Goal: Task Accomplishment & Management: Use online tool/utility

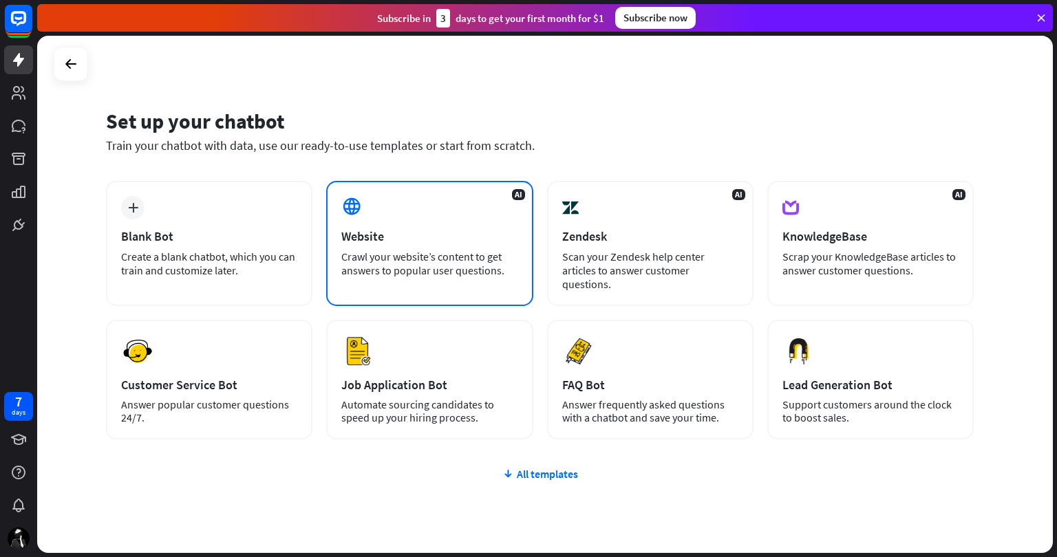
click at [388, 244] on div "Website" at bounding box center [429, 236] width 176 height 16
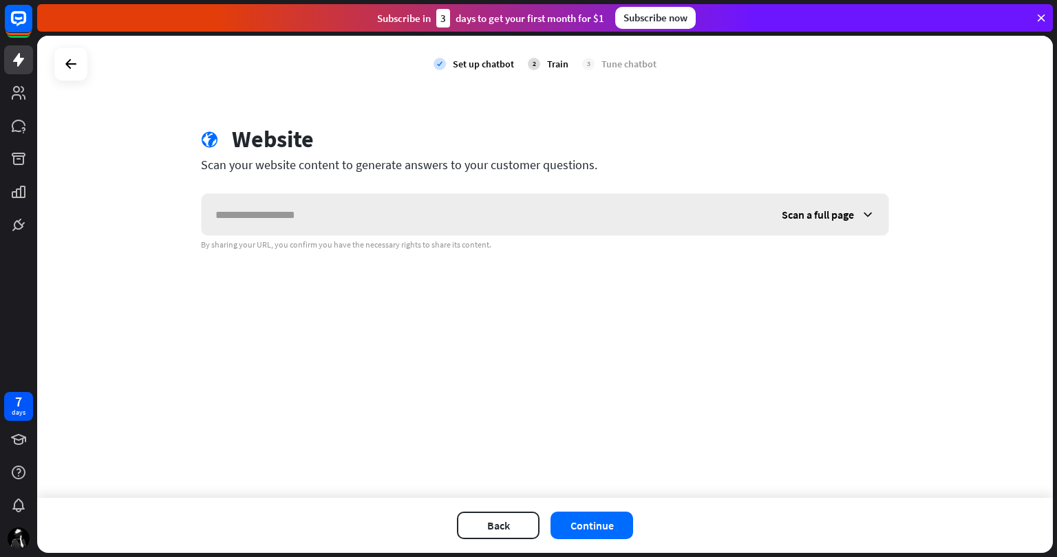
click at [478, 221] on input "text" at bounding box center [485, 214] width 566 height 41
type input "**********"
click at [593, 520] on button "Continue" at bounding box center [591, 526] width 83 height 28
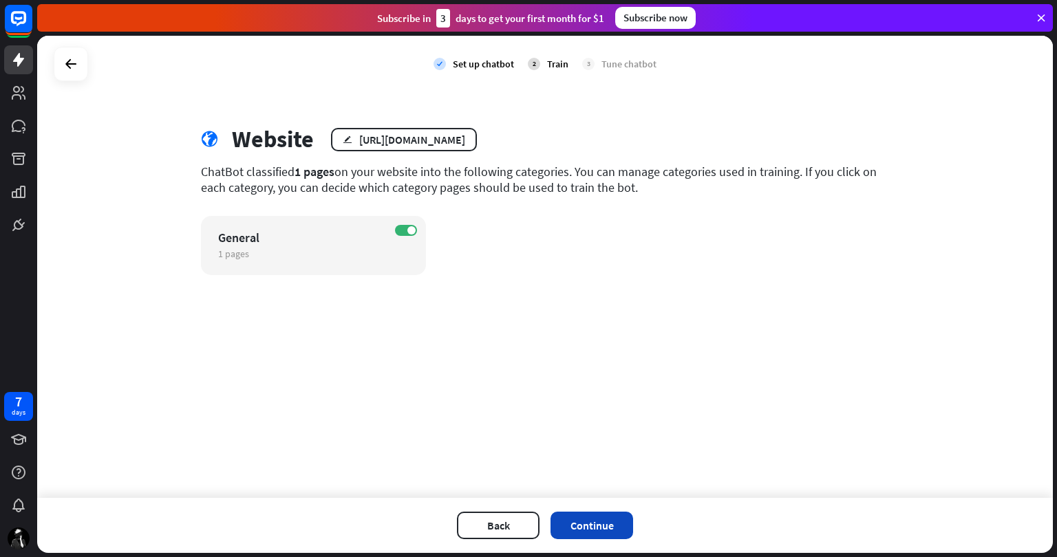
click at [606, 519] on button "Continue" at bounding box center [591, 526] width 83 height 28
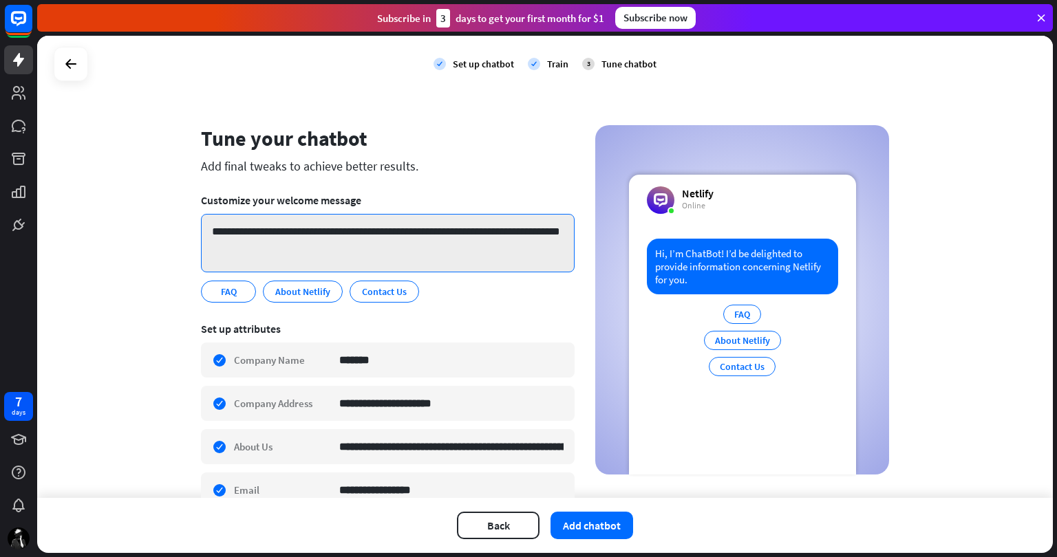
click at [297, 241] on textarea "**********" at bounding box center [388, 243] width 374 height 58
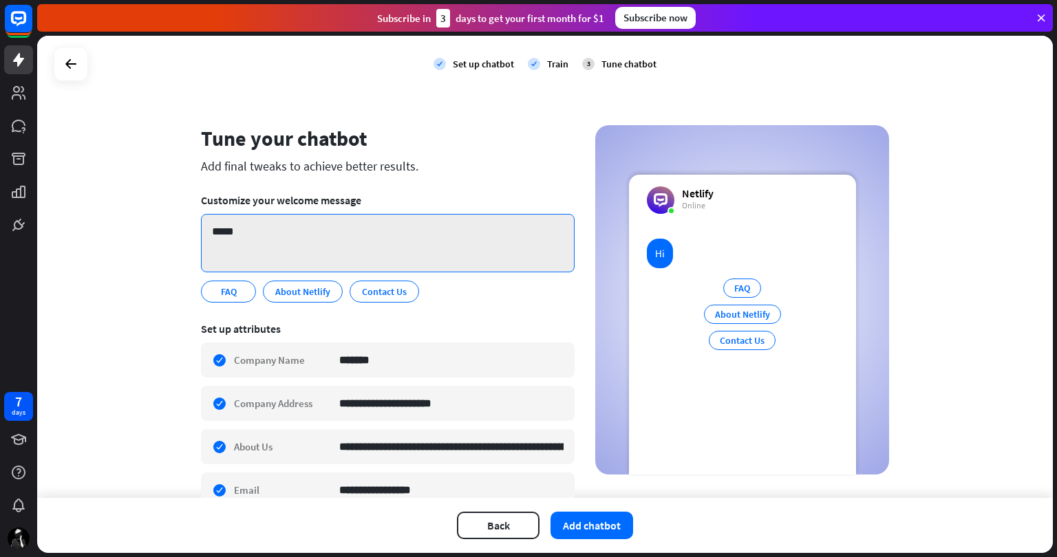
scroll to position [8, 0]
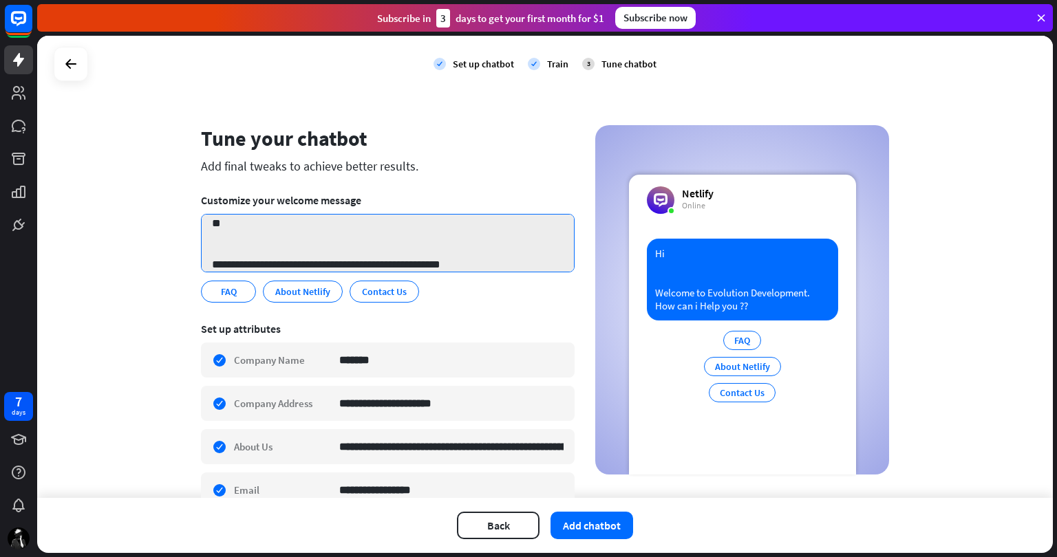
click at [495, 267] on textarea "**********" at bounding box center [388, 243] width 374 height 58
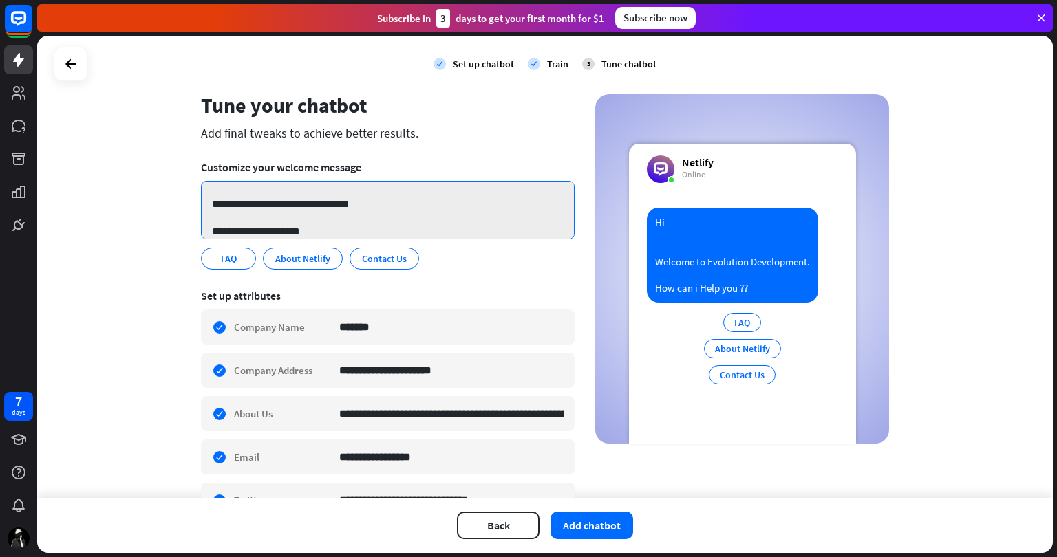
scroll to position [0, 0]
click at [236, 195] on textarea "**********" at bounding box center [388, 210] width 374 height 58
paste textarea "*******"
paste textarea "**"
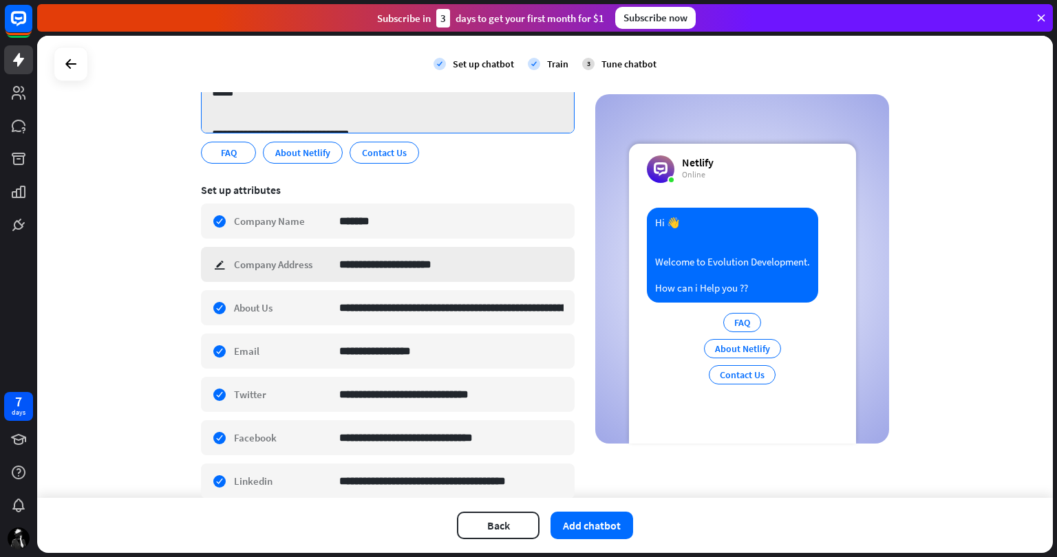
scroll to position [140, 0]
type textarea "**********"
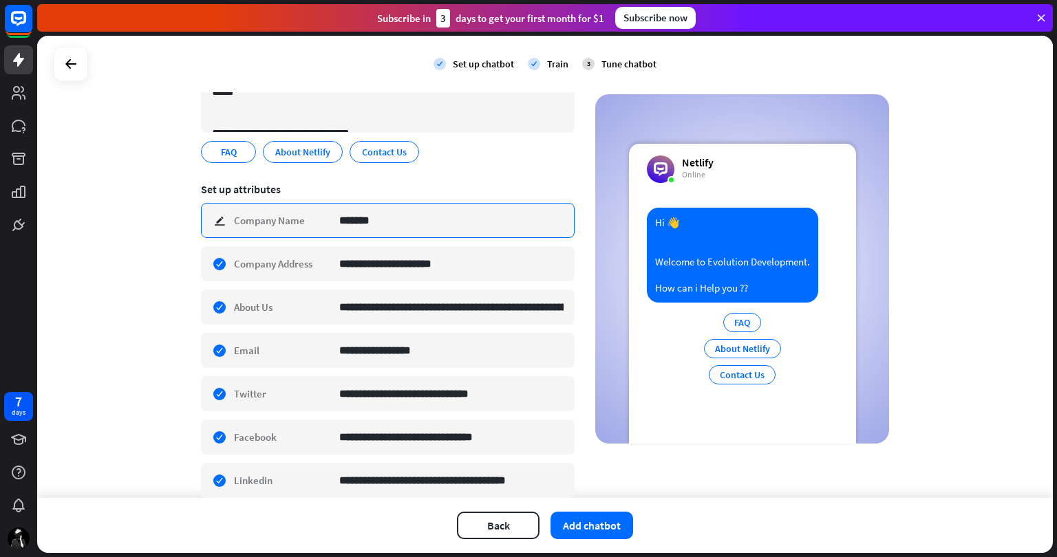
click at [370, 214] on input "*******" at bounding box center [451, 221] width 224 height 34
type input "**********"
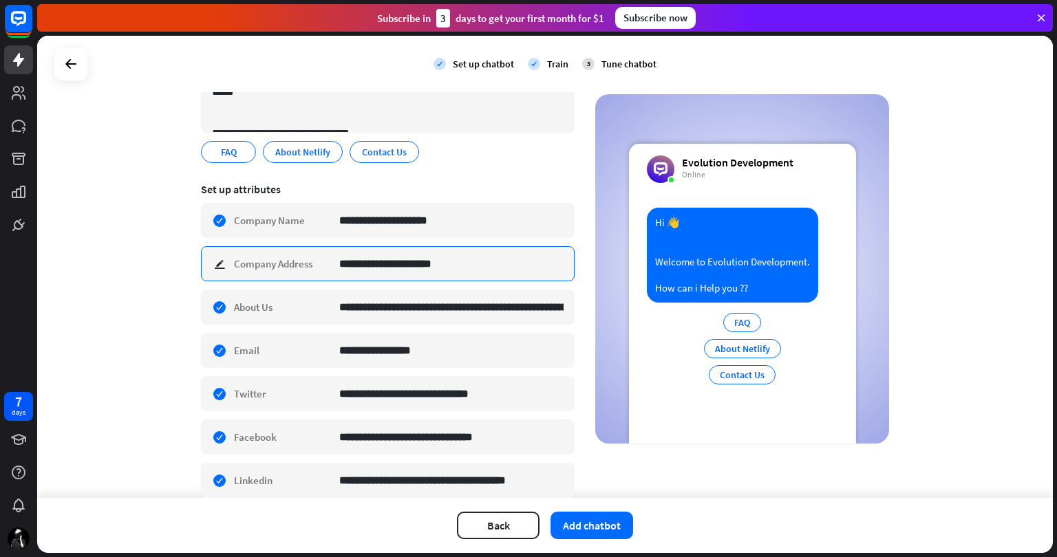
click at [445, 264] on input "**********" at bounding box center [451, 264] width 224 height 34
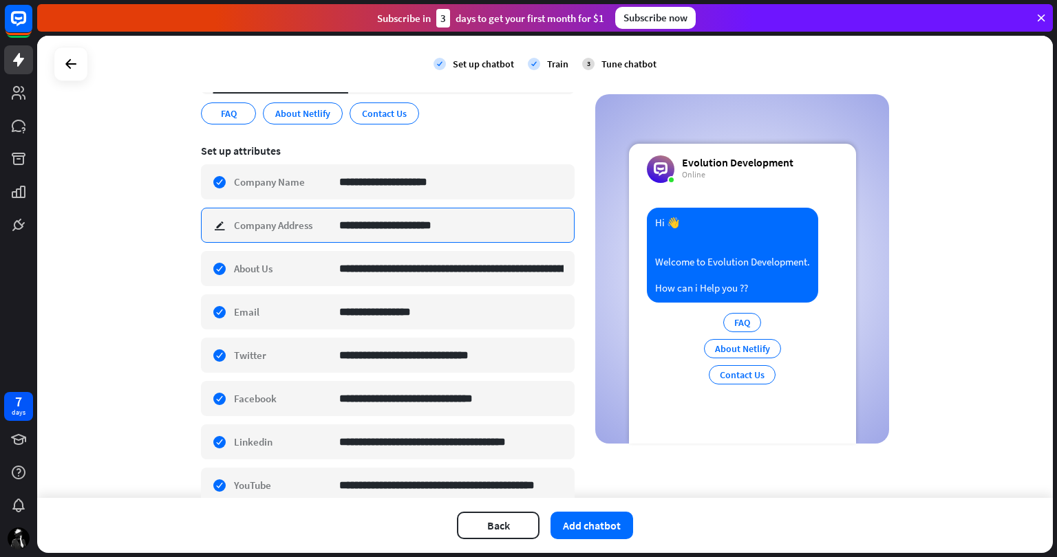
scroll to position [179, 0]
type input "**********"
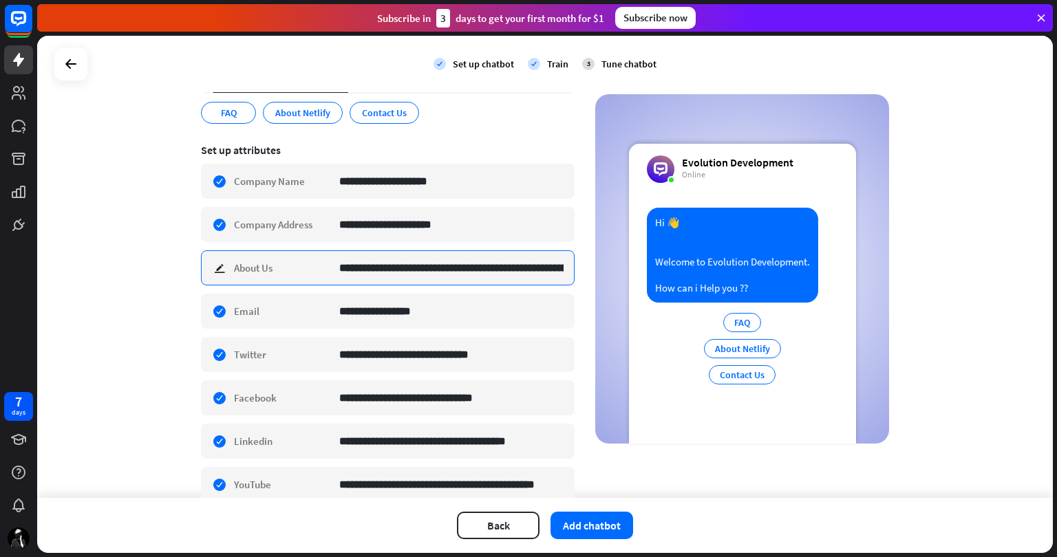
click at [474, 270] on input "**********" at bounding box center [451, 268] width 224 height 34
click at [553, 261] on input "**********" at bounding box center [451, 268] width 224 height 34
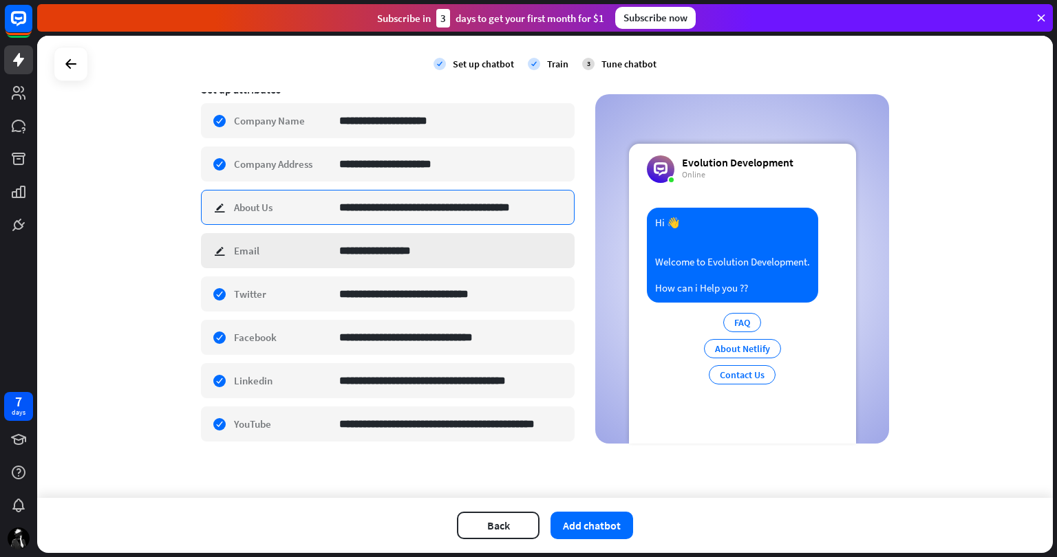
type input "**********"
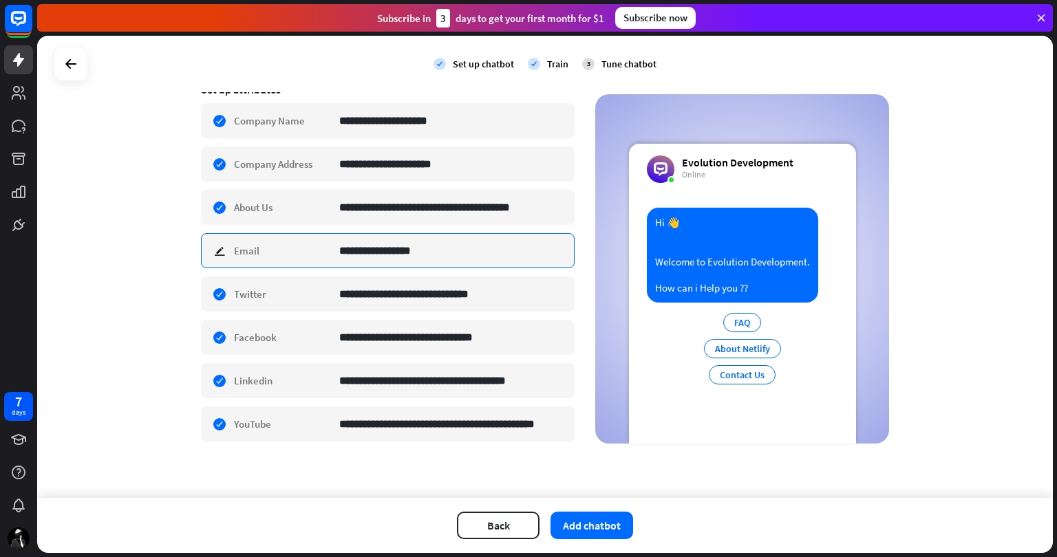
click at [464, 252] on input "**********" at bounding box center [451, 251] width 224 height 34
type input "**********"
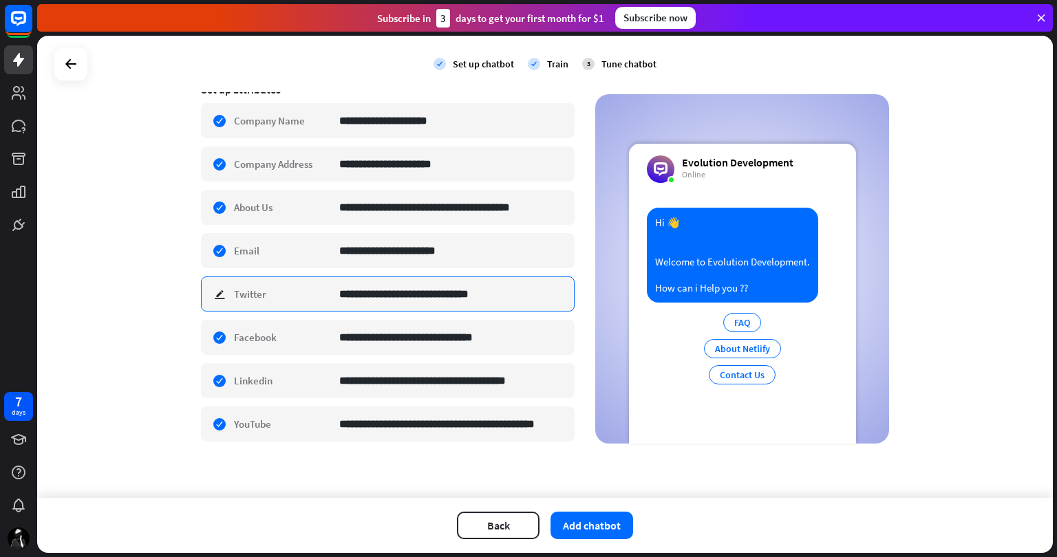
click at [500, 291] on input "**********" at bounding box center [451, 294] width 224 height 34
type input "**********"
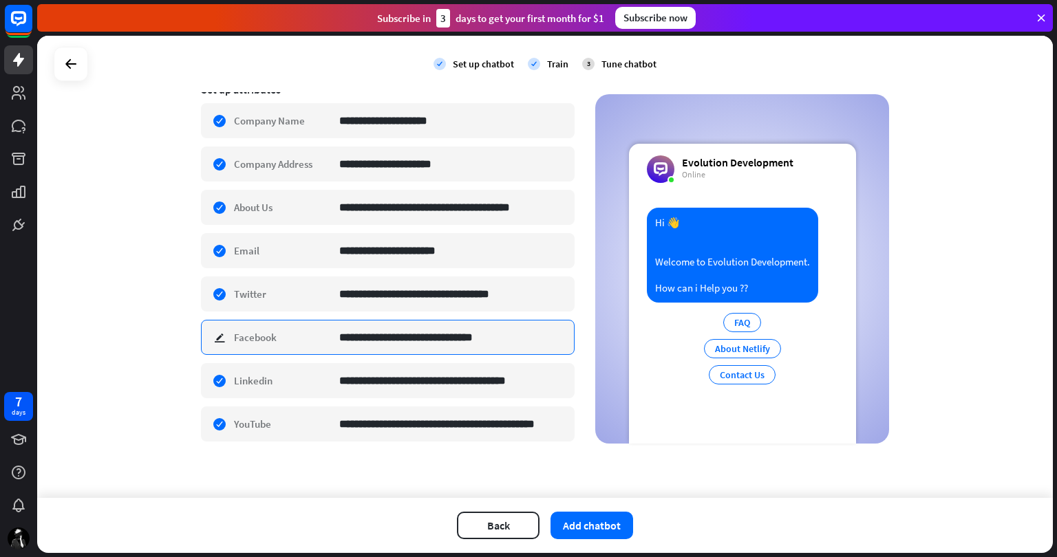
click at [527, 330] on input "**********" at bounding box center [451, 338] width 224 height 34
type input "**********"
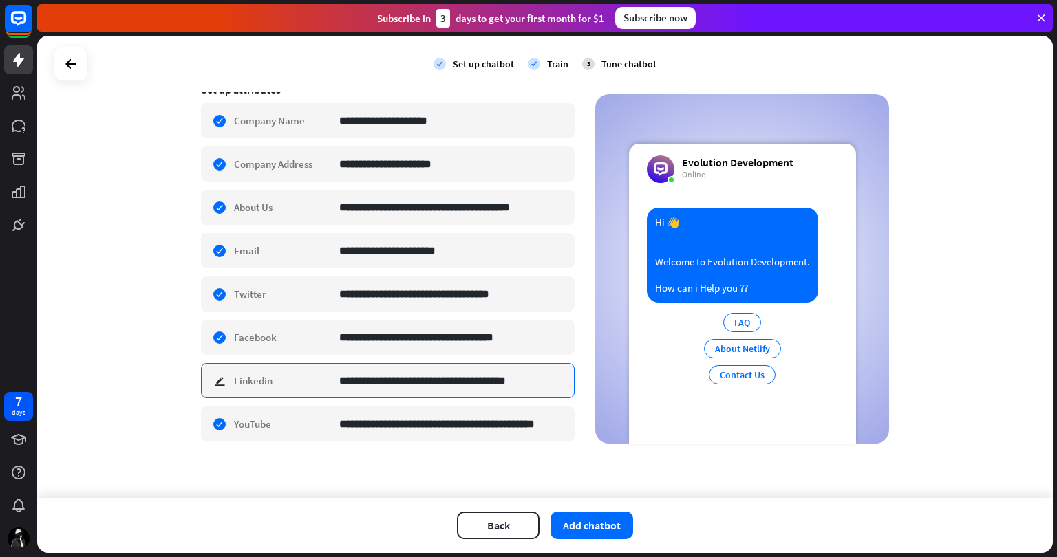
click at [555, 372] on input "**********" at bounding box center [451, 381] width 224 height 34
type input "**********"
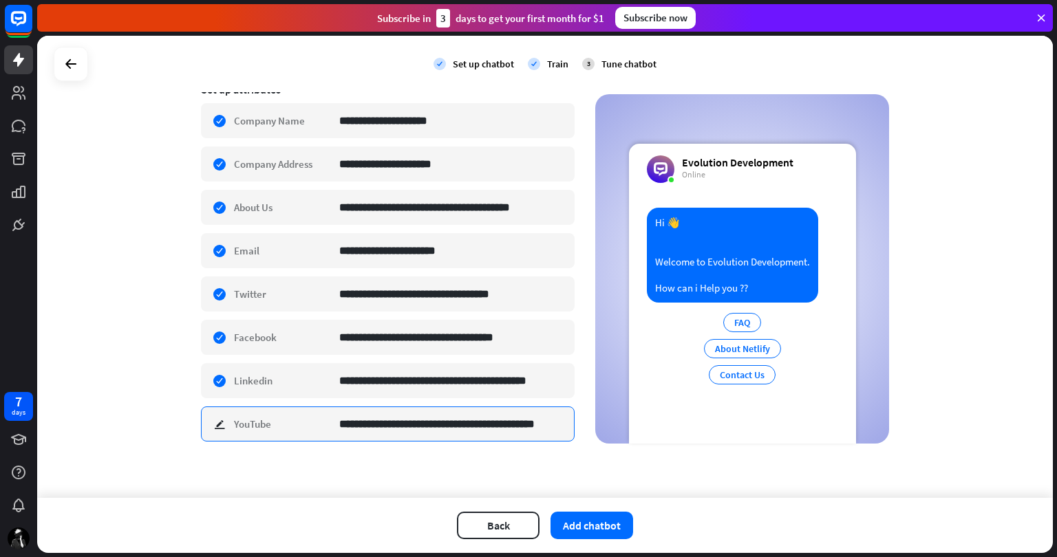
click at [463, 411] on input "**********" at bounding box center [451, 424] width 224 height 34
paste input "***"
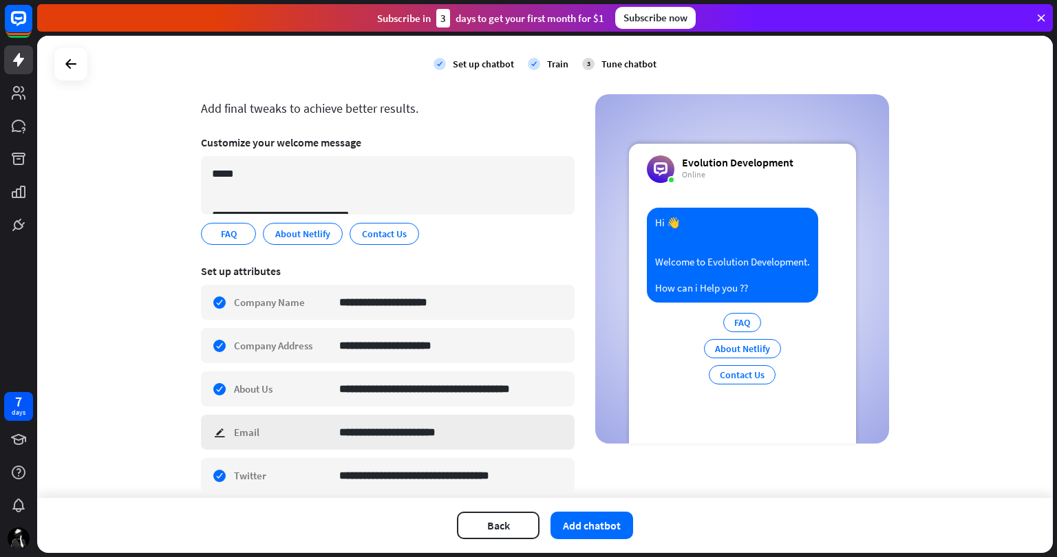
scroll to position [41, 0]
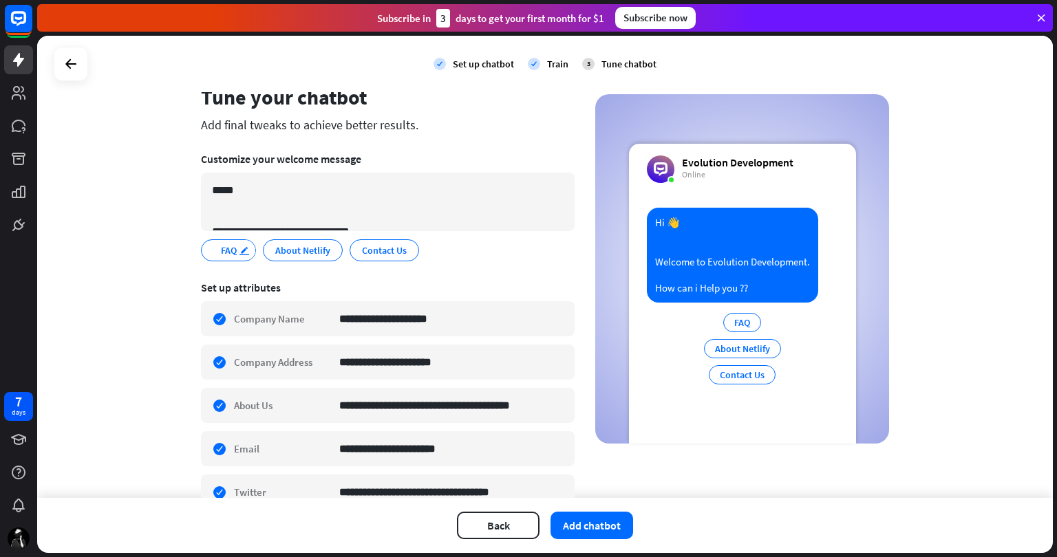
type input "**********"
click at [241, 247] on icon "edit" at bounding box center [244, 251] width 11 height 10
type input "*********"
click at [344, 247] on div "edit" at bounding box center [344, 249] width 17 height 19
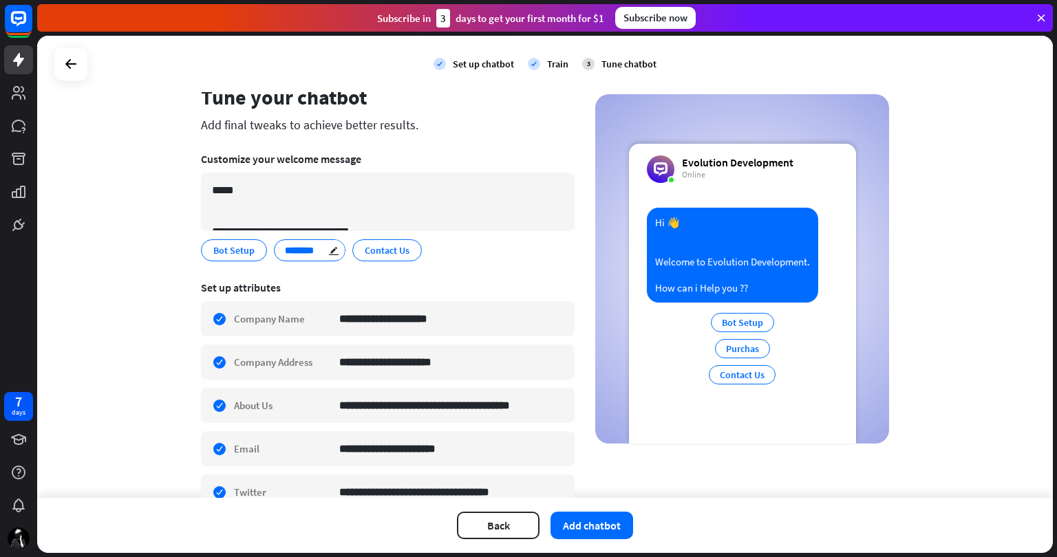
type input "********"
click at [402, 250] on div "edit" at bounding box center [403, 249] width 17 height 19
type input "******"
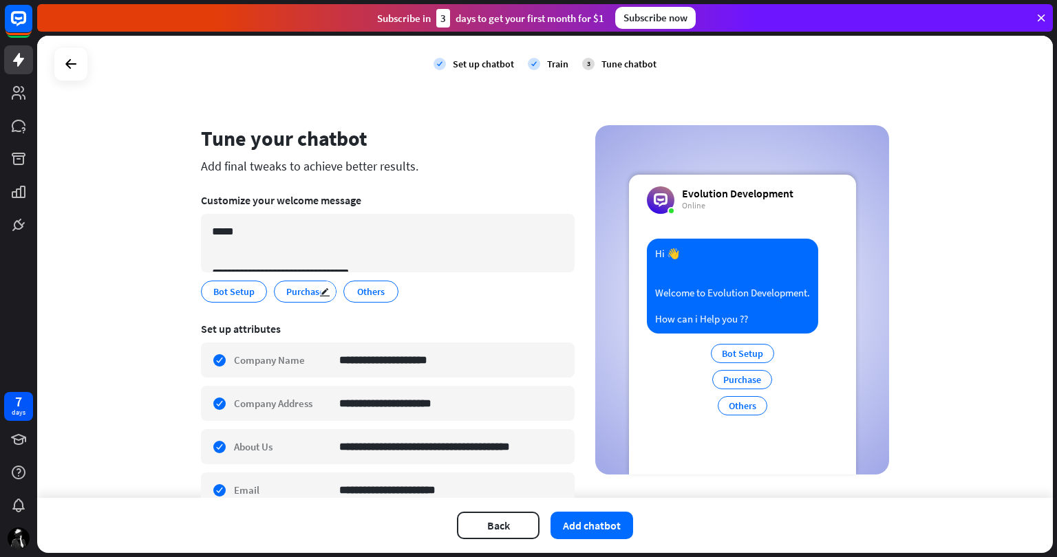
click at [292, 292] on span "Purchase" at bounding box center [305, 291] width 41 height 15
click at [500, 292] on div "Bot Setup edit Purchase edit Others edit" at bounding box center [388, 292] width 374 height 22
drag, startPoint x: 360, startPoint y: 290, endPoint x: 445, endPoint y: 310, distance: 87.0
click at [445, 310] on section "**********" at bounding box center [388, 248] width 374 height 129
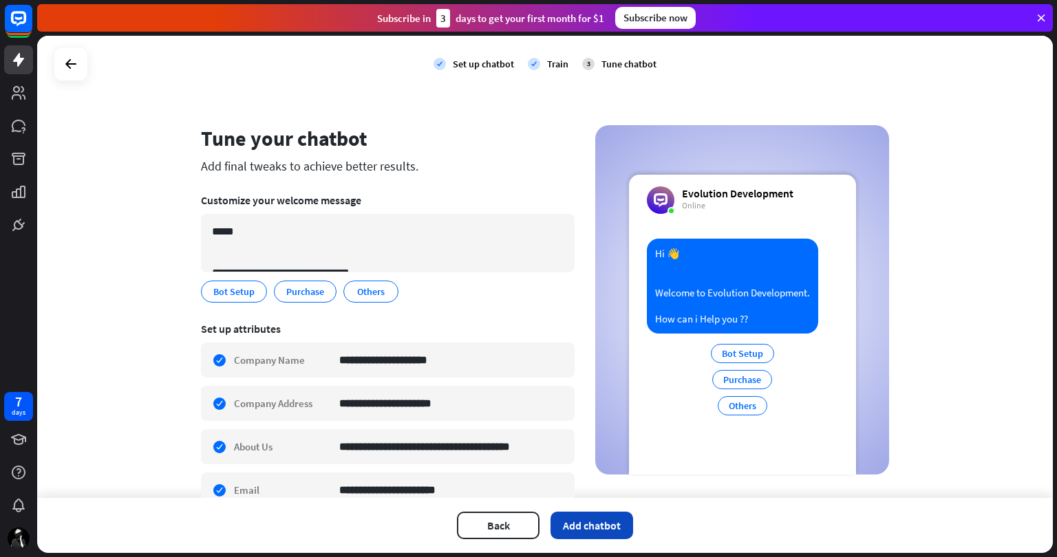
click at [592, 524] on button "Add chatbot" at bounding box center [591, 526] width 83 height 28
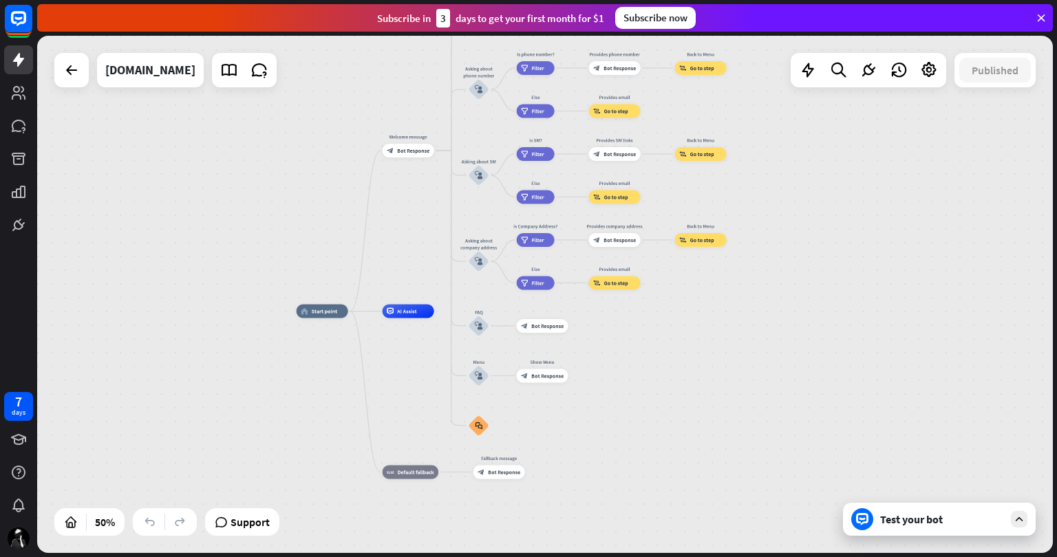
click at [963, 523] on div "Test your bot" at bounding box center [942, 520] width 124 height 14
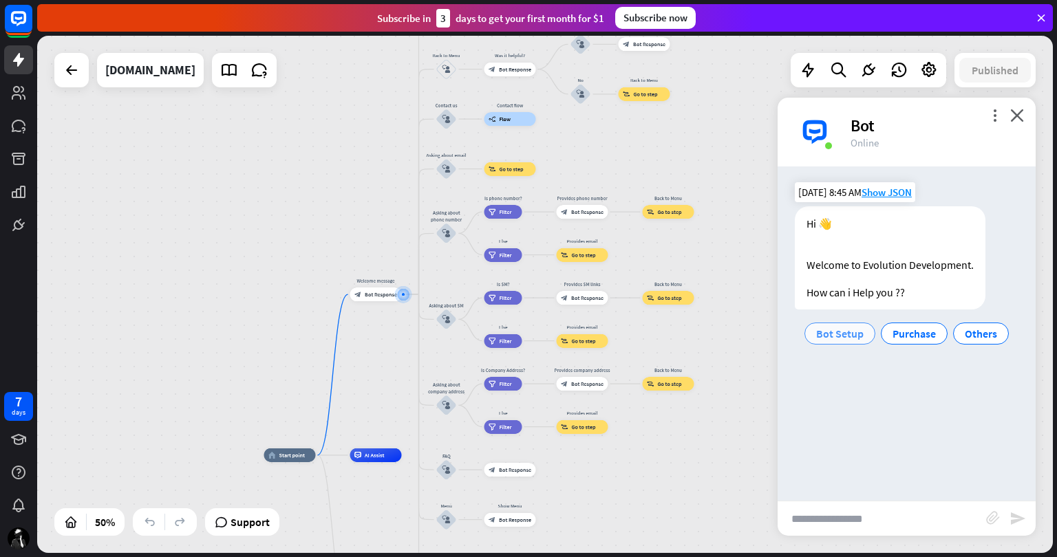
click at [851, 331] on span "Bot Setup" at bounding box center [839, 334] width 47 height 14
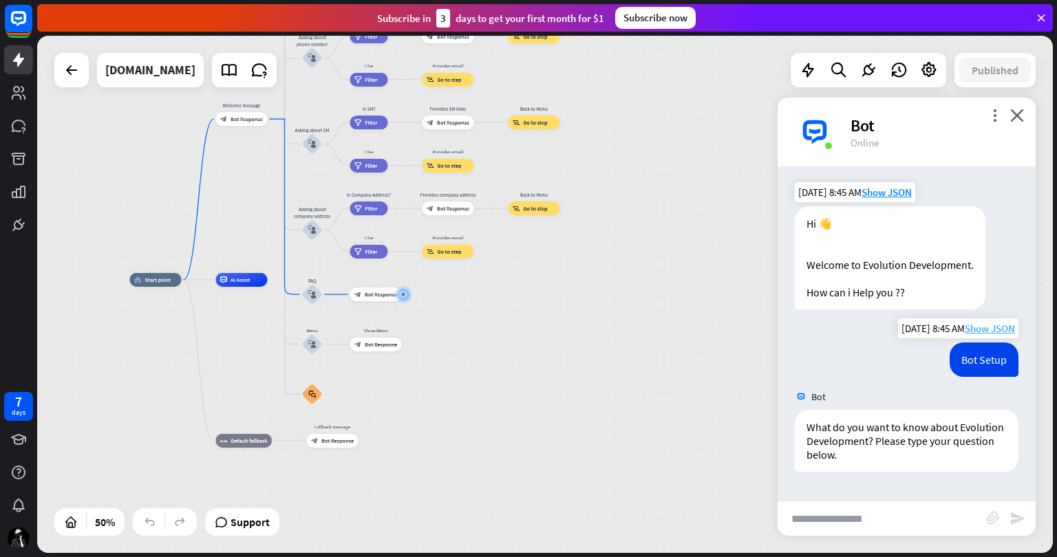
click at [987, 327] on span "Show JSON" at bounding box center [990, 328] width 50 height 13
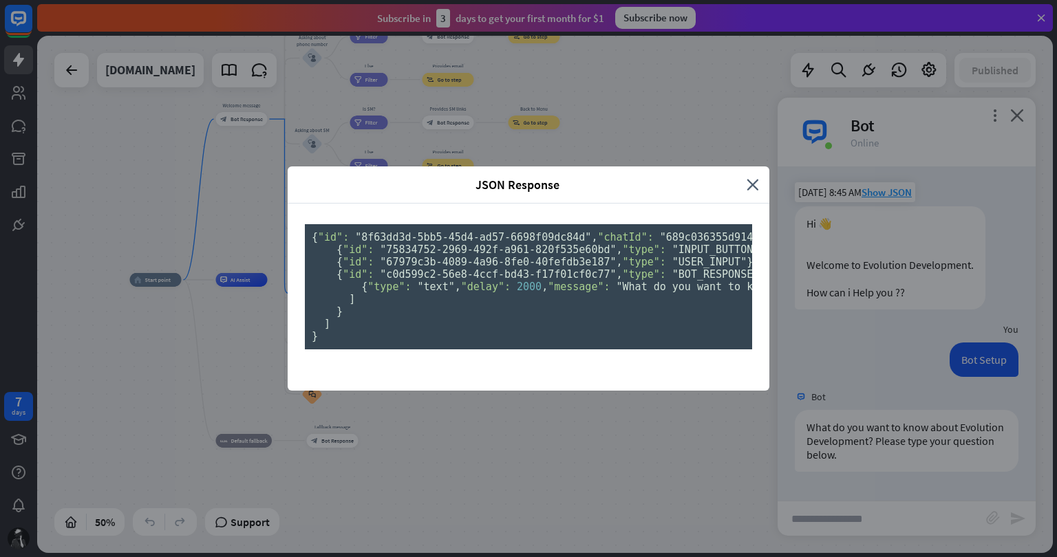
click at [755, 167] on div "JSON Response close" at bounding box center [529, 185] width 482 height 37
click at [748, 177] on icon "close" at bounding box center [753, 185] width 12 height 16
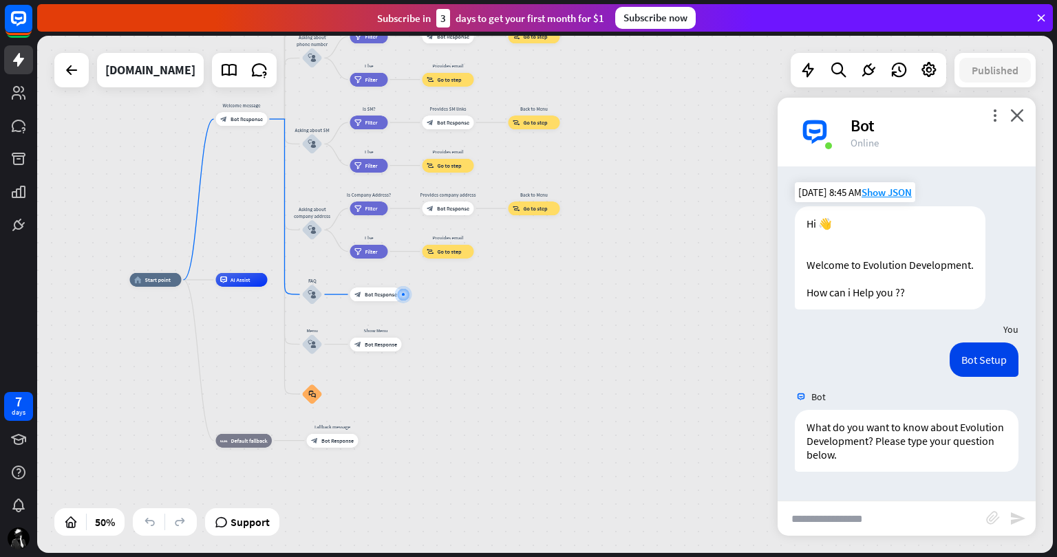
click at [873, 283] on div "Hi 👋 Welcome to Evolution Development. How can i Help you ??" at bounding box center [890, 257] width 191 height 103
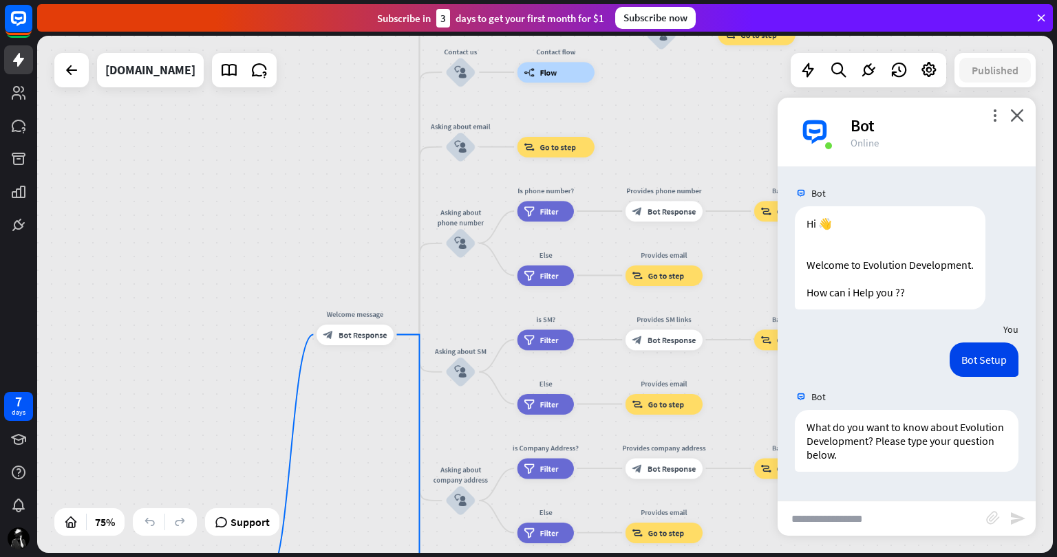
drag, startPoint x: 588, startPoint y: 284, endPoint x: 775, endPoint y: 577, distance: 347.2
click at [775, 557] on html "7 days close Product Help First steps Get started with ChatBot Help Center Foll…" at bounding box center [528, 278] width 1057 height 557
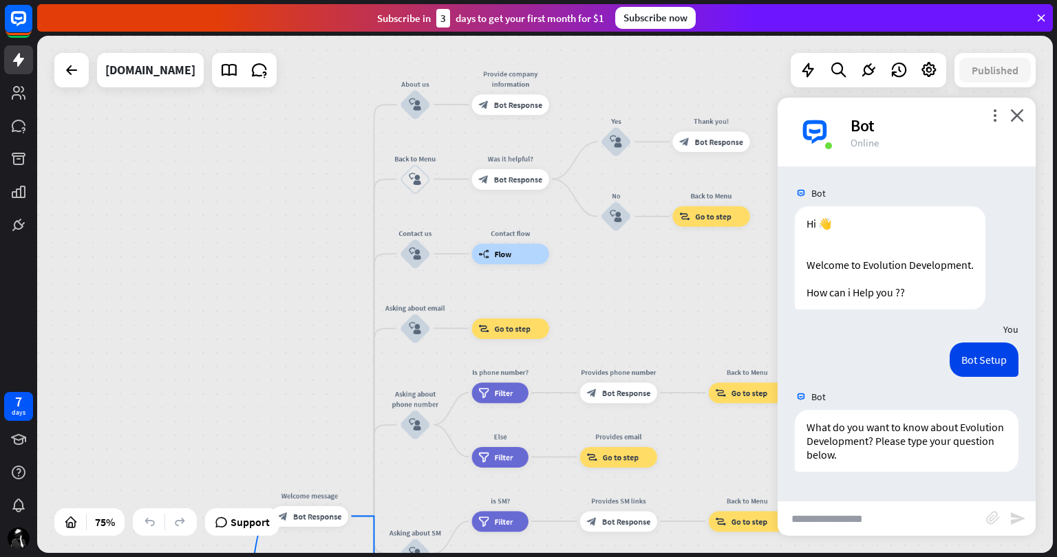
drag, startPoint x: 691, startPoint y: 135, endPoint x: 645, endPoint y: 317, distance: 187.3
click at [645, 317] on div "home_2 Start point Welcome message block_bot_response Bot Response About us blo…" at bounding box center [545, 294] width 1016 height 517
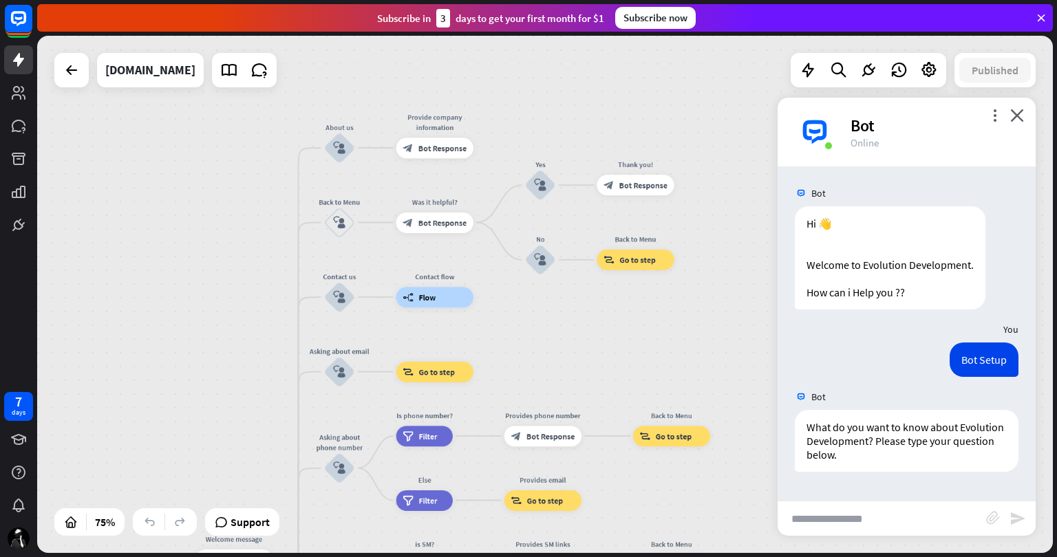
drag, startPoint x: 674, startPoint y: 293, endPoint x: 598, endPoint y: 336, distance: 87.2
click at [598, 336] on div "home_2 Start point Welcome message block_bot_response Bot Response About us blo…" at bounding box center [545, 294] width 1016 height 517
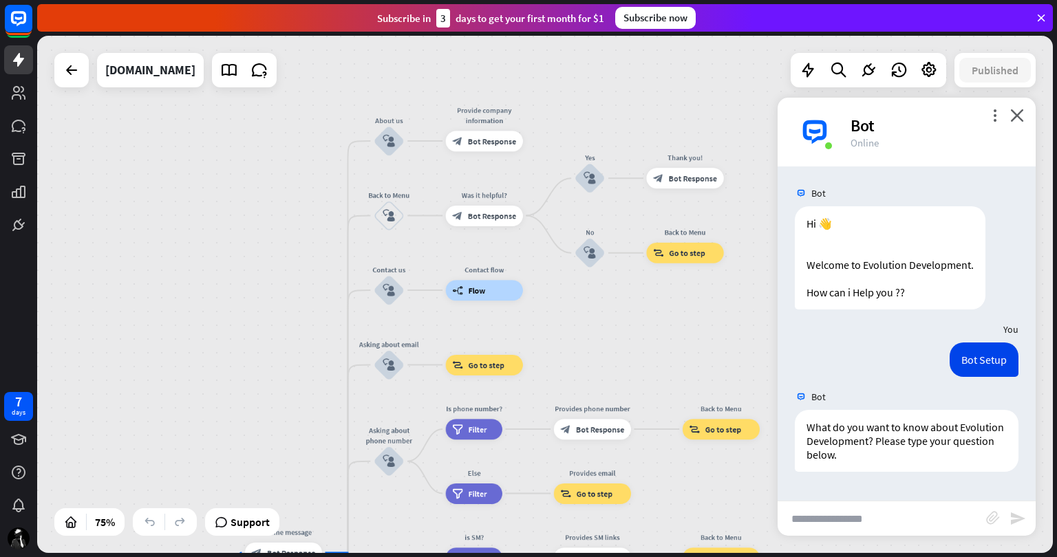
drag, startPoint x: 603, startPoint y: 336, endPoint x: 652, endPoint y: 330, distance: 50.0
click at [652, 330] on div "home_2 Start point Welcome message block_bot_response Bot Response About us blo…" at bounding box center [545, 294] width 1016 height 517
click at [392, 136] on icon "block_user_input" at bounding box center [389, 141] width 12 height 12
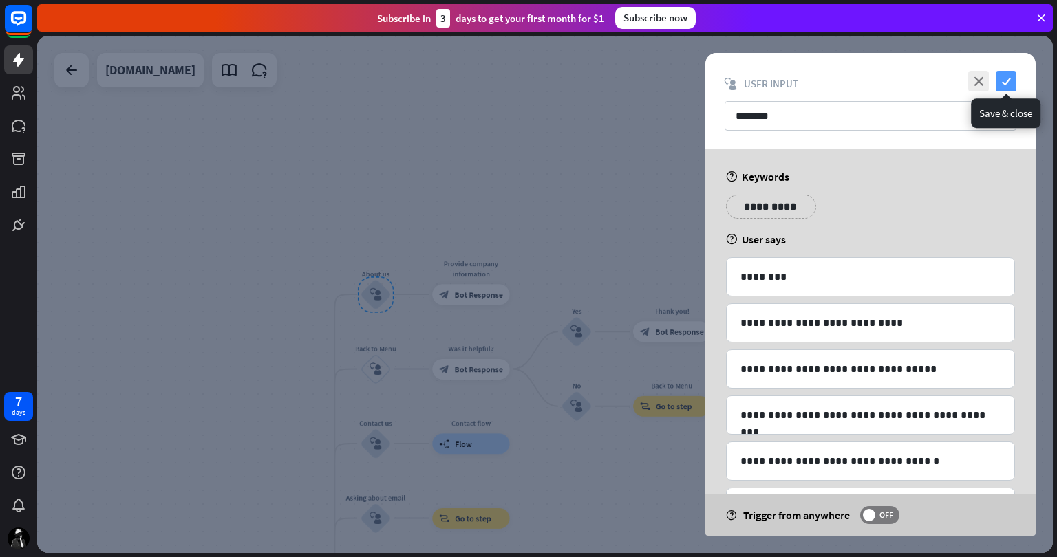
click at [1007, 81] on icon "check" at bounding box center [1006, 81] width 21 height 21
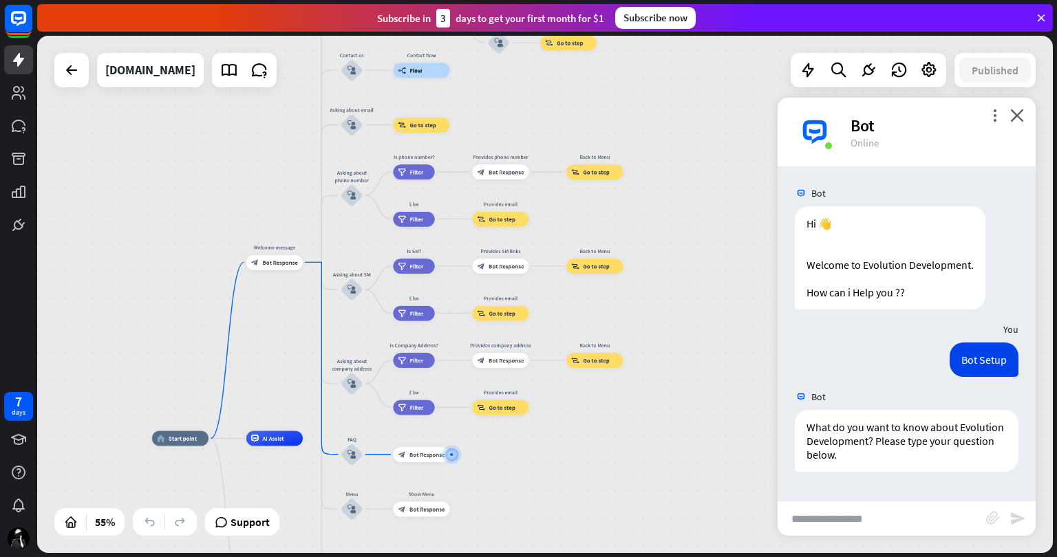
drag, startPoint x: 679, startPoint y: 258, endPoint x: 608, endPoint y: -83, distance: 348.7
click at [608, 0] on html "7 days close Product Help First steps Get started with ChatBot Help Center Foll…" at bounding box center [528, 278] width 1057 height 557
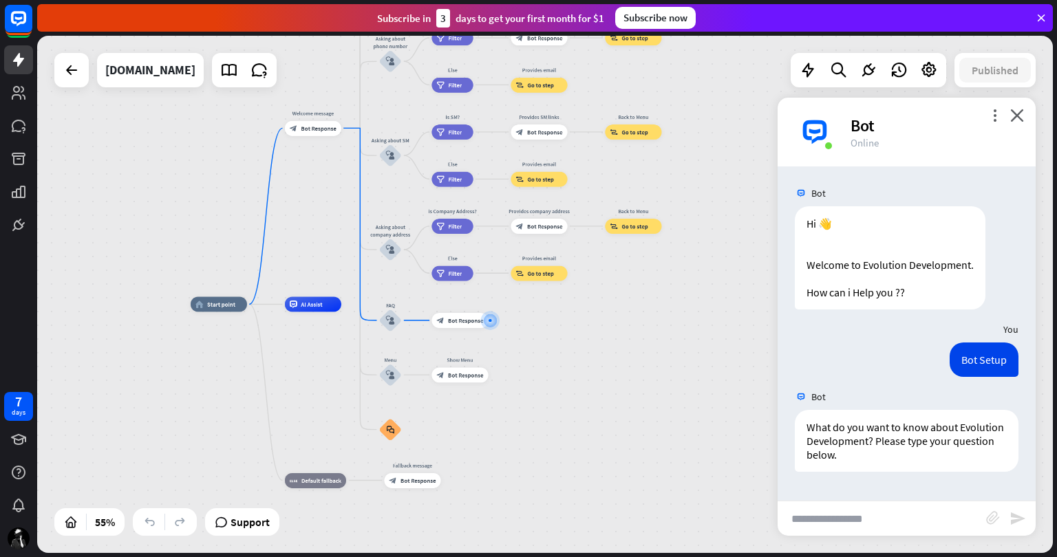
drag, startPoint x: 633, startPoint y: 467, endPoint x: 672, endPoint y: 333, distance: 139.6
click at [672, 333] on div "home_2 Start point Welcome message block_bot_response Bot Response About us blo…" at bounding box center [469, 446] width 556 height 284
click at [926, 65] on icon at bounding box center [929, 70] width 18 height 18
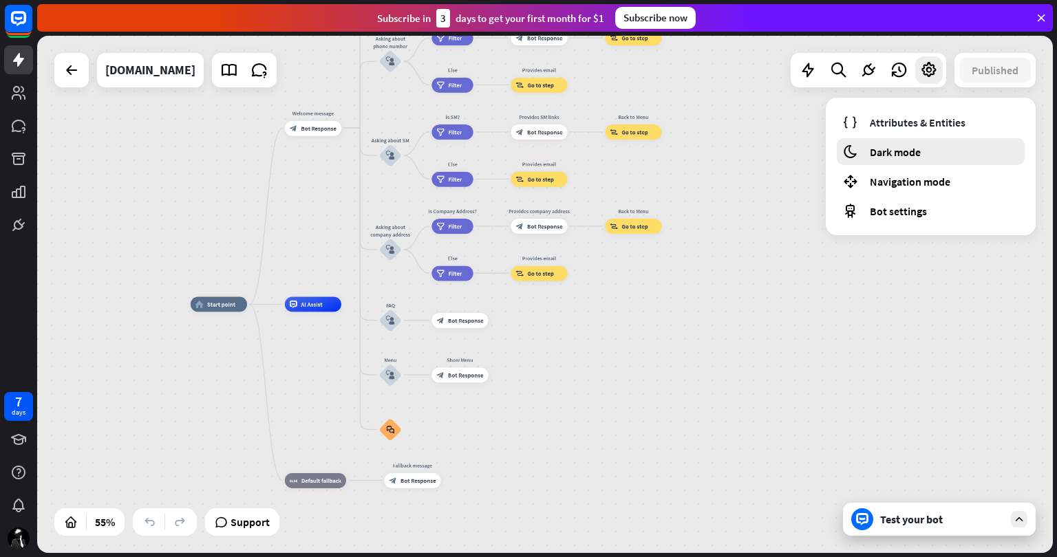
click at [908, 151] on span "Dark mode" at bounding box center [895, 152] width 51 height 14
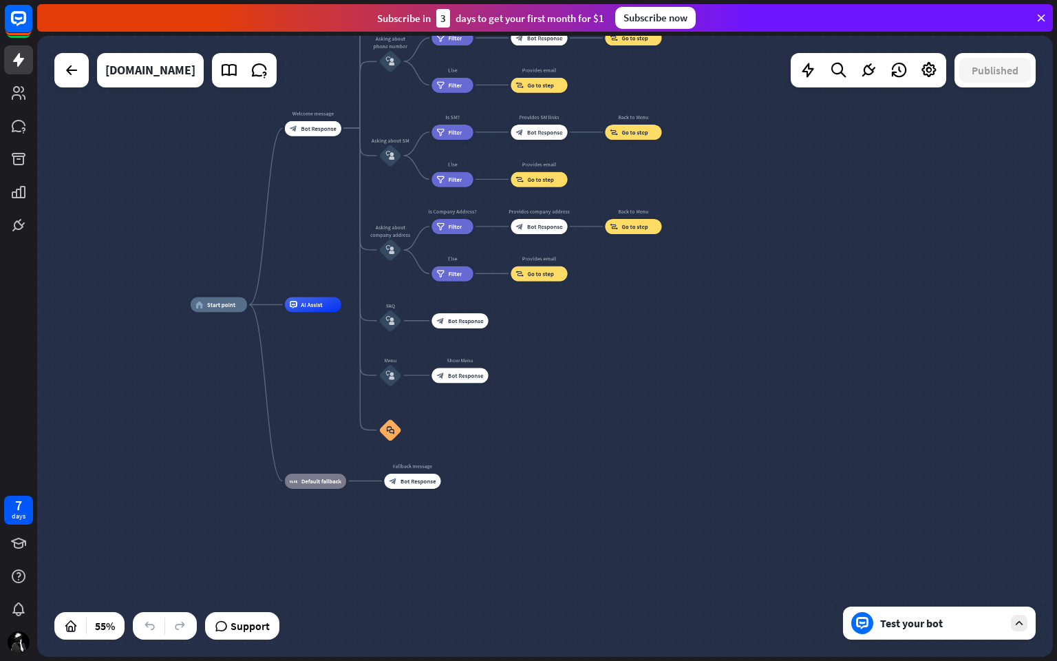
click at [763, 402] on div "home_2 Start point Welcome message block_bot_response Bot Response About us blo…" at bounding box center [545, 346] width 1016 height 621
click at [978, 557] on div "Test your bot" at bounding box center [942, 623] width 124 height 14
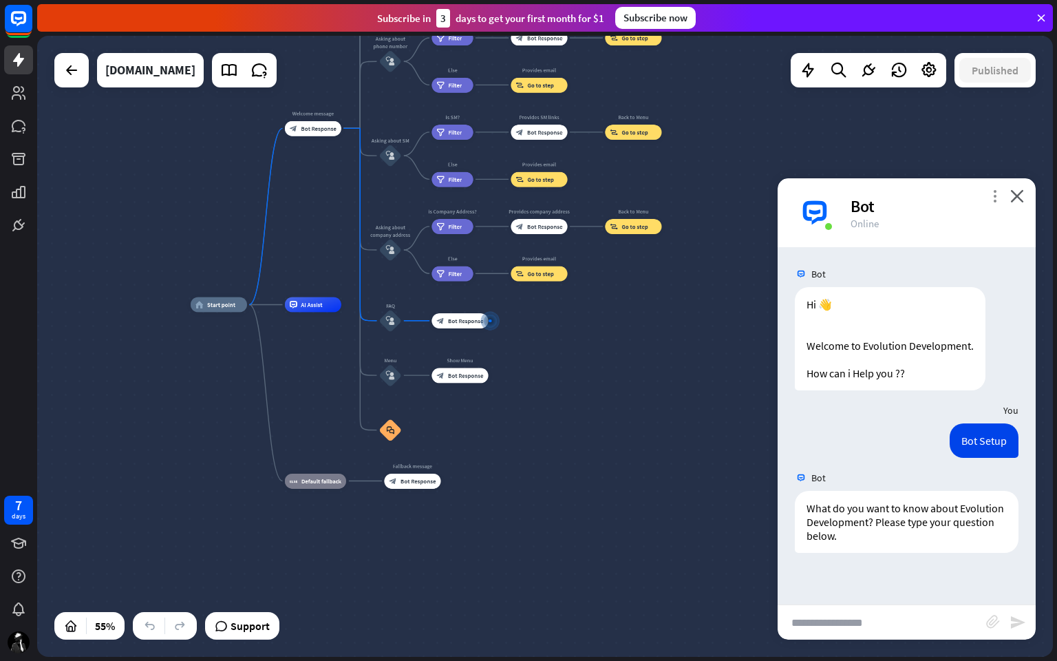
click at [990, 193] on icon "more_vert" at bounding box center [994, 195] width 13 height 13
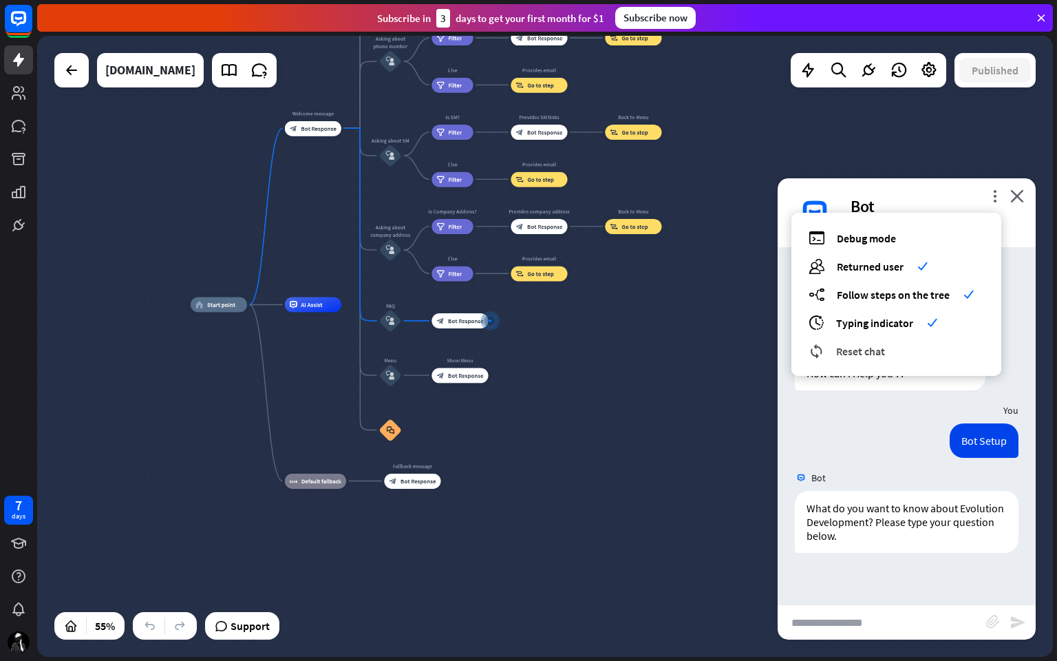
click at [875, 352] on span "Reset chat" at bounding box center [860, 351] width 49 height 14
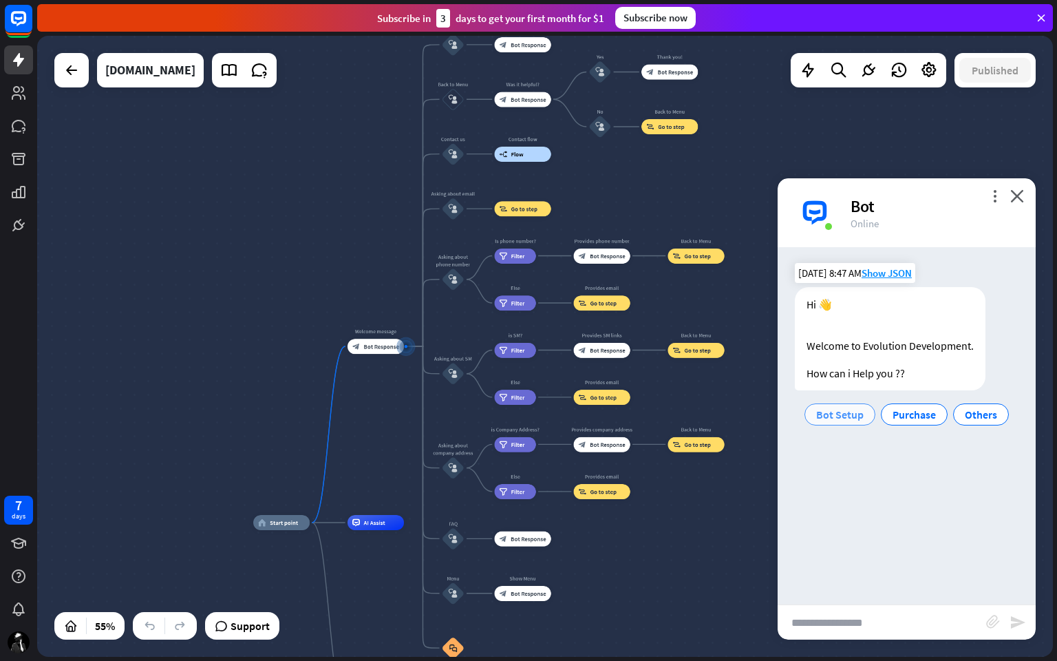
click at [859, 415] on span "Bot Setup" at bounding box center [839, 414] width 47 height 14
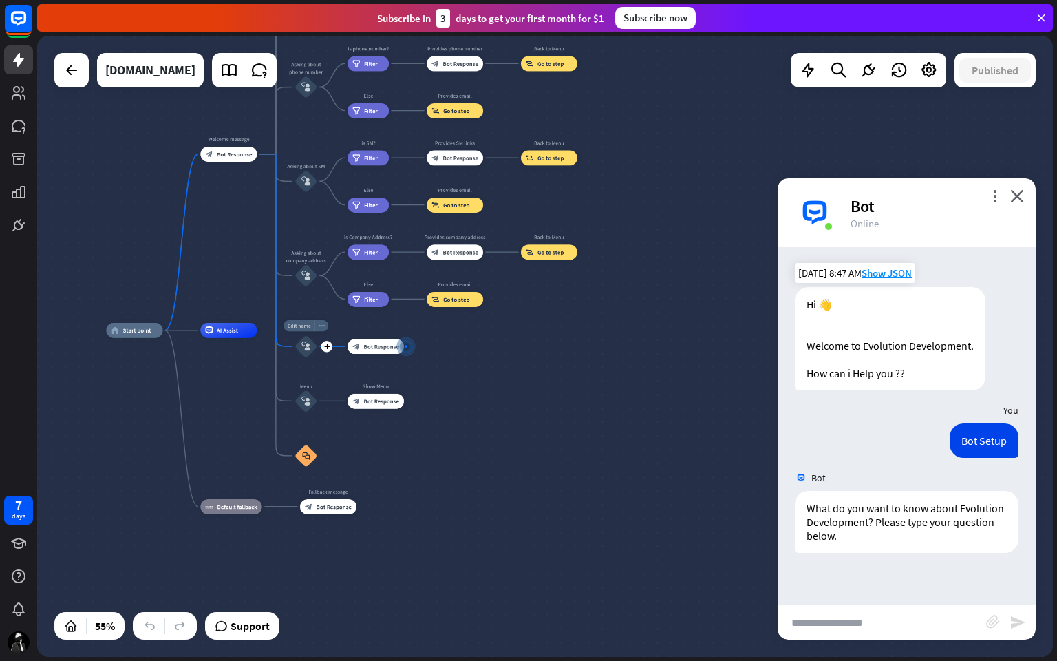
click at [305, 325] on span "Edit name" at bounding box center [299, 325] width 23 height 7
type input "*"
type input "*********"
click at [462, 394] on div "home_2 Start point Welcome message block_bot_response Bot Response About us blo…" at bounding box center [545, 346] width 1016 height 621
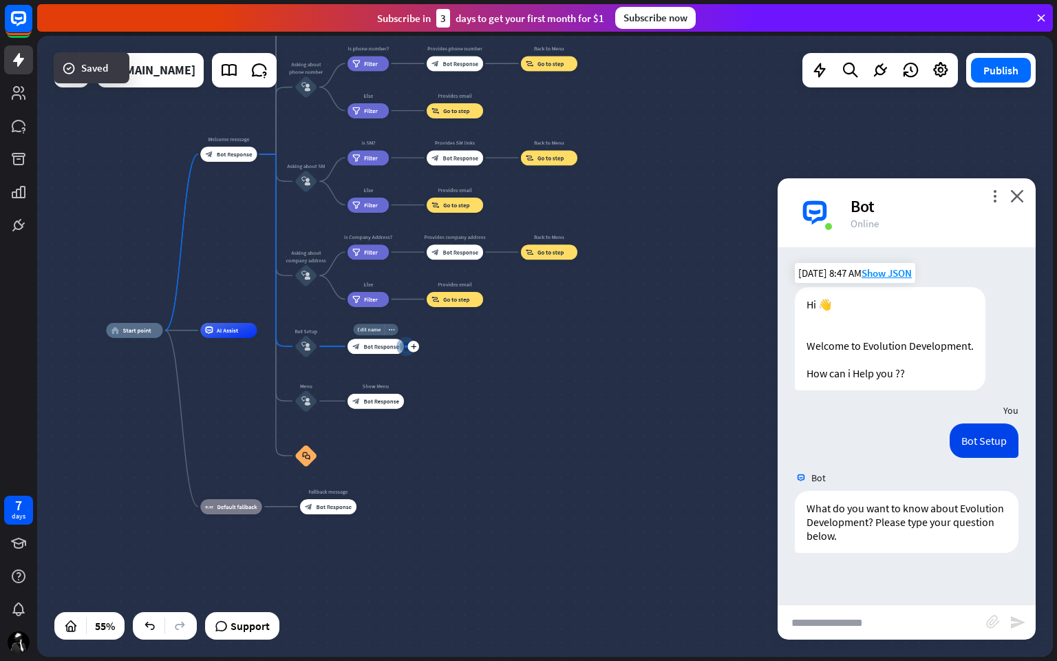
click at [383, 343] on span "Bot Response" at bounding box center [380, 347] width 35 height 8
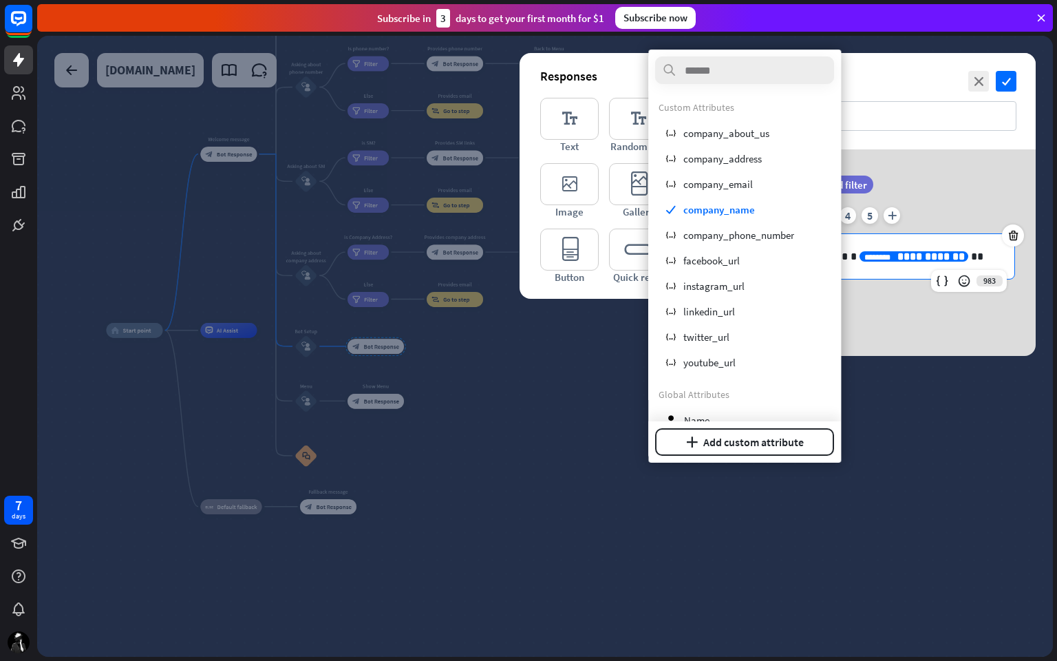
click at [897, 254] on span "**********" at bounding box center [930, 256] width 67 height 10
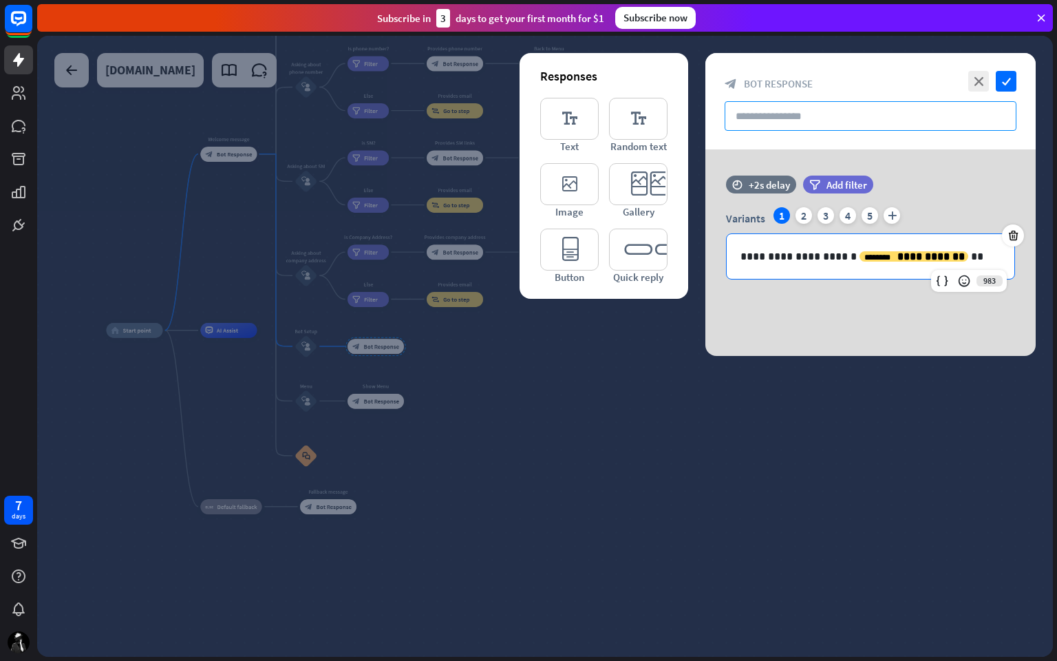
click at [776, 117] on input "text" at bounding box center [871, 116] width 292 height 30
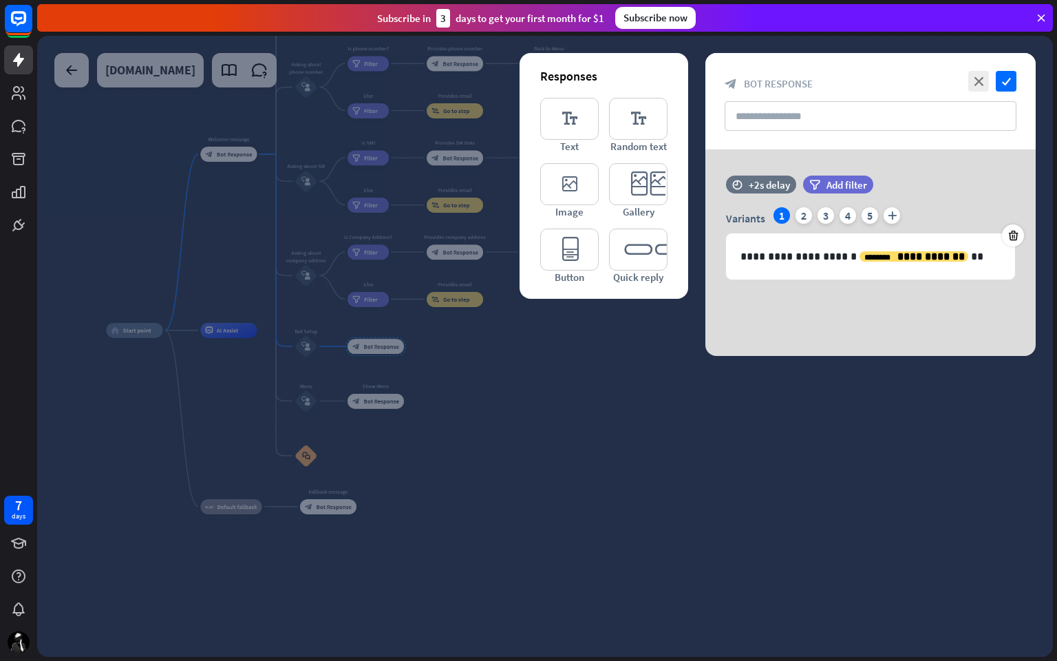
click at [593, 473] on div at bounding box center [545, 346] width 1016 height 621
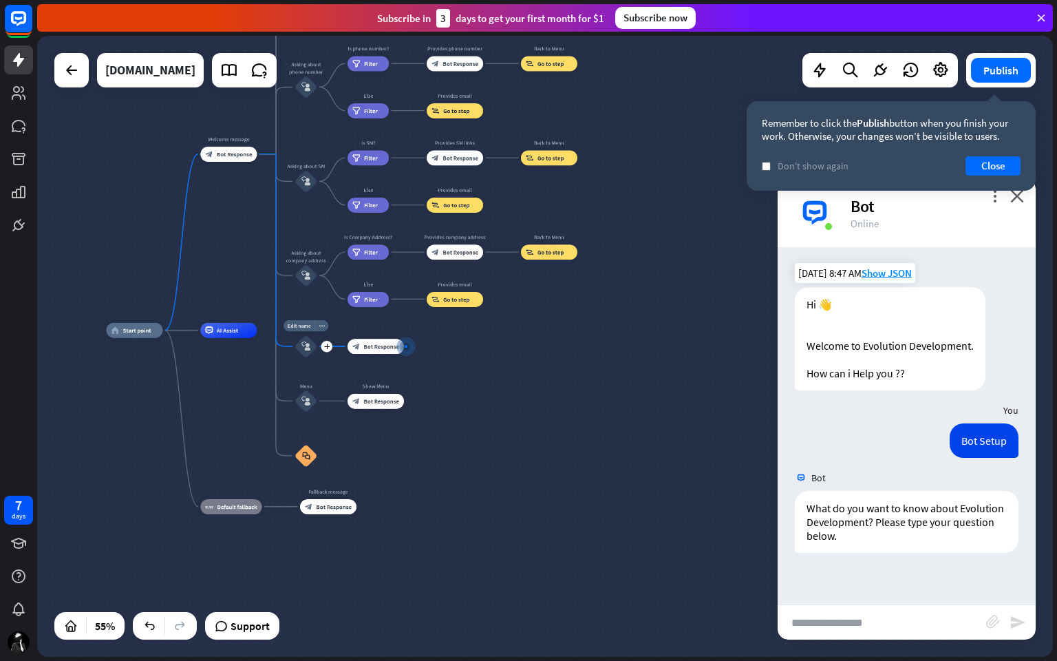
click at [304, 344] on icon "block_user_input" at bounding box center [305, 345] width 9 height 9
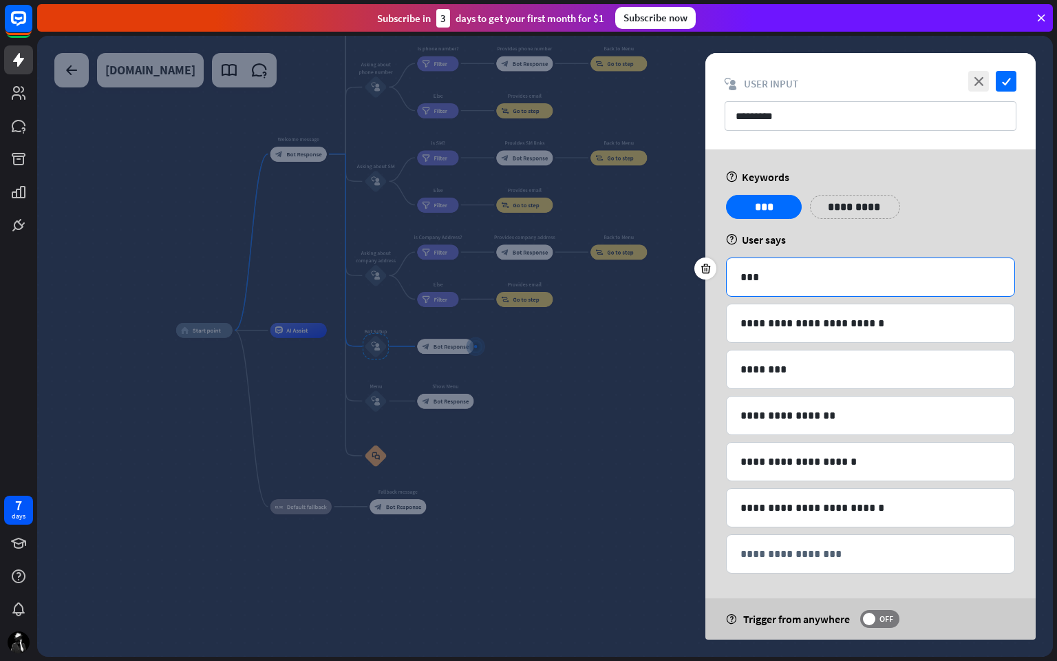
click at [848, 278] on p "***" at bounding box center [870, 276] width 260 height 17
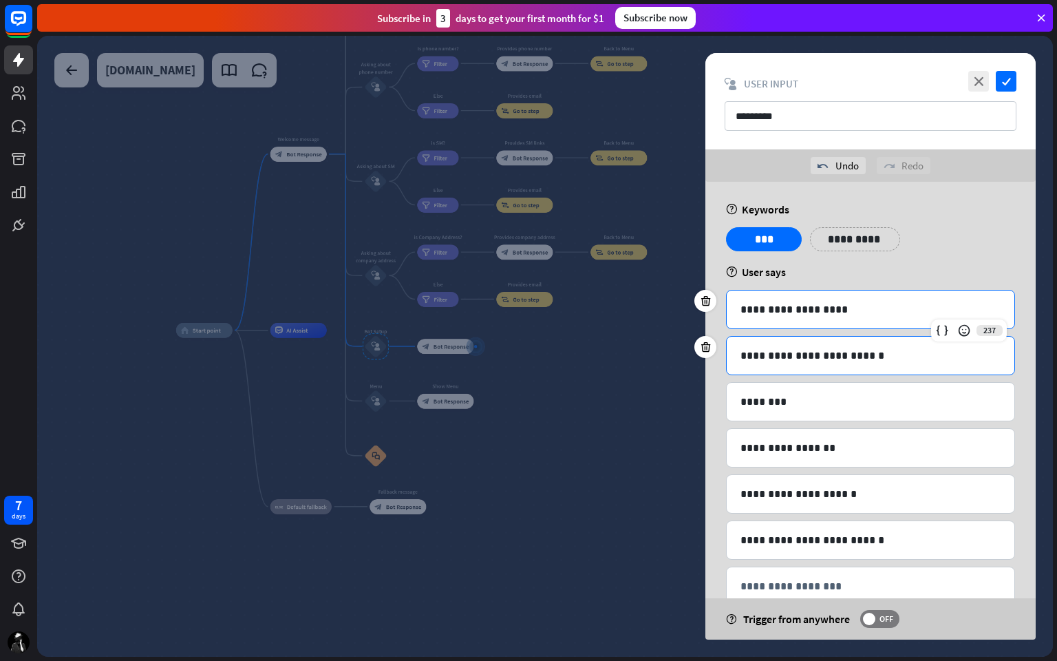
click at [872, 342] on div "**********" at bounding box center [871, 355] width 288 height 38
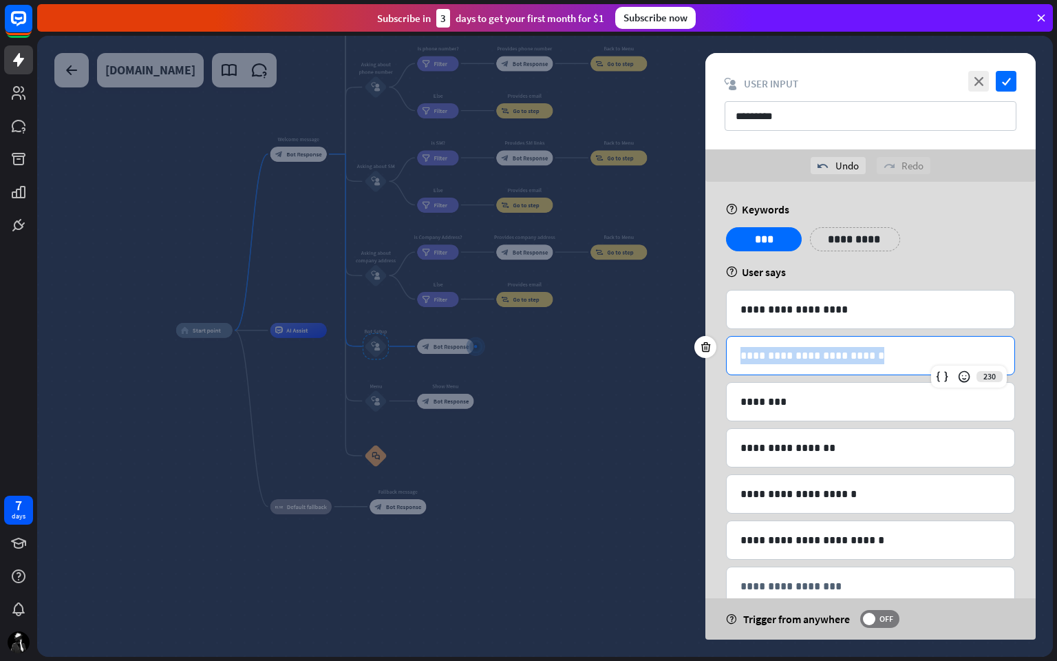
click at [872, 342] on div "**********" at bounding box center [871, 355] width 288 height 38
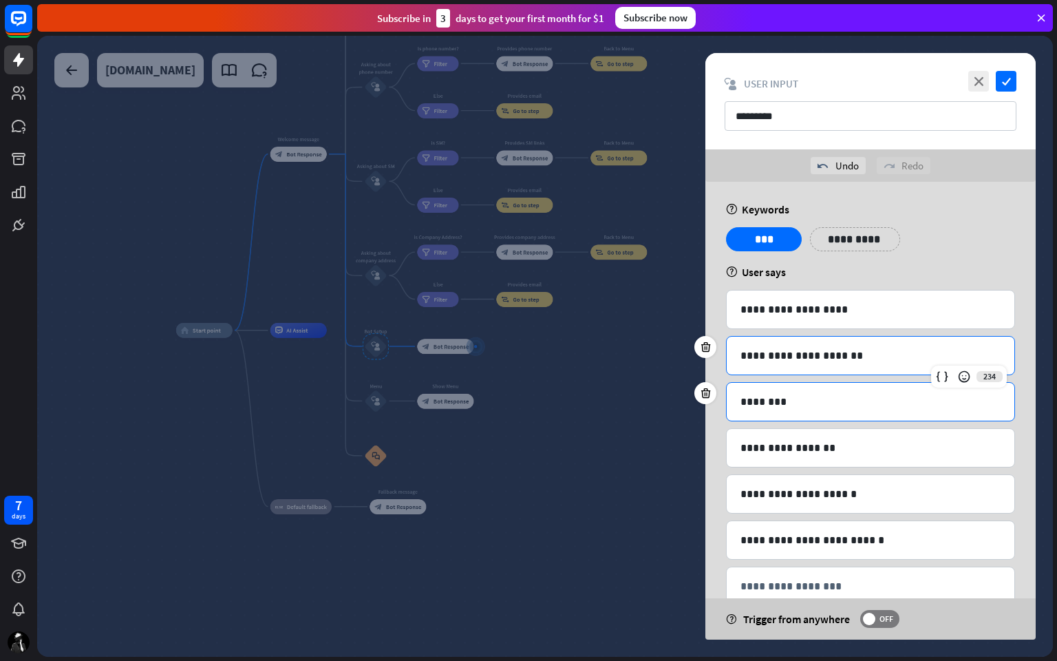
click at [797, 407] on p "********" at bounding box center [870, 401] width 260 height 17
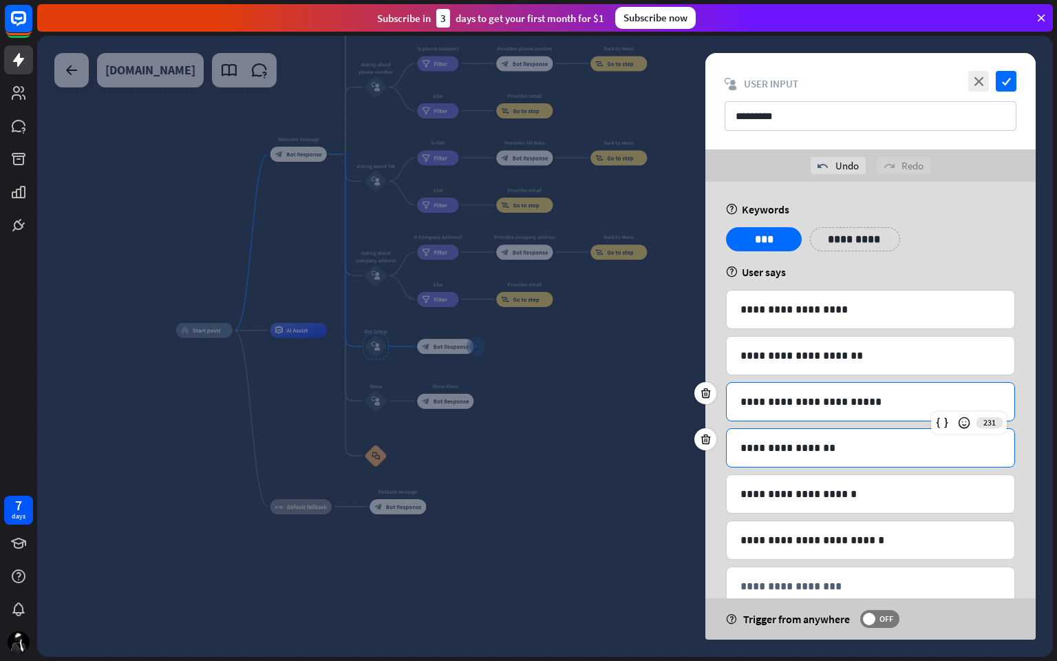
click at [851, 449] on p "**********" at bounding box center [870, 447] width 260 height 17
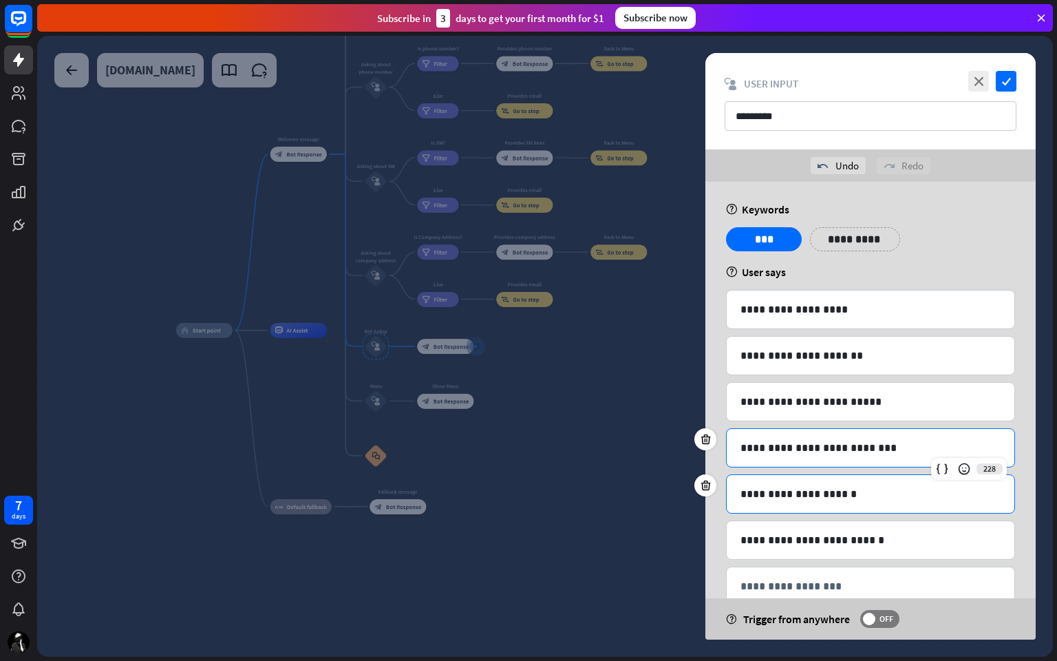
click at [845, 498] on p "**********" at bounding box center [870, 493] width 260 height 17
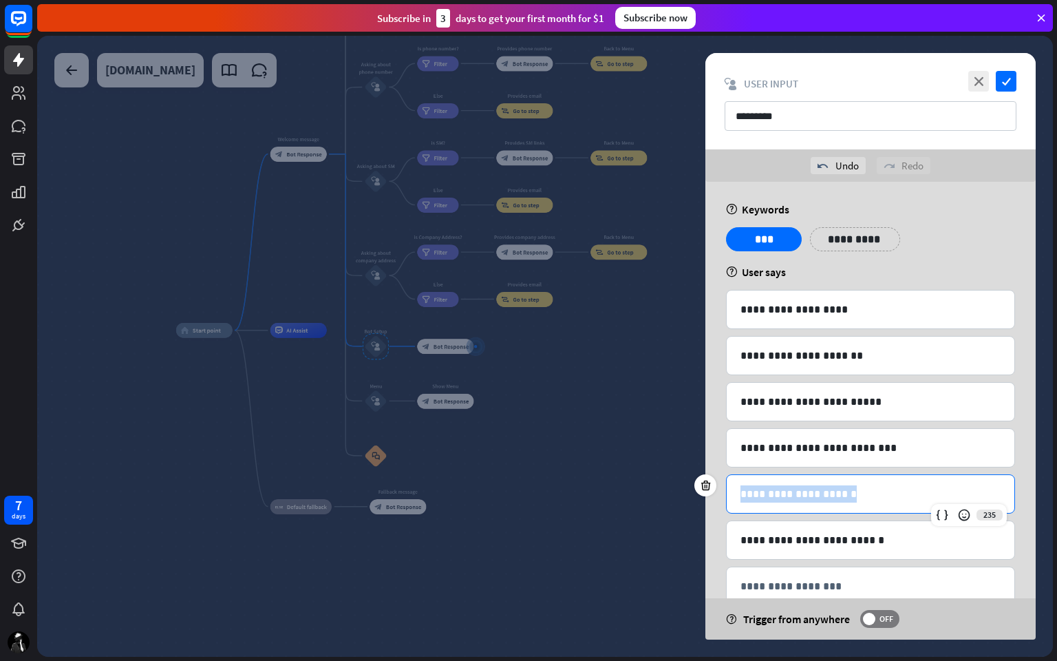
click at [845, 498] on p "**********" at bounding box center [870, 493] width 260 height 17
drag, startPoint x: 867, startPoint y: 491, endPoint x: 699, endPoint y: 526, distance: 171.4
click at [699, 526] on icon at bounding box center [705, 531] width 13 height 12
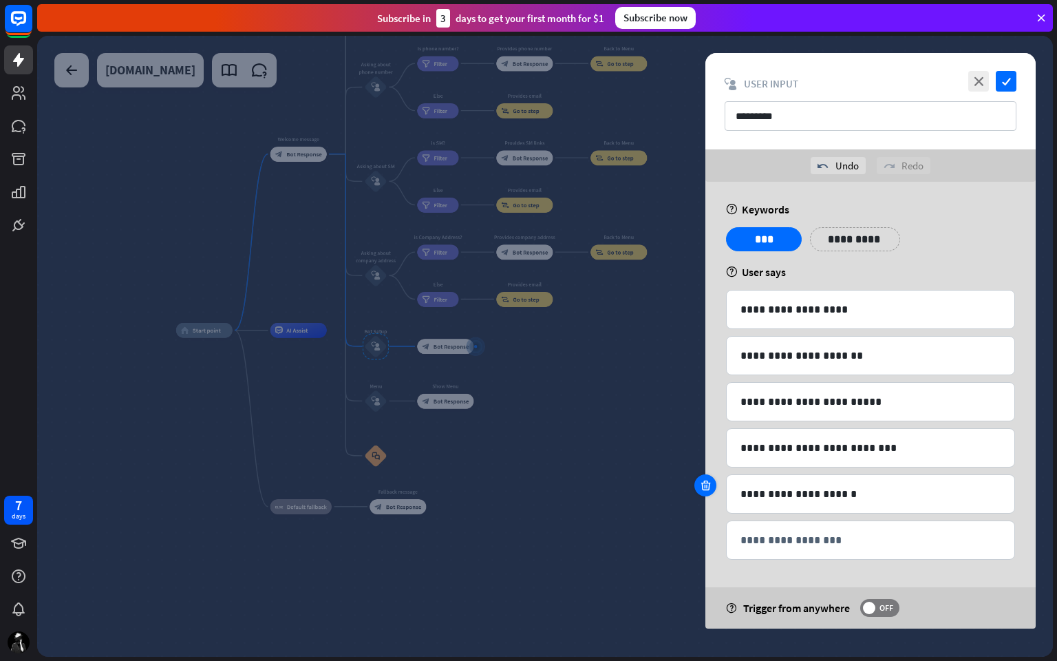
click at [704, 487] on icon at bounding box center [705, 485] width 13 height 12
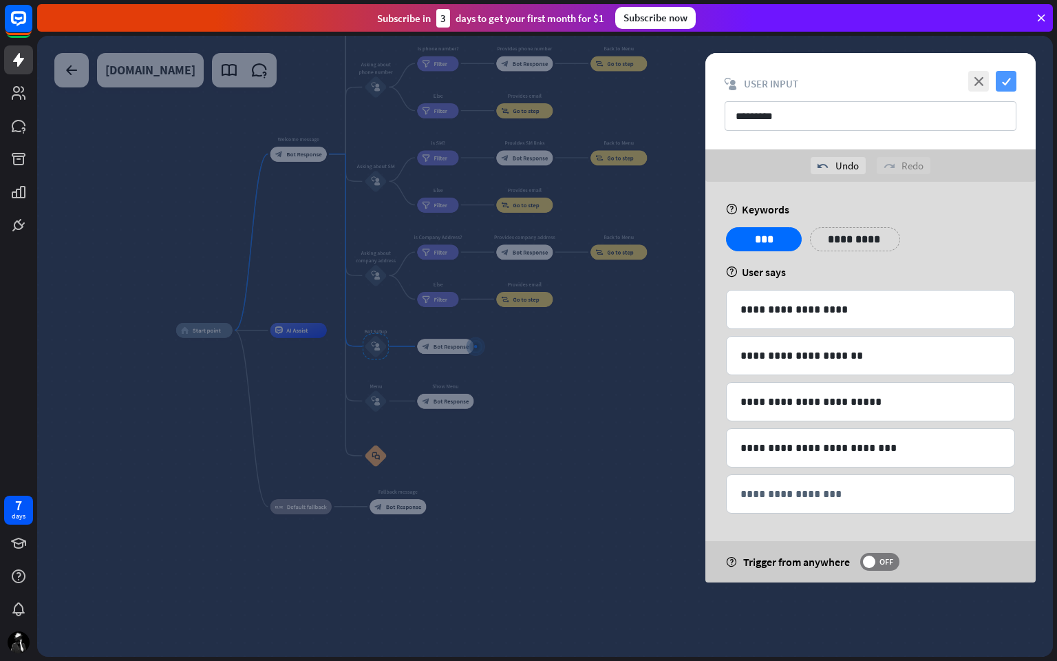
click at [1007, 74] on icon "check" at bounding box center [1006, 81] width 21 height 21
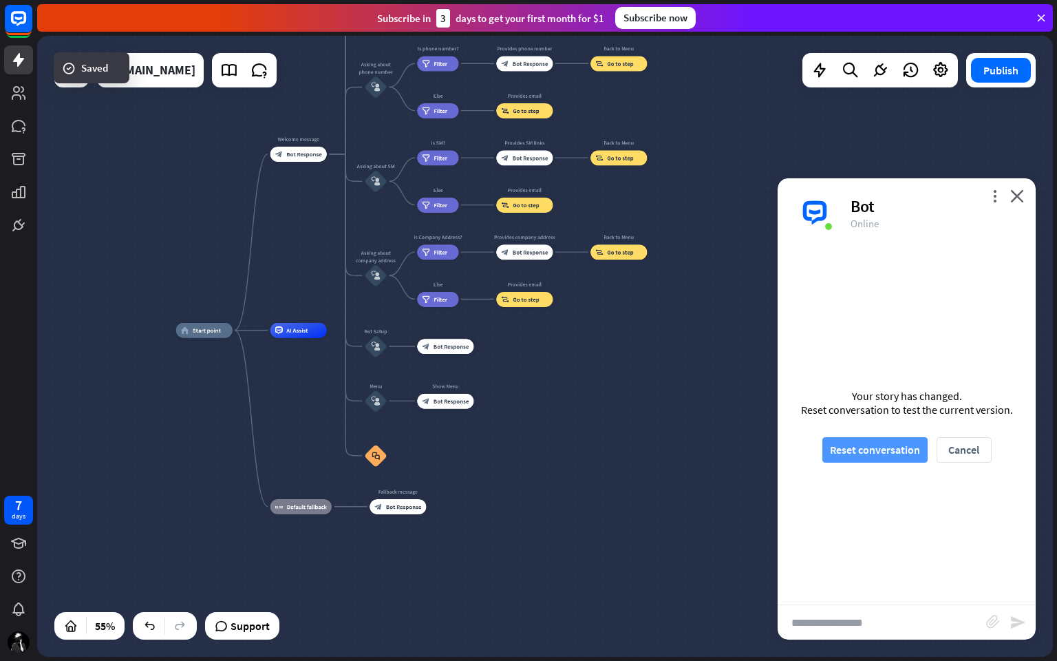
click at [877, 453] on button "Reset conversation" at bounding box center [874, 449] width 105 height 25
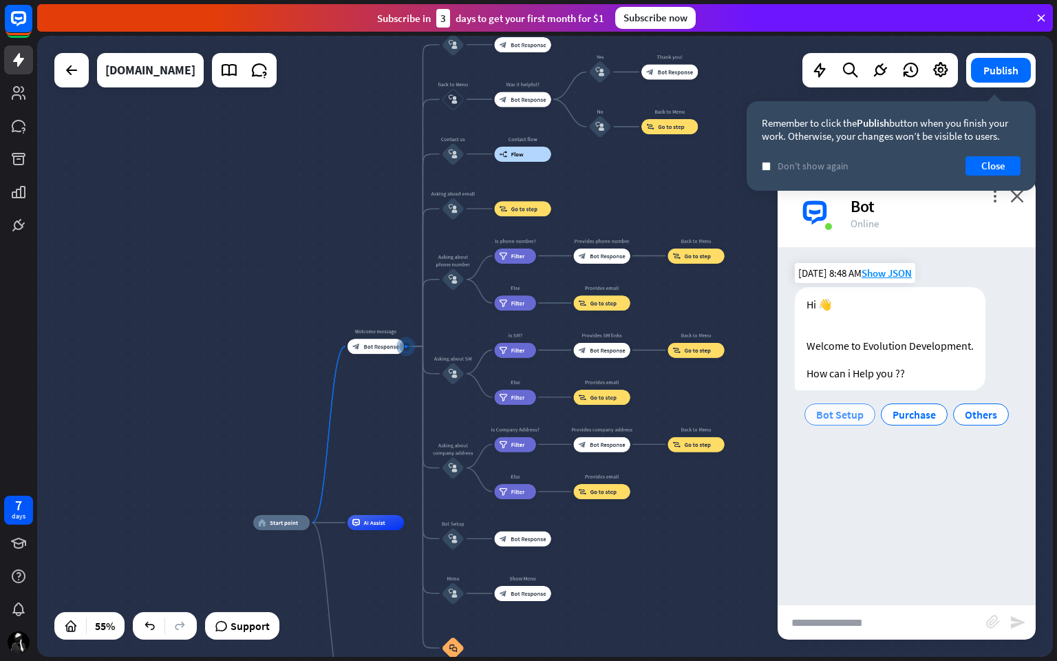
click at [846, 416] on span "Bot Setup" at bounding box center [839, 414] width 47 height 14
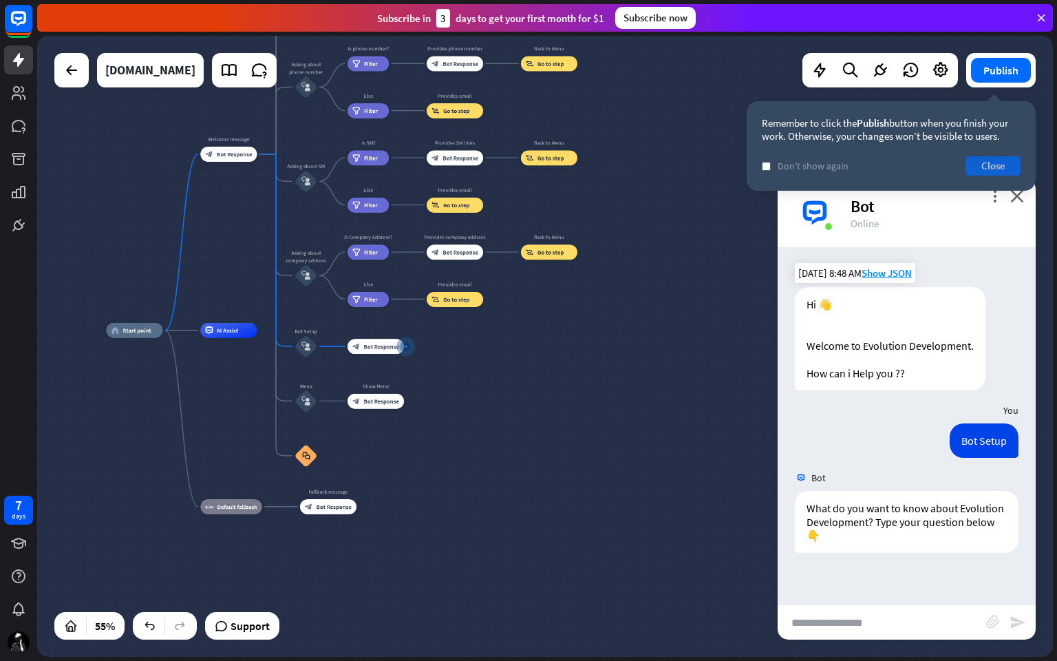
click at [981, 167] on button "Close" at bounding box center [992, 165] width 55 height 19
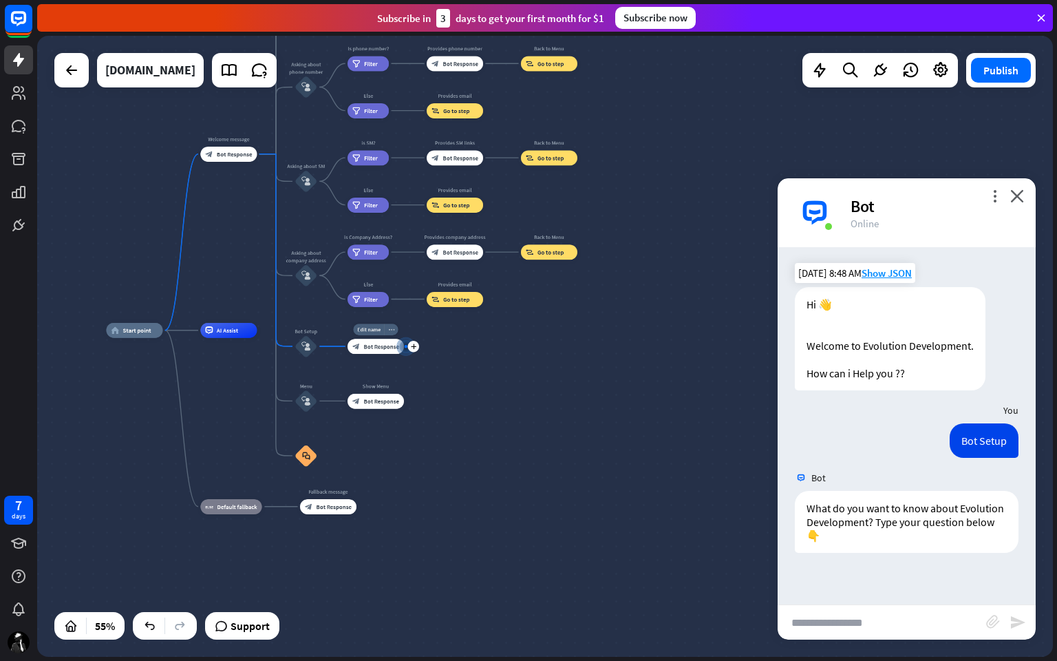
click at [390, 330] on icon "more_horiz" at bounding box center [391, 329] width 6 height 6
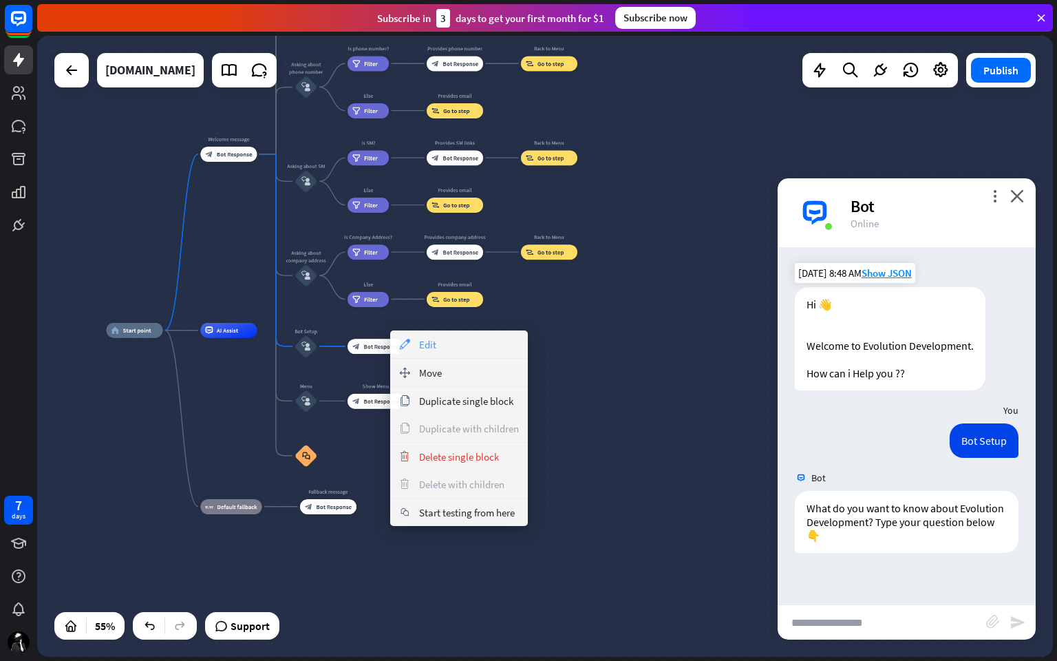
click at [446, 341] on div "appearance Edit" at bounding box center [459, 344] width 138 height 28
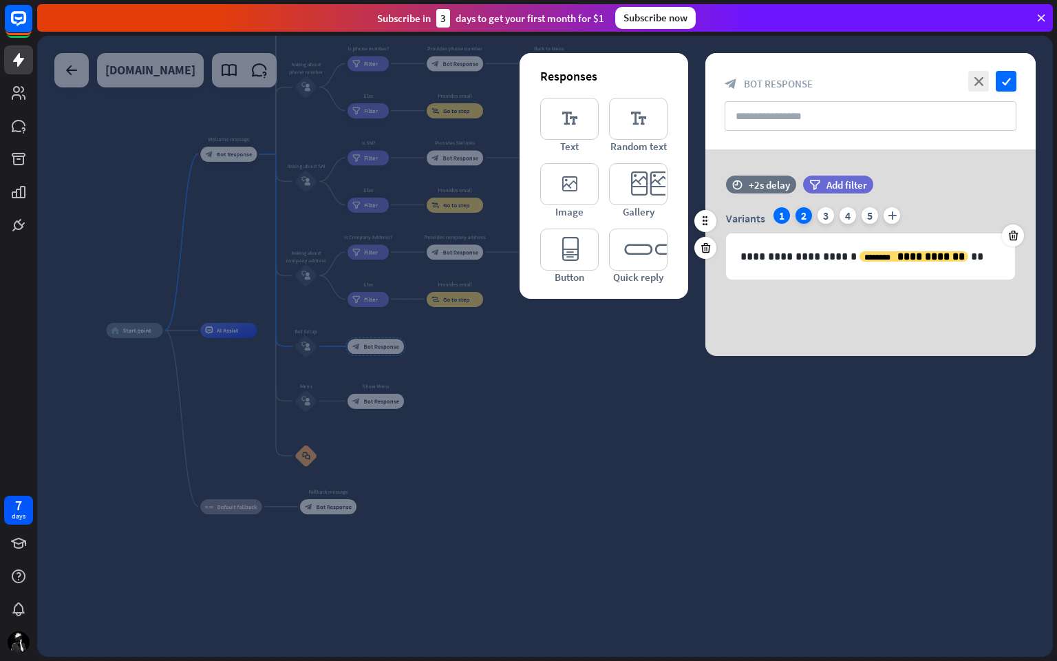
click at [806, 218] on div "2" at bounding box center [803, 215] width 17 height 17
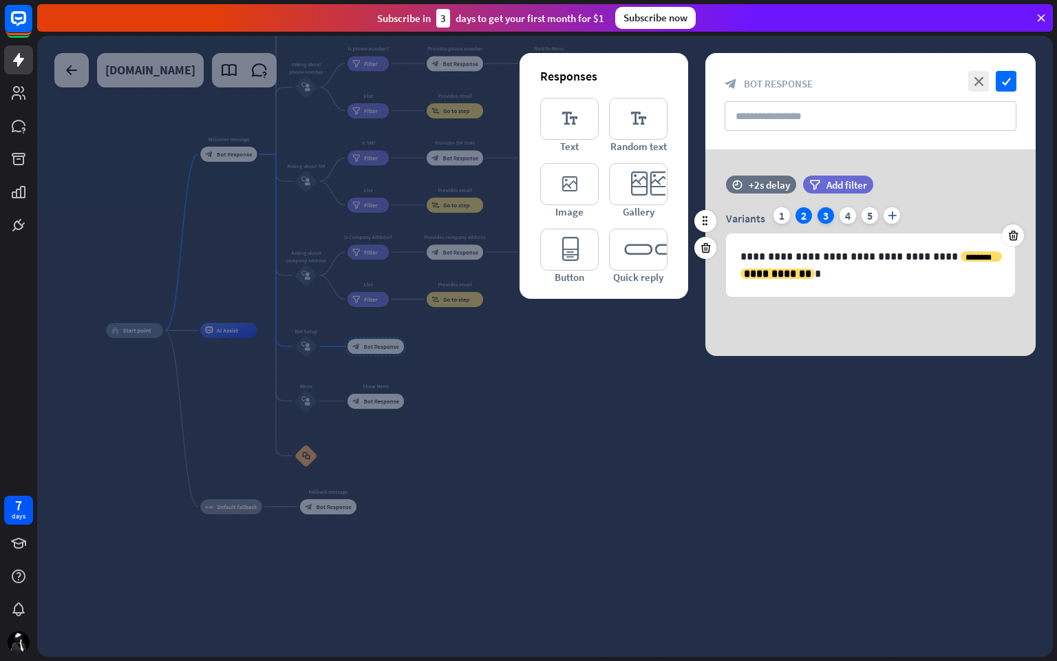
click at [823, 217] on div "3" at bounding box center [825, 215] width 17 height 17
click at [845, 218] on div "4" at bounding box center [848, 215] width 17 height 17
click at [870, 216] on div "5" at bounding box center [870, 215] width 17 height 17
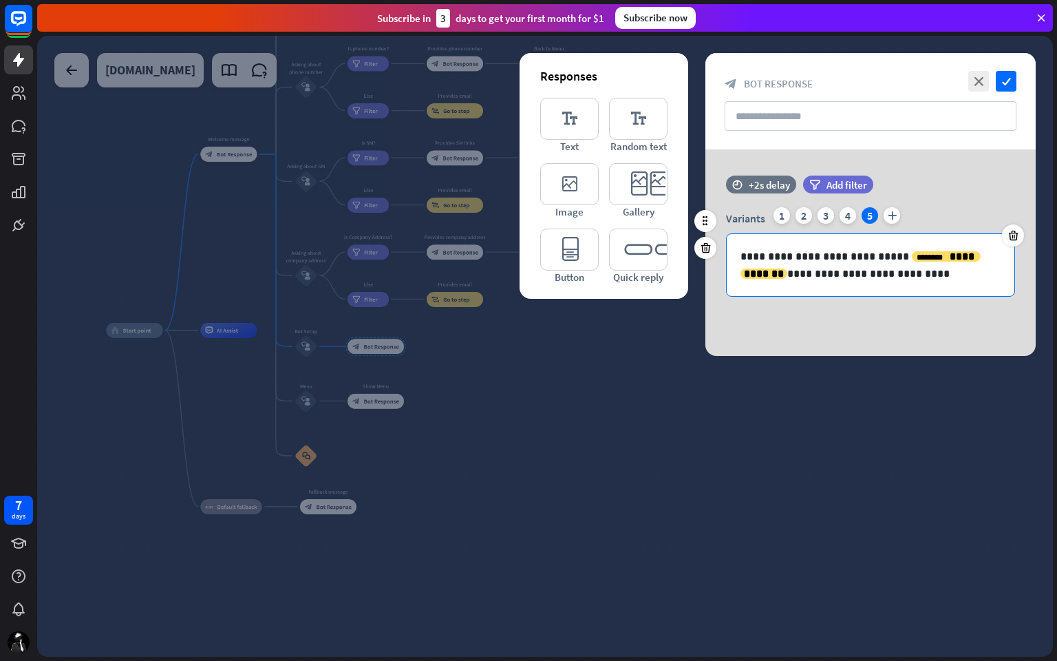
click at [884, 273] on p "**********" at bounding box center [870, 265] width 260 height 34
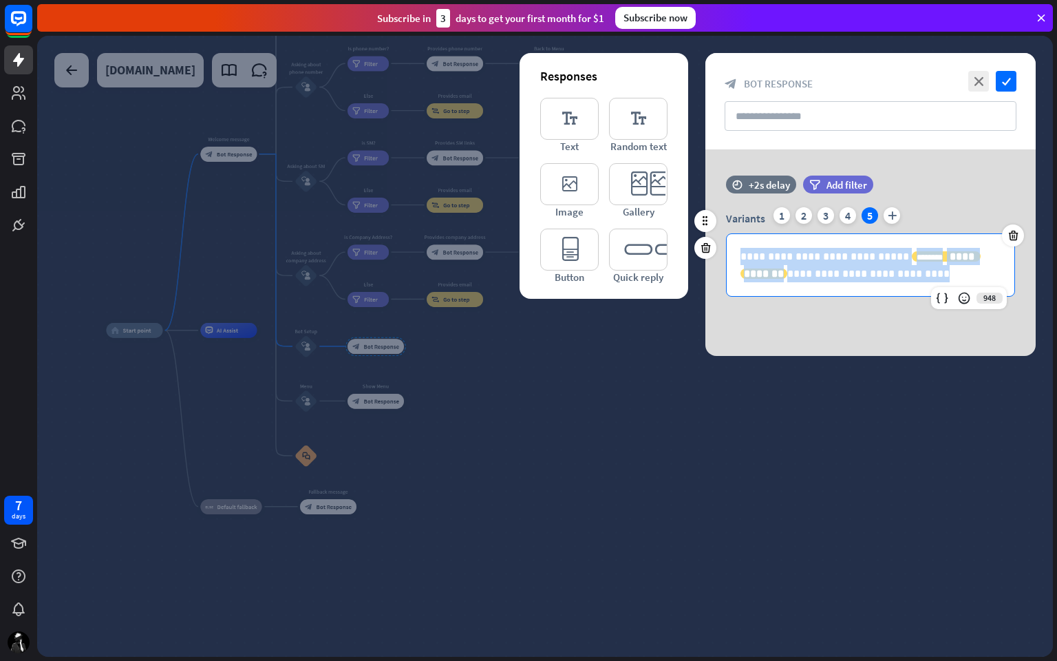
click at [884, 273] on p "**********" at bounding box center [870, 265] width 260 height 34
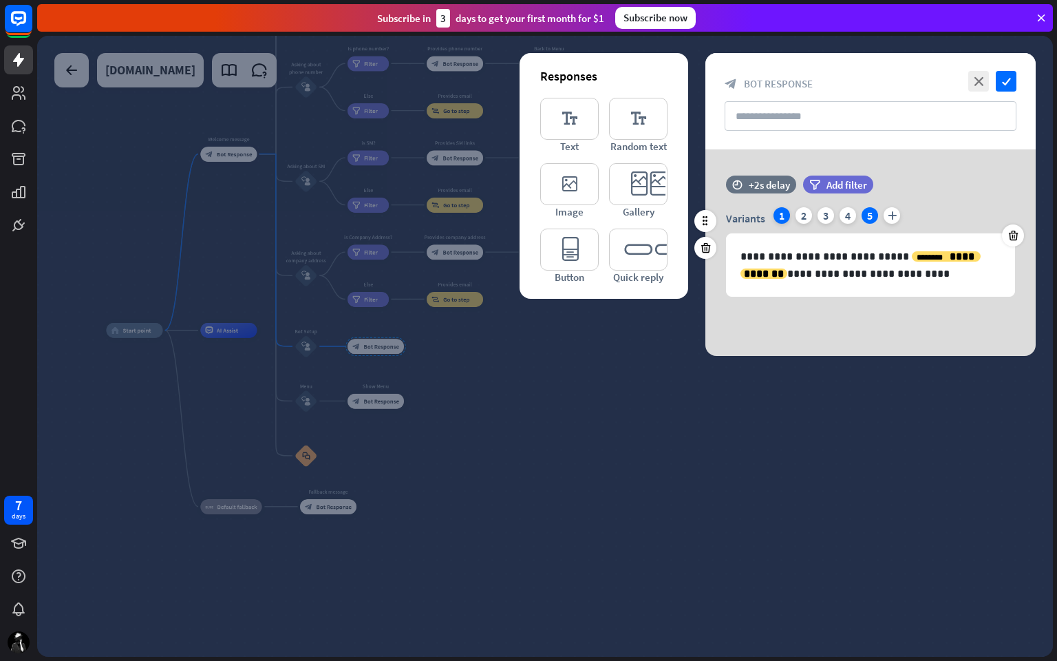
click at [786, 215] on div "1" at bounding box center [781, 215] width 17 height 17
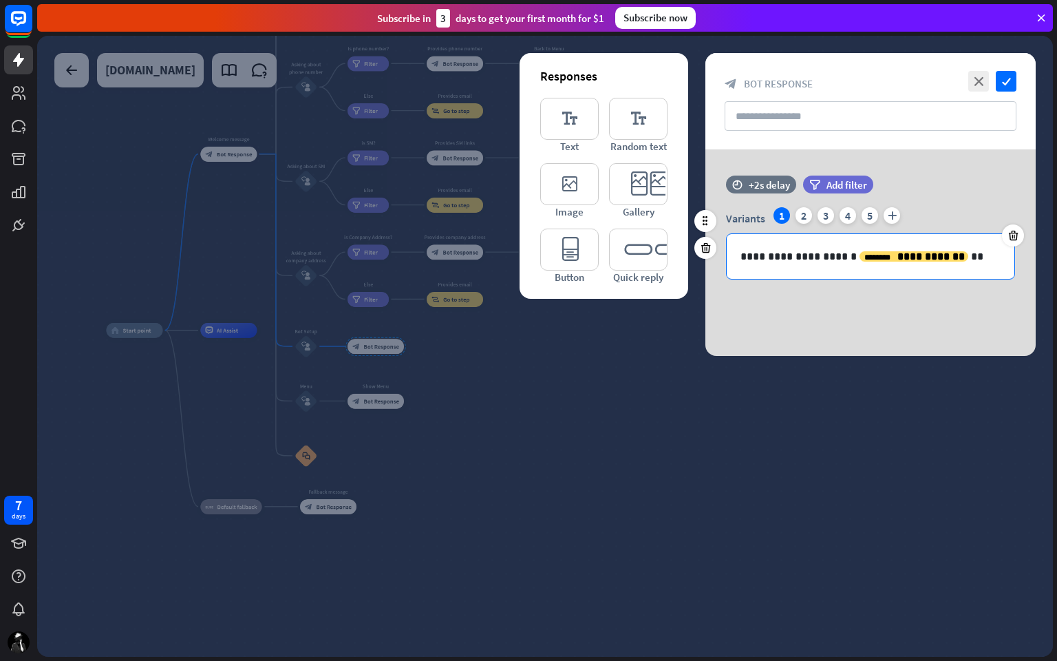
click at [855, 264] on div "**********" at bounding box center [871, 256] width 288 height 45
click at [908, 256] on span "**********" at bounding box center [930, 256] width 67 height 10
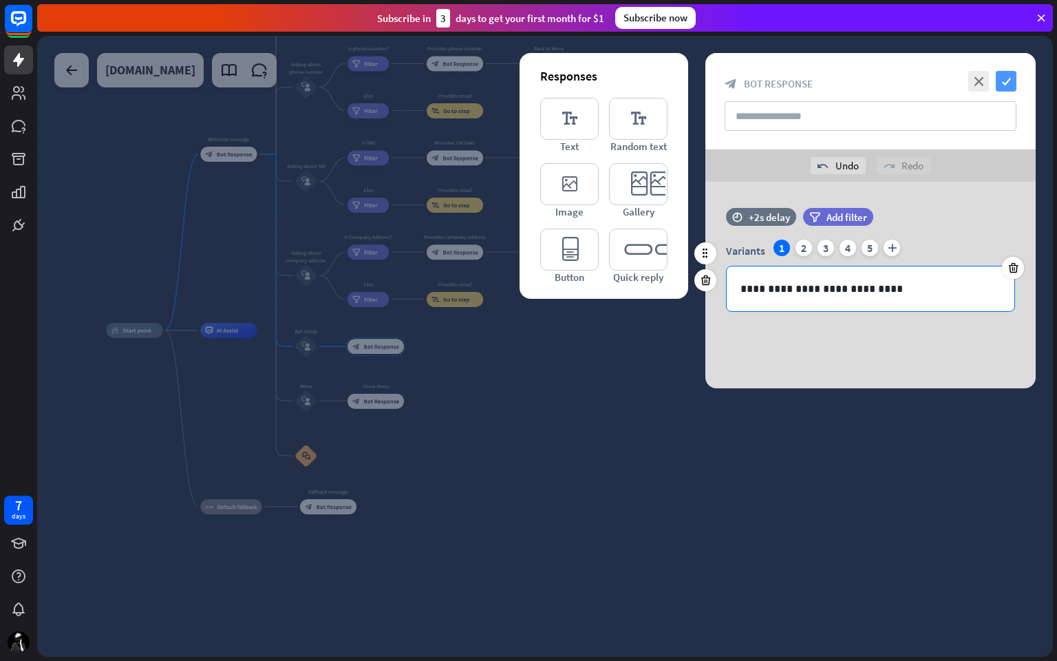
click at [1010, 74] on icon "check" at bounding box center [1006, 81] width 21 height 21
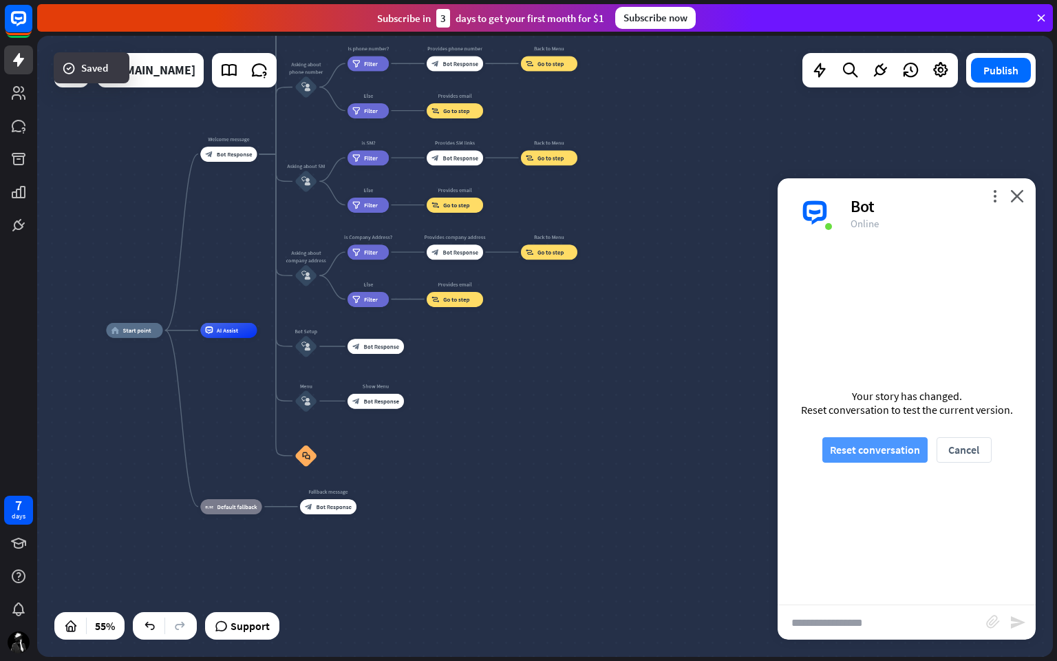
click at [884, 447] on button "Reset conversation" at bounding box center [874, 449] width 105 height 25
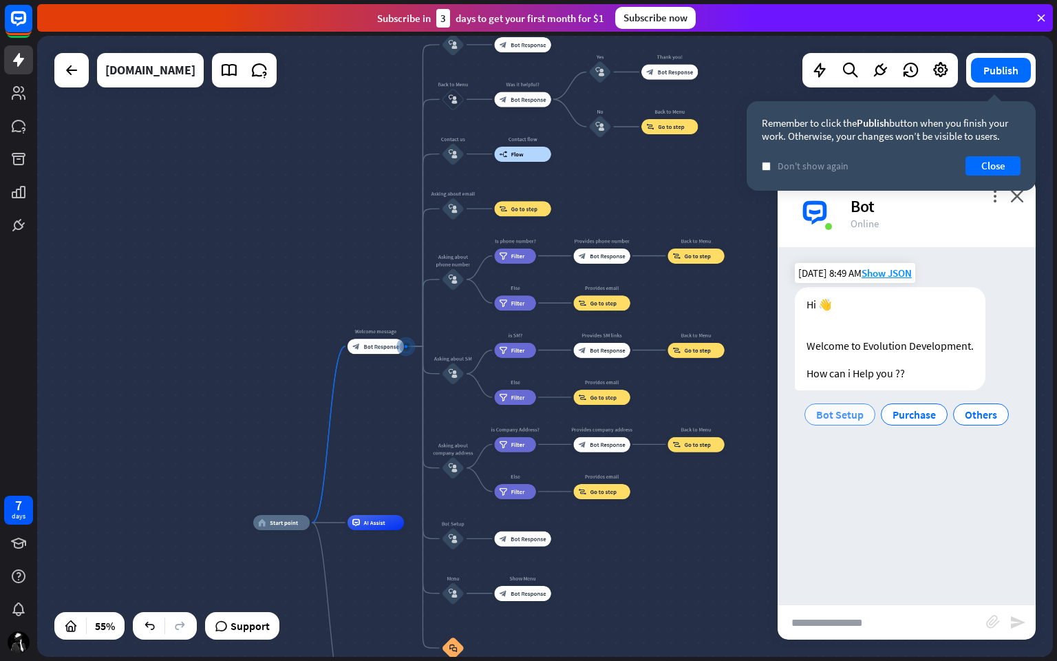
click at [834, 421] on div "Bot Setup" at bounding box center [839, 414] width 71 height 22
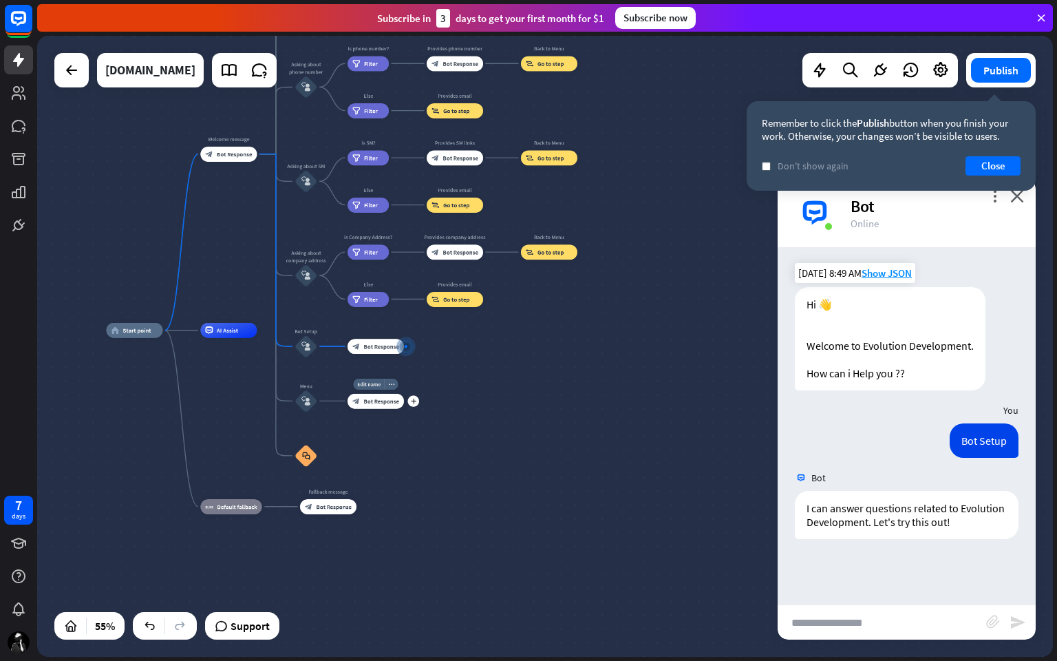
click at [377, 398] on span "Bot Response" at bounding box center [380, 401] width 35 height 8
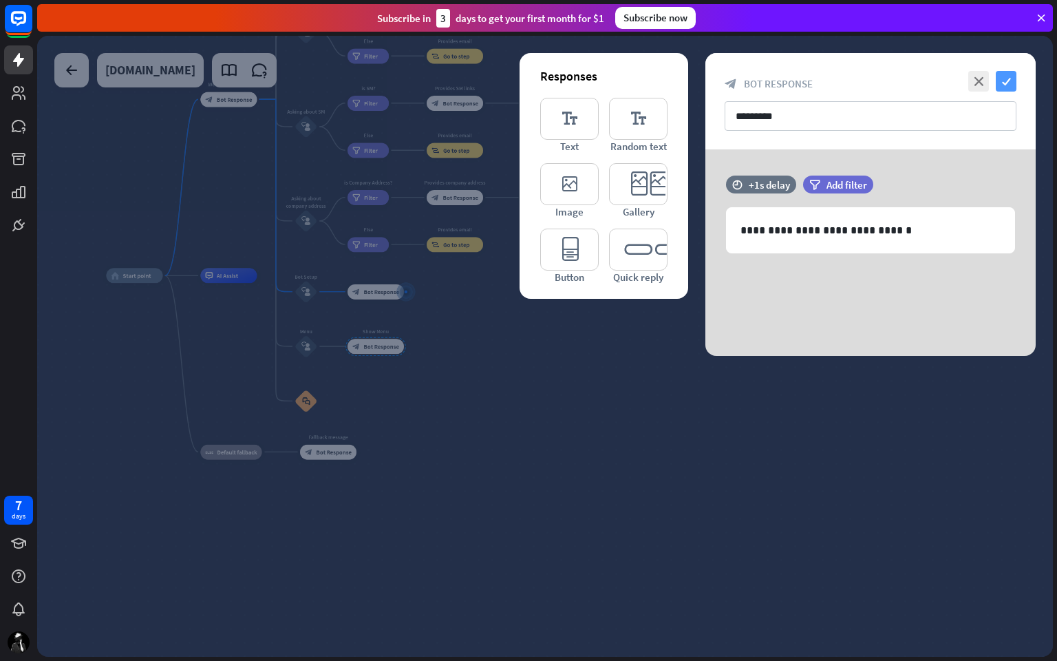
click at [1013, 76] on icon "check" at bounding box center [1006, 81] width 21 height 21
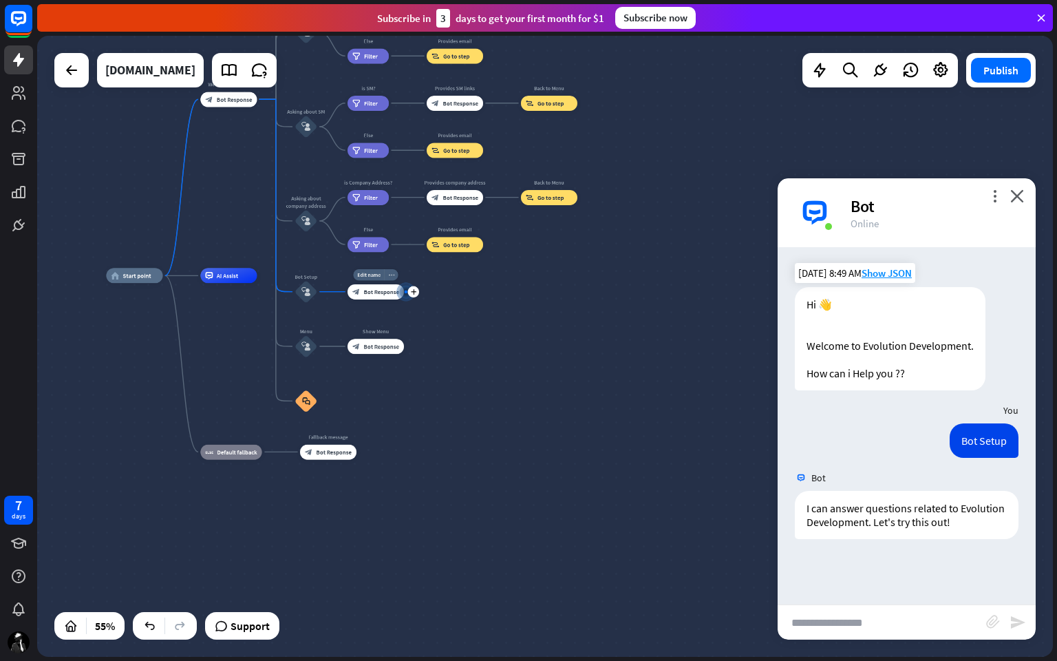
click at [394, 277] on icon "more_horiz" at bounding box center [391, 275] width 6 height 6
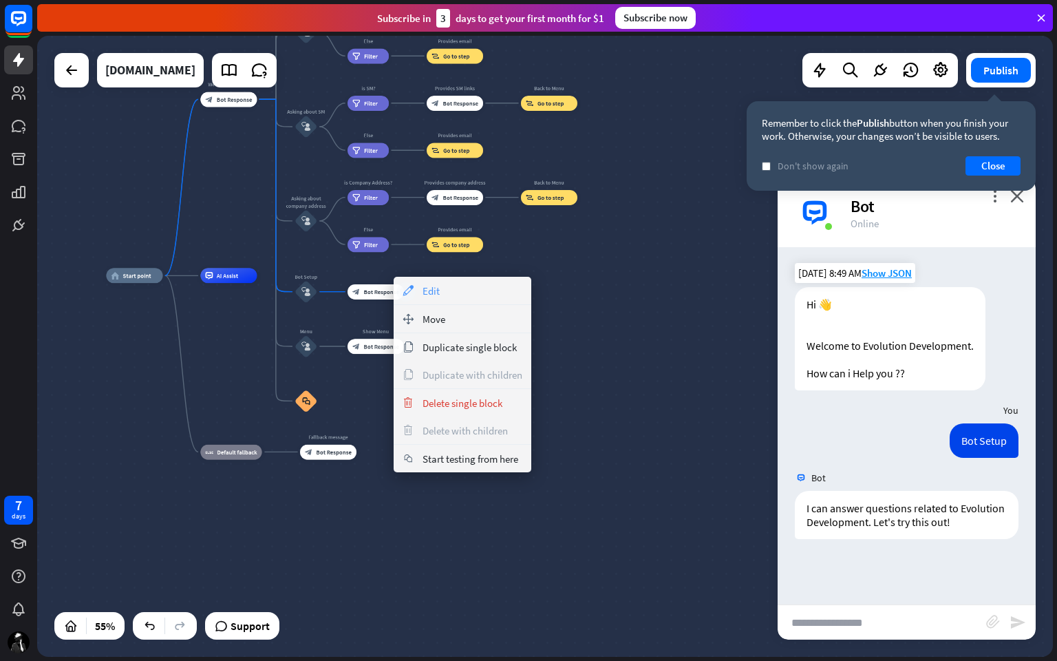
click at [419, 289] on div "appearance Edit" at bounding box center [463, 291] width 138 height 28
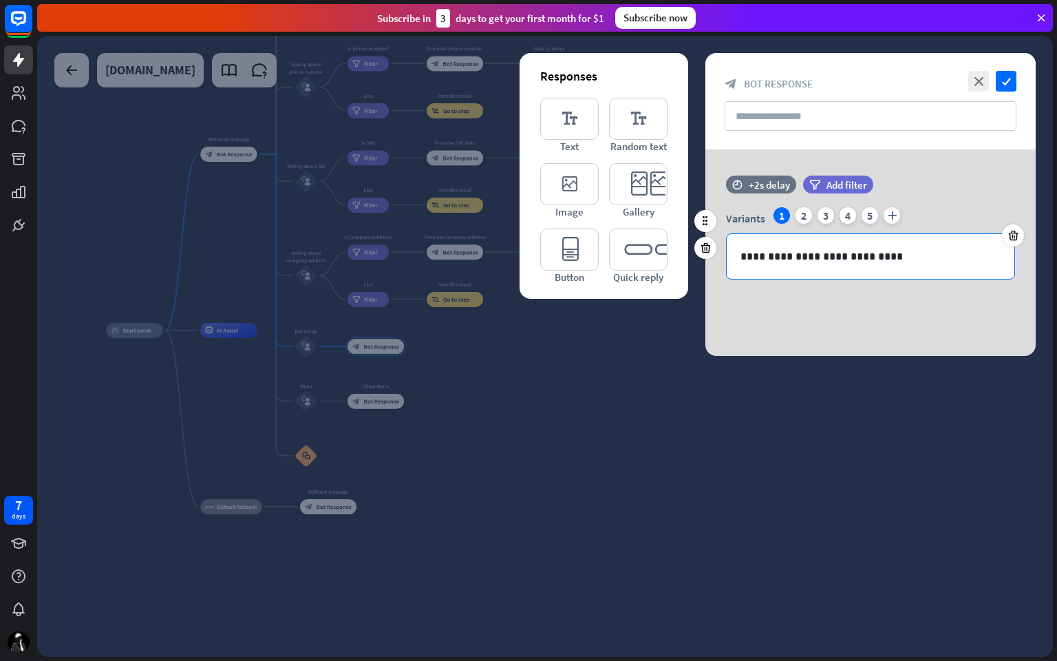
click at [856, 261] on p "**********" at bounding box center [870, 256] width 260 height 17
click at [799, 219] on div "2" at bounding box center [803, 215] width 17 height 17
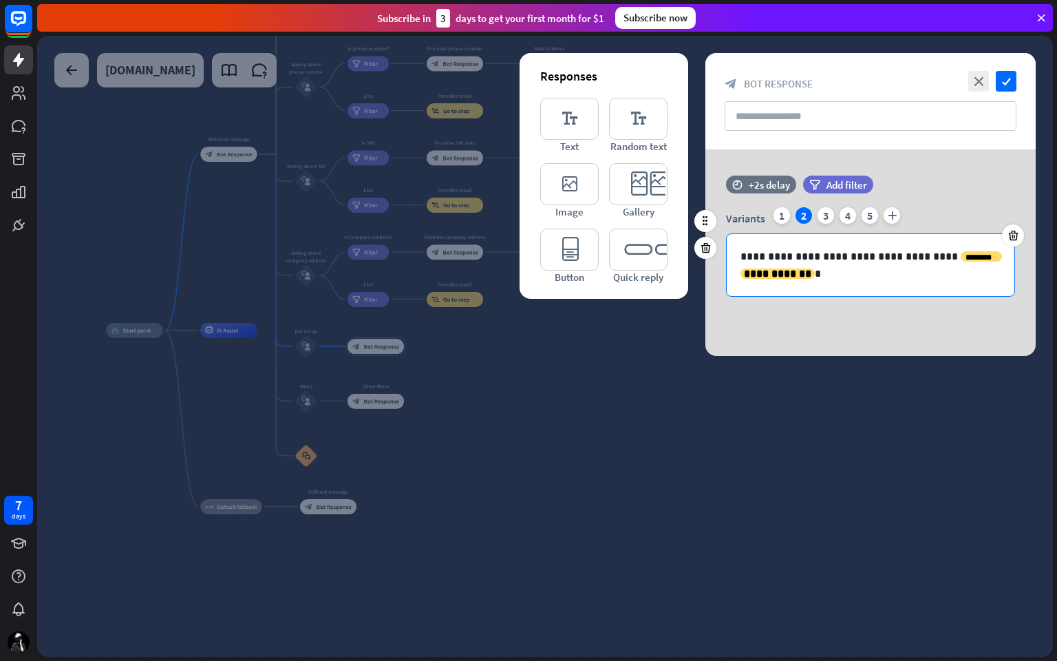
click at [831, 256] on p "**********" at bounding box center [870, 265] width 260 height 34
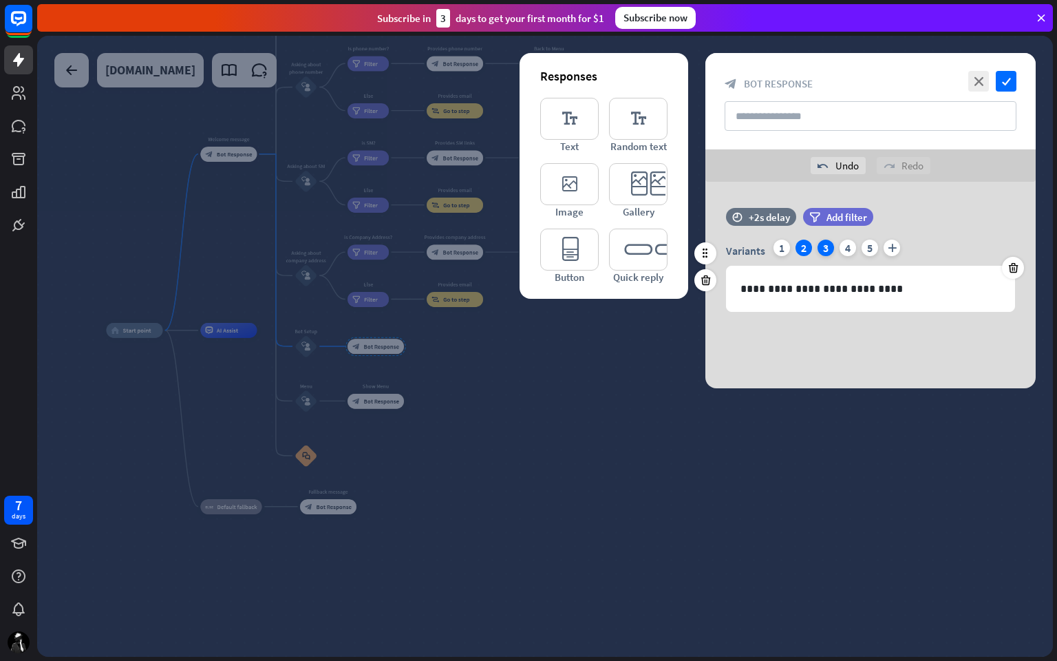
click at [828, 248] on div "3" at bounding box center [825, 247] width 17 height 17
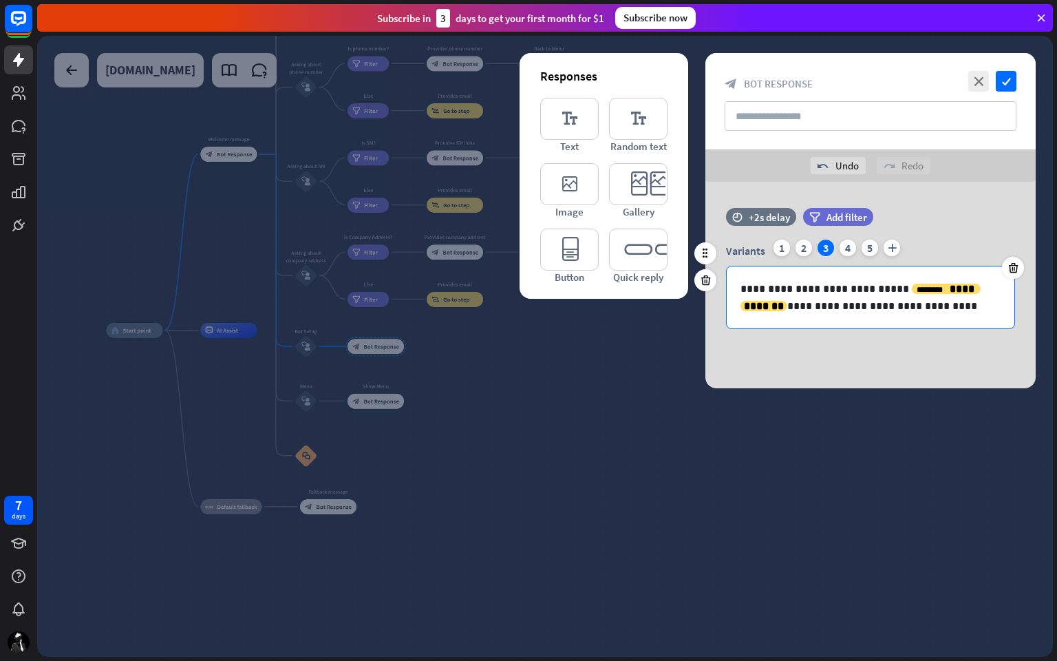
click at [856, 292] on p "**********" at bounding box center [870, 297] width 260 height 34
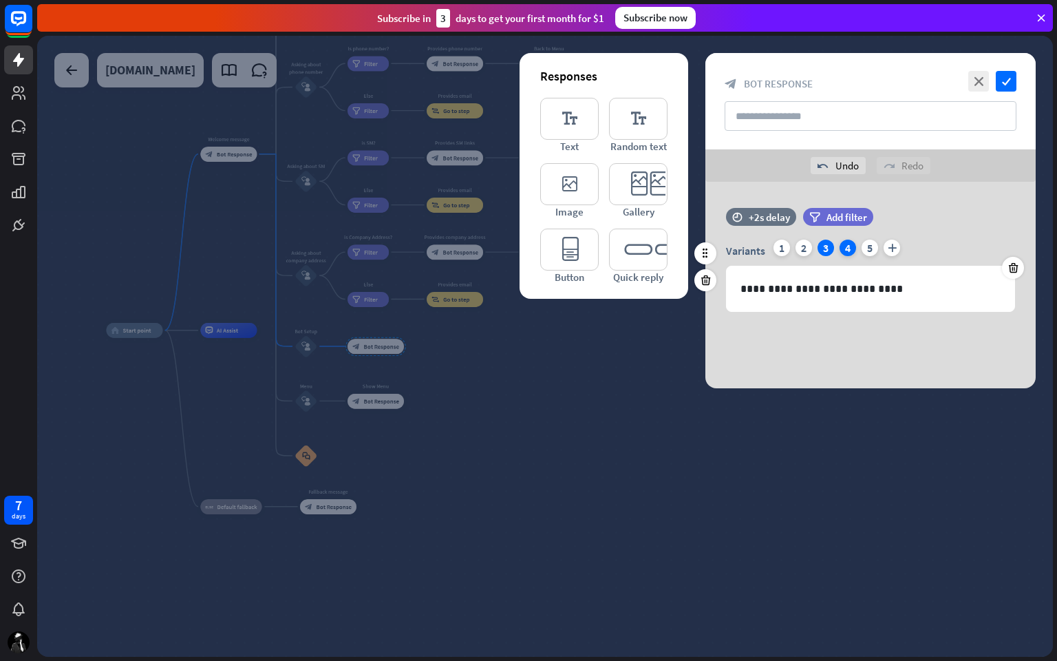
click at [842, 250] on div "4" at bounding box center [848, 247] width 17 height 17
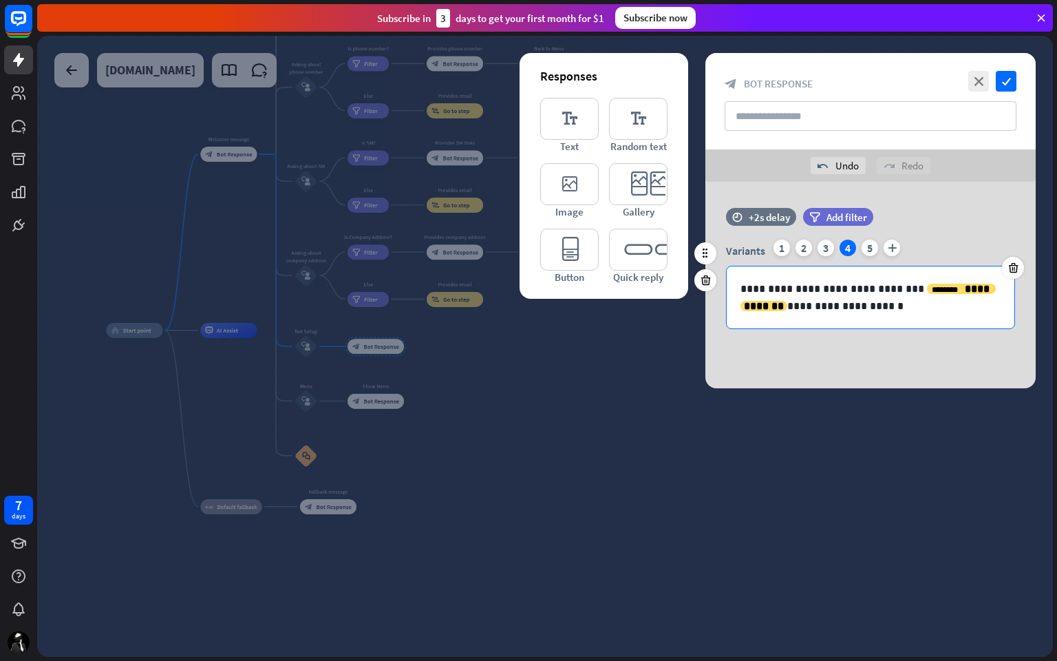
click at [851, 289] on p "**********" at bounding box center [870, 297] width 260 height 34
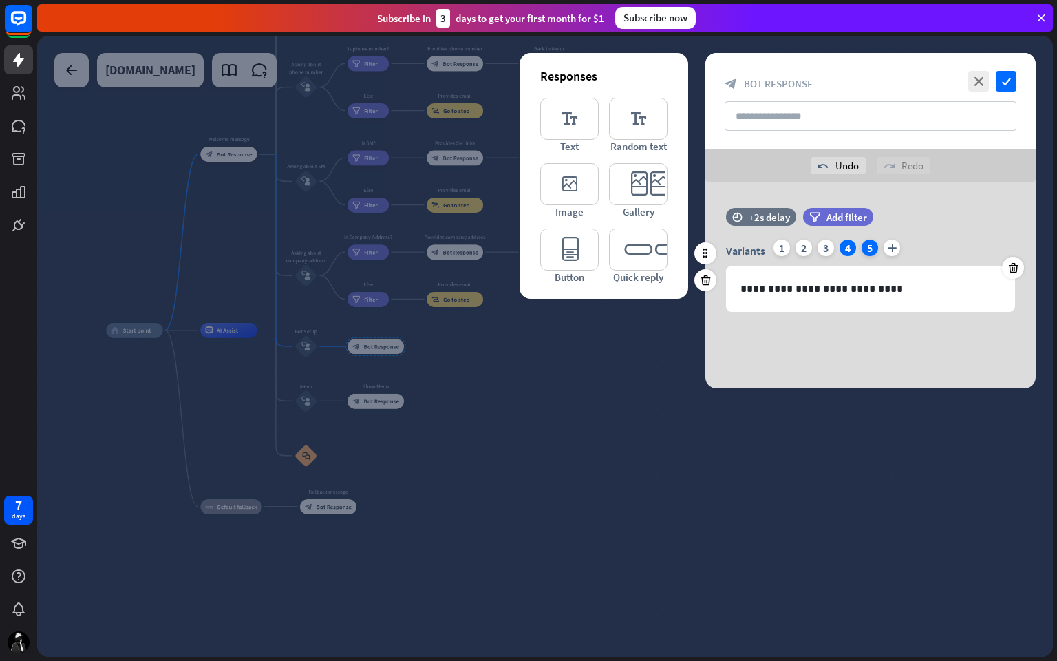
click at [865, 253] on div "5" at bounding box center [870, 247] width 17 height 17
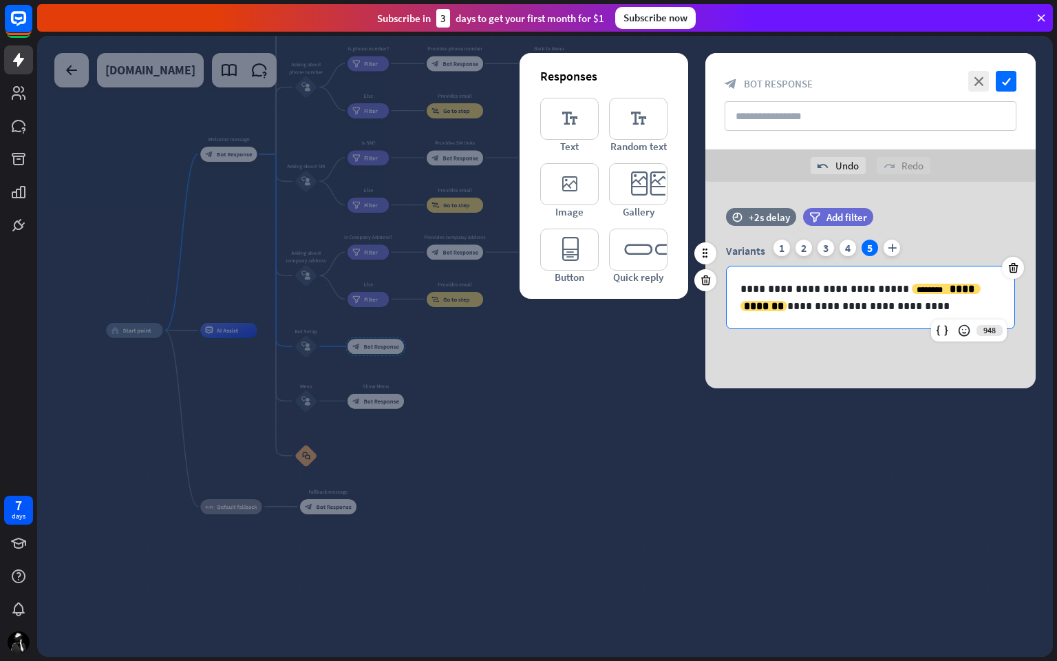
click at [862, 281] on p "**********" at bounding box center [870, 297] width 260 height 34
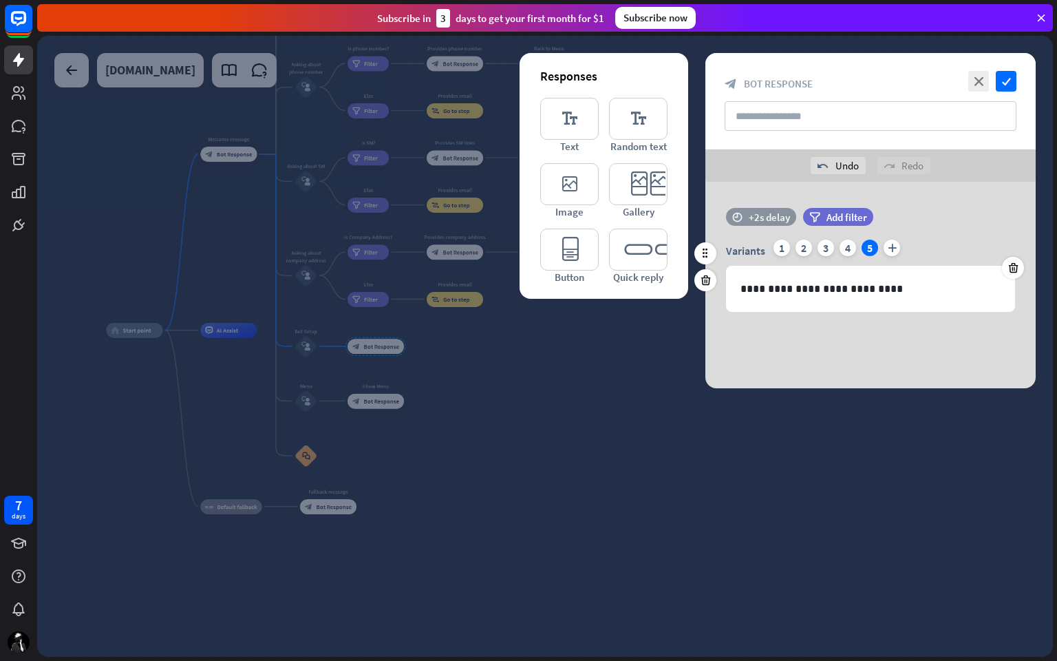
click at [760, 220] on div "+2s delay" at bounding box center [769, 217] width 41 height 13
drag, startPoint x: 794, startPoint y: 215, endPoint x: 745, endPoint y: 220, distance: 49.8
click at [745, 220] on div "time +0.1s +2s +10s" at bounding box center [870, 217] width 289 height 18
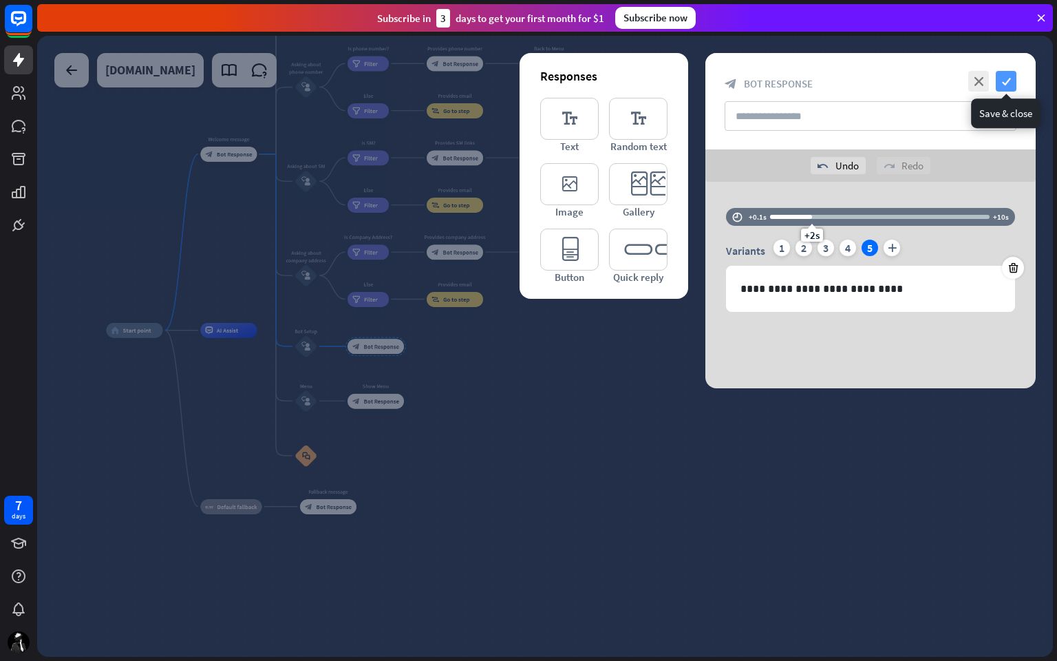
click at [1010, 81] on icon "check" at bounding box center [1006, 81] width 21 height 21
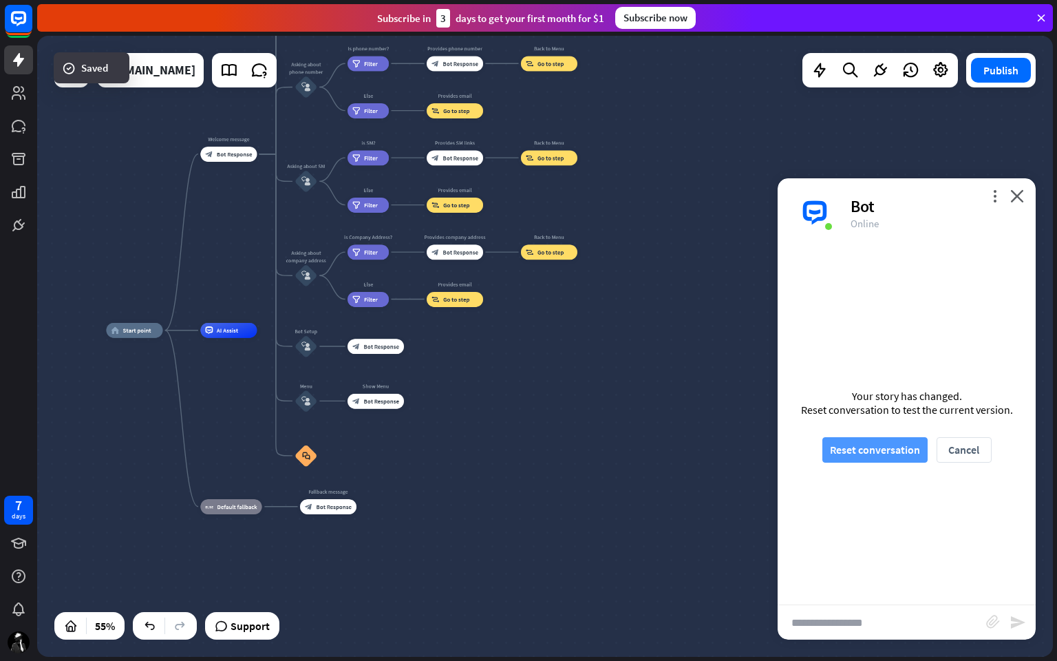
click at [868, 443] on button "Reset conversation" at bounding box center [874, 449] width 105 height 25
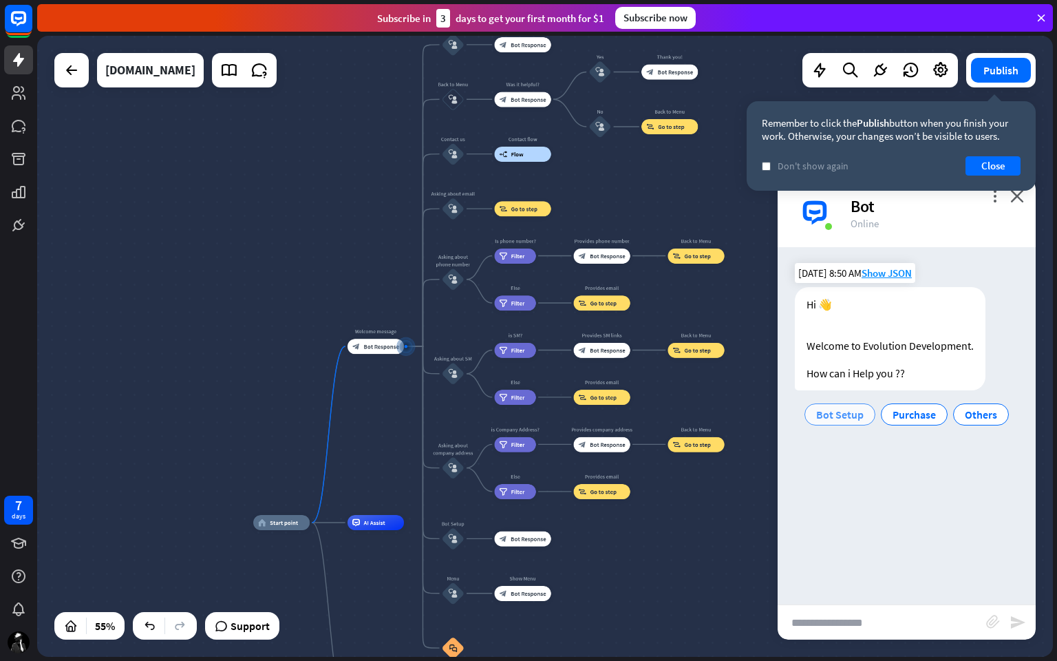
click at [839, 410] on span "Bot Setup" at bounding box center [839, 414] width 47 height 14
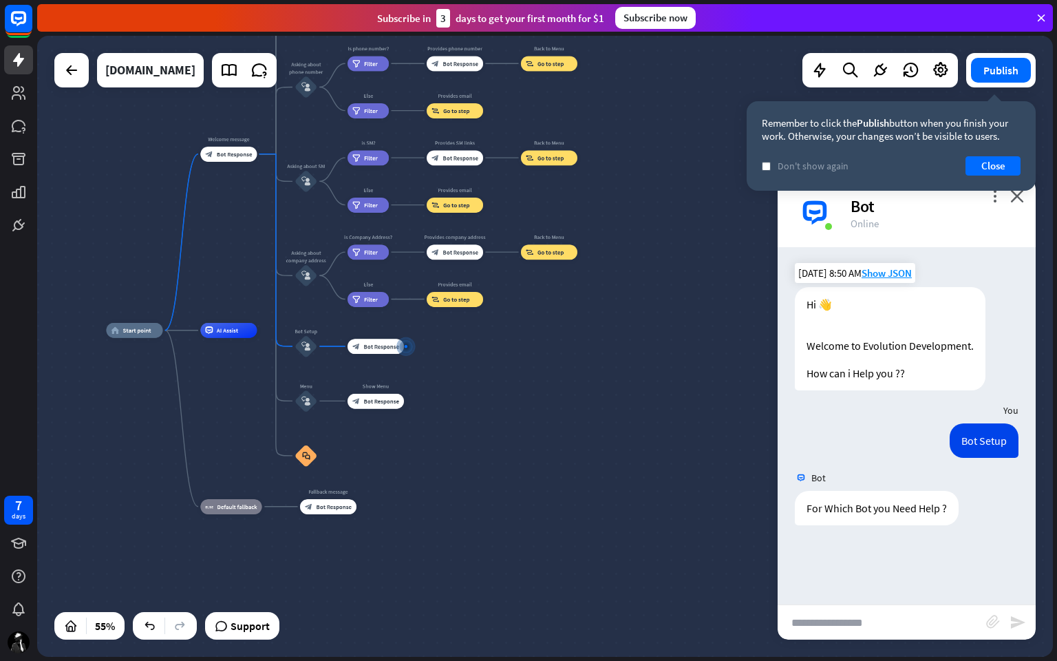
click at [908, 557] on input "text" at bounding box center [882, 622] width 209 height 34
type input "******"
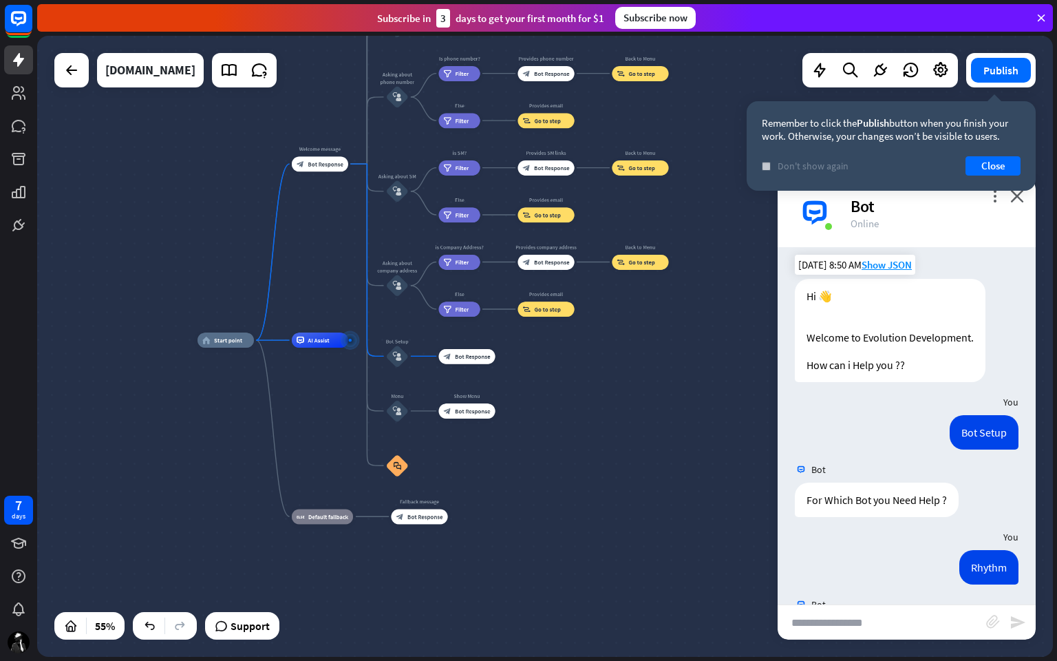
scroll to position [424, 0]
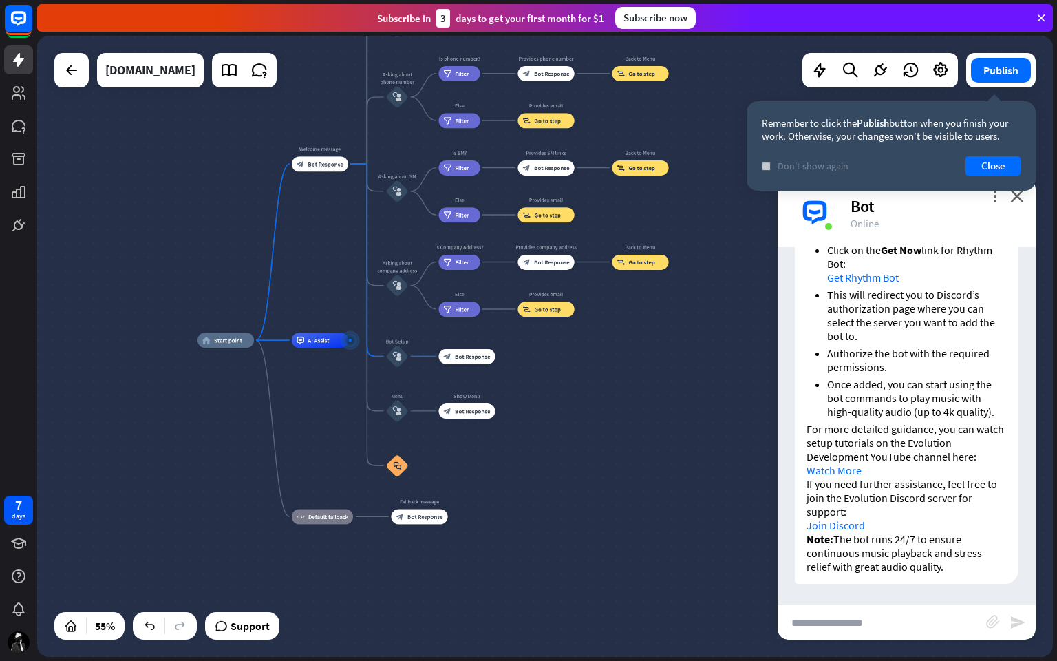
click at [787, 162] on span "Don't show again" at bounding box center [813, 166] width 71 height 12
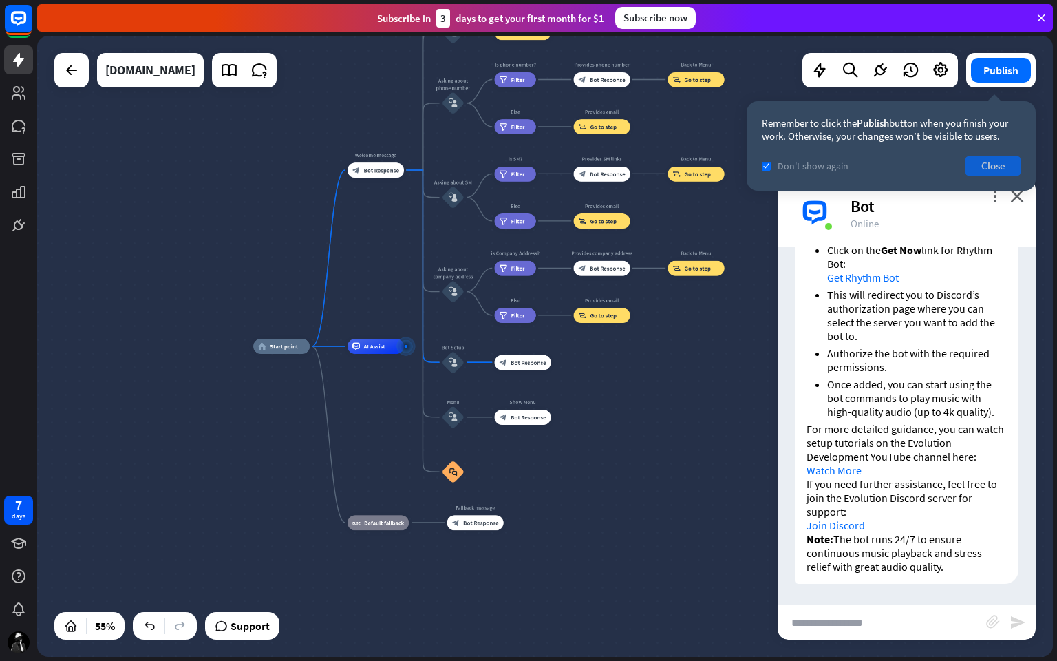
click at [994, 162] on button "Close" at bounding box center [992, 165] width 55 height 19
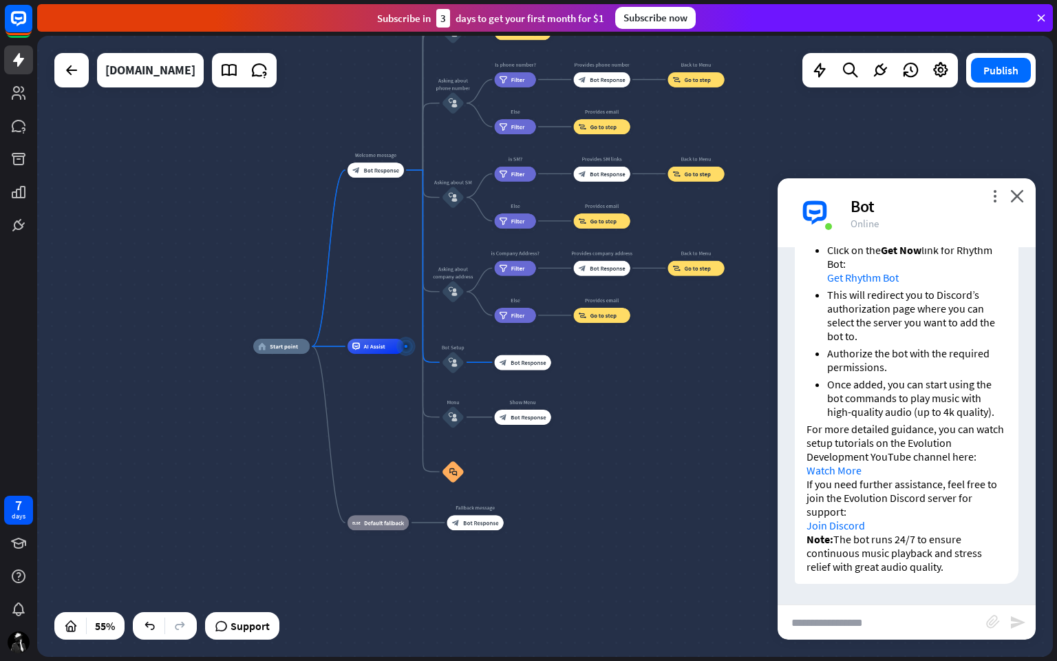
click at [836, 467] on link "Watch More" at bounding box center [833, 470] width 55 height 14
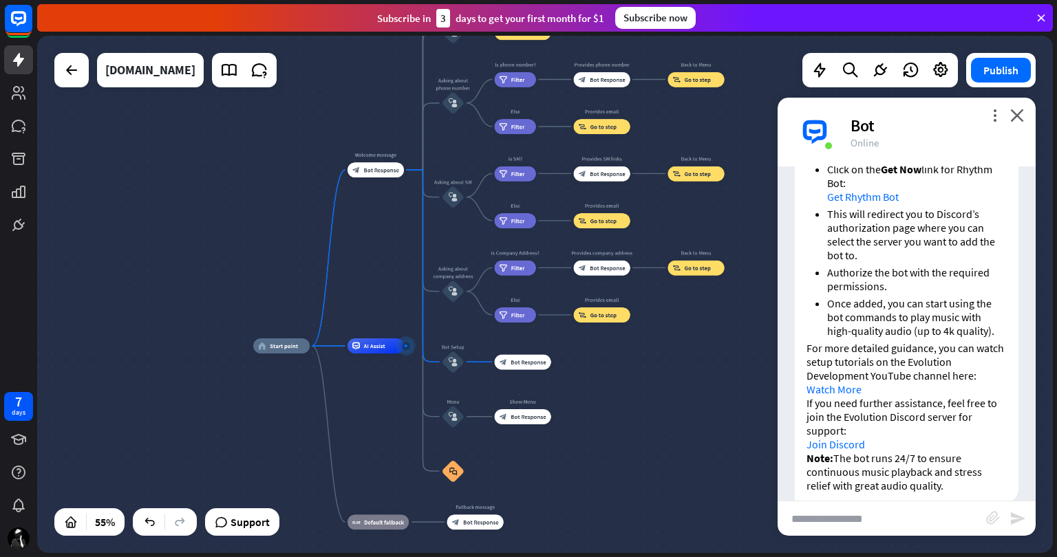
click at [831, 442] on link "Join Discord" at bounding box center [835, 445] width 58 height 14
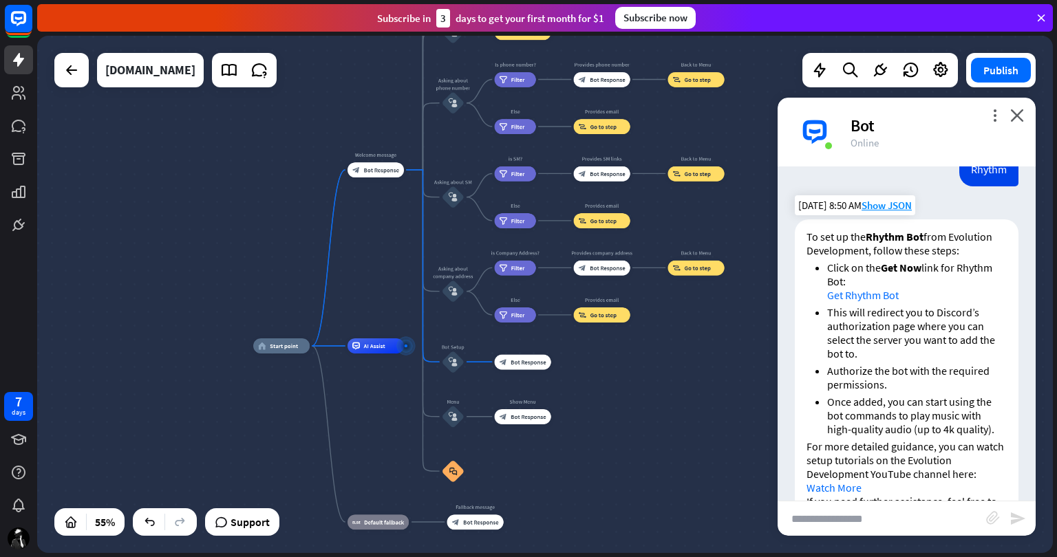
scroll to position [325, 0]
click at [885, 290] on link "Get Rhythm Bot" at bounding box center [863, 296] width 72 height 14
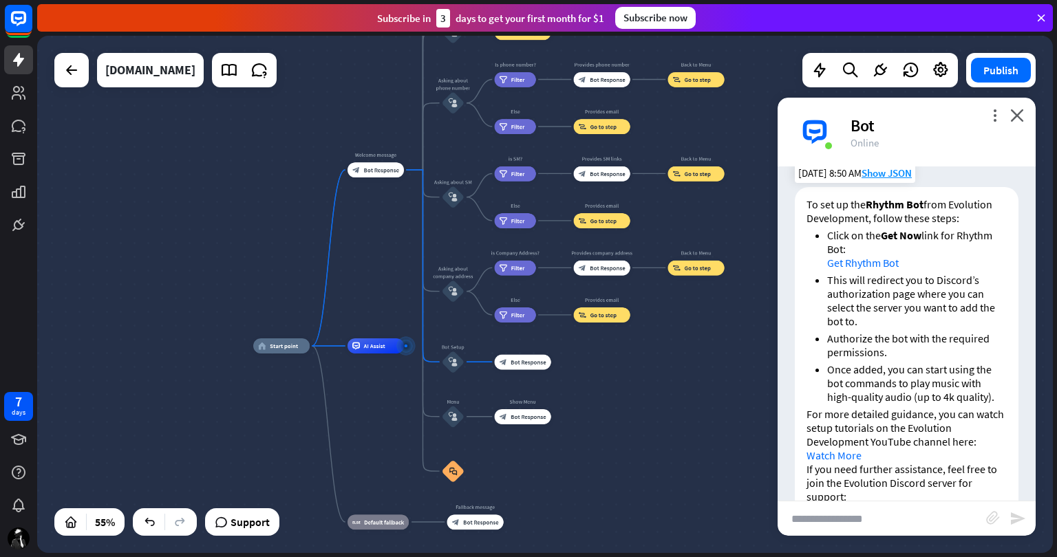
scroll to position [446, 0]
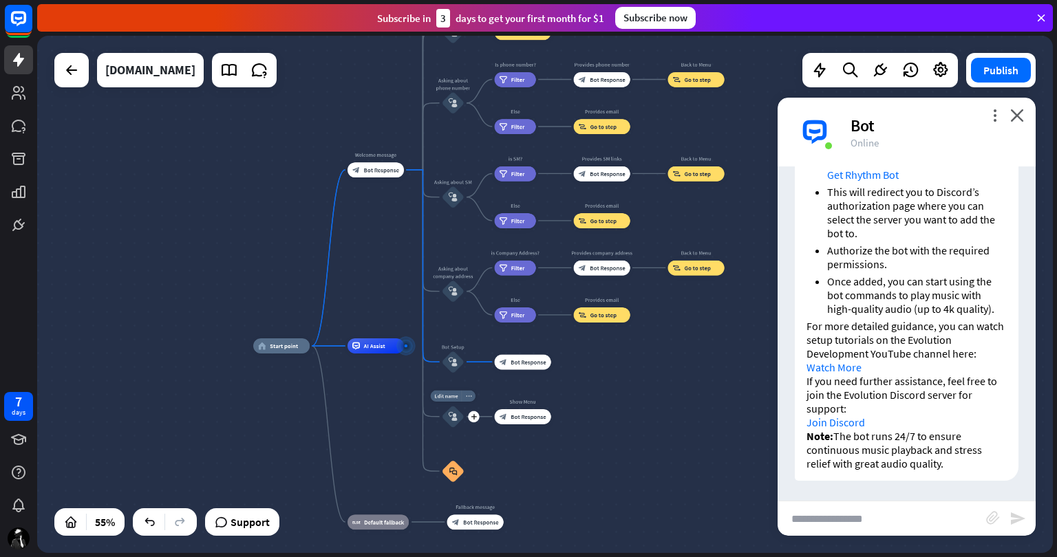
click at [462, 398] on div "more_horiz" at bounding box center [469, 395] width 14 height 11
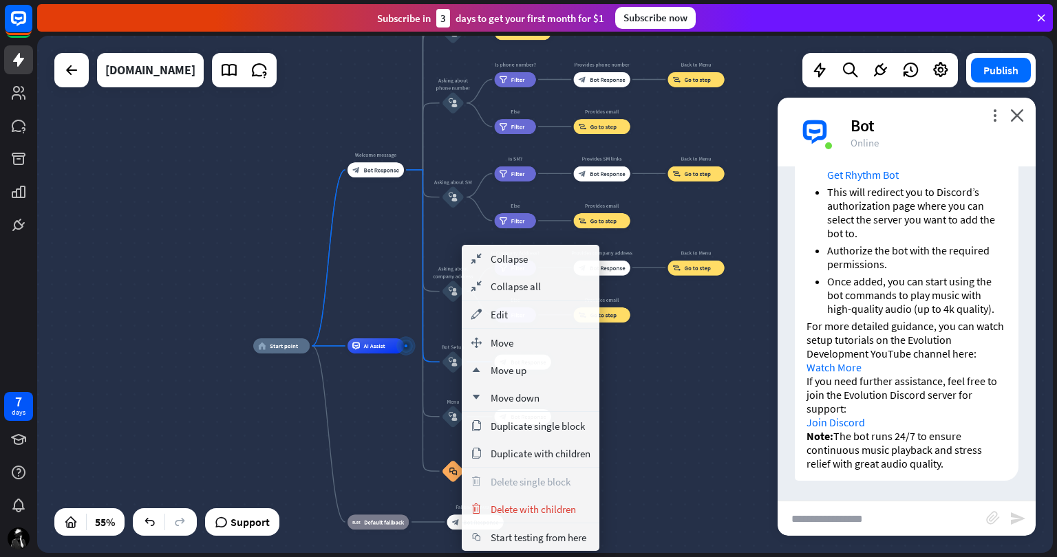
click at [679, 416] on div "home_2 Start point Welcome message block_bot_response Bot Response About us blo…" at bounding box center [531, 488] width 556 height 284
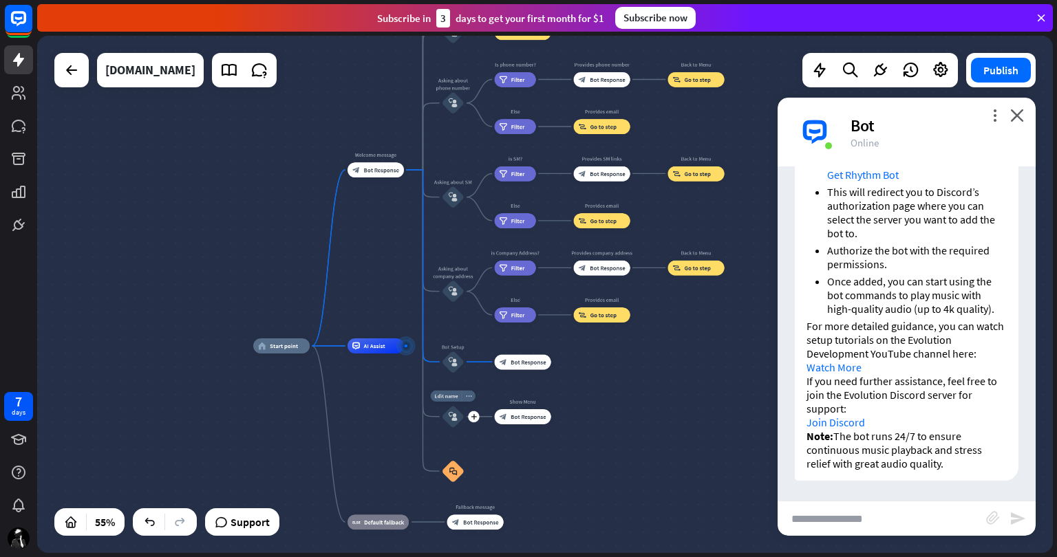
click at [469, 396] on icon "more_horiz" at bounding box center [469, 396] width 6 height 6
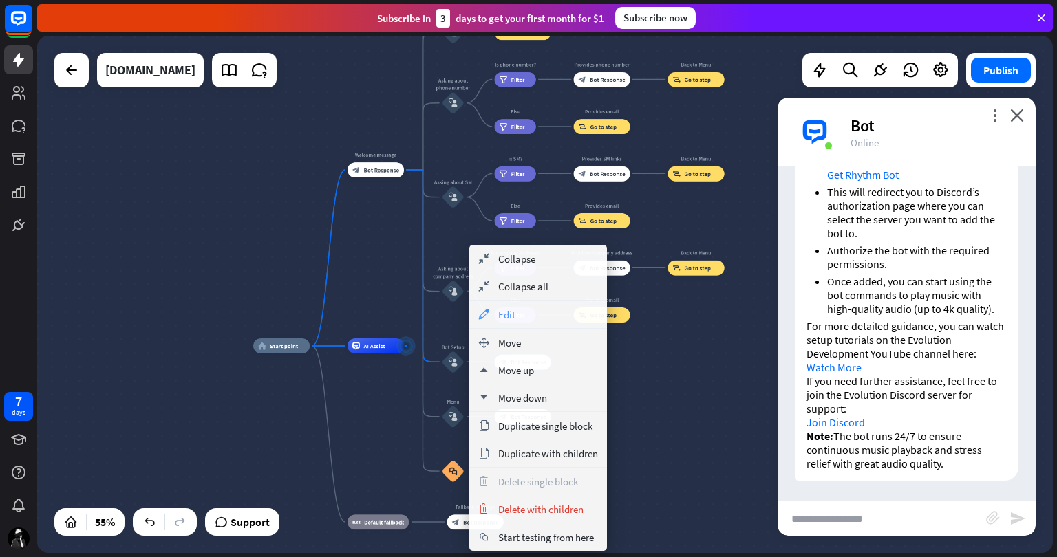
click at [539, 314] on div "appearance Edit" at bounding box center [538, 315] width 138 height 28
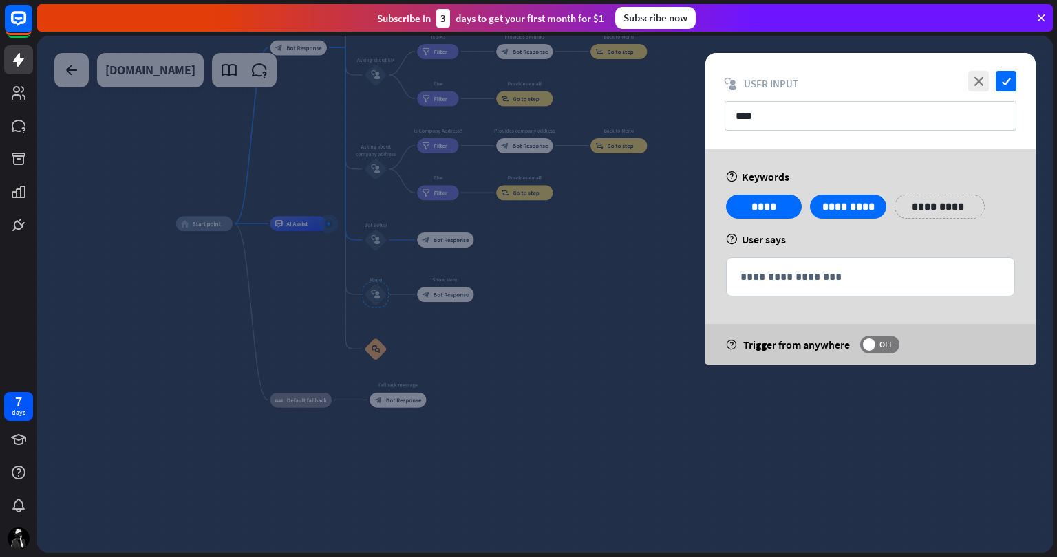
click at [523, 377] on div at bounding box center [545, 294] width 1016 height 517
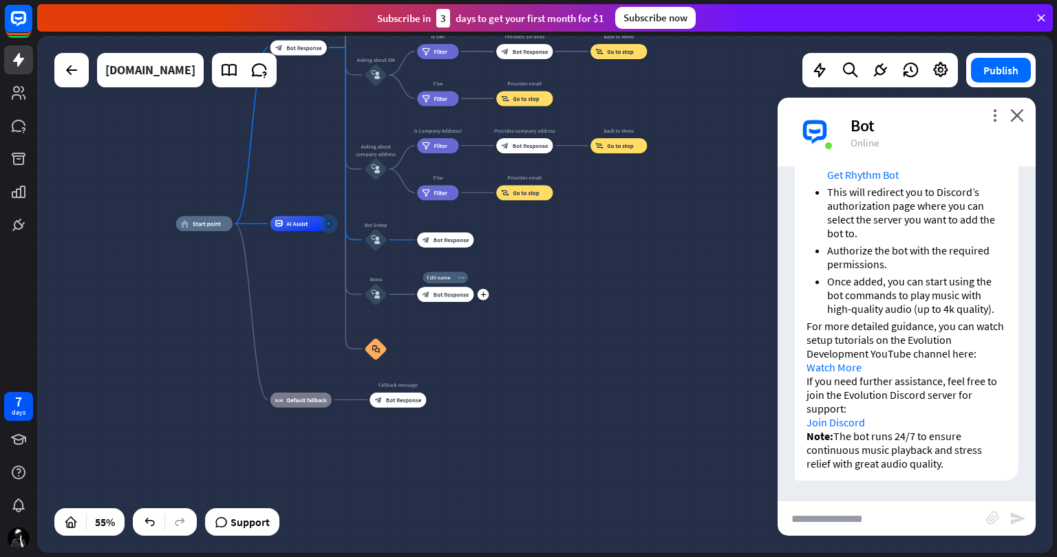
click at [461, 278] on icon "more_horiz" at bounding box center [461, 278] width 6 height 6
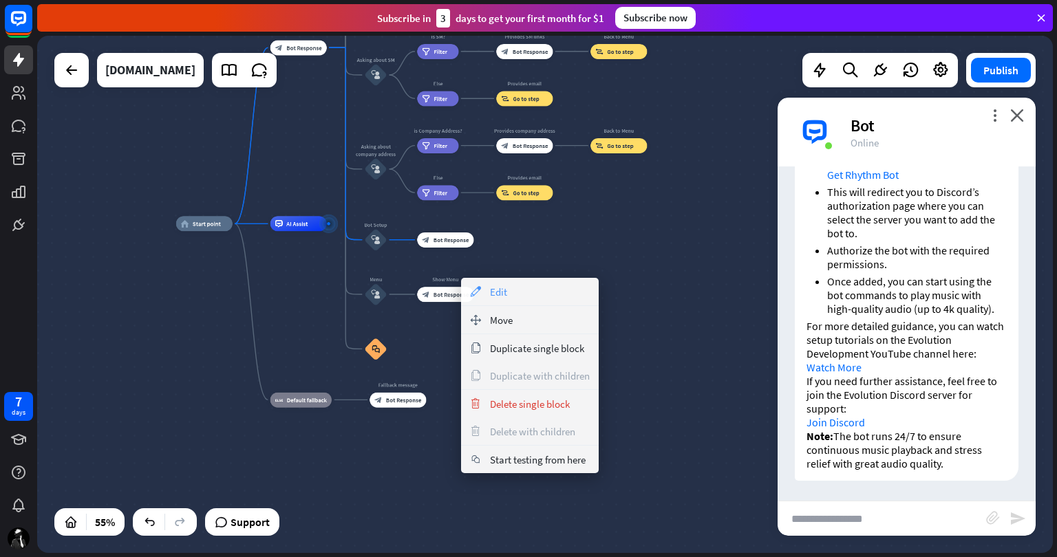
click at [493, 284] on div "appearance Edit" at bounding box center [530, 292] width 138 height 28
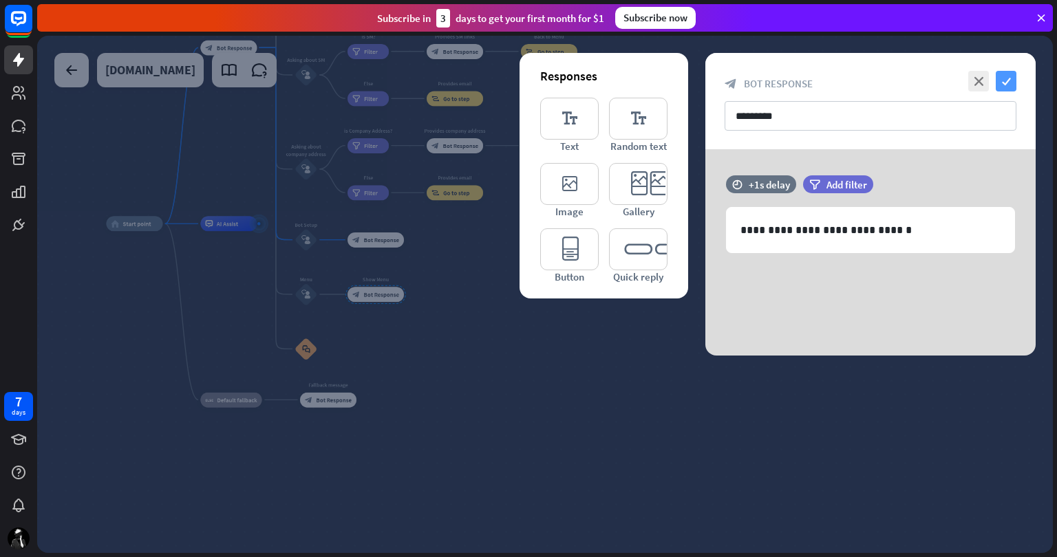
click at [1003, 82] on icon "check" at bounding box center [1006, 81] width 21 height 21
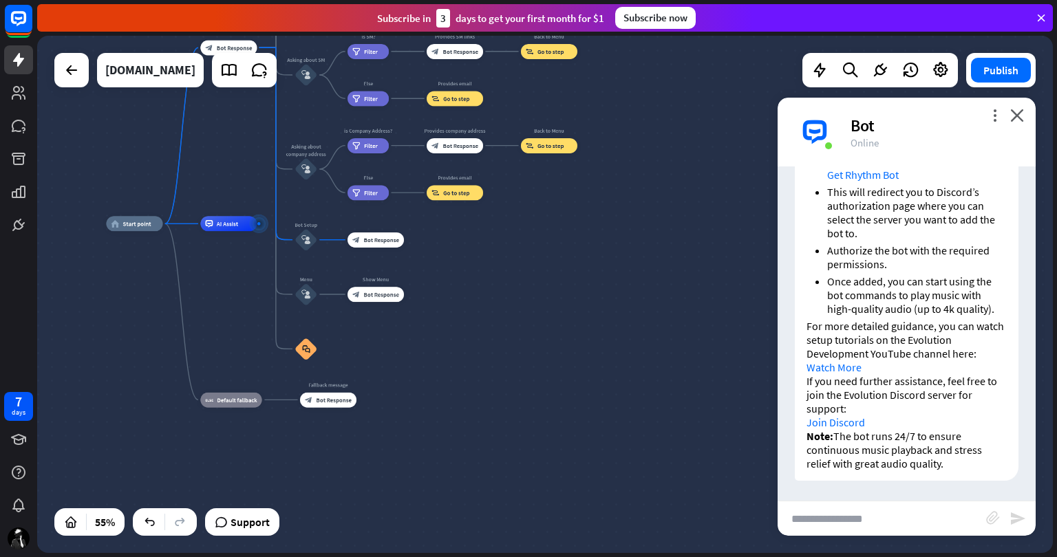
click at [872, 523] on input "text" at bounding box center [882, 519] width 209 height 34
type input "****"
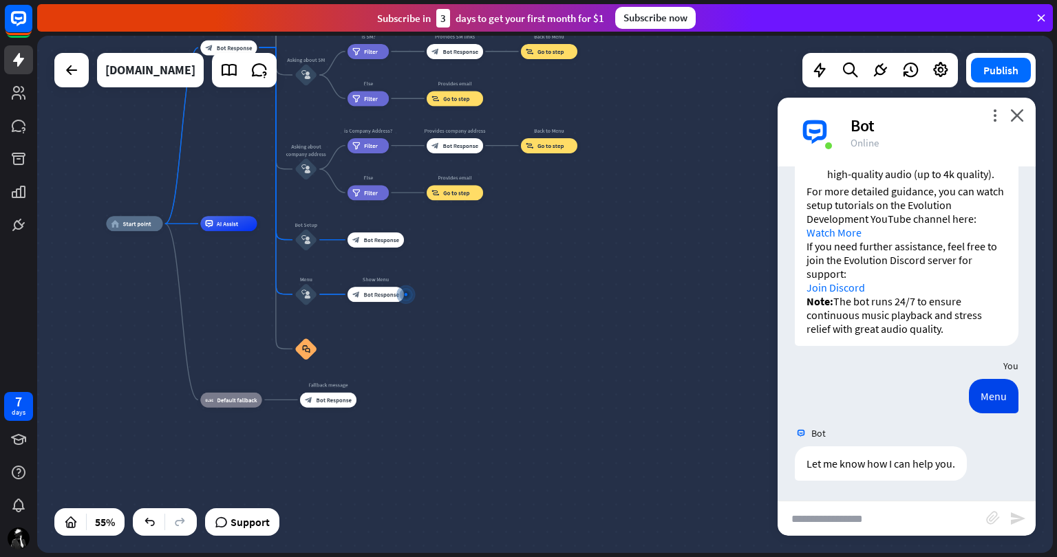
scroll to position [581, 0]
type input "*********"
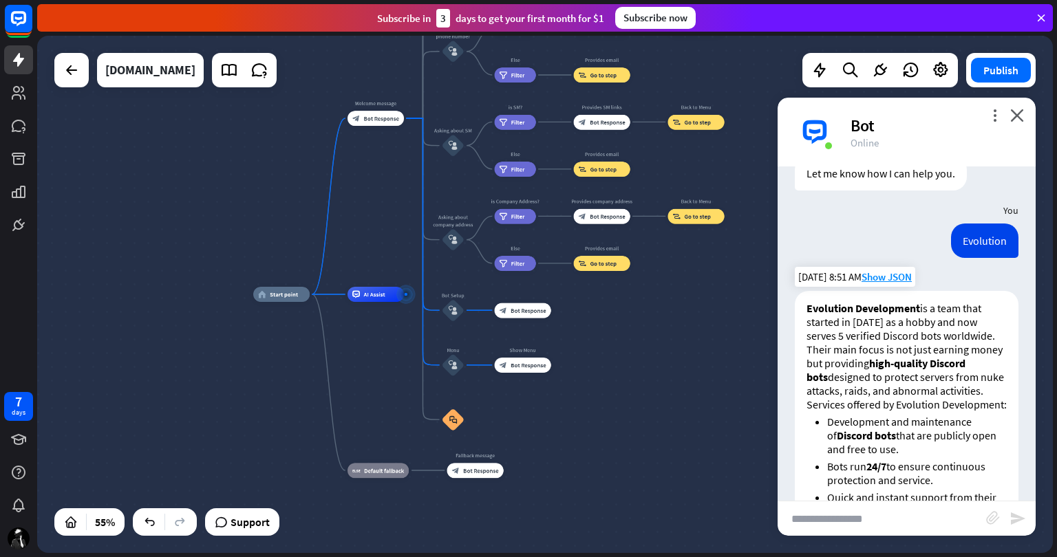
scroll to position [870, 0]
click at [468, 345] on icon "more_horiz" at bounding box center [469, 344] width 6 height 6
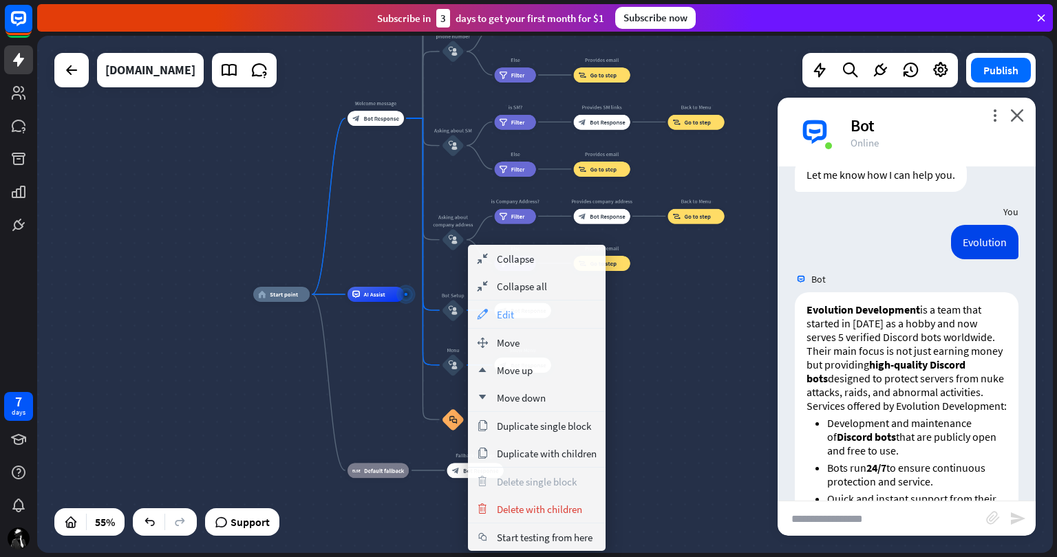
click at [522, 311] on div "appearance Edit" at bounding box center [537, 315] width 138 height 28
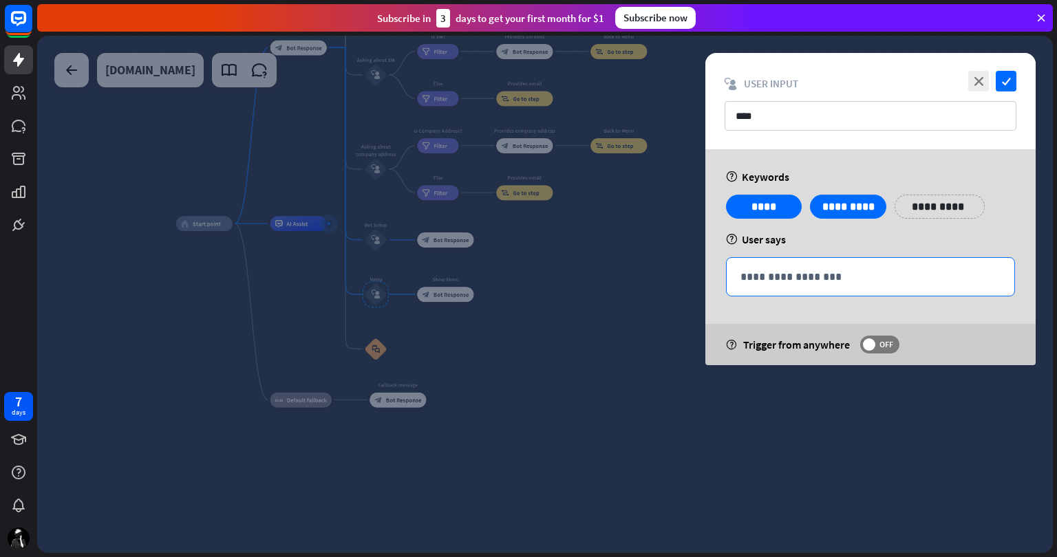
click at [840, 281] on p "**********" at bounding box center [870, 276] width 260 height 17
click at [1009, 82] on icon "check" at bounding box center [1006, 81] width 21 height 21
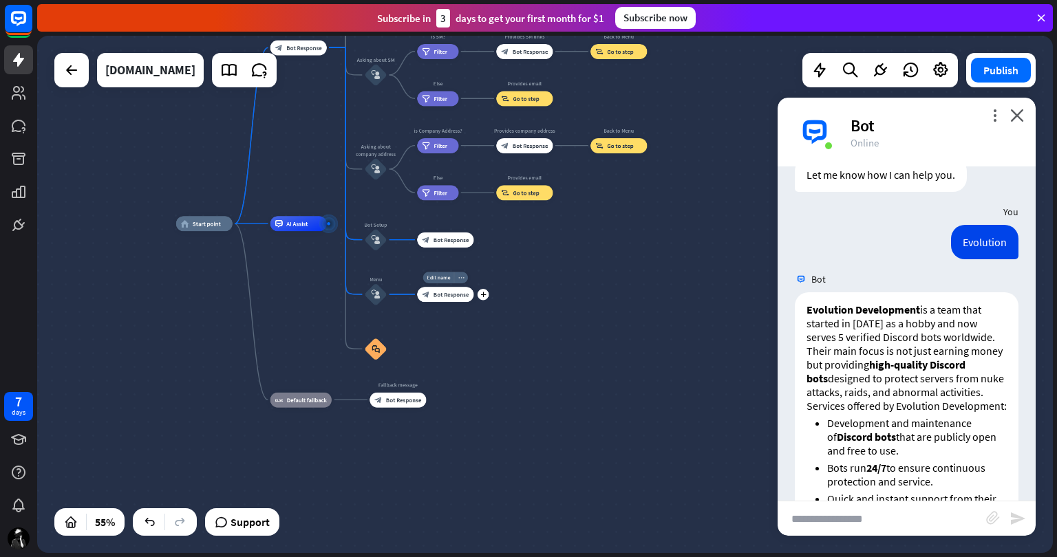
click at [460, 280] on div "more_horiz" at bounding box center [461, 277] width 14 height 11
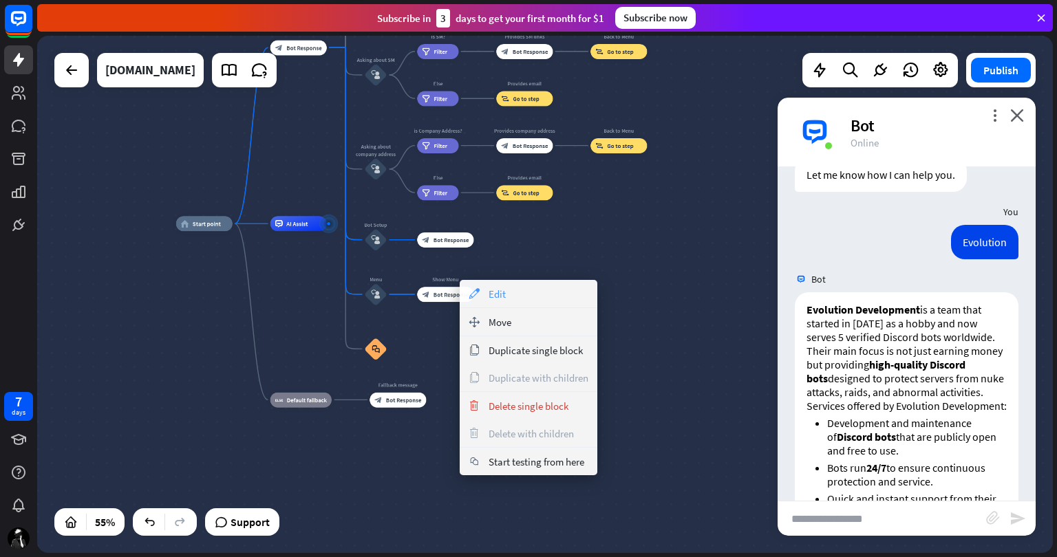
click at [498, 294] on span "Edit" at bounding box center [497, 294] width 17 height 13
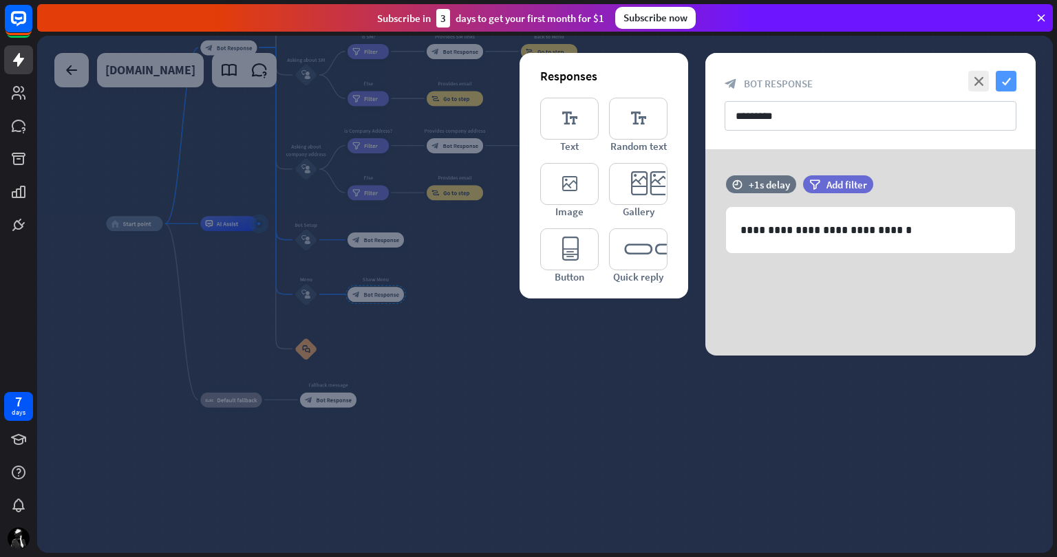
click at [1008, 76] on icon "check" at bounding box center [1006, 81] width 21 height 21
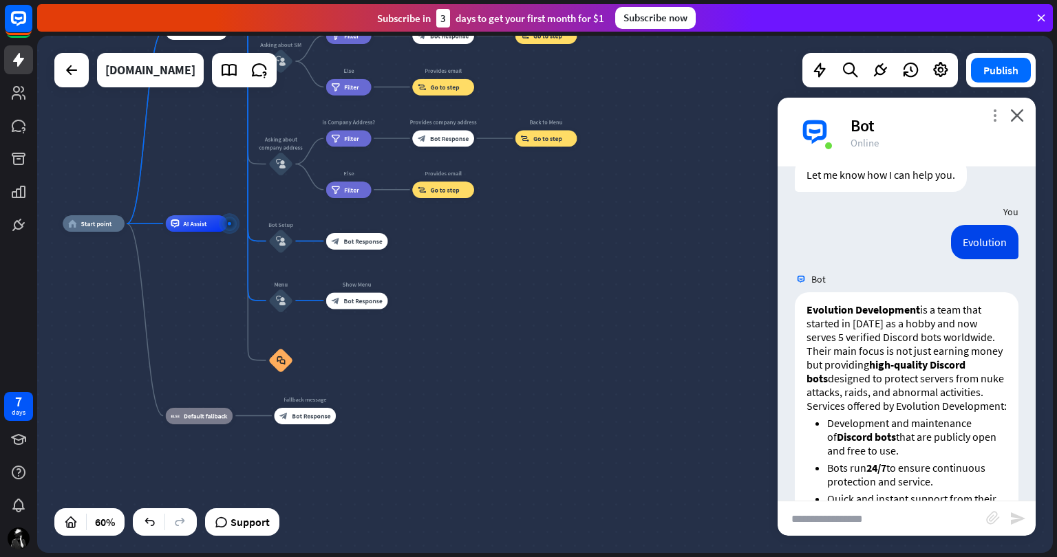
click at [999, 119] on icon "more_vert" at bounding box center [994, 115] width 13 height 13
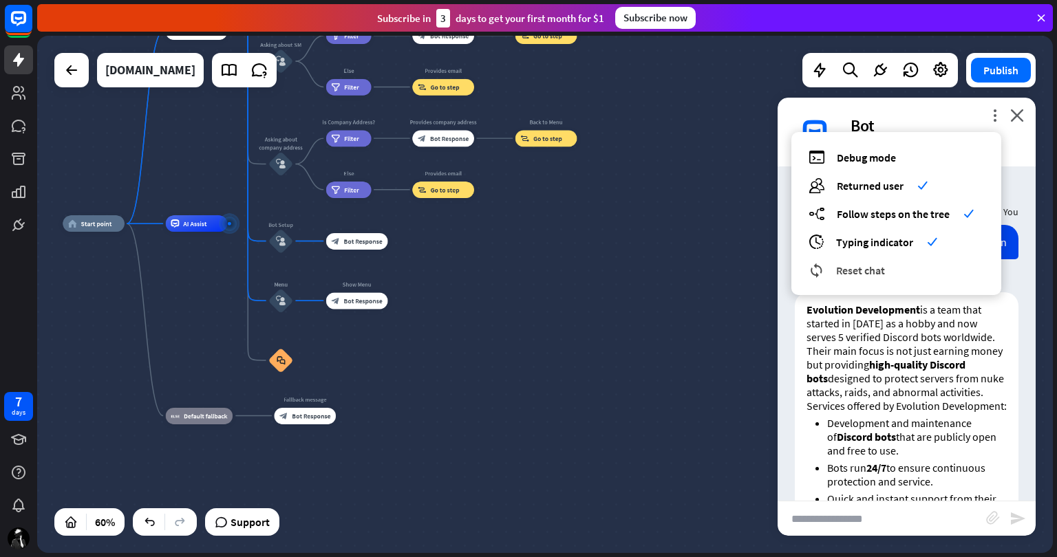
click at [865, 266] on span "Reset chat" at bounding box center [860, 271] width 49 height 14
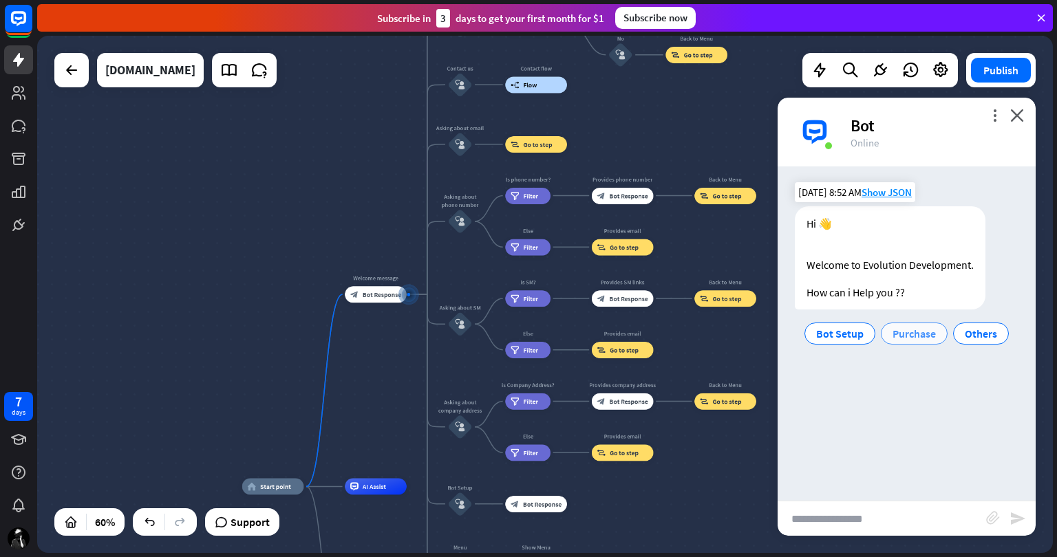
click at [919, 330] on span "Purchase" at bounding box center [913, 334] width 43 height 14
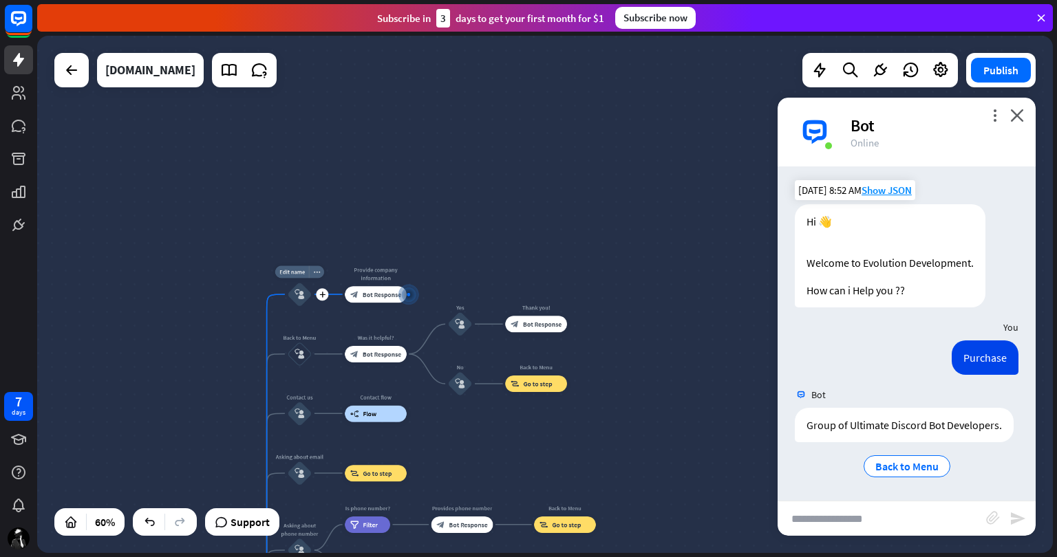
scroll to position [16, 0]
click at [301, 277] on div "Edit name" at bounding box center [292, 272] width 34 height 12
type input "********"
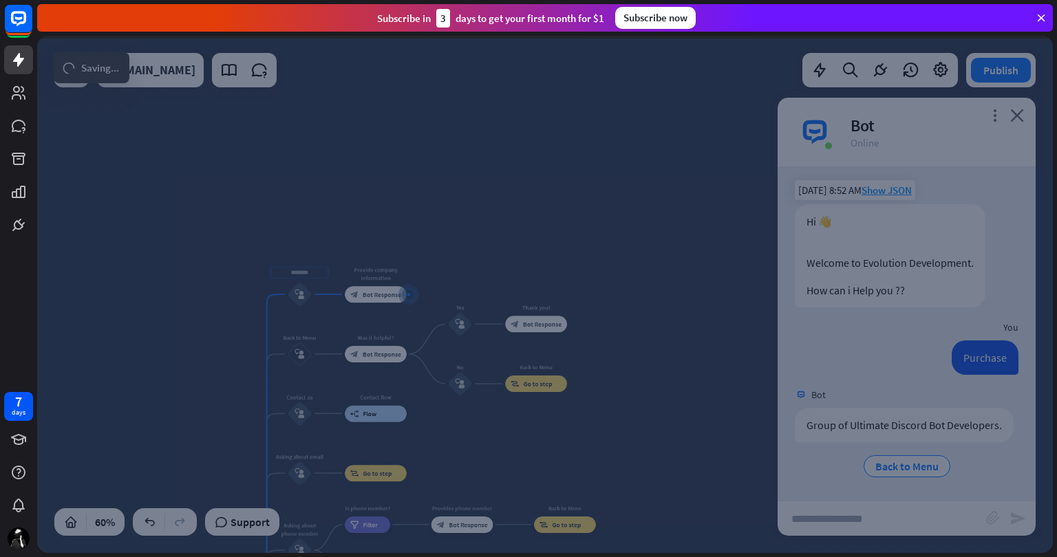
click at [394, 279] on div "home_2 Start point Welcome message block_bot_response Bot Response ******** blo…" at bounding box center [545, 294] width 1016 height 517
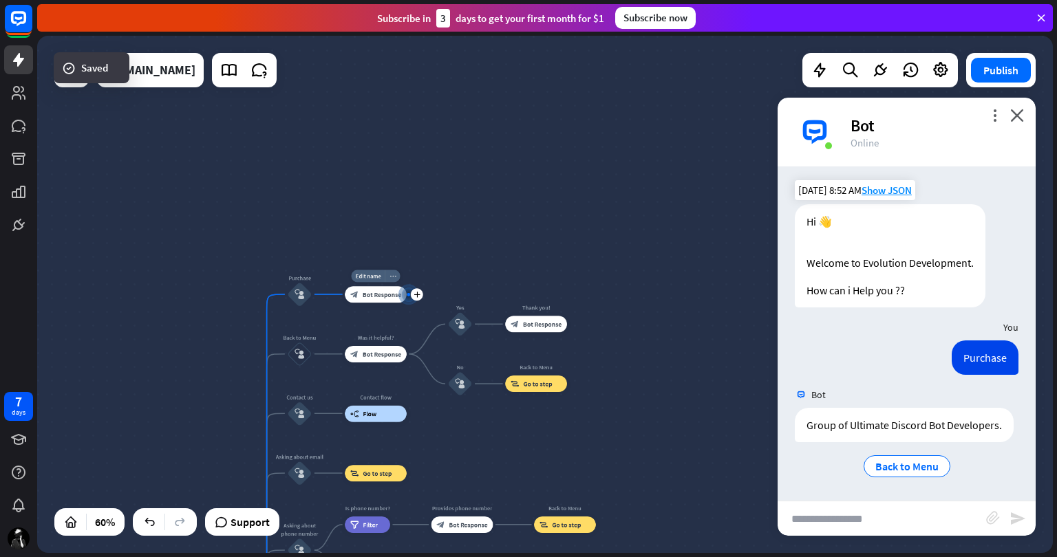
click at [393, 275] on icon "more_horiz" at bounding box center [392, 276] width 7 height 6
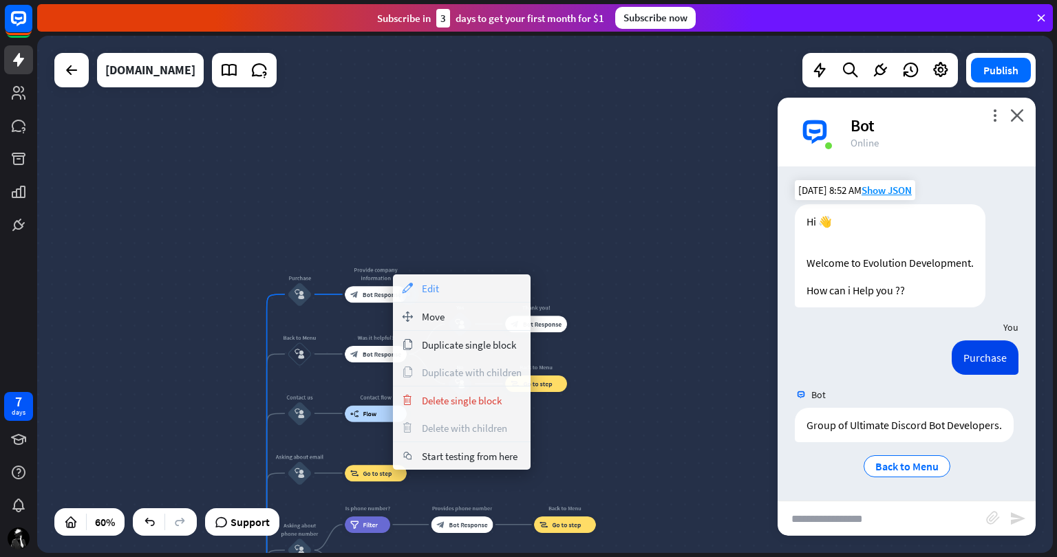
click at [442, 287] on div "appearance Edit" at bounding box center [462, 289] width 138 height 28
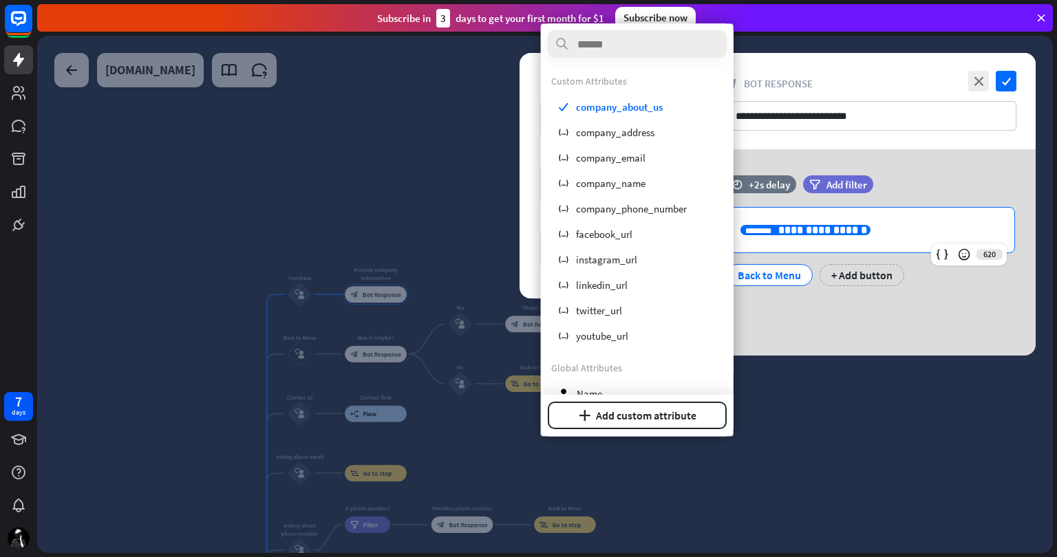
click at [874, 227] on p "**********" at bounding box center [870, 230] width 260 height 17
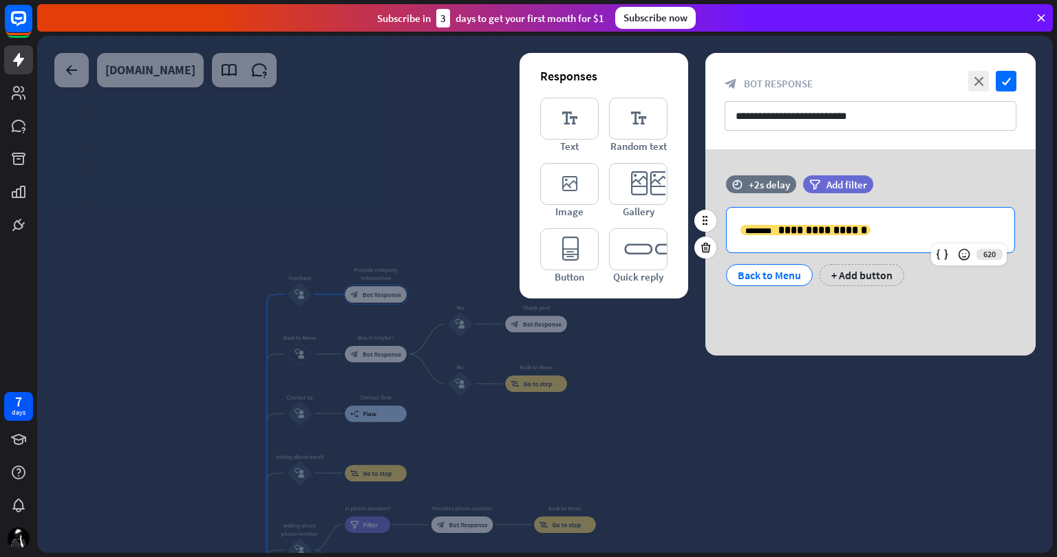
click at [874, 227] on p "**********" at bounding box center [870, 230] width 260 height 17
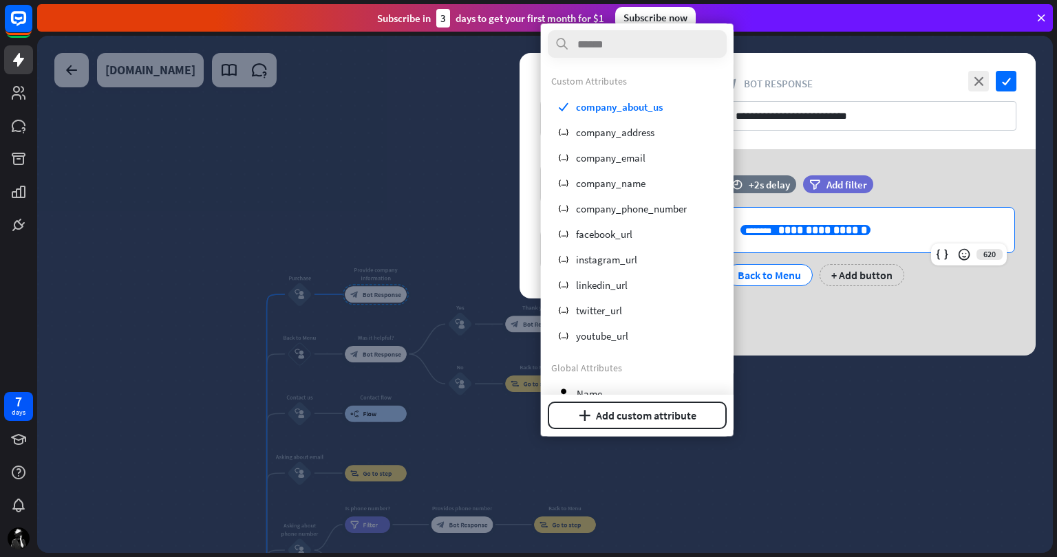
click at [874, 227] on p "**********" at bounding box center [870, 230] width 260 height 17
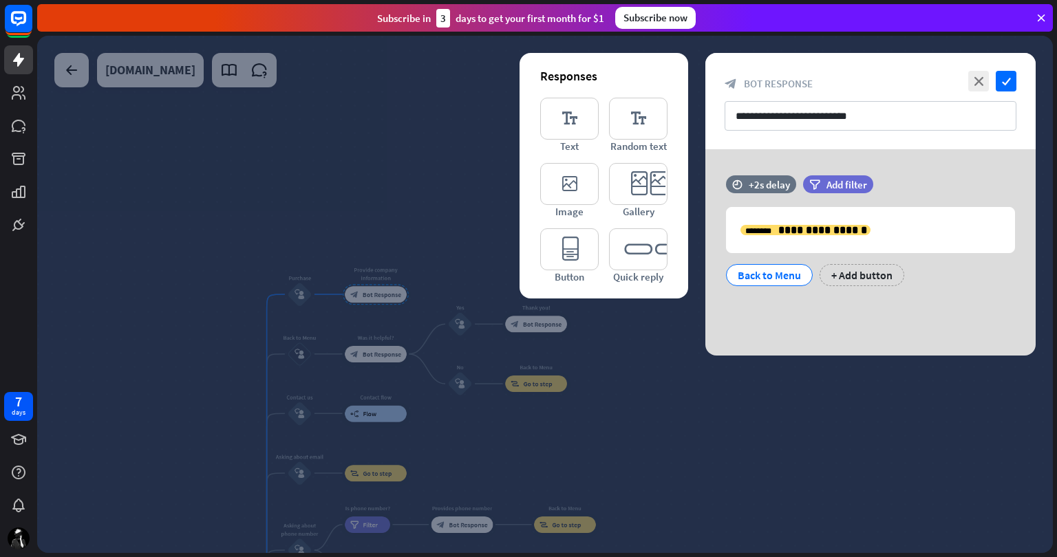
click at [911, 323] on div "**********" at bounding box center [870, 252] width 330 height 206
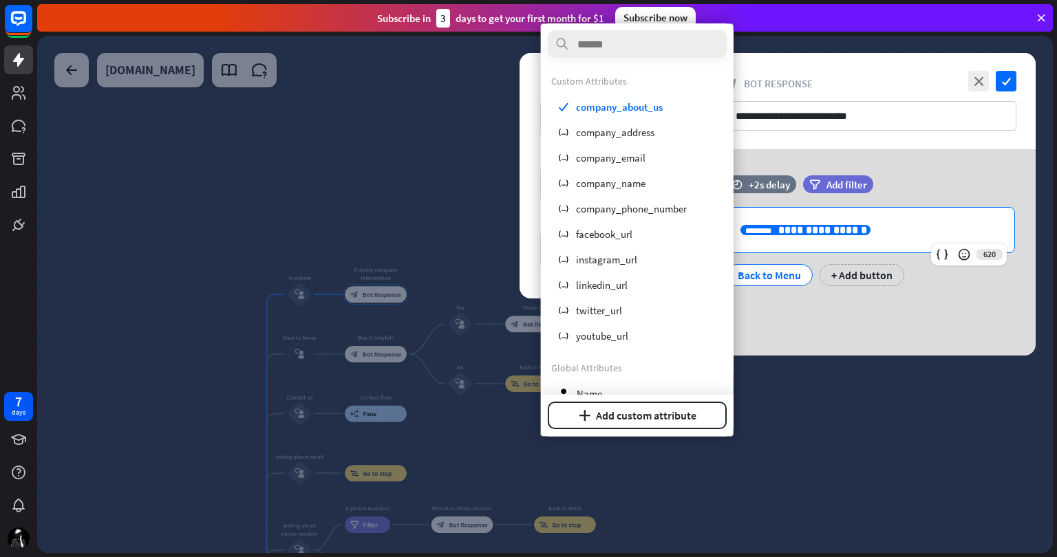
click at [923, 237] on p "**********" at bounding box center [870, 230] width 260 height 17
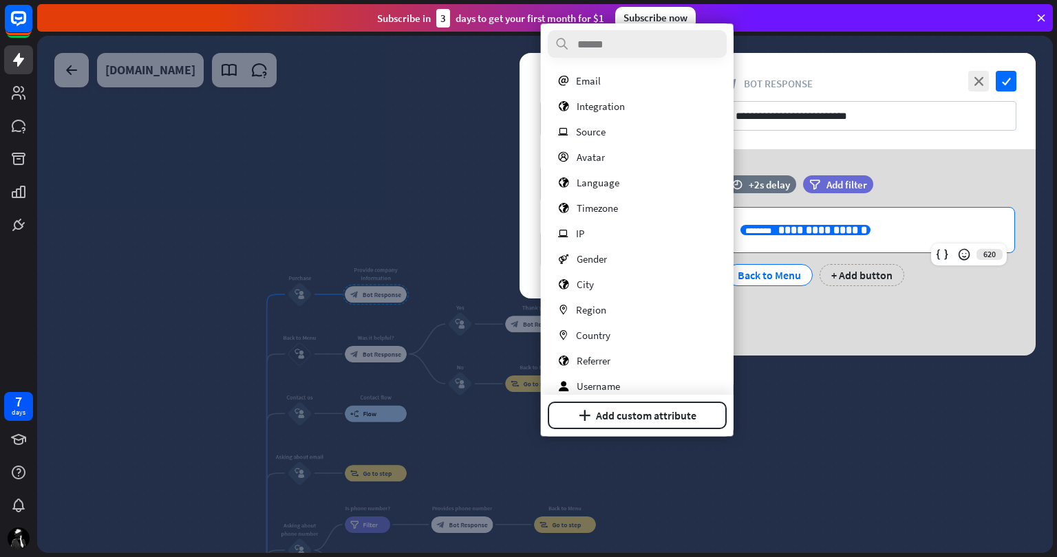
scroll to position [378, 0]
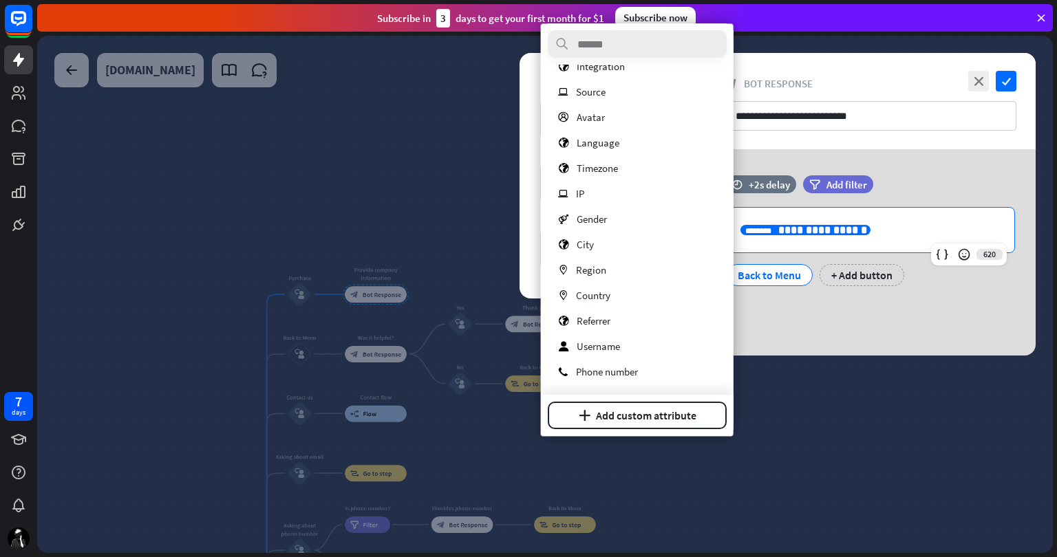
click at [837, 354] on div "**********" at bounding box center [870, 252] width 330 height 206
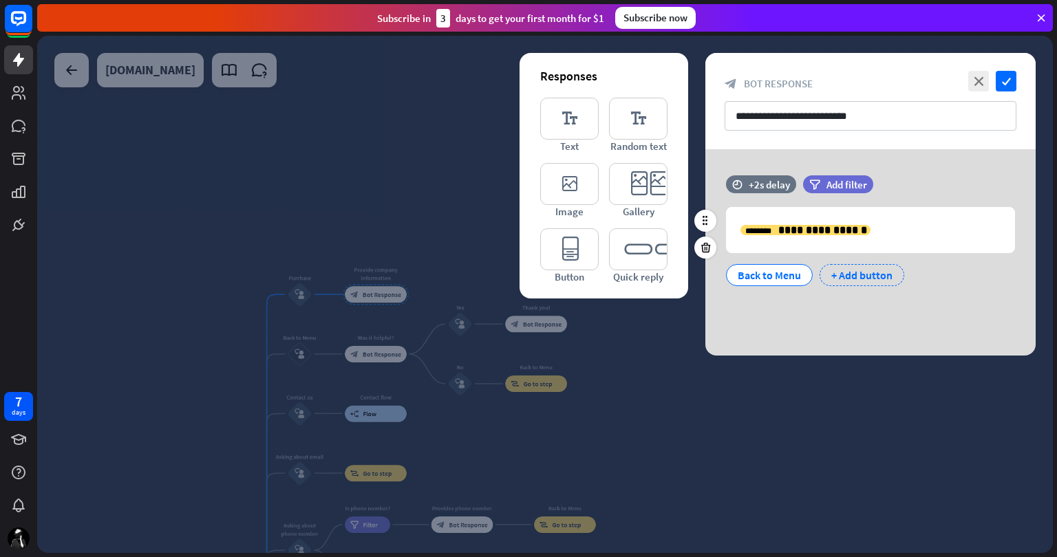
click at [856, 275] on div "+ Add button" at bounding box center [862, 275] width 85 height 22
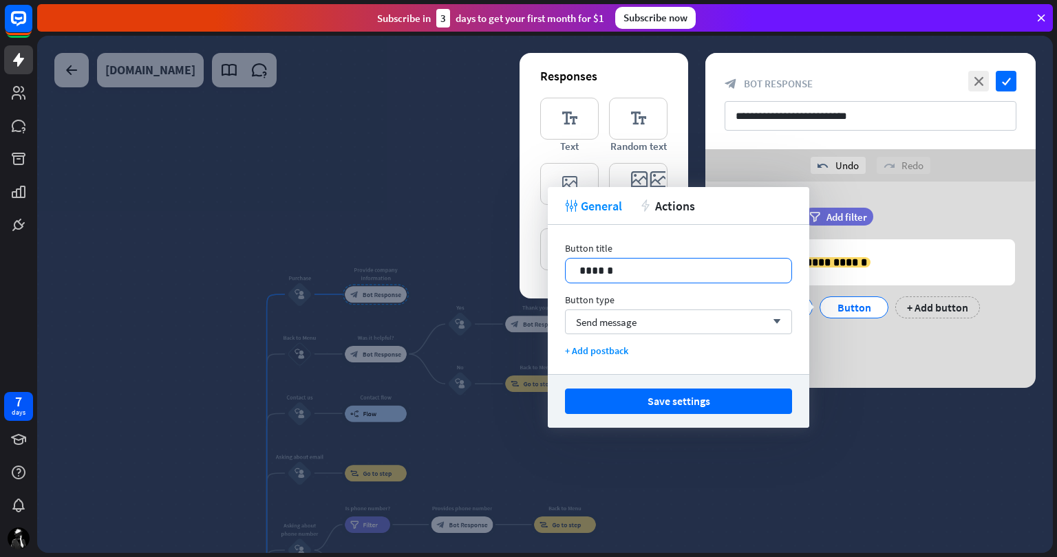
click at [672, 275] on p "******" at bounding box center [678, 270] width 198 height 17
click at [870, 363] on div "**********" at bounding box center [870, 285] width 330 height 206
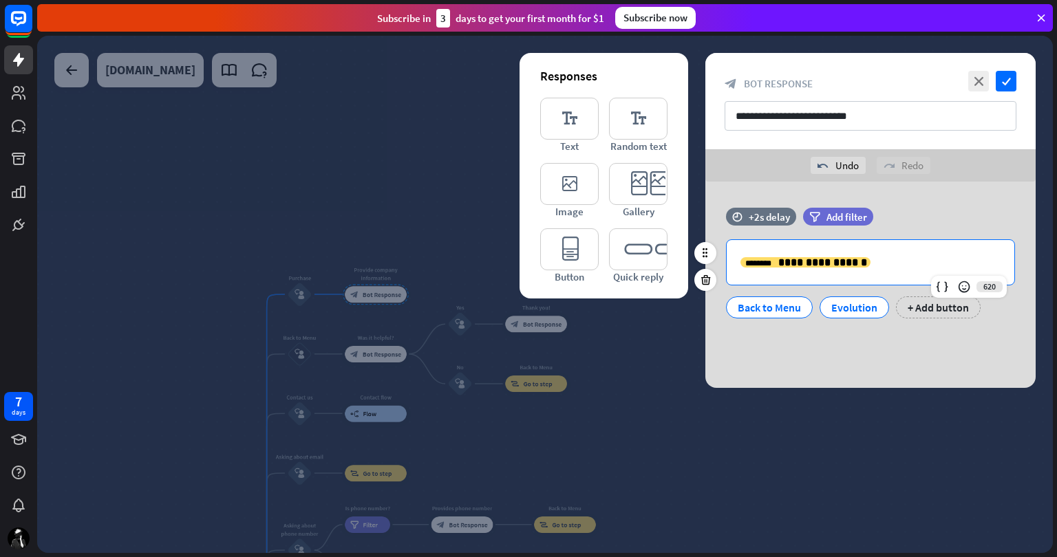
click at [883, 264] on p "**********" at bounding box center [870, 262] width 260 height 17
click at [922, 308] on div "+ Add button" at bounding box center [938, 308] width 85 height 22
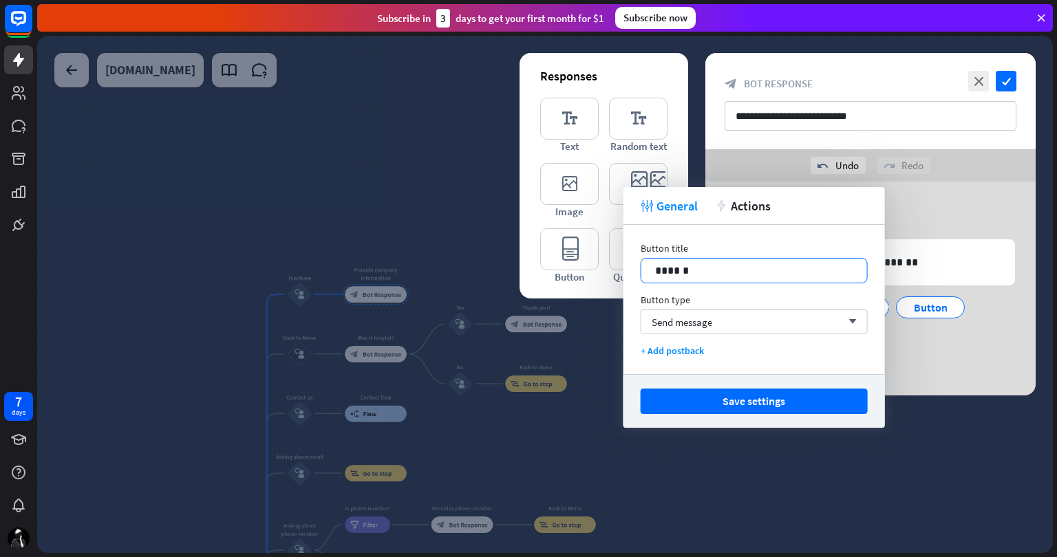
click at [725, 269] on p "******" at bounding box center [754, 270] width 198 height 17
click at [751, 317] on div "Send message arrow_down" at bounding box center [754, 322] width 227 height 25
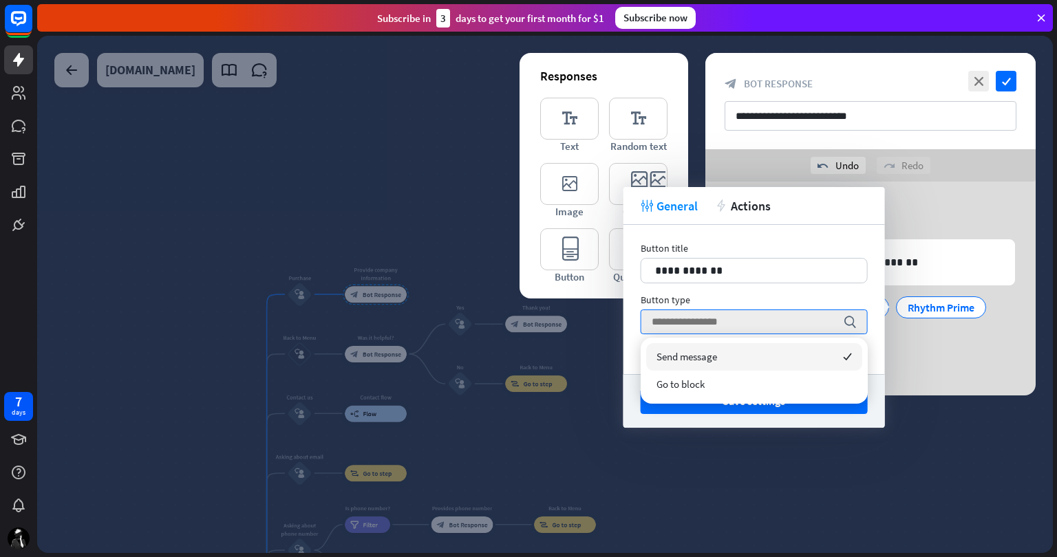
click at [755, 360] on div "Send message checked" at bounding box center [754, 357] width 216 height 28
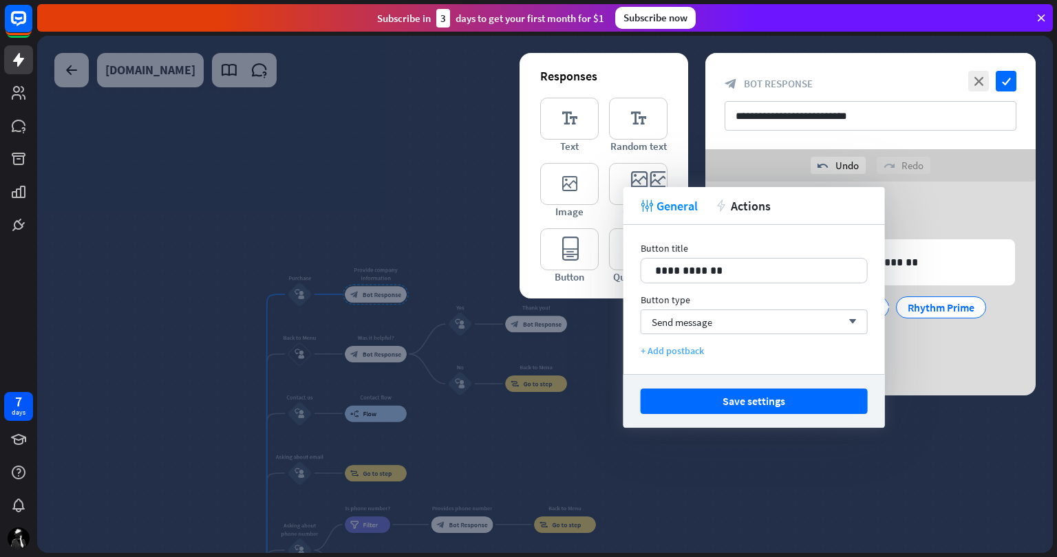
click at [691, 348] on div "+ Add postback" at bounding box center [754, 351] width 227 height 12
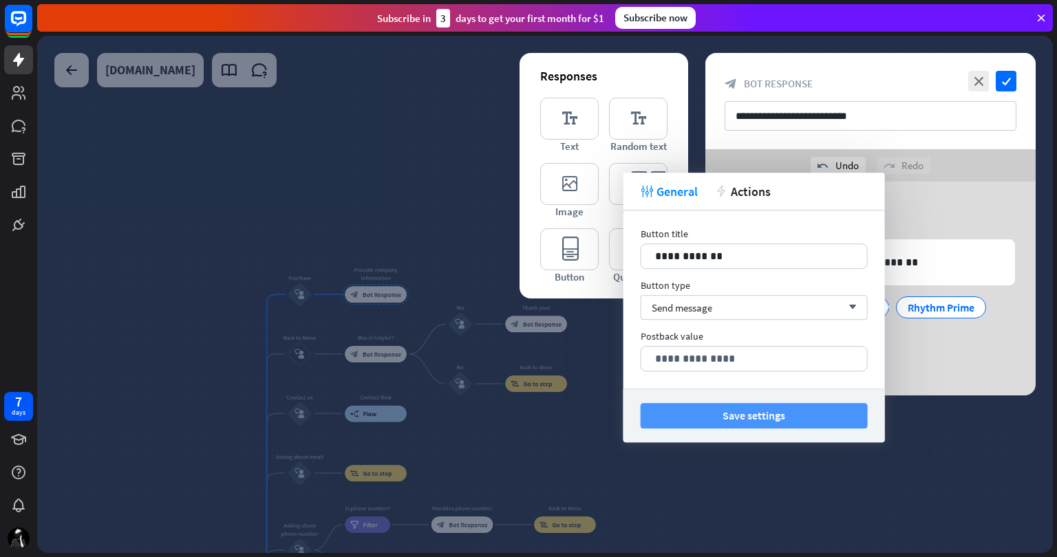
click at [752, 411] on button "Save settings" at bounding box center [754, 415] width 227 height 25
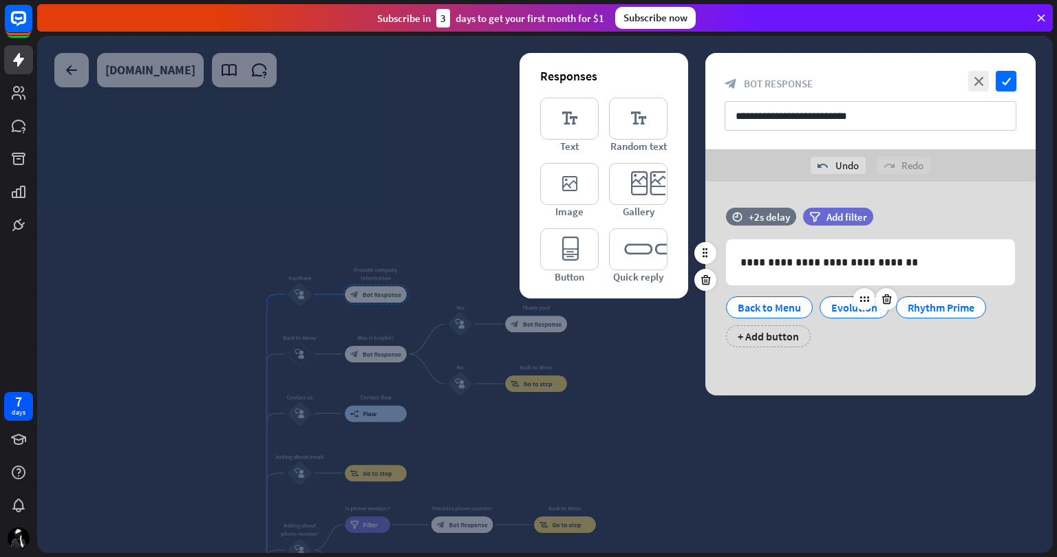
click at [851, 310] on div "Evolution" at bounding box center [854, 307] width 46 height 21
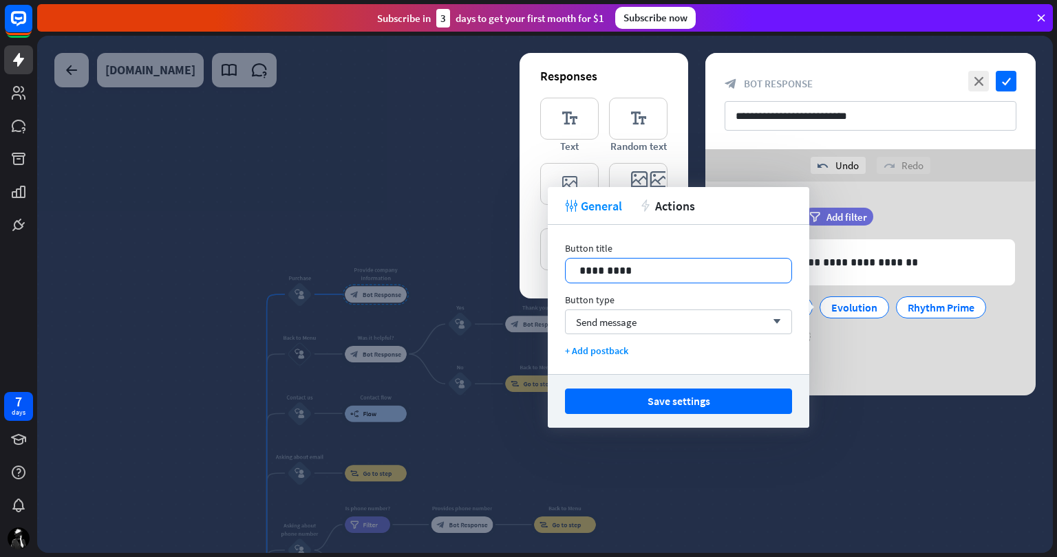
click at [639, 270] on p "*********" at bounding box center [678, 270] width 198 height 17
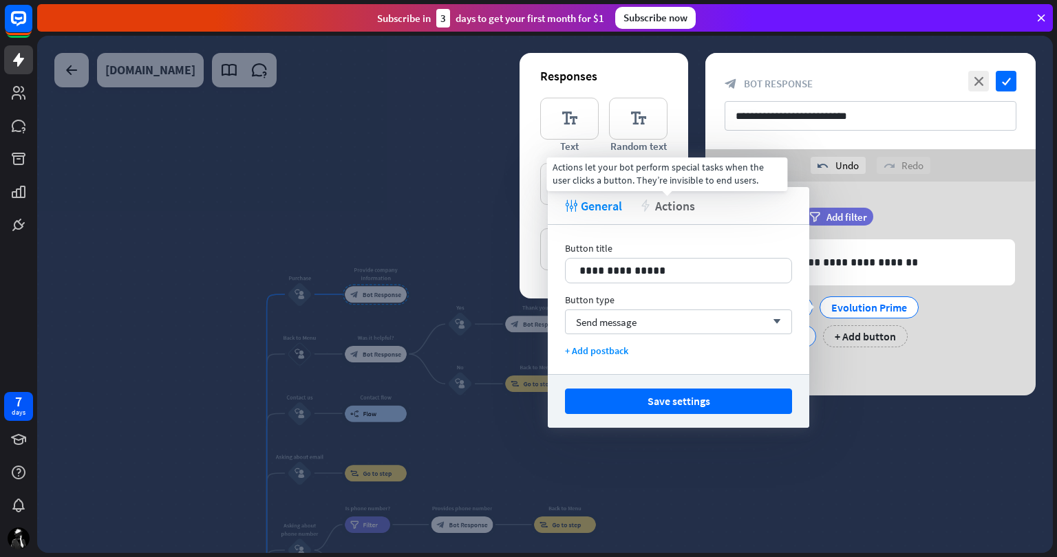
click at [669, 205] on span "Actions" at bounding box center [675, 206] width 40 height 16
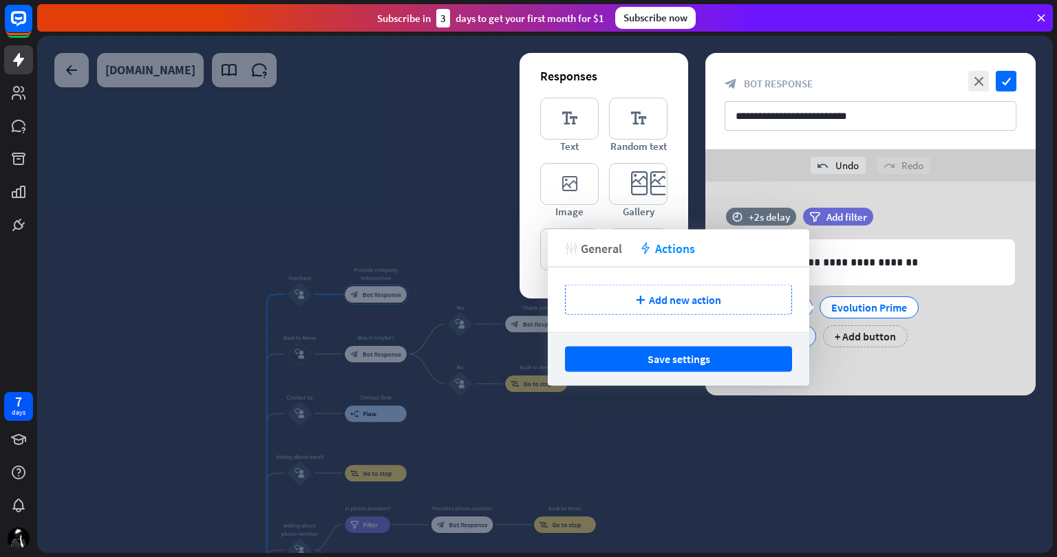
click at [575, 247] on icon "tweak" at bounding box center [571, 248] width 12 height 12
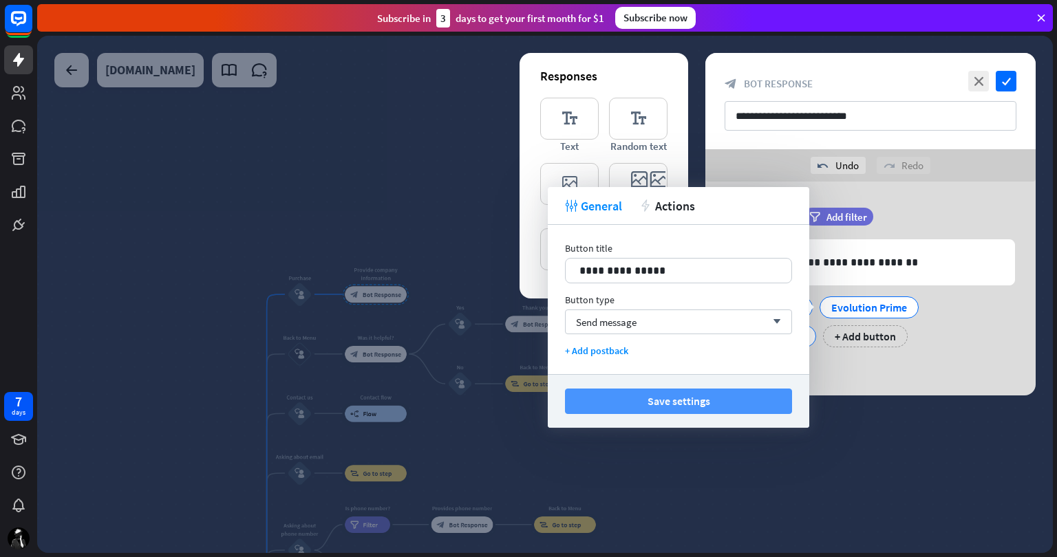
click at [672, 392] on button "Save settings" at bounding box center [678, 401] width 227 height 25
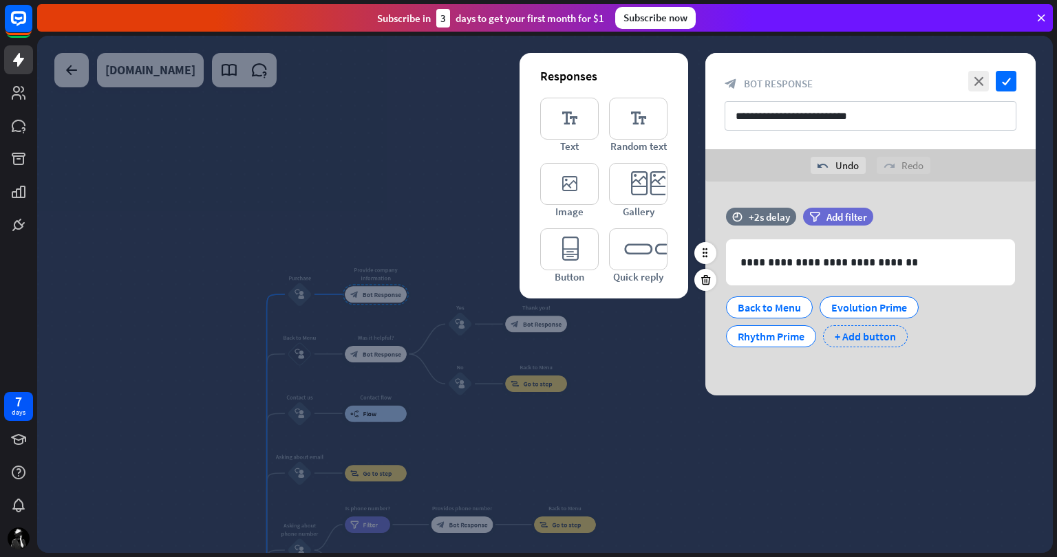
click at [875, 335] on div "+ Add button" at bounding box center [865, 336] width 85 height 22
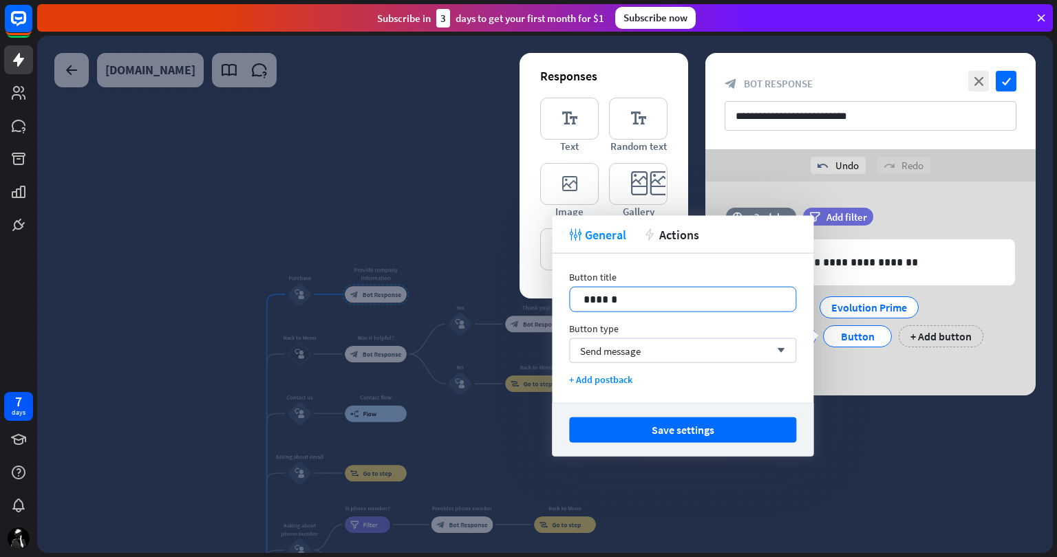
click at [658, 297] on p "******" at bounding box center [683, 299] width 198 height 17
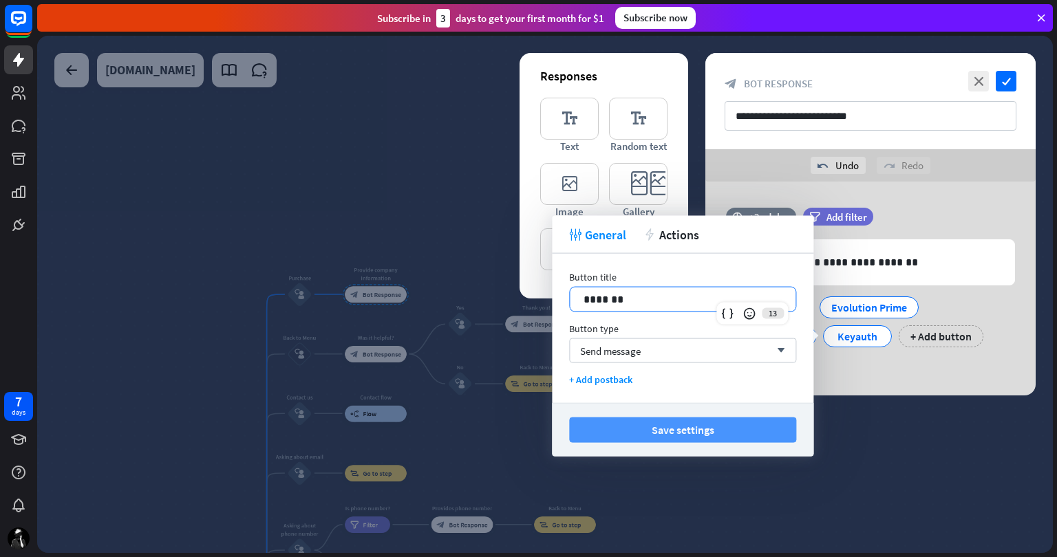
click at [676, 428] on button "Save settings" at bounding box center [682, 430] width 227 height 25
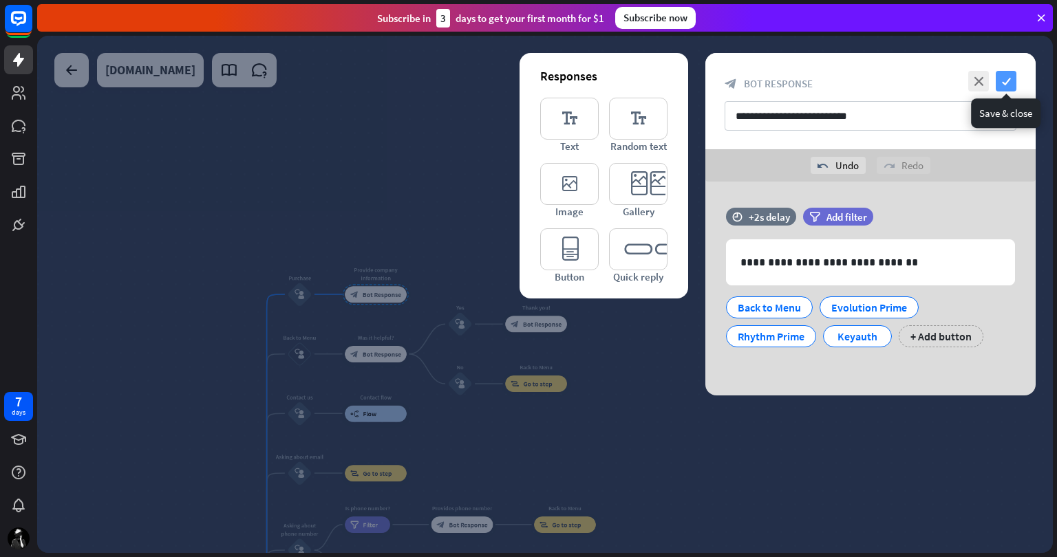
click at [1006, 79] on icon "check" at bounding box center [1006, 81] width 21 height 21
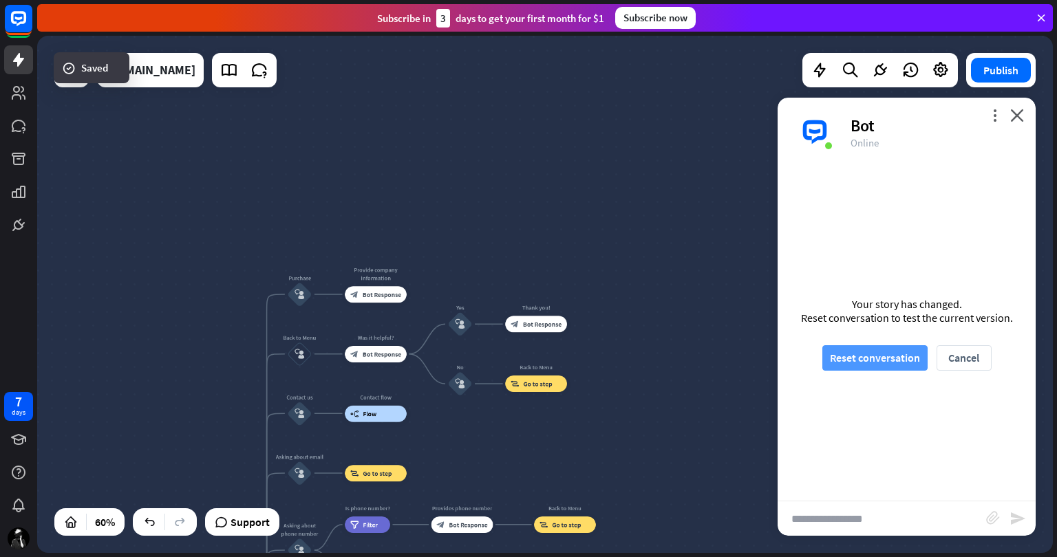
click at [864, 348] on button "Reset conversation" at bounding box center [874, 357] width 105 height 25
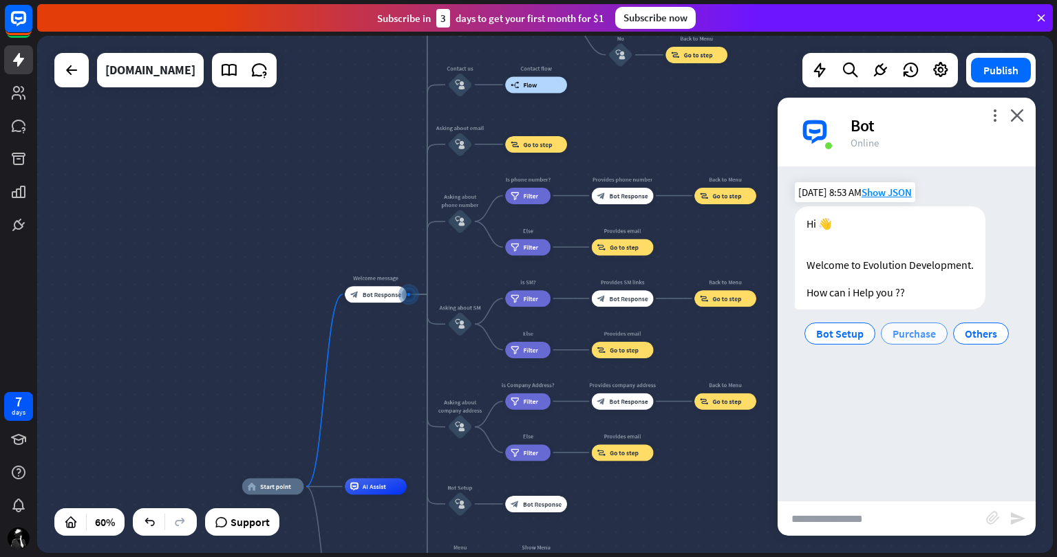
click at [903, 332] on span "Purchase" at bounding box center [913, 334] width 43 height 14
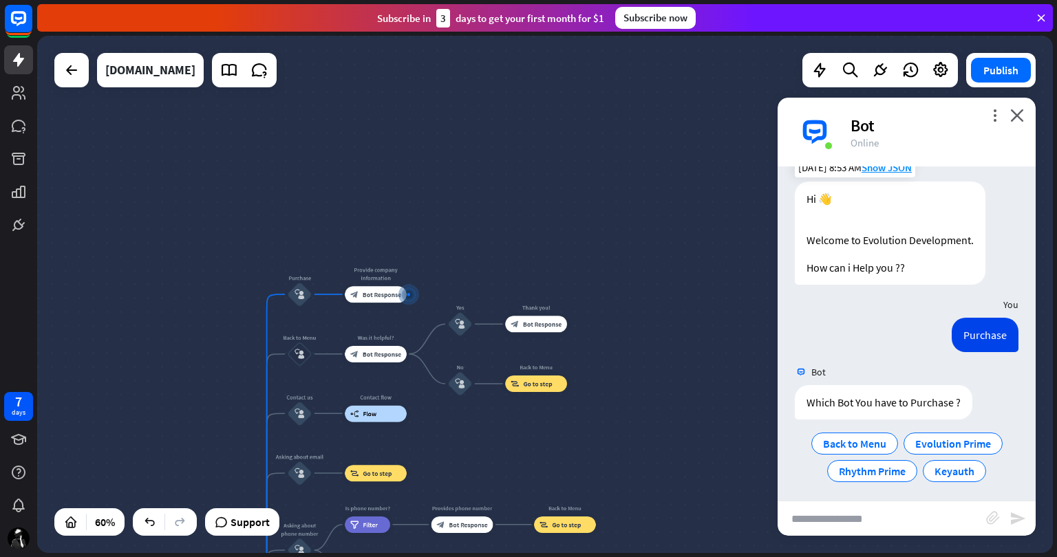
scroll to position [30, 0]
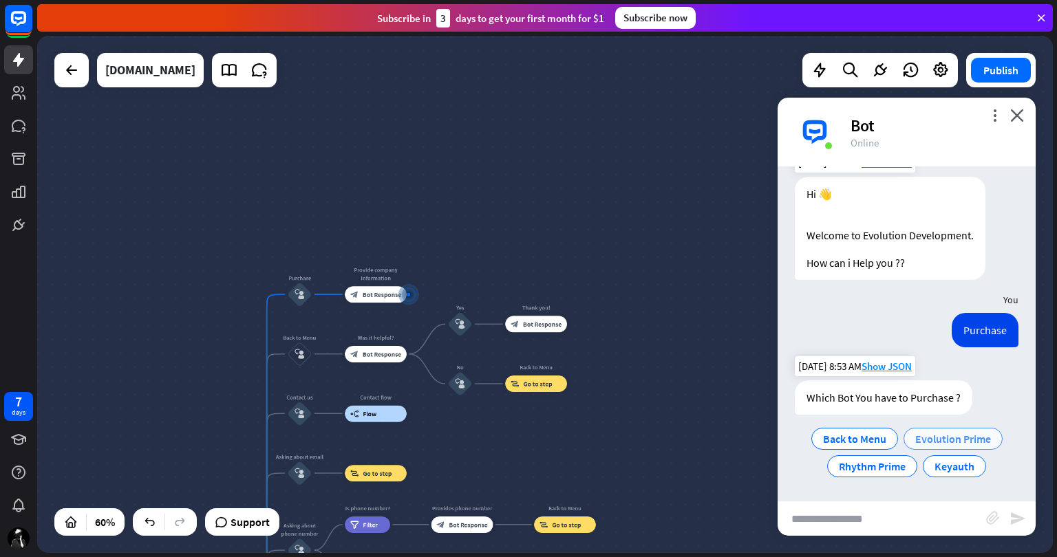
click at [953, 436] on span "Evolution Prime" at bounding box center [953, 439] width 76 height 14
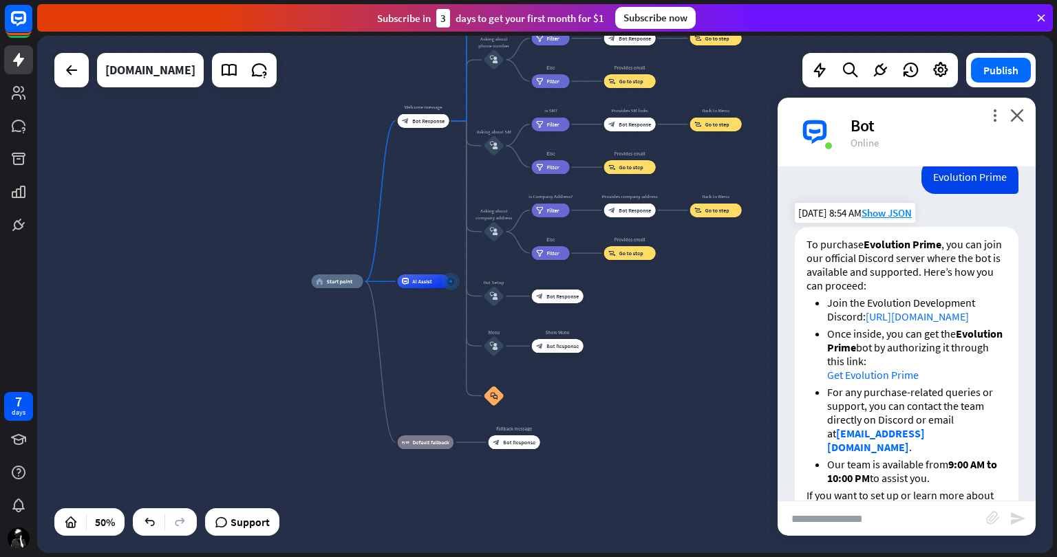
scroll to position [323, 0]
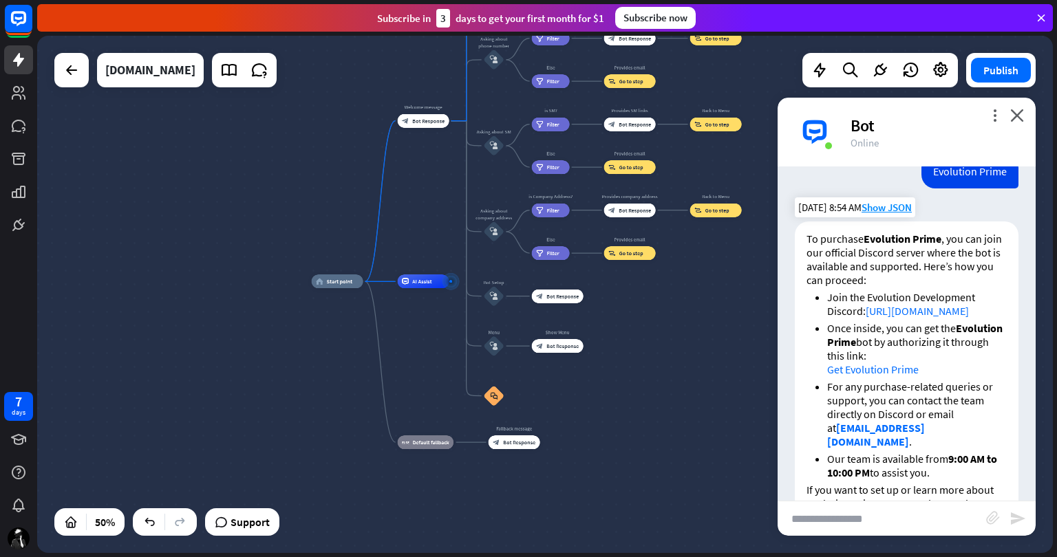
click at [875, 376] on link "Get Evolution Prime" at bounding box center [873, 370] width 92 height 14
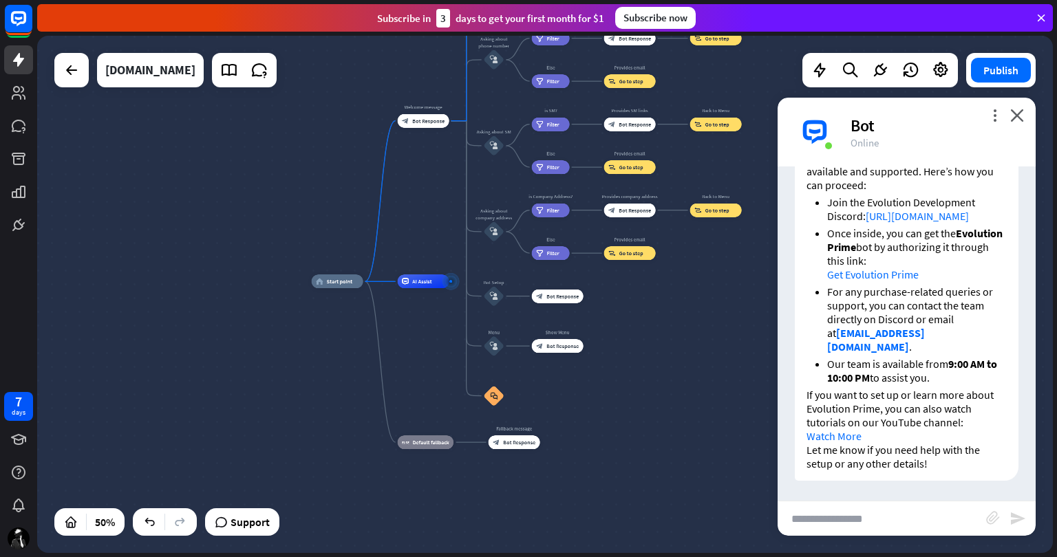
scroll to position [418, 0]
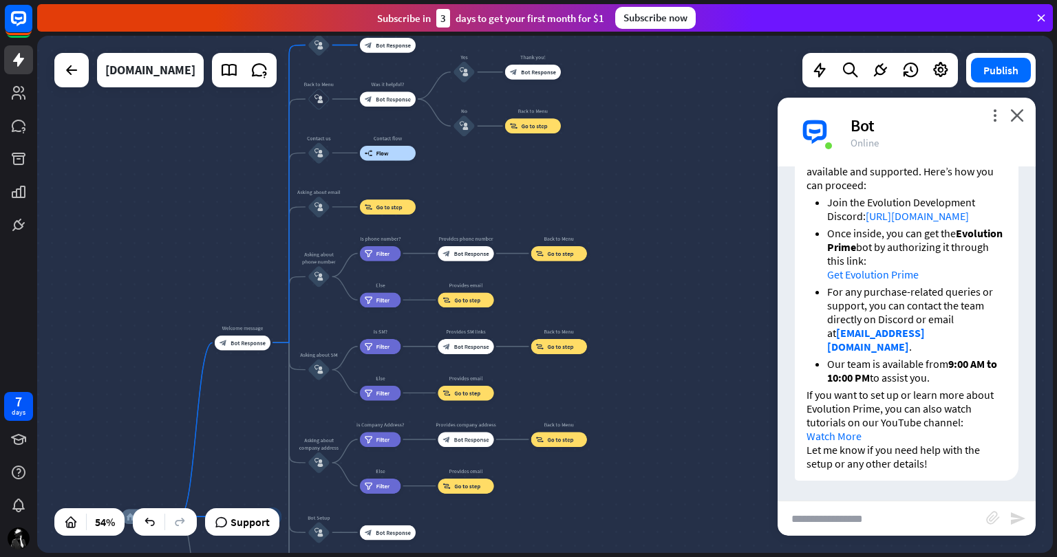
drag, startPoint x: 707, startPoint y: 331, endPoint x: 548, endPoint y: 577, distance: 292.2
click at [548, 557] on html "7 days close Product Help First steps Get started with ChatBot Help Center Foll…" at bounding box center [528, 278] width 1057 height 557
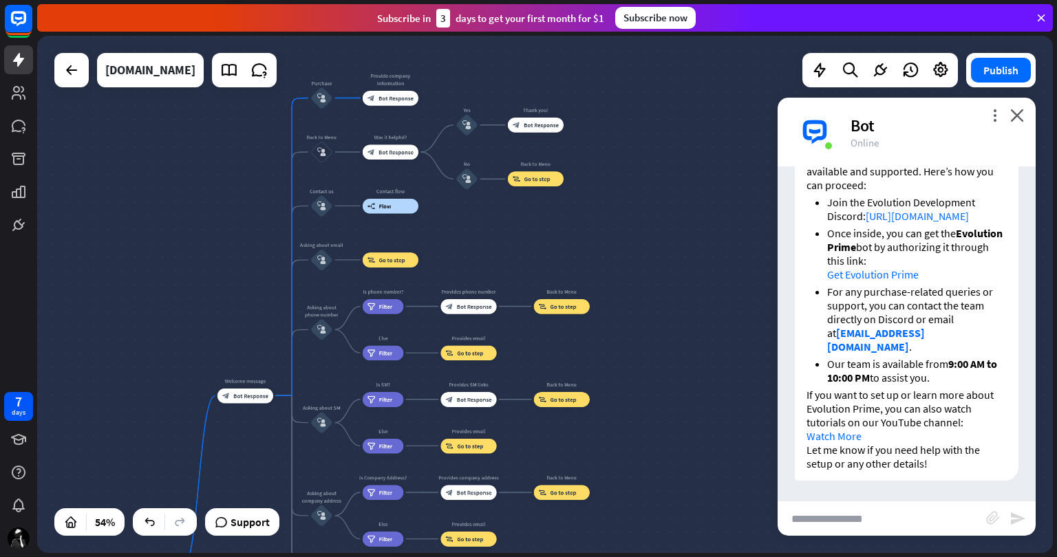
drag, startPoint x: 587, startPoint y: 187, endPoint x: 592, endPoint y: 271, distance: 84.1
click at [592, 271] on div "home_2 Start point Welcome message block_bot_response Bot Response Purchase blo…" at bounding box center [545, 294] width 1016 height 517
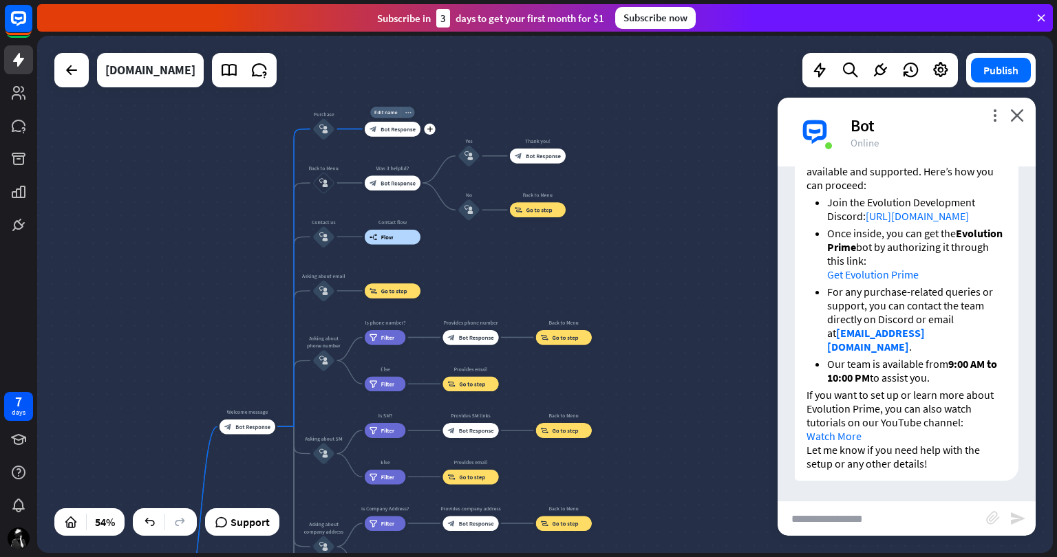
click at [408, 111] on icon "more_horiz" at bounding box center [408, 112] width 6 height 6
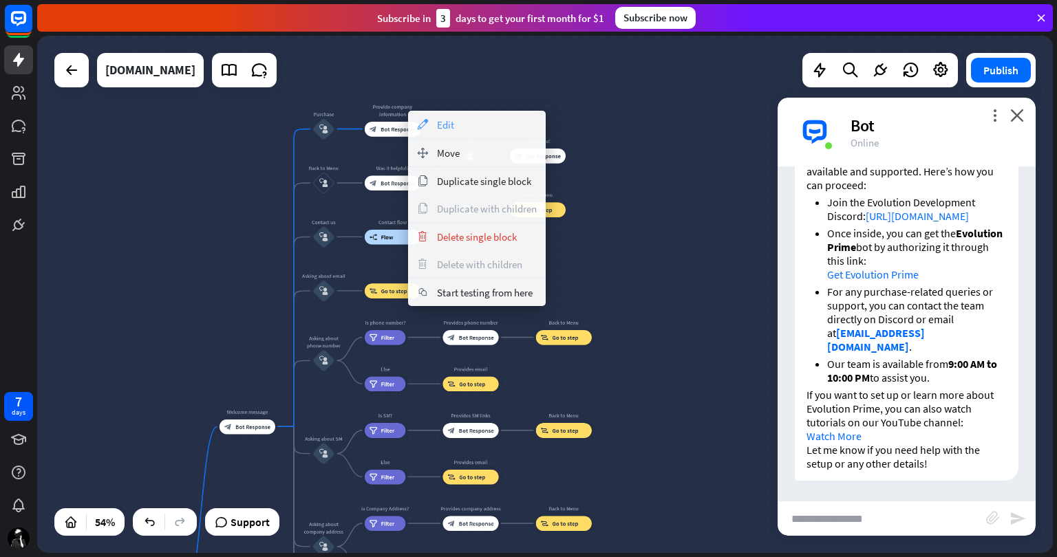
click at [473, 118] on div "appearance Edit" at bounding box center [477, 125] width 138 height 28
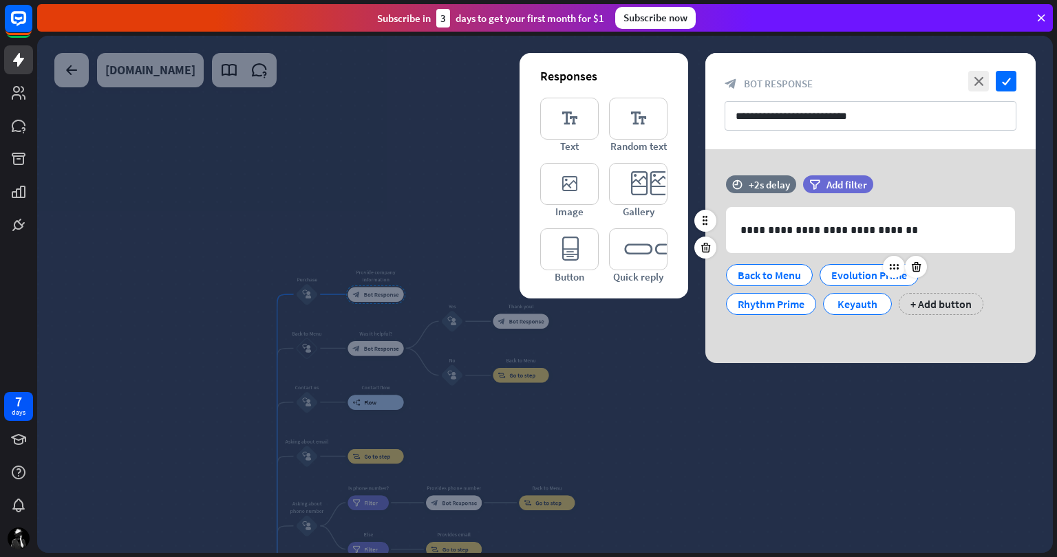
click at [866, 279] on div "Evolution Prime" at bounding box center [869, 275] width 76 height 21
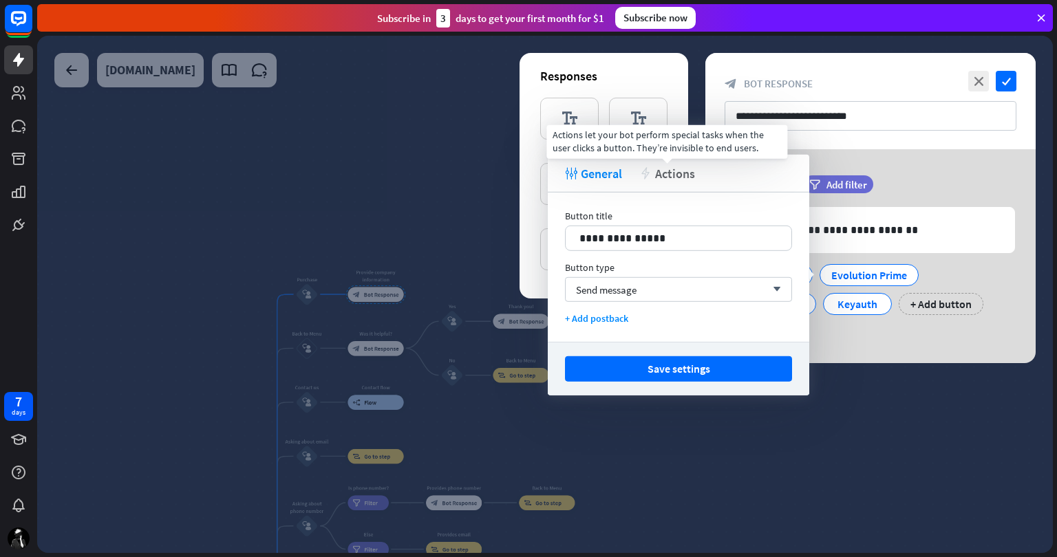
click at [658, 177] on span "Actions" at bounding box center [675, 173] width 40 height 16
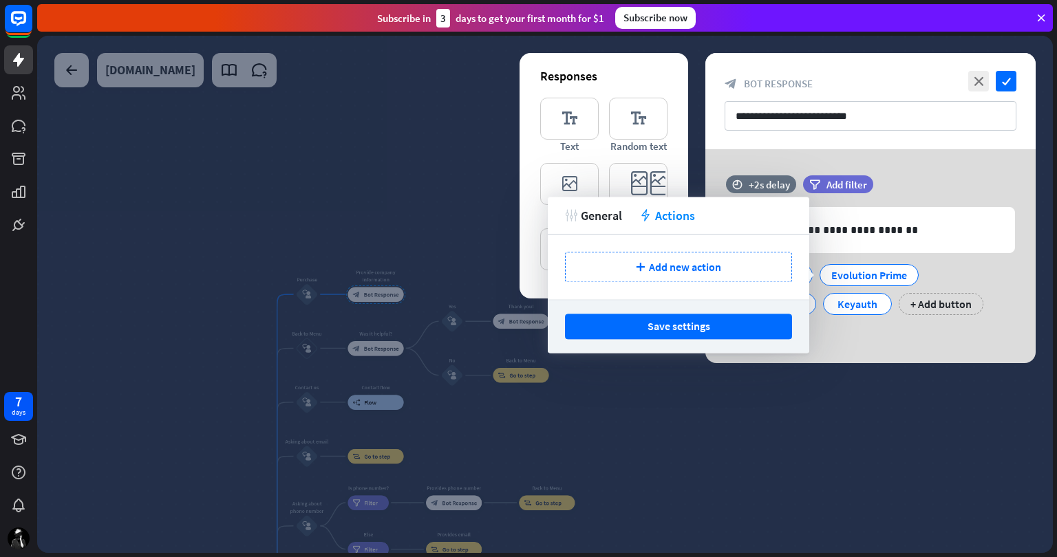
click at [941, 173] on div "**********" at bounding box center [870, 256] width 330 height 214
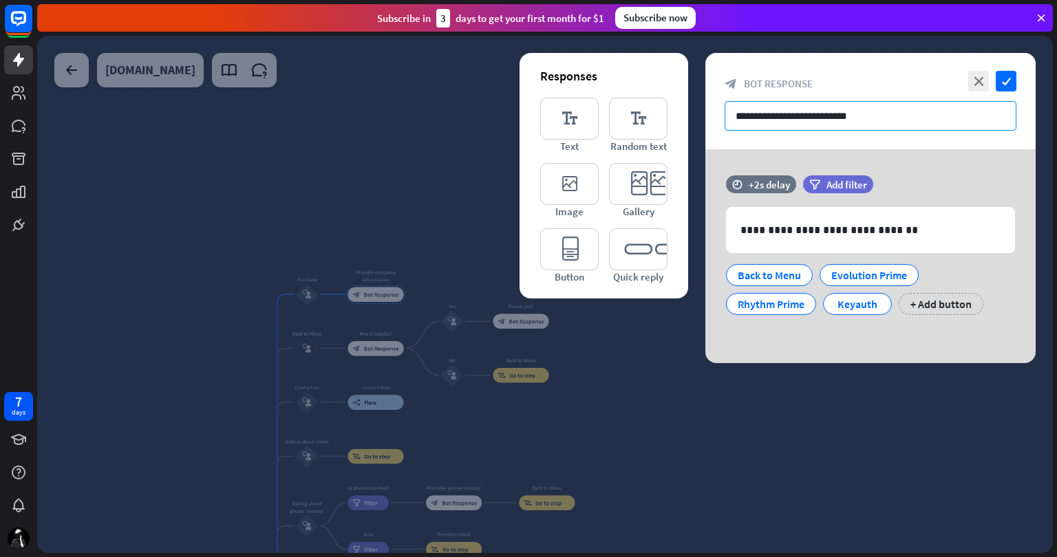
click at [888, 111] on input "**********" at bounding box center [871, 116] width 292 height 30
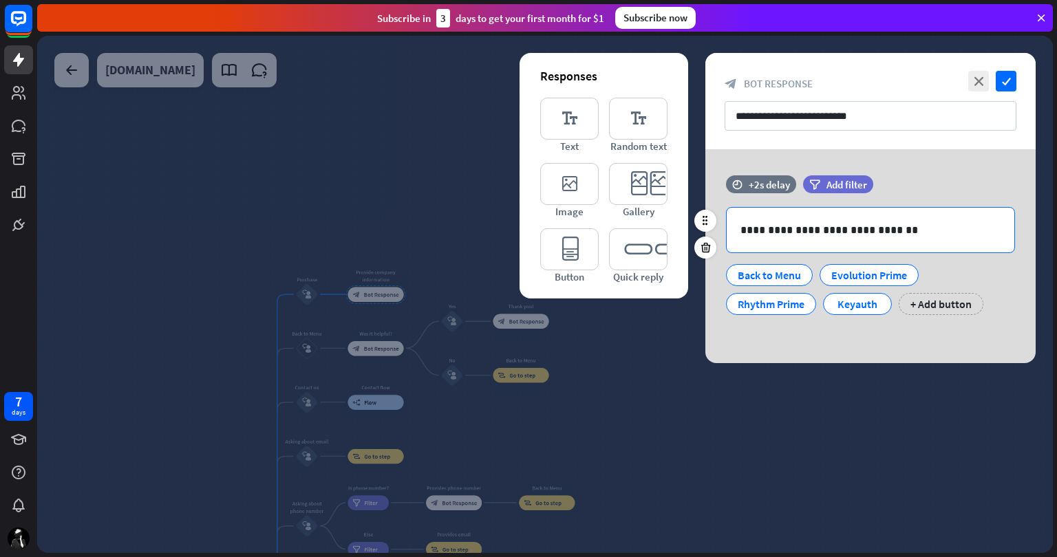
drag, startPoint x: 863, startPoint y: 272, endPoint x: 962, endPoint y: 231, distance: 107.1
click at [962, 231] on p "**********" at bounding box center [870, 230] width 260 height 17
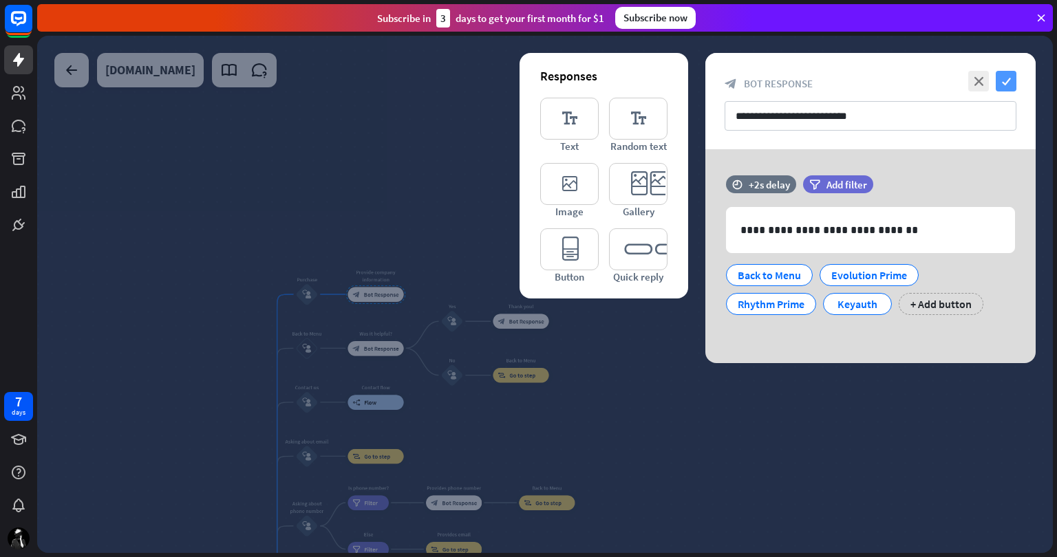
click at [1007, 83] on icon "check" at bounding box center [1006, 81] width 21 height 21
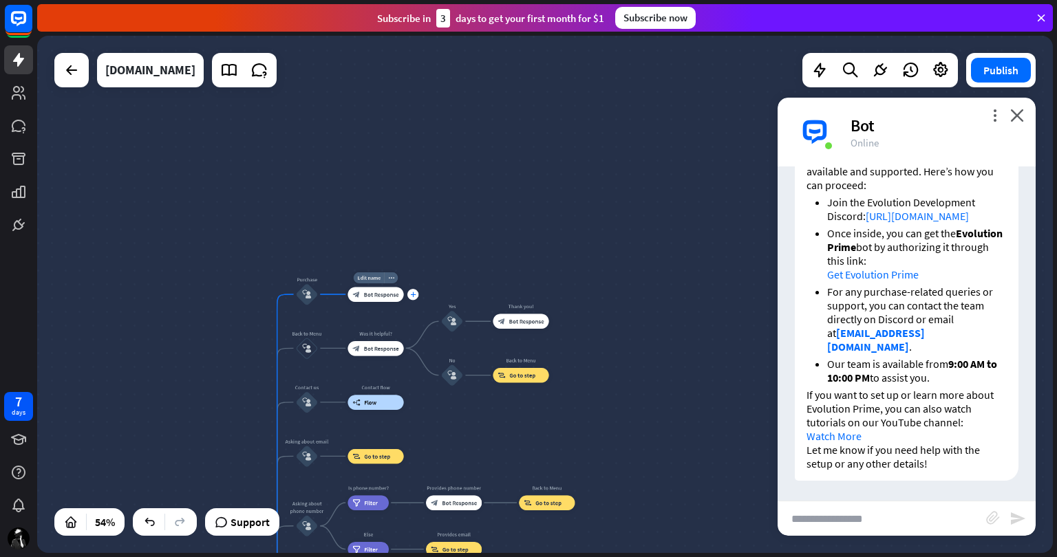
click at [414, 294] on icon "plus" at bounding box center [413, 295] width 6 height 6
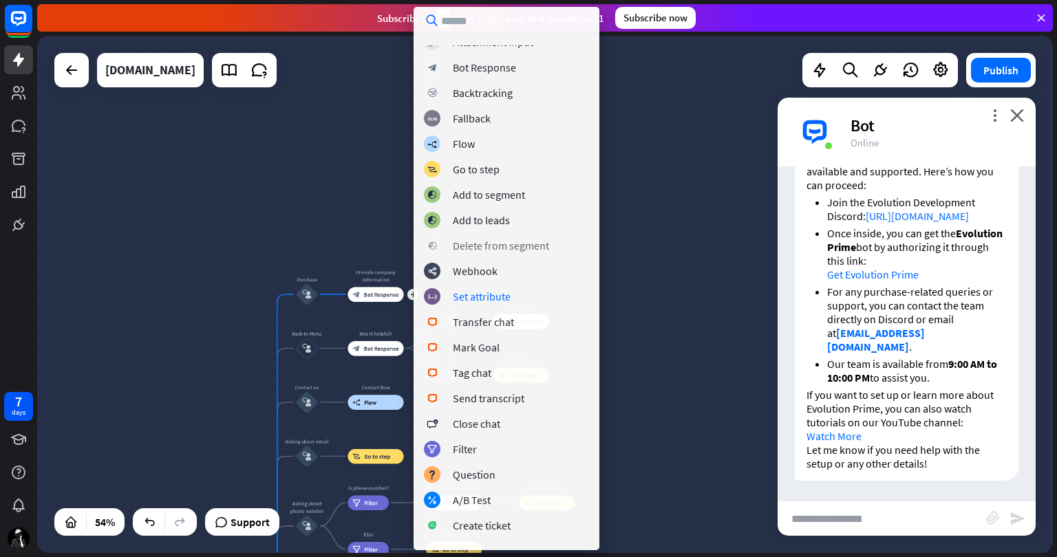
scroll to position [62, 0]
click at [484, 164] on div "Go to step" at bounding box center [476, 170] width 47 height 14
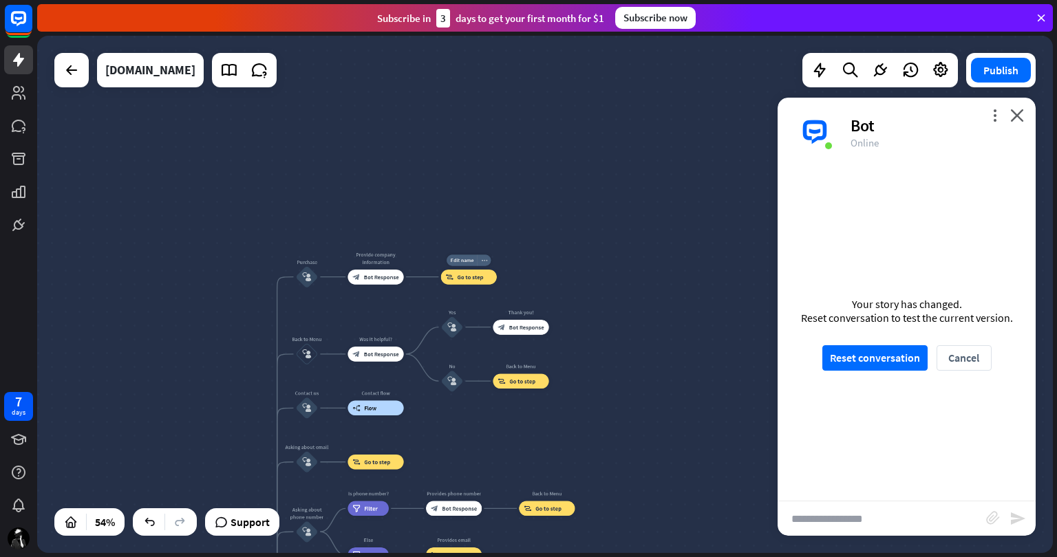
click at [484, 261] on icon "more_horiz" at bounding box center [484, 260] width 6 height 6
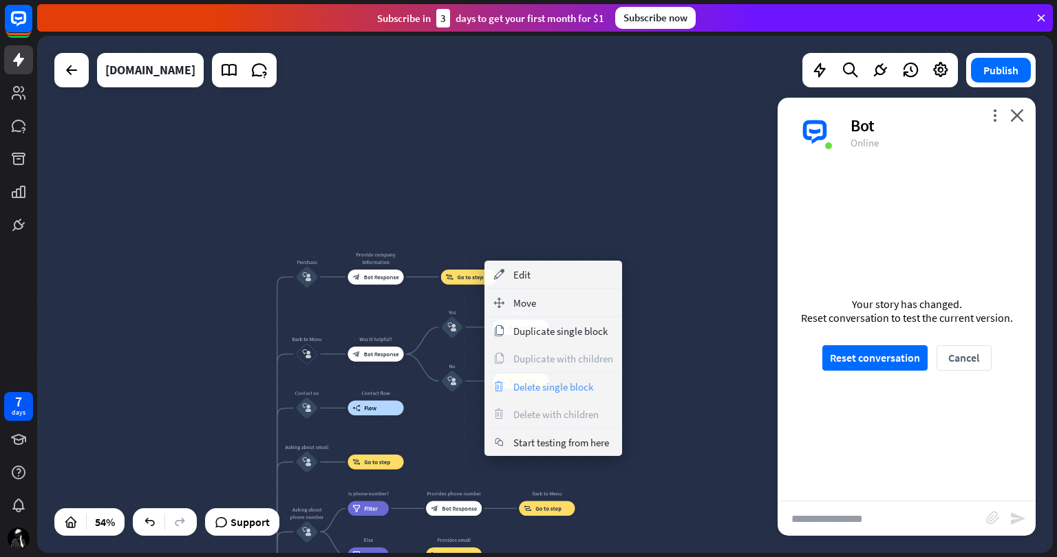
click at [565, 385] on span "Delete single block" at bounding box center [553, 387] width 80 height 13
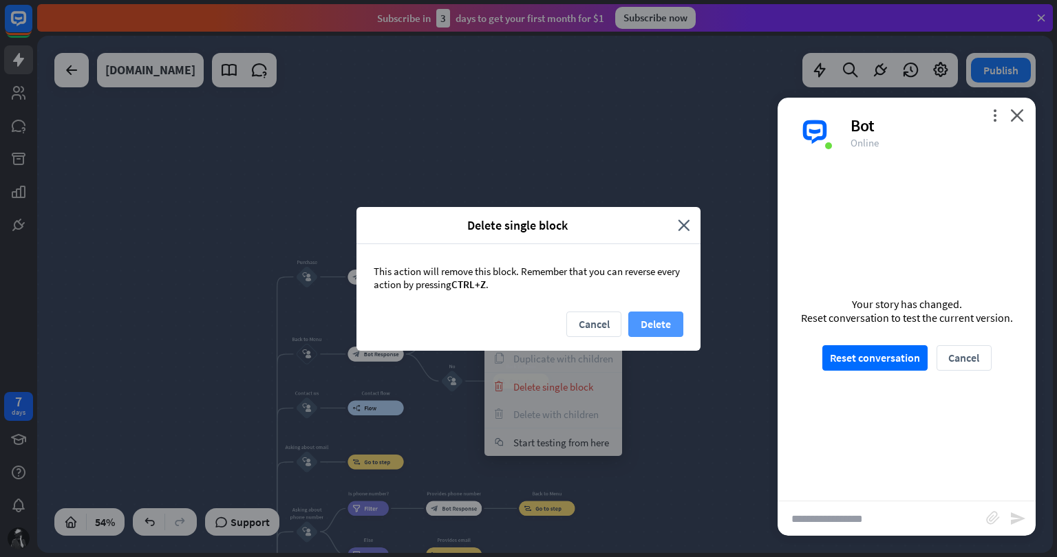
click at [669, 325] on button "Delete" at bounding box center [655, 324] width 55 height 25
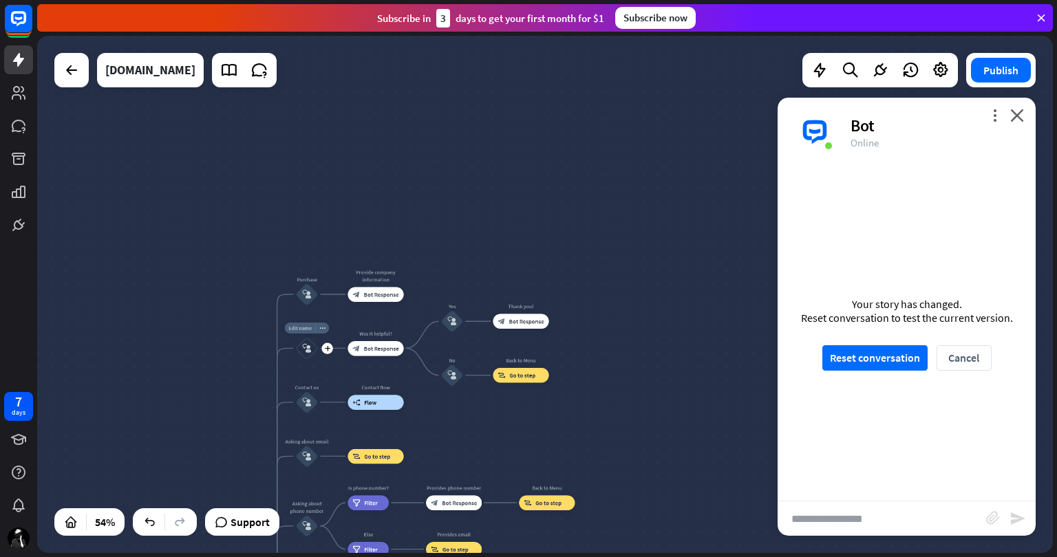
click at [299, 325] on span "Edit name" at bounding box center [299, 328] width 23 height 7
click at [573, 288] on div "**********" at bounding box center [545, 294] width 1016 height 517
click at [387, 332] on div "more_horiz" at bounding box center [391, 331] width 14 height 11
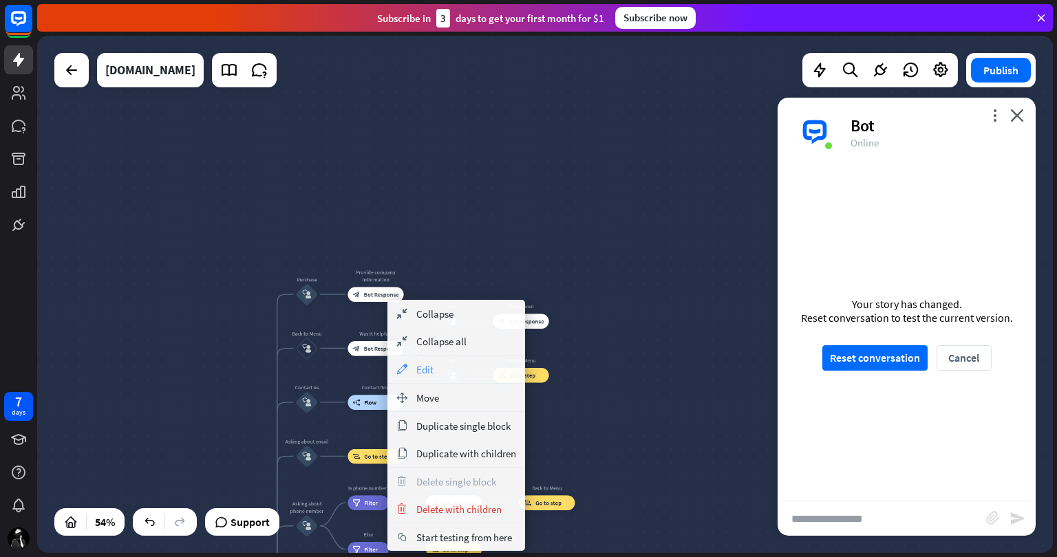
click at [445, 370] on div "appearance Edit" at bounding box center [456, 370] width 138 height 28
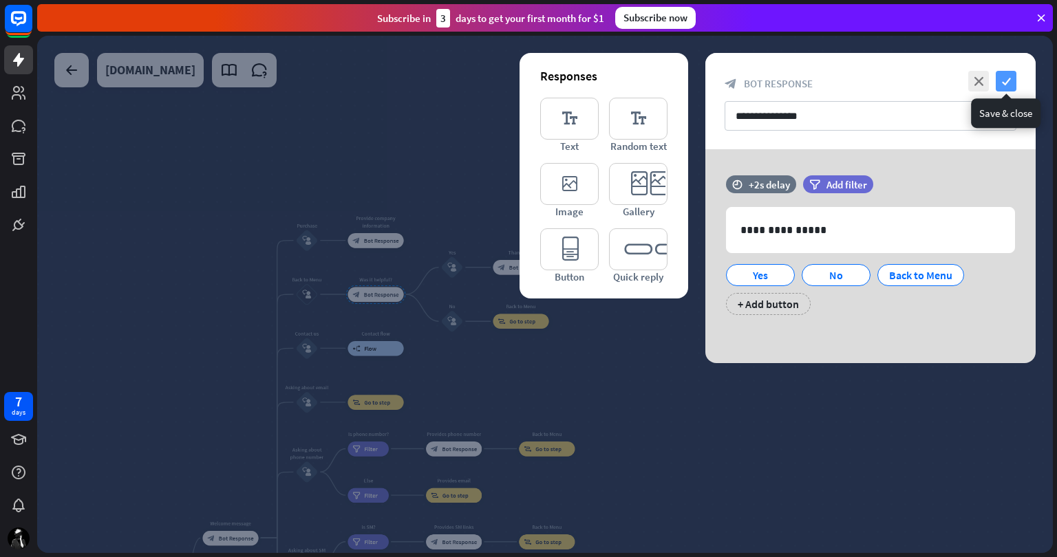
click at [1012, 77] on icon "check" at bounding box center [1006, 81] width 21 height 21
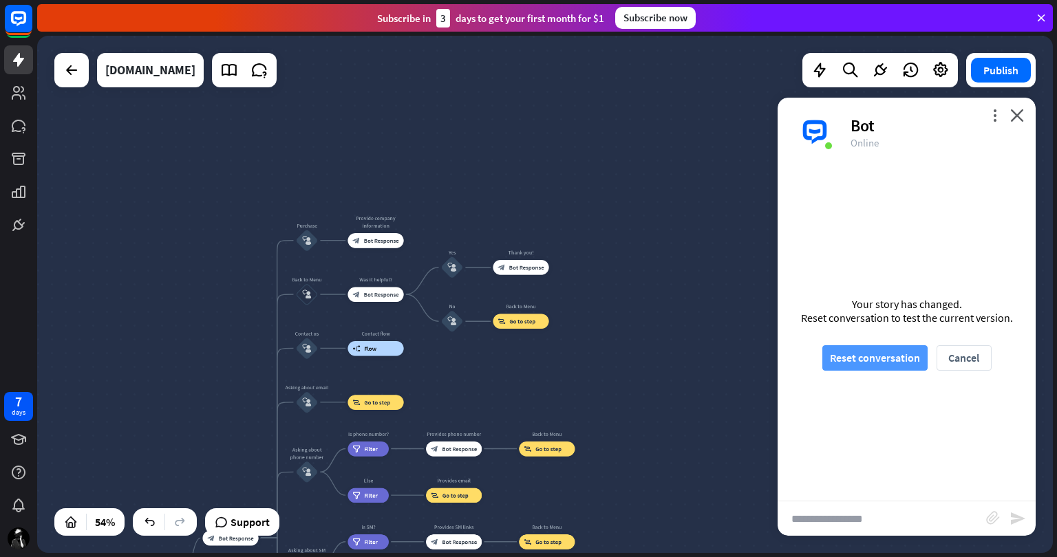
click at [858, 354] on button "Reset conversation" at bounding box center [874, 357] width 105 height 25
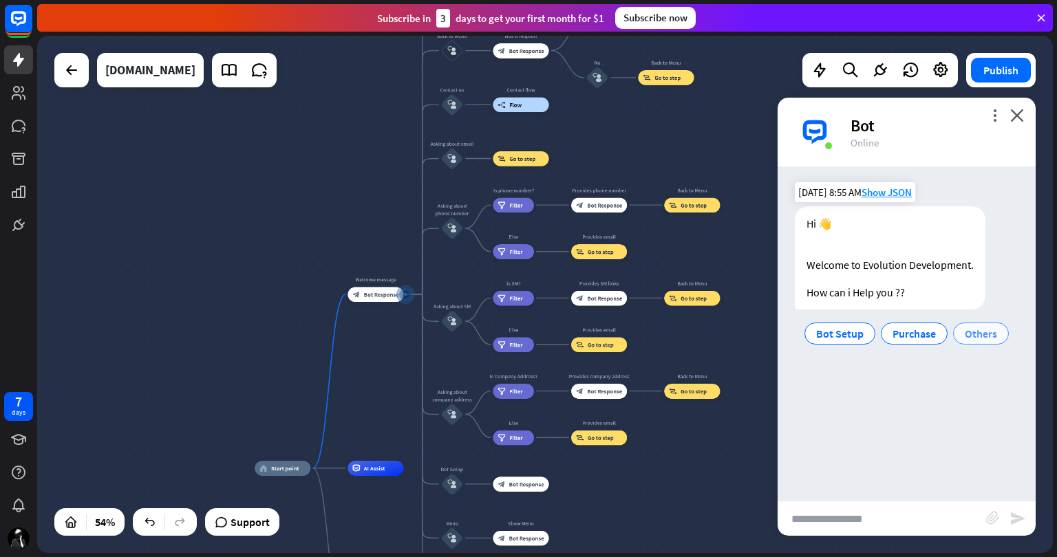
click at [974, 339] on span "Others" at bounding box center [981, 334] width 32 height 14
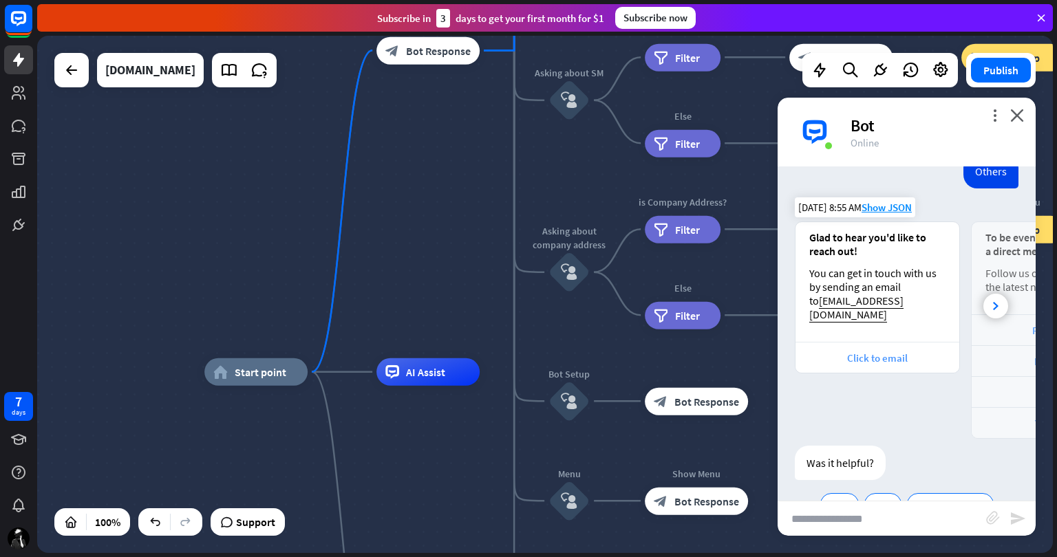
scroll to position [226, 0]
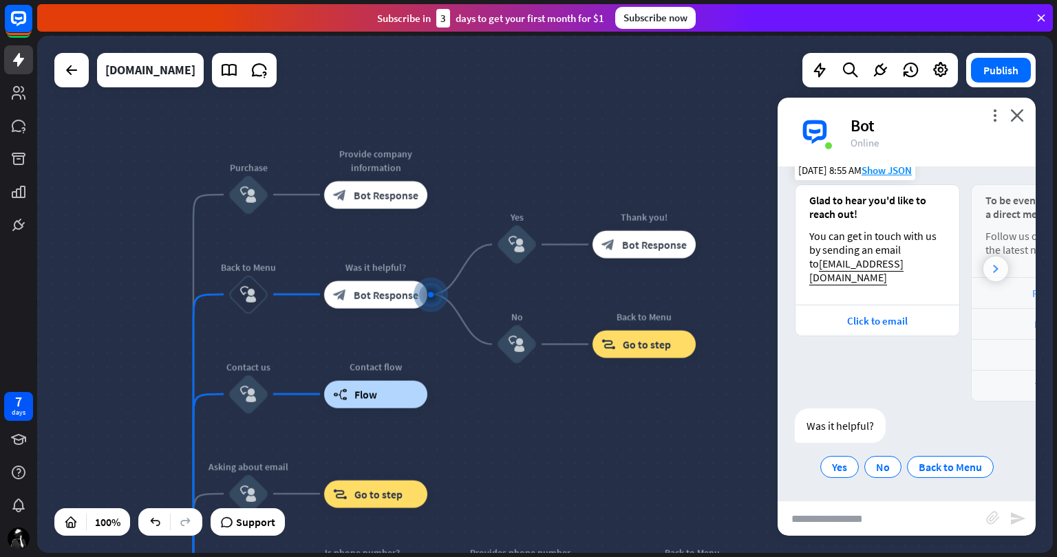
click at [993, 265] on icon at bounding box center [996, 269] width 6 height 8
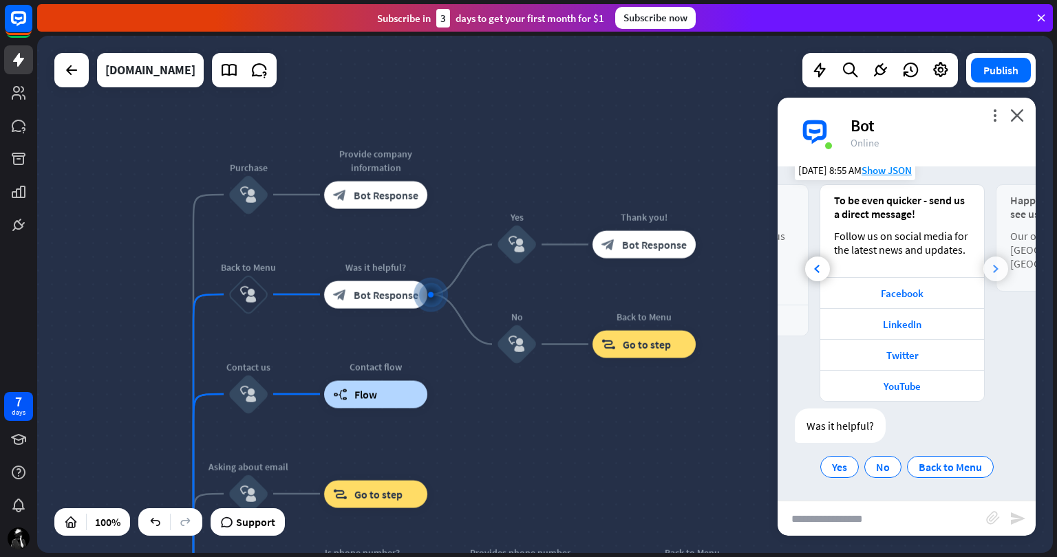
scroll to position [0, 151]
click at [993, 265] on icon at bounding box center [996, 269] width 6 height 8
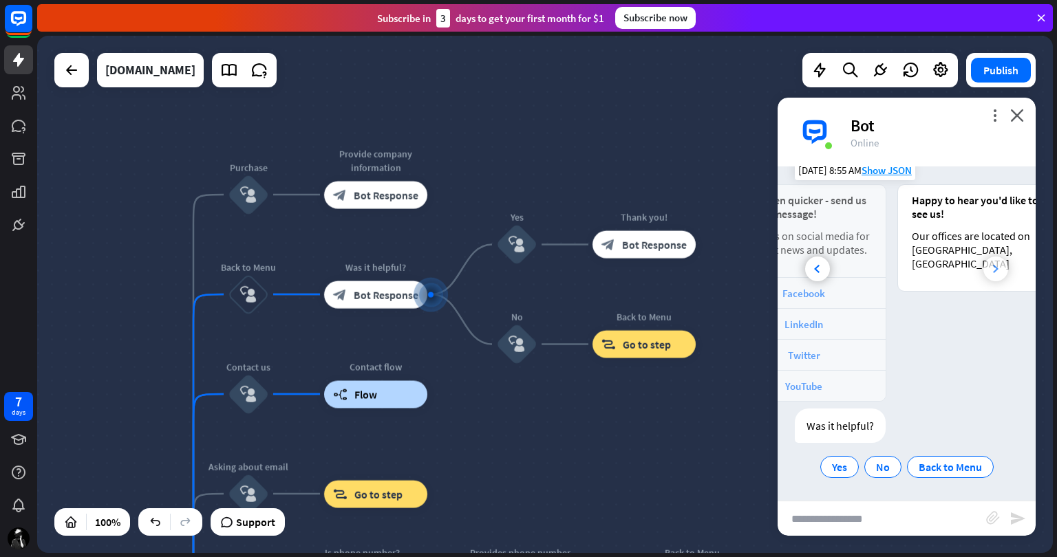
scroll to position [0, 304]
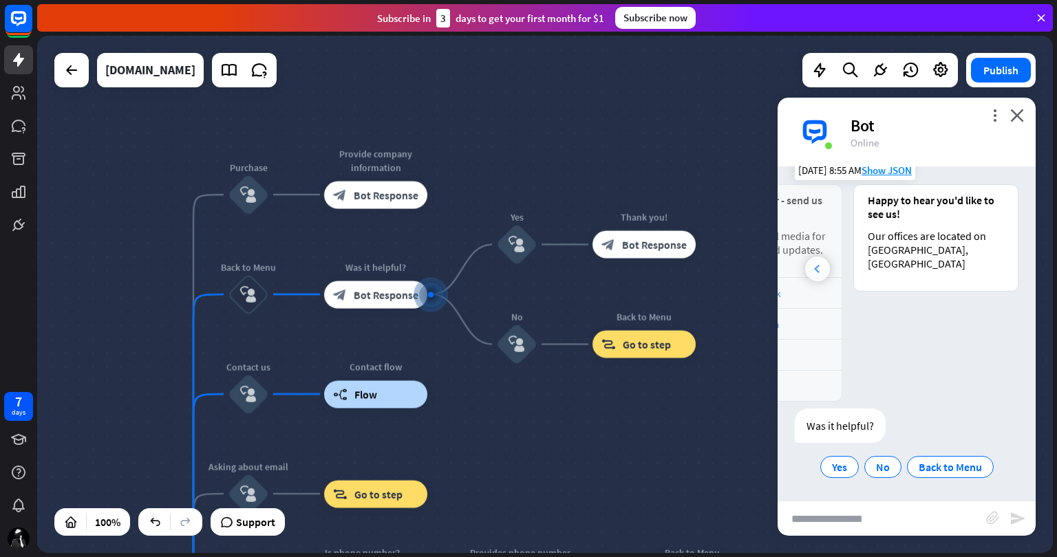
click at [817, 269] on icon at bounding box center [817, 269] width 6 height 8
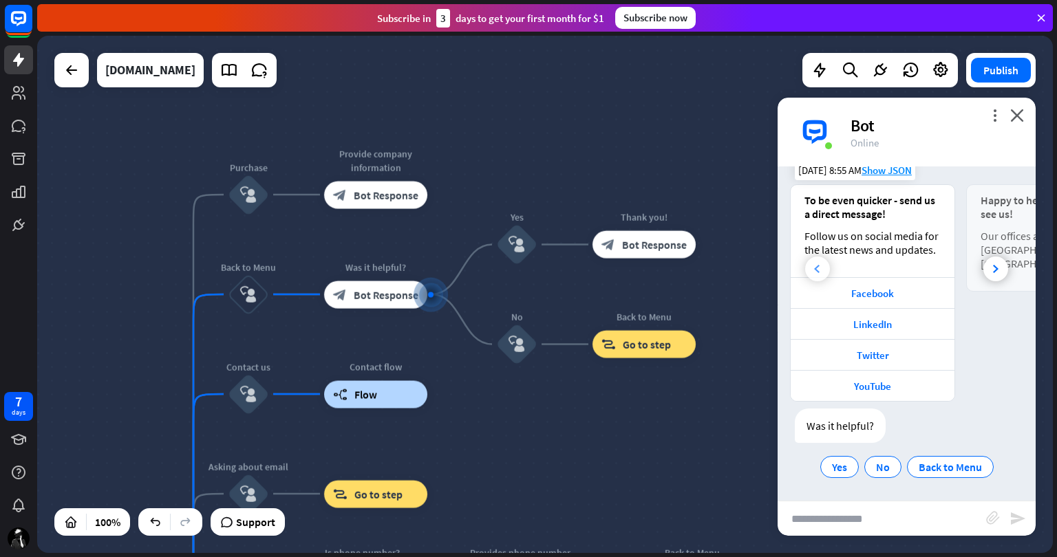
scroll to position [0, 151]
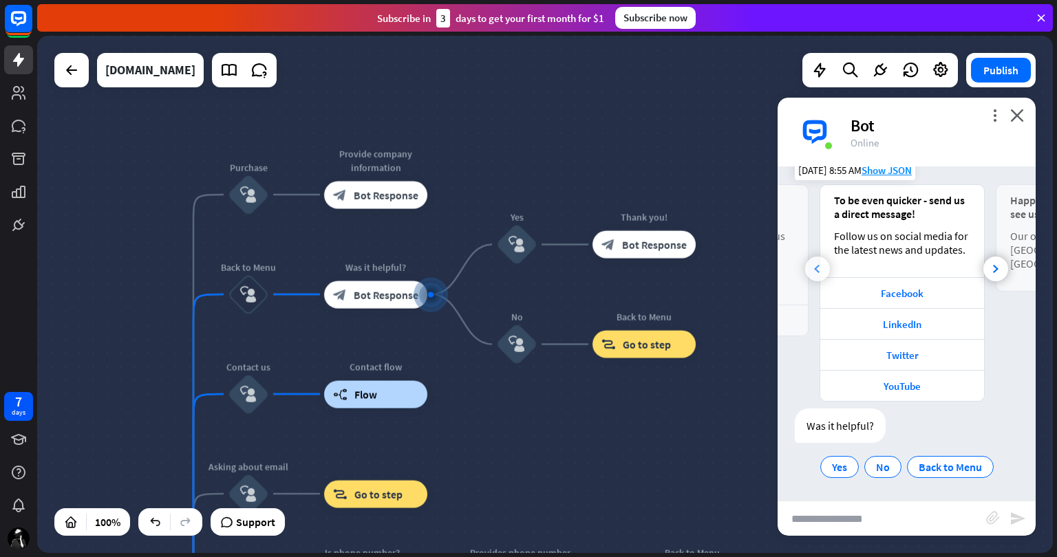
click at [817, 269] on icon at bounding box center [817, 269] width 6 height 8
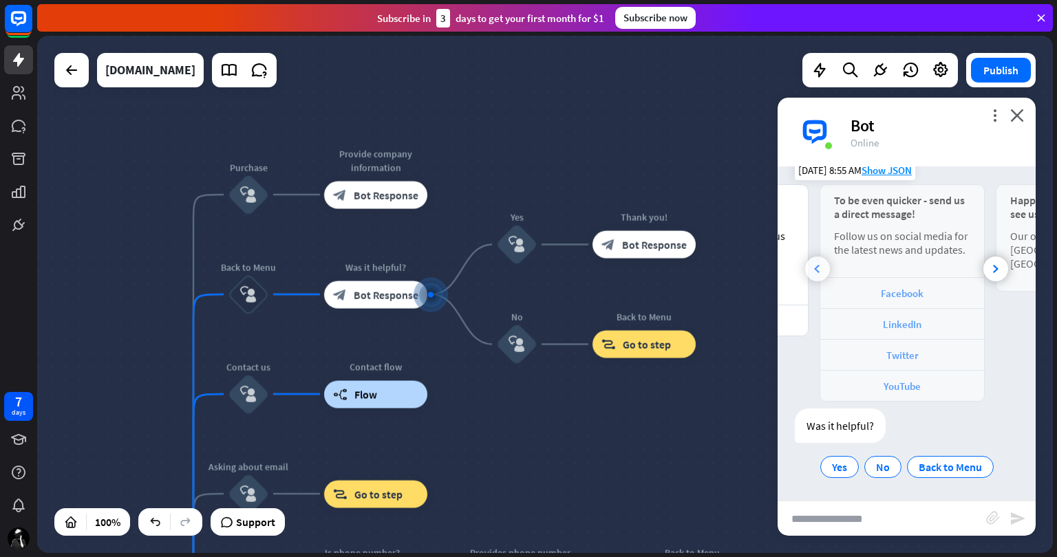
scroll to position [0, 0]
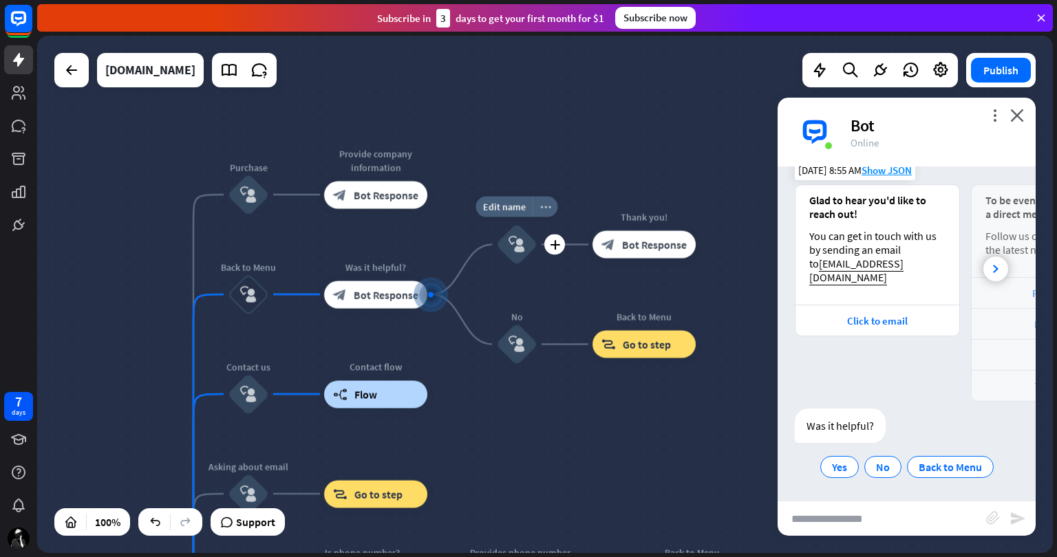
click at [544, 208] on icon "more_horiz" at bounding box center [545, 207] width 11 height 10
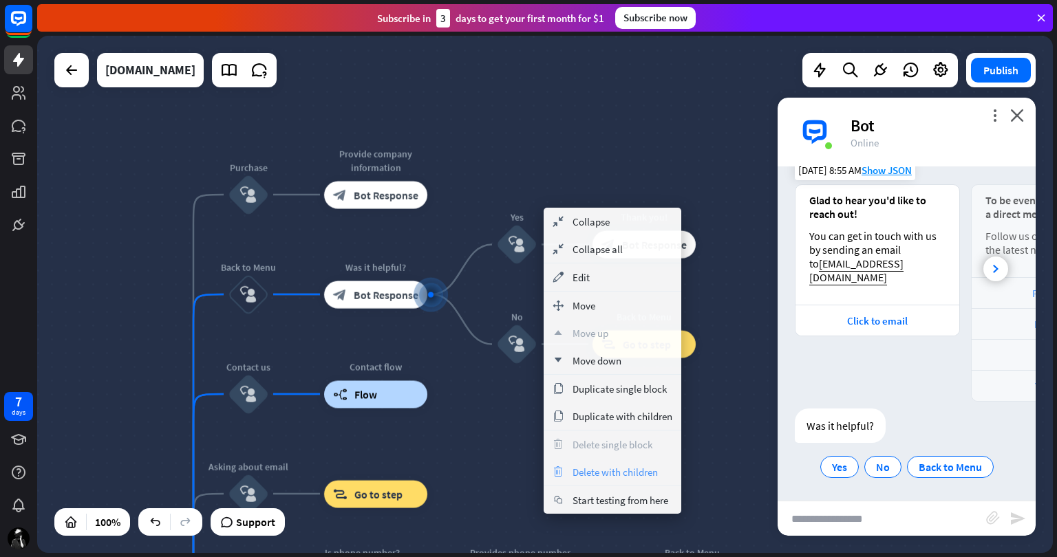
click at [610, 469] on span "Delete with children" at bounding box center [615, 472] width 85 height 13
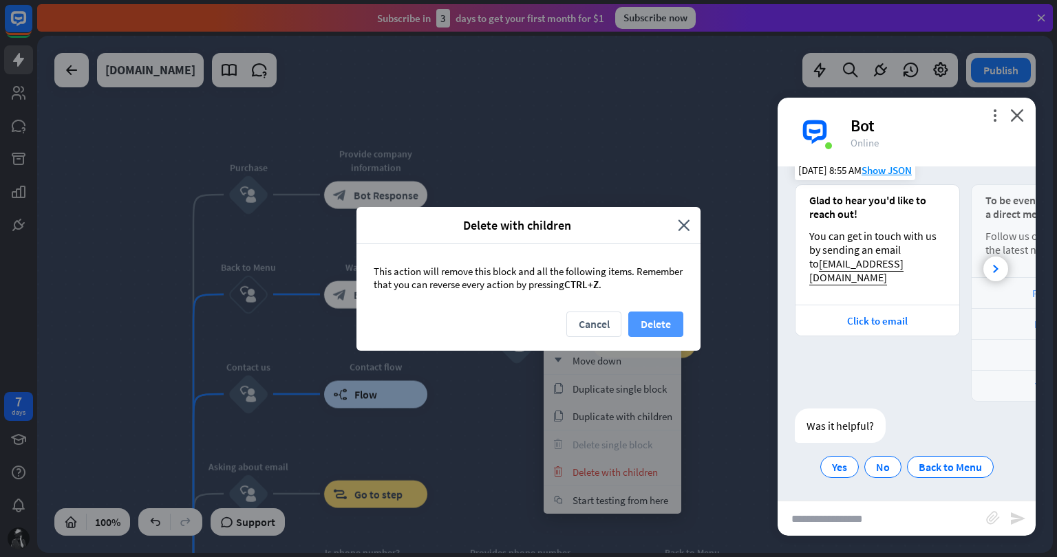
click at [657, 316] on button "Delete" at bounding box center [655, 324] width 55 height 25
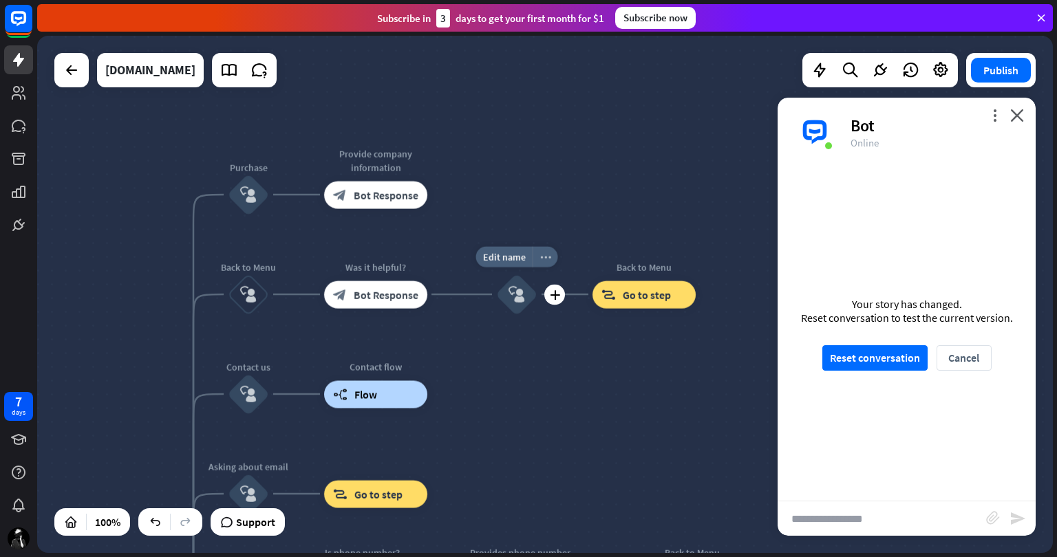
click at [546, 260] on icon "more_horiz" at bounding box center [545, 257] width 11 height 10
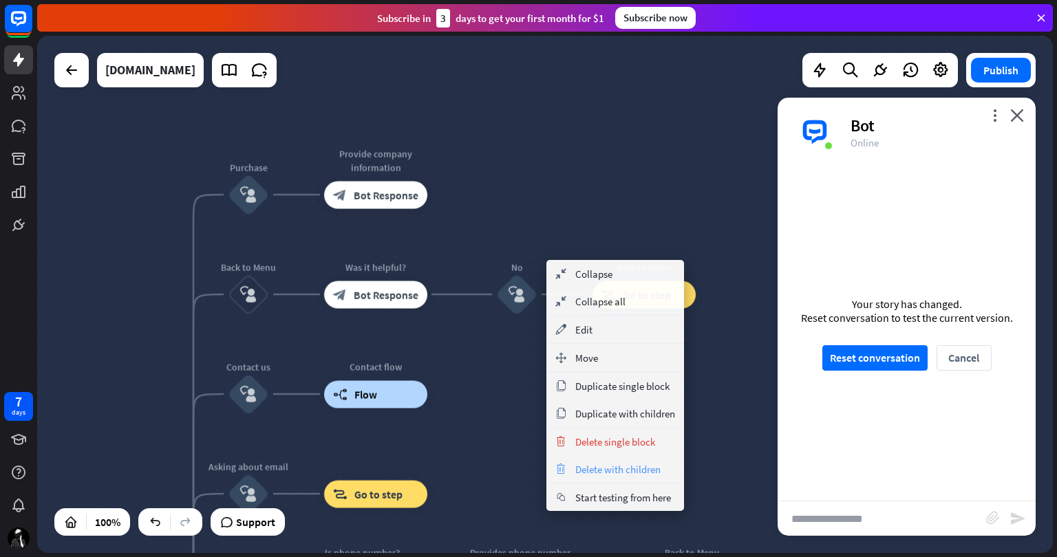
click at [618, 461] on div "trash Delete with children" at bounding box center [615, 470] width 138 height 28
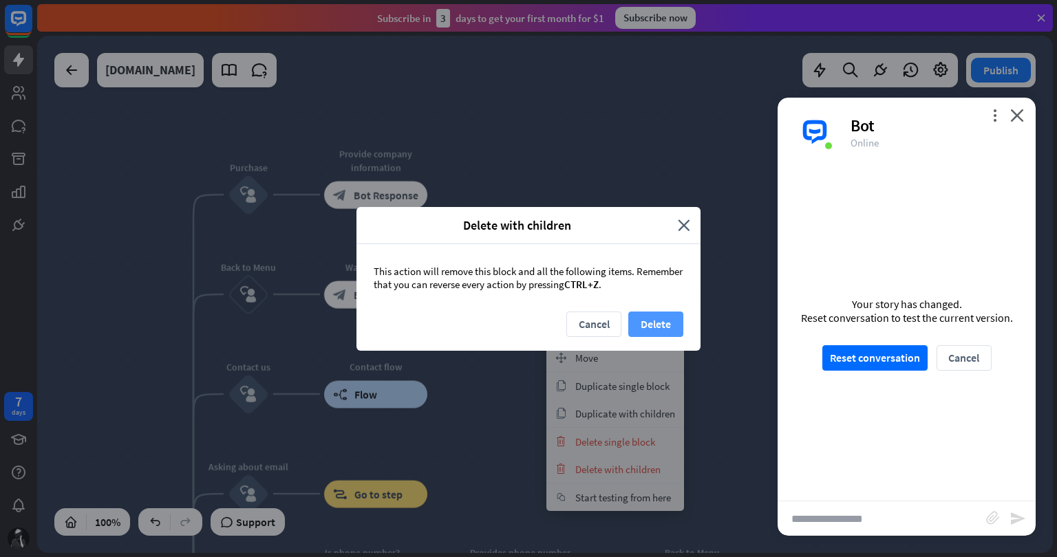
click at [645, 317] on button "Delete" at bounding box center [655, 324] width 55 height 25
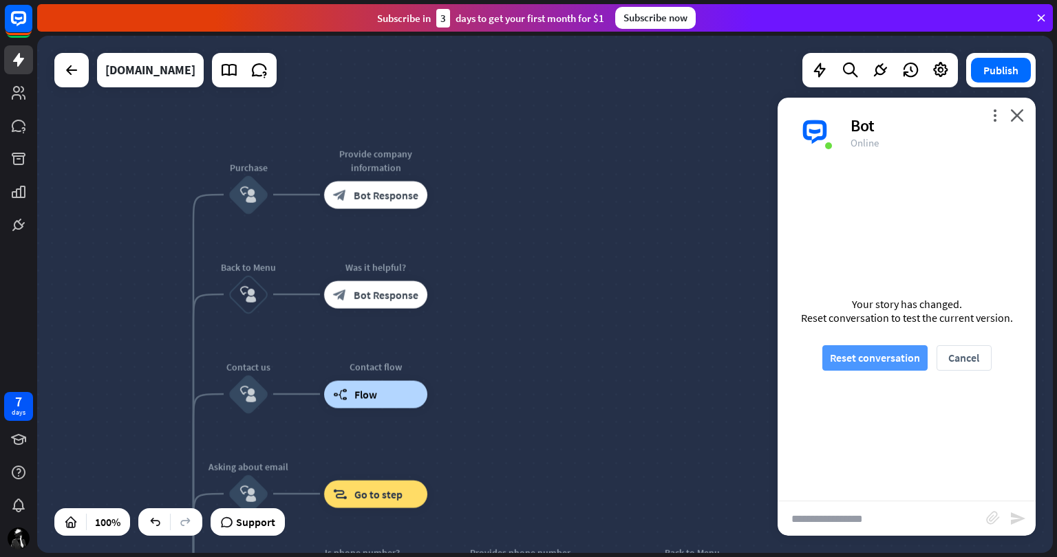
click at [863, 352] on button "Reset conversation" at bounding box center [874, 357] width 105 height 25
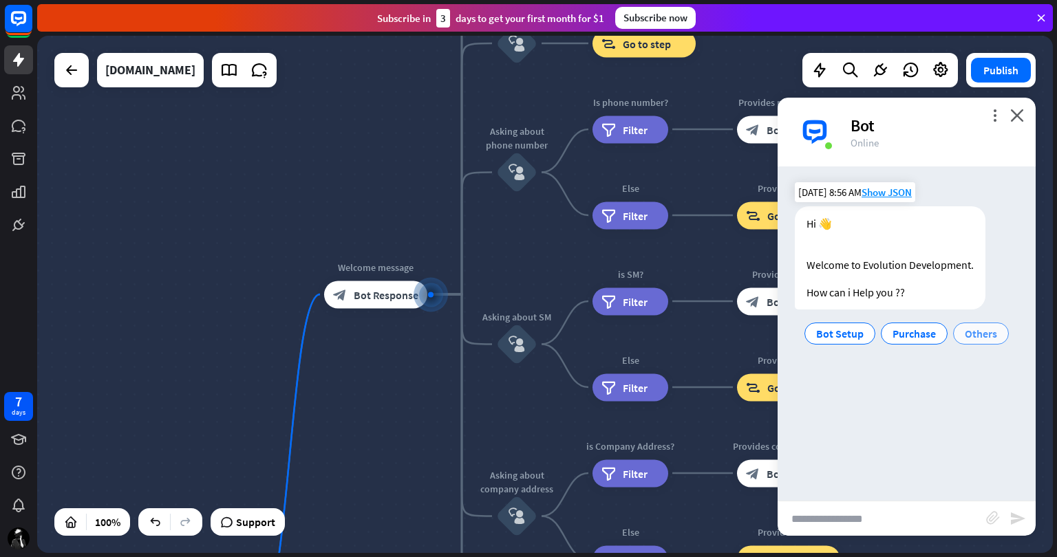
click at [969, 334] on span "Others" at bounding box center [981, 334] width 32 height 14
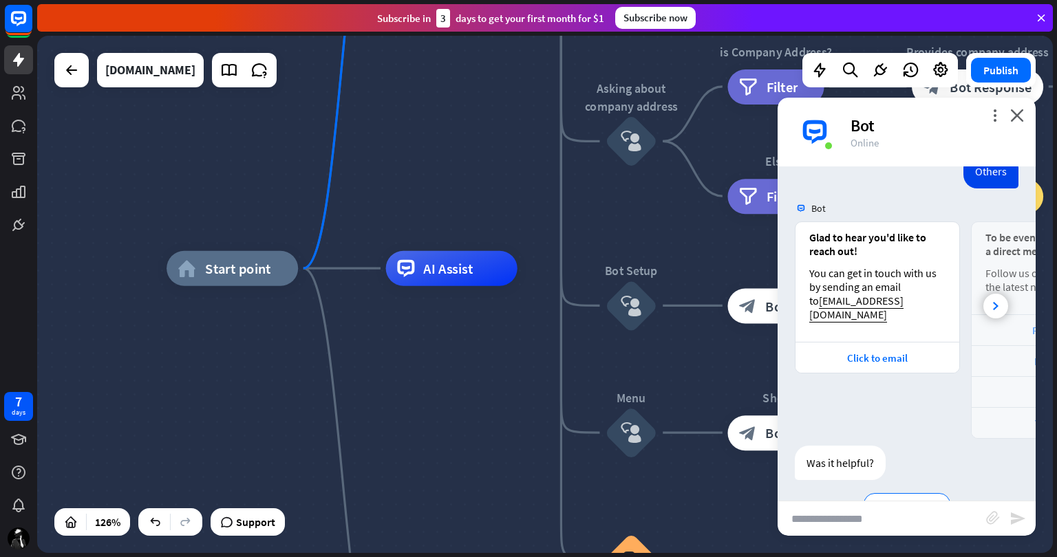
scroll to position [226, 0]
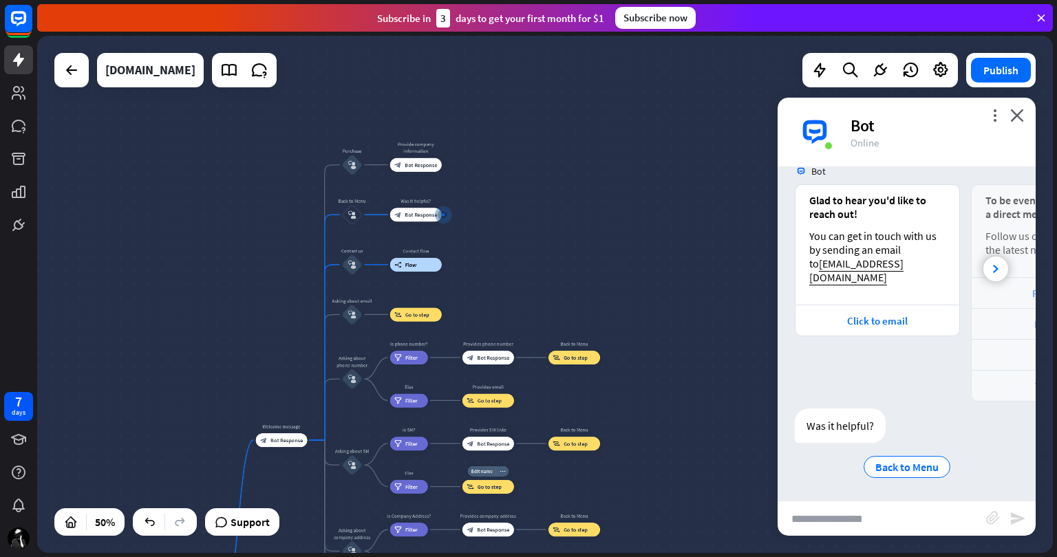
drag, startPoint x: 733, startPoint y: 245, endPoint x: 528, endPoint y: 504, distance: 330.1
click at [528, 504] on div "home_2 Start point Welcome message block_bot_response Bot Response Purchase blo…" at bounding box center [545, 294] width 1016 height 517
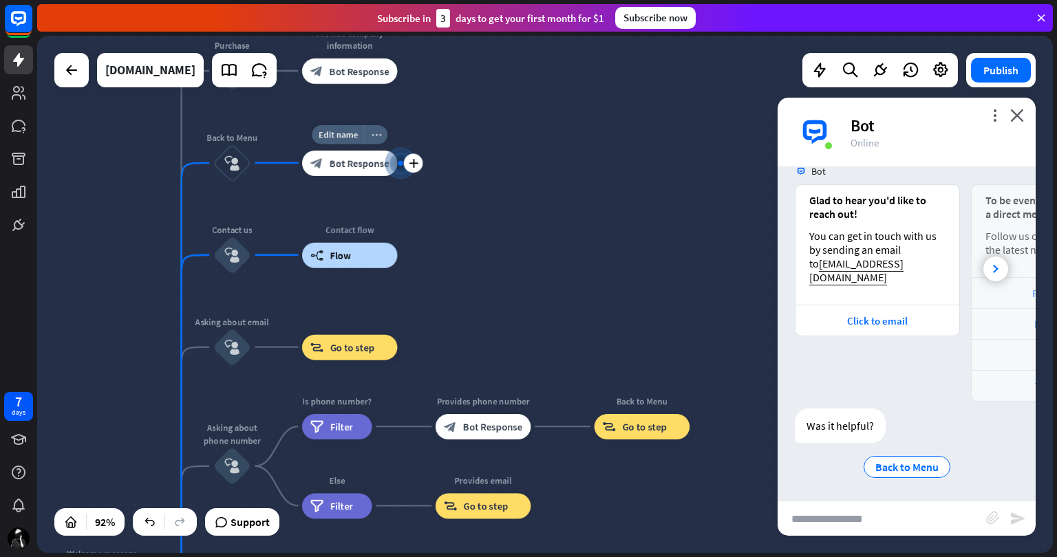
click at [370, 131] on div "more_horiz" at bounding box center [375, 134] width 23 height 19
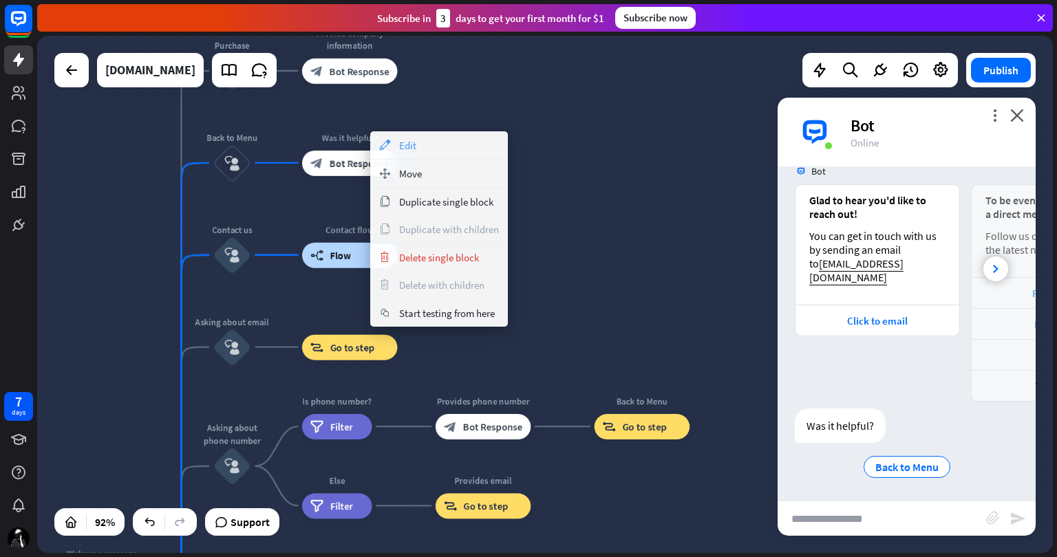
click at [445, 146] on div "appearance Edit" at bounding box center [439, 145] width 138 height 28
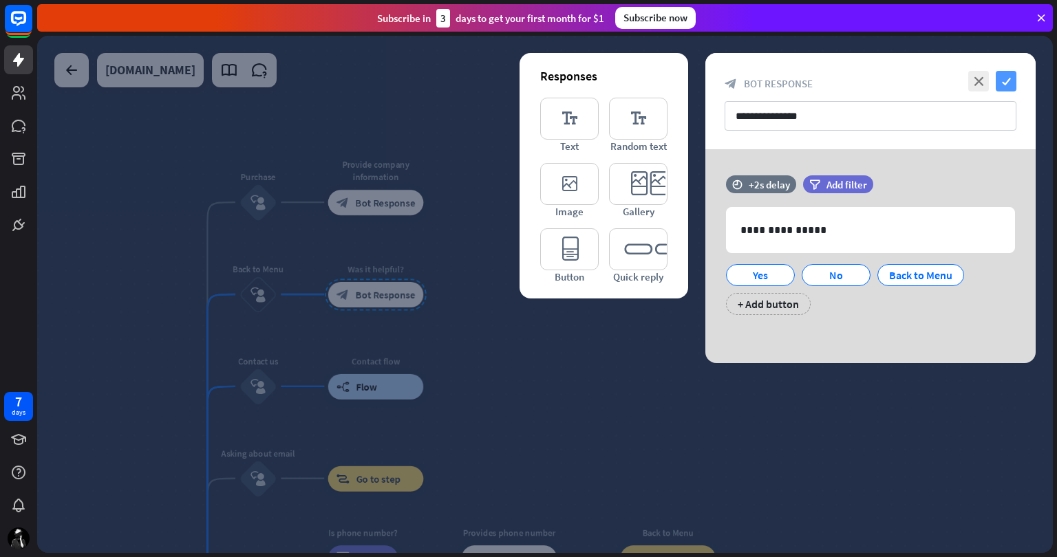
click at [1016, 76] on icon "check" at bounding box center [1006, 81] width 21 height 21
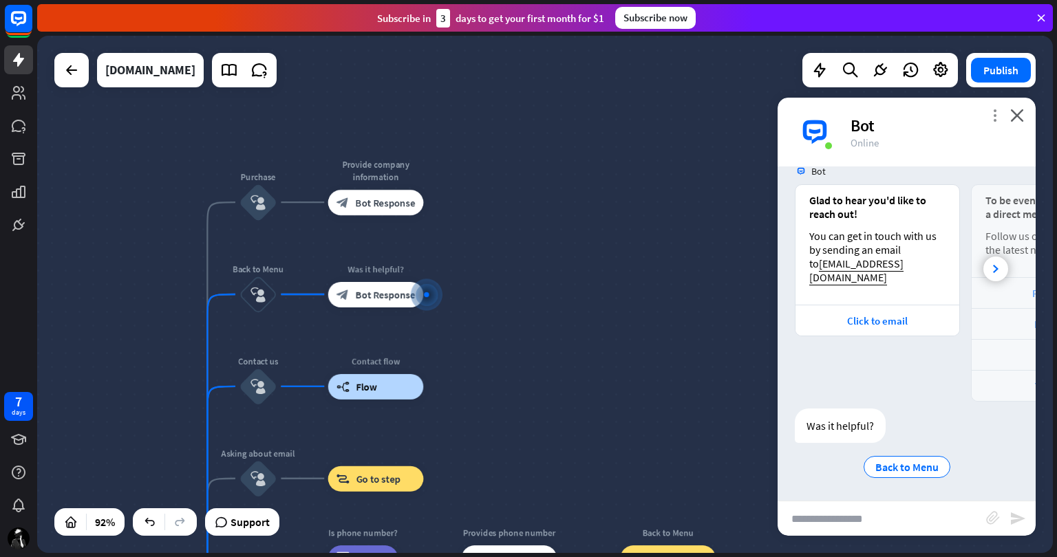
click at [996, 109] on icon "more_vert" at bounding box center [994, 115] width 13 height 13
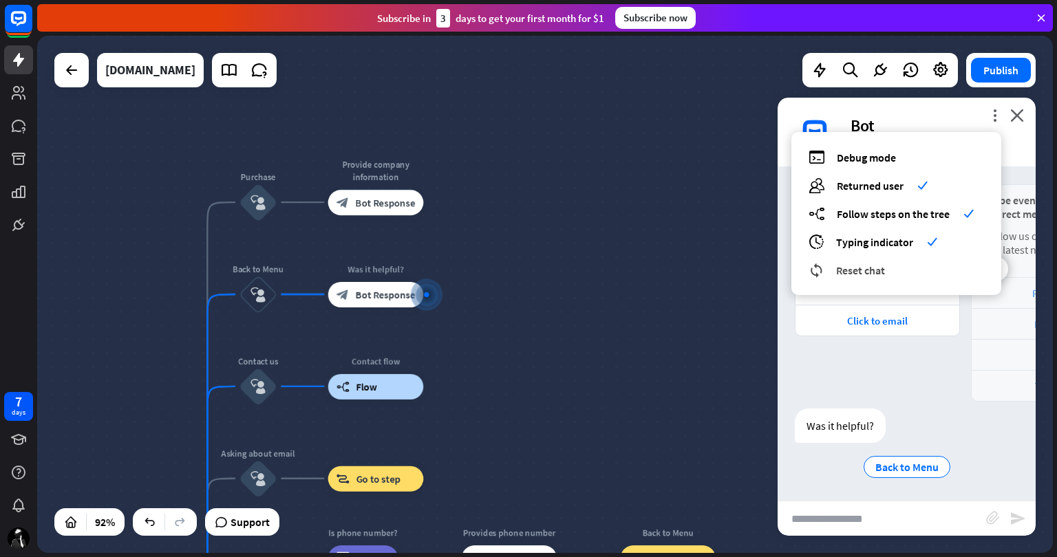
click at [880, 271] on span "Reset chat" at bounding box center [860, 271] width 49 height 14
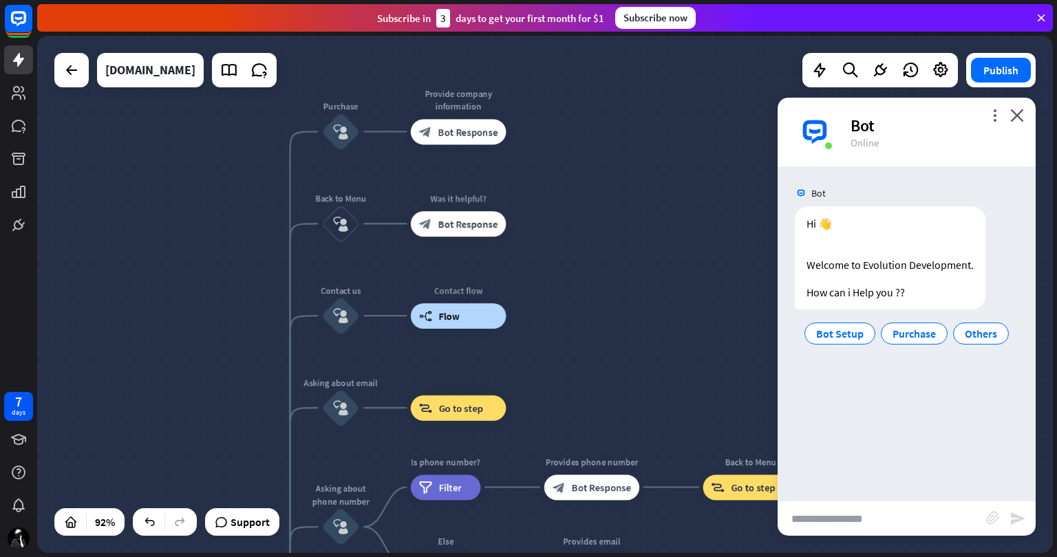
drag, startPoint x: 396, startPoint y: 114, endPoint x: 231, endPoint y: 460, distance: 382.9
click at [231, 460] on div "home_2 Start point Welcome message block_bot_response Bot Response Purchase blo…" at bounding box center [545, 294] width 1016 height 517
click at [369, 189] on icon "more_horiz" at bounding box center [367, 189] width 10 height 10
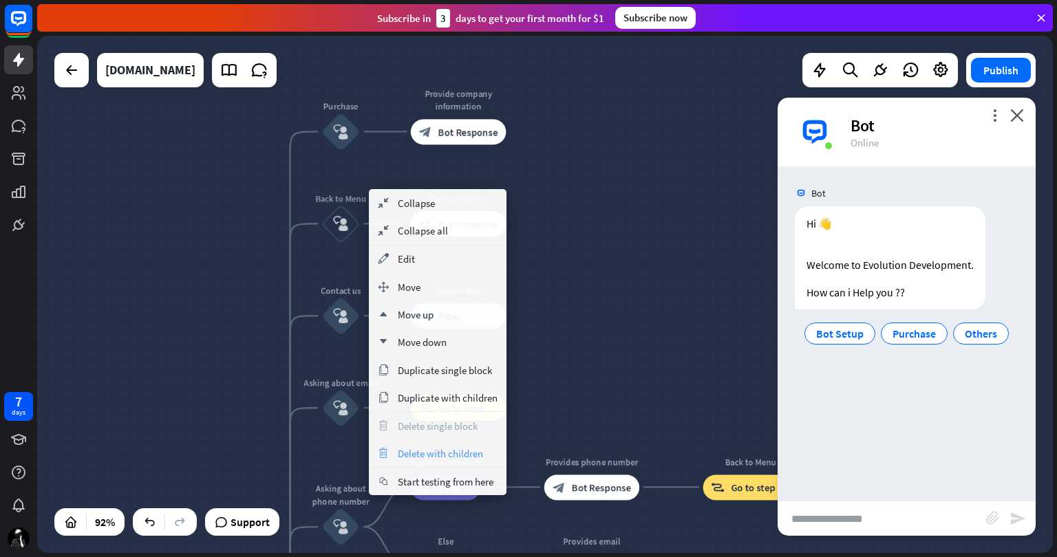
click at [442, 448] on span "Delete with children" at bounding box center [440, 453] width 85 height 13
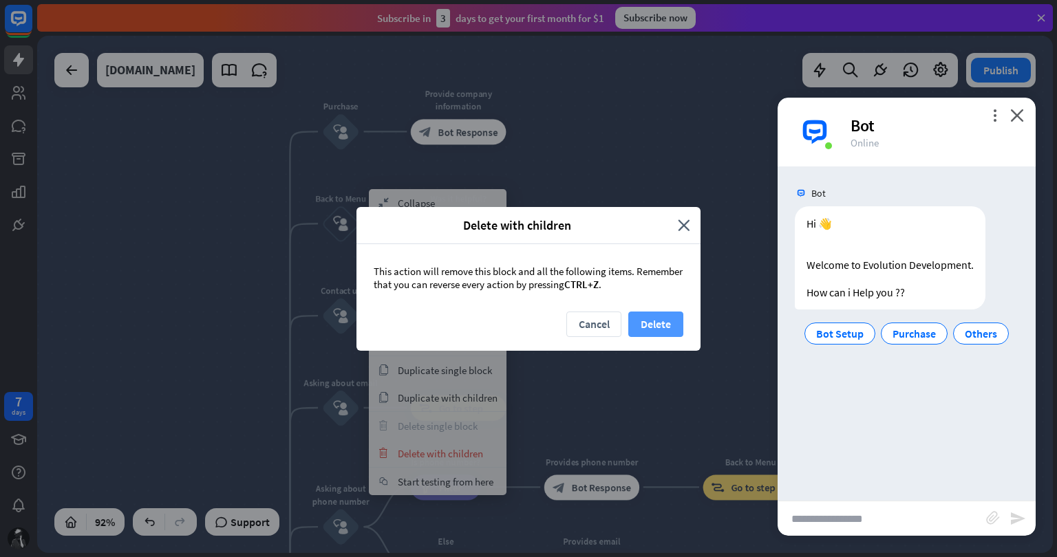
click at [658, 319] on button "Delete" at bounding box center [655, 324] width 55 height 25
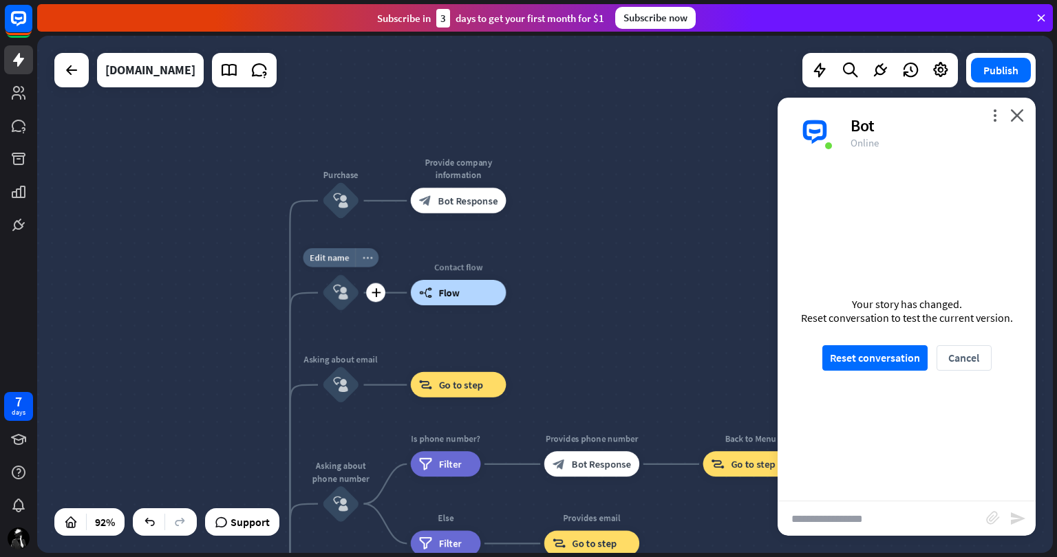
click at [372, 258] on icon "more_horiz" at bounding box center [367, 258] width 10 height 10
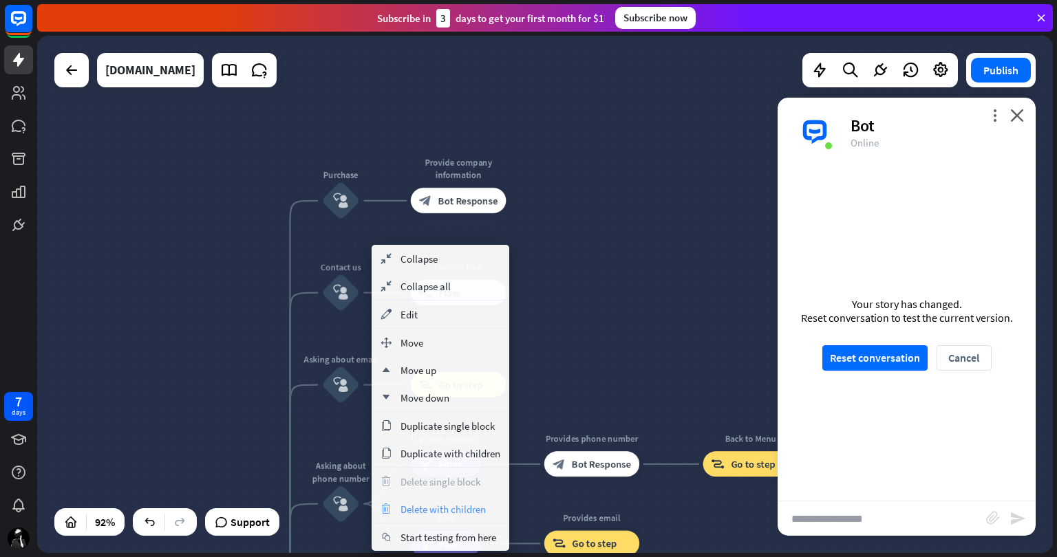
click at [464, 509] on span "Delete with children" at bounding box center [442, 509] width 85 height 13
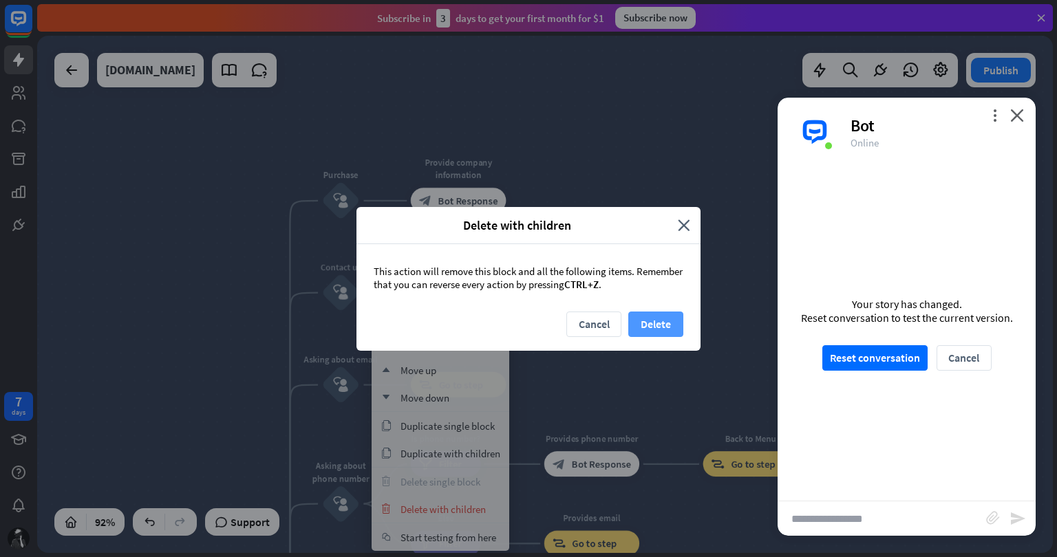
click at [644, 316] on button "Delete" at bounding box center [655, 324] width 55 height 25
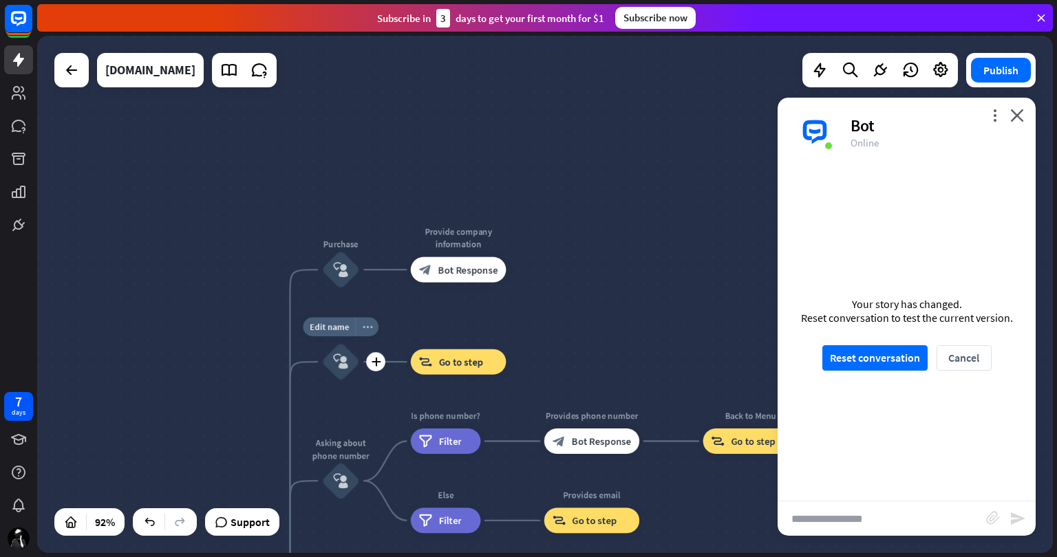
click at [367, 326] on icon "more_horiz" at bounding box center [367, 327] width 10 height 10
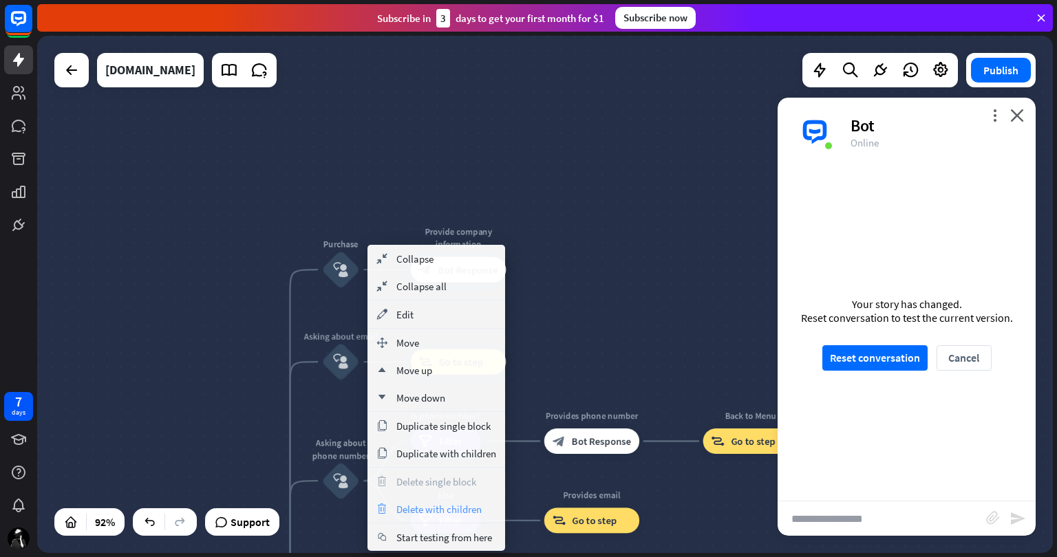
drag, startPoint x: 437, startPoint y: 504, endPoint x: 418, endPoint y: 501, distance: 18.9
click at [418, 501] on div "trash Delete with children" at bounding box center [436, 509] width 138 height 28
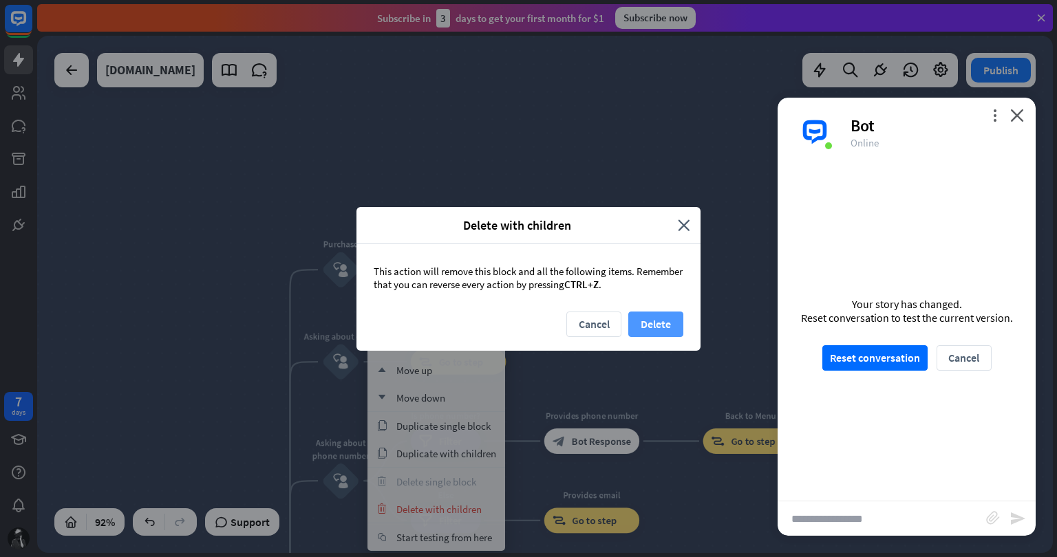
click at [650, 323] on button "Delete" at bounding box center [655, 324] width 55 height 25
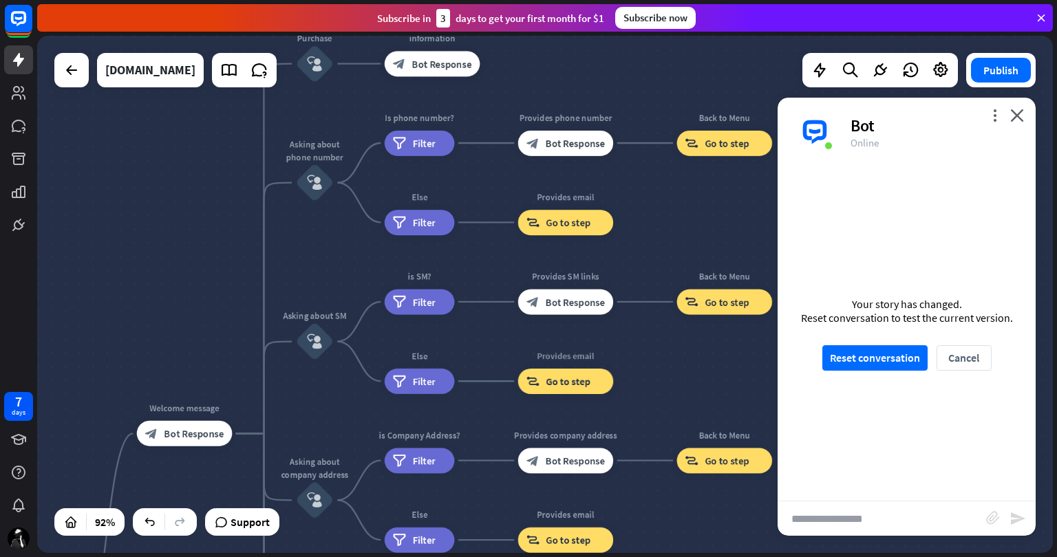
drag, startPoint x: 588, startPoint y: 363, endPoint x: 562, endPoint y: 87, distance: 276.5
click at [562, 87] on div "home_2 Start point Welcome message block_bot_response Bot Response Purchase blo…" at bounding box center [545, 294] width 1016 height 517
click at [341, 149] on icon "more_horiz" at bounding box center [341, 148] width 10 height 10
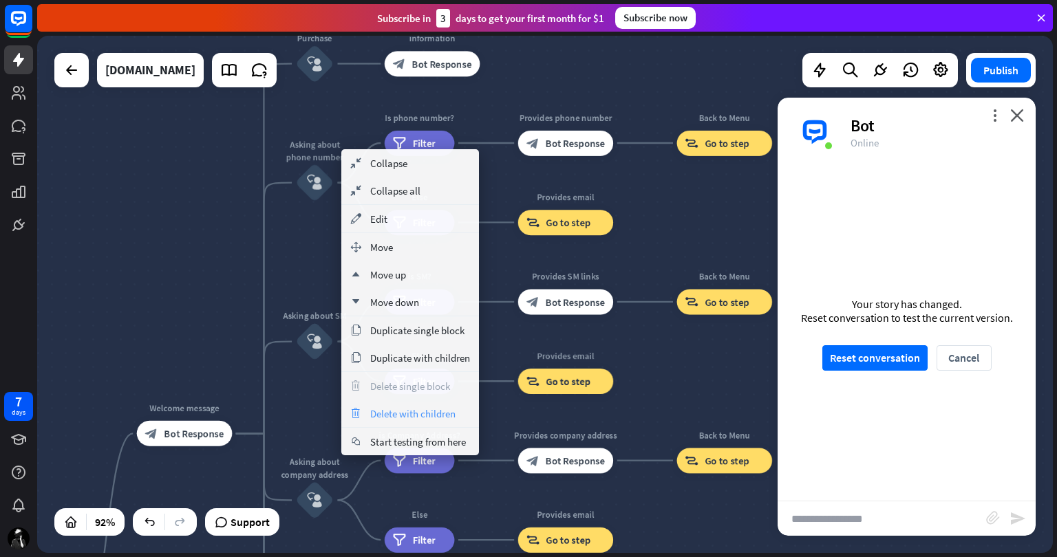
click at [428, 409] on span "Delete with children" at bounding box center [412, 413] width 85 height 13
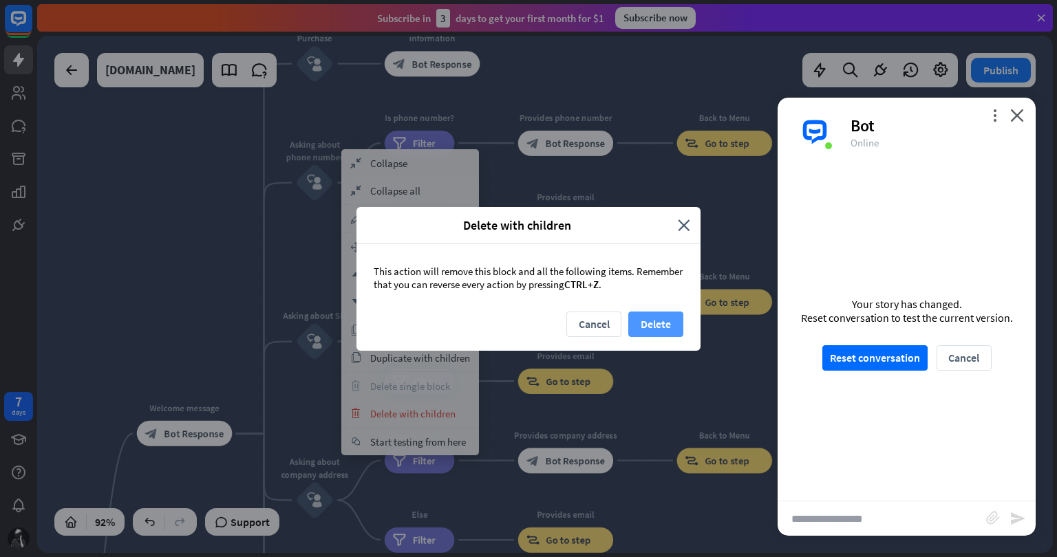
click at [636, 319] on button "Delete" at bounding box center [655, 324] width 55 height 25
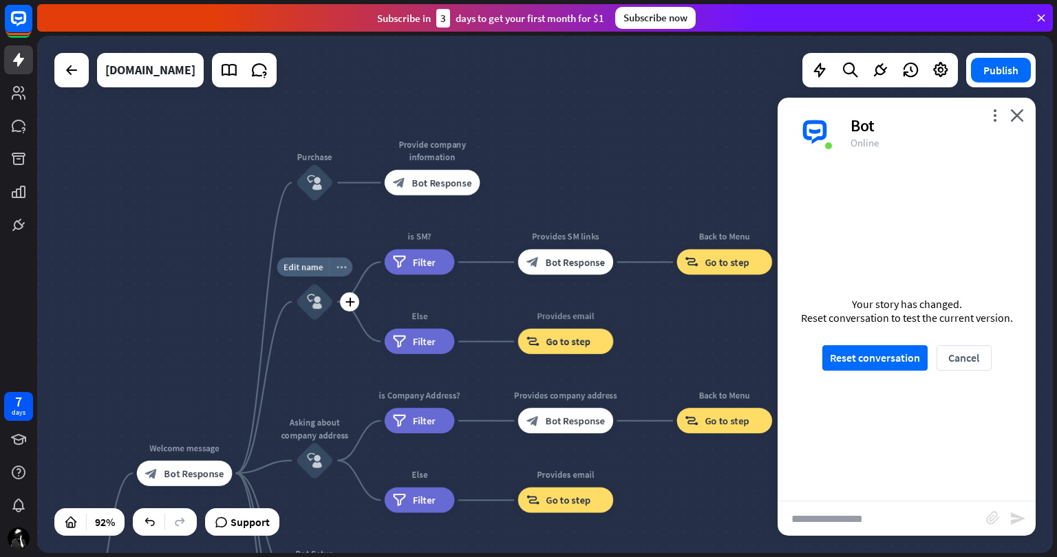
click at [345, 271] on div "more_horiz" at bounding box center [340, 266] width 23 height 19
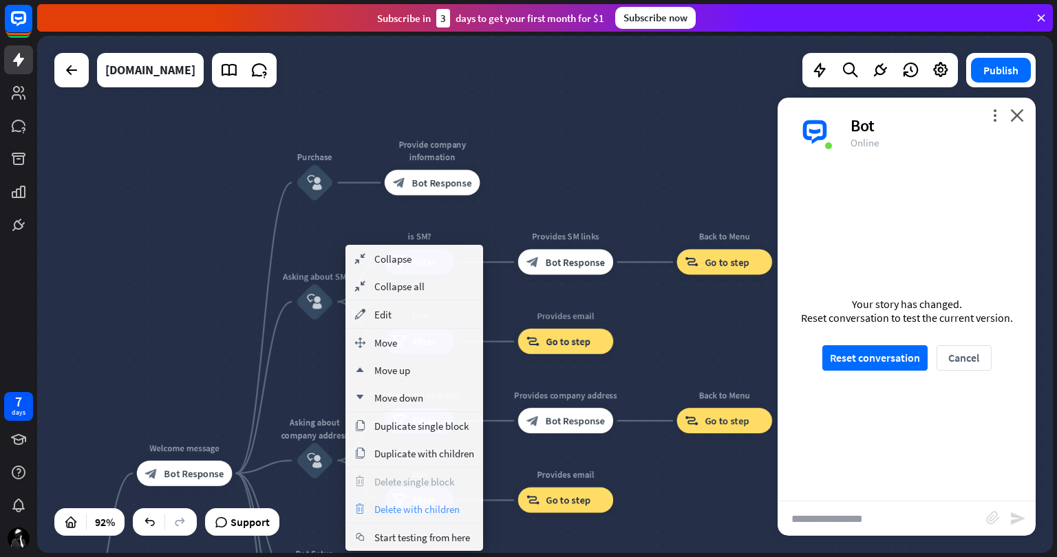
click at [454, 511] on span "Delete with children" at bounding box center [416, 509] width 85 height 13
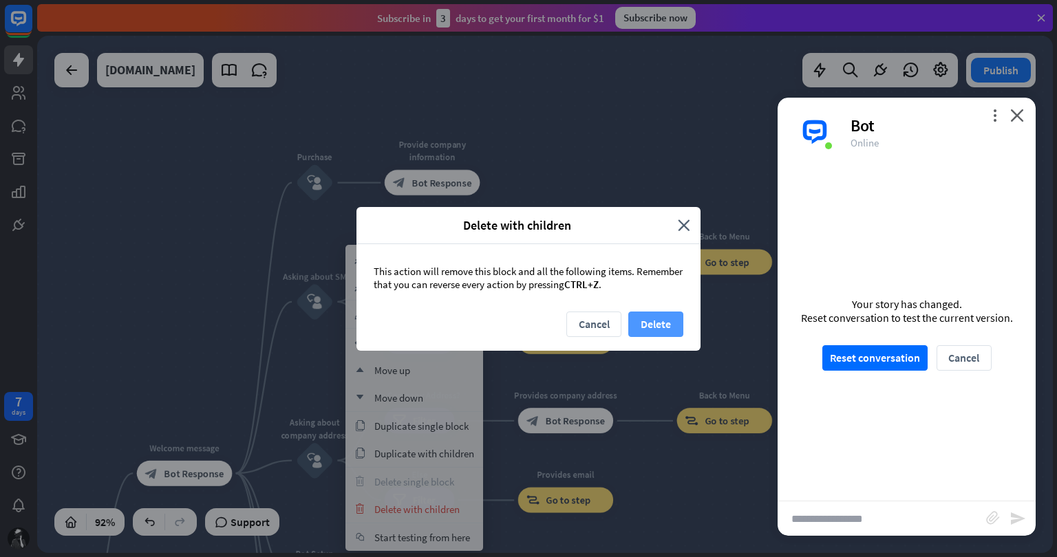
click at [646, 319] on button "Delete" at bounding box center [655, 324] width 55 height 25
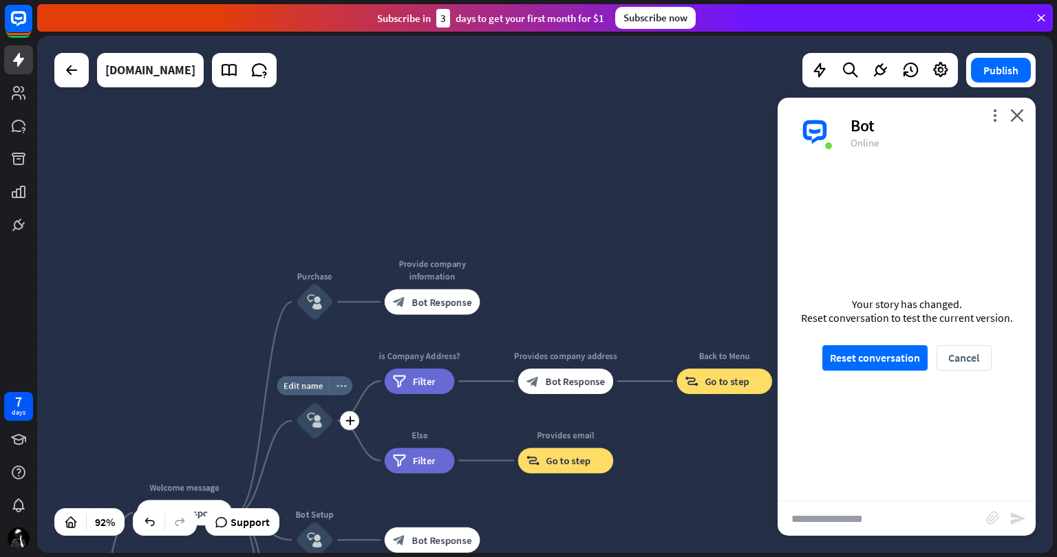
click at [344, 388] on icon "more_horiz" at bounding box center [341, 386] width 10 height 10
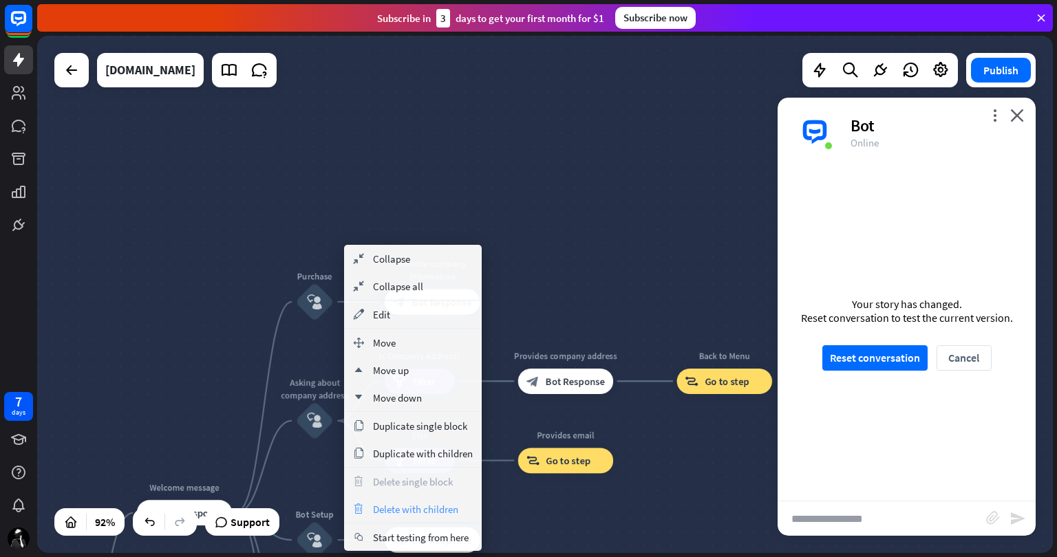
click at [430, 512] on span "Delete with children" at bounding box center [415, 509] width 85 height 13
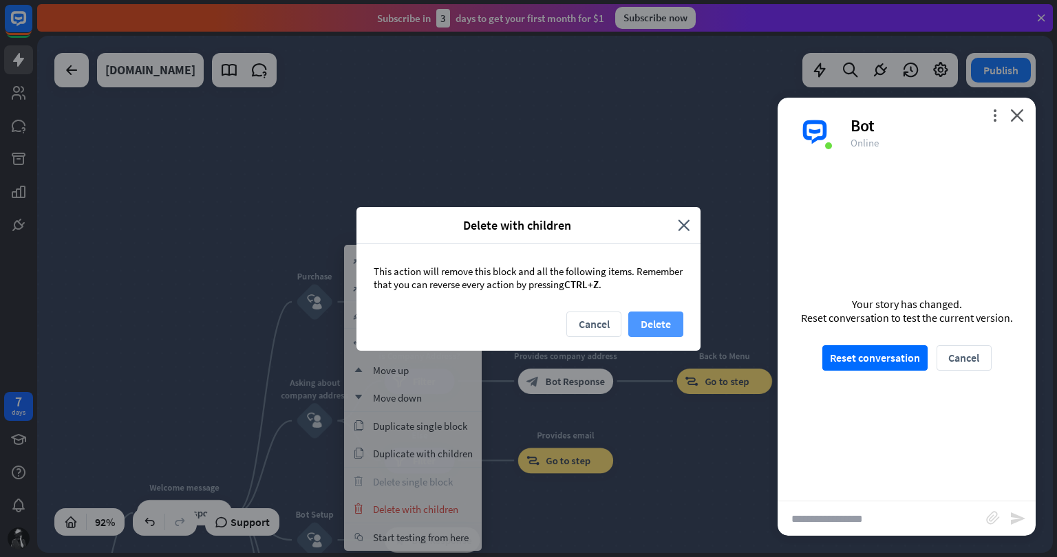
click at [641, 321] on button "Delete" at bounding box center [655, 324] width 55 height 25
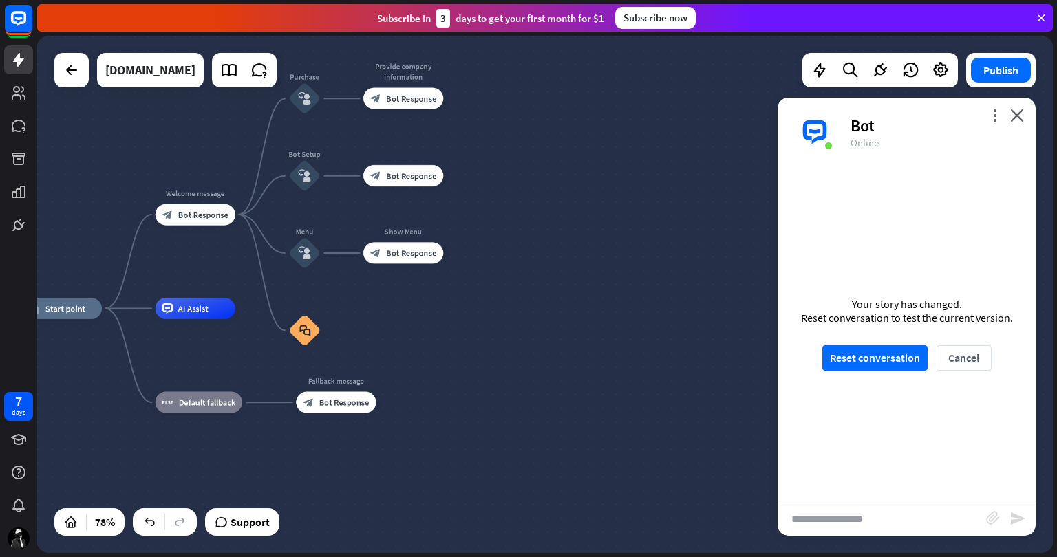
drag, startPoint x: 666, startPoint y: 450, endPoint x: 609, endPoint y: 128, distance: 327.1
click at [609, 128] on div "home_2 Start point Welcome message block_bot_response Bot Response Purchase blo…" at bounding box center [545, 294] width 1016 height 517
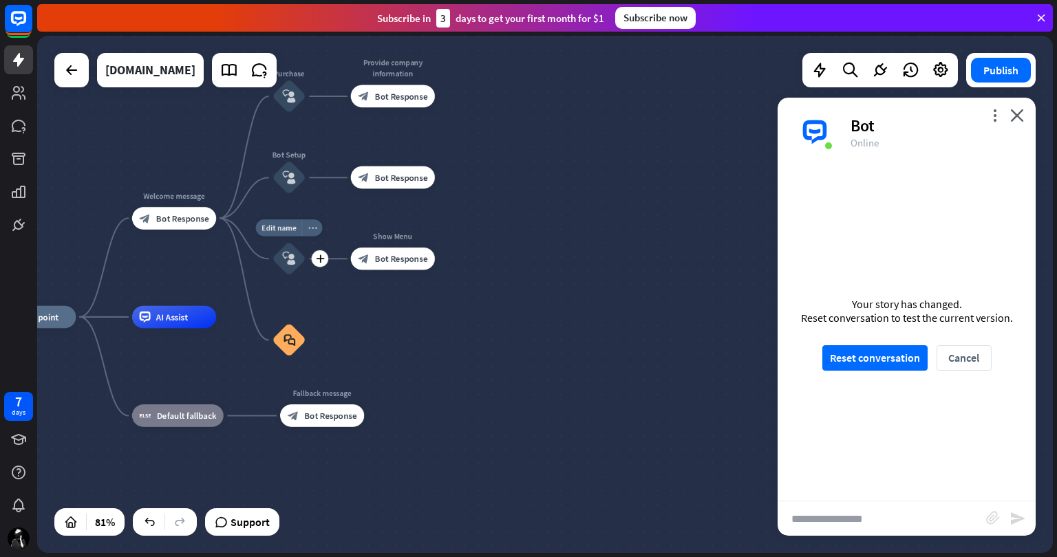
click at [313, 228] on icon "more_horiz" at bounding box center [312, 228] width 9 height 8
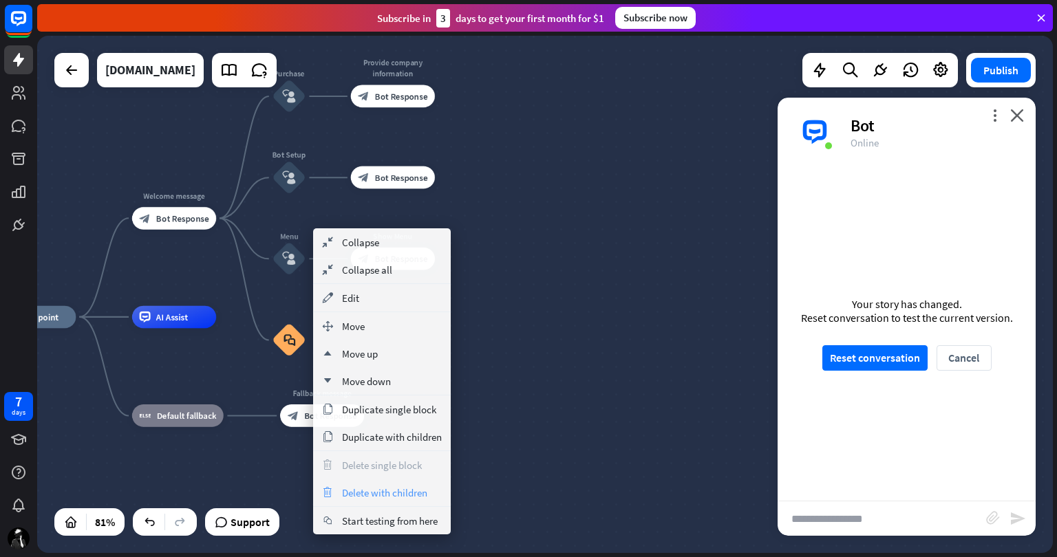
click at [383, 491] on span "Delete with children" at bounding box center [384, 493] width 85 height 13
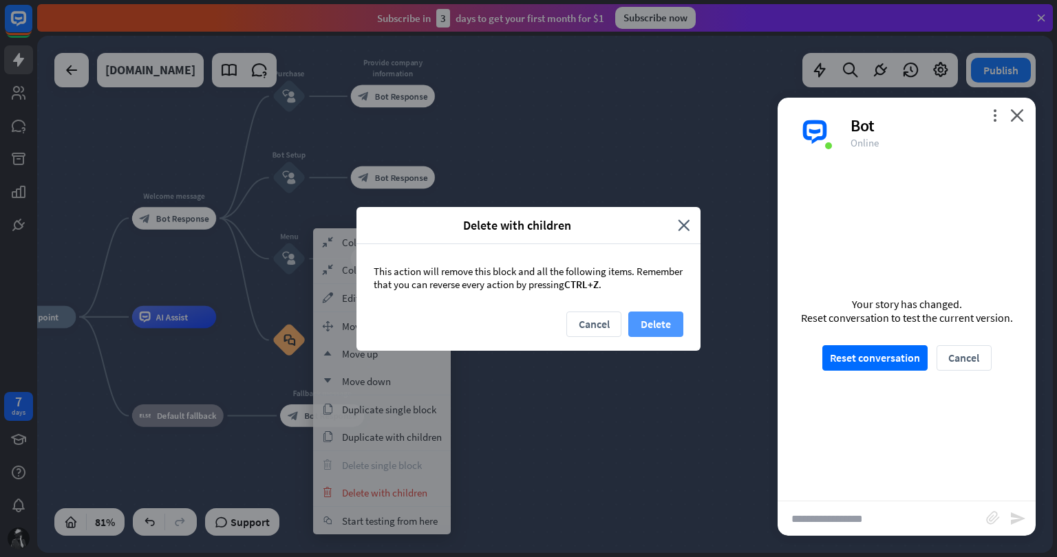
click at [645, 312] on button "Delete" at bounding box center [655, 324] width 55 height 25
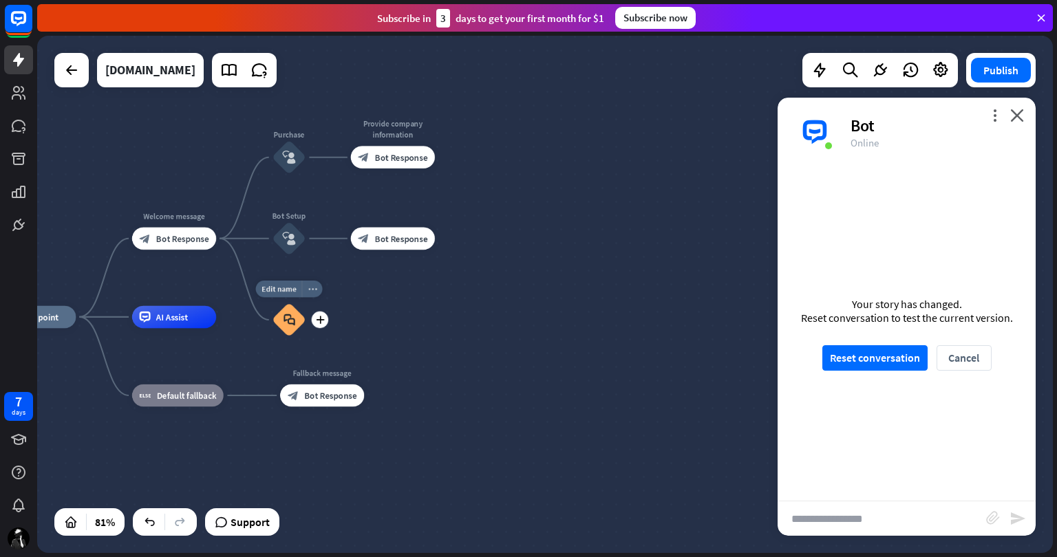
click at [309, 291] on icon "more_horiz" at bounding box center [312, 289] width 9 height 8
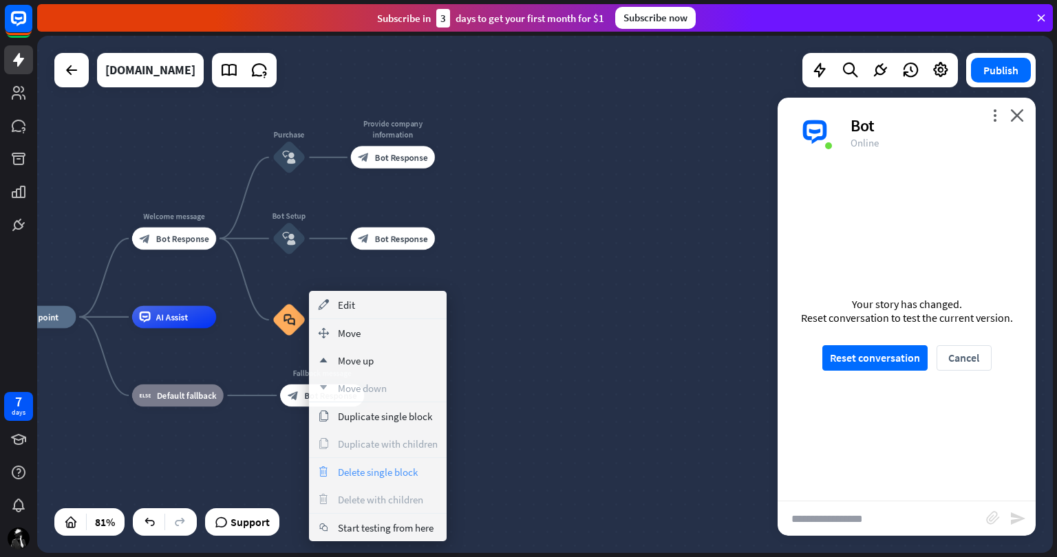
click at [389, 469] on span "Delete single block" at bounding box center [378, 472] width 80 height 13
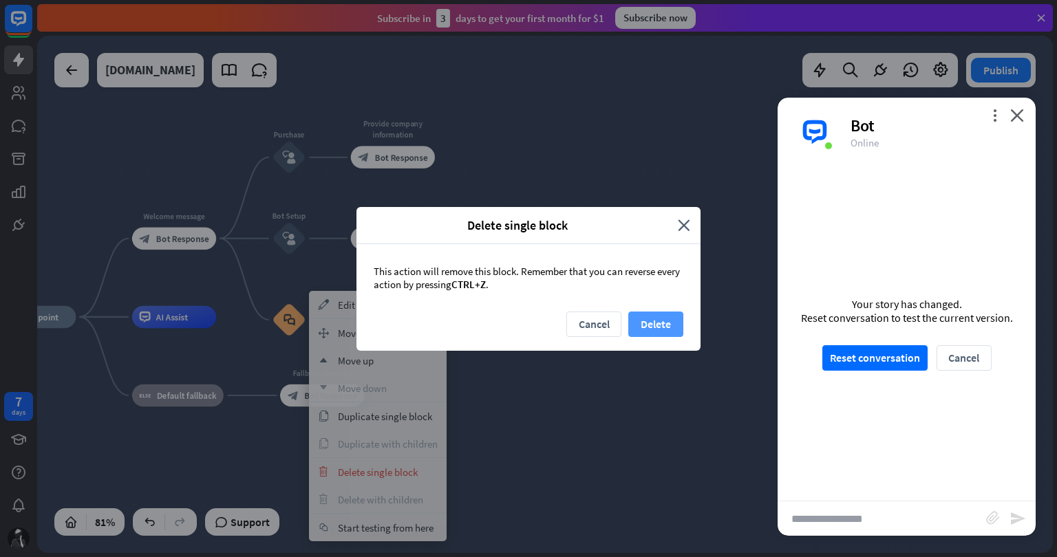
click at [648, 317] on button "Delete" at bounding box center [655, 324] width 55 height 25
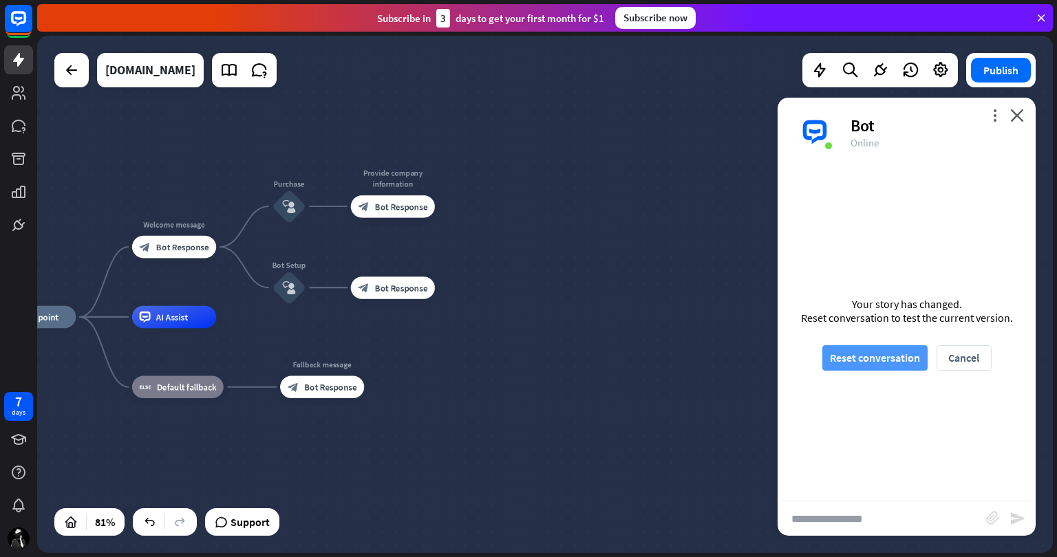
click at [876, 346] on button "Reset conversation" at bounding box center [874, 357] width 105 height 25
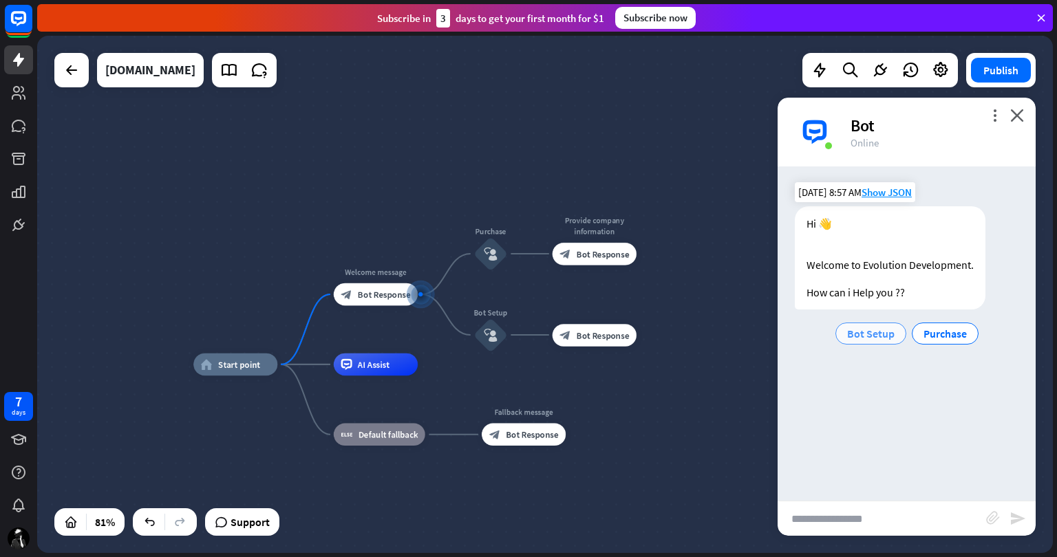
click at [859, 336] on span "Bot Setup" at bounding box center [870, 334] width 47 height 14
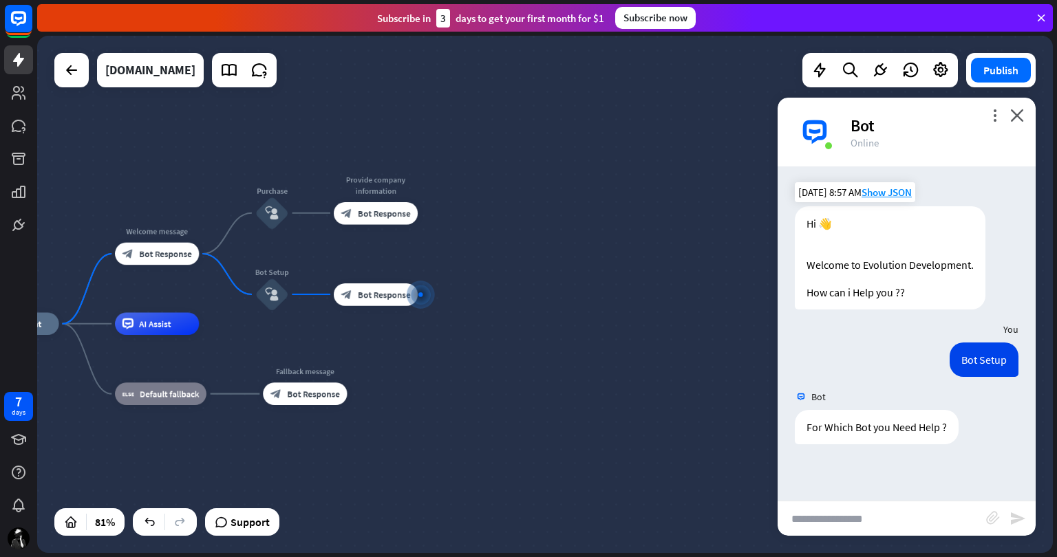
click at [869, 511] on input "text" at bounding box center [882, 519] width 209 height 34
click at [396, 269] on icon "more_horiz" at bounding box center [398, 269] width 9 height 8
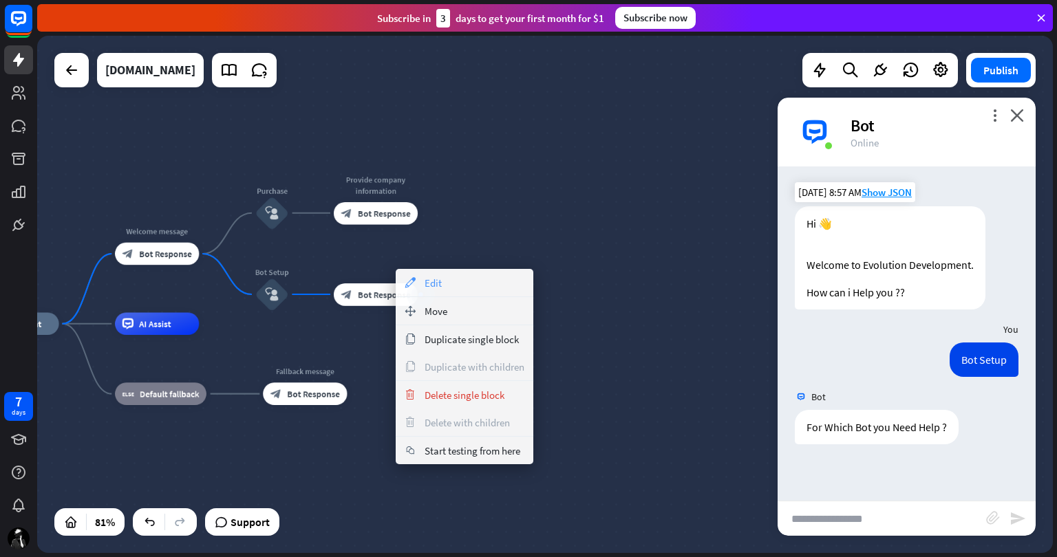
click at [434, 277] on span "Edit" at bounding box center [433, 283] width 17 height 13
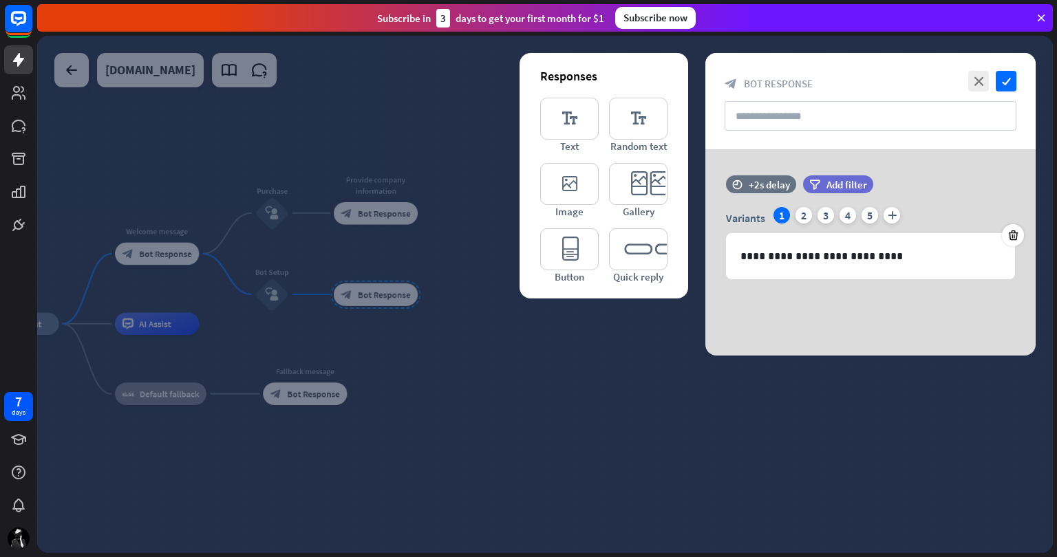
click at [811, 321] on div "**********" at bounding box center [870, 252] width 330 height 206
click at [566, 250] on icon "editor_button" at bounding box center [569, 249] width 58 height 42
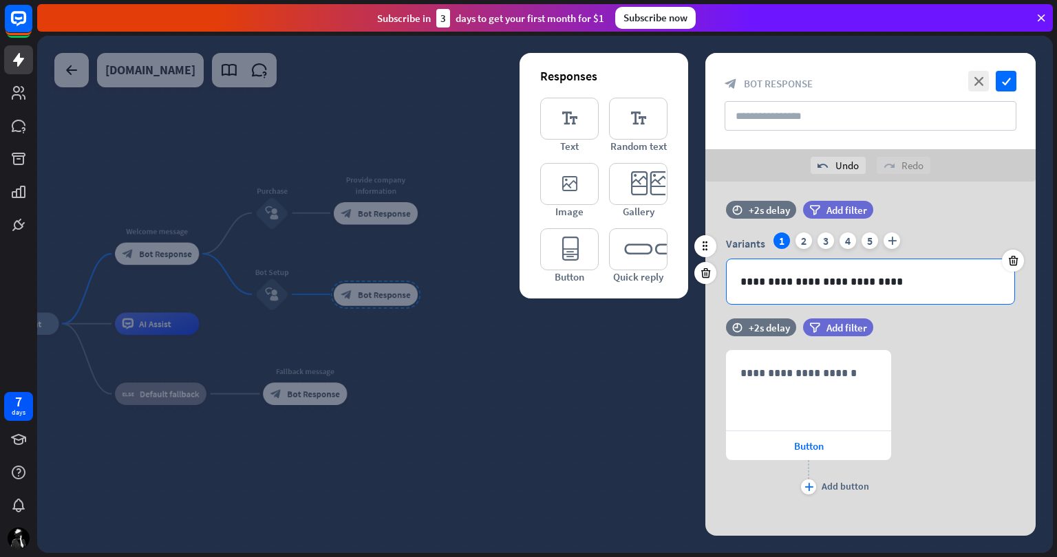
scroll to position [17, 0]
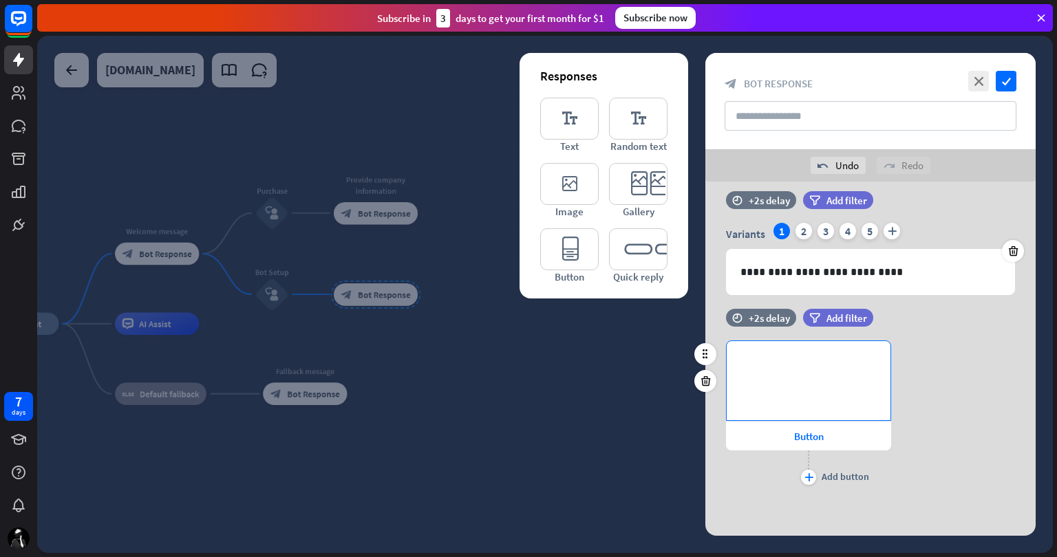
click at [808, 372] on div "**********" at bounding box center [809, 380] width 164 height 79
click at [789, 435] on div "Button" at bounding box center [808, 436] width 165 height 29
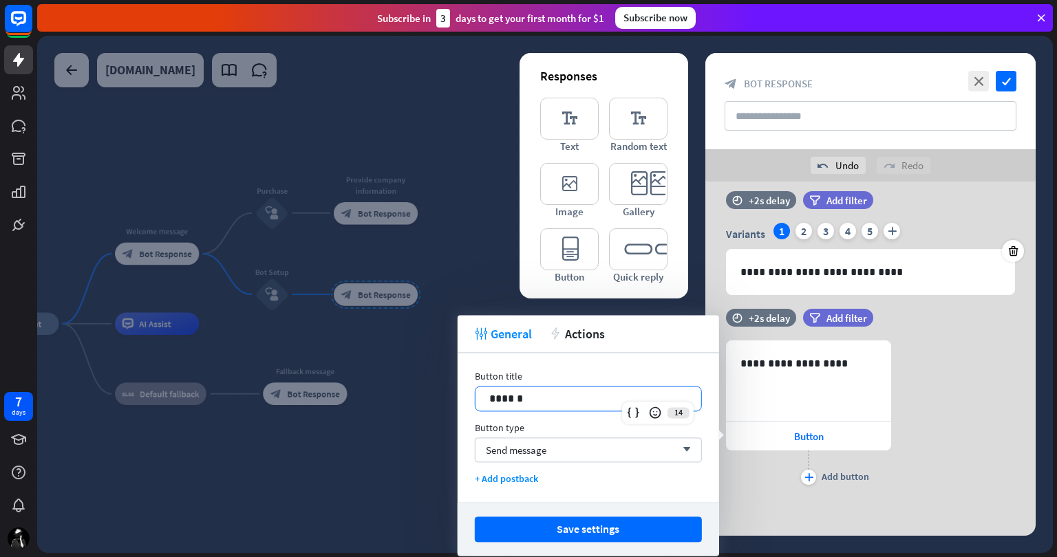
click at [565, 394] on p "******" at bounding box center [588, 398] width 198 height 17
click at [811, 478] on icon "plus" at bounding box center [808, 477] width 9 height 8
click at [587, 392] on p "******" at bounding box center [588, 398] width 198 height 17
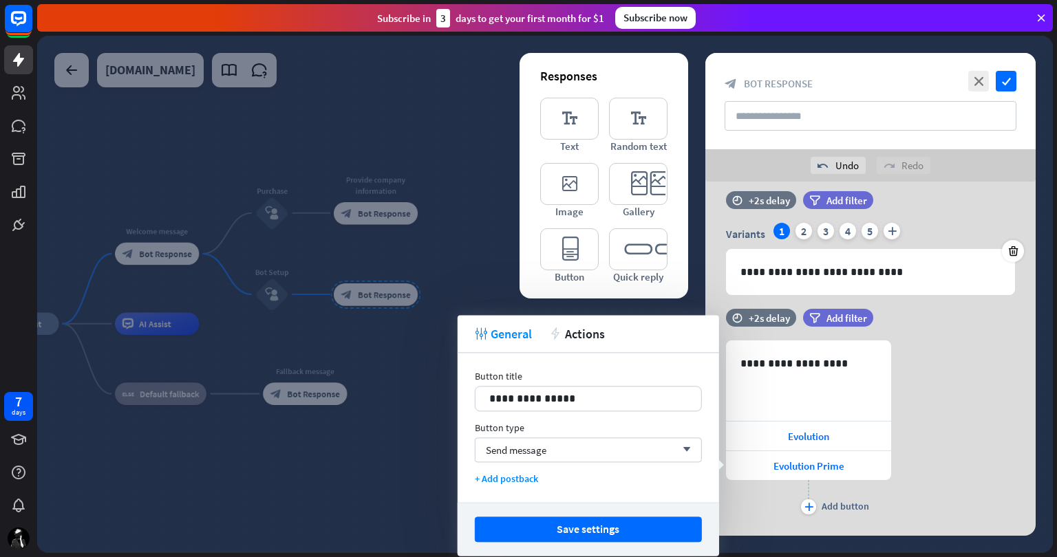
click at [816, 500] on div "plus Add button" at bounding box center [808, 497] width 165 height 34
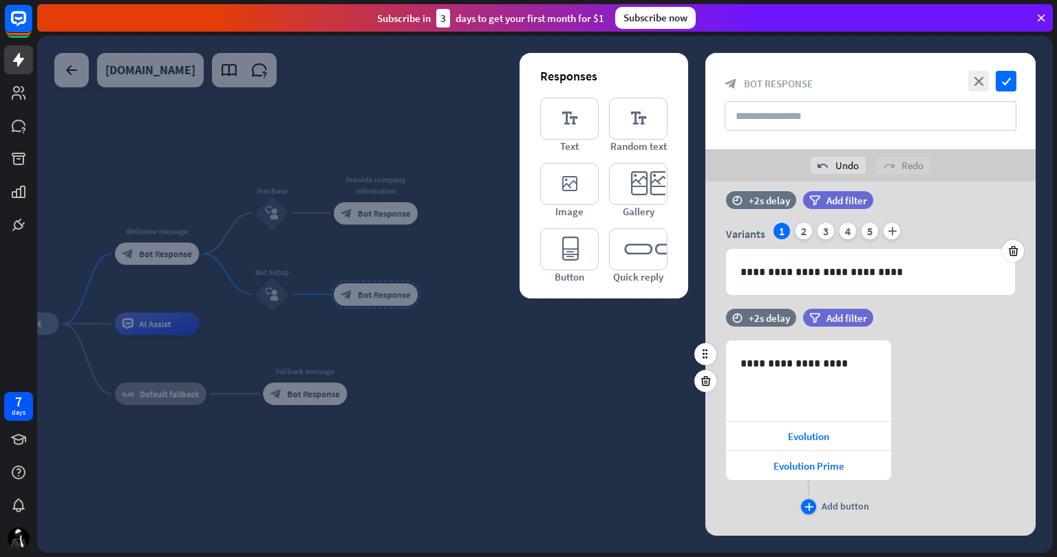
click at [806, 503] on icon "plus" at bounding box center [808, 507] width 9 height 8
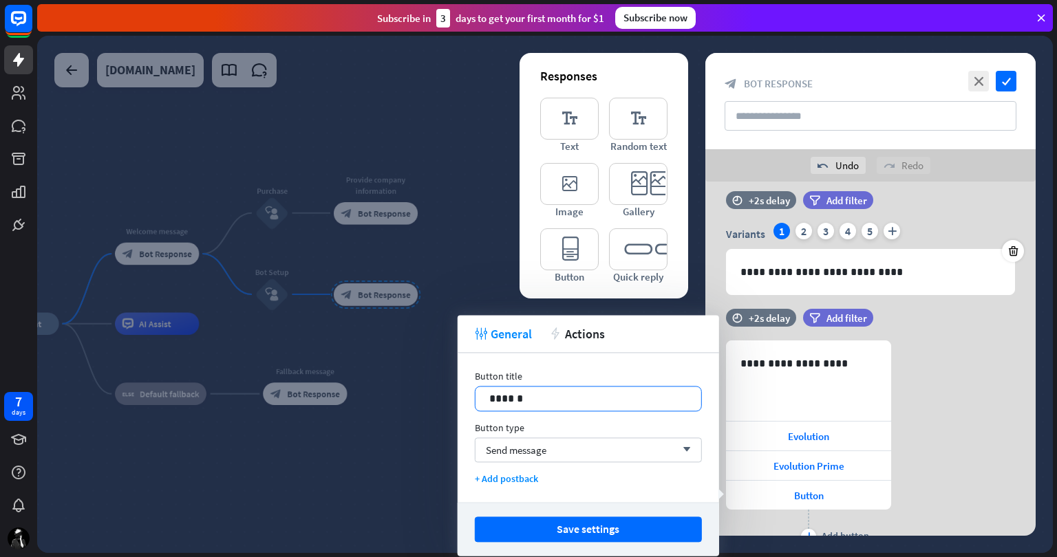
click at [592, 400] on p "******" at bounding box center [588, 398] width 198 height 17
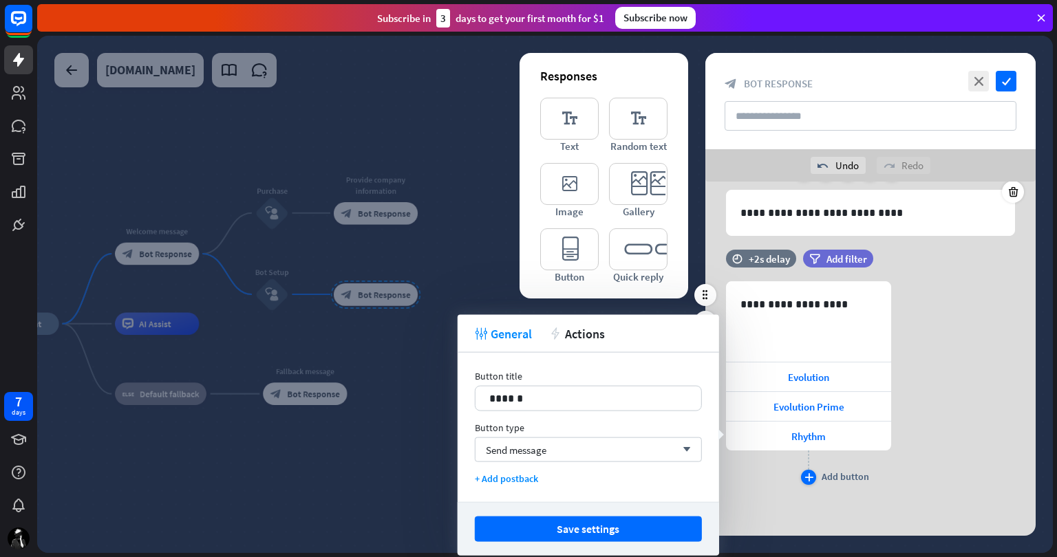
click at [809, 478] on icon "plus" at bounding box center [808, 477] width 9 height 8
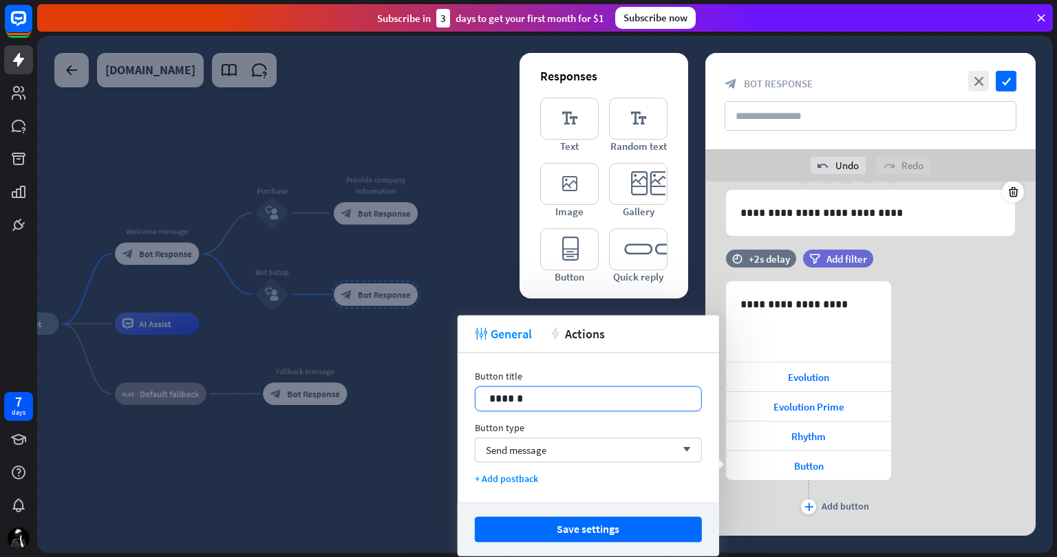
click at [601, 394] on p "******" at bounding box center [588, 398] width 198 height 17
click at [810, 504] on icon "plus" at bounding box center [808, 507] width 9 height 8
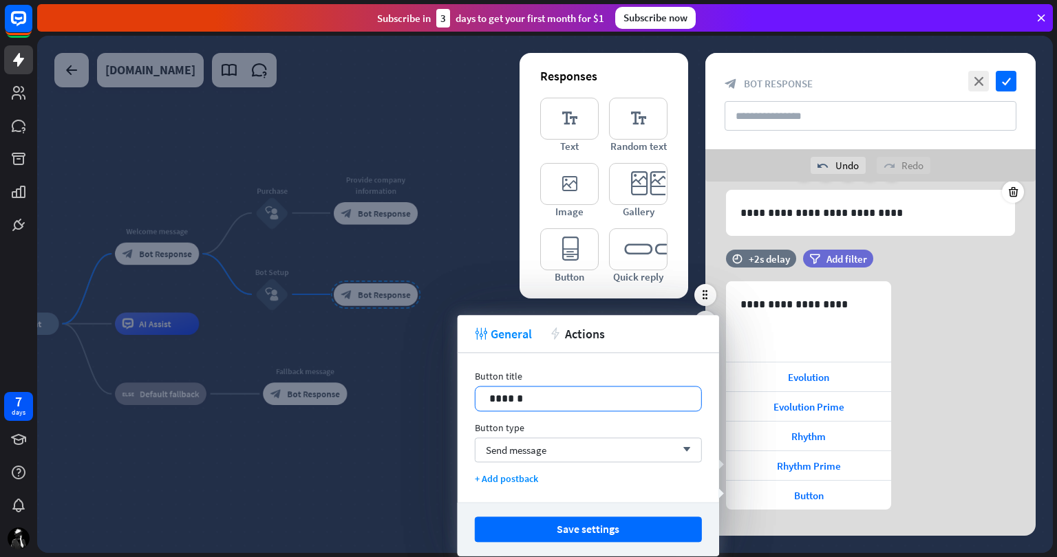
click at [633, 399] on p "******" at bounding box center [588, 398] width 198 height 17
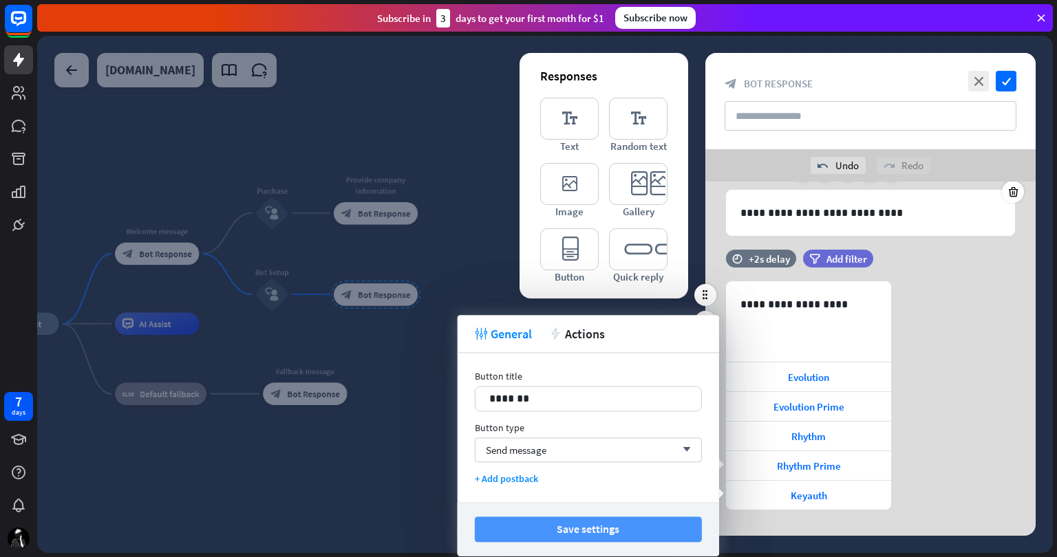
click at [628, 526] on button "Save settings" at bounding box center [588, 529] width 227 height 25
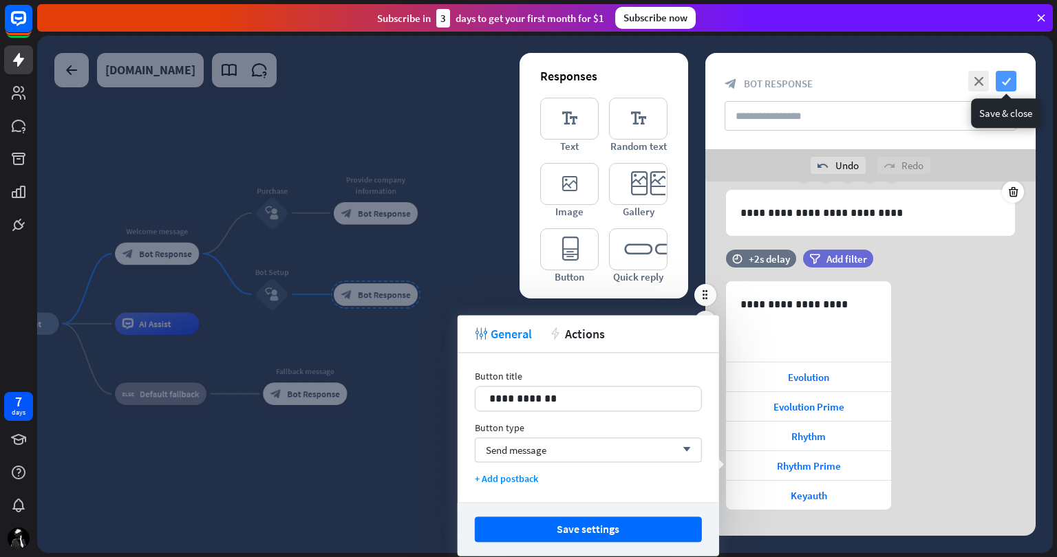
click at [1006, 78] on icon "check" at bounding box center [1006, 81] width 21 height 21
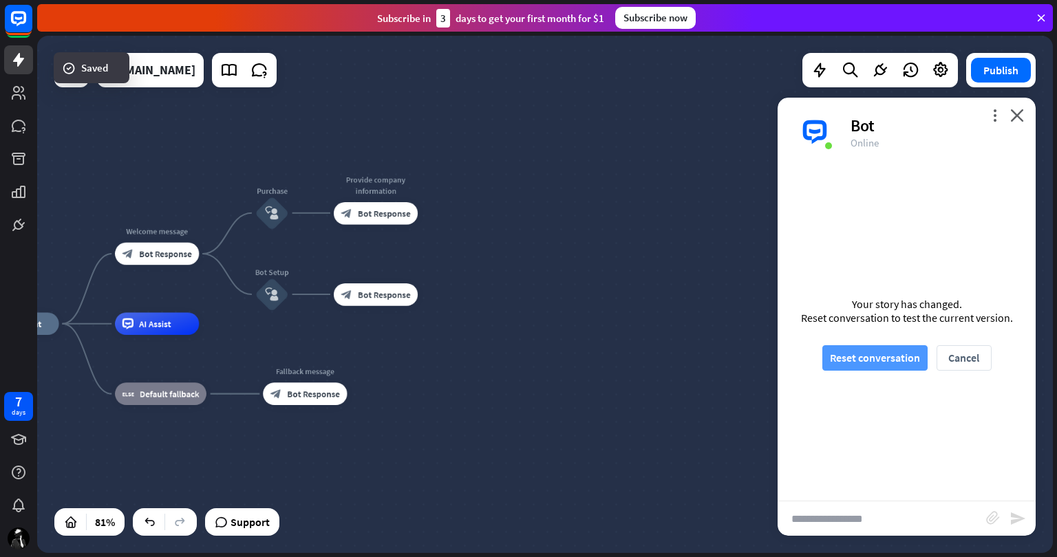
click at [877, 361] on button "Reset conversation" at bounding box center [874, 357] width 105 height 25
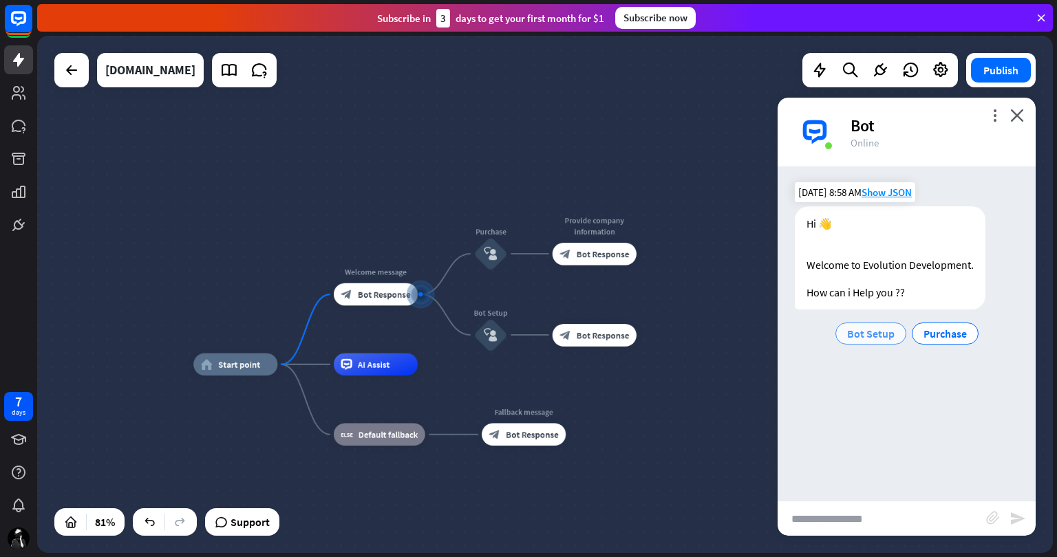
click at [886, 334] on span "Bot Setup" at bounding box center [870, 334] width 47 height 14
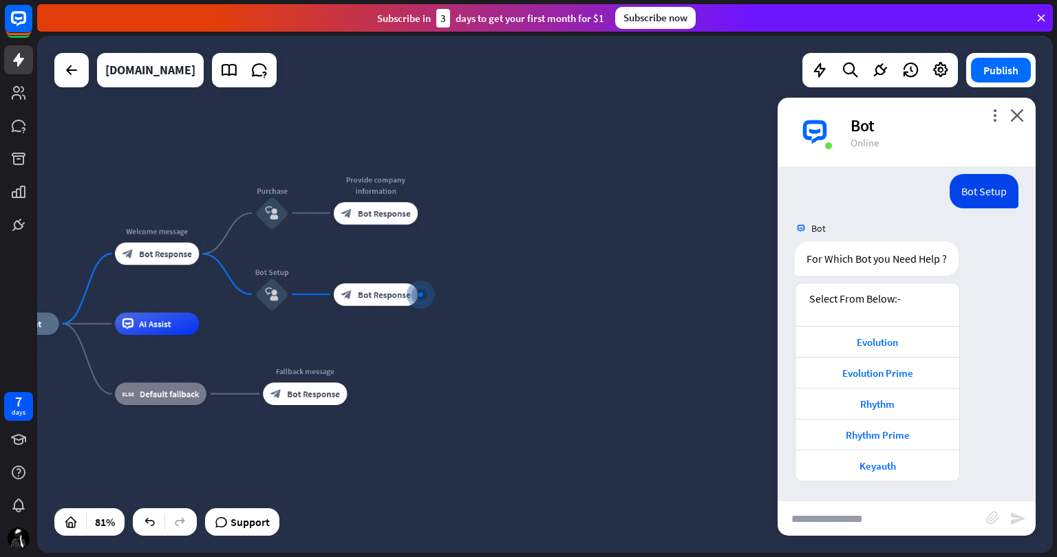
scroll to position [169, 0]
click at [892, 340] on div "Evolution" at bounding box center [877, 341] width 150 height 13
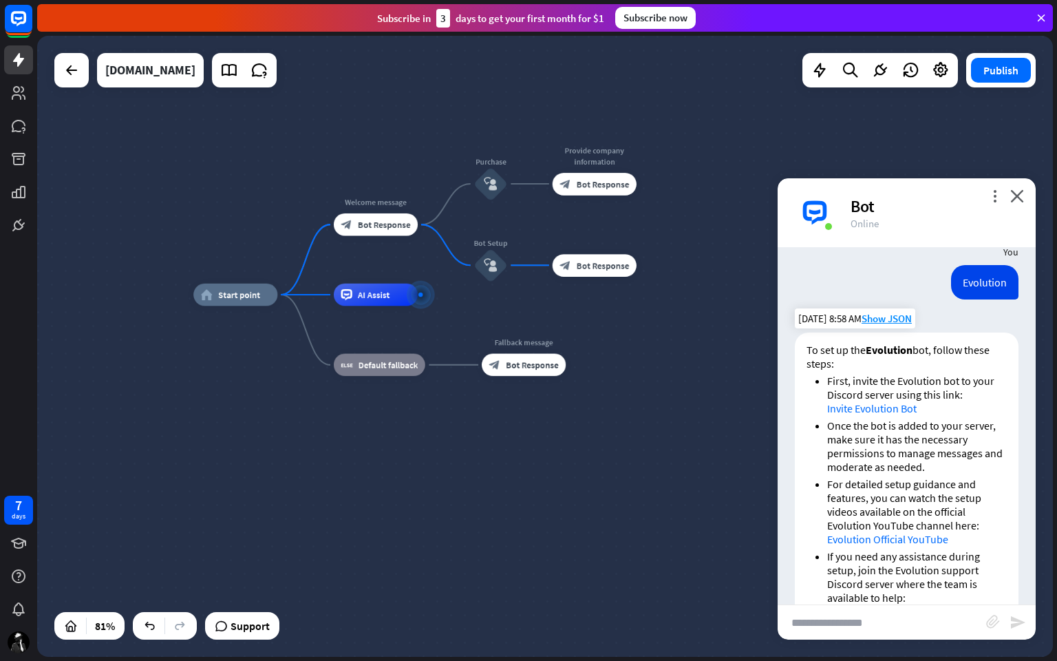
scroll to position [498, 0]
click at [925, 362] on p "To set up the Evolution bot, follow these steps:" at bounding box center [906, 358] width 200 height 28
click at [884, 319] on span "Show JSON" at bounding box center [887, 319] width 50 height 13
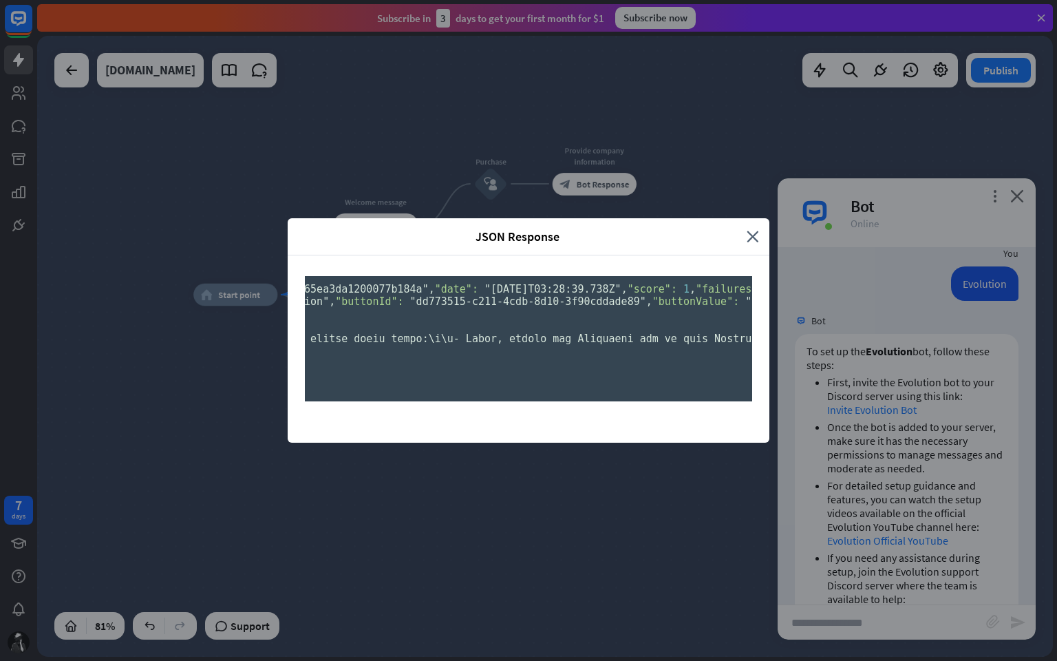
scroll to position [0, 0]
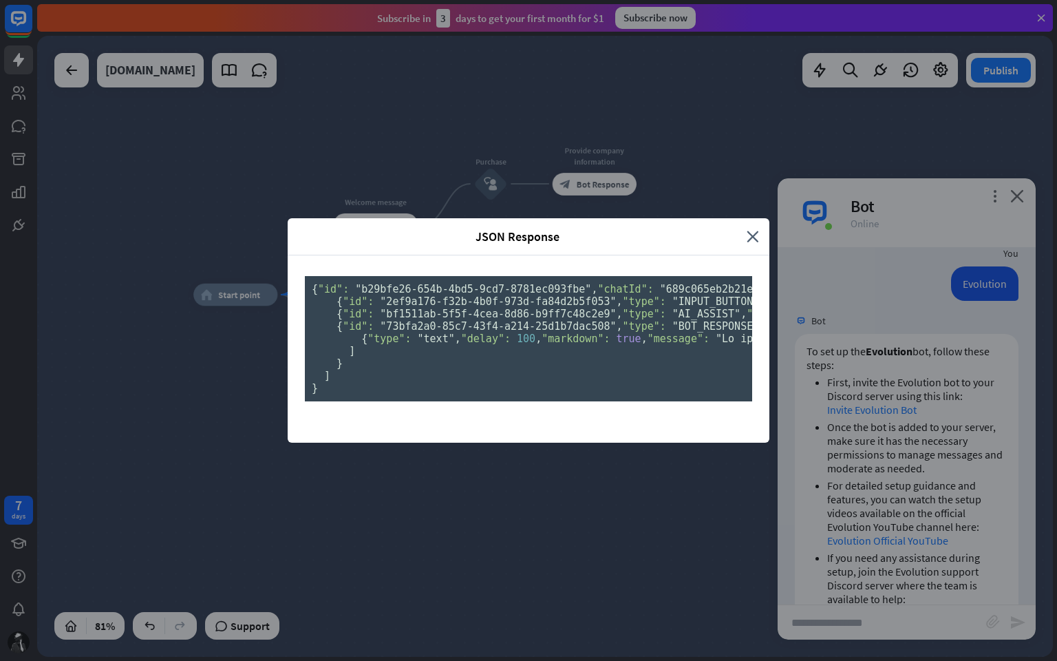
click at [567, 528] on div "JSON Response close { "id": "b29bfe26-654b-4bd5-9cd7-8781ec093fbe" , "chatId": …" at bounding box center [528, 330] width 1057 height 661
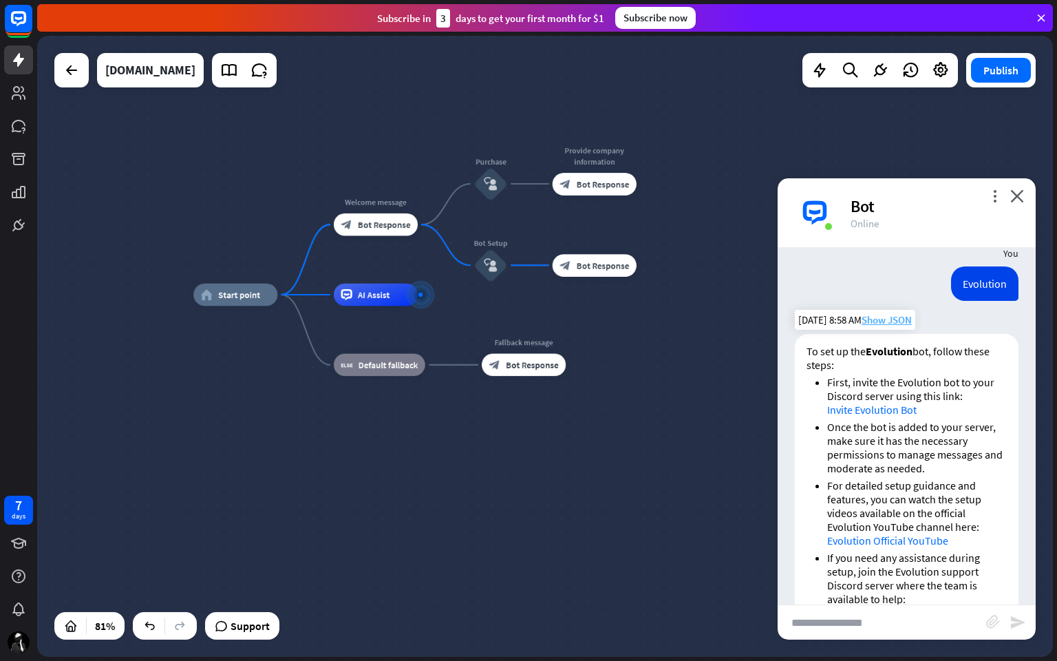
click at [889, 317] on span "Show JSON" at bounding box center [887, 319] width 50 height 13
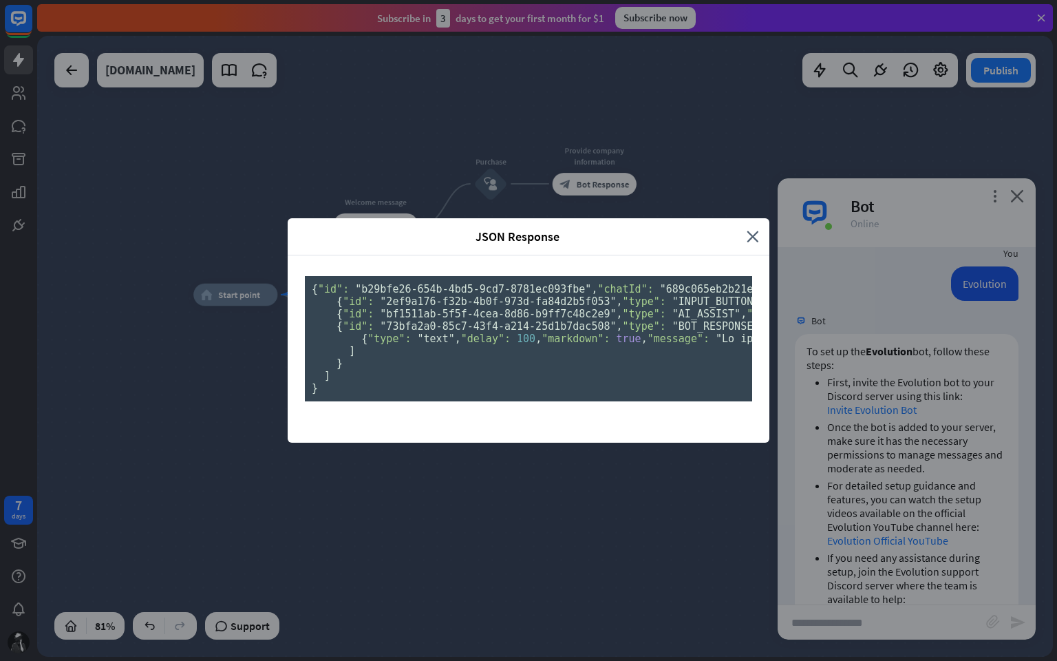
drag, startPoint x: 493, startPoint y: 222, endPoint x: 429, endPoint y: 272, distance: 80.8
click at [603, 401] on pre "{ "id": "b29bfe26-654b-4bd5-9cd7-8781ec093fbe" , "chatId": "689c065eb2b21e0007b…" at bounding box center [528, 338] width 447 height 125
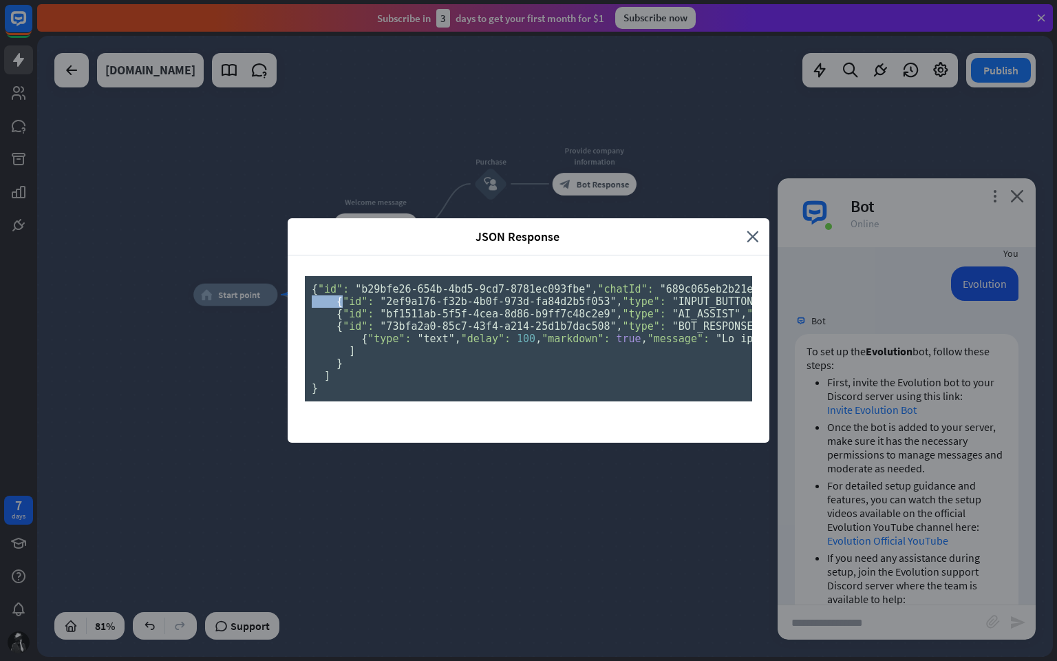
click at [603, 401] on pre "{ "id": "b29bfe26-654b-4bd5-9cd7-8781ec093fbe" , "chatId": "689c065eb2b21e0007b…" at bounding box center [528, 338] width 447 height 125
click at [583, 308] on span ""2ef9a176-f32b-4b0f-973d-fa84d2b5f053"" at bounding box center [498, 301] width 236 height 12
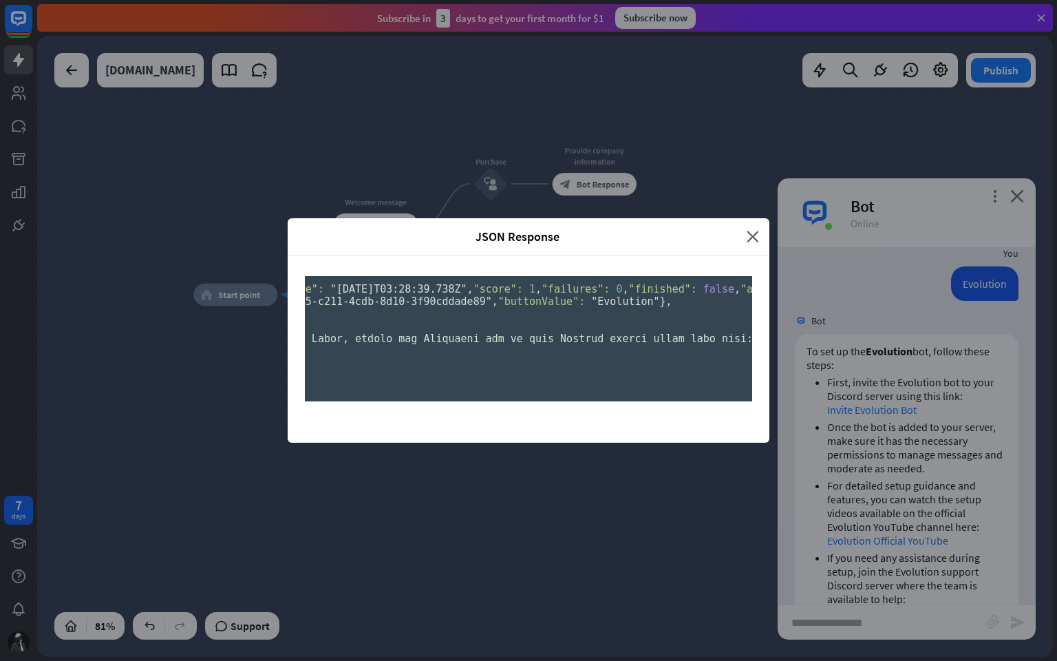
scroll to position [0, 772]
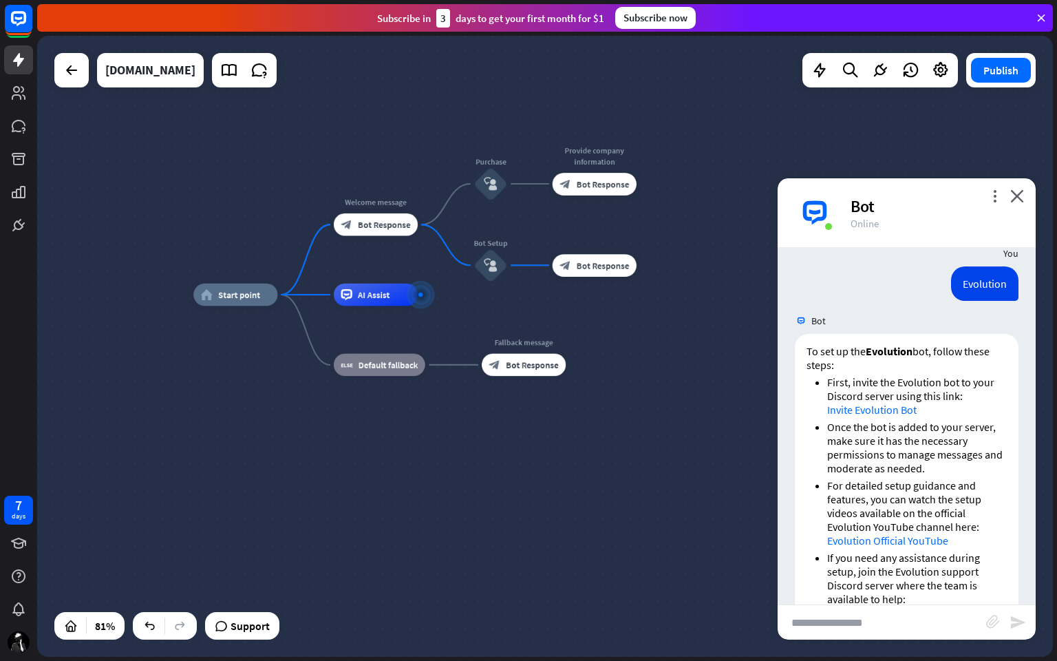
click at [966, 394] on div "JSON Response close { "id": "b29bfe26-654b-4bd5-9cd7-8781ec093fbe" , "chatId": …" at bounding box center [528, 330] width 1057 height 661
click at [614, 242] on icon "more_horiz" at bounding box center [617, 239] width 9 height 8
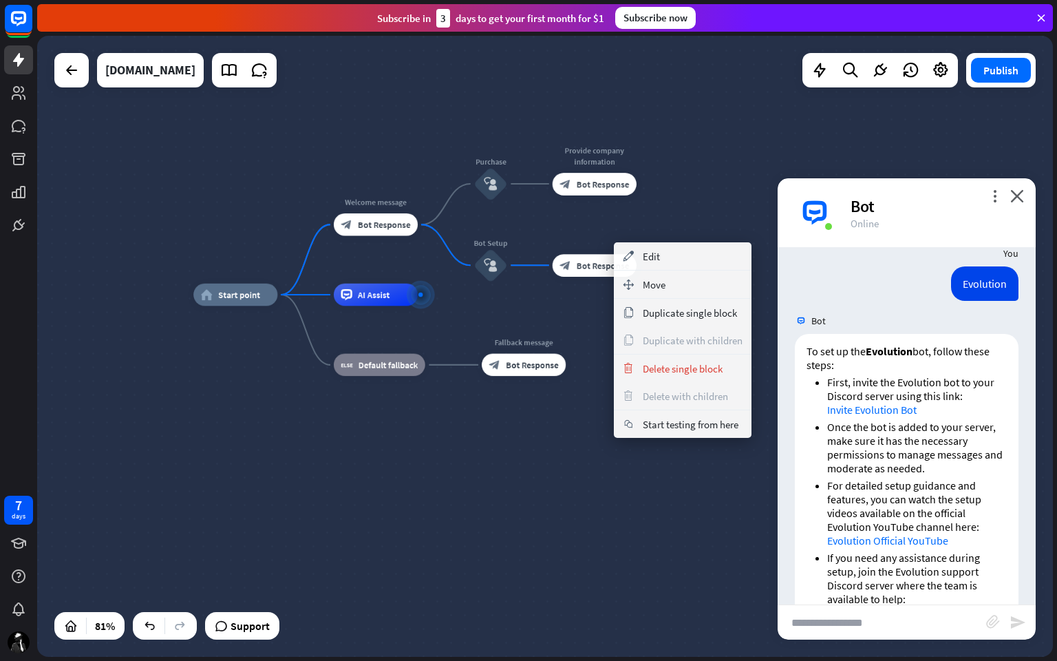
click at [567, 304] on div "home_2 Start point Welcome message block_bot_response Bot Response Purchase blo…" at bounding box center [607, 548] width 828 height 506
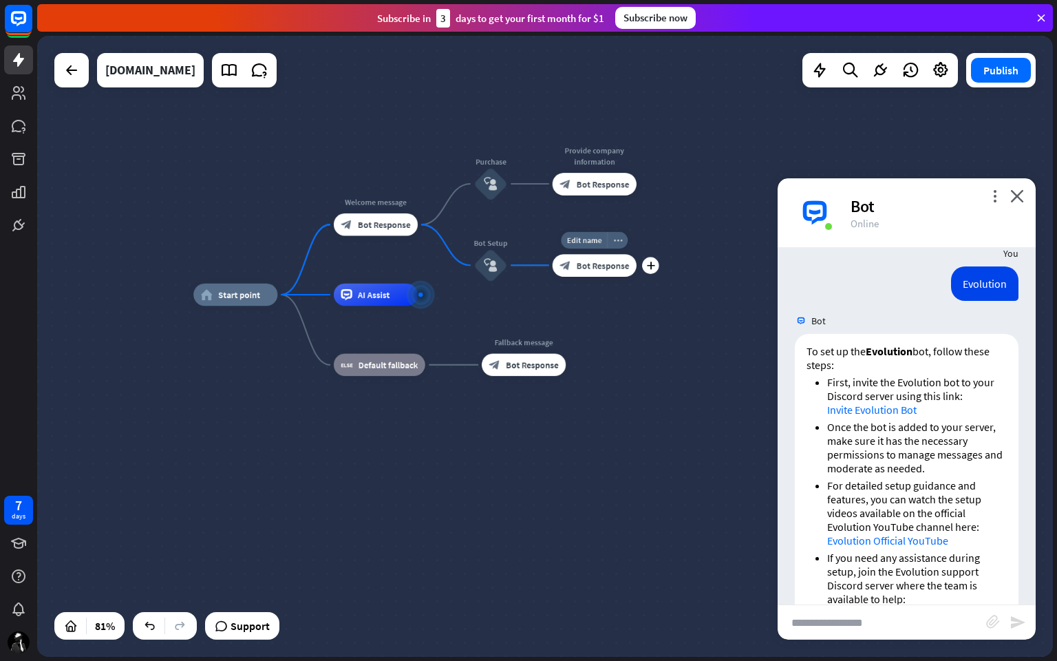
click at [619, 241] on icon "more_horiz" at bounding box center [617, 239] width 9 height 8
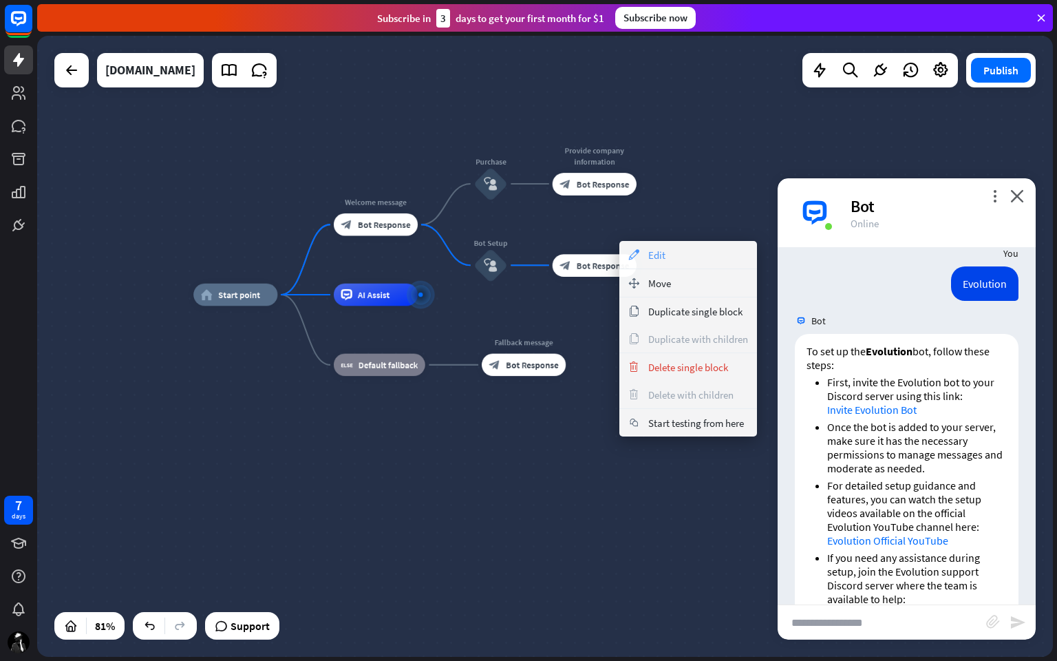
click at [650, 253] on span "Edit" at bounding box center [656, 254] width 17 height 13
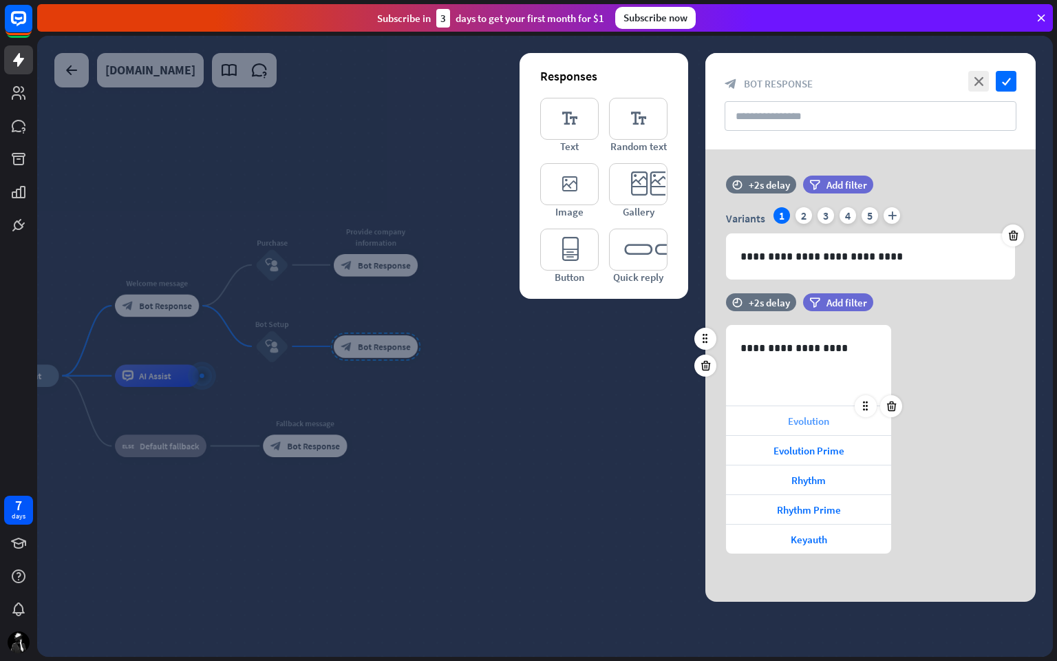
click at [814, 420] on span "Evolution" at bounding box center [808, 420] width 41 height 13
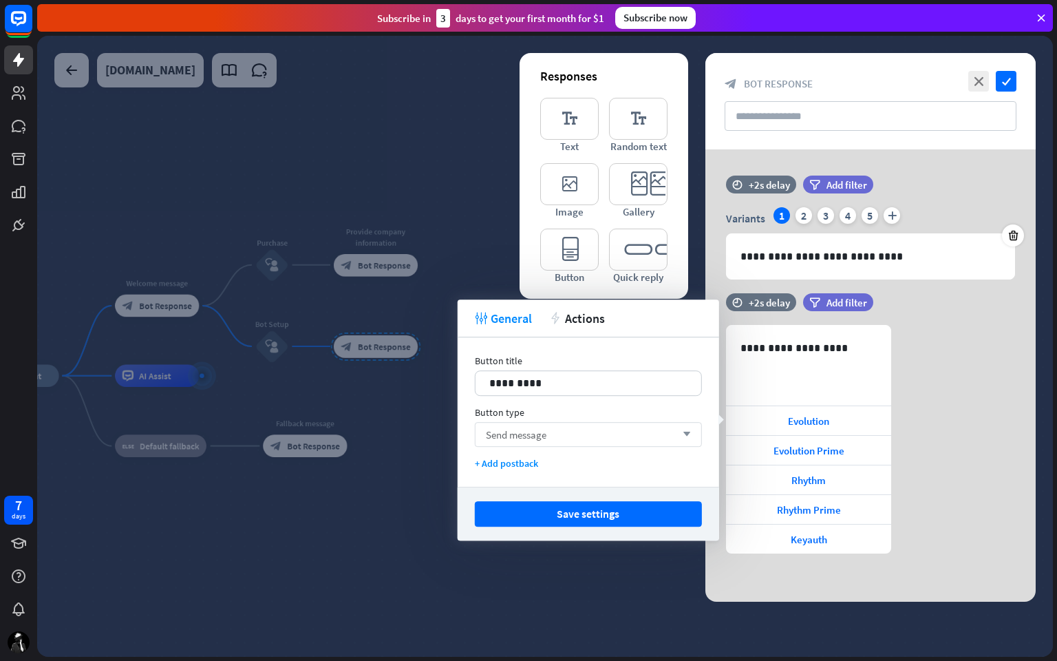
click at [580, 427] on div "Send message arrow_down" at bounding box center [588, 434] width 227 height 25
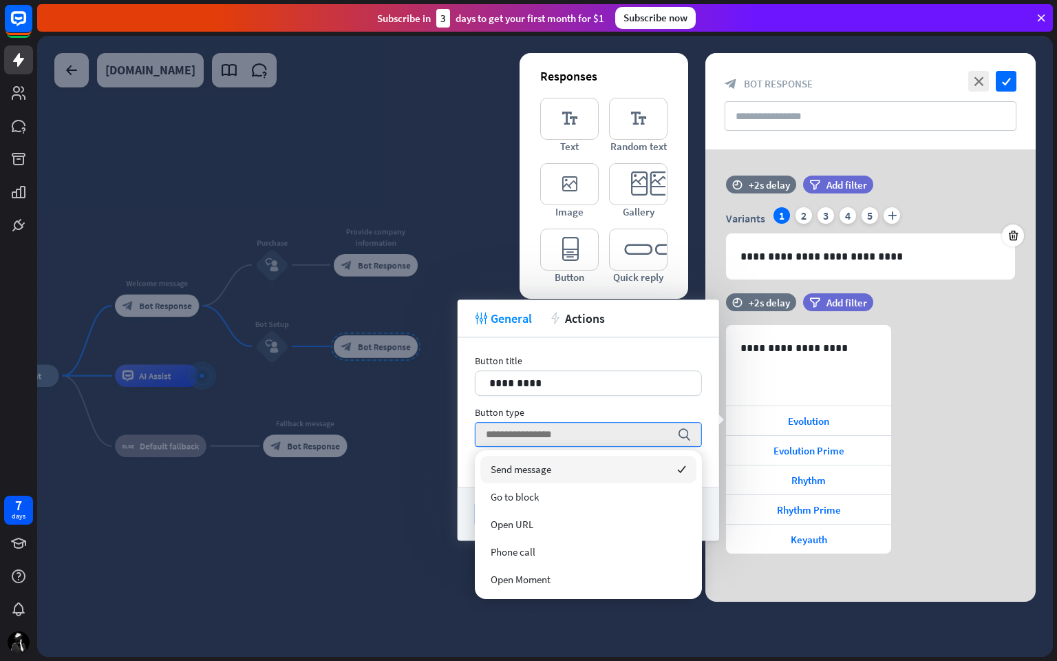
click at [586, 469] on div "Send message checked" at bounding box center [588, 470] width 216 height 28
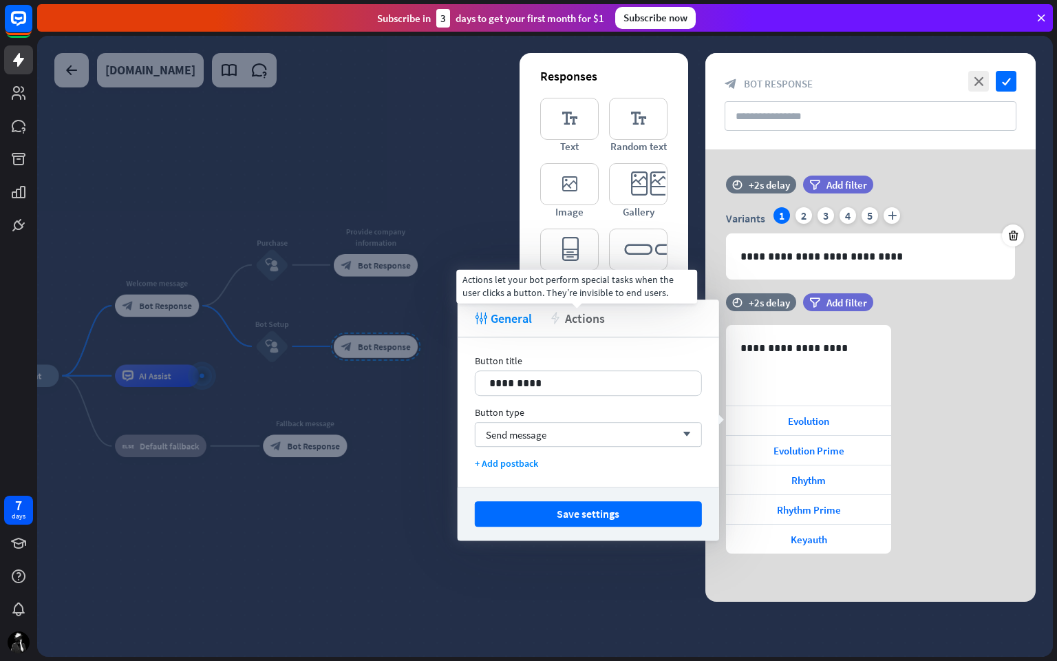
click at [581, 321] on span "Actions" at bounding box center [585, 318] width 40 height 16
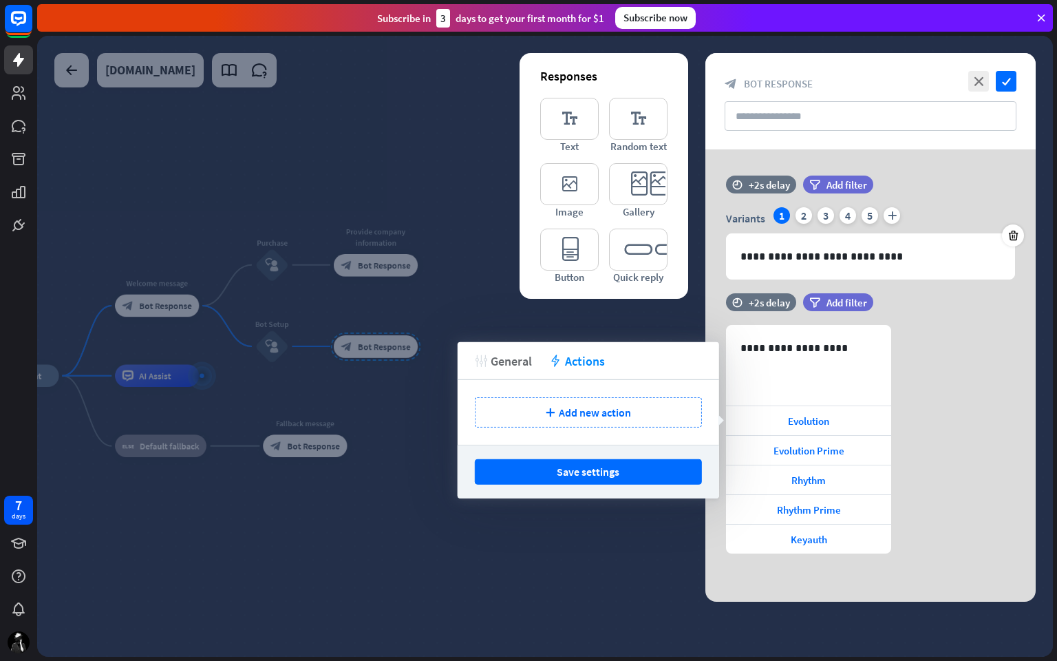
click at [500, 363] on span "General" at bounding box center [511, 360] width 41 height 16
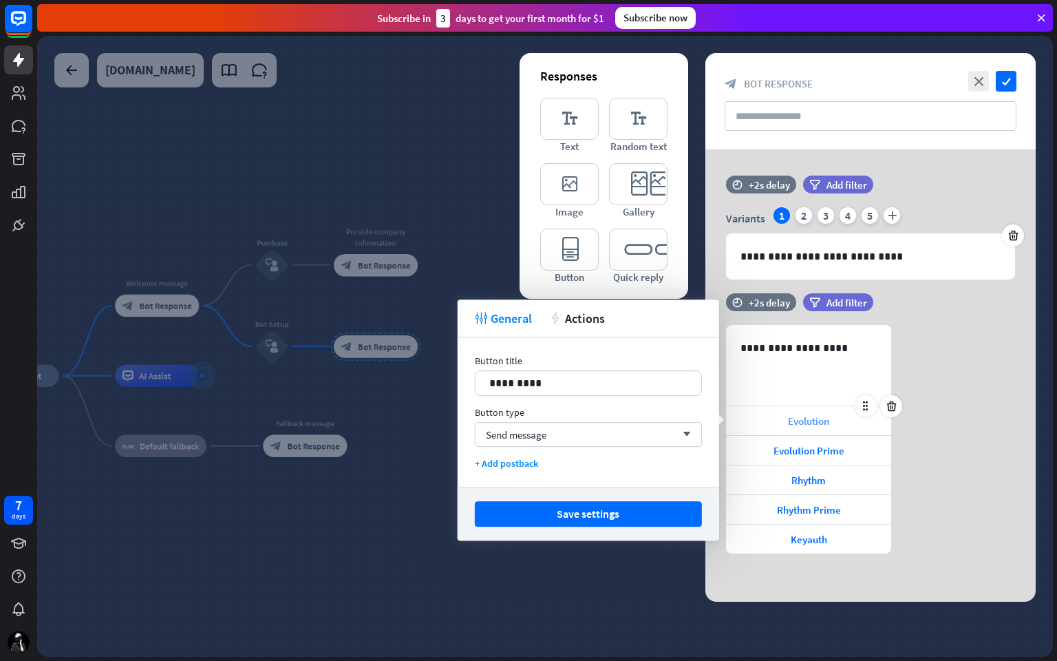
drag, startPoint x: 815, startPoint y: 416, endPoint x: 778, endPoint y: 416, distance: 37.2
click at [778, 416] on div "Evolution" at bounding box center [808, 420] width 165 height 29
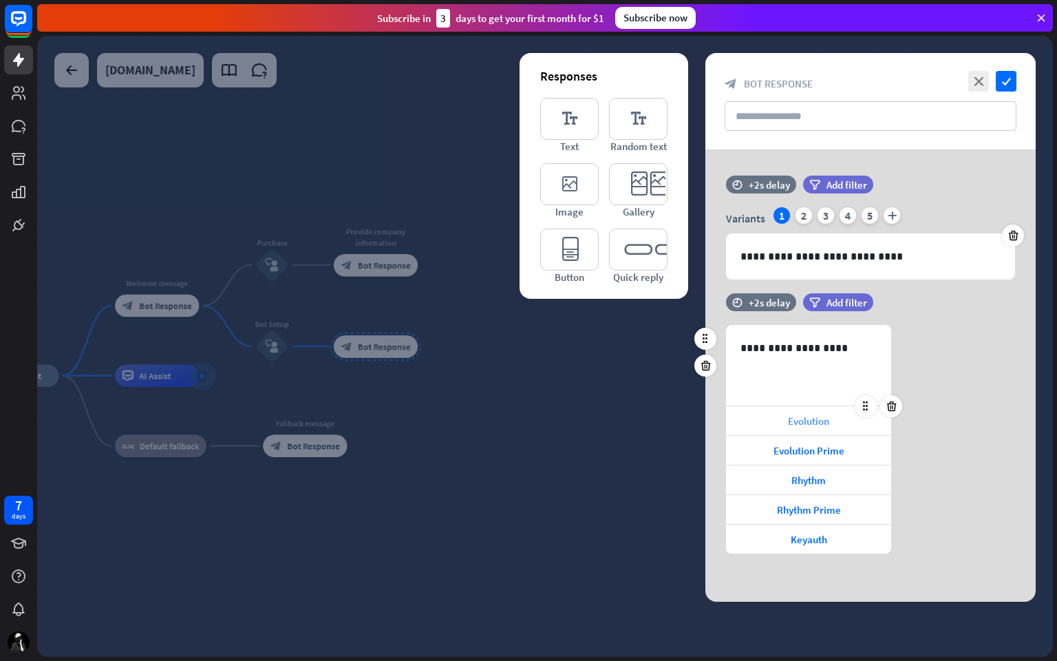
click at [826, 417] on span "Evolution" at bounding box center [808, 420] width 41 height 13
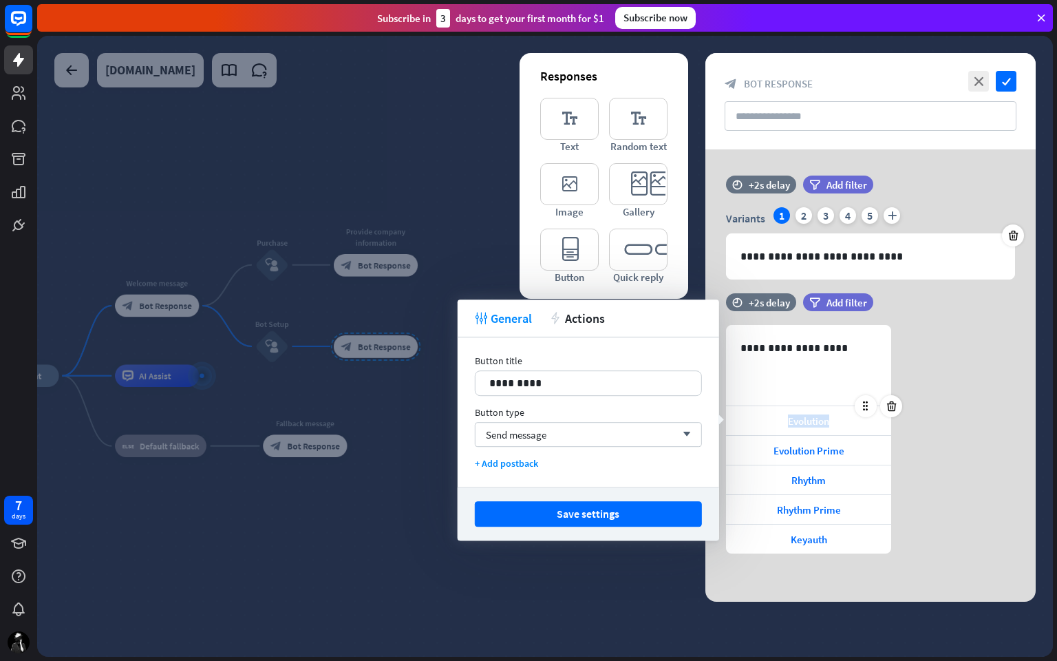
click at [826, 417] on span "Evolution" at bounding box center [808, 420] width 41 height 13
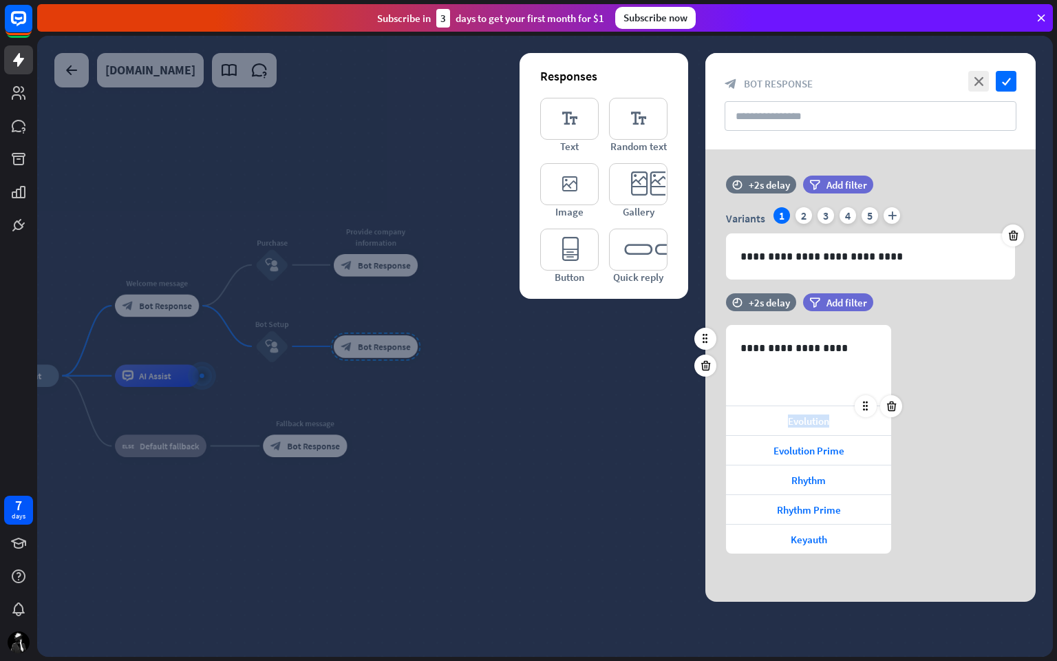
click at [826, 417] on span "Evolution" at bounding box center [808, 420] width 41 height 13
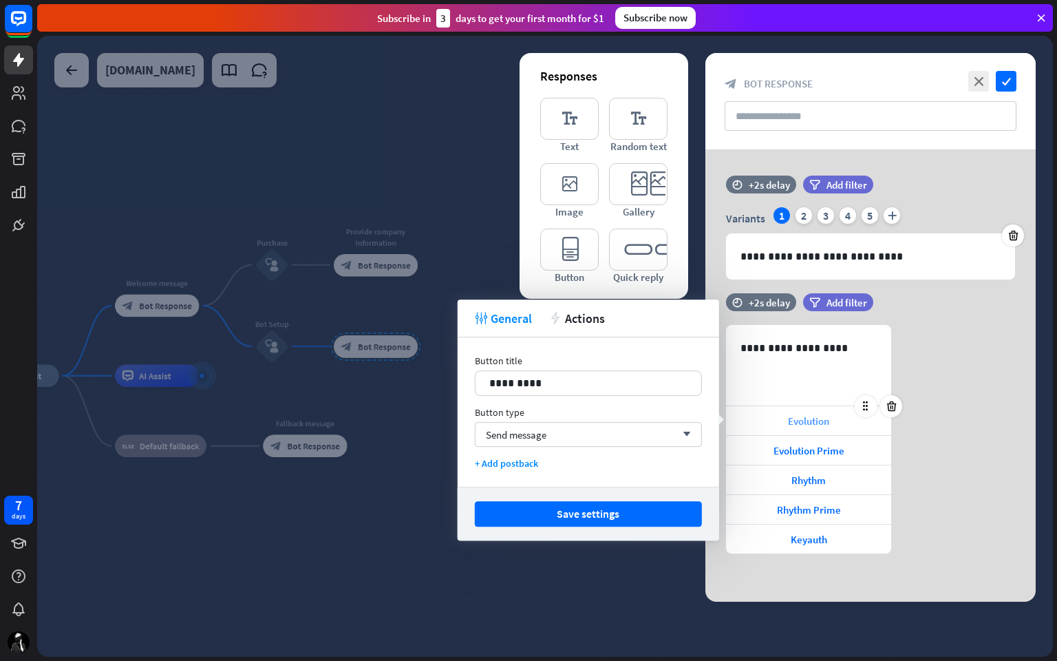
click at [859, 420] on div "Evolution" at bounding box center [808, 420] width 165 height 29
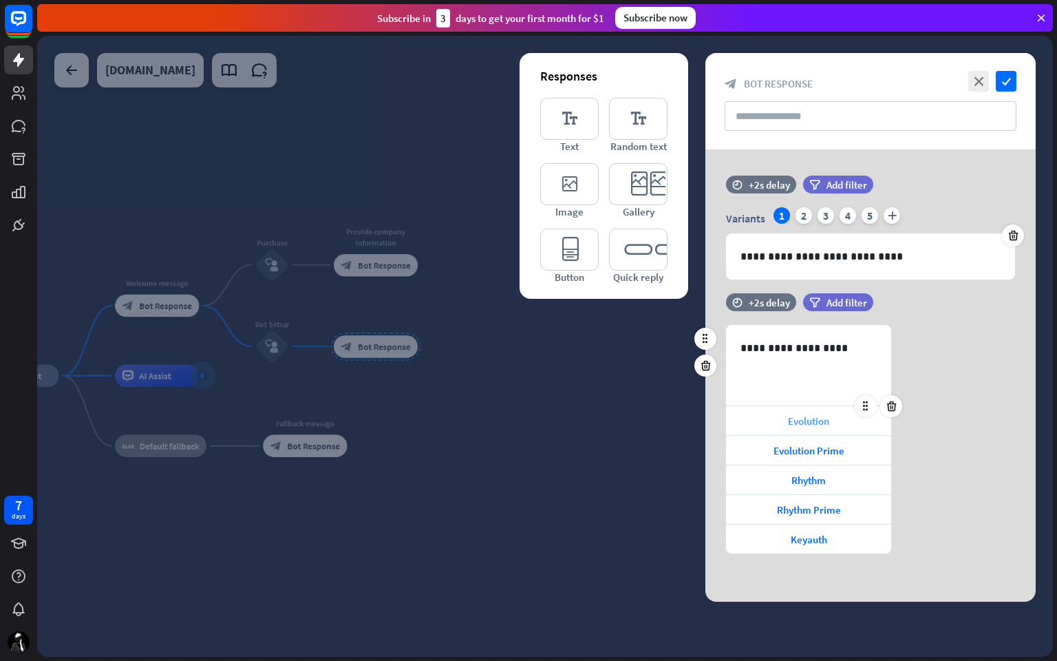
click at [859, 420] on div "Evolution" at bounding box center [808, 420] width 165 height 29
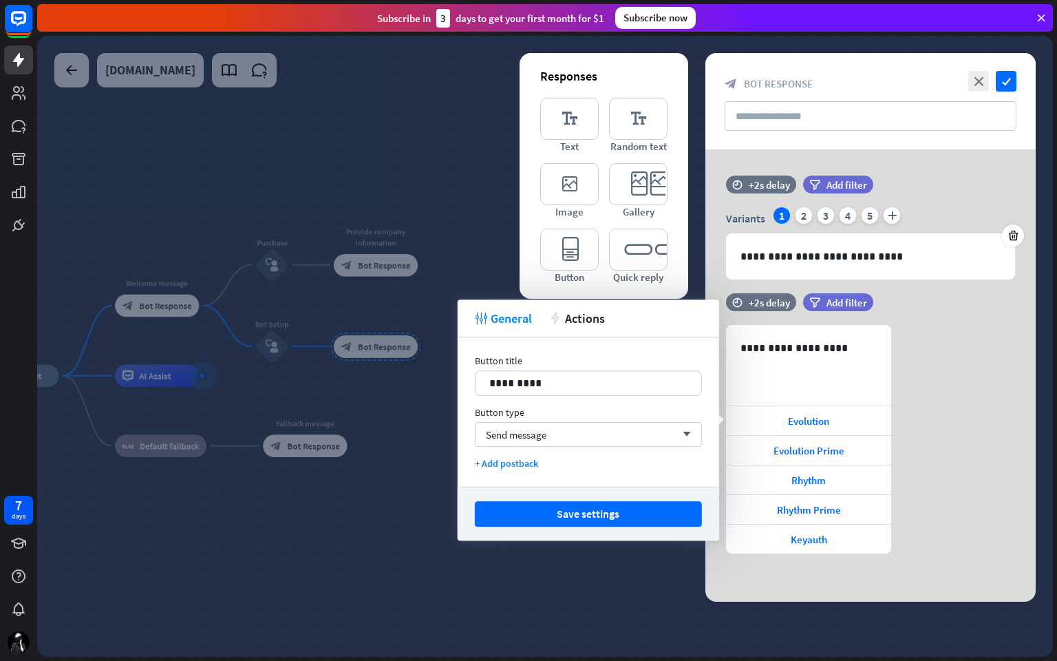
click at [917, 308] on div "filter Add filter" at bounding box center [872, 302] width 139 height 18
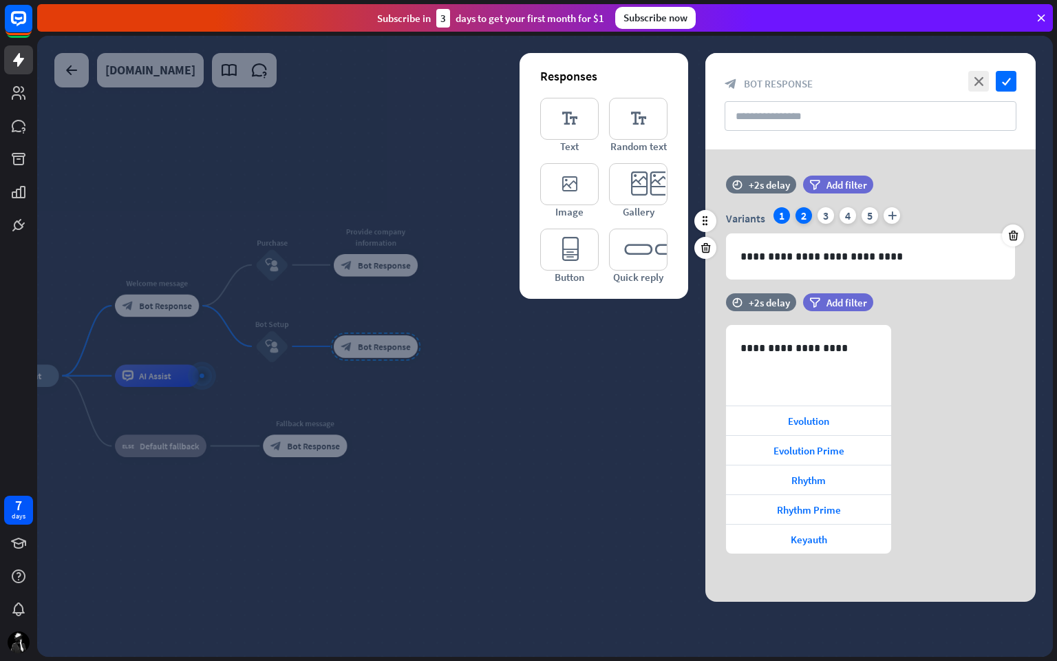
click at [802, 213] on div "2" at bounding box center [803, 215] width 17 height 17
click at [1014, 234] on icon at bounding box center [1013, 235] width 13 height 12
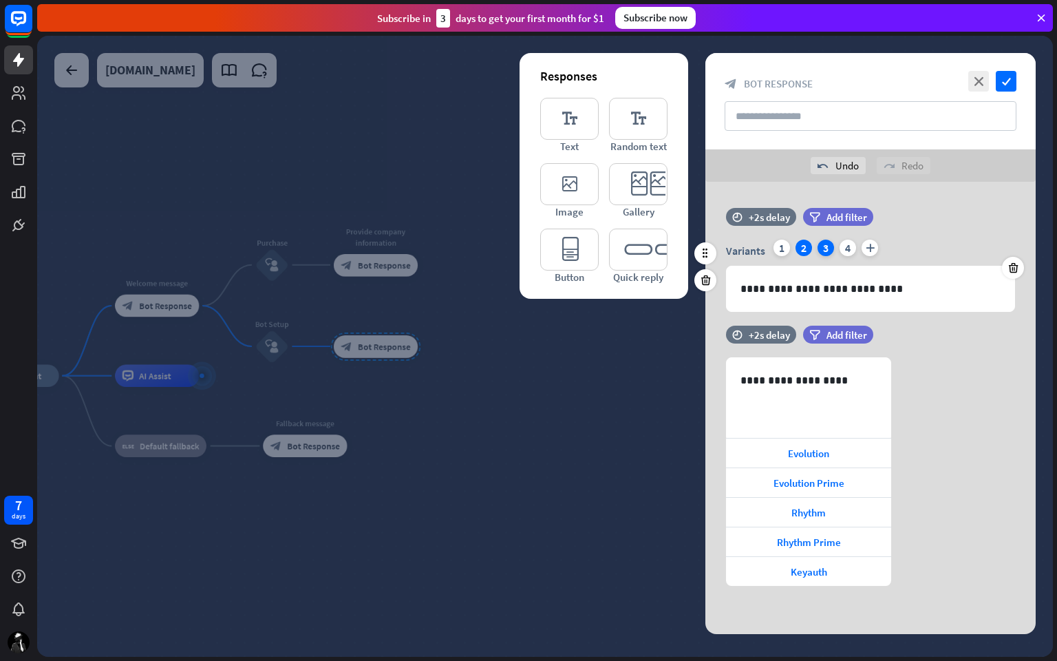
click at [827, 242] on div "3" at bounding box center [825, 247] width 17 height 17
click at [1018, 266] on icon at bounding box center [1013, 267] width 13 height 12
click at [1013, 266] on icon at bounding box center [1013, 267] width 13 height 12
click at [1010, 263] on icon at bounding box center [1013, 267] width 13 height 12
click at [999, 460] on div "**********" at bounding box center [870, 471] width 330 height 228
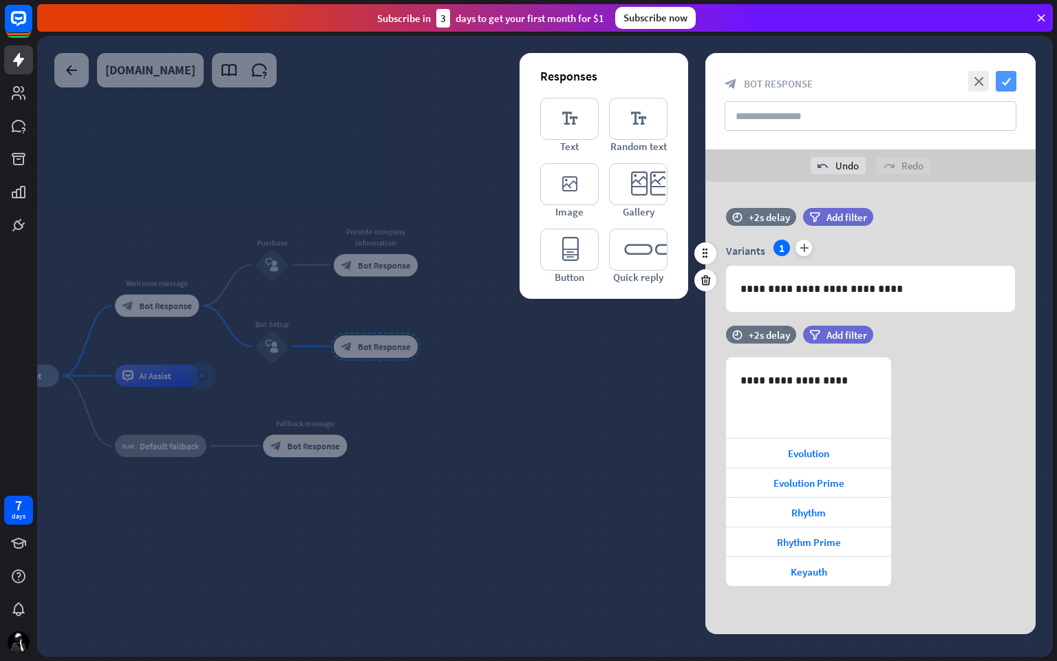
click at [1005, 81] on icon "check" at bounding box center [1006, 81] width 21 height 21
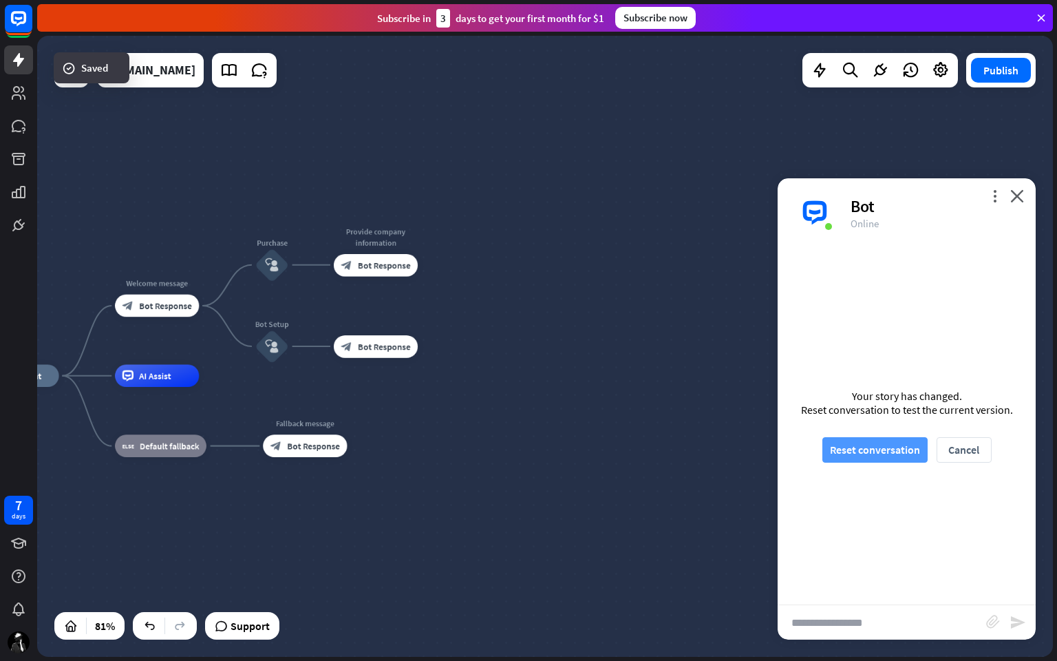
click at [888, 446] on button "Reset conversation" at bounding box center [874, 449] width 105 height 25
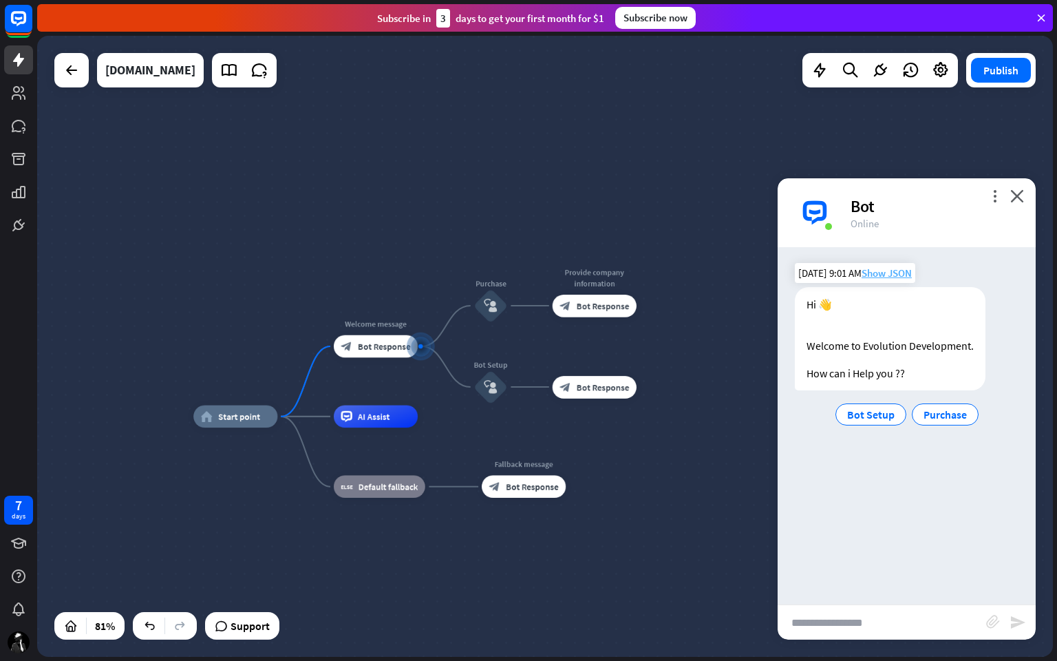
click at [895, 275] on span "Show JSON" at bounding box center [887, 272] width 50 height 13
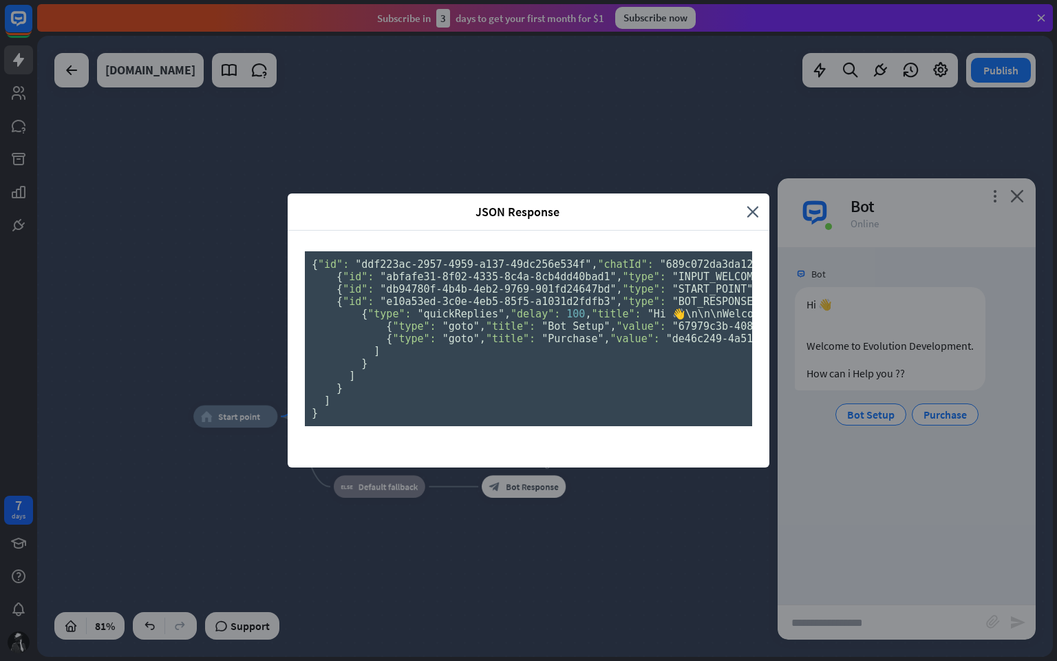
scroll to position [27, 0]
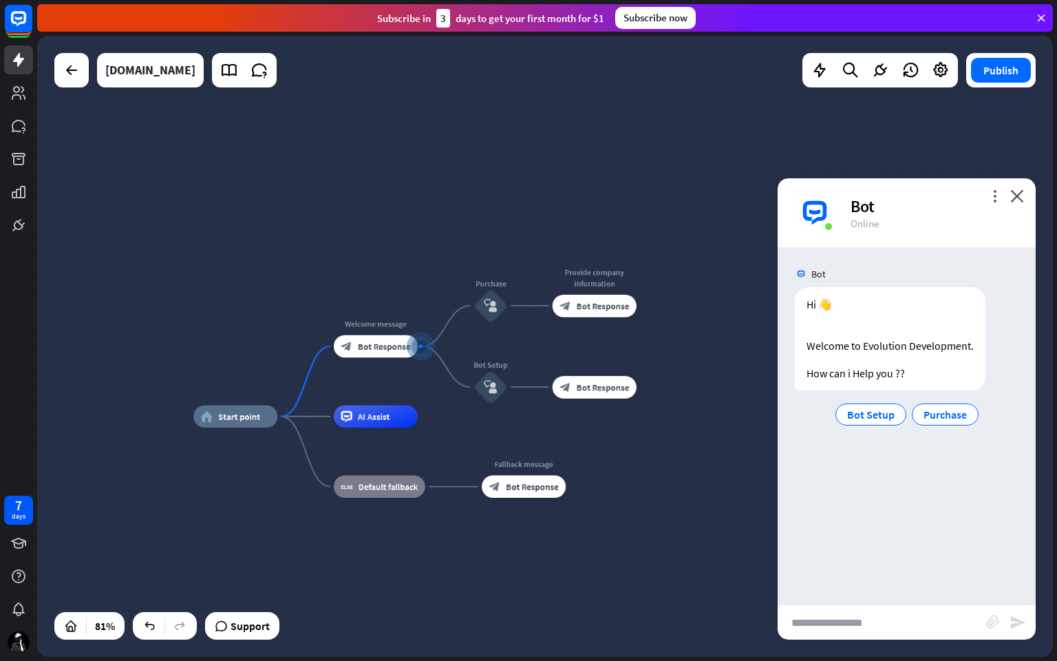
click at [11, 286] on div "JSON Response close { "id": "ddf223ac-2957-4959-a137-49dc256e534f" , "chatId": …" at bounding box center [528, 330] width 1057 height 661
click at [237, 415] on span "Start point" at bounding box center [239, 416] width 42 height 11
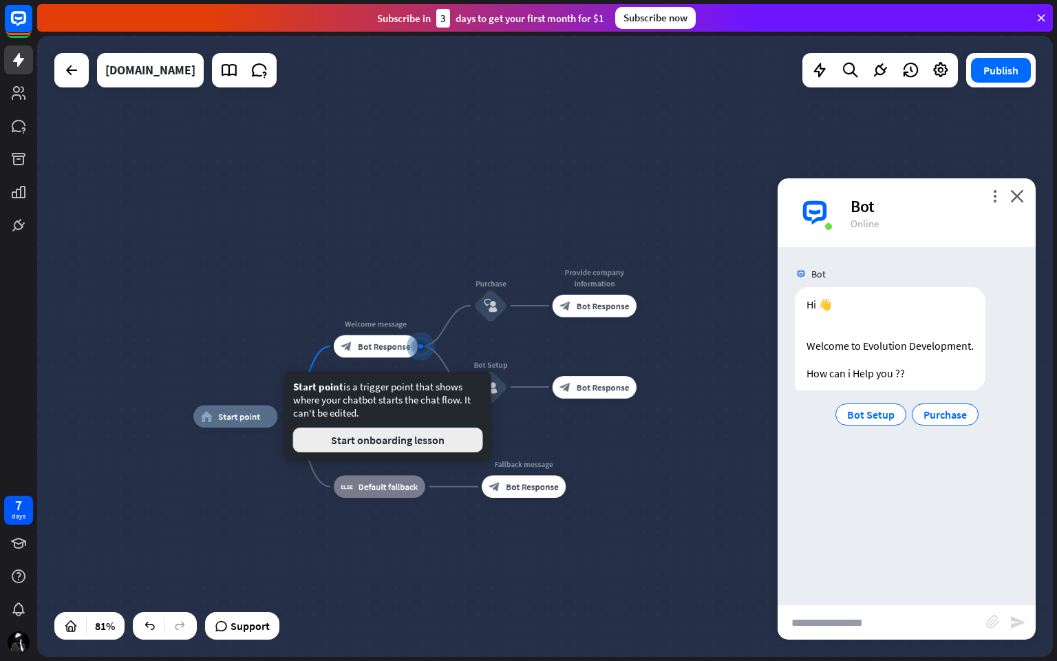
click at [370, 442] on button "Start onboarding lesson" at bounding box center [388, 439] width 190 height 25
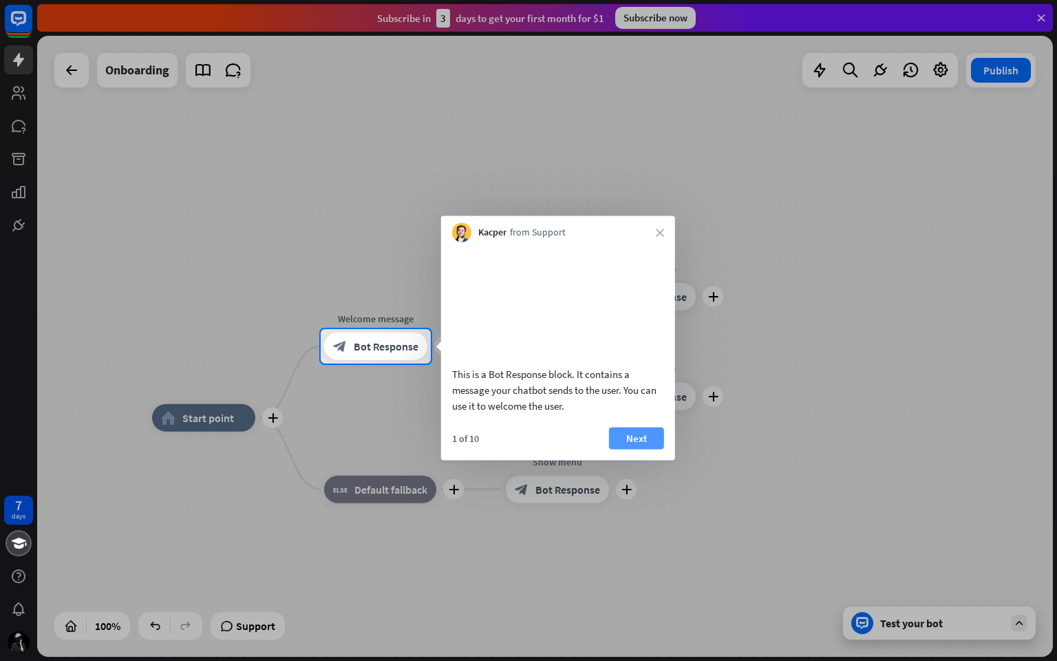
click at [638, 449] on button "Next" at bounding box center [636, 438] width 55 height 22
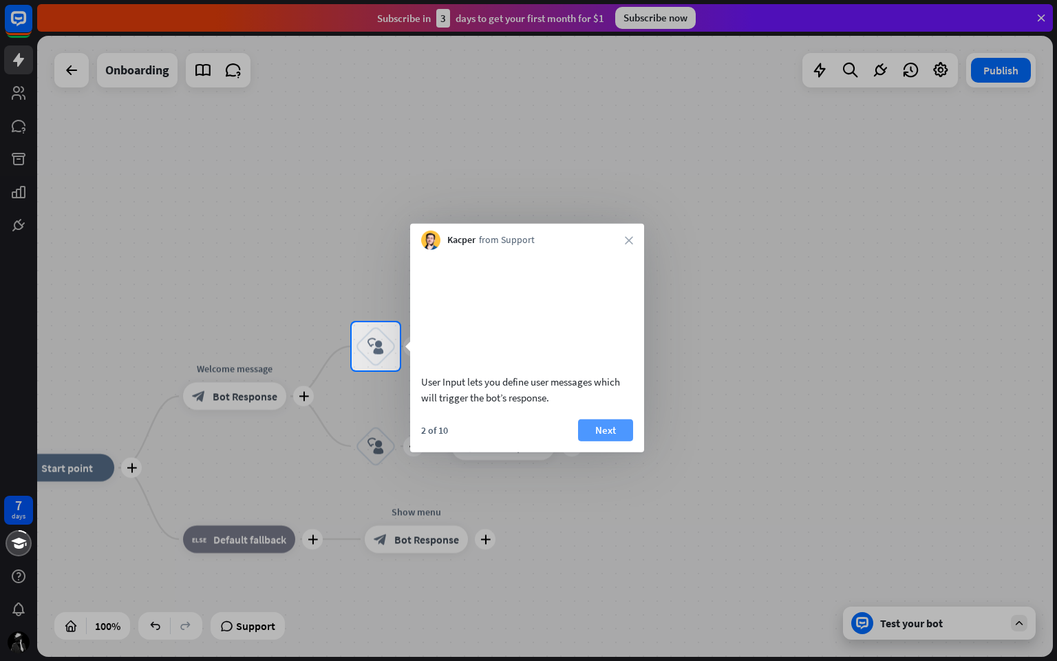
click at [603, 440] on button "Next" at bounding box center [605, 429] width 55 height 22
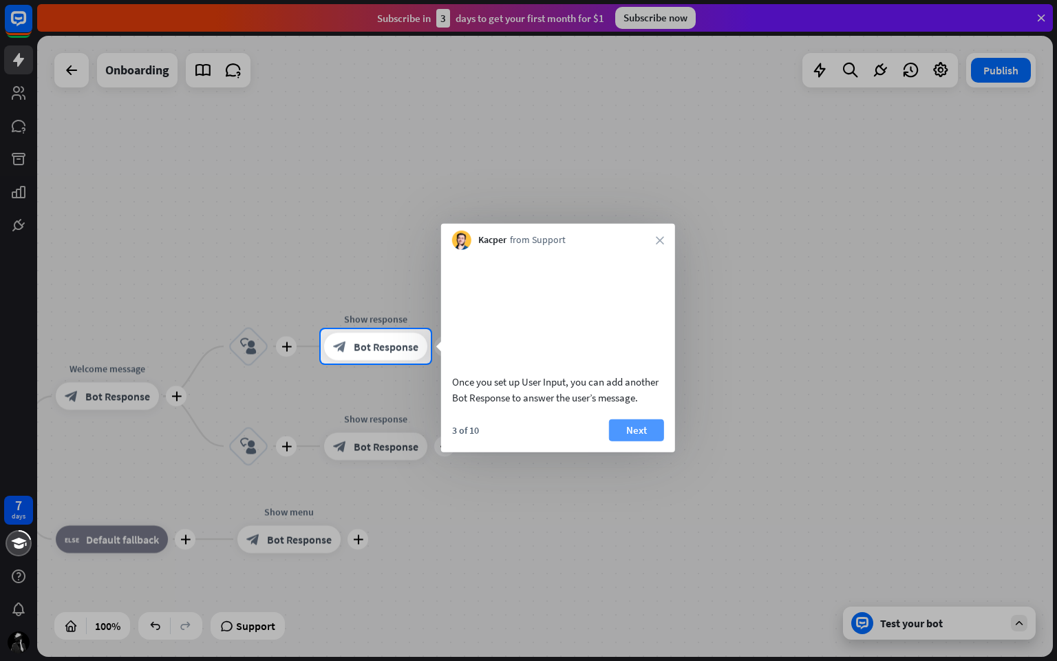
click at [641, 440] on button "Next" at bounding box center [636, 429] width 55 height 22
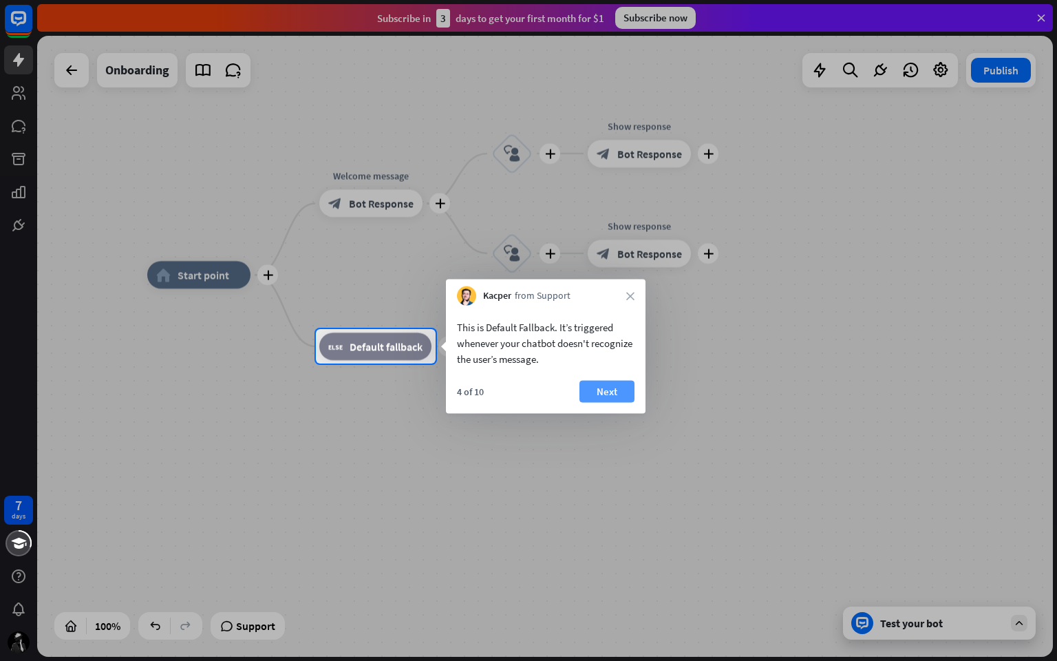
click at [606, 392] on button "Next" at bounding box center [606, 392] width 55 height 22
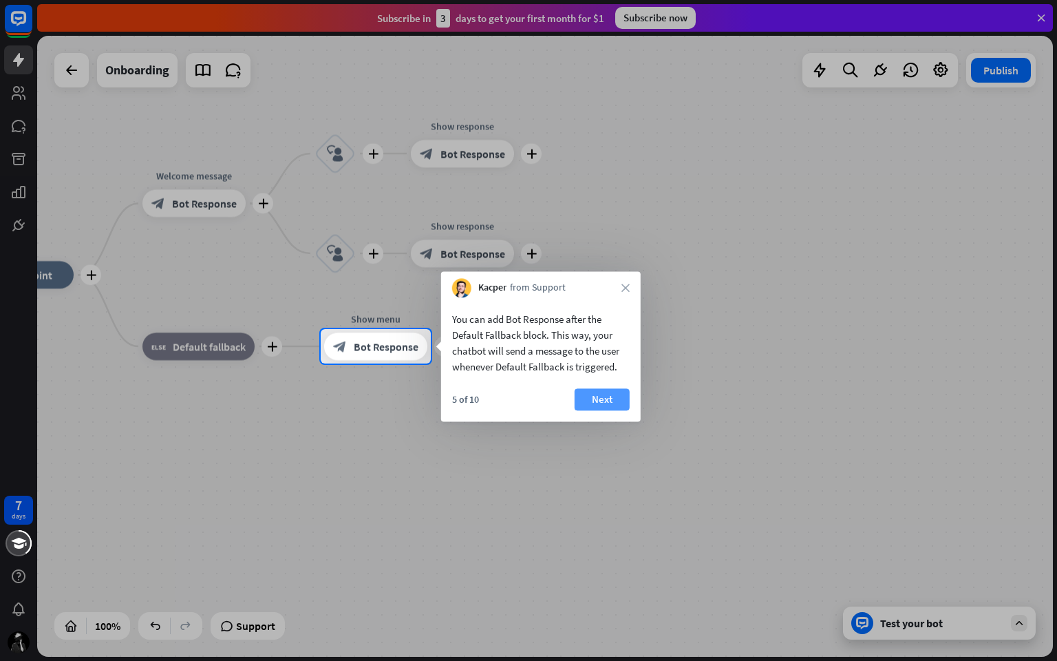
click at [611, 394] on button "Next" at bounding box center [602, 399] width 55 height 22
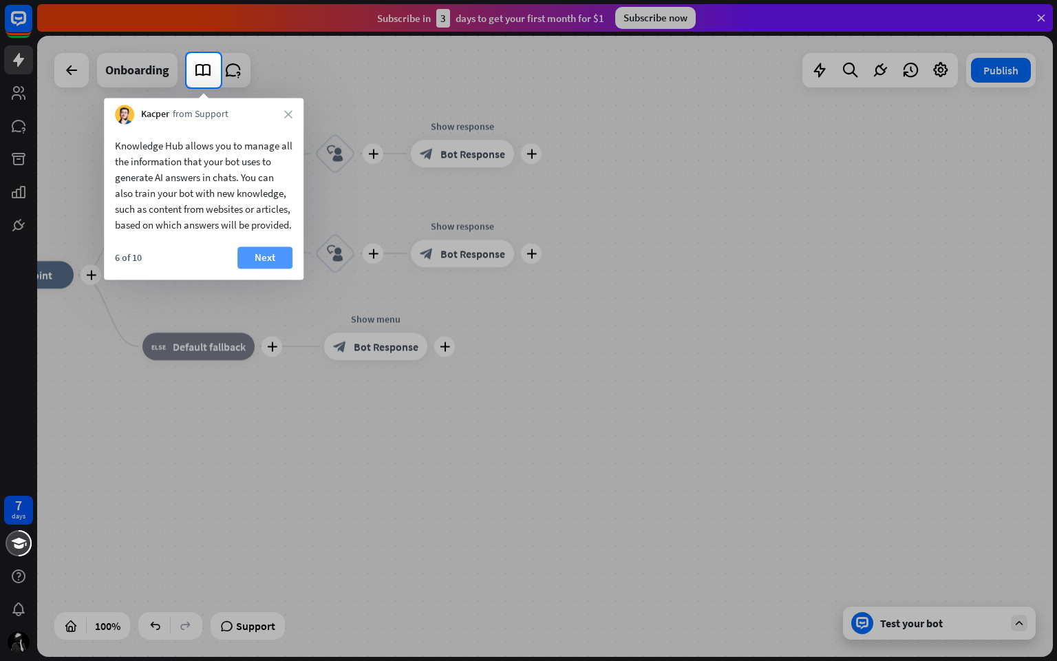
click at [268, 268] on button "Next" at bounding box center [264, 257] width 55 height 22
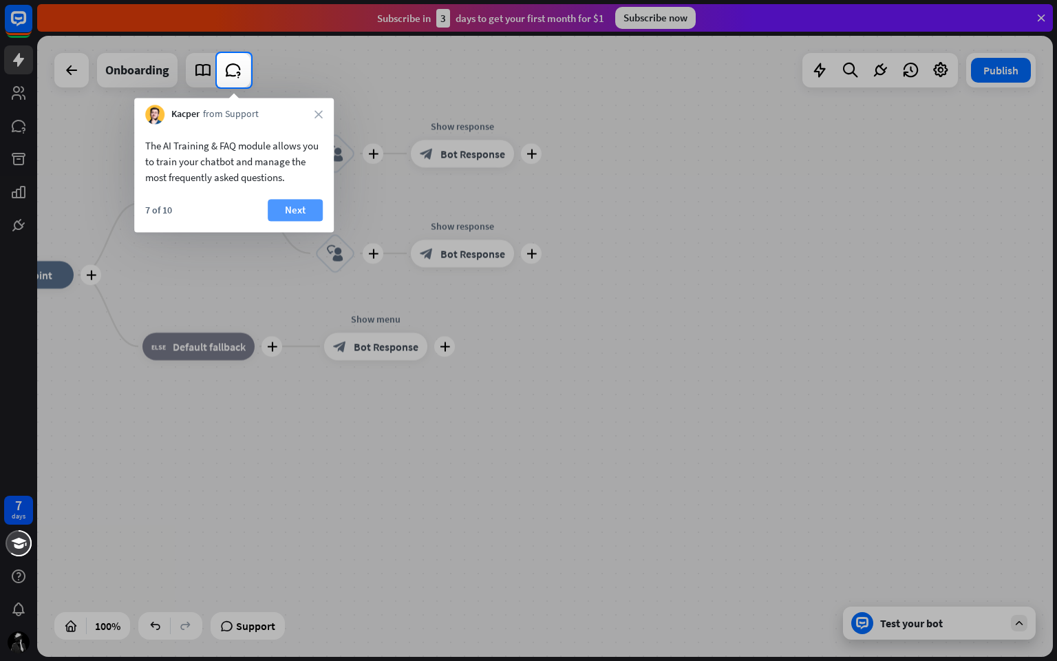
click at [295, 215] on button "Next" at bounding box center [295, 210] width 55 height 22
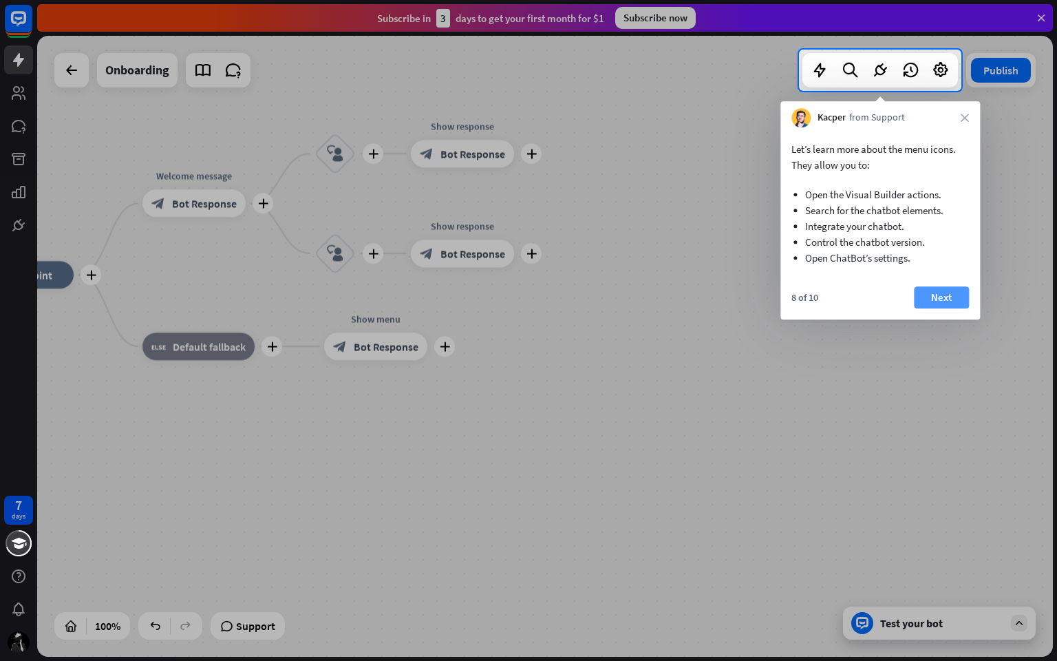
click at [946, 296] on button "Next" at bounding box center [941, 297] width 55 height 22
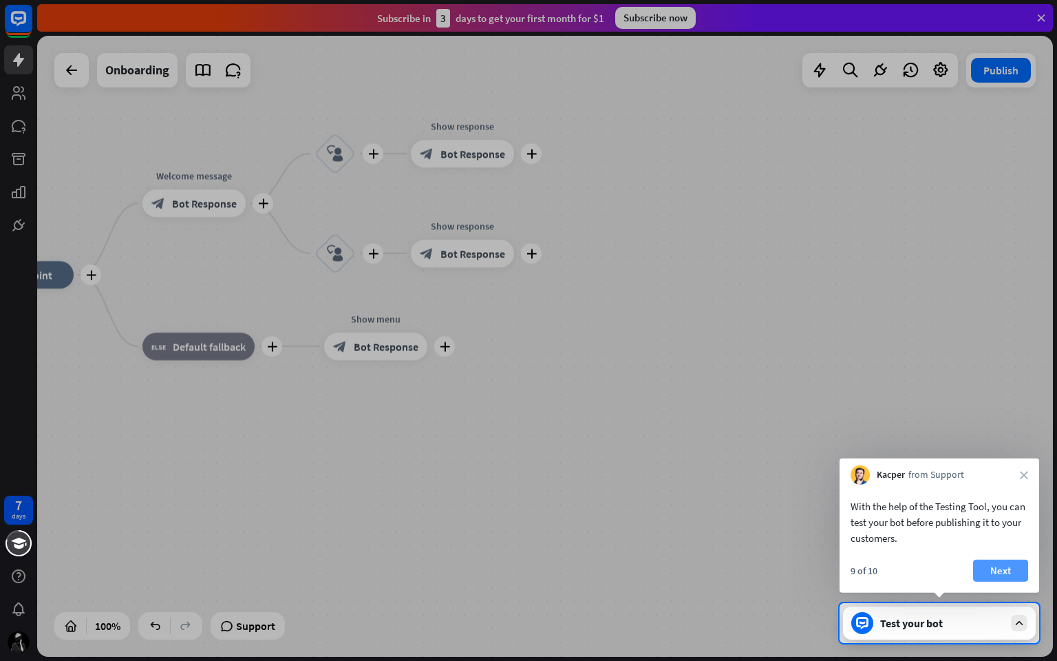
click at [1003, 557] on button "Next" at bounding box center [1000, 570] width 55 height 22
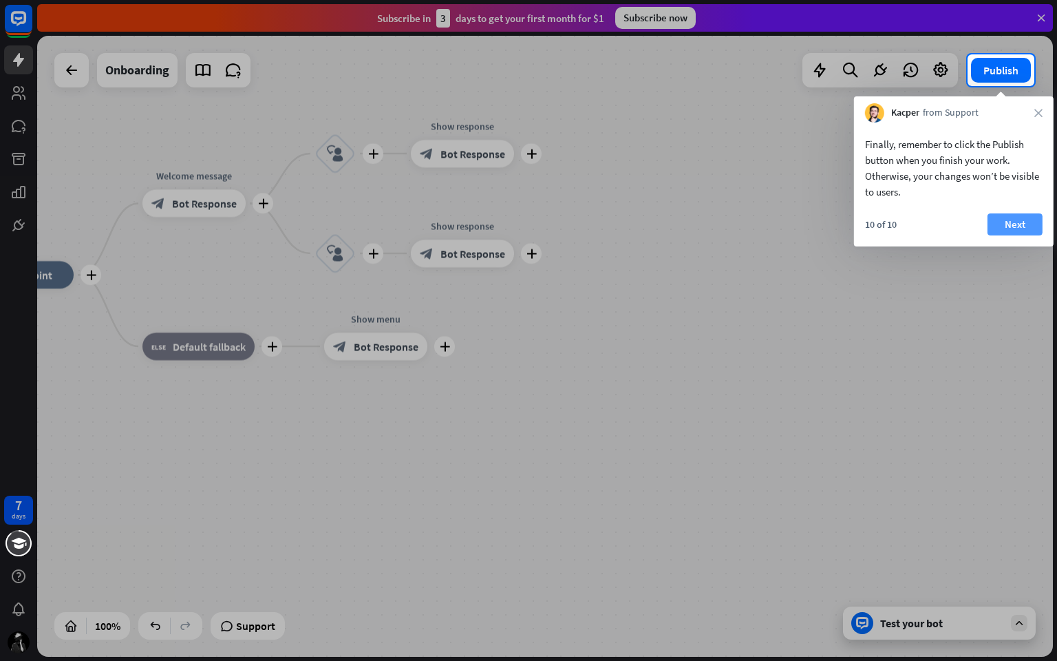
click at [1021, 227] on button "Next" at bounding box center [1014, 224] width 55 height 22
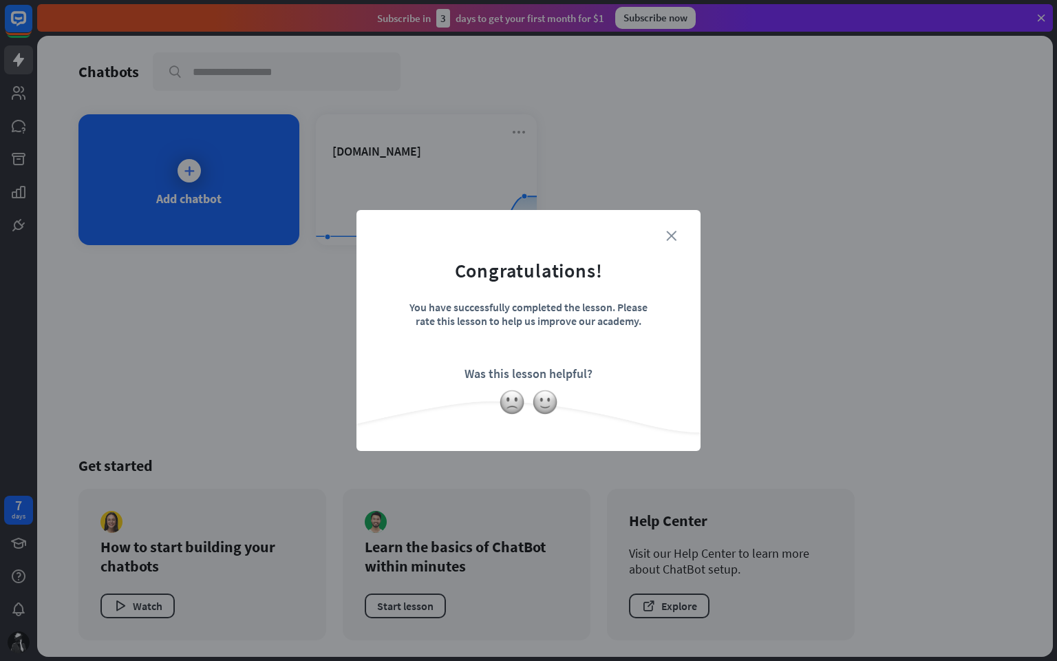
click at [667, 234] on icon "close" at bounding box center [671, 236] width 10 height 10
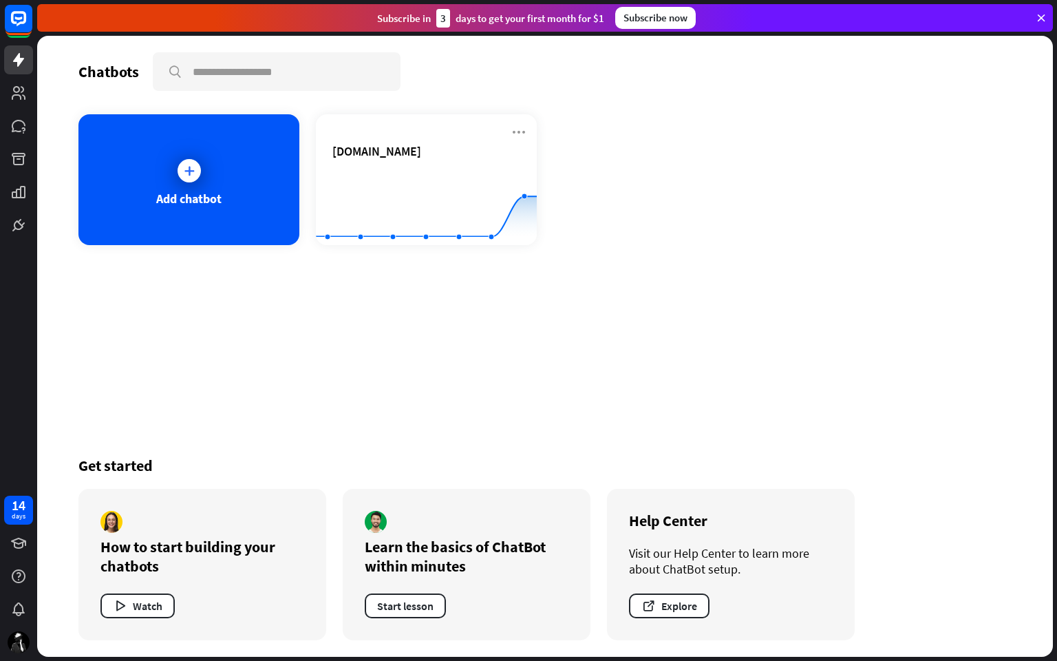
click at [420, 176] on rect at bounding box center [426, 211] width 221 height 86
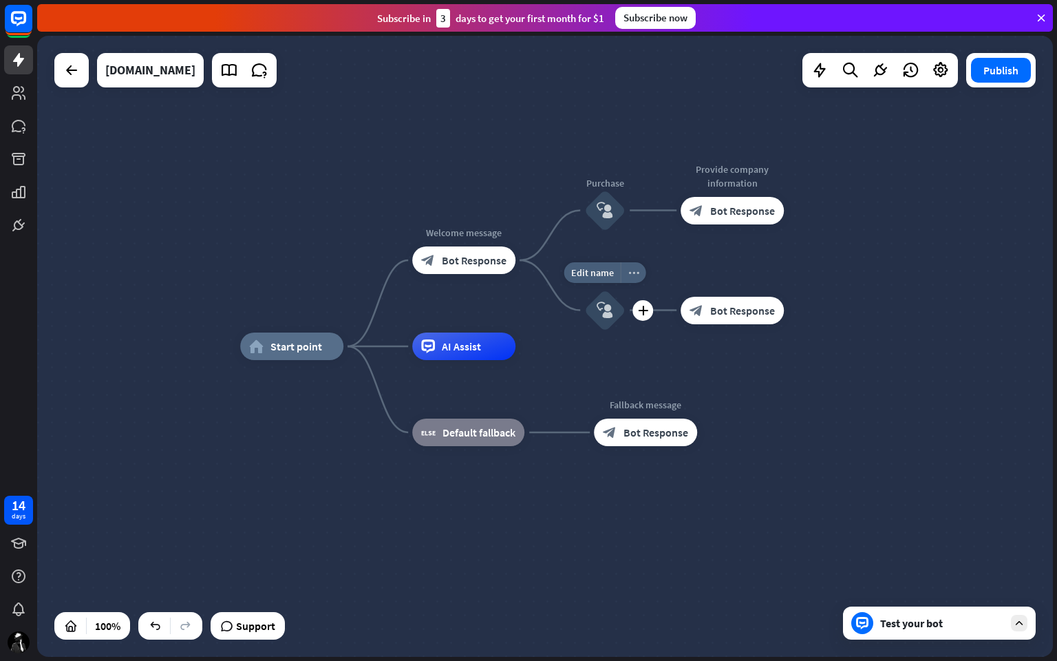
click at [637, 277] on div "more_horiz" at bounding box center [633, 272] width 25 height 21
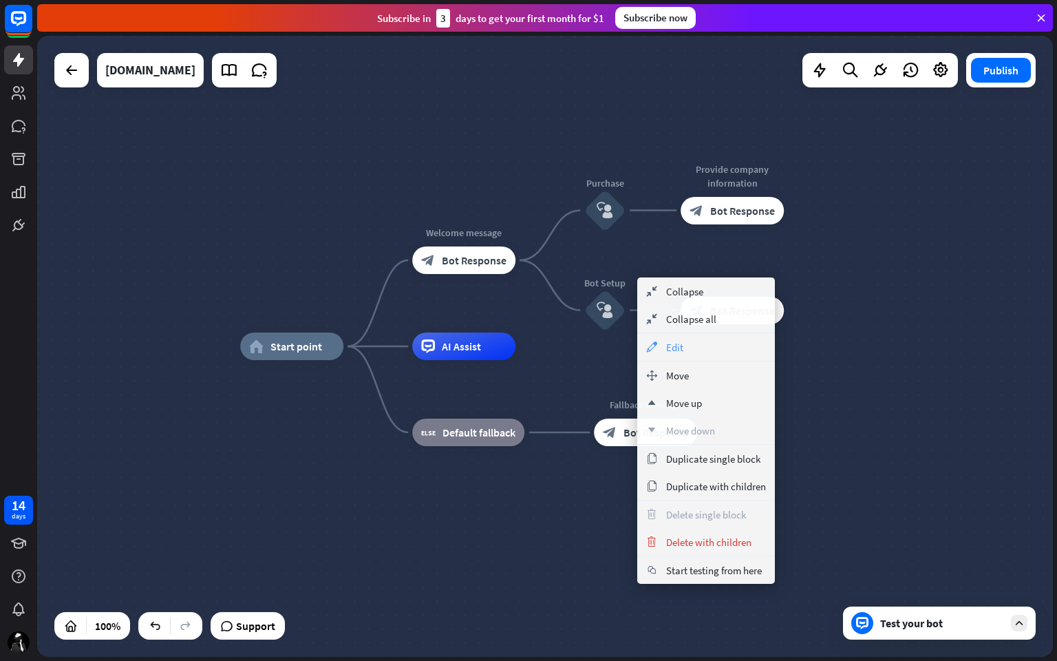
click at [702, 352] on div "appearance Edit" at bounding box center [706, 347] width 138 height 28
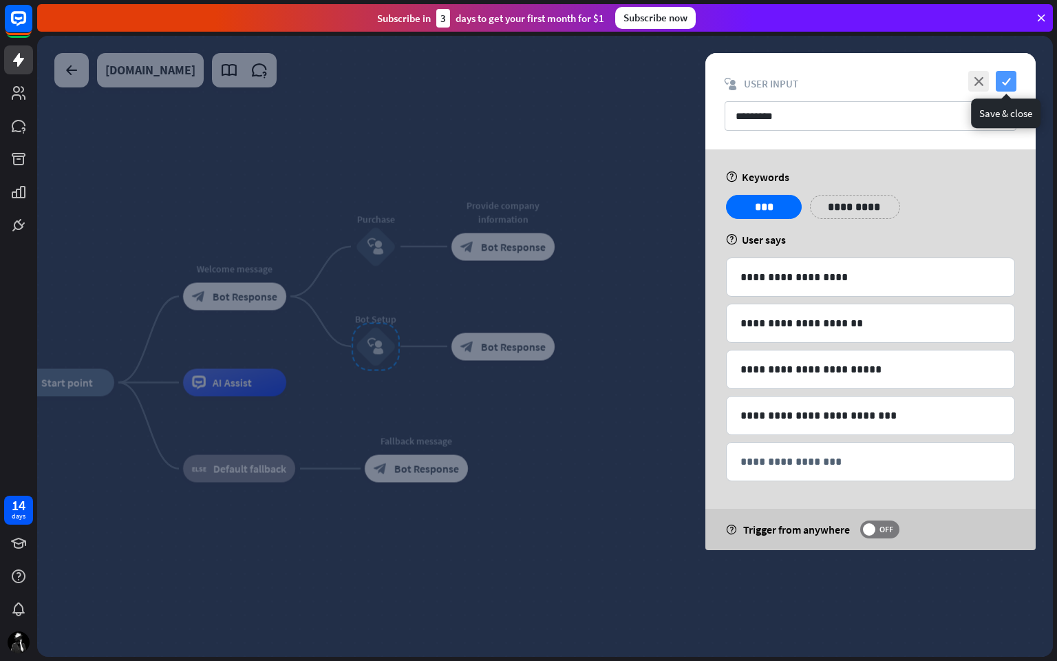
click at [1010, 83] on icon "check" at bounding box center [1006, 81] width 21 height 21
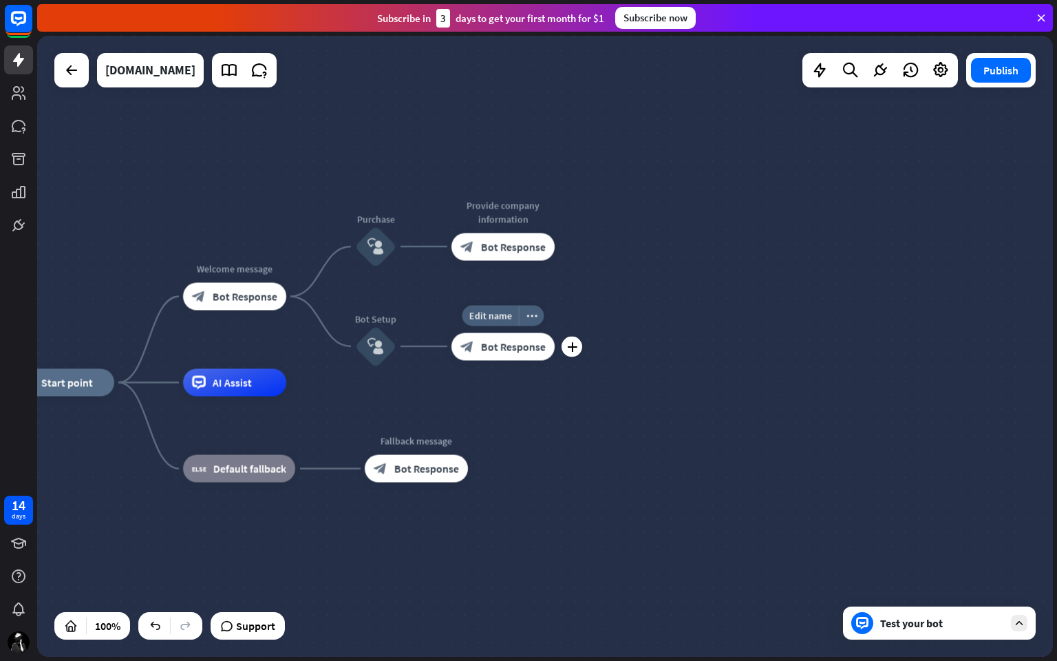
click at [529, 345] on span "Bot Response" at bounding box center [513, 346] width 65 height 14
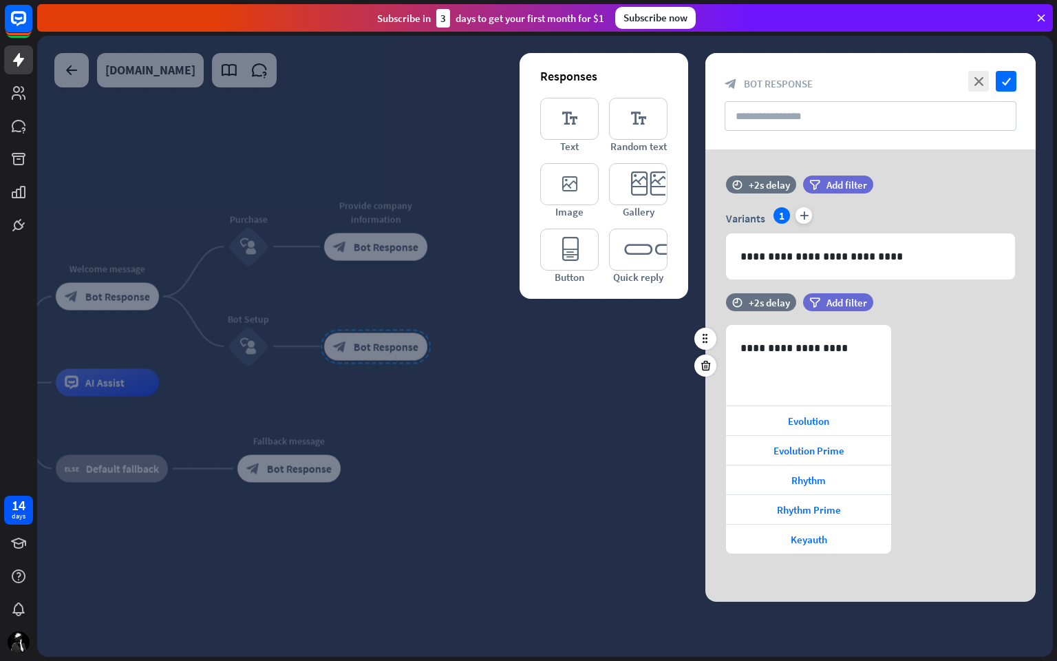
drag, startPoint x: 780, startPoint y: 396, endPoint x: 955, endPoint y: 489, distance: 198.2
click at [955, 489] on div "**********" at bounding box center [870, 439] width 330 height 228
click at [1002, 80] on icon "check" at bounding box center [1006, 81] width 21 height 21
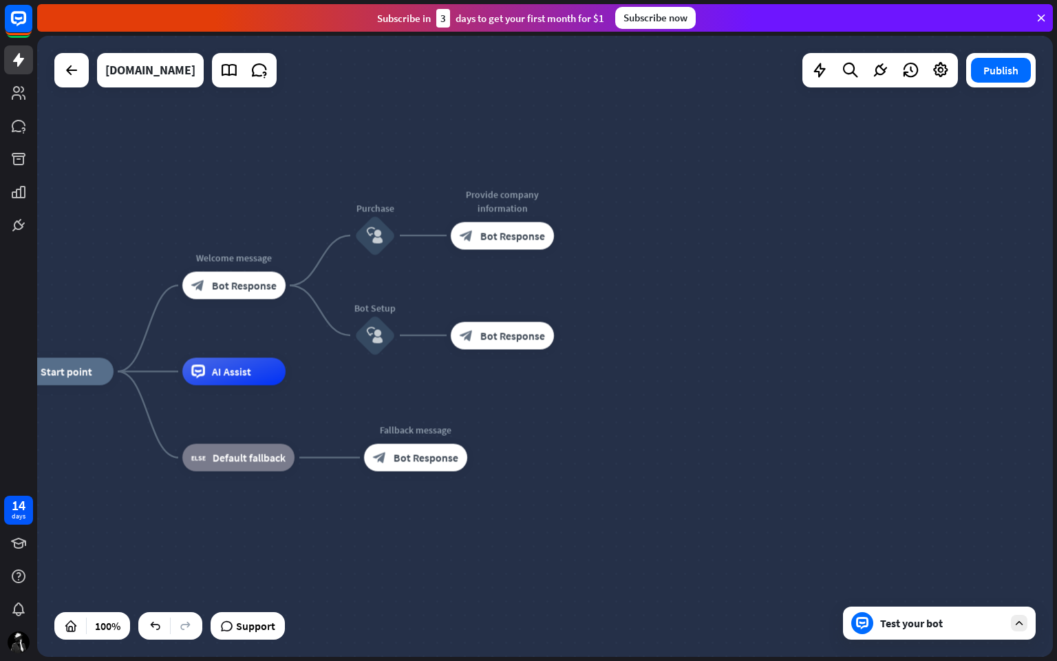
drag, startPoint x: 449, startPoint y: 526, endPoint x: 576, endPoint y: 515, distance: 127.1
click at [531, 306] on icon "more_horiz" at bounding box center [531, 304] width 11 height 10
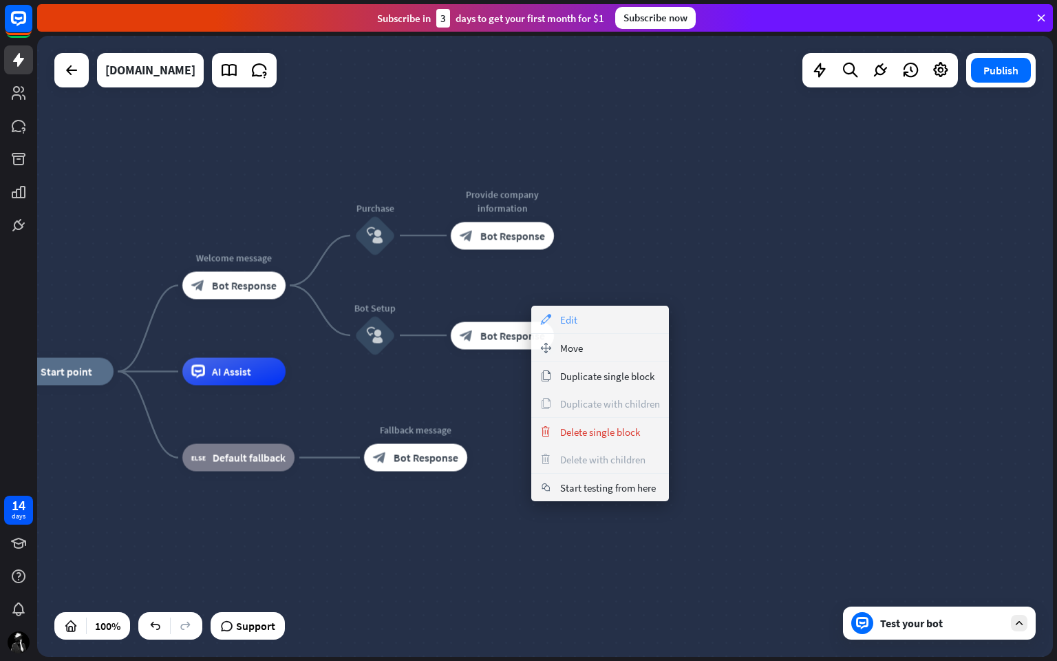
click at [589, 314] on div "appearance Edit" at bounding box center [600, 320] width 138 height 28
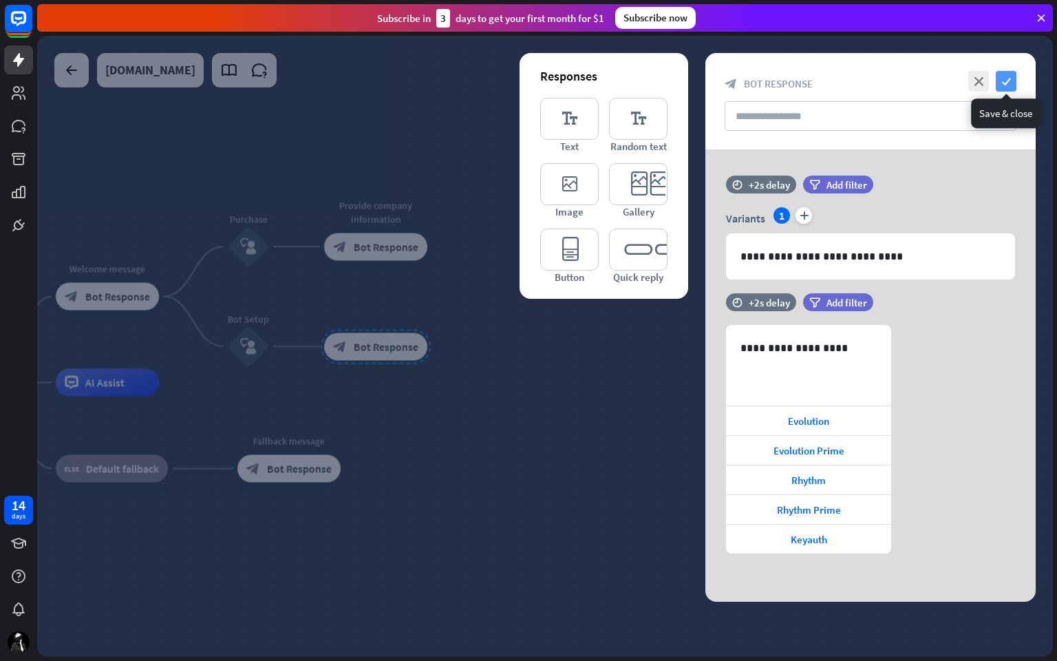
click at [1006, 77] on icon "check" at bounding box center [1006, 81] width 21 height 21
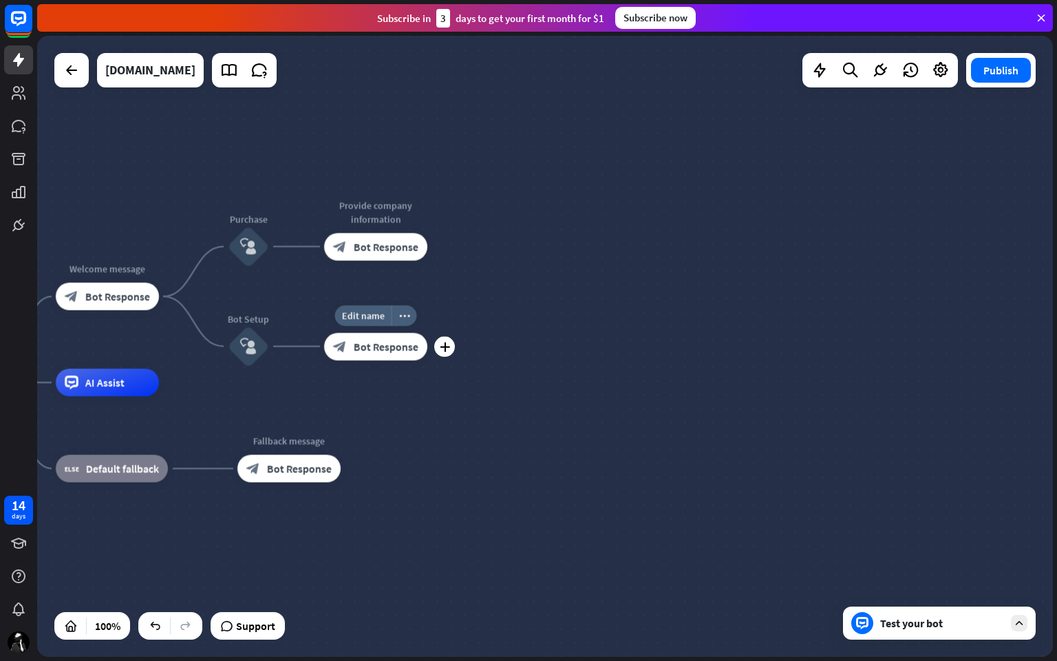
click at [394, 341] on span "Bot Response" at bounding box center [386, 346] width 65 height 14
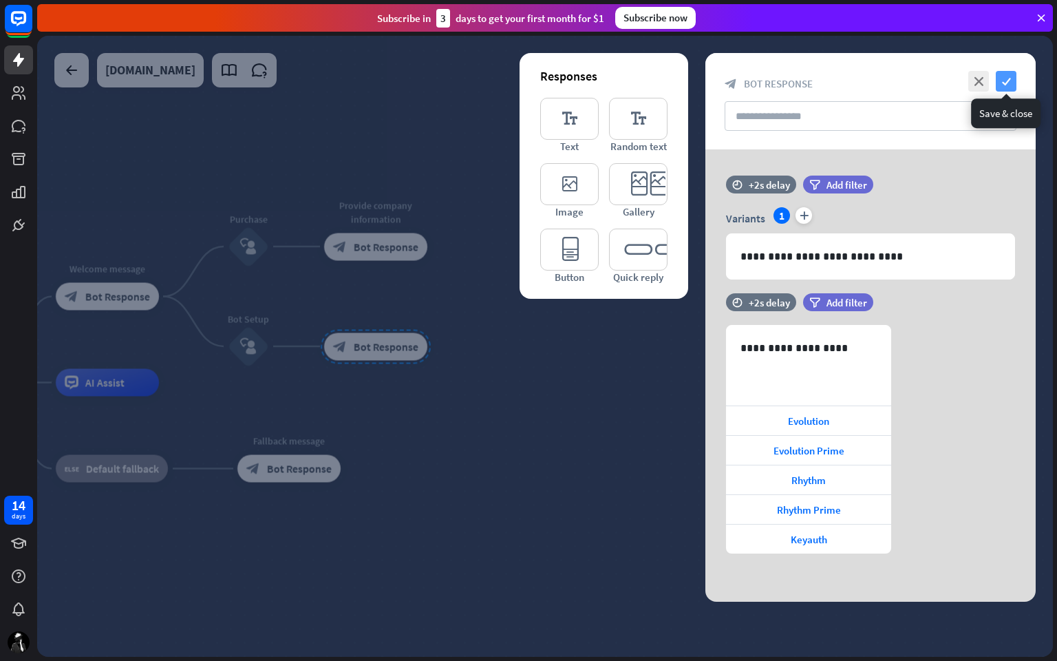
click at [1007, 75] on icon "check" at bounding box center [1006, 81] width 21 height 21
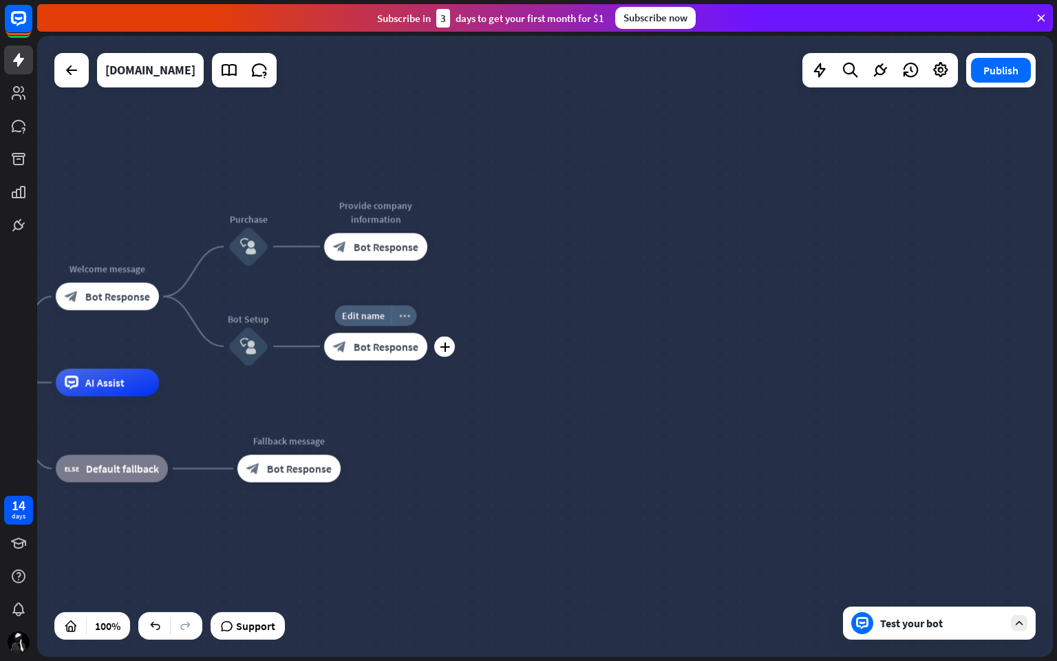
click at [407, 317] on icon "more_horiz" at bounding box center [404, 315] width 11 height 10
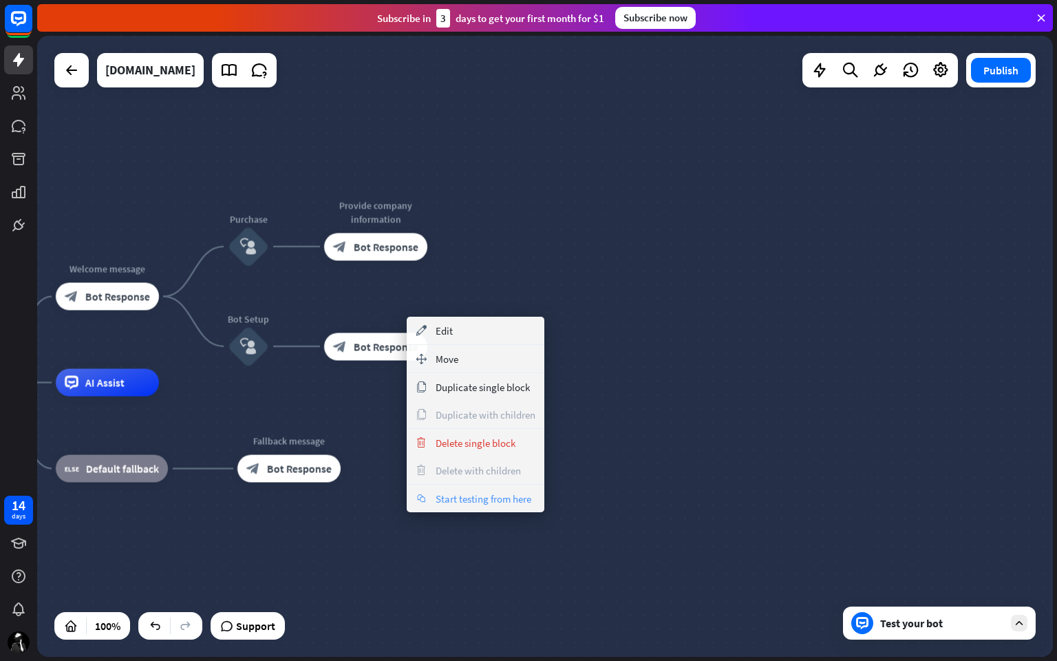
click at [475, 493] on span "Start testing from here" at bounding box center [484, 498] width 96 height 13
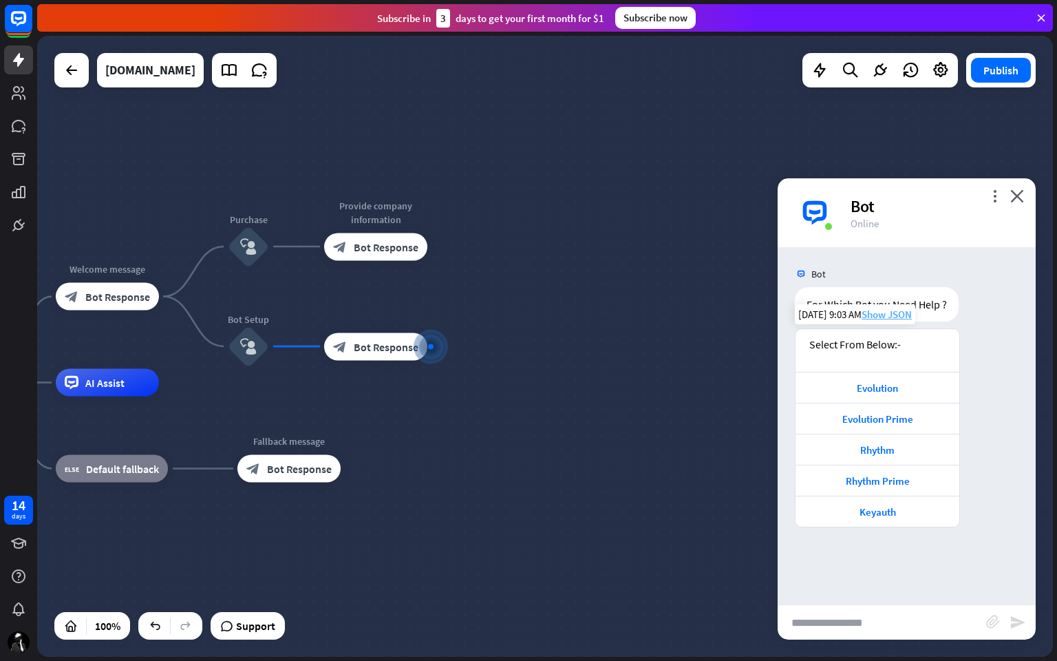
click at [884, 314] on span "Show JSON" at bounding box center [887, 314] width 50 height 13
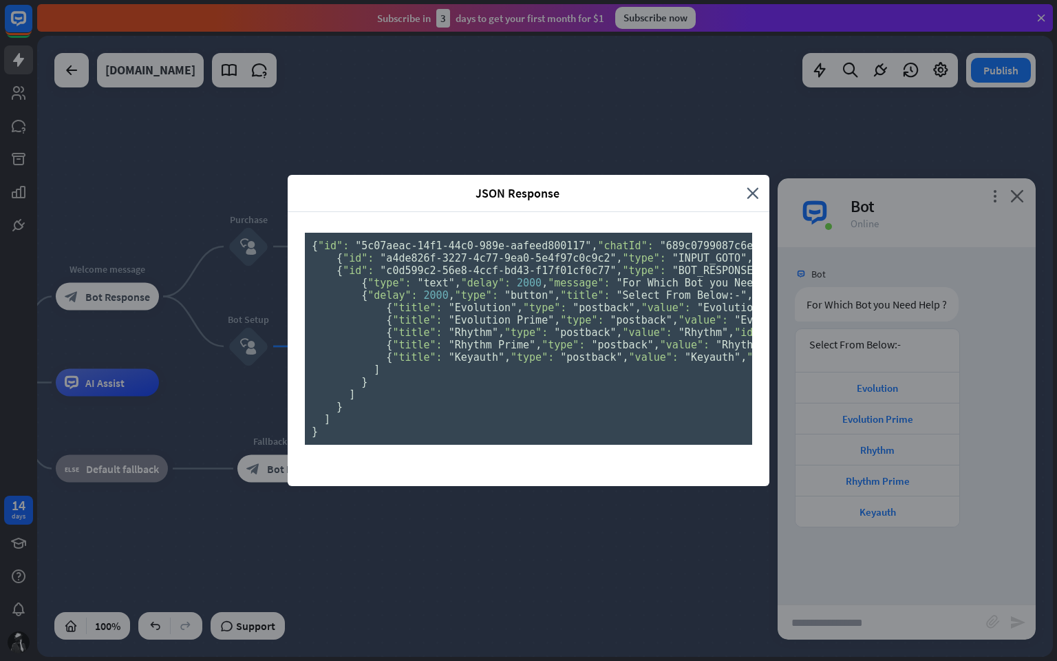
click at [652, 253] on pre "{ "id": "5c07aeac-14f1-44c0-989e-aafeed800117" , "chatId": "689c0799087c6e0007c…" at bounding box center [528, 339] width 447 height 212
click at [670, 319] on pre "{ "id": "5c07aeac-14f1-44c0-989e-aafeed800117" , "chatId": "689c0799087c6e0007c…" at bounding box center [528, 339] width 447 height 212
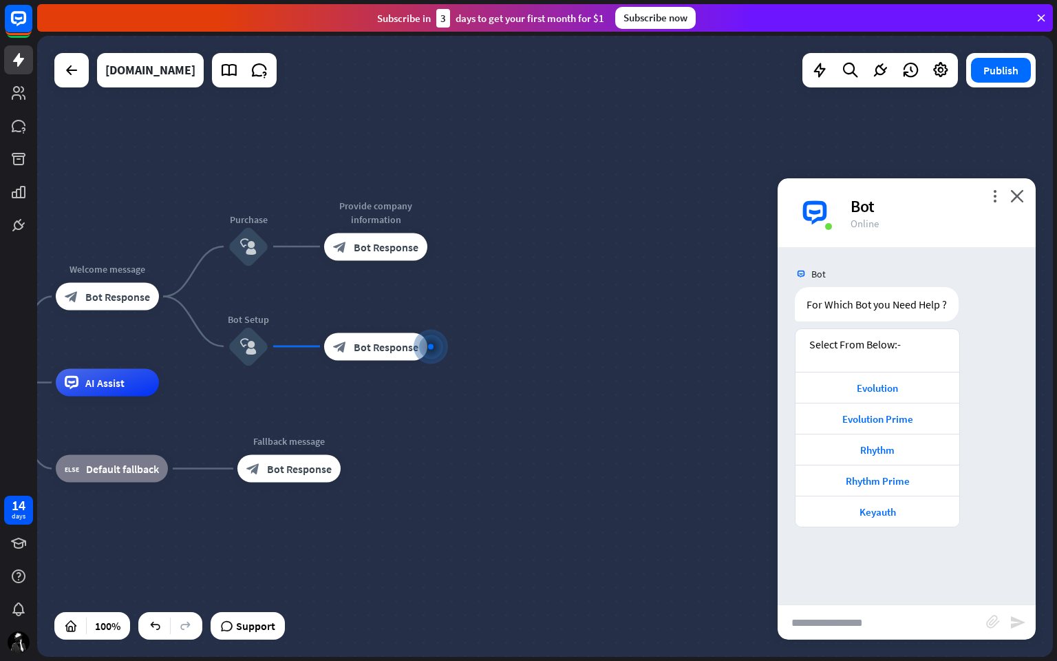
click at [830, 547] on div "JSON Response close { "id": "5c07aeac-14f1-44c0-989e-aafeed800117" , "chatId": …" at bounding box center [528, 330] width 1057 height 661
click at [405, 317] on icon "more_horiz" at bounding box center [404, 315] width 11 height 10
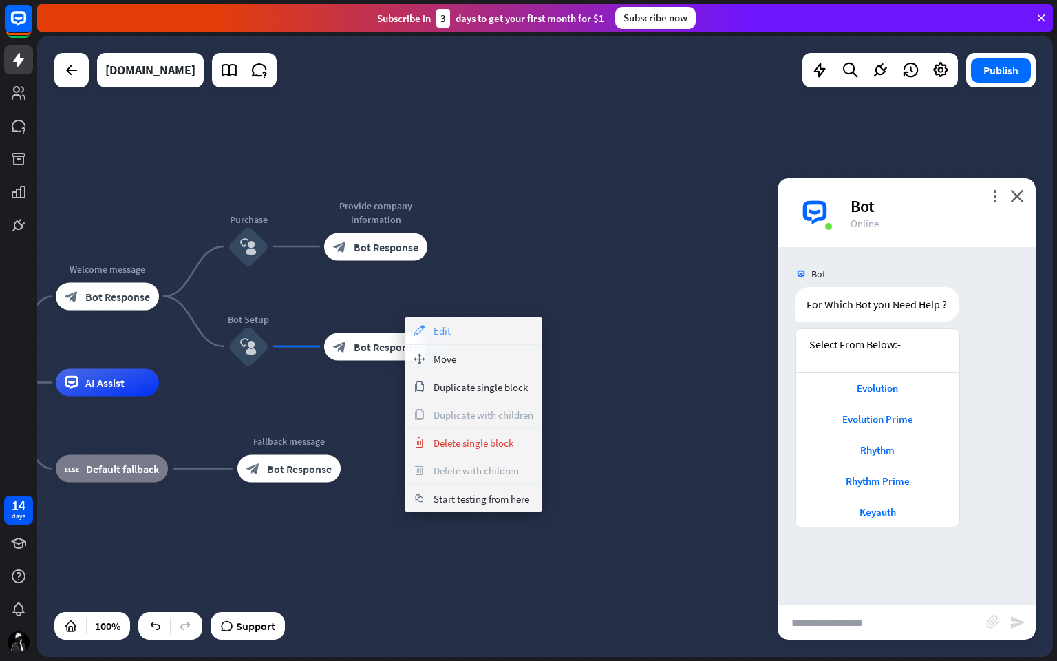
click at [473, 334] on div "appearance Edit" at bounding box center [474, 331] width 138 height 28
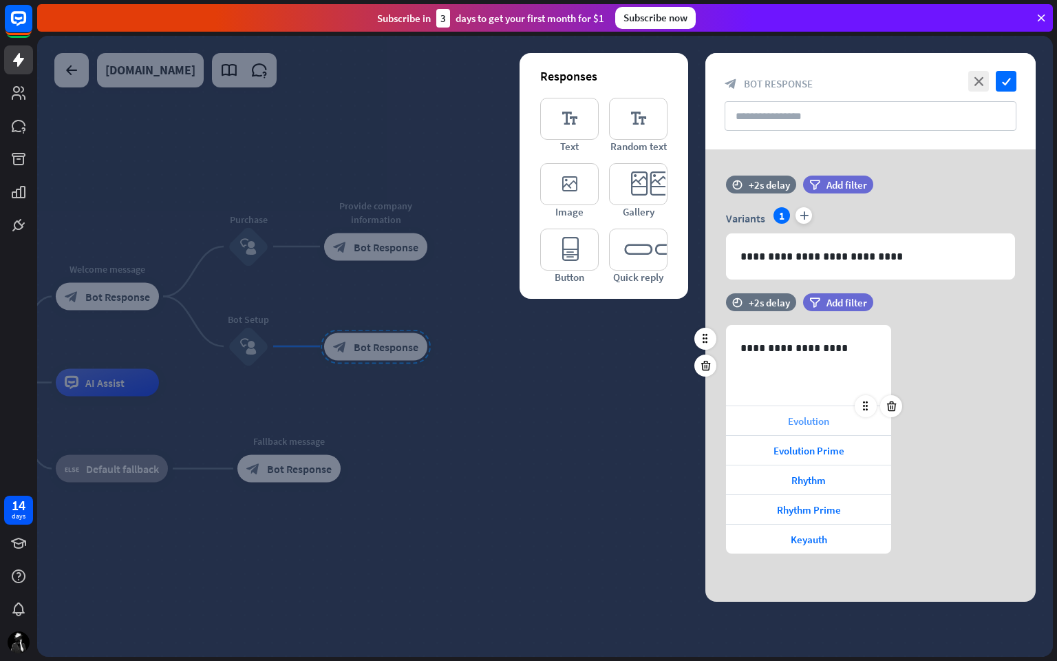
click at [815, 418] on span "Evolution" at bounding box center [808, 420] width 41 height 13
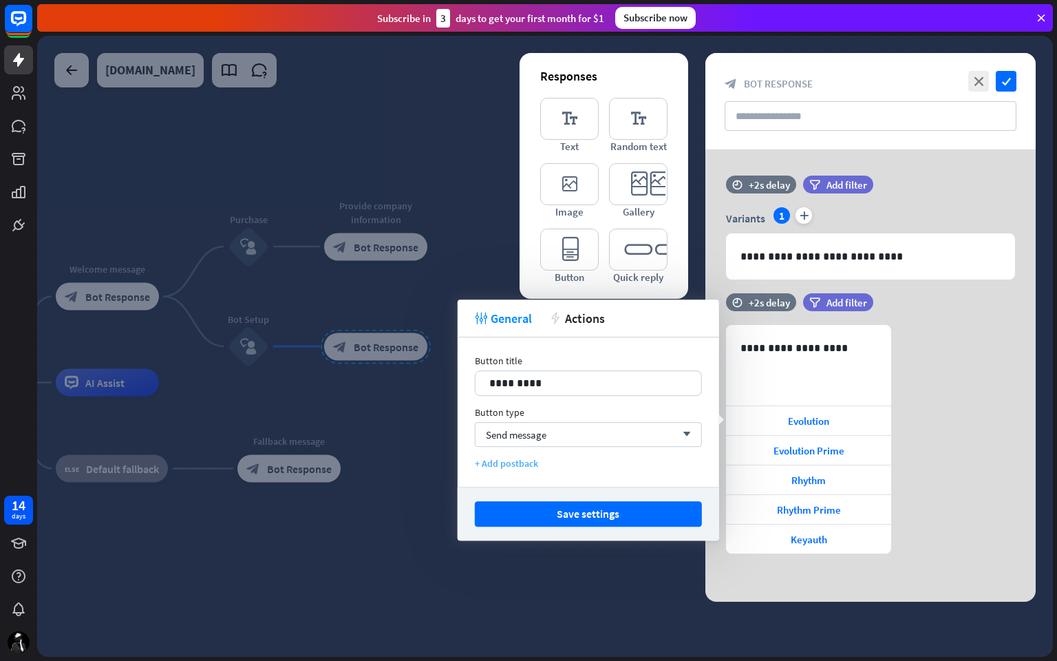
click at [521, 463] on div "+ Add postback" at bounding box center [588, 463] width 227 height 12
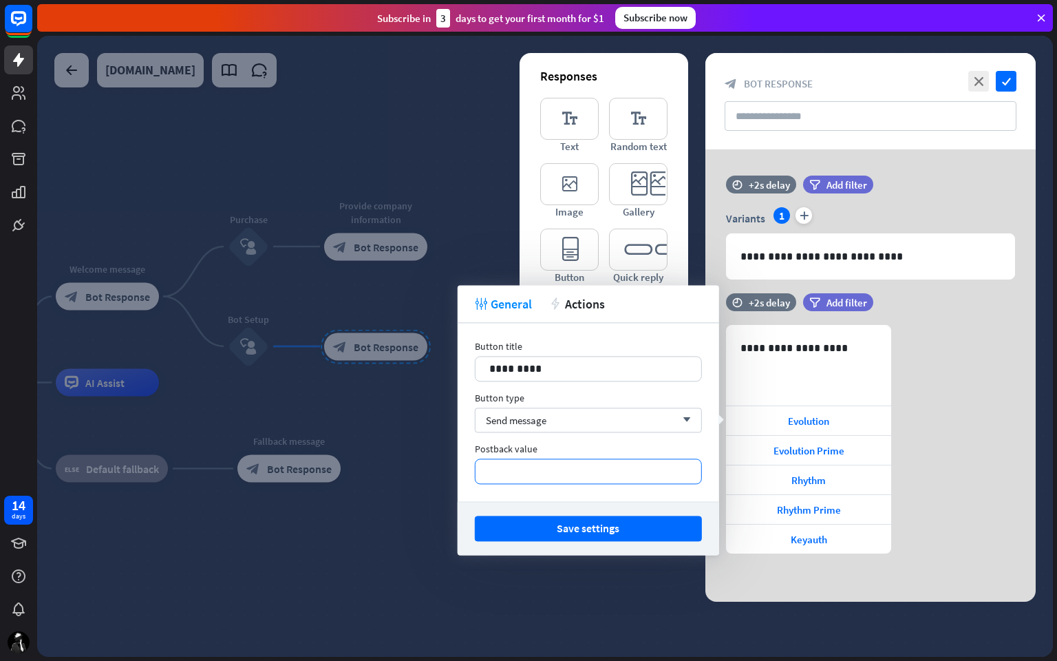
click at [567, 469] on p "**********" at bounding box center [588, 470] width 198 height 17
click at [623, 486] on icon at bounding box center [625, 485] width 14 height 14
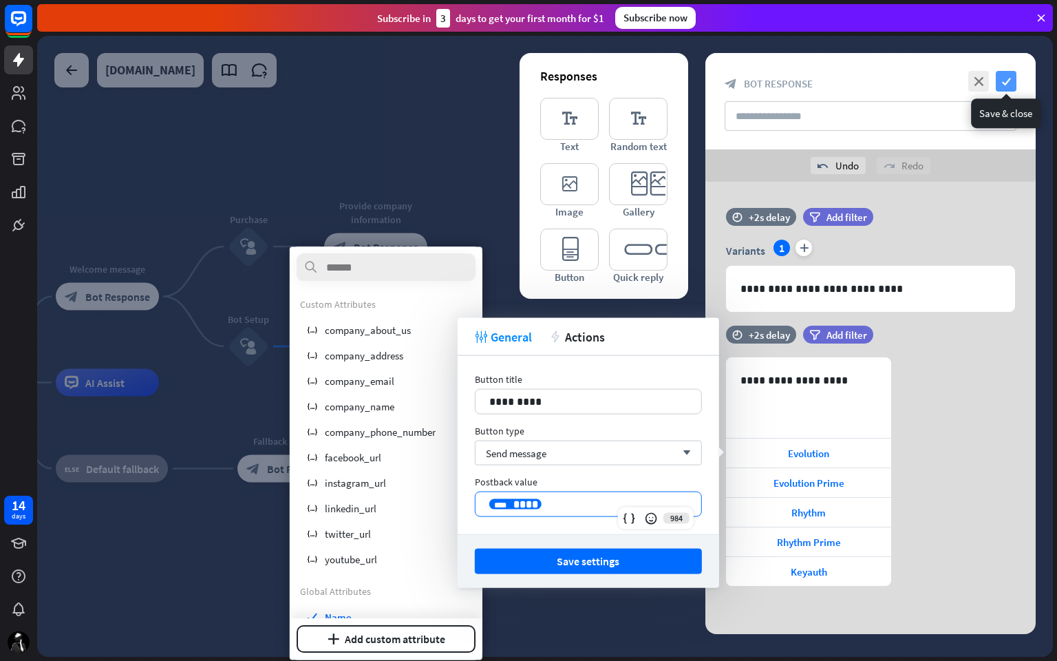
click at [996, 79] on icon "check" at bounding box center [1006, 81] width 21 height 21
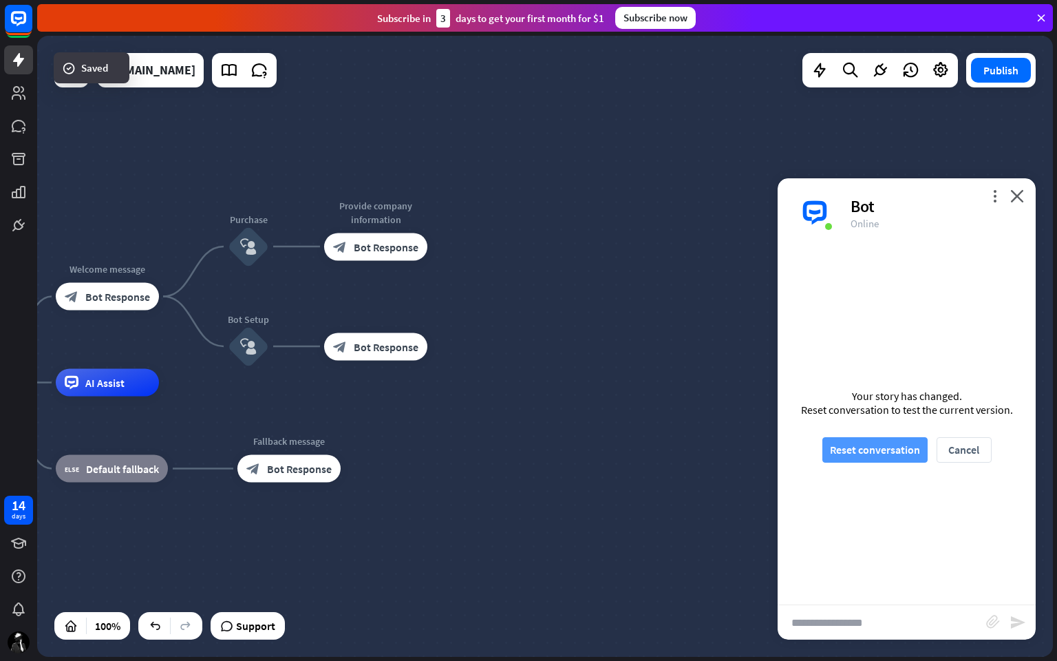
click at [884, 447] on button "Reset conversation" at bounding box center [874, 449] width 105 height 25
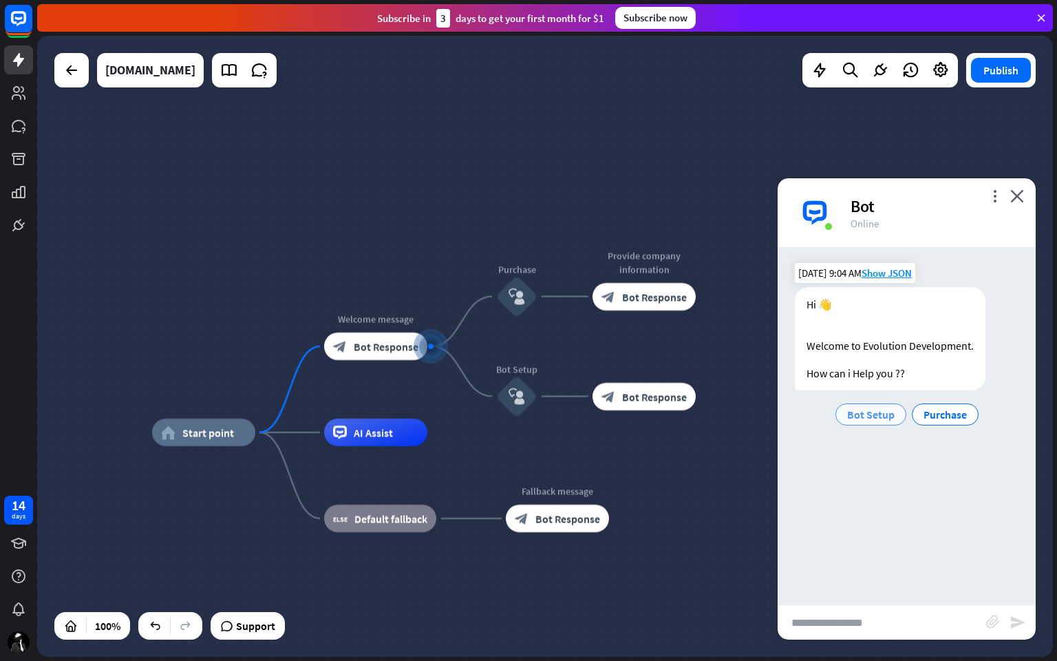
click at [873, 416] on span "Bot Setup" at bounding box center [870, 414] width 47 height 14
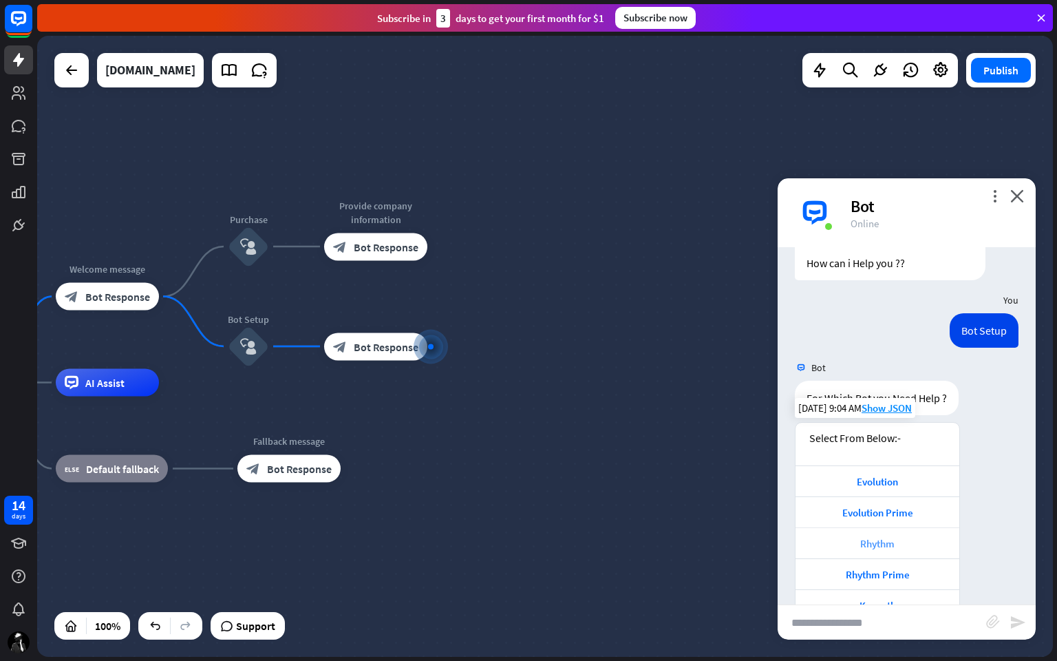
scroll to position [147, 0]
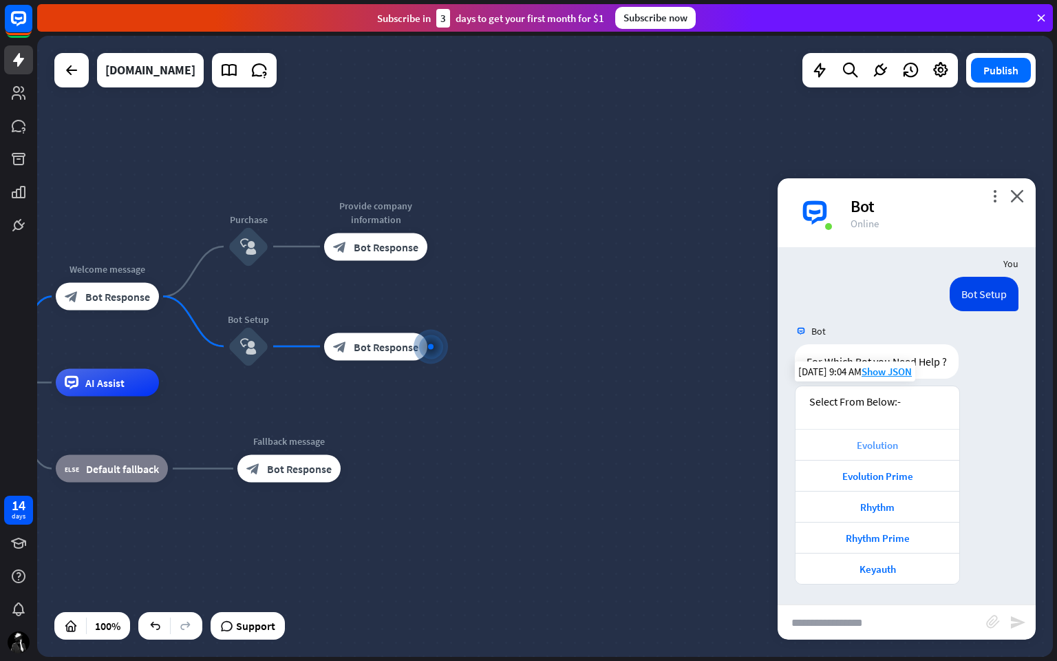
click at [879, 441] on div "Evolution" at bounding box center [877, 444] width 150 height 13
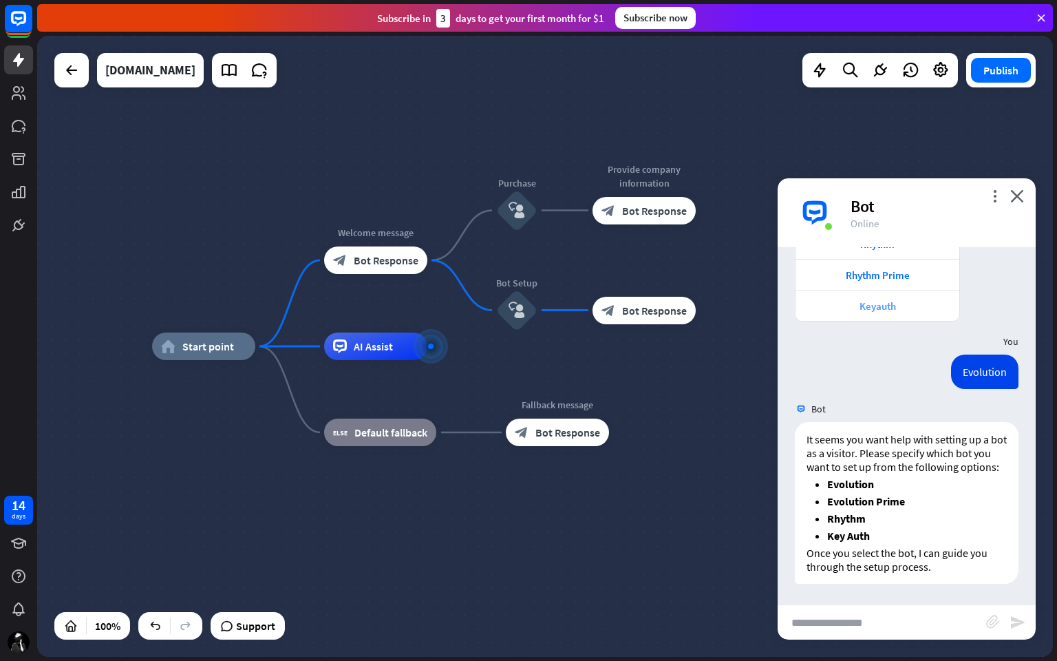
scroll to position [423, 0]
click at [871, 557] on input "text" at bounding box center [882, 622] width 209 height 34
click at [545, 271] on icon "more_horiz" at bounding box center [545, 272] width 11 height 10
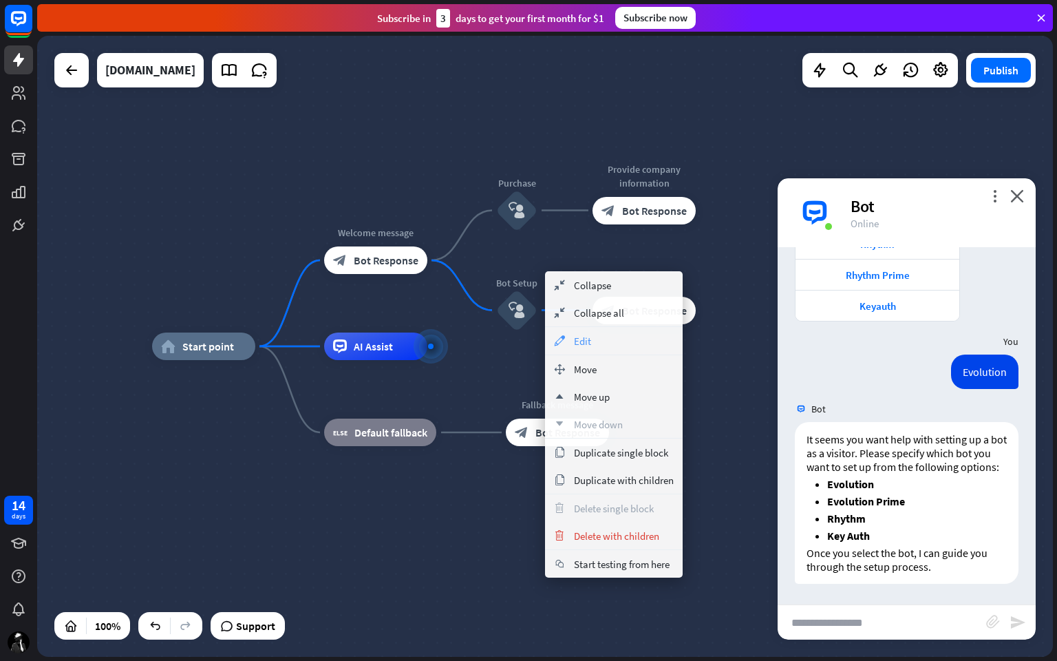
click at [607, 339] on div "appearance Edit" at bounding box center [614, 341] width 138 height 28
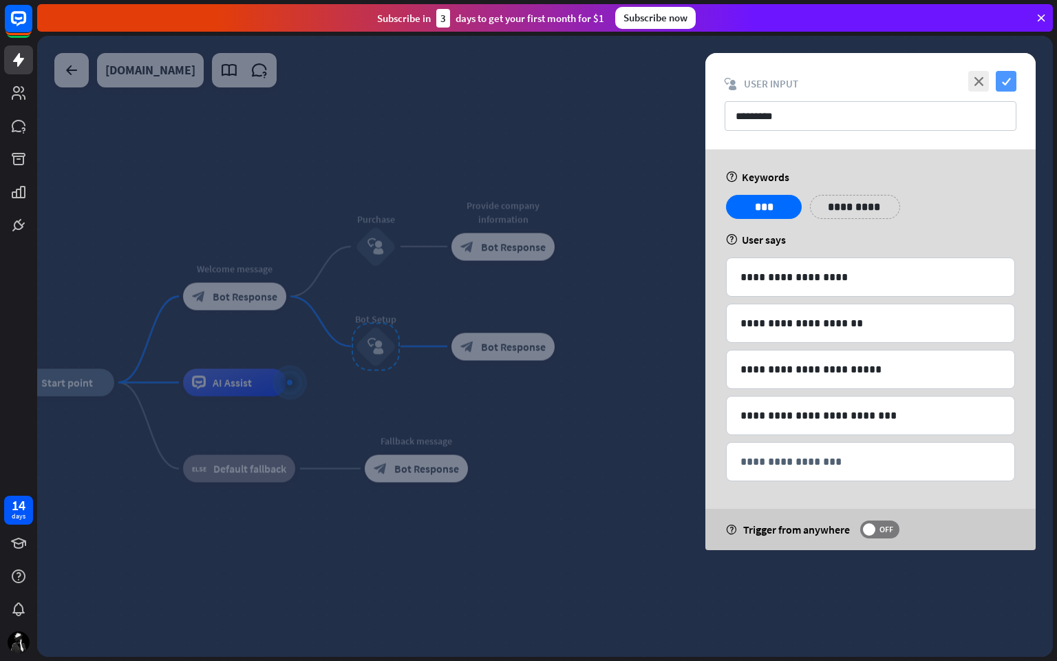
click at [1002, 79] on icon "check" at bounding box center [1006, 81] width 21 height 21
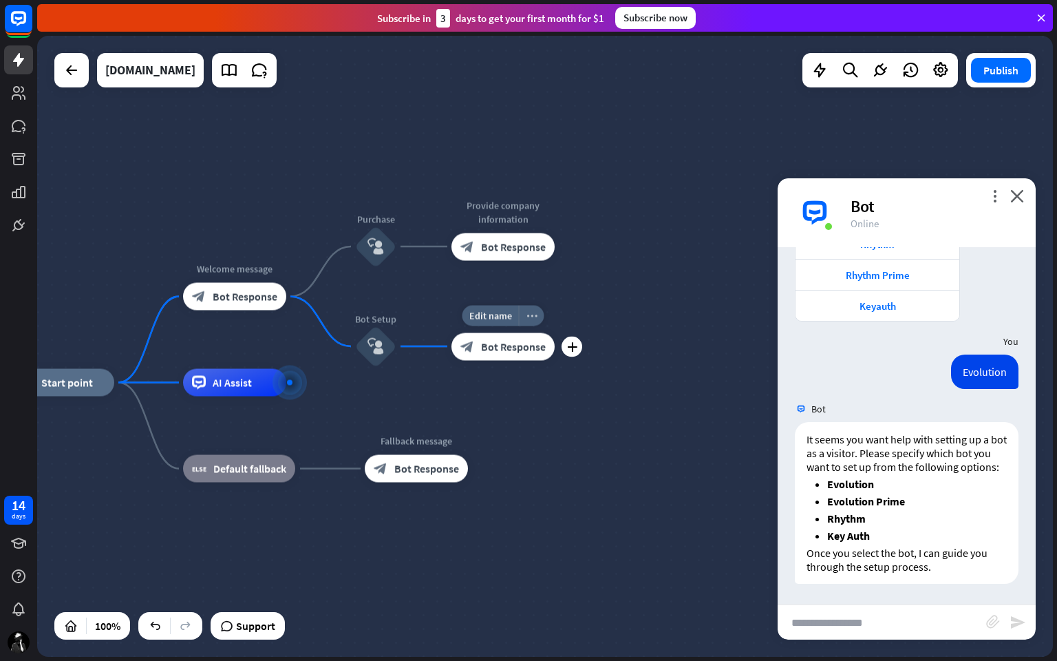
click at [533, 314] on icon "more_horiz" at bounding box center [531, 315] width 11 height 10
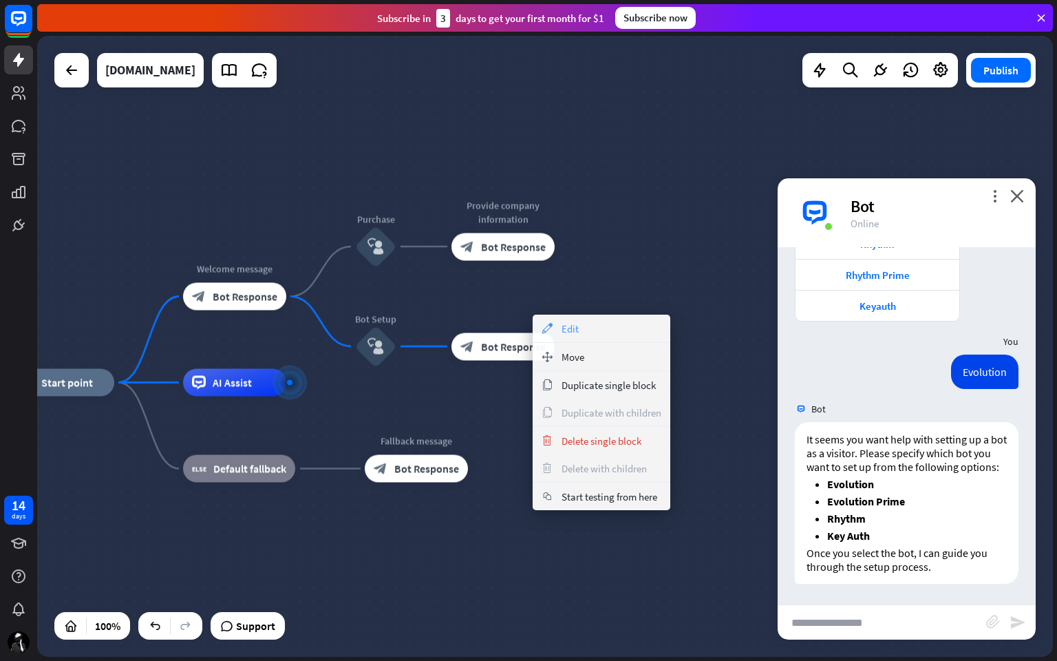
click at [576, 326] on span "Edit" at bounding box center [570, 328] width 17 height 13
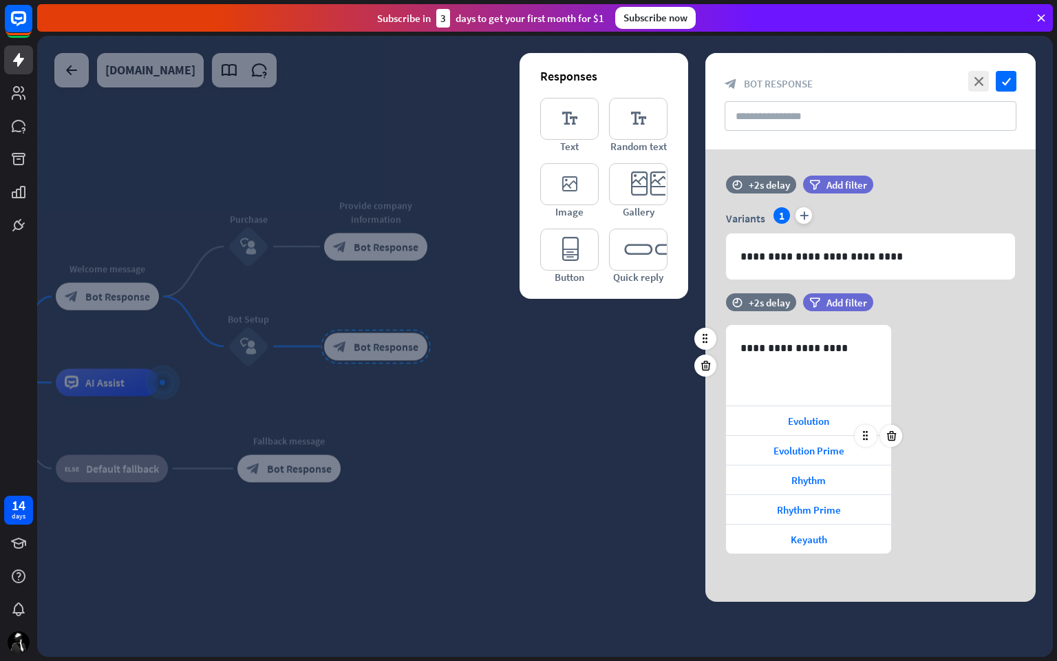
click at [855, 429] on div at bounding box center [878, 436] width 47 height 22
click at [824, 423] on span "Evolution" at bounding box center [808, 420] width 41 height 13
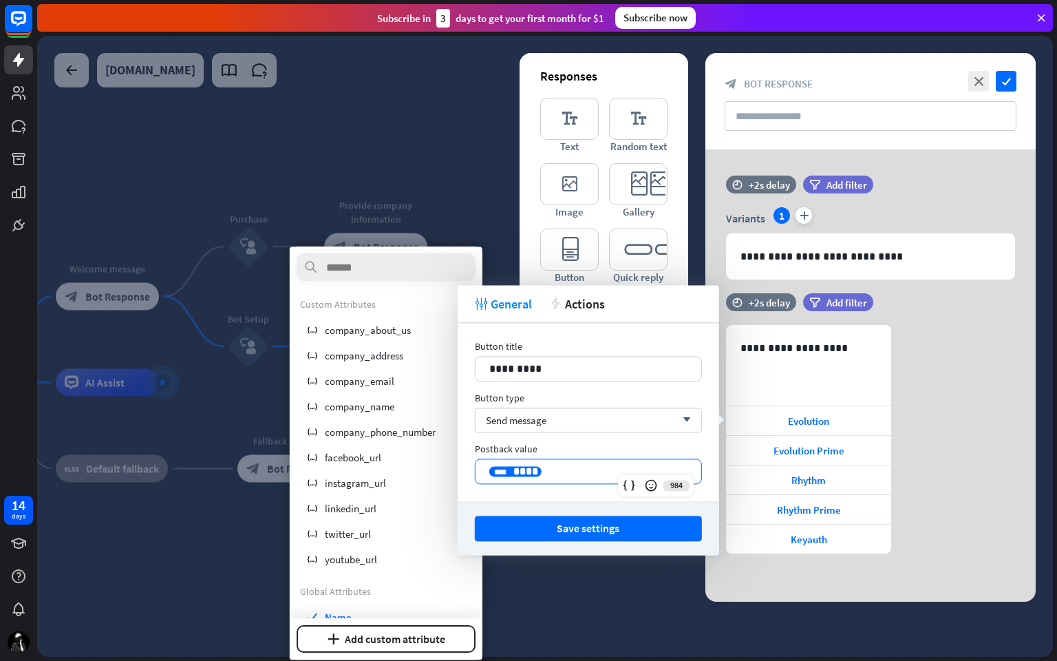
click at [518, 469] on span "****" at bounding box center [525, 471] width 25 height 10
click at [687, 415] on div "Send message arrow_down" at bounding box center [588, 419] width 227 height 25
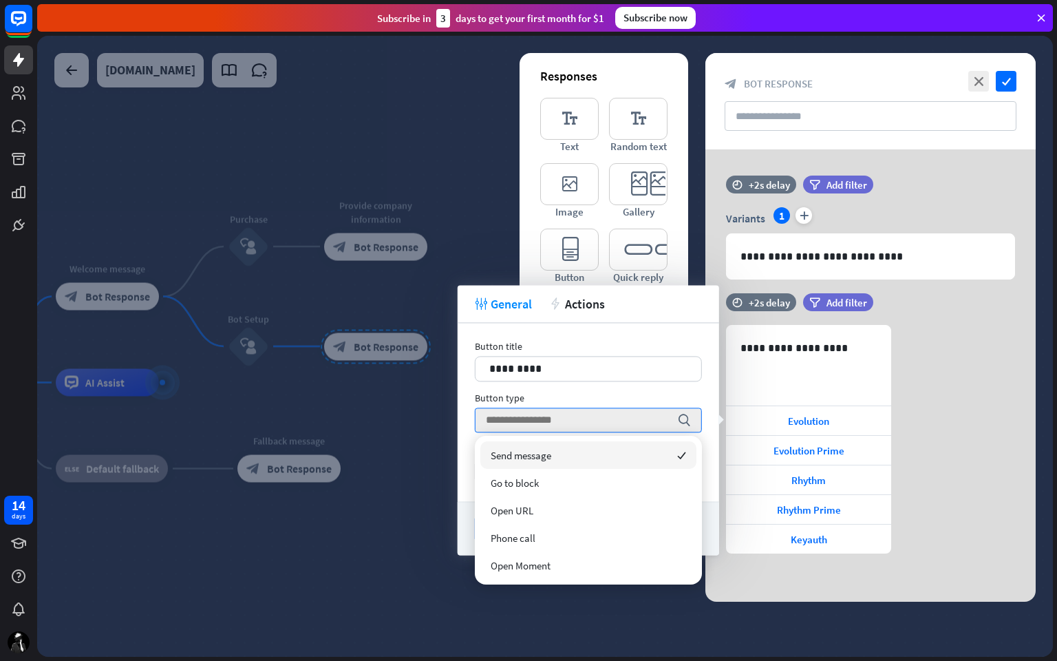
click at [568, 455] on div "Send message checked" at bounding box center [588, 455] width 216 height 28
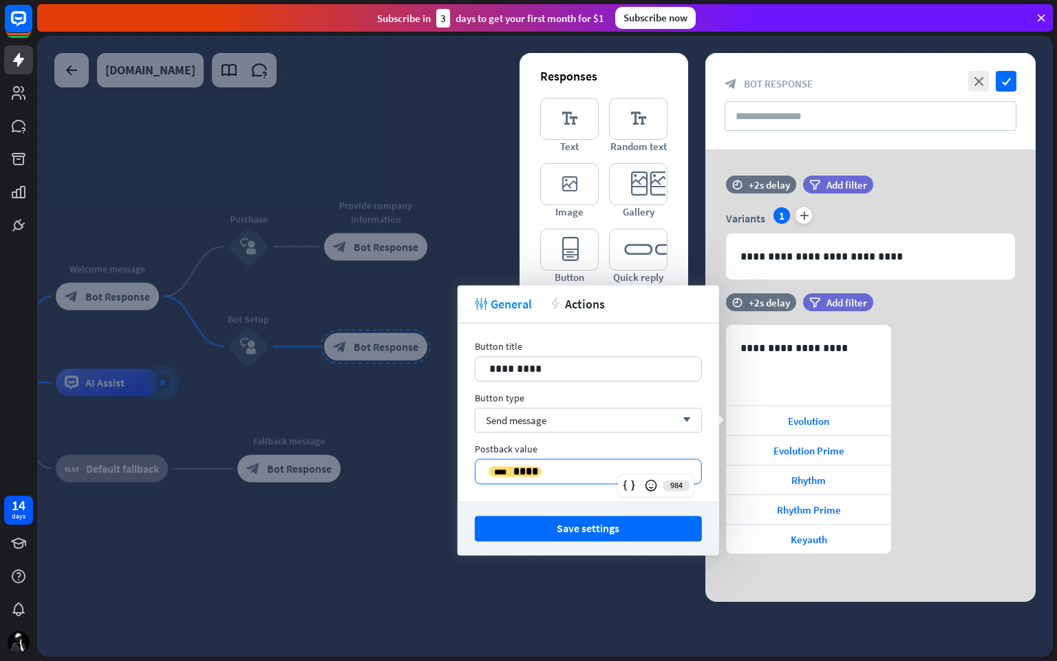
drag, startPoint x: 601, startPoint y: 468, endPoint x: 476, endPoint y: 565, distance: 158.4
click at [476, 557] on div at bounding box center [545, 346] width 1016 height 621
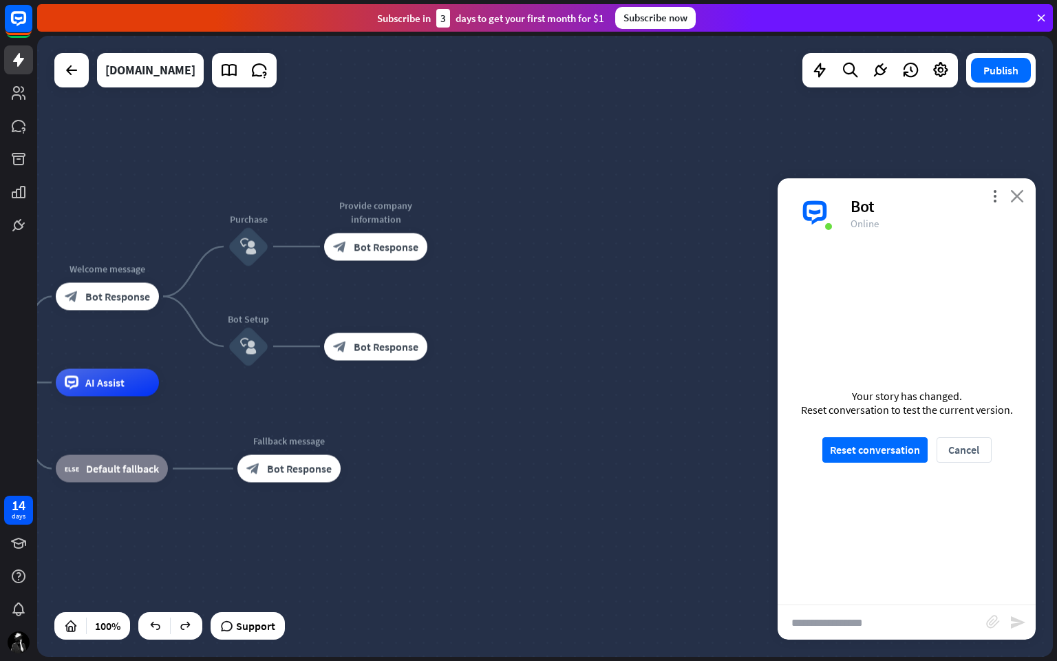
click at [1016, 195] on icon "close" at bounding box center [1017, 195] width 14 height 13
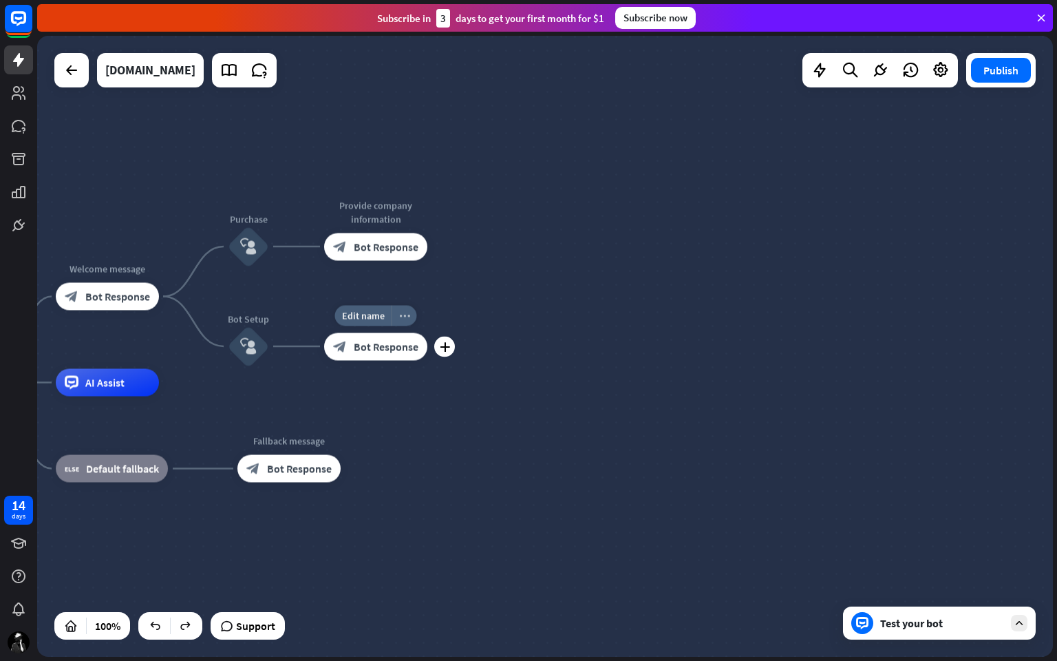
click at [402, 313] on icon "more_horiz" at bounding box center [404, 315] width 11 height 10
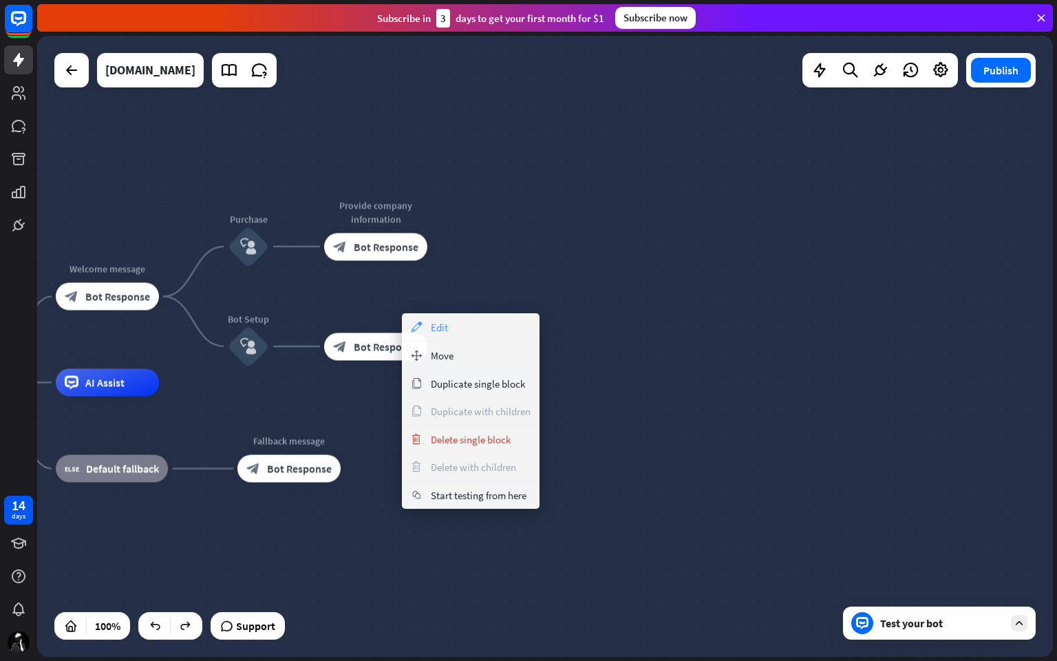
click at [440, 326] on span "Edit" at bounding box center [439, 327] width 17 height 13
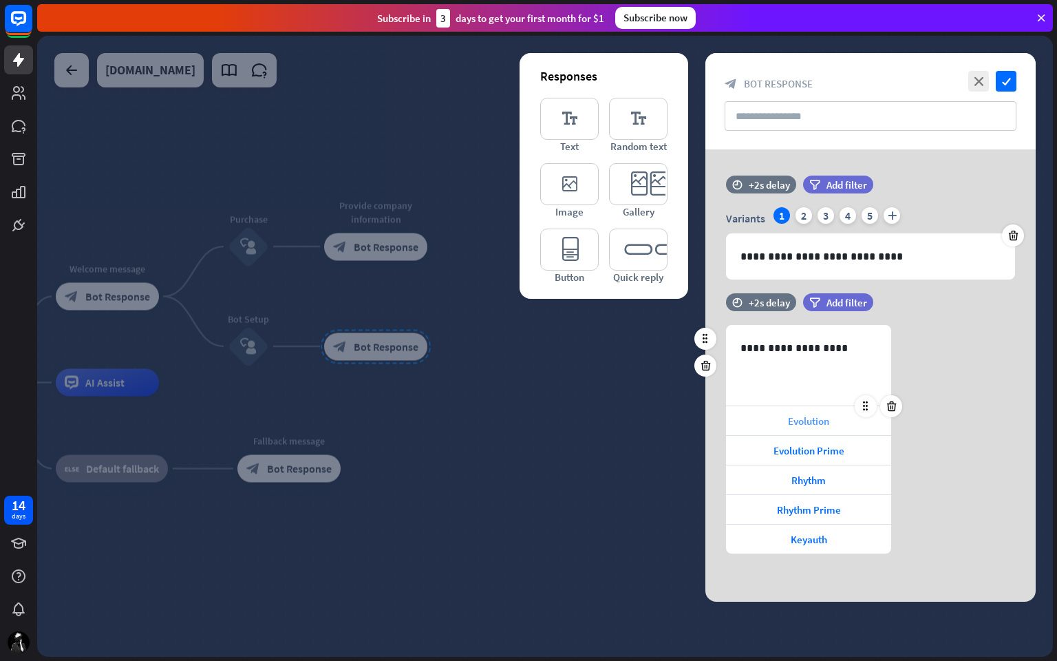
click at [817, 414] on span "Evolution" at bounding box center [808, 420] width 41 height 13
click at [1009, 79] on icon "check" at bounding box center [1006, 81] width 21 height 21
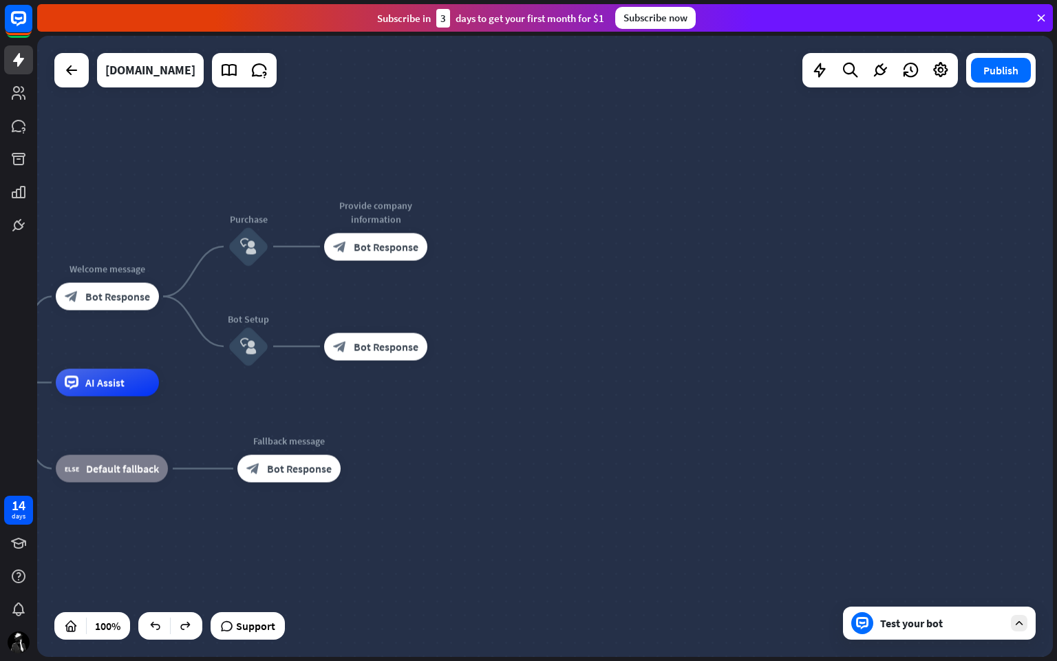
click at [928, 557] on div "Test your bot" at bounding box center [942, 623] width 124 height 14
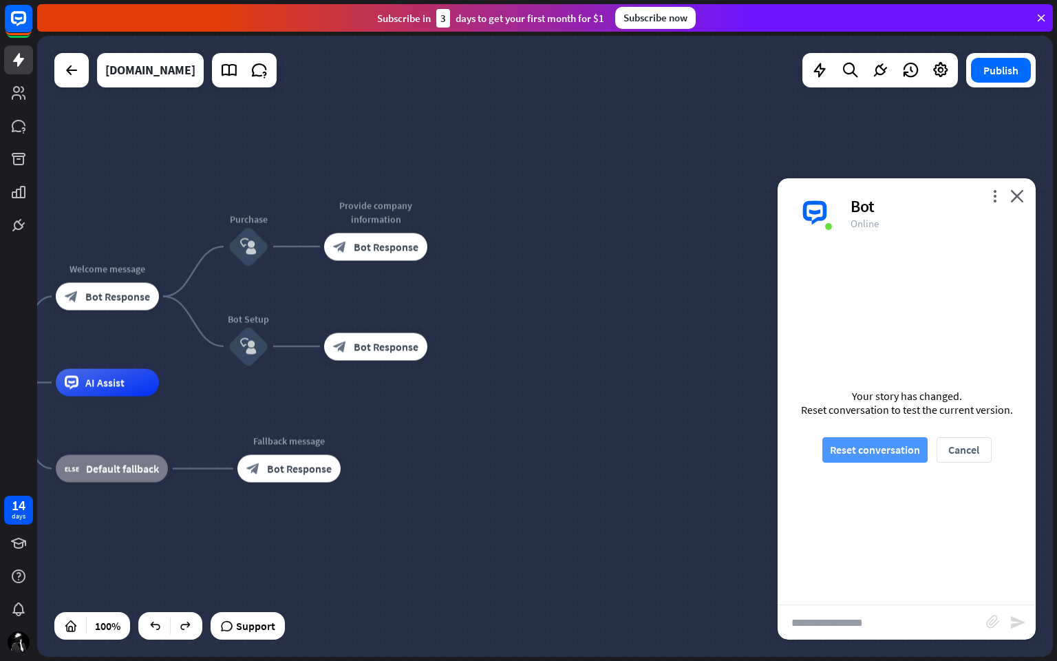
click at [884, 448] on button "Reset conversation" at bounding box center [874, 449] width 105 height 25
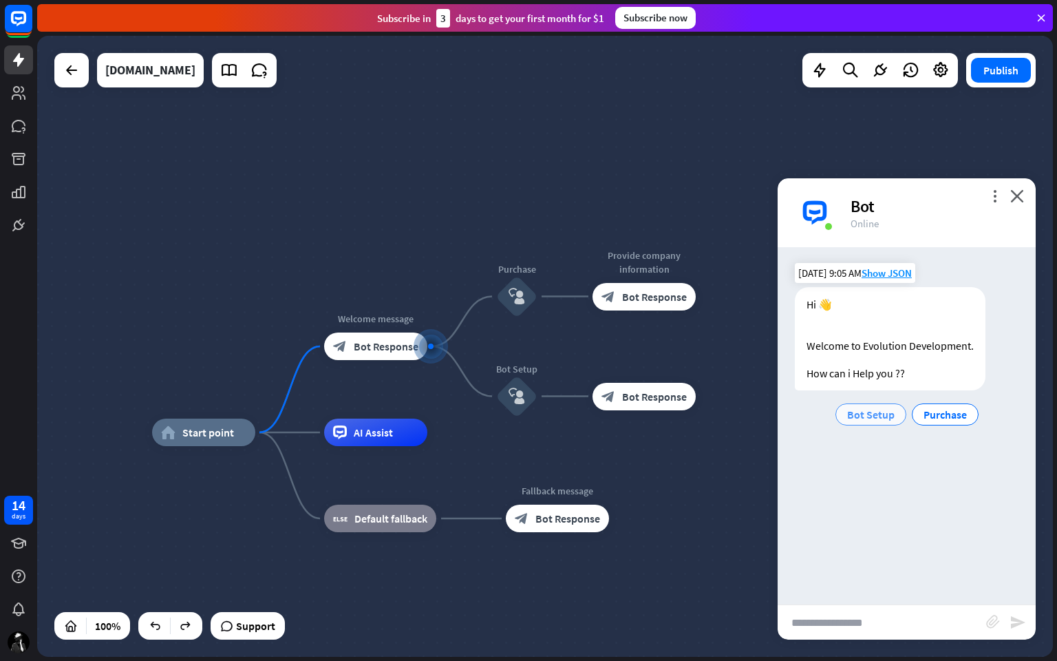
click at [877, 411] on span "Bot Setup" at bounding box center [870, 414] width 47 height 14
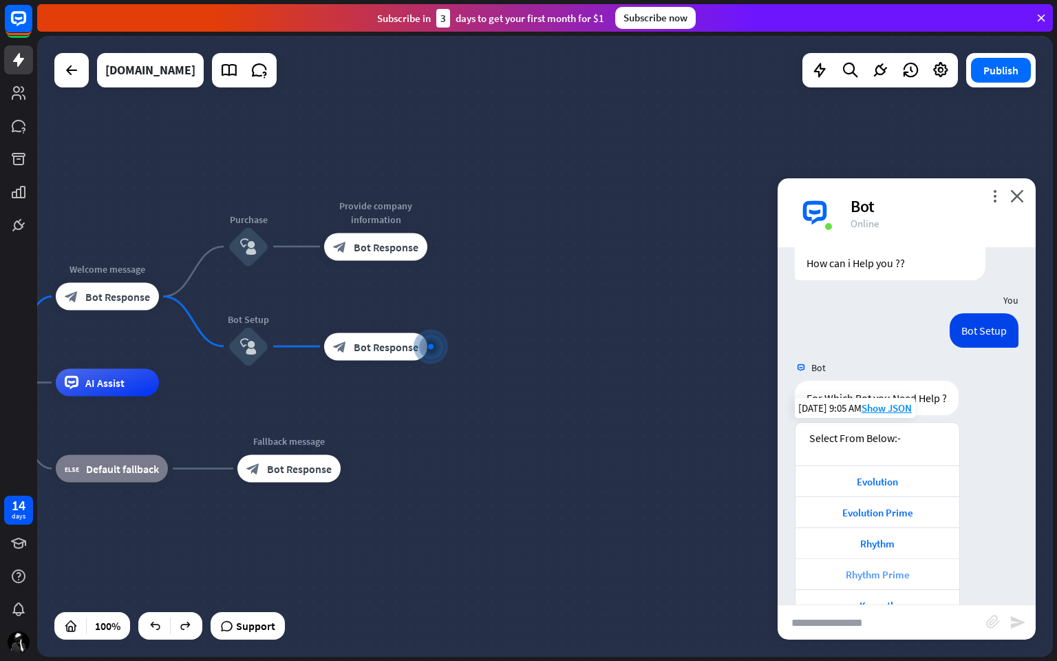
scroll to position [147, 0]
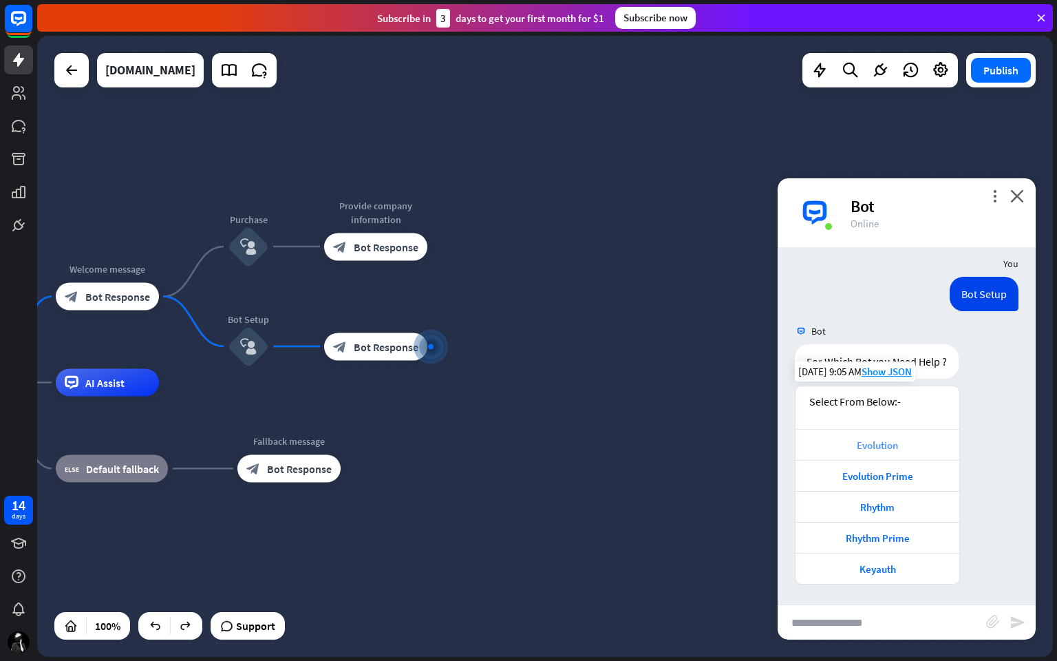
click at [889, 440] on div "Evolution" at bounding box center [877, 444] width 150 height 13
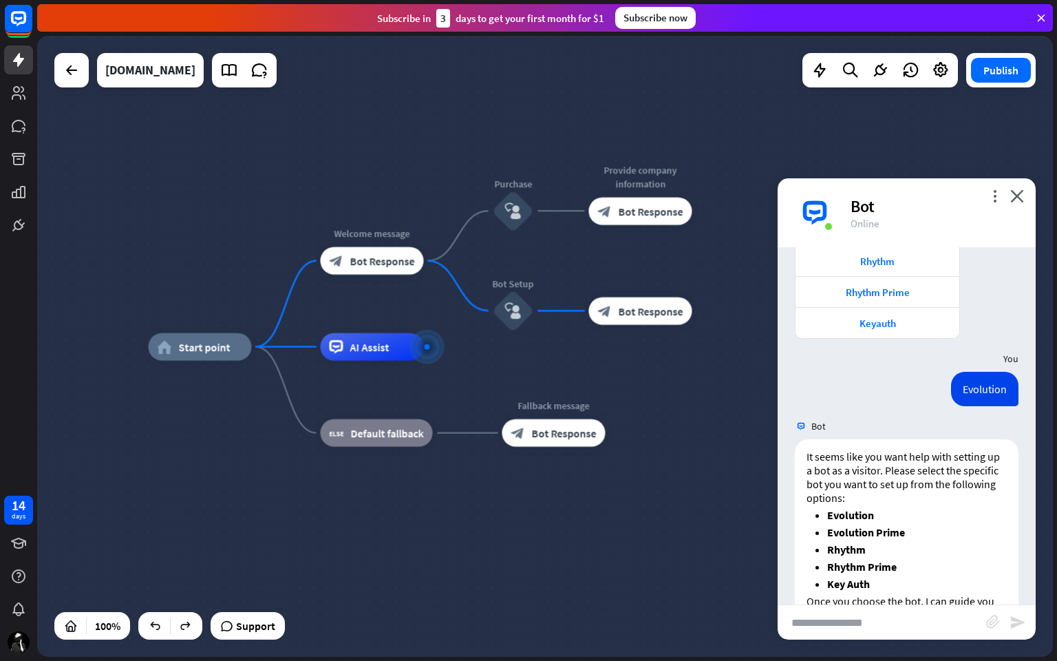
scroll to position [440, 0]
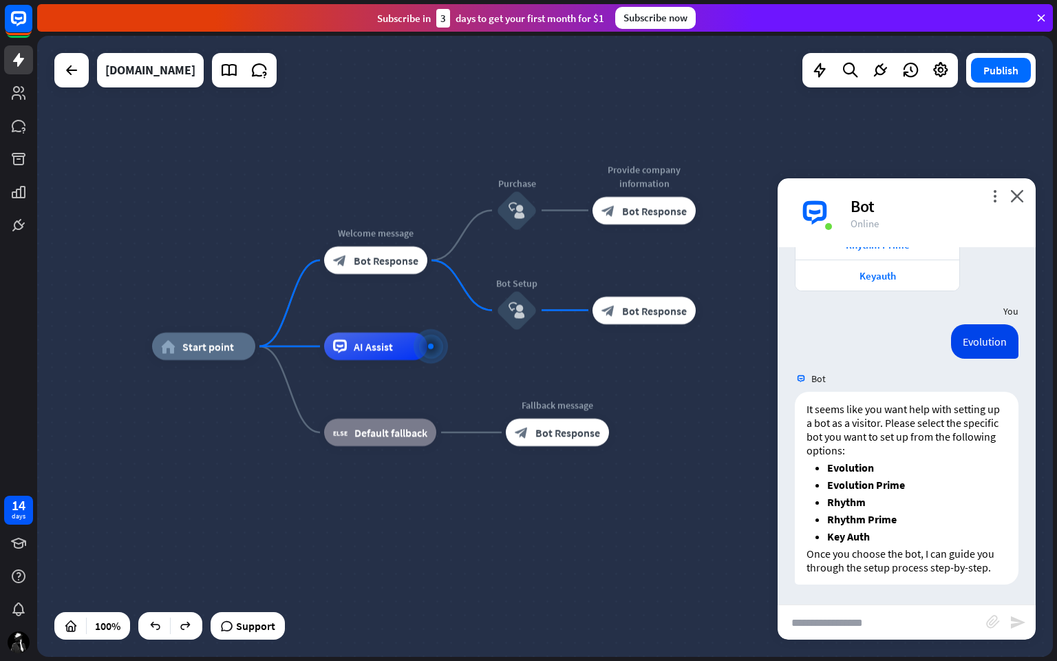
click at [1039, 14] on icon at bounding box center [1041, 18] width 12 height 12
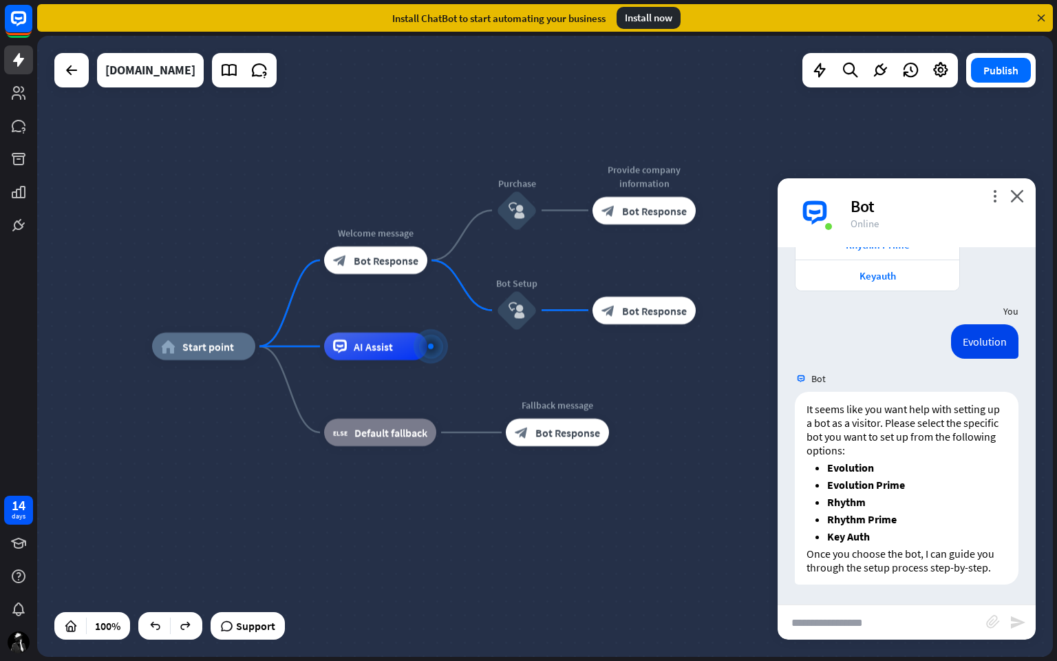
click at [642, 17] on div "Install now" at bounding box center [649, 18] width 64 height 22
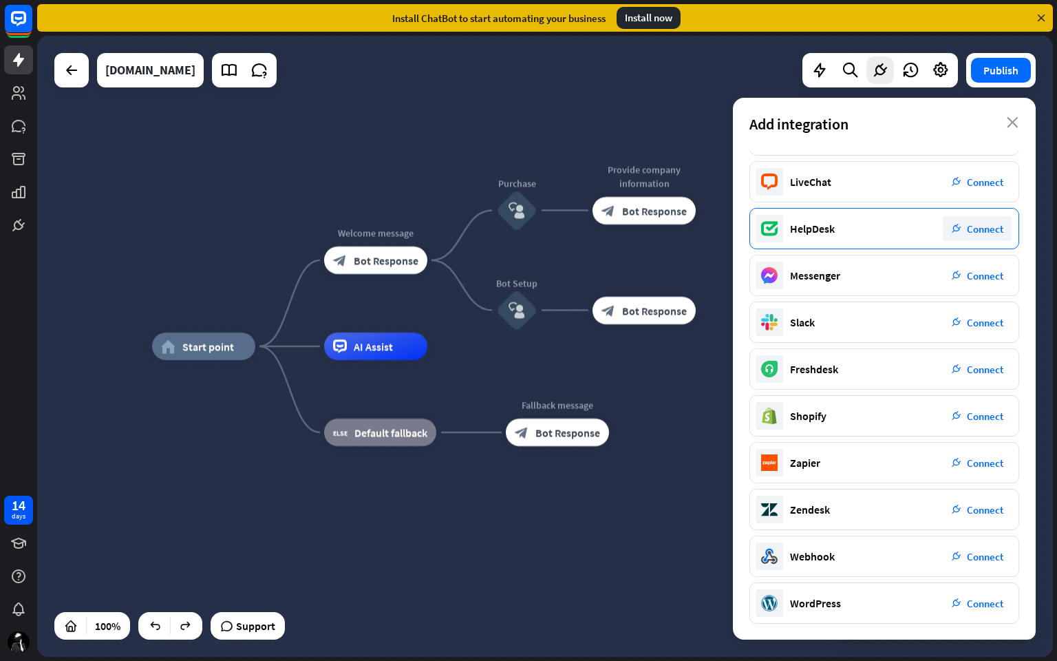
scroll to position [0, 0]
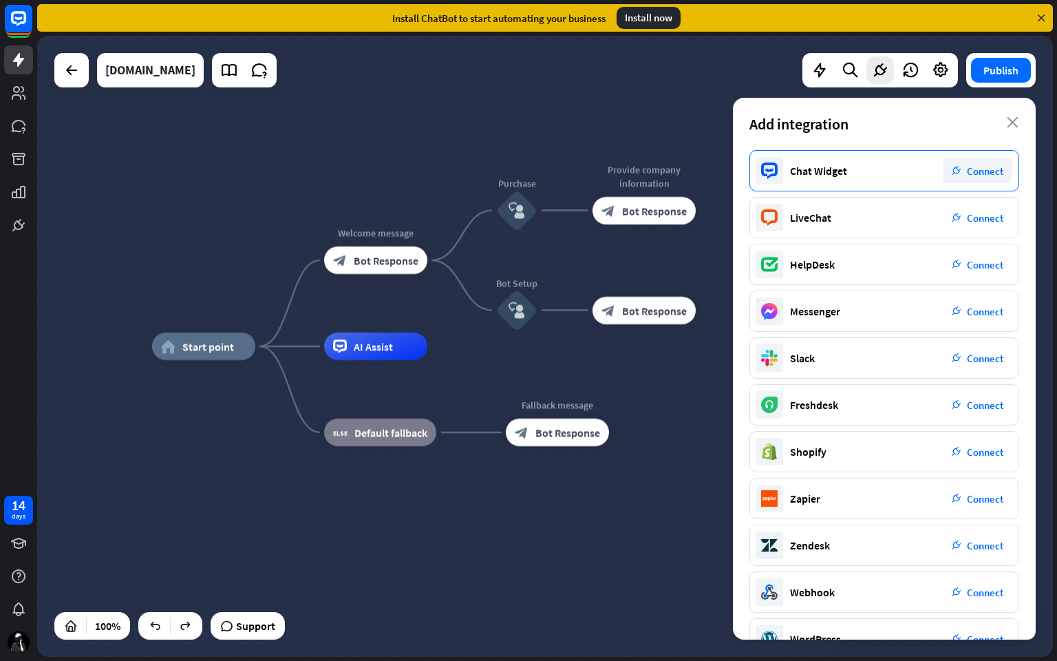
click at [978, 173] on span "Connect" at bounding box center [985, 170] width 36 height 13
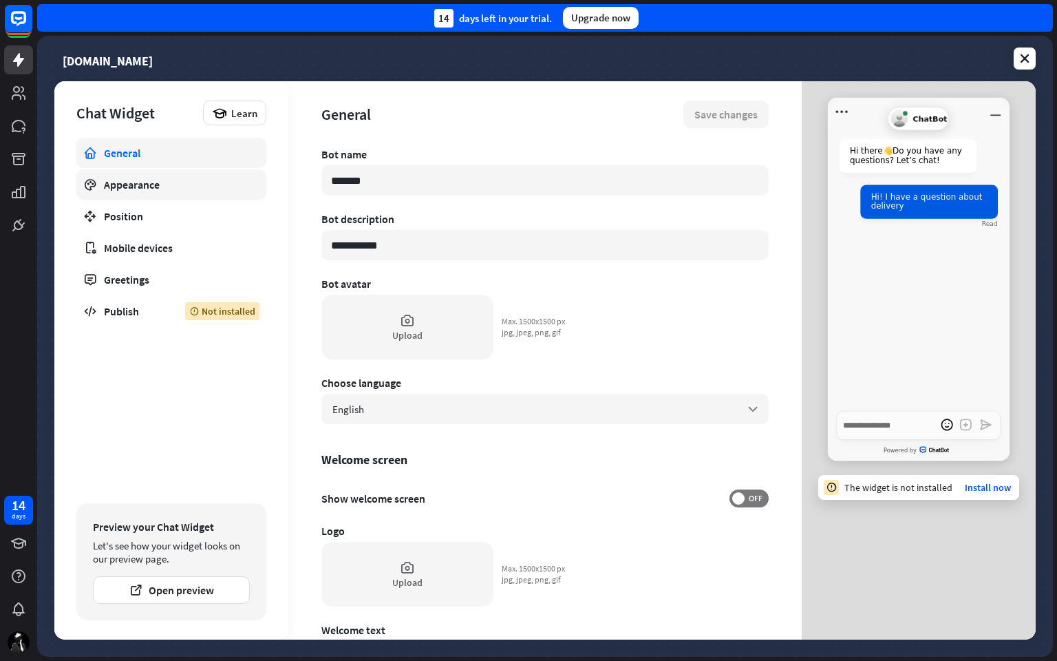
click at [160, 190] on div "Appearance" at bounding box center [171, 185] width 135 height 14
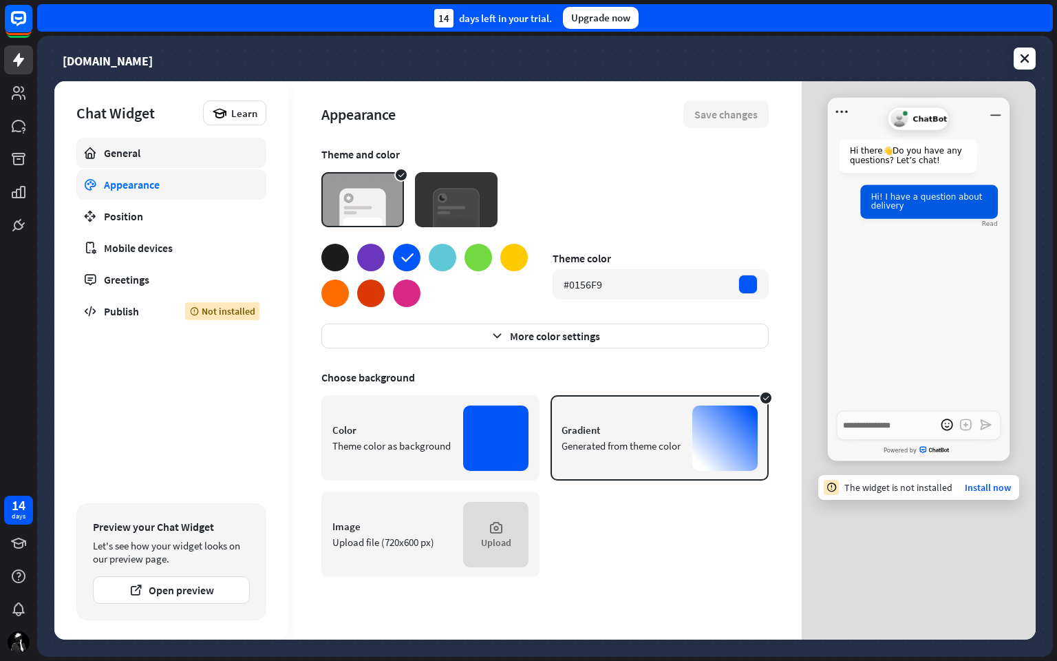
click at [156, 151] on div "General" at bounding box center [171, 153] width 135 height 14
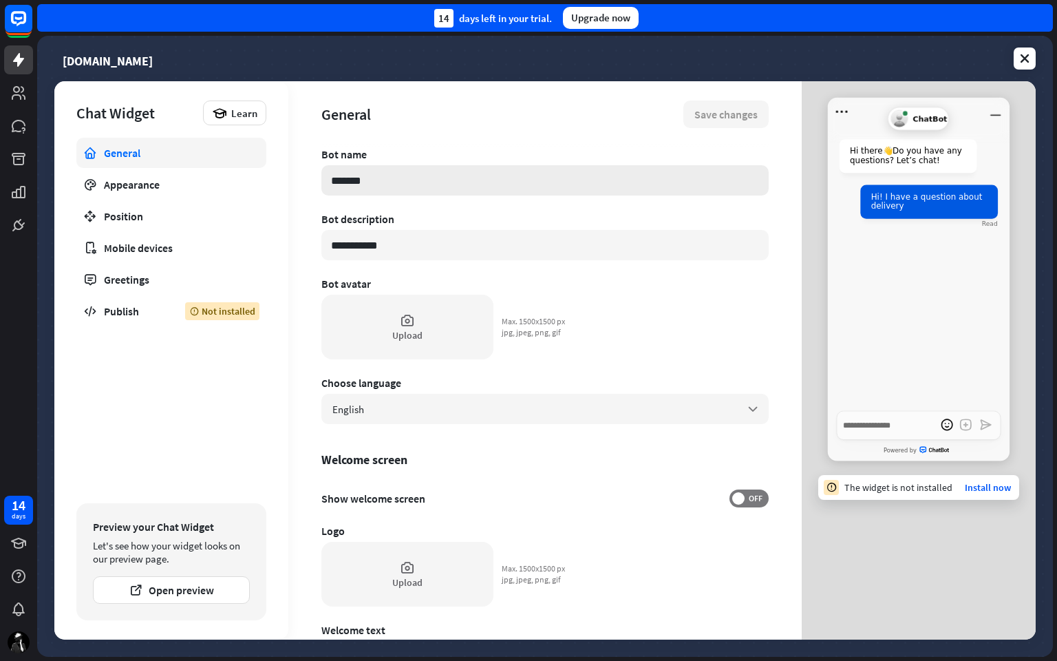
click at [453, 191] on input "*******" at bounding box center [544, 180] width 447 height 30
type textarea "*"
type input "*"
type textarea "*"
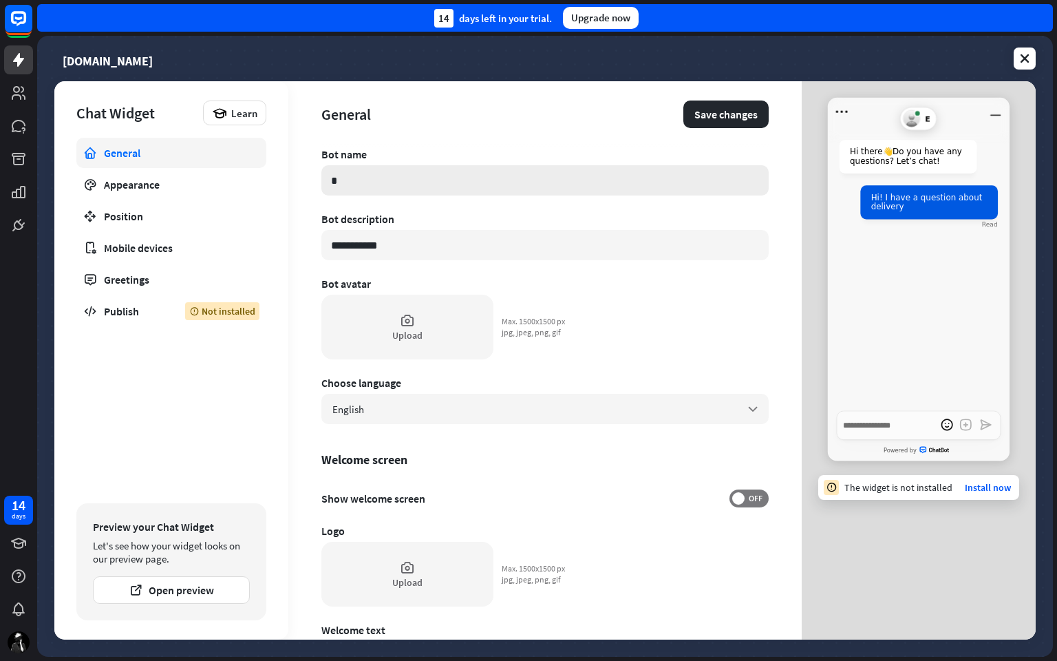
type input "**"
type textarea "*"
type input "***"
type textarea "*"
type input "****"
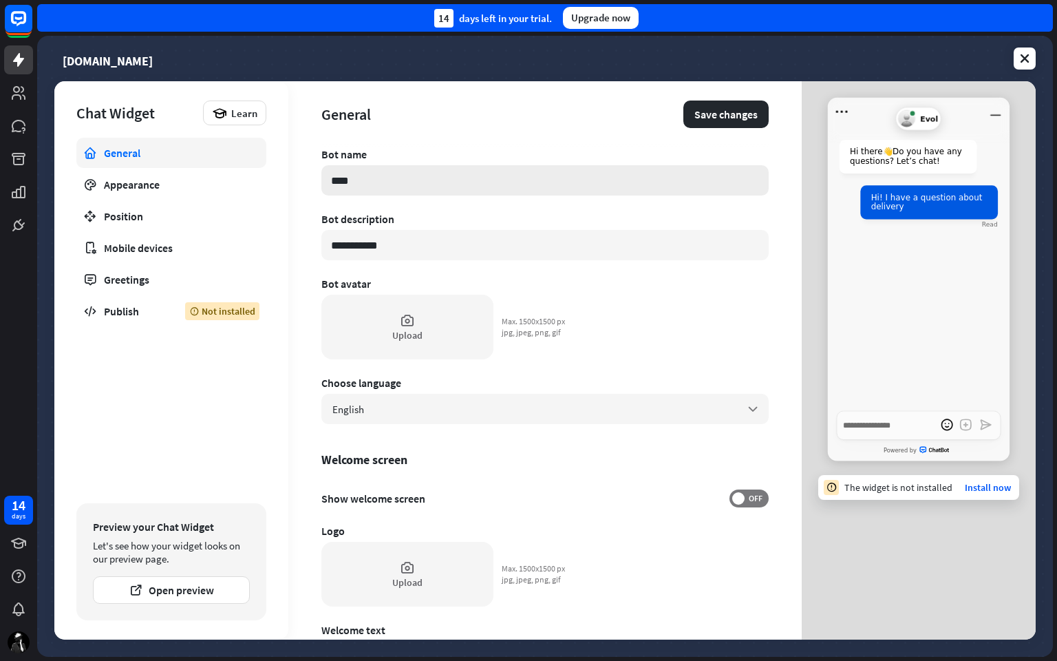
type textarea "*"
type input "*****"
type textarea "*"
type input "******"
type textarea "*"
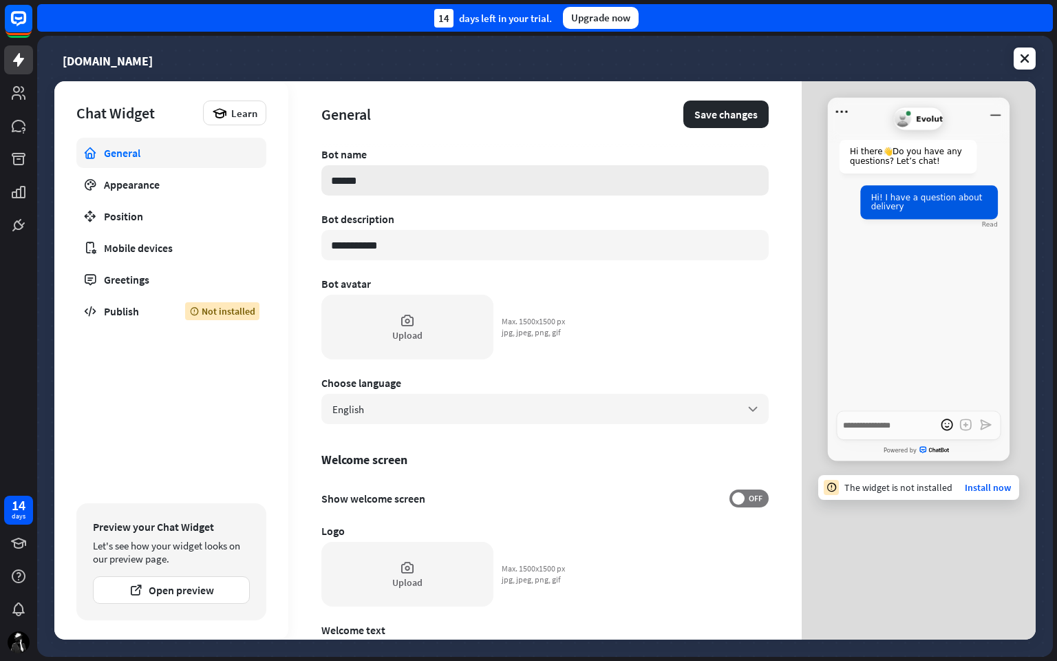
type input "*******"
type textarea "*"
type input "********"
type textarea "*"
type input "*********"
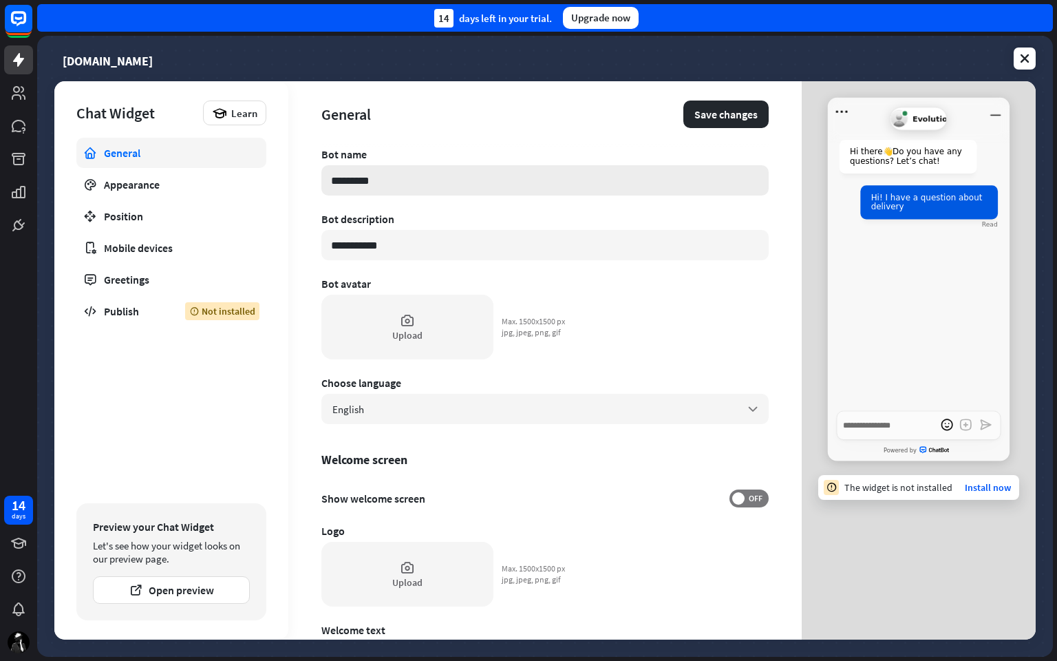
type textarea "*"
type input "*********"
type textarea "*"
type input "**********"
type textarea "*"
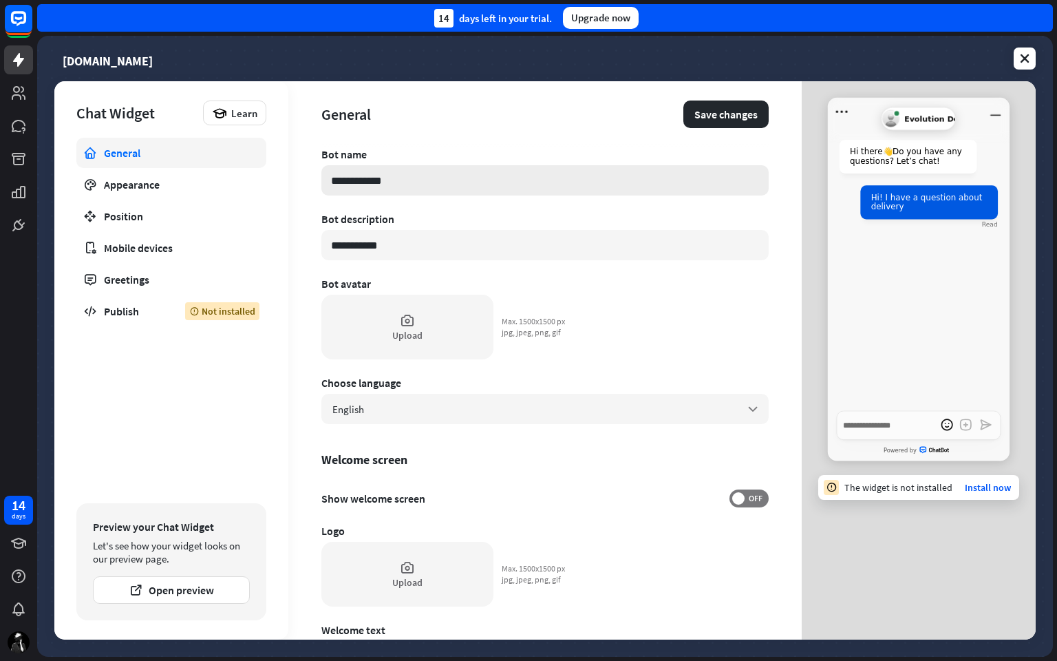
type input "**********"
type textarea "*"
type input "**********"
type textarea "*"
type input "**********"
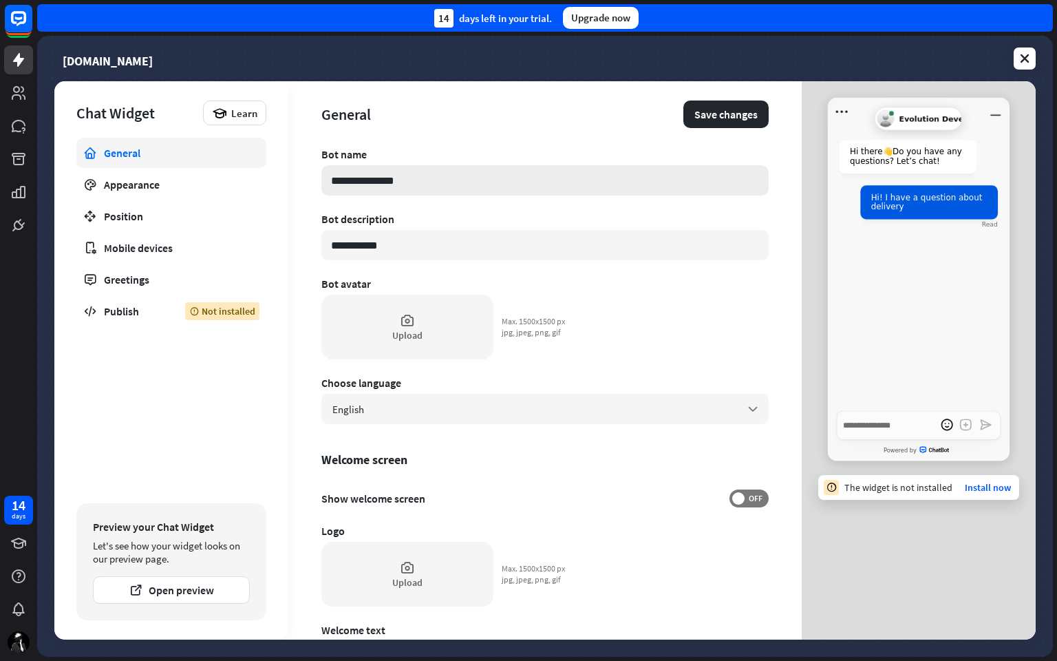
type textarea "*"
type input "**********"
type textarea "*"
type input "**********"
type textarea "*"
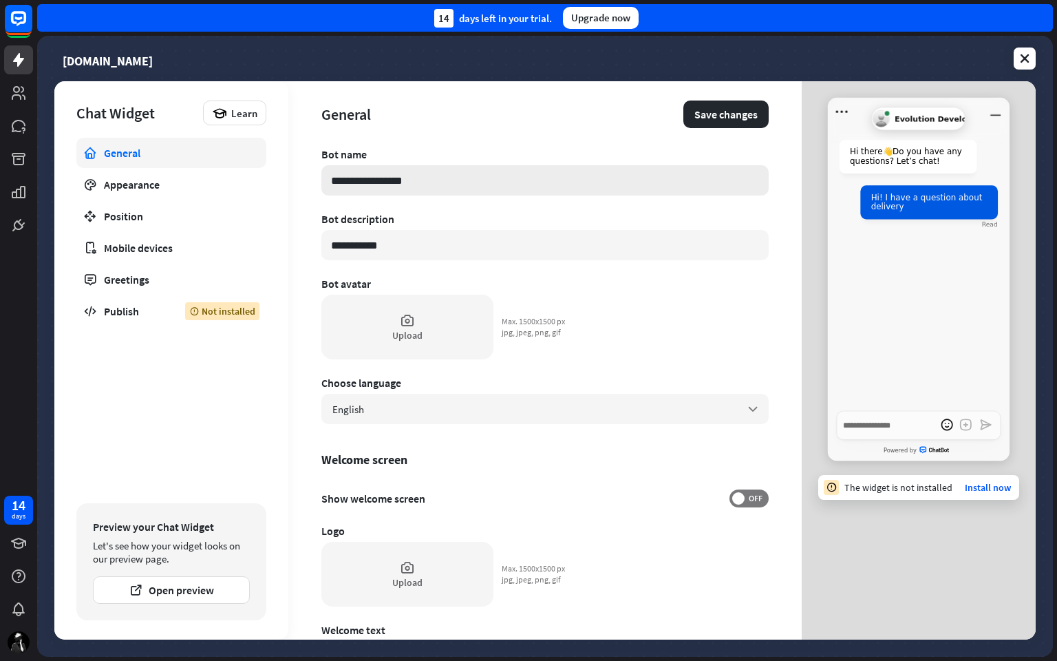
type input "**********"
type textarea "*"
type input "**********"
type textarea "*"
type input "**********"
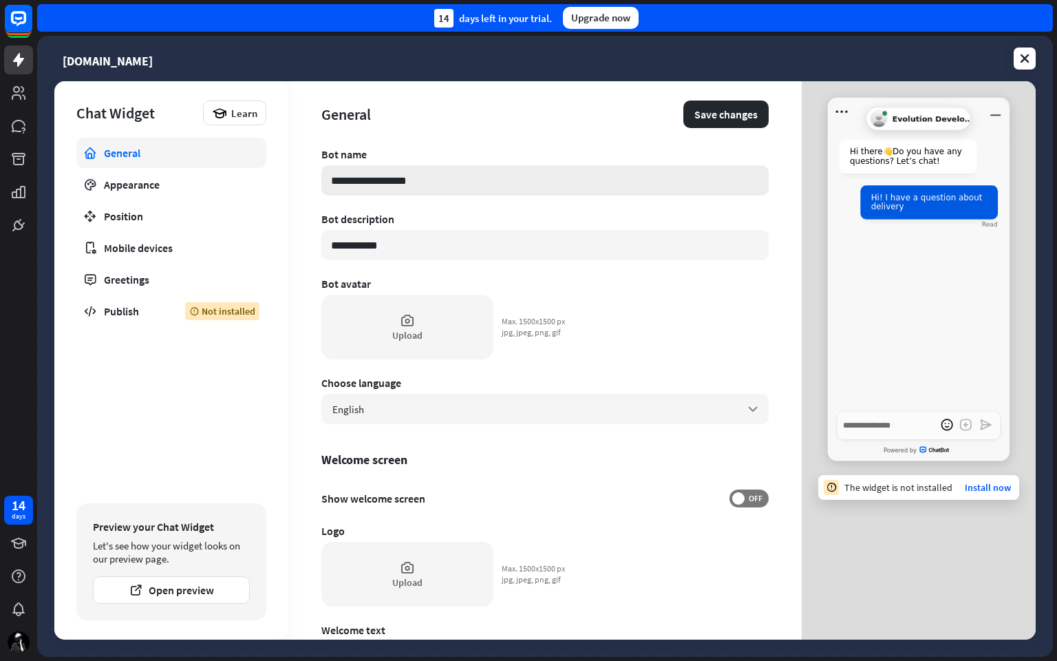
type textarea "*"
type input "**********"
type textarea "*"
type input "**********"
type textarea "*"
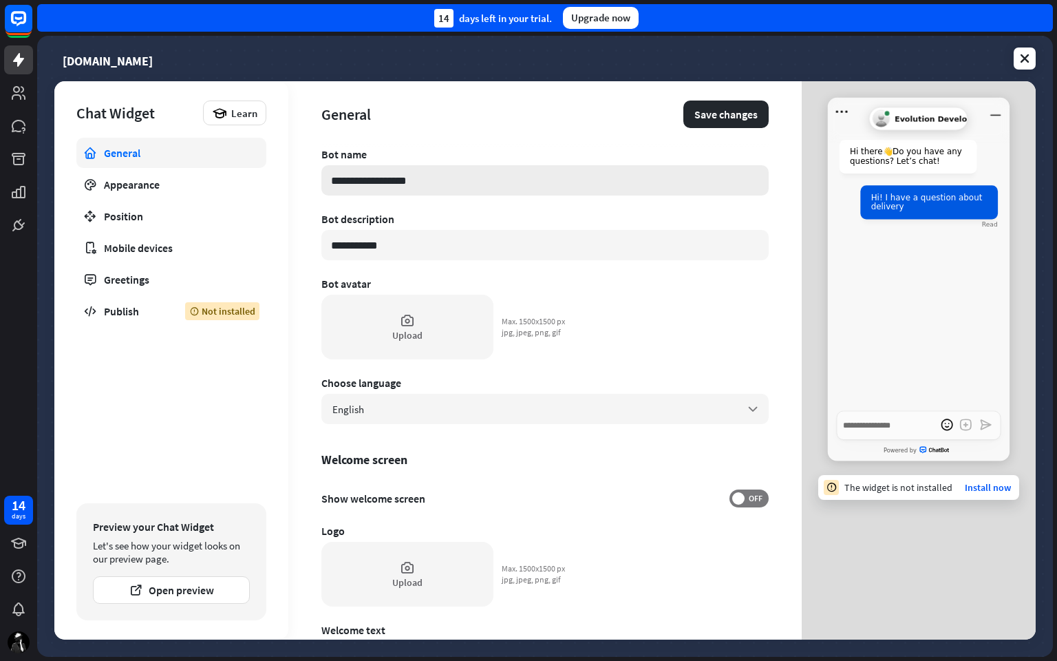
type input "**********"
type textarea "*"
type input "**********"
type textarea "*"
type input "**********"
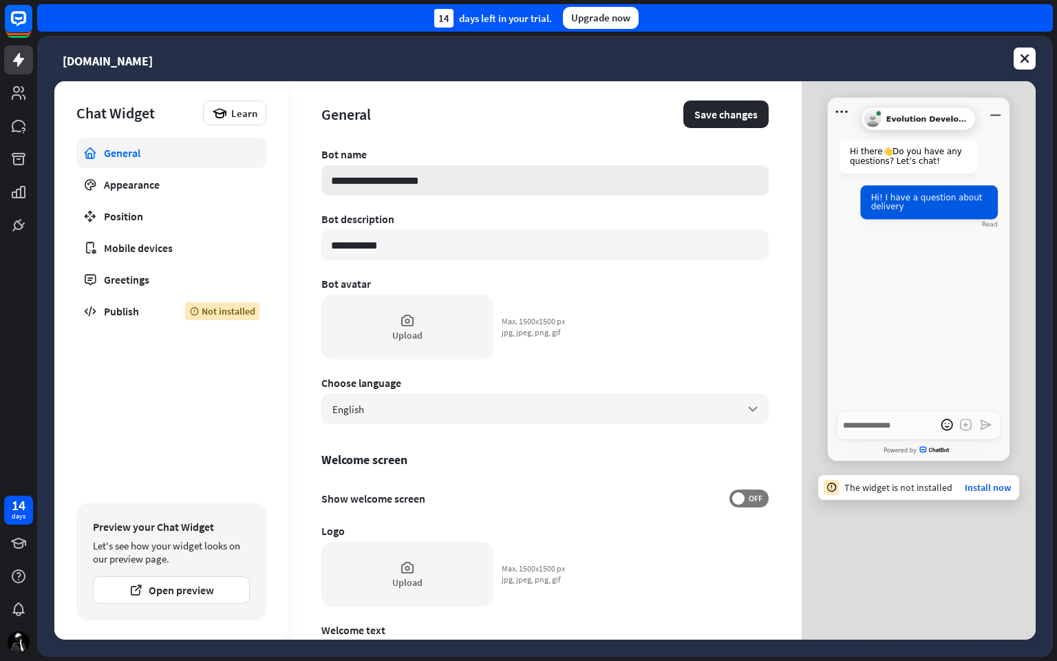
type textarea "*"
type input "*********"
click at [407, 245] on input "**********" at bounding box center [544, 245] width 447 height 30
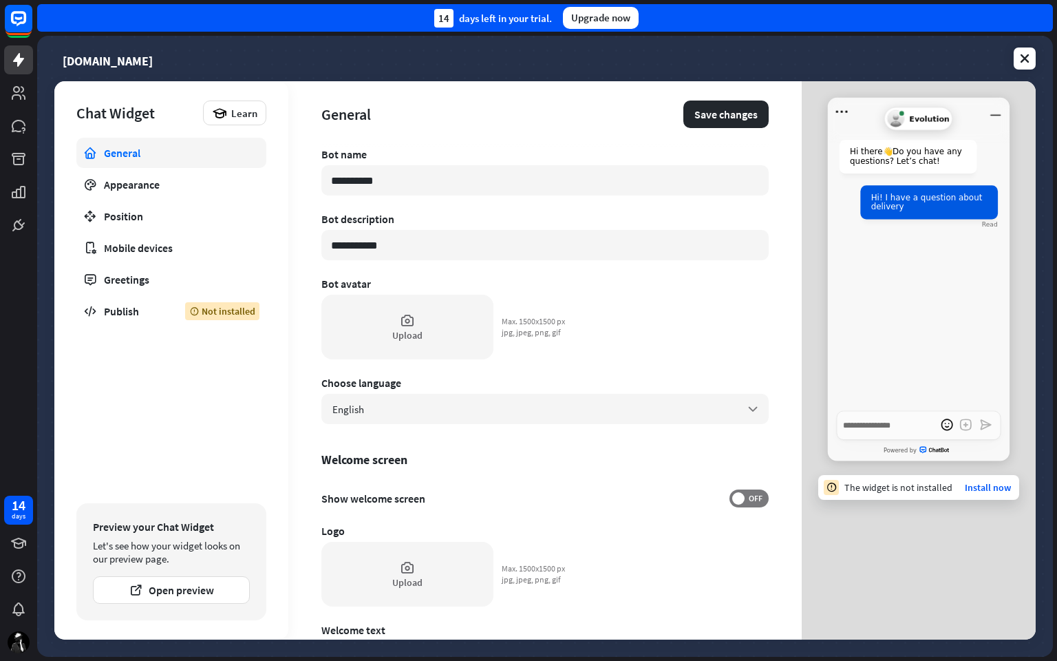
type textarea "*"
type input "*"
type textarea "*"
type input "**"
type textarea "*"
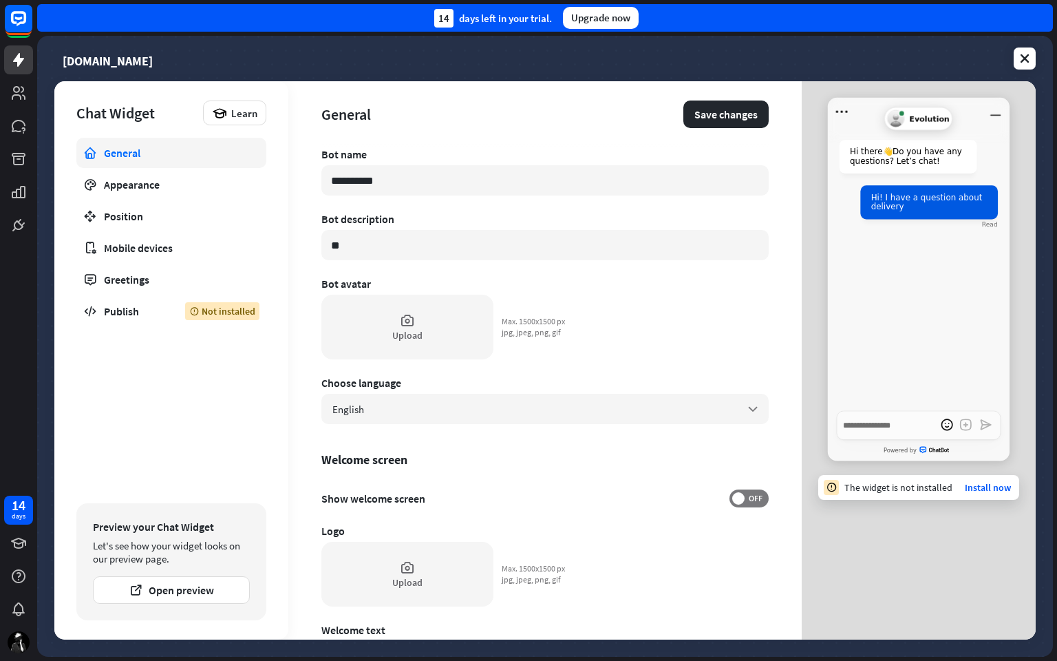
type input "***"
type textarea "*"
type input "****"
type textarea "*"
type input "*****"
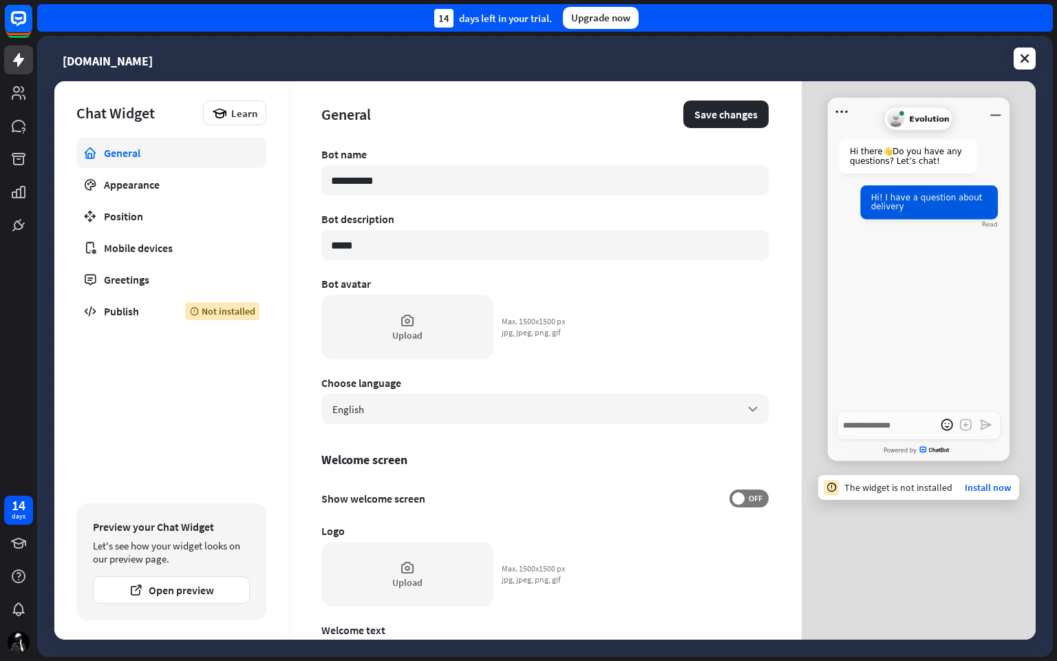
type textarea "*"
type input "******"
type textarea "*"
type input "*******"
type textarea "*"
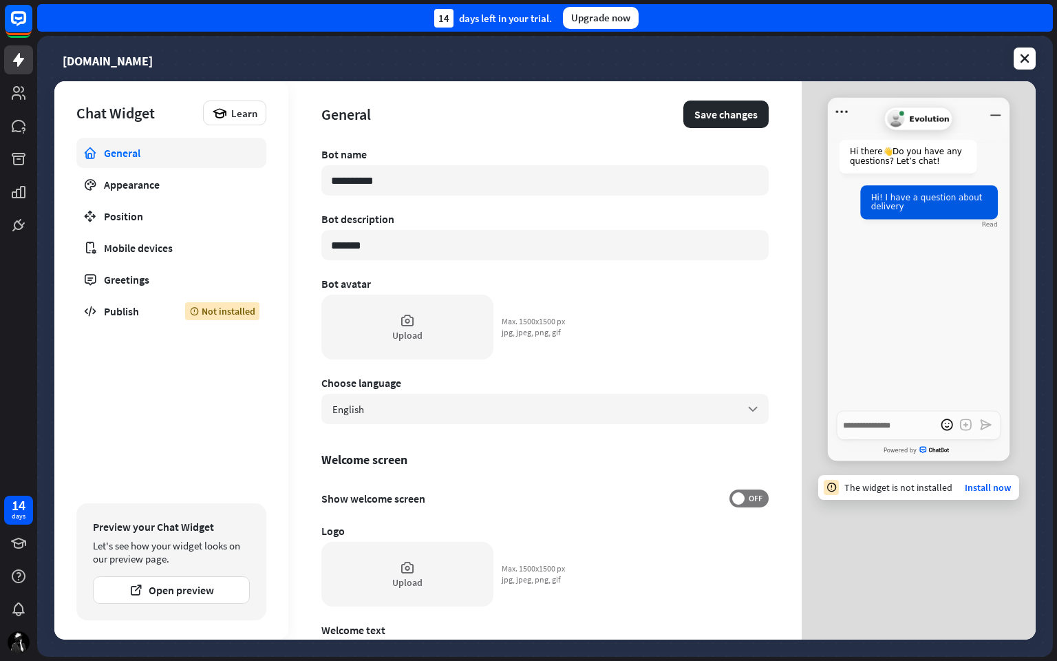
type input "********"
type textarea "*"
type input "*********"
type textarea "*"
type input "*********"
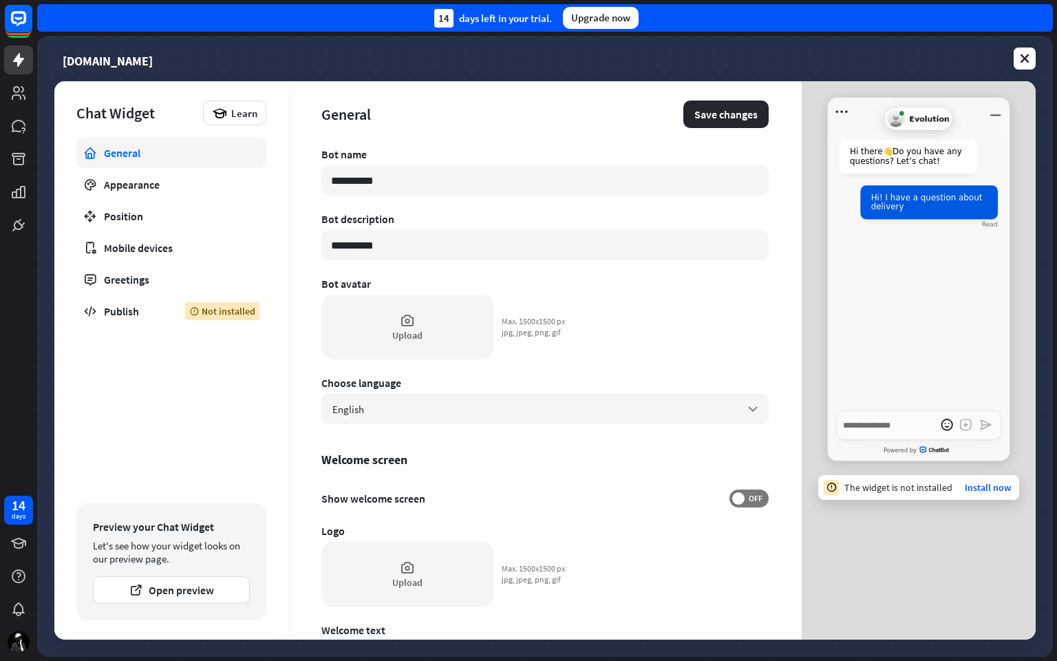
type textarea "*"
type input "**********"
type textarea "*"
type input "**********"
type textarea "*"
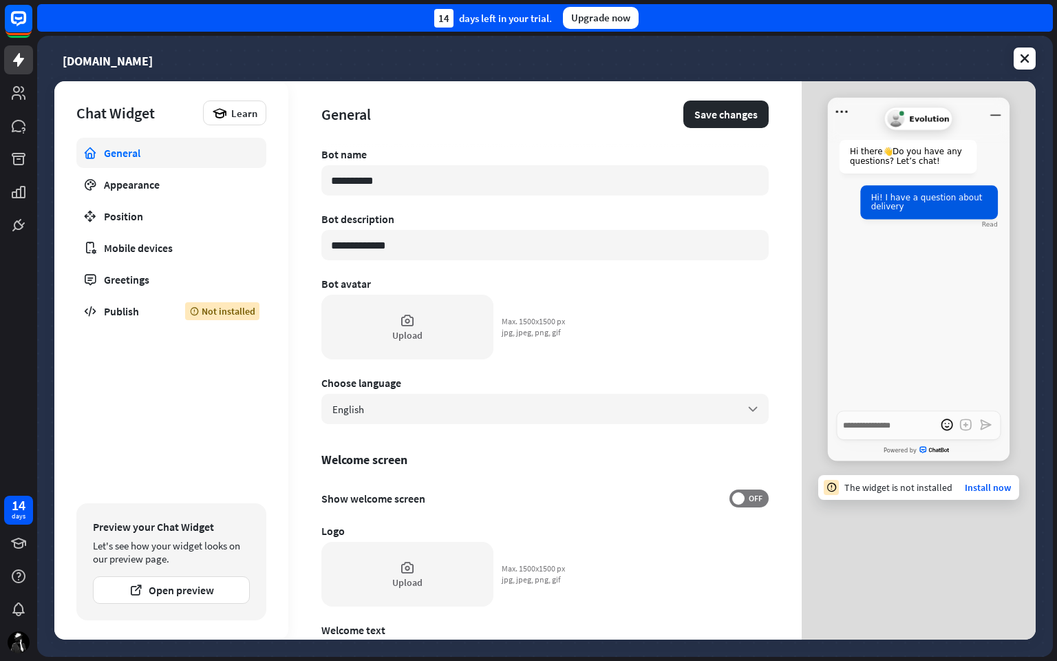
type input "**********"
type textarea "*"
type input "**********"
type textarea "*"
type input "**********"
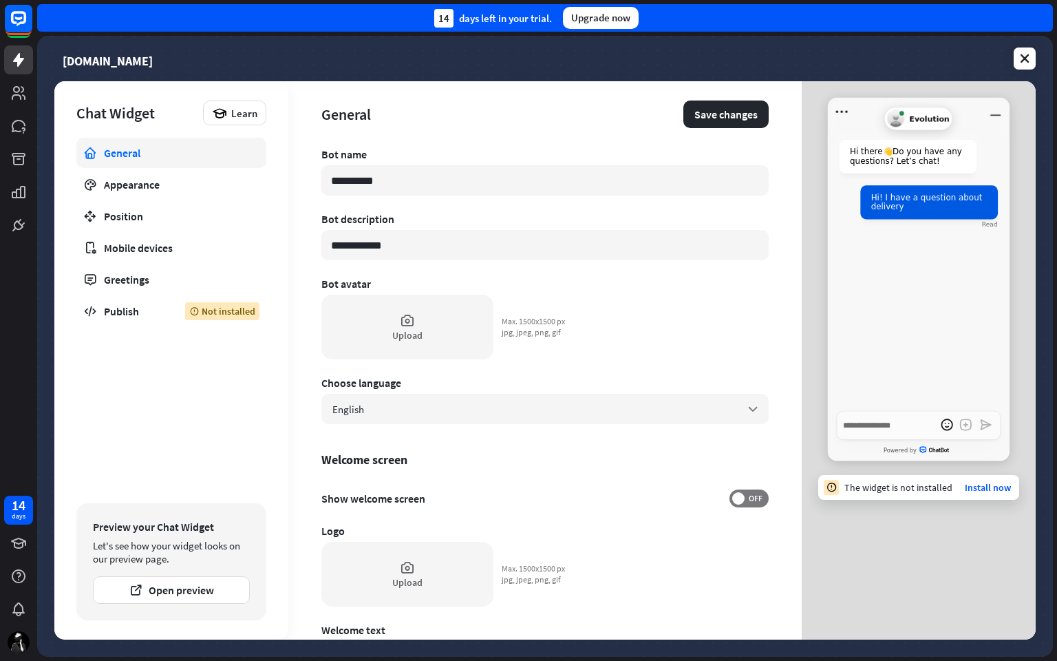
type textarea "*"
type input "**********"
type textarea "*"
type input "**********"
type textarea "*"
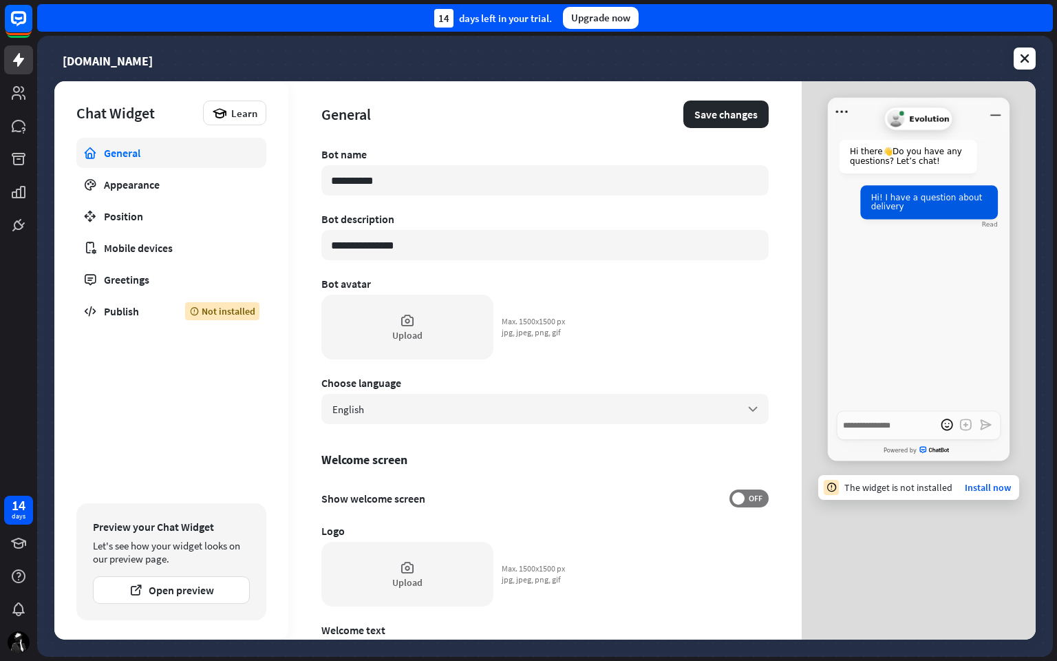
type input "**********"
type textarea "*"
type input "**********"
type textarea "*"
type input "**********"
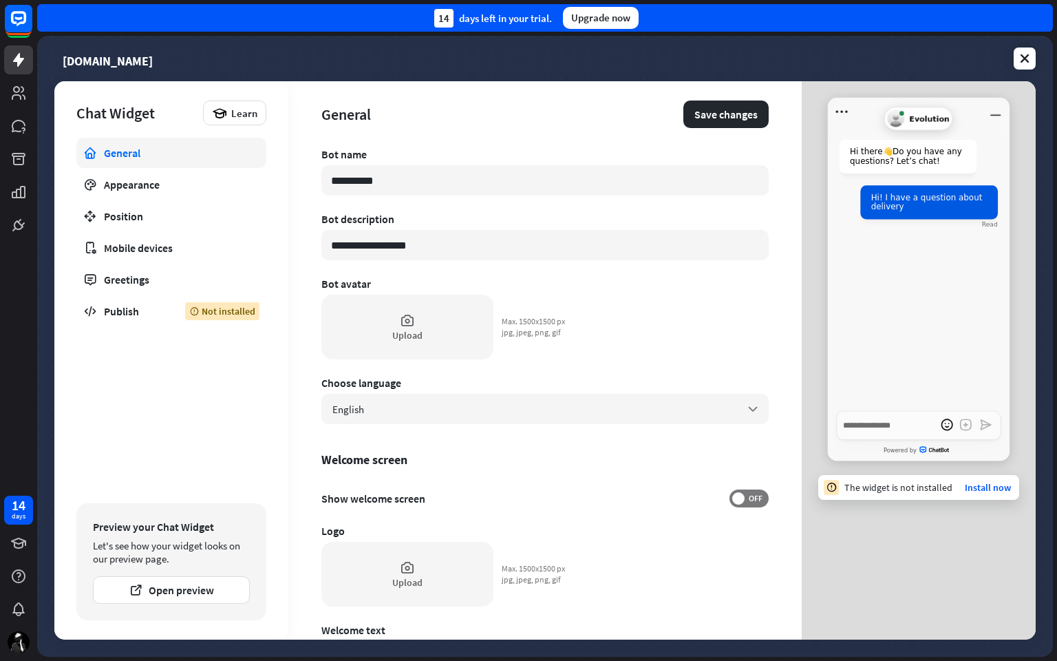
type textarea "*"
type input "**********"
type textarea "*"
type input "**********"
type textarea "*"
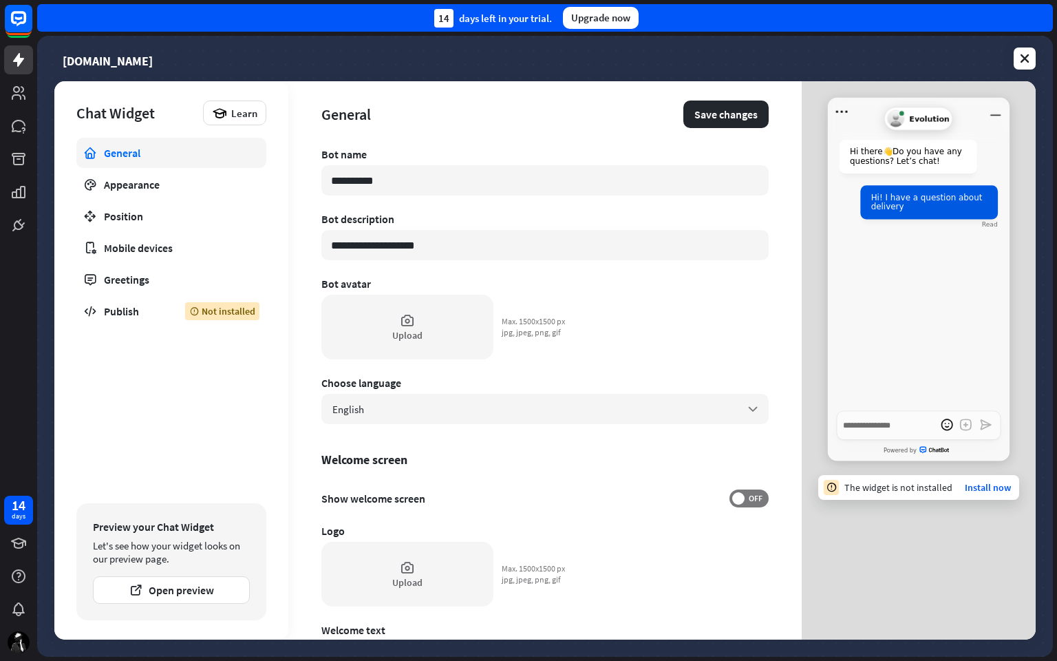
type input "**********"
type textarea "*"
type input "**********"
type textarea "*"
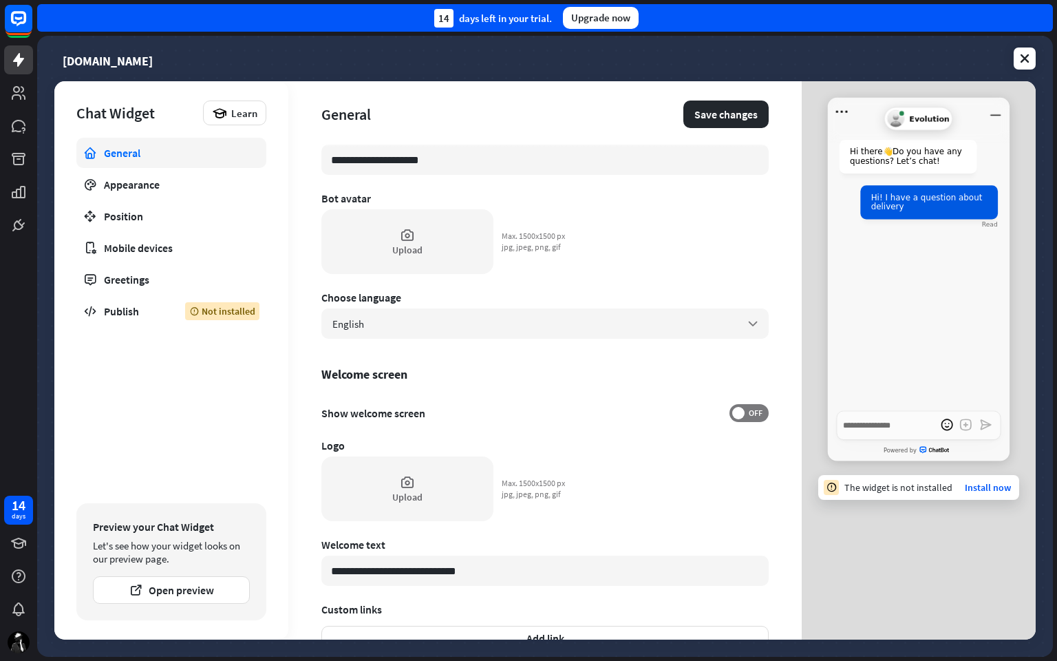
scroll to position [88, 0]
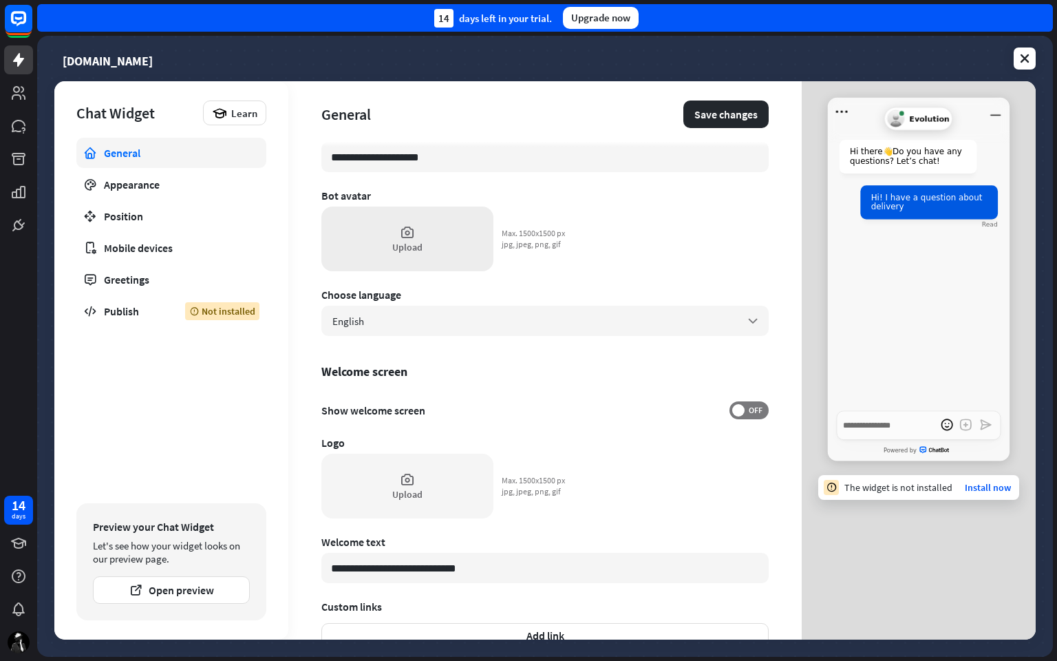
type input "**********"
click at [414, 239] on div "Upload" at bounding box center [407, 238] width 172 height 65
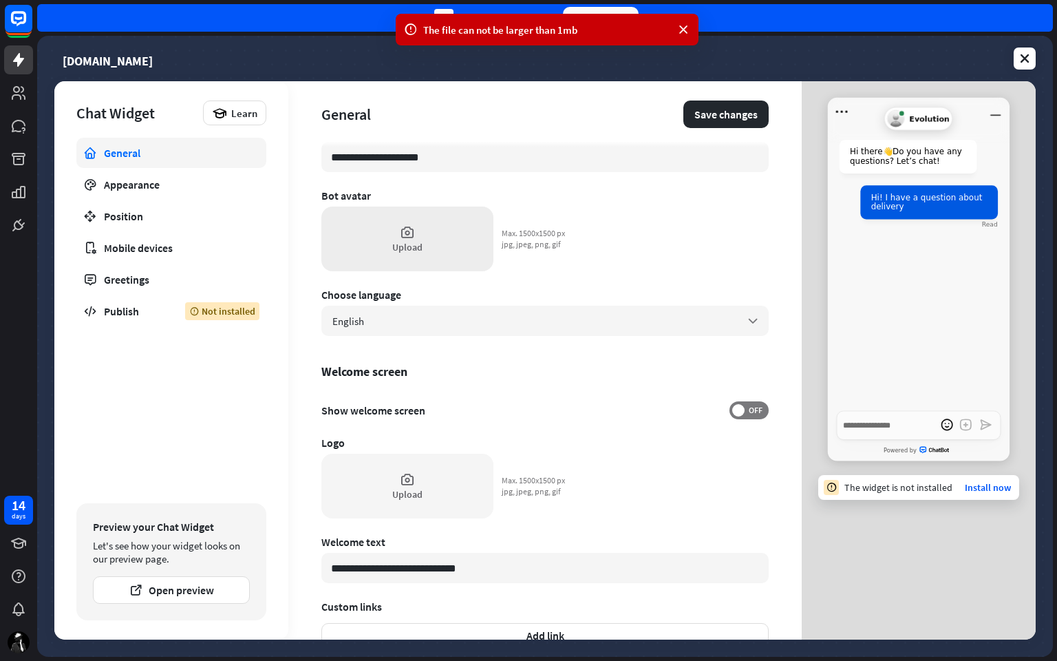
click at [410, 216] on div "Upload" at bounding box center [407, 238] width 172 height 65
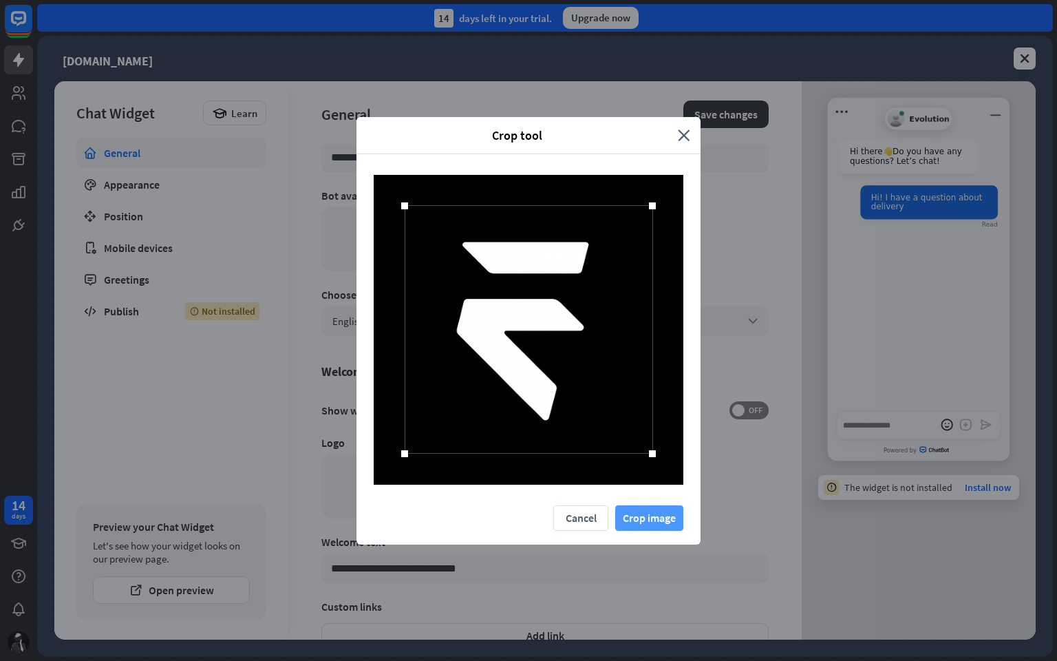
click at [645, 515] on button "Crop image" at bounding box center [649, 517] width 68 height 25
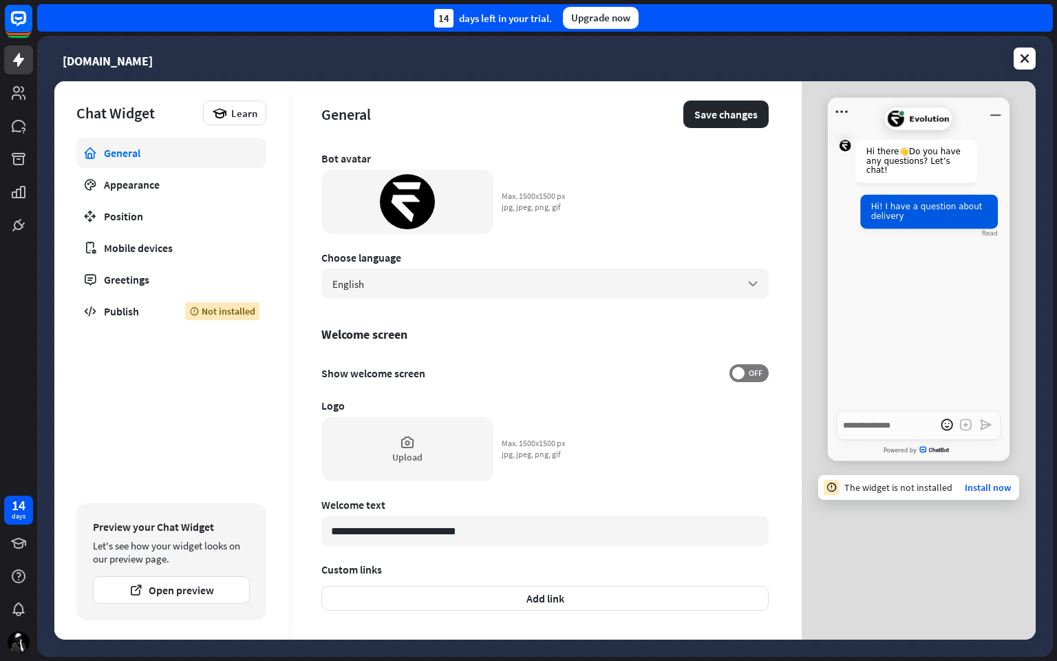
scroll to position [126, 0]
click at [747, 371] on span "OFF" at bounding box center [755, 372] width 21 height 11
type textarea "*"
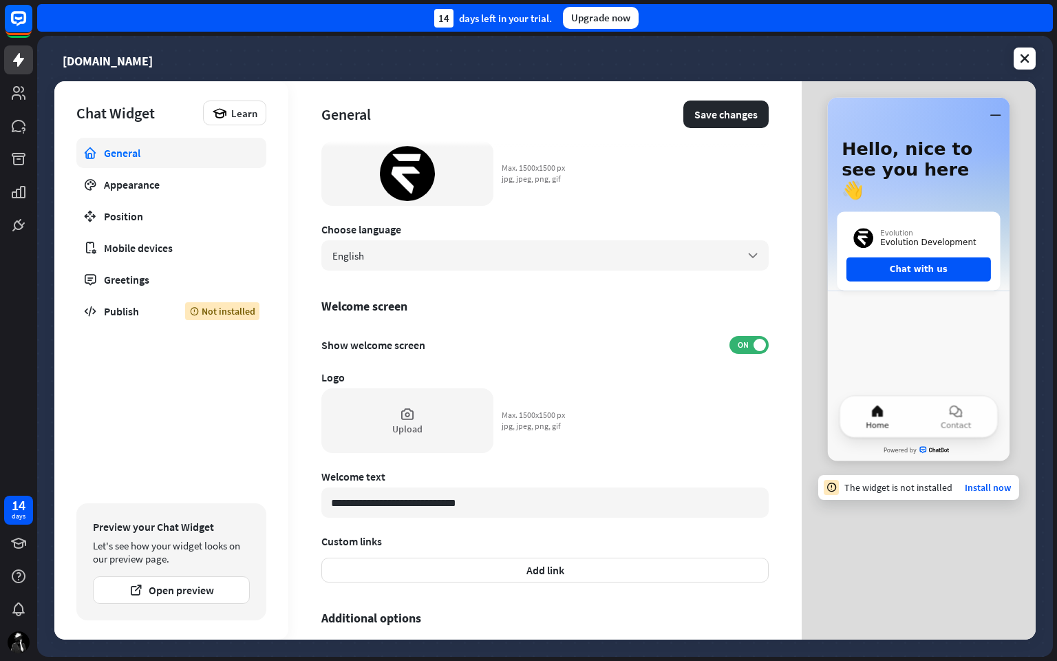
scroll to position [157, 0]
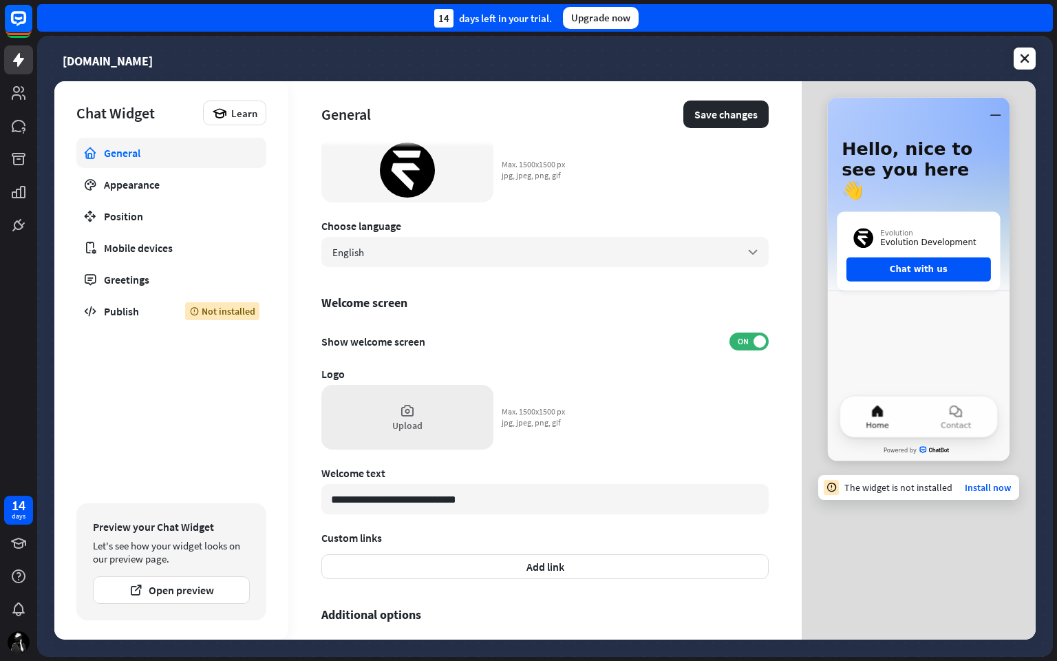
click at [381, 421] on div "Upload" at bounding box center [407, 417] width 172 height 65
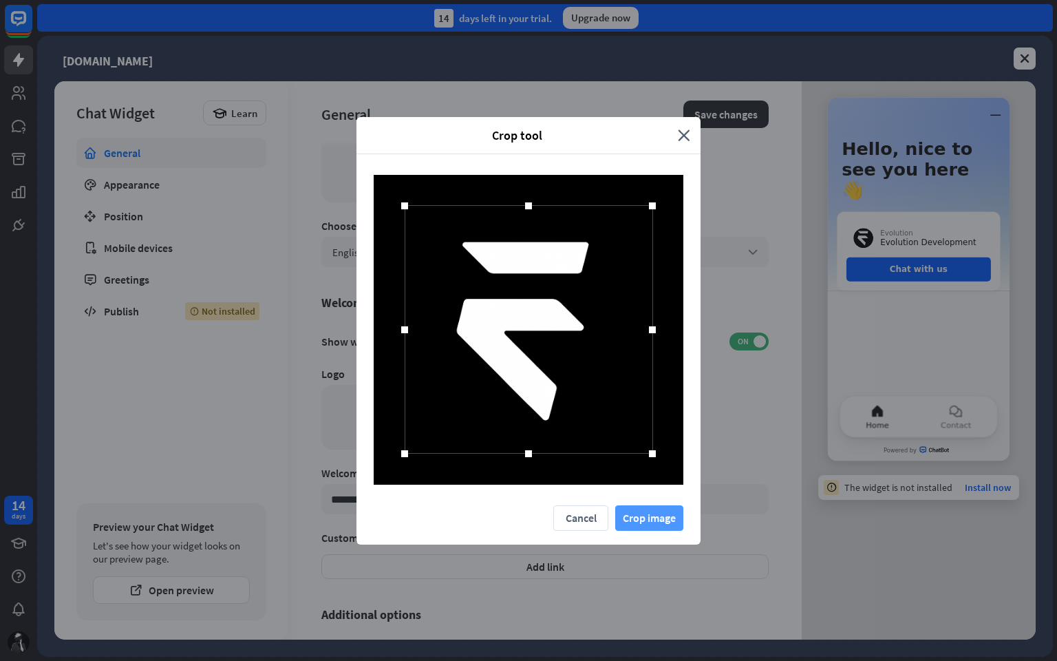
click at [646, 515] on button "Crop image" at bounding box center [649, 517] width 68 height 25
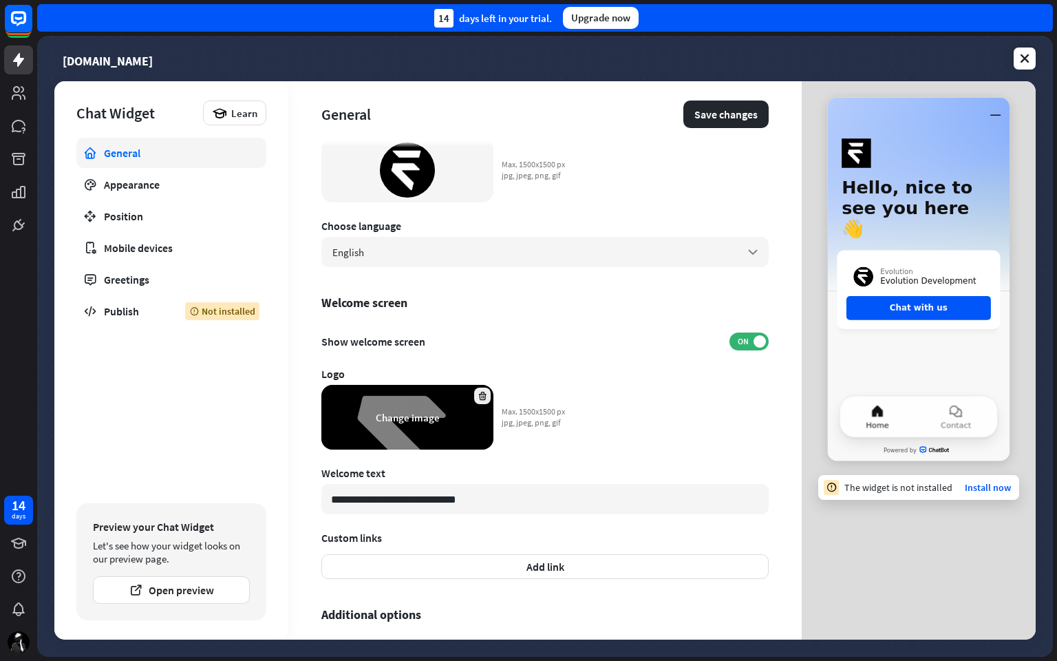
click at [484, 392] on icon at bounding box center [483, 396] width 10 height 10
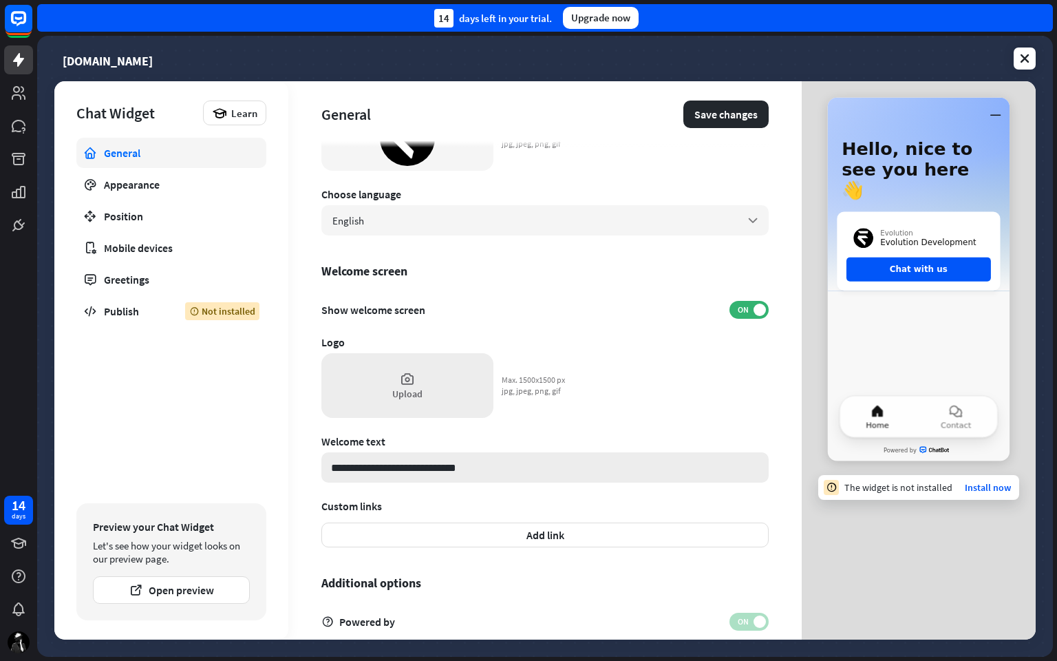
scroll to position [194, 0]
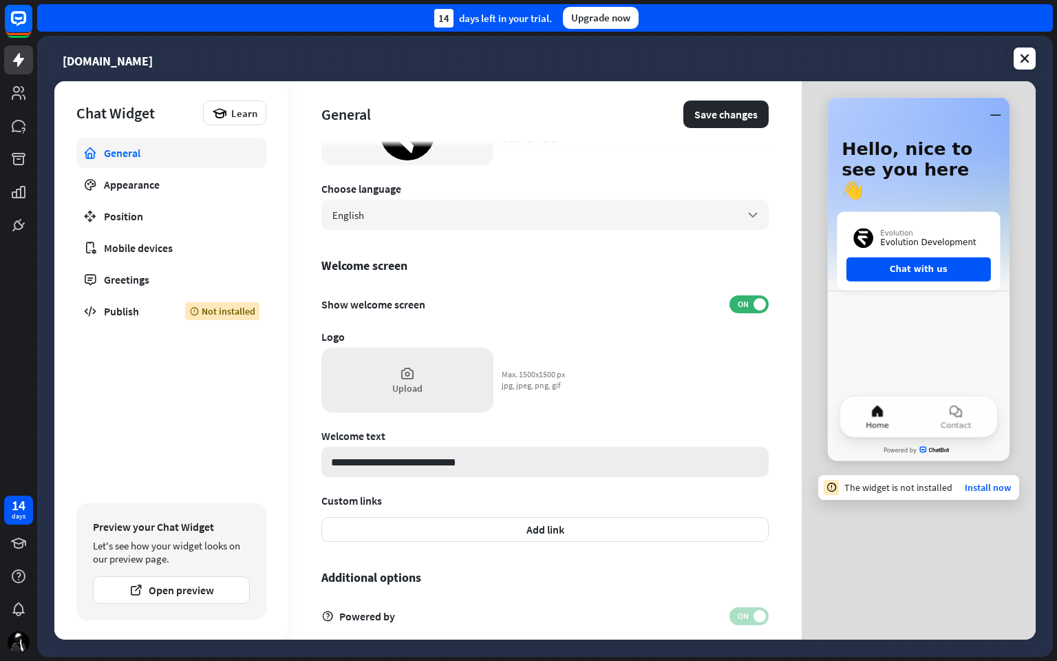
click at [493, 474] on input "**********" at bounding box center [544, 462] width 447 height 30
click at [493, 464] on input "**********" at bounding box center [544, 462] width 447 height 30
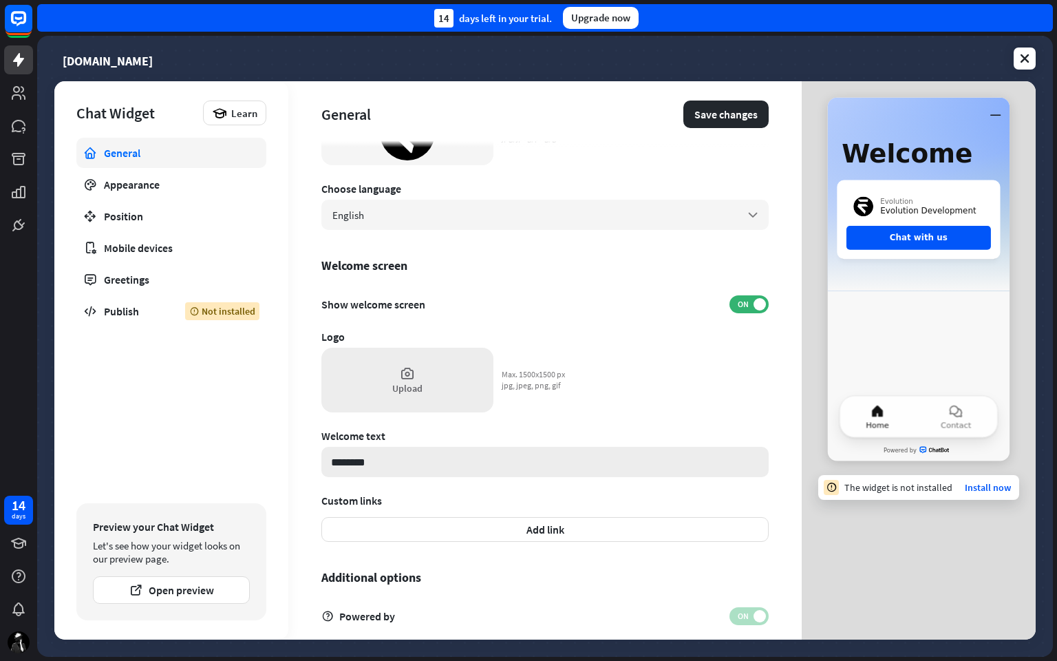
paste input "***"
paste input "**"
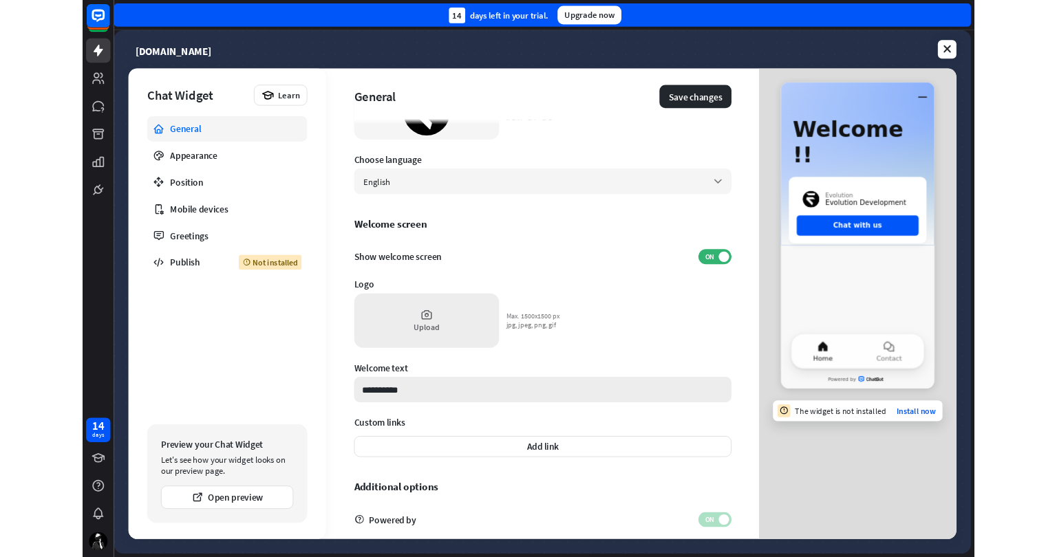
scroll to position [245, 0]
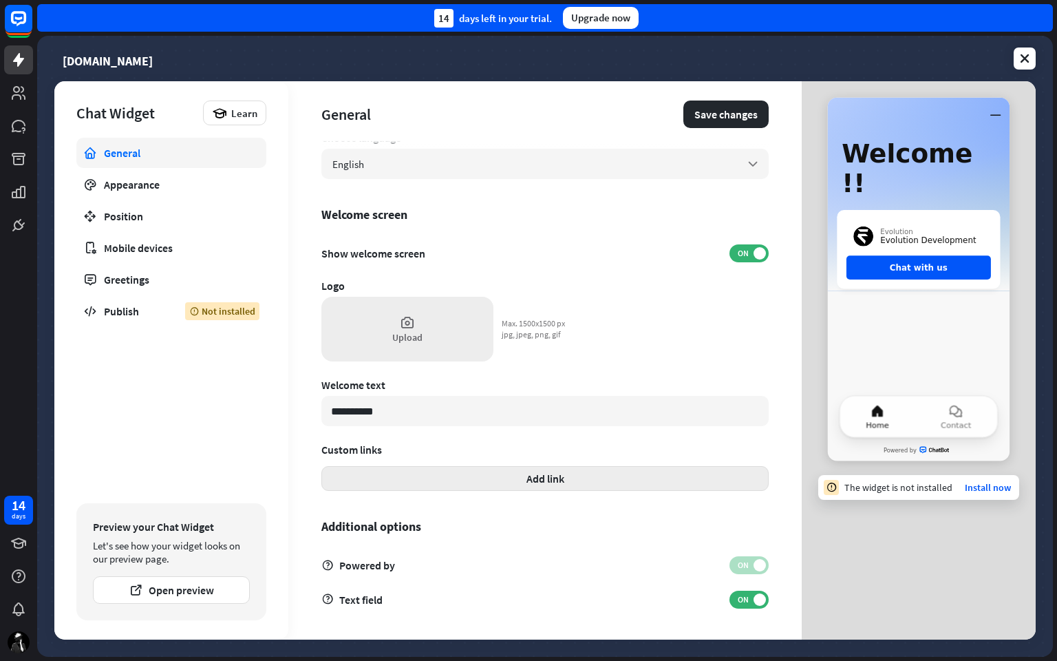
type input "**********"
click at [533, 471] on button "Add link" at bounding box center [544, 478] width 447 height 25
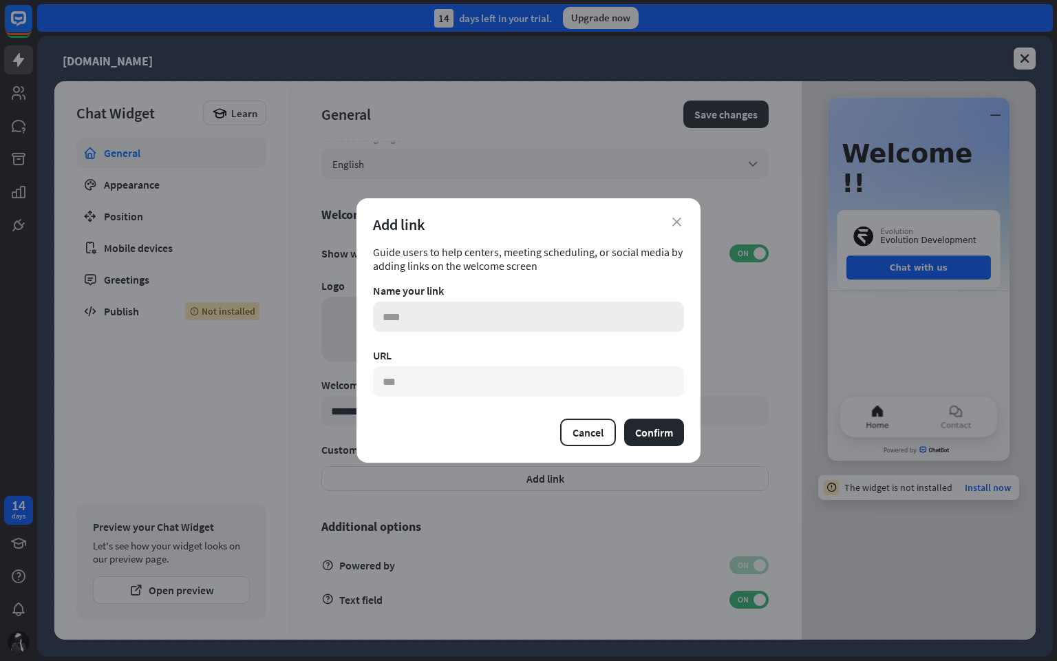
click at [445, 302] on input "text" at bounding box center [528, 316] width 311 height 30
type input "*******"
click at [419, 383] on input "text" at bounding box center [528, 381] width 311 height 30
click at [469, 366] on input "text" at bounding box center [528, 381] width 311 height 30
click at [501, 377] on input "text" at bounding box center [528, 381] width 311 height 30
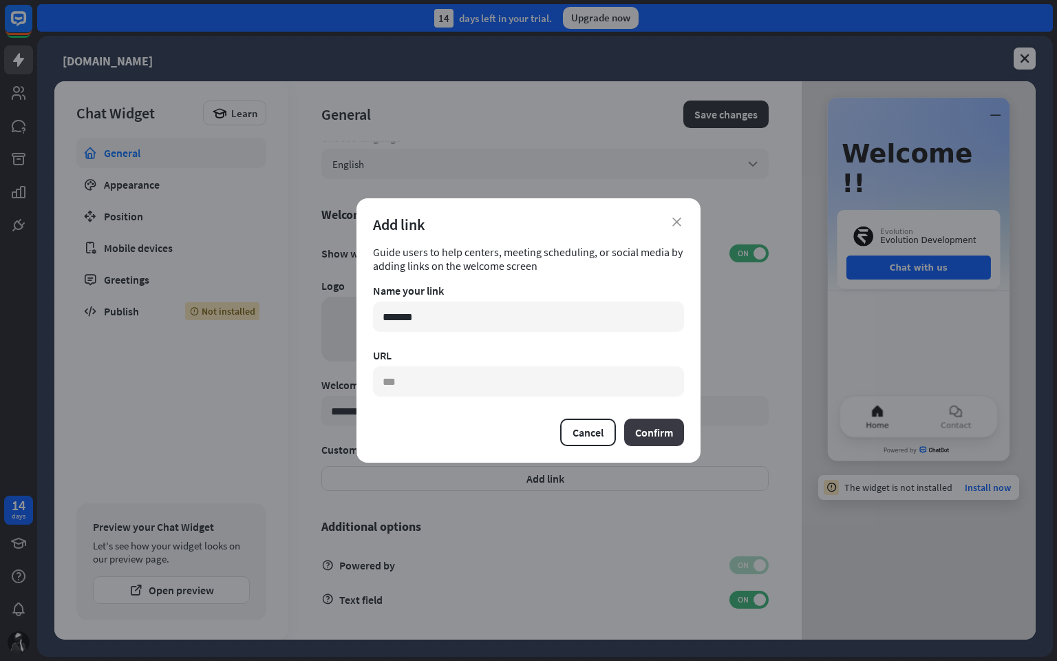
paste input "**********"
type input "**********"
click at [645, 432] on button "Confirm" at bounding box center [654, 432] width 60 height 28
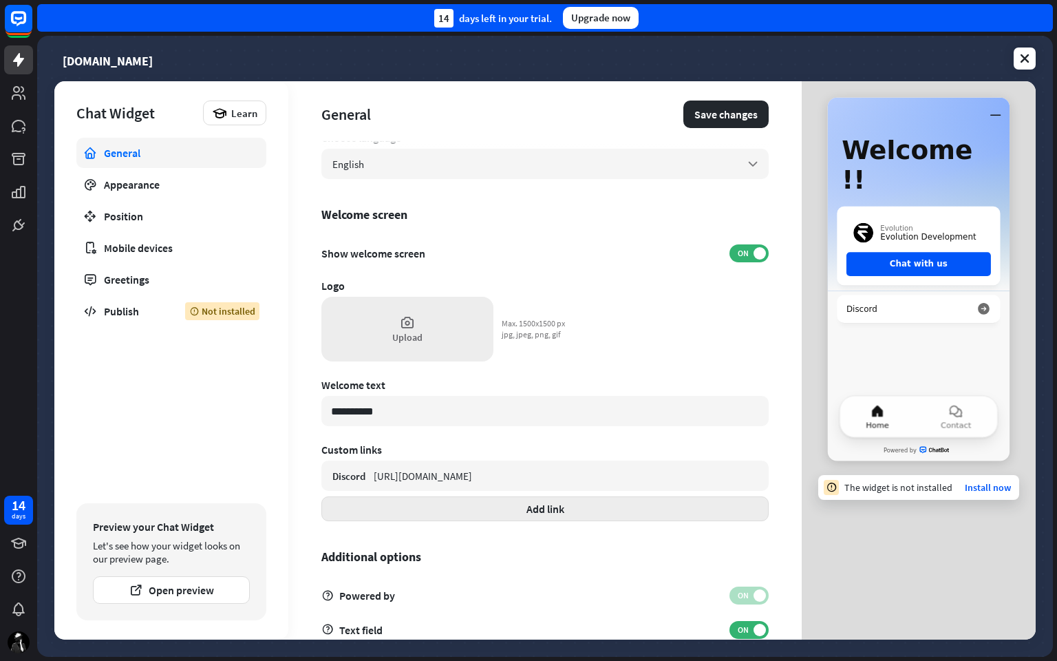
click at [493, 496] on button "Add link" at bounding box center [544, 508] width 447 height 25
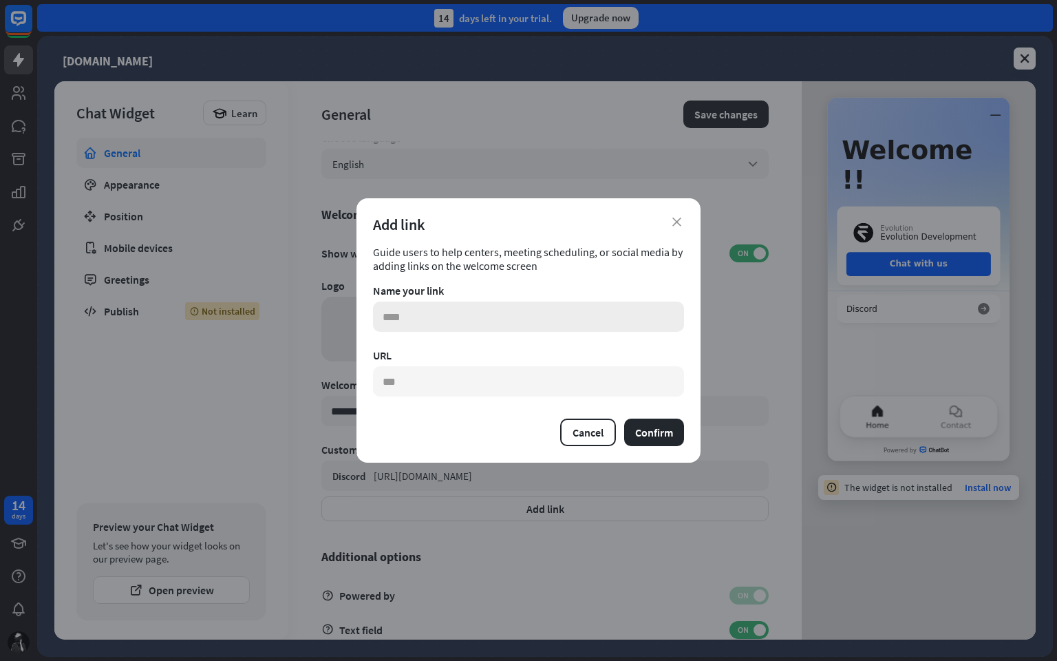
click at [526, 313] on input "text" at bounding box center [528, 316] width 311 height 30
type input "*******"
click at [501, 369] on input "text" at bounding box center [528, 381] width 311 height 30
type input "**********"
click at [650, 427] on button "Confirm" at bounding box center [654, 432] width 60 height 28
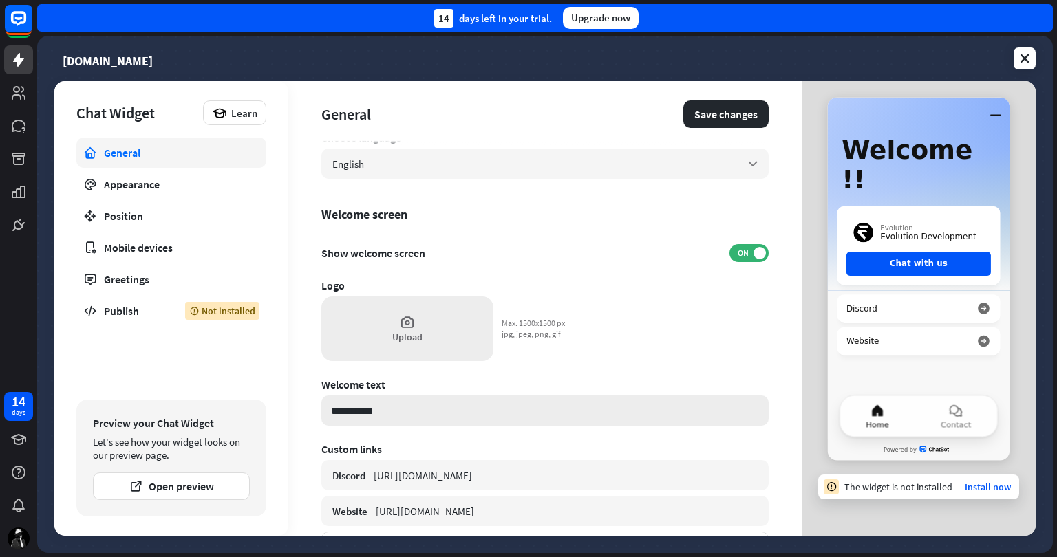
scroll to position [415, 0]
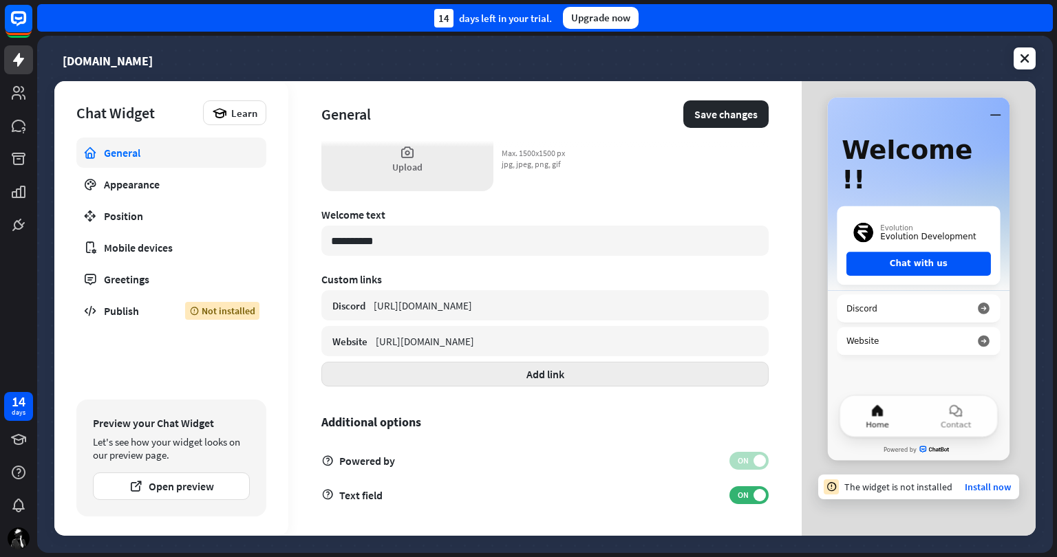
click at [527, 372] on button "Add link" at bounding box center [544, 374] width 447 height 25
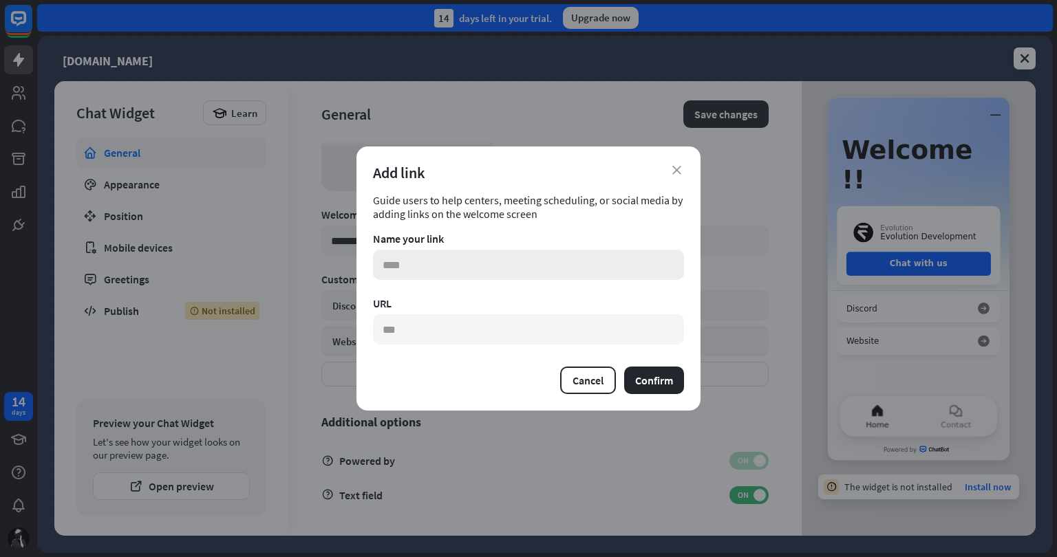
click at [553, 269] on input "text" at bounding box center [528, 265] width 311 height 30
type input "*******"
click at [521, 323] on input "text" at bounding box center [528, 329] width 311 height 30
paste input "**********"
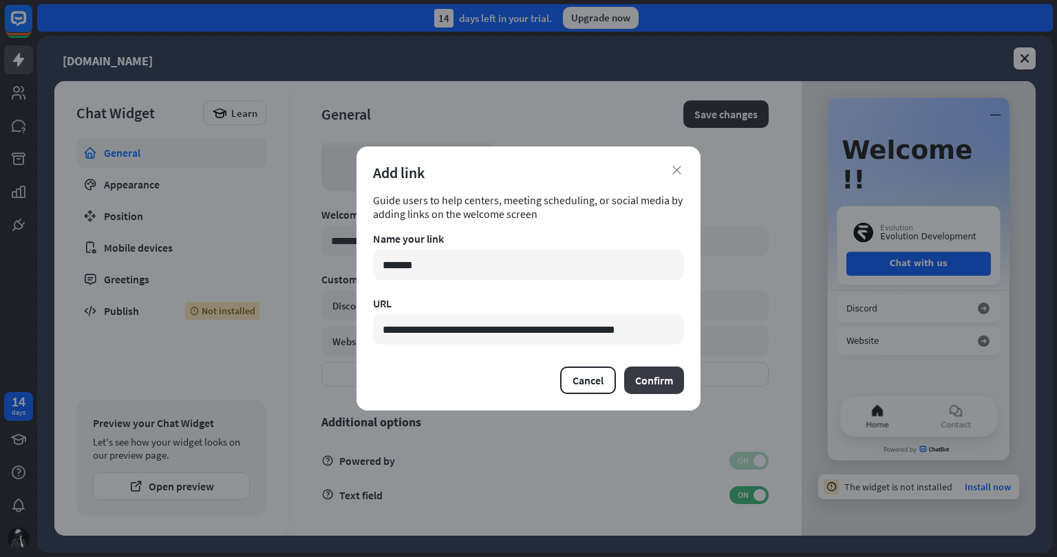
type input "**********"
click at [660, 378] on button "Confirm" at bounding box center [654, 381] width 60 height 28
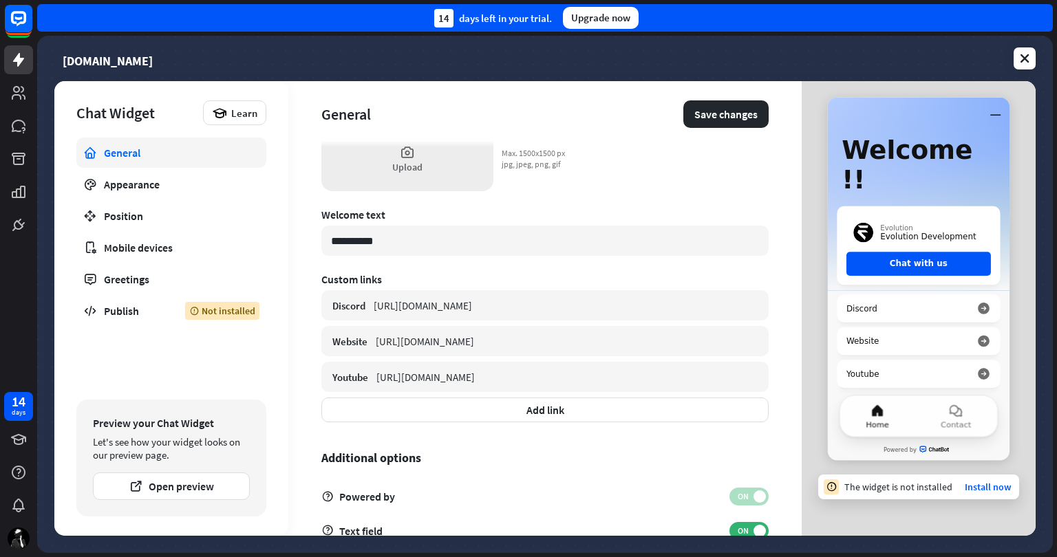
scroll to position [451, 0]
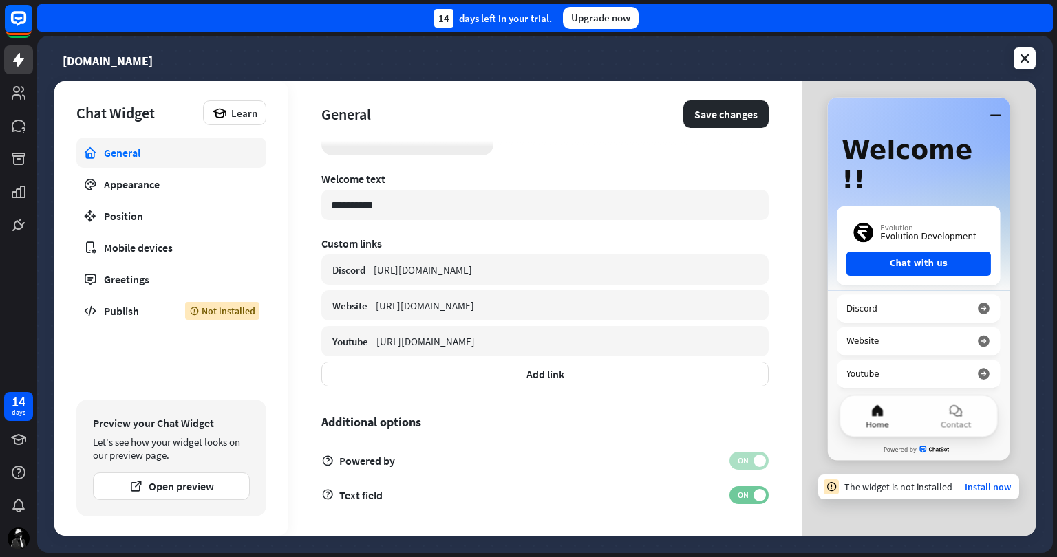
click at [753, 492] on span at bounding box center [759, 495] width 12 height 12
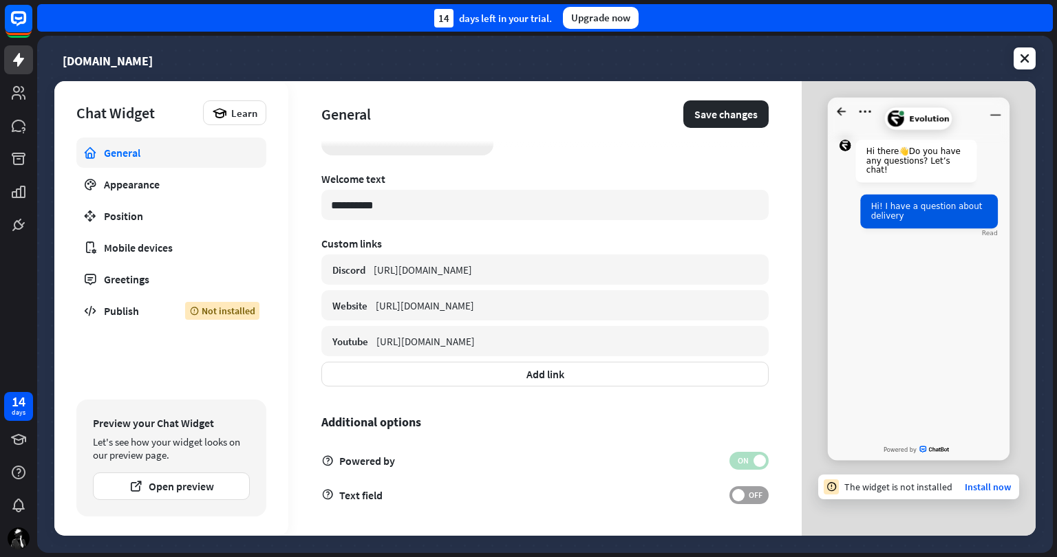
click at [746, 492] on span "OFF" at bounding box center [755, 495] width 21 height 11
click at [753, 492] on span at bounding box center [759, 495] width 12 height 12
click at [746, 492] on span "OFF" at bounding box center [755, 495] width 21 height 11
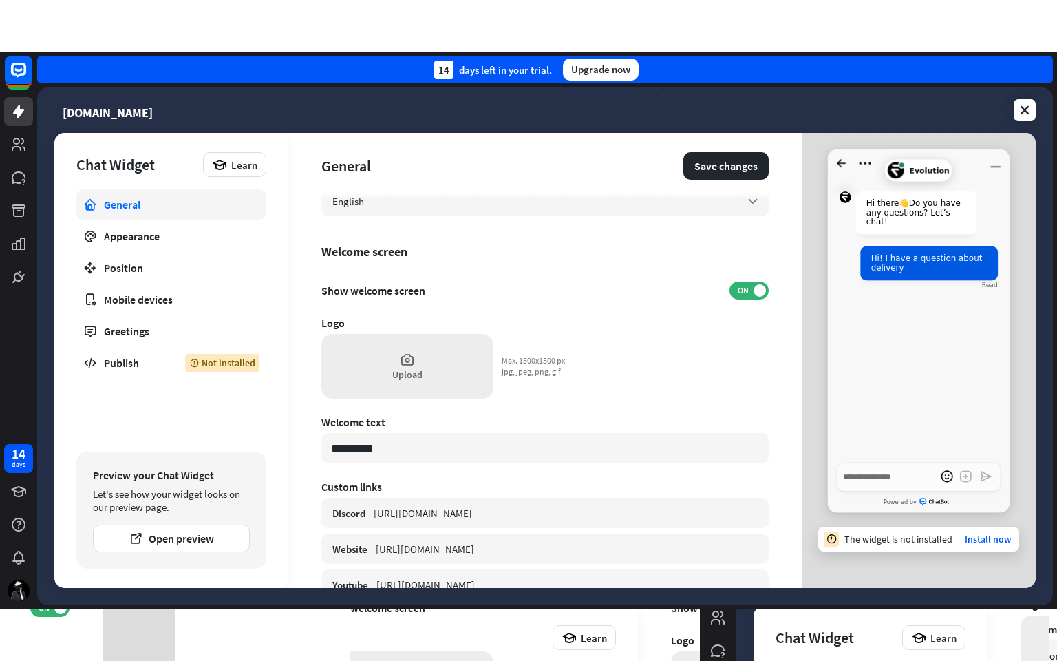
scroll to position [224, 0]
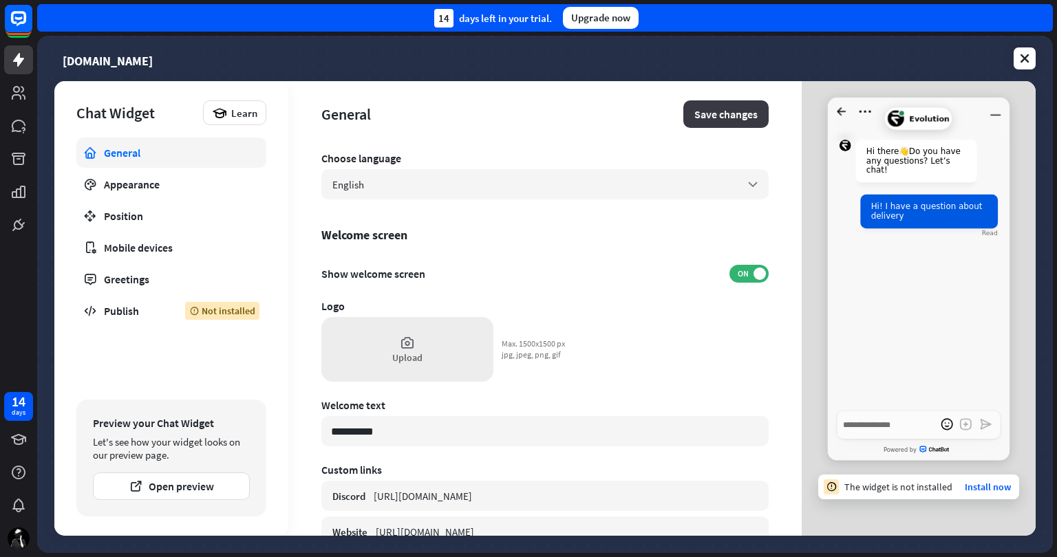
click at [701, 105] on button "Save changes" at bounding box center [725, 114] width 85 height 28
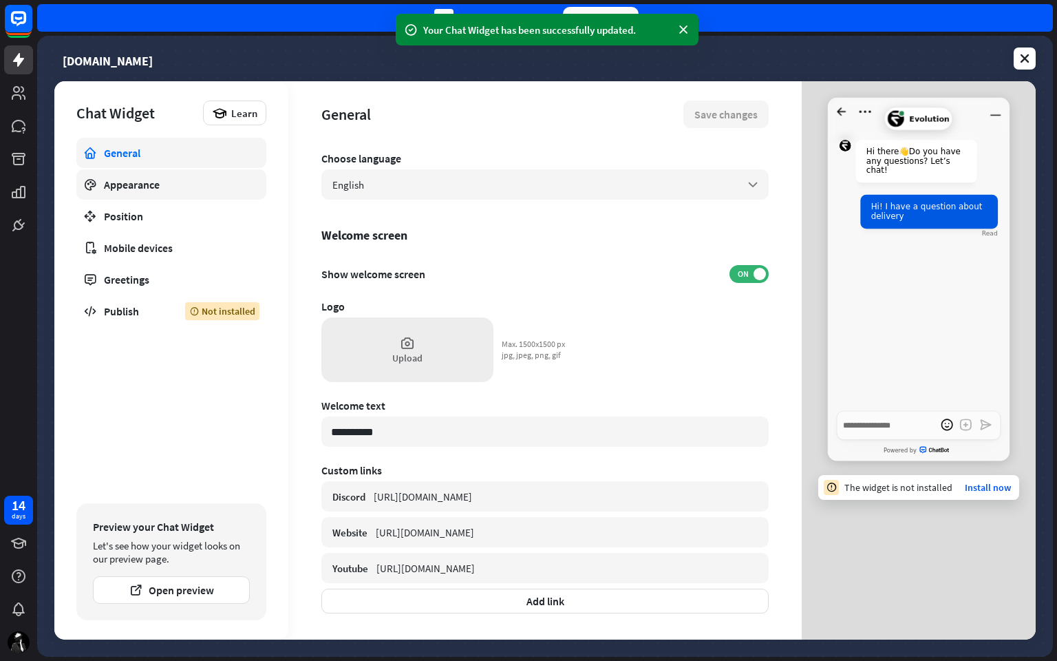
click at [176, 173] on link "Appearance" at bounding box center [171, 184] width 190 height 30
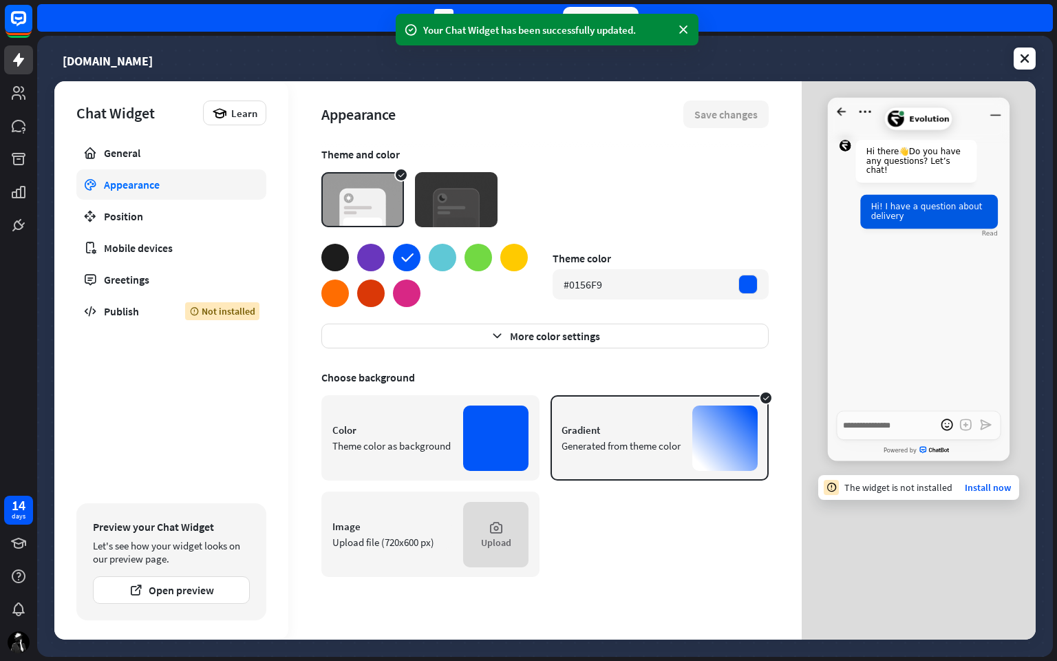
click at [339, 254] on div at bounding box center [335, 258] width 28 height 28
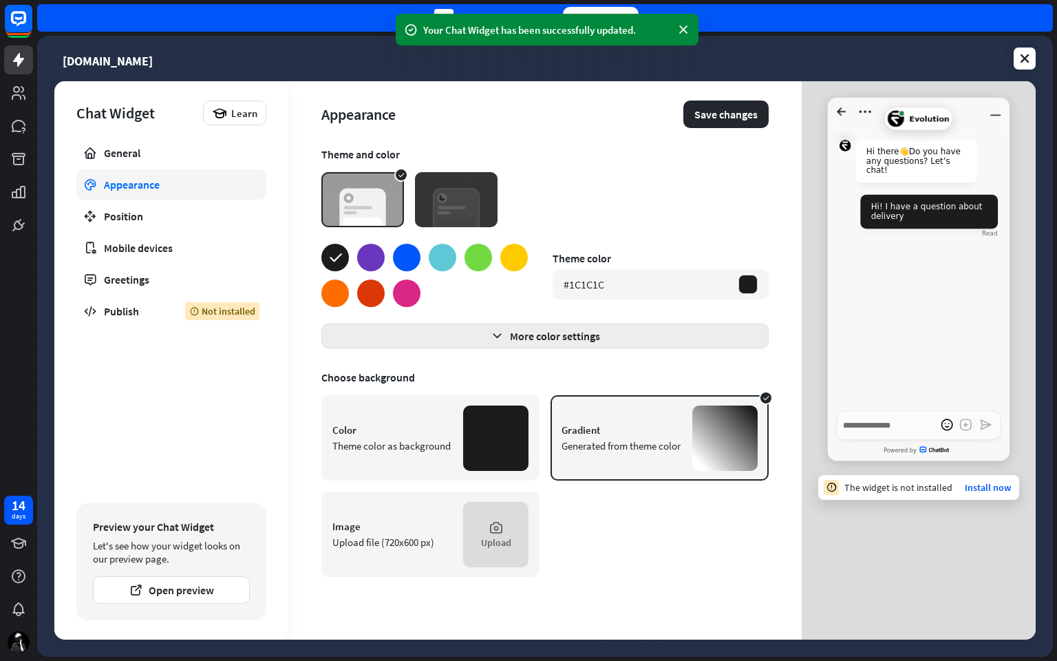
click at [578, 338] on button "More color settings" at bounding box center [544, 335] width 447 height 25
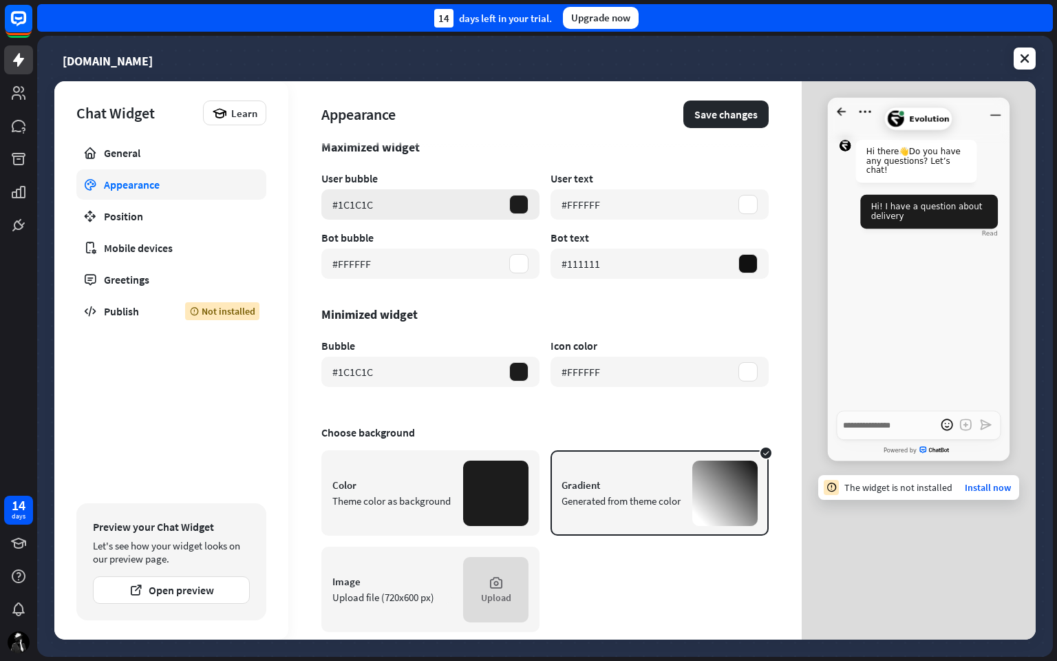
scroll to position [245, 0]
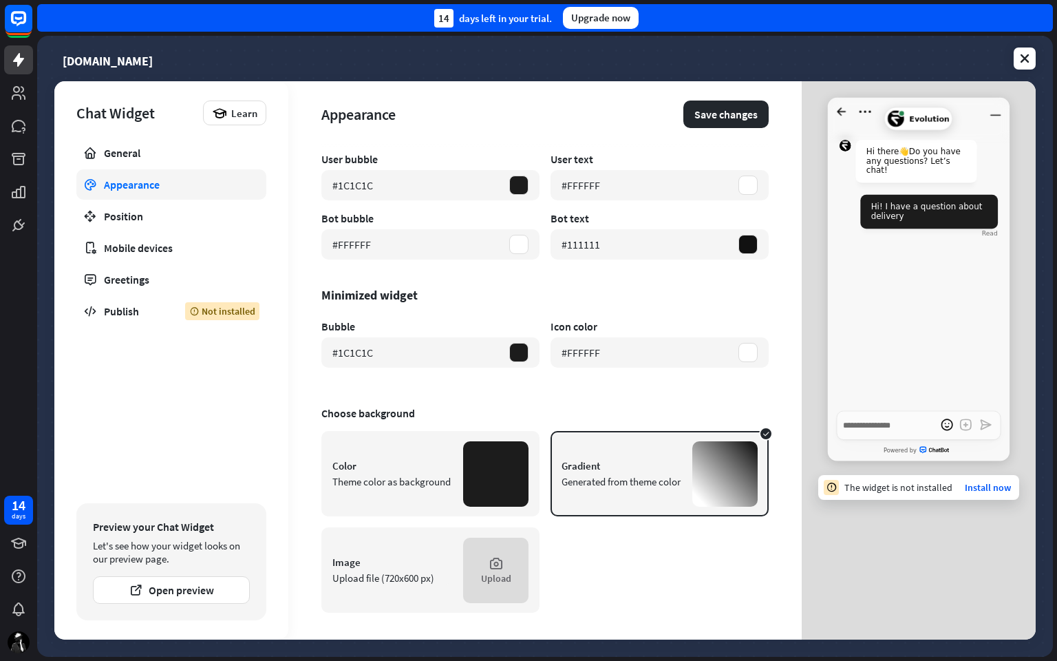
click at [450, 488] on div "Color Theme color as background" at bounding box center [430, 473] width 218 height 85
type textarea "*"
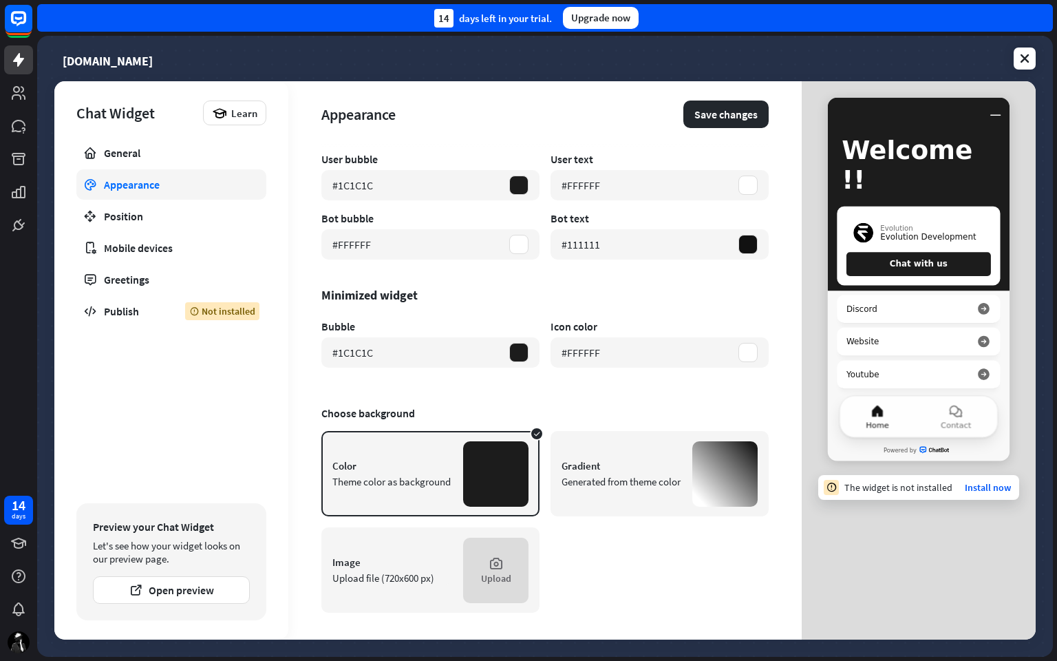
click at [671, 480] on div "Gradient Generated from theme color" at bounding box center [659, 473] width 218 height 85
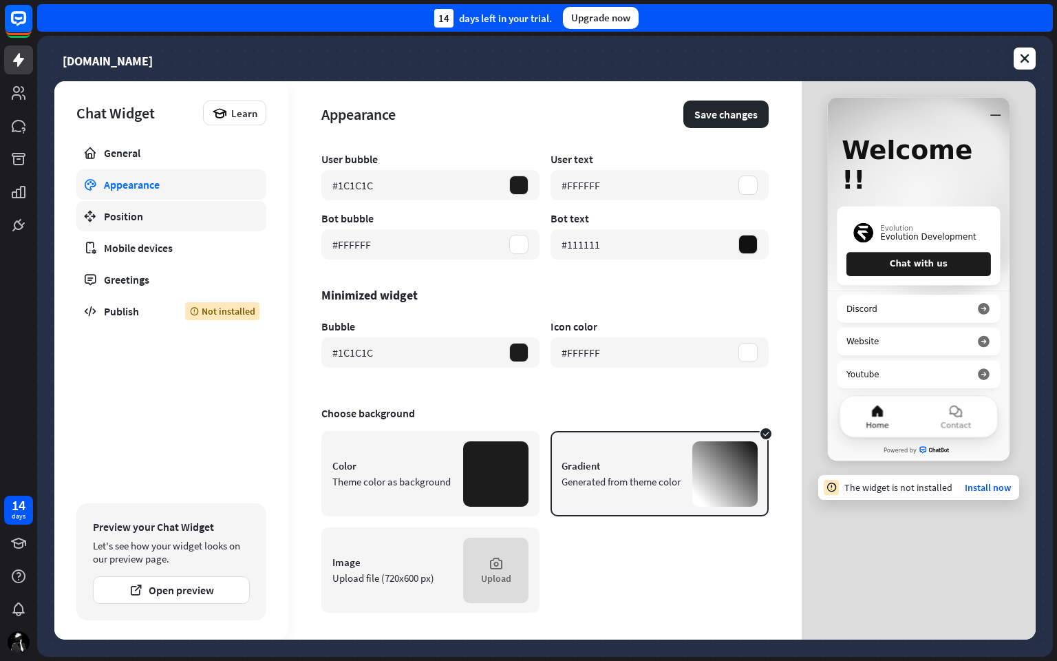
click at [165, 217] on div "Position" at bounding box center [171, 216] width 135 height 14
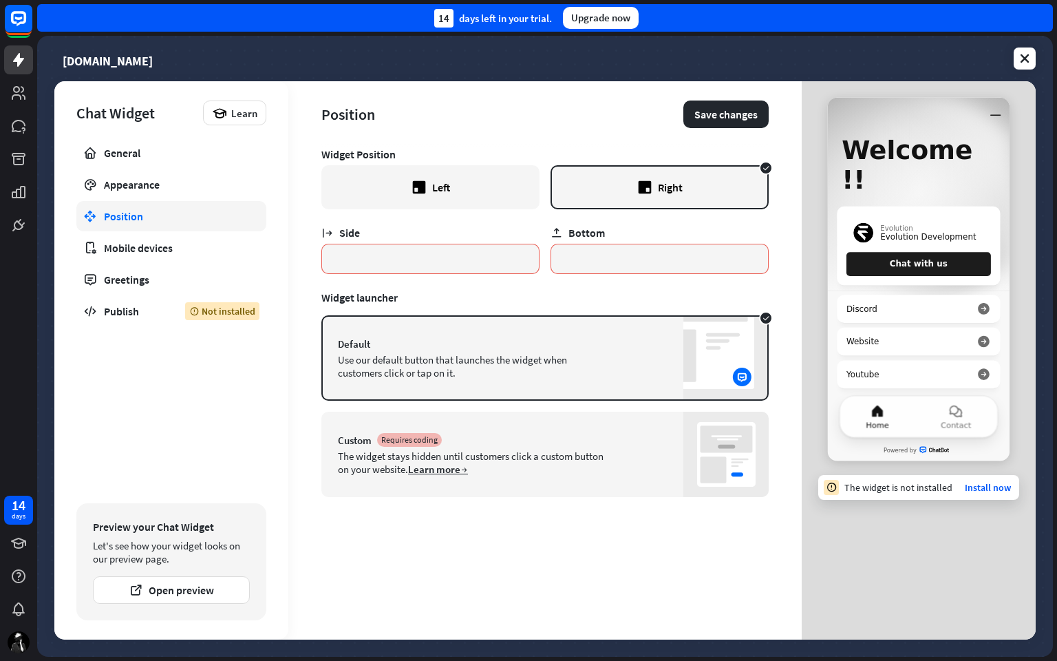
click at [442, 187] on div "Left" at bounding box center [441, 187] width 18 height 14
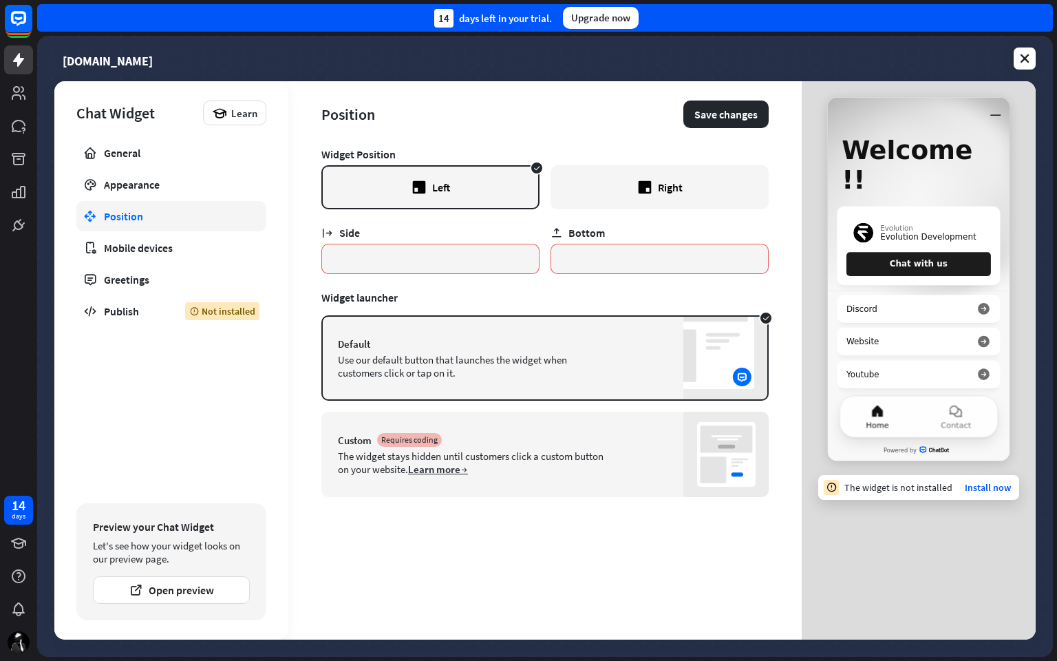
click at [630, 180] on div "Right" at bounding box center [659, 187] width 218 height 44
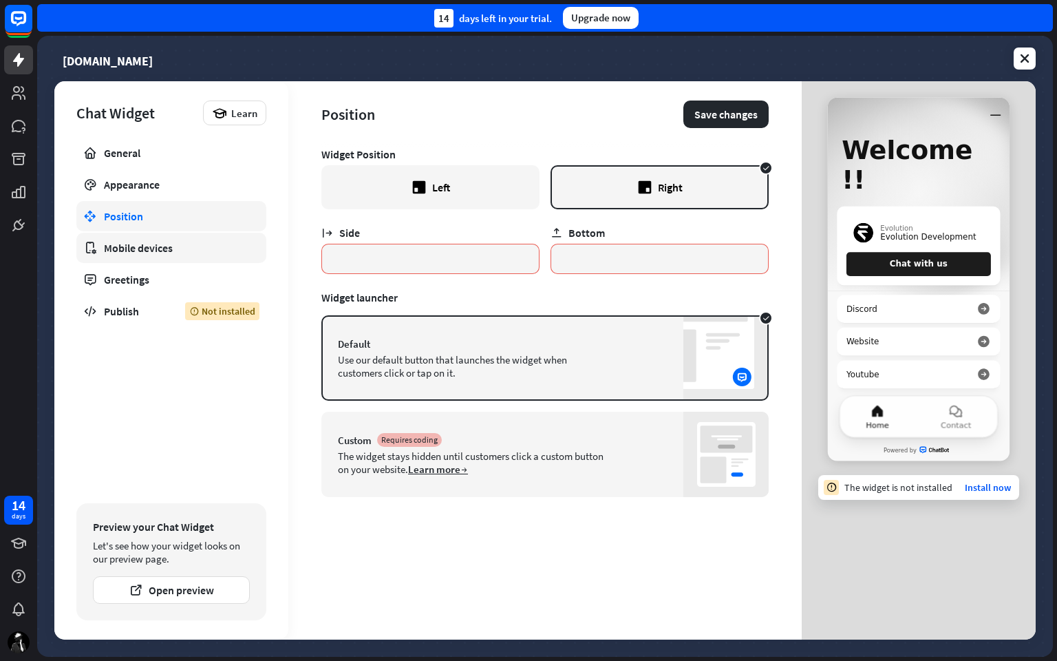
click at [185, 244] on div "Mobile devices" at bounding box center [171, 248] width 135 height 14
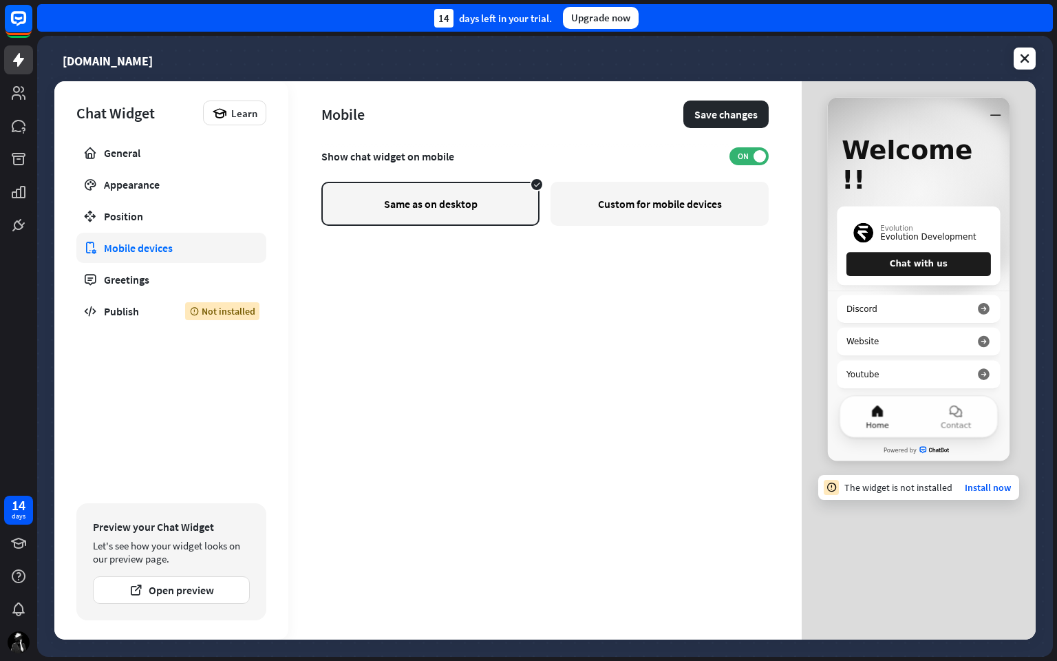
click at [622, 196] on div "Custom for mobile devices" at bounding box center [659, 204] width 218 height 44
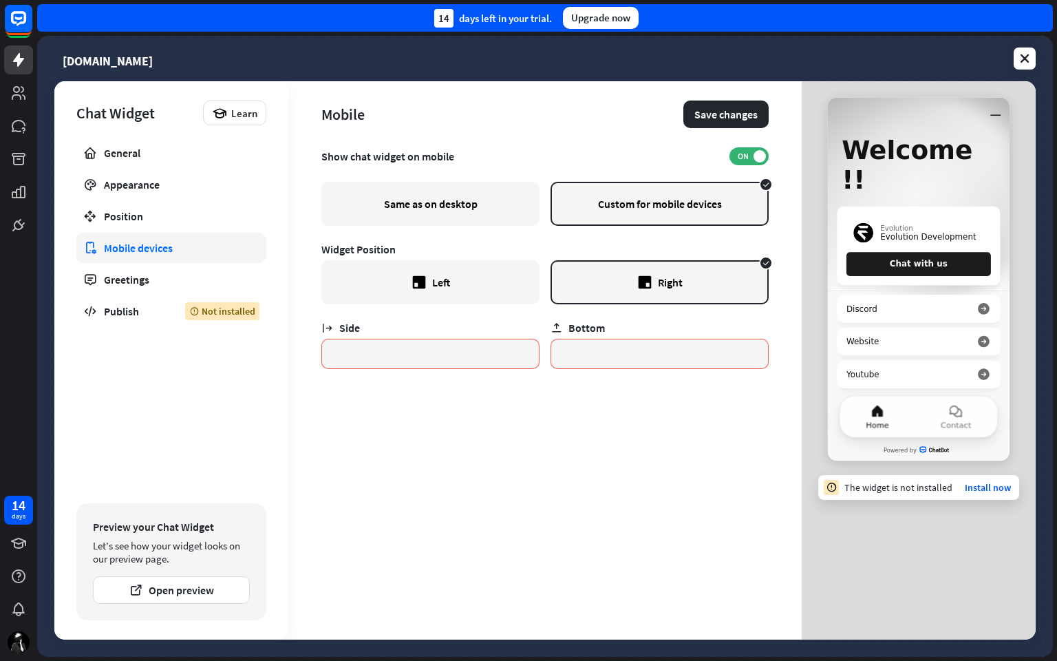
click at [449, 203] on div "Same as on desktop" at bounding box center [430, 204] width 218 height 44
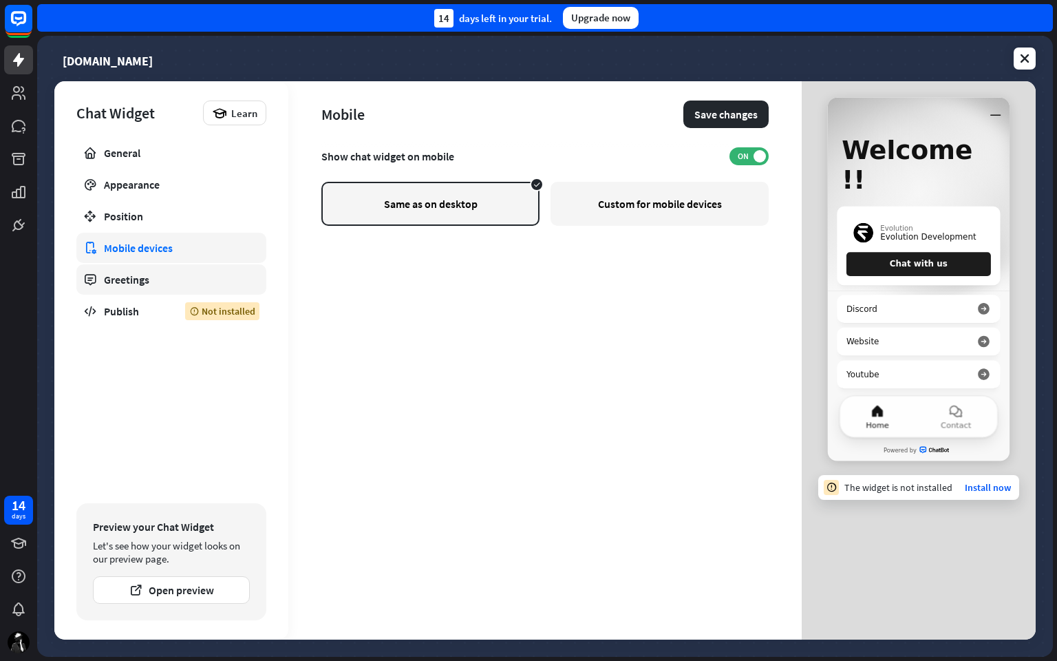
click at [177, 279] on div "Greetings" at bounding box center [171, 279] width 135 height 14
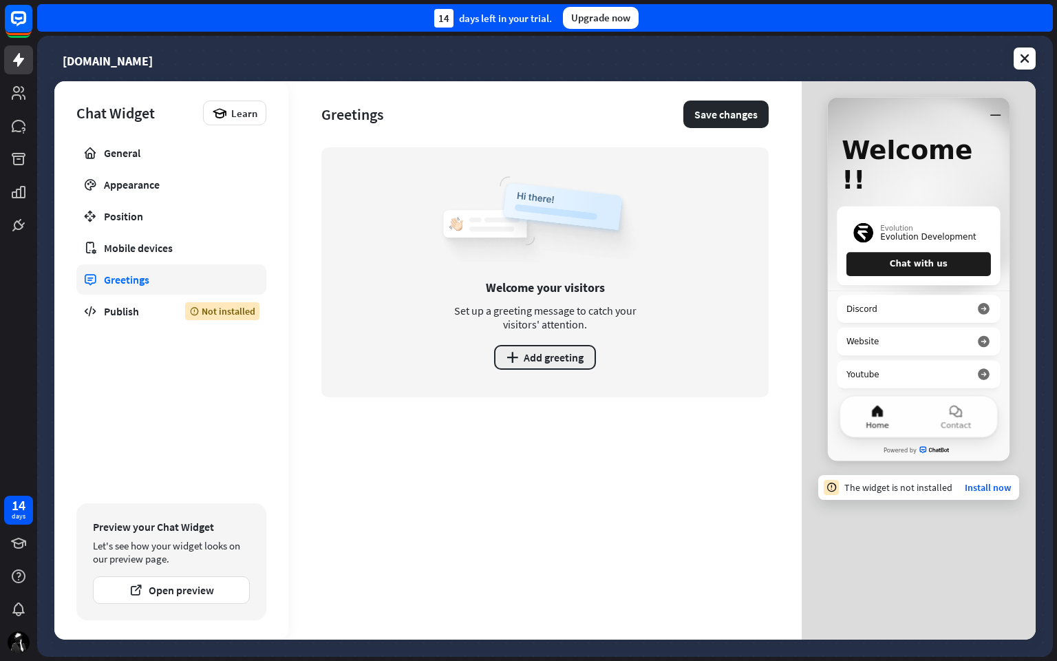
click at [550, 347] on button "plus Add greeting" at bounding box center [545, 357] width 102 height 25
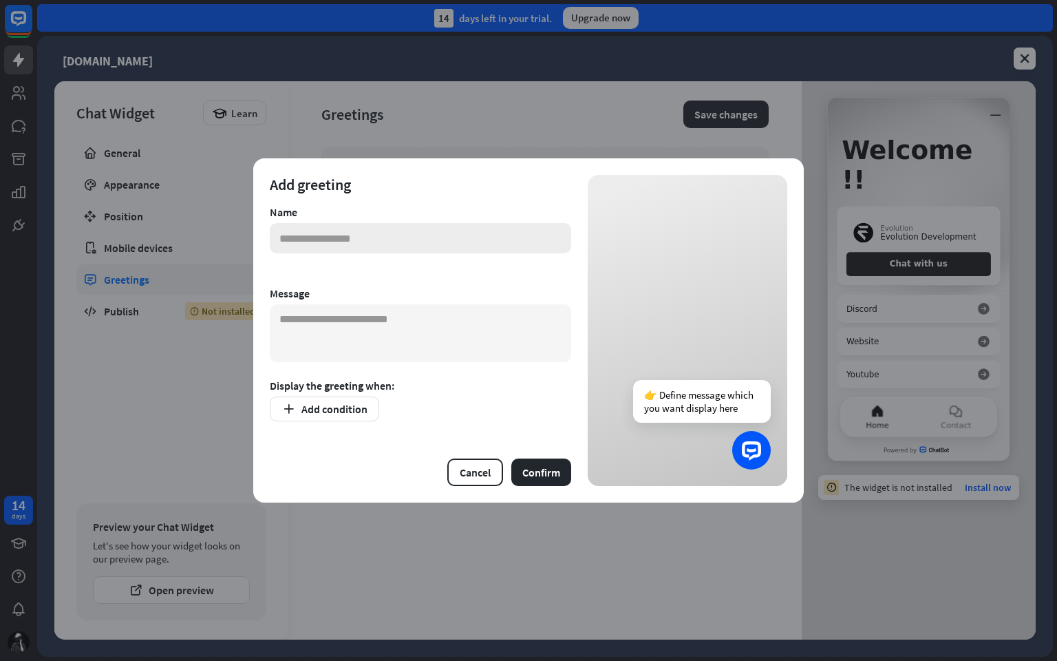
click at [391, 237] on input "text" at bounding box center [420, 238] width 301 height 30
type input "*******"
click at [398, 345] on textarea at bounding box center [420, 333] width 301 height 58
paste textarea "**********"
type textarea "******"
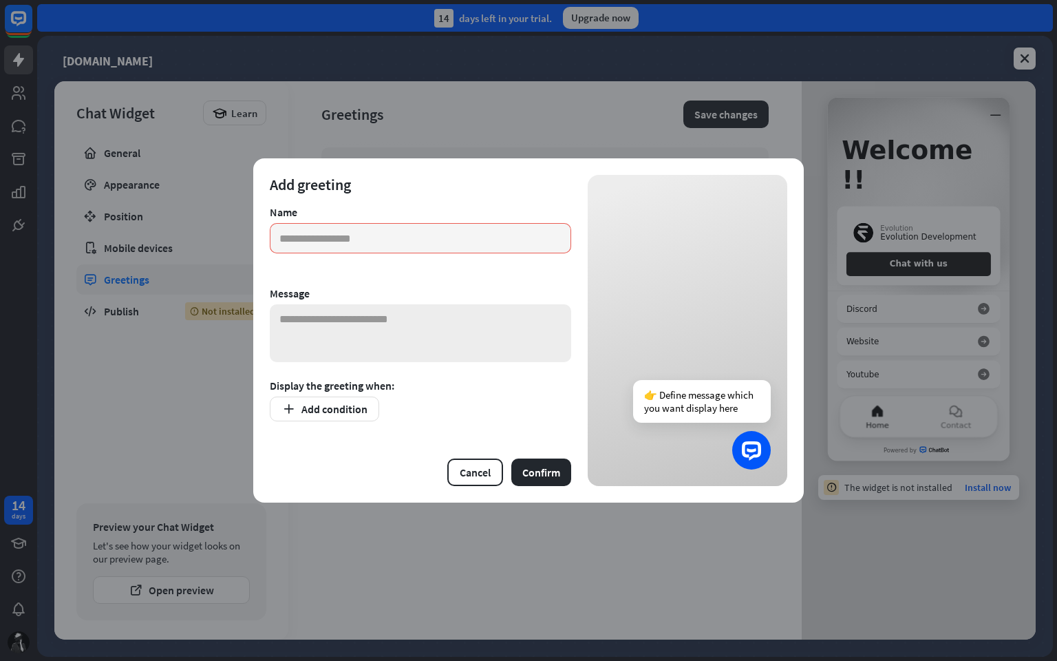
click at [459, 333] on textarea at bounding box center [420, 333] width 301 height 58
click at [512, 531] on div "Add greeting Name Message Display the greeting when: Add condition Cancel Confi…" at bounding box center [528, 330] width 1057 height 661
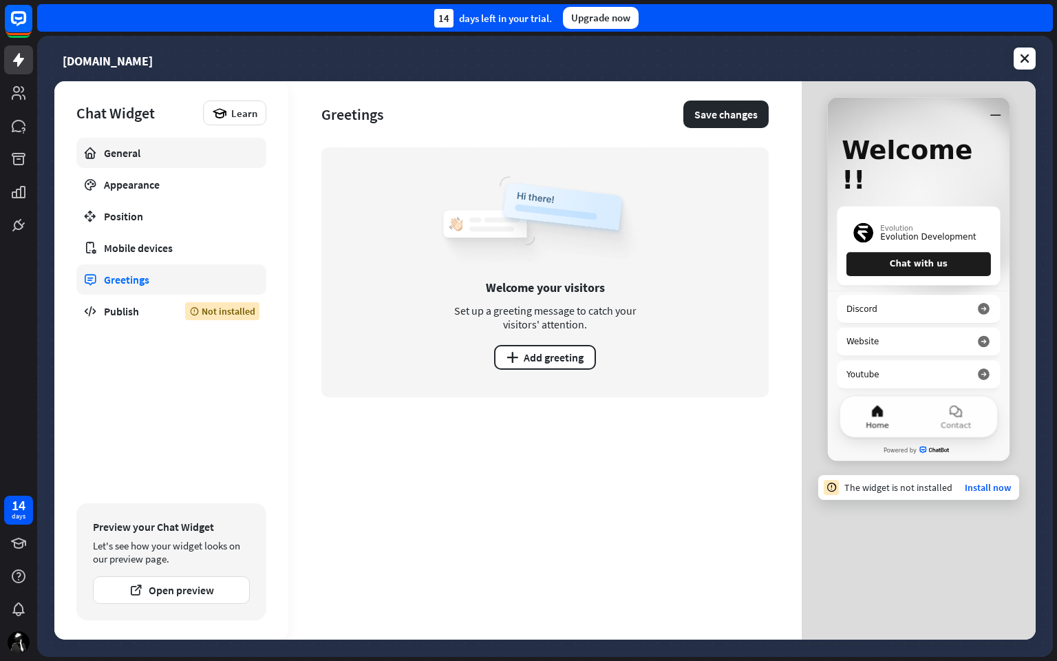
click at [175, 158] on div "General" at bounding box center [171, 153] width 135 height 14
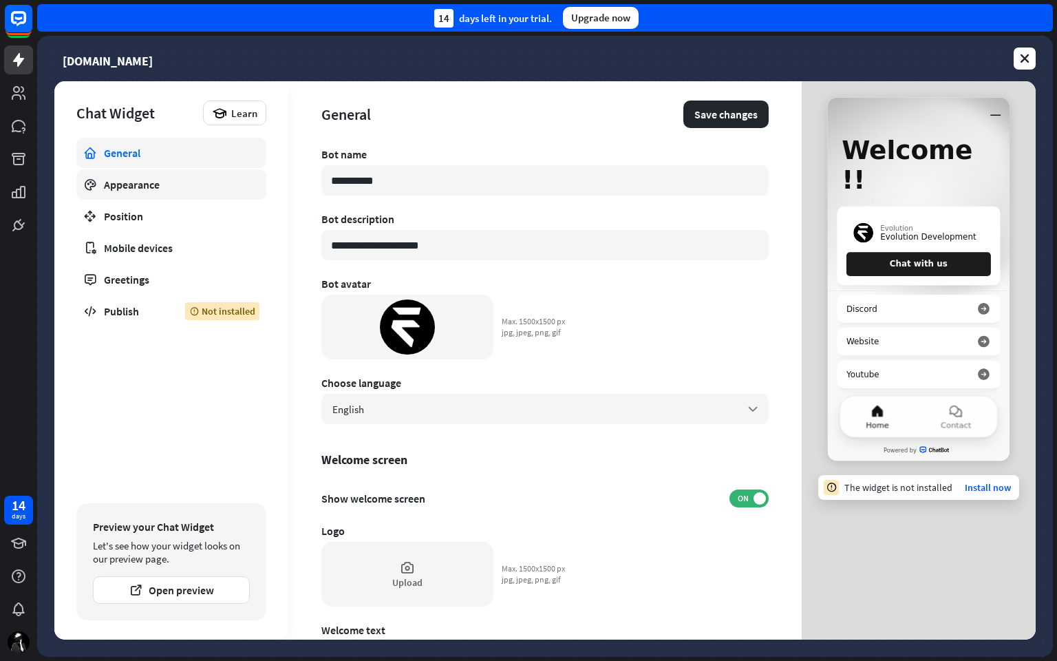
click at [186, 187] on div "Appearance" at bounding box center [171, 185] width 135 height 14
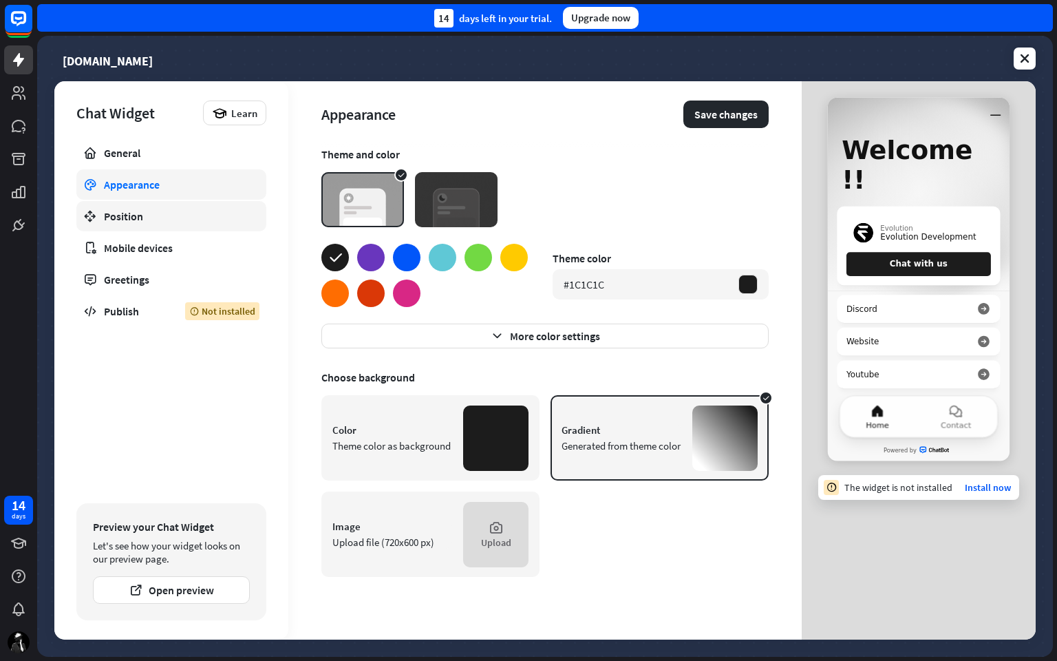
click at [182, 209] on div "Position" at bounding box center [171, 216] width 135 height 14
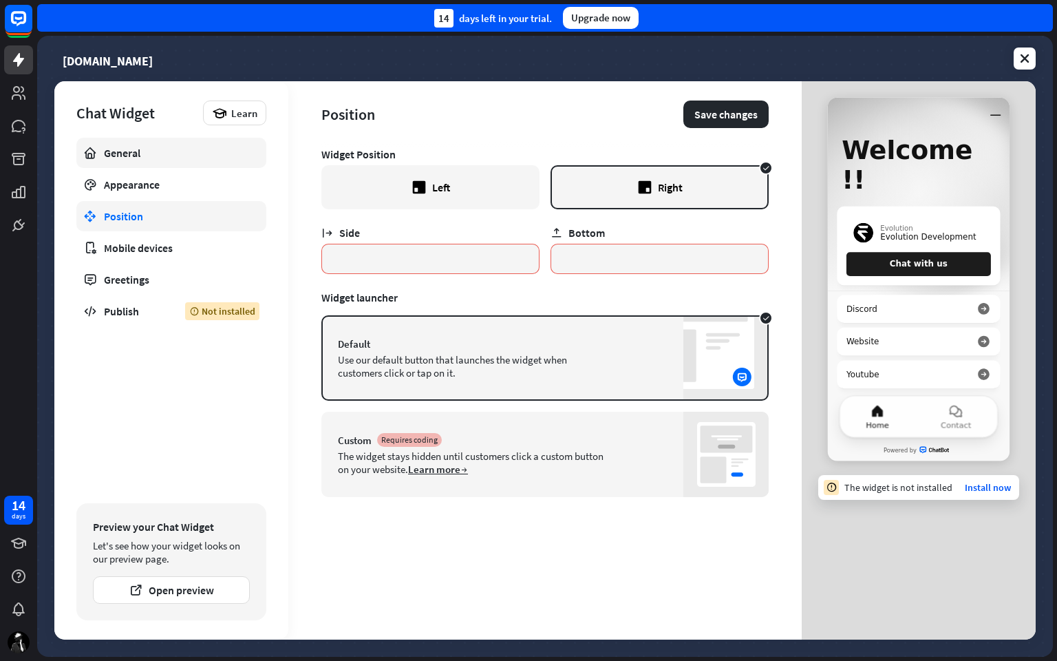
click at [170, 158] on div "General" at bounding box center [171, 153] width 135 height 14
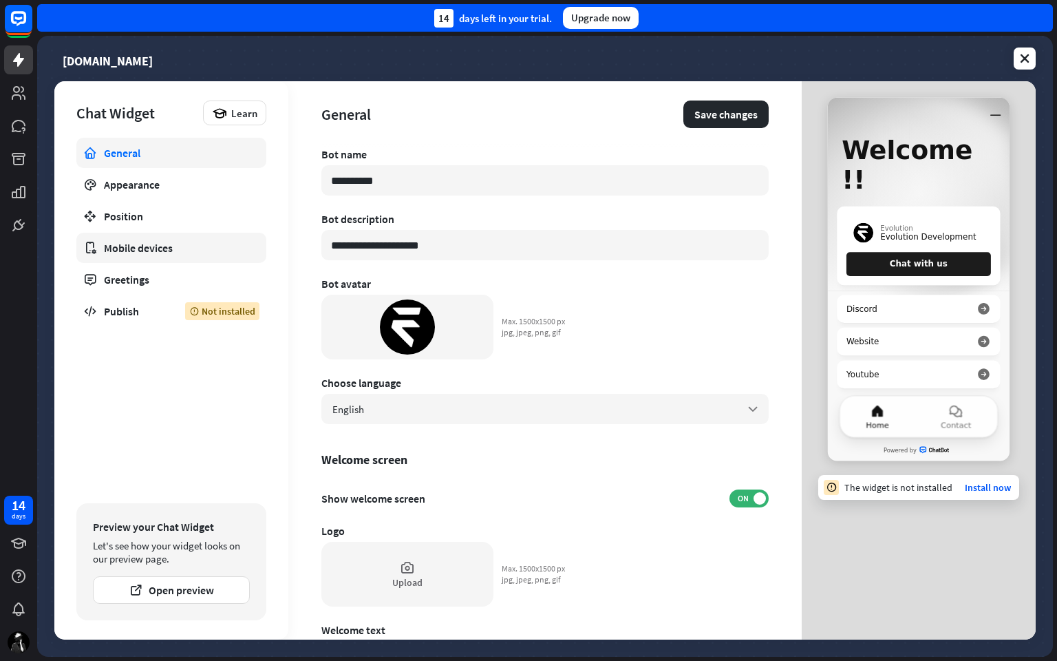
click at [157, 255] on link "Mobile devices" at bounding box center [171, 248] width 190 height 30
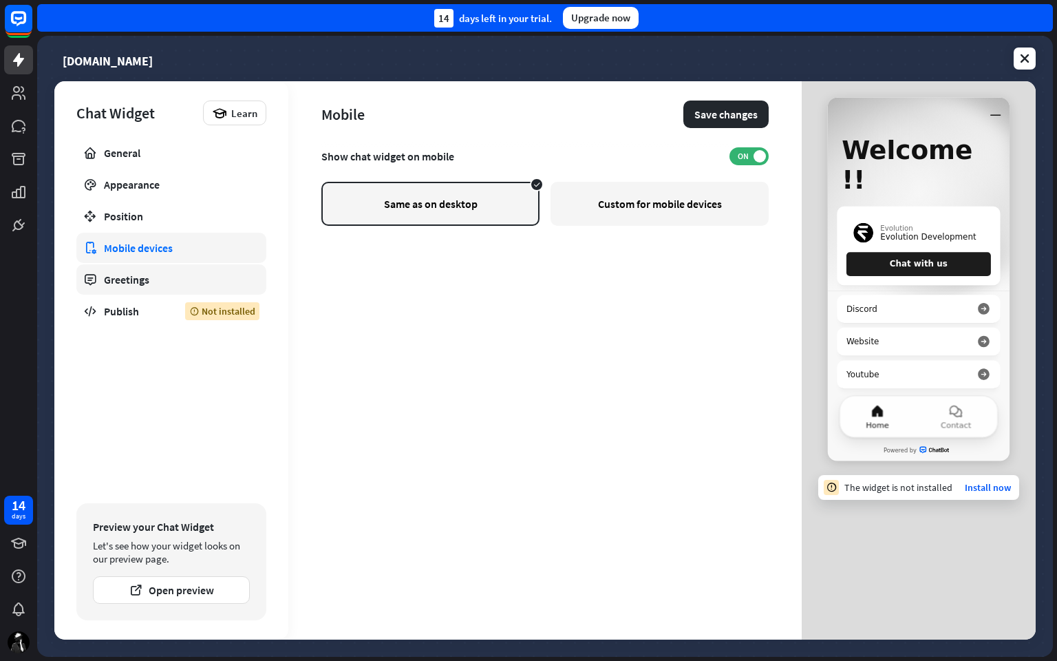
click at [171, 272] on div "Greetings" at bounding box center [171, 279] width 135 height 14
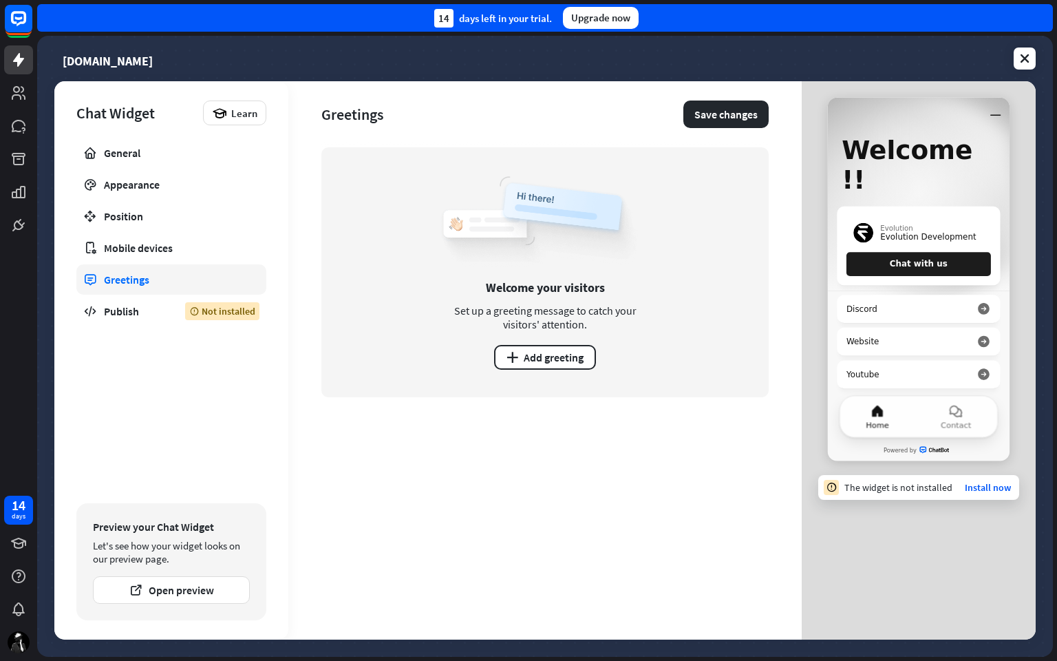
click at [550, 325] on div "Set up a greeting message to catch your visitors' attention." at bounding box center [545, 317] width 206 height 28
click at [562, 355] on button "plus Add greeting" at bounding box center [545, 357] width 102 height 25
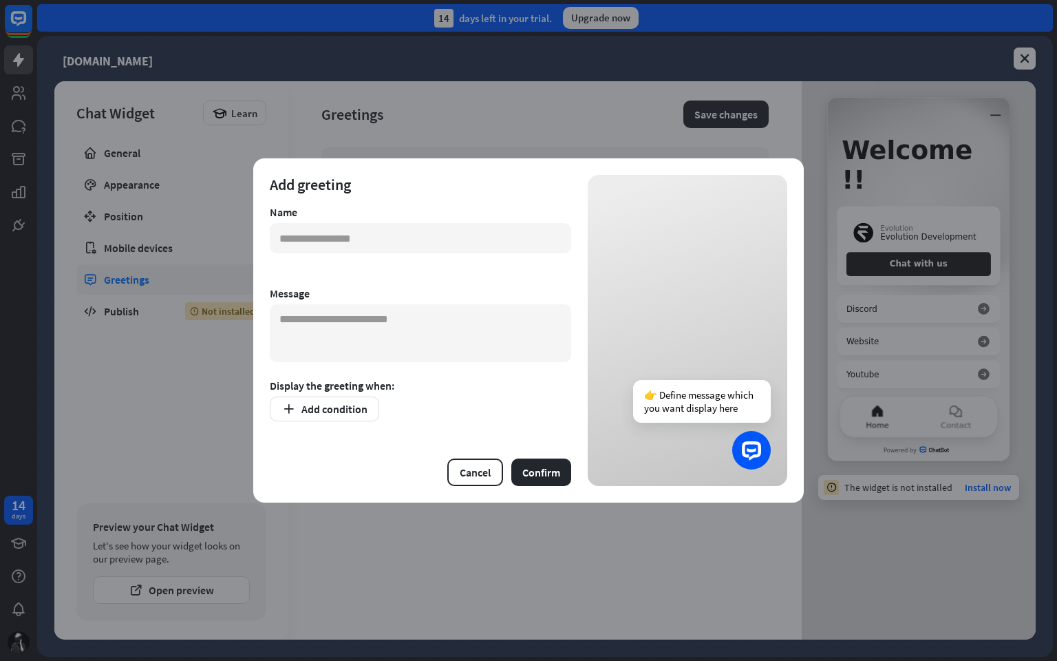
click at [451, 260] on div at bounding box center [420, 246] width 301 height 47
click at [500, 237] on input "text" at bounding box center [420, 238] width 301 height 30
type input "**********"
click at [365, 360] on textarea at bounding box center [420, 333] width 301 height 58
type textarea "**********"
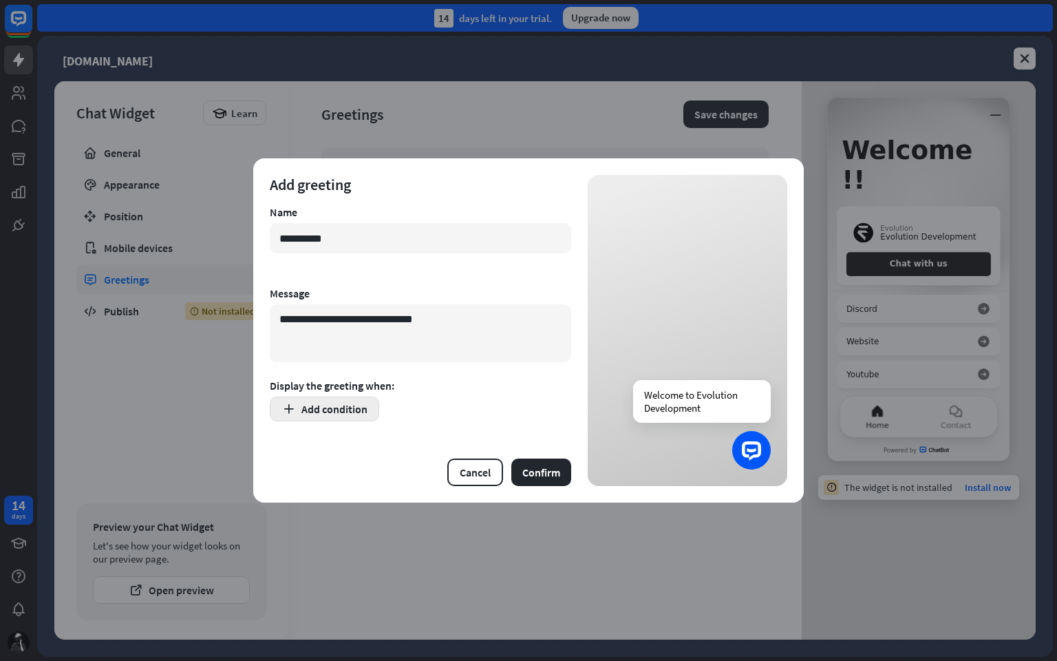
click at [333, 410] on button "Add condition" at bounding box center [324, 408] width 109 height 25
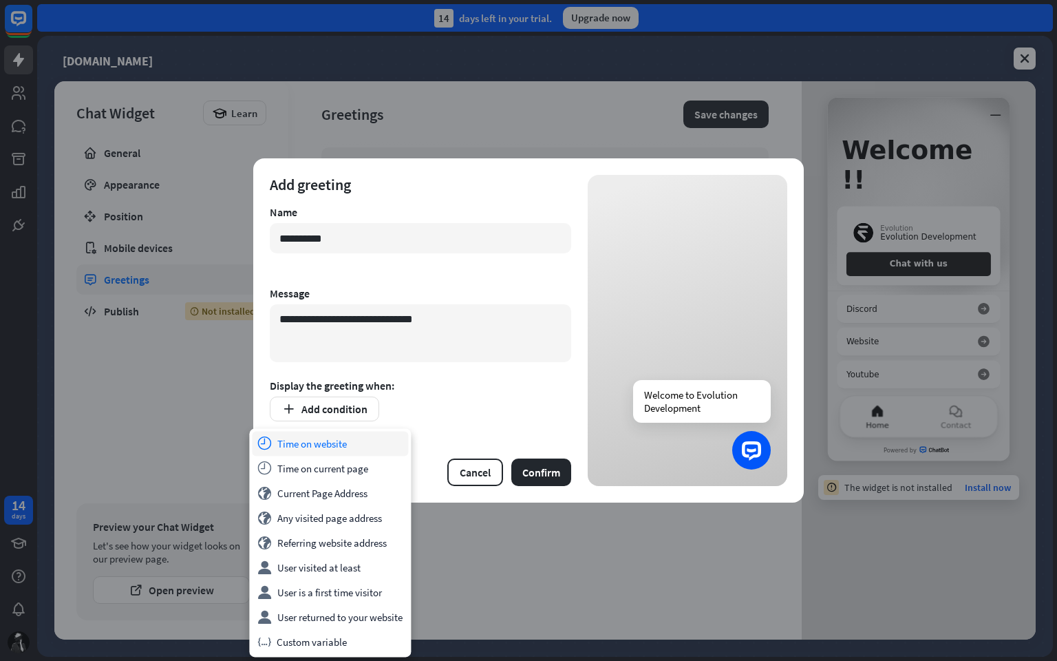
click at [332, 440] on div "time Time on website" at bounding box center [330, 443] width 156 height 25
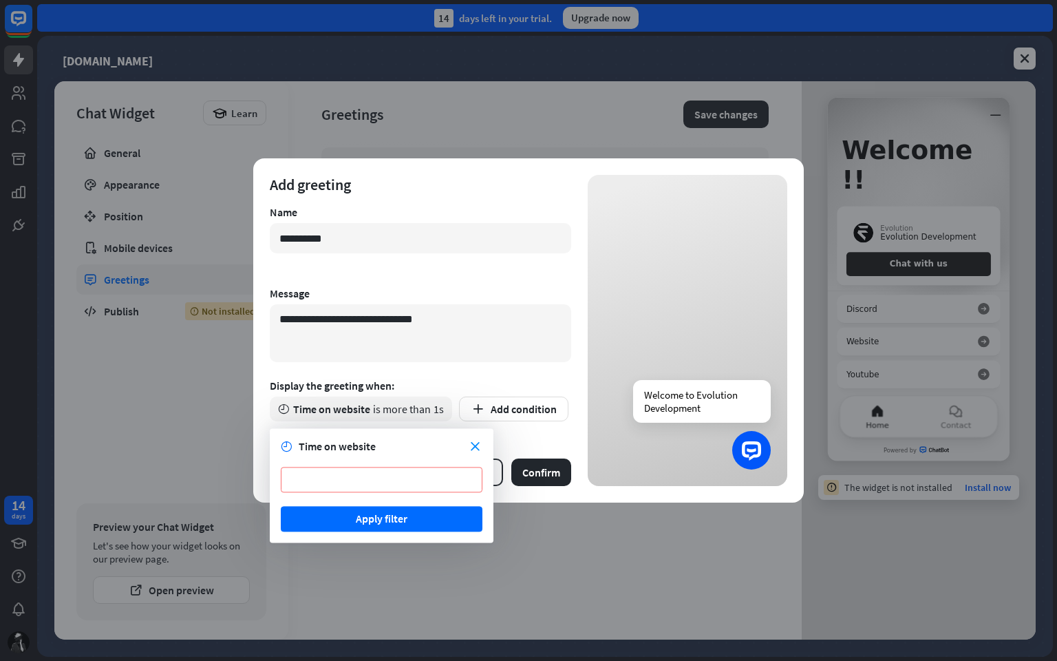
click at [388, 477] on input "*" at bounding box center [382, 479] width 202 height 25
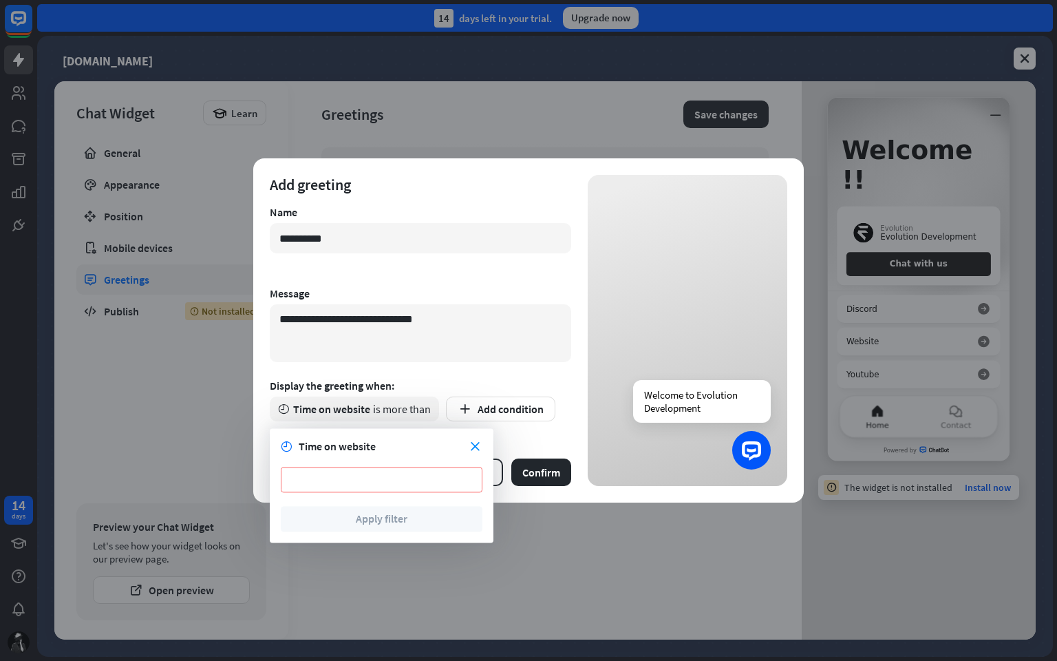
type input "*"
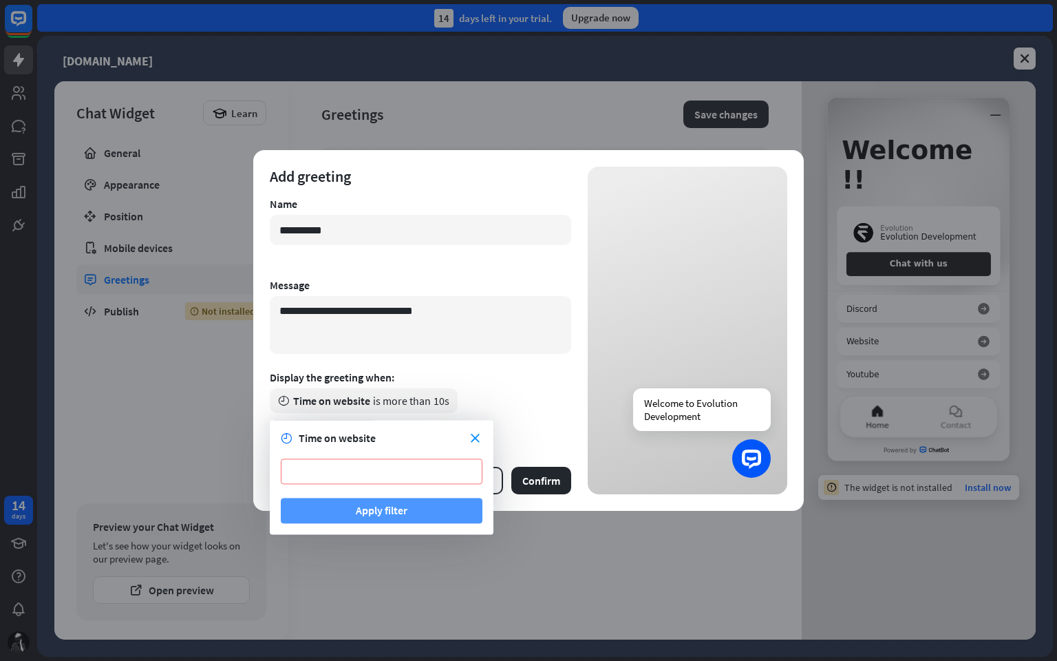
type input "**"
click at [406, 506] on button "Apply filter" at bounding box center [382, 510] width 202 height 25
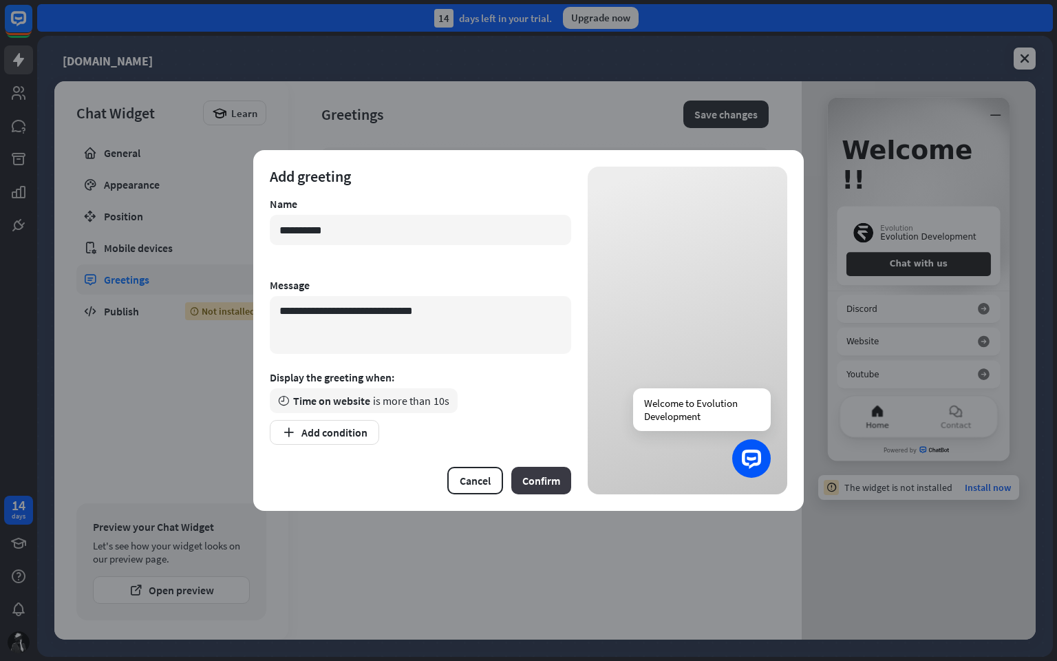
click at [541, 482] on button "Confirm" at bounding box center [541, 481] width 60 height 28
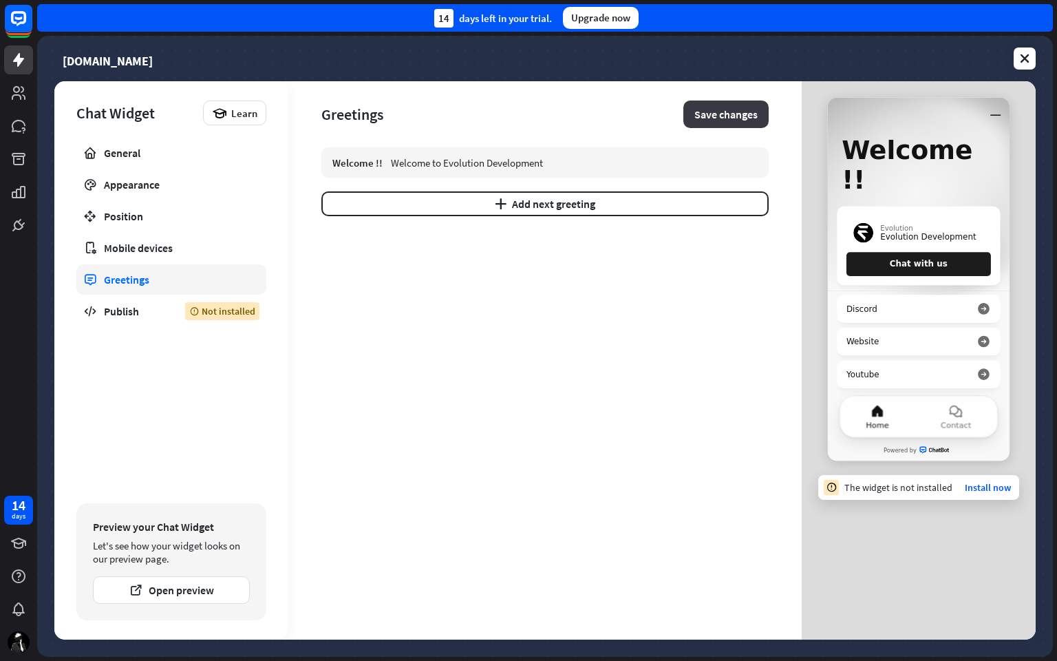
click at [719, 112] on button "Save changes" at bounding box center [725, 114] width 85 height 28
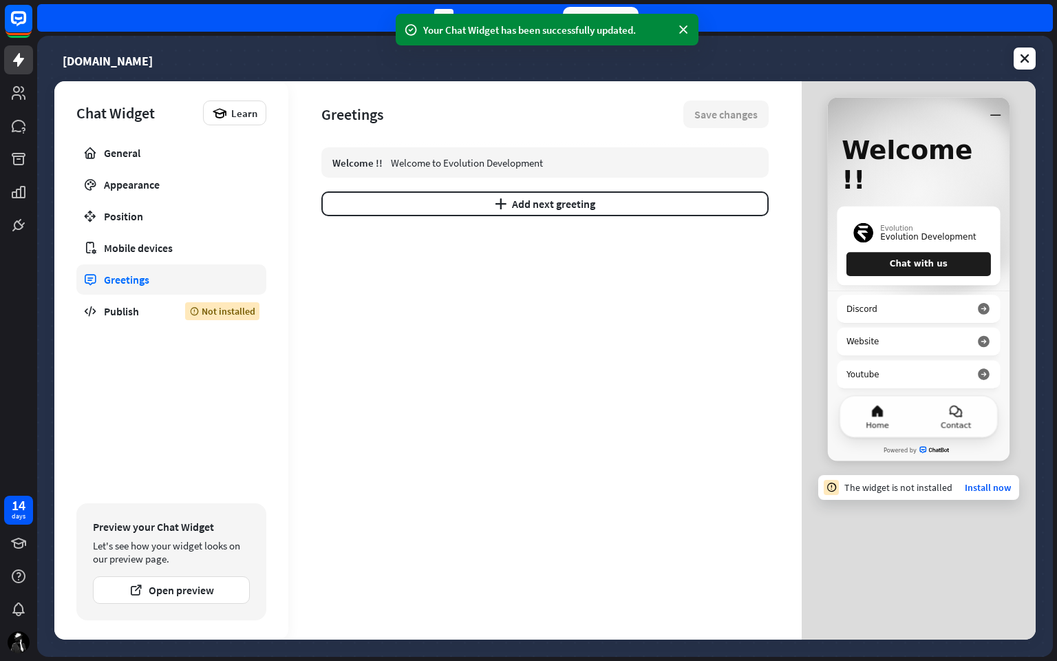
click at [946, 411] on button "Contact" at bounding box center [956, 416] width 82 height 41
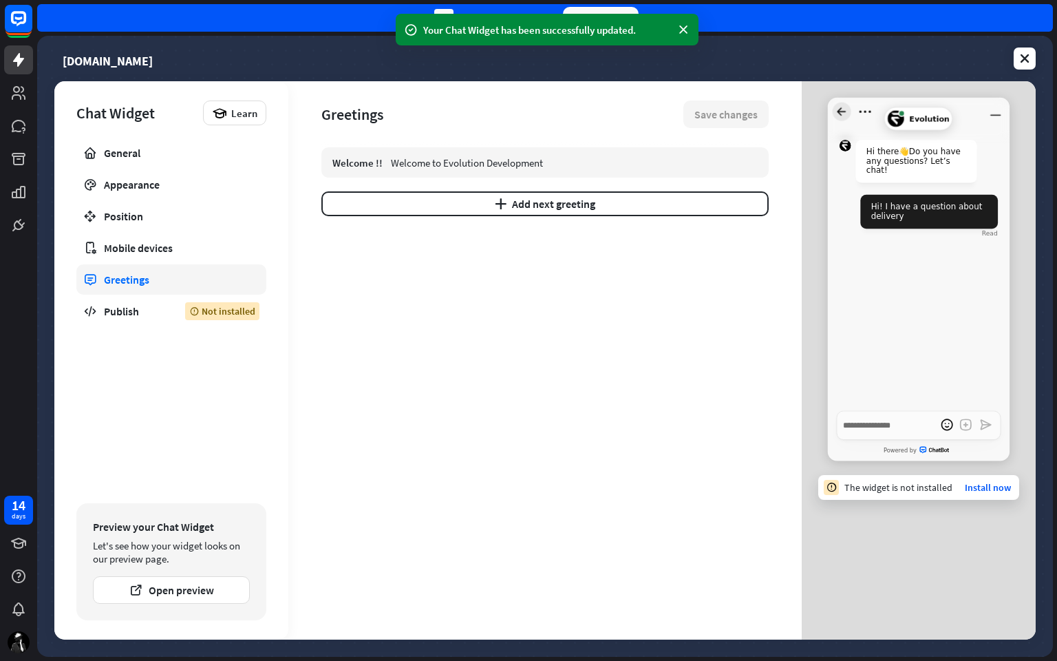
click at [842, 111] on icon "Go back to homescreen" at bounding box center [842, 112] width 19 height 19
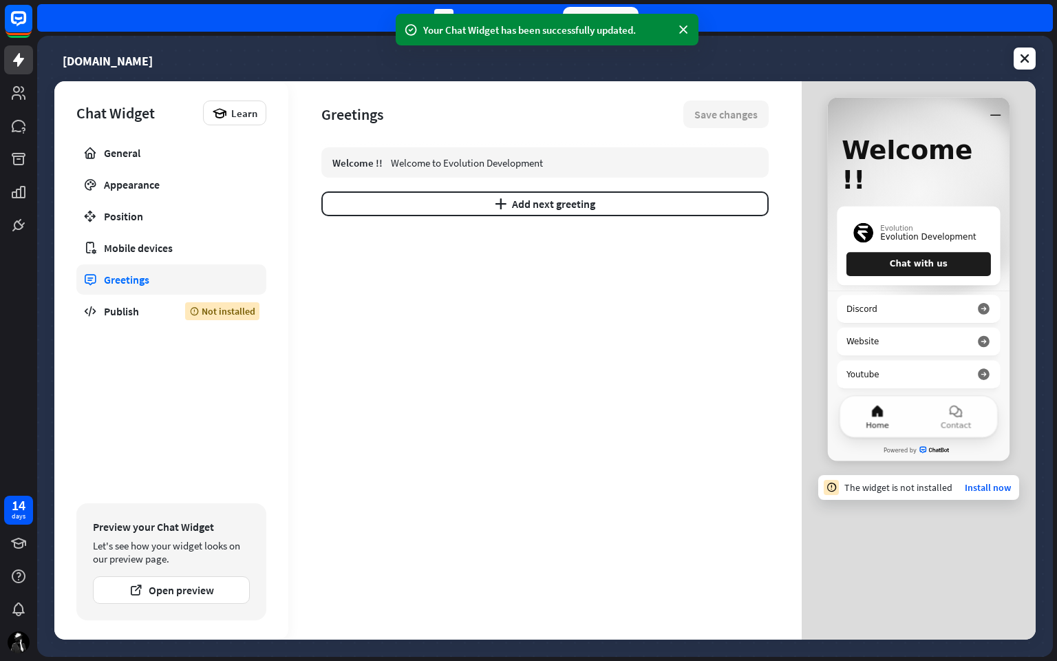
click at [880, 409] on icon at bounding box center [878, 411] width 10 height 10
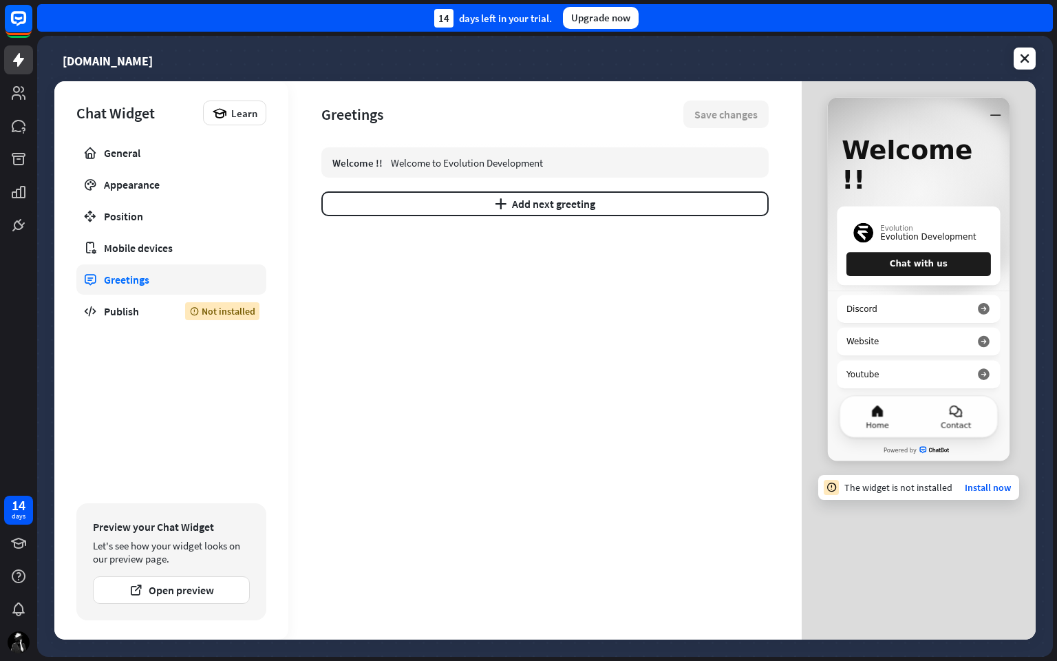
click at [966, 416] on button "Contact" at bounding box center [956, 416] width 82 height 41
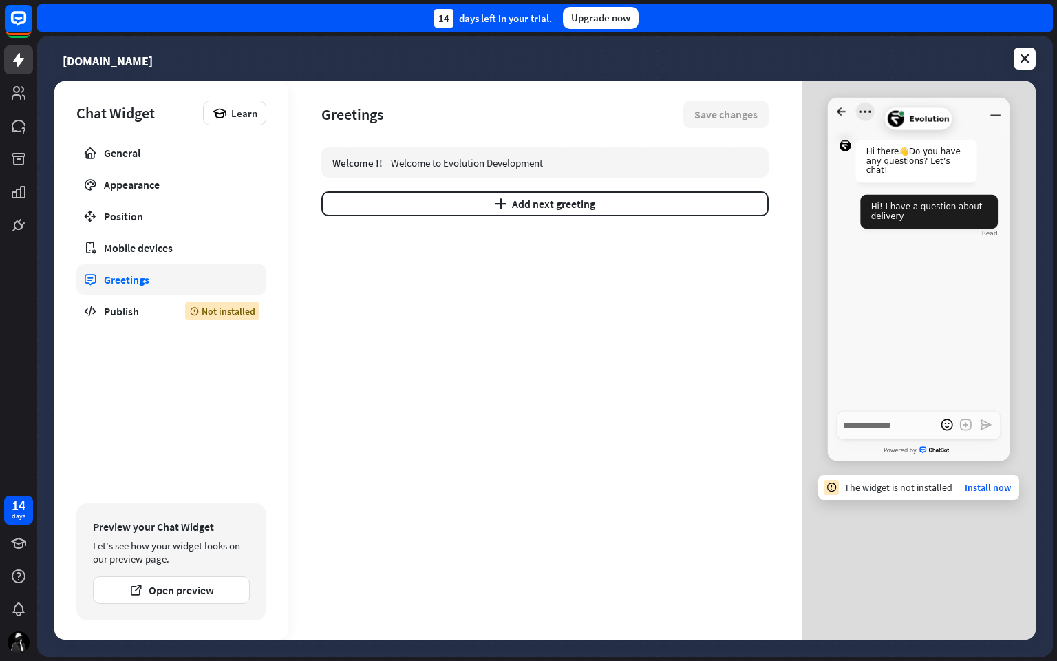
click at [861, 113] on icon "Open menu" at bounding box center [865, 112] width 12 height 2
click at [924, 169] on div "Sounds Mute" at bounding box center [929, 169] width 25 height 14
click at [924, 169] on div "Sounds Unmute" at bounding box center [929, 169] width 25 height 14
click at [1004, 111] on icon "Minimize window" at bounding box center [995, 112] width 19 height 19
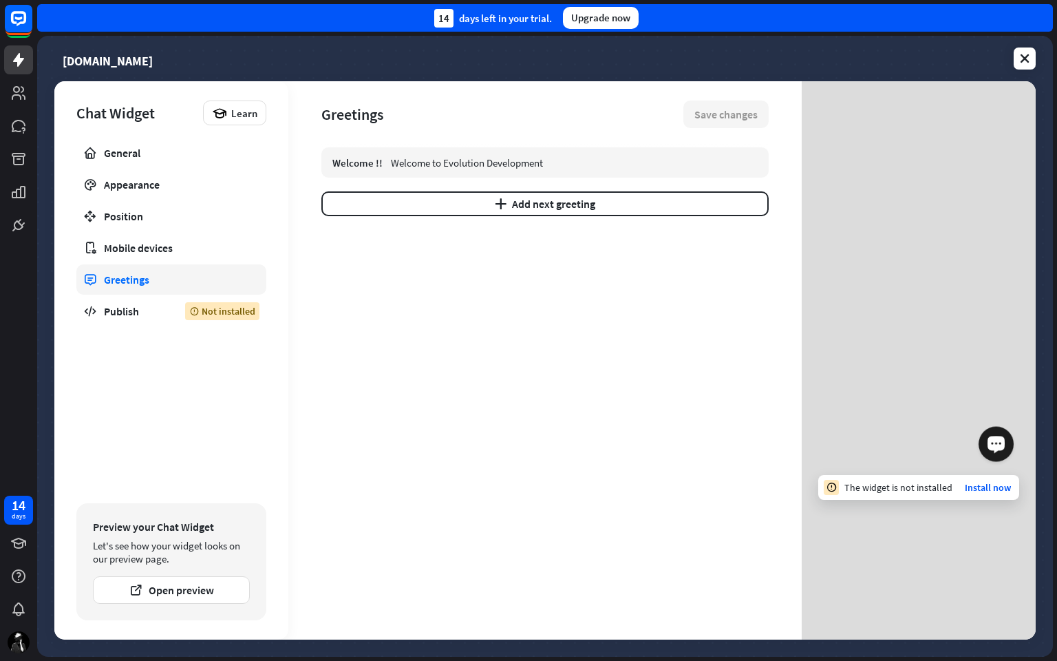
click at [993, 437] on div "Launch OpenWidget widget" at bounding box center [997, 443] width 20 height 20
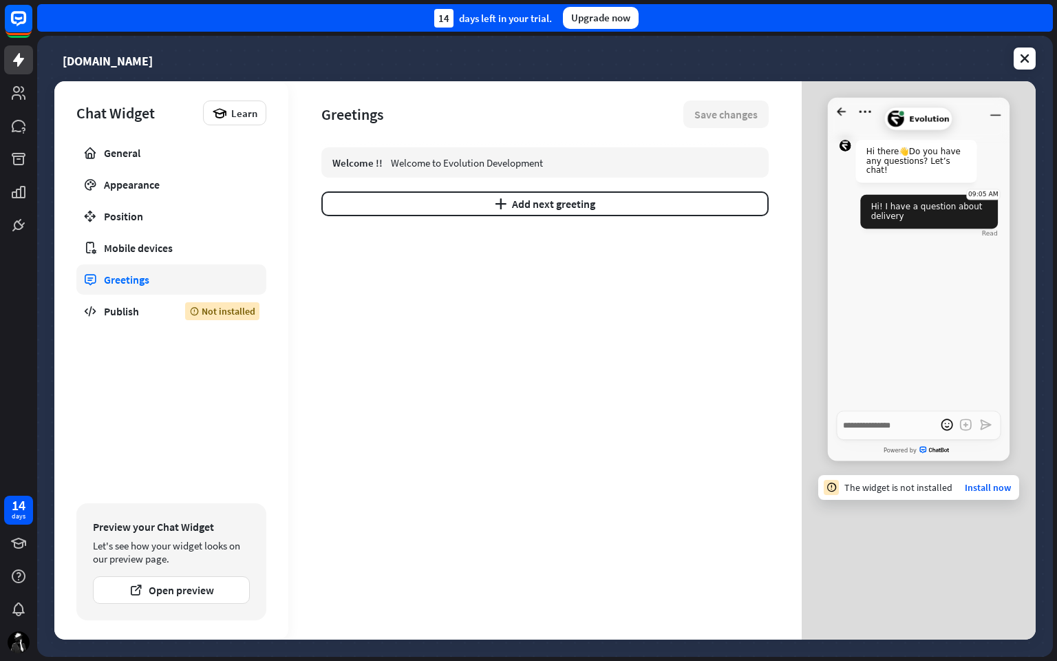
click at [930, 215] on div "Hi! I have a question about delivery" at bounding box center [929, 212] width 137 height 34
click at [887, 400] on div "Hi there 👋 Do you have any questions? Let’s chat! Hi! I have a question about d…" at bounding box center [919, 268] width 182 height 285
click at [875, 427] on textarea "Write a message…" at bounding box center [919, 425] width 164 height 30
type textarea "*"
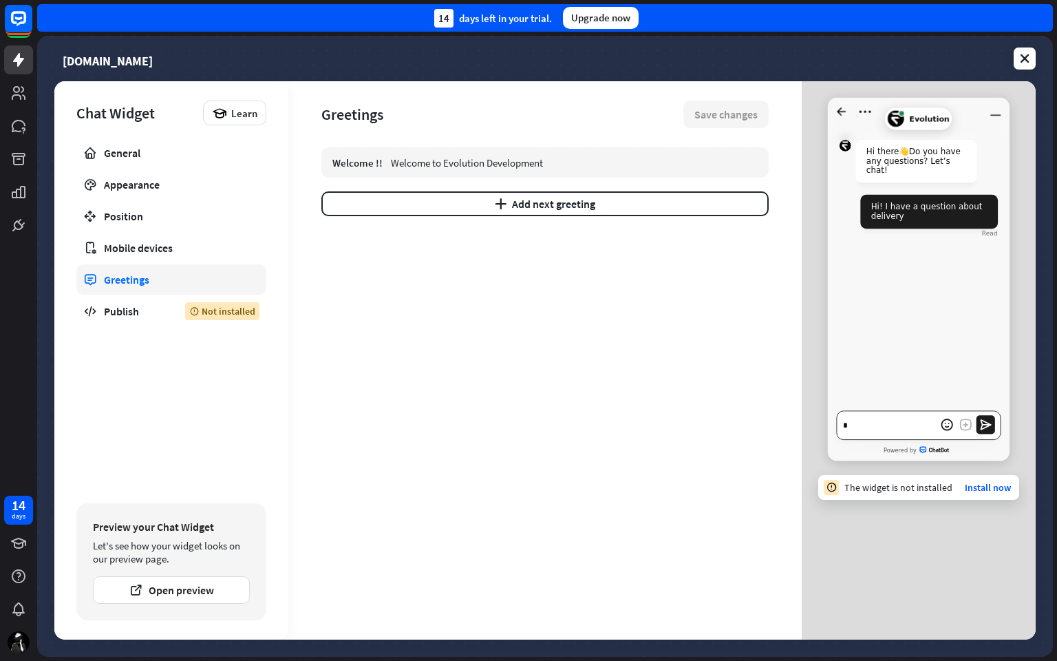
type textarea "*"
type textarea "**"
type textarea "*"
type textarea "***"
type textarea "*"
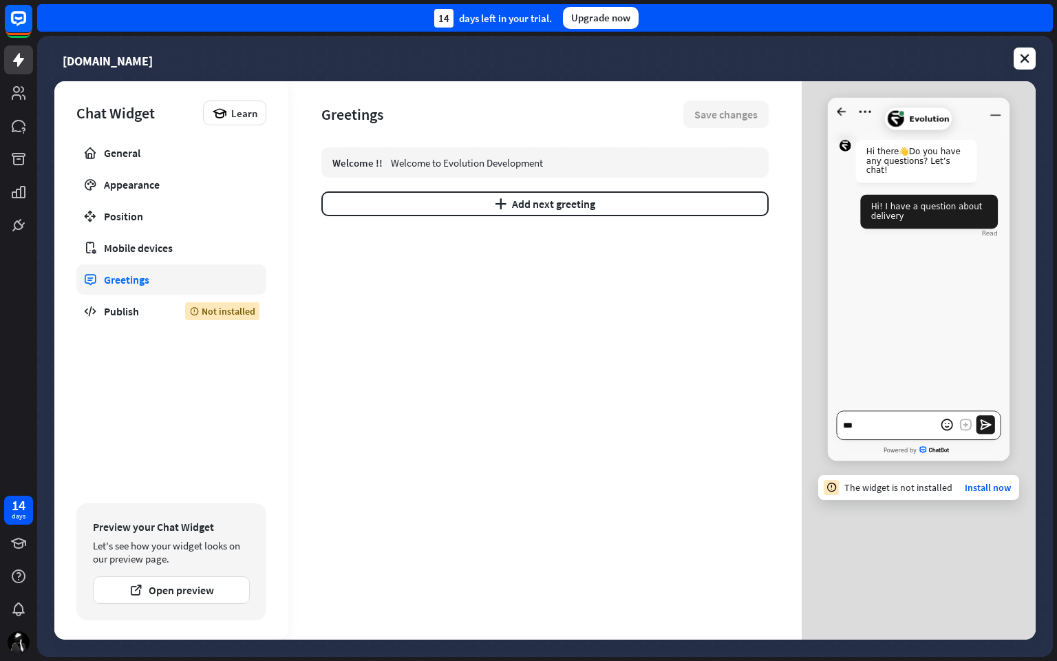
type textarea "****"
type textarea "*"
type textarea "*****"
type textarea "*"
click at [948, 423] on icon "open emoji picker" at bounding box center [946, 425] width 19 height 19
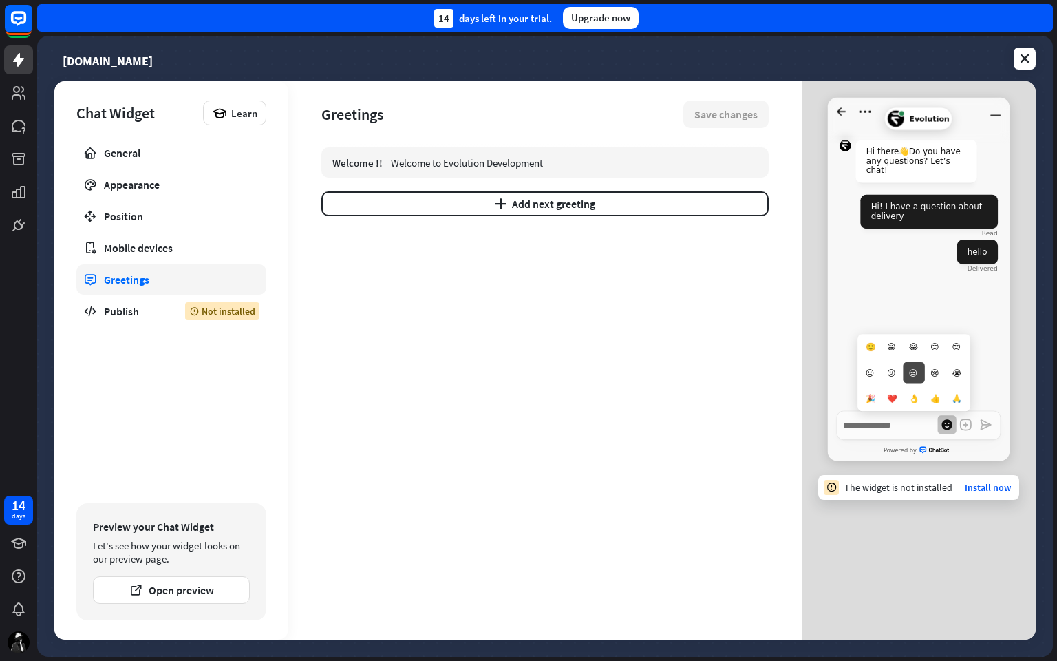
click at [913, 373] on li "😒" at bounding box center [913, 372] width 21 height 21
type textarea "*"
type textarea "**"
type textarea "*"
click at [154, 314] on div "Publish" at bounding box center [134, 311] width 61 height 14
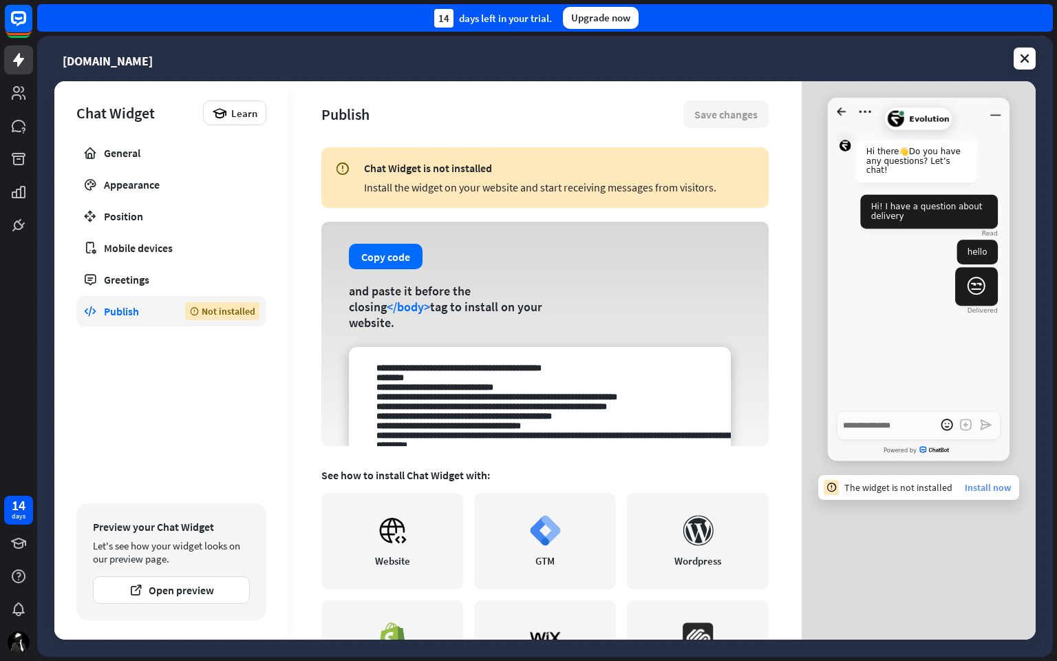
click at [991, 484] on link "Install now" at bounding box center [988, 487] width 46 height 12
click at [984, 487] on link "Install now" at bounding box center [988, 487] width 46 height 12
type textarea "*"
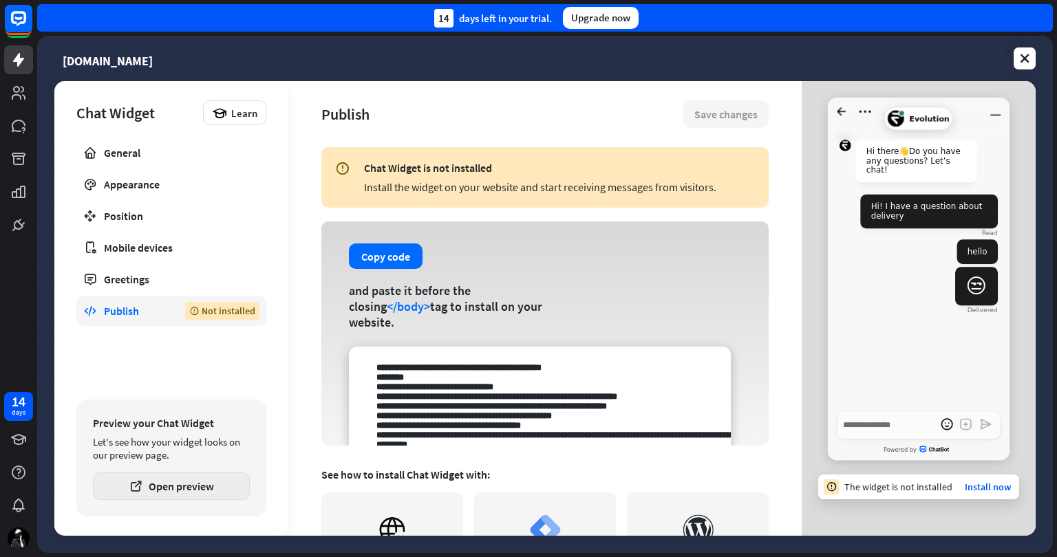
click at [171, 487] on button "Open preview" at bounding box center [171, 487] width 157 height 28
click at [990, 489] on link "Install now" at bounding box center [988, 487] width 46 height 12
click at [19, 90] on icon at bounding box center [19, 93] width 14 height 14
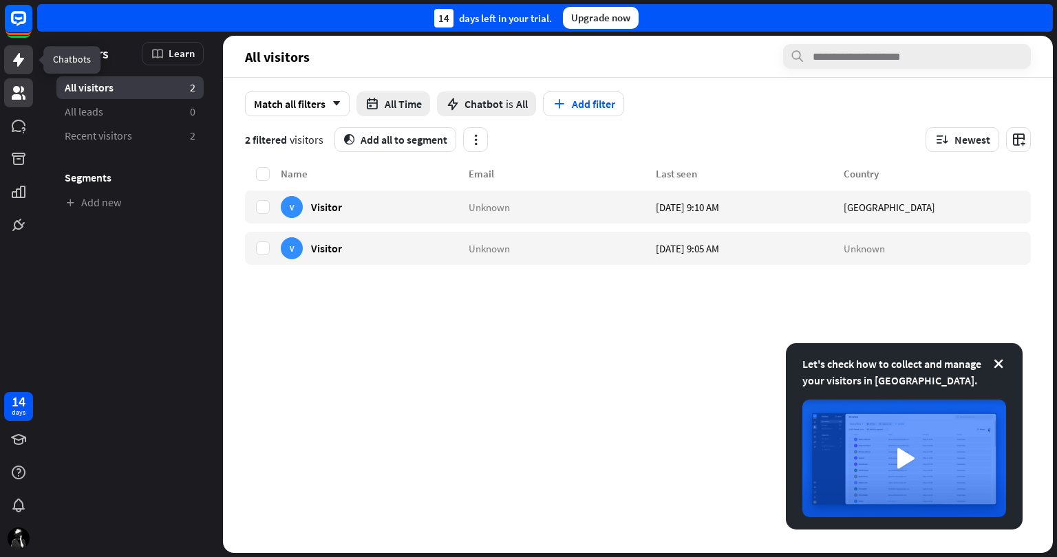
click at [19, 68] on link at bounding box center [18, 59] width 29 height 29
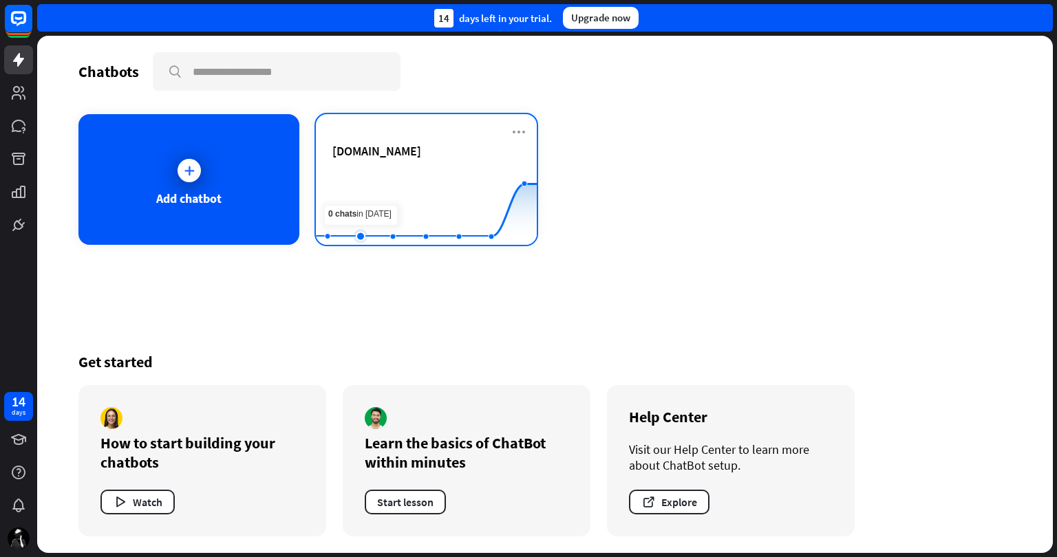
click at [371, 193] on rect at bounding box center [426, 211] width 221 height 86
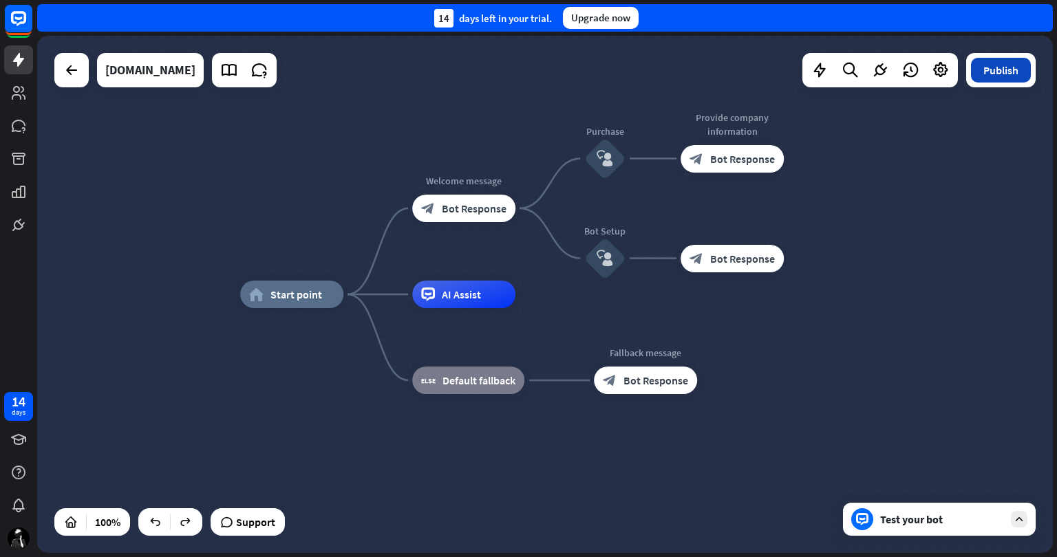
click at [996, 68] on button "Publish" at bounding box center [1001, 70] width 60 height 25
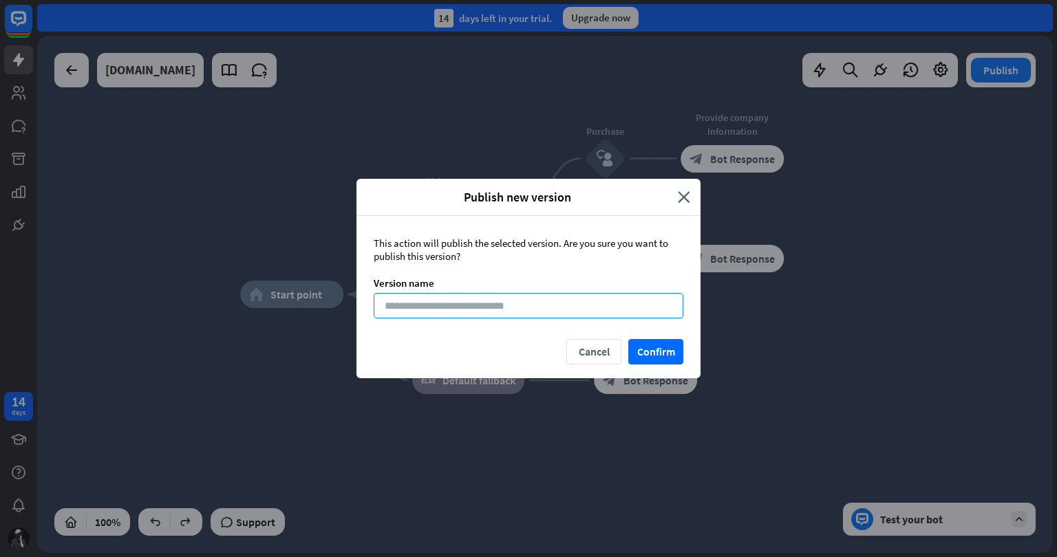
click at [500, 306] on input at bounding box center [529, 305] width 310 height 25
type input "*****"
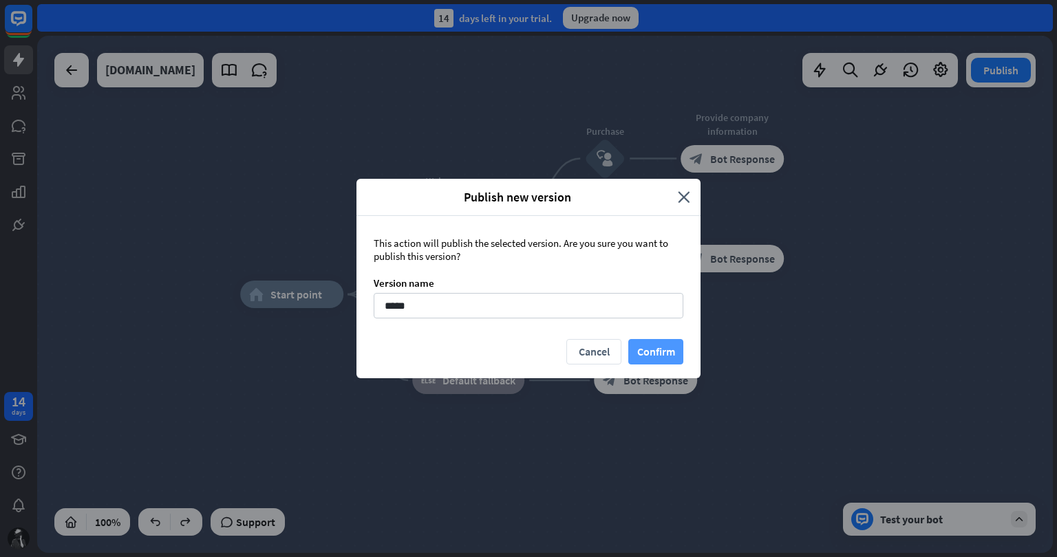
click at [648, 341] on button "Confirm" at bounding box center [655, 351] width 55 height 25
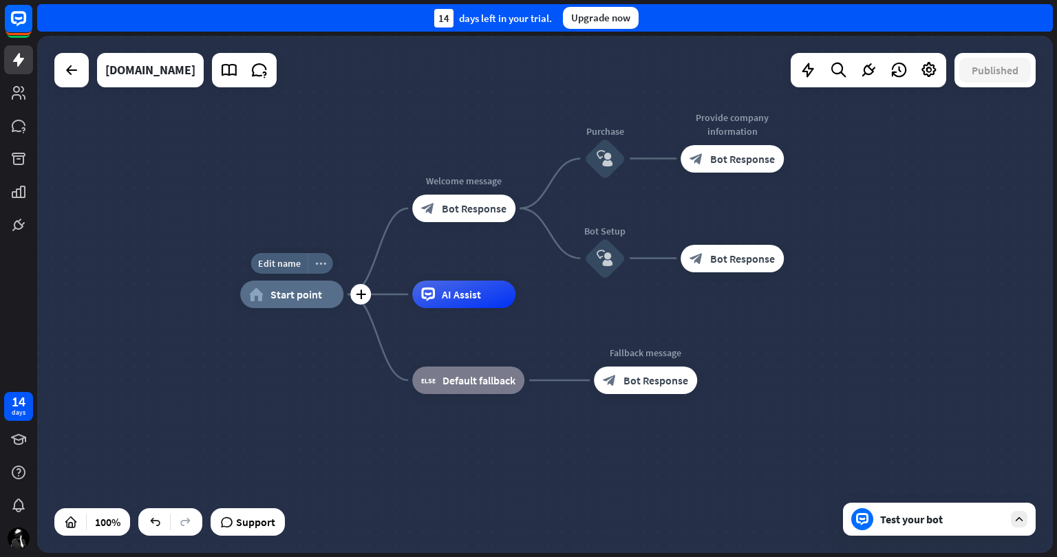
click at [319, 261] on icon "more_horiz" at bounding box center [320, 264] width 11 height 10
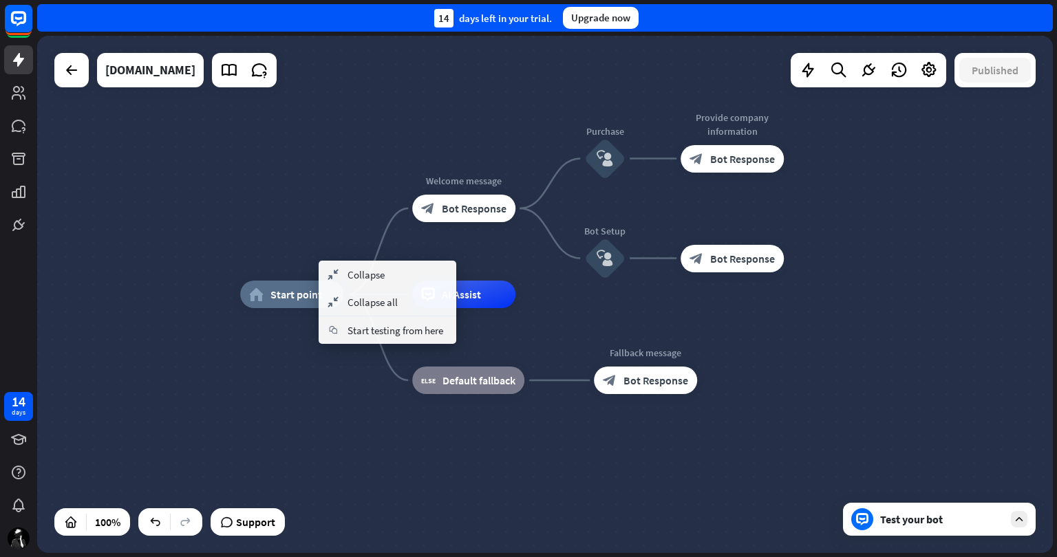
click at [228, 173] on div "home_2 Start point Welcome message block_bot_response Bot Response Purchase blo…" at bounding box center [545, 294] width 1016 height 517
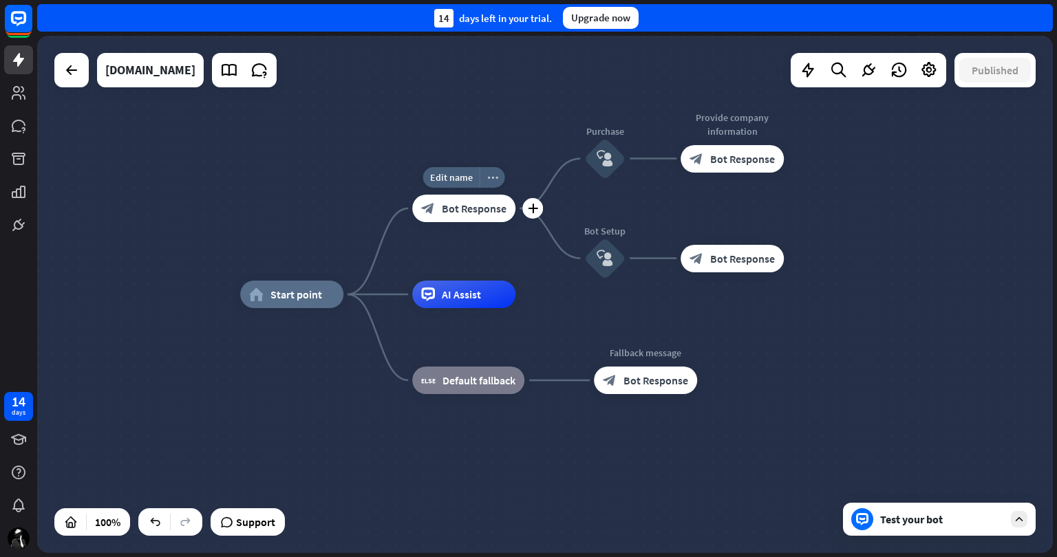
click at [488, 179] on icon "more_horiz" at bounding box center [492, 178] width 11 height 10
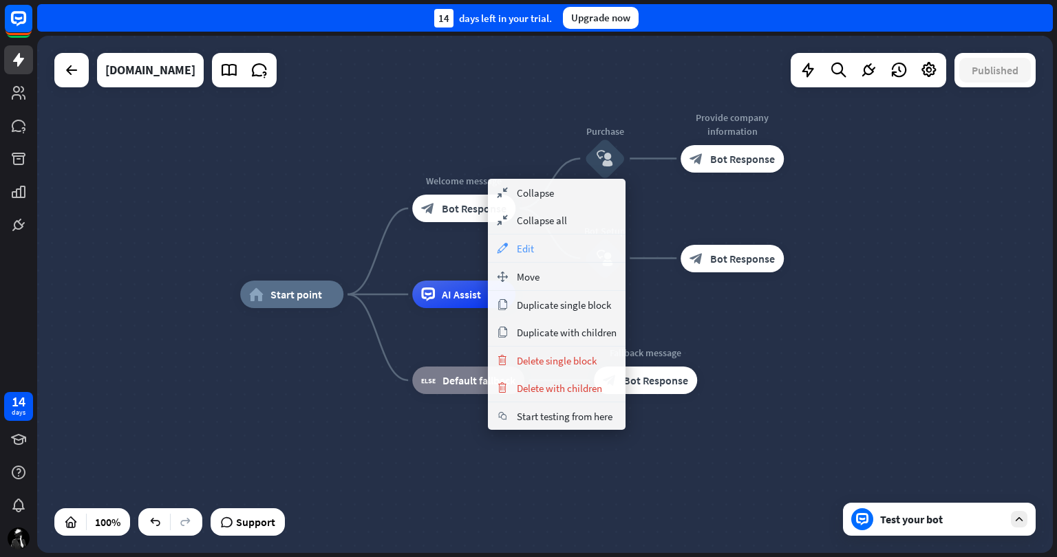
click at [559, 244] on div "appearance Edit" at bounding box center [557, 249] width 138 height 28
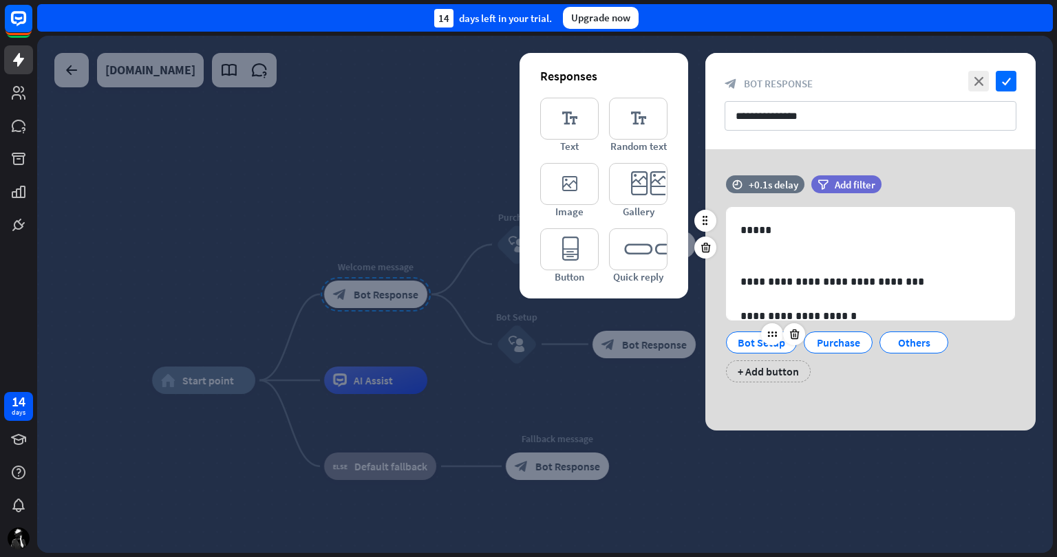
click at [766, 346] on div "Bot Setup" at bounding box center [761, 342] width 47 height 21
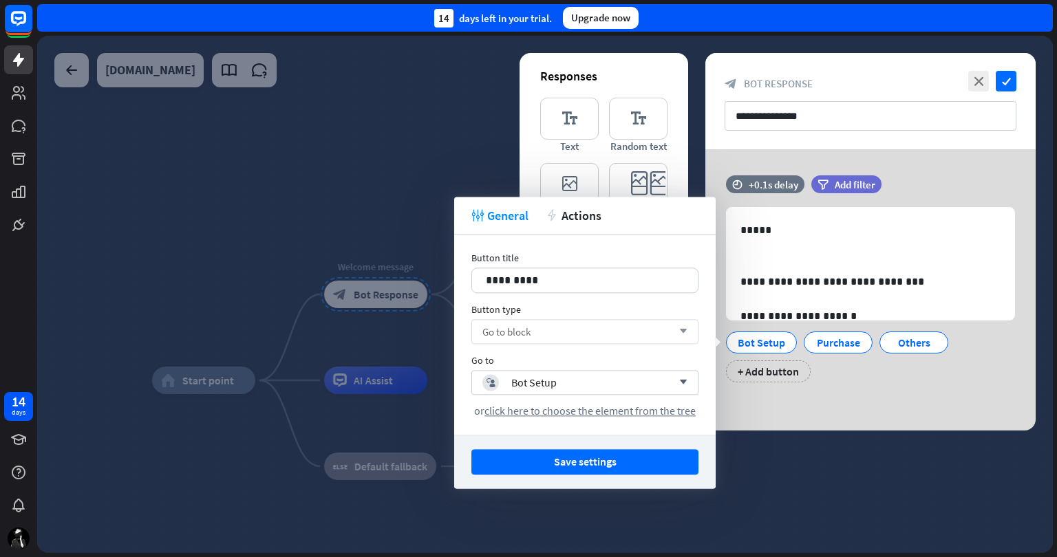
click at [584, 323] on div "Go to block arrow_down" at bounding box center [584, 331] width 227 height 25
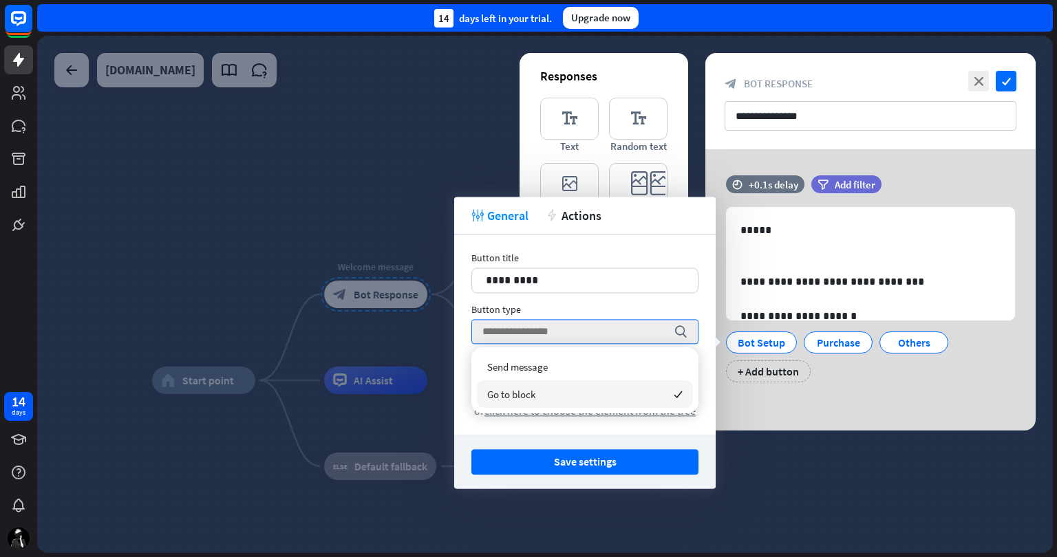
click at [578, 390] on div "Go to block checked" at bounding box center [585, 395] width 216 height 28
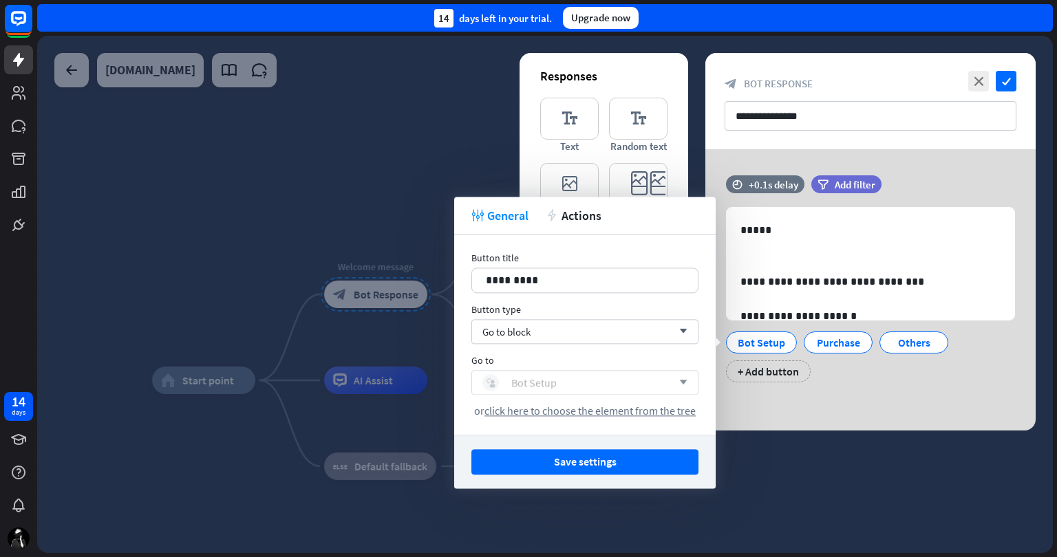
click at [594, 385] on div "block_user_input Bot Setup" at bounding box center [577, 382] width 190 height 17
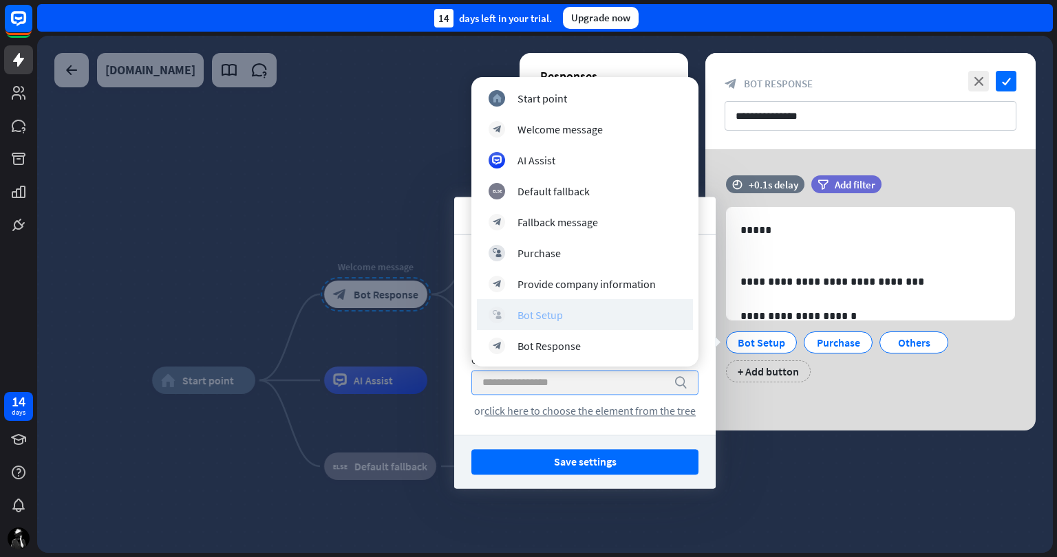
click at [586, 318] on div "block_user_input Bot Setup" at bounding box center [585, 315] width 193 height 17
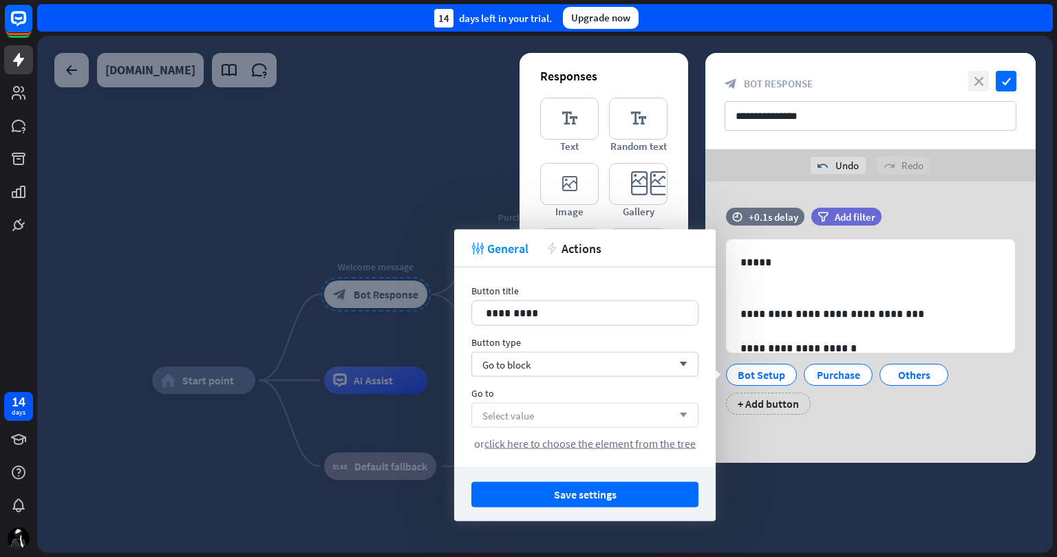
click at [976, 81] on icon "close" at bounding box center [978, 81] width 21 height 21
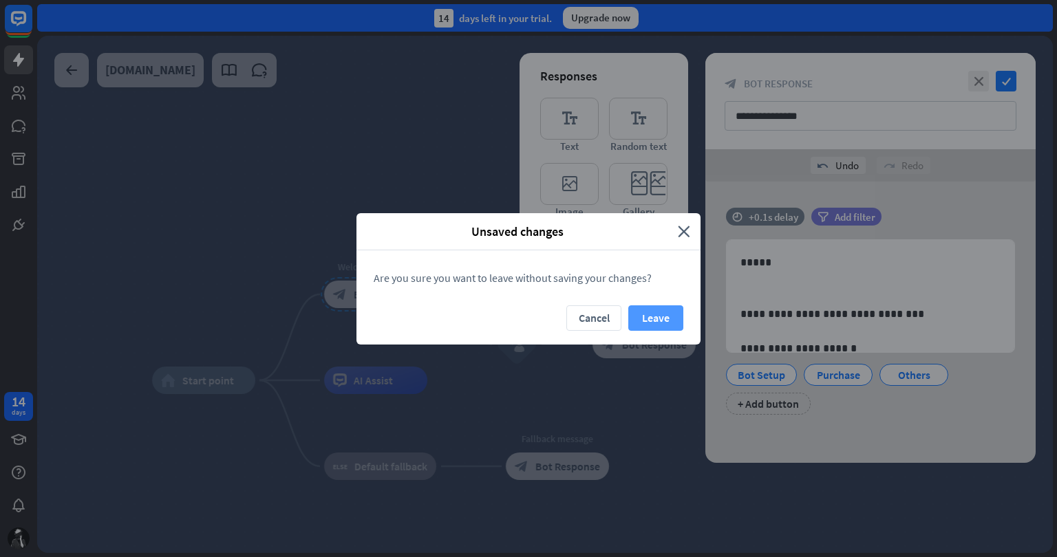
click at [639, 321] on button "Leave" at bounding box center [655, 318] width 55 height 25
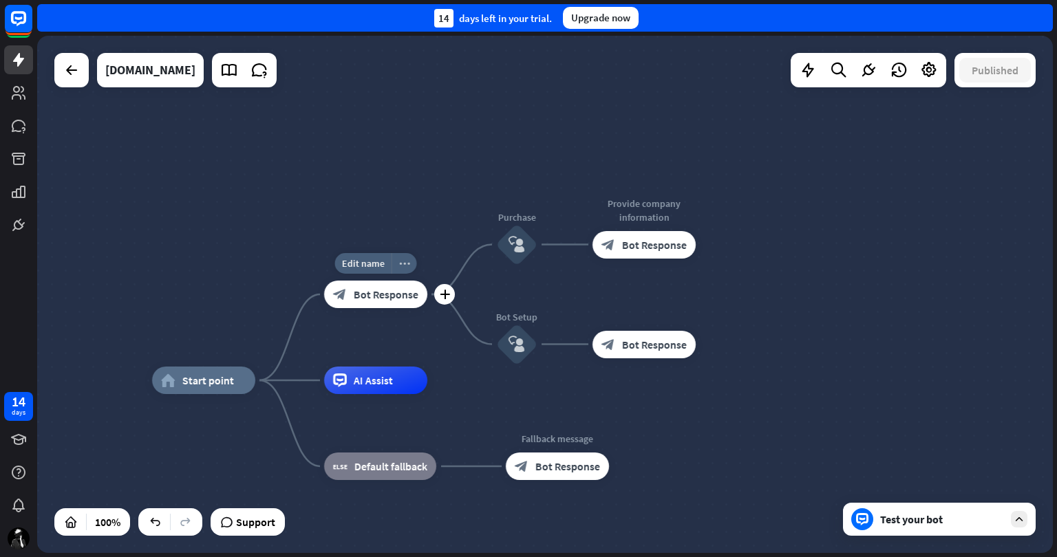
click at [407, 265] on icon "more_horiz" at bounding box center [404, 264] width 11 height 10
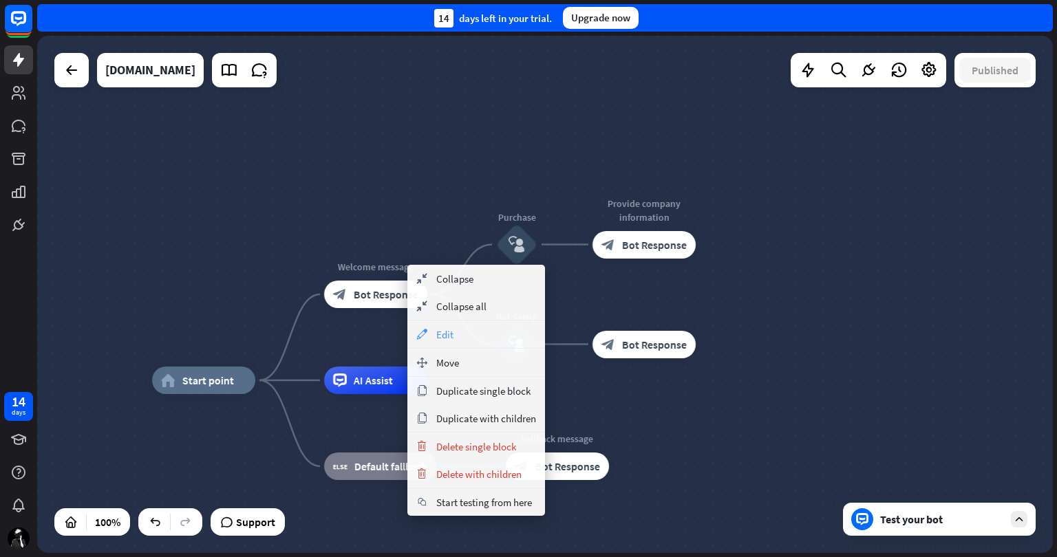
click at [469, 340] on div "appearance Edit" at bounding box center [476, 335] width 138 height 28
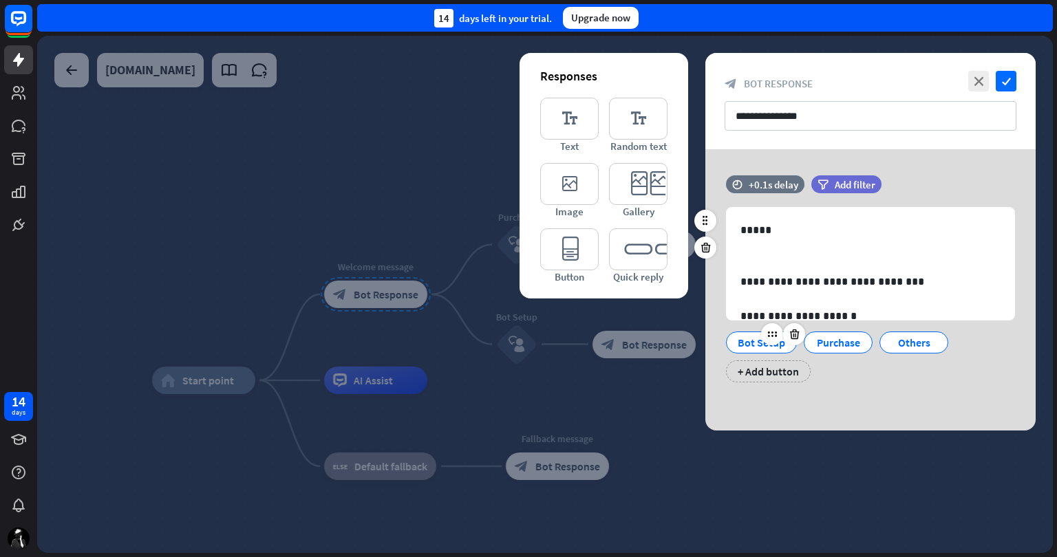
click at [756, 345] on div "Bot Setup" at bounding box center [761, 342] width 47 height 21
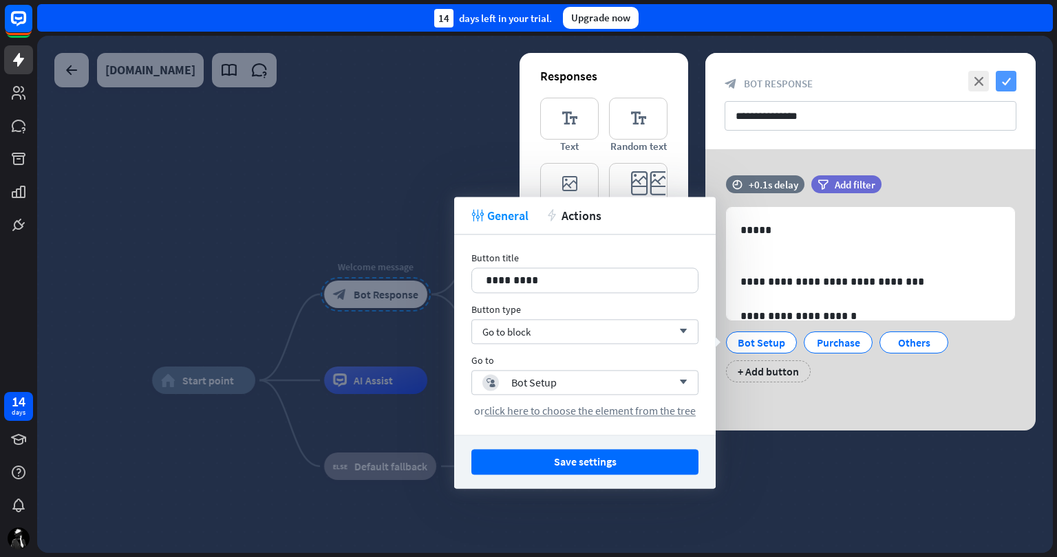
click at [1006, 78] on icon "check" at bounding box center [1006, 81] width 21 height 21
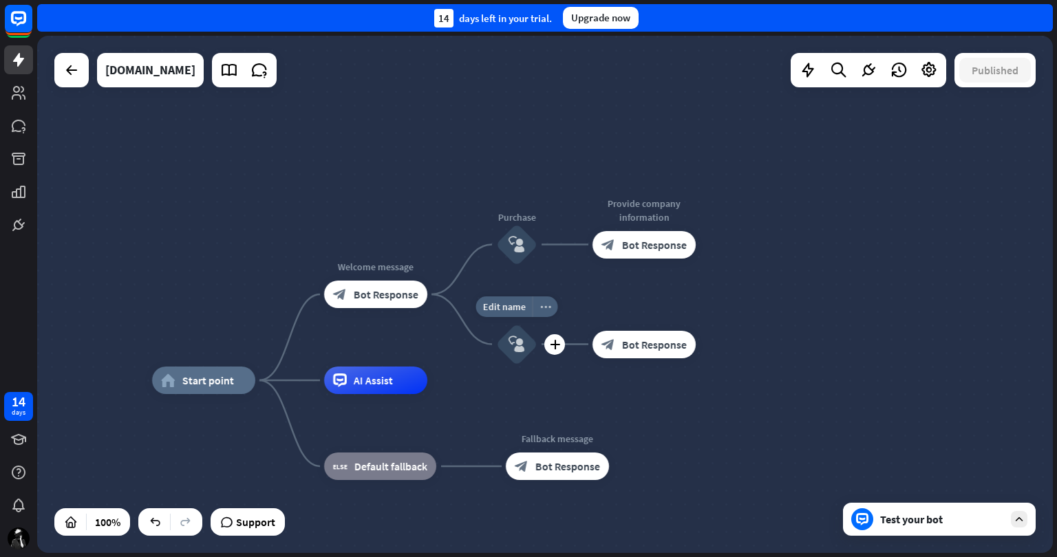
click at [544, 308] on icon "more_horiz" at bounding box center [545, 306] width 11 height 10
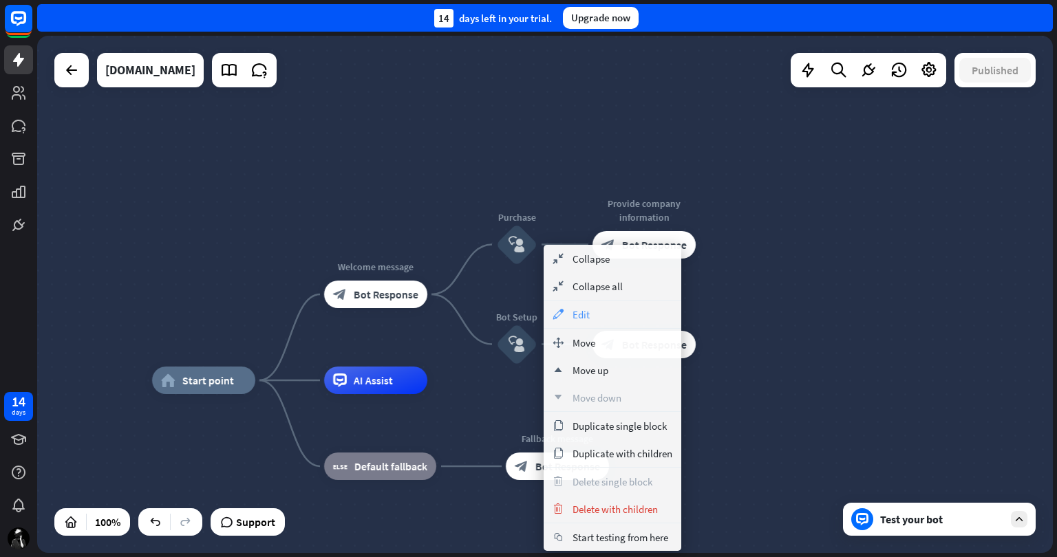
click at [587, 310] on span "Edit" at bounding box center [581, 314] width 17 height 13
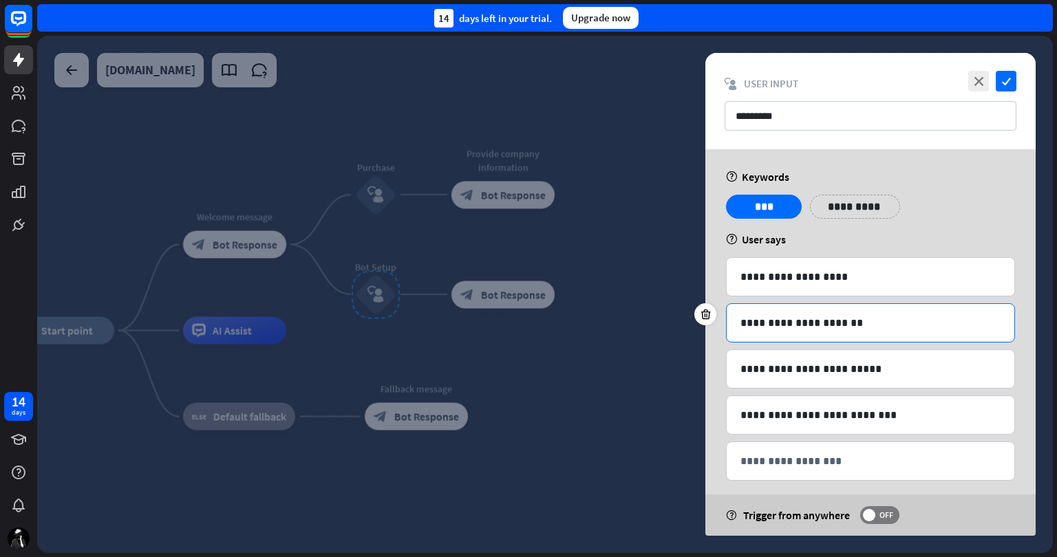
scroll to position [12, 0]
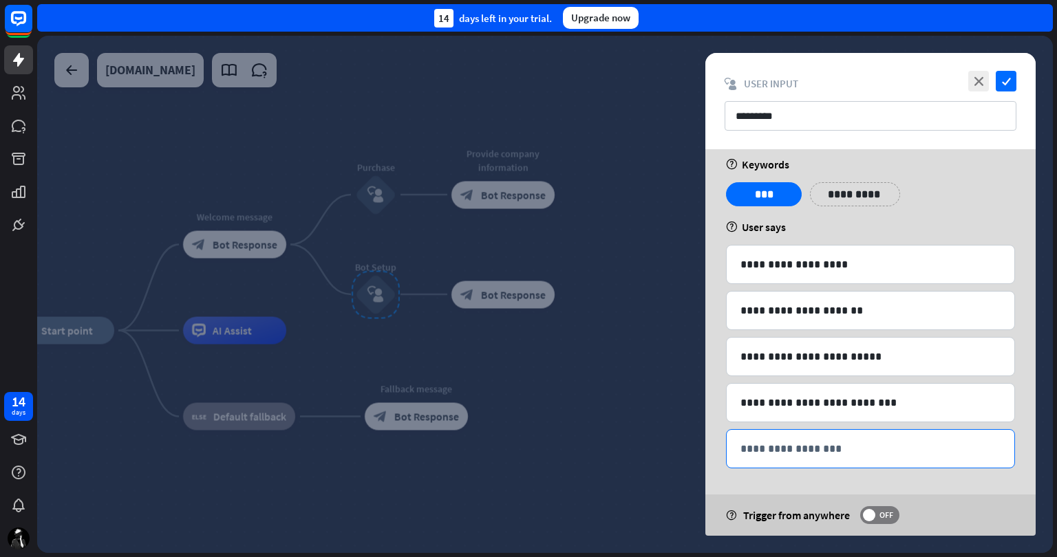
click at [842, 448] on p "**********" at bounding box center [870, 448] width 260 height 17
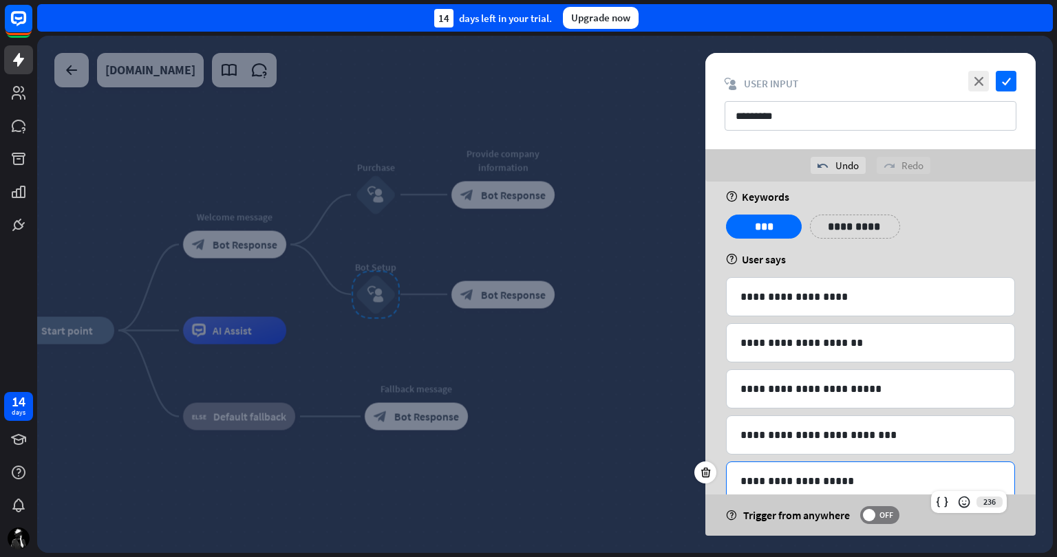
scroll to position [91, 0]
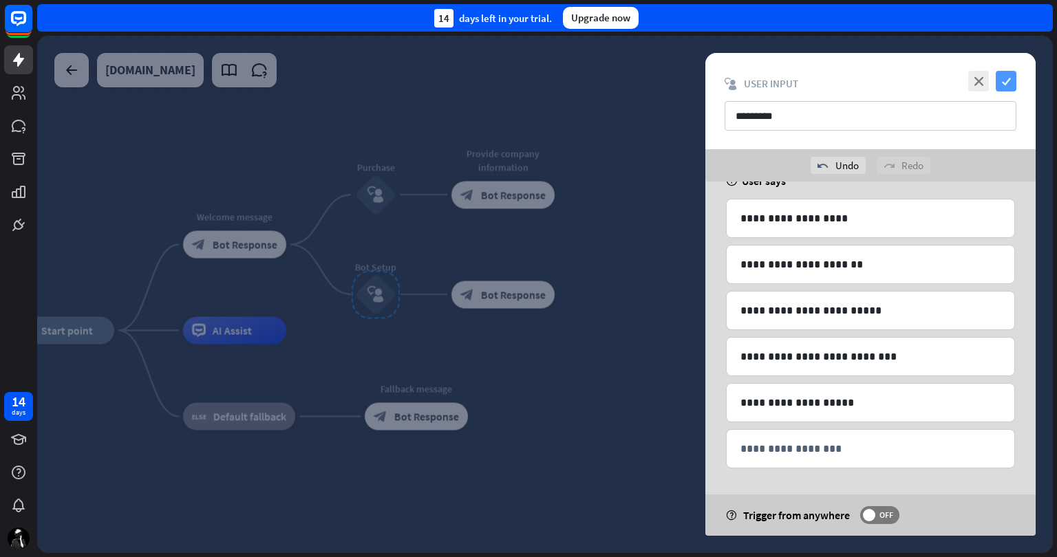
click at [1001, 81] on icon "check" at bounding box center [1006, 81] width 21 height 21
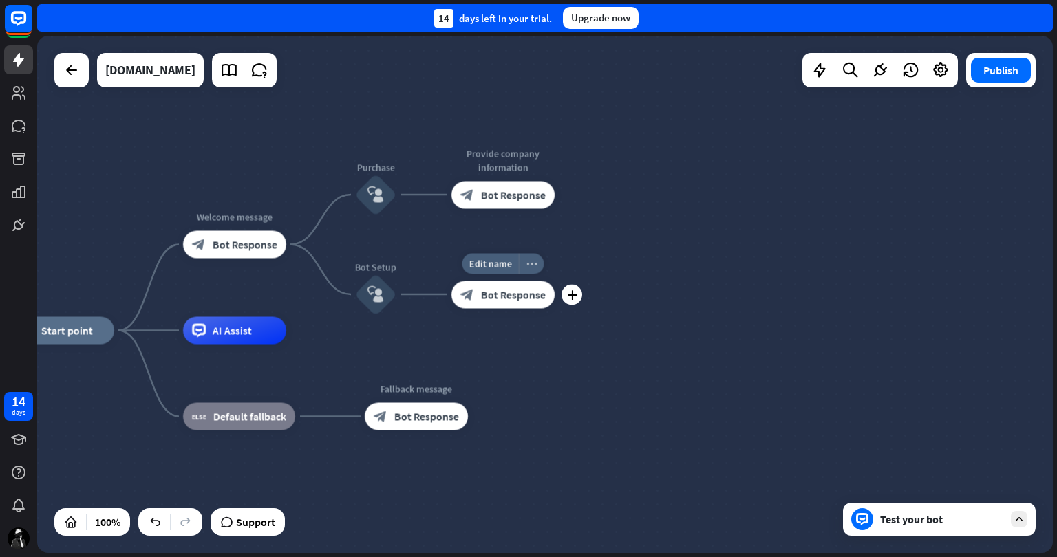
click at [531, 268] on div "more_horiz" at bounding box center [531, 263] width 25 height 21
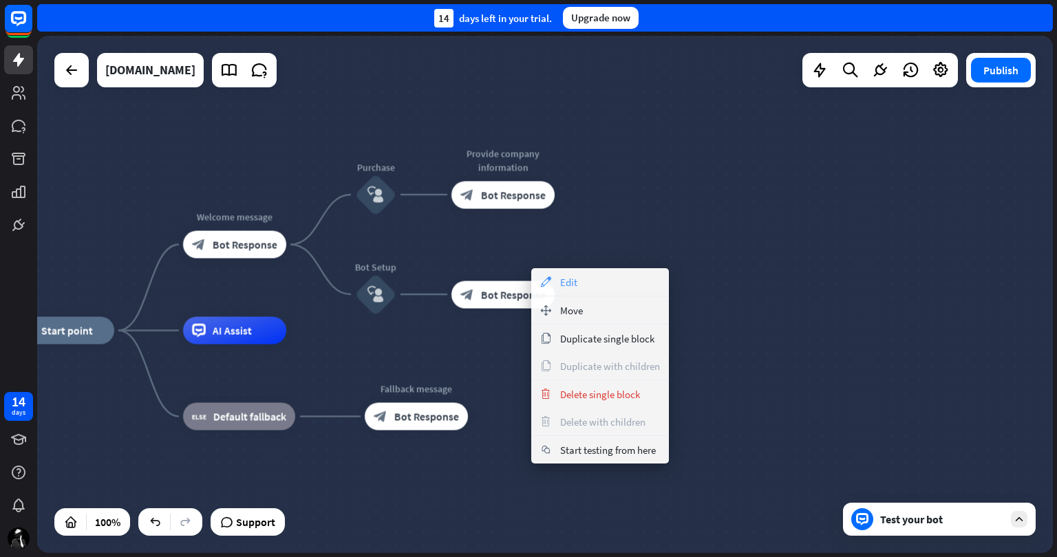
click at [581, 280] on div "appearance Edit" at bounding box center [600, 282] width 138 height 28
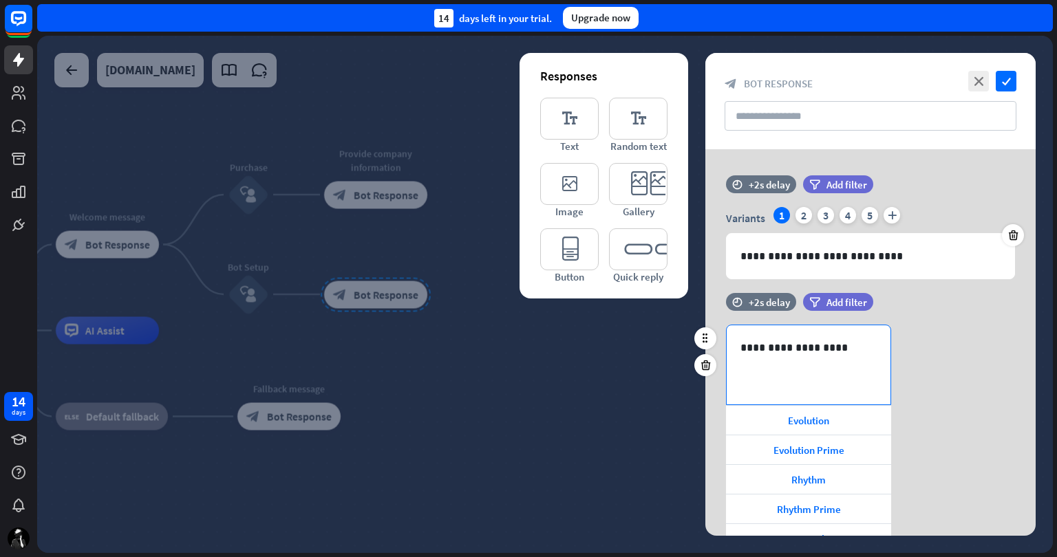
scroll to position [64, 0]
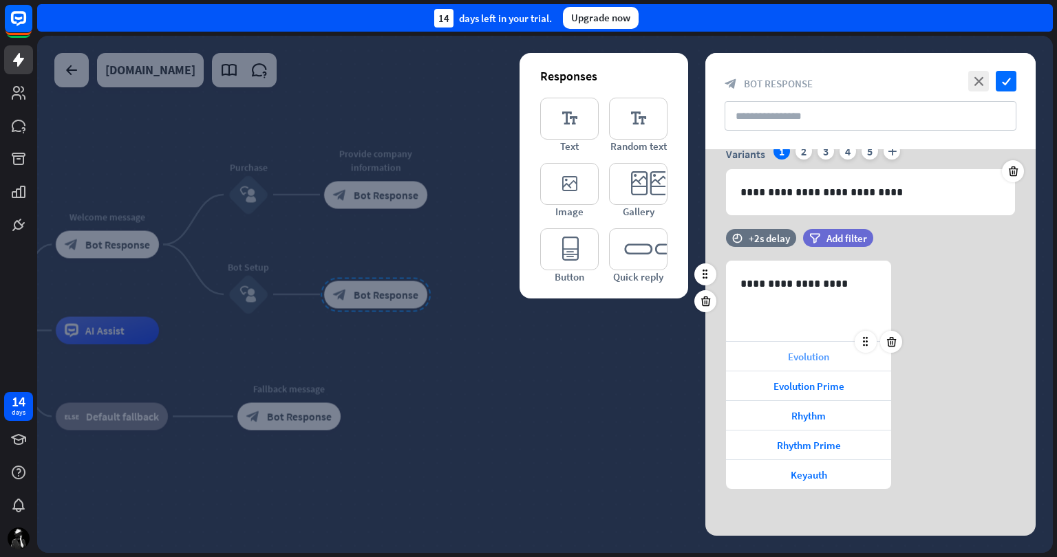
click at [815, 354] on span "Evolution" at bounding box center [808, 356] width 41 height 13
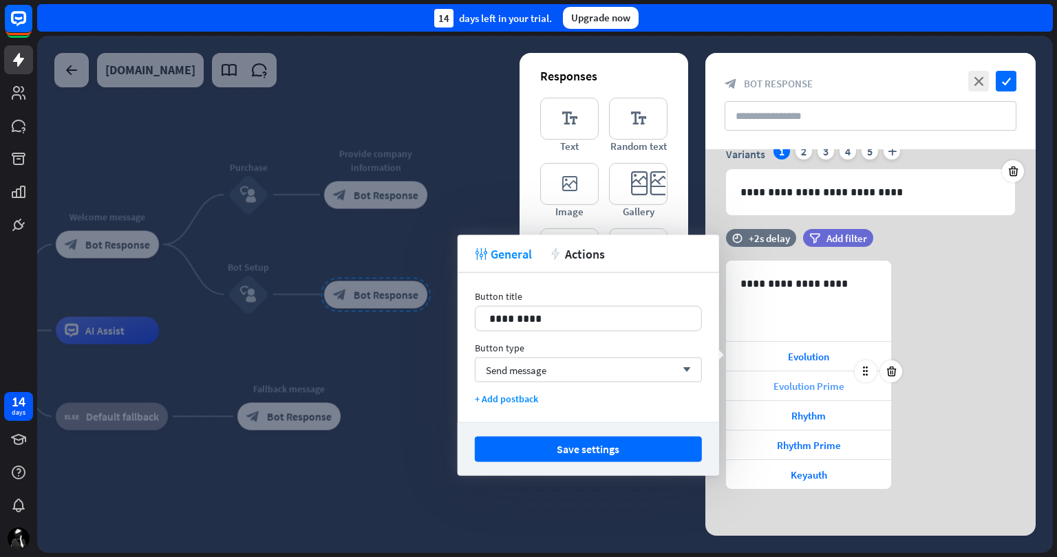
click at [807, 382] on span "Evolution Prime" at bounding box center [808, 386] width 71 height 13
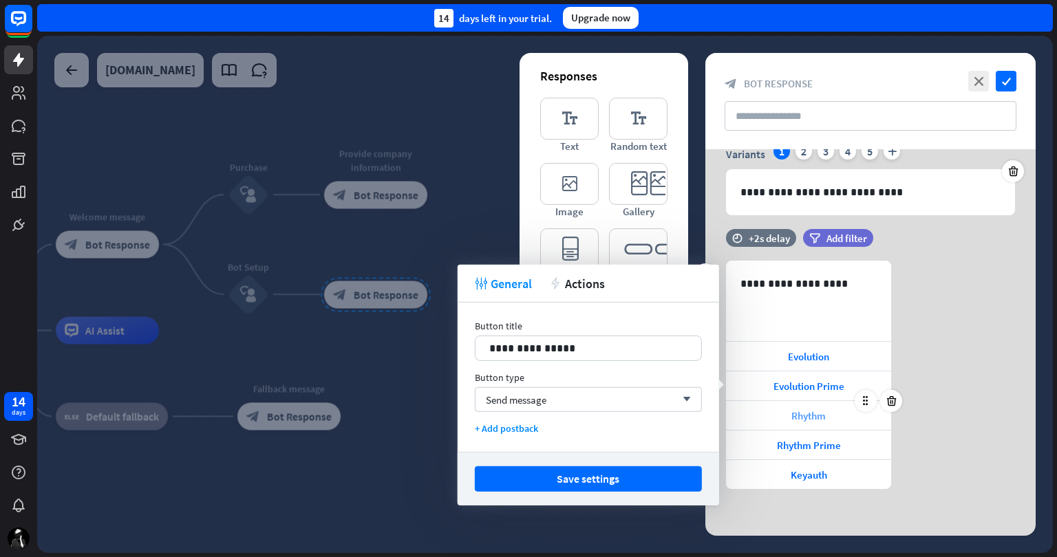
click at [804, 409] on span "Rhythm" at bounding box center [808, 415] width 34 height 13
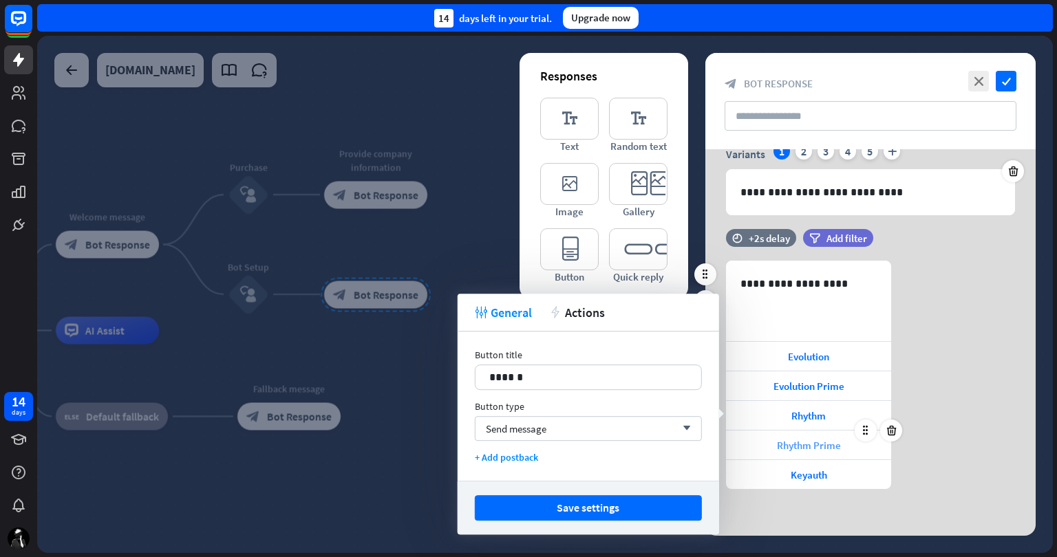
click at [813, 440] on span "Rhythm Prime" at bounding box center [809, 445] width 64 height 13
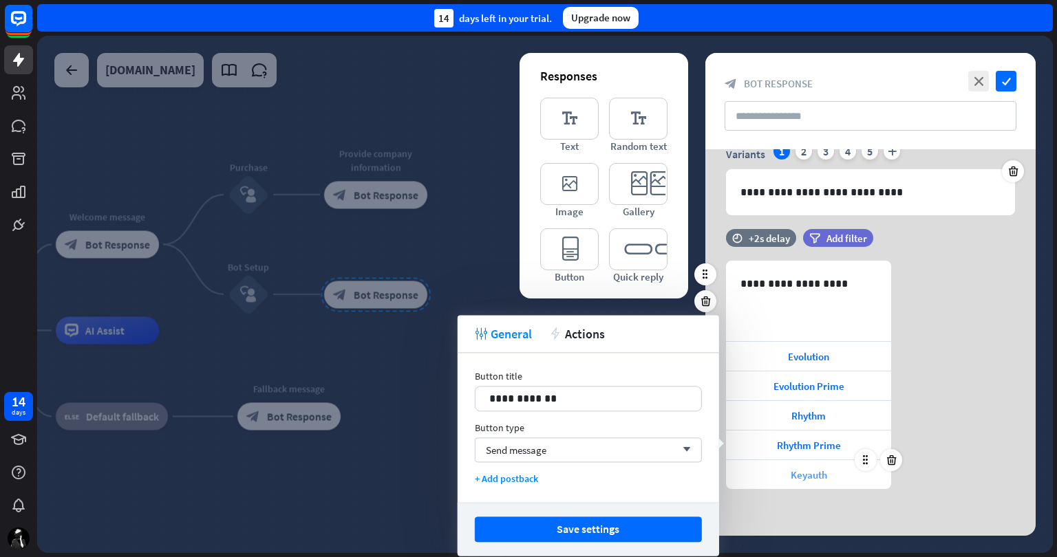
click at [817, 465] on div "Keyauth" at bounding box center [808, 474] width 165 height 29
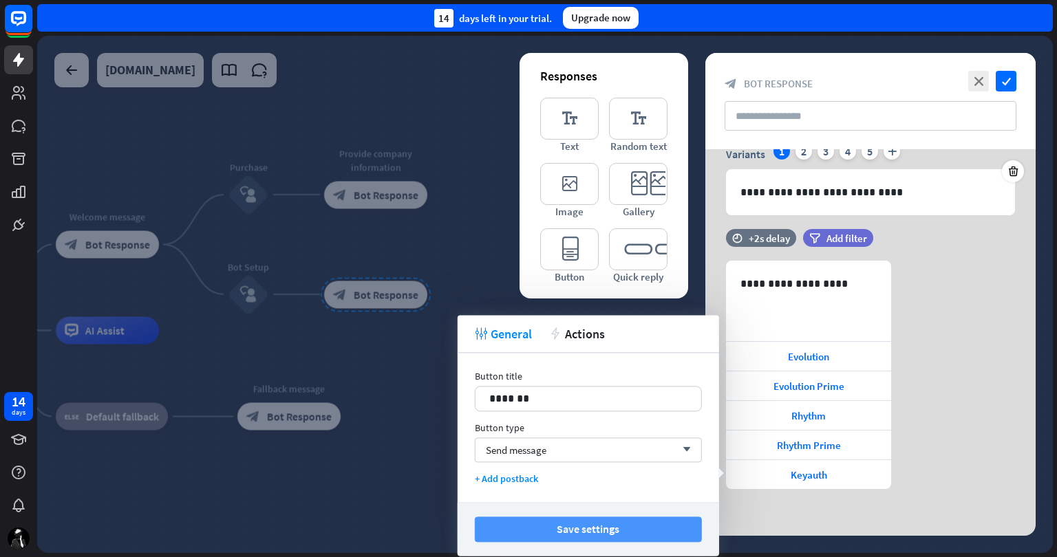
click at [580, 539] on button "Save settings" at bounding box center [588, 529] width 227 height 25
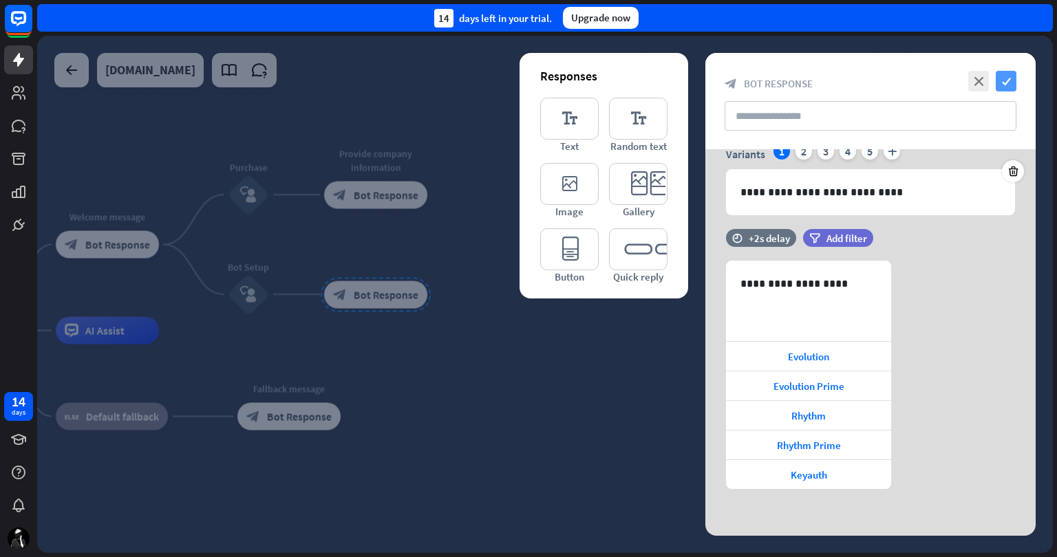
click at [1005, 83] on icon "check" at bounding box center [1006, 81] width 21 height 21
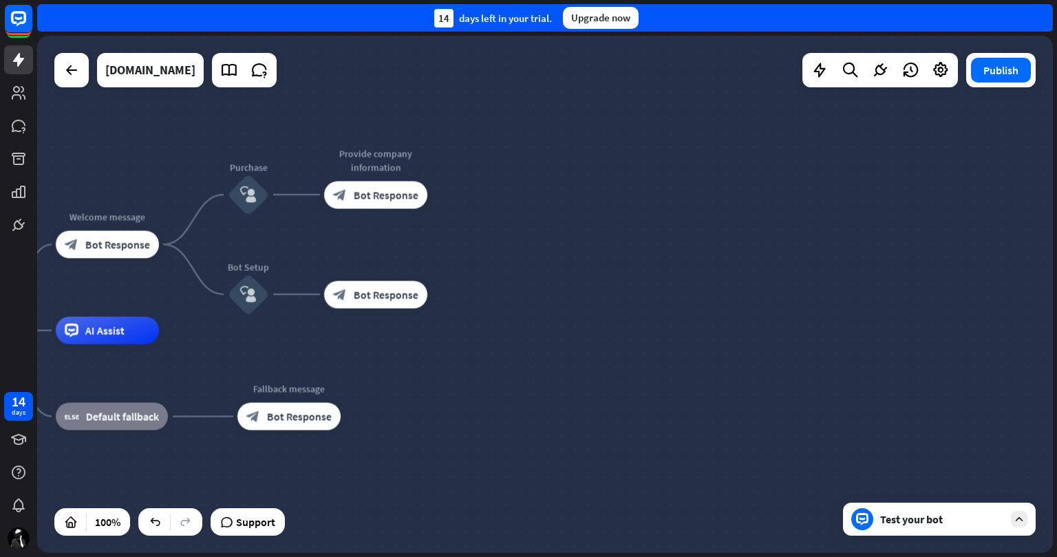
click at [941, 520] on div "Test your bot" at bounding box center [942, 520] width 124 height 14
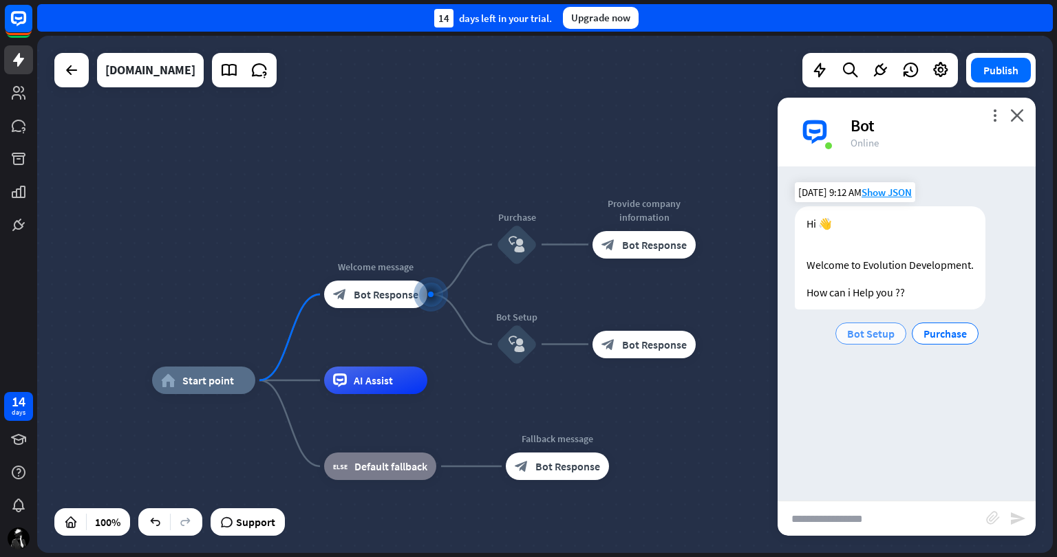
click at [867, 334] on span "Bot Setup" at bounding box center [870, 334] width 47 height 14
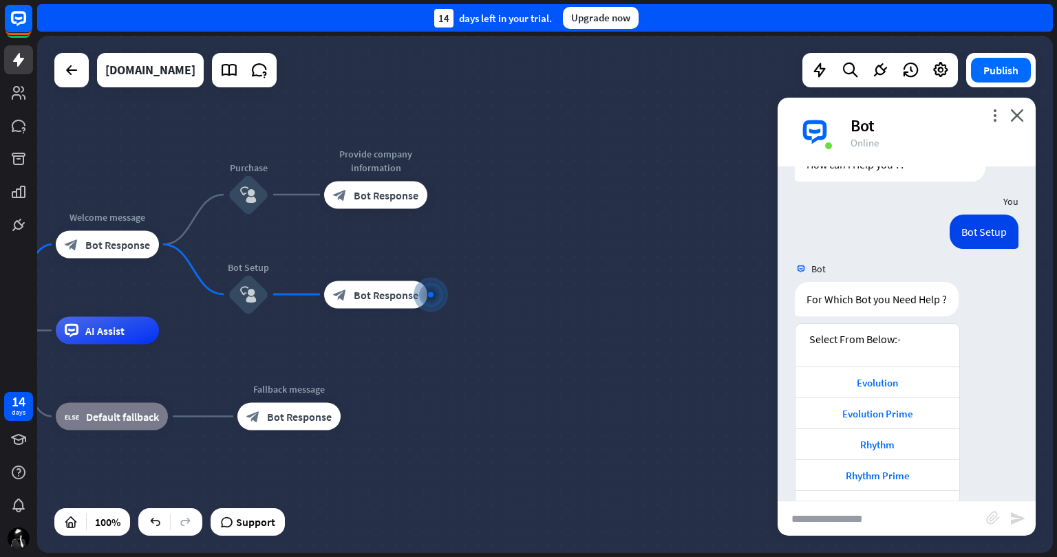
scroll to position [170, 0]
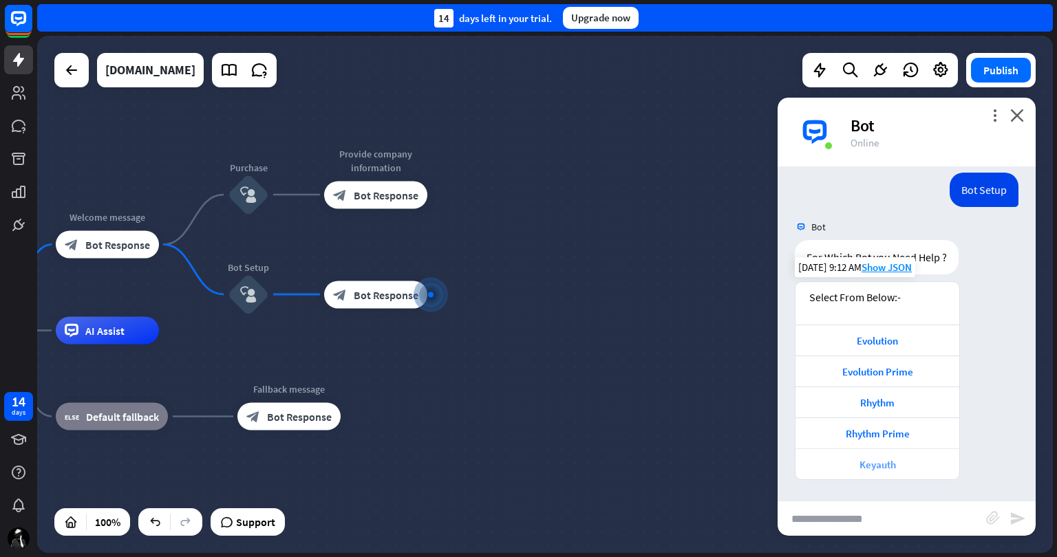
click at [899, 456] on div "Keyauth" at bounding box center [877, 464] width 164 height 31
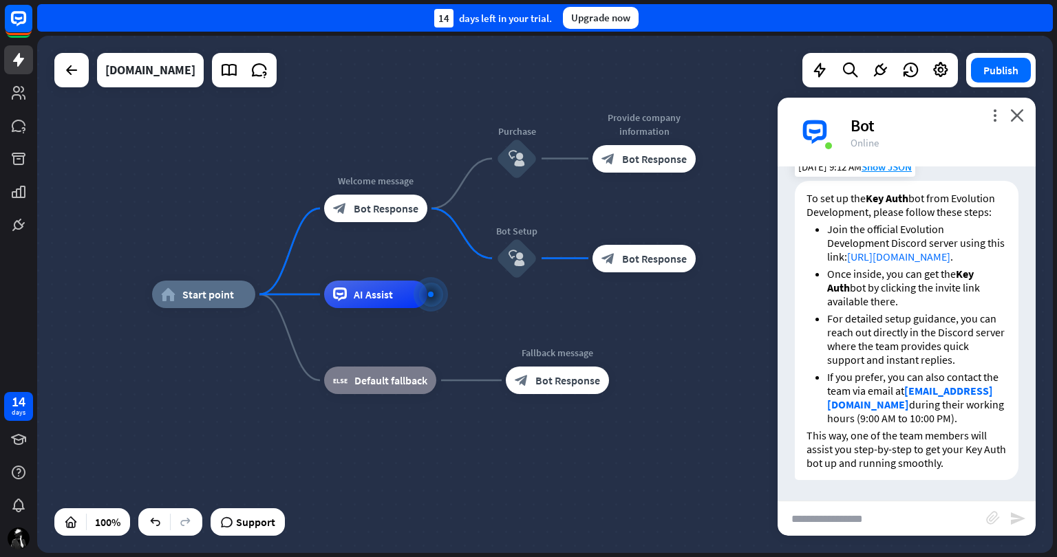
scroll to position [593, 0]
click at [927, 511] on input "text" at bounding box center [882, 519] width 209 height 34
type input "****"
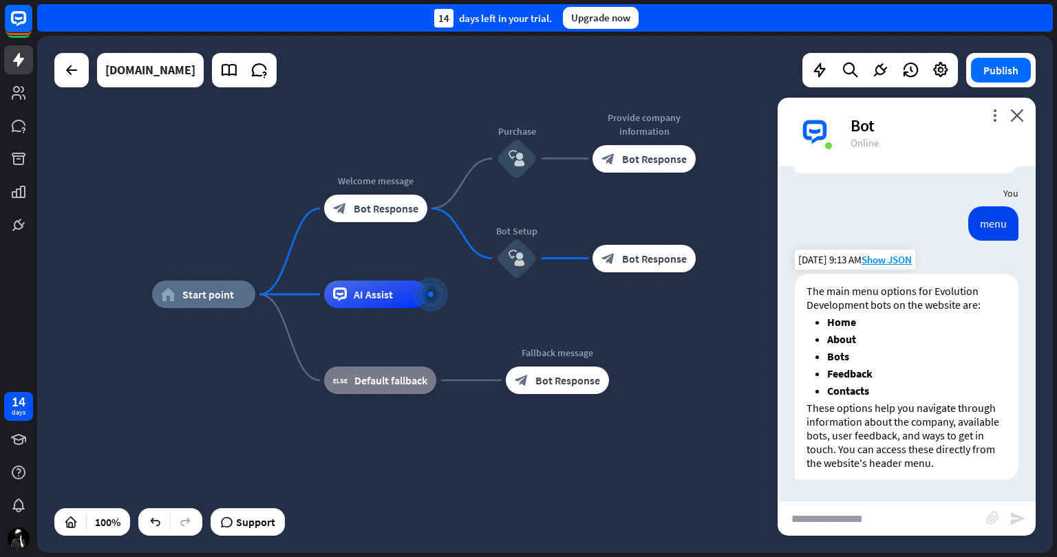
scroll to position [917, 0]
type input "*********"
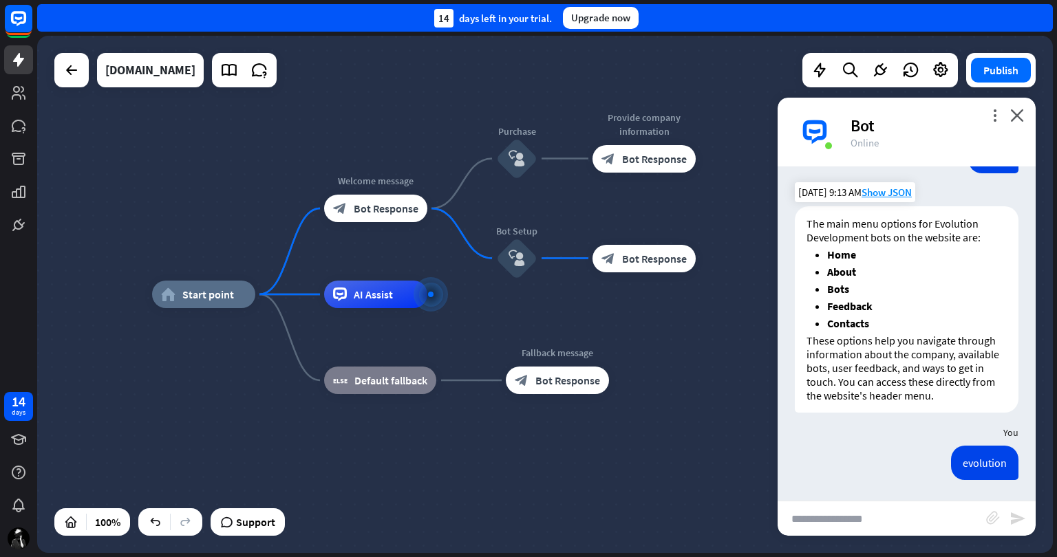
scroll to position [1376, 0]
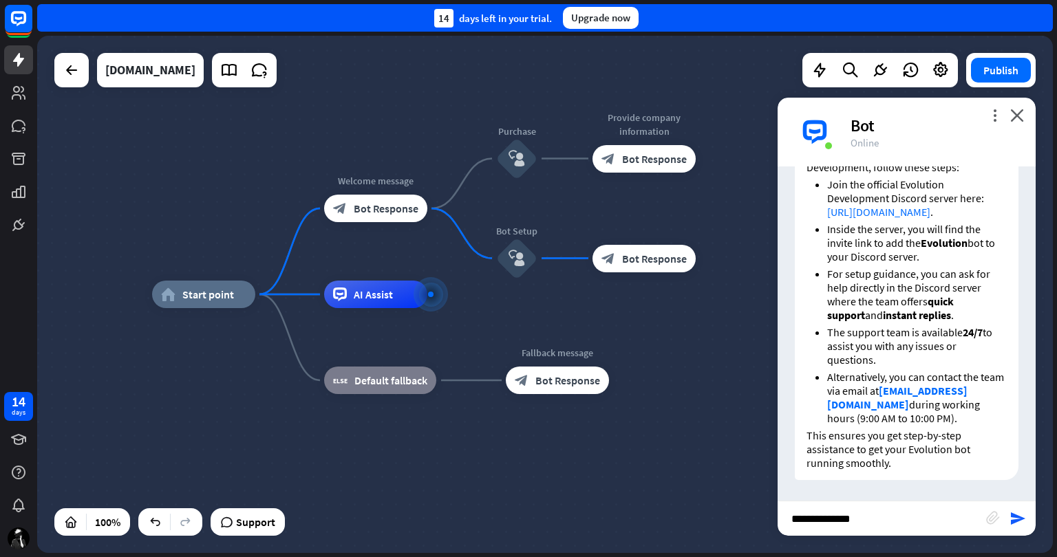
type input "**********"
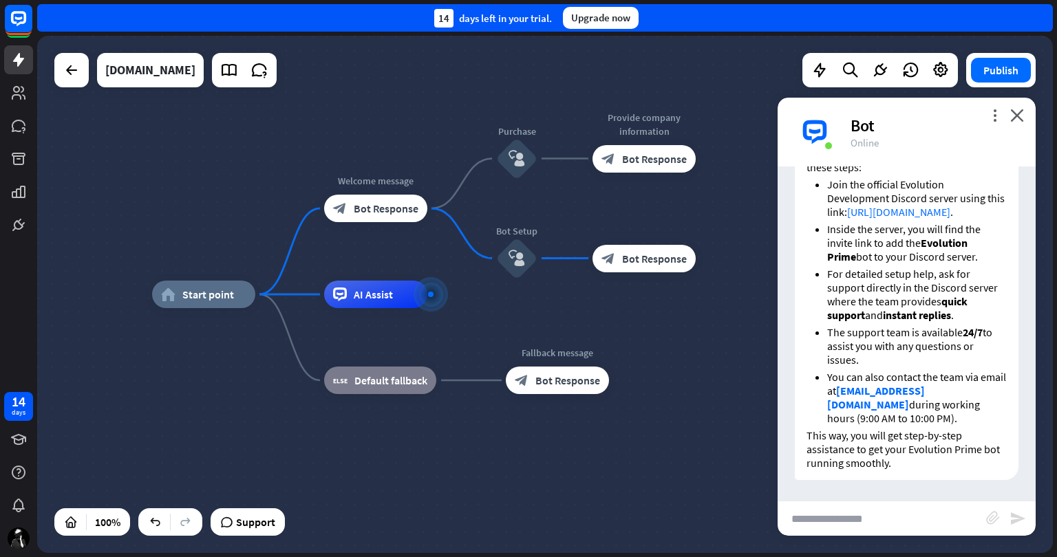
scroll to position [1848, 0]
click at [1002, 62] on button "Publish" at bounding box center [1001, 70] width 60 height 25
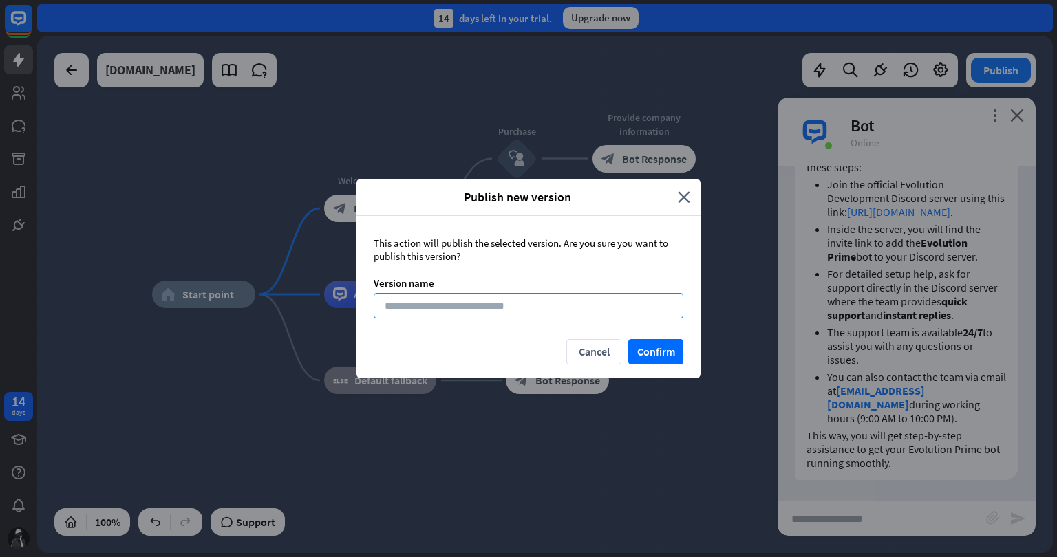
click at [545, 309] on input at bounding box center [529, 305] width 310 height 25
type input "*****"
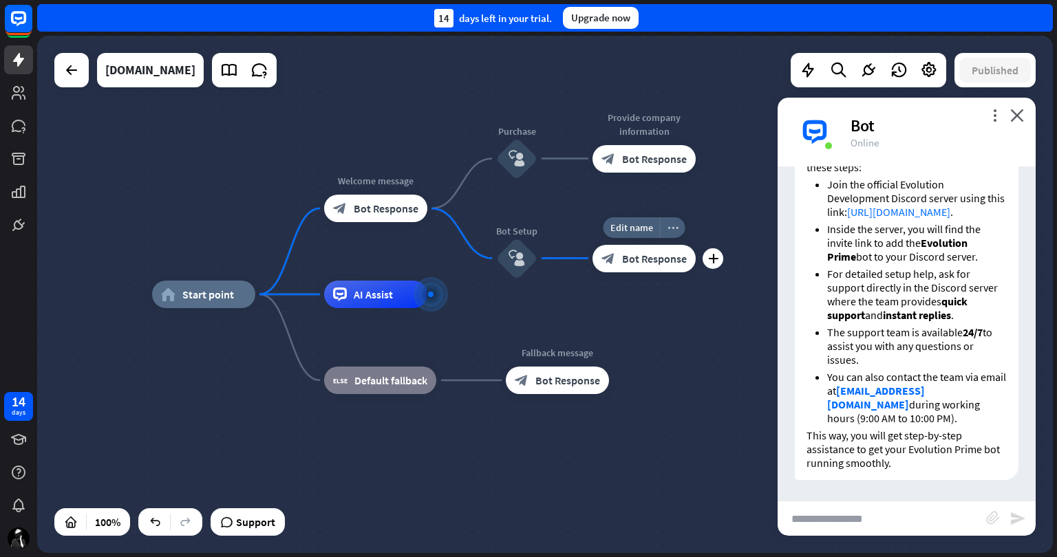
click at [672, 232] on icon "more_horiz" at bounding box center [672, 227] width 11 height 10
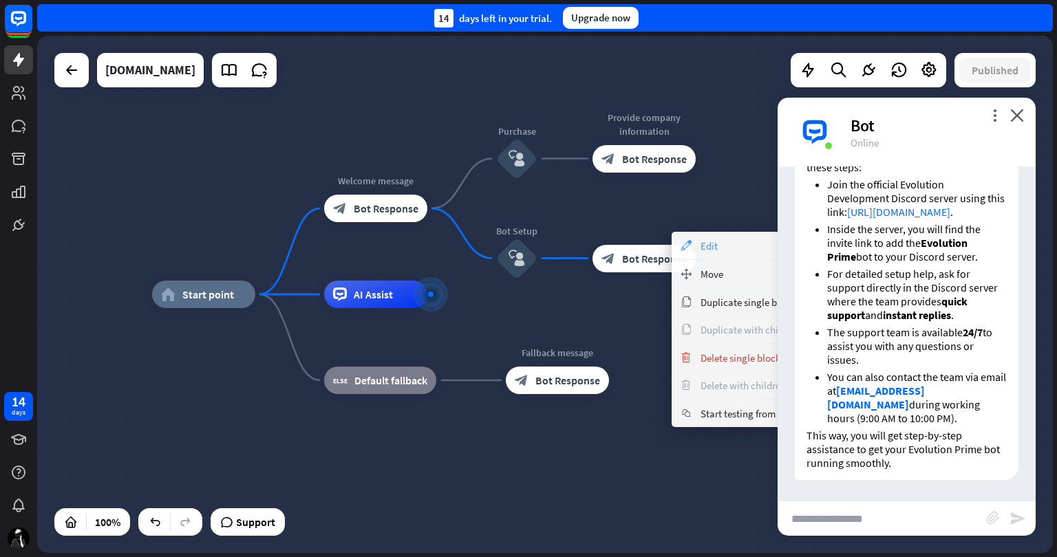
click at [708, 239] on span "Edit" at bounding box center [709, 245] width 17 height 13
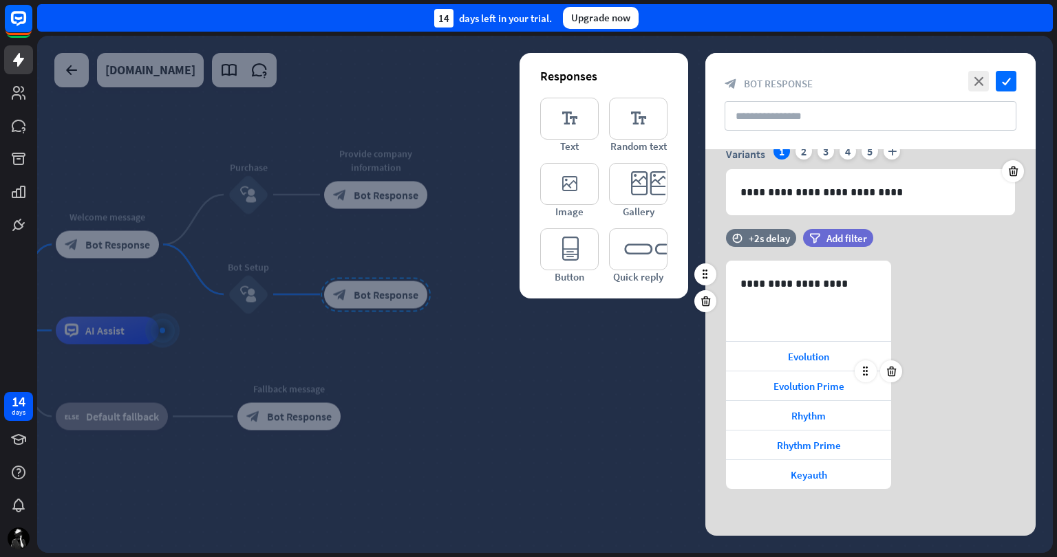
scroll to position [63, 0]
click at [1005, 80] on icon "check" at bounding box center [1006, 81] width 21 height 21
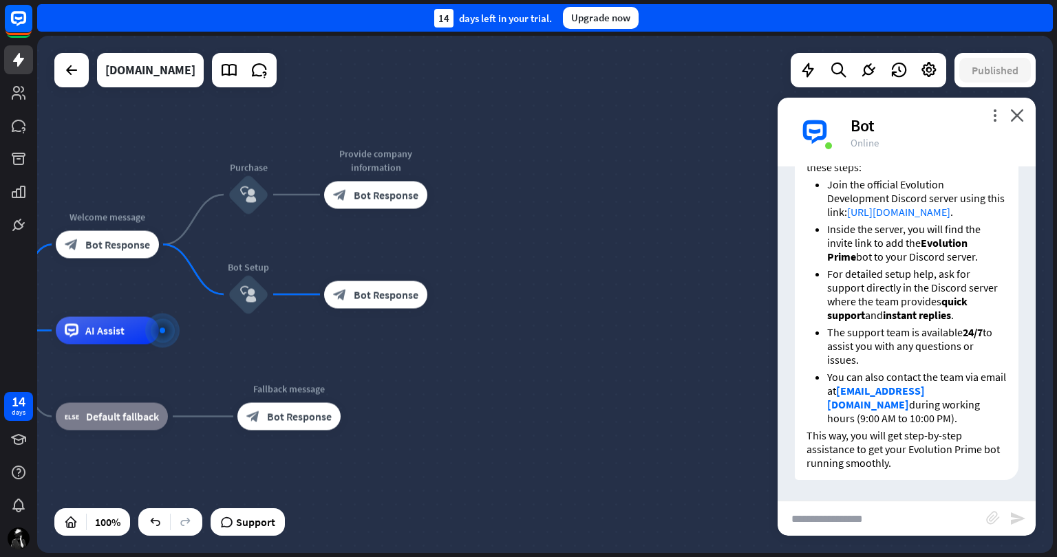
scroll to position [1848, 0]
click at [18, 469] on icon at bounding box center [18, 472] width 17 height 17
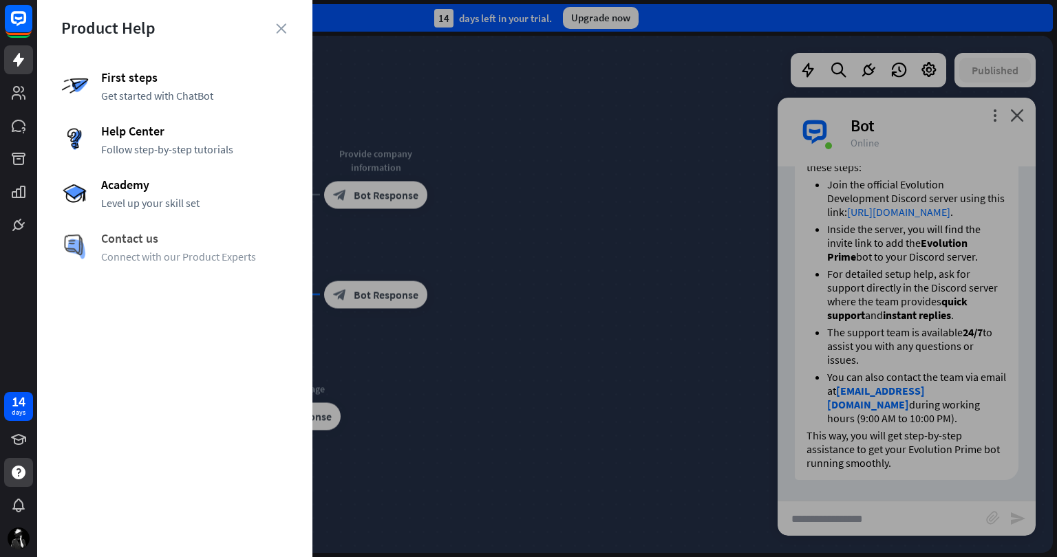
click at [164, 244] on span "Contact us" at bounding box center [194, 239] width 187 height 16
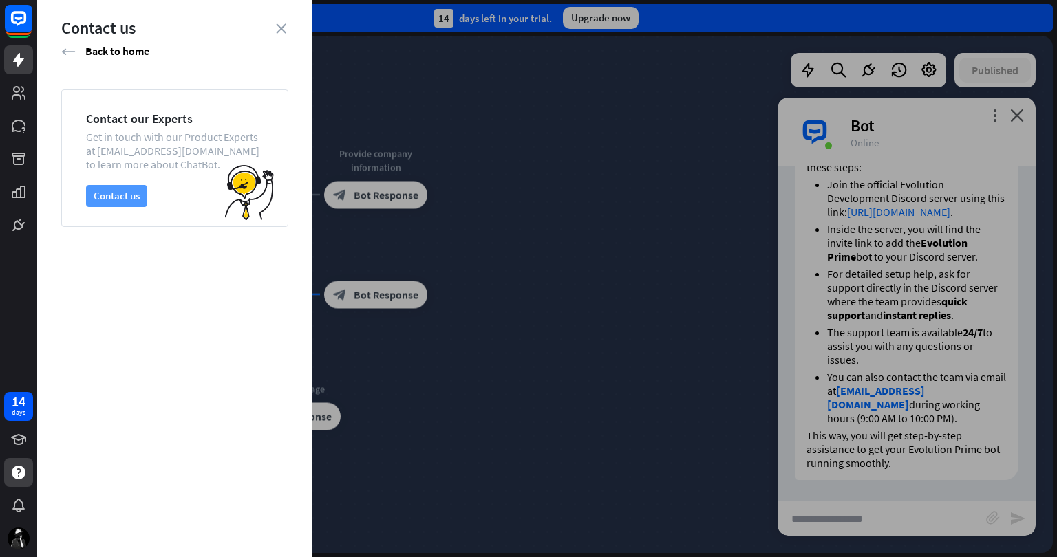
click at [109, 197] on button "Contact us" at bounding box center [116, 196] width 61 height 22
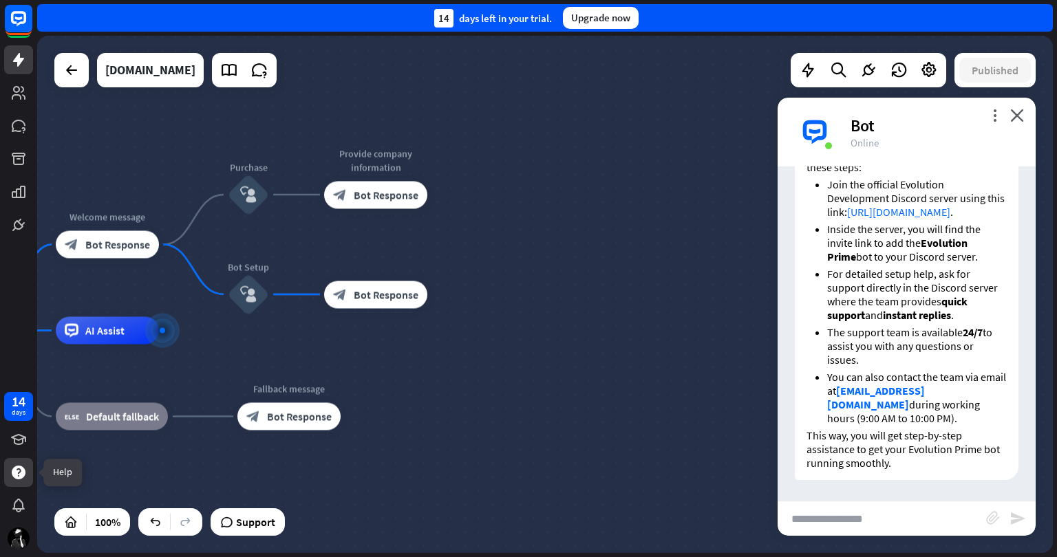
click at [14, 467] on icon at bounding box center [19, 473] width 14 height 14
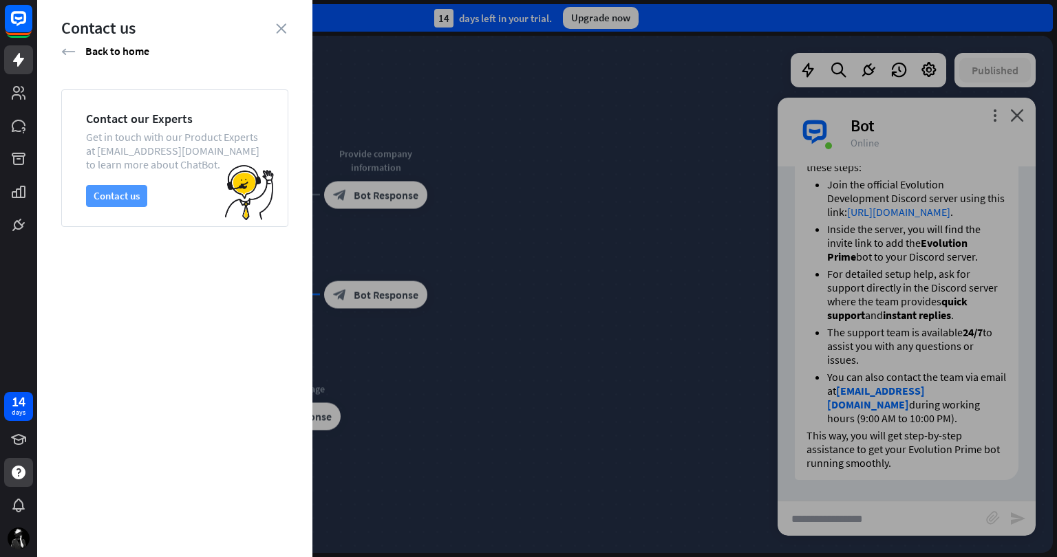
click at [116, 192] on button "Contact us" at bounding box center [116, 196] width 61 height 22
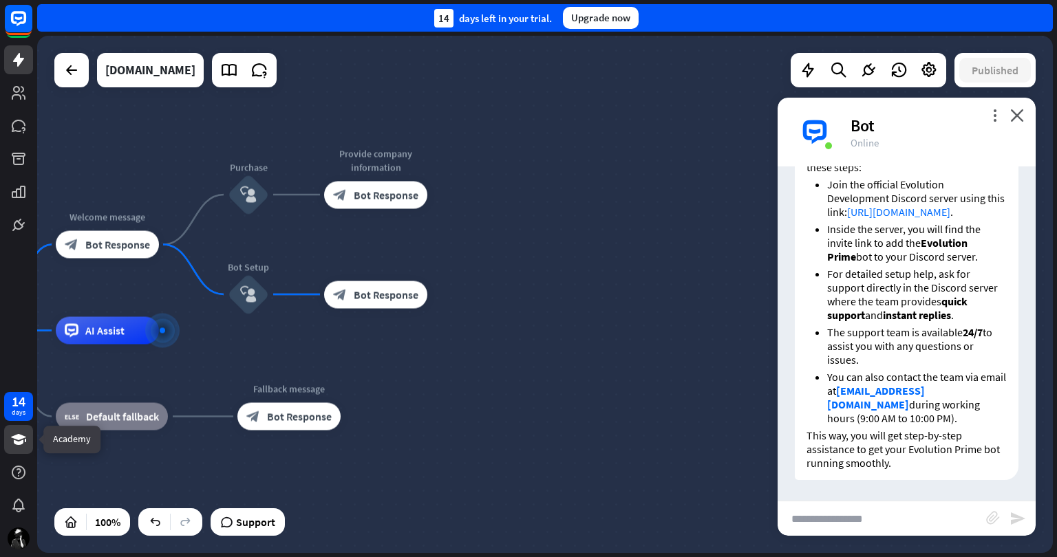
click at [15, 437] on icon at bounding box center [18, 439] width 15 height 11
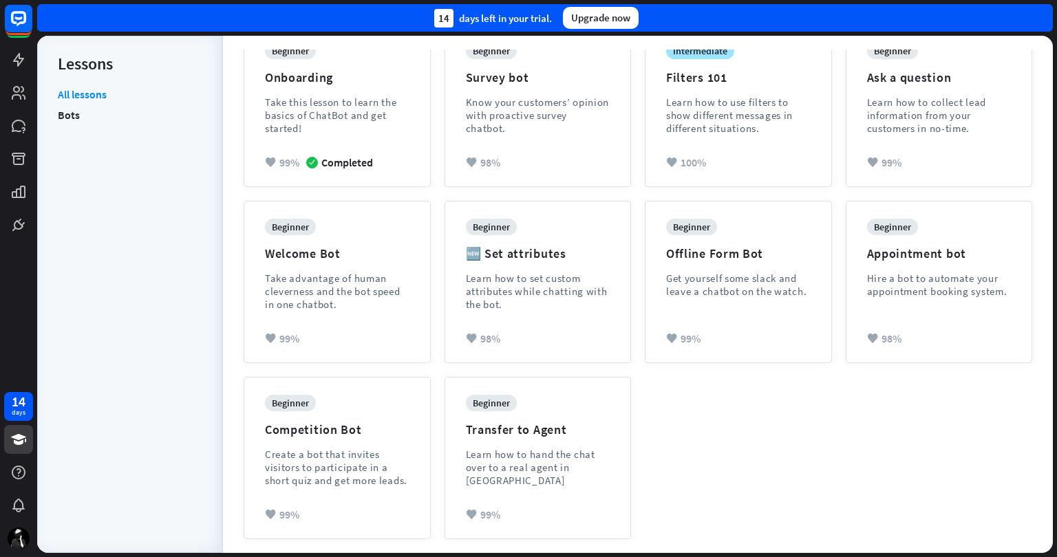
scroll to position [198, 0]
click at [530, 457] on div "Learn how to hand the chat over to a real agent in [GEOGRAPHIC_DATA]" at bounding box center [538, 467] width 145 height 39
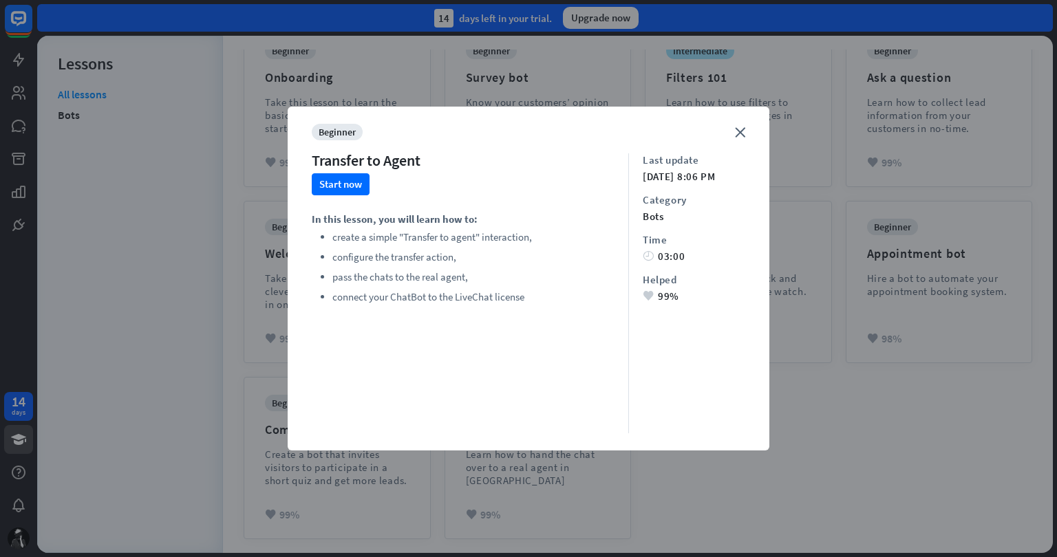
click at [889, 435] on div "close beginner Transfer to Agent Start now In this lesson, you will learn how t…" at bounding box center [528, 278] width 1057 height 557
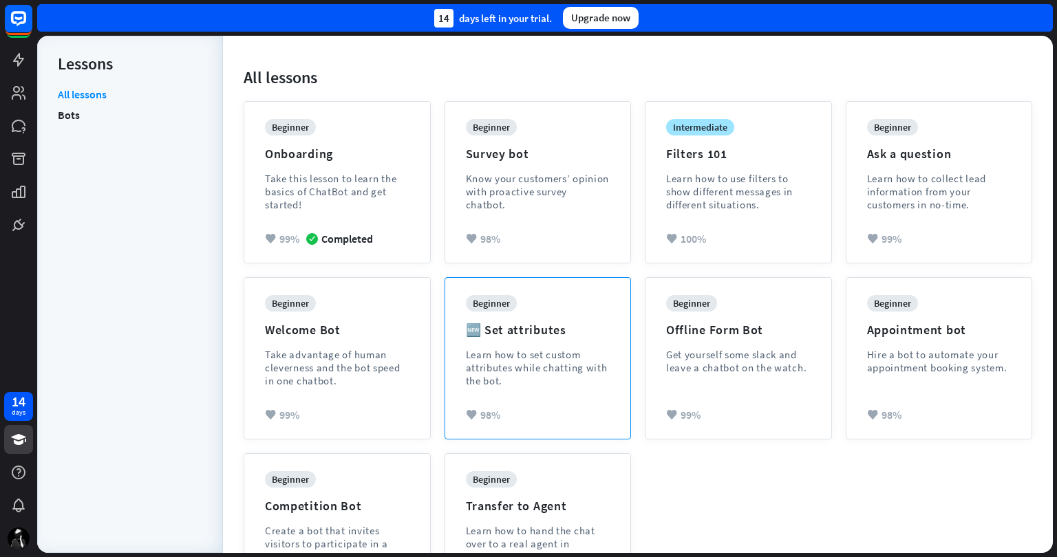
scroll to position [113, 0]
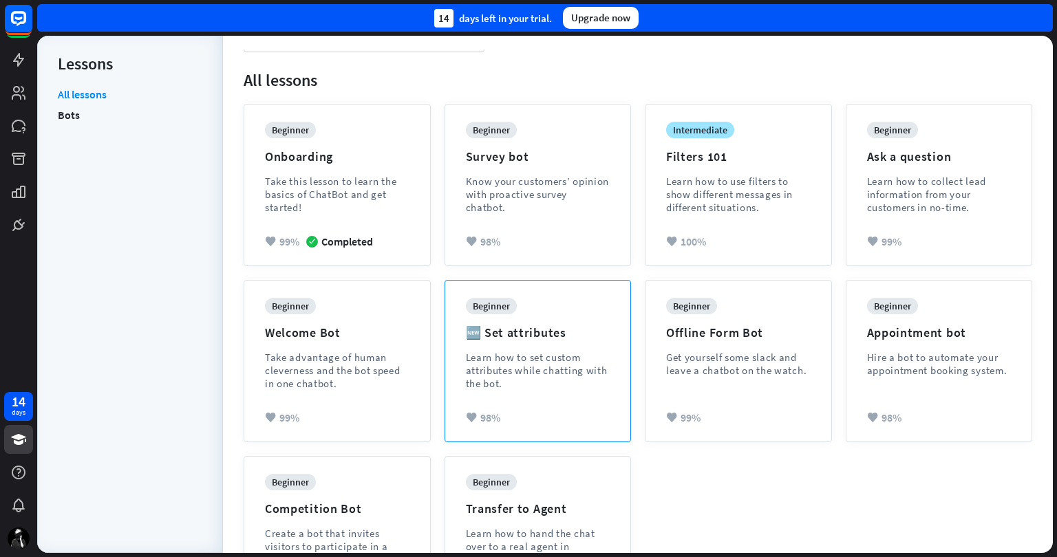
click at [515, 366] on div "Learn how to set custom attributes while chatting with the bot." at bounding box center [538, 370] width 145 height 39
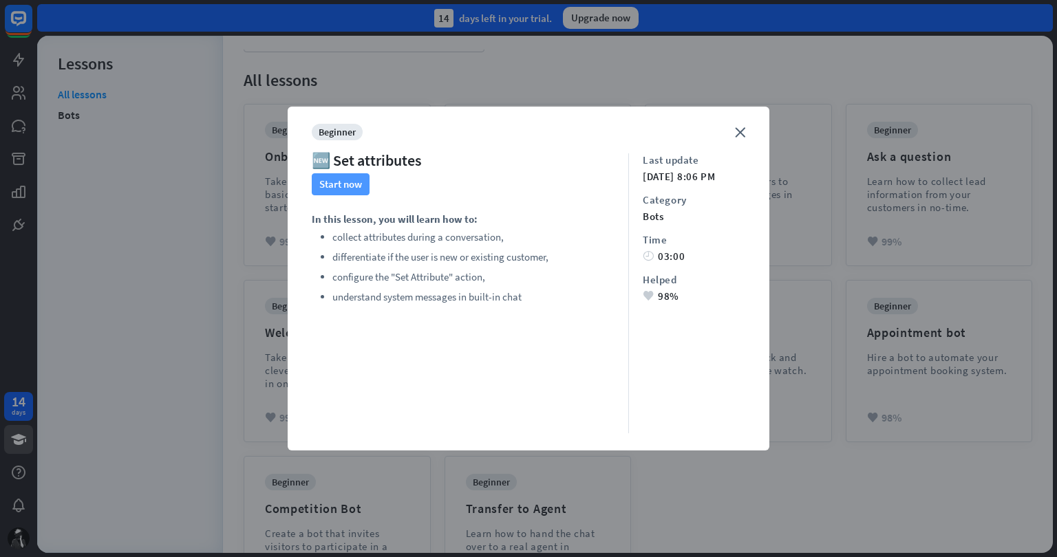
click at [341, 184] on button "Start now" at bounding box center [341, 184] width 58 height 22
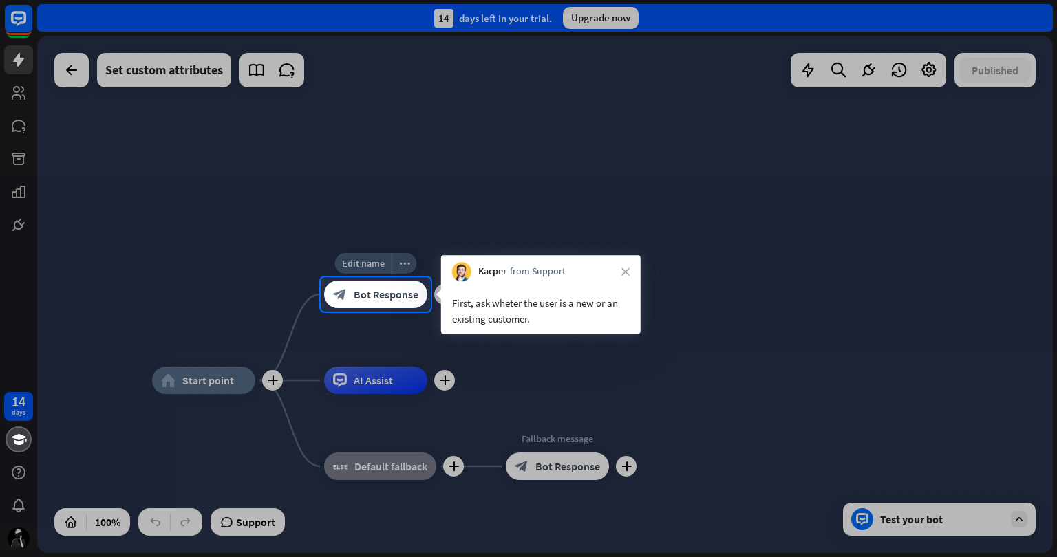
click at [390, 292] on span "Bot Response" at bounding box center [386, 295] width 65 height 14
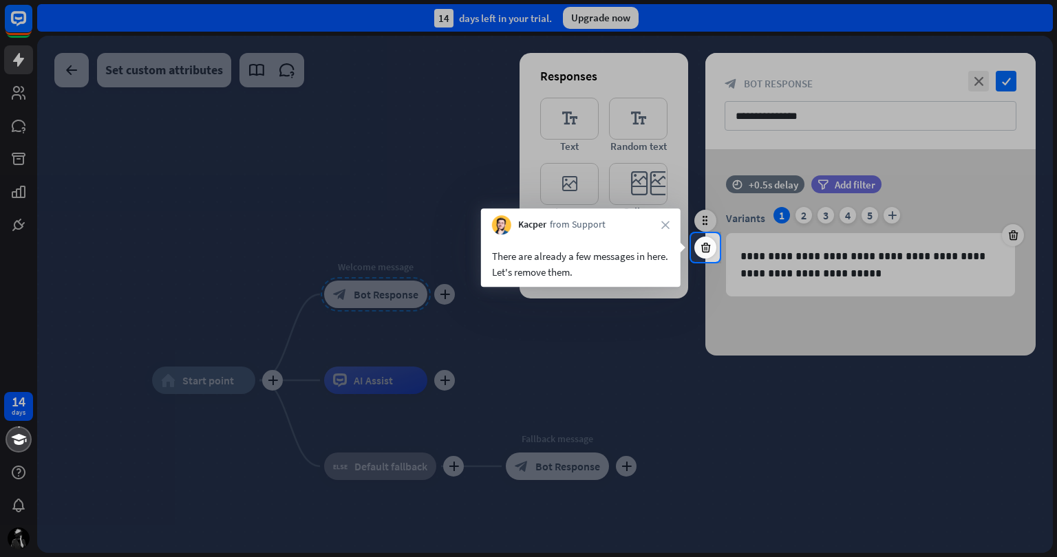
click at [681, 319] on div at bounding box center [528, 409] width 1057 height 295
click at [753, 231] on div at bounding box center [528, 116] width 1057 height 233
click at [706, 220] on div at bounding box center [528, 116] width 1057 height 233
click at [703, 247] on icon at bounding box center [705, 248] width 13 height 12
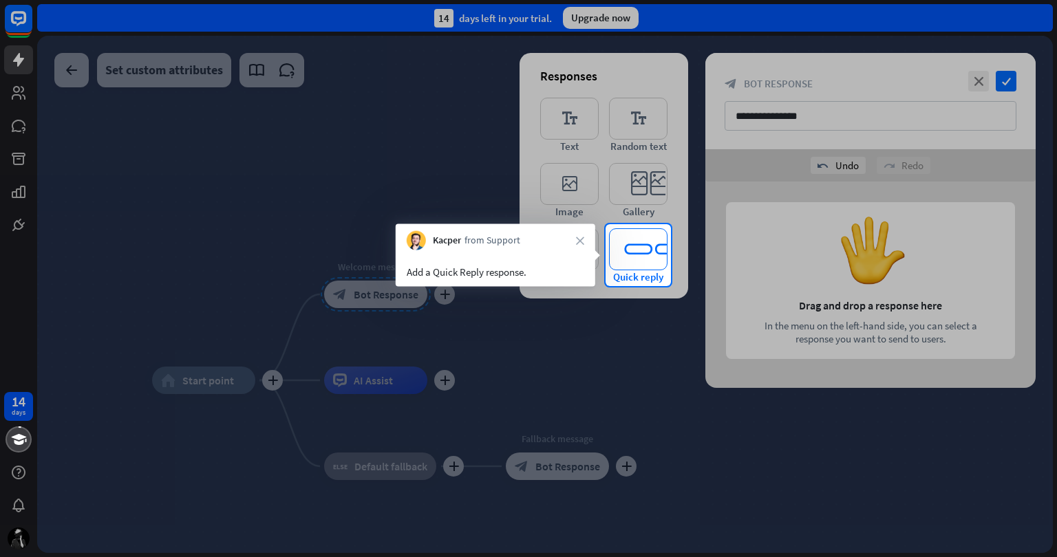
click at [634, 256] on icon "editor_quick_replies" at bounding box center [638, 249] width 58 height 42
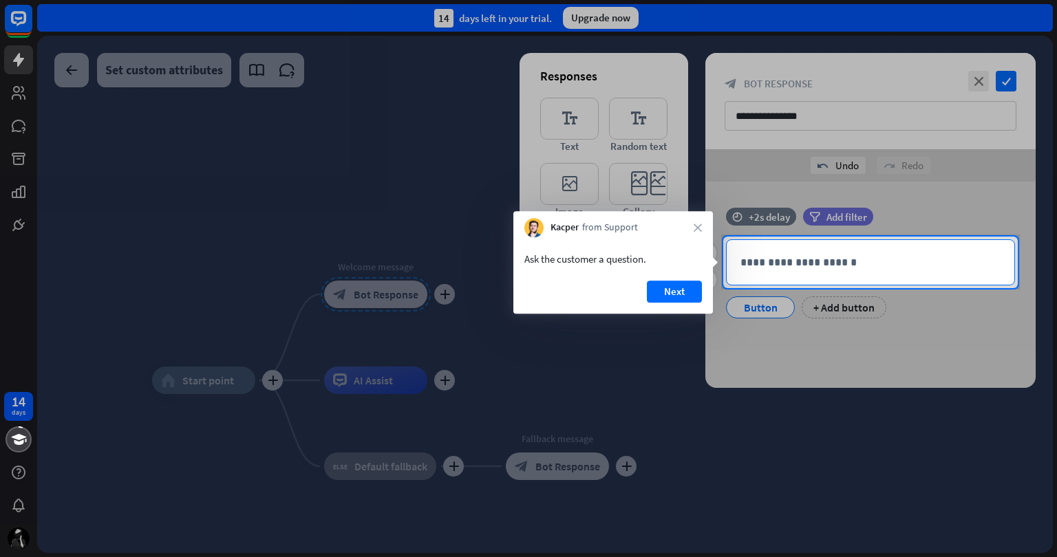
click at [755, 264] on p "**********" at bounding box center [870, 262] width 260 height 17
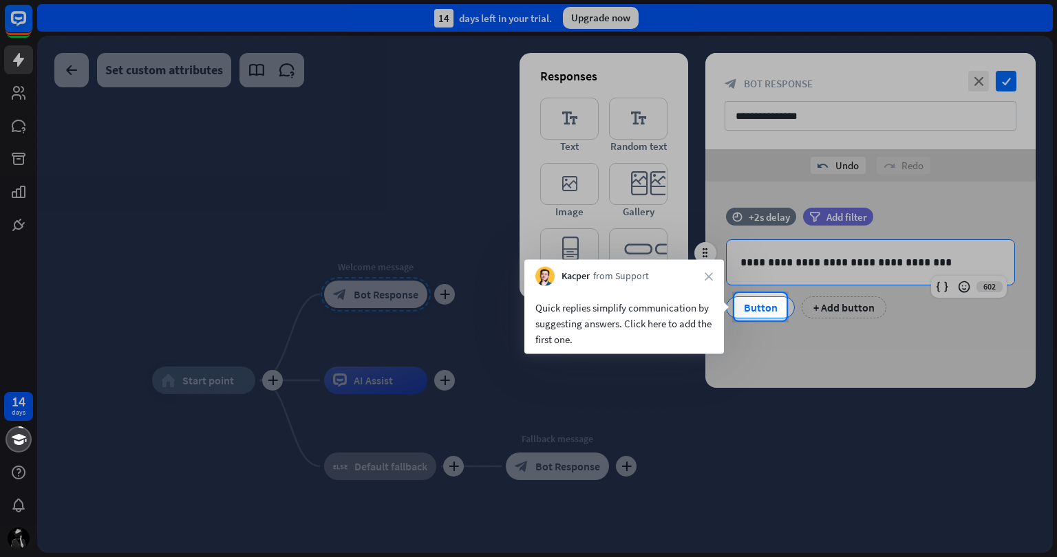
click at [760, 308] on div "Button" at bounding box center [760, 307] width 45 height 21
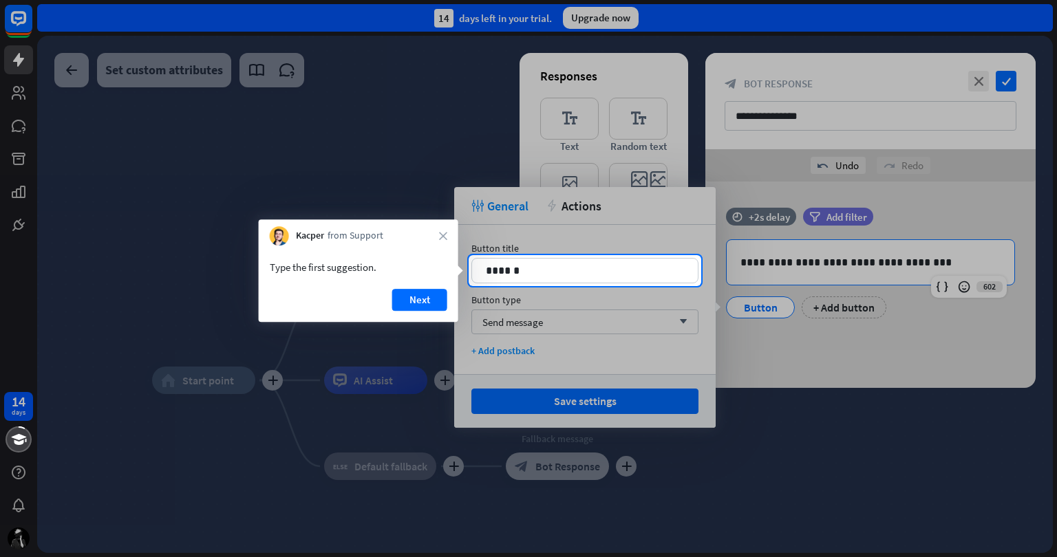
click at [567, 286] on div at bounding box center [528, 421] width 1057 height 271
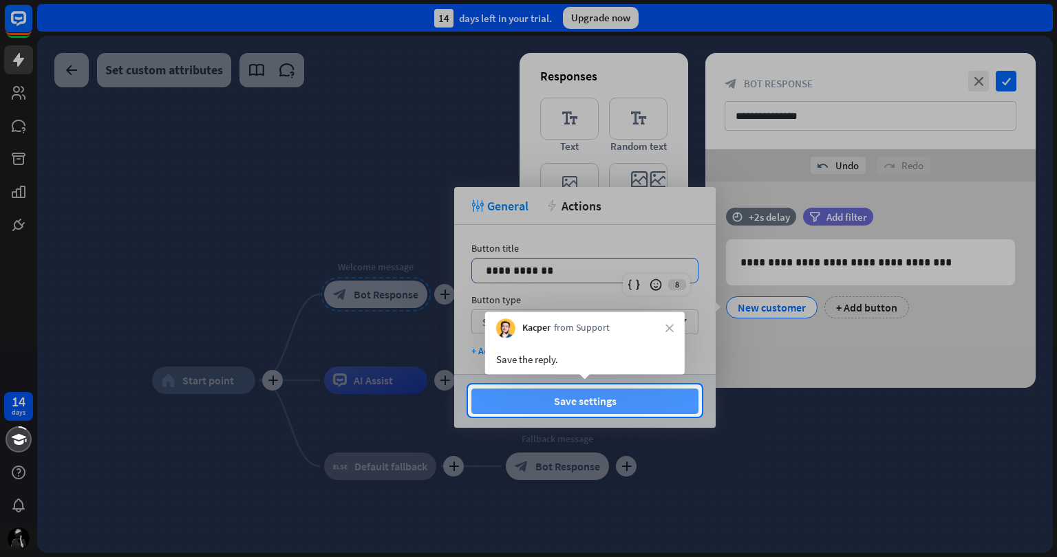
click at [583, 390] on button "Save settings" at bounding box center [584, 401] width 227 height 25
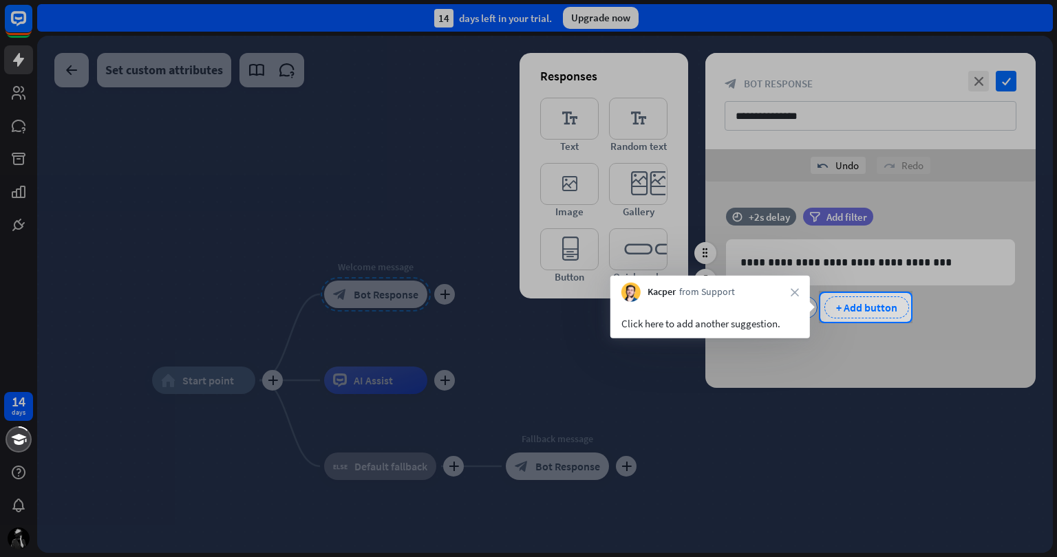
click at [871, 306] on div "+ Add button" at bounding box center [866, 308] width 85 height 22
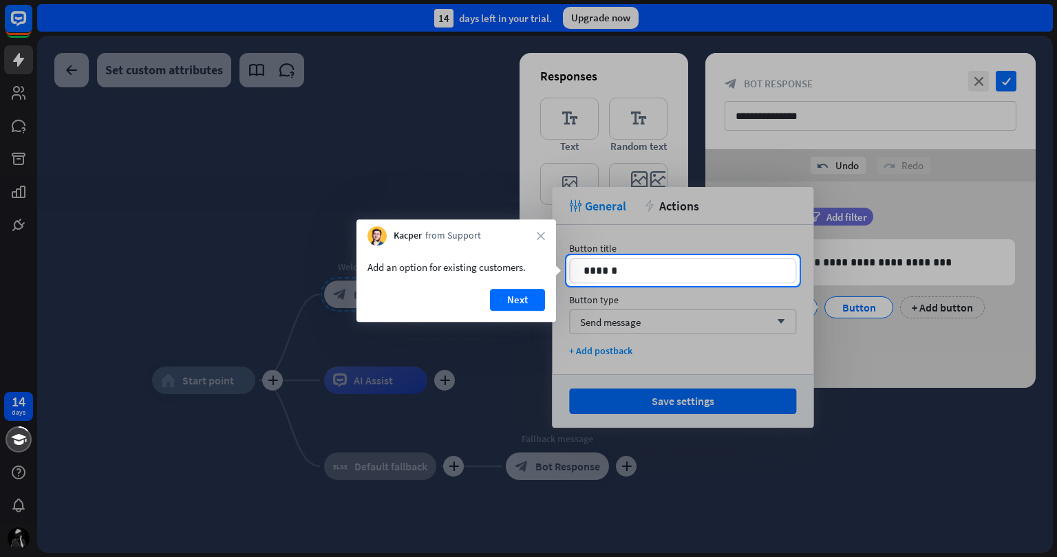
click at [679, 286] on div at bounding box center [528, 421] width 1057 height 271
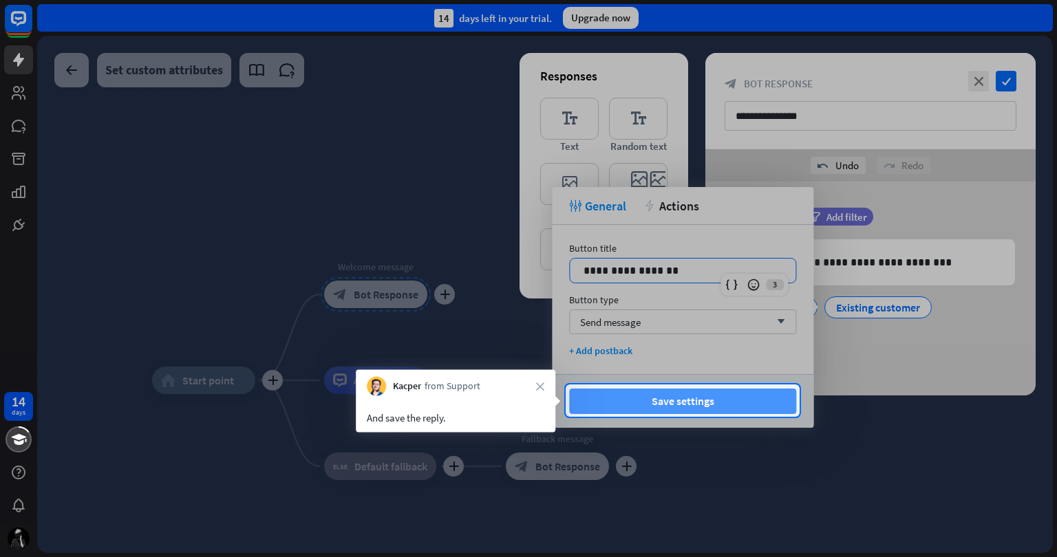
click at [658, 404] on button "Save settings" at bounding box center [682, 401] width 227 height 25
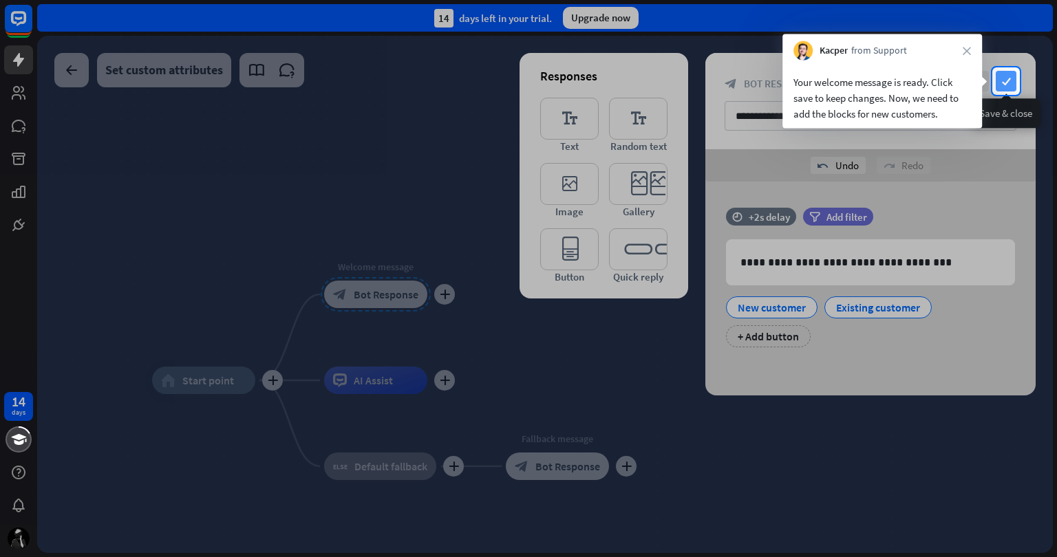
click at [1000, 79] on icon "check" at bounding box center [1006, 81] width 21 height 21
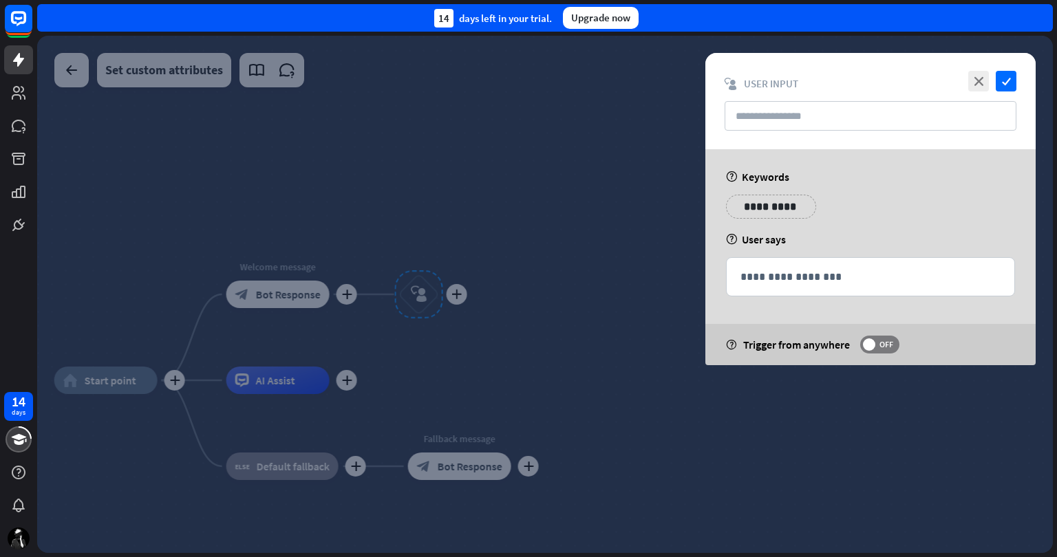
type input "**********"
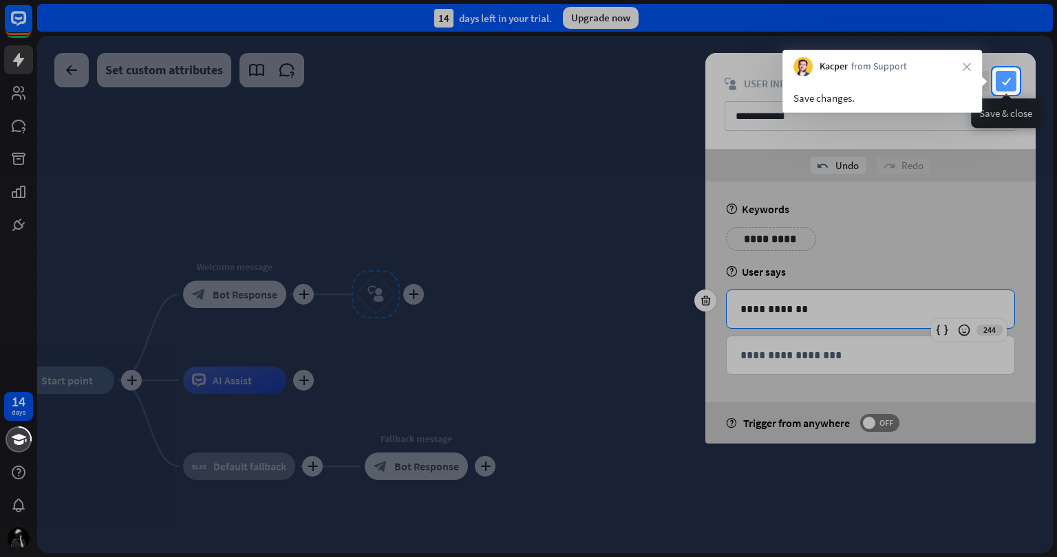
click at [1009, 84] on icon "check" at bounding box center [1006, 81] width 21 height 21
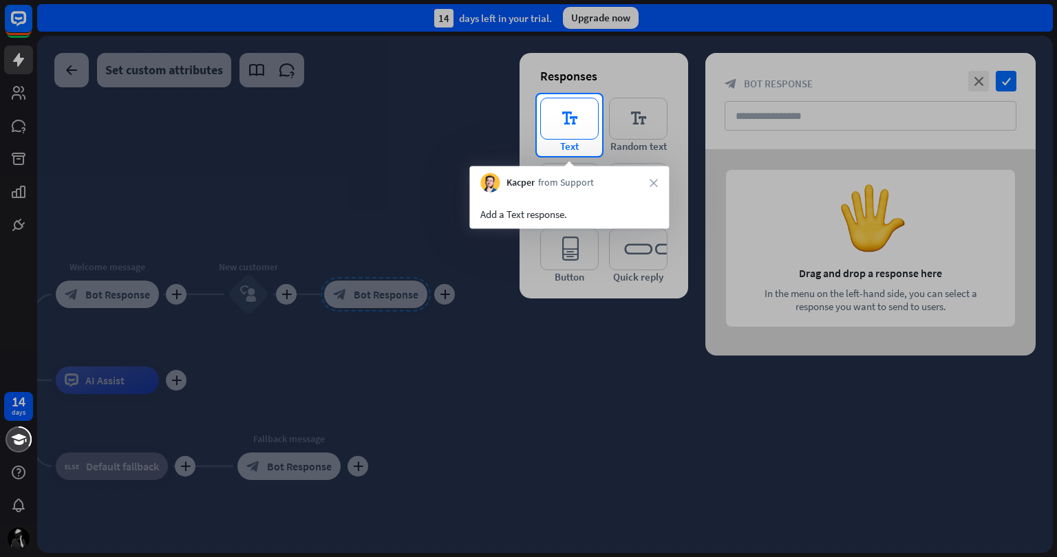
click at [572, 116] on icon "editor_text" at bounding box center [569, 119] width 58 height 42
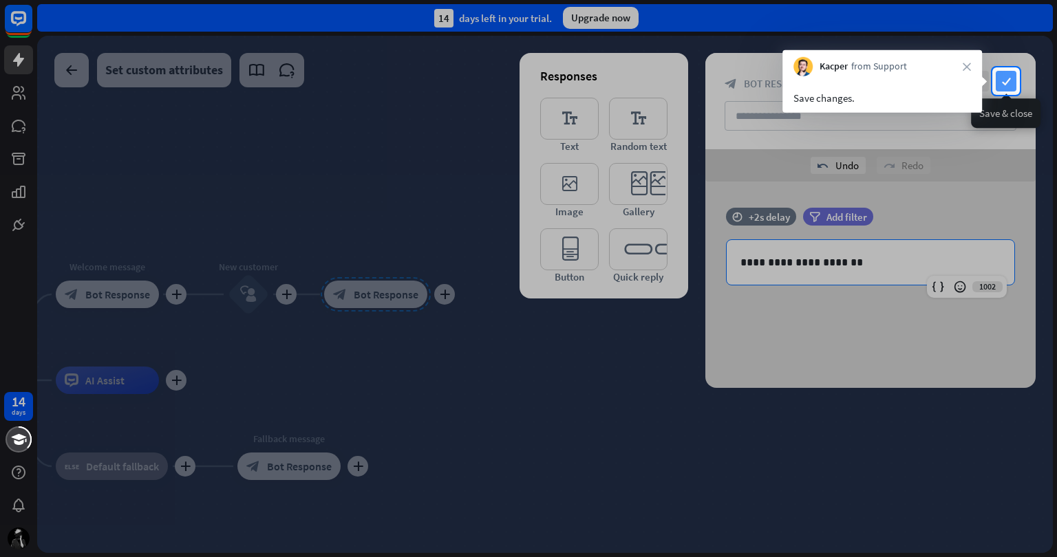
click at [1008, 76] on icon "check" at bounding box center [1006, 81] width 21 height 21
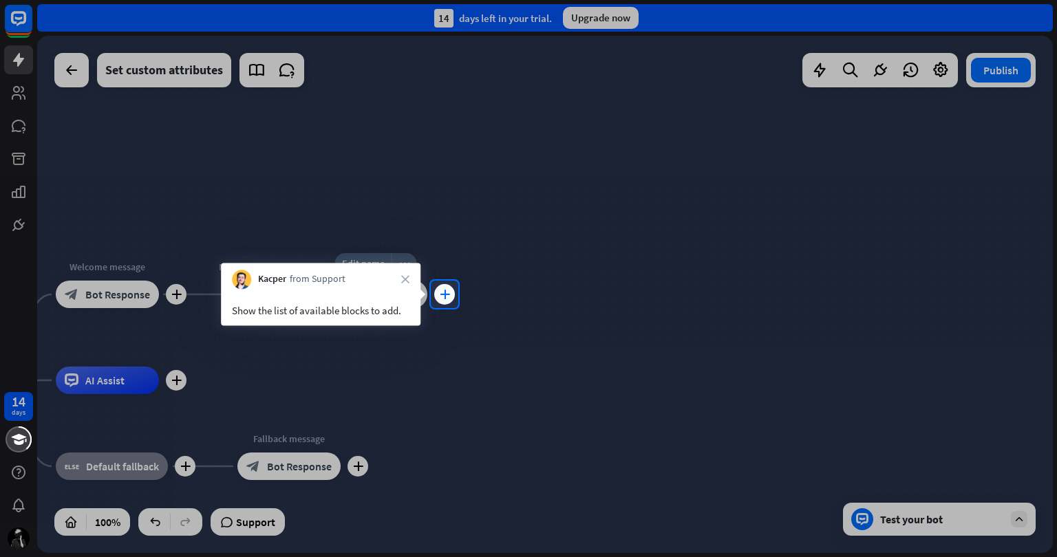
click at [445, 296] on icon "plus" at bounding box center [445, 295] width 10 height 10
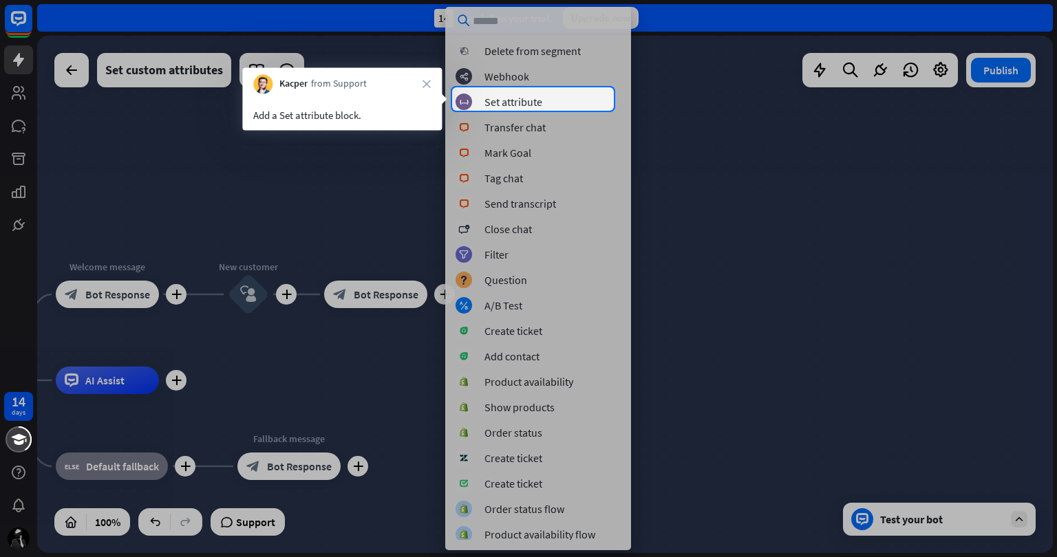
scroll to position [259, 0]
click at [534, 99] on div "Set attribute" at bounding box center [513, 100] width 58 height 14
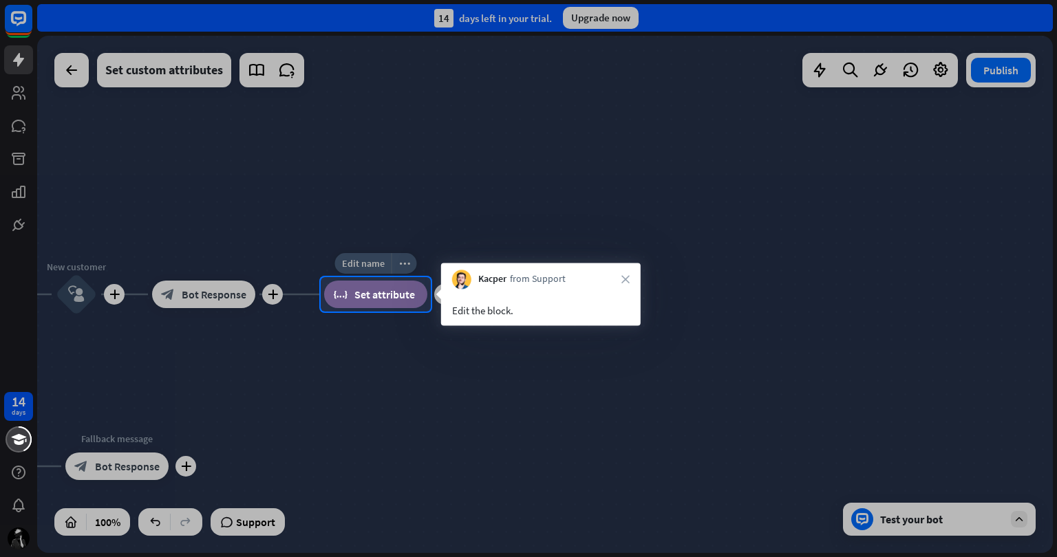
click at [389, 294] on span "Set attribute" at bounding box center [384, 295] width 61 height 14
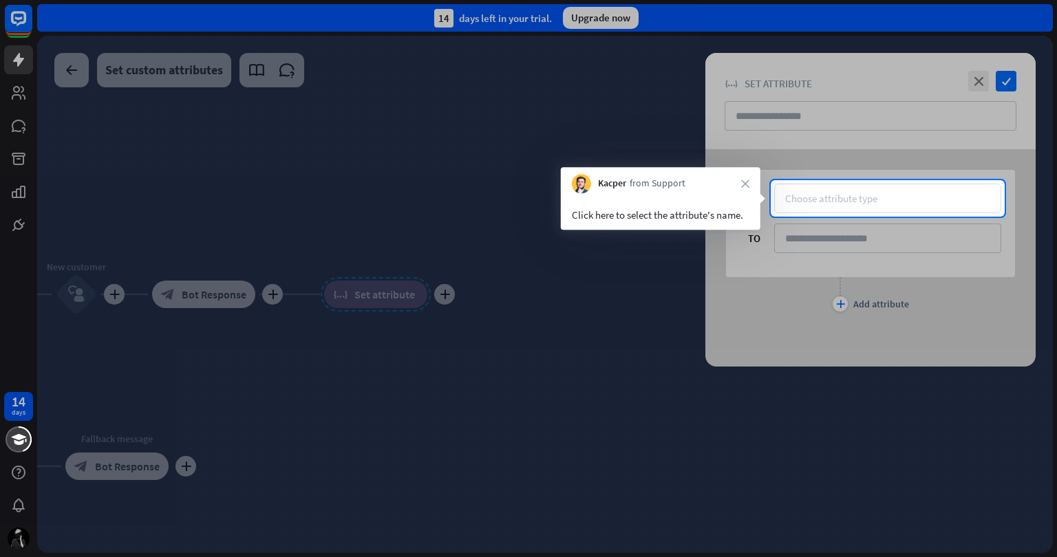
click at [848, 202] on div "Choose attribute type" at bounding box center [831, 198] width 92 height 13
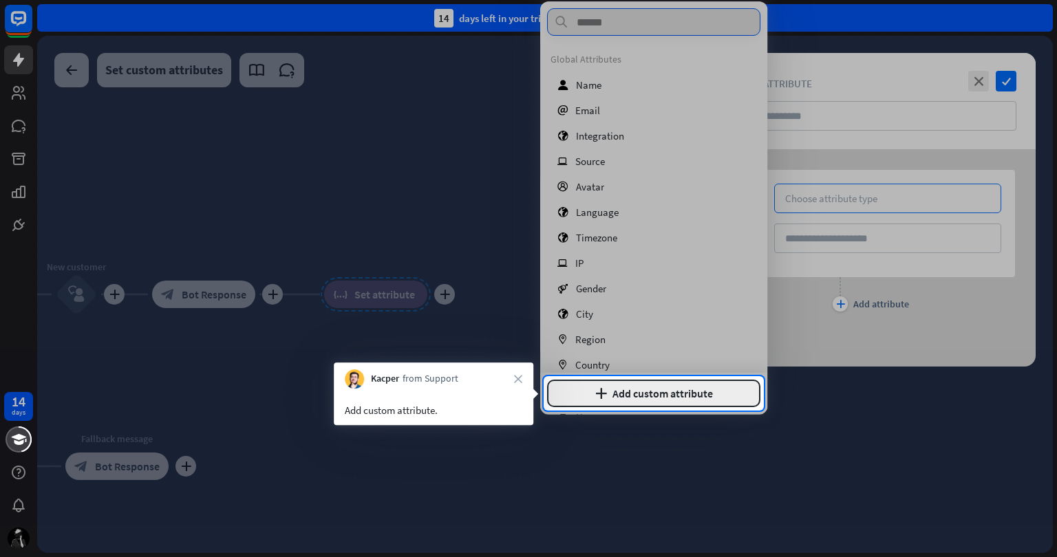
click at [652, 390] on button "plus Add custom attribute" at bounding box center [653, 394] width 213 height 28
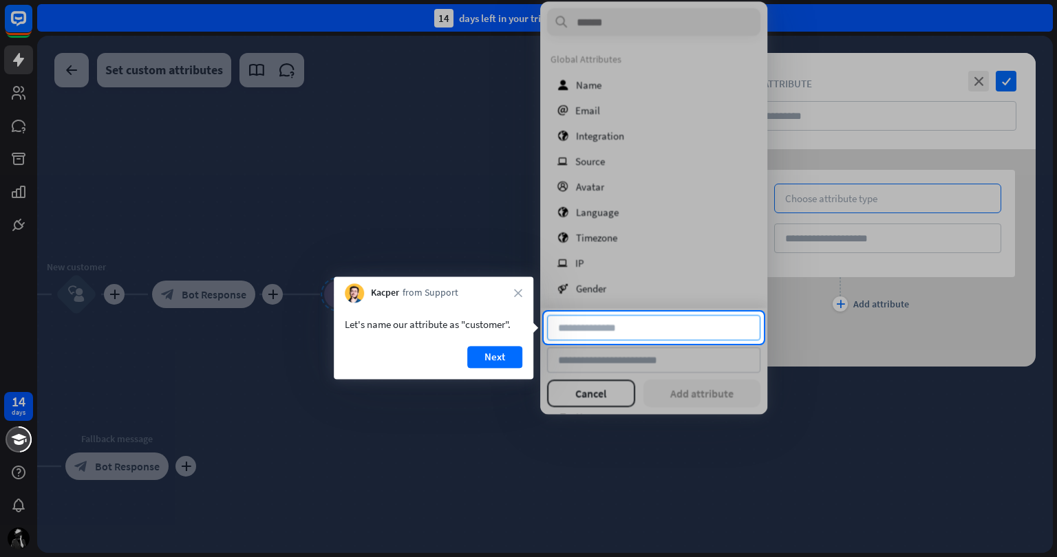
click at [644, 324] on input at bounding box center [653, 327] width 213 height 25
type input "********"
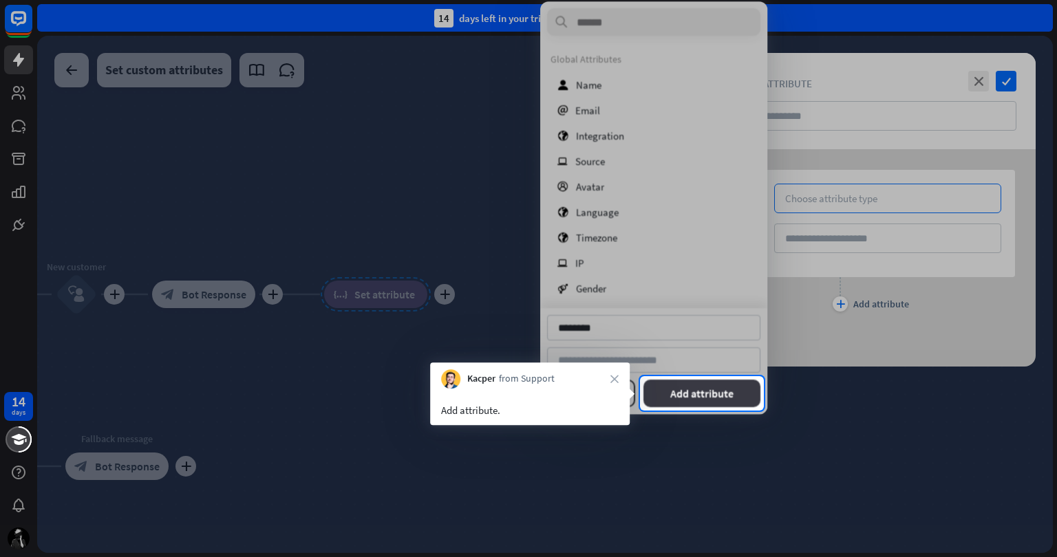
click at [685, 392] on button "Add attribute" at bounding box center [701, 394] width 117 height 28
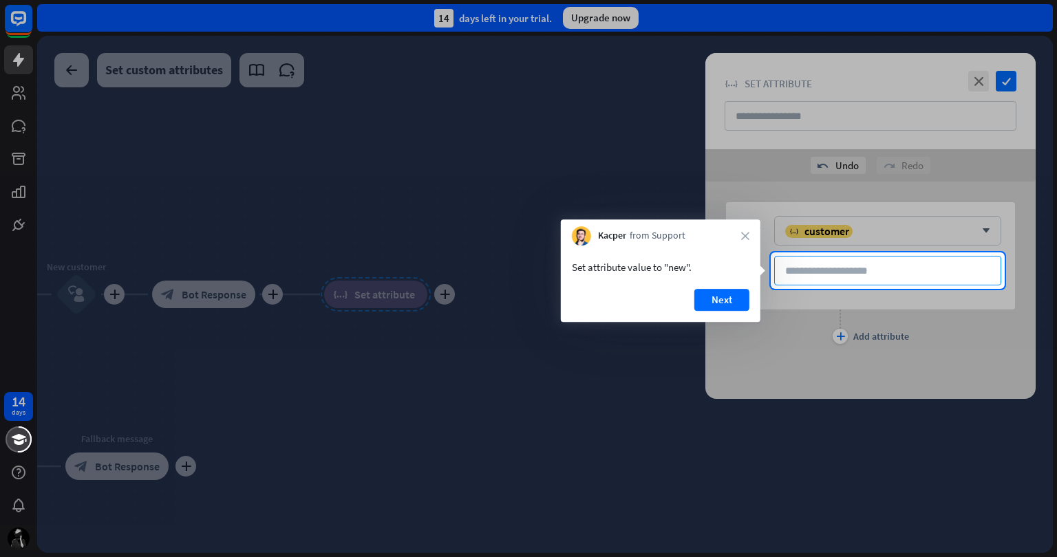
click at [820, 266] on input at bounding box center [887, 271] width 227 height 30
type input "***"
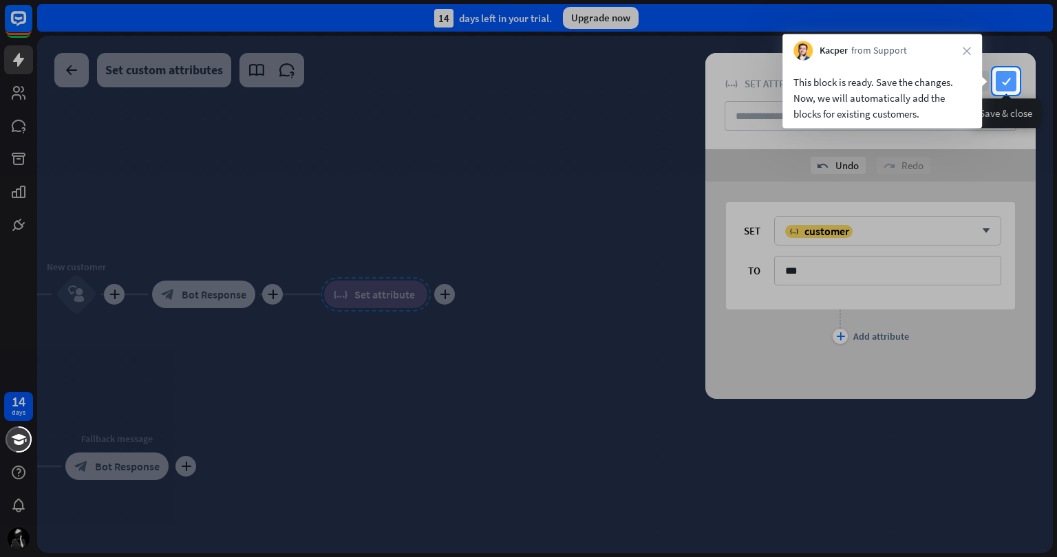
click at [998, 81] on icon "check" at bounding box center [1006, 81] width 21 height 21
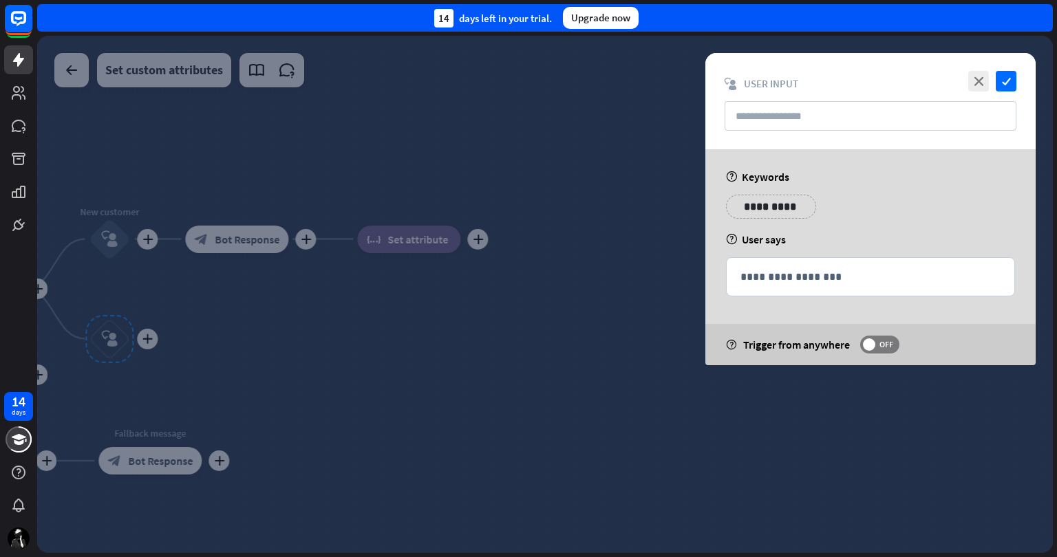
type input "**********"
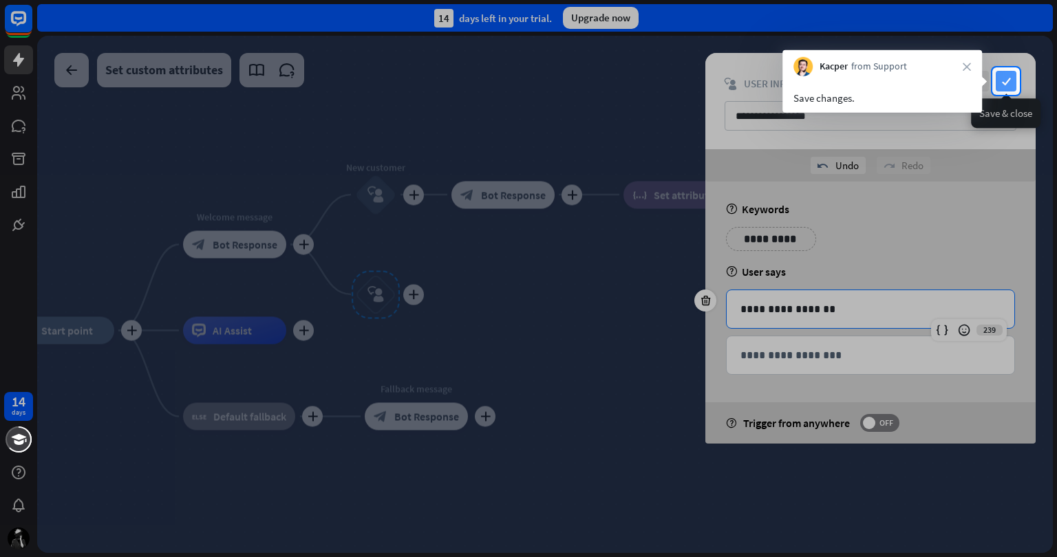
click at [998, 80] on icon "check" at bounding box center [1006, 81] width 21 height 21
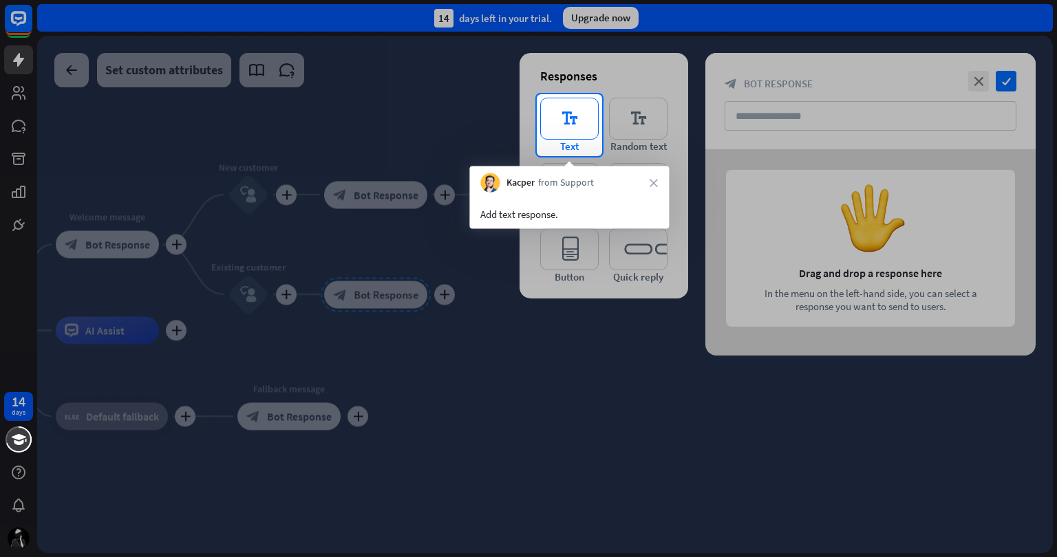
click at [550, 127] on icon "editor_text" at bounding box center [569, 119] width 58 height 42
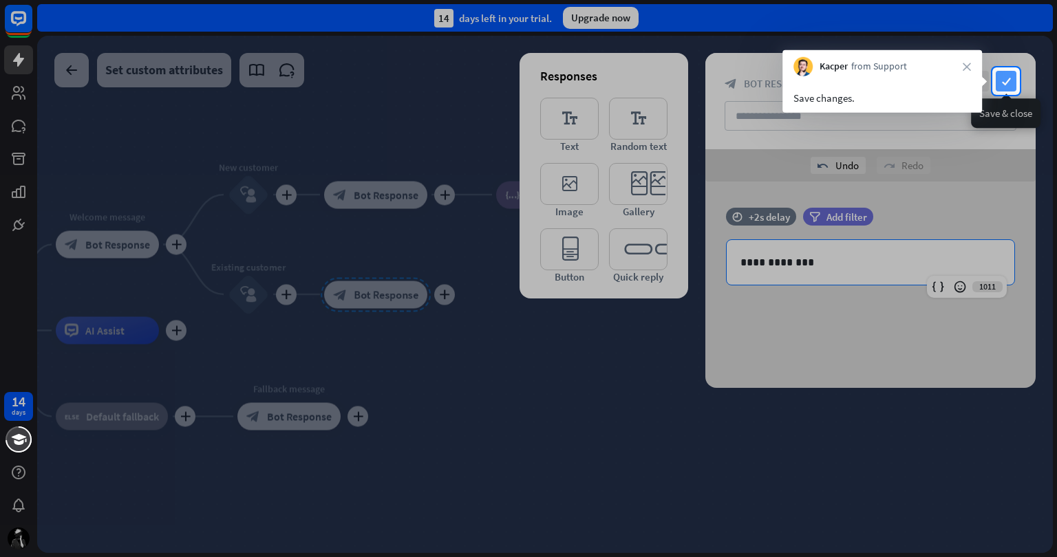
click at [1001, 78] on icon "check" at bounding box center [1006, 81] width 21 height 21
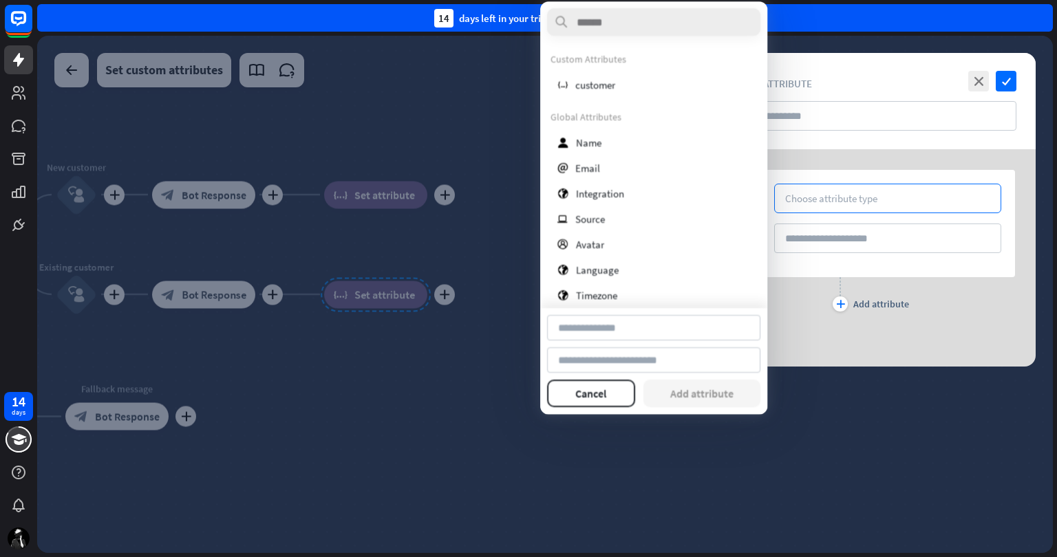
type input "********"
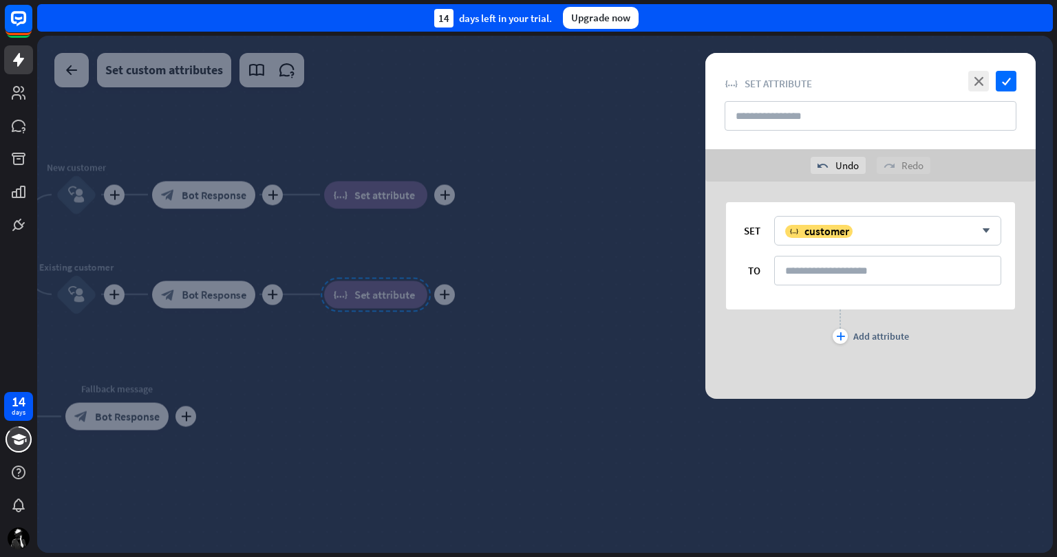
type input "********"
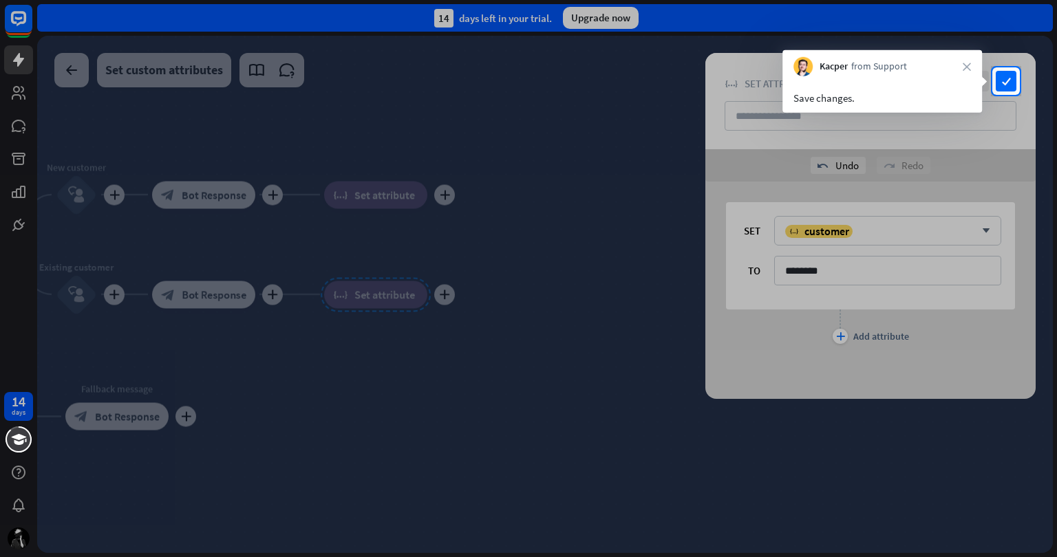
click at [994, 76] on div "close check" at bounding box center [991, 81] width 52 height 21
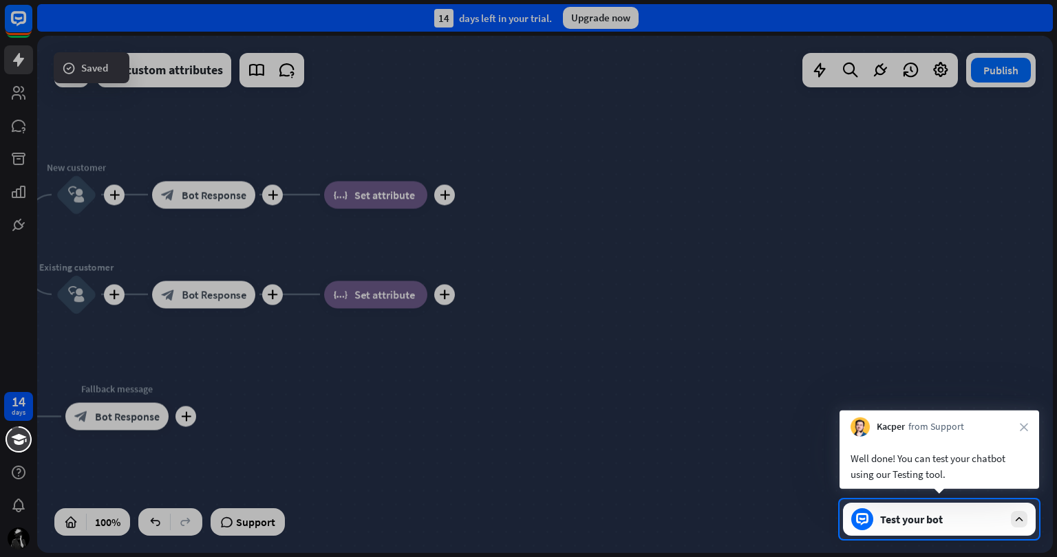
click at [950, 513] on div "Test your bot" at bounding box center [942, 520] width 124 height 14
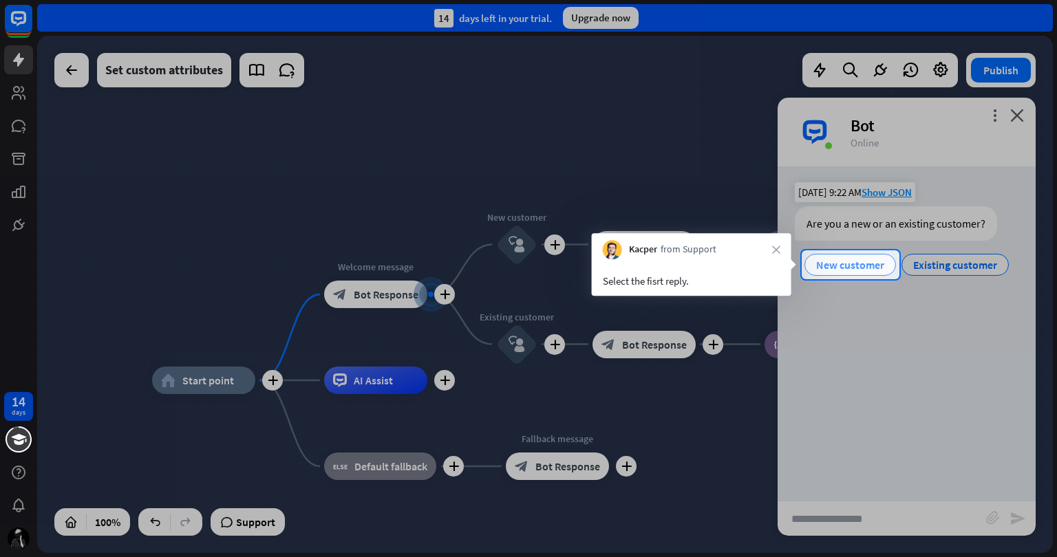
click at [859, 261] on span "New customer" at bounding box center [850, 265] width 68 height 14
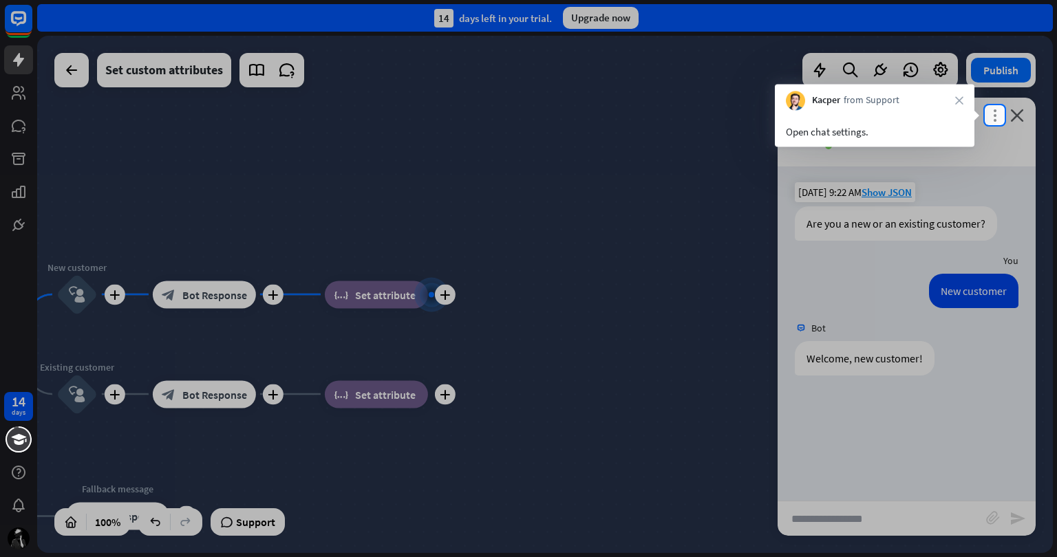
click at [998, 115] on icon "more_vert" at bounding box center [994, 115] width 13 height 13
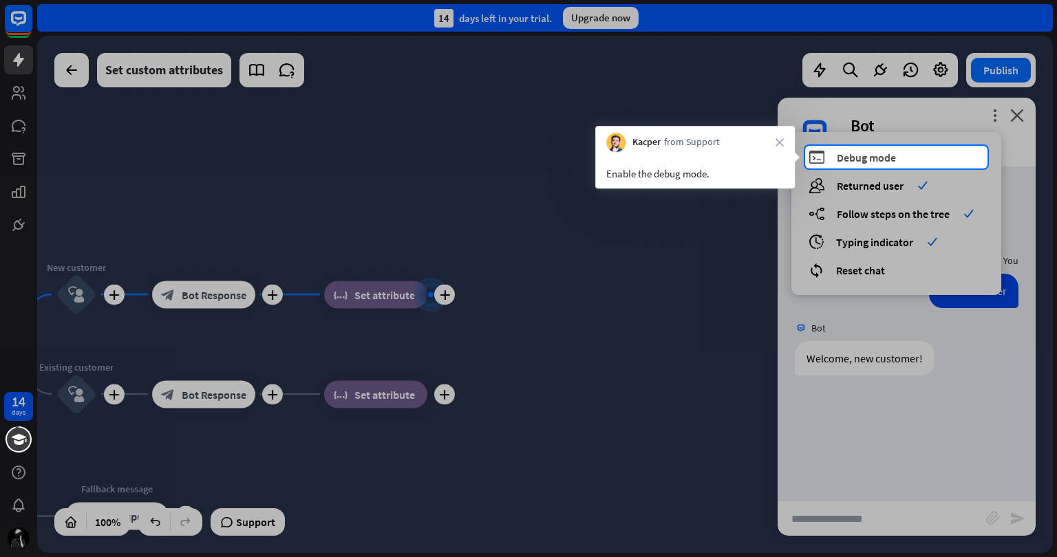
click at [934, 158] on div "debug Debug mode" at bounding box center [896, 157] width 175 height 16
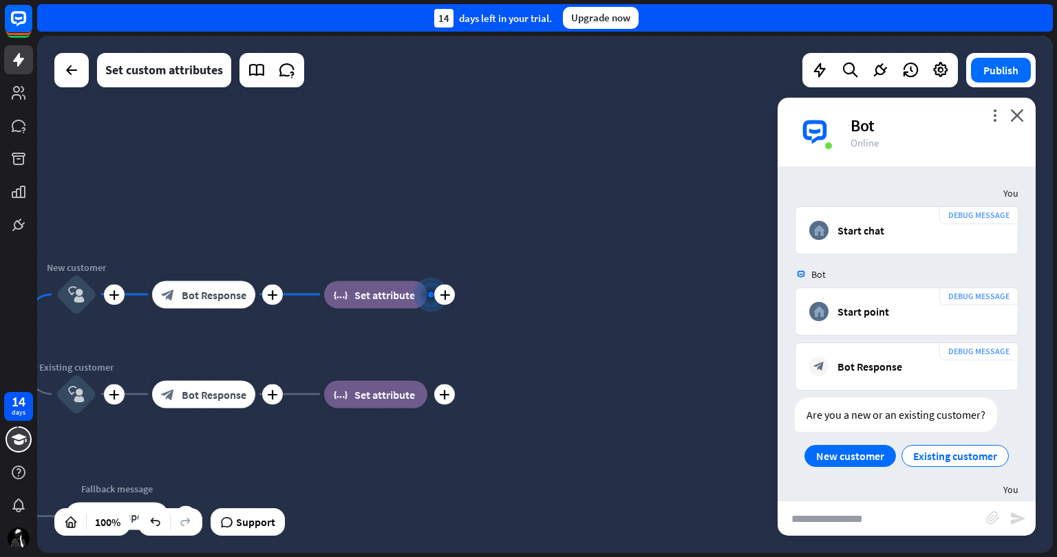
scroll to position [312, 0]
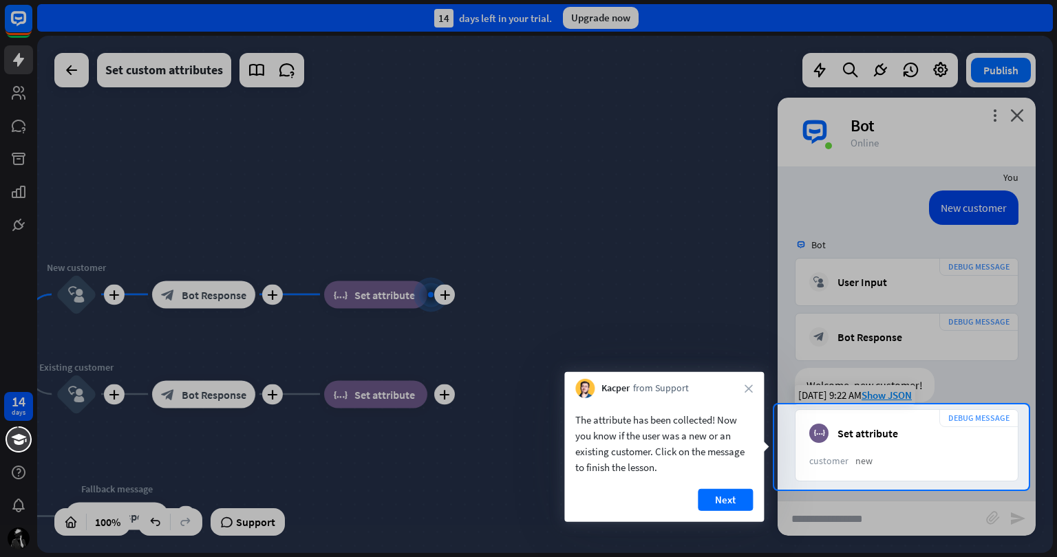
click at [828, 463] on div "customer" at bounding box center [828, 461] width 39 height 12
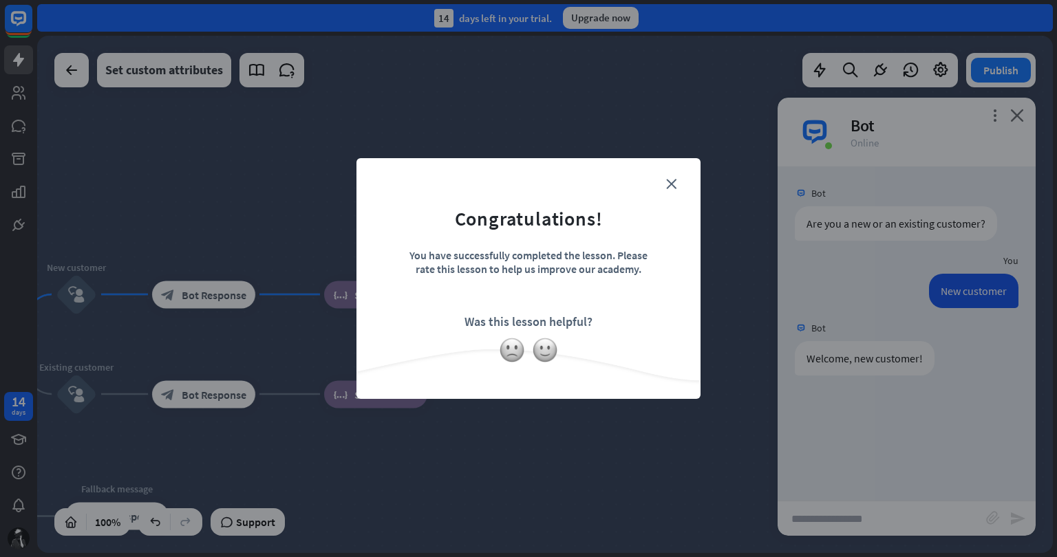
scroll to position [0, 0]
click at [666, 185] on icon "close" at bounding box center [671, 184] width 10 height 10
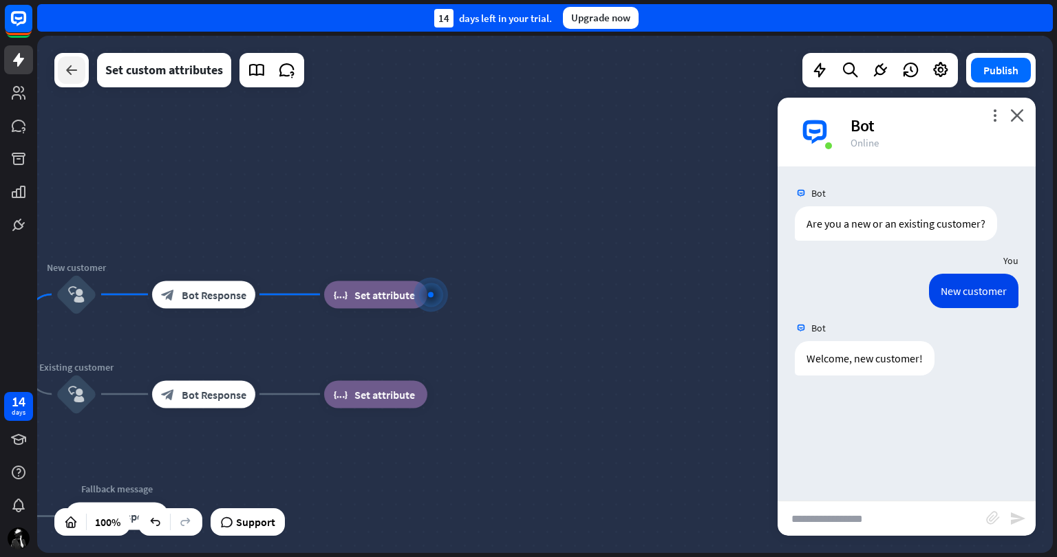
click at [63, 76] on icon at bounding box center [71, 70] width 17 height 17
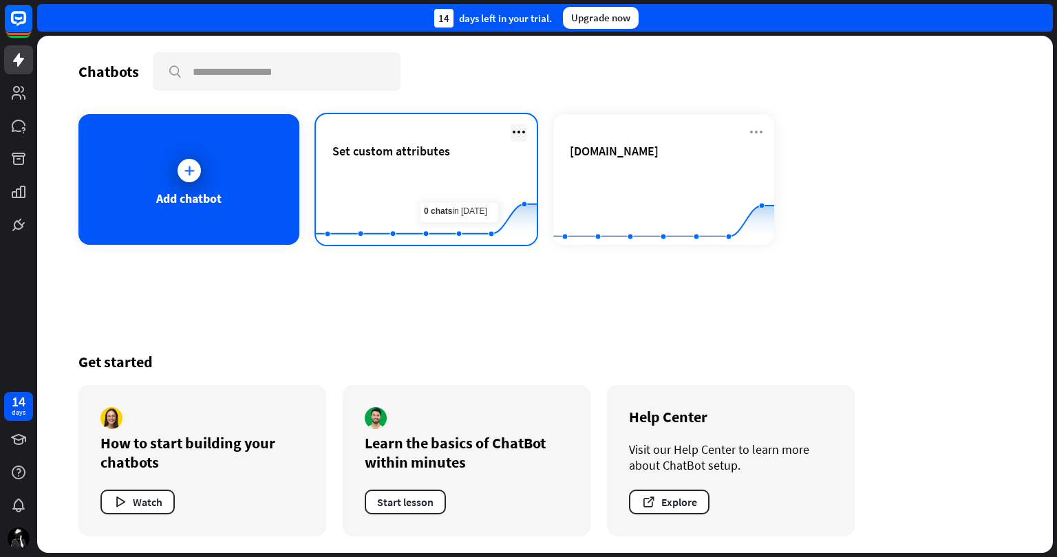
click at [517, 131] on icon at bounding box center [519, 132] width 17 height 17
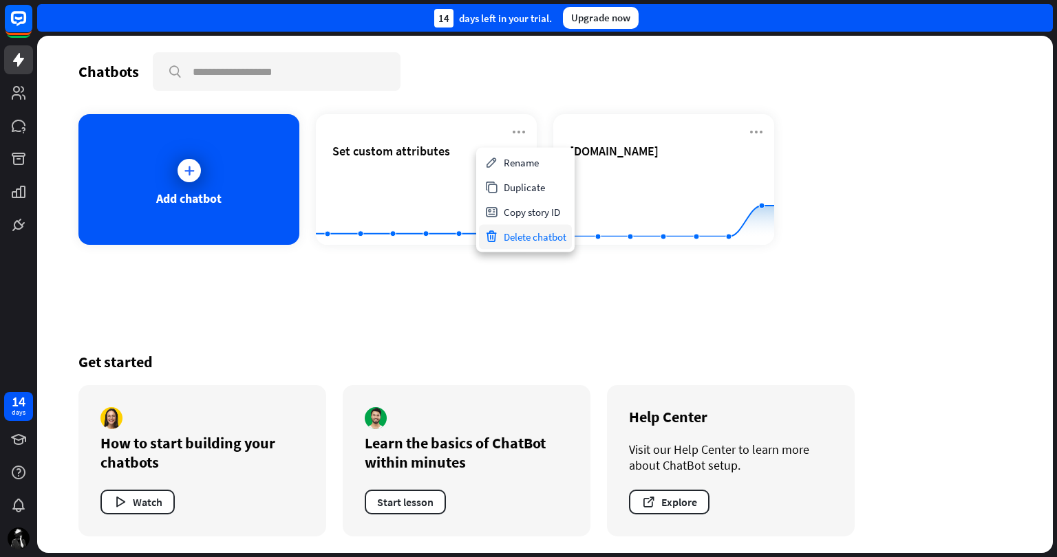
click at [511, 233] on div "Delete chatbot" at bounding box center [525, 236] width 93 height 25
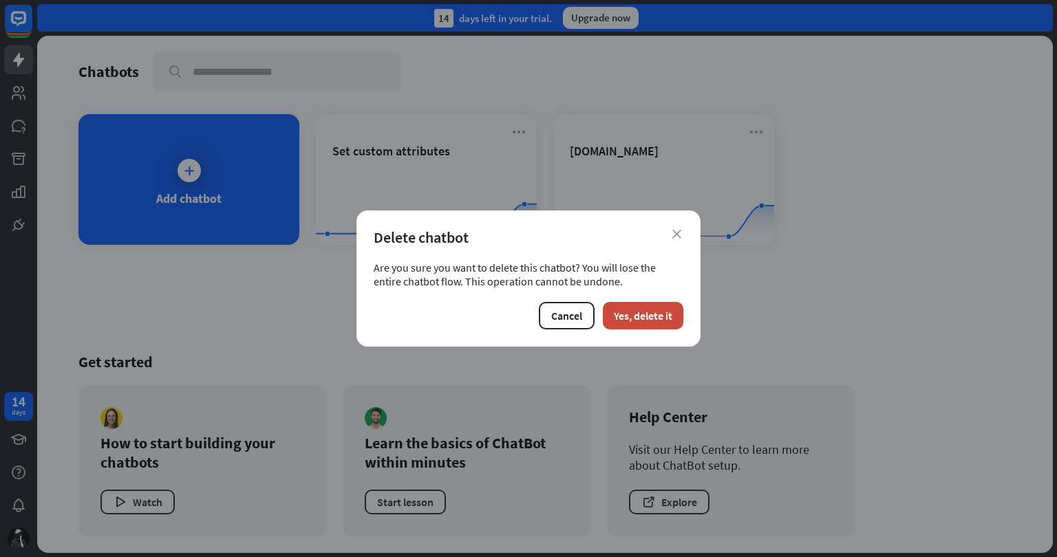
click at [647, 330] on div "close Delete chatbot Are you sure you want to delete this chatbot? You will los…" at bounding box center [528, 279] width 344 height 136
click at [645, 319] on button "Yes, delete it" at bounding box center [643, 316] width 81 height 28
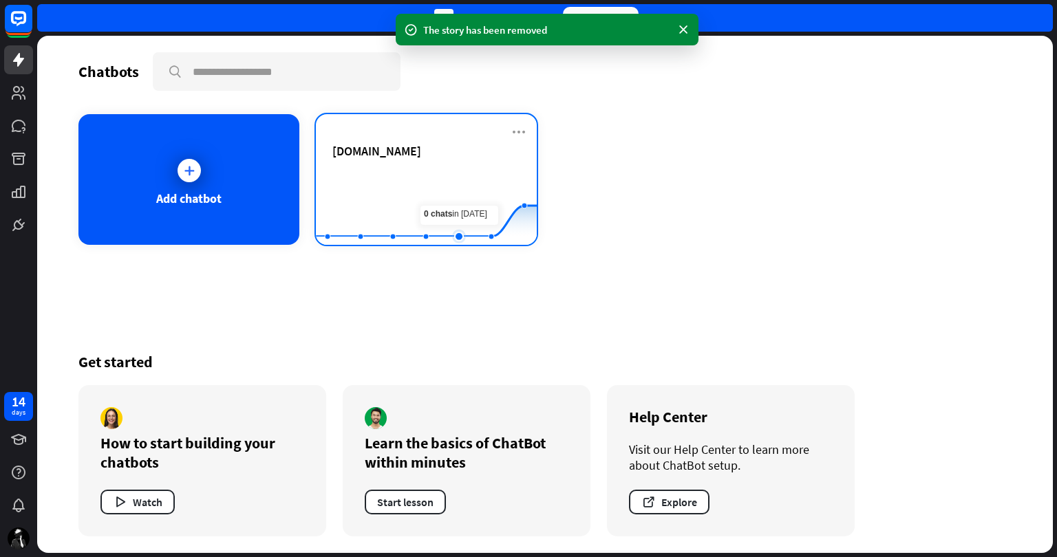
click at [448, 177] on rect at bounding box center [426, 211] width 221 height 86
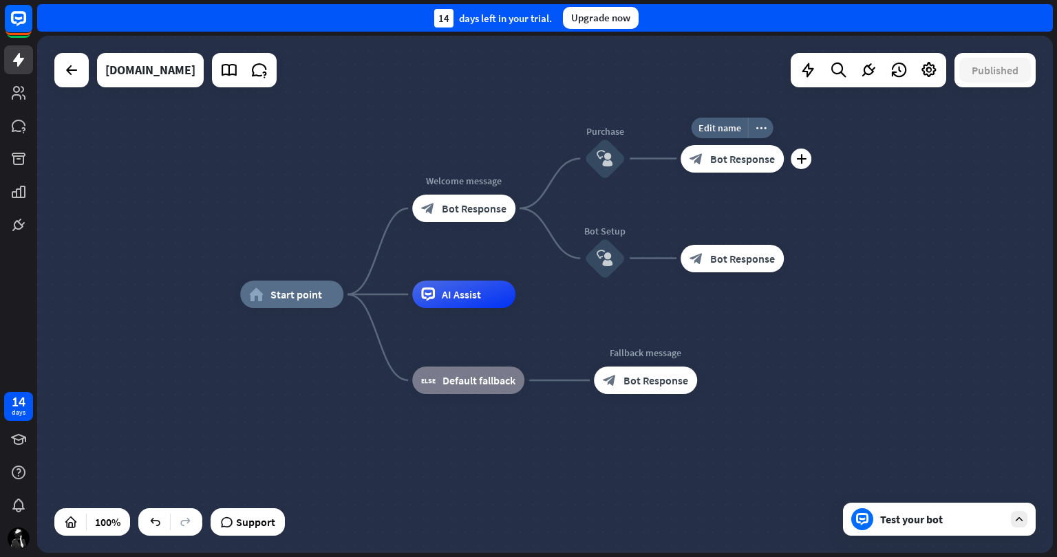
click at [730, 155] on span "Bot Response" at bounding box center [742, 159] width 65 height 14
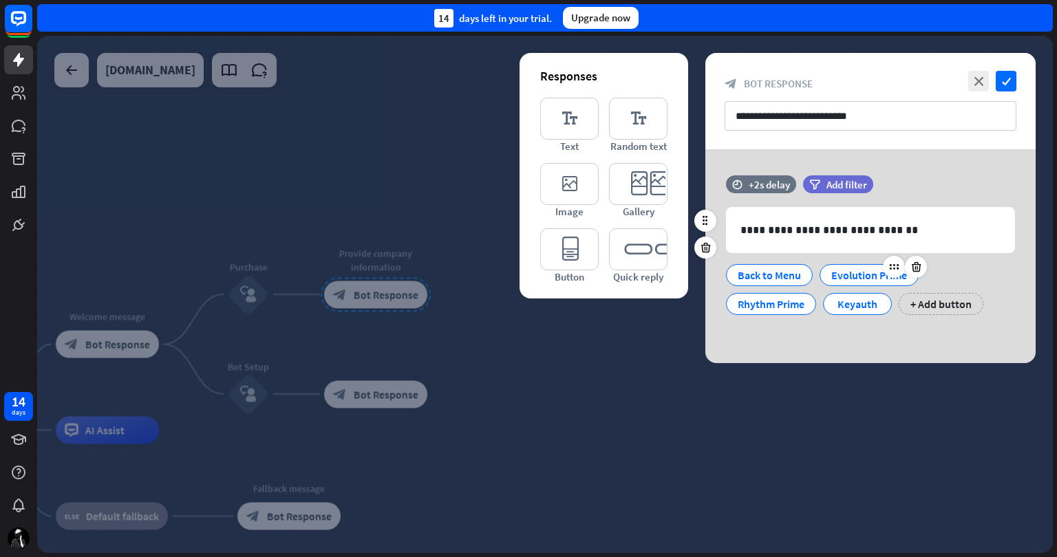
click at [877, 280] on div "Evolution Prime" at bounding box center [869, 275] width 76 height 21
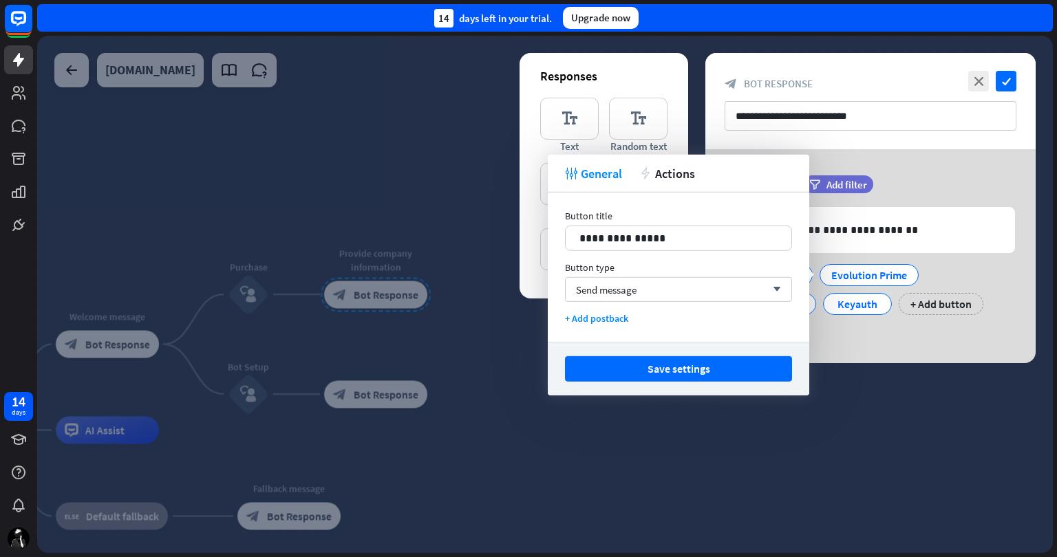
click at [602, 452] on div at bounding box center [545, 294] width 1016 height 517
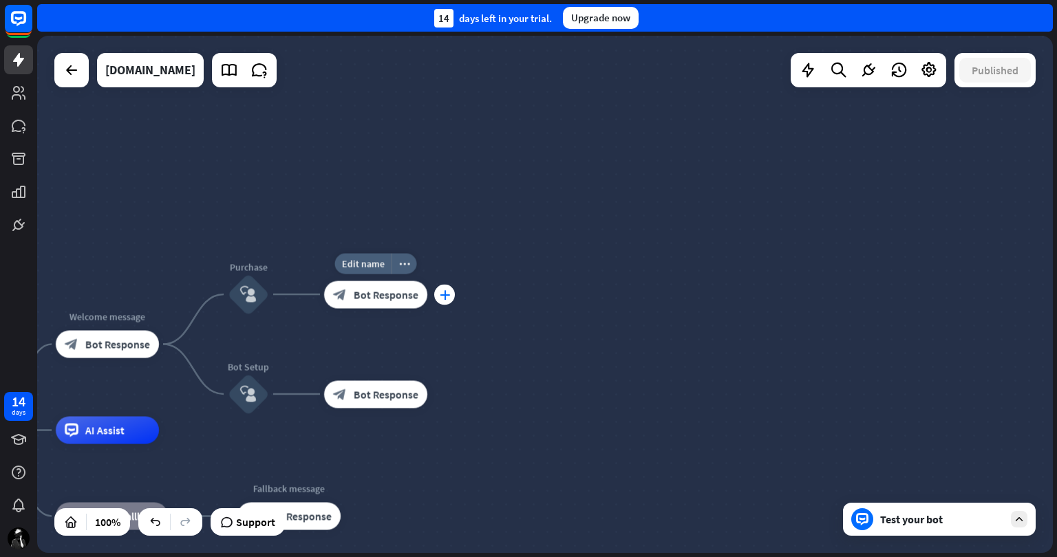
click at [446, 294] on icon "plus" at bounding box center [445, 295] width 10 height 10
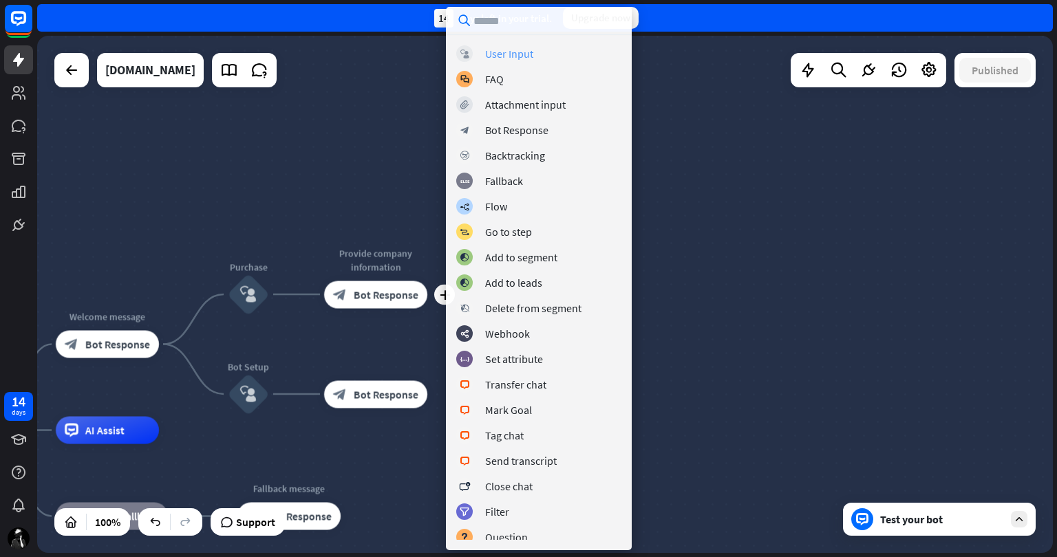
click at [529, 51] on div "User Input" at bounding box center [509, 54] width 48 height 14
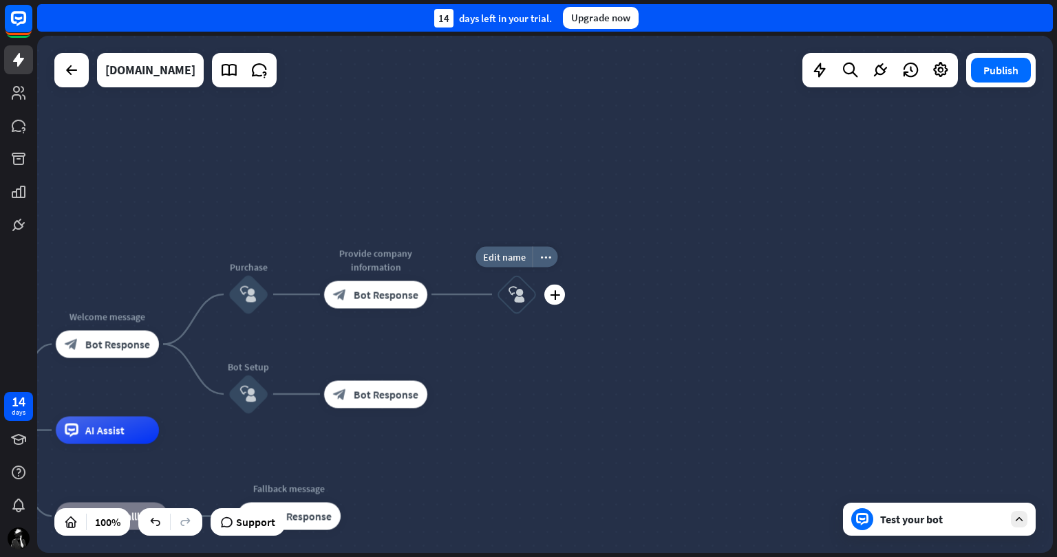
click at [515, 295] on icon "block_user_input" at bounding box center [517, 294] width 17 height 17
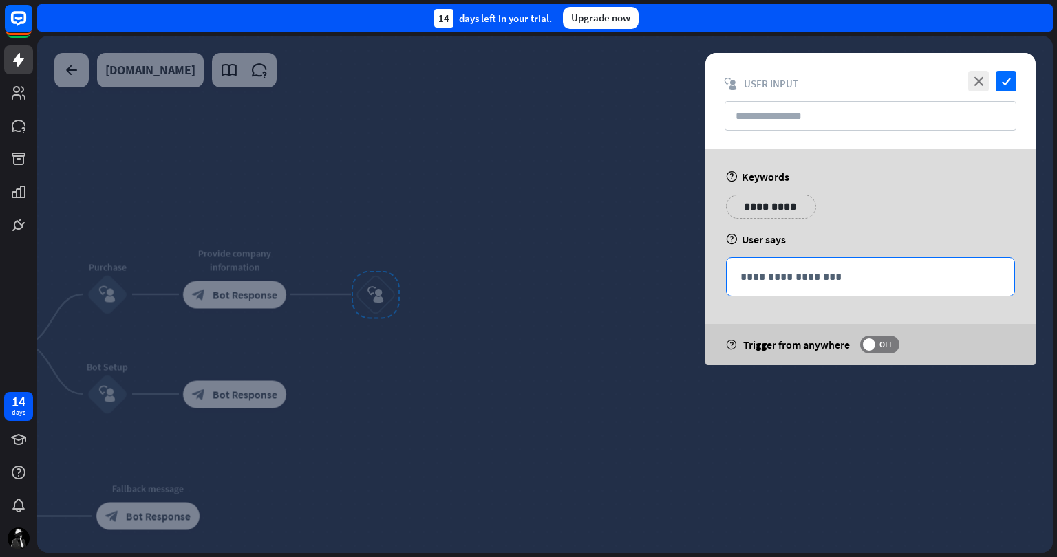
click at [835, 270] on p "**********" at bounding box center [870, 276] width 260 height 17
click at [620, 328] on div at bounding box center [545, 294] width 1016 height 517
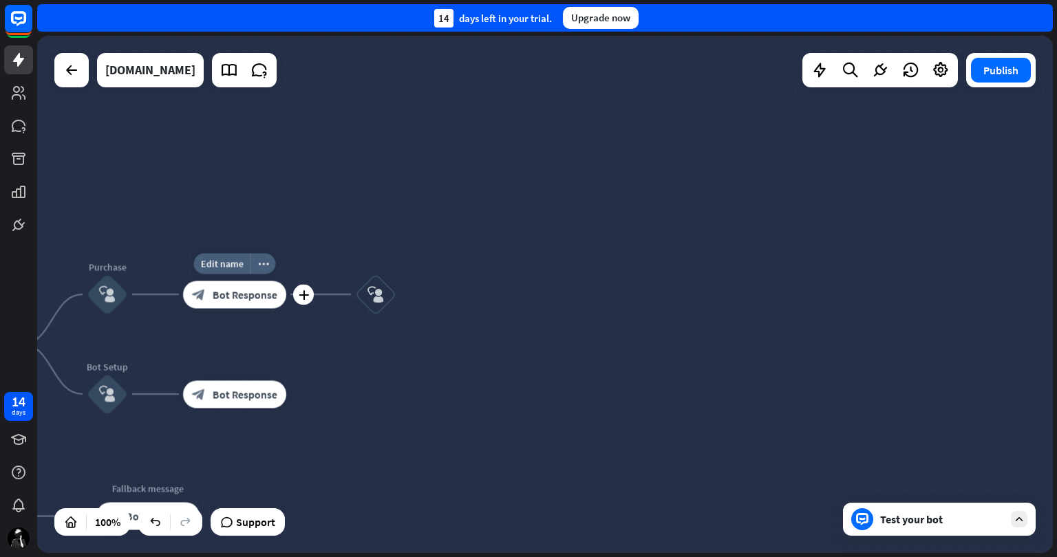
click at [237, 292] on span "Bot Response" at bounding box center [245, 295] width 65 height 14
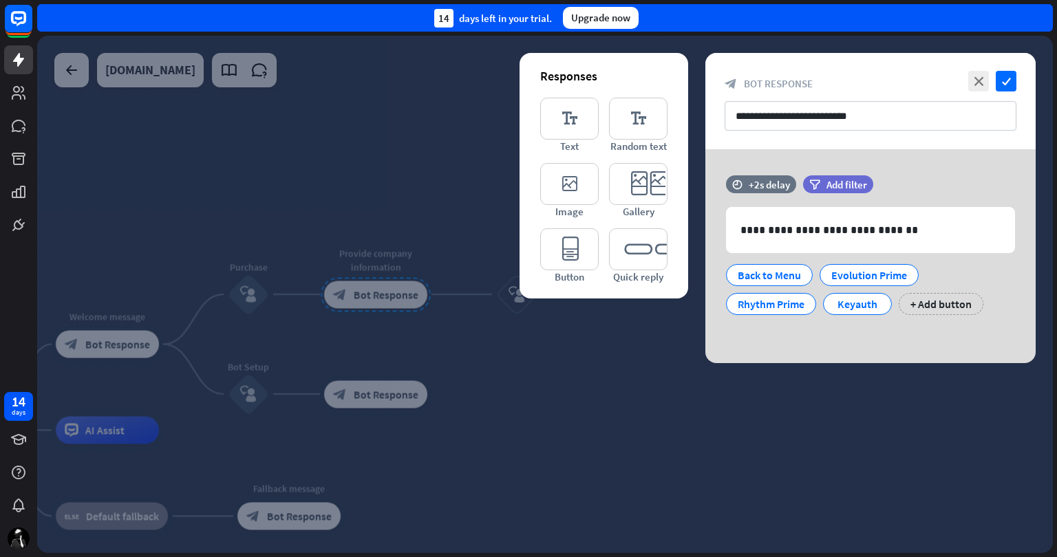
click at [669, 448] on div at bounding box center [545, 294] width 1016 height 517
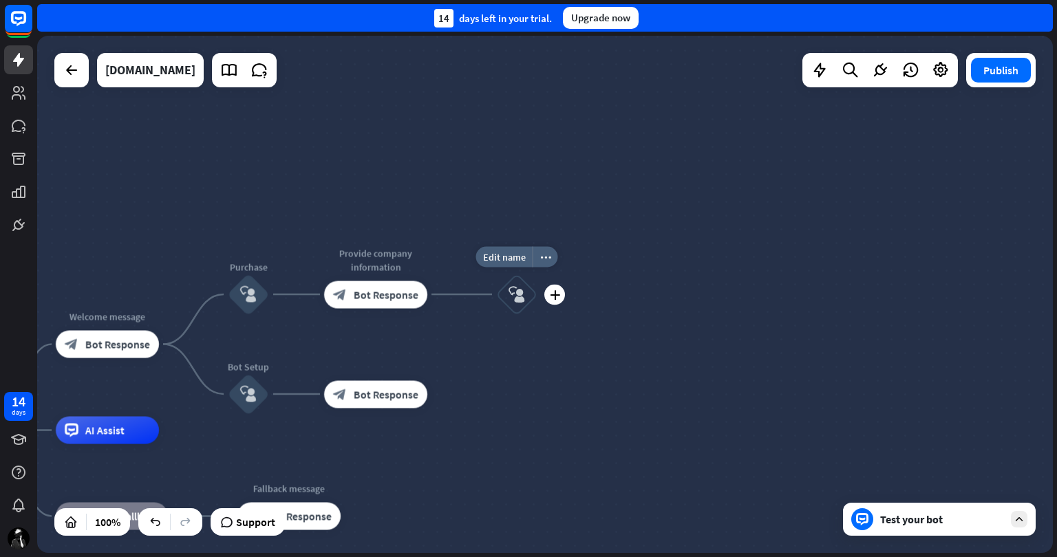
click at [513, 292] on icon "block_user_input" at bounding box center [517, 294] width 17 height 17
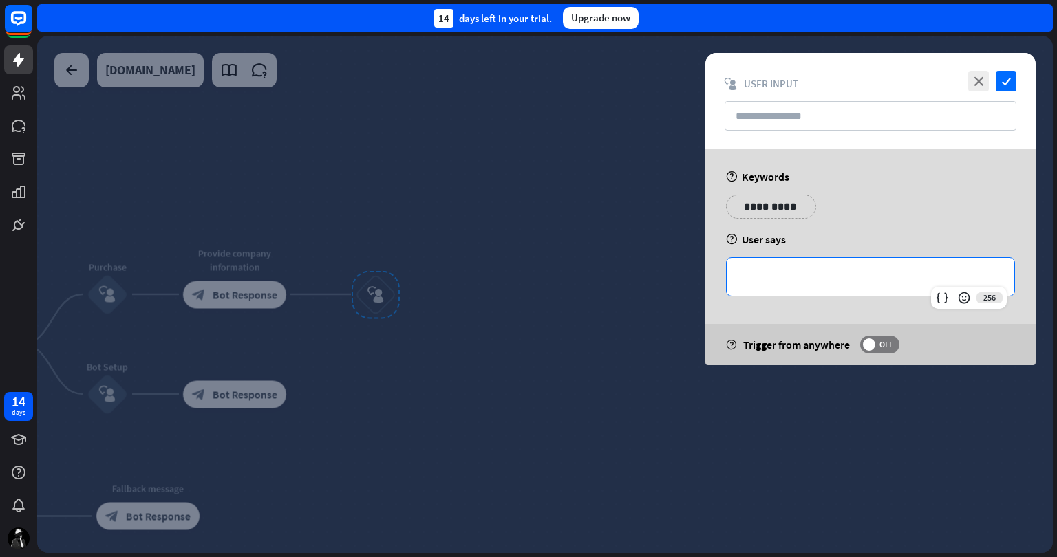
click at [833, 283] on p "**********" at bounding box center [870, 276] width 260 height 17
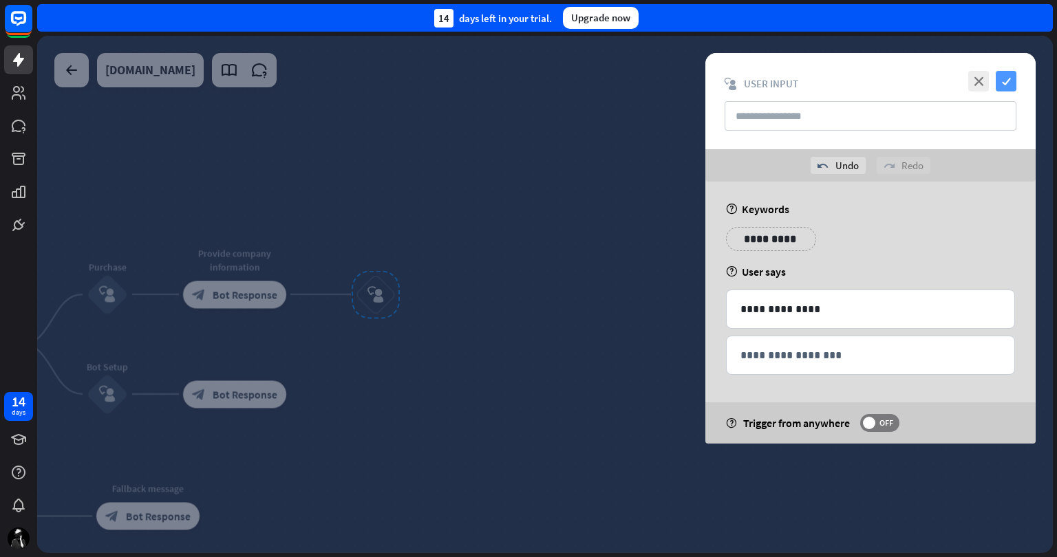
click at [1001, 85] on icon "check" at bounding box center [1006, 81] width 21 height 21
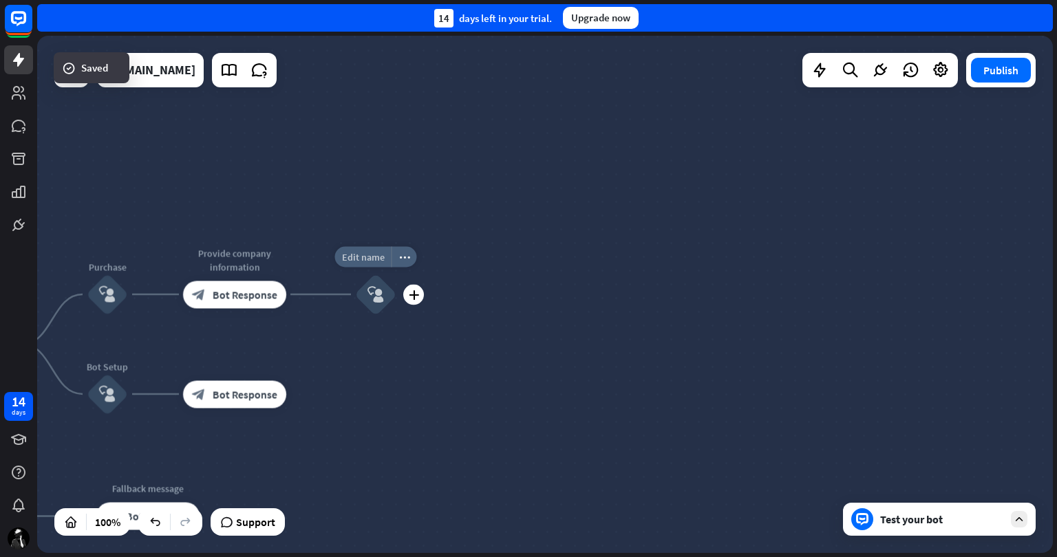
click at [374, 258] on span "Edit name" at bounding box center [363, 256] width 43 height 12
type input "**********"
click at [499, 361] on div "**********" at bounding box center [545, 294] width 1016 height 517
click at [383, 291] on icon "block_user_input" at bounding box center [375, 294] width 17 height 17
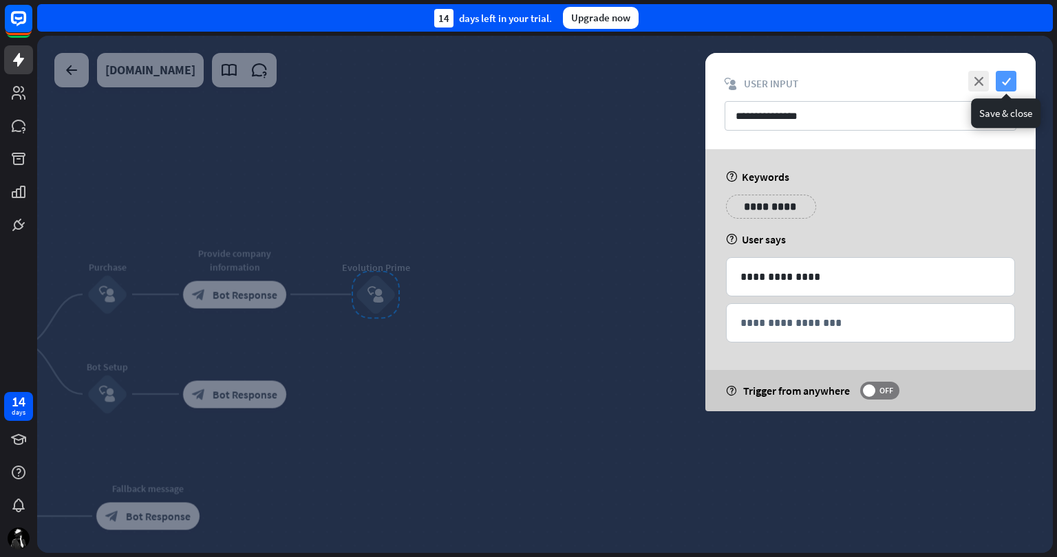
click at [1009, 81] on icon "check" at bounding box center [1006, 81] width 21 height 21
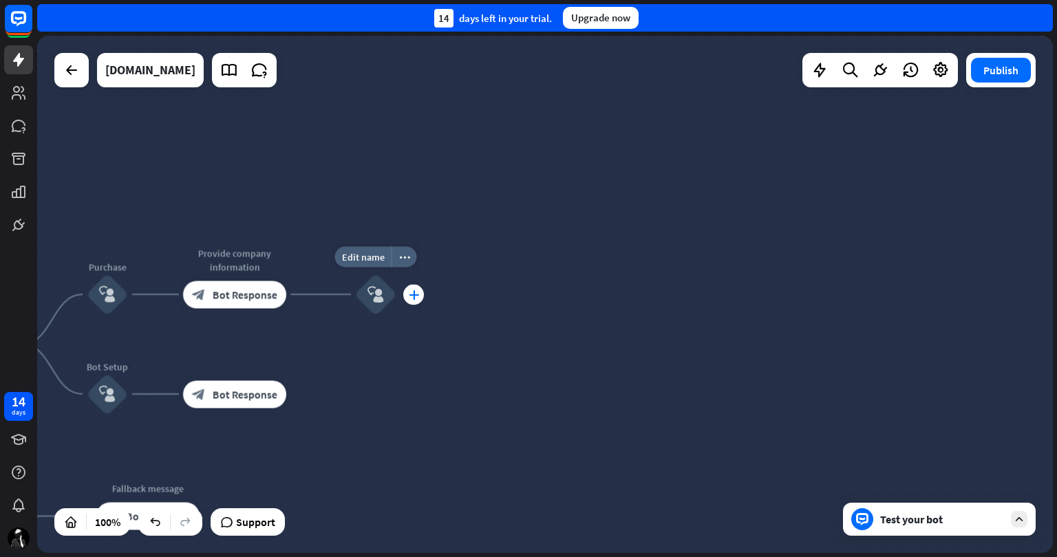
click at [414, 292] on icon "plus" at bounding box center [414, 295] width 10 height 10
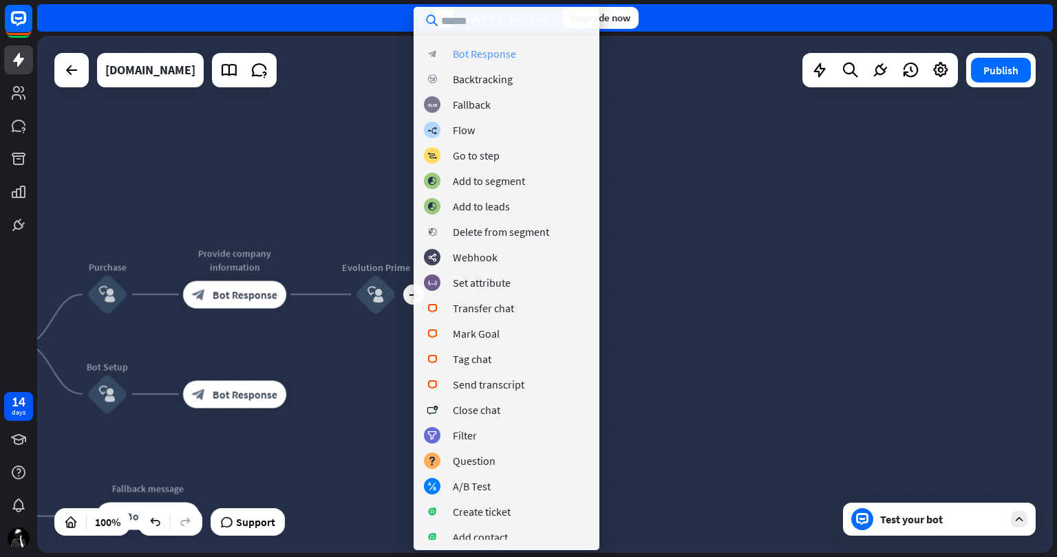
click at [505, 52] on div "Bot Response" at bounding box center [484, 54] width 63 height 14
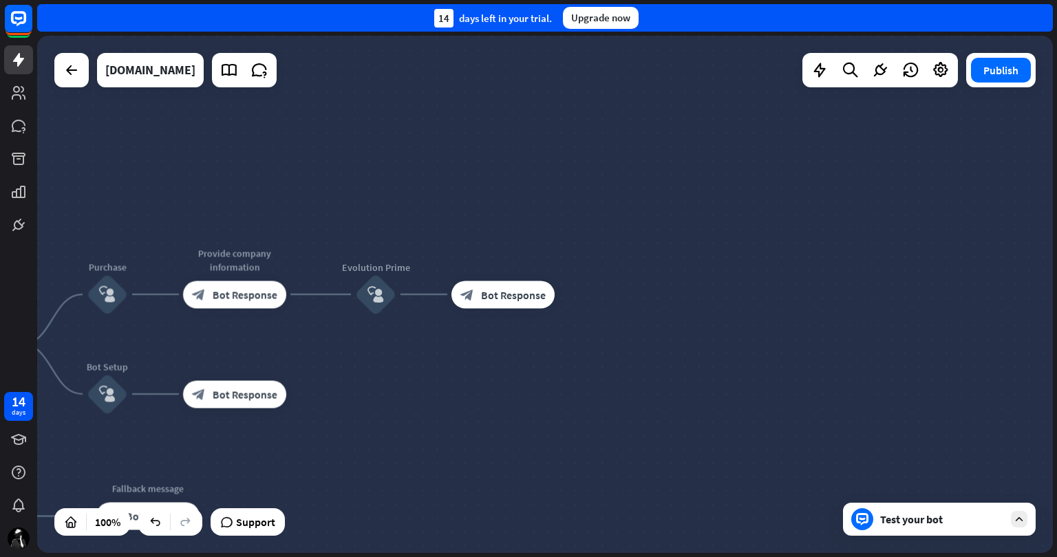
click at [921, 519] on div "Test your bot" at bounding box center [942, 520] width 124 height 14
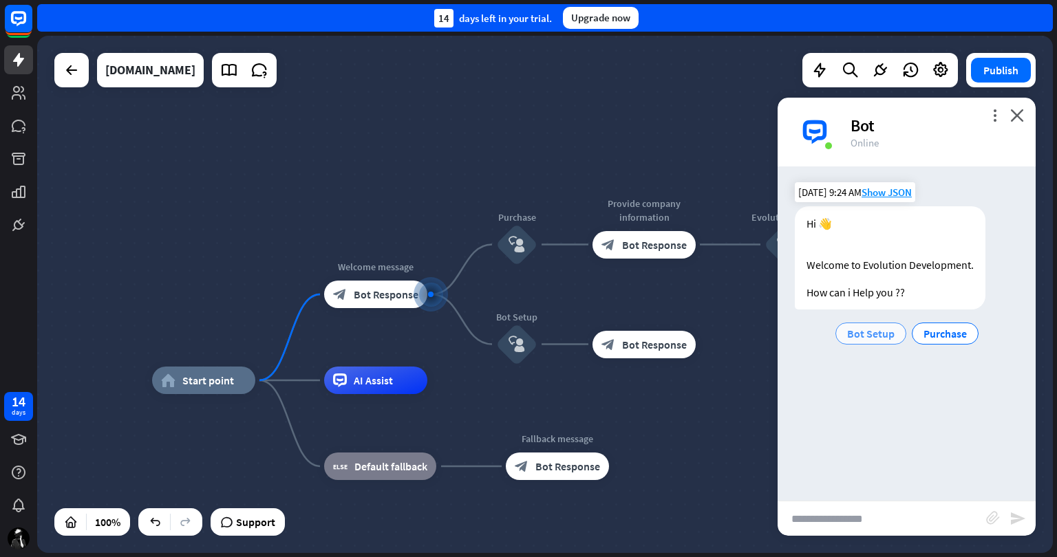
click at [875, 332] on span "Bot Setup" at bounding box center [870, 334] width 47 height 14
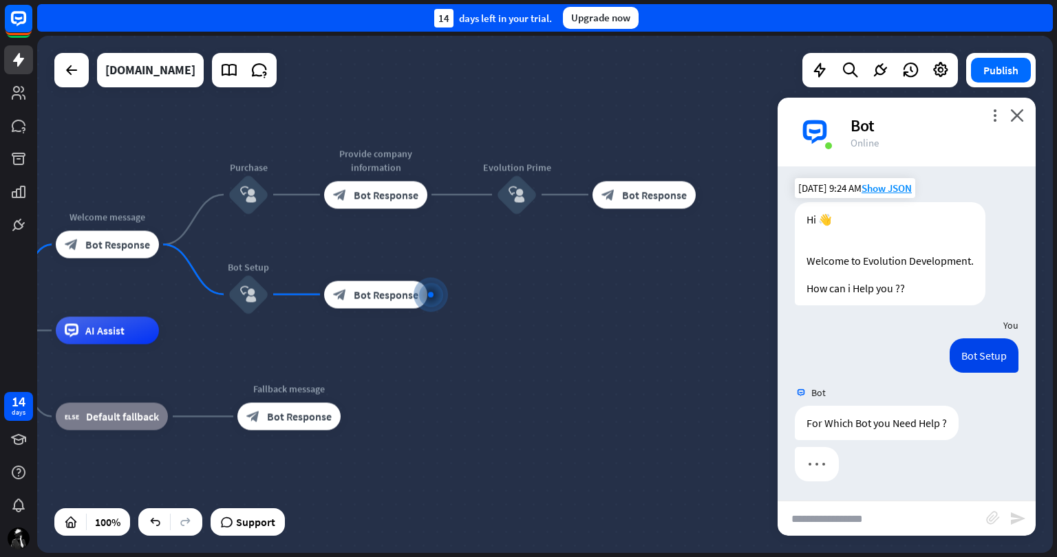
scroll to position [6, 0]
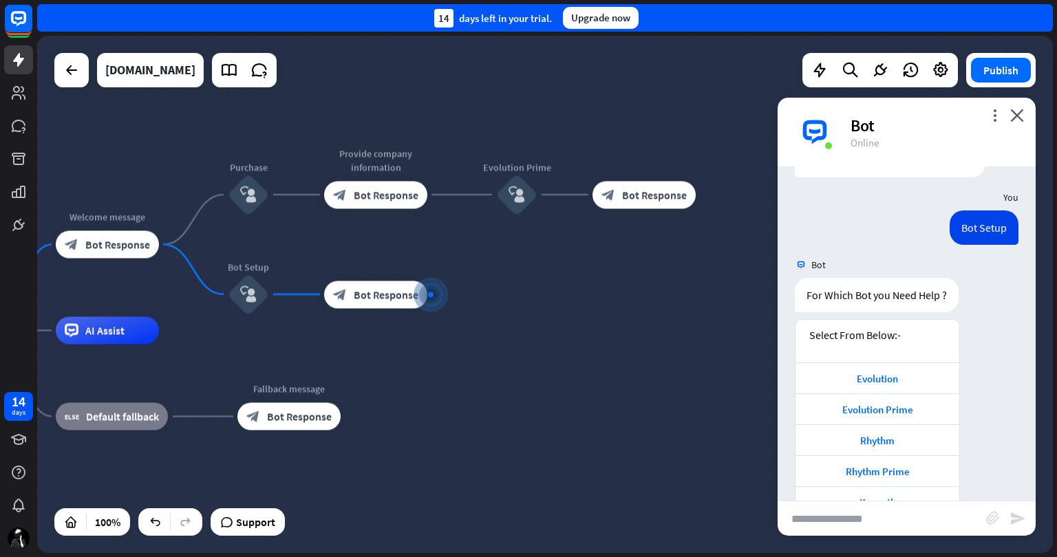
click at [886, 387] on div "Evolution Evolution Prime Rhythm Rhythm Prime [GEOGRAPHIC_DATA]" at bounding box center [877, 440] width 164 height 155
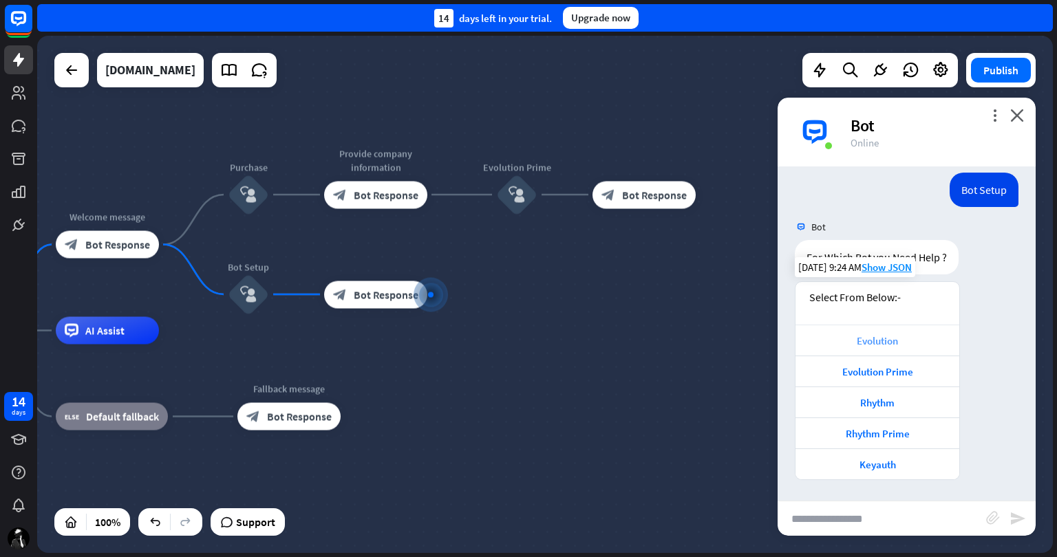
click at [884, 339] on div "Evolution" at bounding box center [877, 340] width 150 height 13
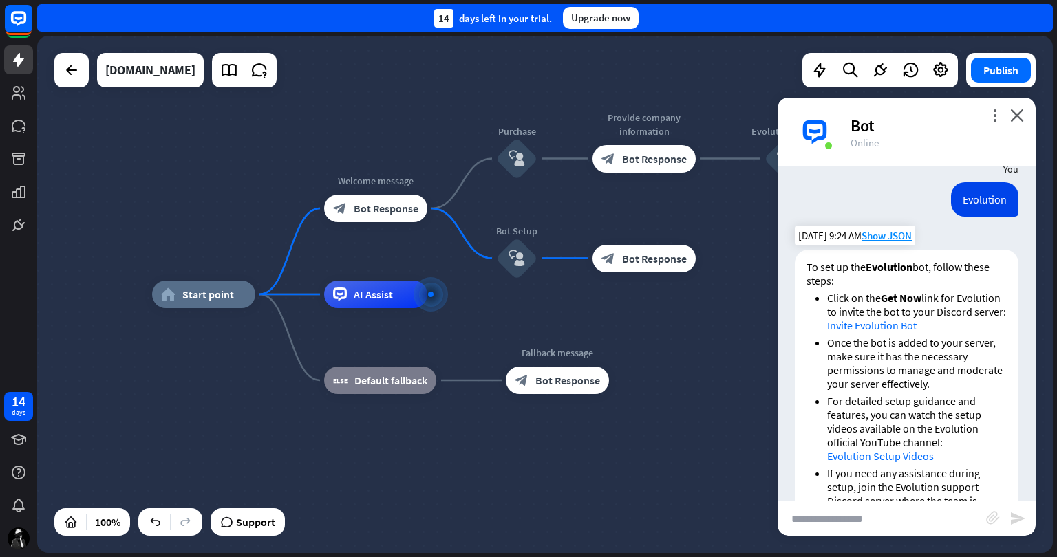
scroll to position [492, 0]
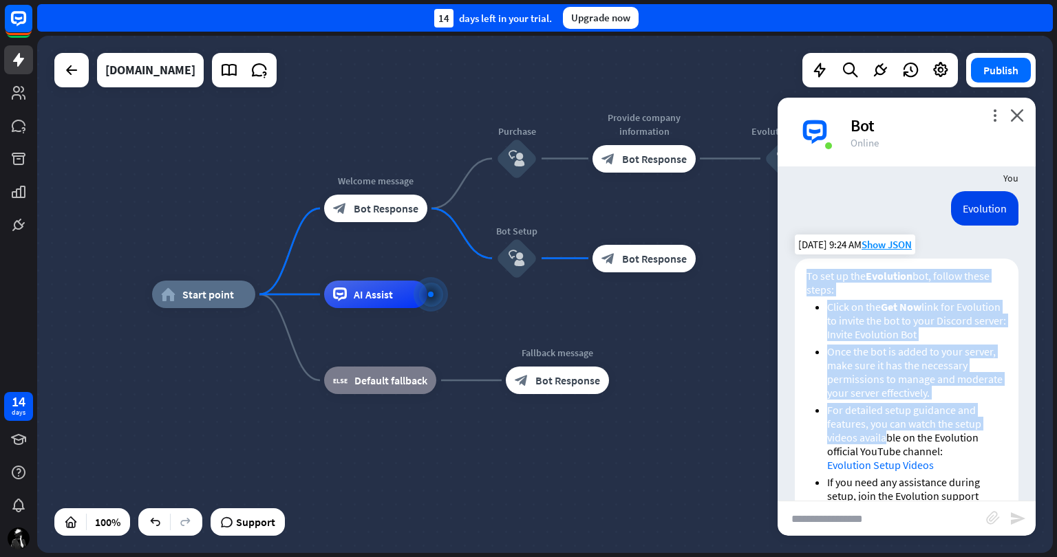
drag, startPoint x: 806, startPoint y: 272, endPoint x: 884, endPoint y: 447, distance: 191.9
click at [887, 450] on div "To set up the Evolution bot, follow these steps: Click on the Get Now link for …" at bounding box center [907, 472] width 224 height 427
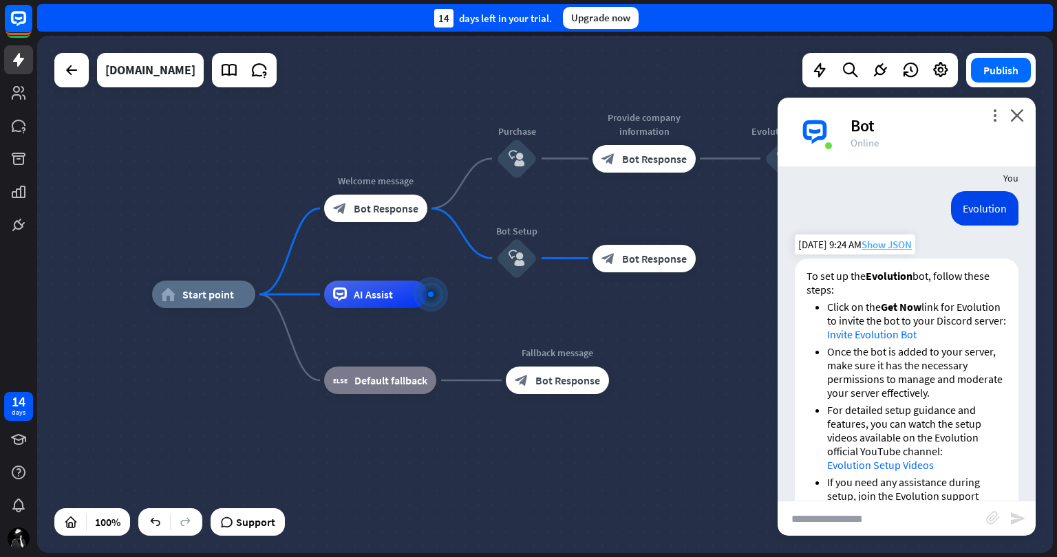
click at [881, 242] on span "Show JSON" at bounding box center [887, 244] width 50 height 13
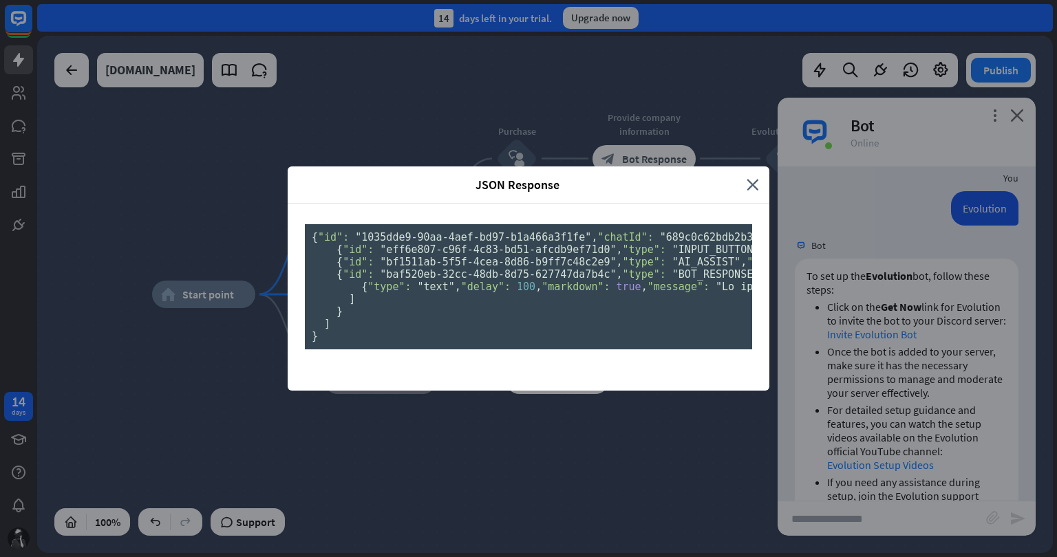
scroll to position [244, 0]
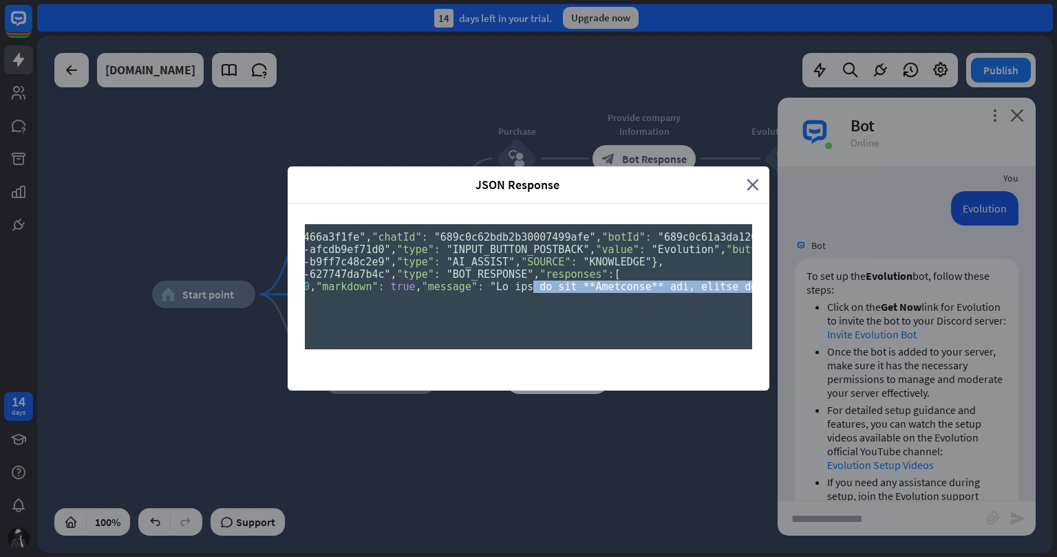
scroll to position [0, 0]
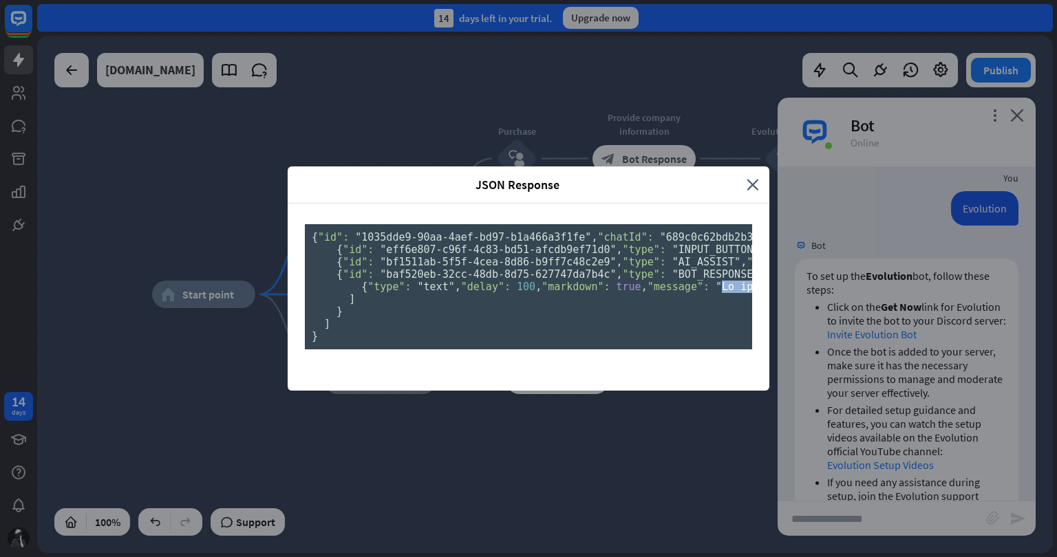
drag, startPoint x: 735, startPoint y: 429, endPoint x: 432, endPoint y: 433, distance: 302.8
copy span "To set up the **Evolution** bot, follow these steps:\n\n- Click on the **Get No…"
click at [215, 387] on div "JSON Response close { "id": "1035dde9-90aa-4aef-bd97-b1a466a3f1fe" , "chatId": …" at bounding box center [528, 278] width 1057 height 557
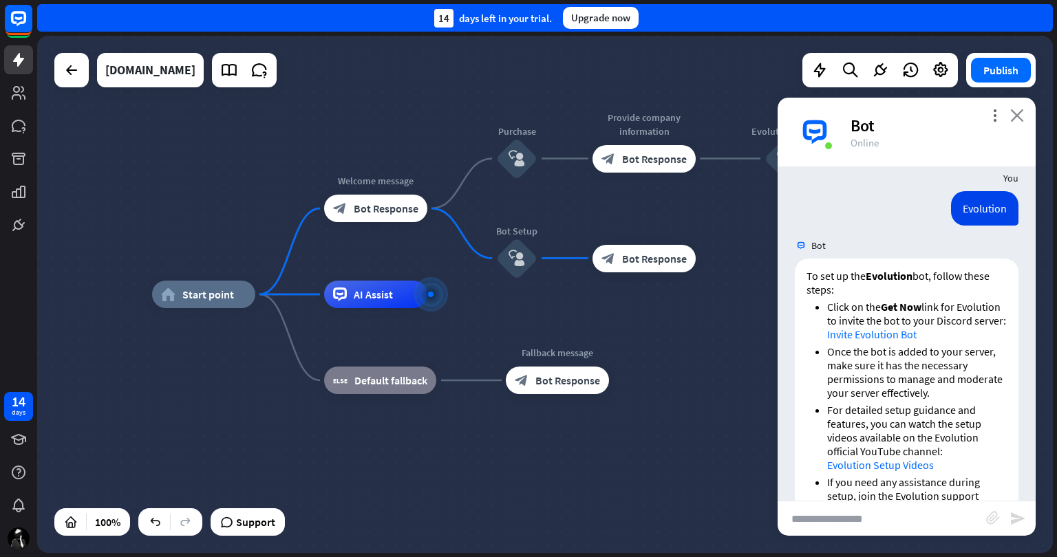
click at [1016, 112] on icon "close" at bounding box center [1017, 115] width 14 height 13
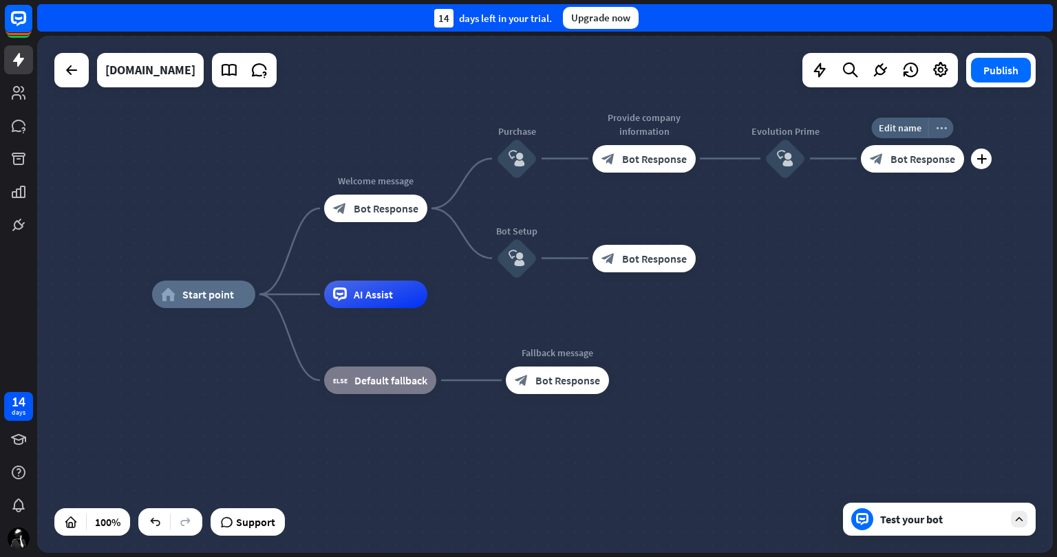
click at [938, 122] on icon "more_horiz" at bounding box center [941, 127] width 11 height 10
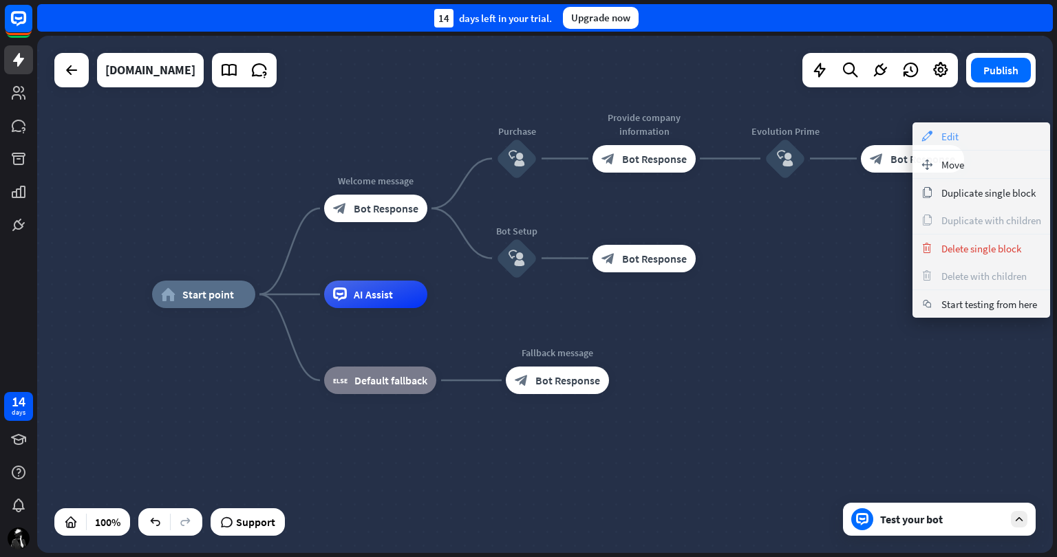
click at [969, 138] on div "appearance Edit" at bounding box center [981, 136] width 138 height 28
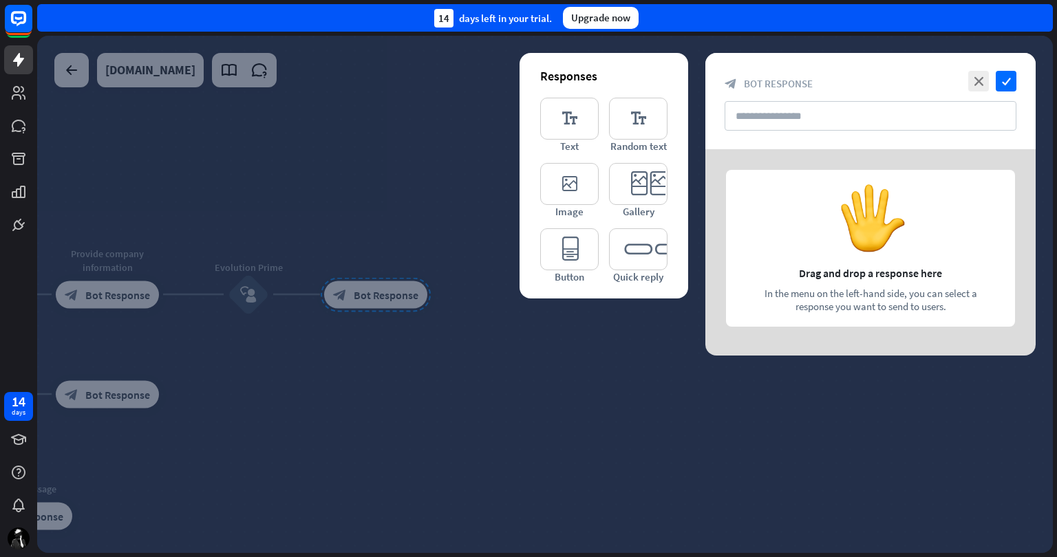
click at [260, 345] on div at bounding box center [545, 294] width 1016 height 517
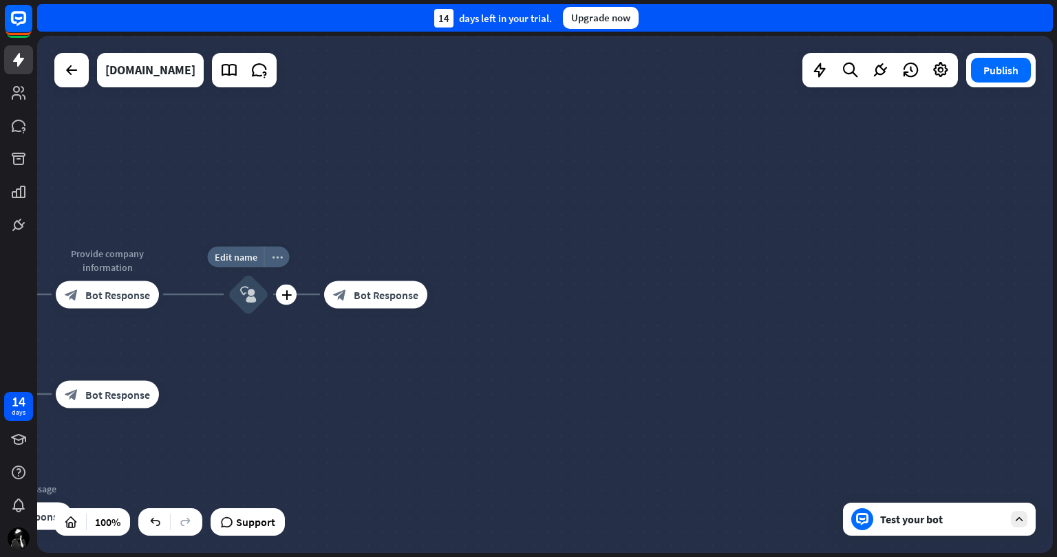
click at [268, 257] on div "more_horiz" at bounding box center [276, 256] width 25 height 21
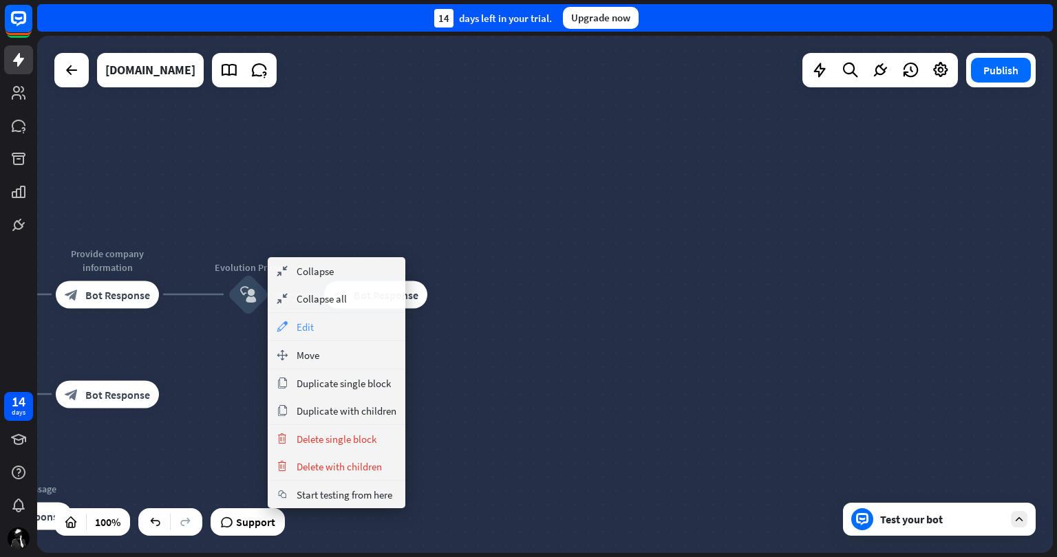
click at [328, 320] on div "appearance Edit" at bounding box center [337, 327] width 138 height 28
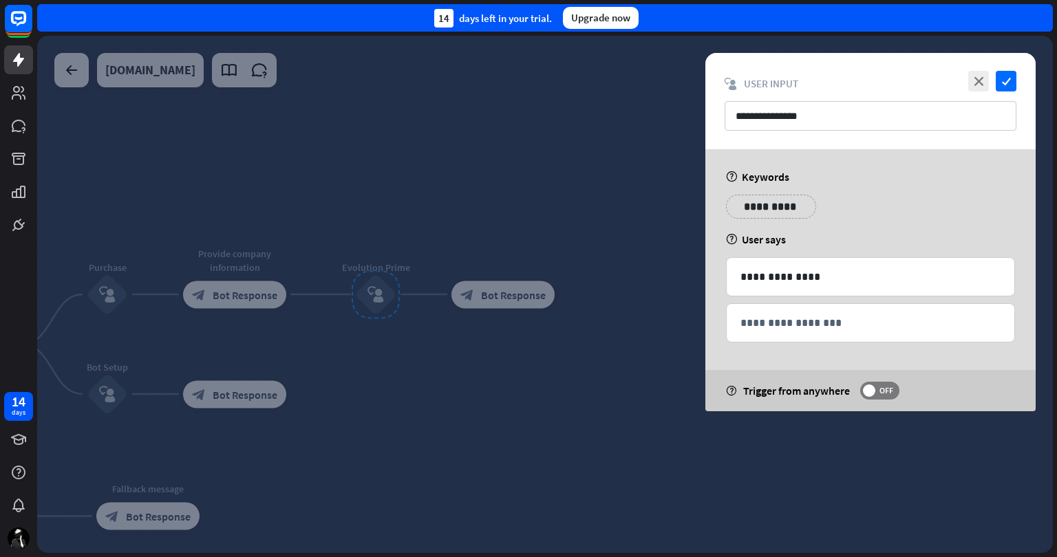
click at [517, 352] on div at bounding box center [545, 294] width 1016 height 517
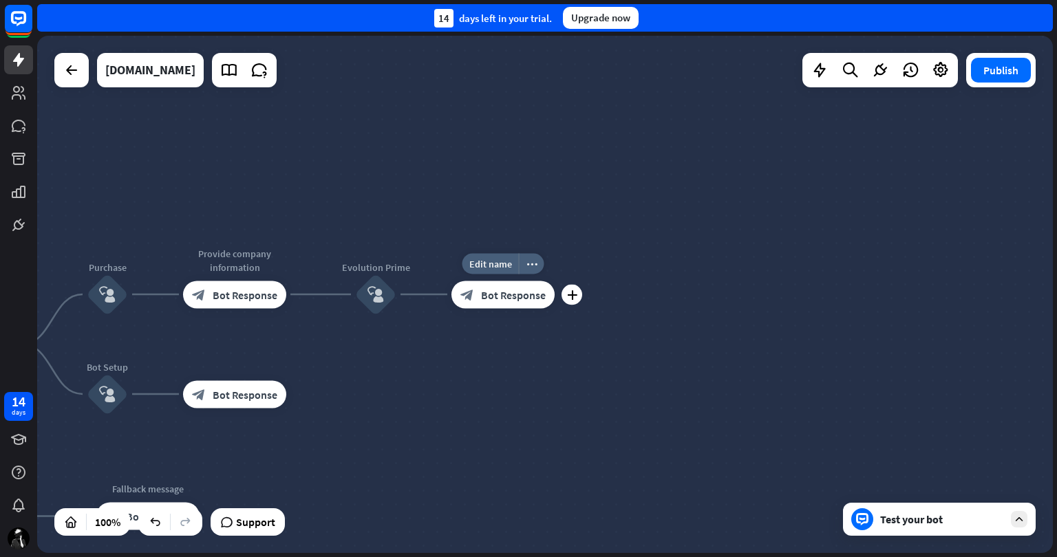
click at [506, 286] on div "block_bot_response Bot Response" at bounding box center [502, 295] width 103 height 28
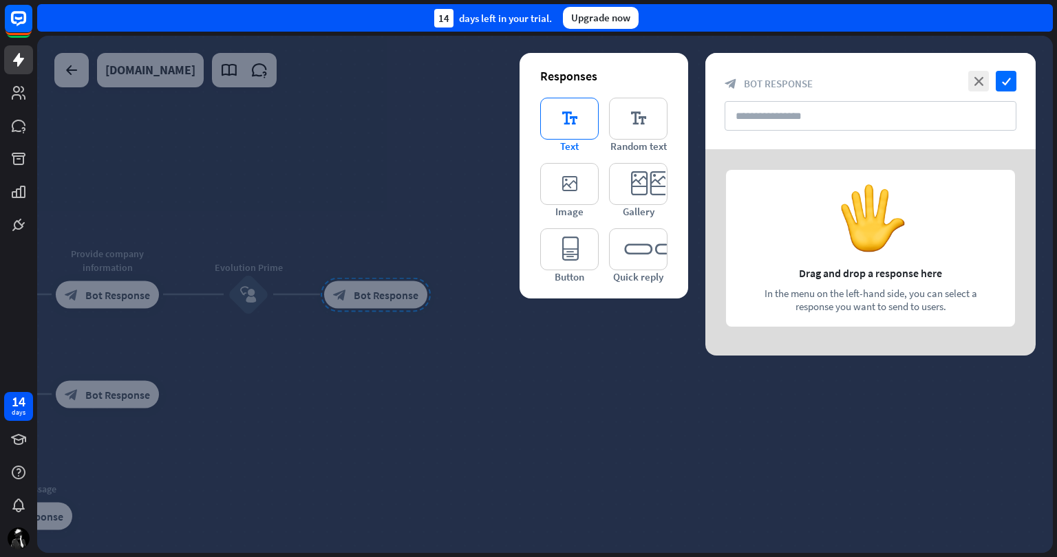
click at [567, 112] on icon "editor_text" at bounding box center [569, 119] width 58 height 42
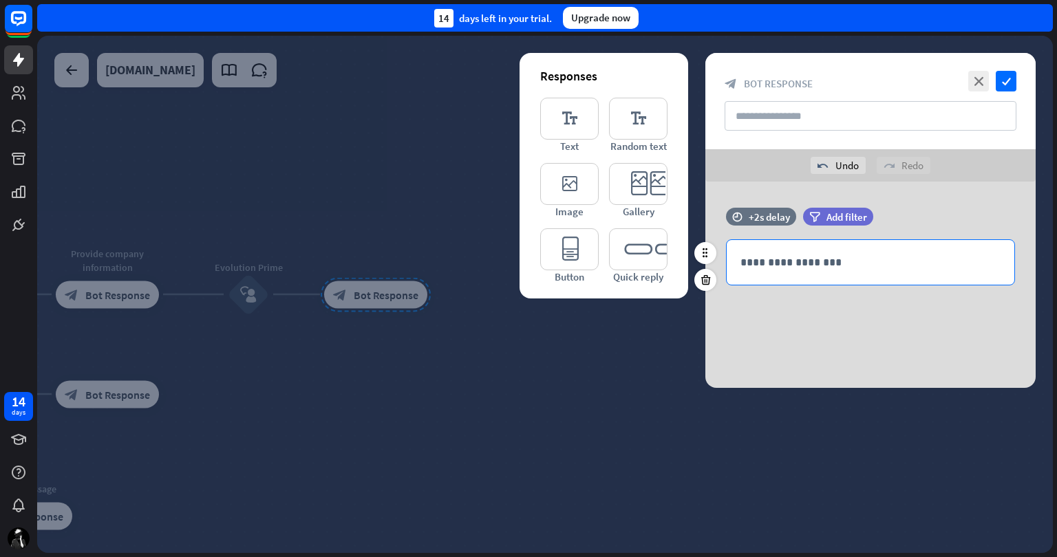
click at [844, 255] on p "**********" at bounding box center [870, 262] width 260 height 17
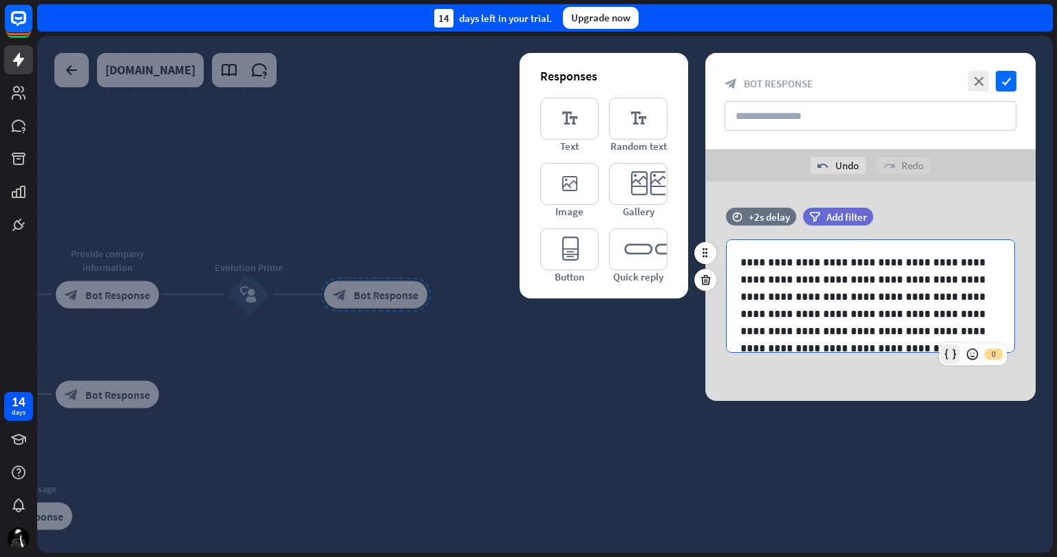
click at [952, 354] on icon at bounding box center [950, 355] width 14 height 14
click at [909, 266] on p at bounding box center [865, 434] width 250 height 361
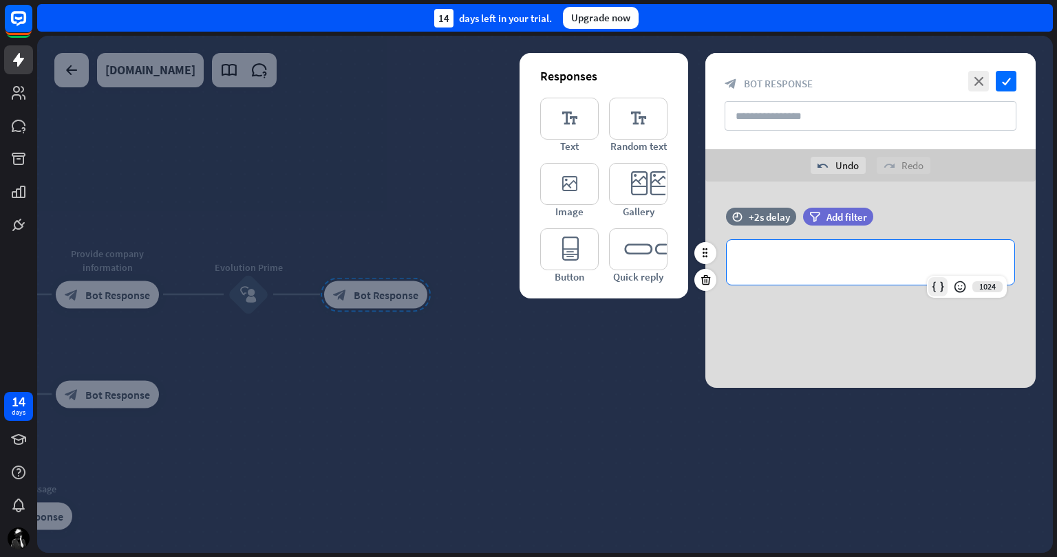
click at [936, 286] on icon at bounding box center [938, 287] width 14 height 14
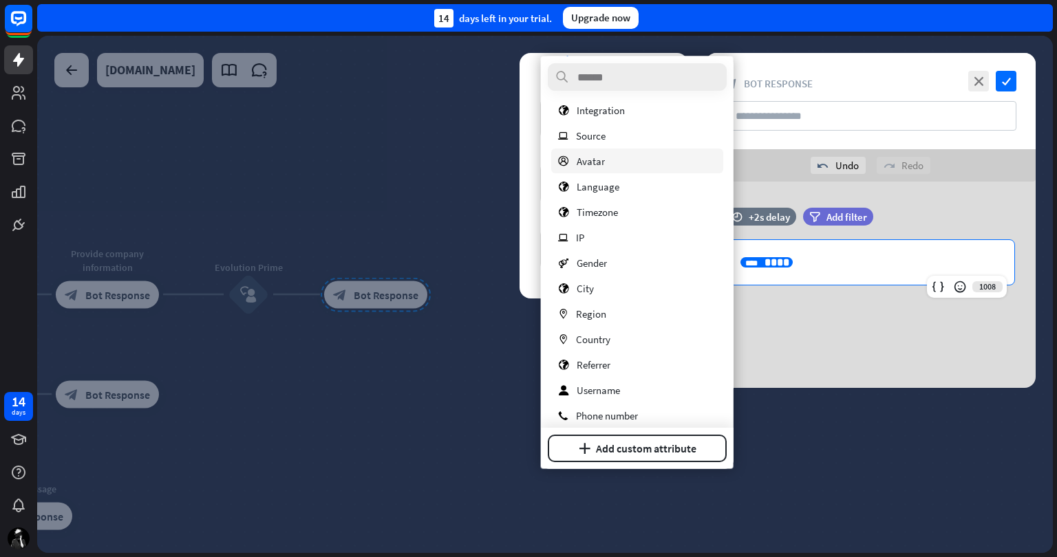
scroll to position [378, 0]
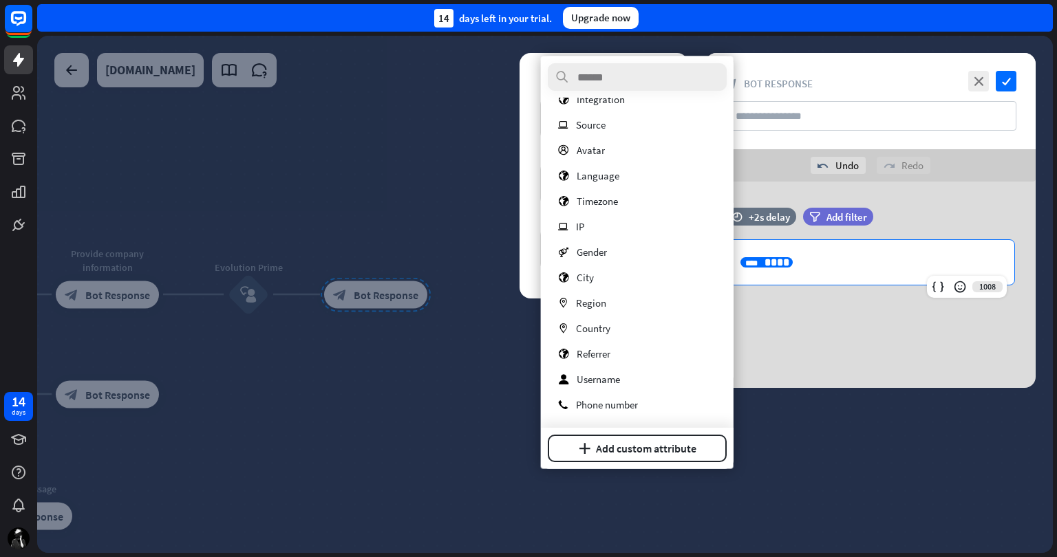
click at [837, 354] on div "**********" at bounding box center [870, 285] width 330 height 206
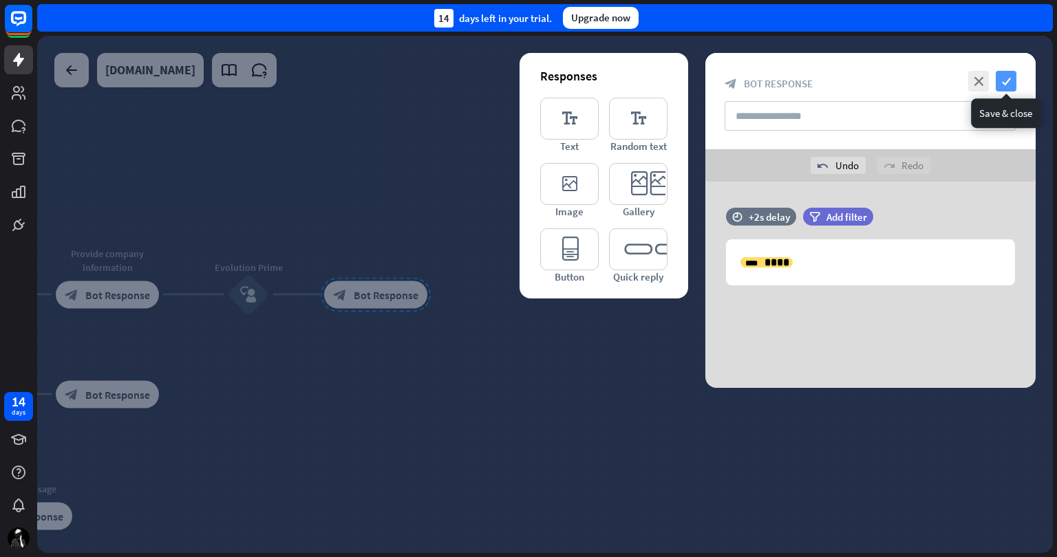
click at [1004, 77] on icon "check" at bounding box center [1006, 81] width 21 height 21
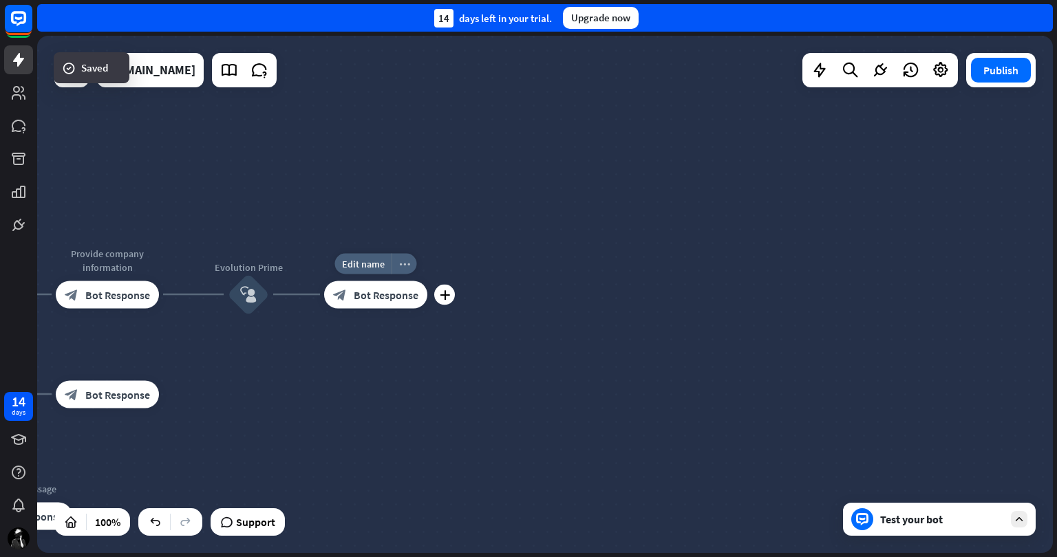
click at [402, 263] on icon "more_horiz" at bounding box center [404, 264] width 11 height 10
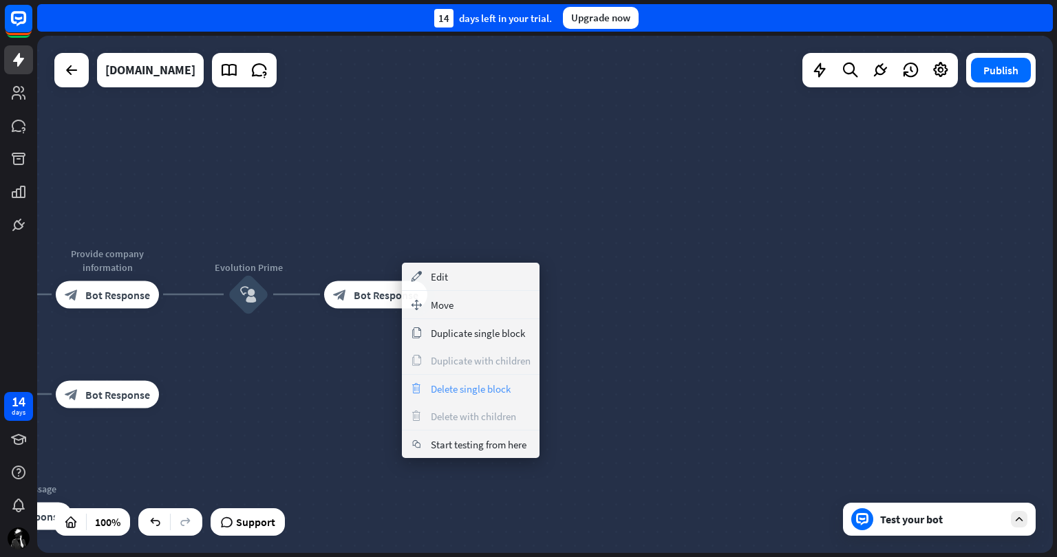
click at [476, 385] on span "Delete single block" at bounding box center [471, 389] width 80 height 13
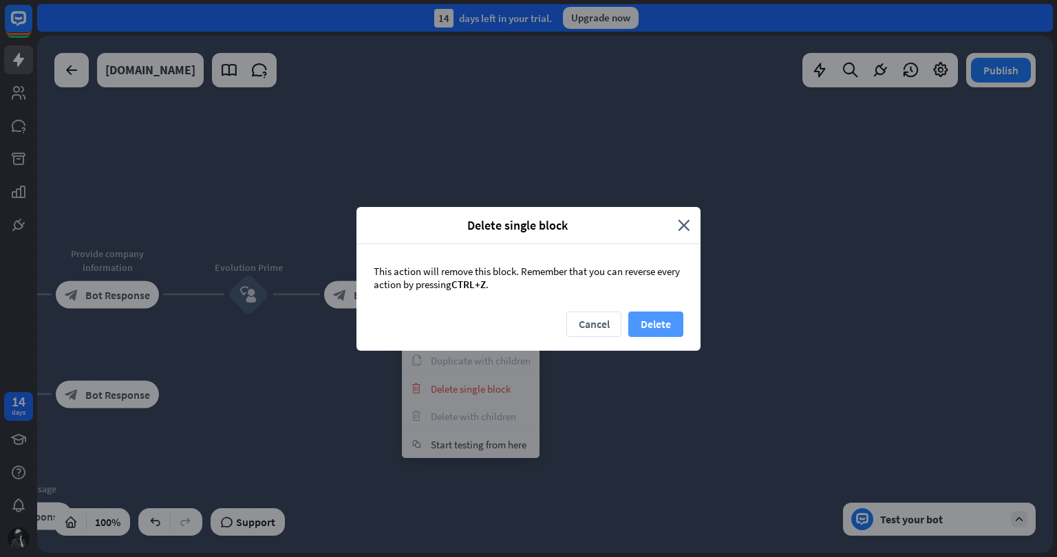
click at [658, 317] on button "Delete" at bounding box center [655, 324] width 55 height 25
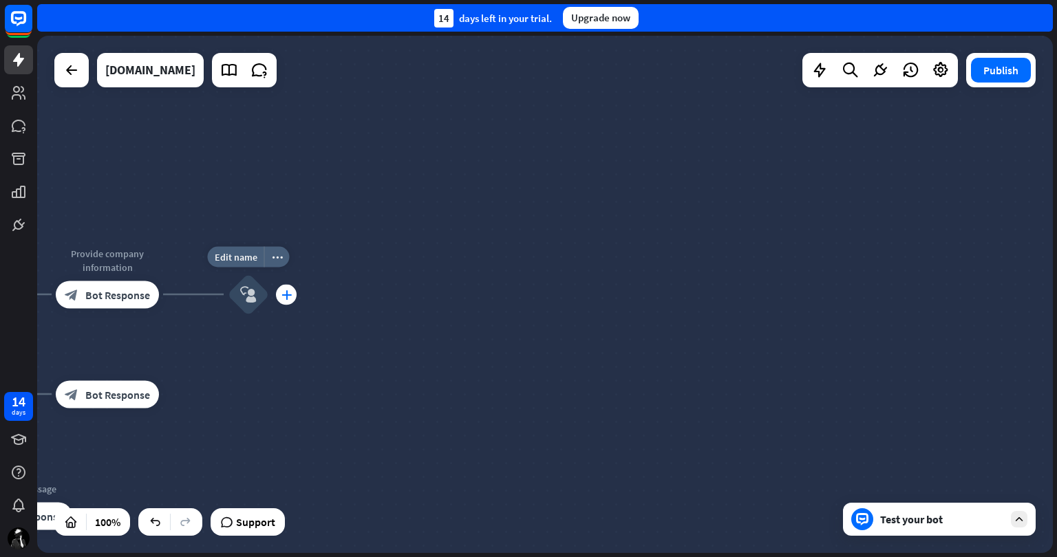
click at [284, 294] on icon "plus" at bounding box center [286, 295] width 10 height 10
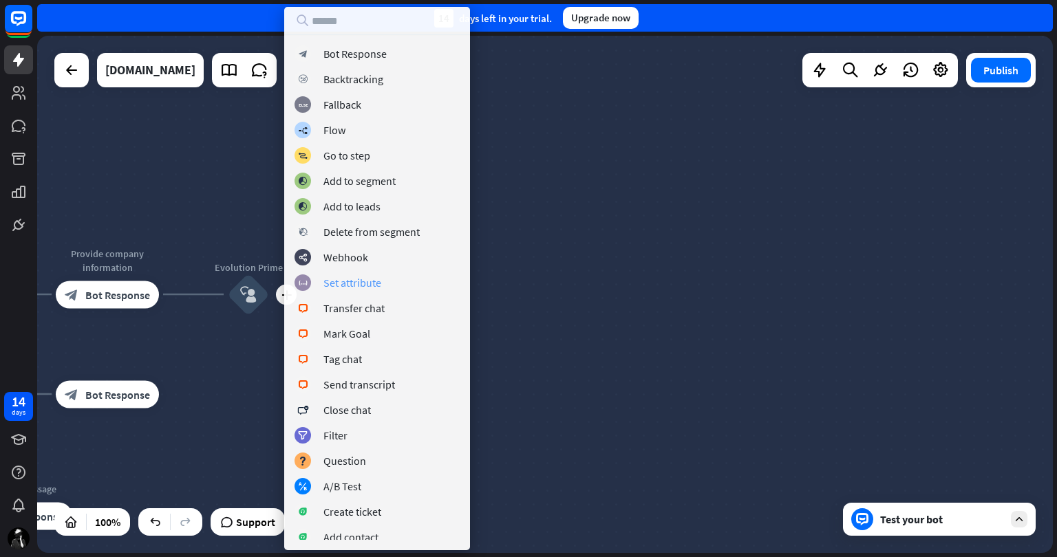
click at [366, 279] on div "Set attribute" at bounding box center [352, 283] width 58 height 14
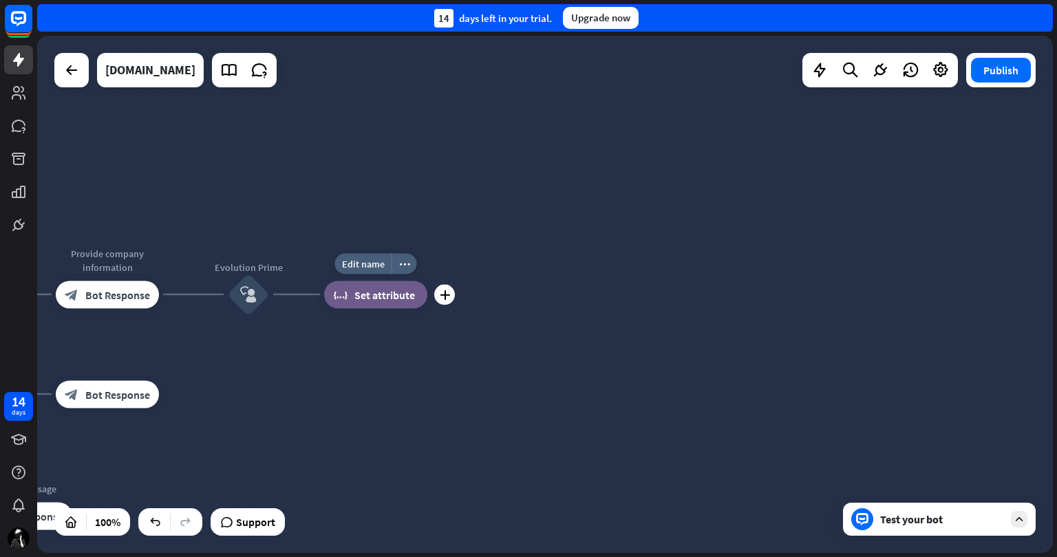
click at [377, 294] on span "Set attribute" at bounding box center [384, 295] width 61 height 14
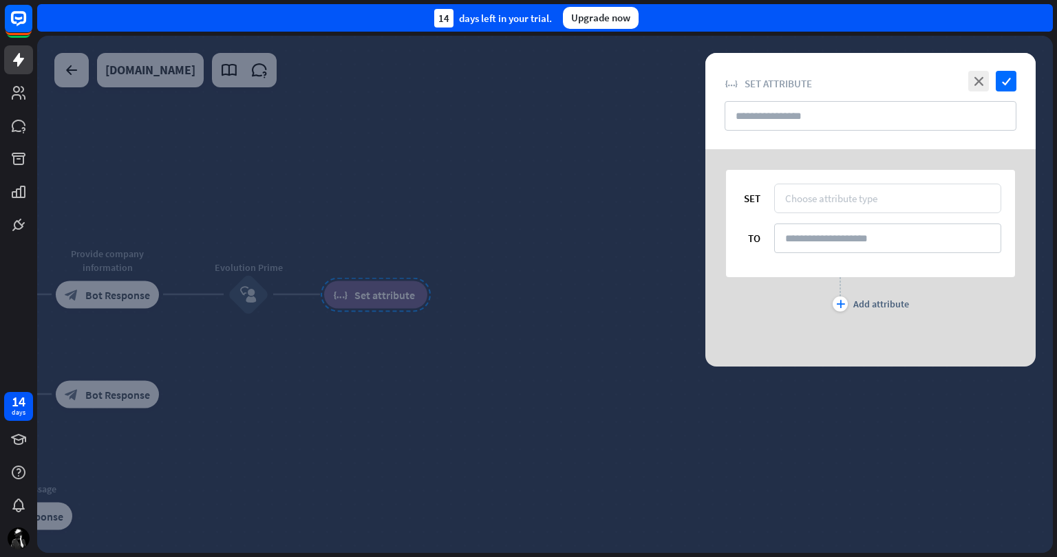
click at [862, 195] on div "Choose attribute type" at bounding box center [831, 198] width 92 height 13
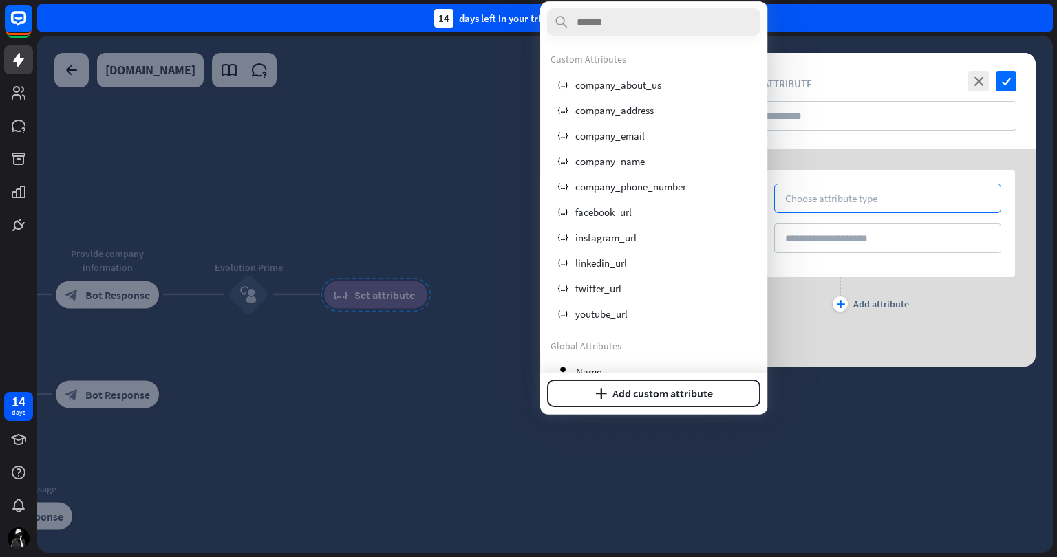
click at [921, 361] on div "SET Choose attribute type TO plus Add attribute" at bounding box center [870, 257] width 330 height 217
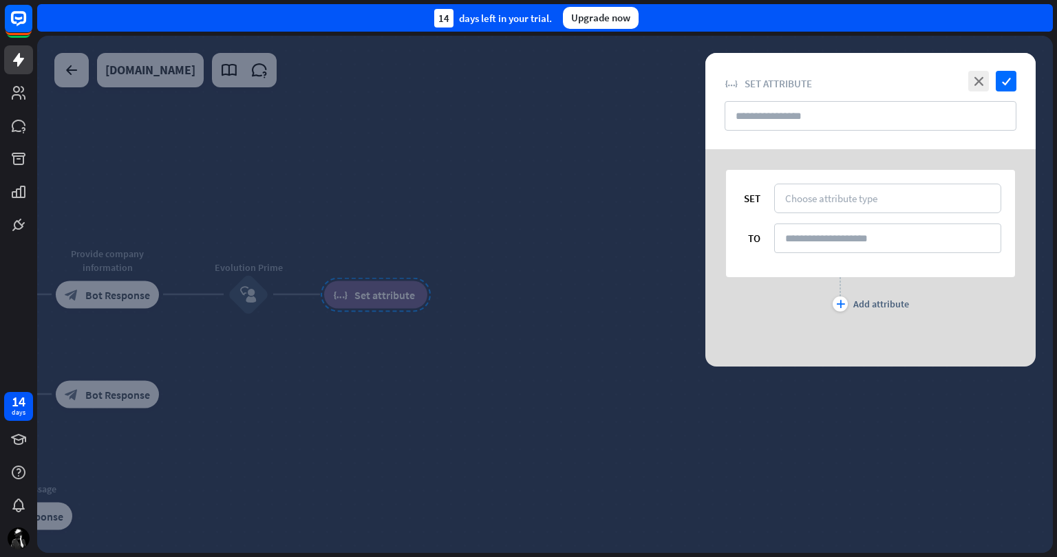
click at [445, 287] on div at bounding box center [545, 294] width 1016 height 517
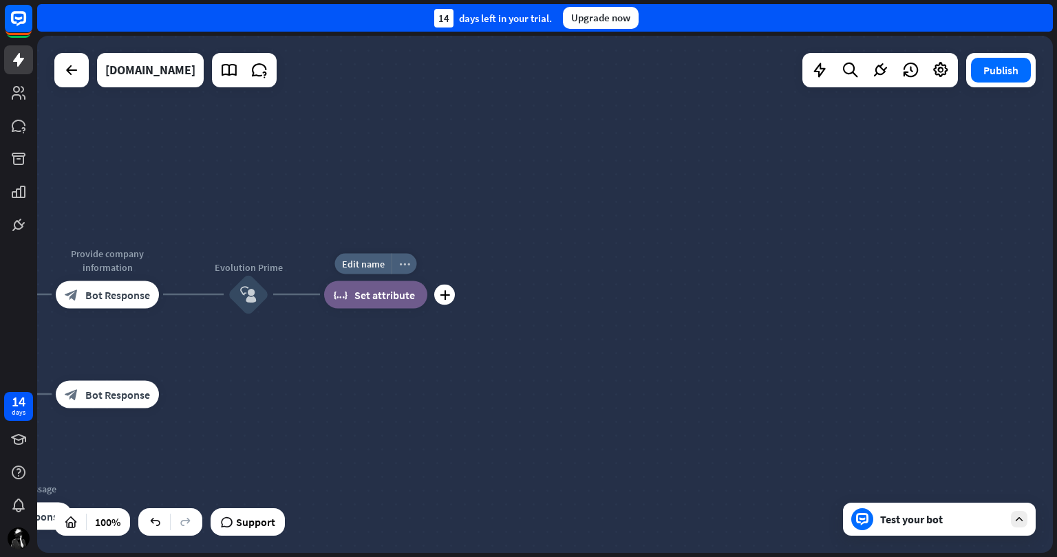
click at [408, 261] on icon "more_horiz" at bounding box center [404, 264] width 11 height 10
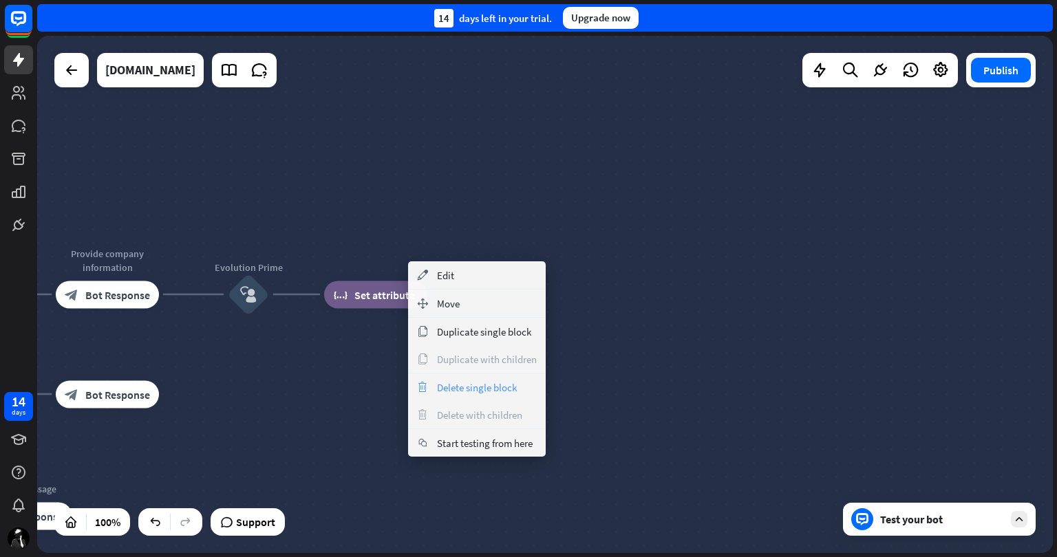
click at [474, 382] on span "Delete single block" at bounding box center [477, 387] width 80 height 13
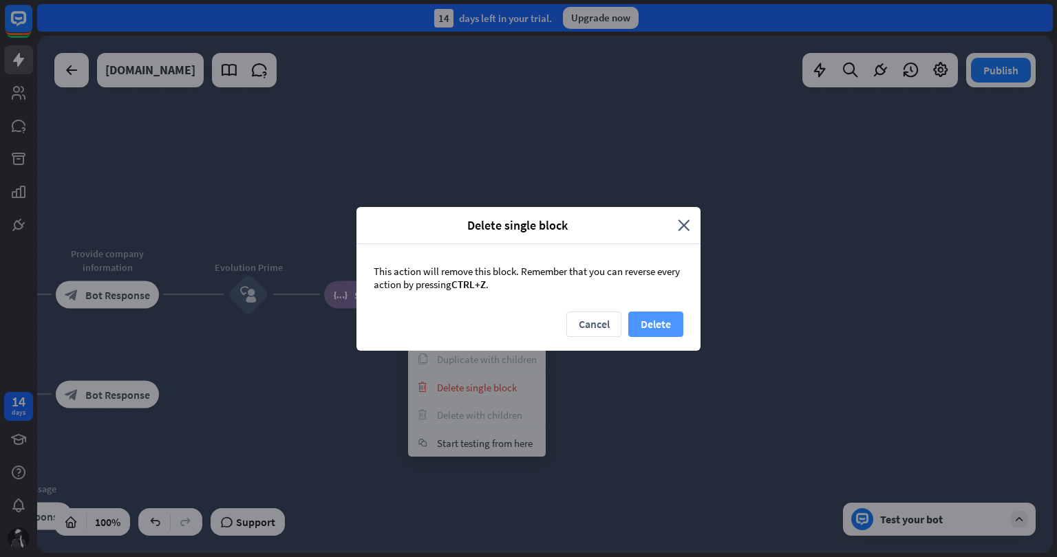
click at [650, 318] on button "Delete" at bounding box center [655, 324] width 55 height 25
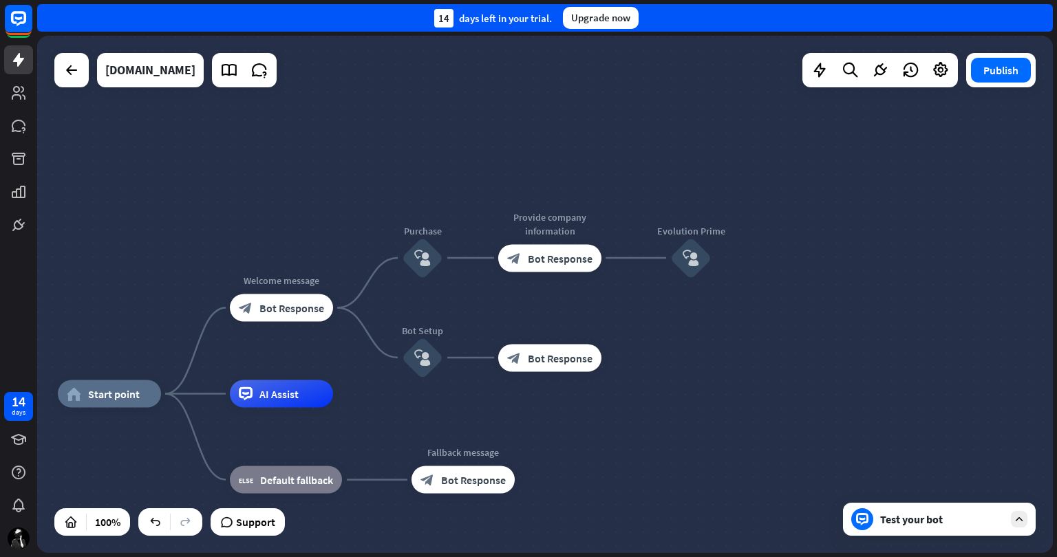
drag, startPoint x: 534, startPoint y: 338, endPoint x: 801, endPoint y: 294, distance: 270.6
click at [812, 303] on div "home_2 Start point Welcome message block_bot_response Bot Response Purchase blo…" at bounding box center [545, 294] width 1016 height 517
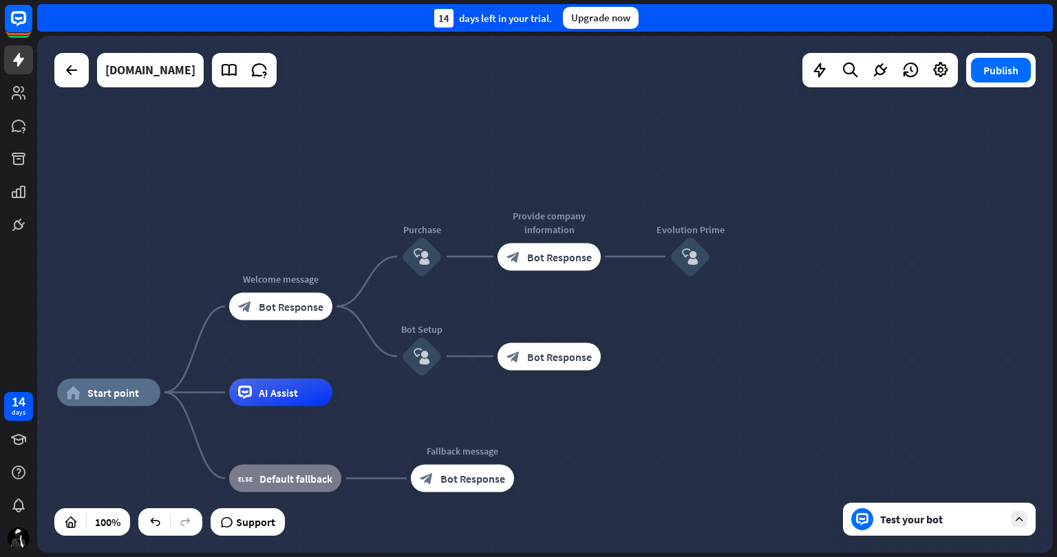
drag, startPoint x: 801, startPoint y: 294, endPoint x: 804, endPoint y: 304, distance: 10.7
click at [805, 303] on div "home_2 Start point Welcome message block_bot_response Bot Response Purchase blo…" at bounding box center [545, 294] width 1016 height 517
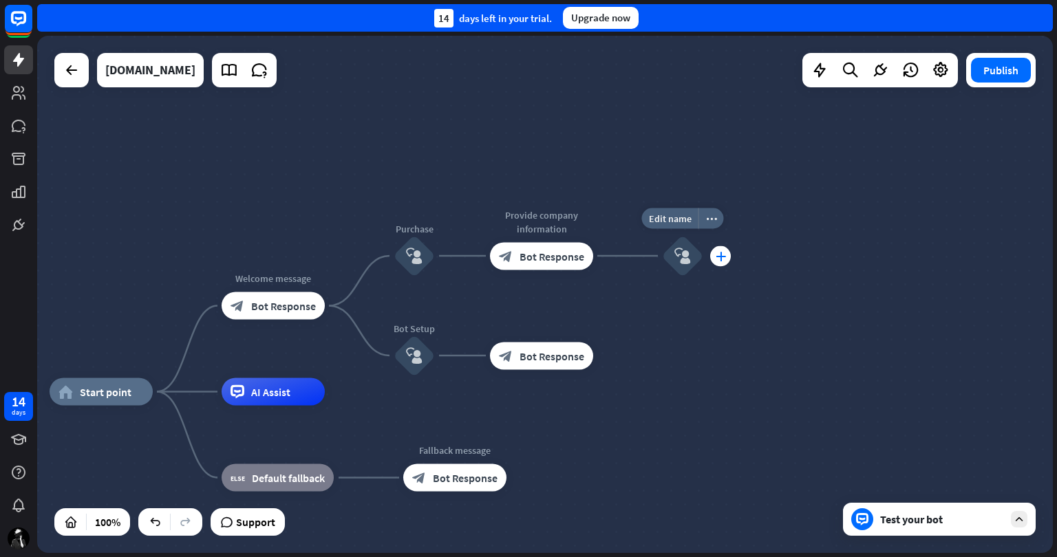
click at [723, 254] on icon "plus" at bounding box center [721, 256] width 10 height 10
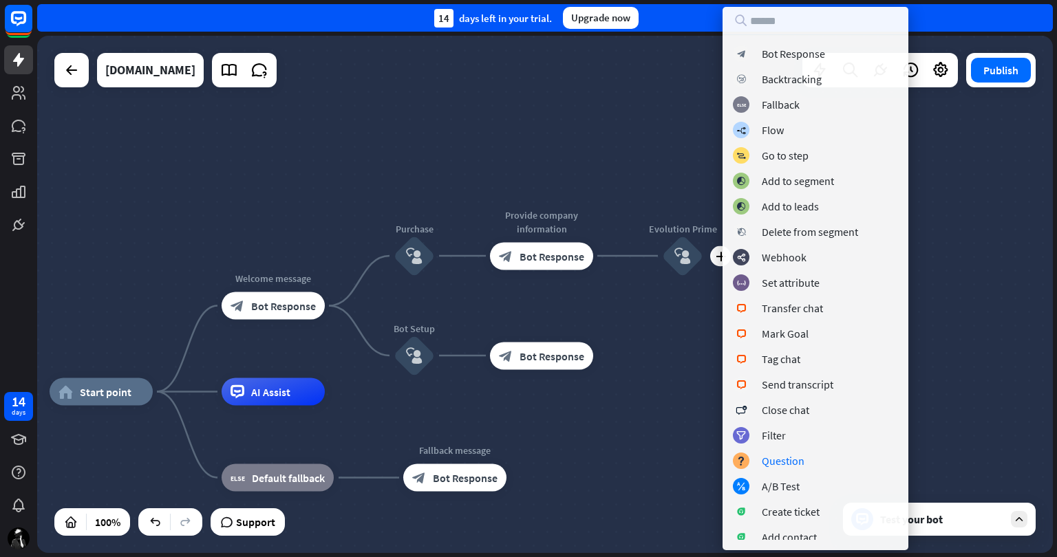
click at [652, 383] on div "home_2 Start point Welcome message block_bot_response Bot Response Purchase blo…" at bounding box center [545, 294] width 1016 height 517
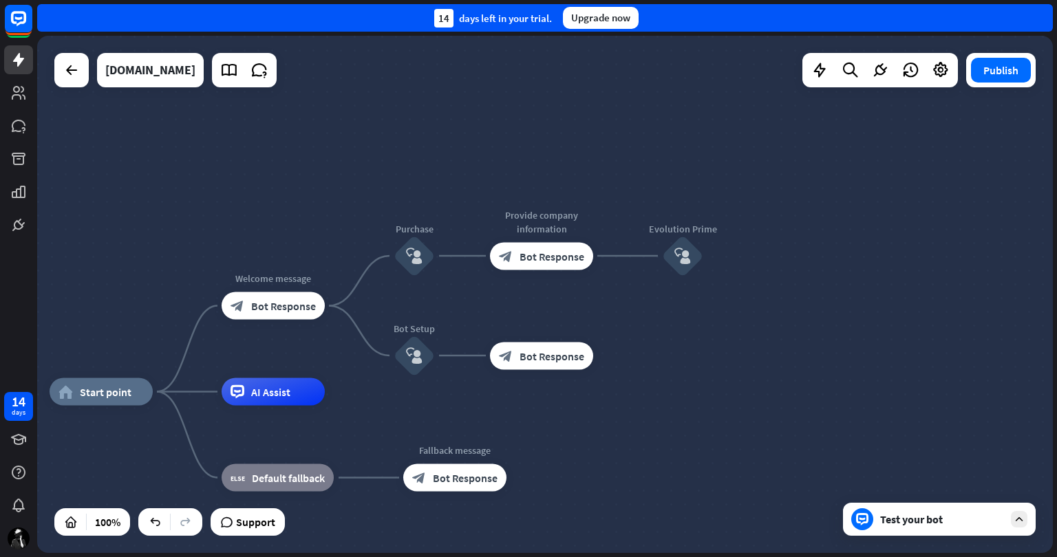
click at [920, 533] on div "Test your bot" at bounding box center [939, 519] width 193 height 33
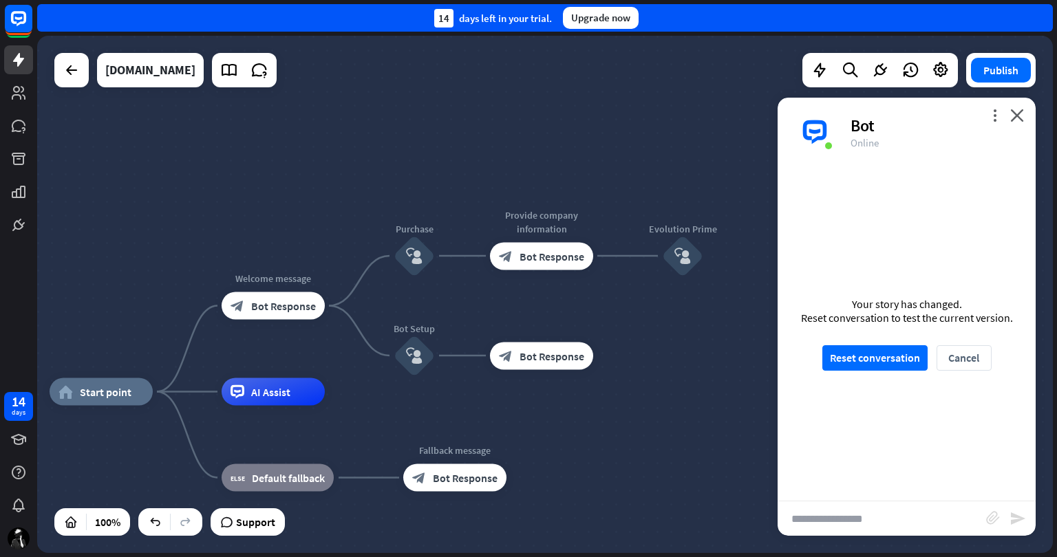
click at [712, 323] on div "home_2 Start point Welcome message block_bot_response Bot Response Purchase blo…" at bounding box center [545, 294] width 1016 height 517
click at [1012, 118] on icon "close" at bounding box center [1017, 115] width 14 height 13
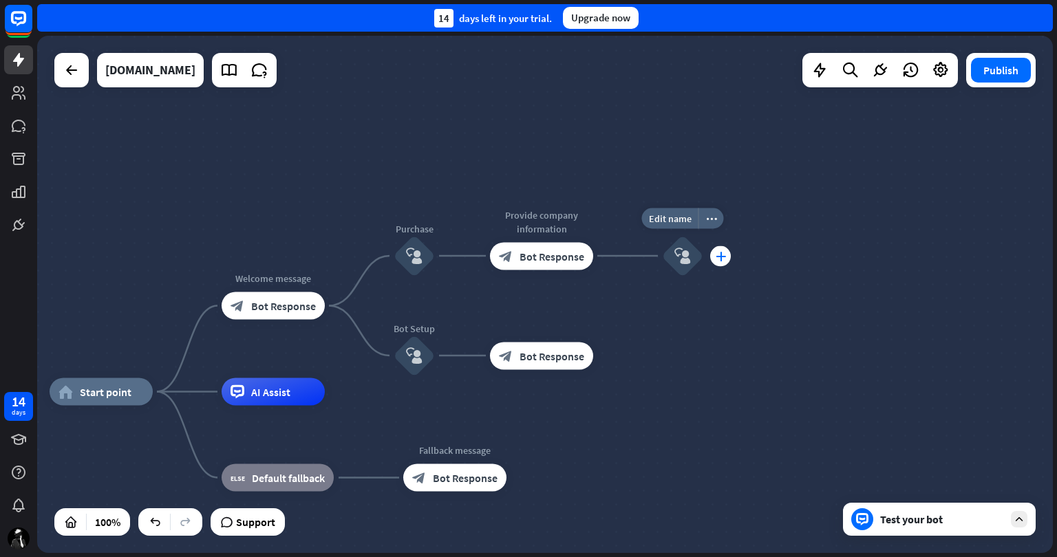
click at [724, 255] on icon "plus" at bounding box center [721, 256] width 10 height 10
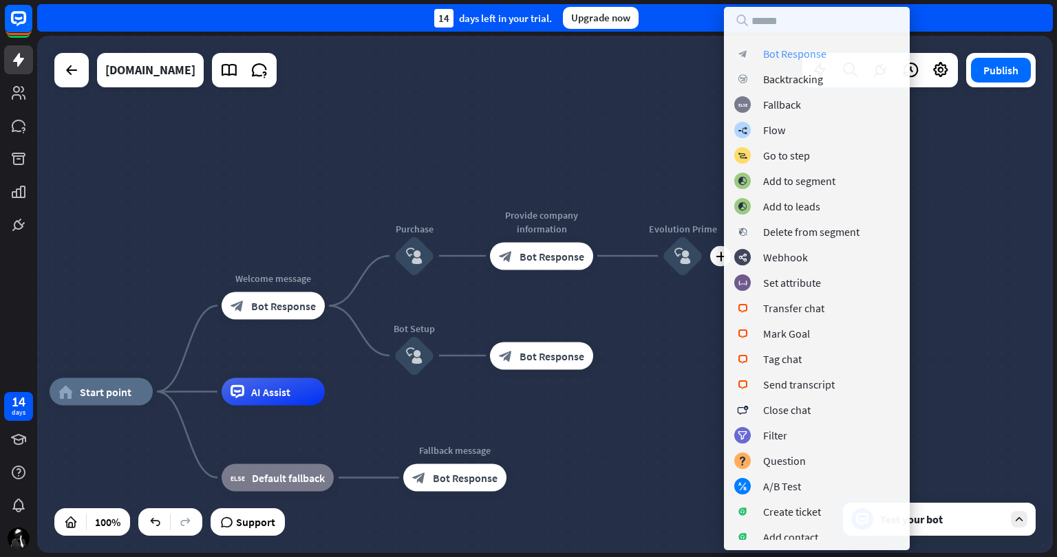
click at [807, 54] on div "Bot Response" at bounding box center [794, 54] width 63 height 14
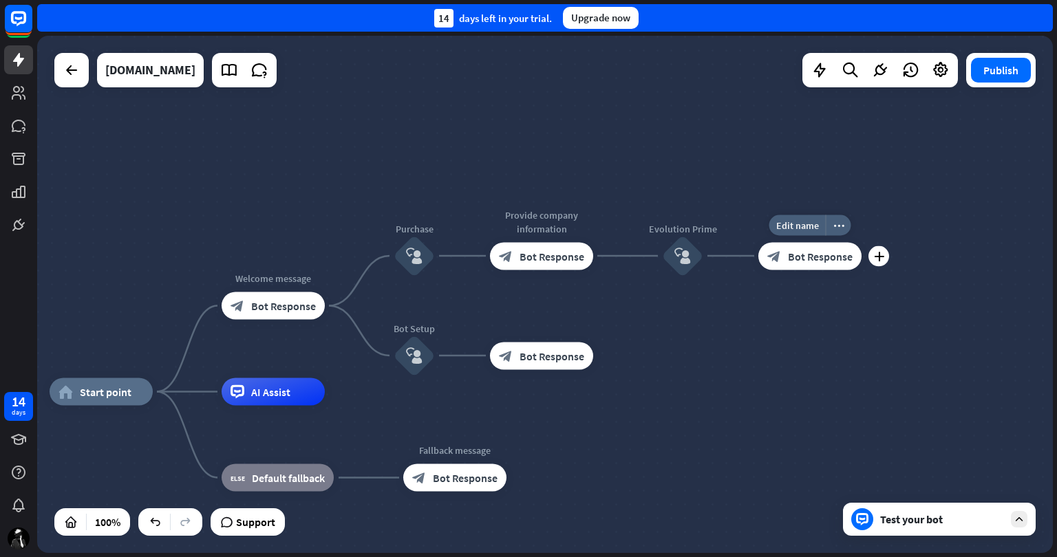
click at [826, 255] on span "Bot Response" at bounding box center [820, 256] width 65 height 14
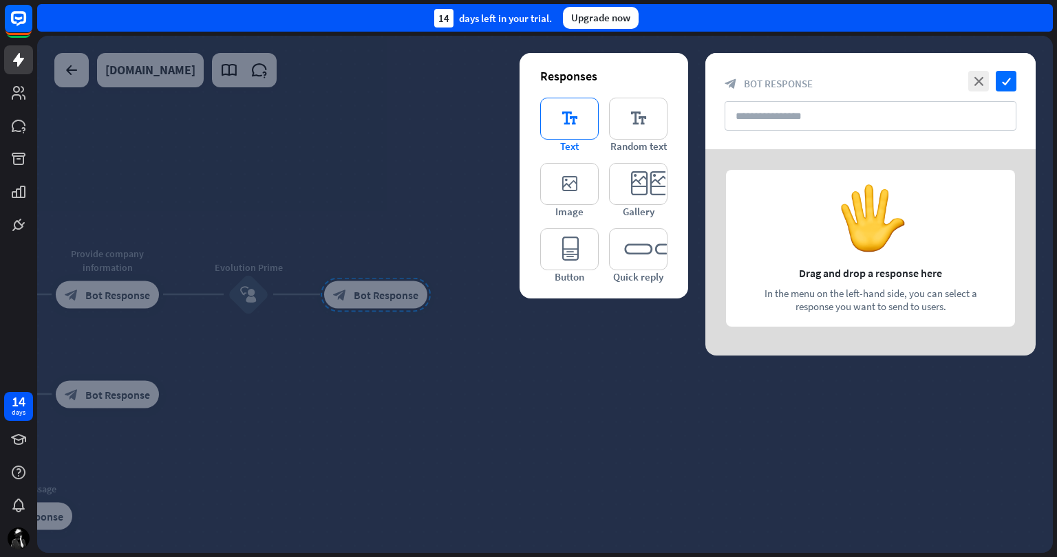
click at [563, 126] on icon "editor_text" at bounding box center [569, 119] width 58 height 42
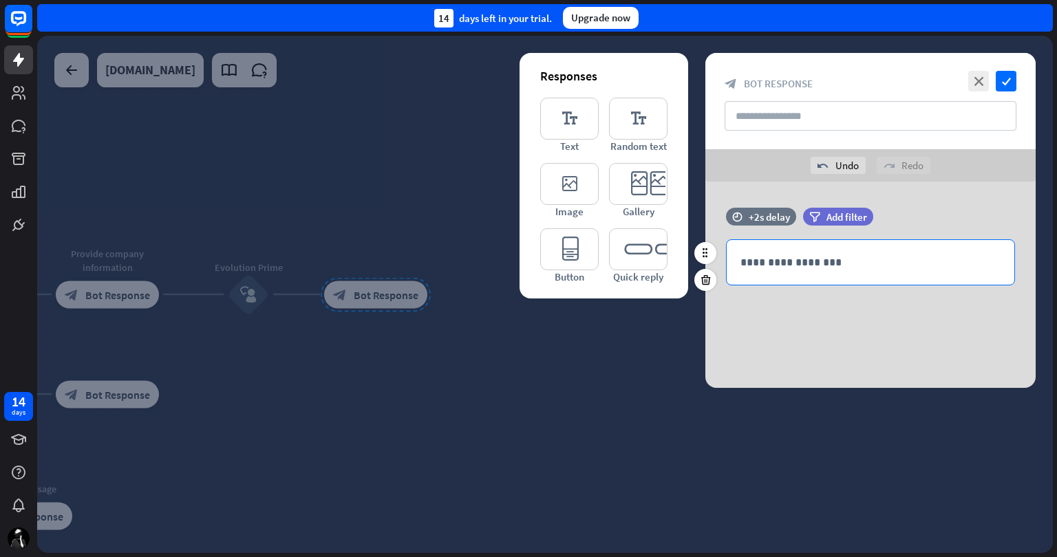
click at [859, 262] on p "**********" at bounding box center [870, 262] width 260 height 17
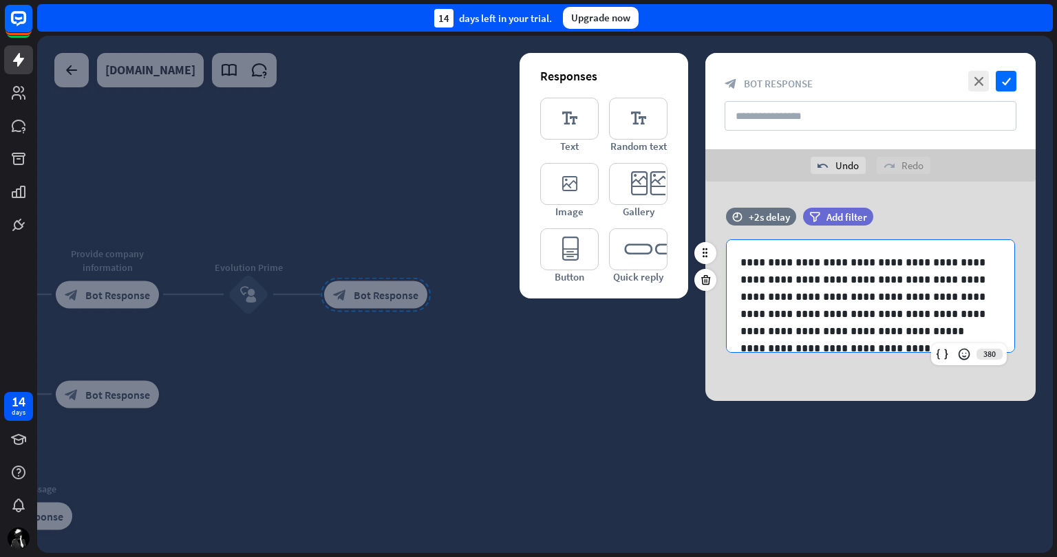
click at [765, 323] on p "**********" at bounding box center [865, 297] width 250 height 86
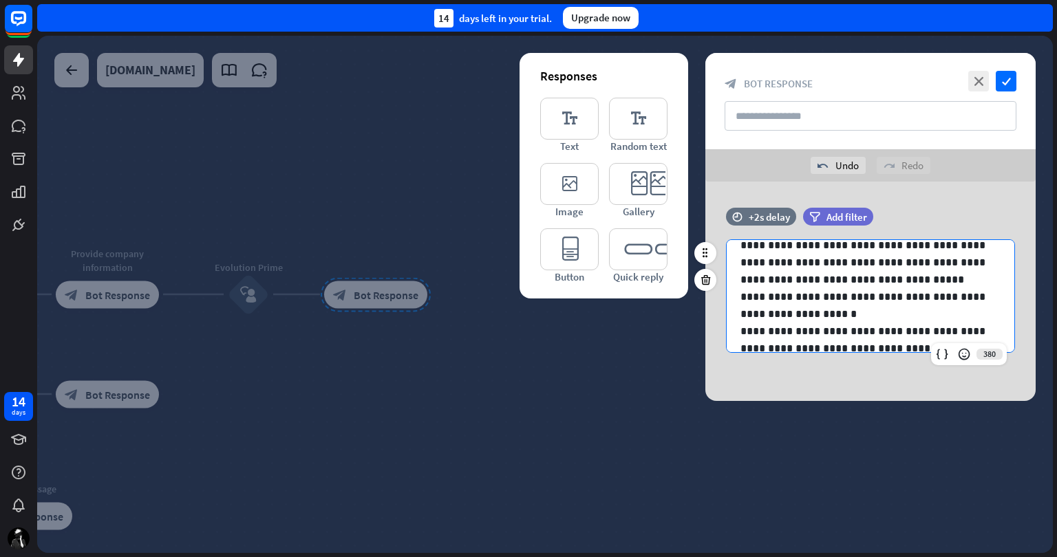
click at [826, 314] on p "**********" at bounding box center [865, 305] width 250 height 34
drag, startPoint x: 859, startPoint y: 282, endPoint x: 897, endPoint y: 264, distance: 42.8
click at [897, 264] on p "**********" at bounding box center [865, 245] width 250 height 86
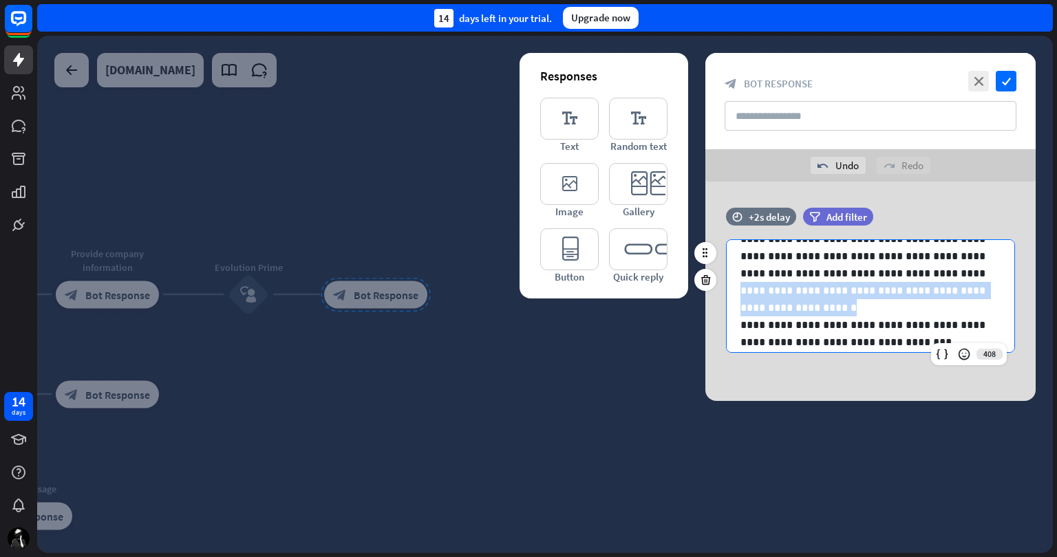
drag, startPoint x: 890, startPoint y: 305, endPoint x: 899, endPoint y: 277, distance: 28.7
click at [899, 277] on div "**********" at bounding box center [871, 334] width 288 height 268
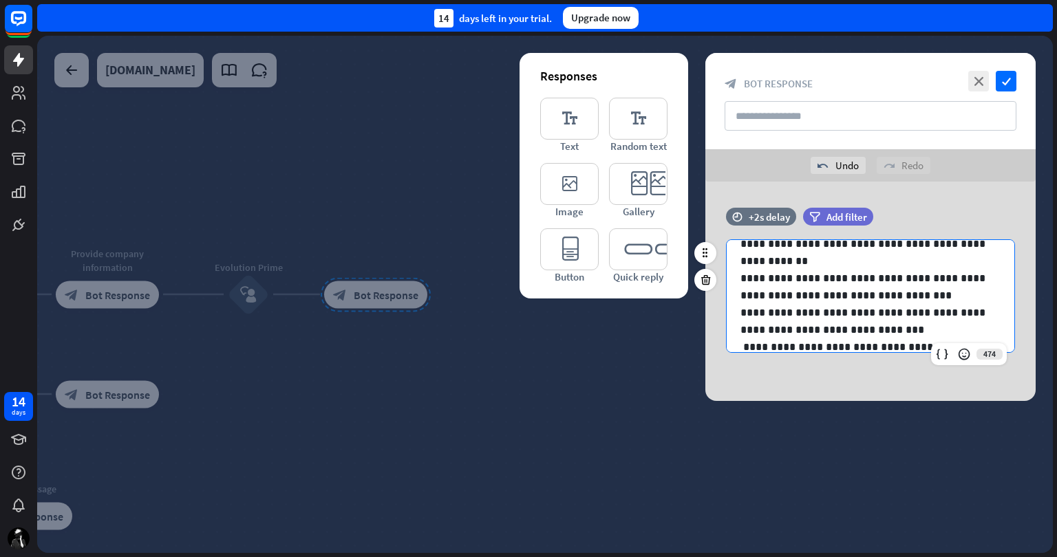
scroll to position [69, 0]
click at [910, 297] on p "**********" at bounding box center [865, 288] width 250 height 34
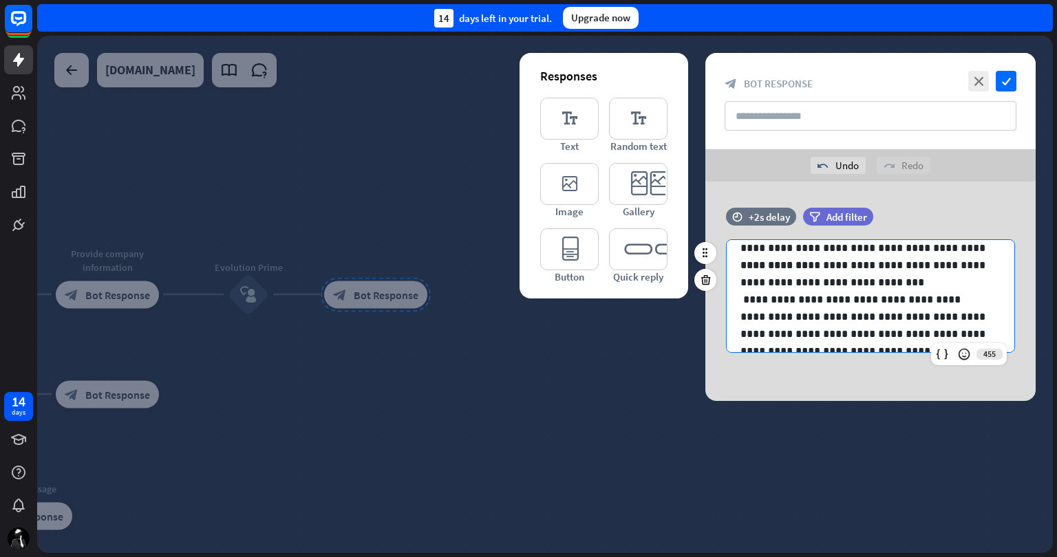
scroll to position [138, 0]
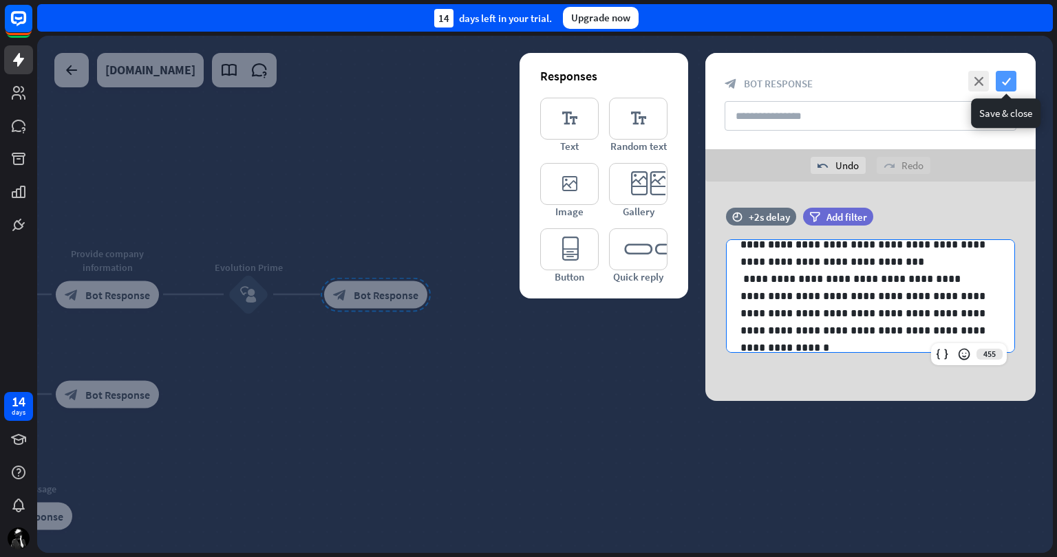
click at [1003, 83] on icon "check" at bounding box center [1006, 81] width 21 height 21
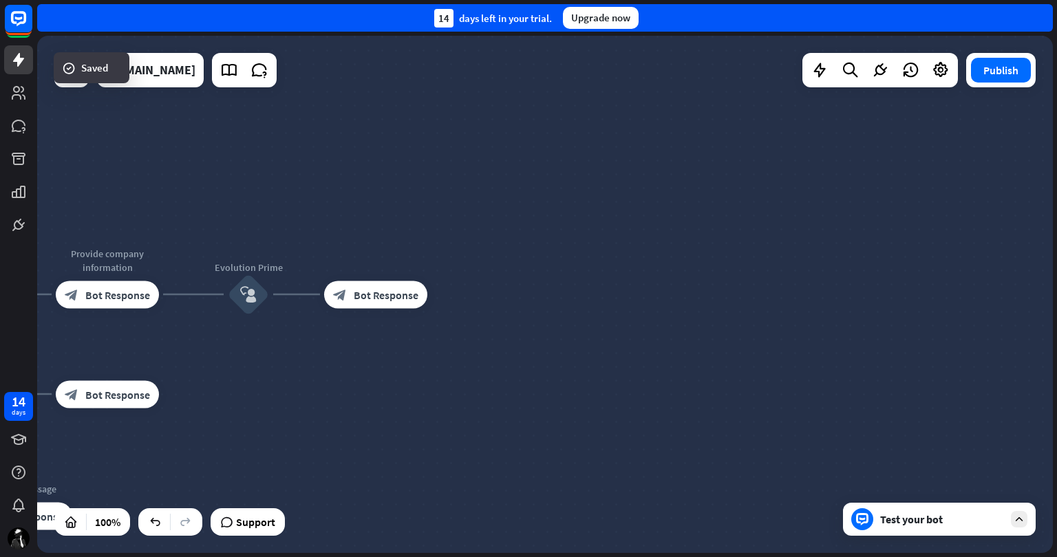
click at [938, 520] on div "Test your bot" at bounding box center [942, 520] width 124 height 14
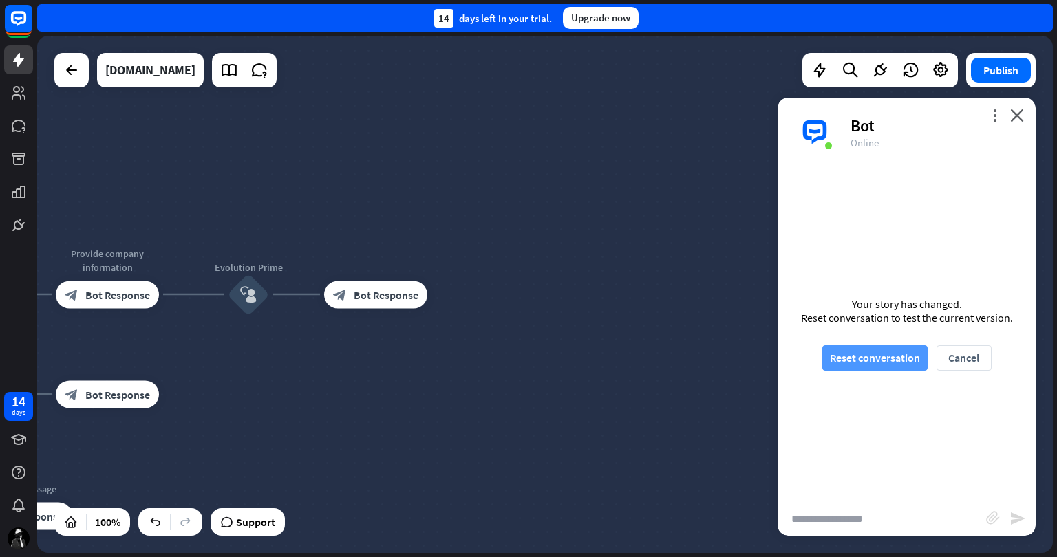
click at [886, 350] on button "Reset conversation" at bounding box center [874, 357] width 105 height 25
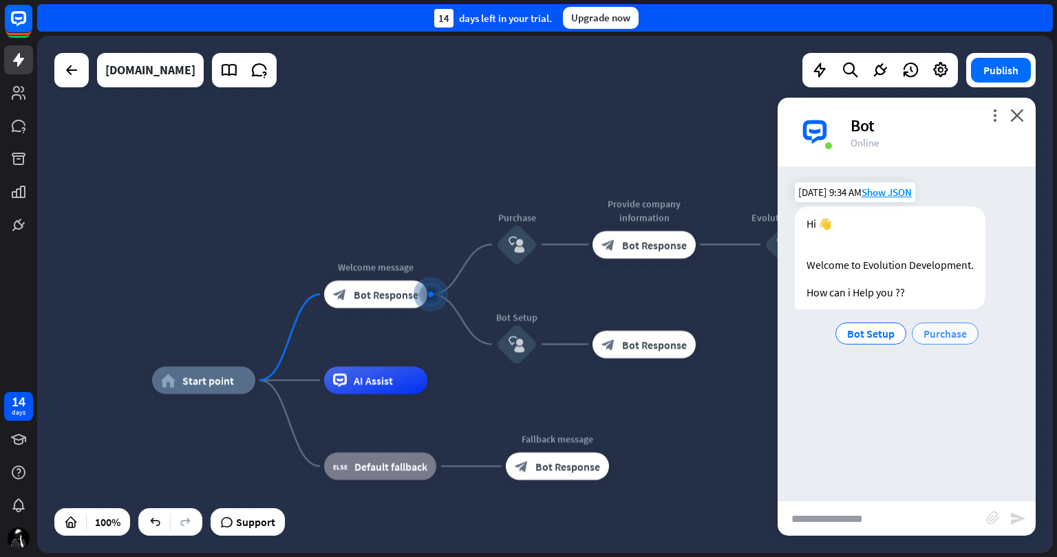
click at [954, 327] on span "Purchase" at bounding box center [944, 334] width 43 height 14
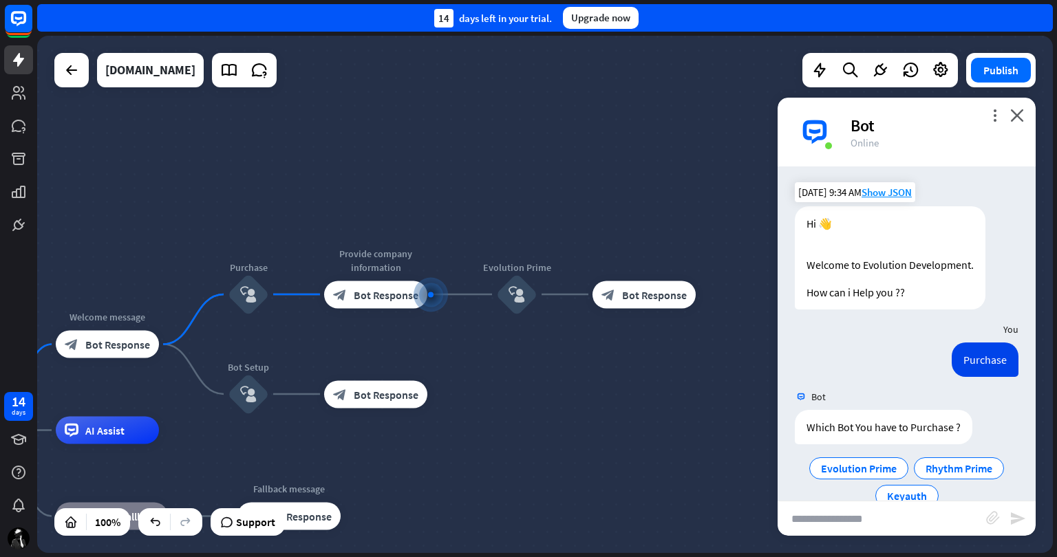
scroll to position [30, 0]
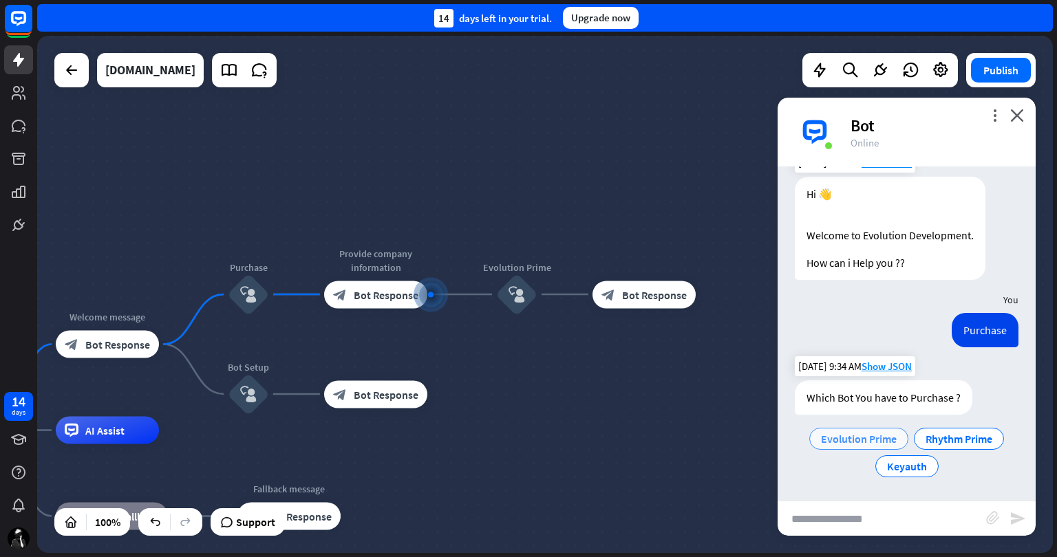
click at [864, 441] on span "Evolution Prime" at bounding box center [859, 439] width 76 height 14
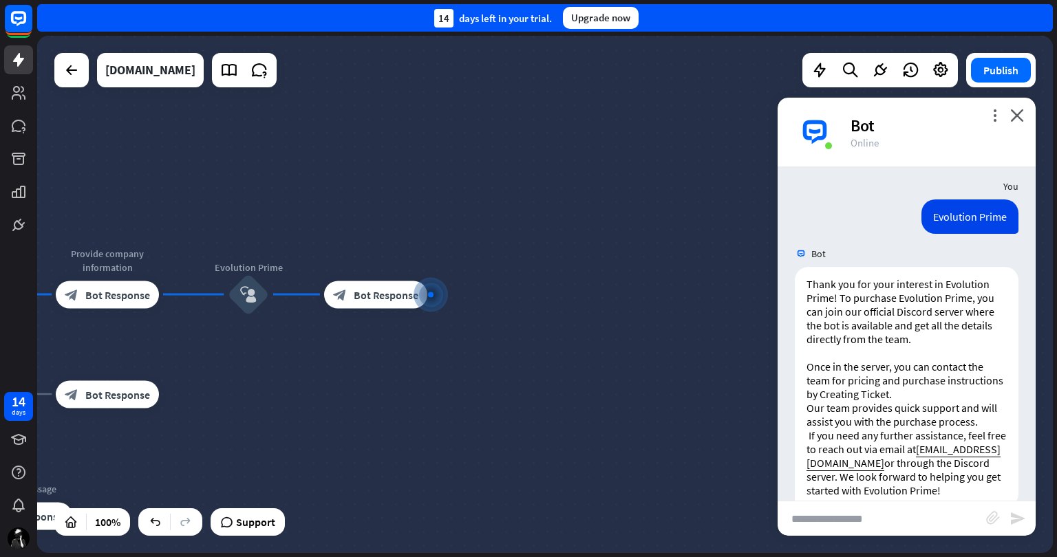
scroll to position [319, 0]
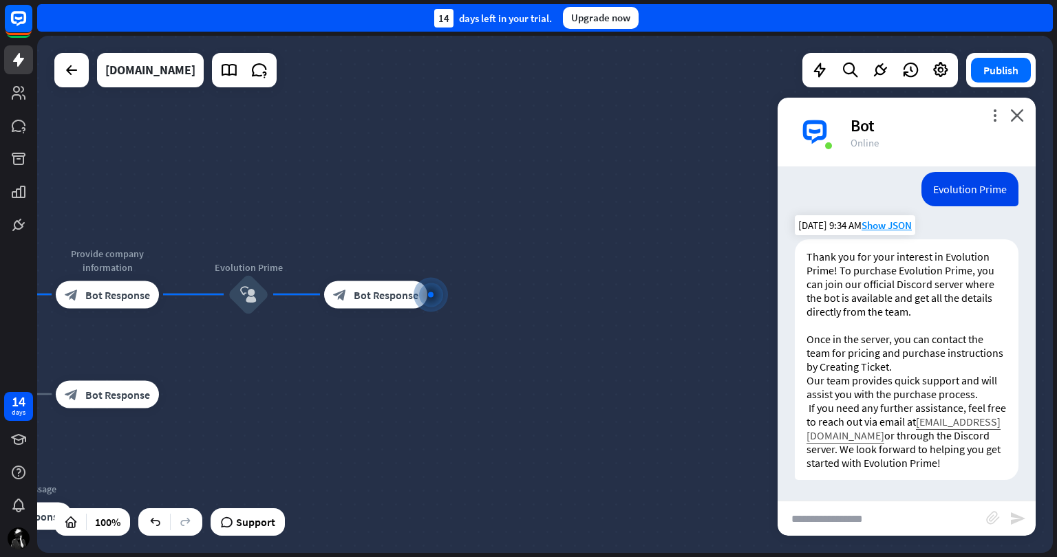
click at [900, 423] on link "[EMAIL_ADDRESS][DOMAIN_NAME]" at bounding box center [903, 429] width 194 height 28
click at [409, 266] on div "more_horiz" at bounding box center [404, 263] width 25 height 21
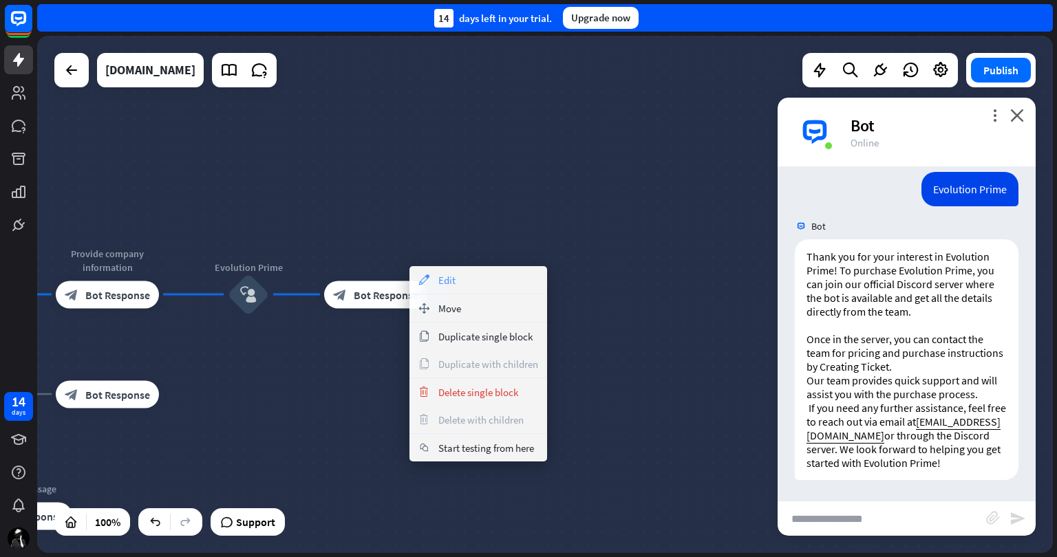
click at [458, 280] on div "appearance Edit" at bounding box center [478, 280] width 138 height 28
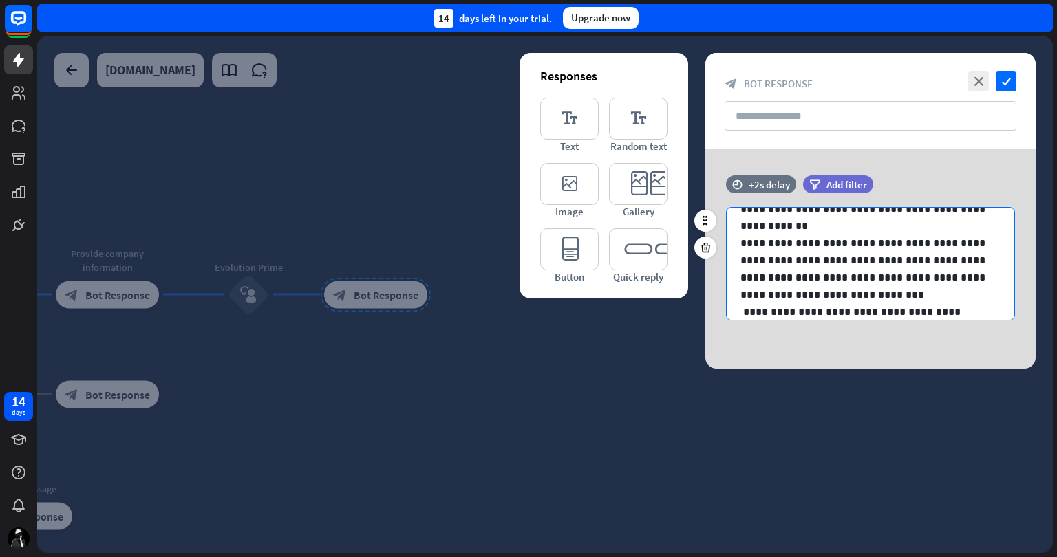
scroll to position [78, 0]
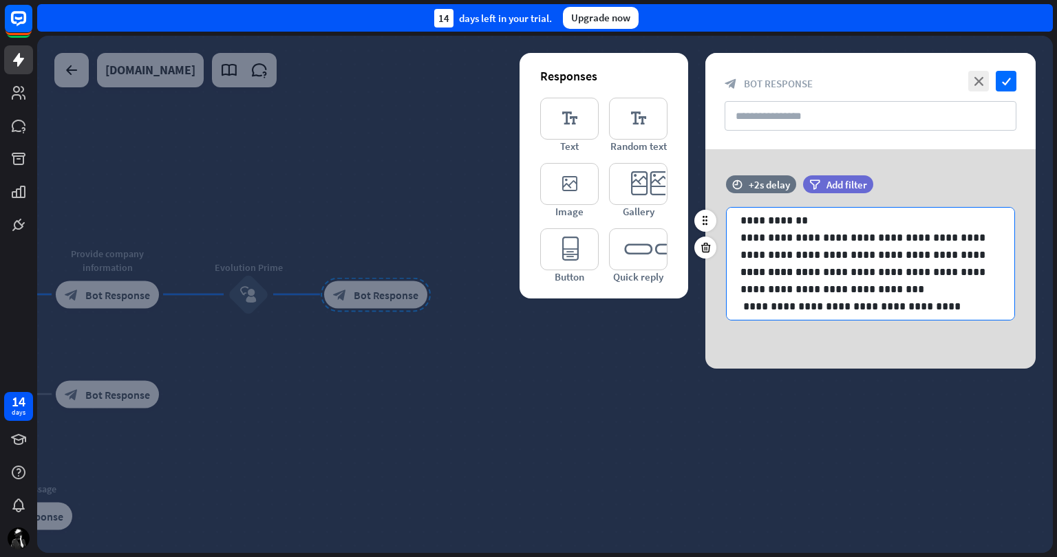
click at [877, 286] on p "**********" at bounding box center [865, 281] width 250 height 34
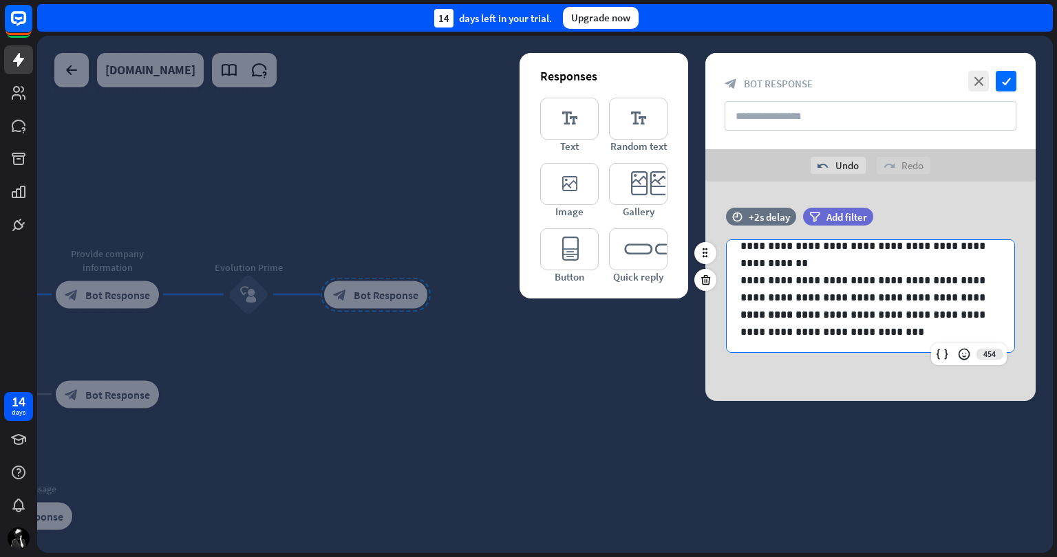
scroll to position [69, 0]
click at [916, 294] on p "**********" at bounding box center [865, 288] width 250 height 34
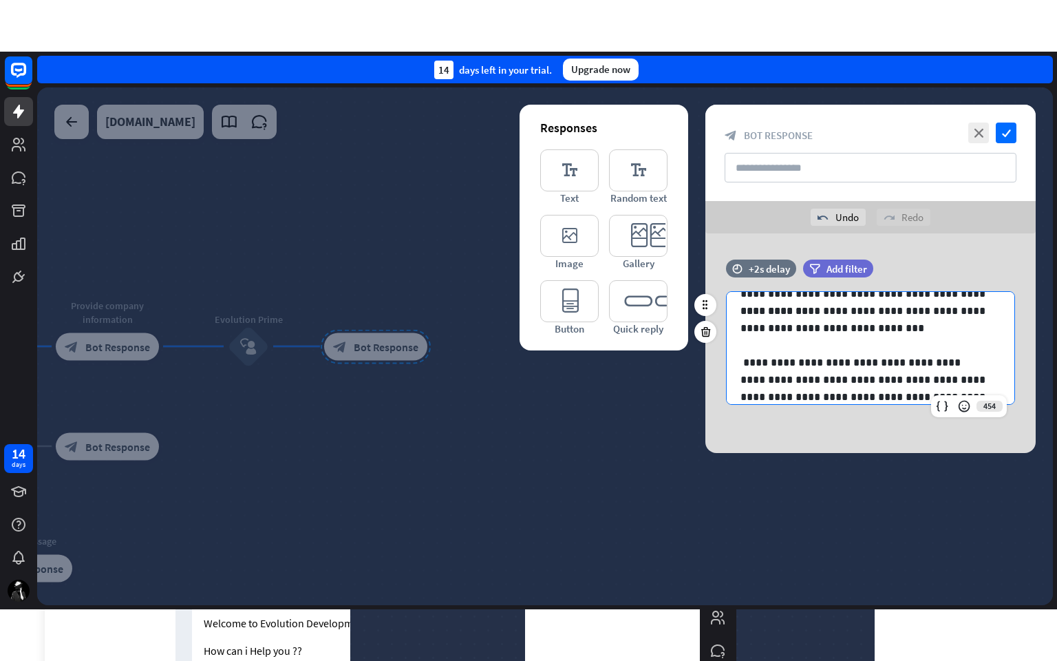
scroll to position [156, 0]
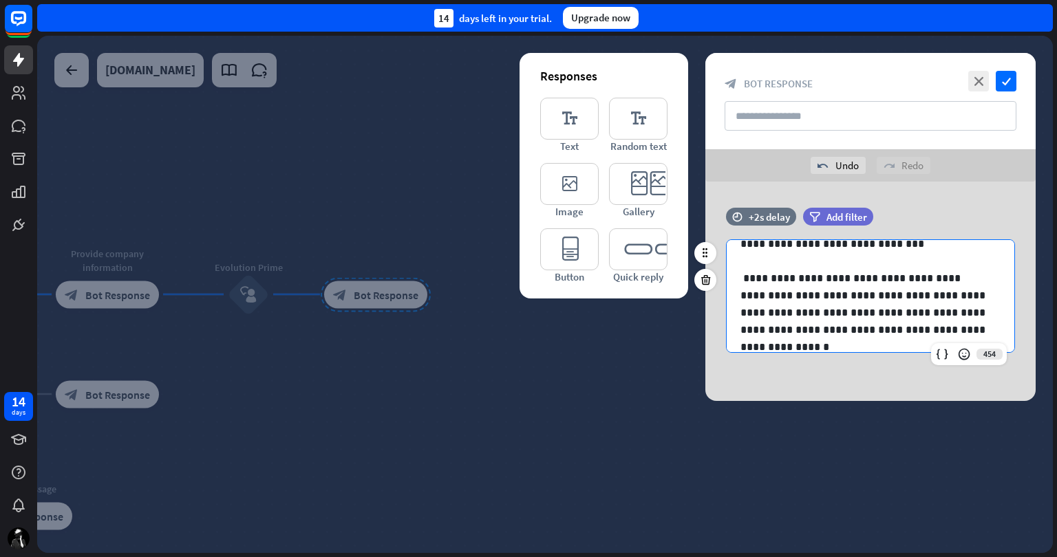
click at [824, 314] on p "**********" at bounding box center [865, 304] width 250 height 69
click at [944, 295] on p "**********" at bounding box center [865, 304] width 250 height 69
click at [1005, 77] on icon "check" at bounding box center [1006, 81] width 21 height 21
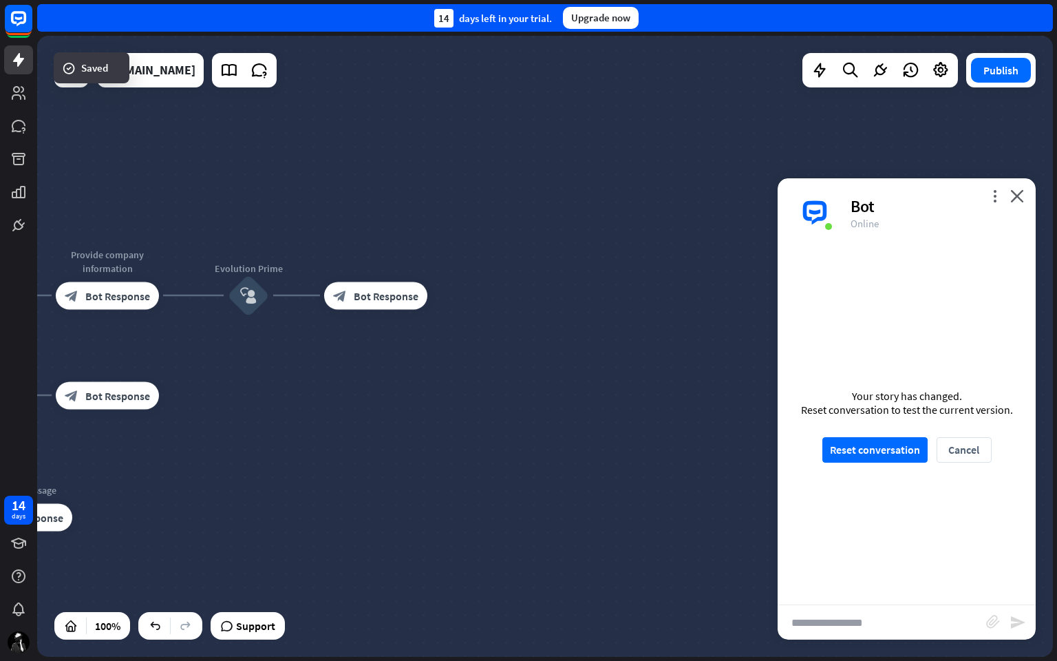
scroll to position [297, 0]
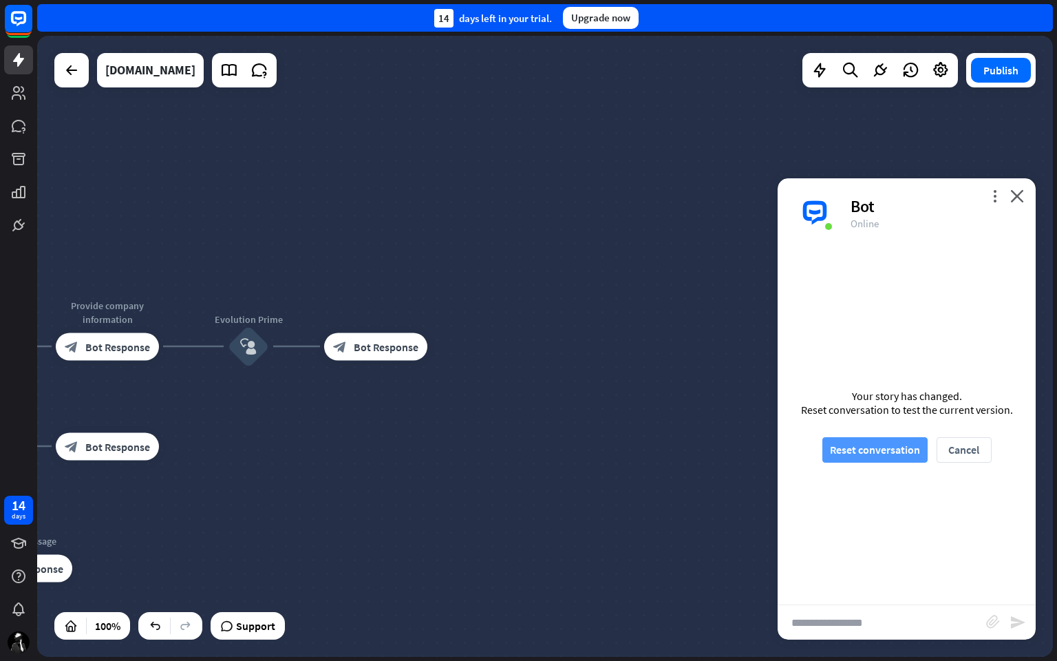
click at [867, 446] on button "Reset conversation" at bounding box center [874, 449] width 105 height 25
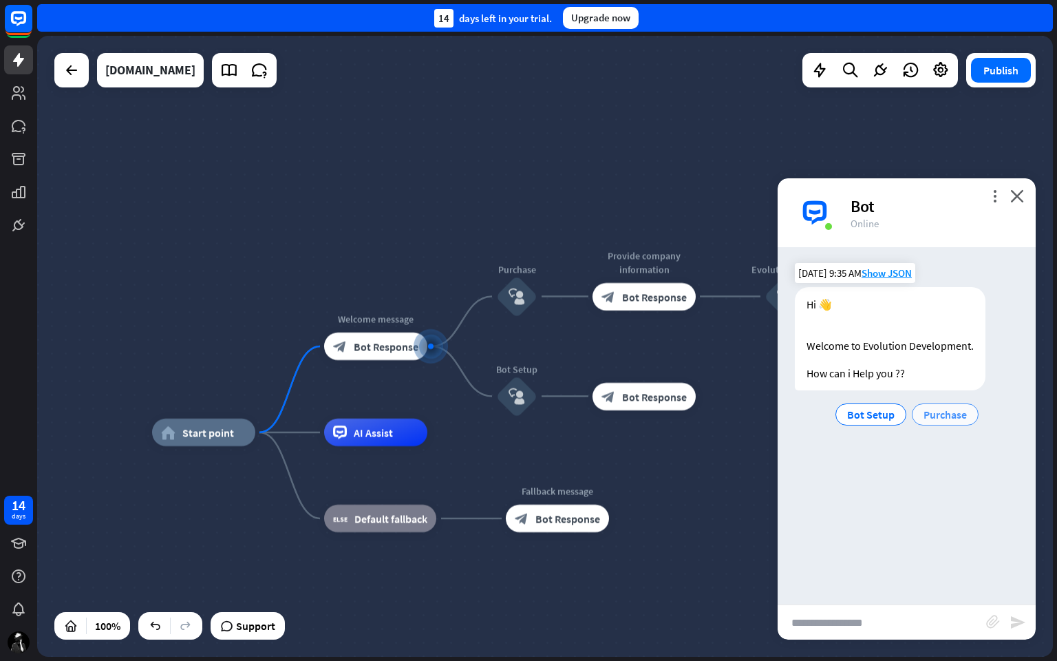
click at [945, 407] on span "Purchase" at bounding box center [944, 414] width 43 height 14
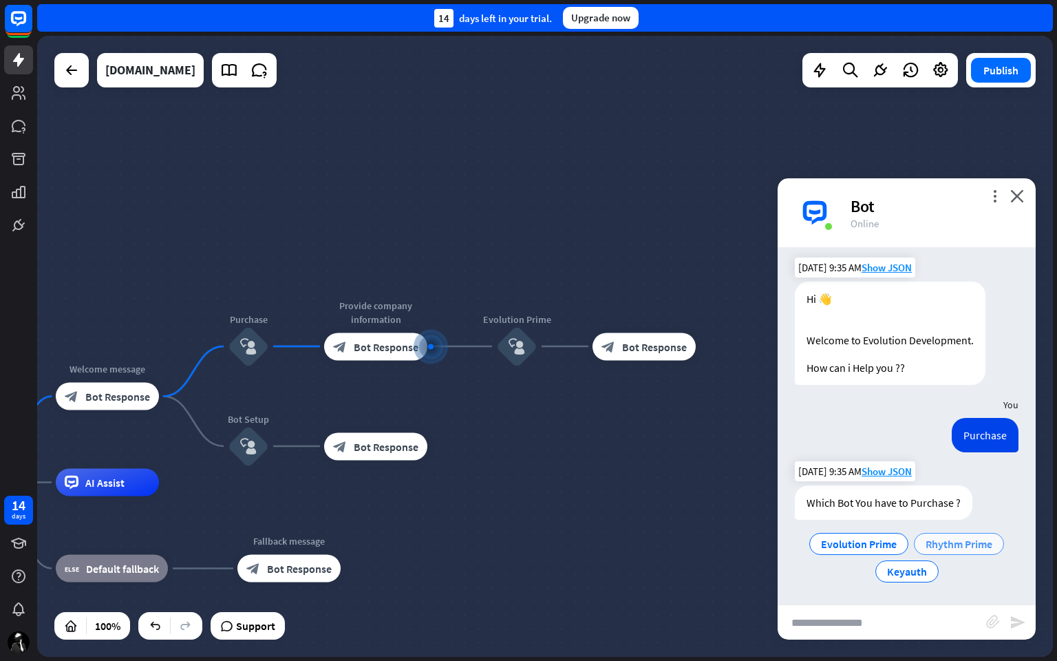
scroll to position [6, 0]
click at [857, 538] on span "Evolution Prime" at bounding box center [859, 543] width 76 height 14
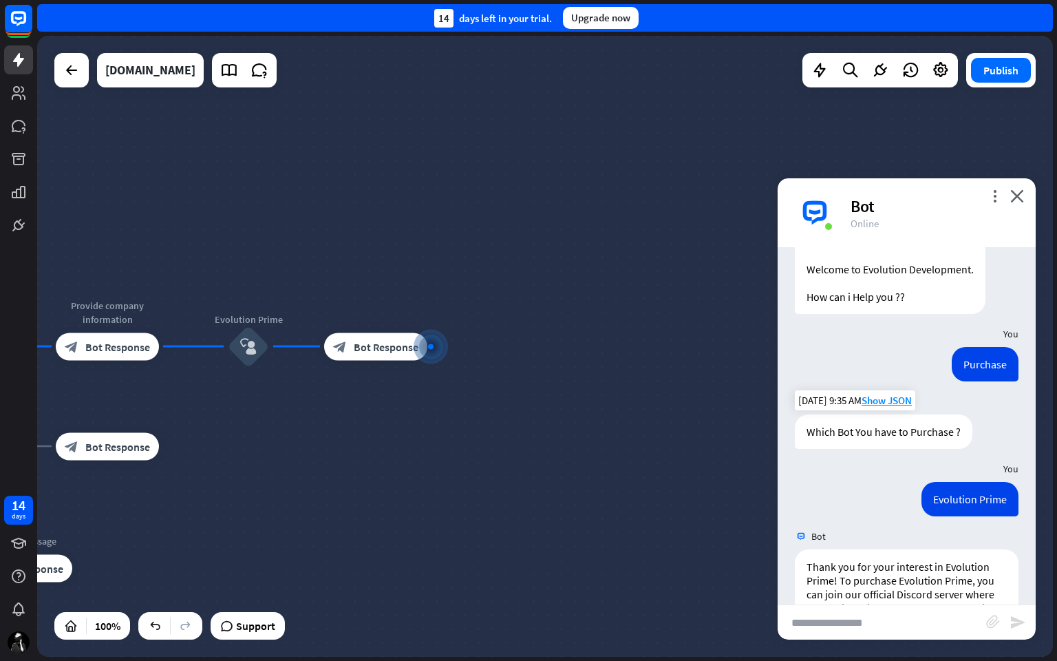
scroll to position [310, 0]
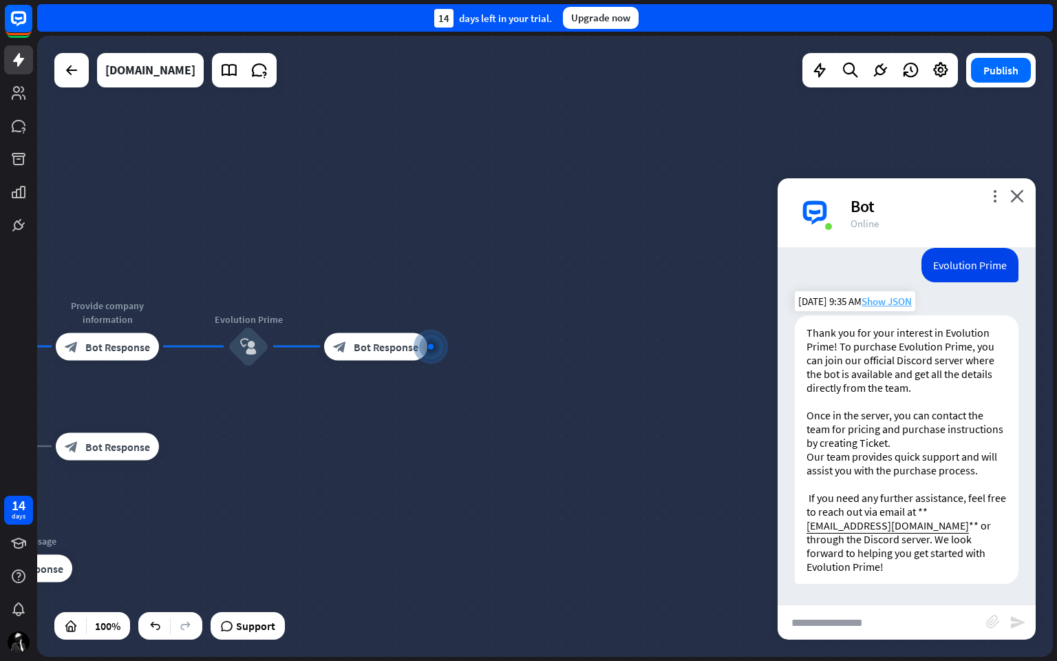
click at [888, 295] on span "Show JSON" at bounding box center [887, 301] width 50 height 13
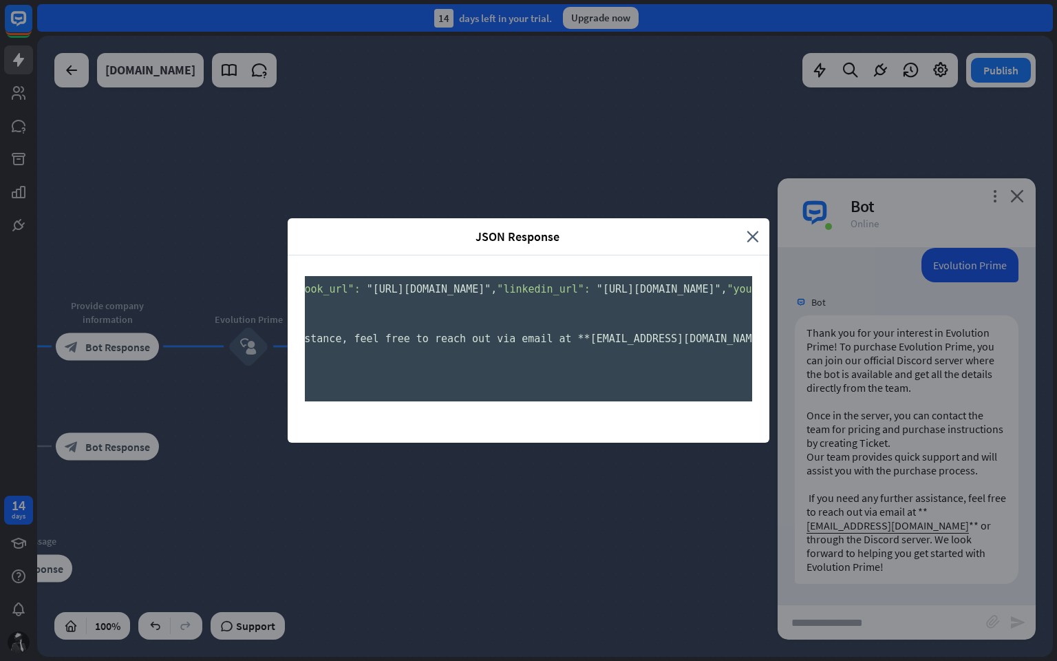
scroll to position [0, 2982]
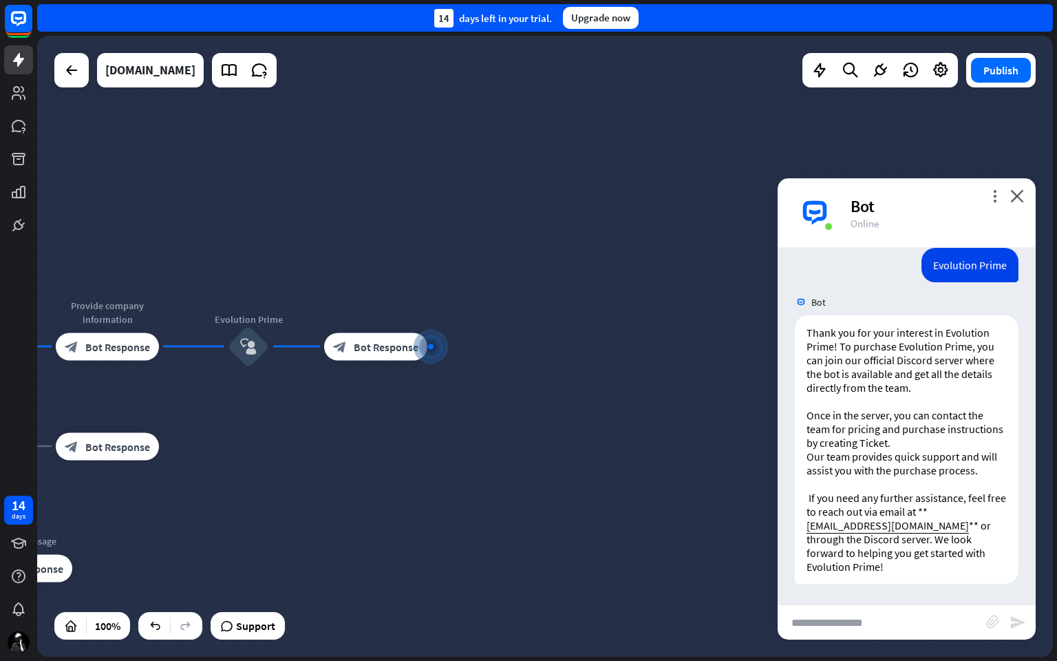
click at [914, 288] on div "JSON Response close { "id": "68fdc5f5-b1a9-4897-b57a-cb1983f077ae" , "chatId": …" at bounding box center [528, 330] width 1057 height 661
click at [1016, 202] on div "Bot" at bounding box center [935, 205] width 169 height 21
click at [815, 66] on icon at bounding box center [820, 70] width 18 height 18
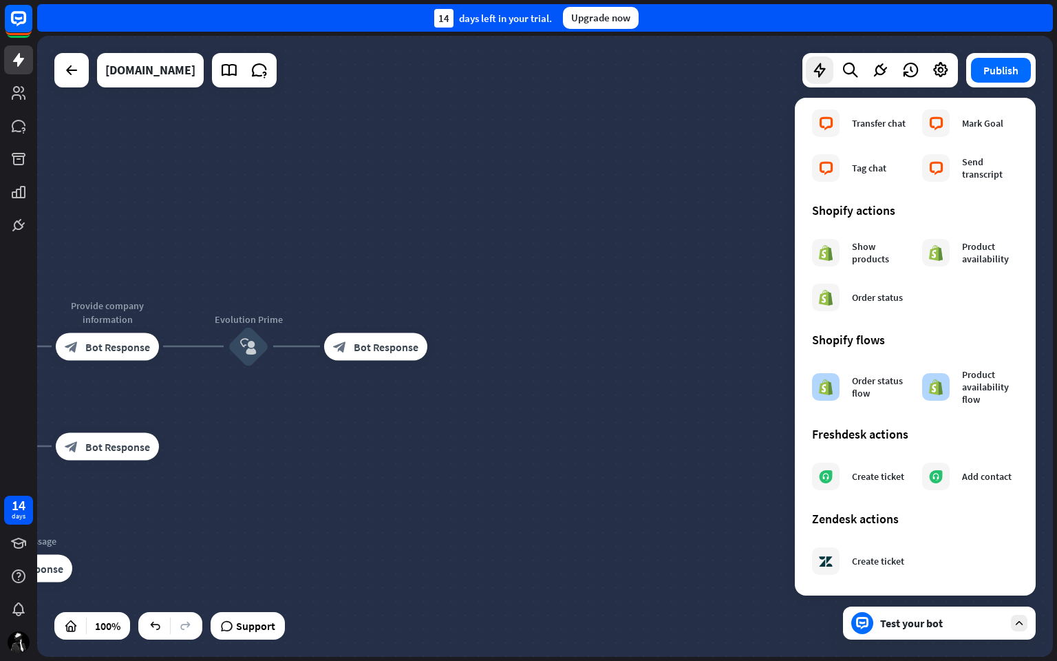
scroll to position [612, 0]
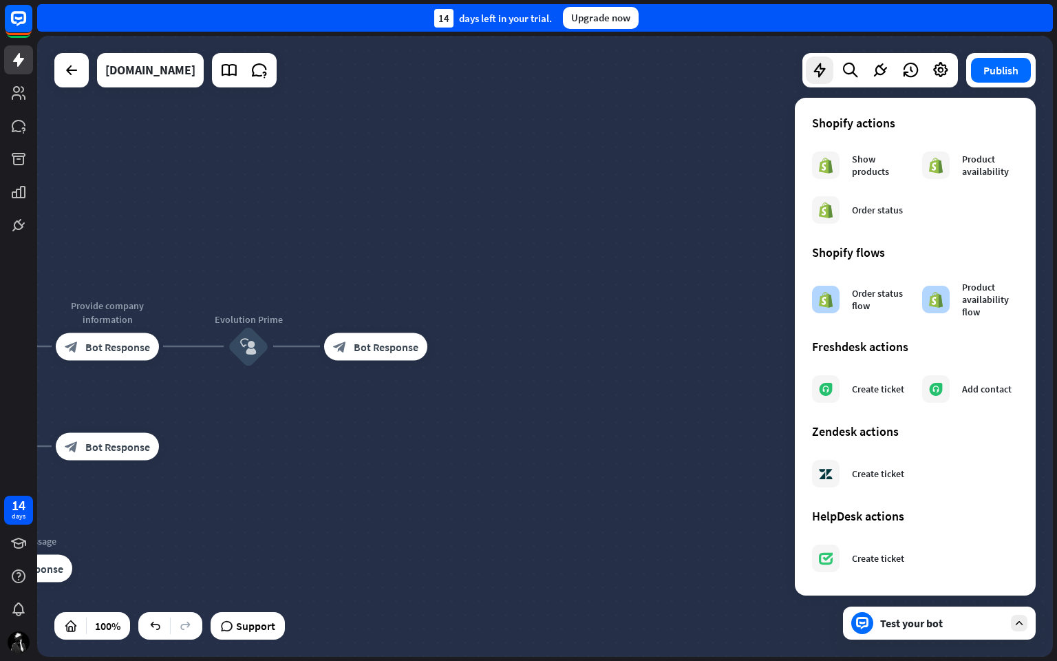
click at [589, 144] on div "home_2 Start point Welcome message block_bot_response Bot Response Purchase blo…" at bounding box center [545, 346] width 1016 height 621
click at [20, 540] on icon at bounding box center [18, 542] width 15 height 11
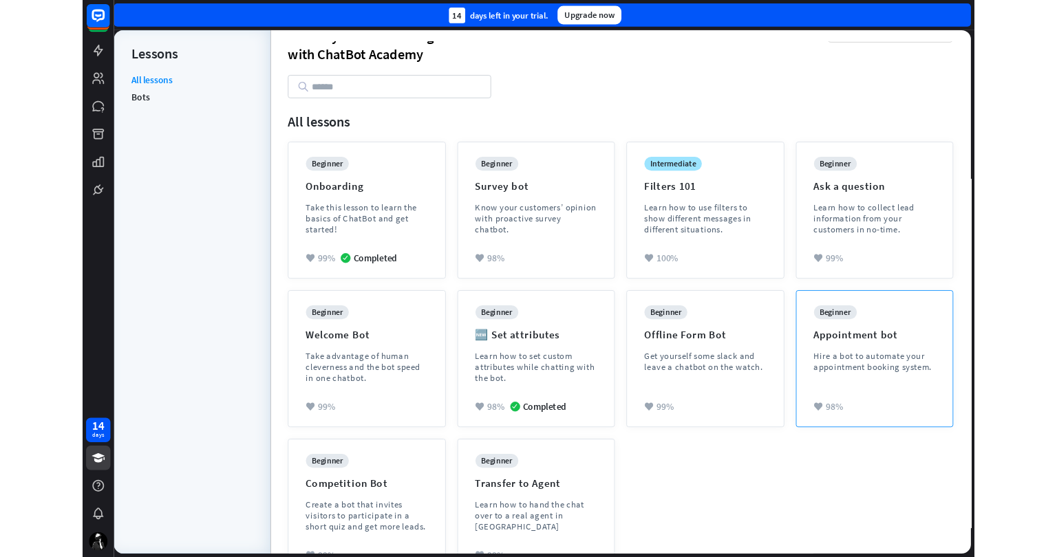
scroll to position [96, 0]
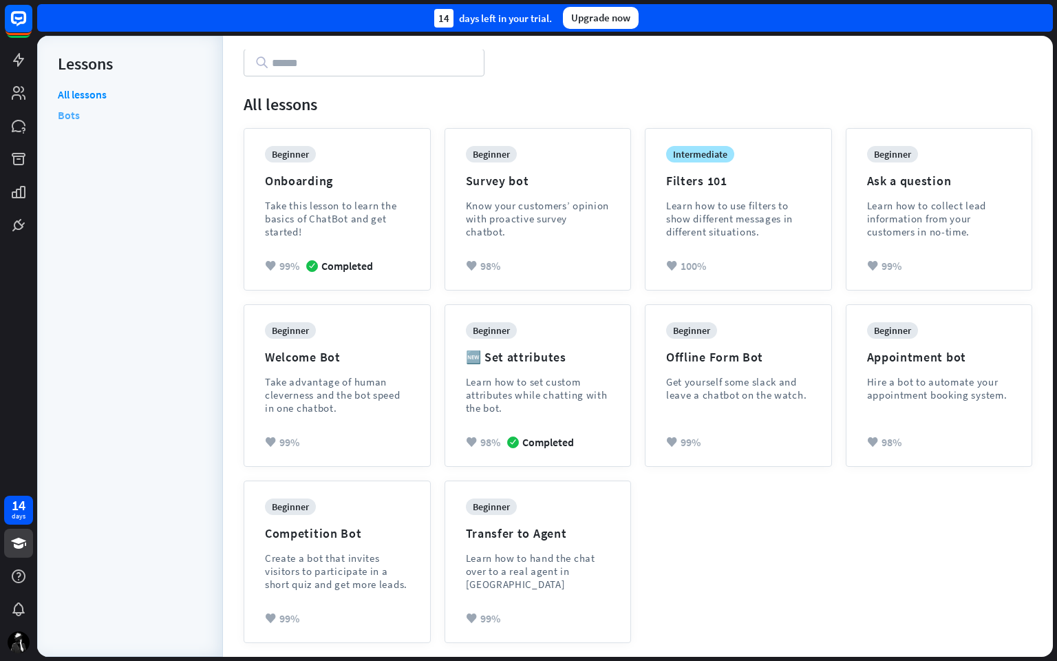
click at [72, 117] on link "Bots" at bounding box center [69, 115] width 22 height 21
click at [16, 557] on icon at bounding box center [18, 576] width 17 height 17
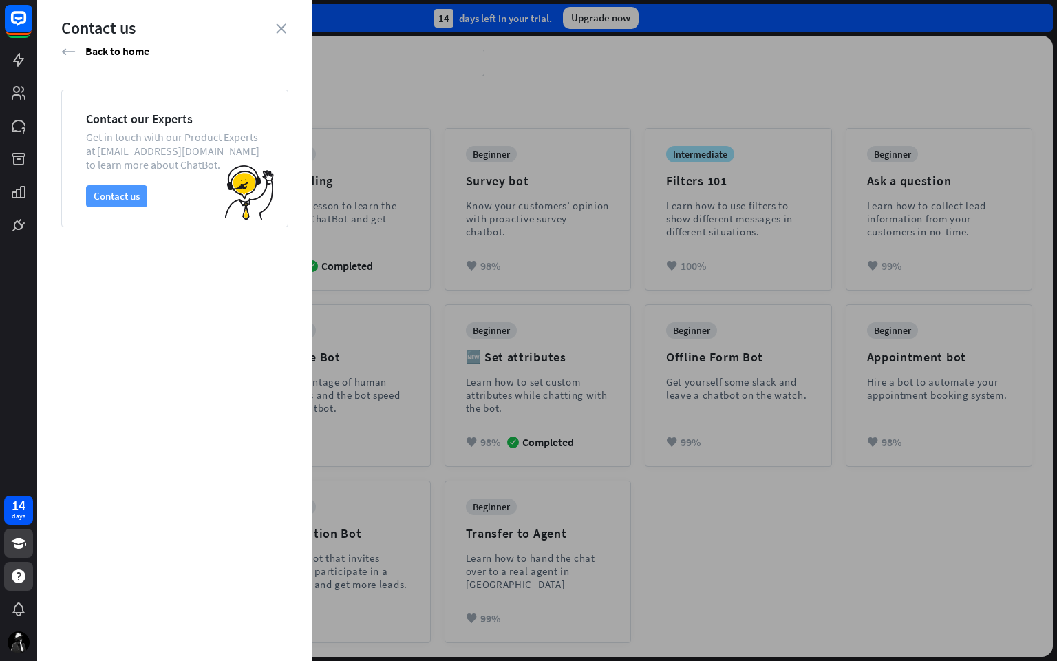
click at [115, 193] on button "Contact us" at bounding box center [116, 196] width 61 height 22
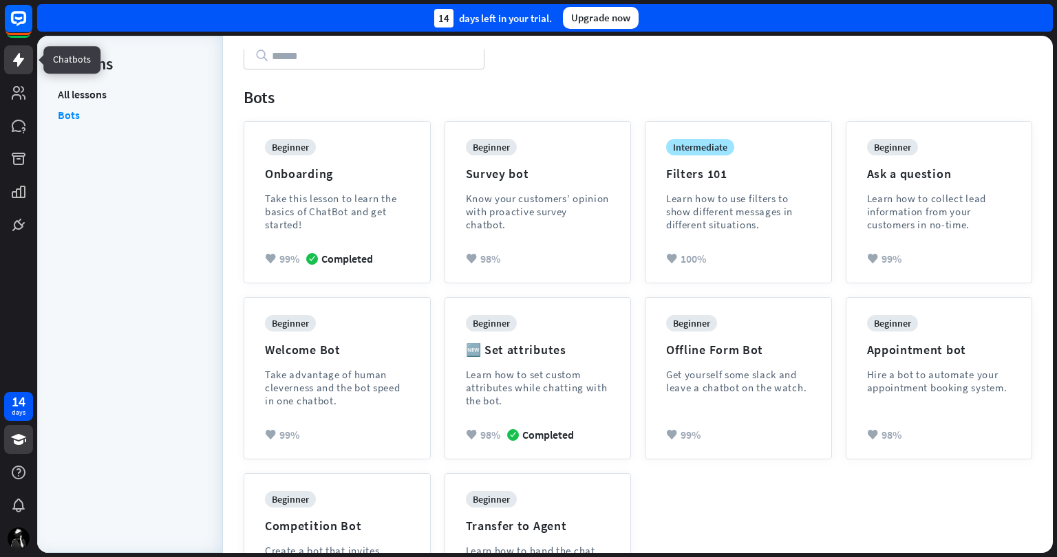
click at [18, 52] on icon at bounding box center [18, 60] width 17 height 17
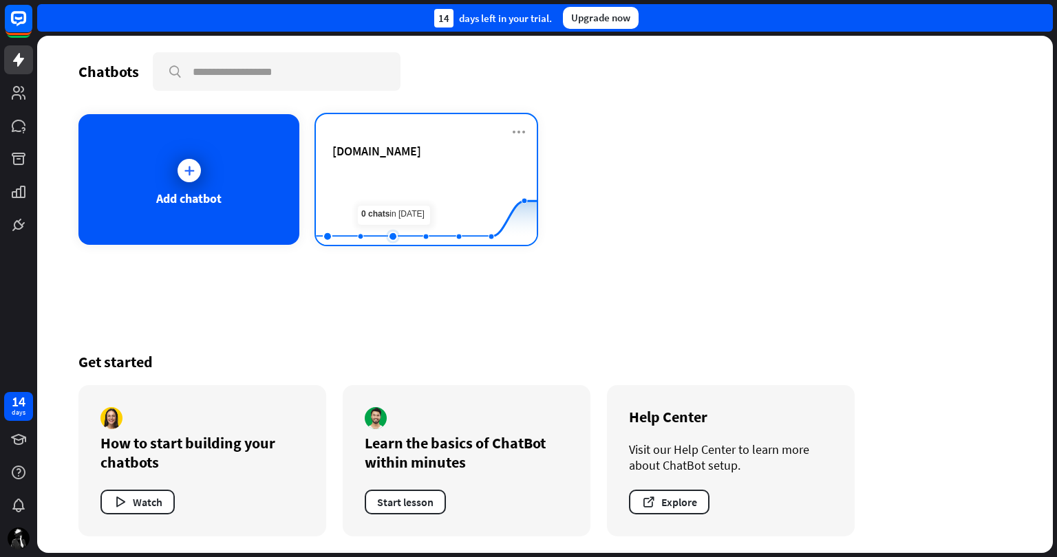
click at [409, 199] on rect at bounding box center [426, 211] width 221 height 86
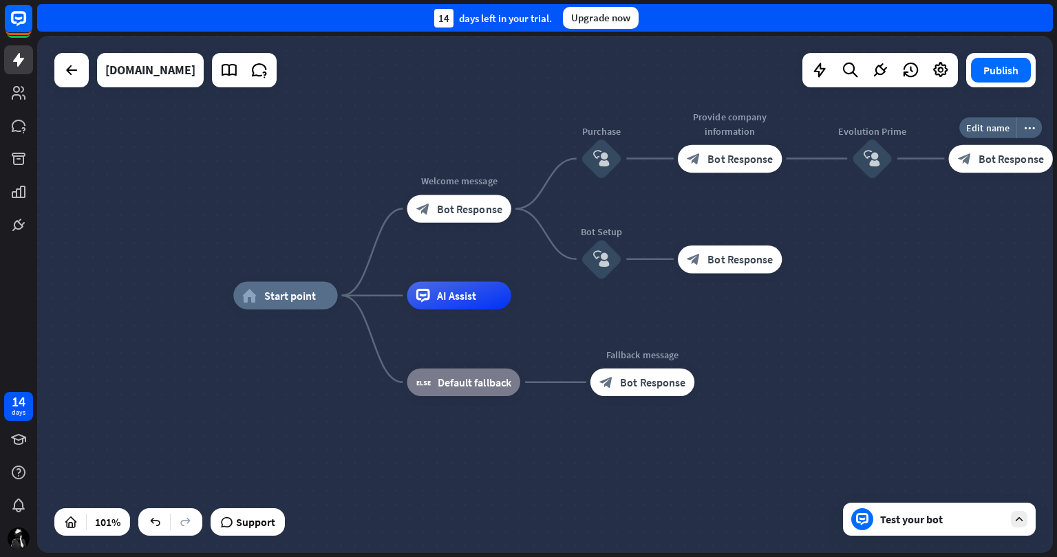
click at [1004, 156] on span "Bot Response" at bounding box center [1011, 158] width 65 height 14
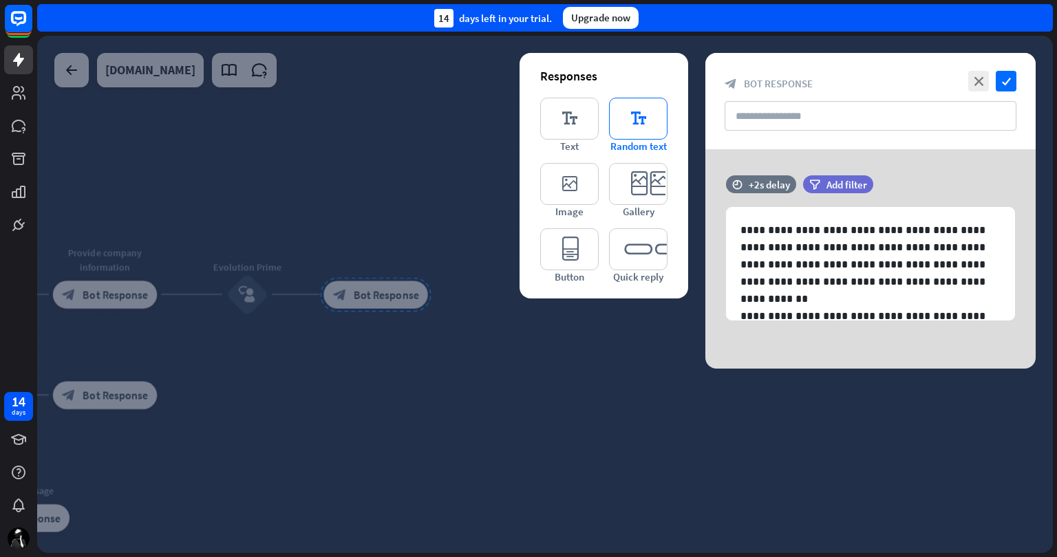
click at [628, 115] on icon "editor_text" at bounding box center [638, 119] width 58 height 42
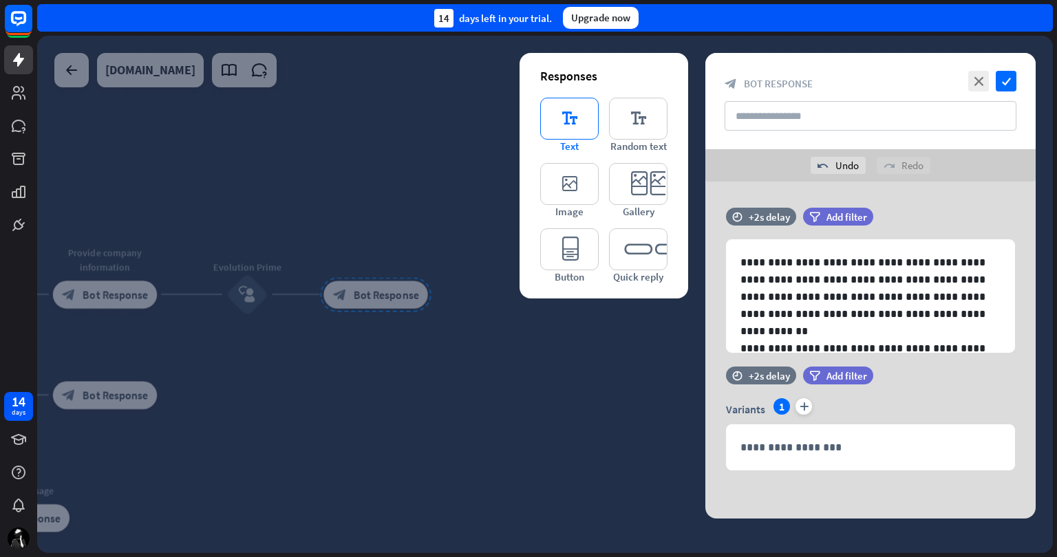
click at [560, 118] on icon "editor_text" at bounding box center [569, 119] width 58 height 42
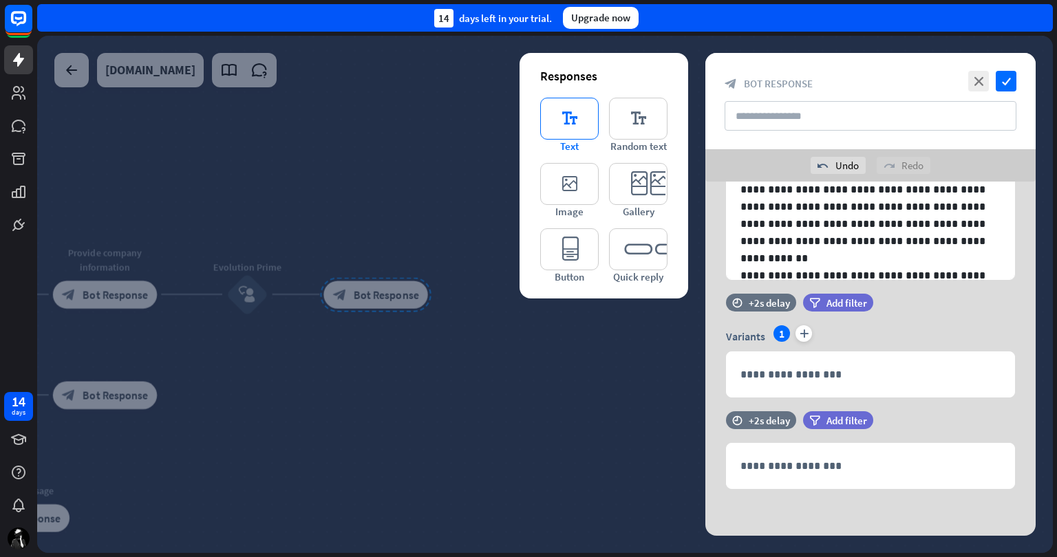
scroll to position [74, 0]
click at [705, 363] on icon at bounding box center [705, 365] width 13 height 12
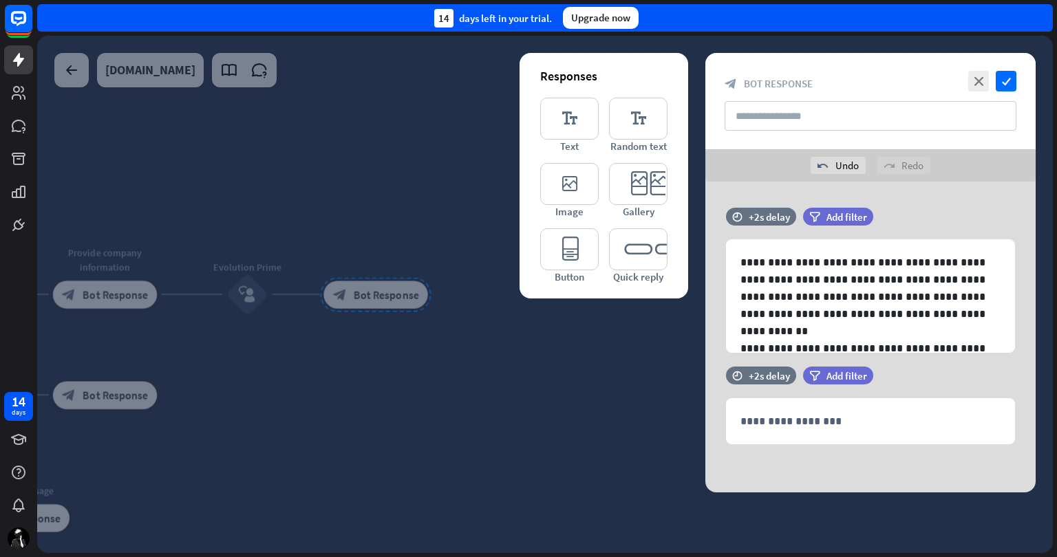
scroll to position [0, 0]
click at [708, 437] on icon at bounding box center [705, 439] width 13 height 12
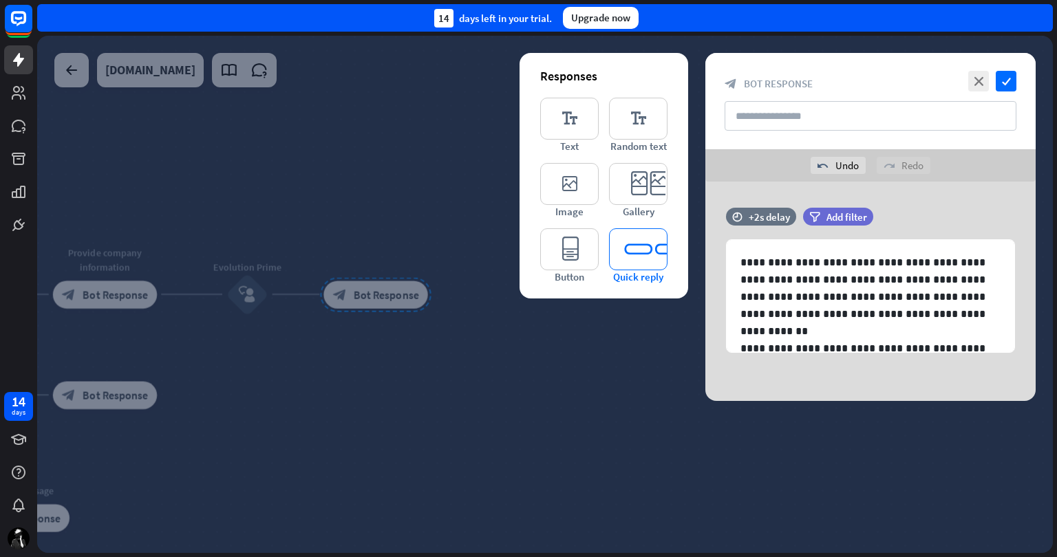
click at [629, 257] on icon "editor_quick_replies" at bounding box center [638, 249] width 58 height 42
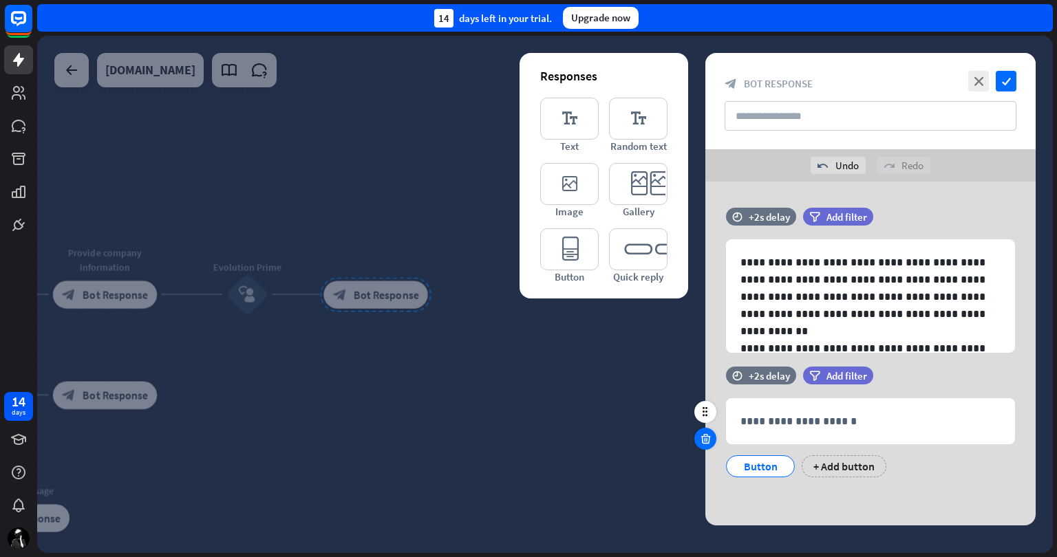
click at [705, 436] on icon at bounding box center [705, 439] width 13 height 12
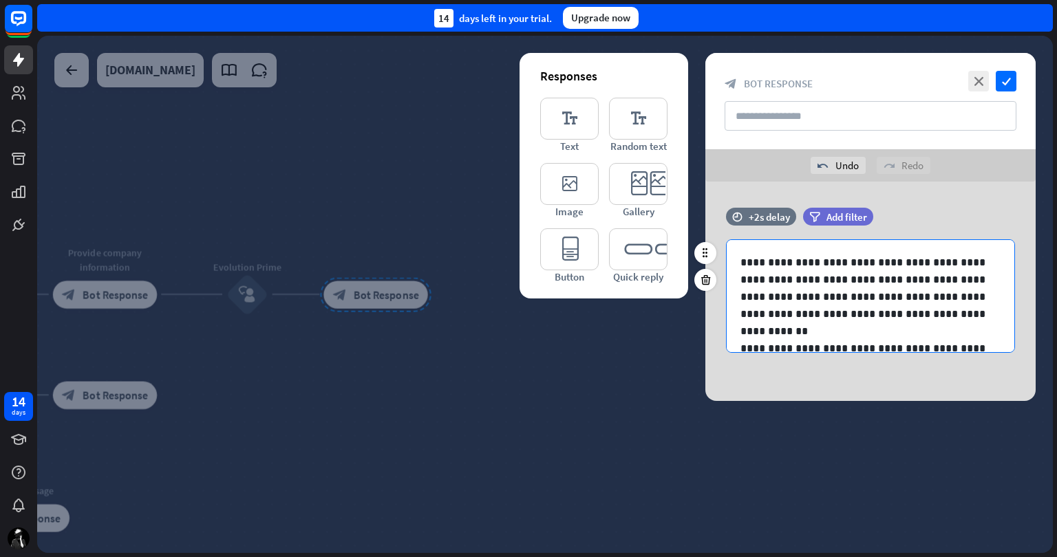
click at [950, 264] on p "**********" at bounding box center [865, 288] width 250 height 69
click at [856, 280] on p "**********" at bounding box center [865, 288] width 250 height 69
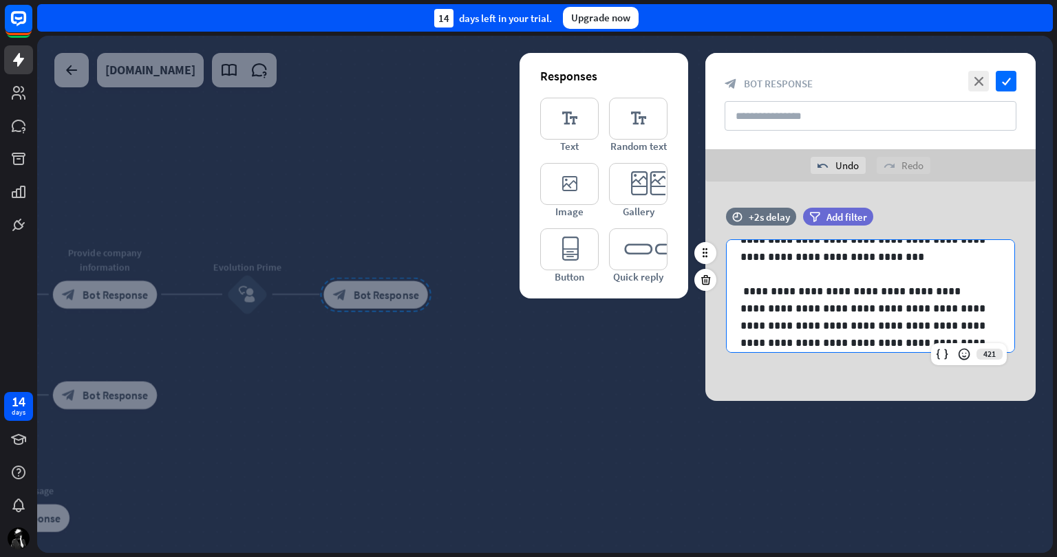
scroll to position [150, 0]
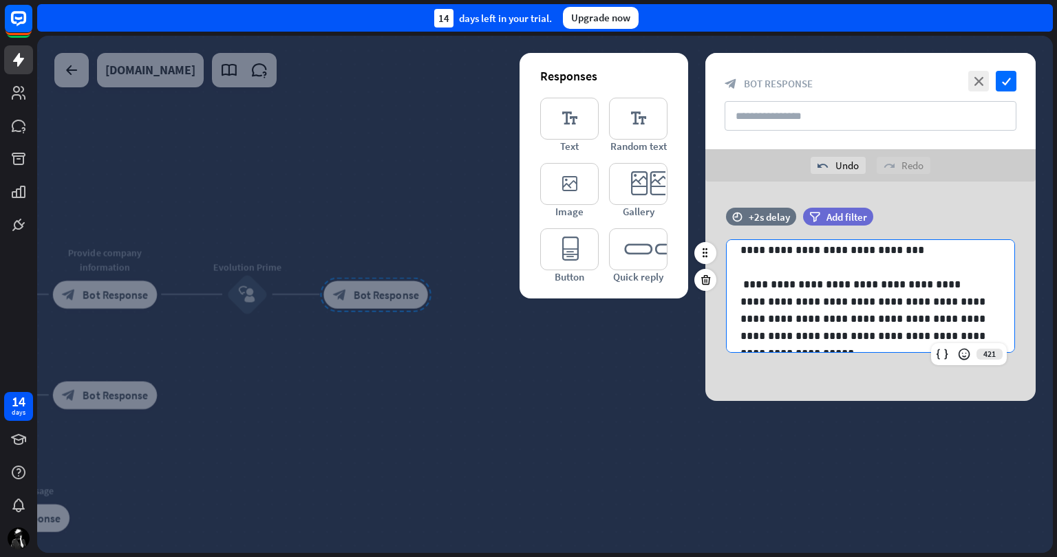
click at [954, 301] on p "**********" at bounding box center [865, 310] width 250 height 69
click at [823, 300] on p "**********" at bounding box center [865, 310] width 250 height 69
click at [935, 301] on p "**********" at bounding box center [865, 310] width 250 height 69
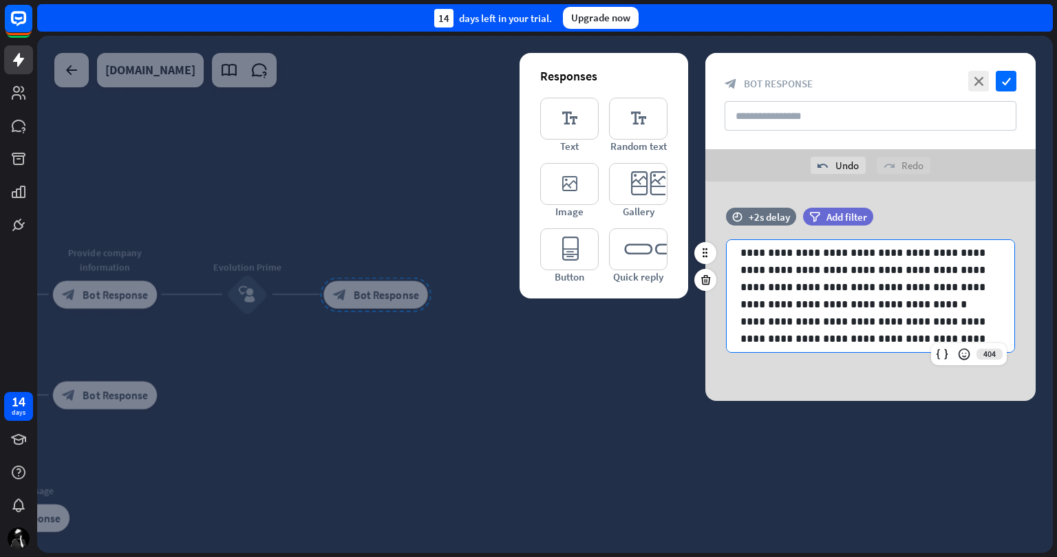
scroll to position [0, 0]
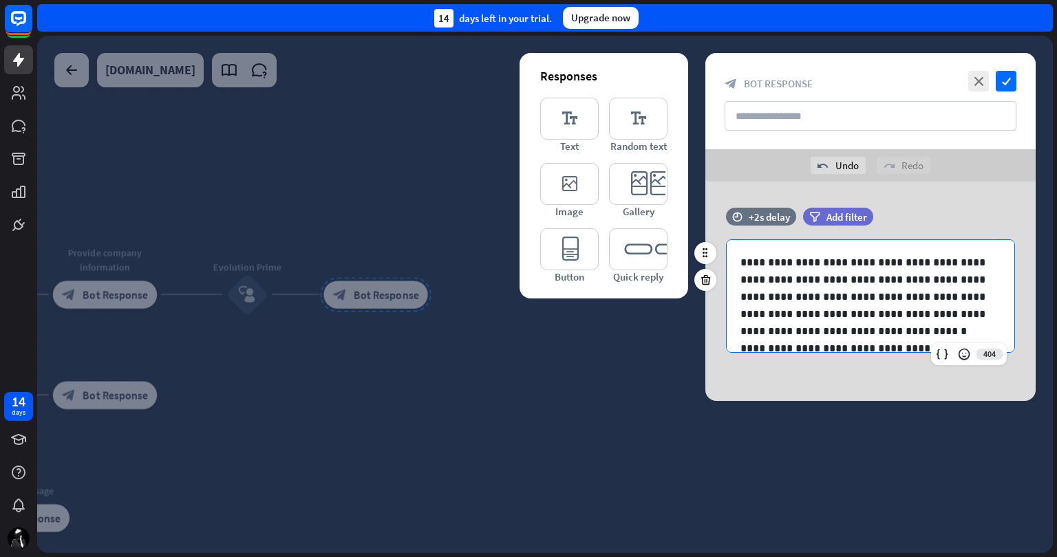
click at [831, 279] on p "**********" at bounding box center [865, 288] width 250 height 69
copy p "**********"
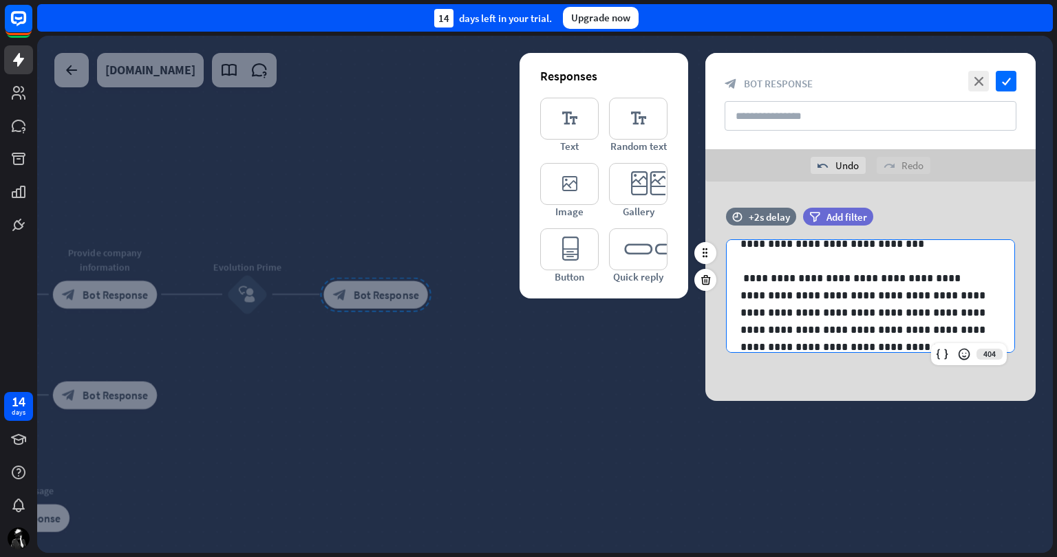
click at [940, 330] on p "**********" at bounding box center [865, 304] width 250 height 69
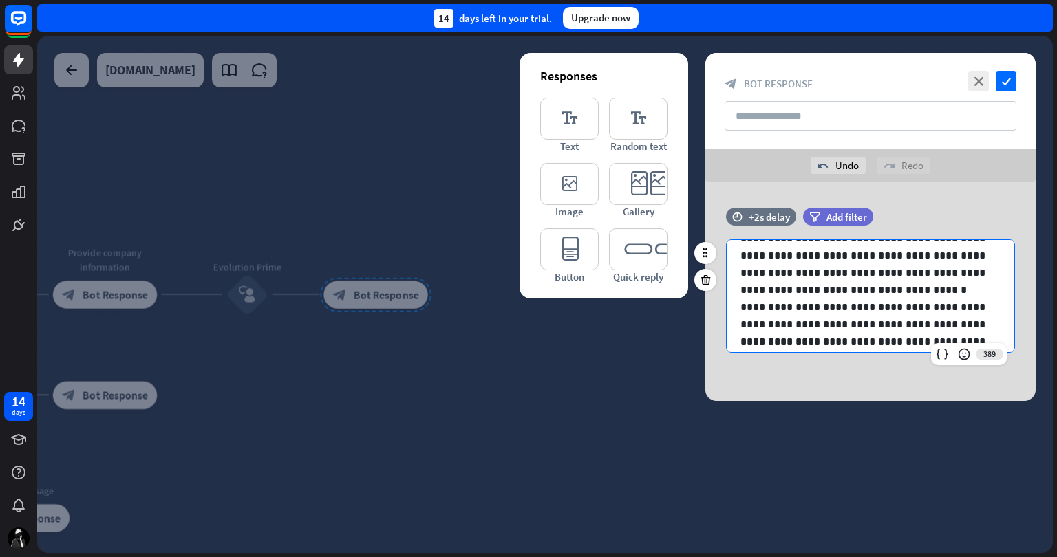
scroll to position [0, 0]
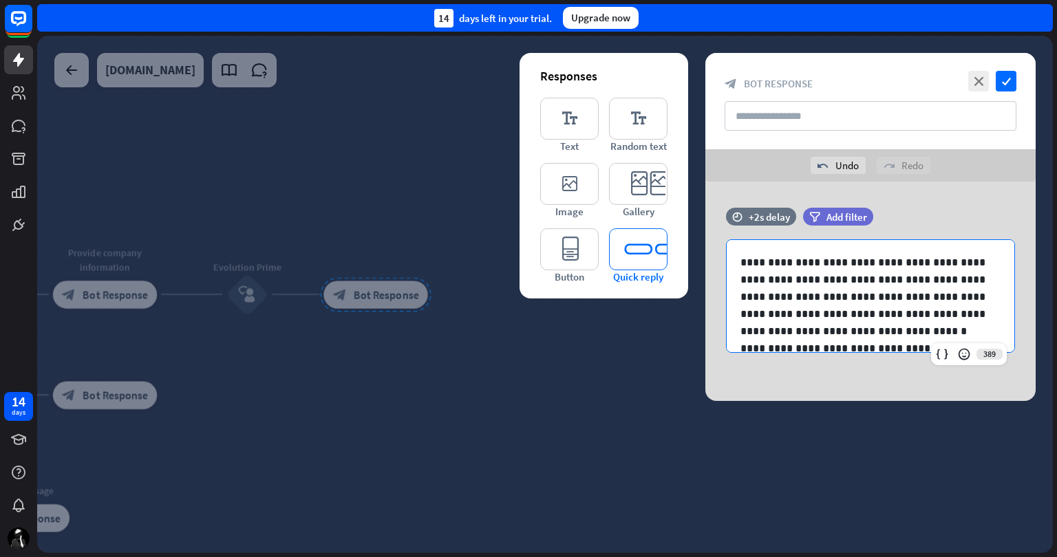
click at [630, 250] on icon "editor_quick_replies" at bounding box center [638, 249] width 58 height 42
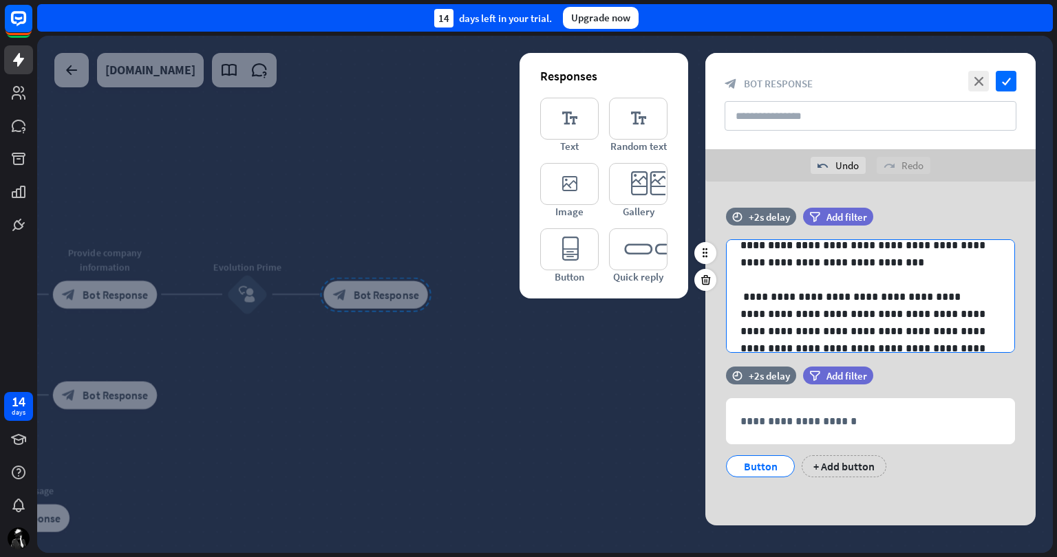
scroll to position [156, 0]
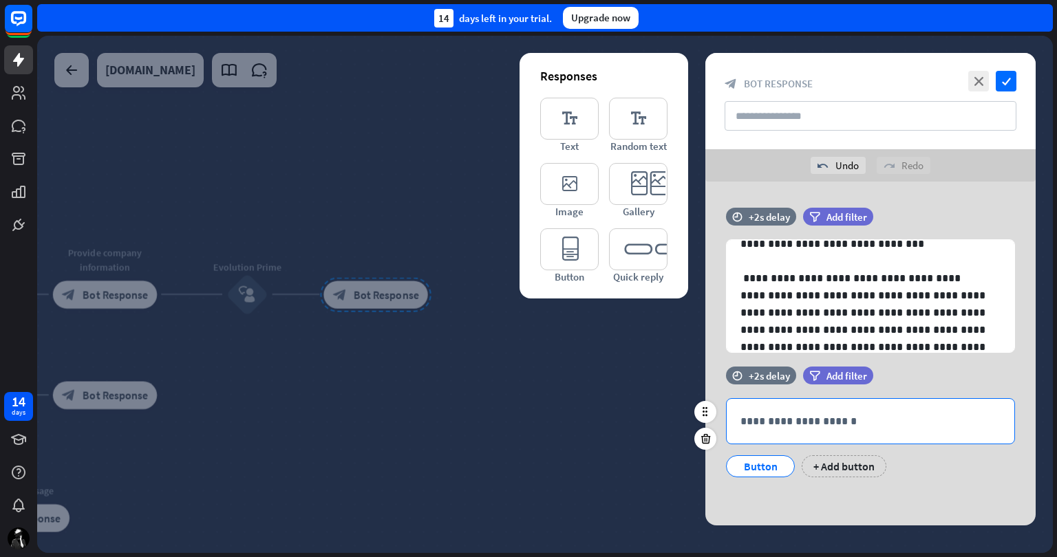
click at [820, 426] on p "**********" at bounding box center [870, 421] width 260 height 17
click at [775, 464] on div "Button" at bounding box center [760, 466] width 45 height 21
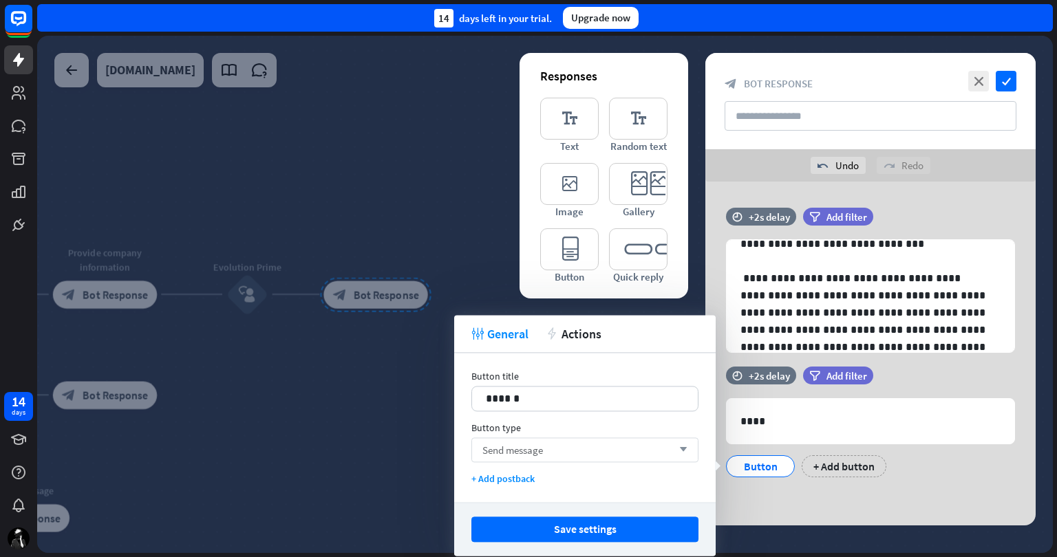
click at [587, 448] on div "Send message arrow_down" at bounding box center [584, 450] width 227 height 25
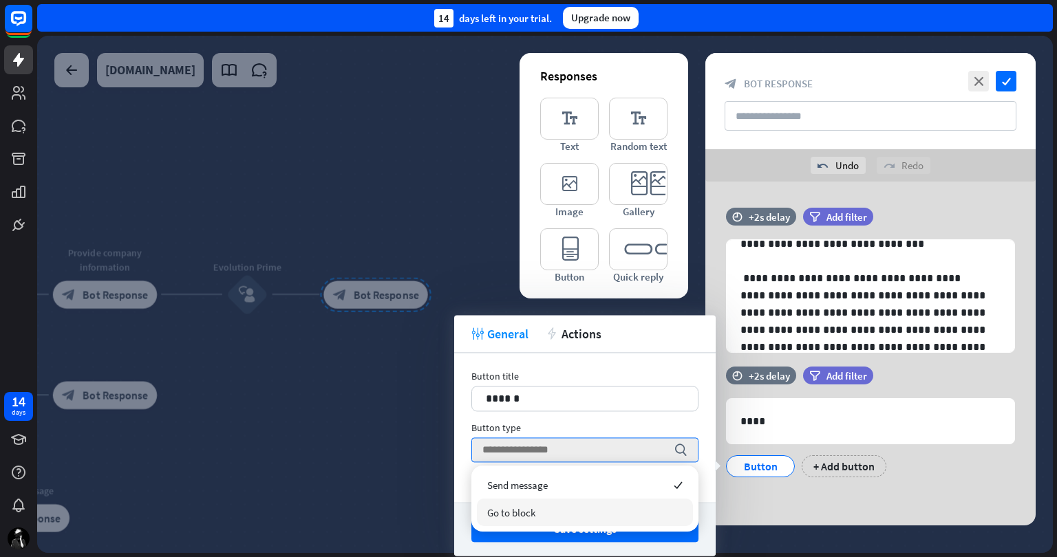
click at [557, 506] on div "Go to block" at bounding box center [585, 513] width 216 height 28
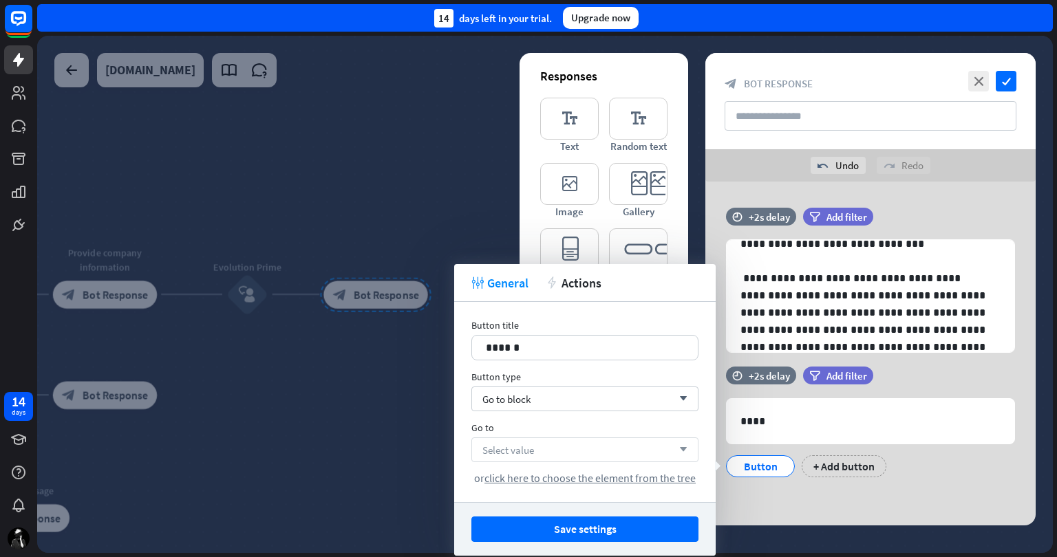
click at [594, 449] on div "Select value arrow_down" at bounding box center [584, 450] width 227 height 25
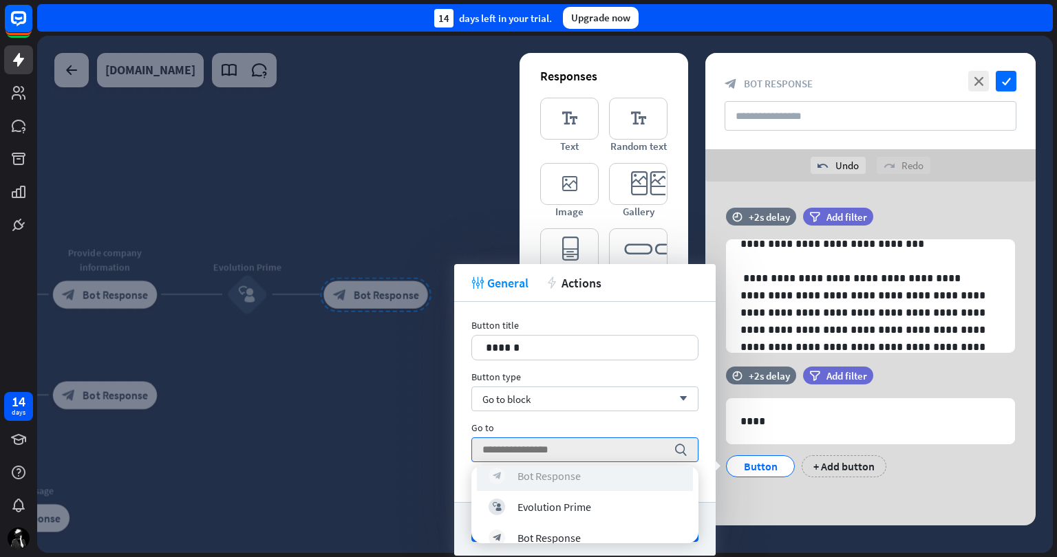
scroll to position [256, 0]
click at [979, 445] on div "636 **** Button + Add button" at bounding box center [870, 437] width 289 height 79
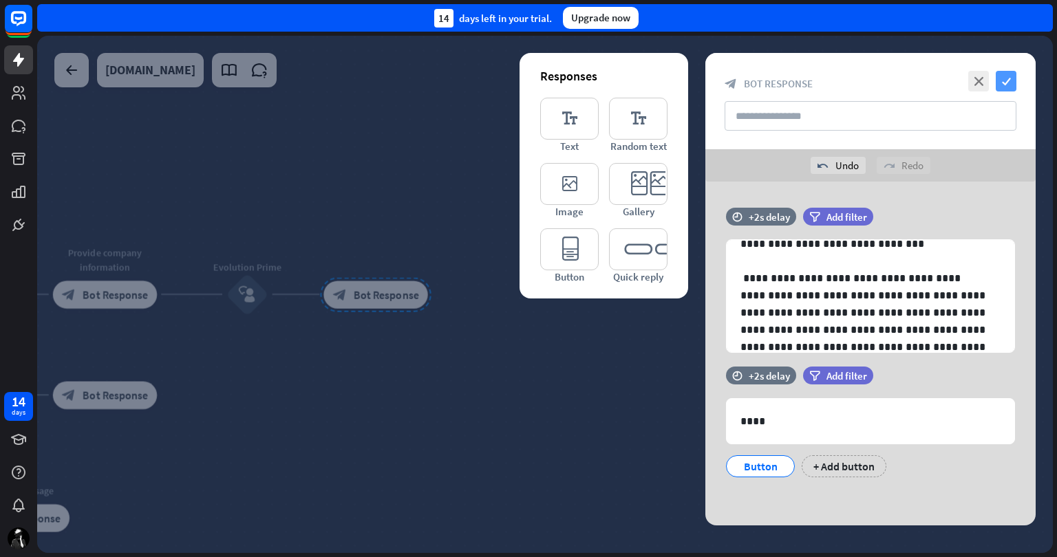
click at [1007, 74] on icon "check" at bounding box center [1006, 81] width 21 height 21
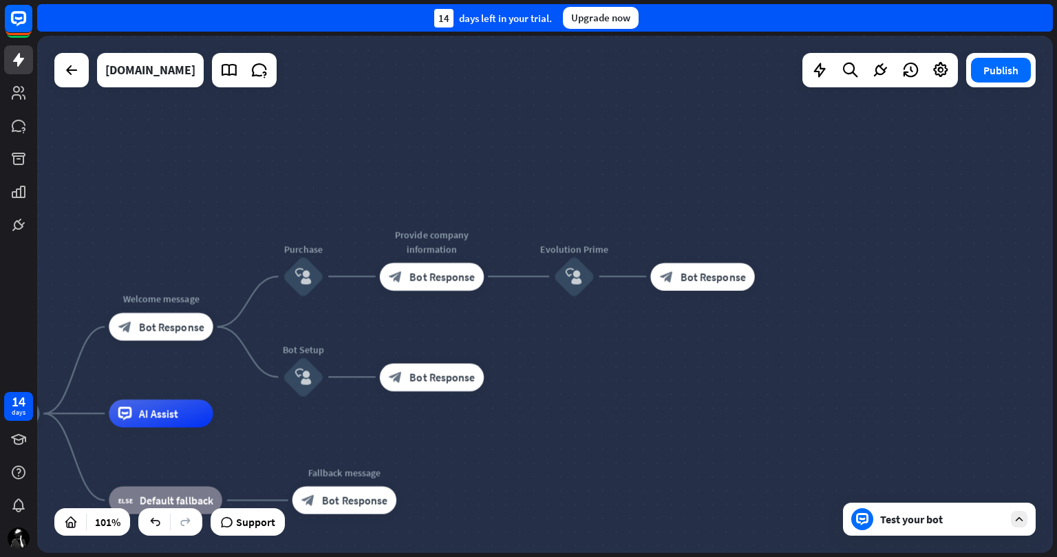
drag, startPoint x: 398, startPoint y: 402, endPoint x: 613, endPoint y: 408, distance: 215.5
click at [721, 384] on div "home_2 Start point Welcome message block_bot_response Bot Response Purchase blo…" at bounding box center [545, 294] width 1016 height 517
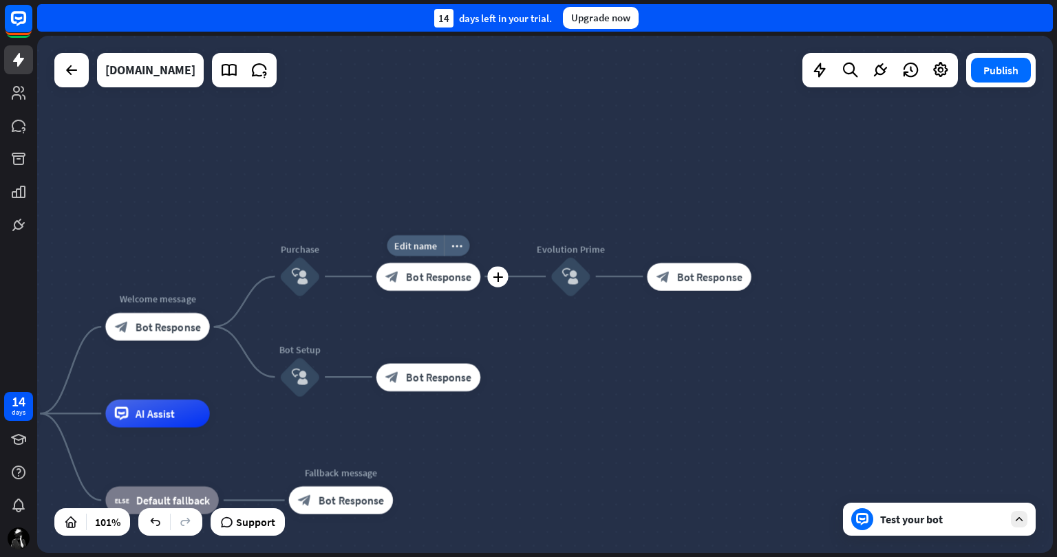
click at [438, 275] on span "Bot Response" at bounding box center [438, 277] width 65 height 14
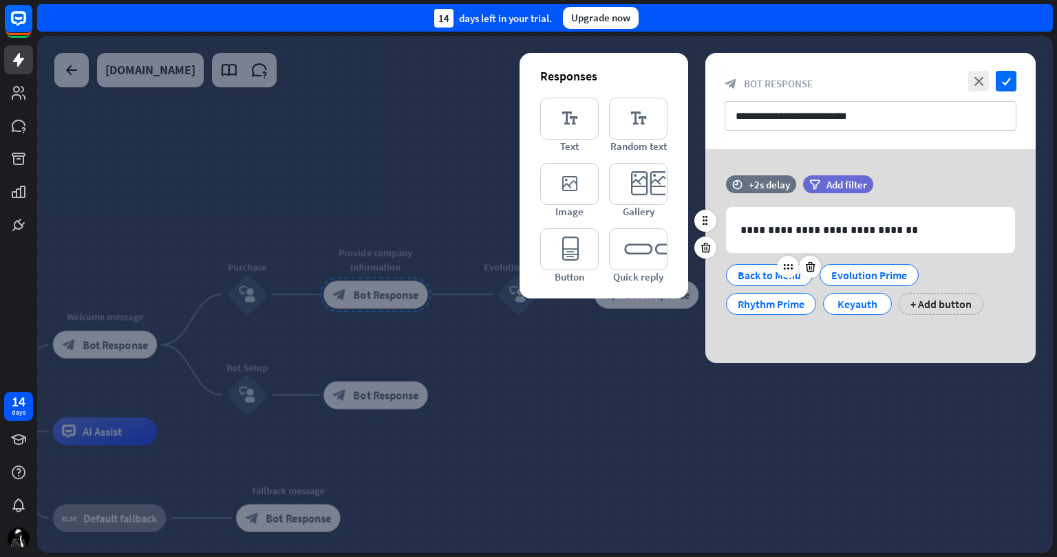
click at [769, 277] on div "Back to Menu" at bounding box center [769, 275] width 63 height 21
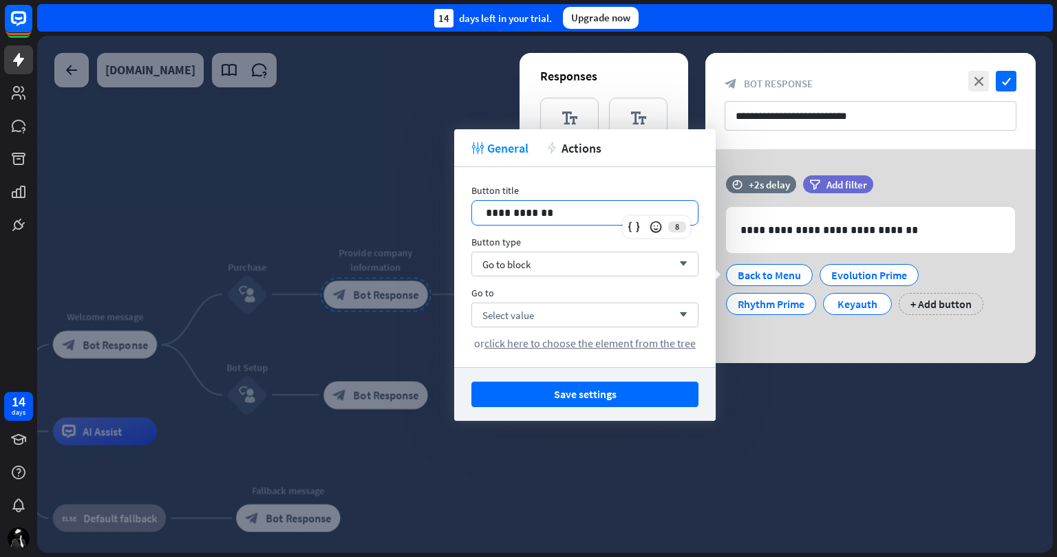
click at [564, 209] on p "**********" at bounding box center [585, 212] width 198 height 17
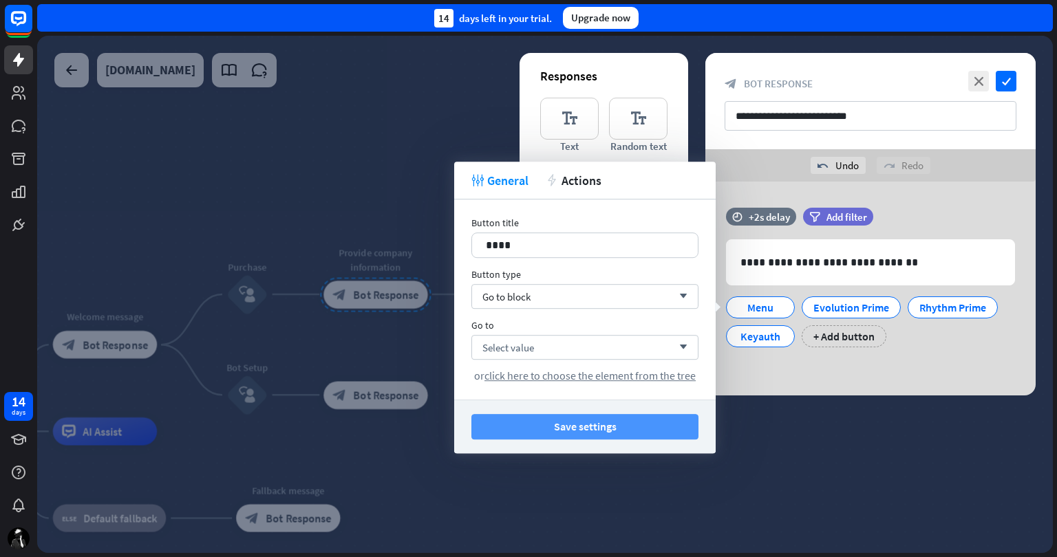
click at [581, 427] on button "Save settings" at bounding box center [584, 426] width 227 height 25
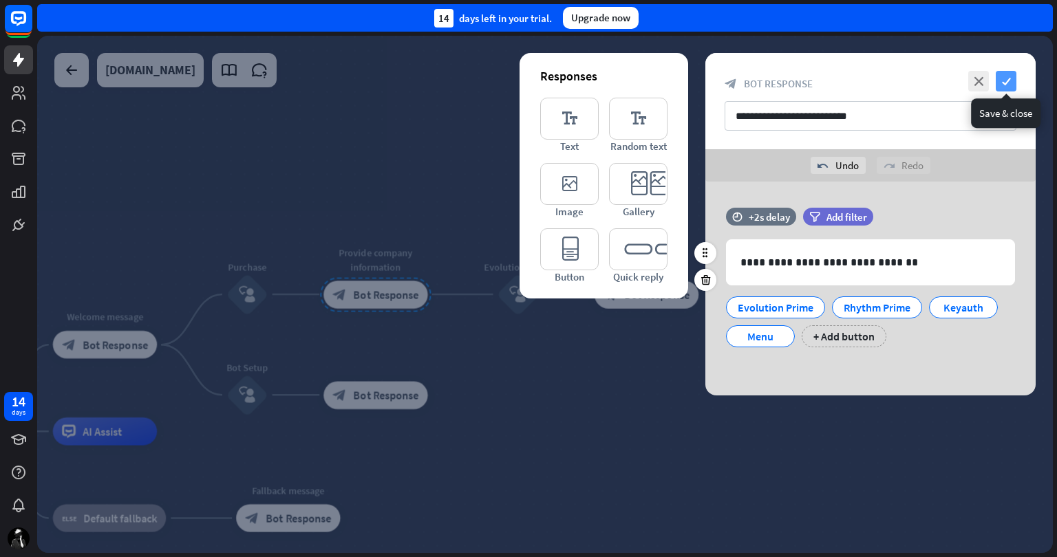
click at [1009, 79] on icon "check" at bounding box center [1006, 81] width 21 height 21
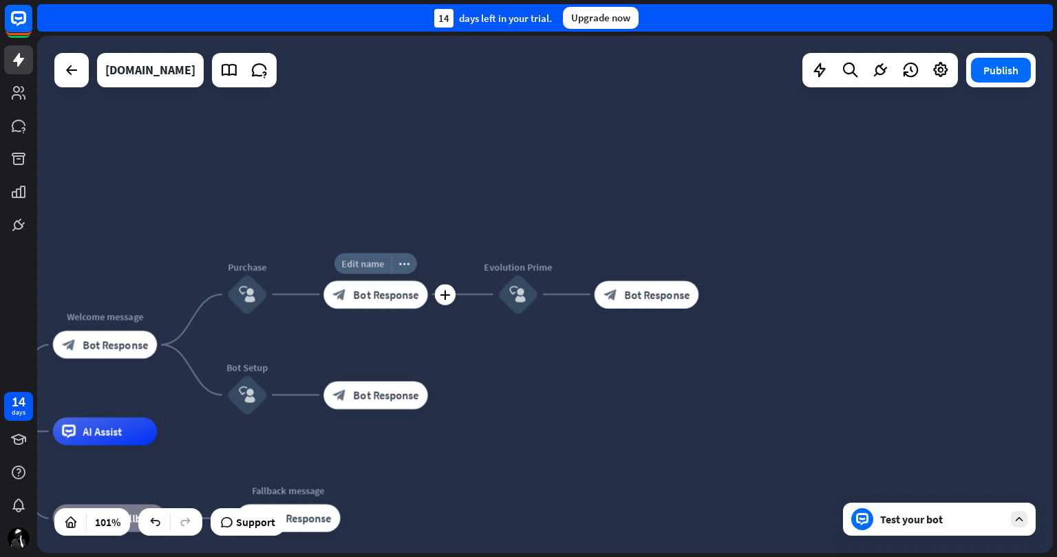
click at [376, 261] on span "Edit name" at bounding box center [362, 263] width 43 height 12
type input "**********"
click at [556, 408] on div "**********" at bounding box center [545, 294] width 1016 height 517
click at [644, 267] on span "Edit name" at bounding box center [633, 263] width 43 height 12
click at [740, 260] on div "home_2 Start point Welcome message block_bot_response Bot Response Purchase blo…" at bounding box center [545, 294] width 1016 height 517
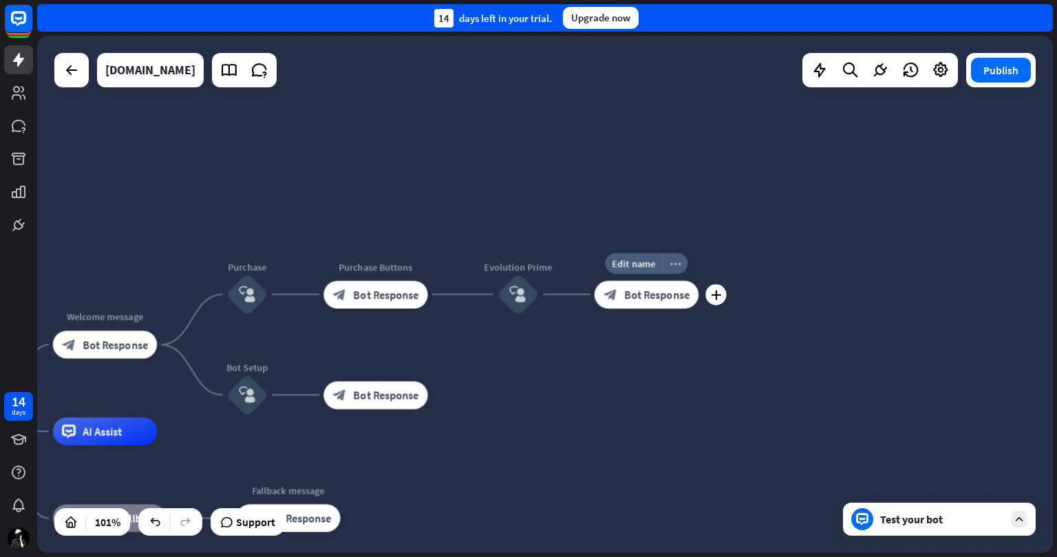
click at [677, 266] on icon "more_horiz" at bounding box center [675, 263] width 11 height 10
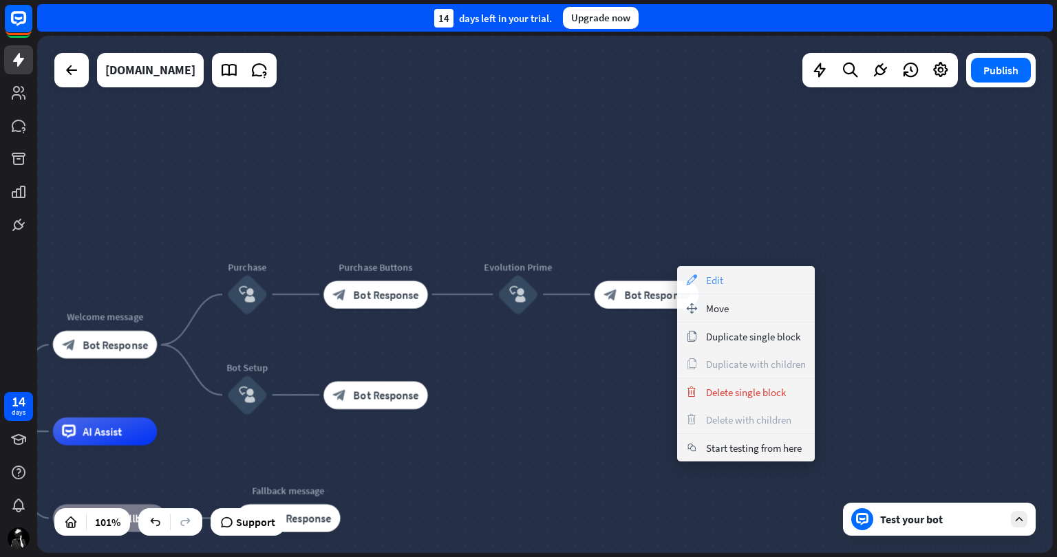
click at [721, 274] on span "Edit" at bounding box center [714, 280] width 17 height 13
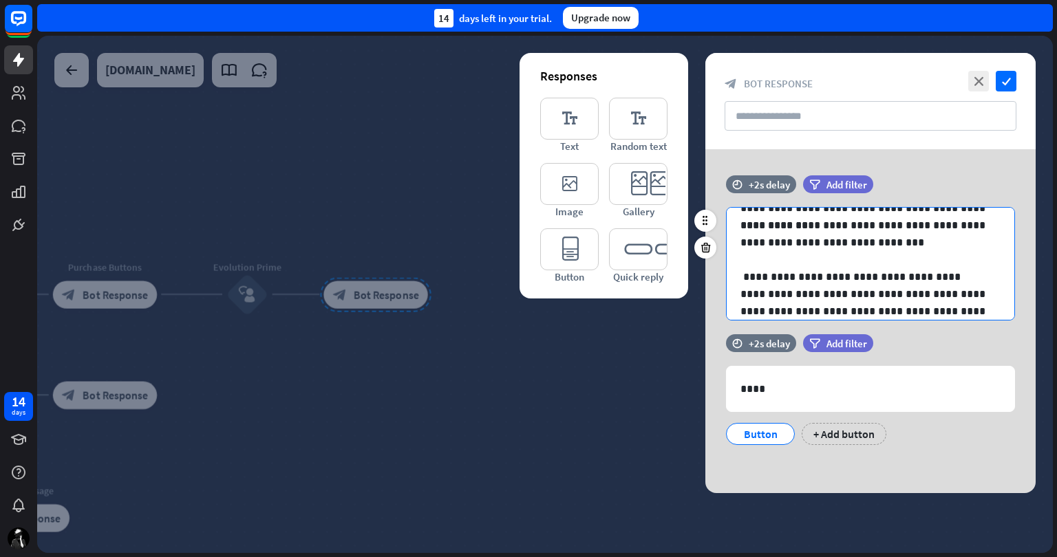
scroll to position [156, 0]
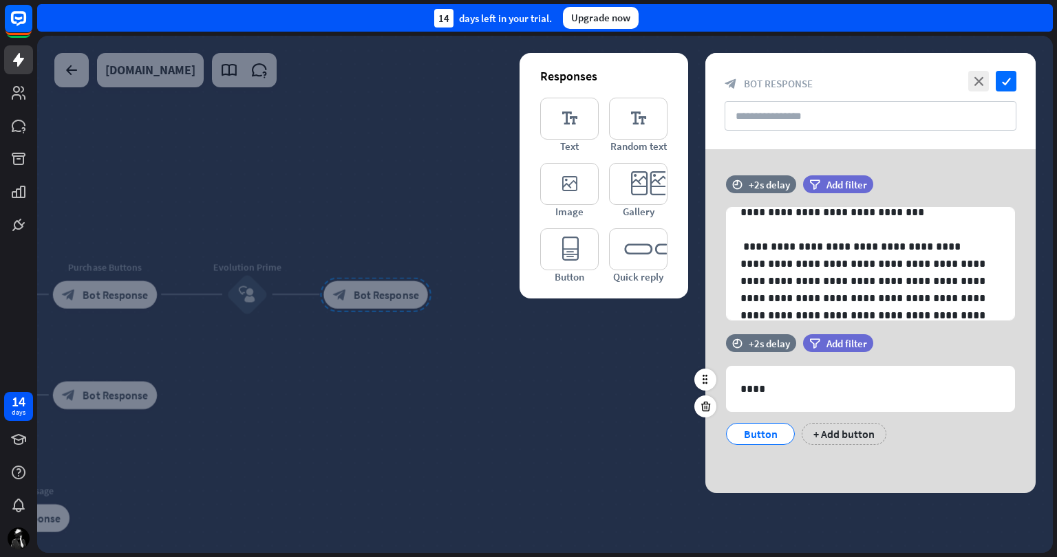
click at [750, 433] on div "Button" at bounding box center [760, 434] width 45 height 21
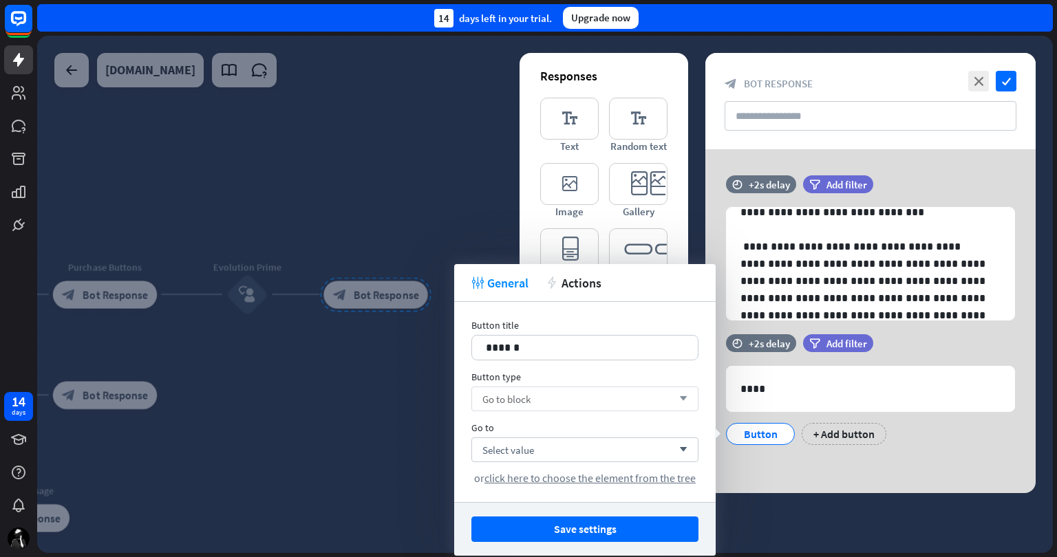
click at [581, 404] on div "Go to block arrow_down" at bounding box center [584, 399] width 227 height 25
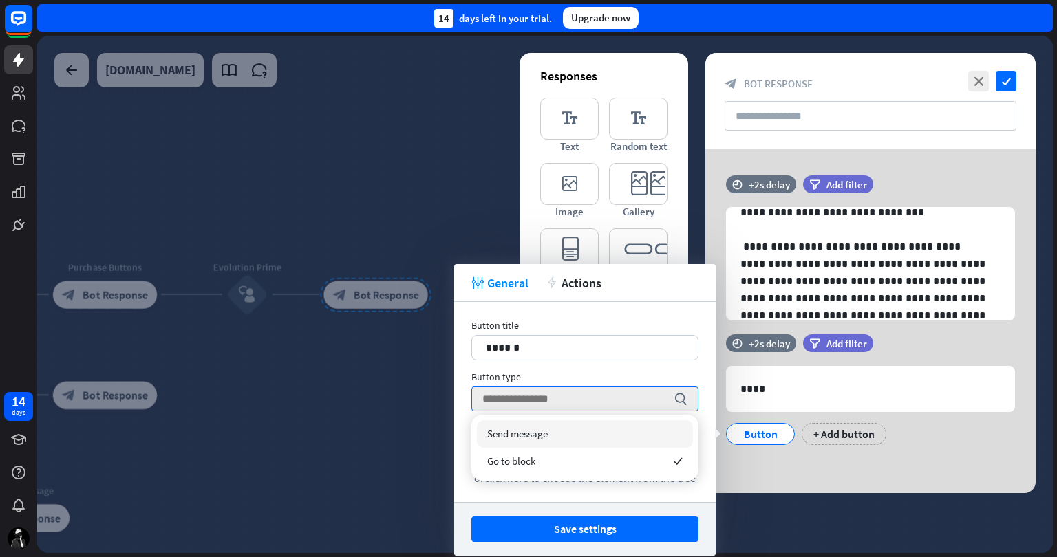
click at [464, 431] on div "Button title 14 ****** Button type search Go to Select value arrow_down or clic…" at bounding box center [584, 402] width 261 height 200
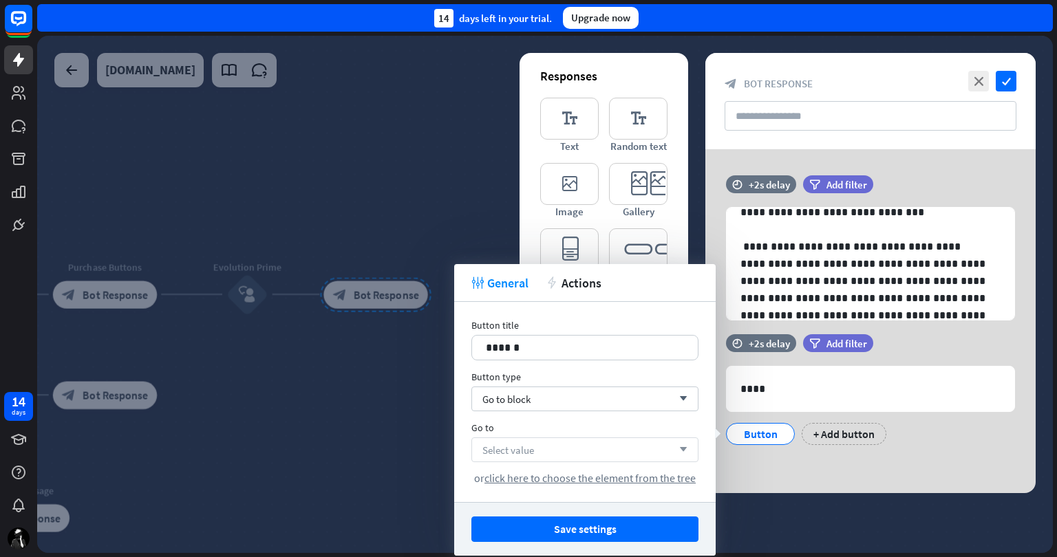
click at [512, 449] on span "Select value" at bounding box center [508, 450] width 52 height 13
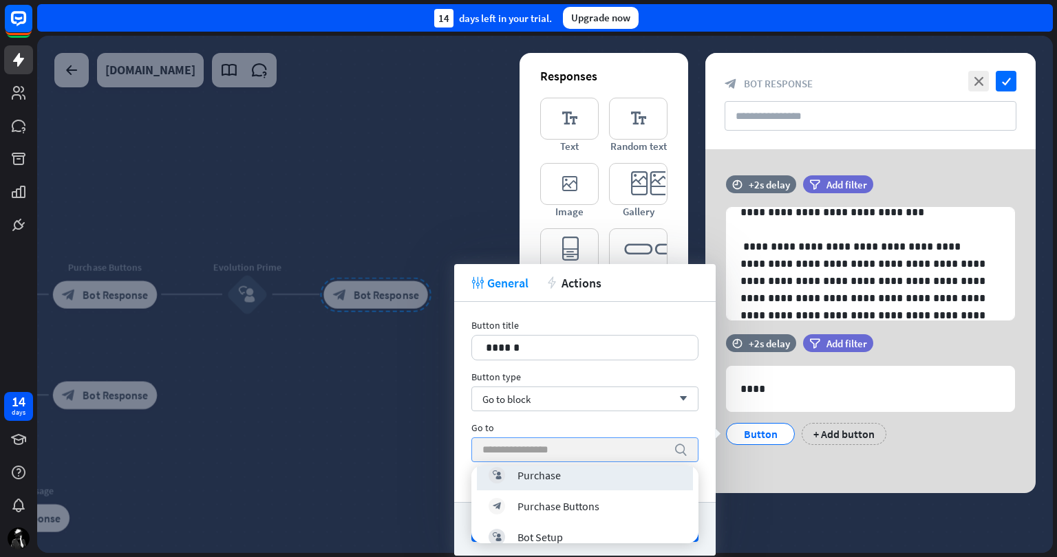
scroll to position [168, 0]
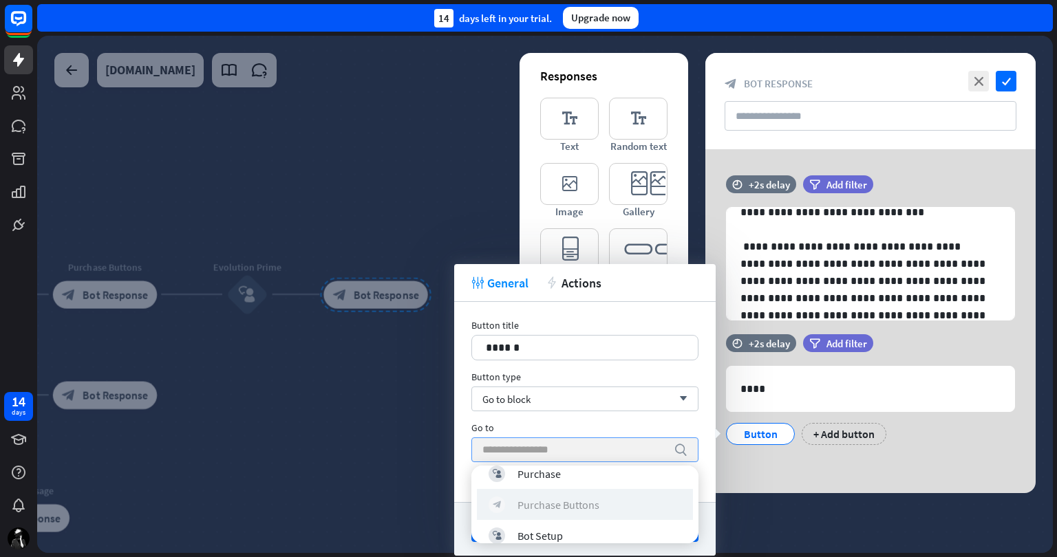
click at [595, 498] on div "Purchase Buttons" at bounding box center [558, 505] width 82 height 14
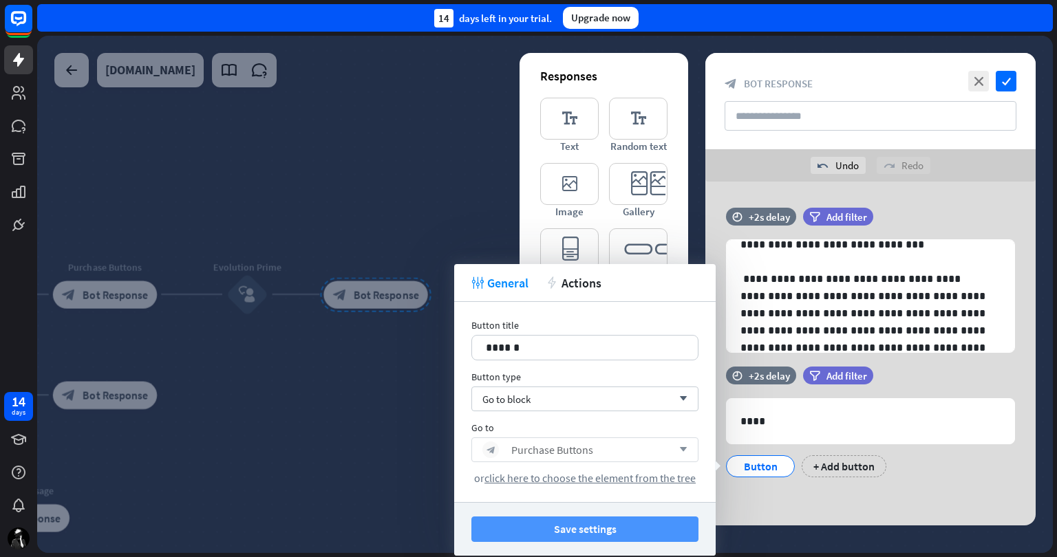
click at [577, 524] on button "Save settings" at bounding box center [584, 529] width 227 height 25
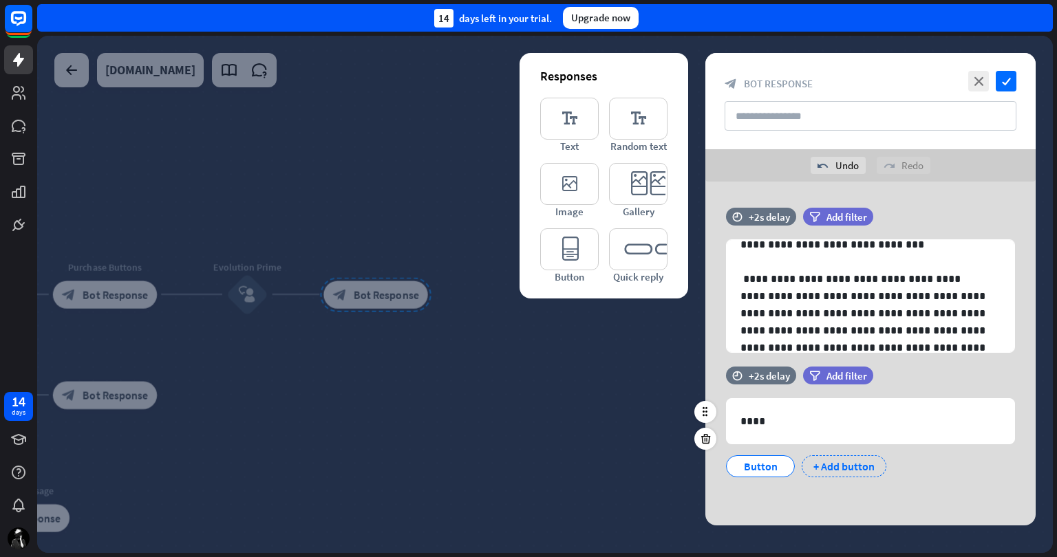
click at [843, 464] on div "+ Add button" at bounding box center [844, 467] width 85 height 22
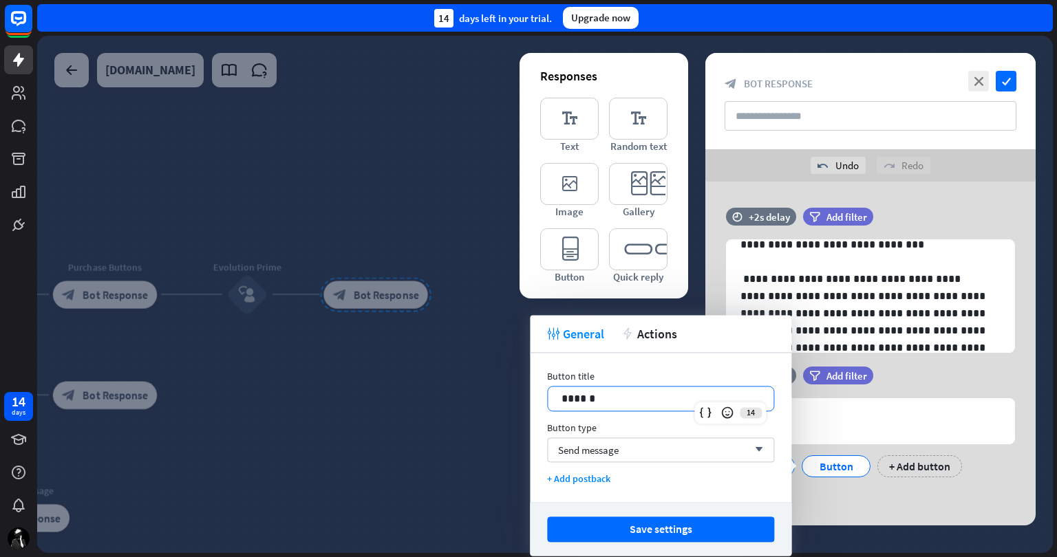
click at [639, 402] on p "******" at bounding box center [661, 398] width 198 height 17
click at [646, 451] on div "Send message arrow_down" at bounding box center [660, 450] width 227 height 25
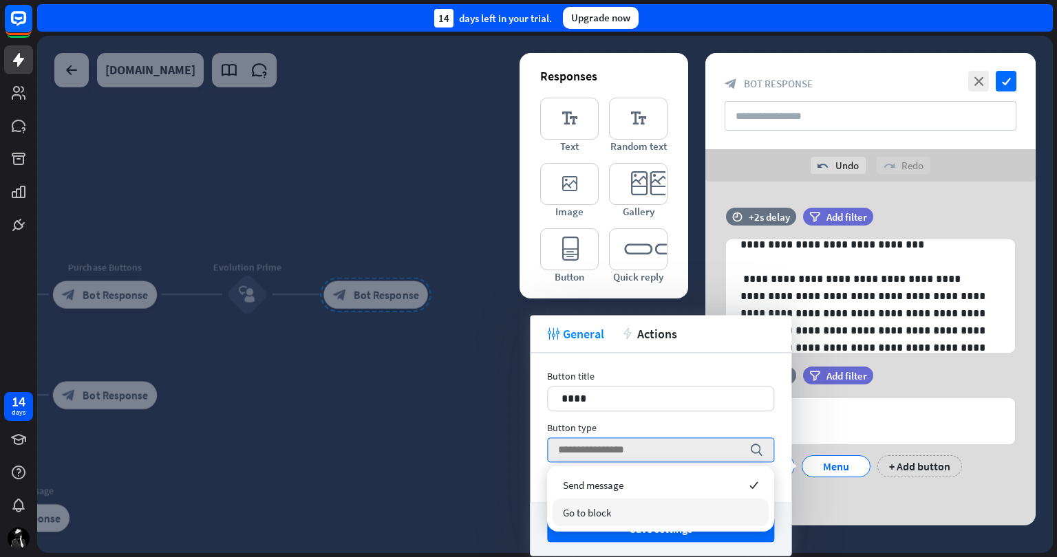
click at [663, 504] on div "Go to block" at bounding box center [661, 513] width 216 height 28
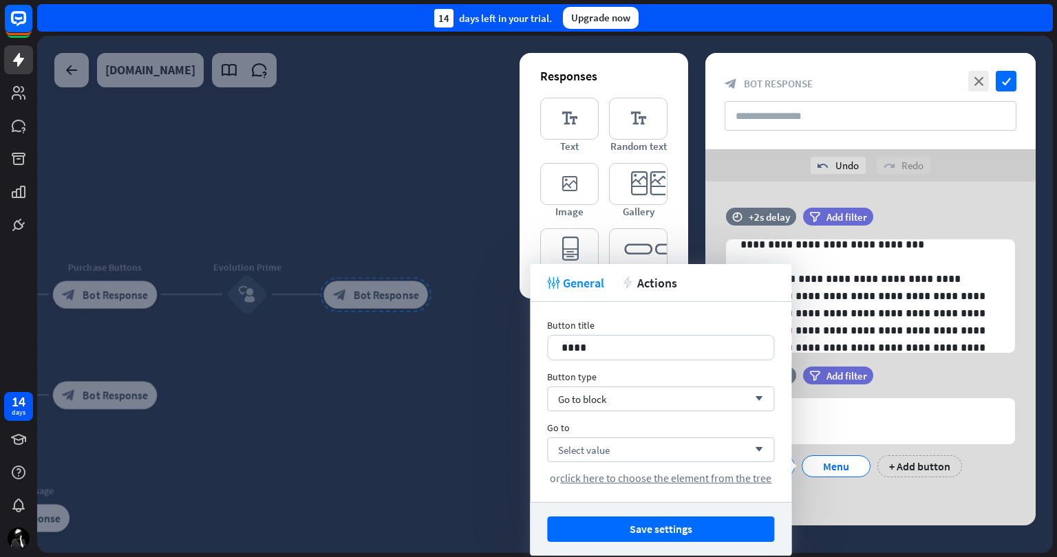
click at [667, 464] on div "Select value arrow_down or click here to choose the element from the tree" at bounding box center [660, 461] width 227 height 47
click at [661, 442] on div "Select value arrow_down" at bounding box center [660, 450] width 227 height 25
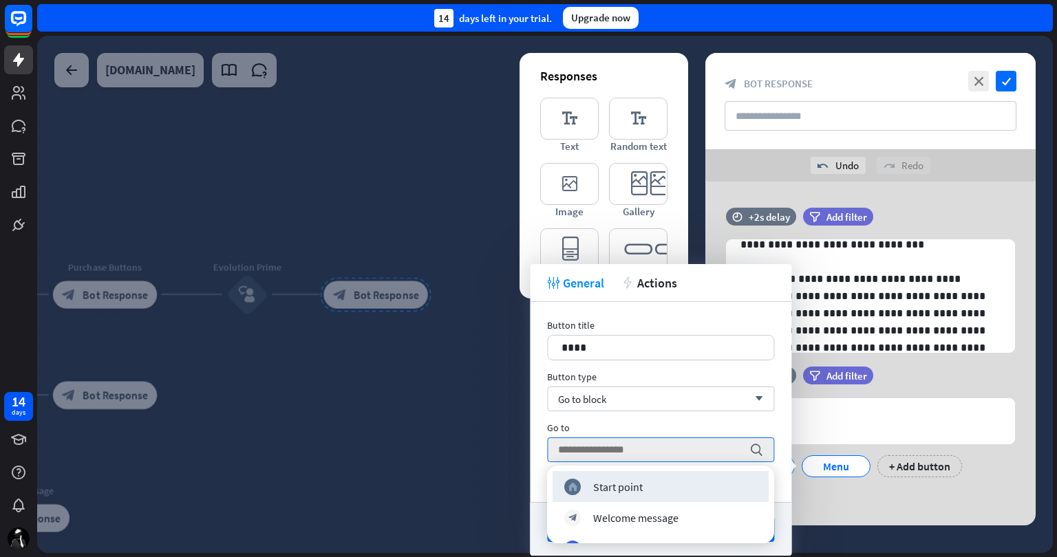
scroll to position [0, 0]
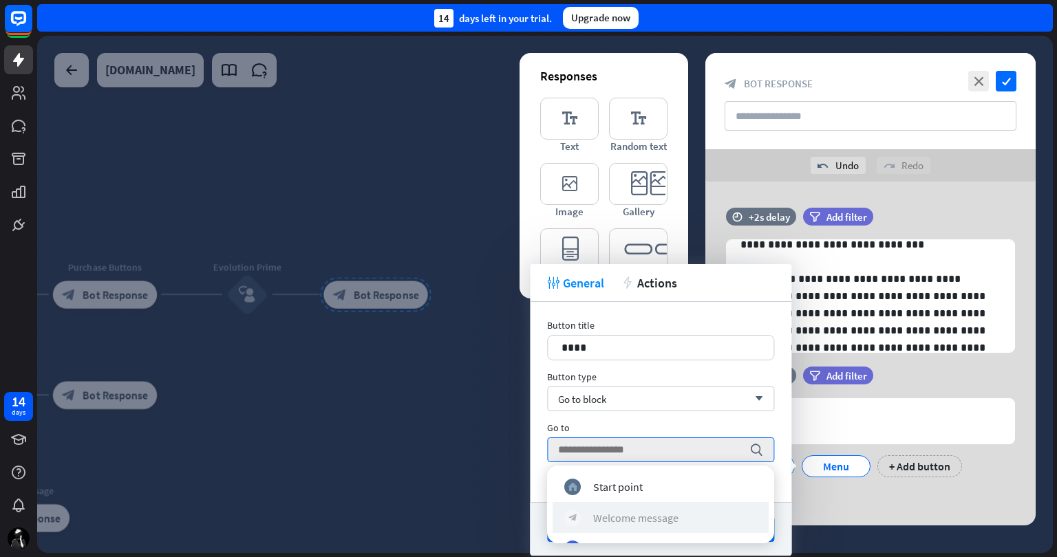
click at [680, 517] on div "block_bot_response Welcome message" at bounding box center [660, 517] width 193 height 17
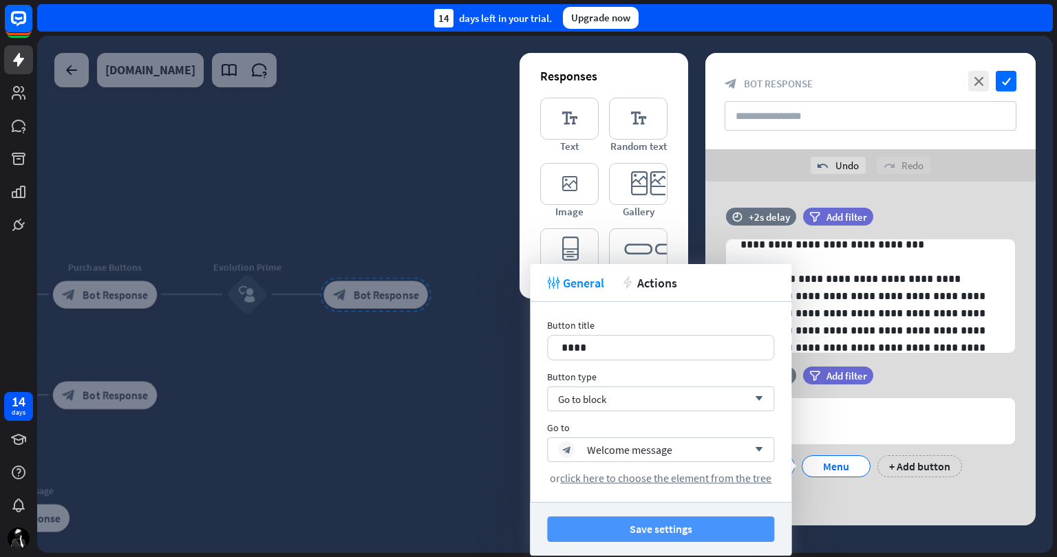
click at [661, 526] on button "Save settings" at bounding box center [660, 529] width 227 height 25
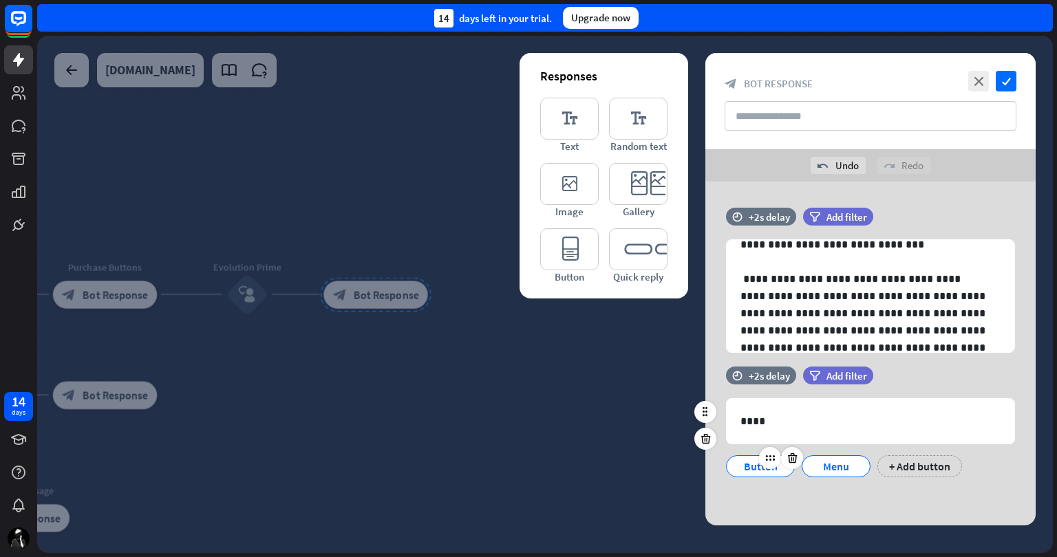
click at [762, 468] on div at bounding box center [781, 458] width 44 height 22
click at [732, 468] on div "Button" at bounding box center [760, 467] width 69 height 22
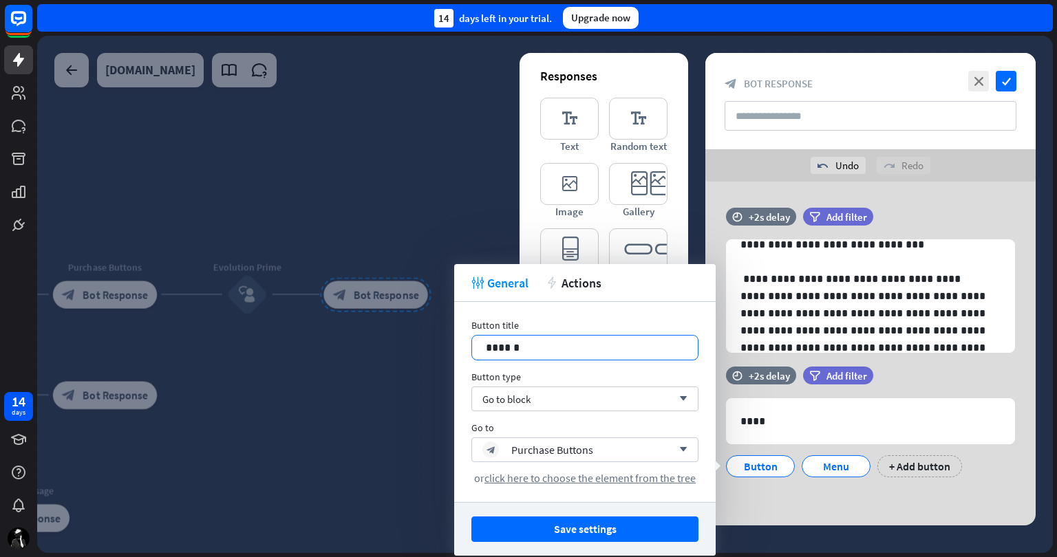
click at [534, 348] on p "******" at bounding box center [585, 347] width 198 height 17
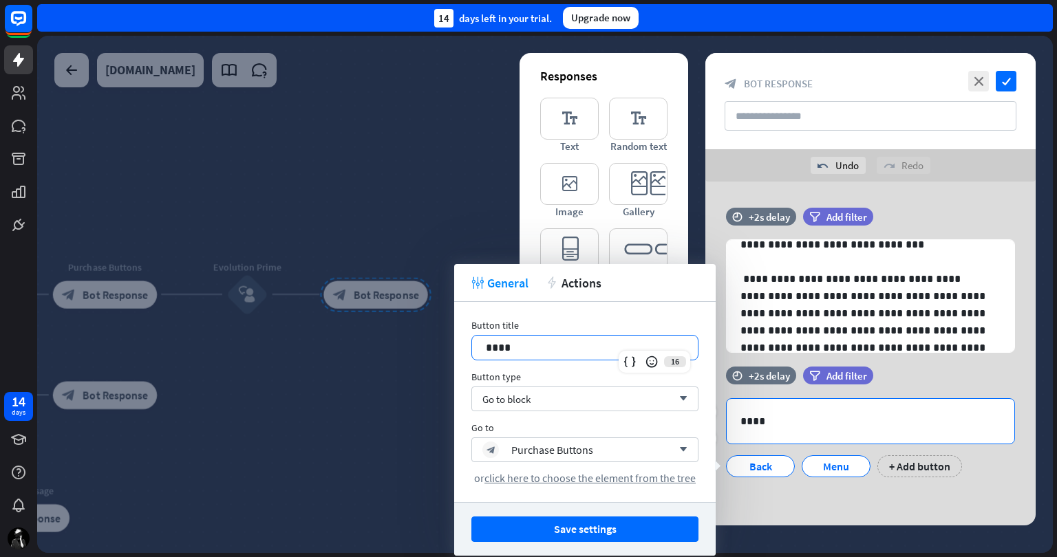
click at [813, 421] on p "****" at bounding box center [870, 421] width 260 height 17
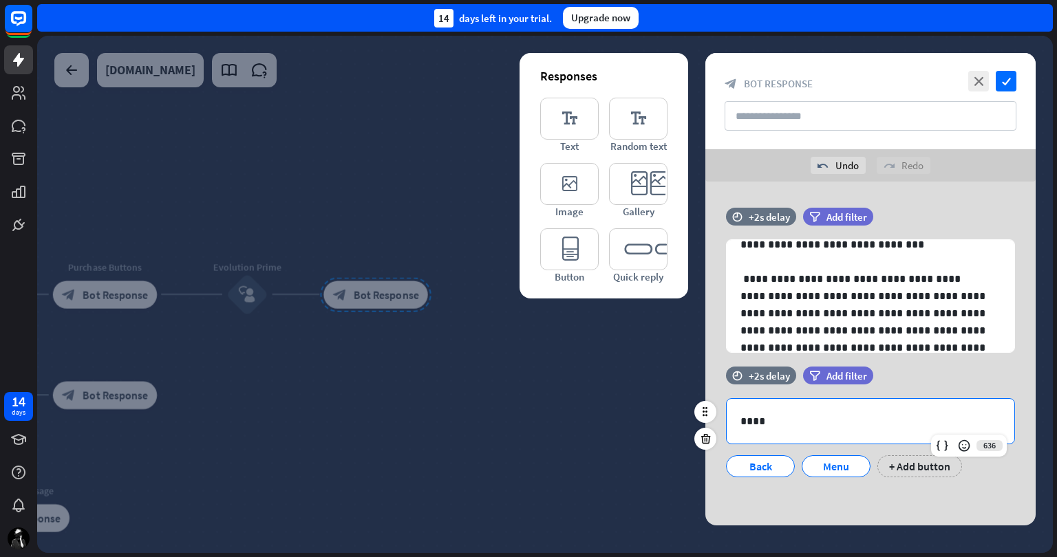
click at [813, 421] on p "****" at bounding box center [870, 421] width 260 height 17
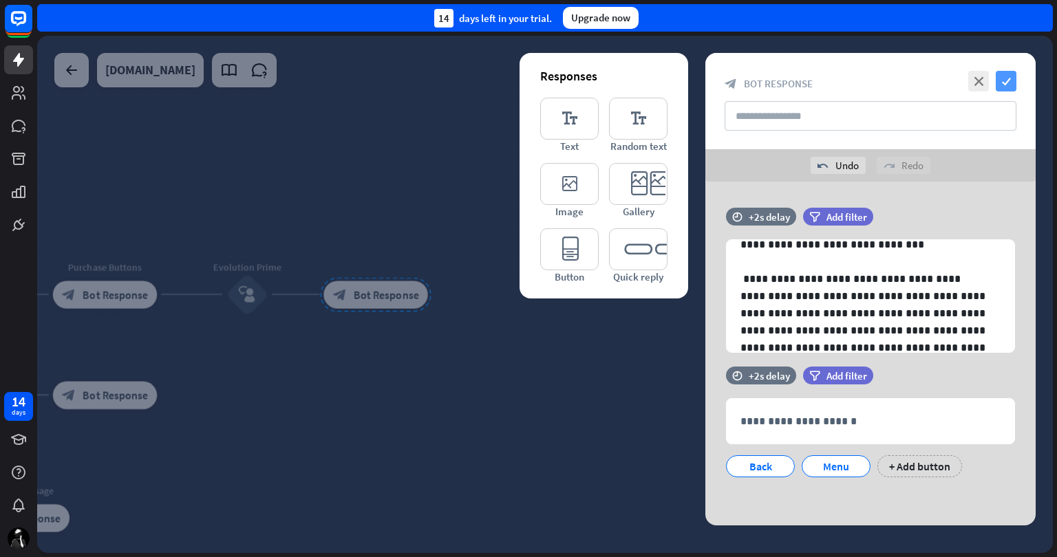
click at [1005, 76] on icon "check" at bounding box center [1006, 81] width 21 height 21
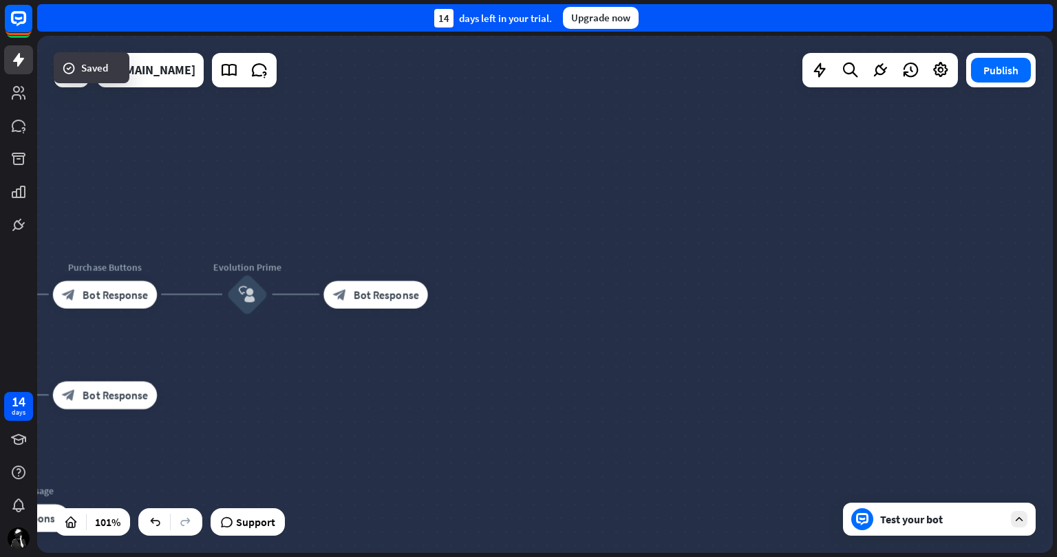
click at [914, 511] on div "Test your bot" at bounding box center [939, 519] width 193 height 33
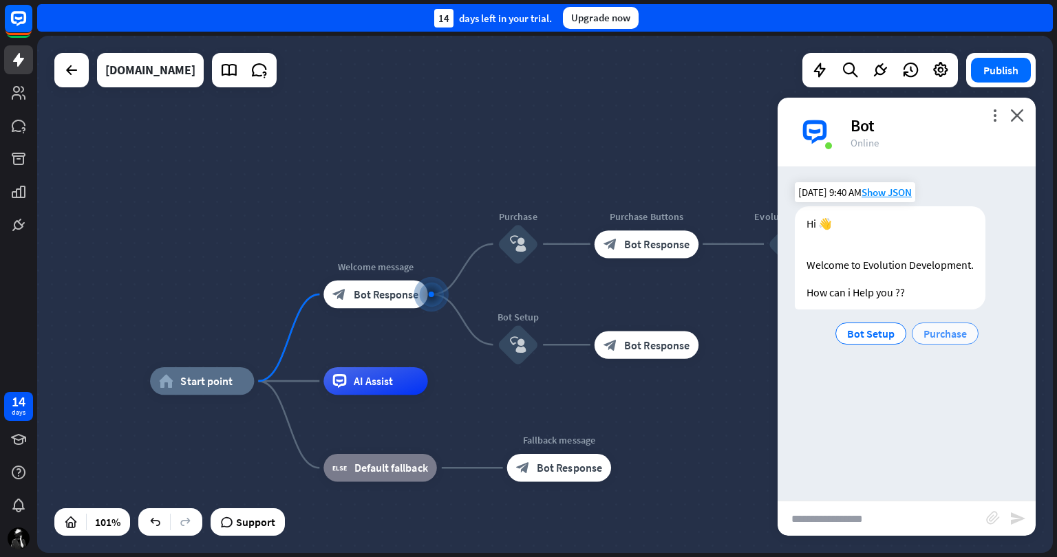
click at [939, 331] on span "Purchase" at bounding box center [944, 334] width 43 height 14
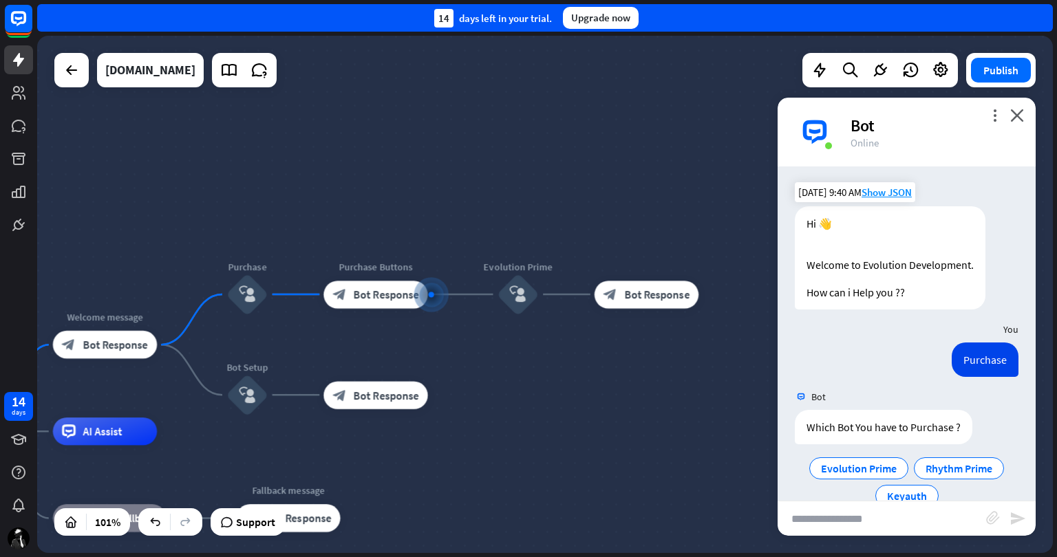
scroll to position [30, 0]
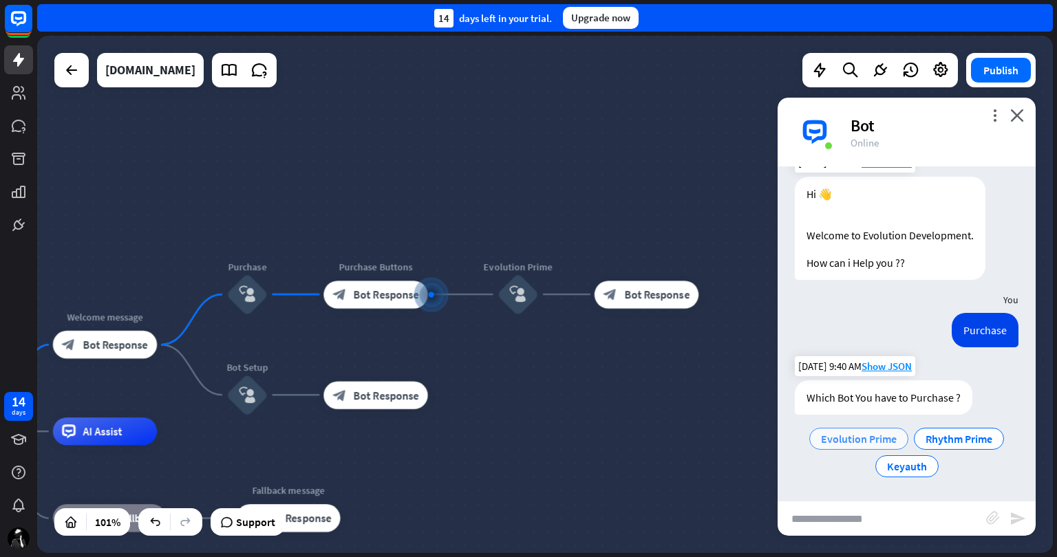
click at [859, 436] on span "Evolution Prime" at bounding box center [859, 439] width 76 height 14
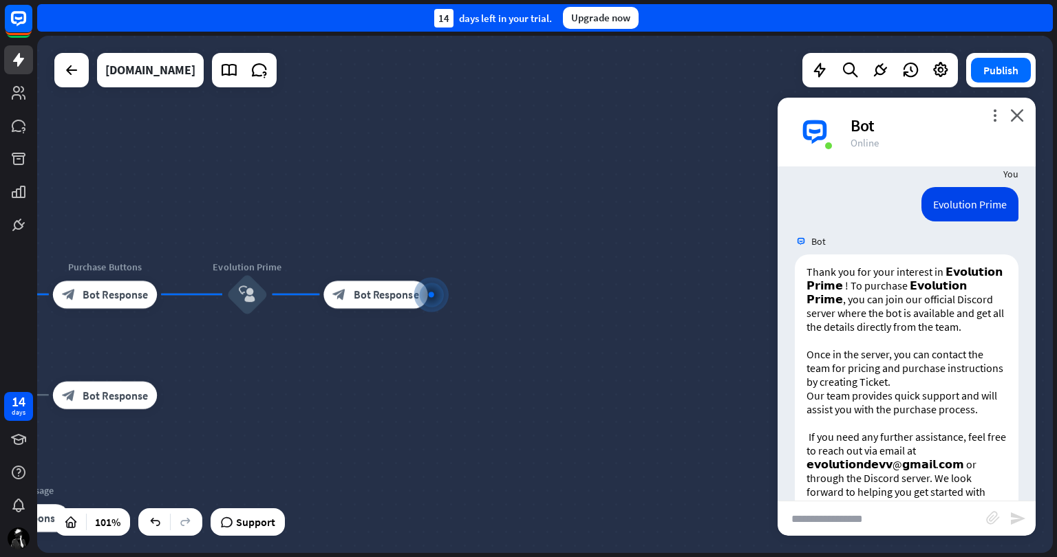
scroll to position [333, 0]
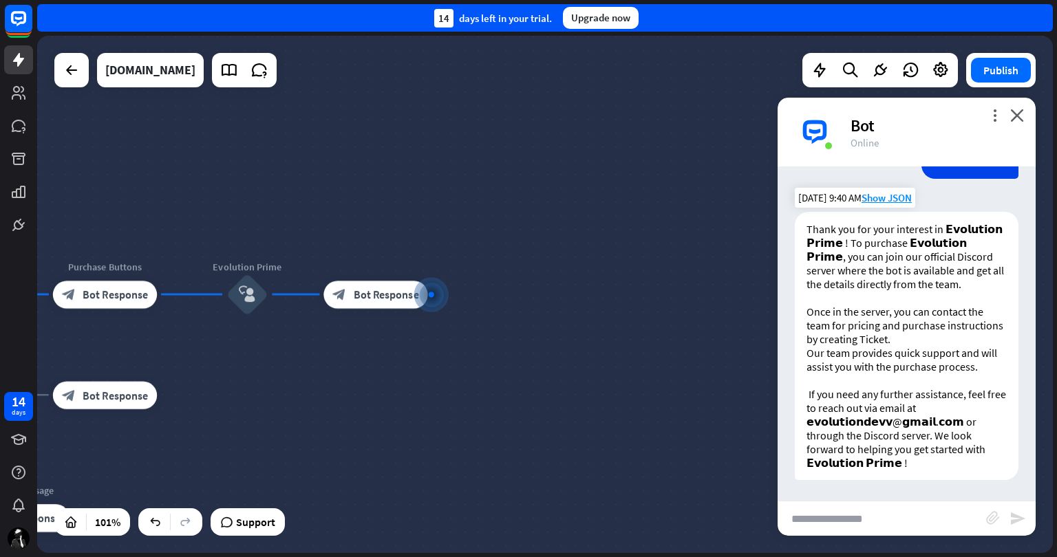
click at [875, 363] on div "Thank you for your interest in 𝗘𝘃𝗼𝗹𝘂𝘁𝗶𝗼𝗻 𝗣𝗿𝗶𝗺𝗲 ! To purchase 𝗘𝘃𝗼𝗹𝘂𝘁𝗶𝗼𝗻 𝗣𝗿𝗶𝗺𝗲, y…" at bounding box center [907, 346] width 224 height 268
click at [1016, 116] on icon "close" at bounding box center [1017, 115] width 14 height 13
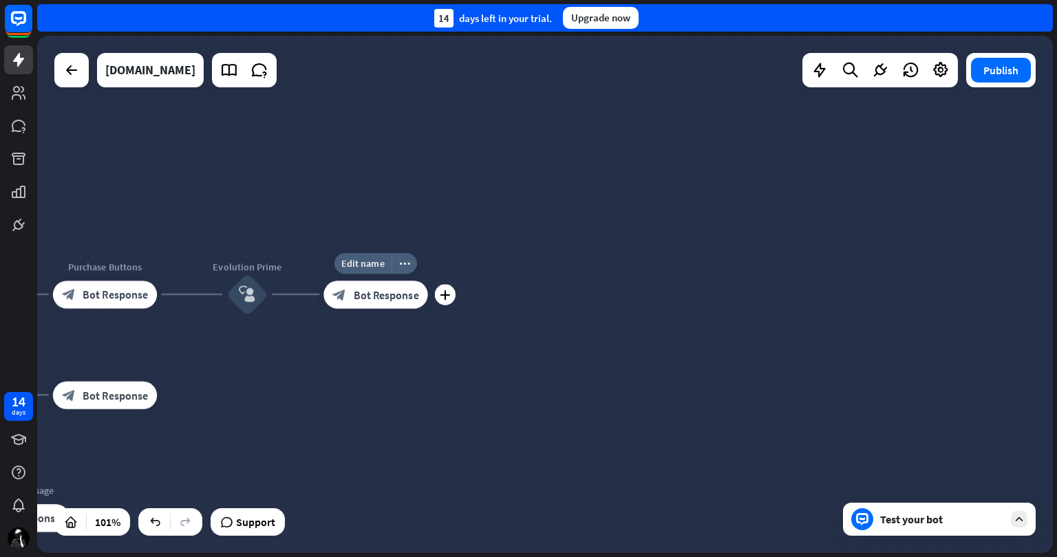
click at [388, 289] on span "Bot Response" at bounding box center [386, 295] width 65 height 14
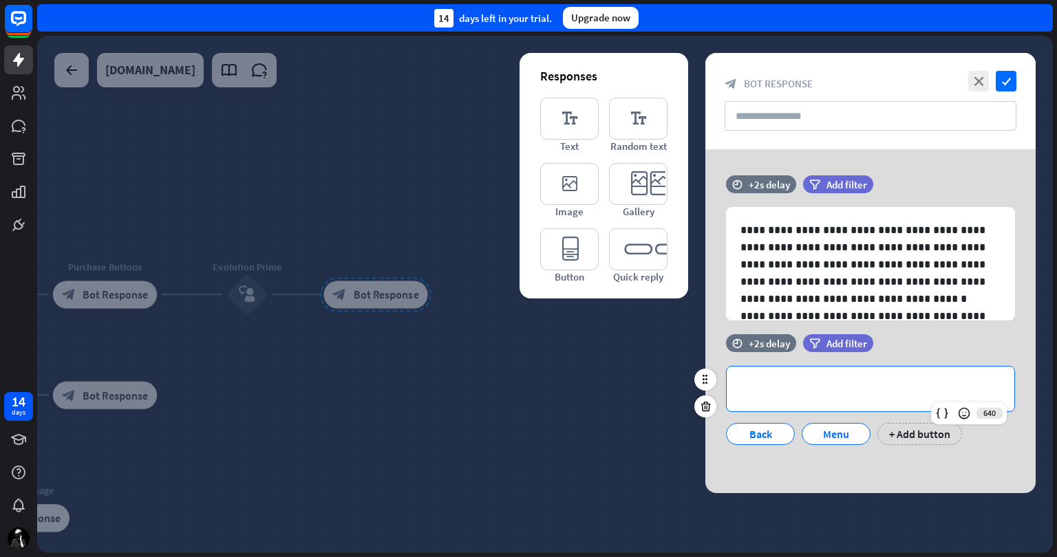
click at [883, 393] on p "**********" at bounding box center [870, 389] width 260 height 17
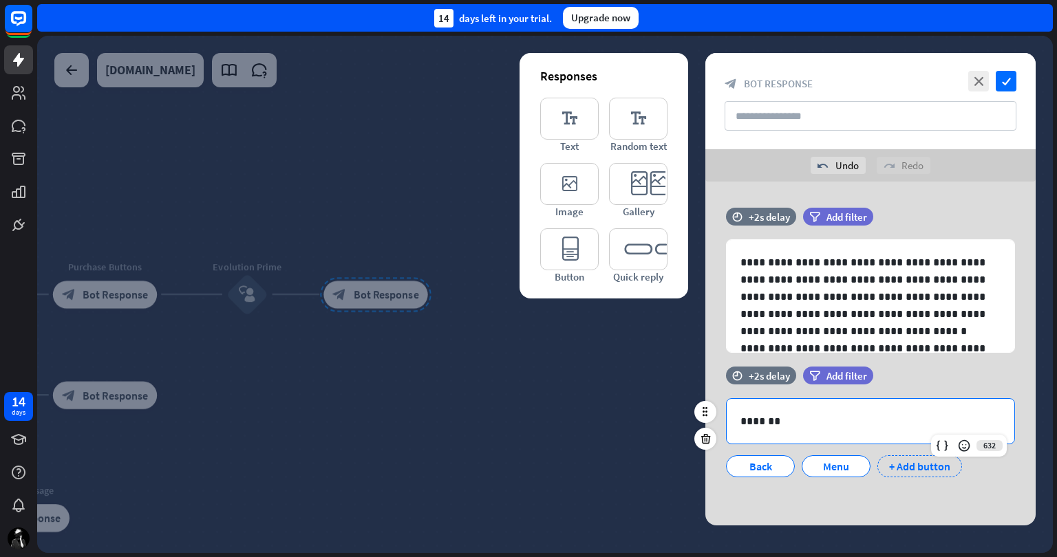
click at [913, 468] on div "+ Add button" at bounding box center [919, 467] width 85 height 22
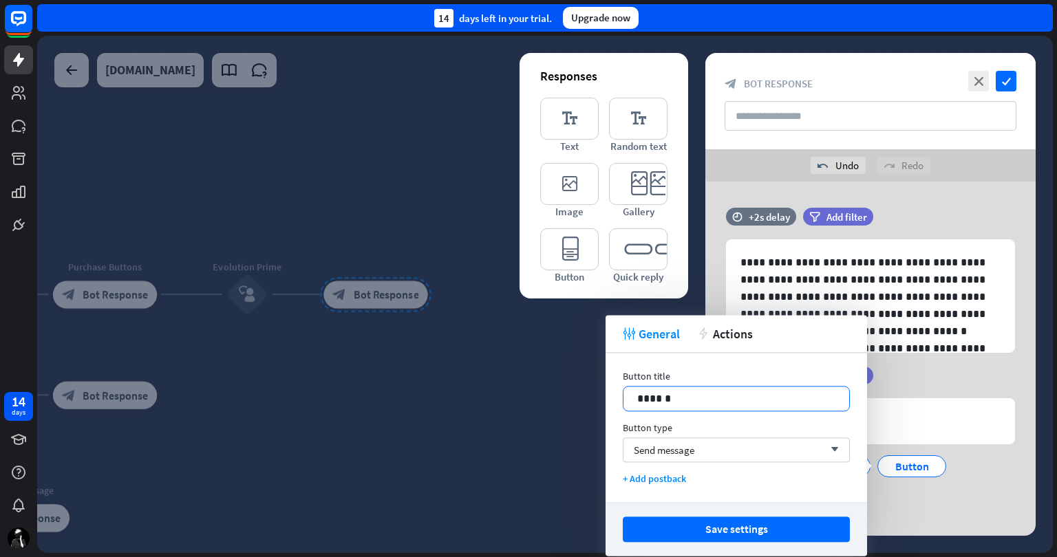
click at [714, 398] on p "******" at bounding box center [736, 398] width 198 height 17
click at [713, 398] on p "******" at bounding box center [736, 398] width 198 height 17
click at [687, 445] on span "Send message" at bounding box center [664, 450] width 61 height 13
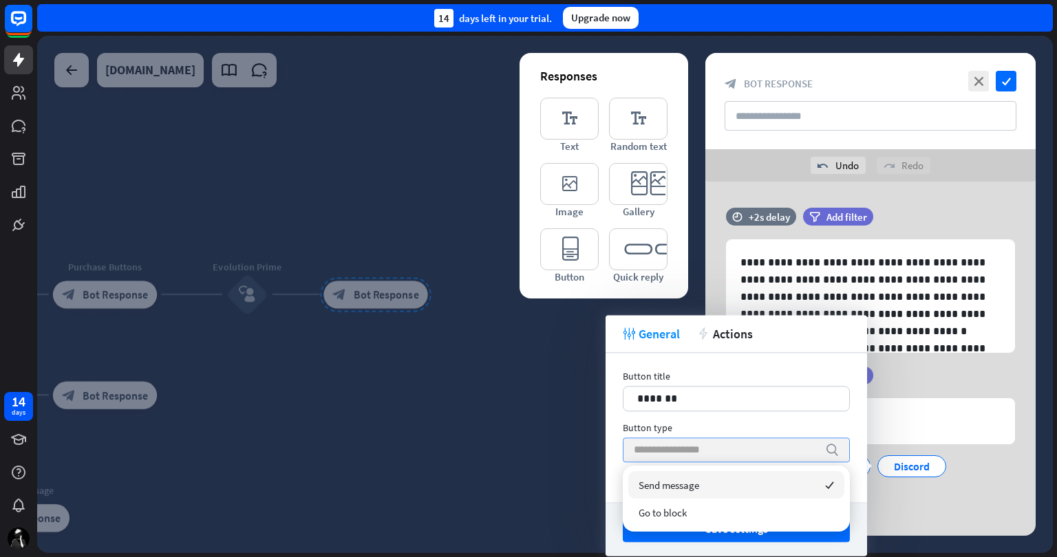
click at [723, 473] on div "Send message checked" at bounding box center [736, 485] width 216 height 28
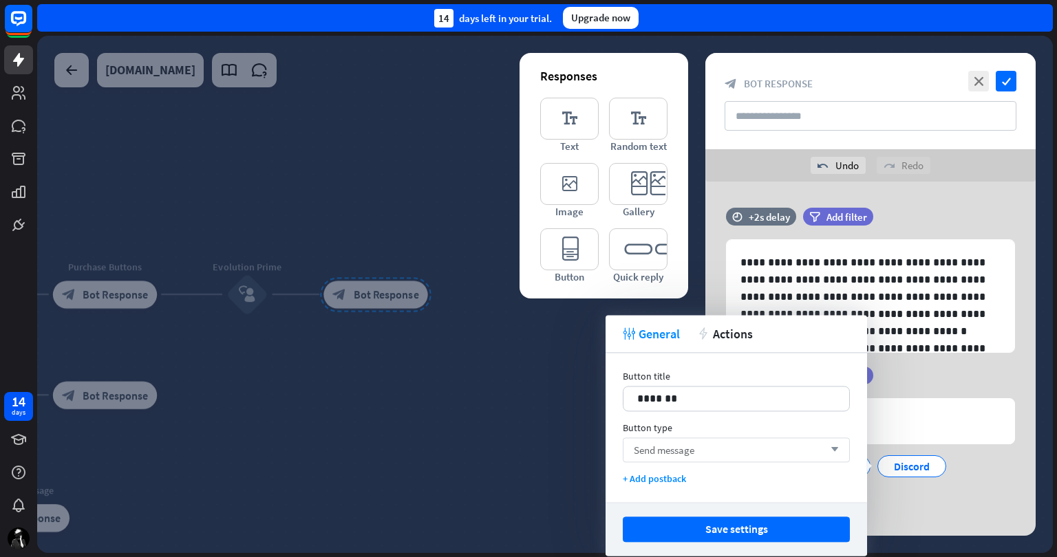
click at [743, 447] on div "Send message arrow_down" at bounding box center [736, 450] width 227 height 25
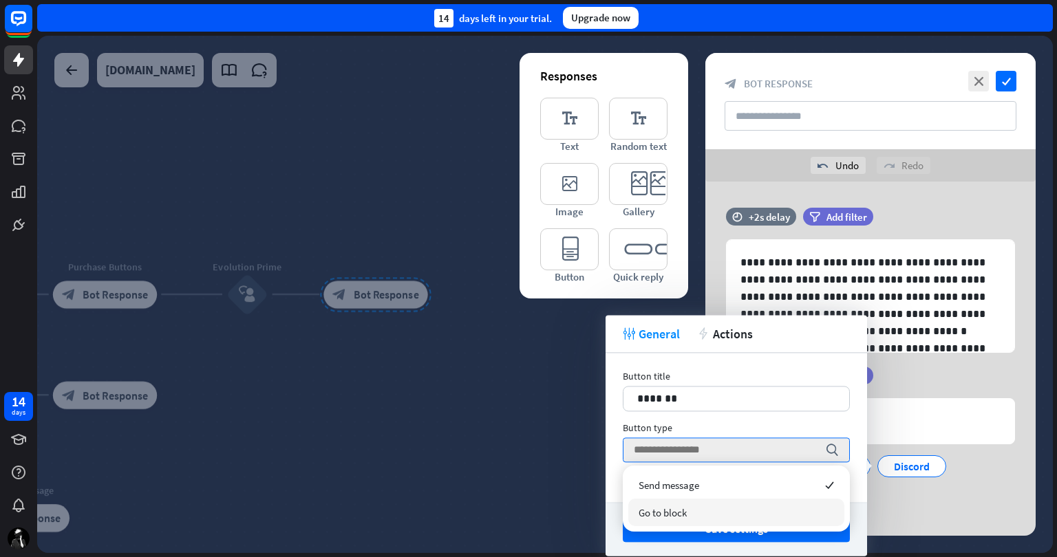
click at [730, 503] on div "Go to block" at bounding box center [736, 513] width 216 height 28
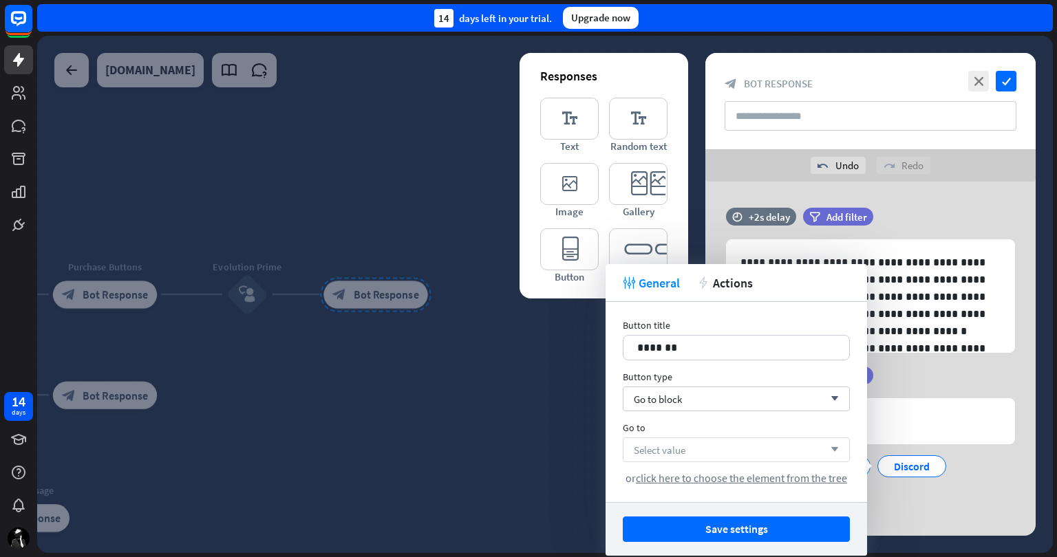
click at [703, 453] on div "Select value arrow_down" at bounding box center [736, 450] width 227 height 25
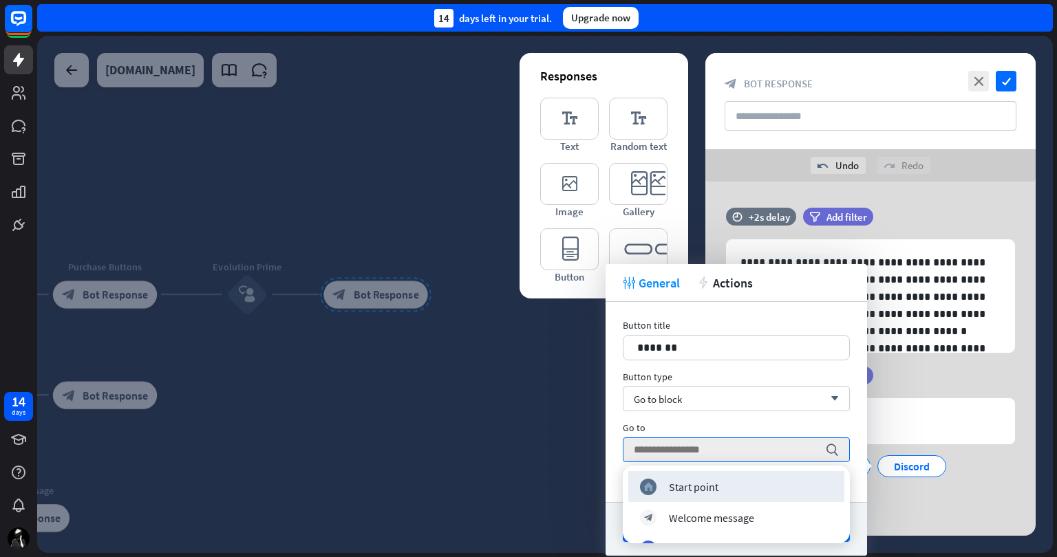
click at [765, 291] on div "tweak General action Actions" at bounding box center [736, 283] width 261 height 38
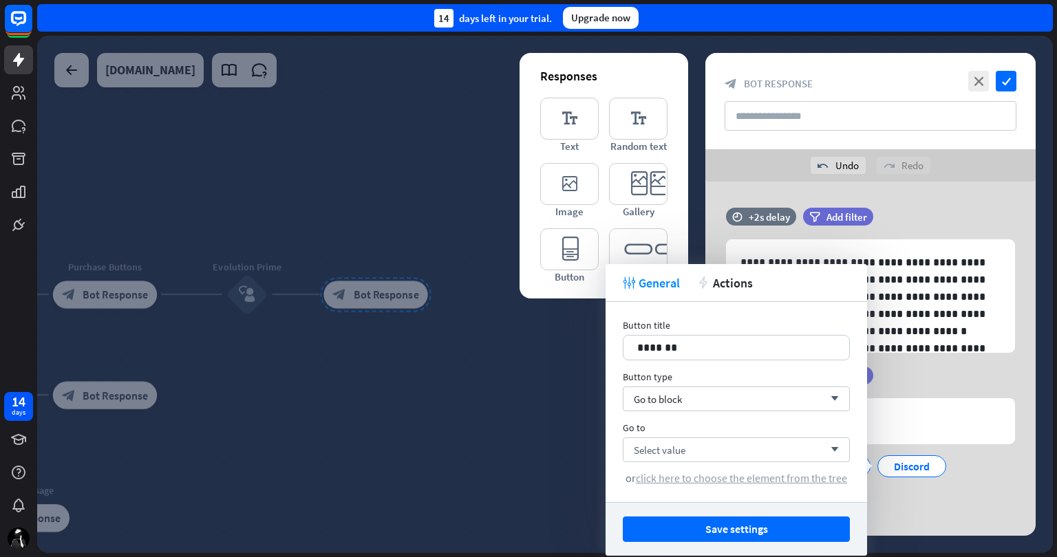
click at [736, 475] on span "click here to choose the element from the tree" at bounding box center [741, 478] width 211 height 14
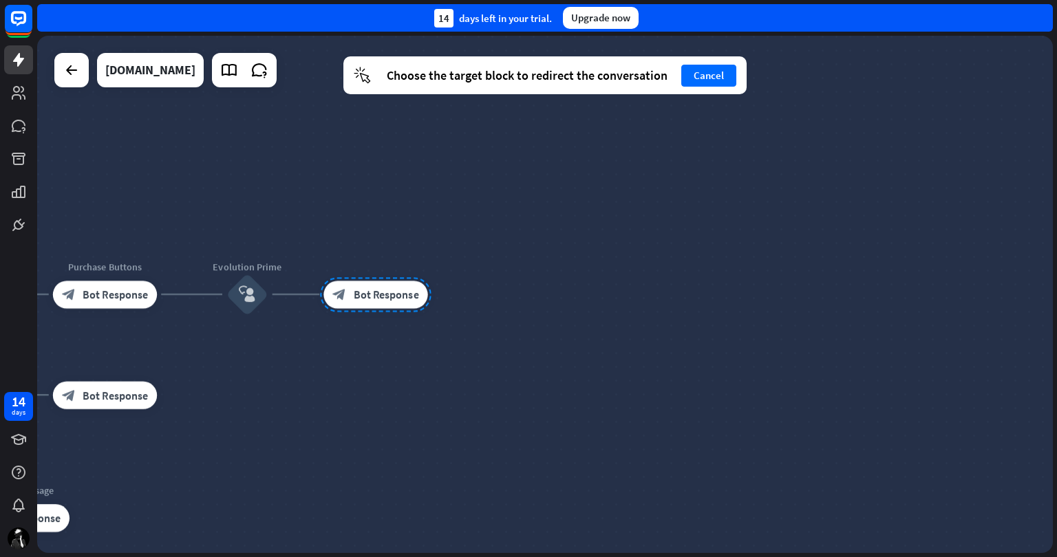
click at [388, 297] on div at bounding box center [375, 294] width 111 height 34
click at [383, 306] on div at bounding box center [375, 294] width 111 height 34
click at [713, 74] on button "Cancel" at bounding box center [708, 76] width 55 height 22
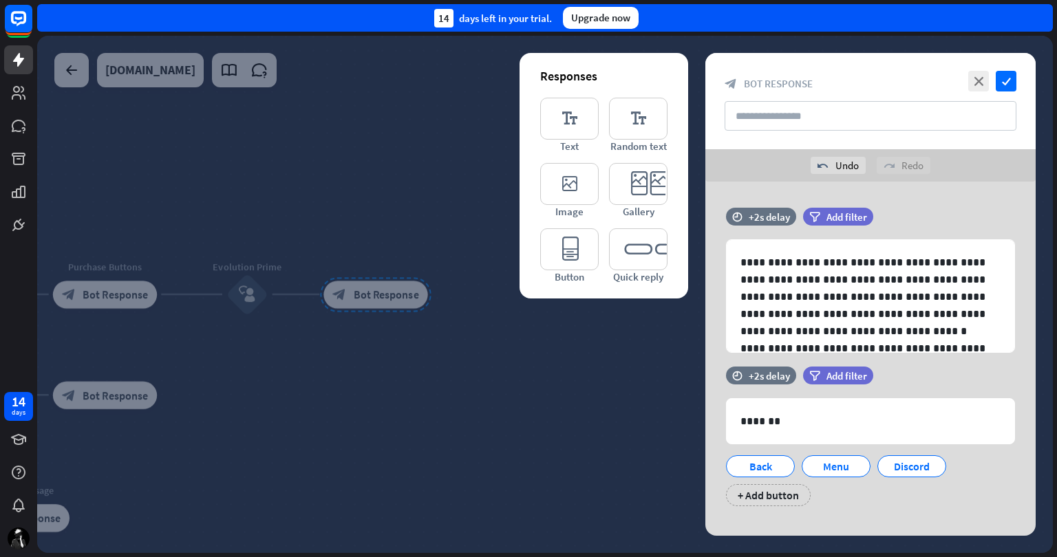
click at [707, 431] on div at bounding box center [705, 439] width 22 height 22
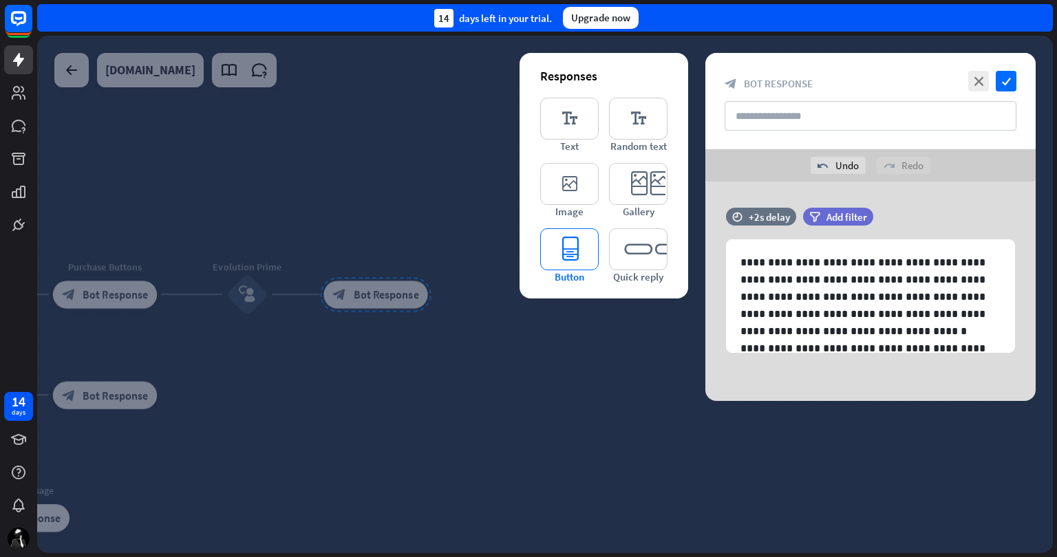
click at [573, 243] on icon "editor_button" at bounding box center [569, 249] width 58 height 42
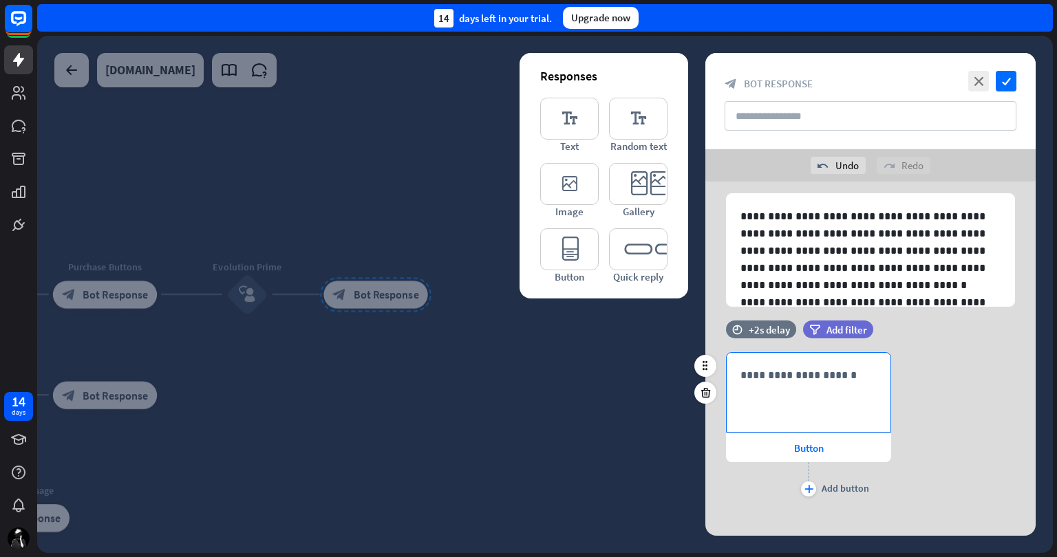
scroll to position [58, 0]
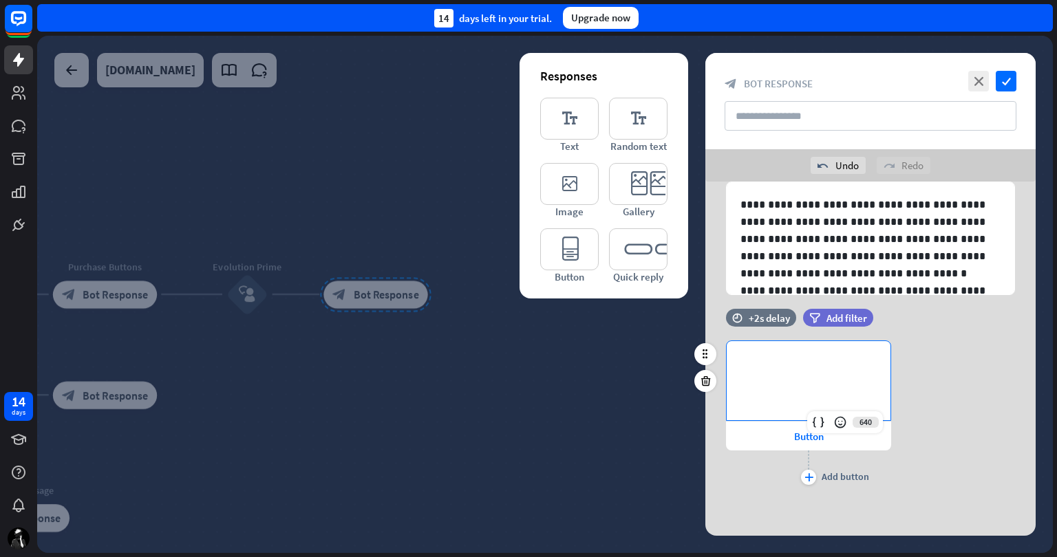
click at [851, 382] on div "**********" at bounding box center [809, 380] width 164 height 79
click at [807, 437] on span "Button" at bounding box center [809, 436] width 30 height 13
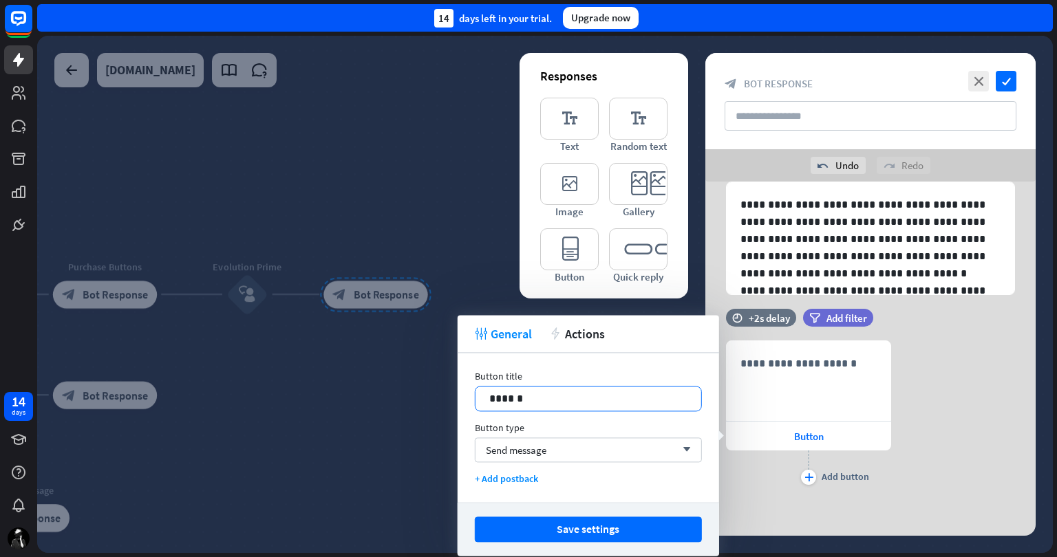
click at [539, 396] on p "******" at bounding box center [588, 398] width 198 height 17
click at [551, 443] on div "Send message arrow_down" at bounding box center [588, 450] width 227 height 25
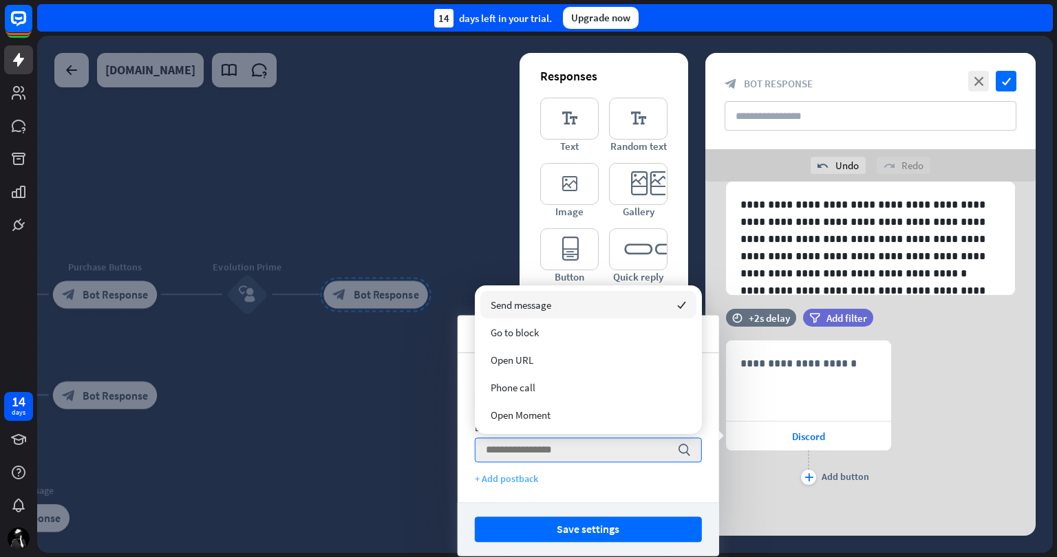
click at [617, 478] on div "+ Add postback" at bounding box center [588, 479] width 227 height 12
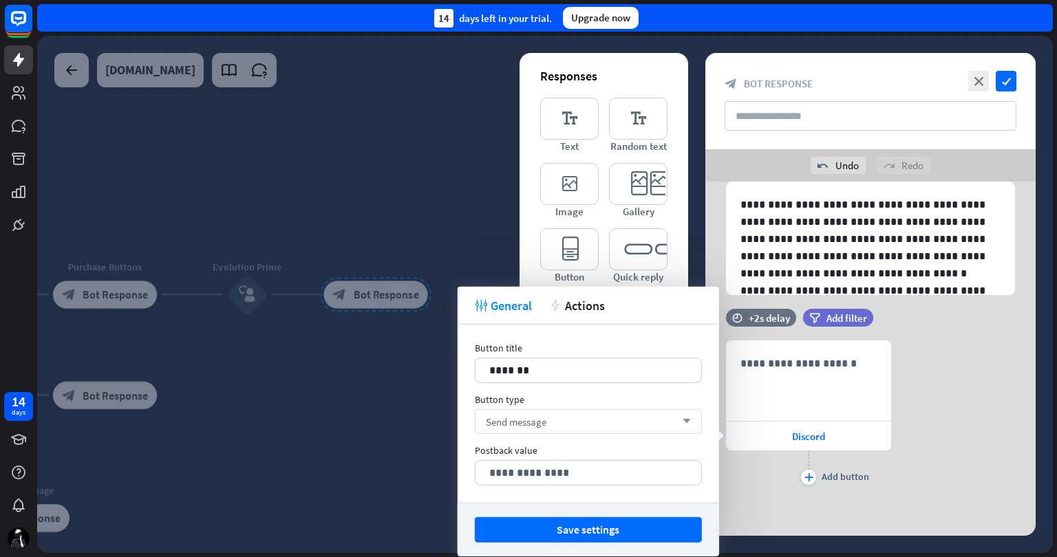
click at [574, 417] on div "Send message arrow_down" at bounding box center [588, 421] width 227 height 25
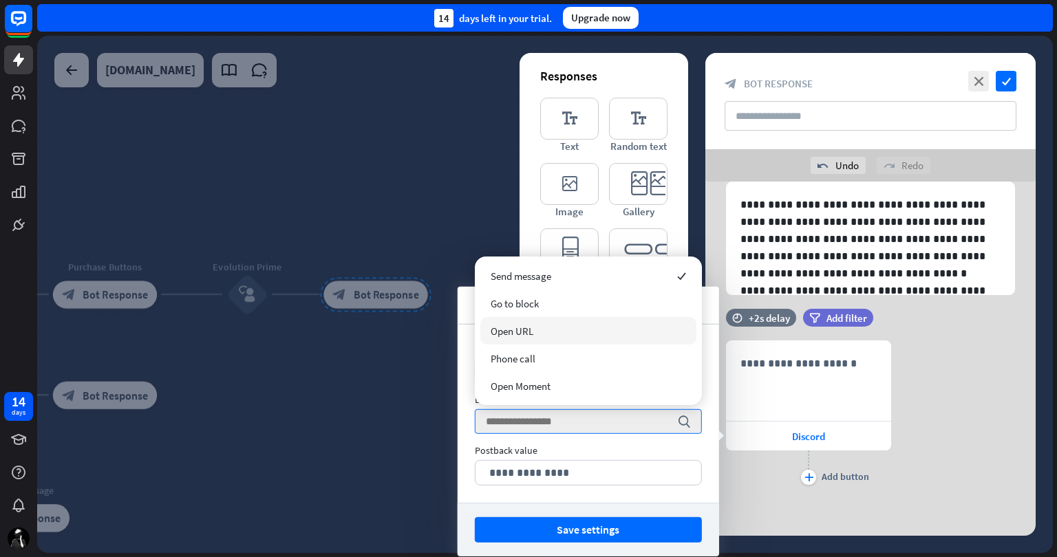
click at [564, 332] on div "Open URL" at bounding box center [588, 331] width 216 height 28
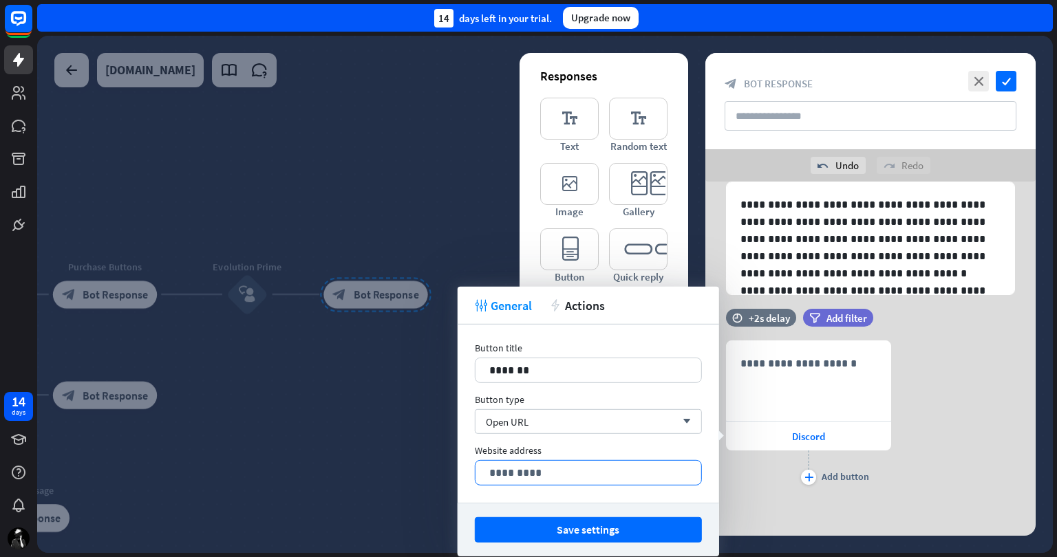
click at [547, 471] on p "*********" at bounding box center [588, 472] width 198 height 17
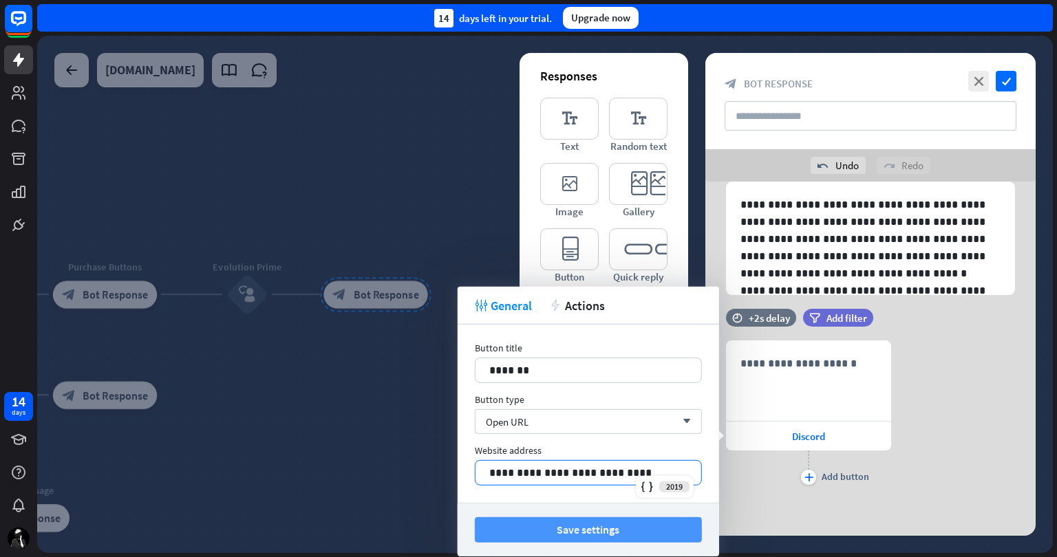
click at [581, 531] on button "Save settings" at bounding box center [588, 529] width 227 height 25
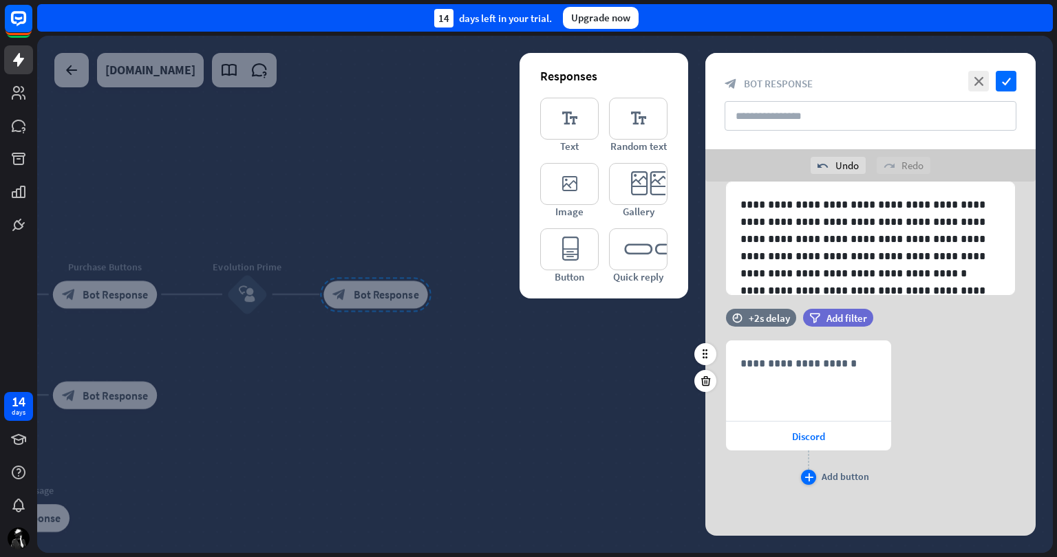
click at [822, 471] on div "Add button" at bounding box center [845, 477] width 47 height 12
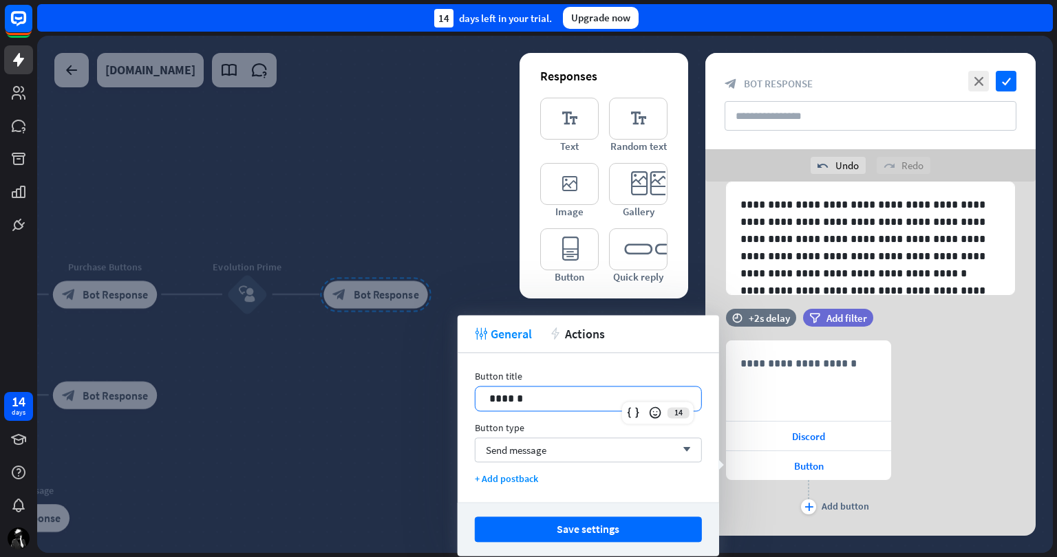
click at [527, 389] on div "******" at bounding box center [588, 399] width 226 height 24
click at [573, 453] on div "Send message arrow_down" at bounding box center [588, 450] width 227 height 25
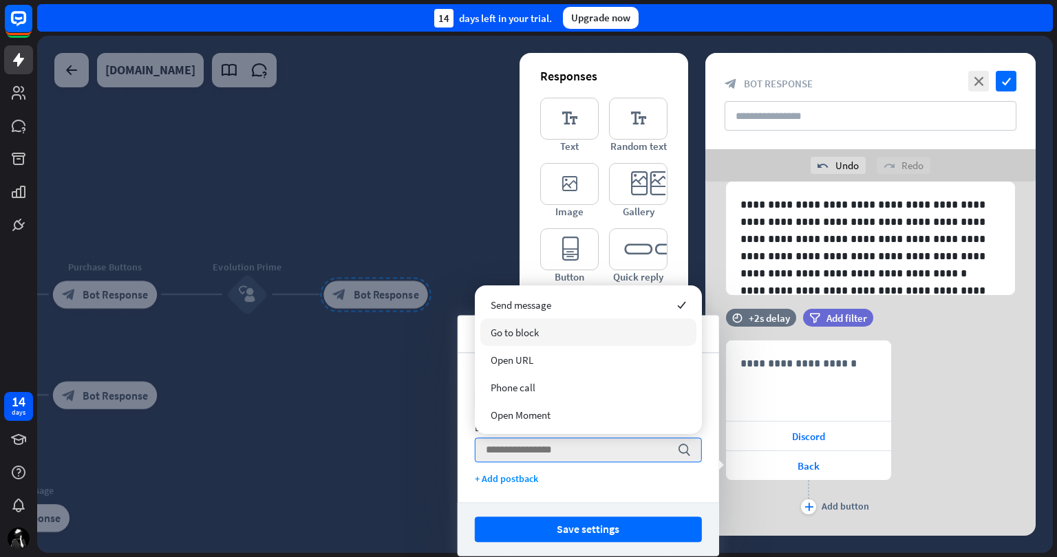
click at [565, 330] on div "Go to block" at bounding box center [588, 333] width 216 height 28
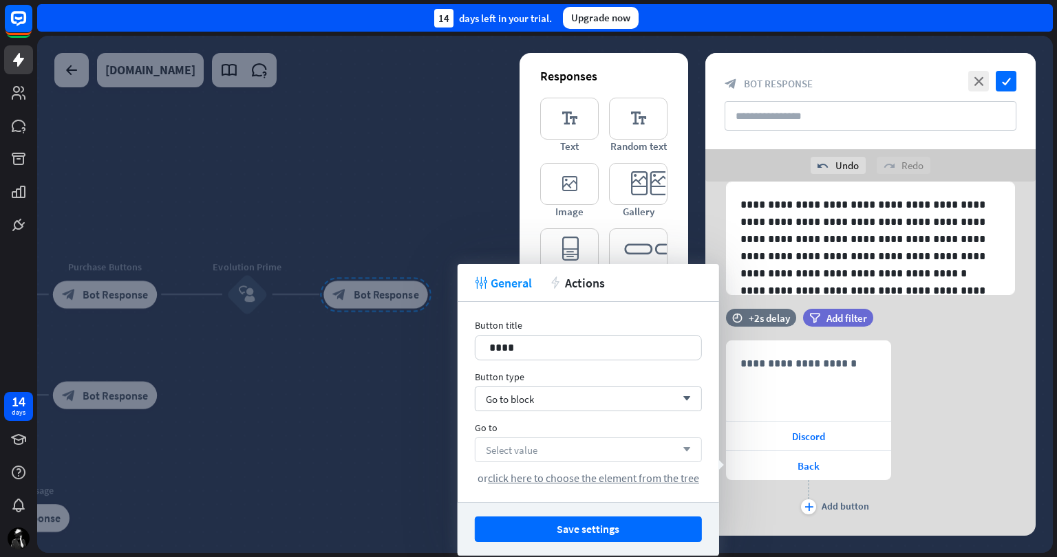
click at [556, 450] on div "Select value arrow_down" at bounding box center [588, 450] width 227 height 25
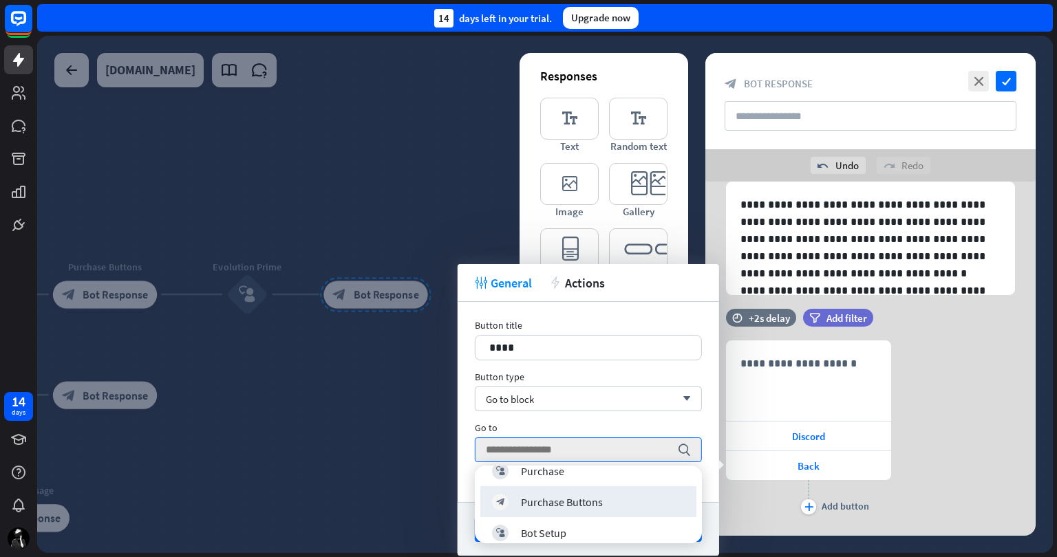
scroll to position [195, 0]
click at [589, 476] on div "Purchase Buttons" at bounding box center [562, 477] width 82 height 14
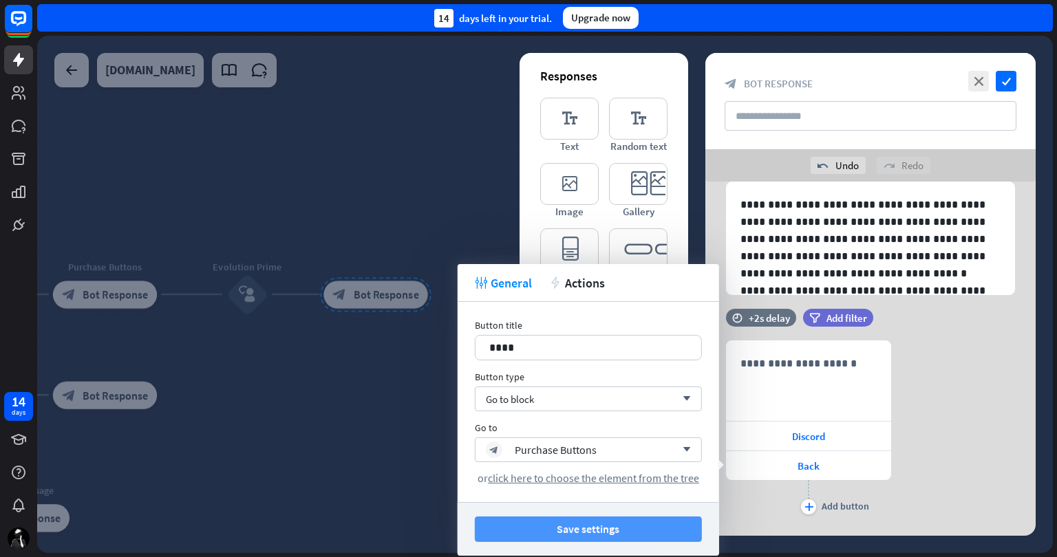
click at [594, 526] on button "Save settings" at bounding box center [588, 529] width 227 height 25
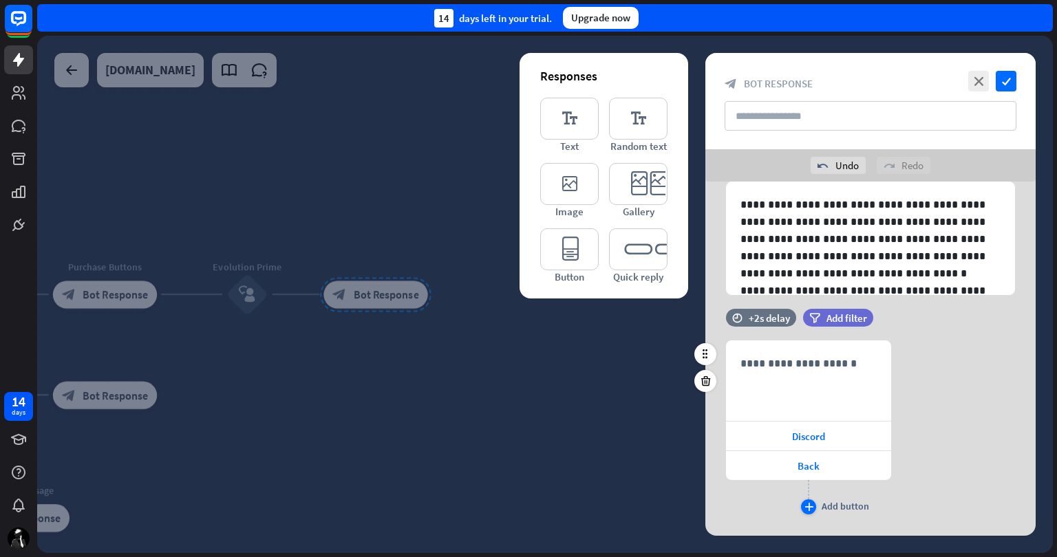
click at [810, 506] on icon "plus" at bounding box center [808, 507] width 9 height 8
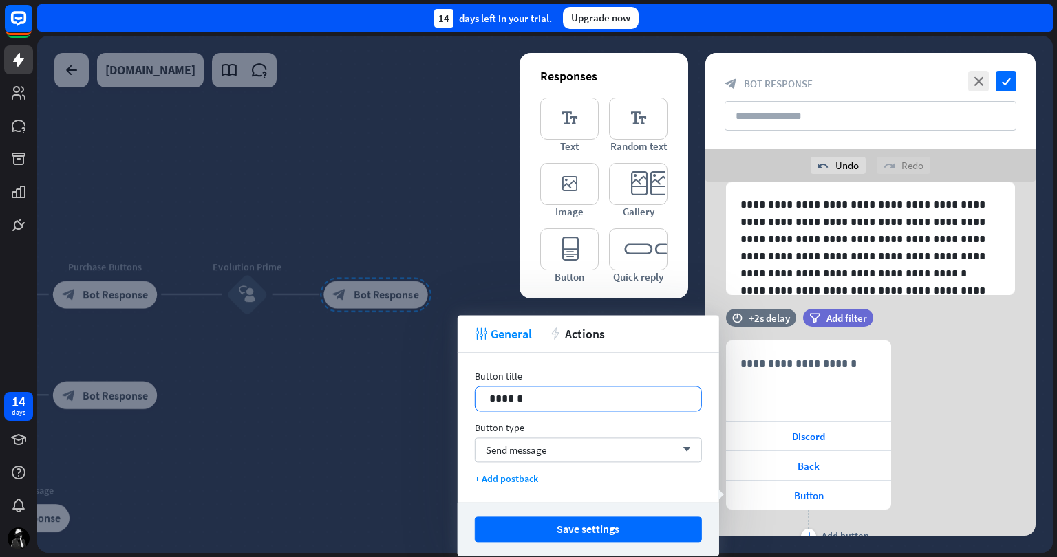
click at [589, 409] on div "******" at bounding box center [588, 399] width 226 height 24
click at [556, 453] on div "Send message arrow_down" at bounding box center [588, 450] width 227 height 25
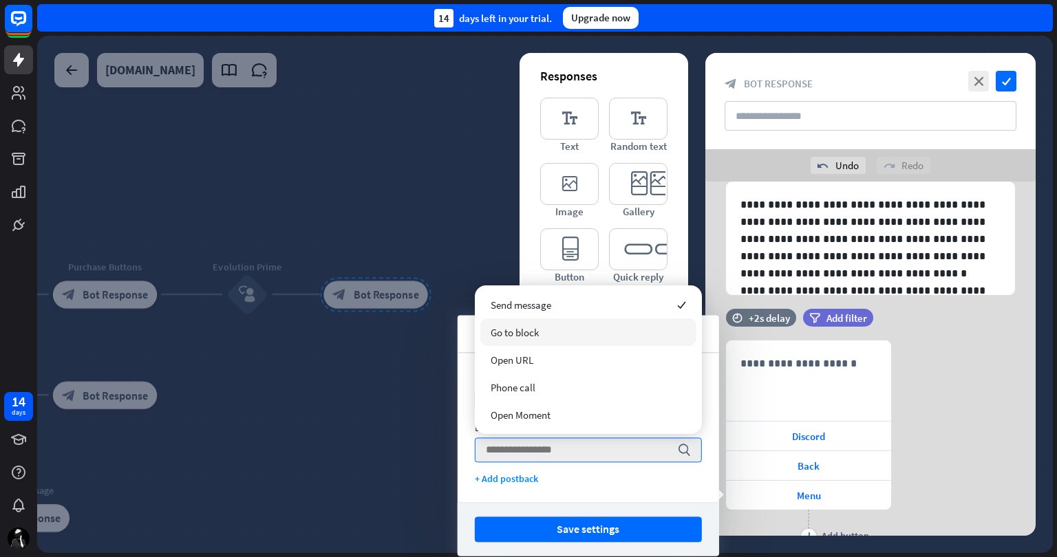
click at [577, 327] on div "Go to block" at bounding box center [588, 333] width 216 height 28
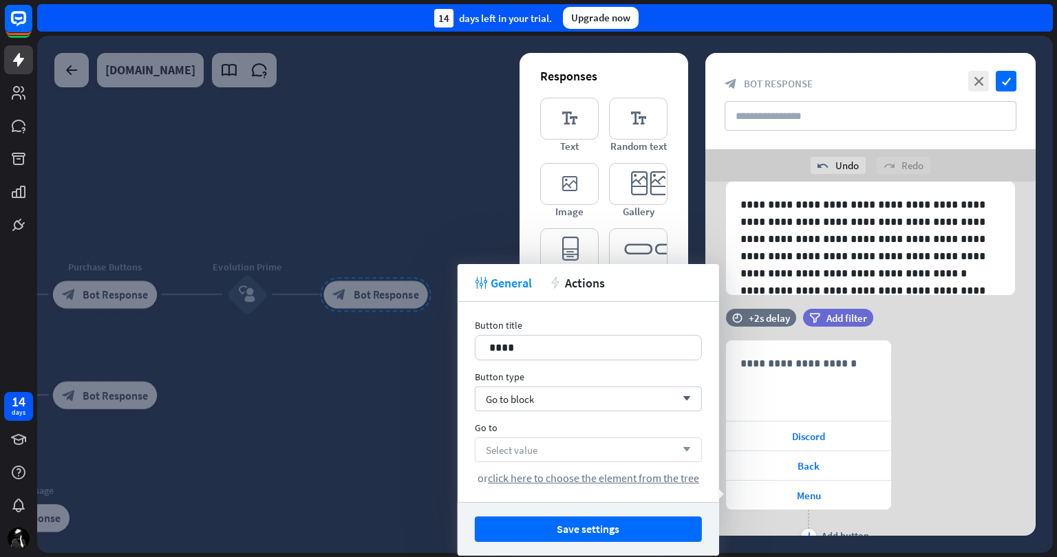
click at [566, 449] on div "Select value arrow_down" at bounding box center [588, 450] width 227 height 25
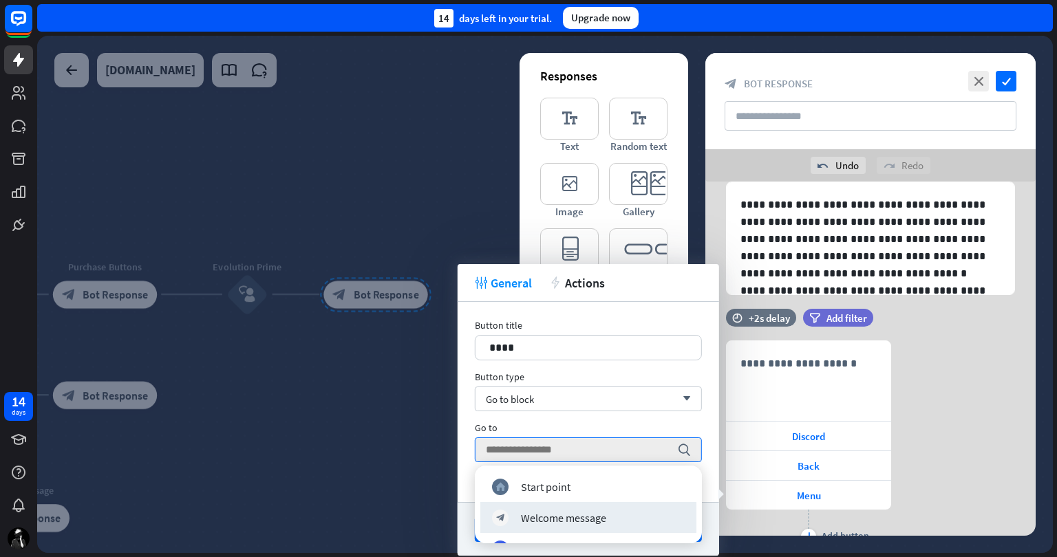
scroll to position [37, 0]
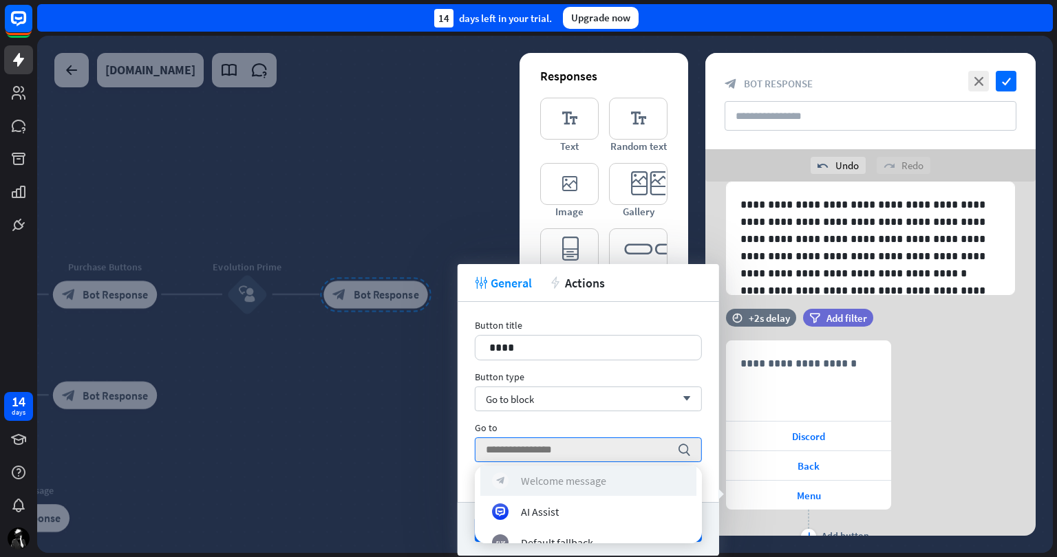
click at [592, 484] on div "Welcome message" at bounding box center [563, 480] width 85 height 14
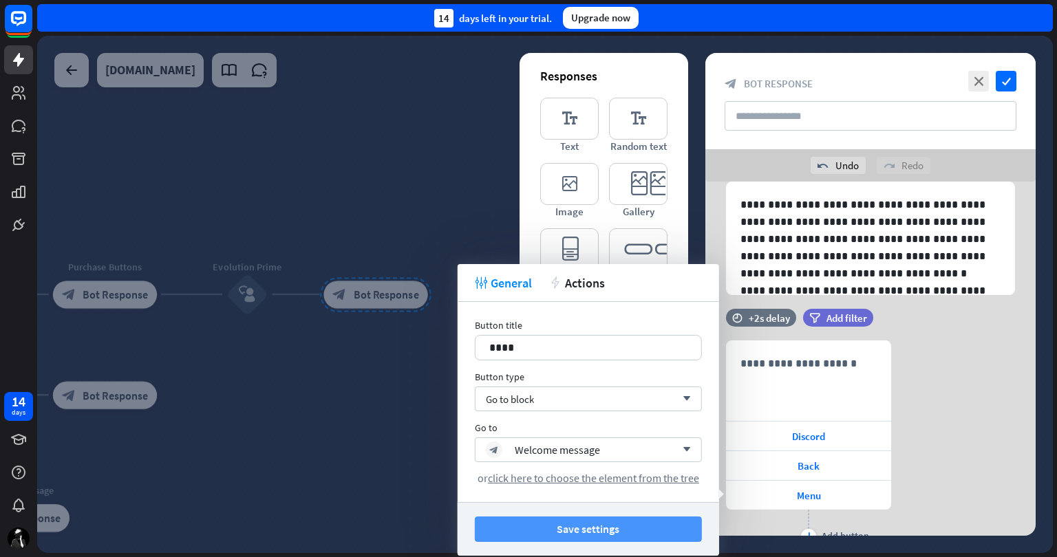
click at [572, 527] on button "Save settings" at bounding box center [588, 529] width 227 height 25
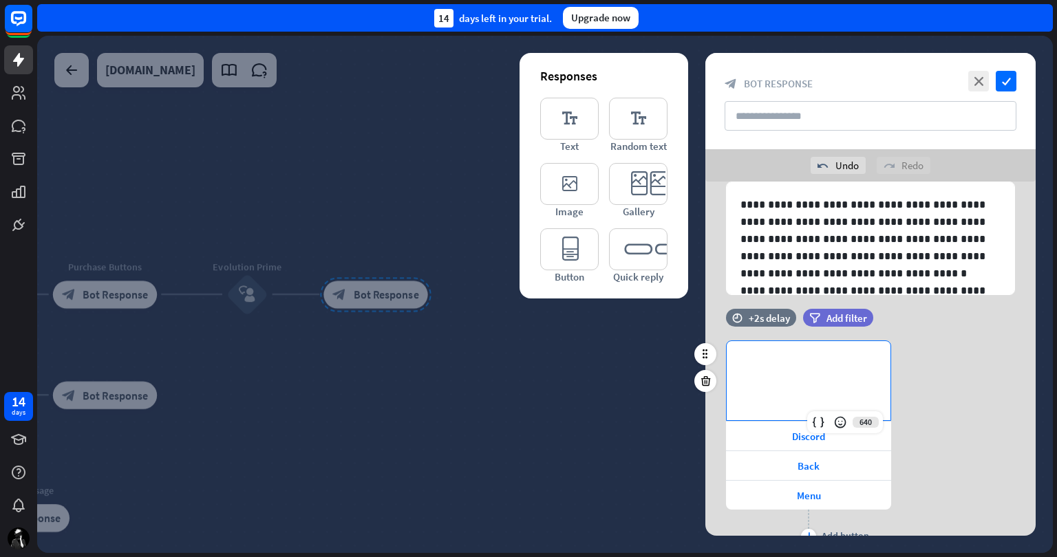
click at [769, 383] on div "**********" at bounding box center [809, 380] width 164 height 79
click at [1007, 77] on icon "check" at bounding box center [1006, 81] width 21 height 21
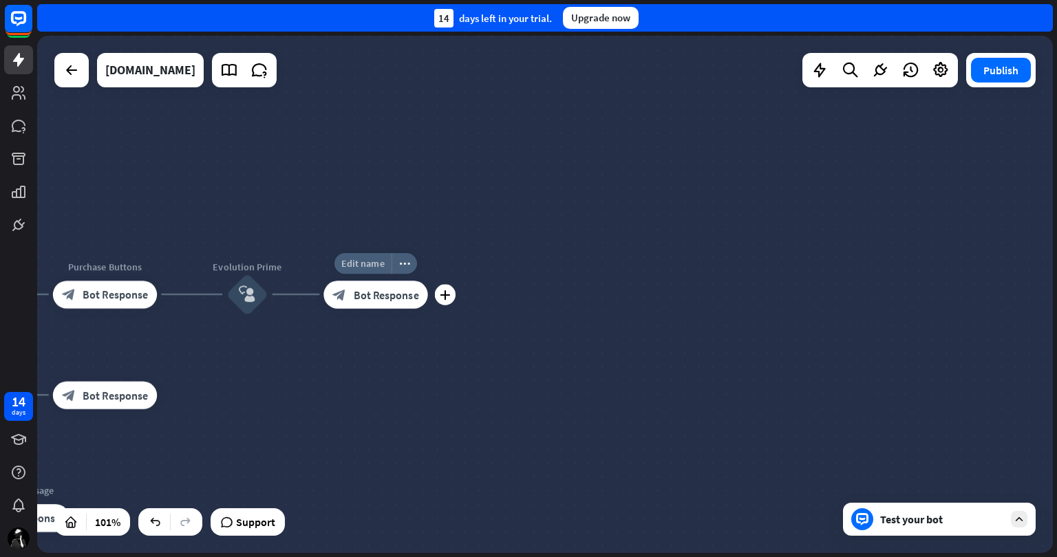
click at [376, 263] on span "Edit name" at bounding box center [362, 263] width 43 height 12
click at [746, 298] on div "**********" at bounding box center [545, 294] width 1016 height 517
click at [936, 517] on div "Test your bot" at bounding box center [942, 520] width 124 height 14
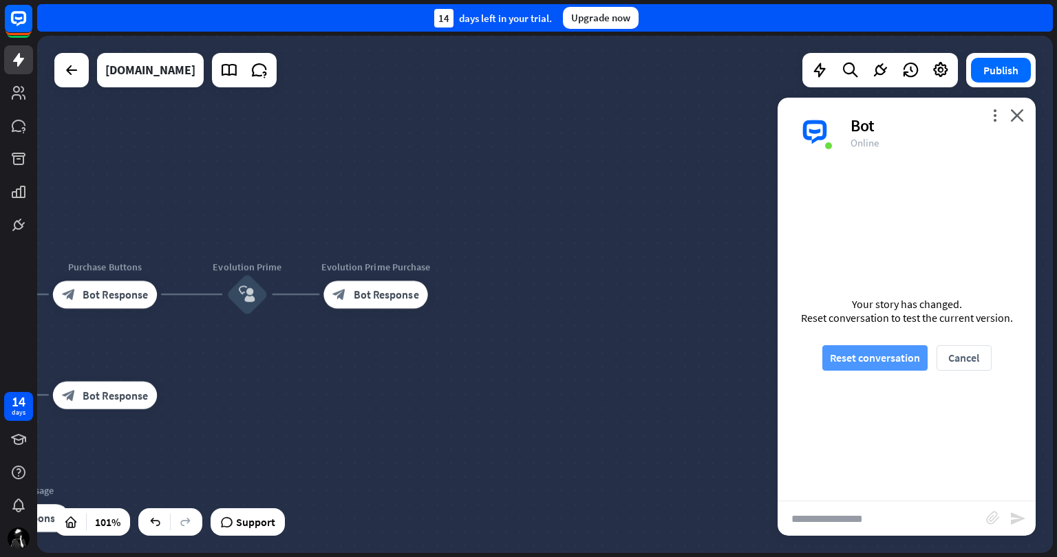
click at [881, 368] on button "Reset conversation" at bounding box center [874, 357] width 105 height 25
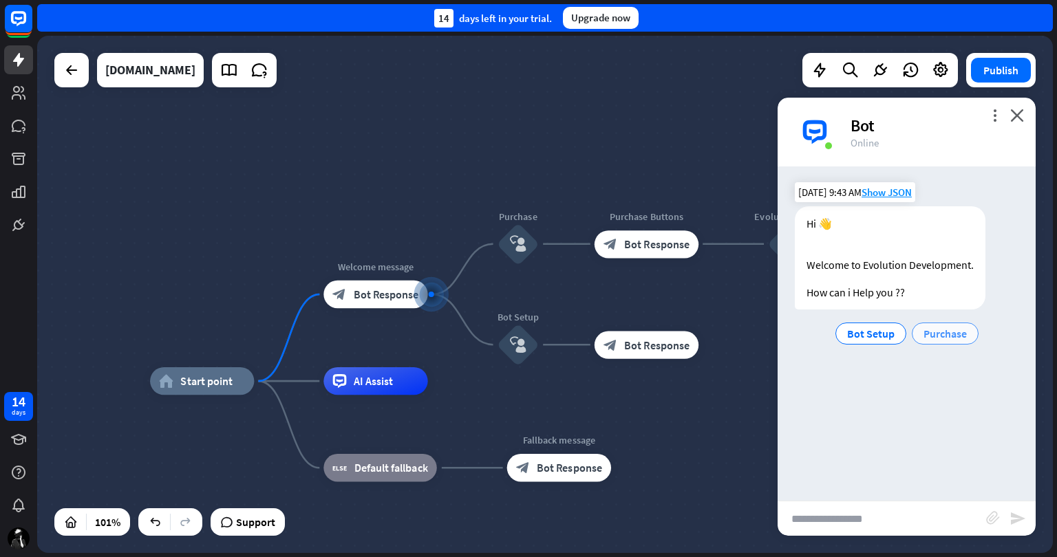
click at [928, 332] on span "Purchase" at bounding box center [944, 334] width 43 height 14
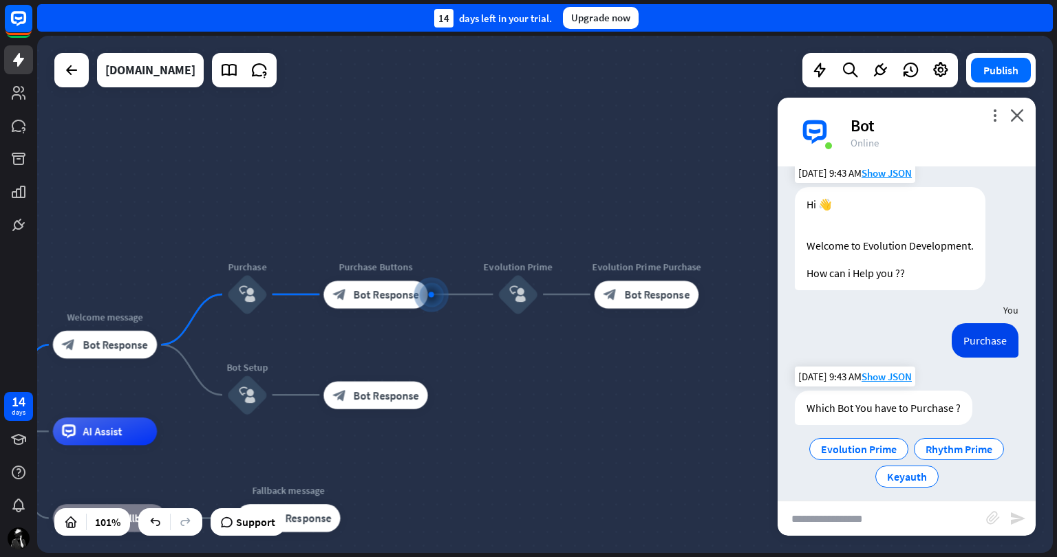
scroll to position [30, 0]
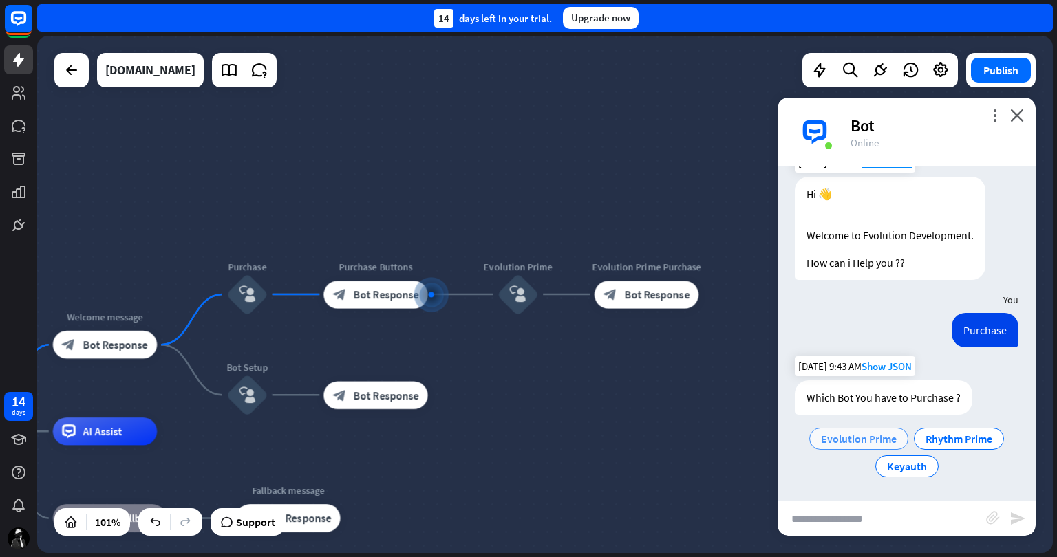
click at [864, 436] on span "Evolution Prime" at bounding box center [859, 439] width 76 height 14
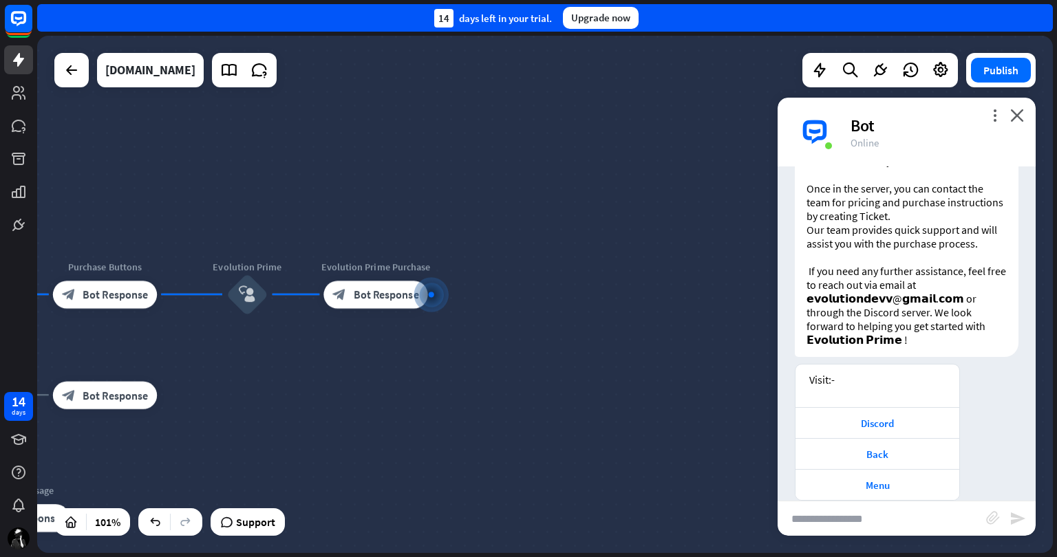
scroll to position [476, 0]
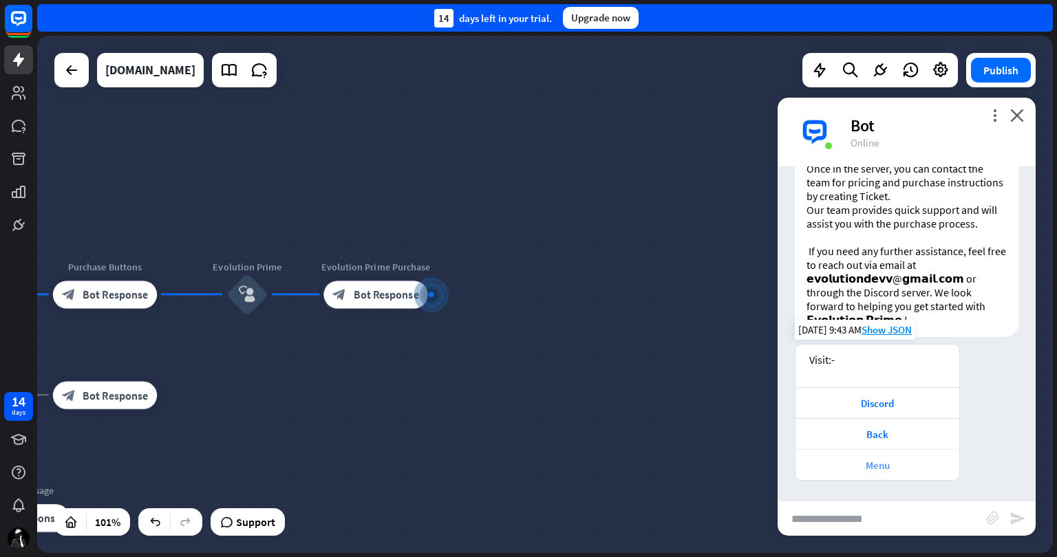
click at [905, 460] on div "Menu" at bounding box center [877, 465] width 150 height 13
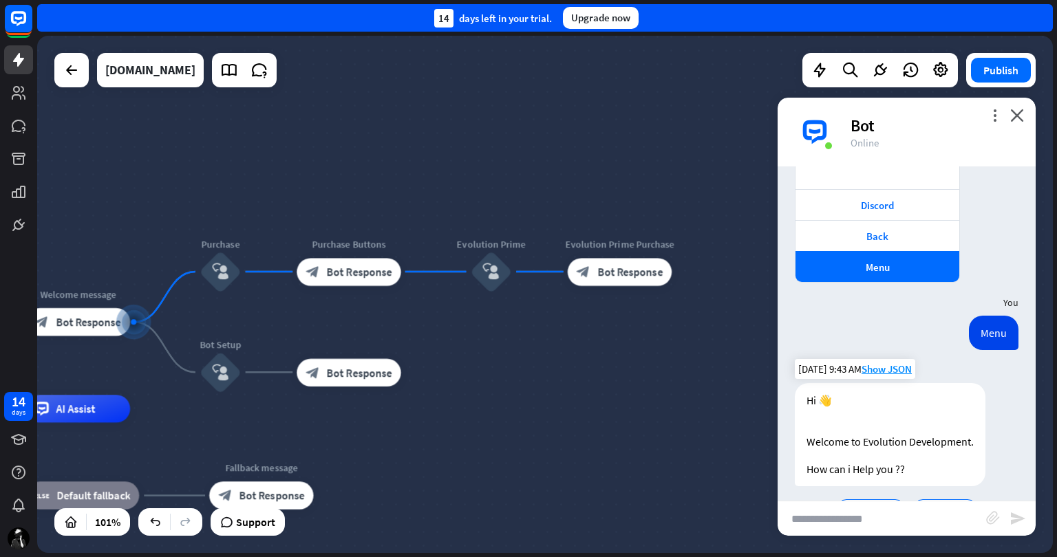
scroll to position [718, 0]
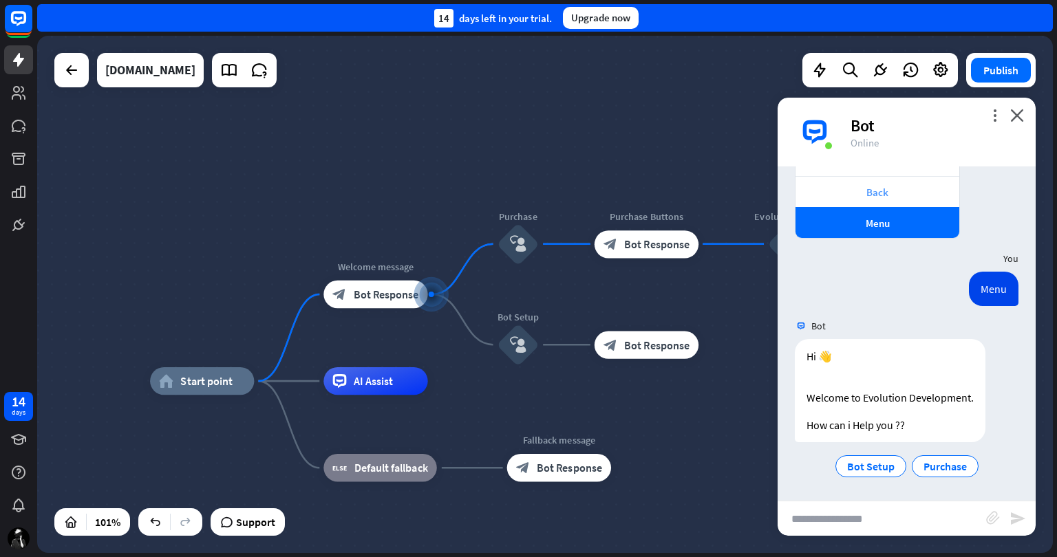
click at [870, 194] on div "Back" at bounding box center [877, 192] width 150 height 13
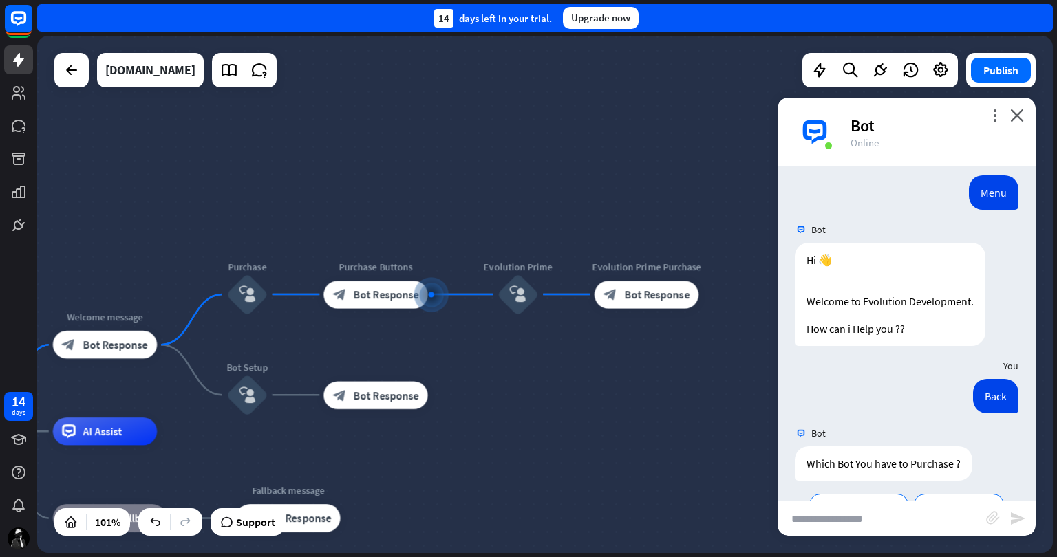
scroll to position [881, 0]
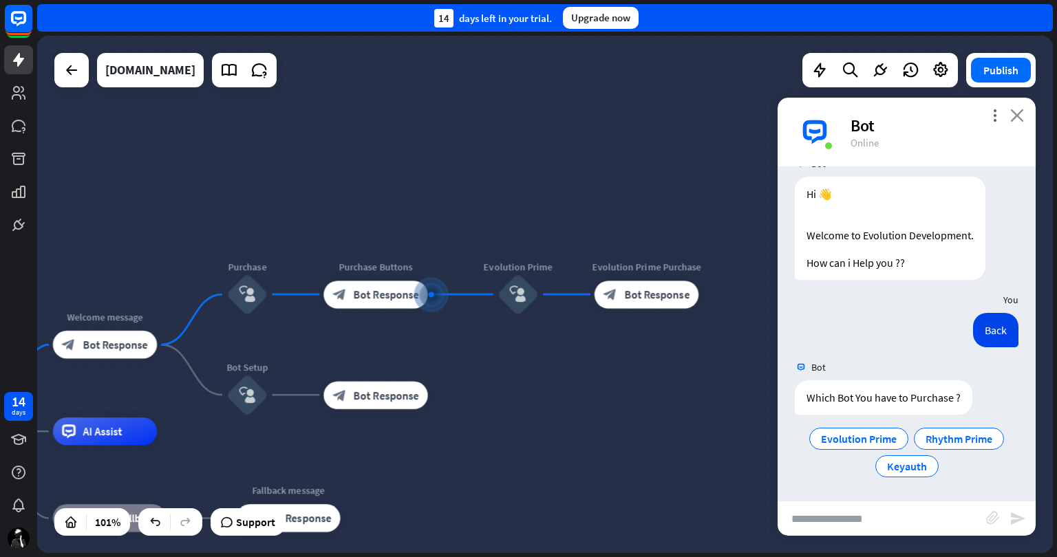
click at [1018, 116] on icon "close" at bounding box center [1017, 115] width 14 height 13
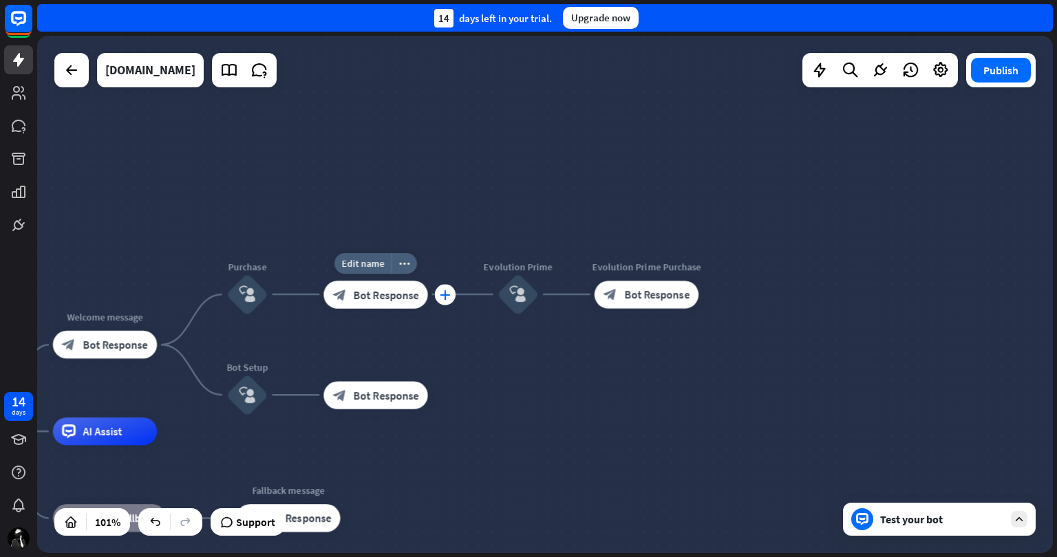
click at [445, 297] on icon "plus" at bounding box center [445, 295] width 10 height 10
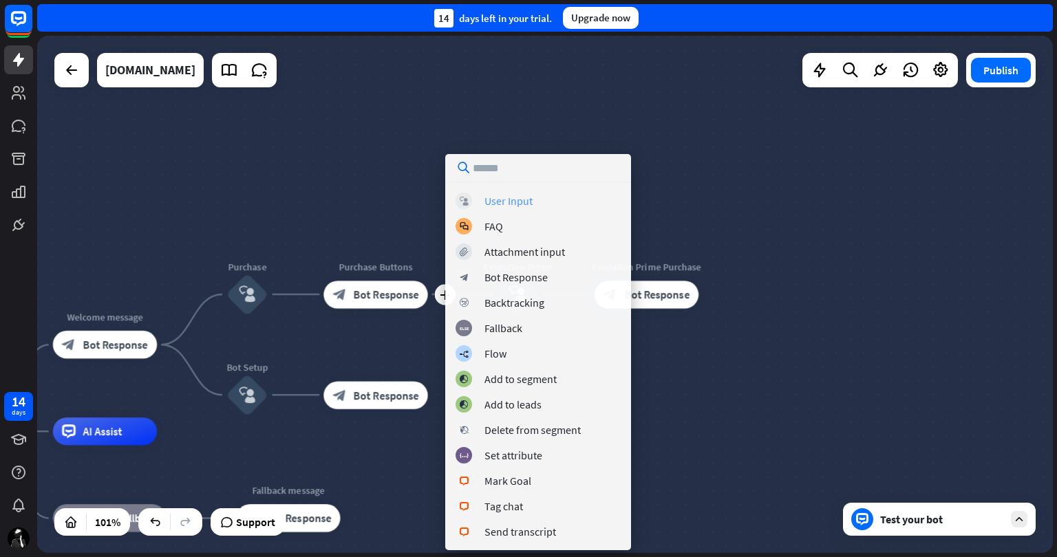
click at [525, 197] on div "User Input" at bounding box center [508, 201] width 48 height 14
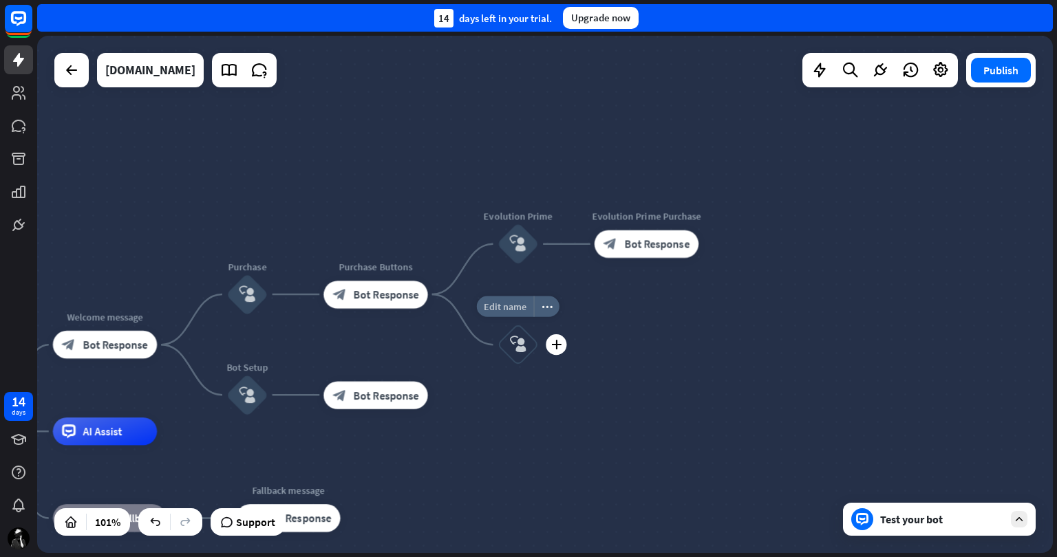
click at [509, 305] on span "Edit name" at bounding box center [505, 307] width 43 height 12
click at [515, 253] on div "block_user_input" at bounding box center [519, 245] width 42 height 42
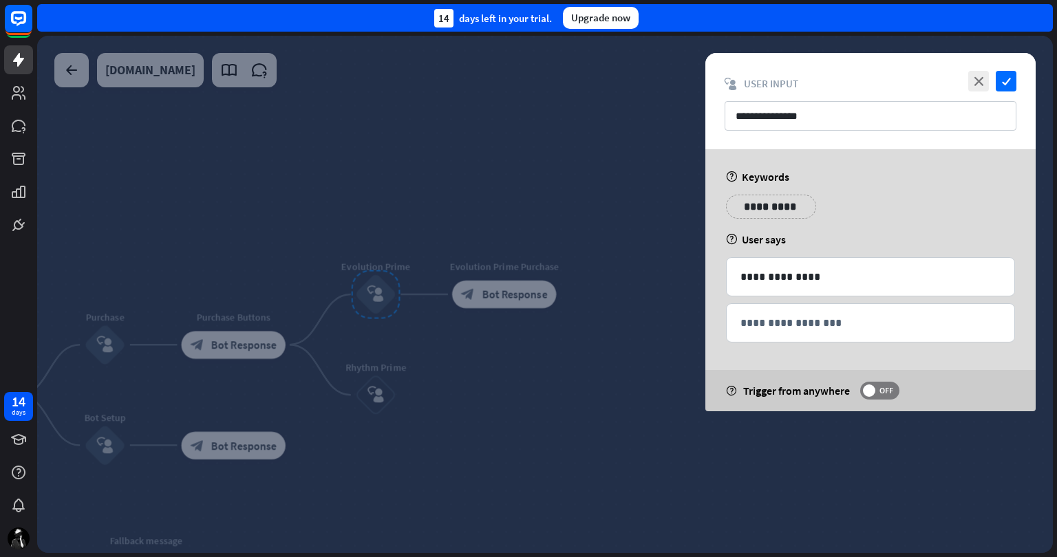
click at [374, 391] on div at bounding box center [545, 294] width 1016 height 517
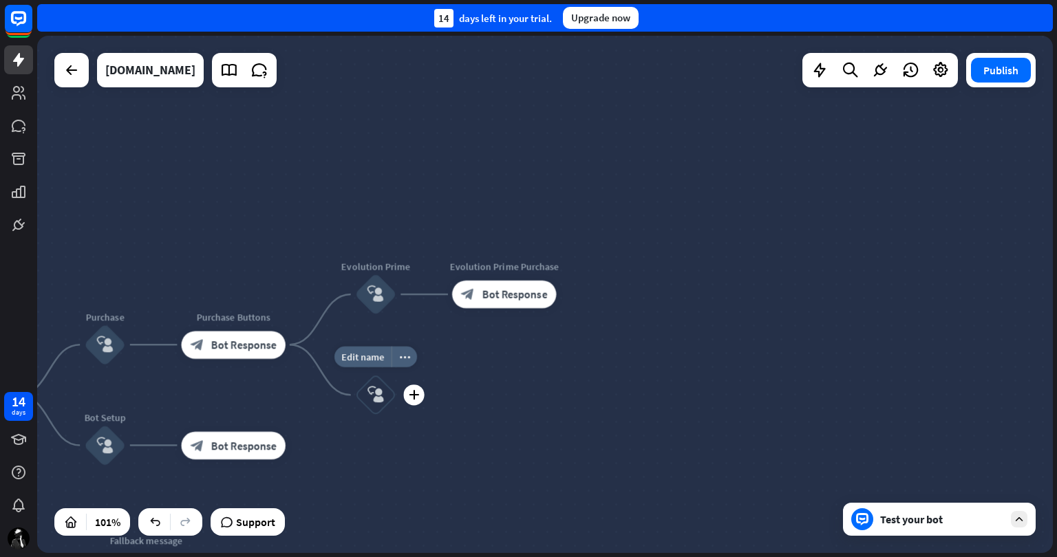
click at [379, 394] on icon "block_user_input" at bounding box center [375, 395] width 17 height 17
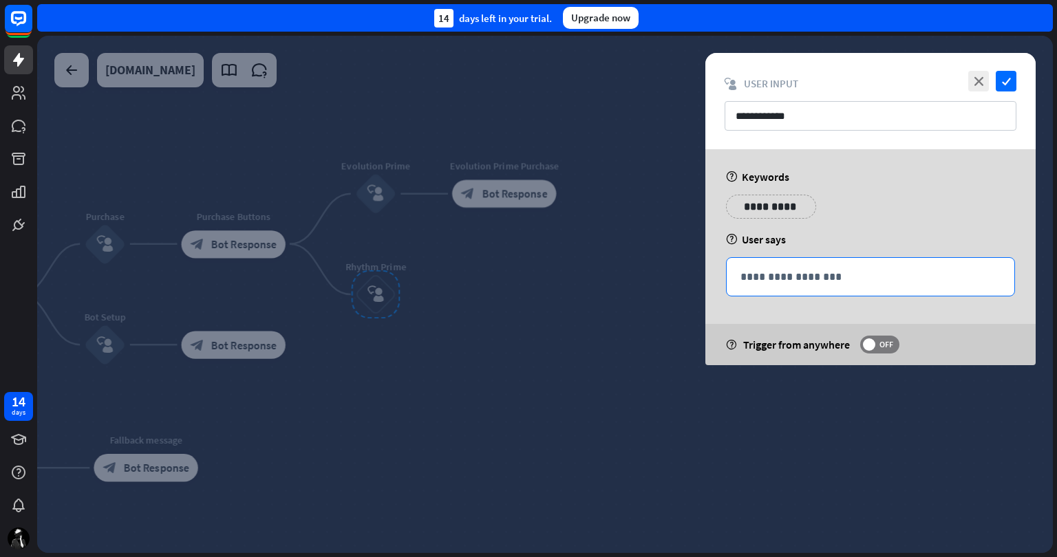
click at [790, 280] on p "**********" at bounding box center [870, 276] width 260 height 17
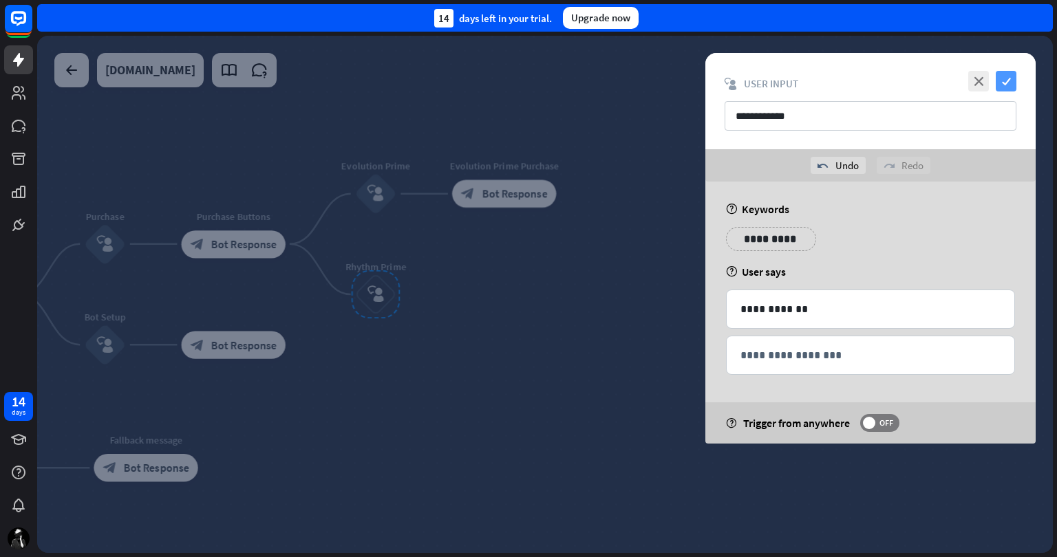
click at [1001, 81] on icon "check" at bounding box center [1006, 81] width 21 height 21
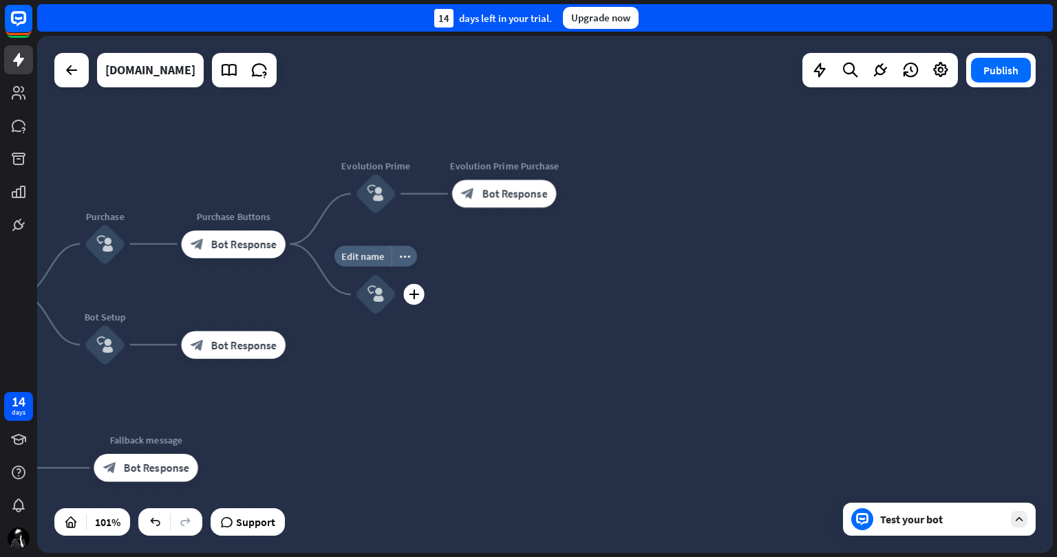
click at [374, 290] on icon "block_user_input" at bounding box center [375, 294] width 17 height 17
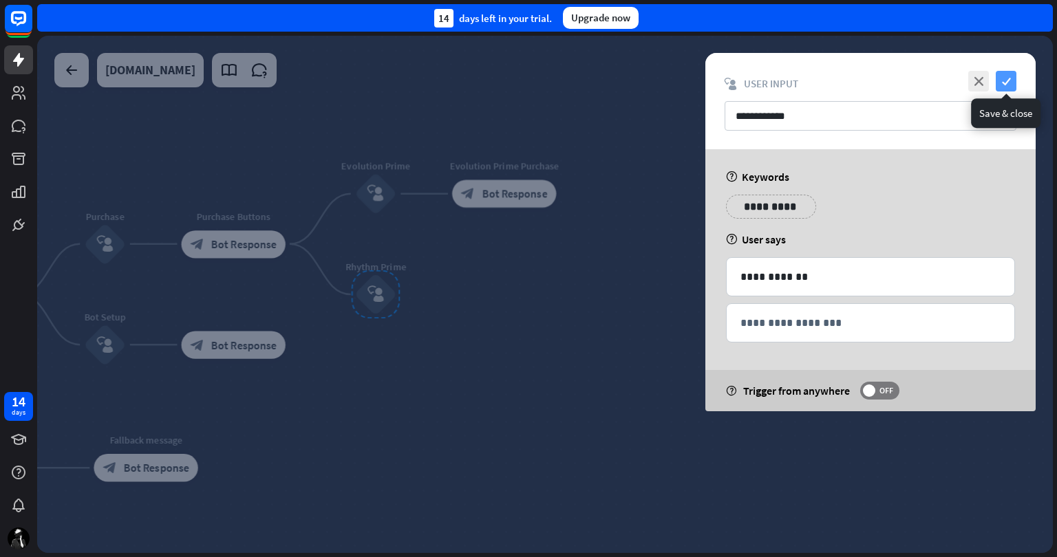
click at [1012, 78] on icon "check" at bounding box center [1006, 81] width 21 height 21
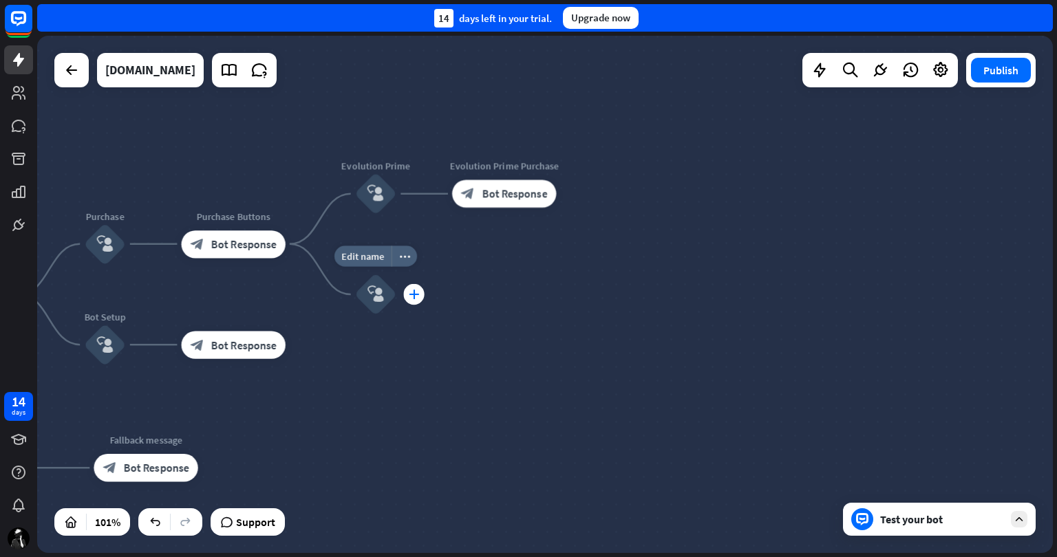
click at [413, 296] on icon "plus" at bounding box center [414, 295] width 10 height 10
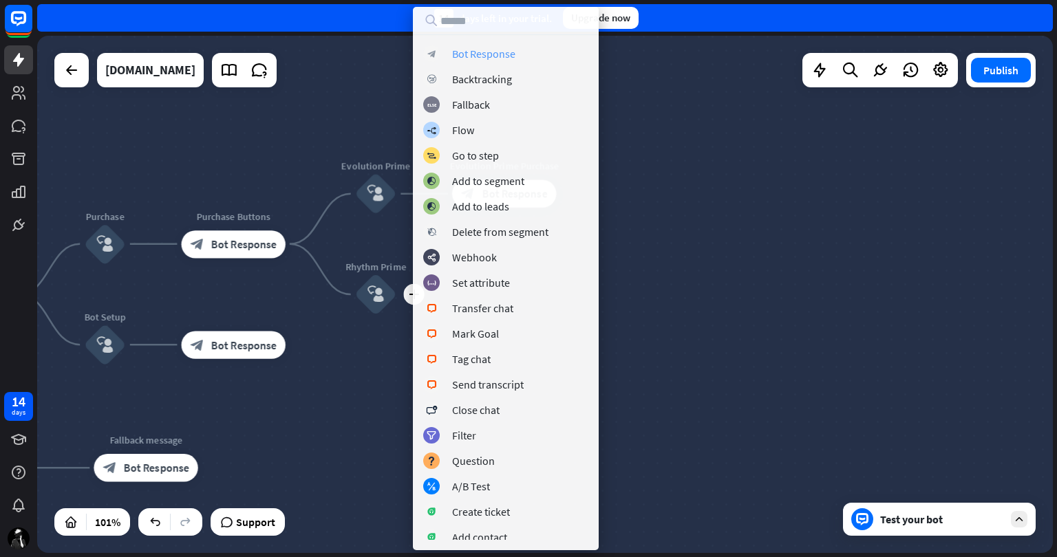
click at [504, 56] on div "Bot Response" at bounding box center [483, 54] width 63 height 14
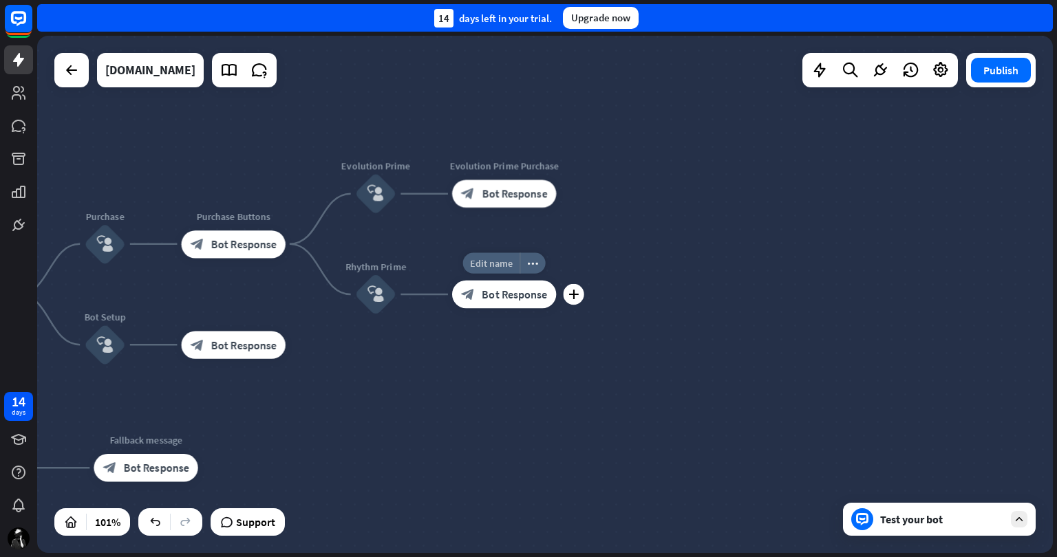
click at [495, 270] on div "Edit name" at bounding box center [491, 263] width 57 height 21
click at [623, 359] on div "**********" at bounding box center [545, 294] width 1016 height 517
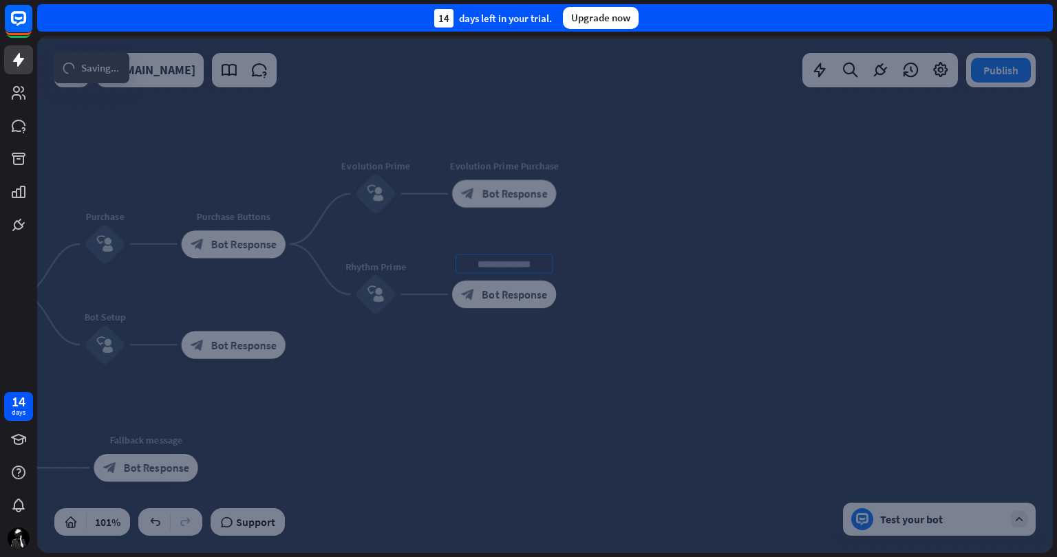
click at [518, 403] on div at bounding box center [545, 294] width 1016 height 517
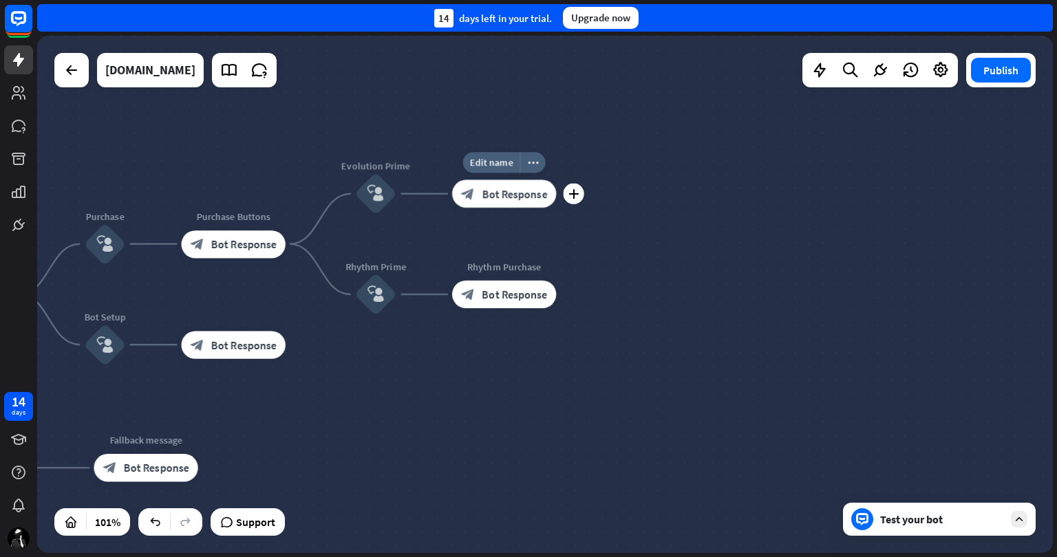
click at [513, 195] on span "Bot Response" at bounding box center [514, 194] width 65 height 14
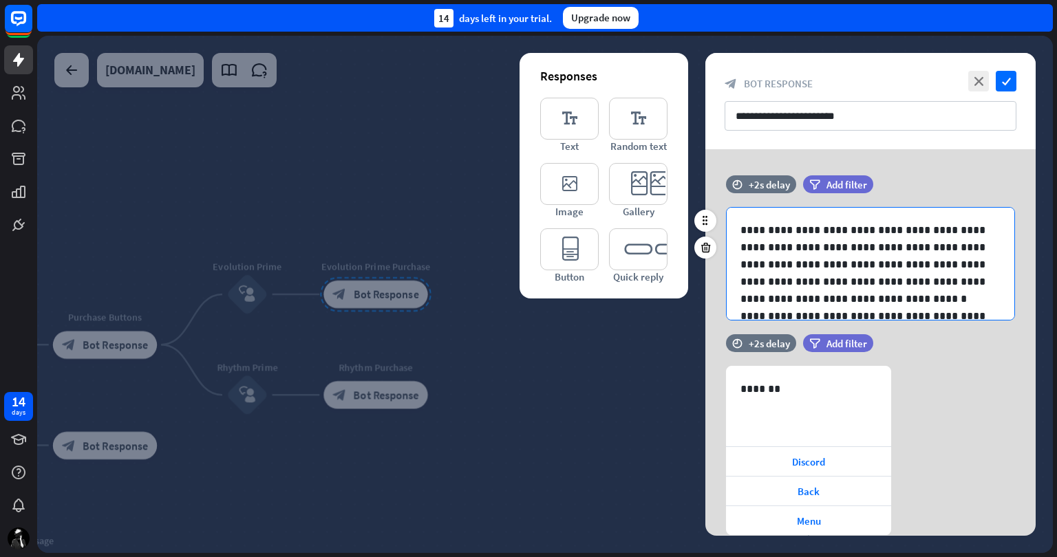
click at [873, 259] on p "**********" at bounding box center [865, 256] width 250 height 69
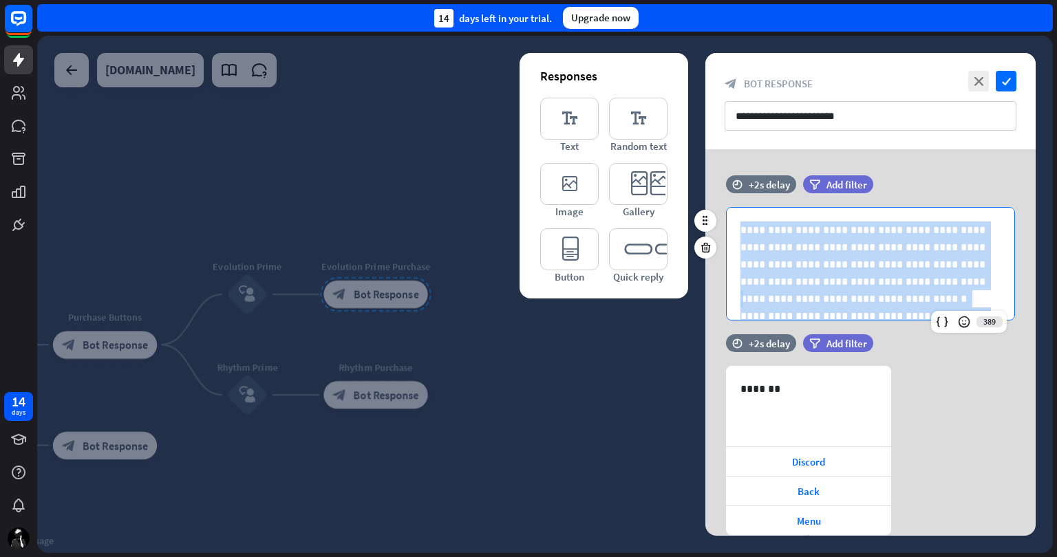
copy div "**********"
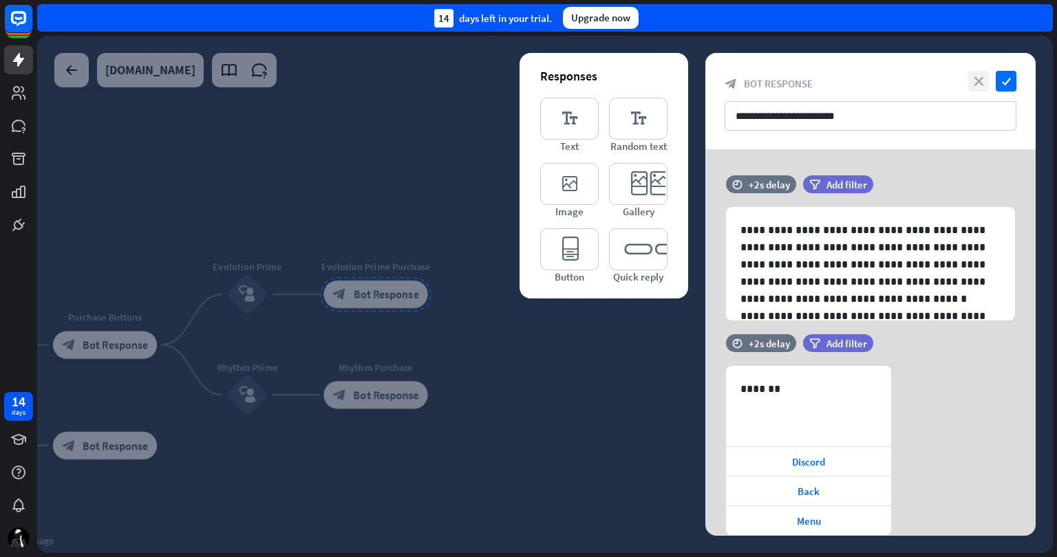
click at [978, 80] on icon "close" at bounding box center [978, 81] width 21 height 21
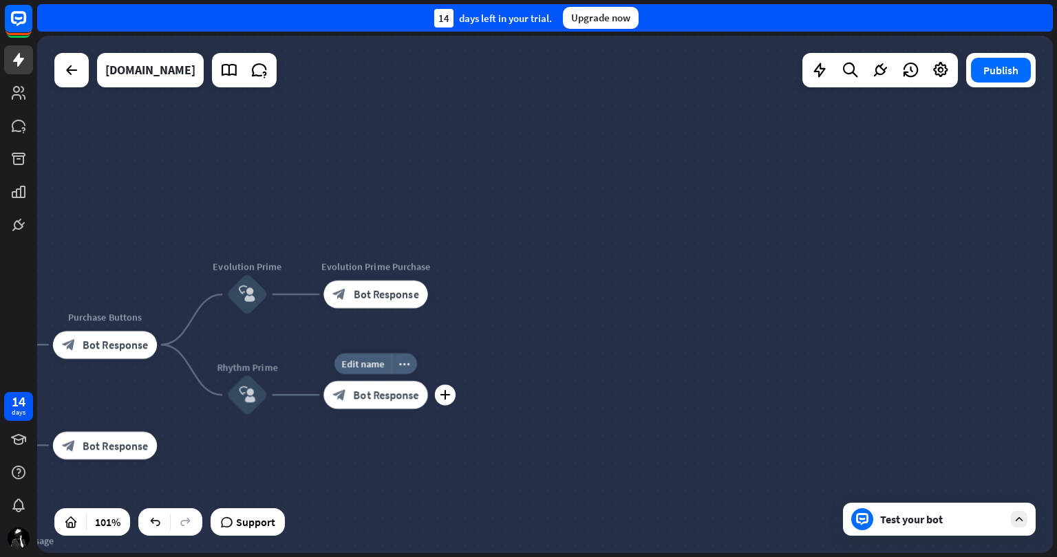
click at [367, 393] on span "Bot Response" at bounding box center [386, 395] width 65 height 14
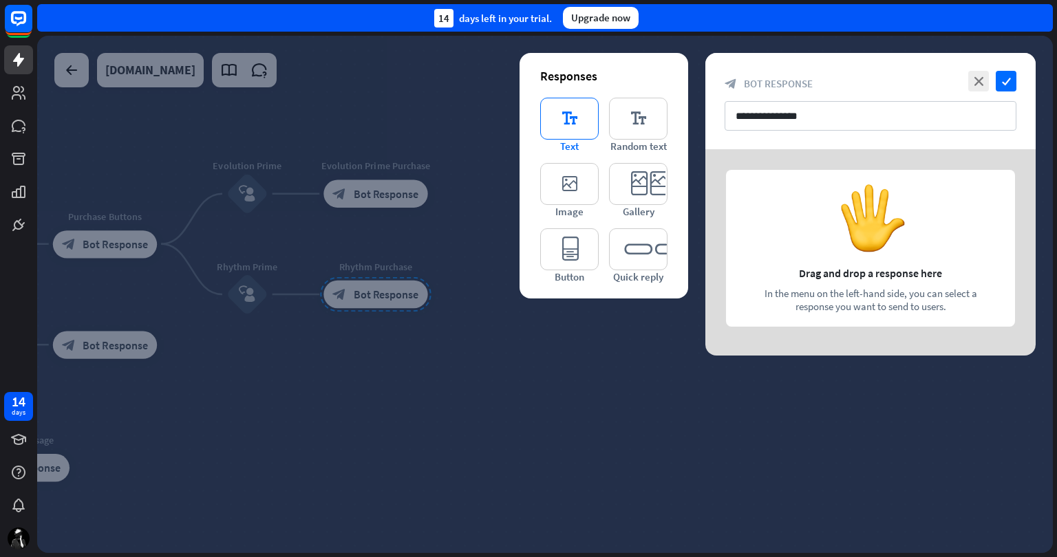
click at [570, 110] on icon "editor_text" at bounding box center [569, 119] width 58 height 42
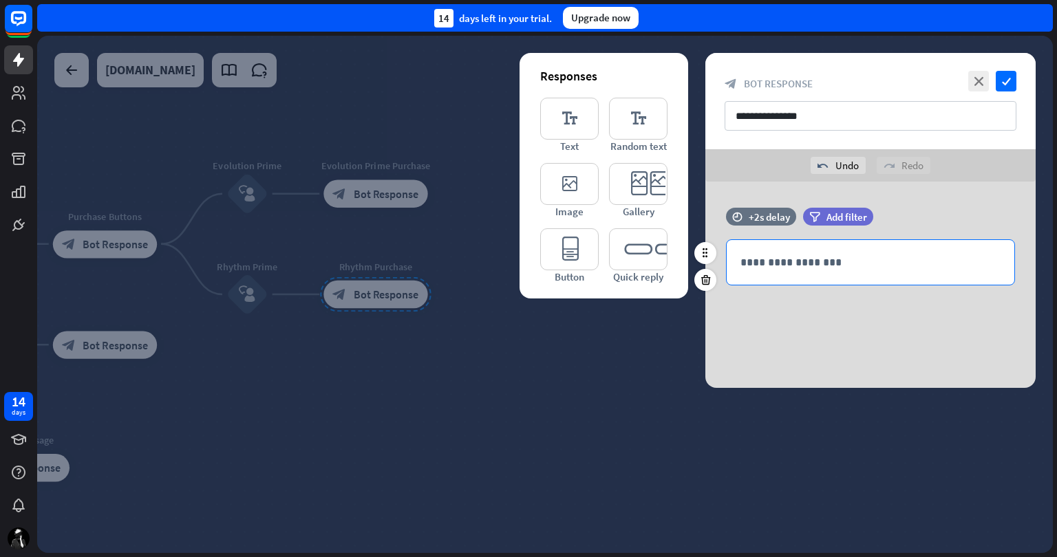
click at [795, 255] on p "**********" at bounding box center [870, 262] width 260 height 17
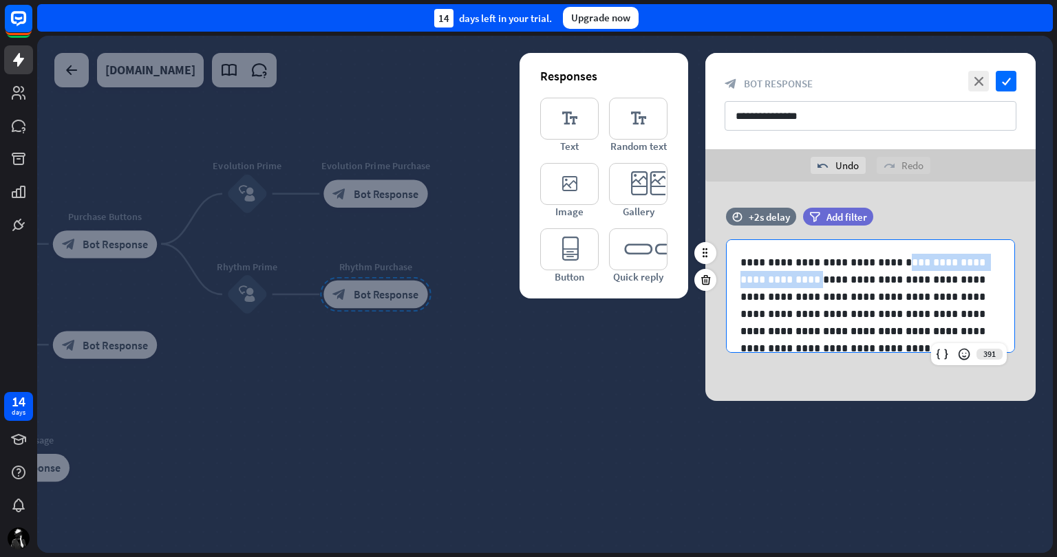
drag, startPoint x: 878, startPoint y: 261, endPoint x: 955, endPoint y: 266, distance: 77.2
click at [955, 266] on p "**********" at bounding box center [865, 288] width 250 height 69
drag, startPoint x: 785, startPoint y: 280, endPoint x: 864, endPoint y: 280, distance: 78.4
click at [864, 280] on p "**********" at bounding box center [865, 288] width 250 height 69
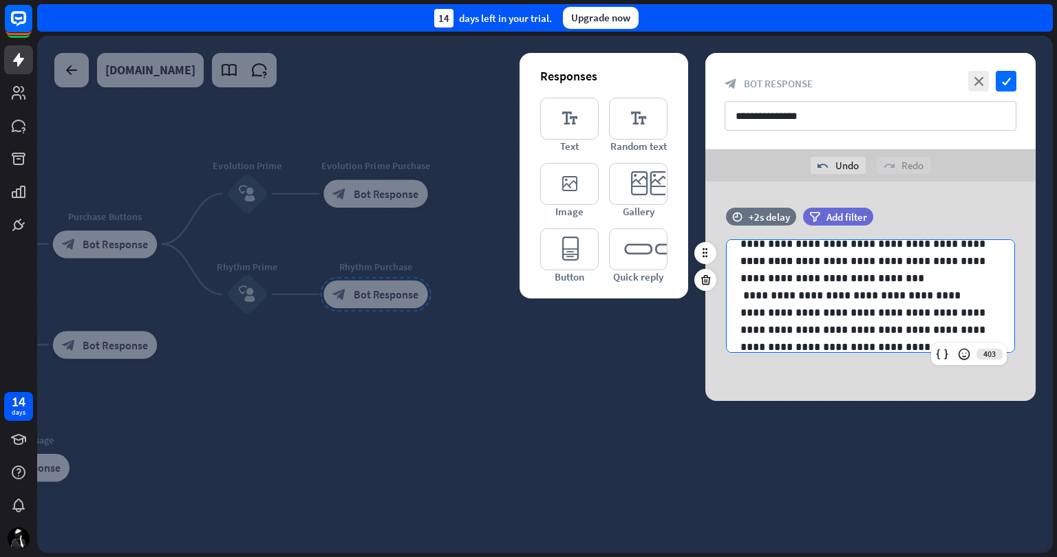
scroll to position [121, 0]
drag, startPoint x: 871, startPoint y: 329, endPoint x: 948, endPoint y: 332, distance: 77.1
click at [948, 332] on p "**********" at bounding box center [865, 304] width 250 height 69
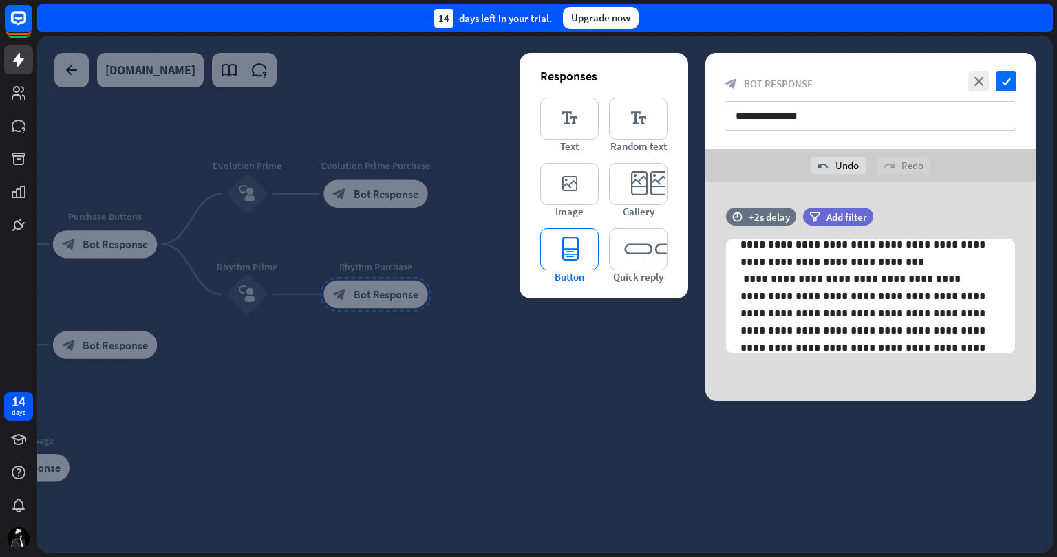
click at [570, 244] on icon "editor_button" at bounding box center [569, 249] width 58 height 42
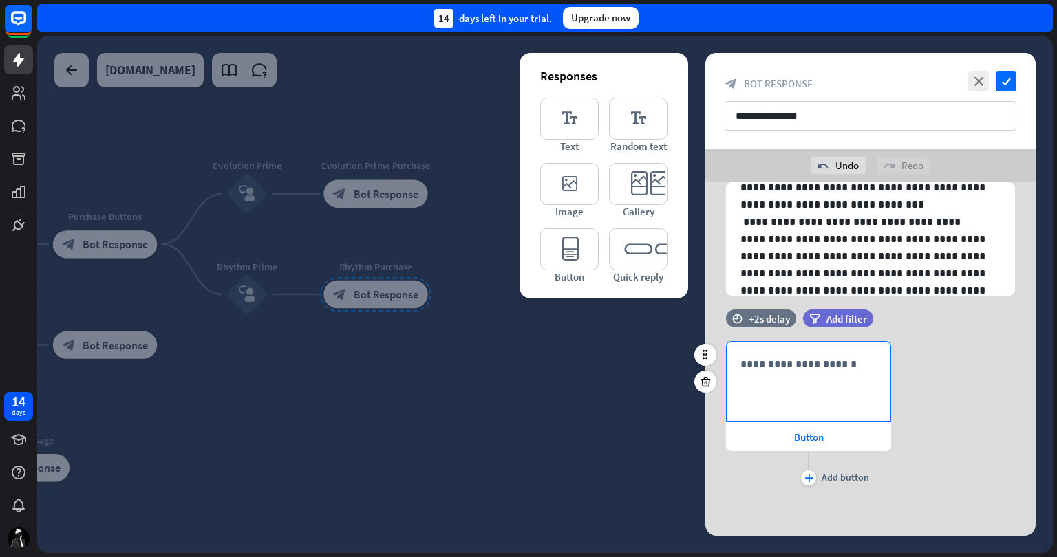
scroll to position [58, 0]
click at [758, 379] on div "**********" at bounding box center [809, 380] width 164 height 79
click at [798, 434] on span "Button" at bounding box center [809, 436] width 30 height 13
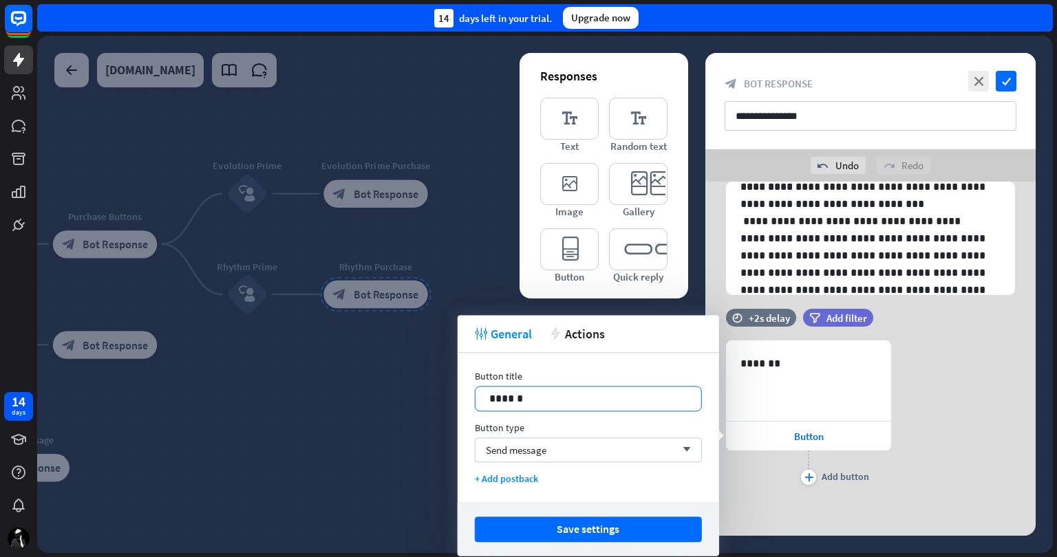
click at [577, 394] on p "******" at bounding box center [588, 398] width 198 height 17
click at [550, 449] on div "Send message arrow_down" at bounding box center [588, 450] width 227 height 25
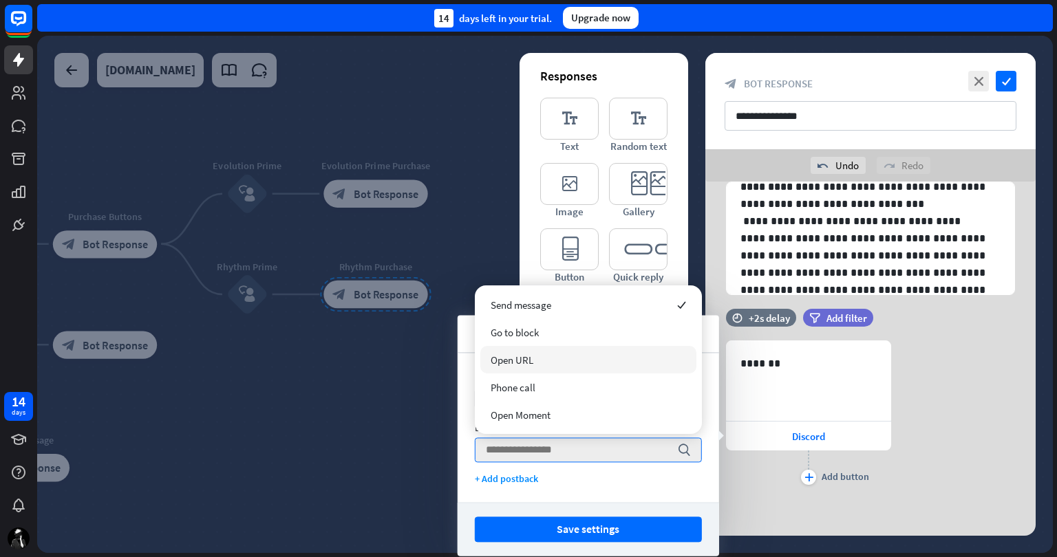
click at [564, 357] on div "Open URL" at bounding box center [588, 360] width 216 height 28
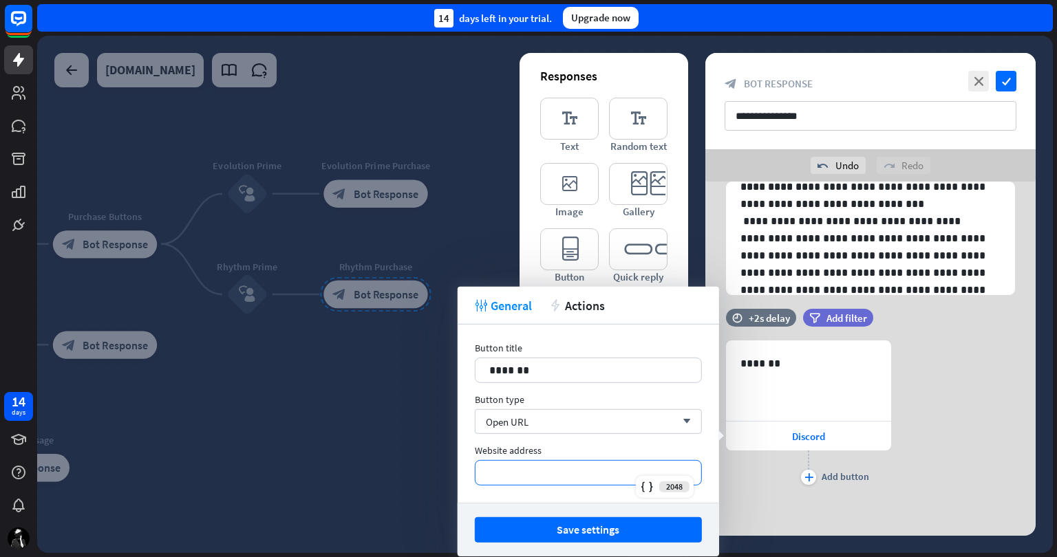
click at [546, 464] on p "*********" at bounding box center [588, 472] width 198 height 17
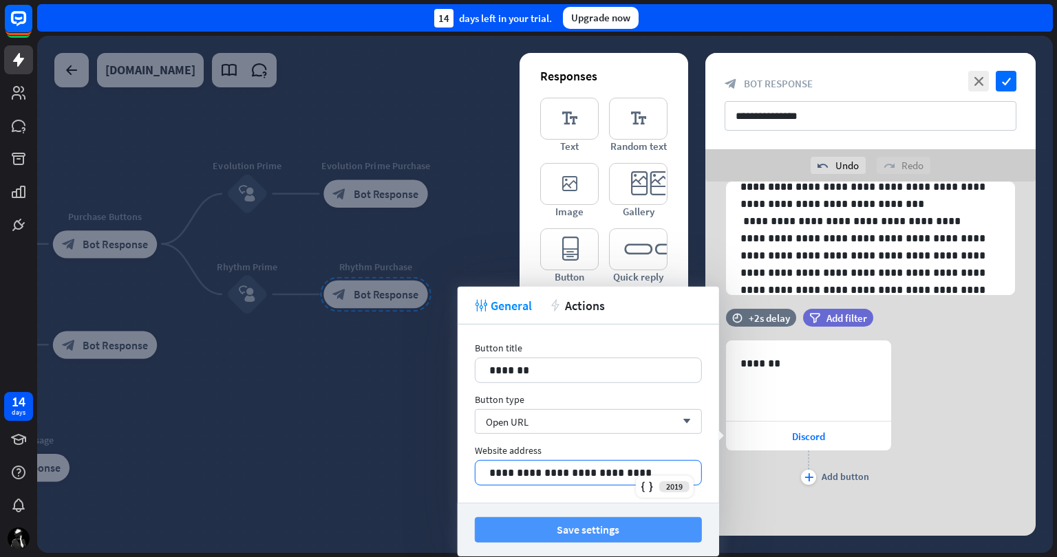
click at [594, 527] on button "Save settings" at bounding box center [588, 529] width 227 height 25
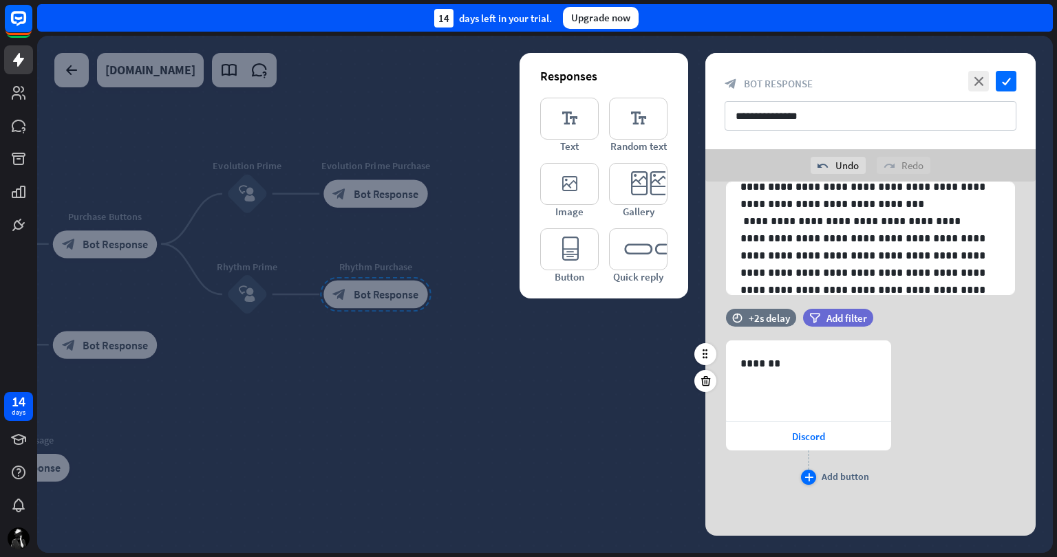
click at [815, 475] on div "plus" at bounding box center [808, 477] width 15 height 15
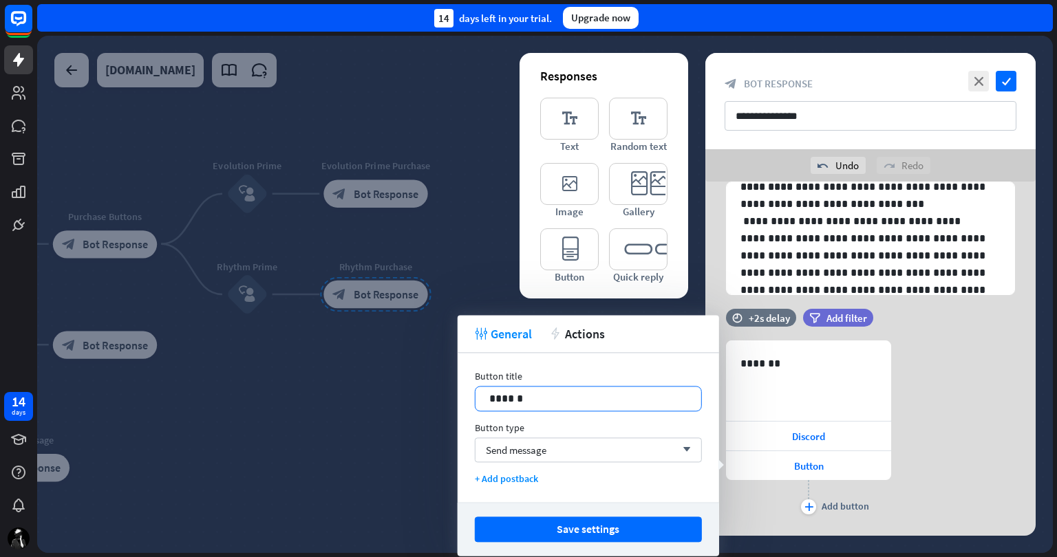
click at [543, 405] on p "******" at bounding box center [588, 398] width 198 height 17
click at [568, 445] on div "Send message arrow_down" at bounding box center [588, 450] width 227 height 25
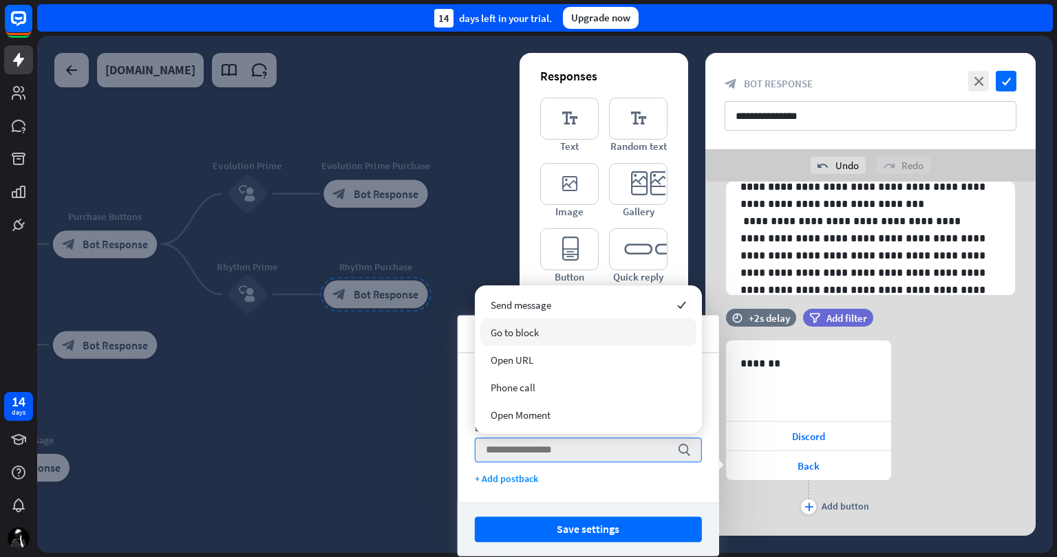
click at [570, 329] on div "Go to block" at bounding box center [588, 333] width 216 height 28
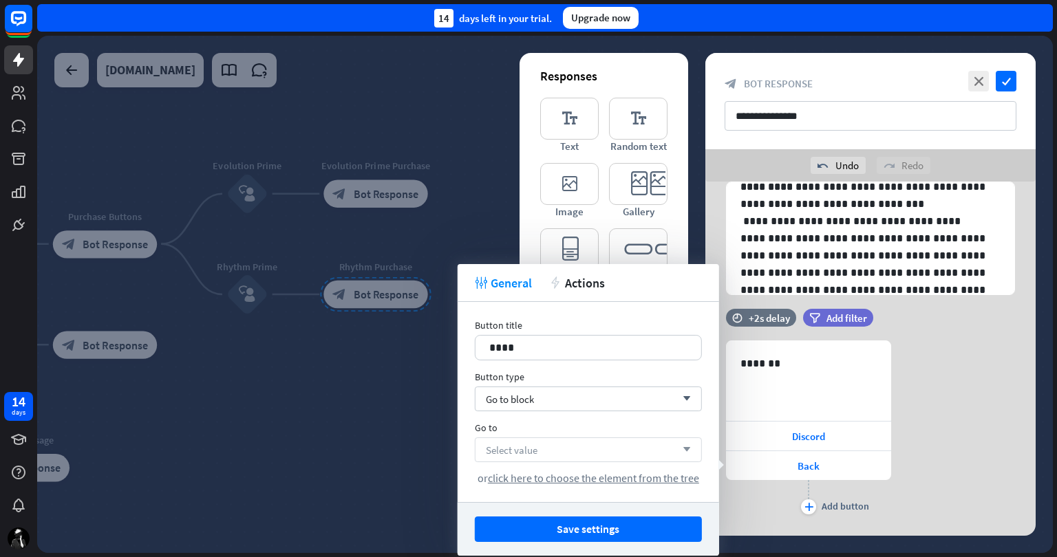
click at [552, 445] on div "Select value arrow_down" at bounding box center [588, 450] width 227 height 25
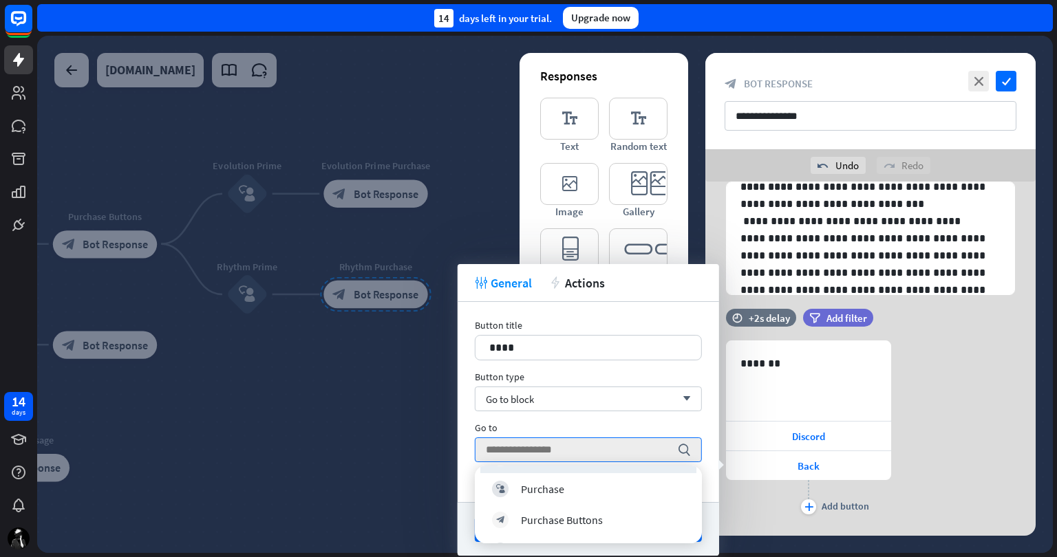
scroll to position [193, 0]
click at [599, 481] on div "Purchase Buttons" at bounding box center [562, 480] width 82 height 14
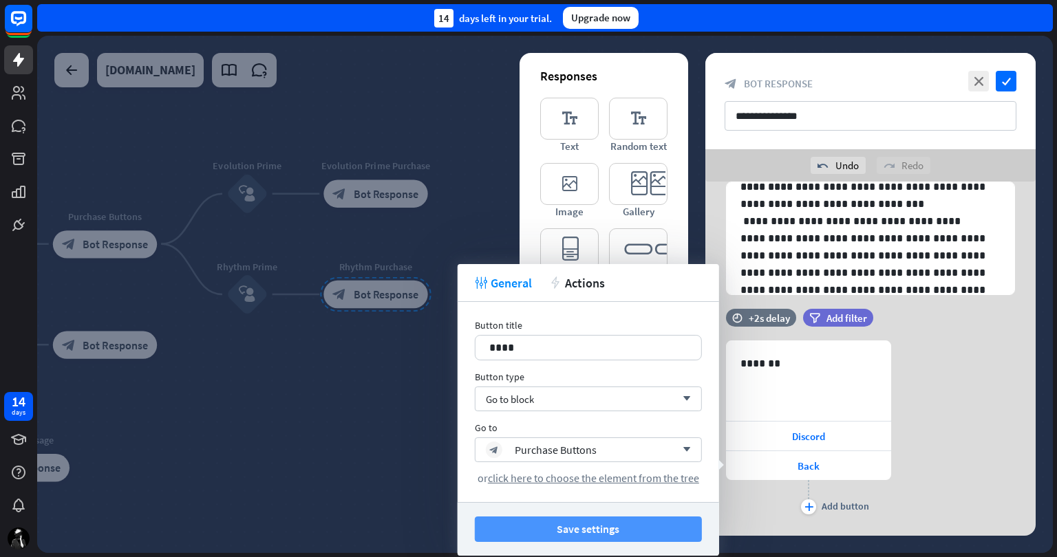
click at [577, 525] on button "Save settings" at bounding box center [588, 529] width 227 height 25
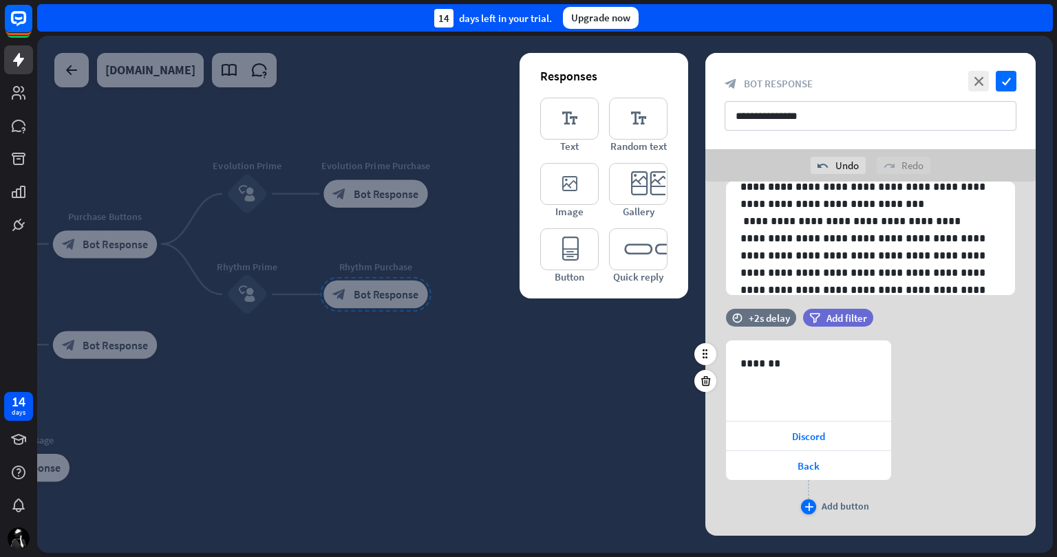
click at [811, 506] on icon "plus" at bounding box center [808, 507] width 9 height 8
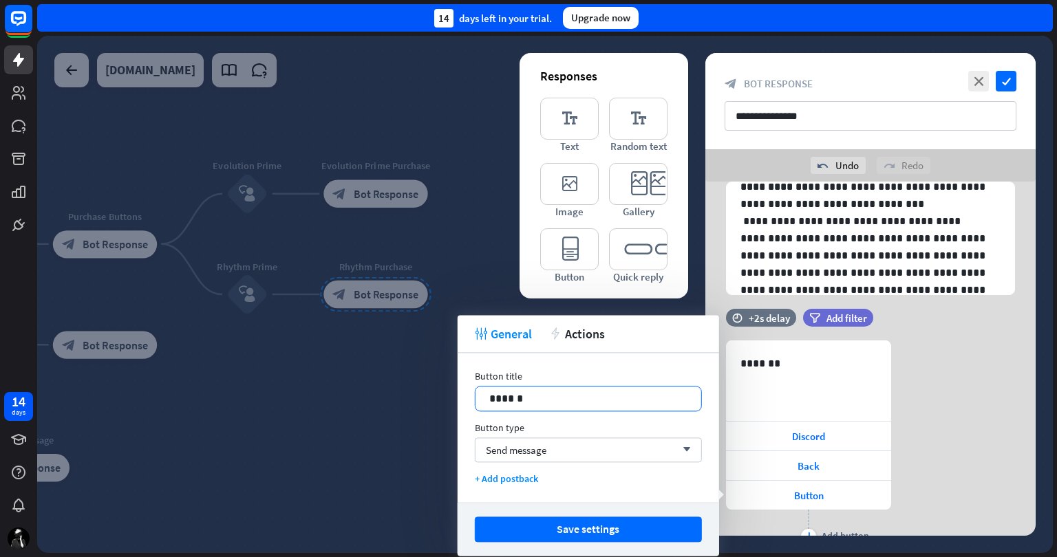
click at [606, 404] on p "******" at bounding box center [588, 398] width 198 height 17
click at [589, 445] on div "Send message arrow_down" at bounding box center [588, 450] width 227 height 25
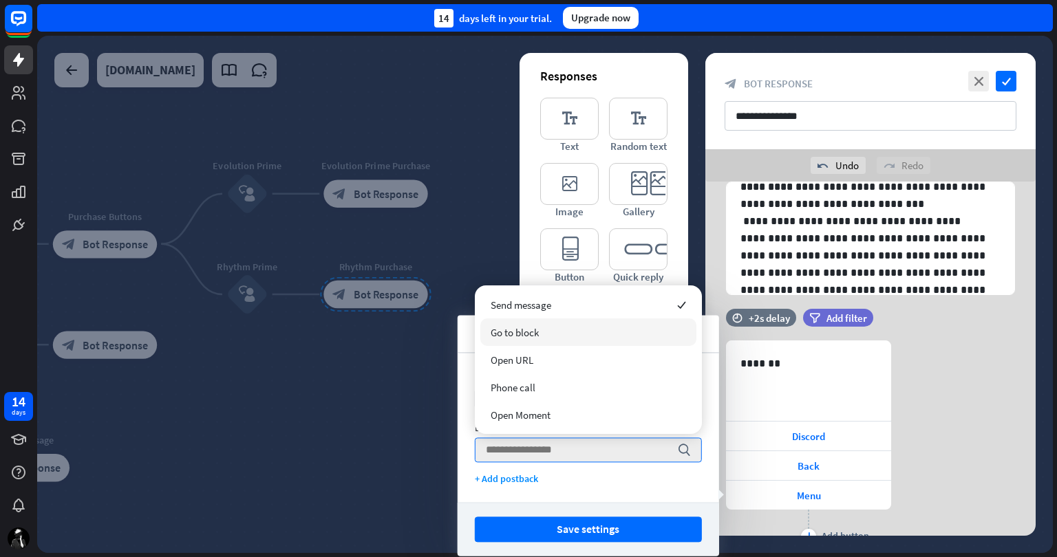
click at [544, 327] on div "Go to block" at bounding box center [588, 333] width 216 height 28
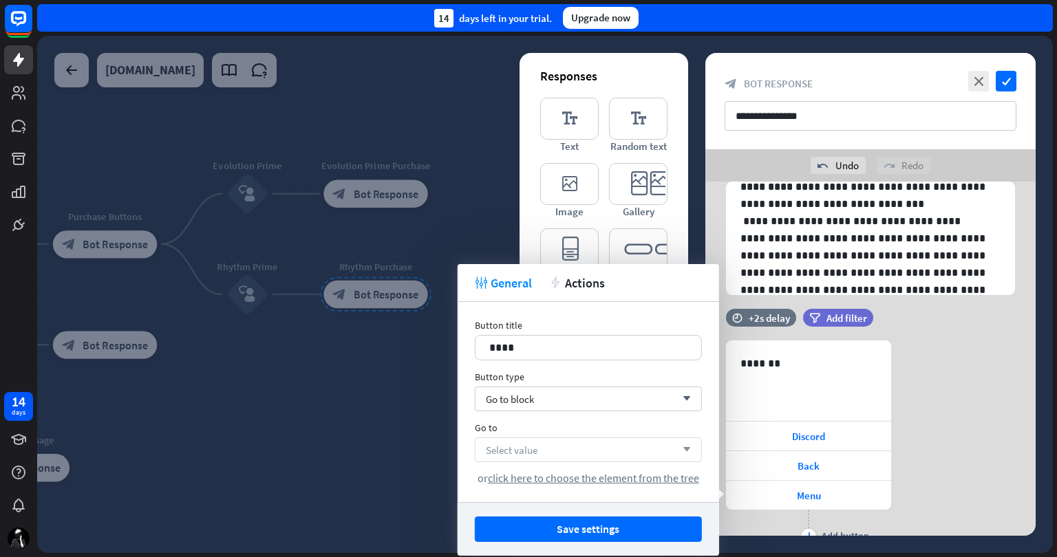
click at [551, 443] on div "Select value arrow_down" at bounding box center [588, 450] width 227 height 25
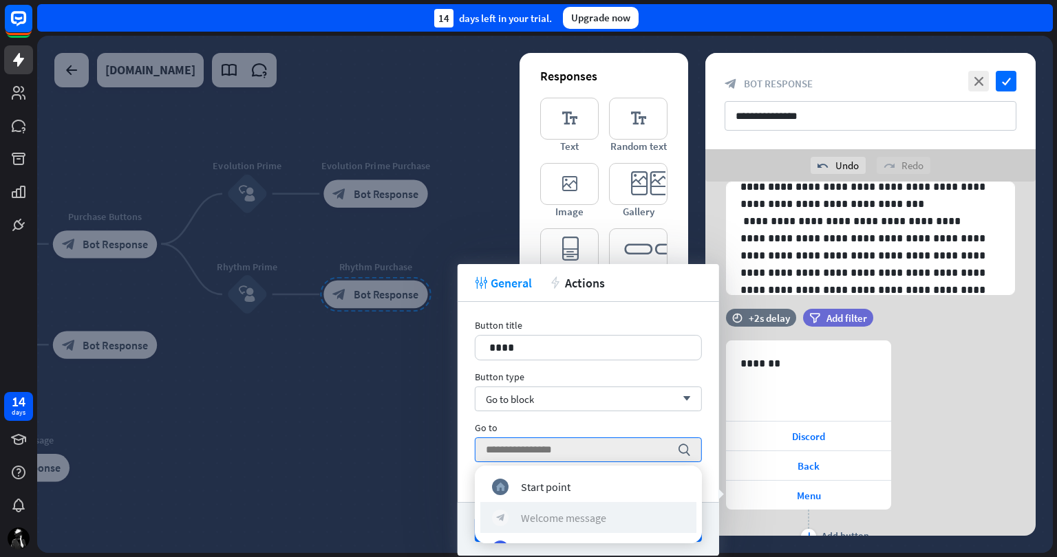
click at [594, 517] on div "Welcome message" at bounding box center [563, 518] width 85 height 14
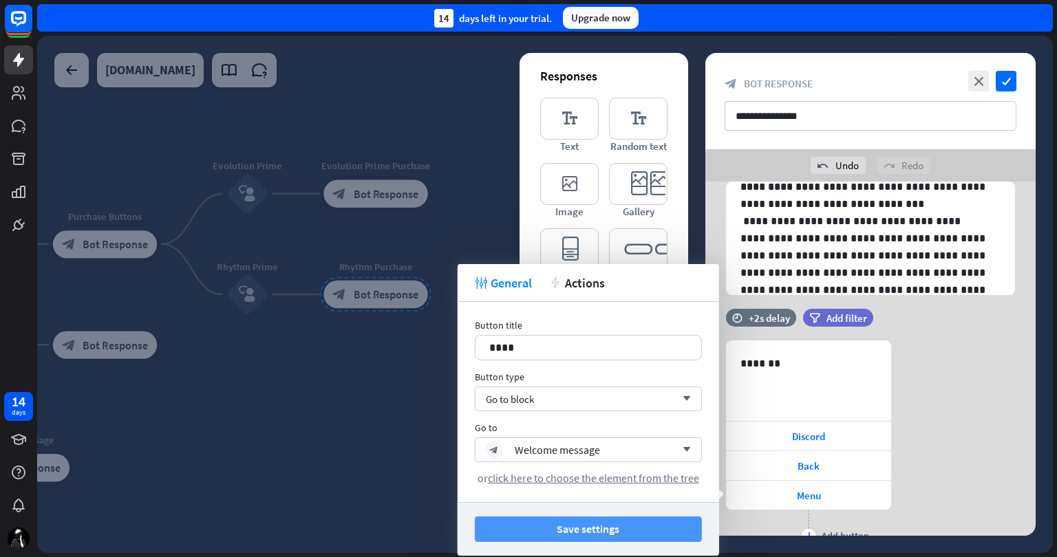
click at [575, 523] on button "Save settings" at bounding box center [588, 529] width 227 height 25
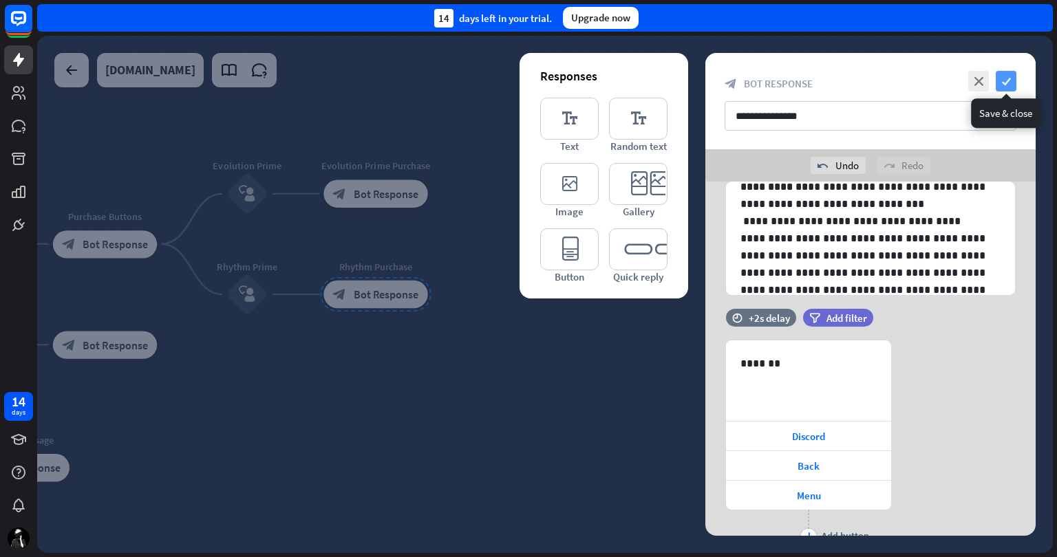
click at [1007, 81] on icon "check" at bounding box center [1006, 81] width 21 height 21
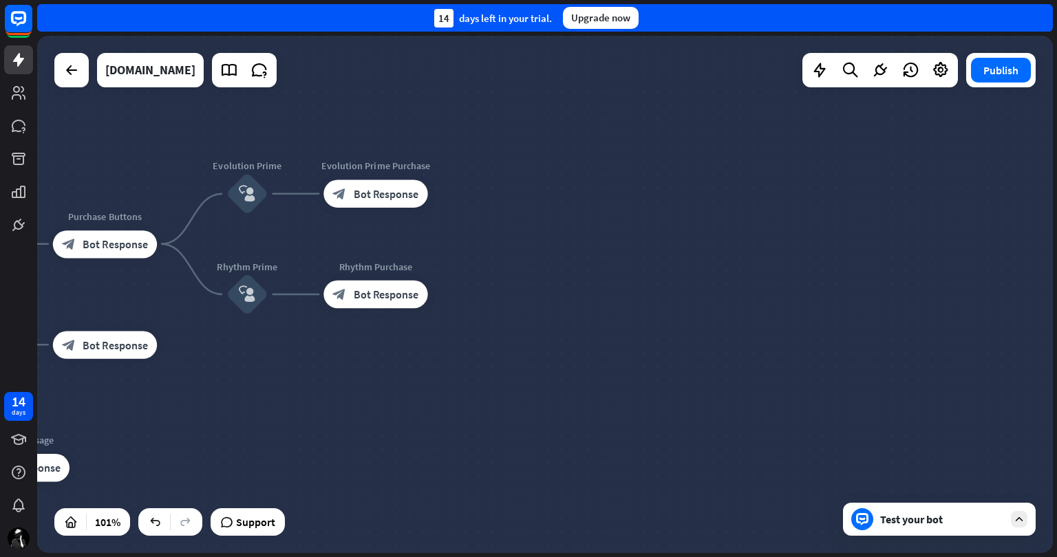
click at [897, 515] on div "Test your bot" at bounding box center [942, 520] width 124 height 14
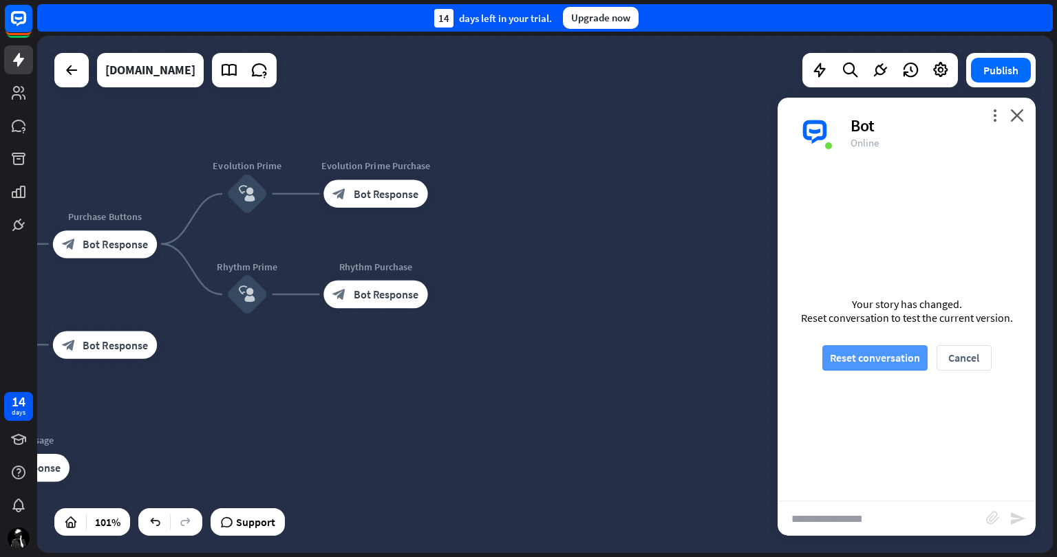
click at [874, 359] on button "Reset conversation" at bounding box center [874, 357] width 105 height 25
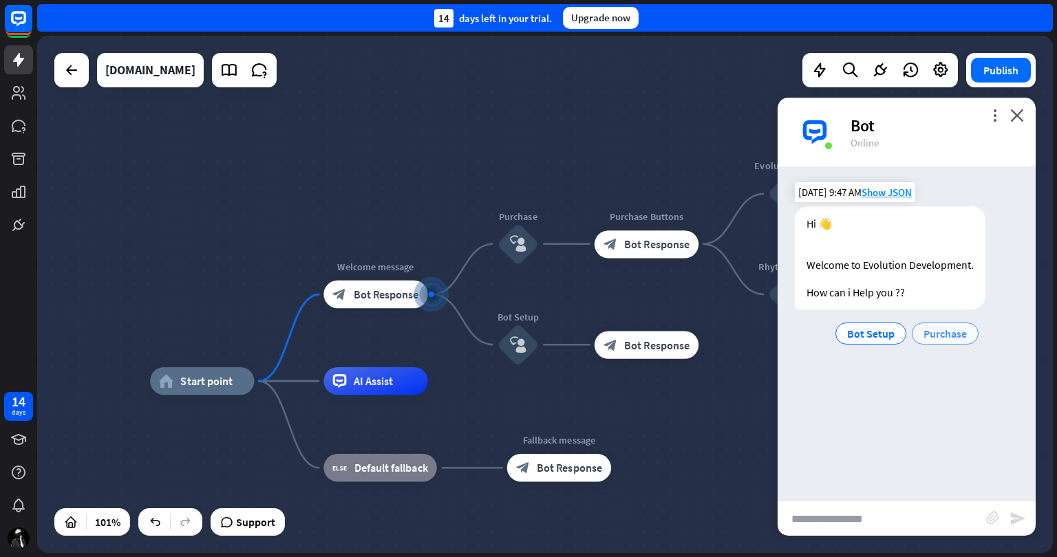
click at [940, 330] on span "Purchase" at bounding box center [944, 334] width 43 height 14
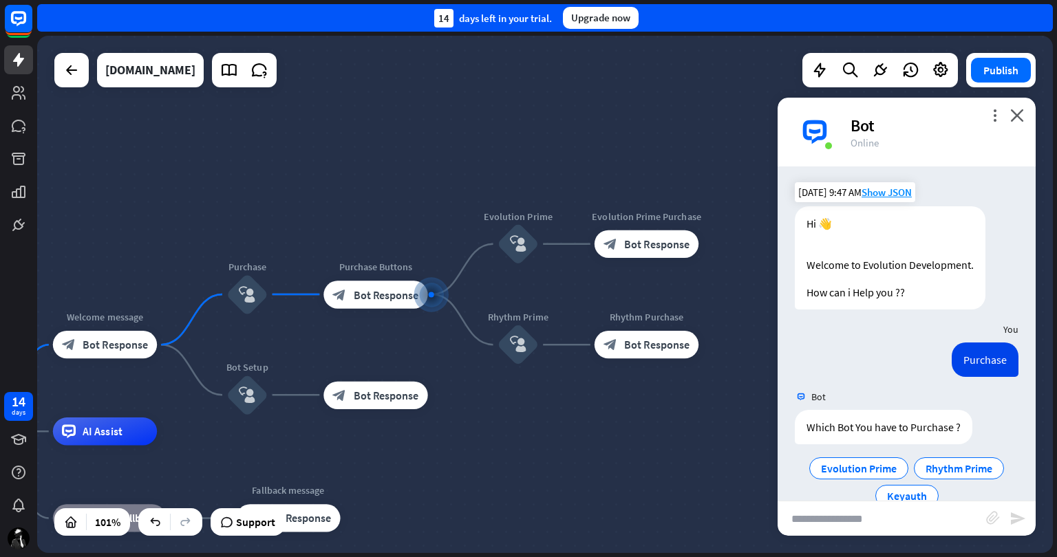
scroll to position [30, 0]
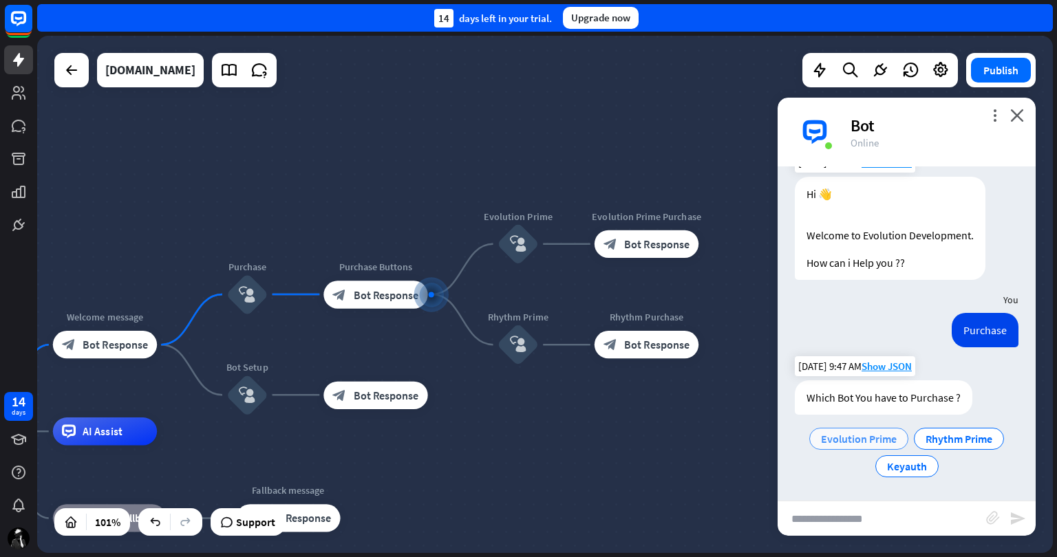
click at [847, 437] on span "Evolution Prime" at bounding box center [859, 439] width 76 height 14
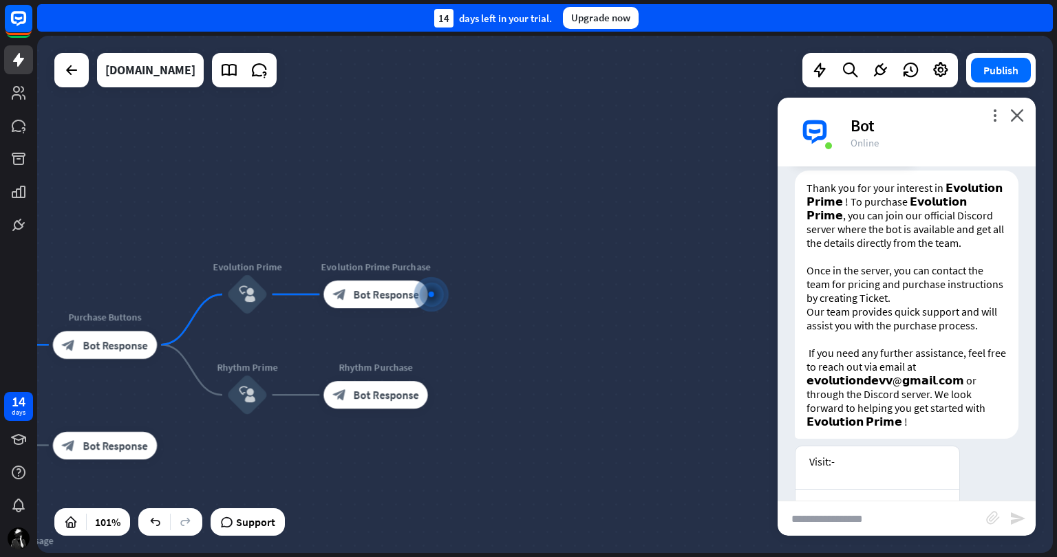
scroll to position [476, 0]
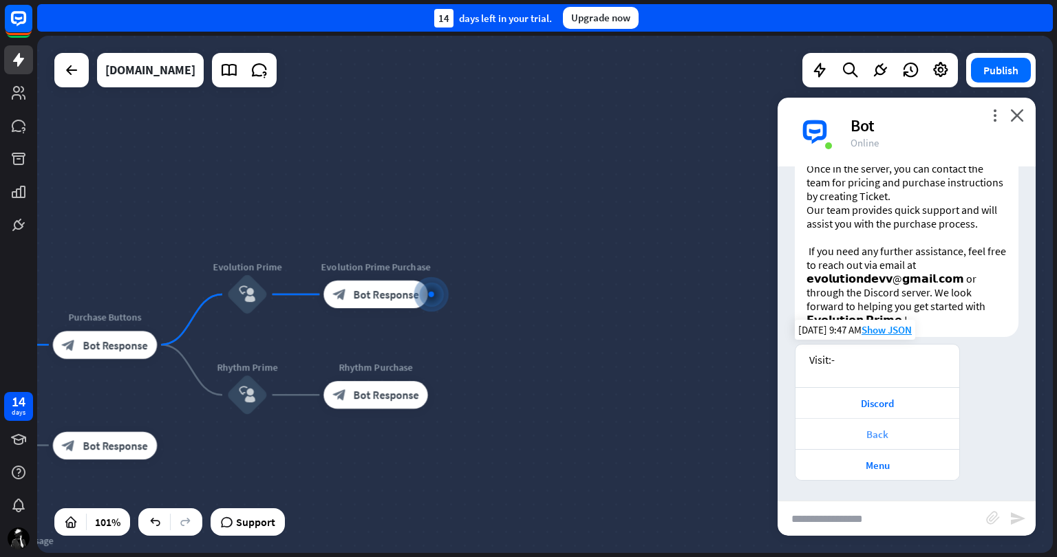
click at [878, 429] on div "Back" at bounding box center [877, 434] width 150 height 13
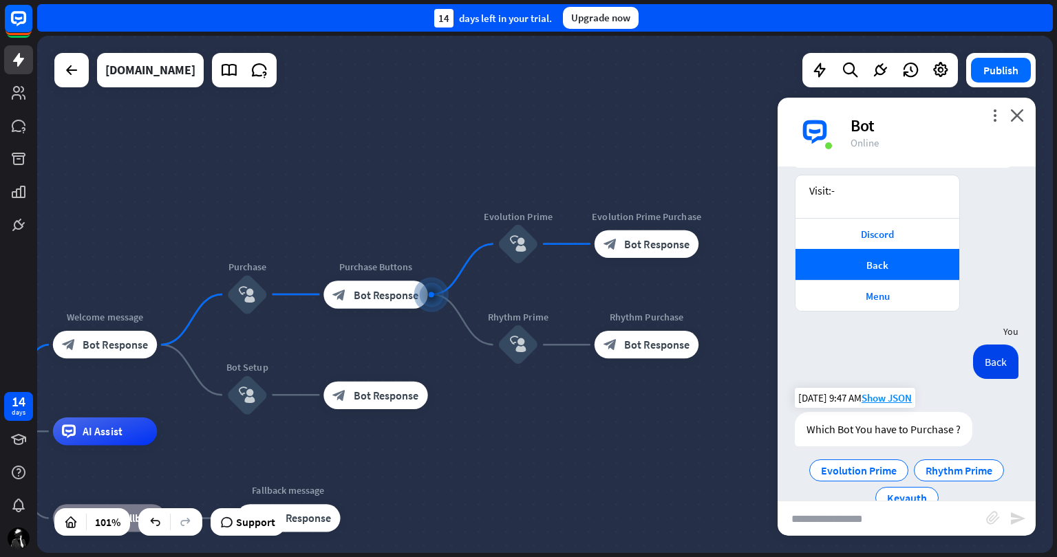
scroll to position [677, 0]
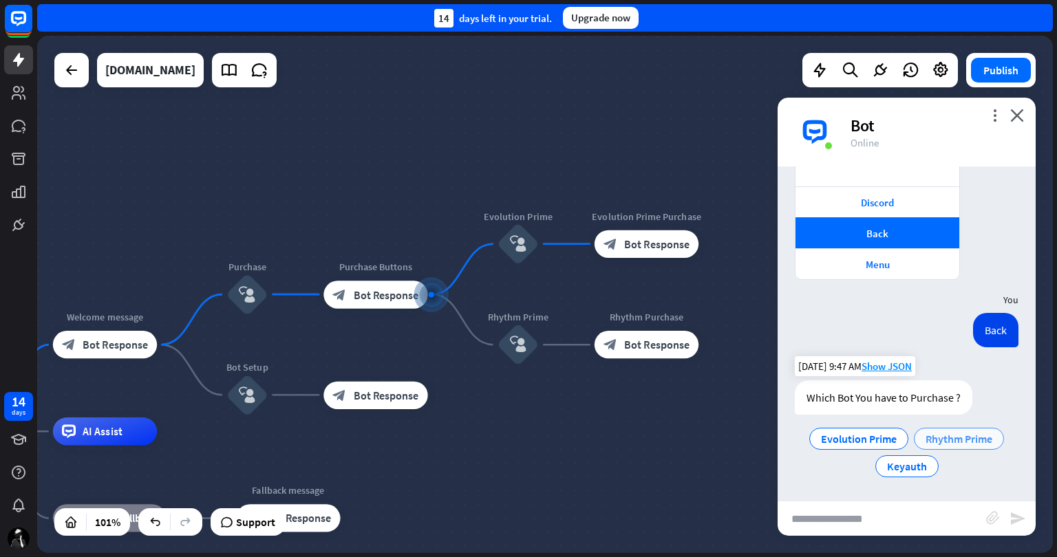
click at [949, 434] on span "Rhythm Prime" at bounding box center [959, 439] width 67 height 14
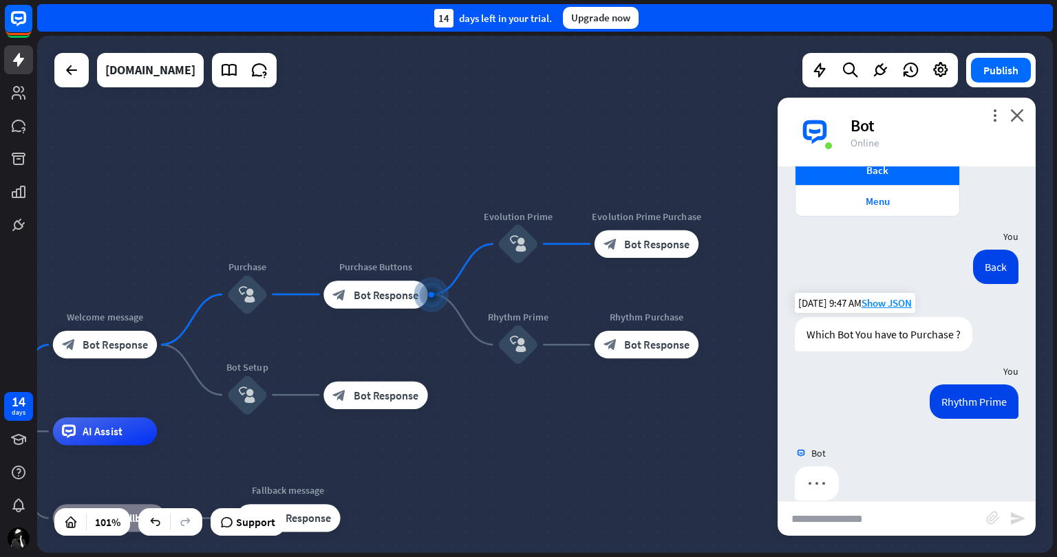
scroll to position [761, 0]
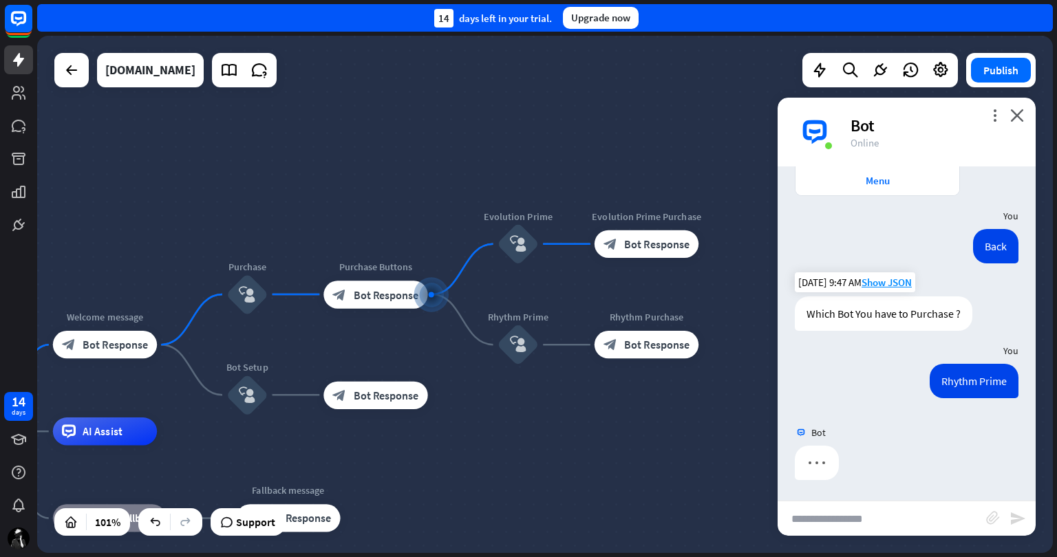
click at [447, 290] on icon "plus" at bounding box center [445, 295] width 10 height 10
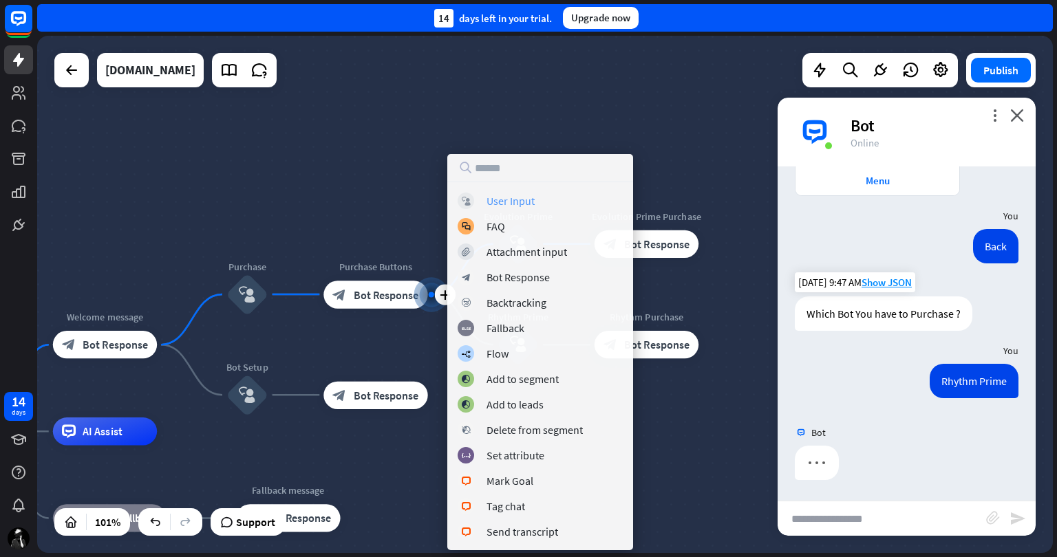
click at [520, 199] on div "User Input" at bounding box center [511, 201] width 48 height 14
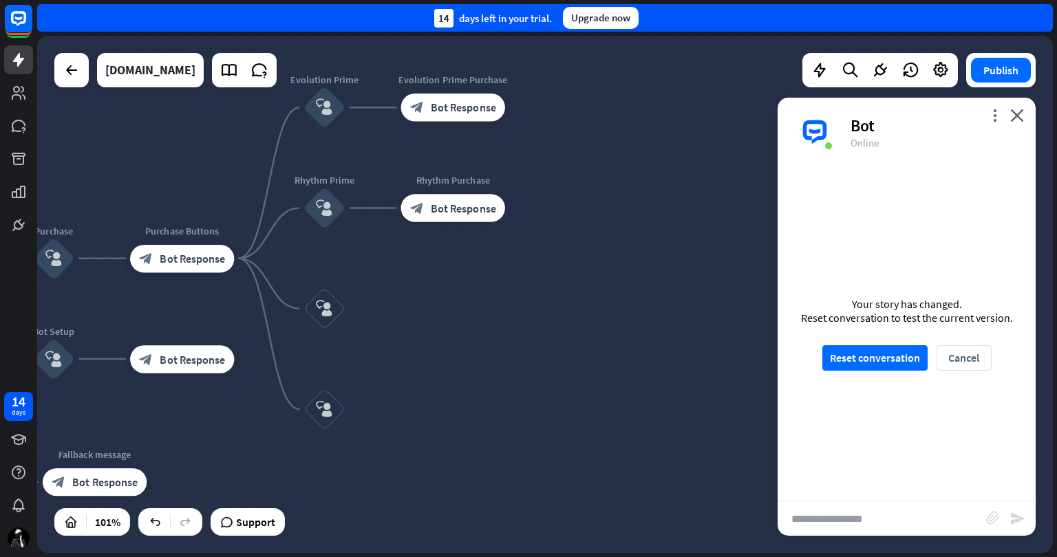
scroll to position [746, 0]
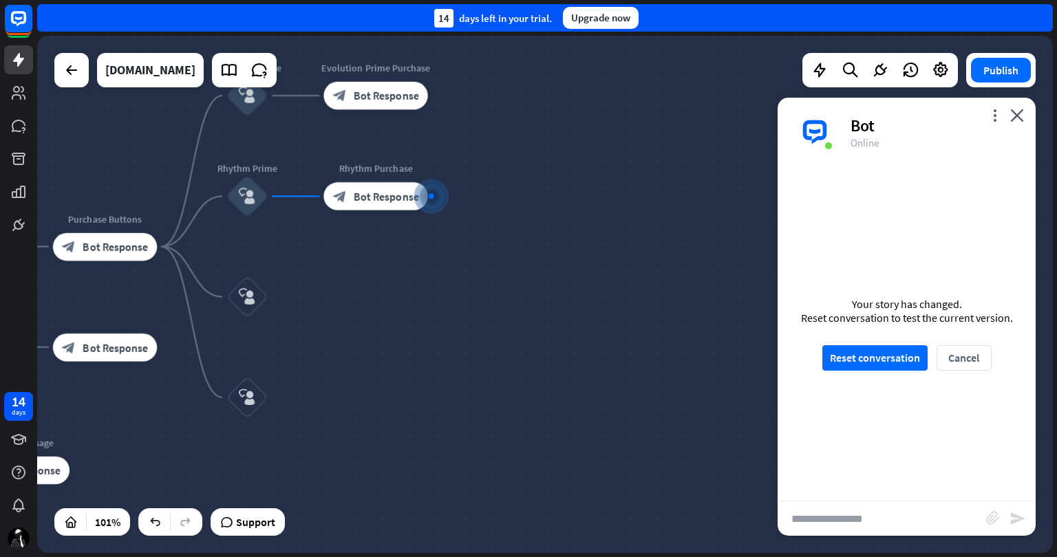
click at [831, 224] on div "Your story has changed. Reset conversation to test the current version. Reset c…" at bounding box center [907, 334] width 258 height 334
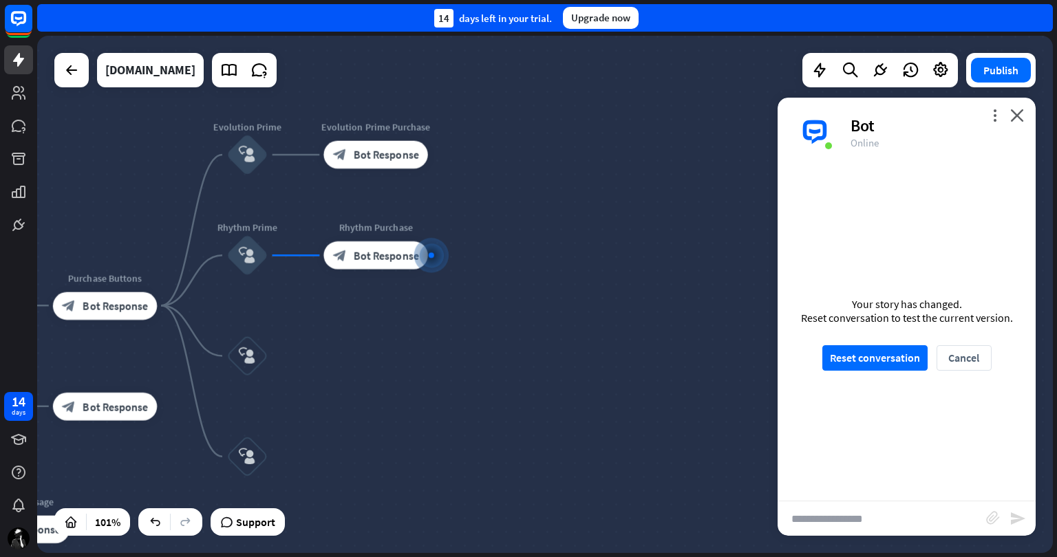
scroll to position [952, 0]
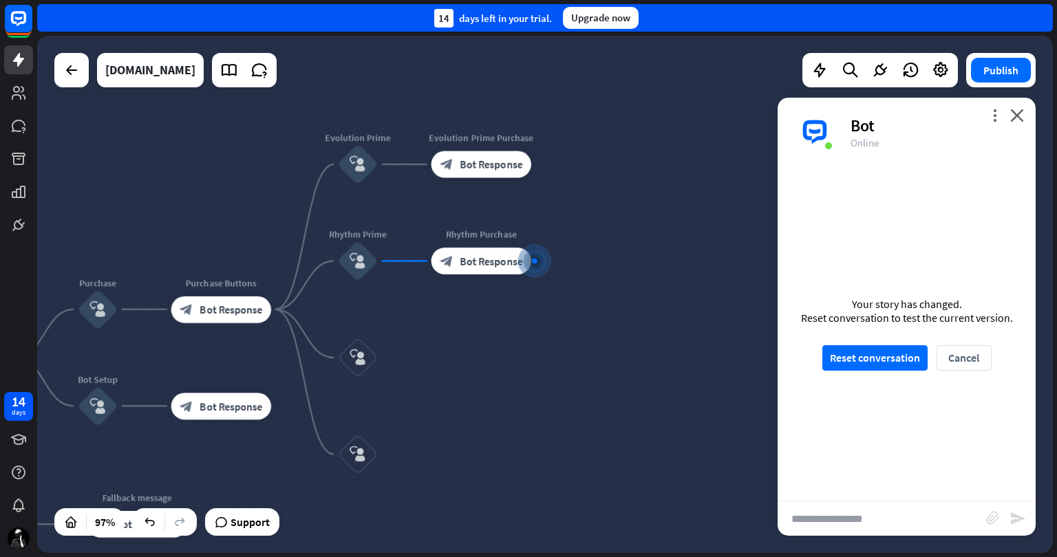
drag, startPoint x: 426, startPoint y: 372, endPoint x: 542, endPoint y: 321, distance: 126.0
click at [542, 321] on div "home_2 Start point Welcome message block_bot_response Bot Response Purchase blo…" at bounding box center [545, 294] width 1016 height 517
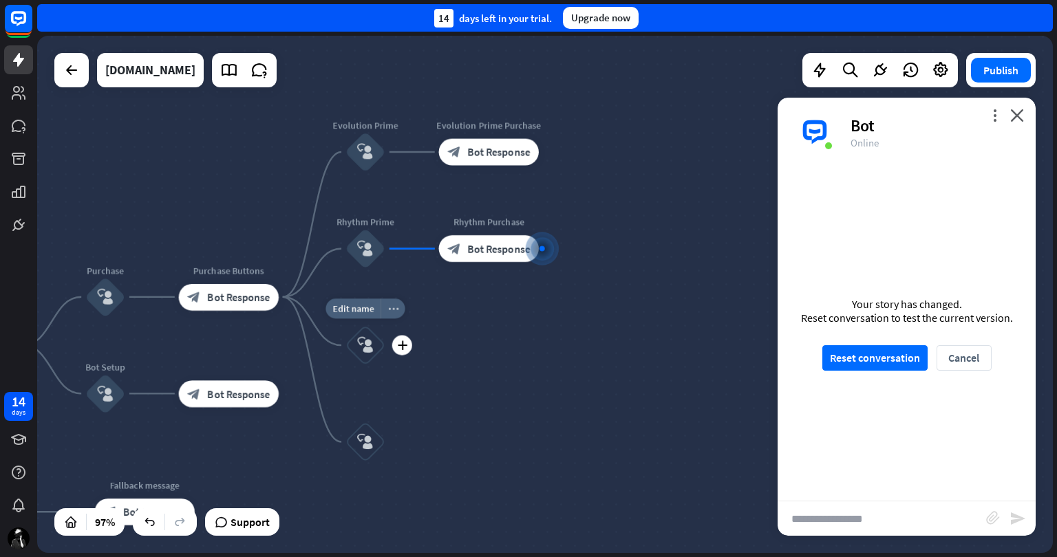
click at [394, 309] on icon "more_horiz" at bounding box center [392, 308] width 11 height 10
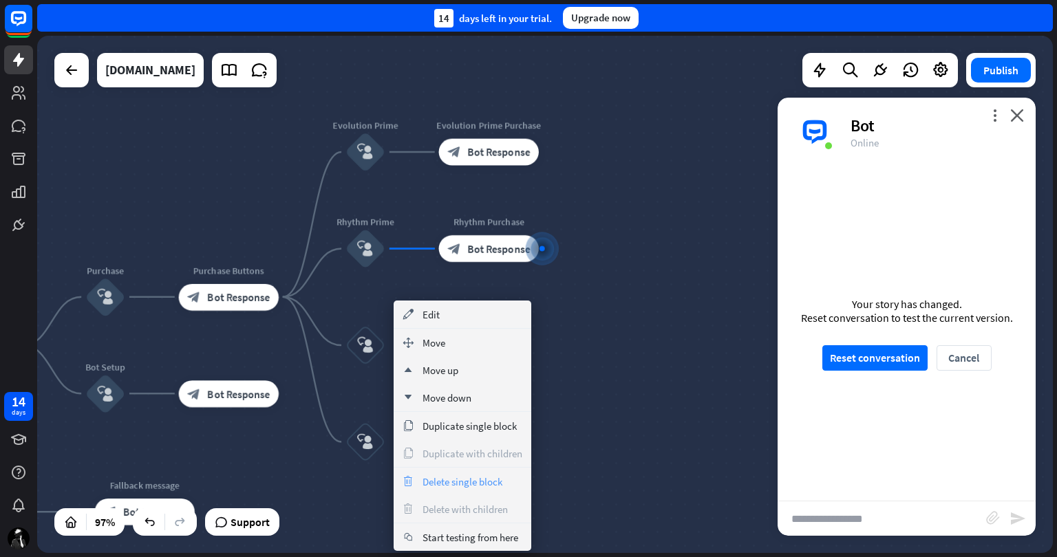
click at [457, 478] on span "Delete single block" at bounding box center [463, 481] width 80 height 13
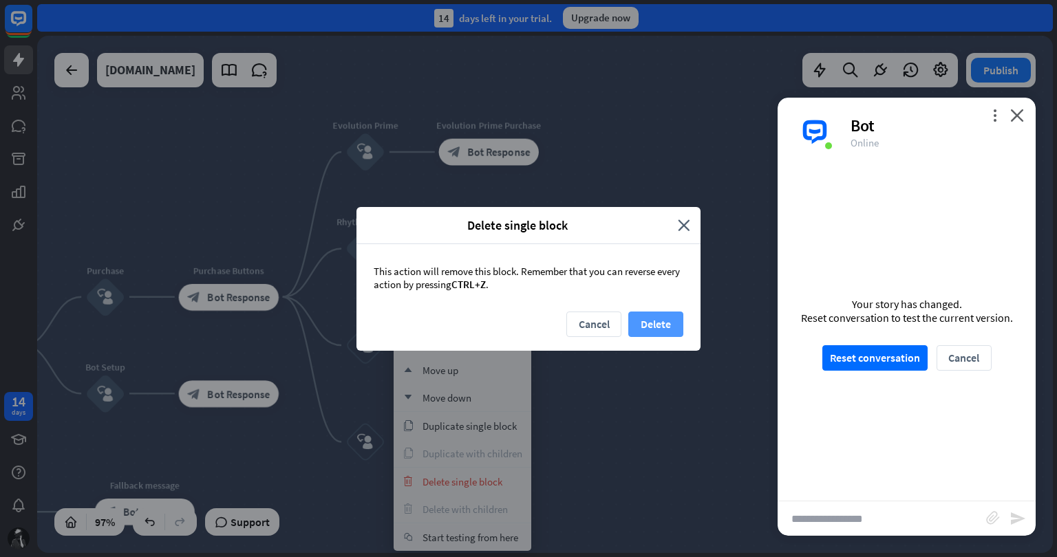
click at [661, 319] on button "Delete" at bounding box center [655, 324] width 55 height 25
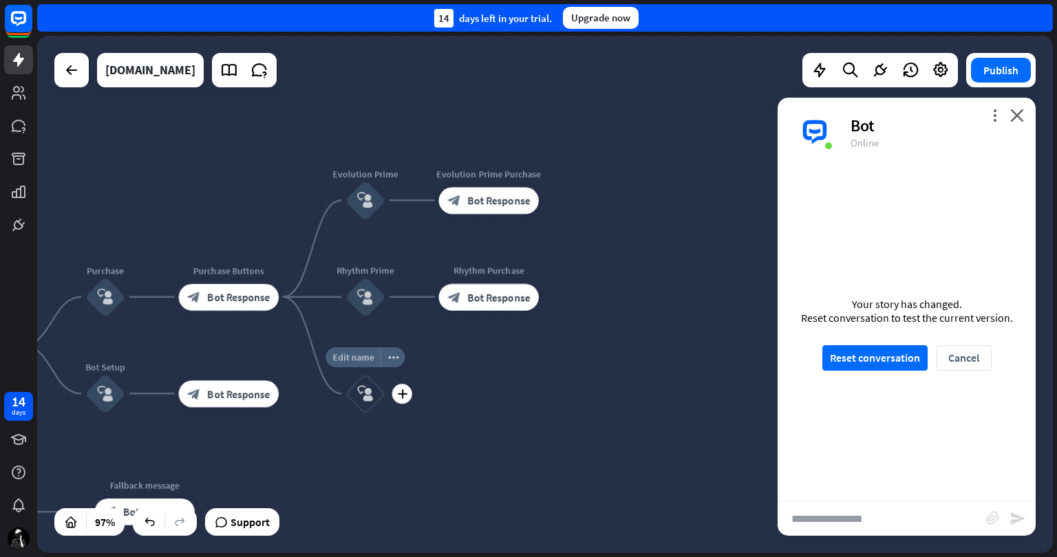
click at [368, 351] on span "Edit name" at bounding box center [352, 357] width 41 height 12
click at [574, 445] on div "home_2 Start point Welcome message block_bot_response Bot Response Purchase blo…" at bounding box center [545, 294] width 1016 height 517
click at [362, 390] on icon "block_user_input" at bounding box center [365, 394] width 16 height 16
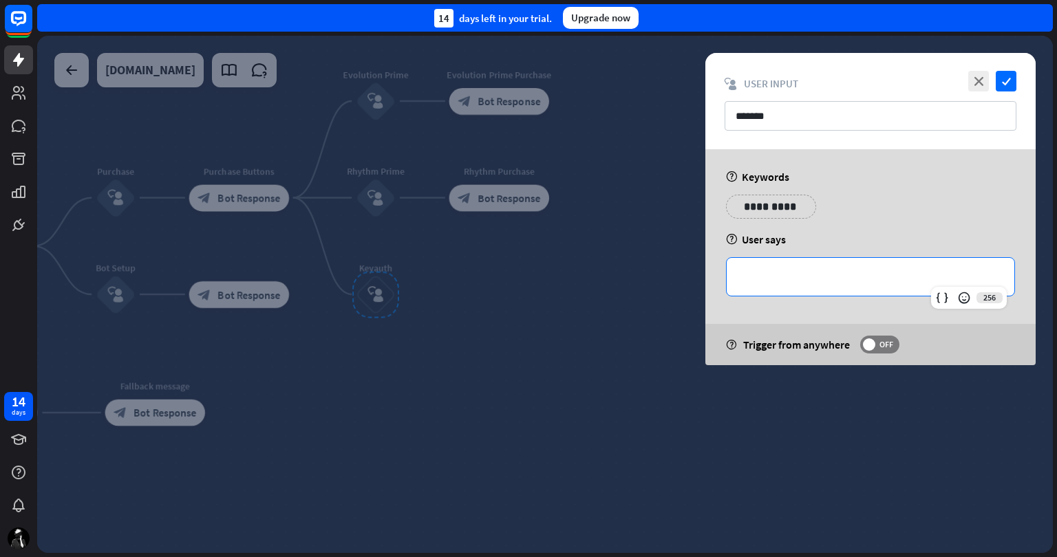
click at [795, 277] on p "**********" at bounding box center [870, 276] width 260 height 17
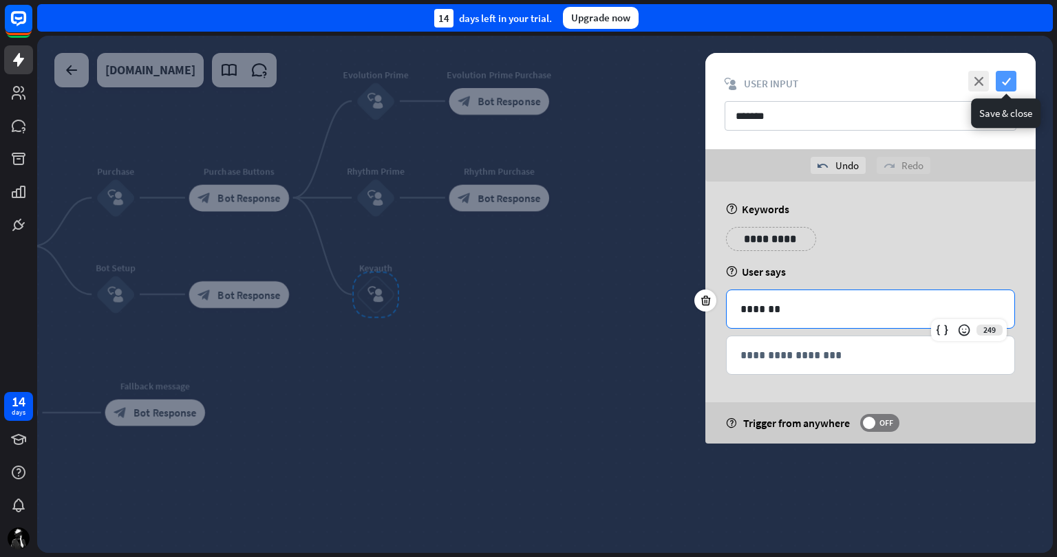
click at [1014, 74] on icon "check" at bounding box center [1006, 81] width 21 height 21
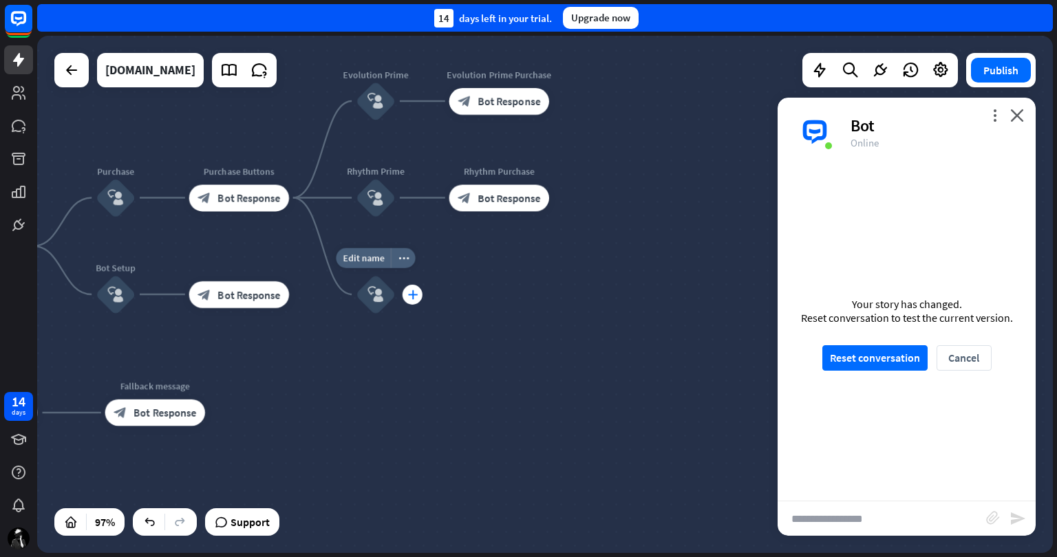
click at [416, 297] on icon "plus" at bounding box center [412, 295] width 10 height 10
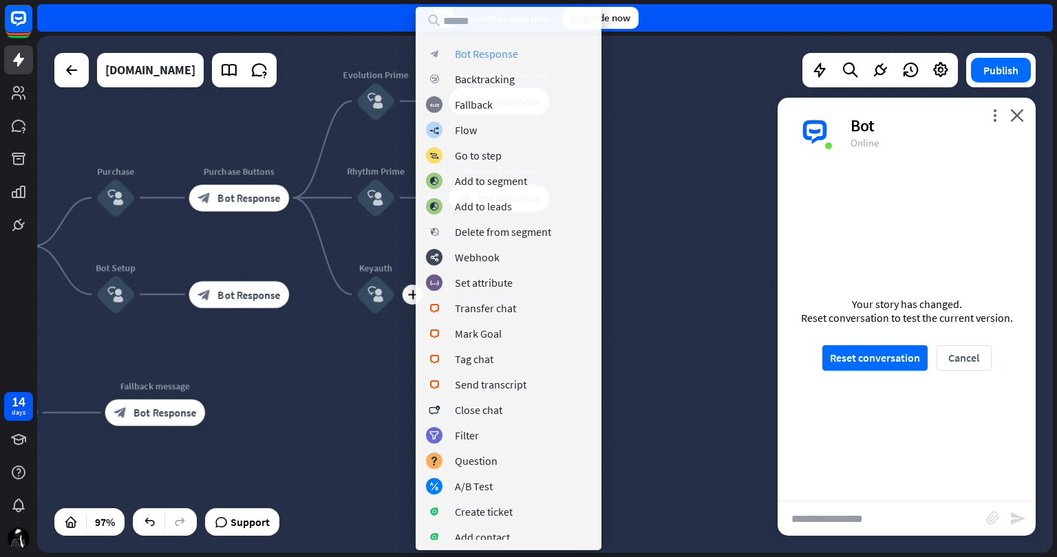
click at [500, 51] on div "Bot Response" at bounding box center [486, 54] width 63 height 14
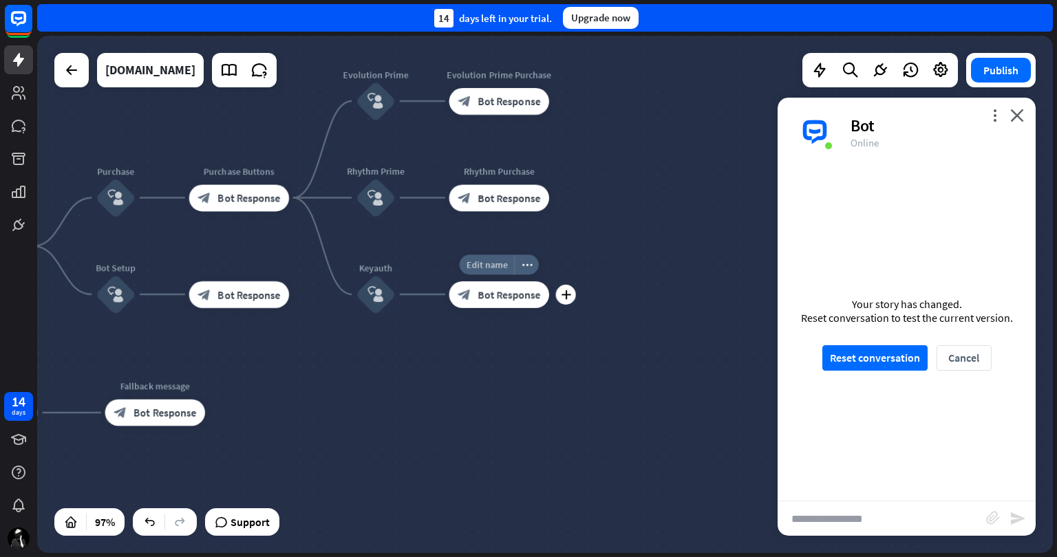
click at [498, 266] on span "Edit name" at bounding box center [486, 265] width 41 height 12
click at [592, 244] on div "**********" at bounding box center [545, 294] width 1016 height 517
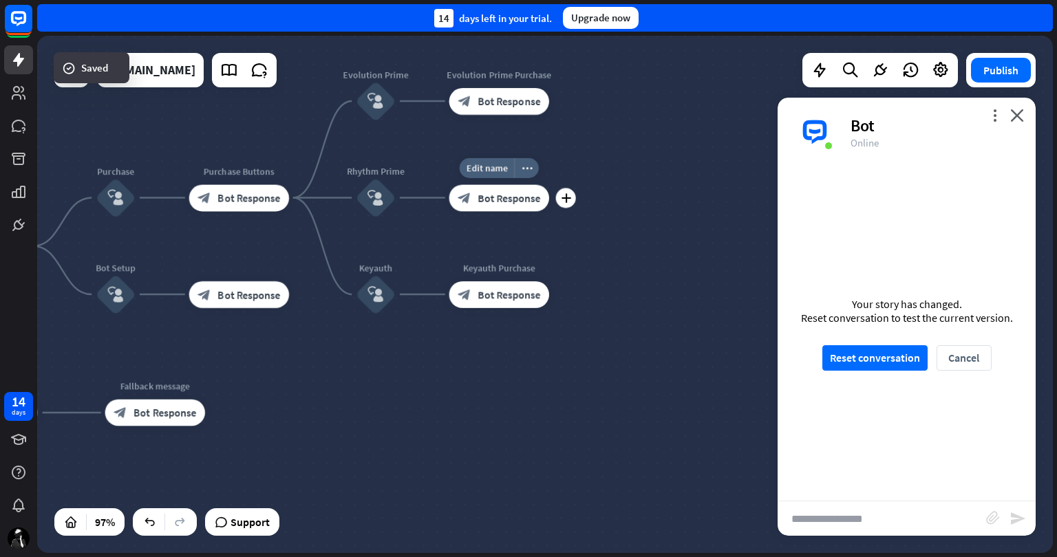
click at [490, 193] on span "Bot Response" at bounding box center [509, 197] width 63 height 13
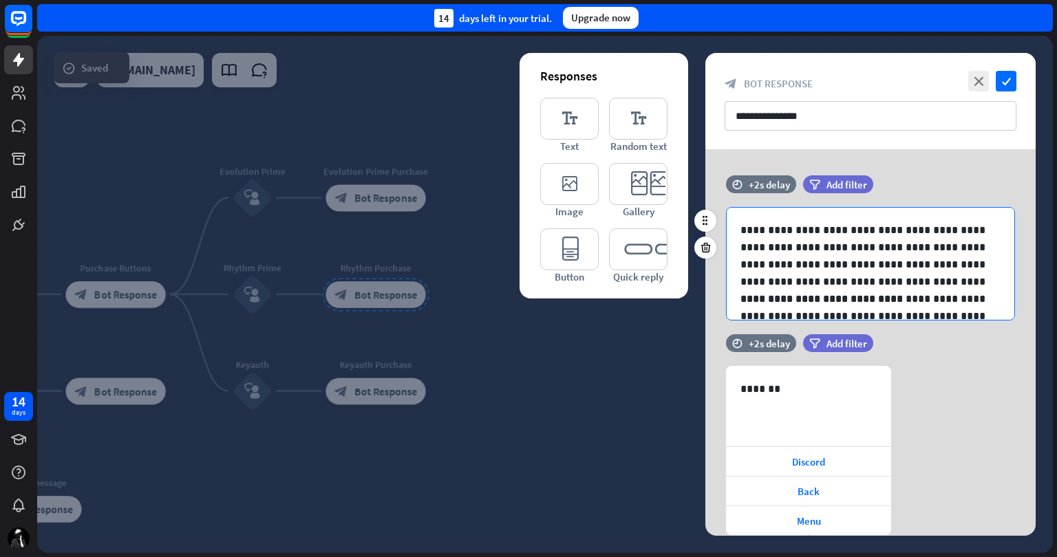
click at [812, 260] on p "**********" at bounding box center [865, 256] width 250 height 69
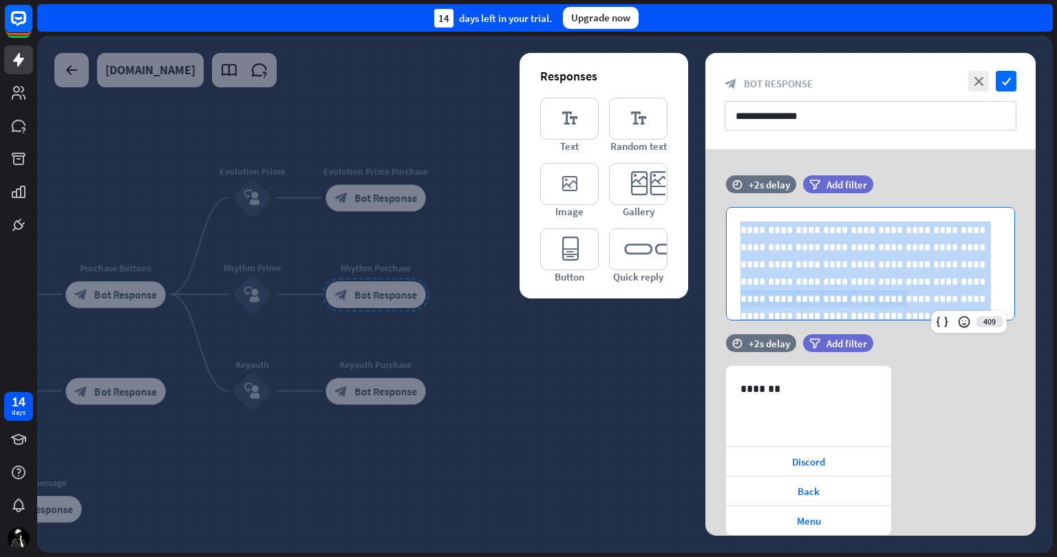
copy div "**********"
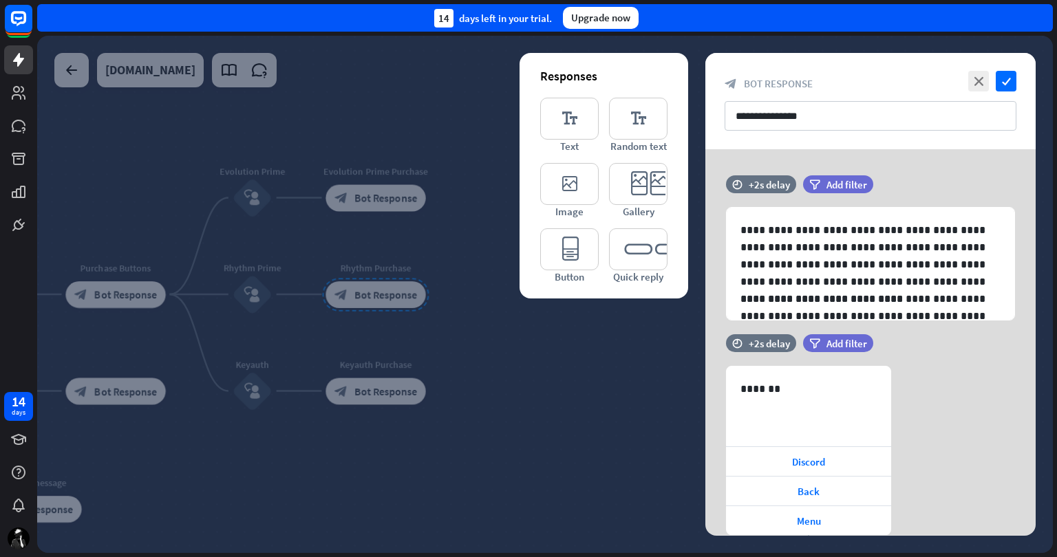
click at [502, 518] on div at bounding box center [545, 294] width 1016 height 517
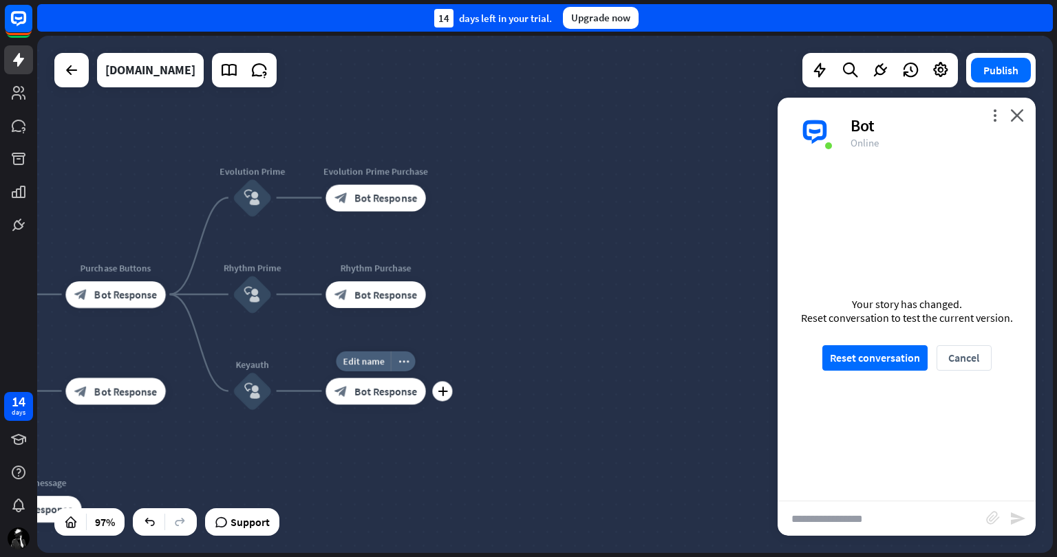
click at [376, 391] on span "Bot Response" at bounding box center [385, 391] width 63 height 13
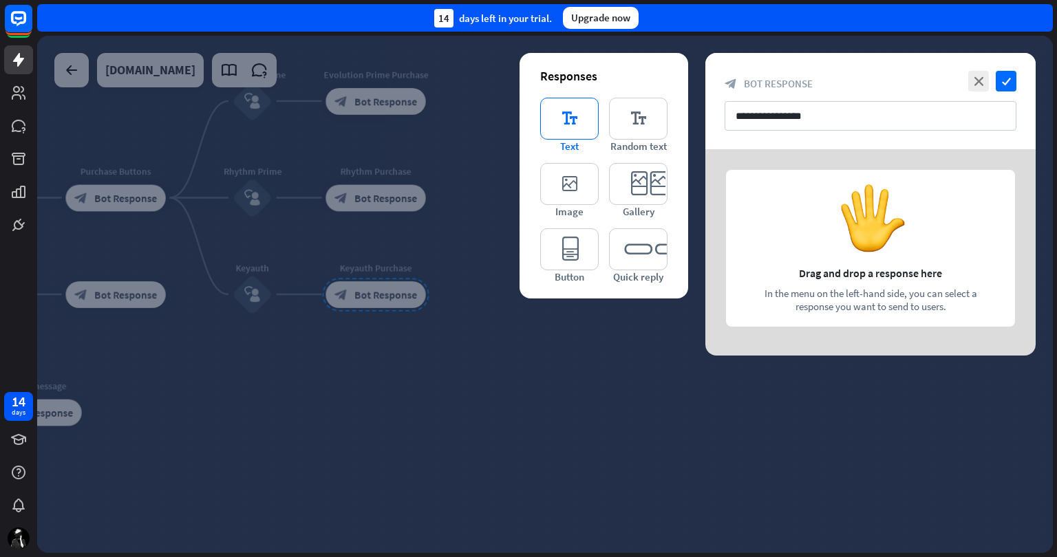
click at [570, 113] on icon "editor_text" at bounding box center [569, 119] width 58 height 42
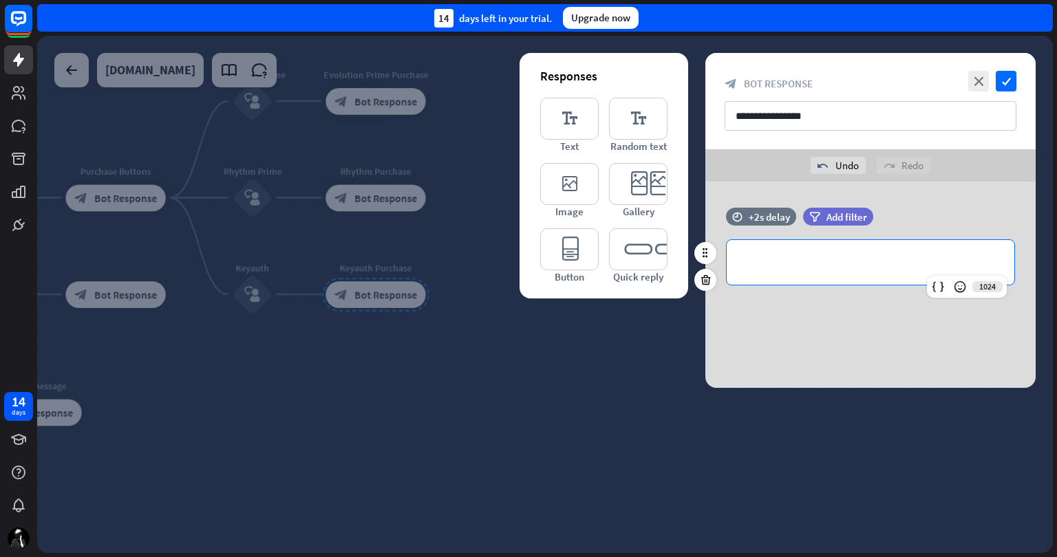
click at [815, 257] on p "**********" at bounding box center [870, 262] width 260 height 17
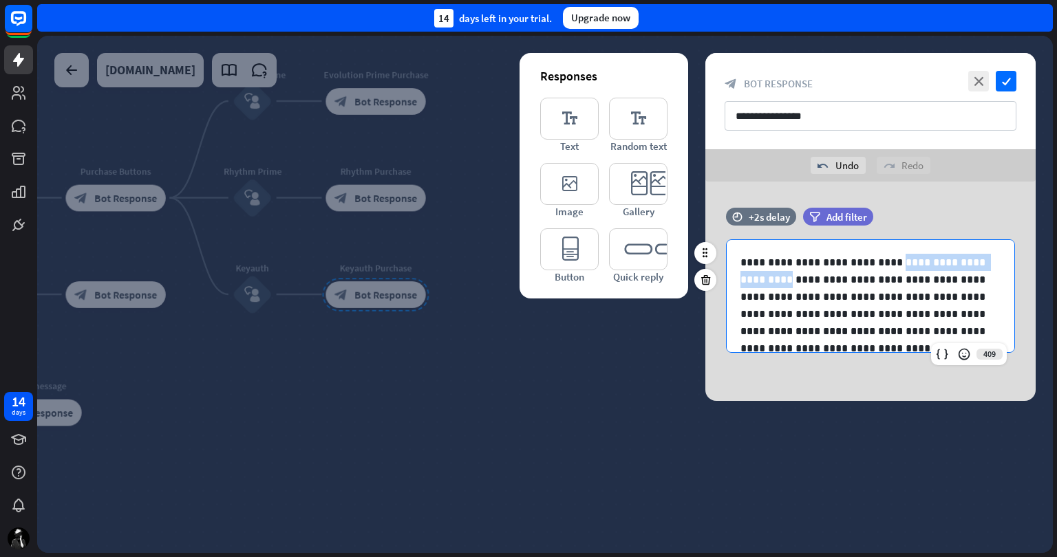
drag, startPoint x: 875, startPoint y: 264, endPoint x: 945, endPoint y: 266, distance: 70.2
click at [945, 266] on p "**********" at bounding box center [865, 288] width 250 height 69
paste div
drag, startPoint x: 809, startPoint y: 279, endPoint x: 735, endPoint y: 282, distance: 73.7
click at [735, 282] on div "**********" at bounding box center [871, 357] width 288 height 234
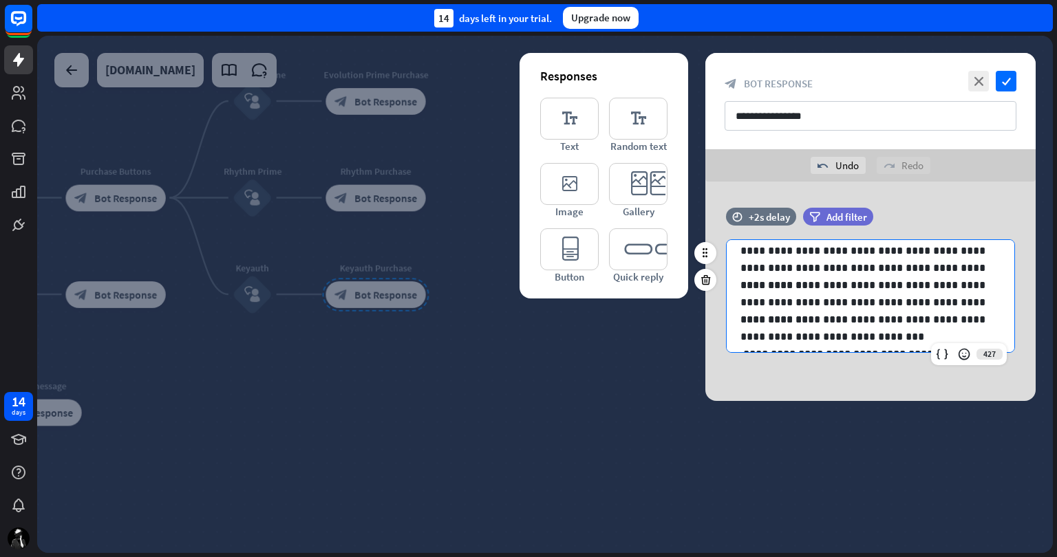
scroll to position [121, 0]
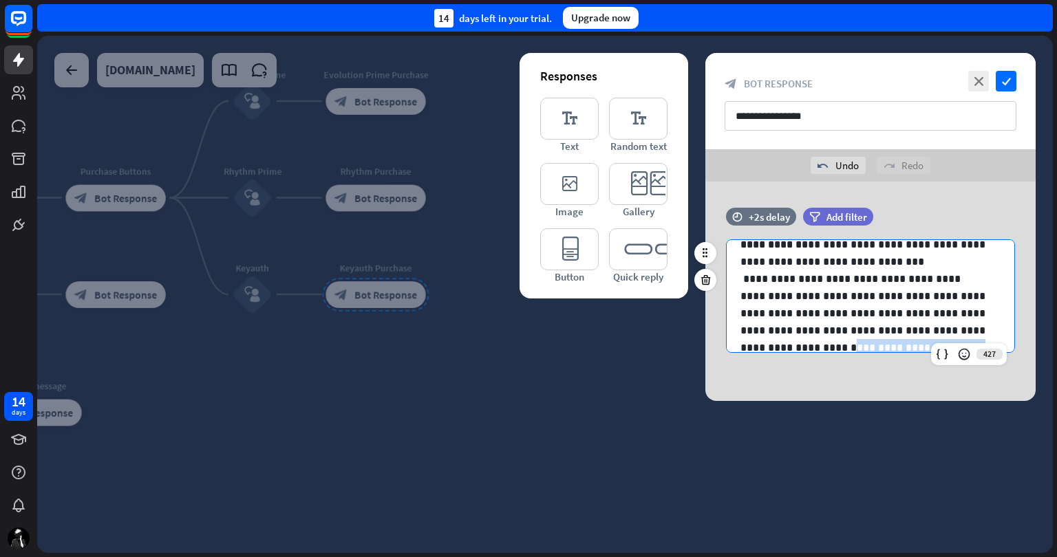
drag, startPoint x: 872, startPoint y: 331, endPoint x: 941, endPoint y: 332, distance: 69.5
click at [941, 332] on p "**********" at bounding box center [865, 304] width 250 height 69
click at [568, 249] on icon "editor_button" at bounding box center [569, 249] width 58 height 42
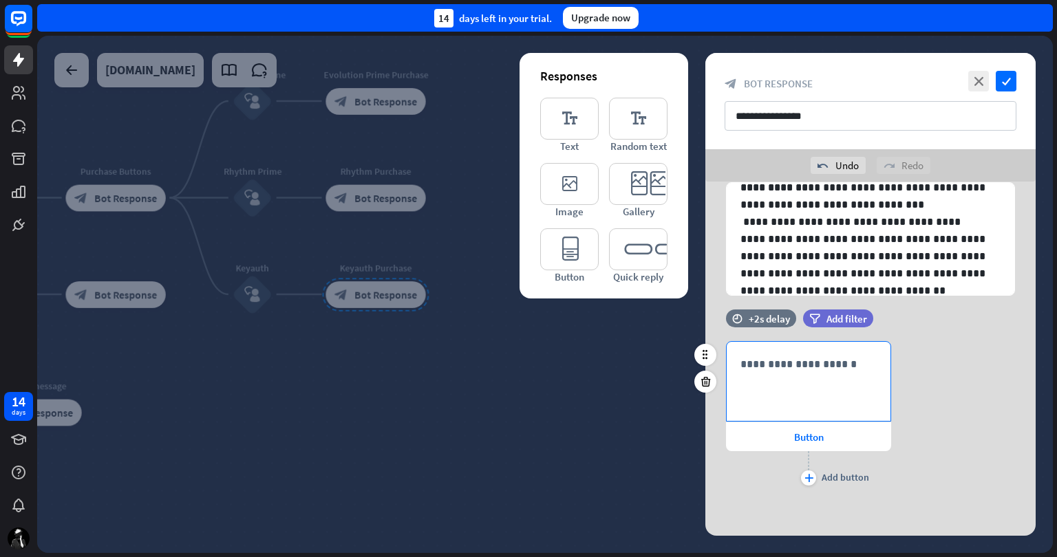
scroll to position [58, 0]
click at [773, 363] on p "**********" at bounding box center [808, 363] width 136 height 17
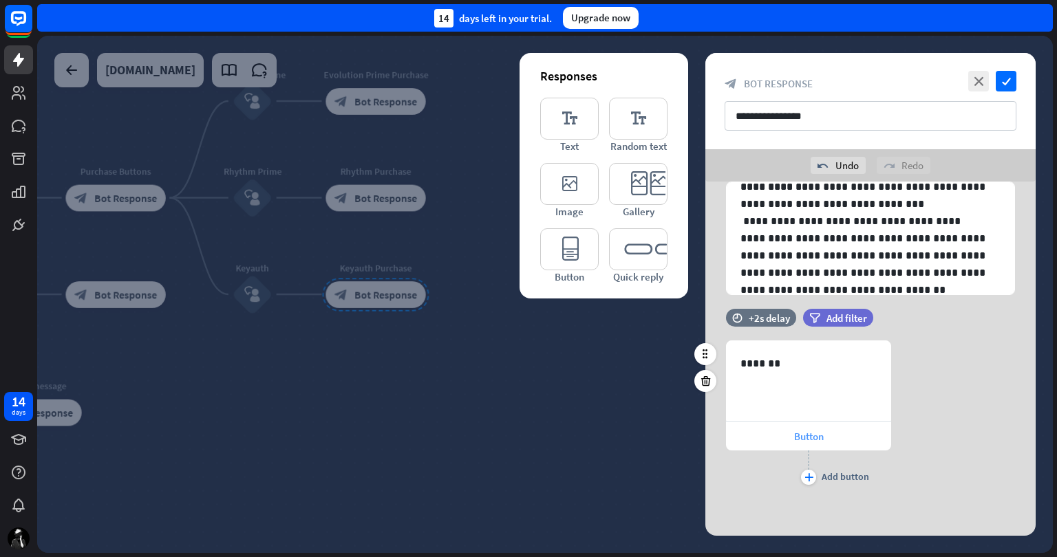
click at [789, 437] on div "Button" at bounding box center [808, 436] width 165 height 29
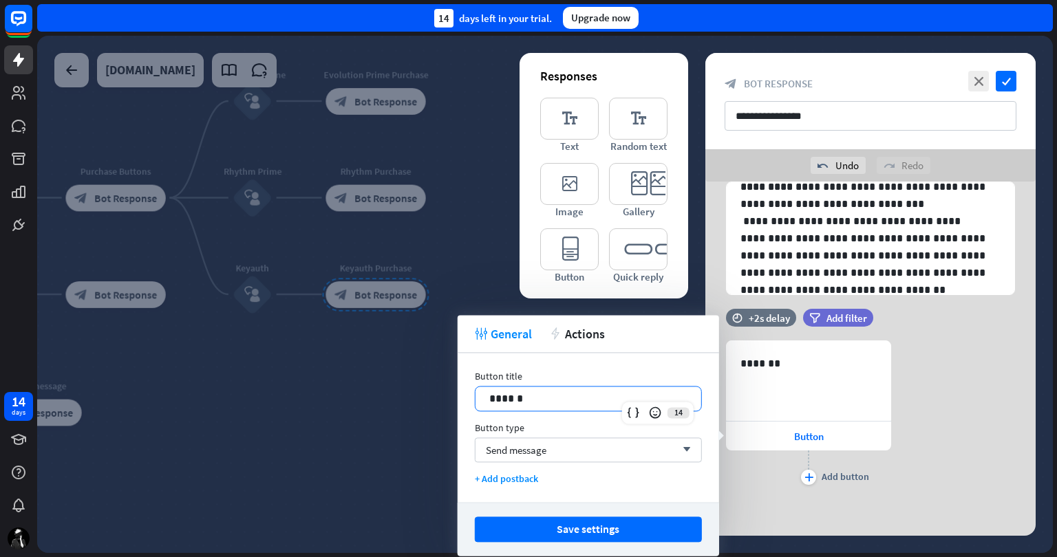
click at [594, 392] on p "******" at bounding box center [588, 398] width 198 height 17
click at [528, 447] on span "Send message" at bounding box center [516, 450] width 61 height 13
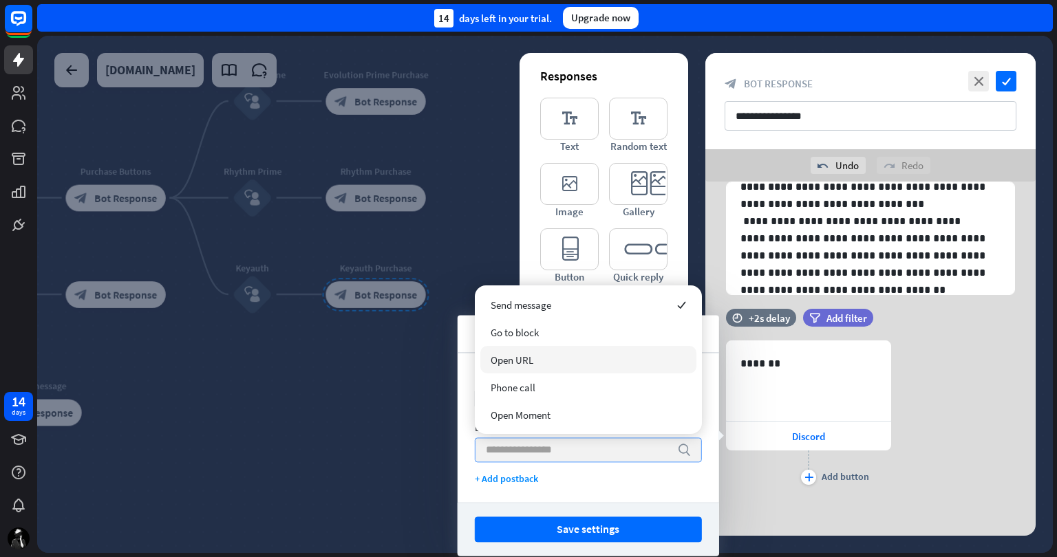
click at [566, 352] on div "Open URL" at bounding box center [588, 360] width 216 height 28
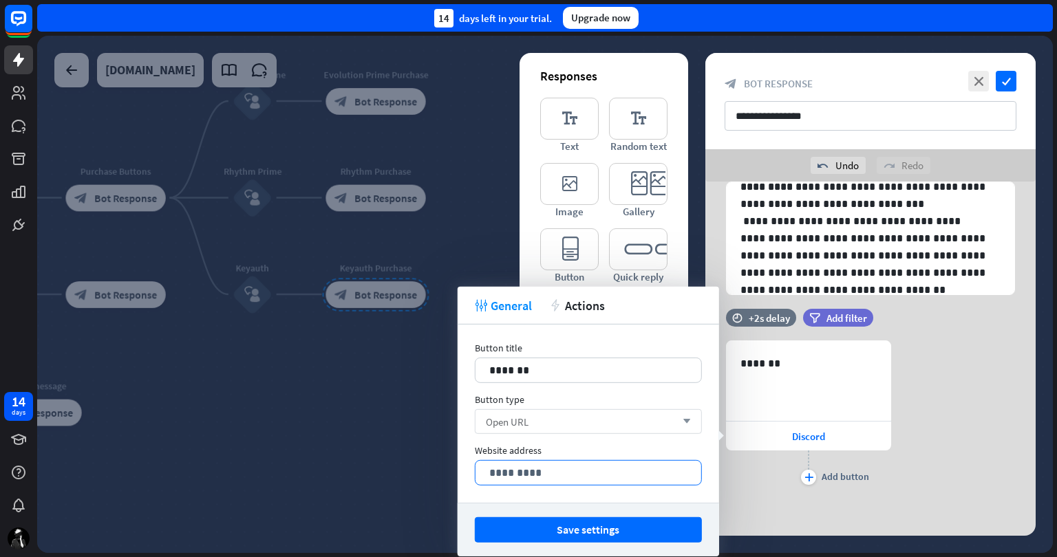
click at [564, 470] on p "*********" at bounding box center [588, 472] width 198 height 17
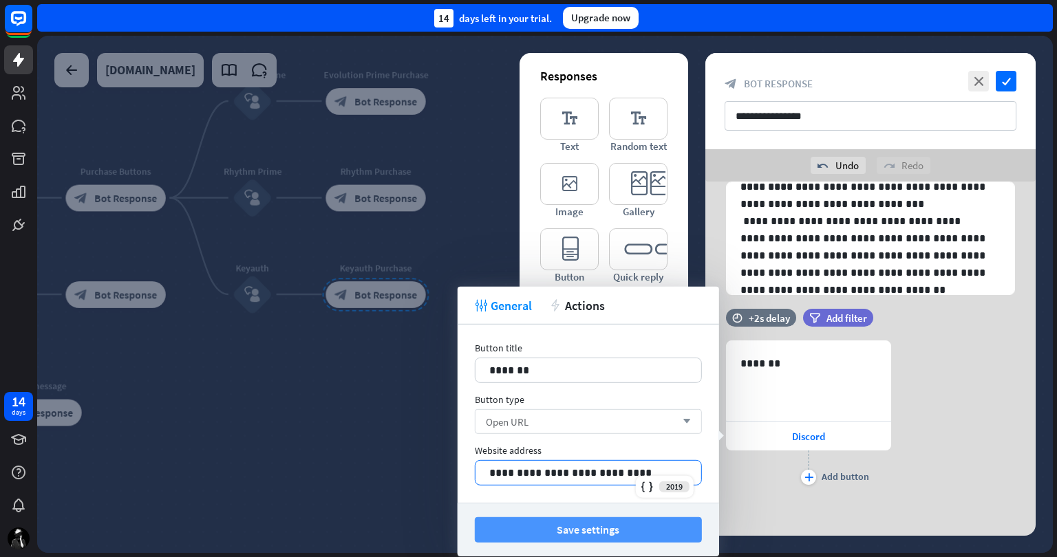
click at [610, 527] on button "Save settings" at bounding box center [588, 529] width 227 height 25
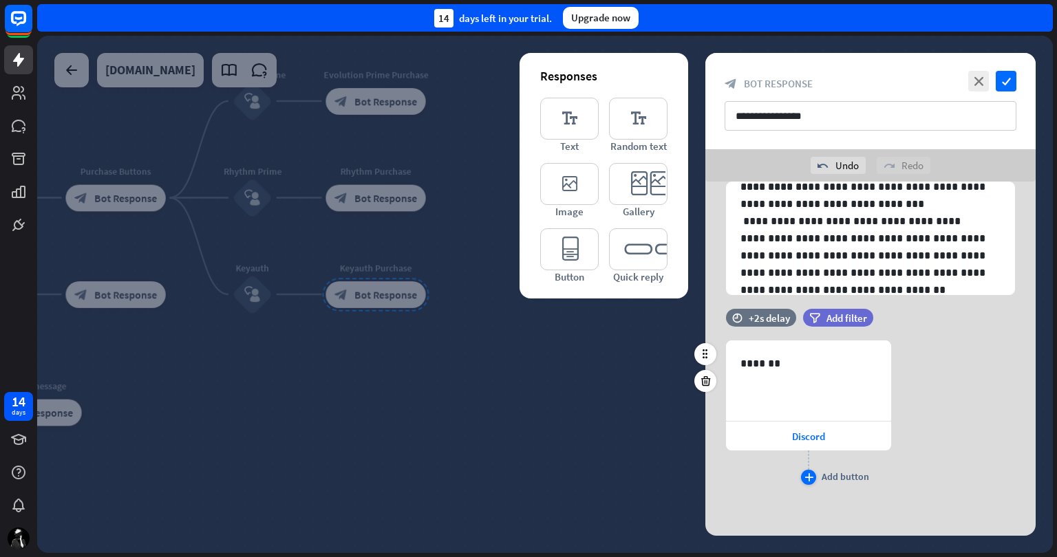
click at [815, 473] on div "plus" at bounding box center [808, 477] width 15 height 15
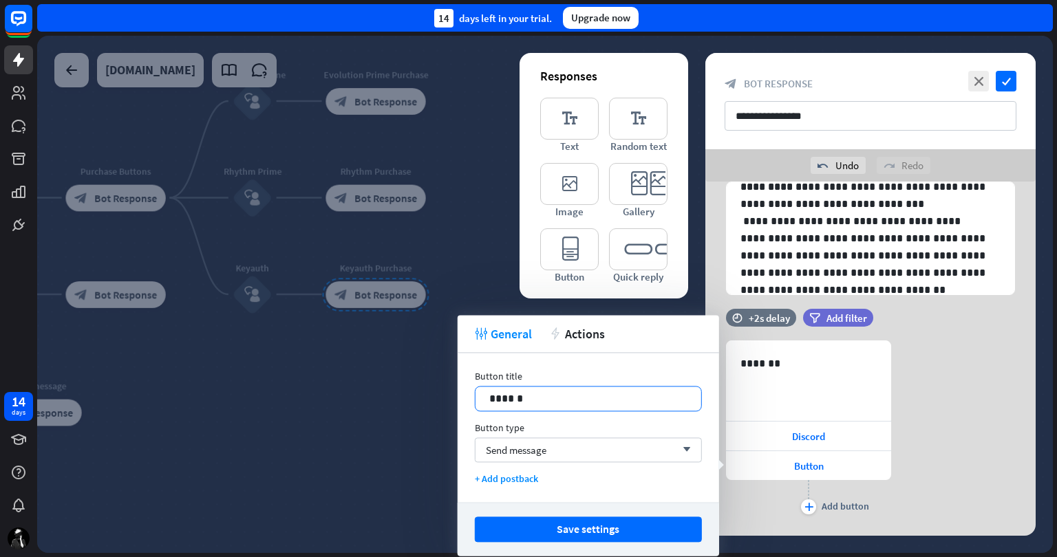
click at [521, 406] on p "******" at bounding box center [588, 398] width 198 height 17
click at [562, 444] on div "Send message arrow_down" at bounding box center [588, 450] width 227 height 25
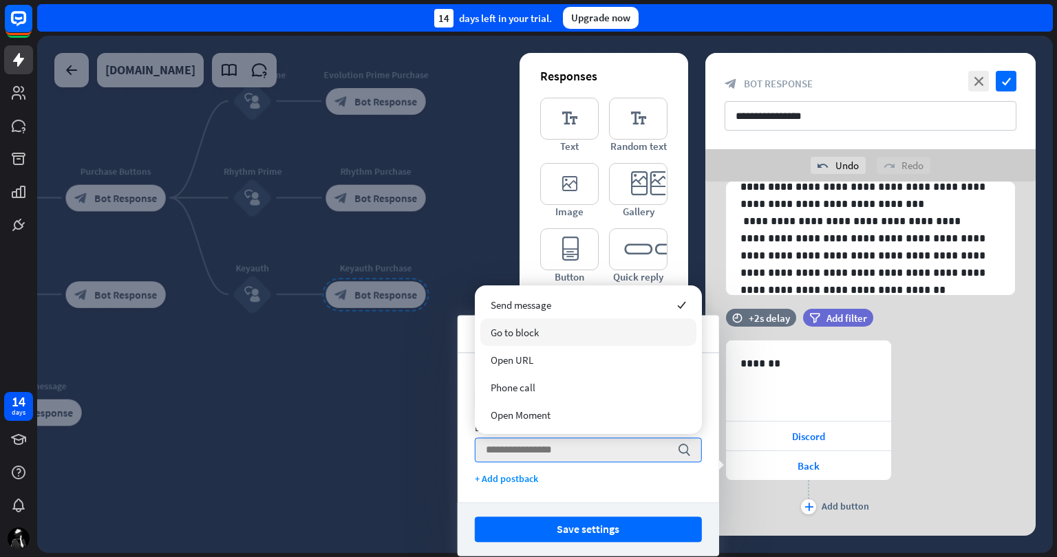
click at [599, 324] on div "Go to block" at bounding box center [588, 333] width 216 height 28
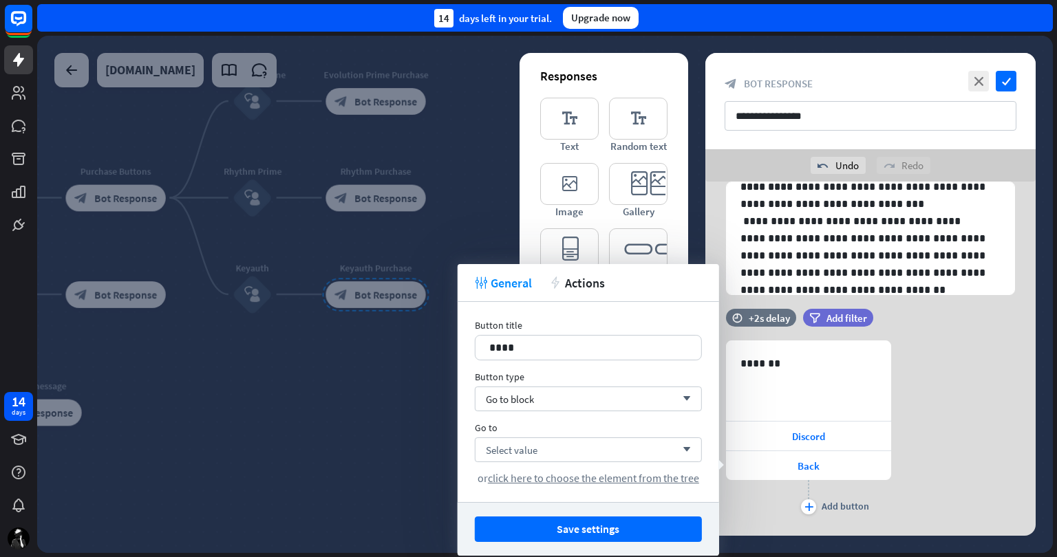
click at [567, 434] on div "Go to Select value arrow_down or click here to choose the element from the tree" at bounding box center [588, 453] width 227 height 63
click at [569, 451] on div "Select value arrow_down" at bounding box center [588, 450] width 227 height 25
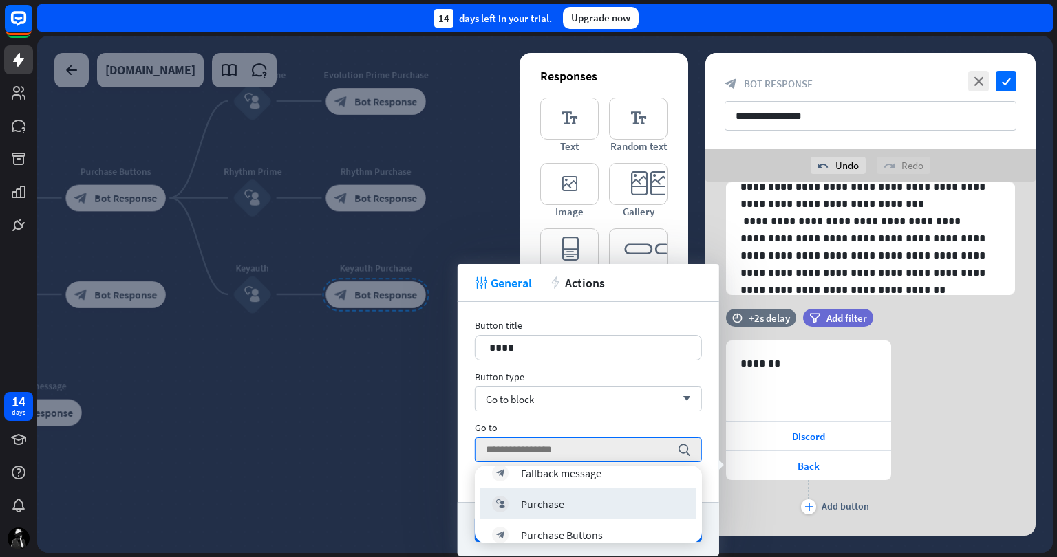
scroll to position [139, 0]
click at [591, 526] on div "Purchase Buttons" at bounding box center [562, 533] width 82 height 14
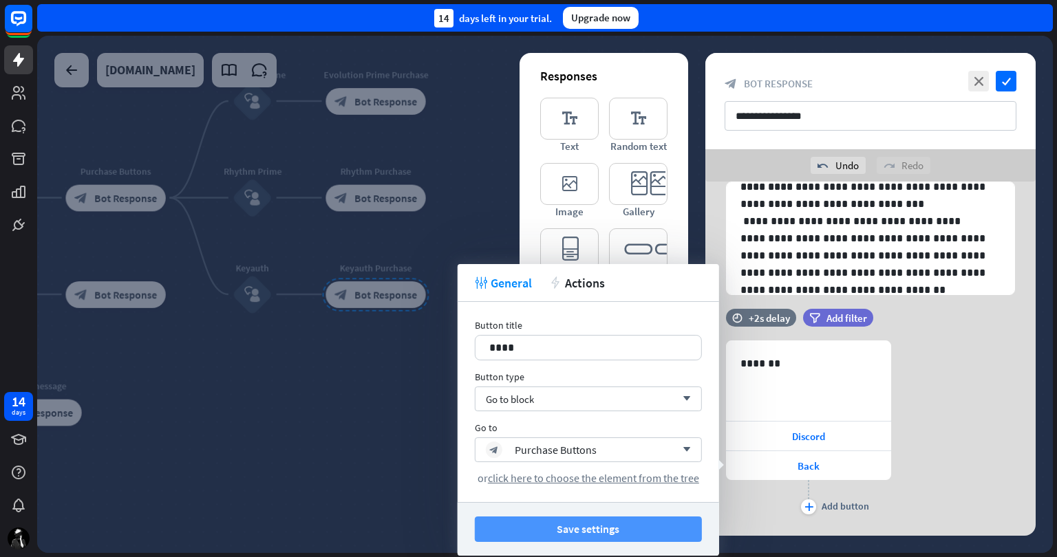
click at [585, 528] on button "Save settings" at bounding box center [588, 529] width 227 height 25
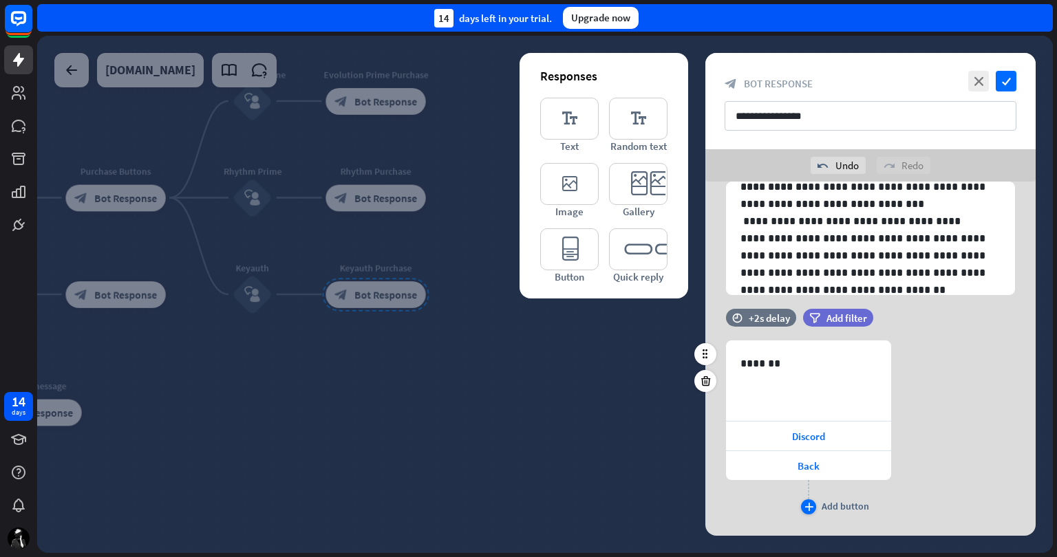
click at [809, 502] on div "plus" at bounding box center [808, 507] width 15 height 15
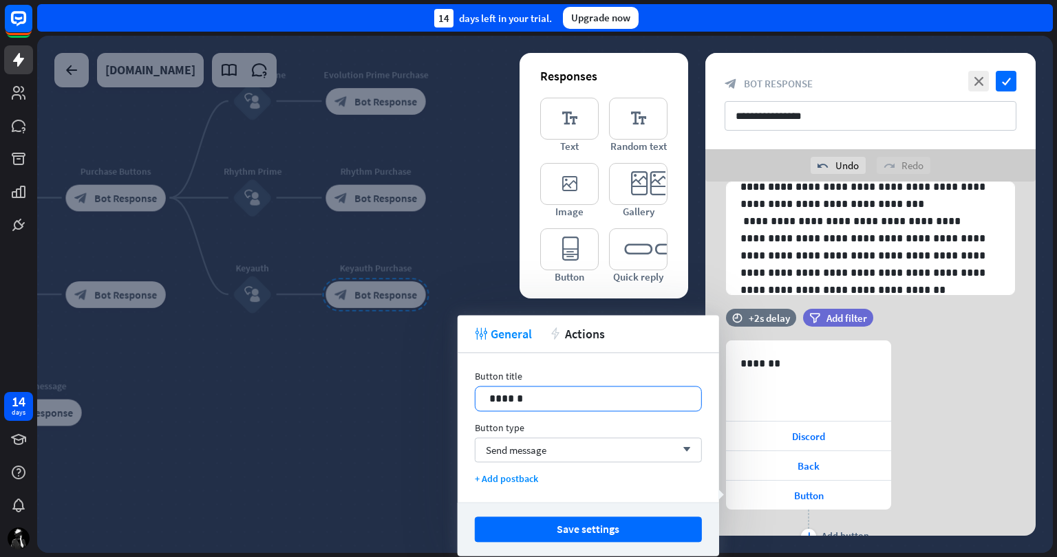
click at [592, 400] on p "******" at bounding box center [588, 398] width 198 height 17
click at [566, 445] on div "Send message arrow_down" at bounding box center [588, 450] width 227 height 25
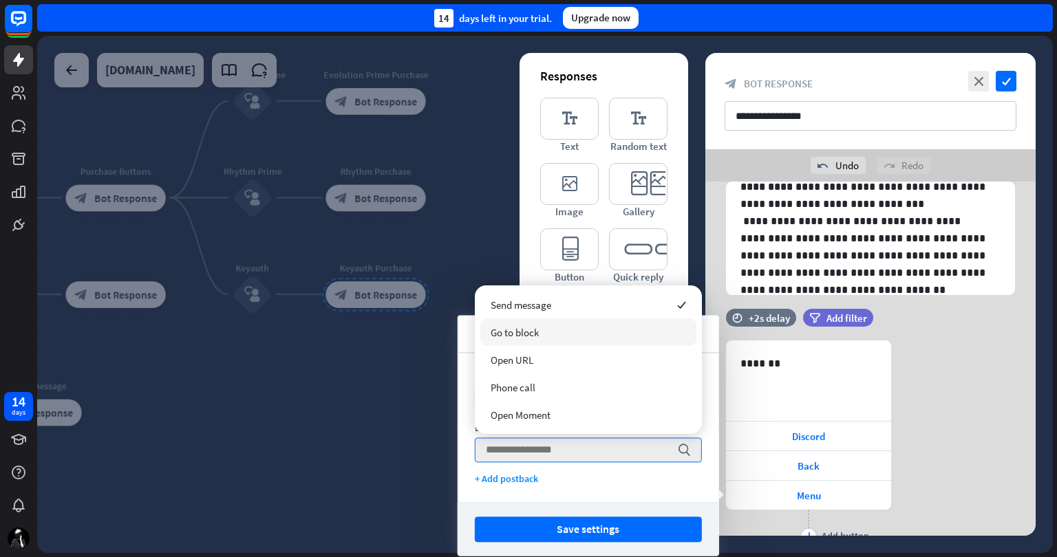
click at [588, 327] on div "Go to block" at bounding box center [588, 333] width 216 height 28
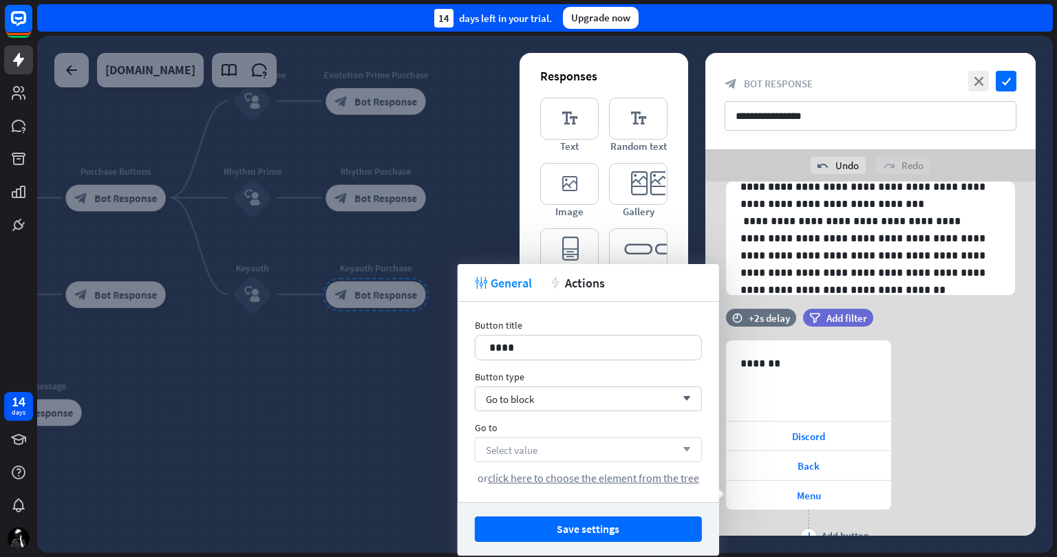
click at [579, 456] on div "Select value arrow_down" at bounding box center [588, 450] width 227 height 25
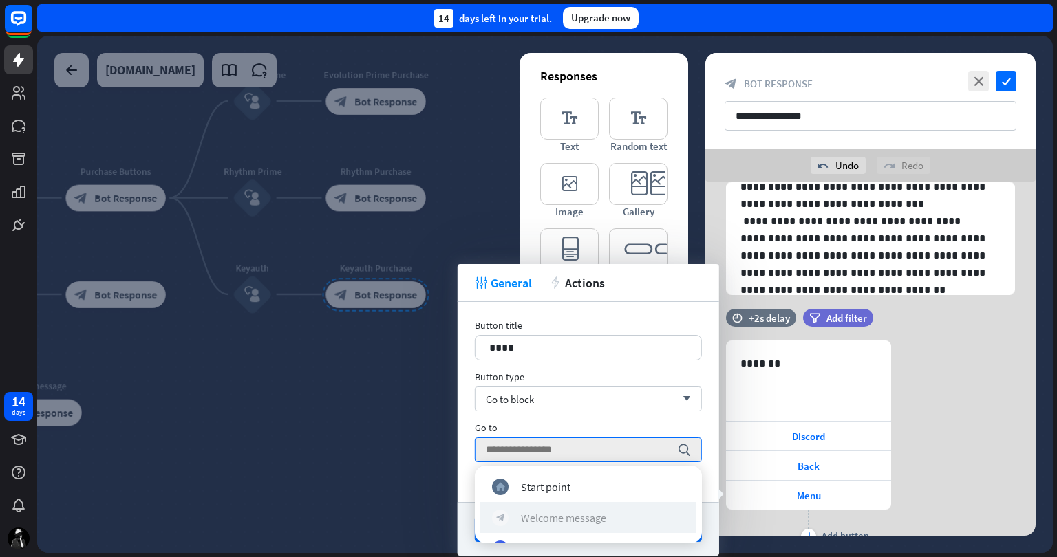
click at [588, 515] on div "Welcome message" at bounding box center [563, 518] width 85 height 14
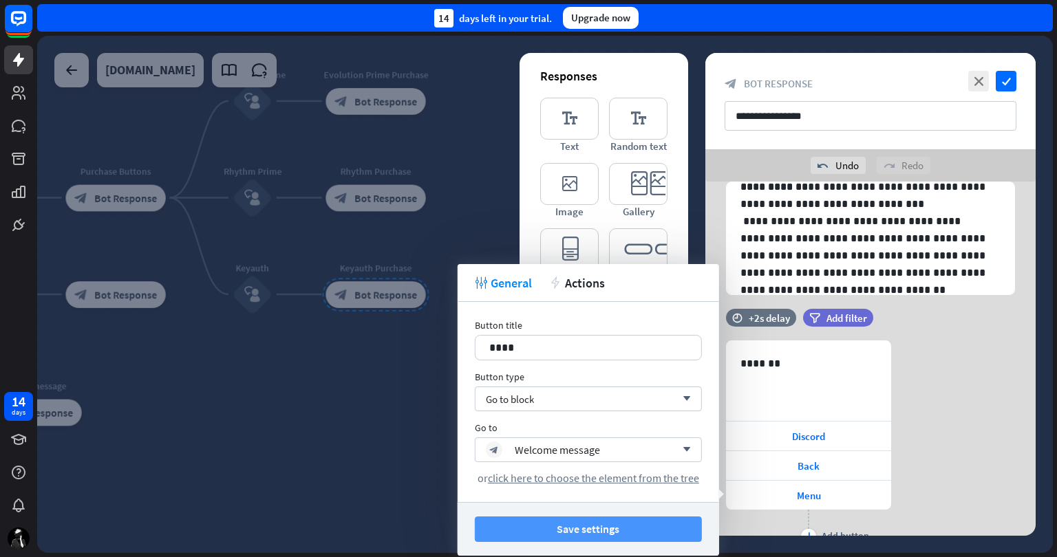
click at [586, 522] on button "Save settings" at bounding box center [588, 529] width 227 height 25
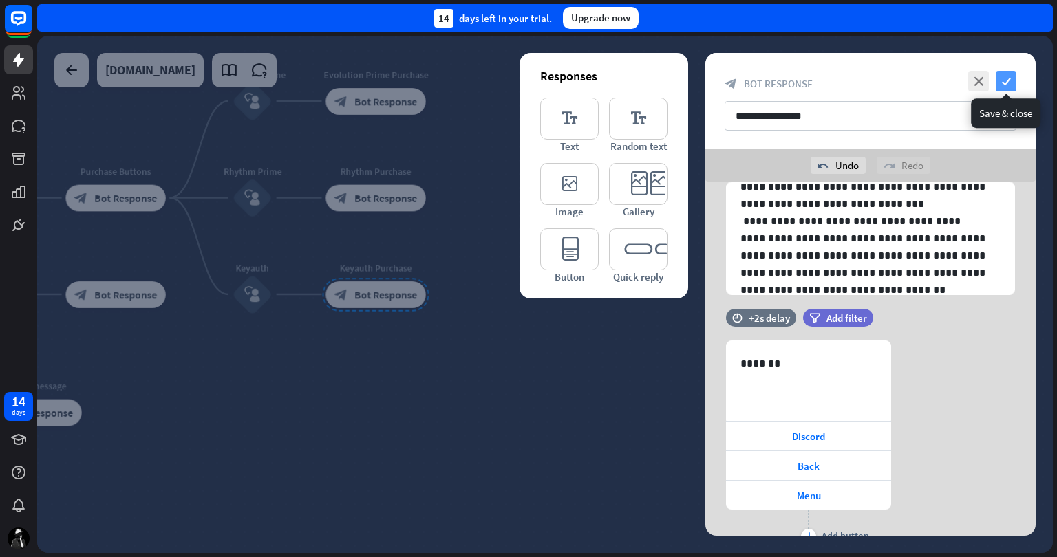
click at [1000, 76] on icon "check" at bounding box center [1006, 81] width 21 height 21
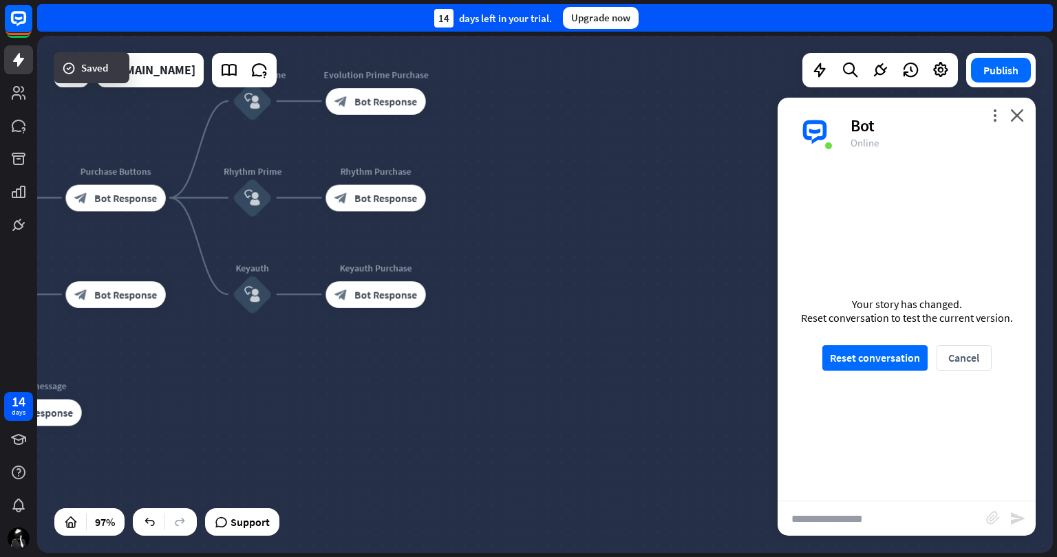
click at [1024, 118] on div "more_vert close Bot Online" at bounding box center [907, 132] width 258 height 69
click at [1020, 112] on icon "close" at bounding box center [1017, 115] width 14 height 13
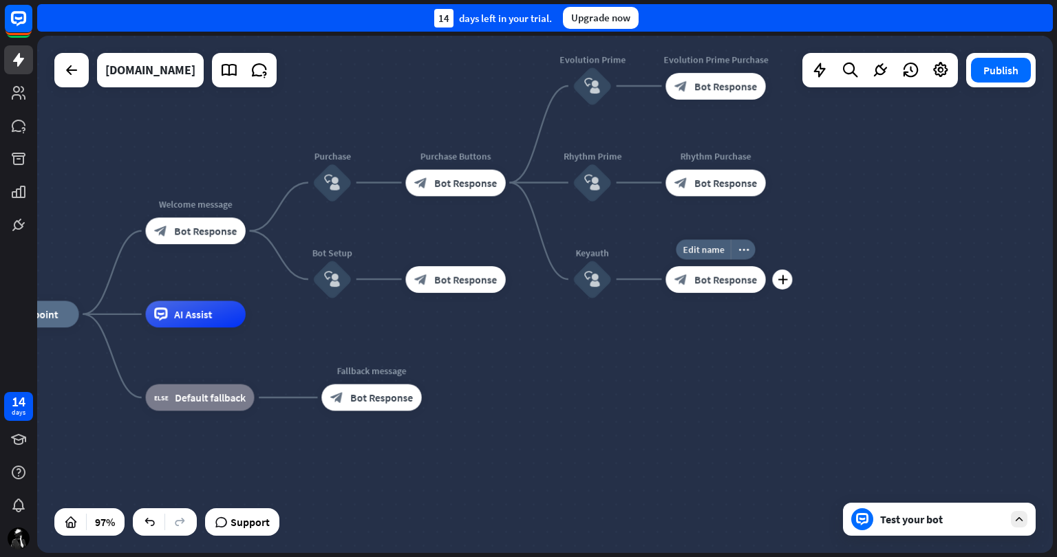
drag, startPoint x: 418, startPoint y: 316, endPoint x: 805, endPoint y: 289, distance: 387.7
click at [765, 289] on div "Edit name more_horiz plus block_bot_response Bot Response" at bounding box center [715, 279] width 100 height 27
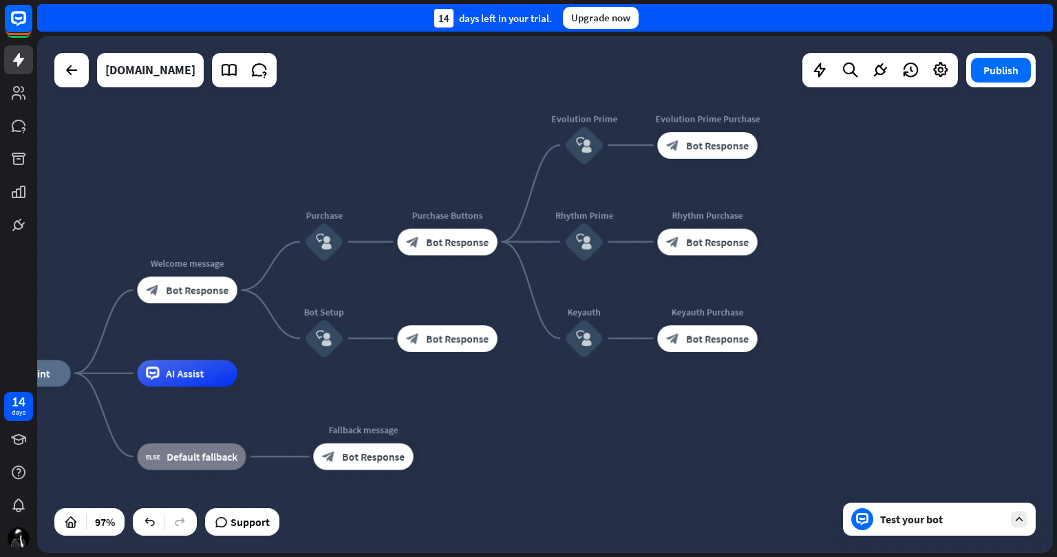
drag, startPoint x: 659, startPoint y: 369, endPoint x: 606, endPoint y: 437, distance: 86.3
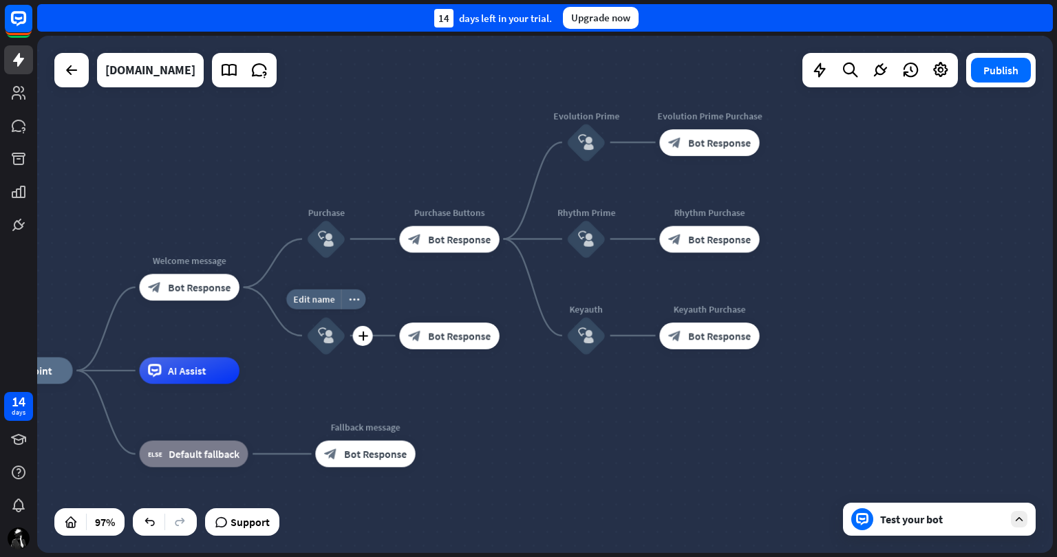
click at [325, 337] on icon "block_user_input" at bounding box center [326, 336] width 16 height 16
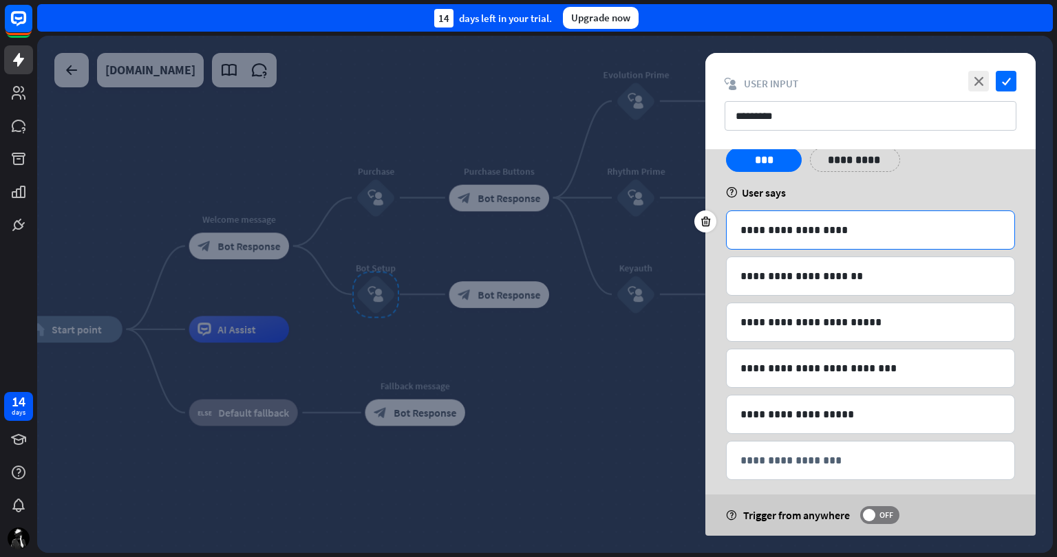
scroll to position [58, 0]
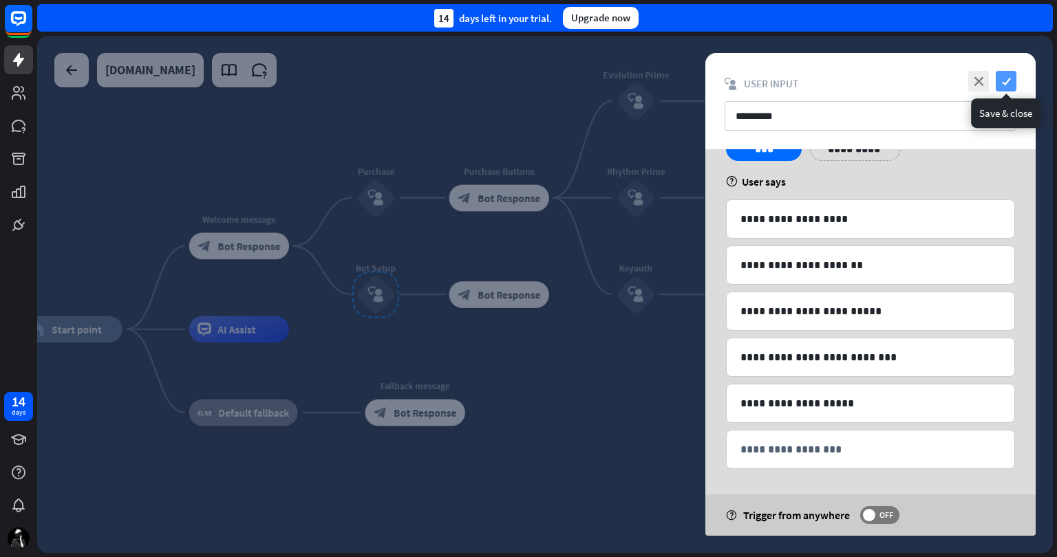
click at [1004, 76] on icon "check" at bounding box center [1006, 81] width 21 height 21
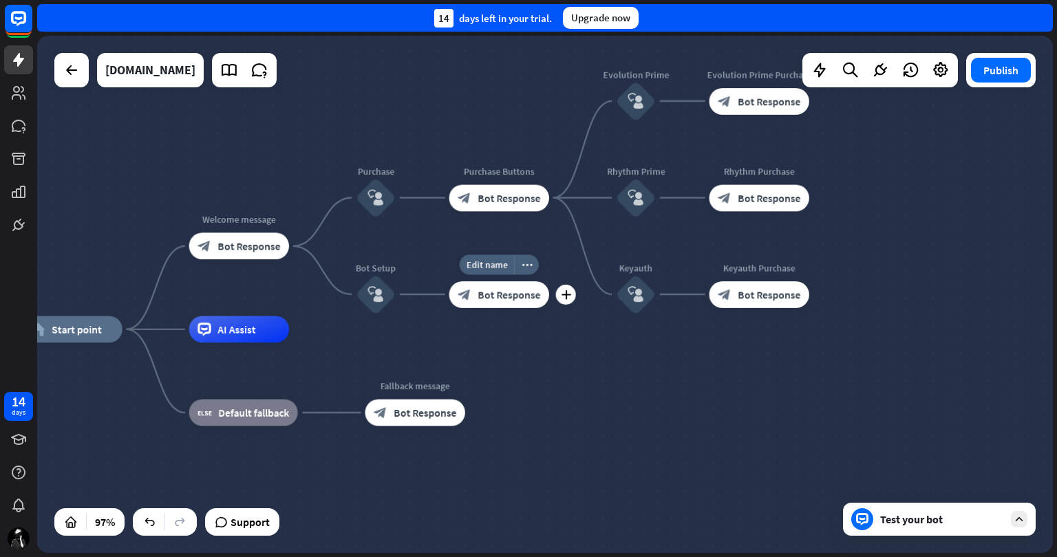
click at [512, 294] on span "Bot Response" at bounding box center [509, 294] width 63 height 13
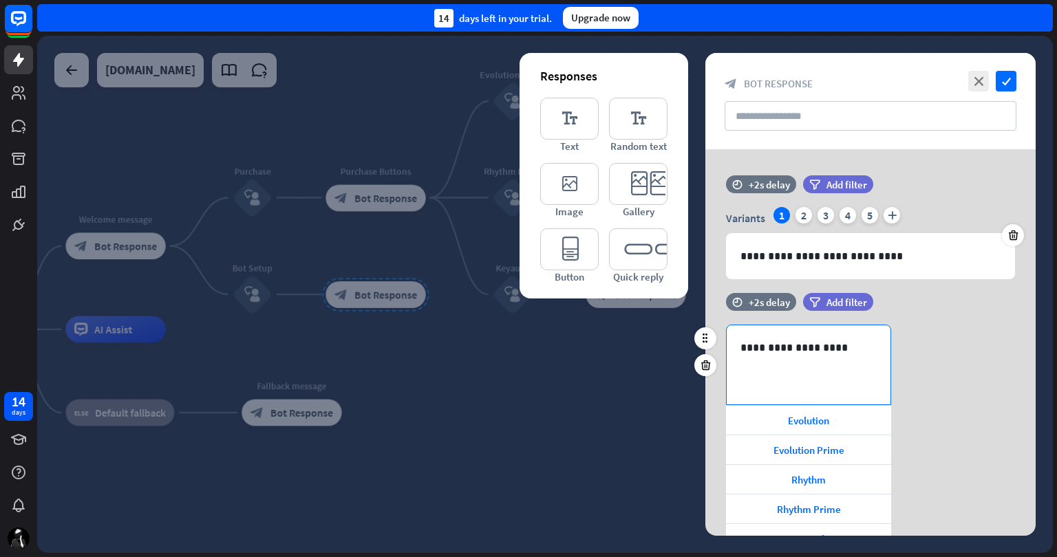
scroll to position [64, 0]
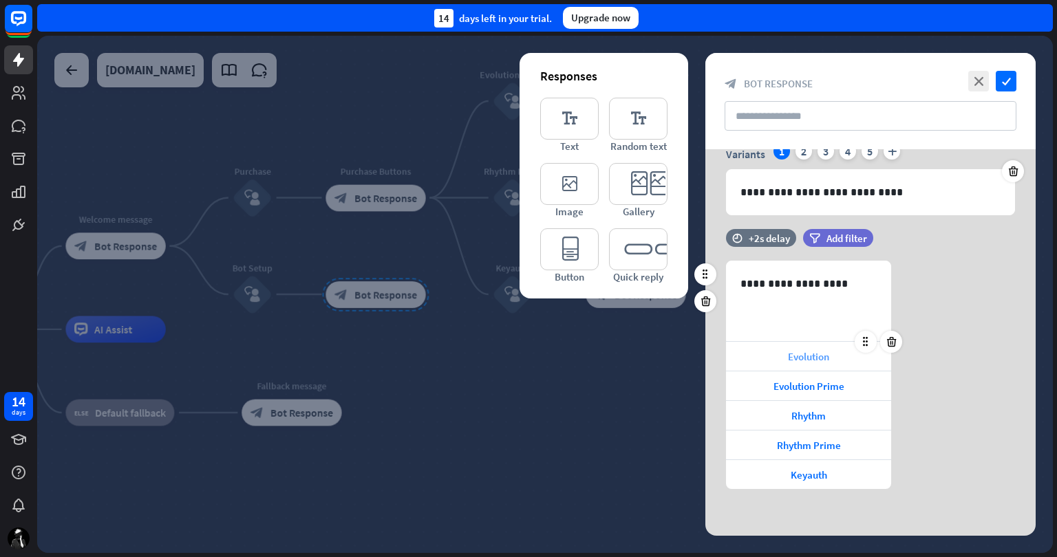
click at [795, 359] on span "Evolution" at bounding box center [808, 356] width 41 height 13
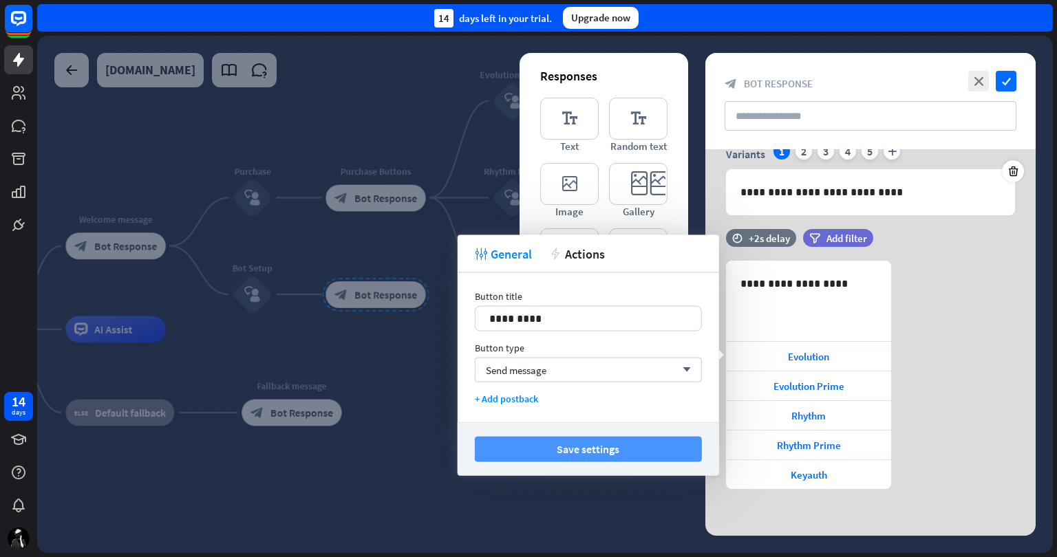
click at [570, 447] on button "Save settings" at bounding box center [588, 449] width 227 height 25
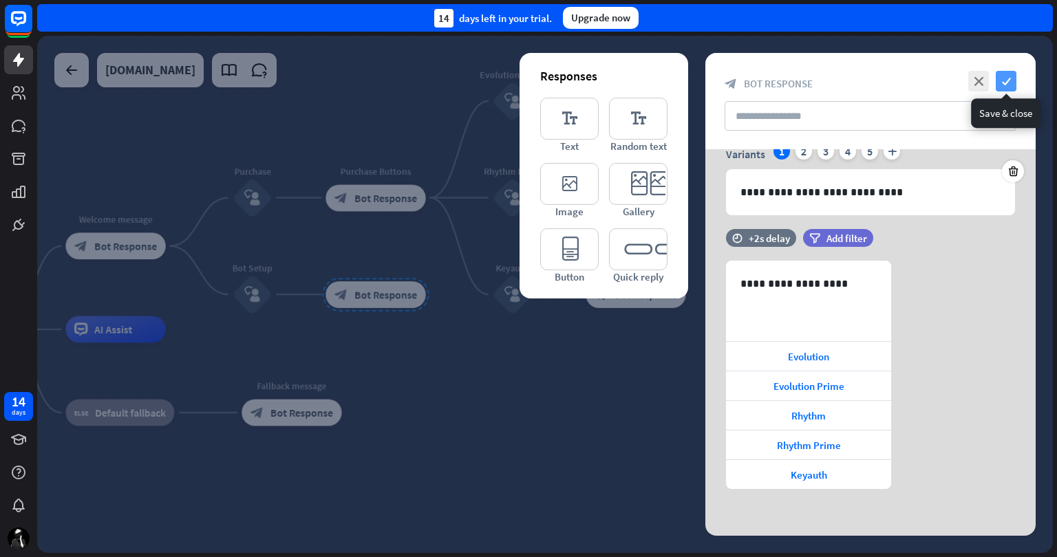
click at [1007, 78] on icon "check" at bounding box center [1006, 81] width 21 height 21
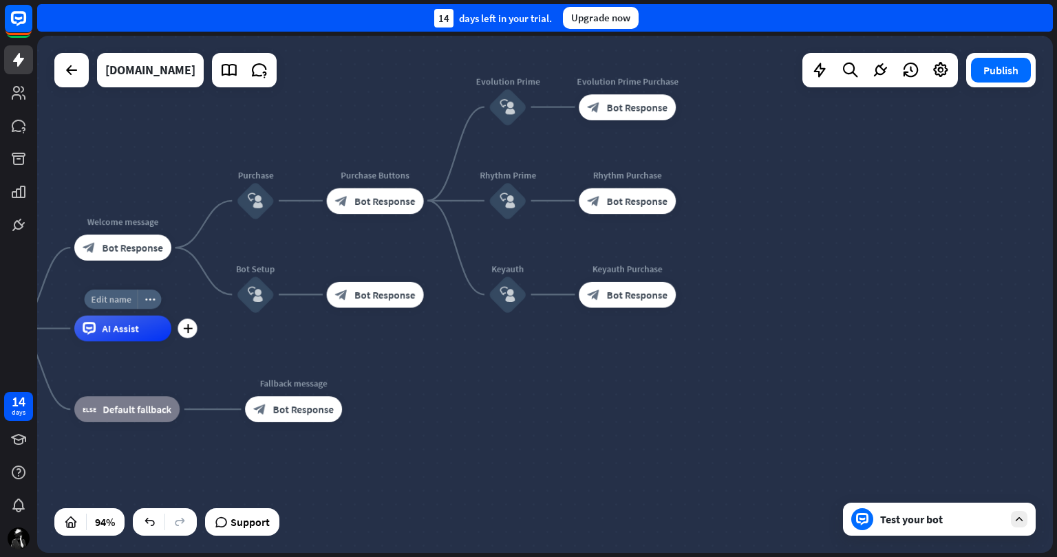
click at [118, 301] on span "Edit name" at bounding box center [111, 300] width 40 height 12
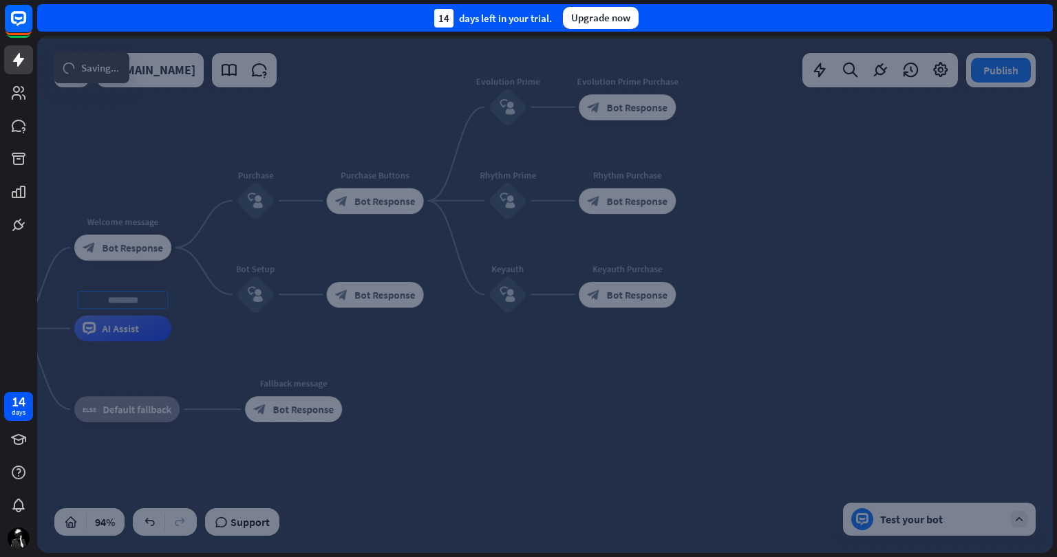
click at [570, 321] on div "home_2 Start point Welcome message block_bot_response Bot Response Purchase blo…" at bounding box center [545, 294] width 1016 height 517
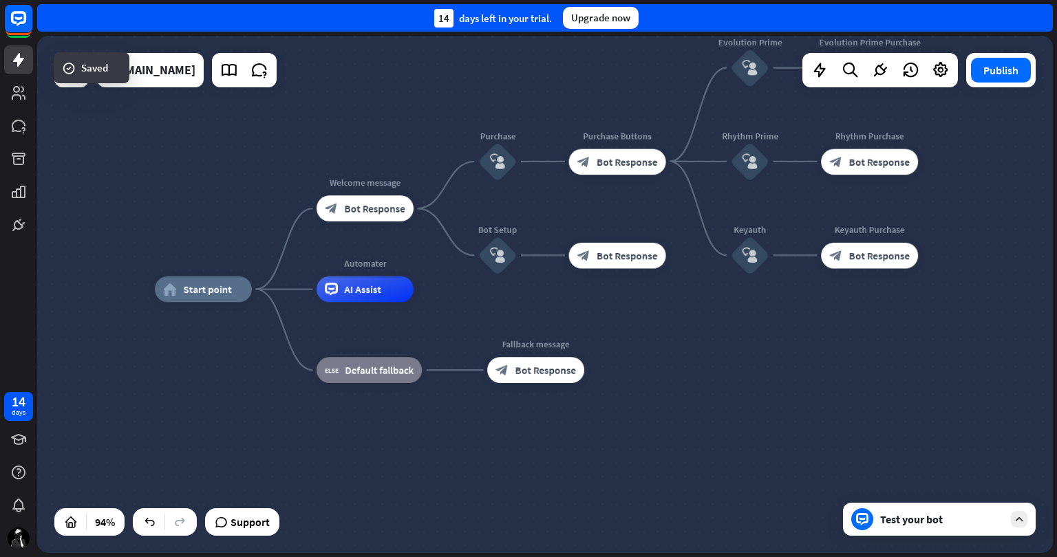
drag, startPoint x: 487, startPoint y: 405, endPoint x: 761, endPoint y: 351, distance: 279.1
click at [761, 351] on div "home_2 Start point Welcome message block_bot_response Bot Response Purchase blo…" at bounding box center [632, 533] width 954 height 487
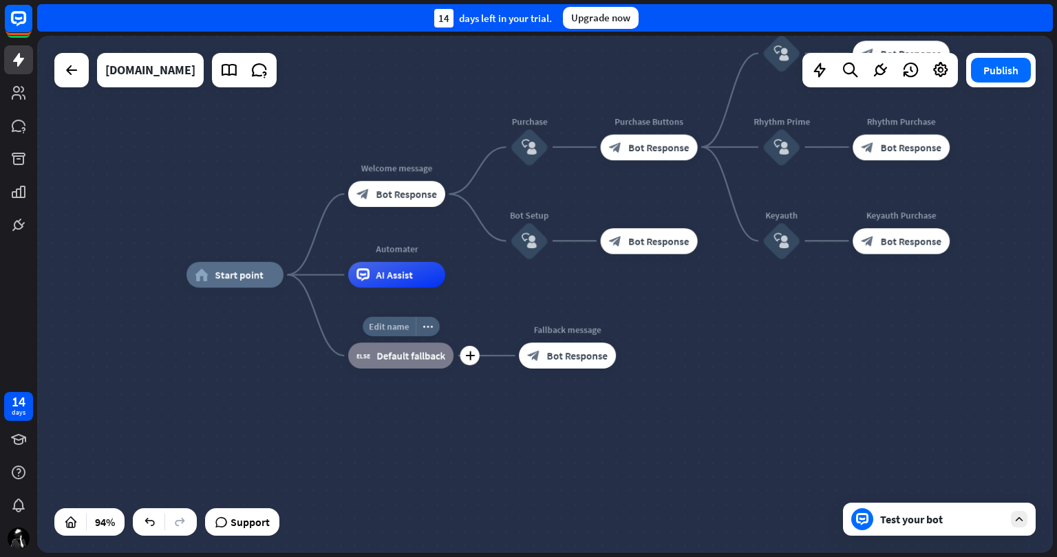
click at [395, 328] on span "Edit name" at bounding box center [389, 327] width 40 height 12
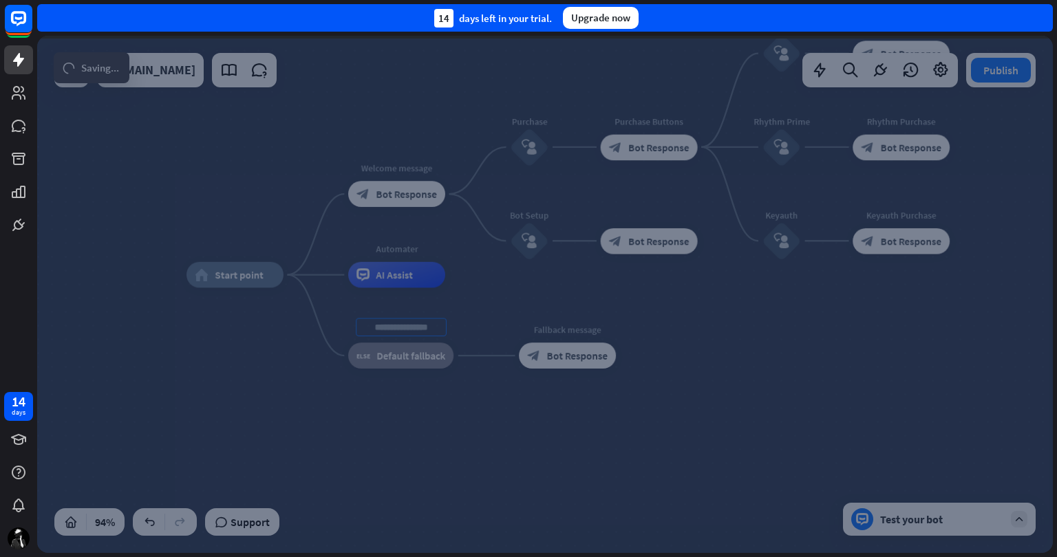
click at [608, 458] on div "**********" at bounding box center [545, 294] width 1016 height 517
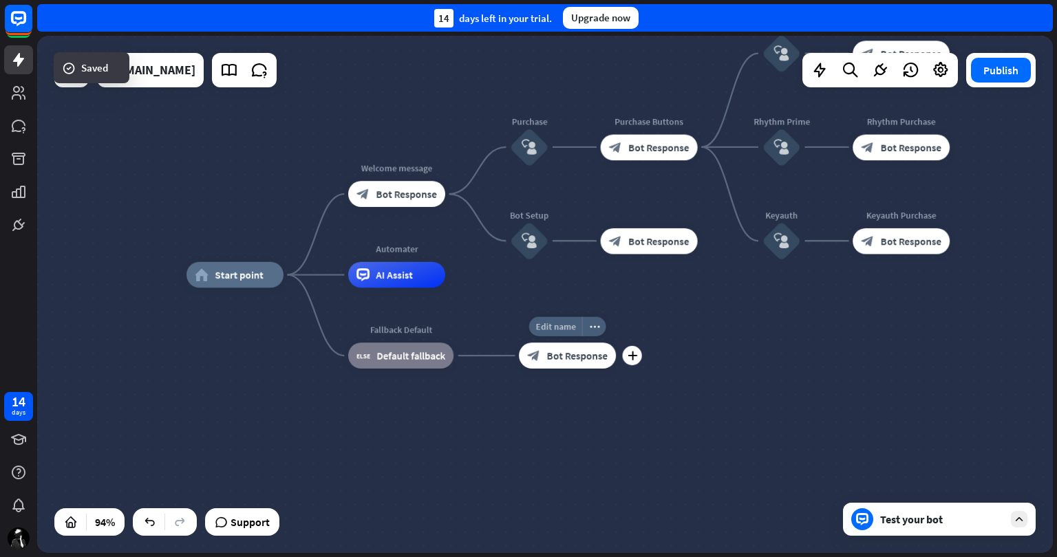
click at [565, 331] on span "Edit name" at bounding box center [555, 327] width 40 height 12
click at [738, 360] on div "**********" at bounding box center [663, 518] width 954 height 487
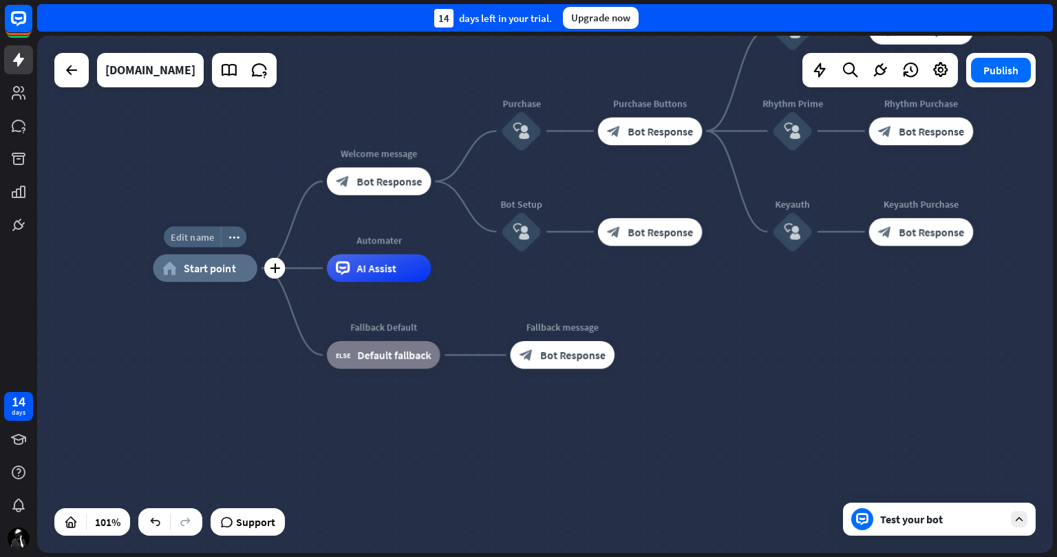
click at [207, 242] on span "Edit name" at bounding box center [192, 237] width 43 height 12
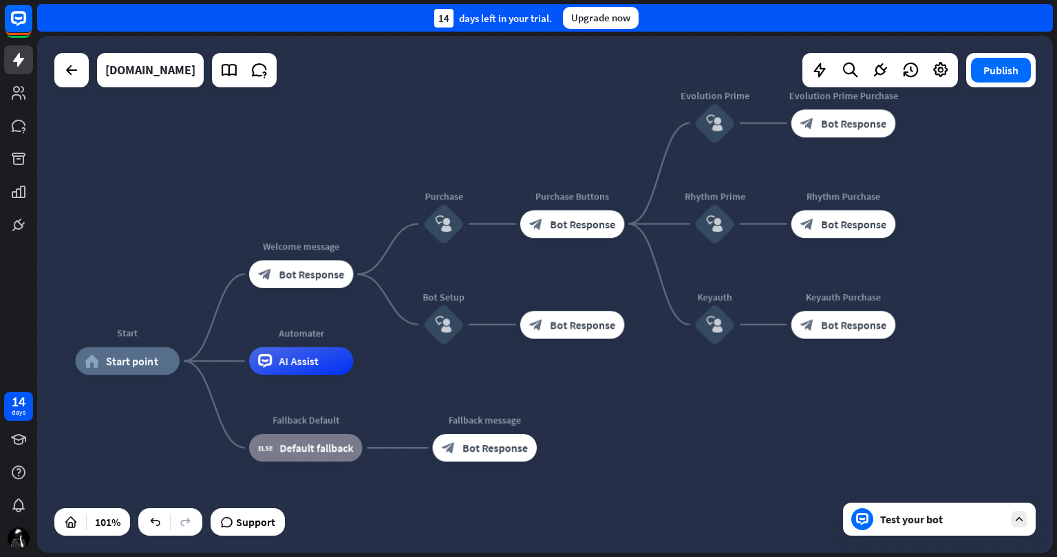
drag, startPoint x: 793, startPoint y: 304, endPoint x: 714, endPoint y: 397, distance: 121.6
click at [1002, 68] on button "Publish" at bounding box center [1001, 70] width 60 height 25
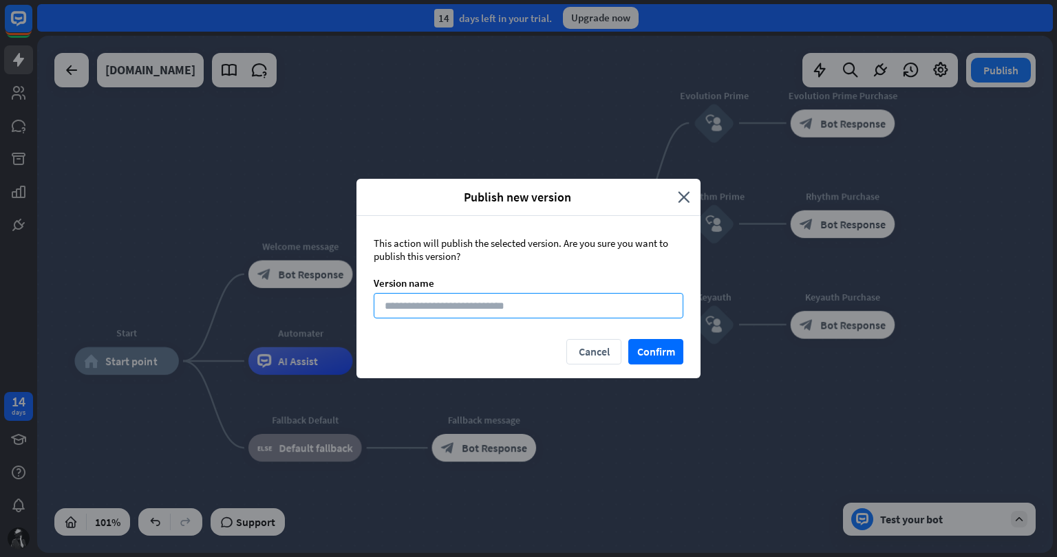
click at [482, 302] on input at bounding box center [529, 305] width 310 height 25
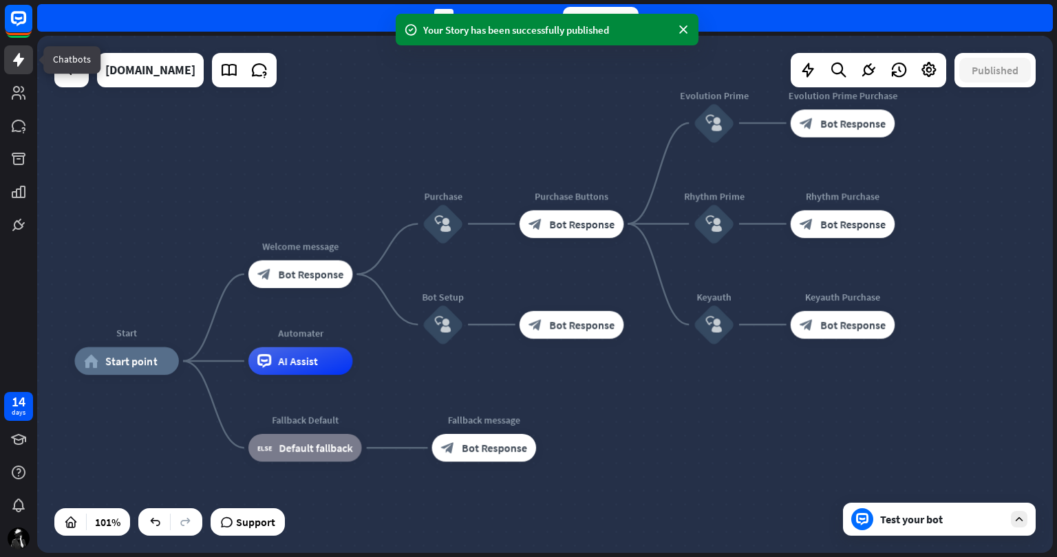
click at [12, 59] on icon at bounding box center [18, 60] width 17 height 17
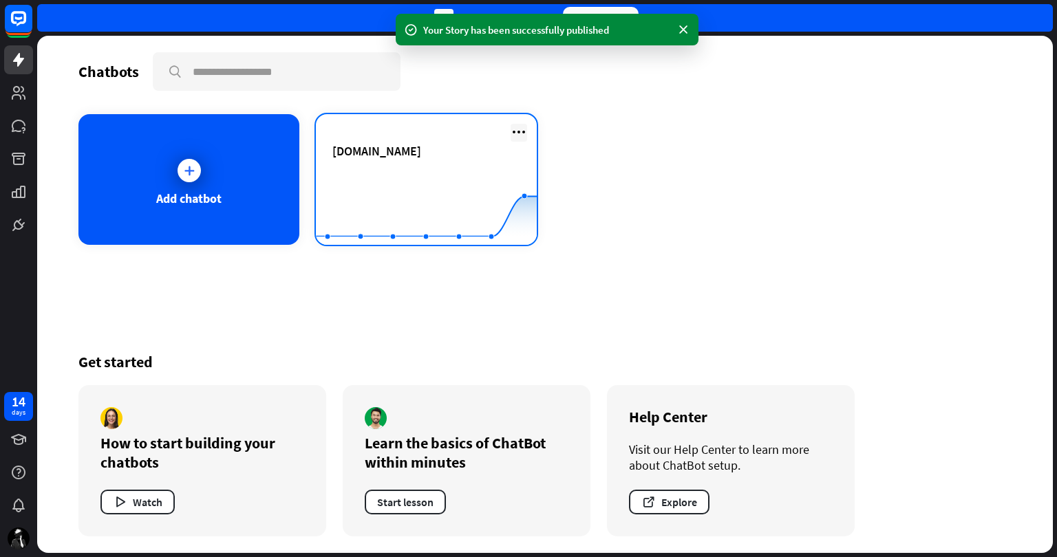
click at [513, 129] on icon at bounding box center [519, 132] width 17 height 17
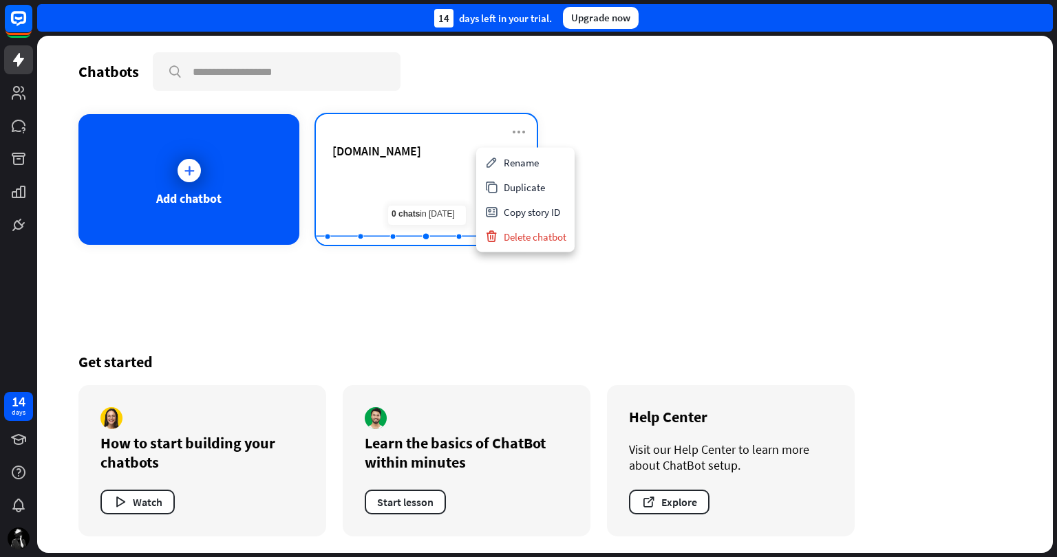
click at [400, 164] on div "[DOMAIN_NAME]" at bounding box center [426, 167] width 188 height 48
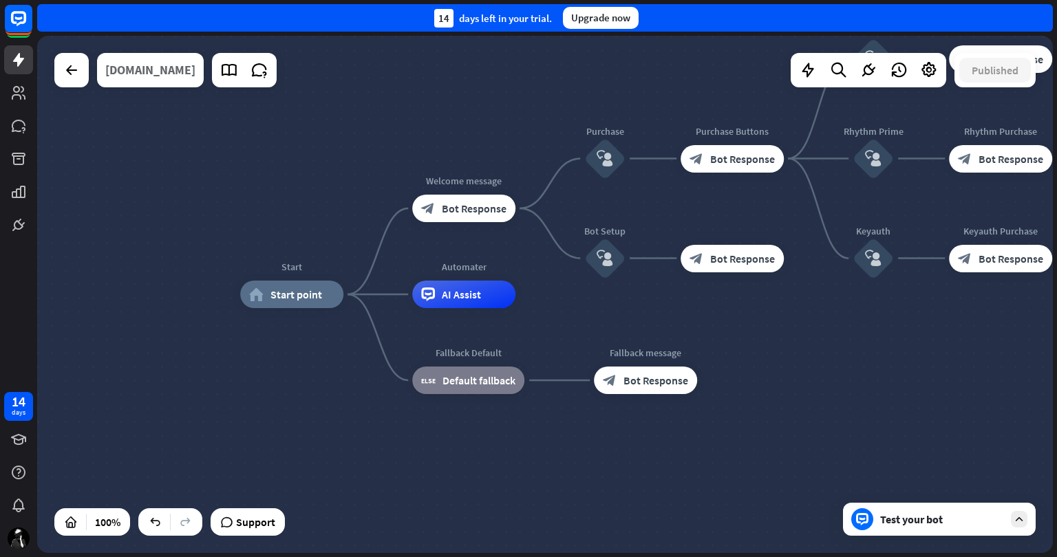
click at [194, 67] on div "[DOMAIN_NAME]" at bounding box center [150, 70] width 90 height 34
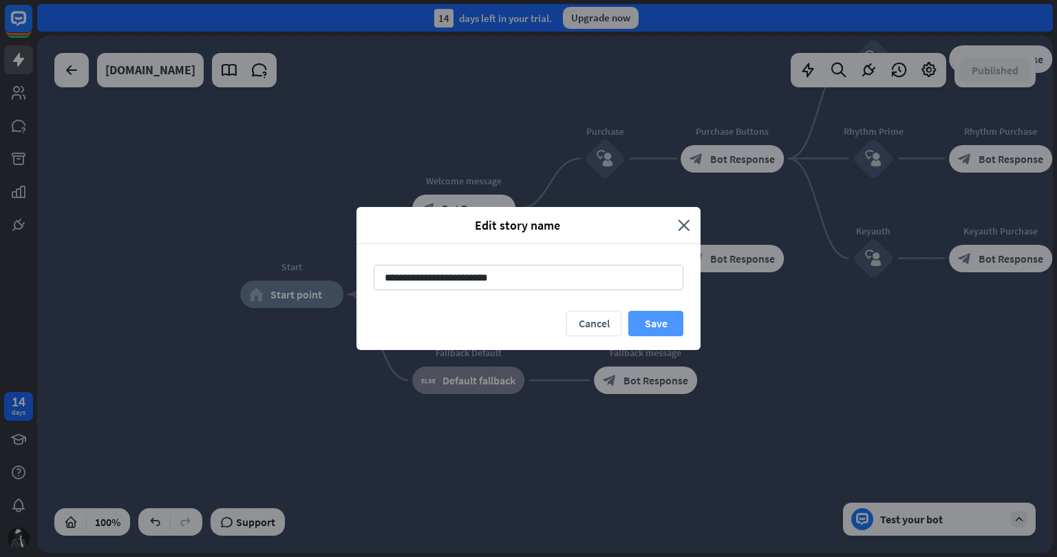
click at [672, 323] on button "Save" at bounding box center [655, 323] width 55 height 25
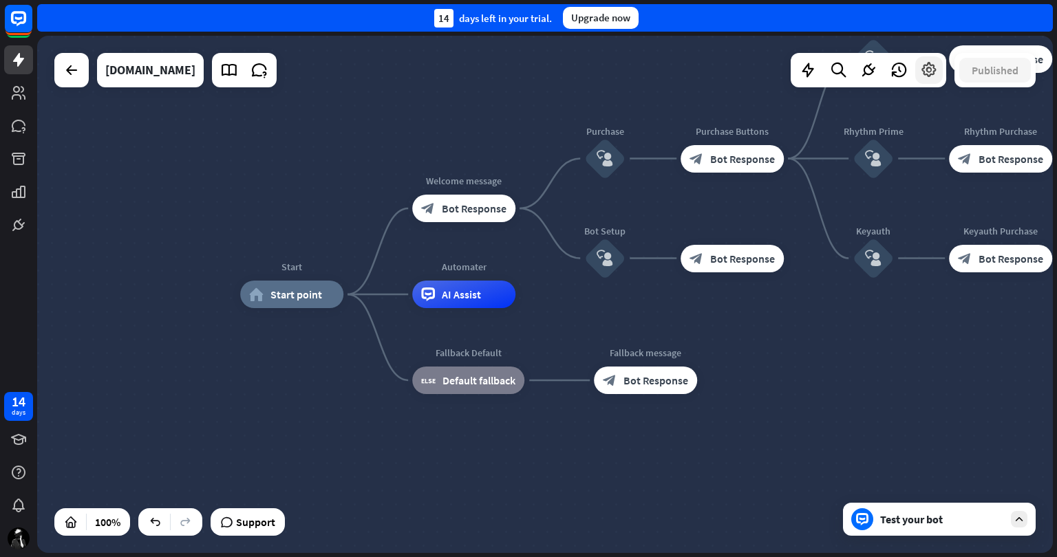
click at [927, 70] on icon at bounding box center [929, 70] width 18 height 18
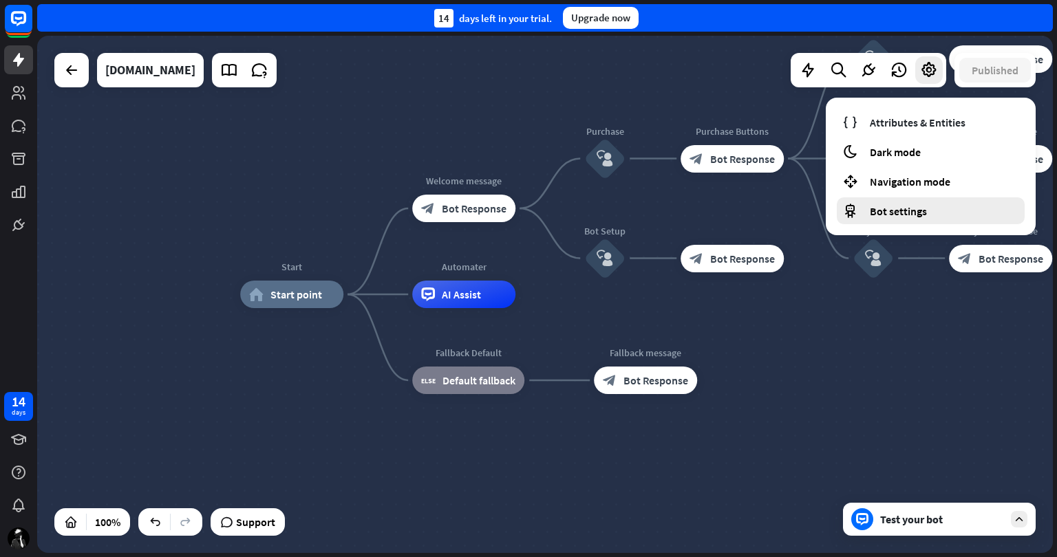
click at [931, 202] on div "Bot settings" at bounding box center [931, 210] width 188 height 27
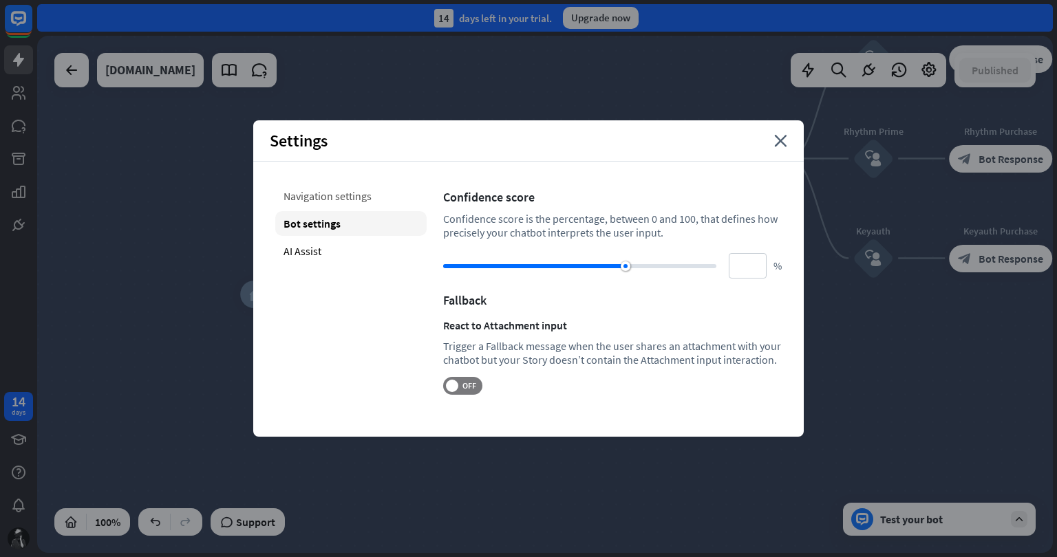
click at [348, 197] on div "Navigation settings" at bounding box center [350, 196] width 151 height 25
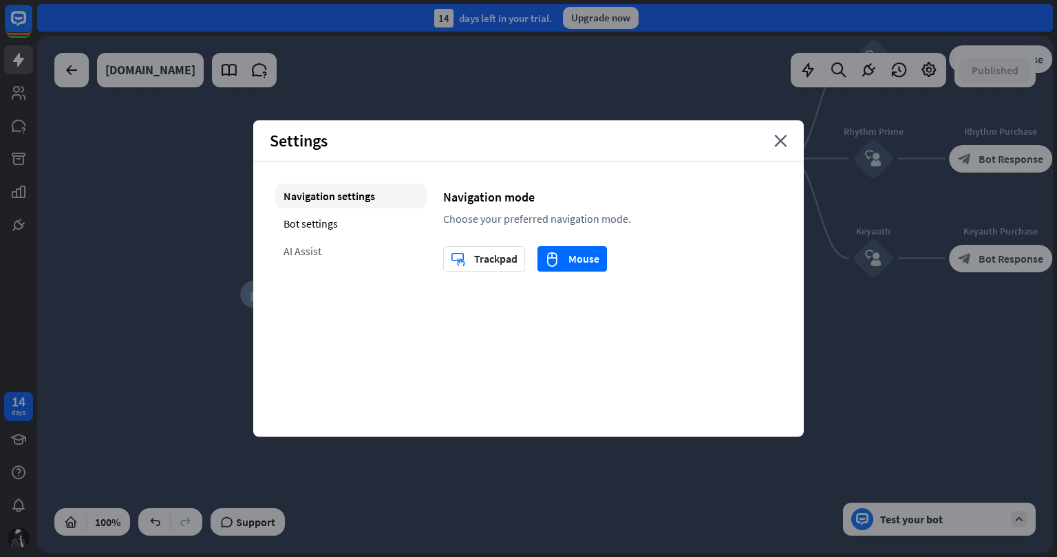
click at [348, 248] on div "AI Assist" at bounding box center [350, 251] width 151 height 25
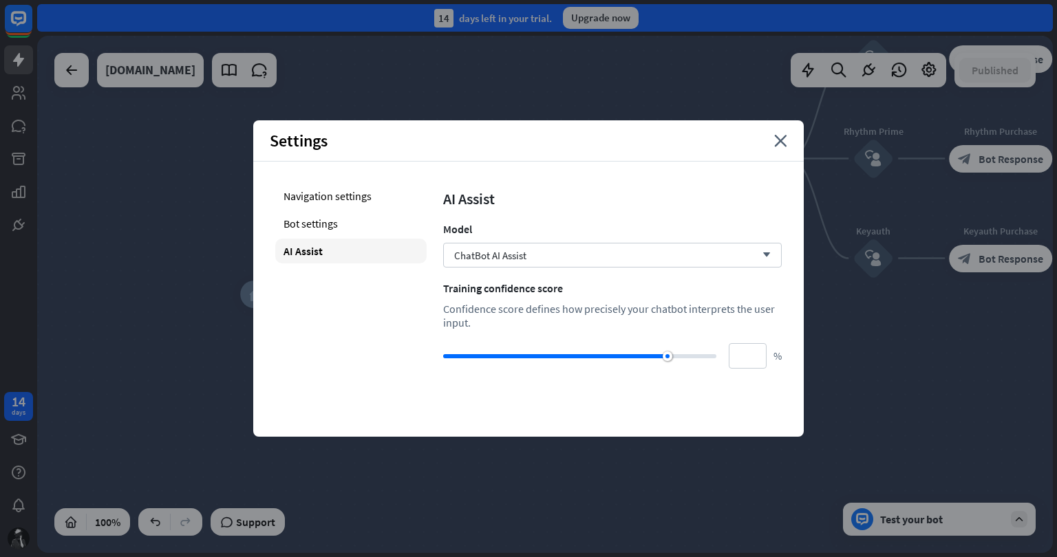
click at [1012, 401] on div "Start home_2 Start point Welcome message block_bot_response Bot Response Purcha…" at bounding box center [748, 553] width 1016 height 517
click at [784, 136] on icon "close" at bounding box center [780, 141] width 13 height 12
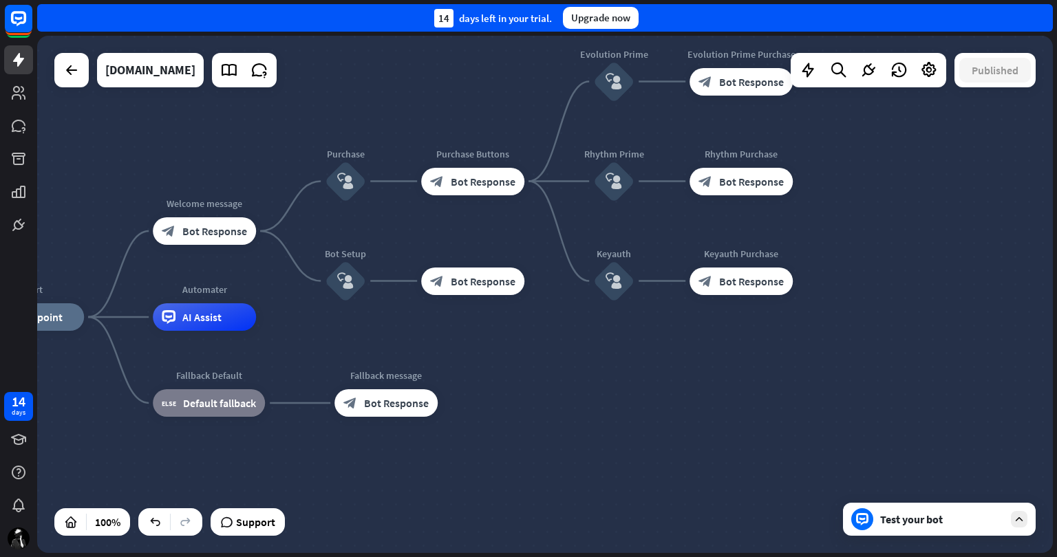
drag, startPoint x: 844, startPoint y: 400, endPoint x: 585, endPoint y: 423, distance: 259.7
click at [344, 280] on icon "block_user_input" at bounding box center [346, 281] width 17 height 17
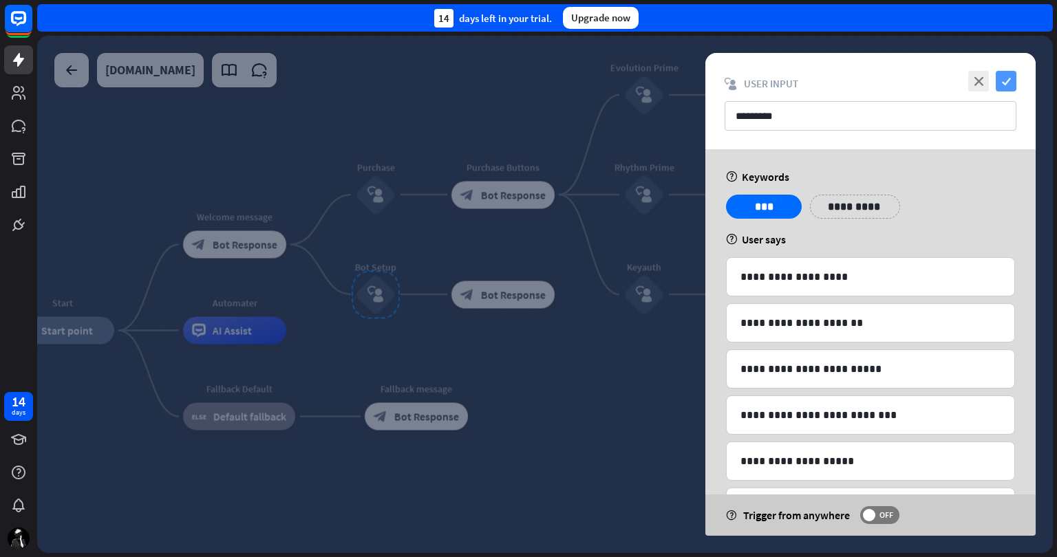
click at [1003, 81] on icon "check" at bounding box center [1006, 81] width 21 height 21
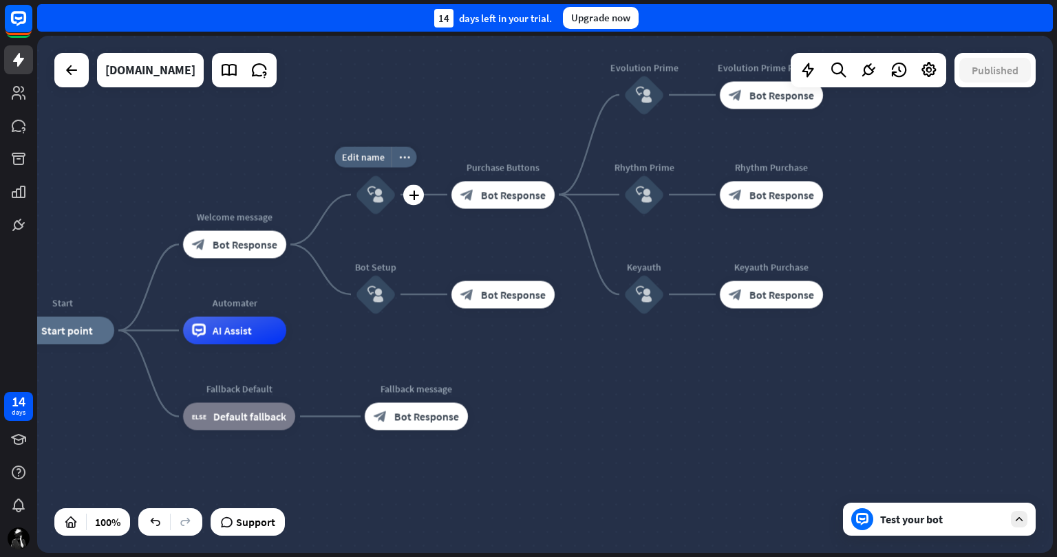
click at [369, 195] on icon "block_user_input" at bounding box center [375, 194] width 17 height 17
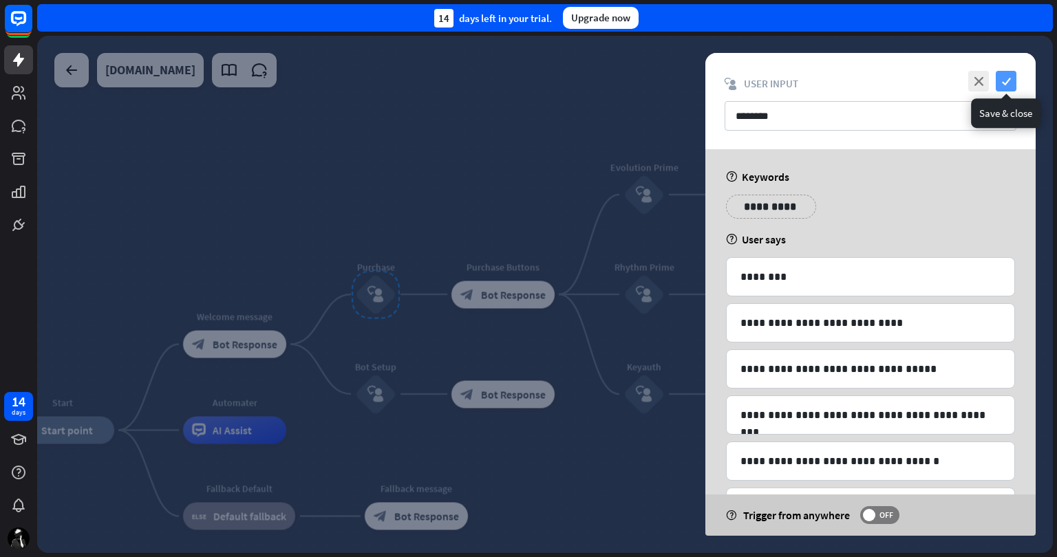
click at [1010, 76] on icon "check" at bounding box center [1006, 81] width 21 height 21
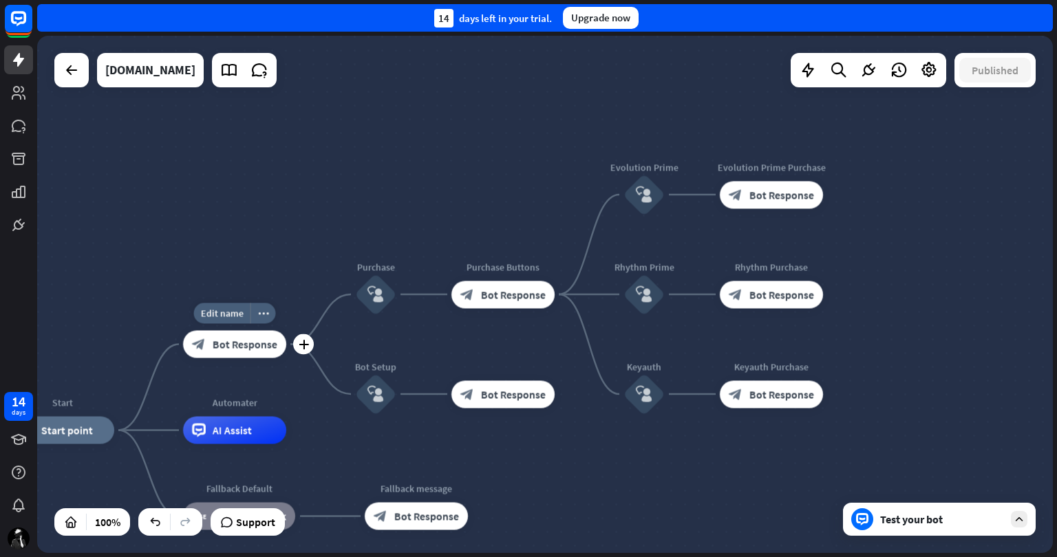
click at [218, 348] on span "Bot Response" at bounding box center [245, 345] width 65 height 14
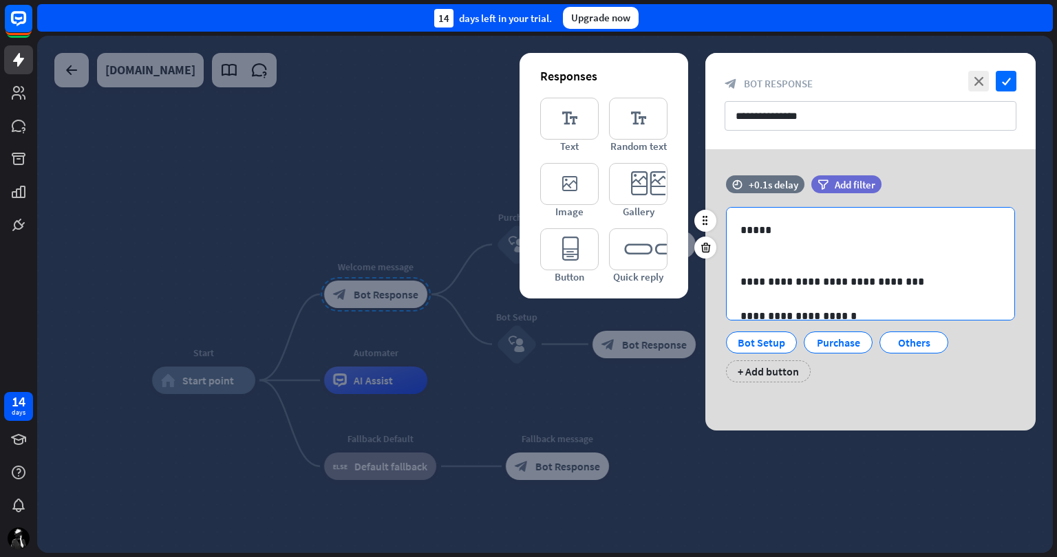
scroll to position [18, 0]
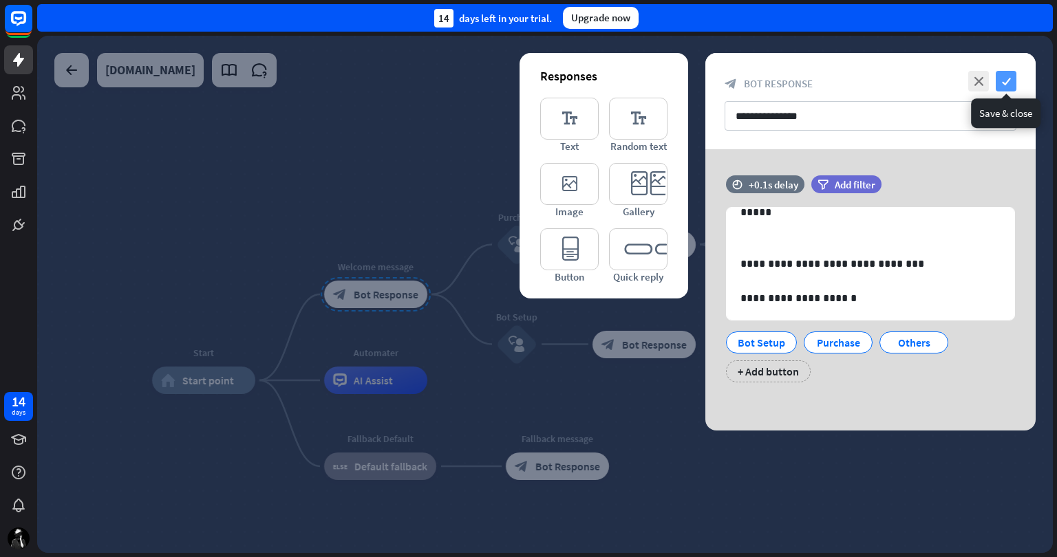
click at [1001, 76] on icon "check" at bounding box center [1006, 81] width 21 height 21
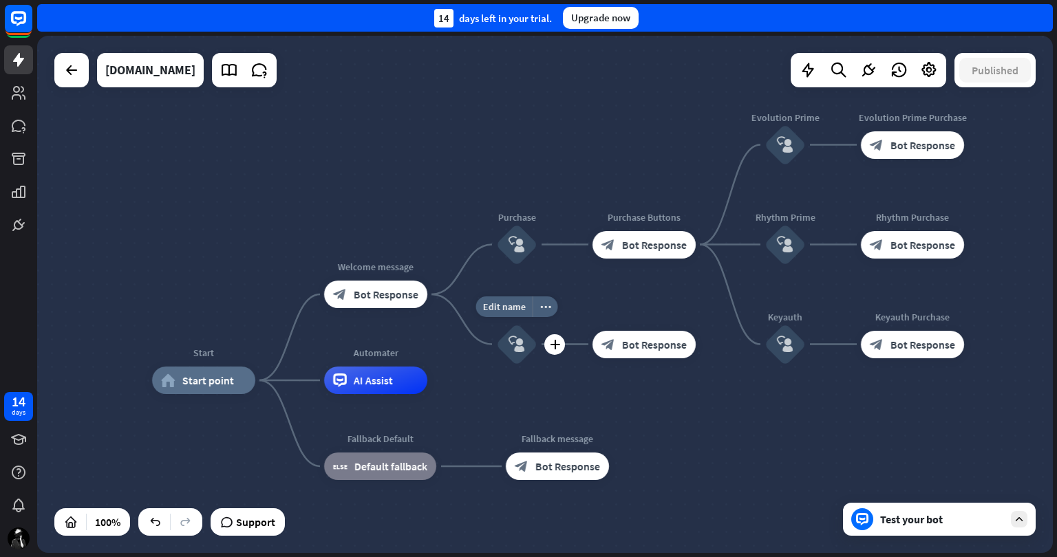
click at [515, 339] on icon "block_user_input" at bounding box center [517, 344] width 17 height 17
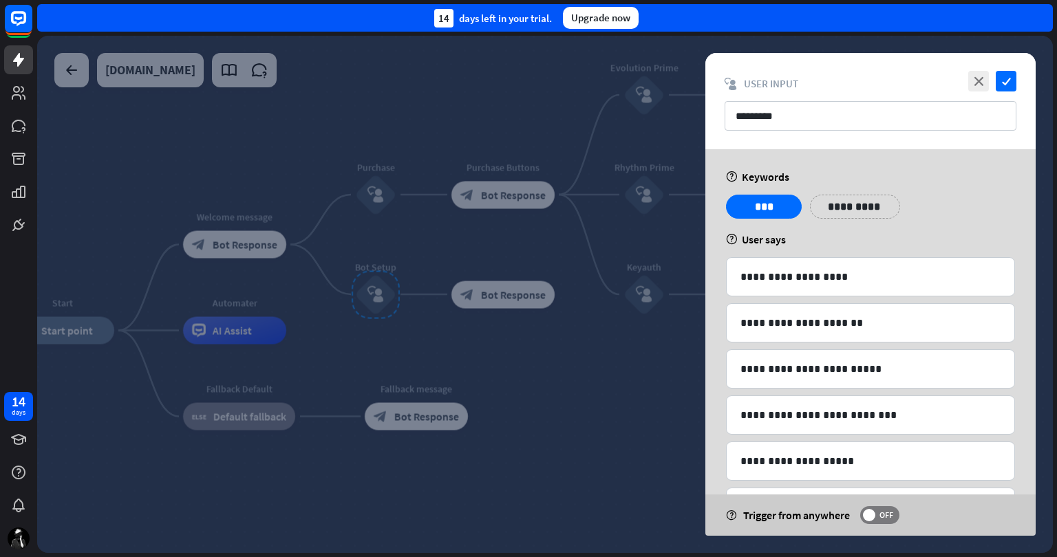
scroll to position [58, 0]
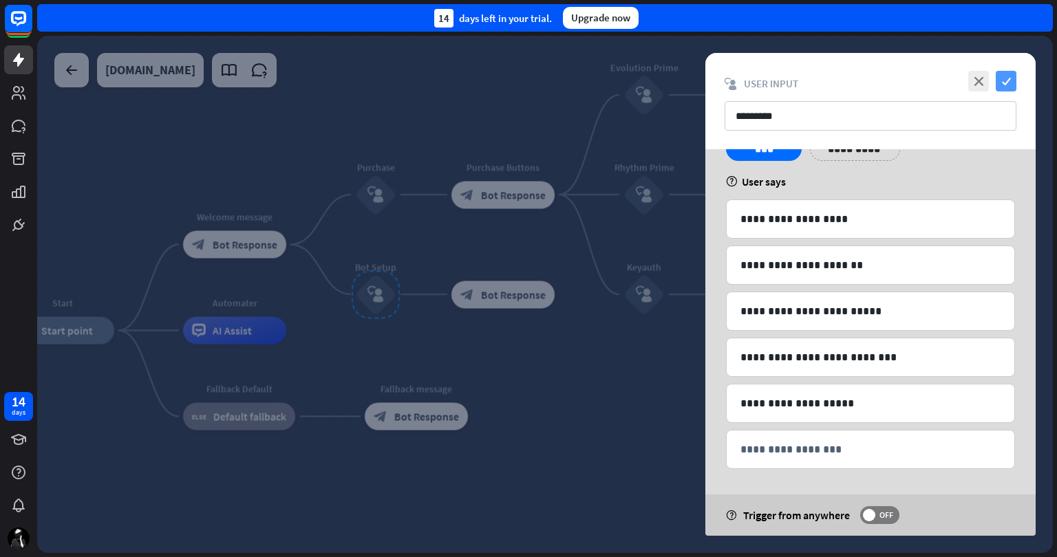
click at [1007, 76] on icon "check" at bounding box center [1006, 81] width 21 height 21
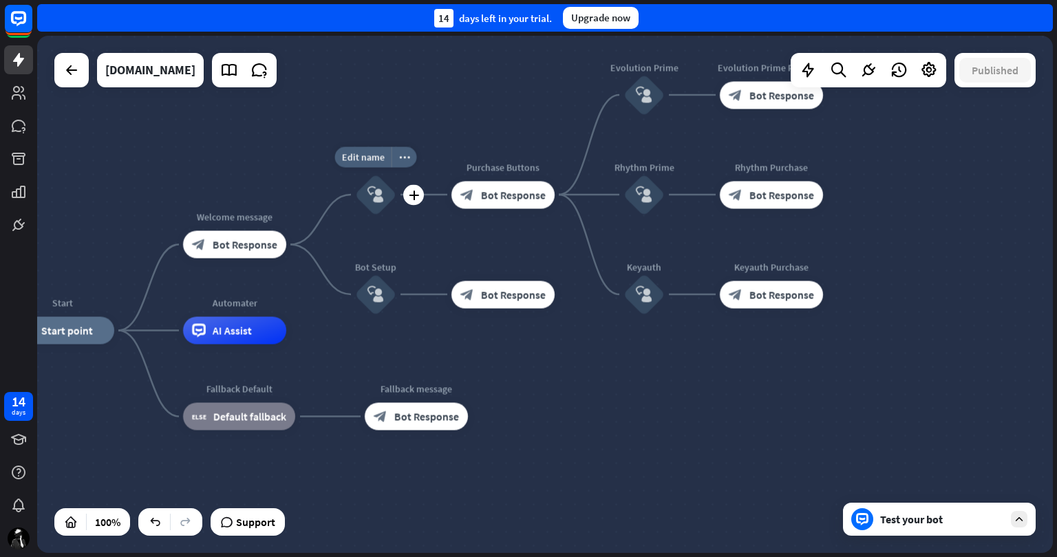
click at [384, 189] on div "block_user_input" at bounding box center [375, 194] width 41 height 41
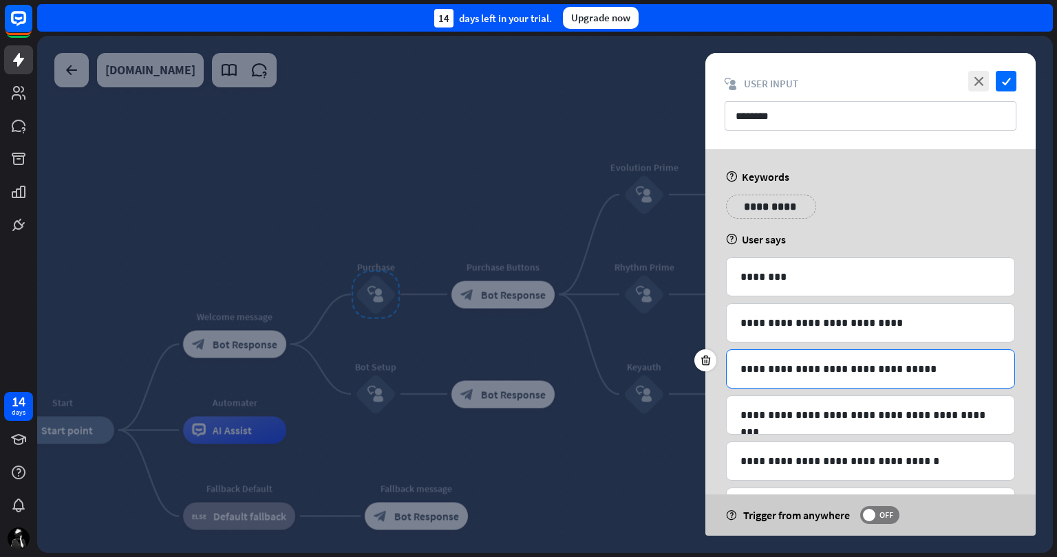
scroll to position [184, 0]
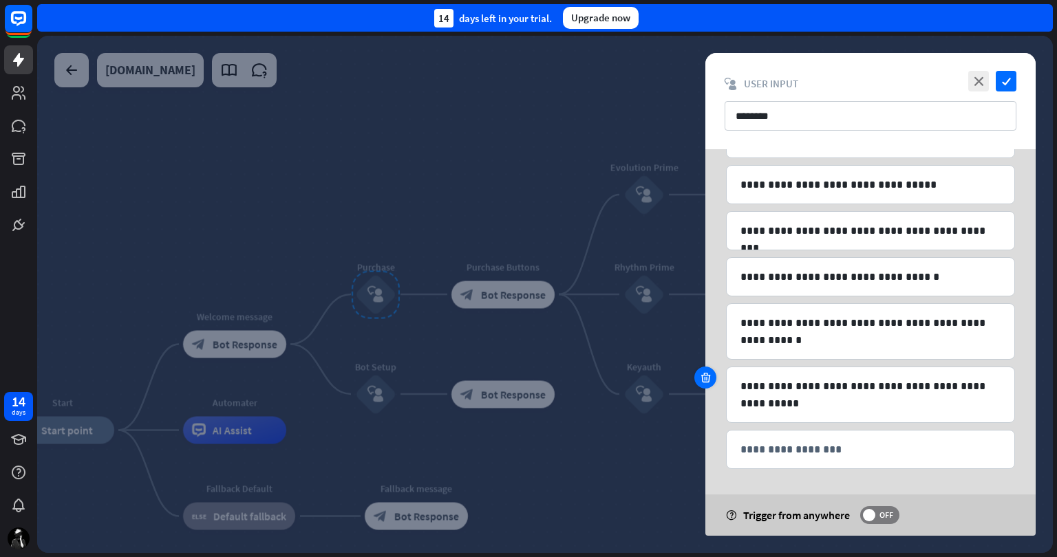
click at [705, 372] on icon at bounding box center [705, 378] width 13 height 12
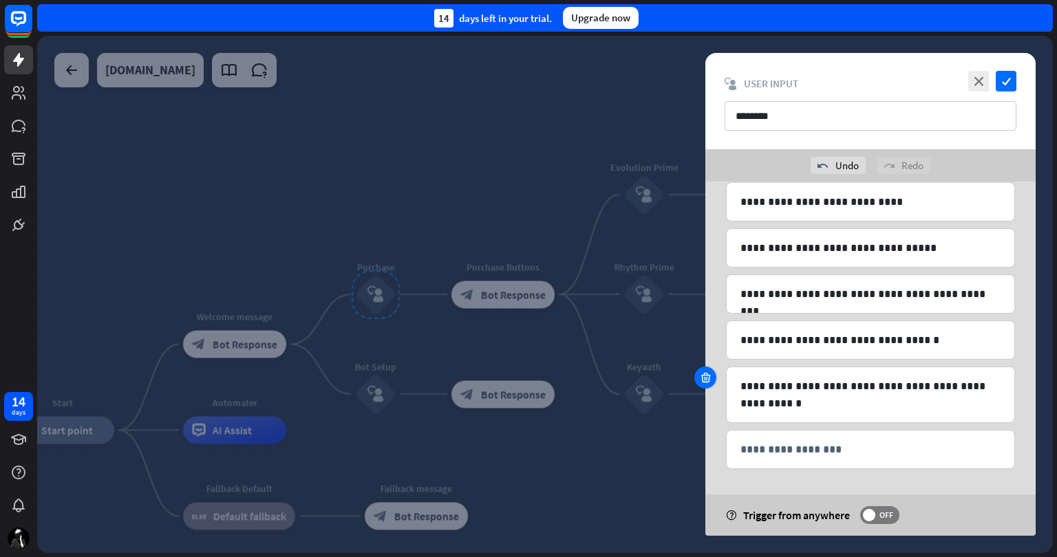
click at [706, 372] on icon at bounding box center [705, 378] width 13 height 12
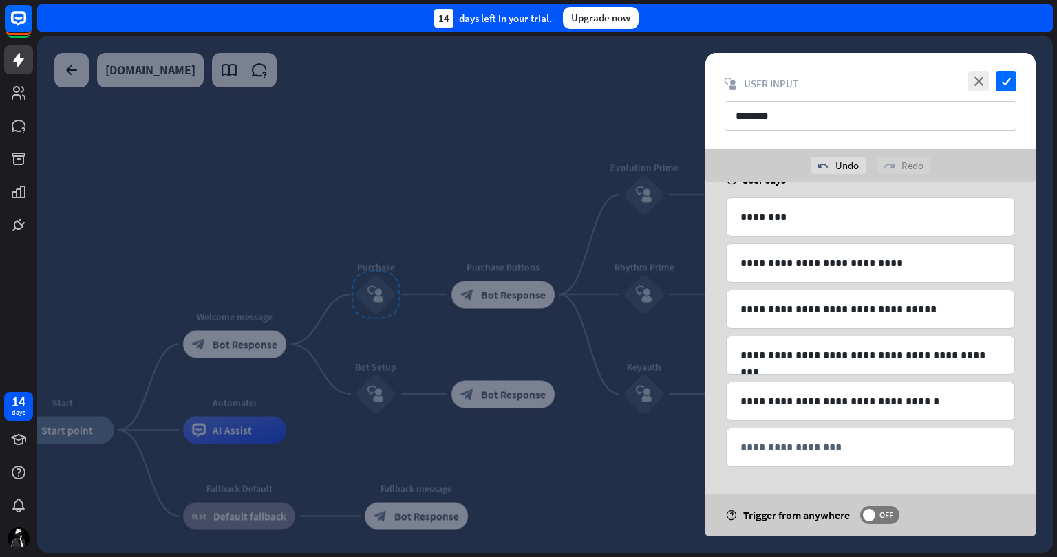
scroll to position [91, 0]
click at [710, 399] on div at bounding box center [705, 394] width 22 height 22
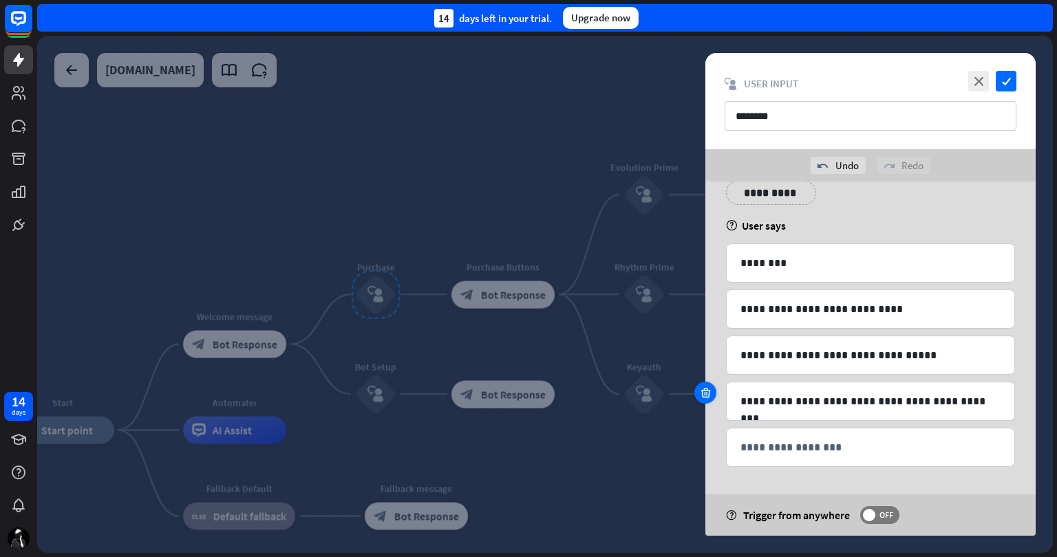
scroll to position [45, 0]
click at [704, 391] on icon at bounding box center [705, 394] width 13 height 12
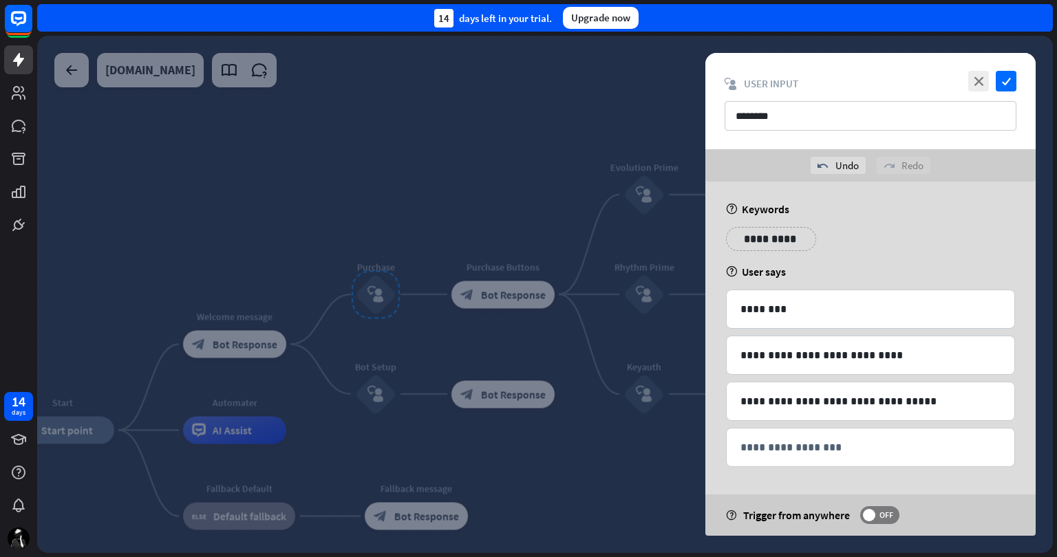
scroll to position [0, 0]
click at [704, 390] on icon at bounding box center [705, 393] width 13 height 12
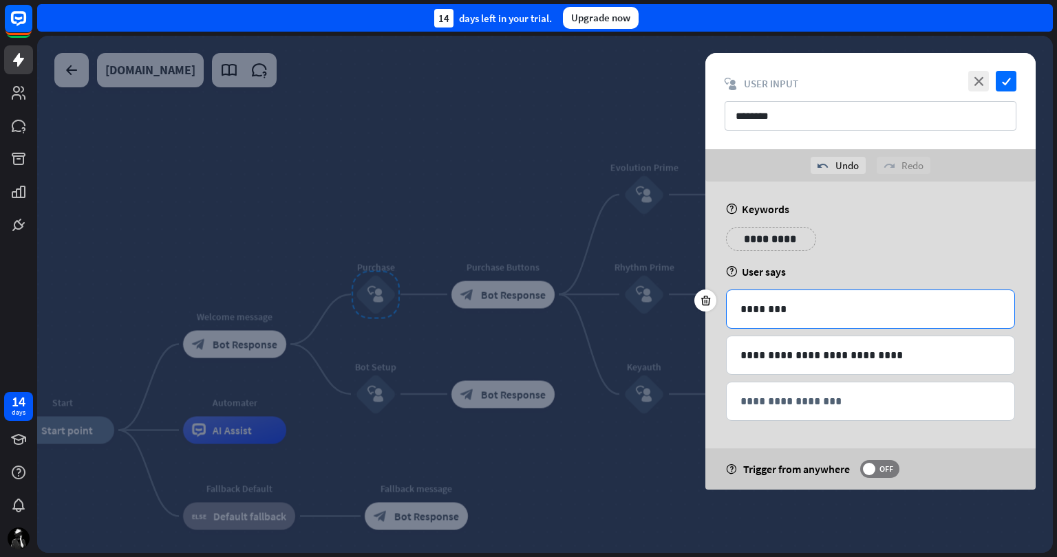
click at [870, 311] on p "********" at bounding box center [870, 309] width 260 height 17
click at [928, 350] on p "**********" at bounding box center [870, 355] width 260 height 17
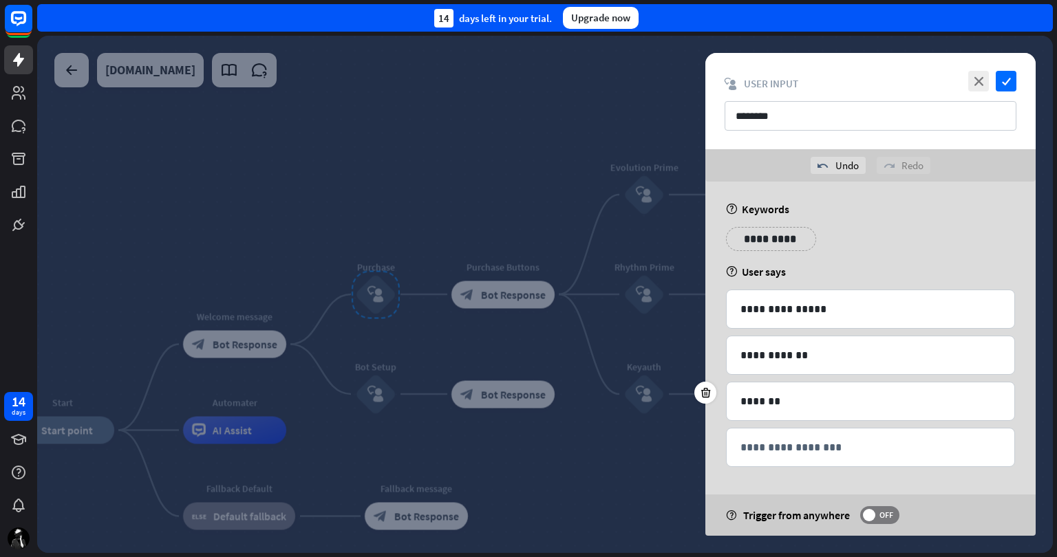
click at [714, 445] on div "**********" at bounding box center [870, 359] width 330 height 354
click at [1005, 78] on icon "check" at bounding box center [1006, 81] width 21 height 21
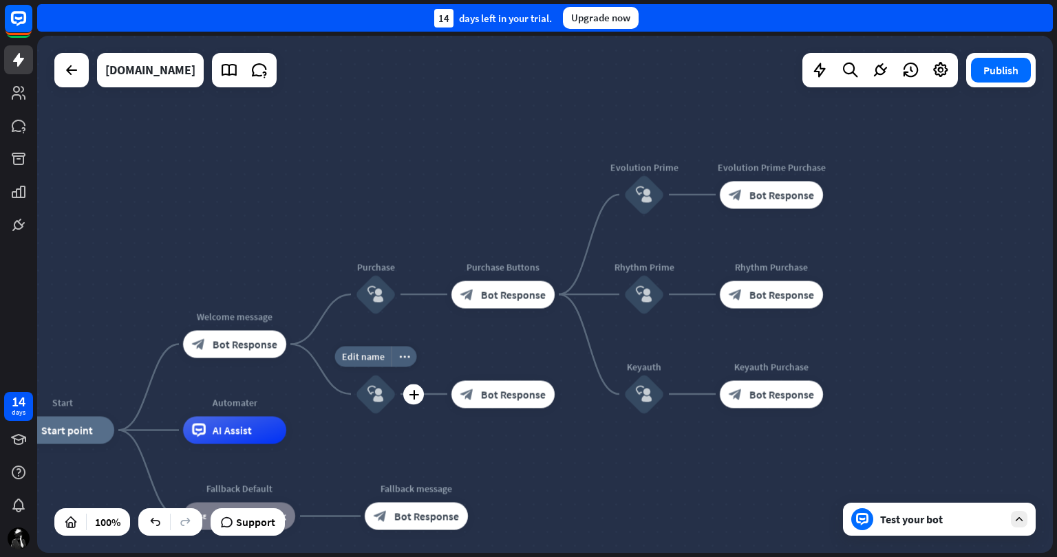
click at [372, 390] on icon "block_user_input" at bounding box center [375, 394] width 17 height 17
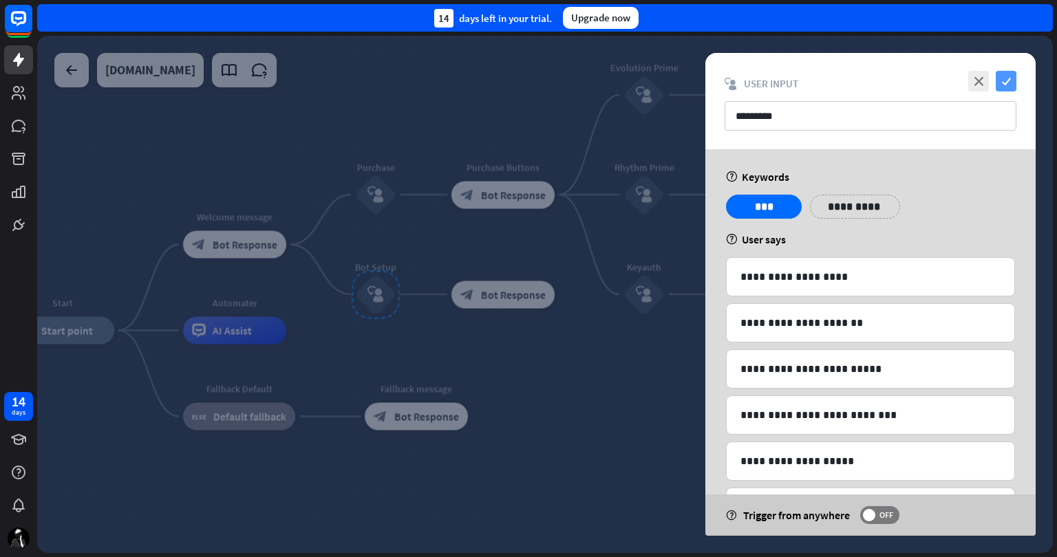
click at [1002, 76] on icon "check" at bounding box center [1006, 81] width 21 height 21
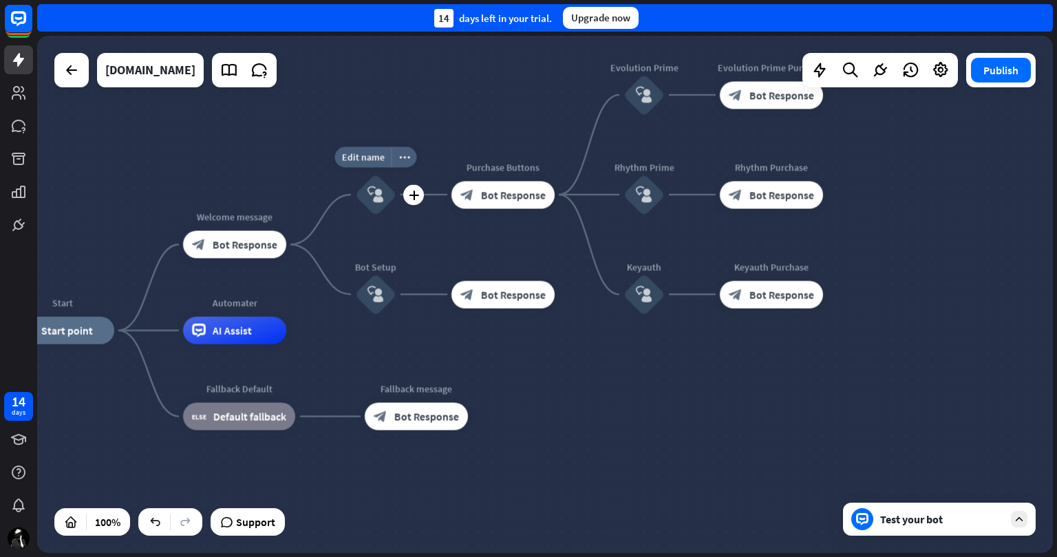
click at [383, 195] on icon "block_user_input" at bounding box center [375, 194] width 17 height 17
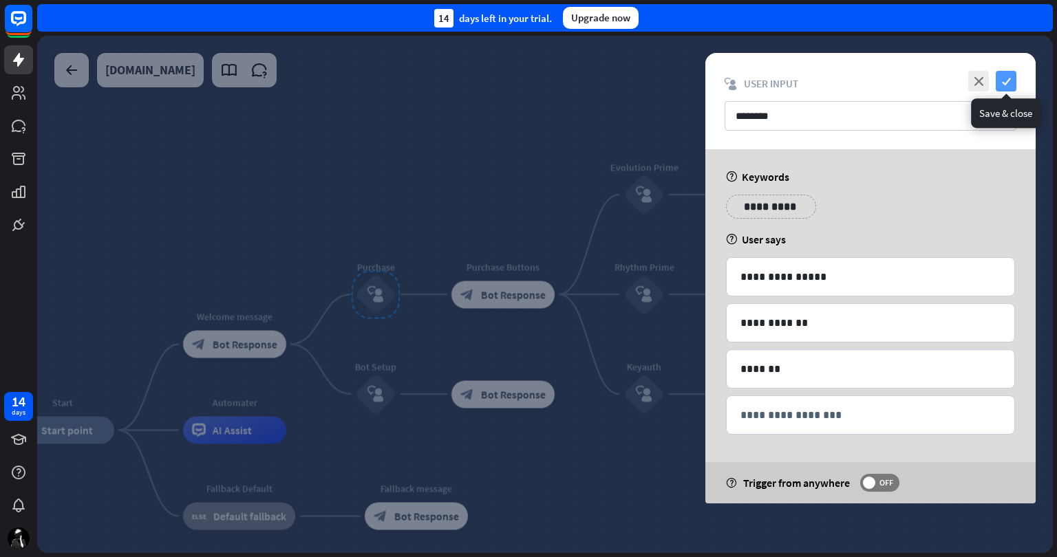
click at [1000, 78] on icon "check" at bounding box center [1006, 81] width 21 height 21
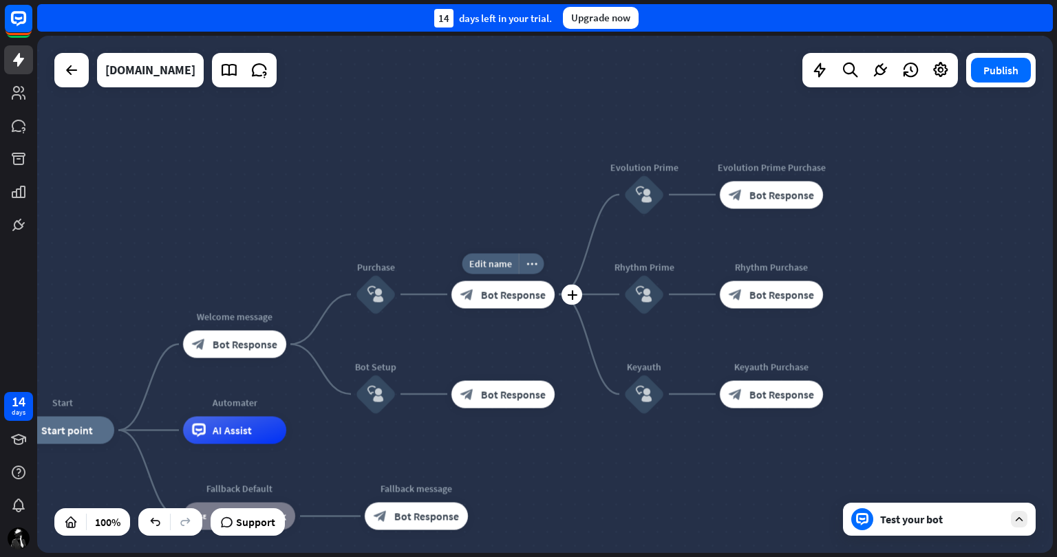
click at [498, 299] on span "Bot Response" at bounding box center [513, 295] width 65 height 14
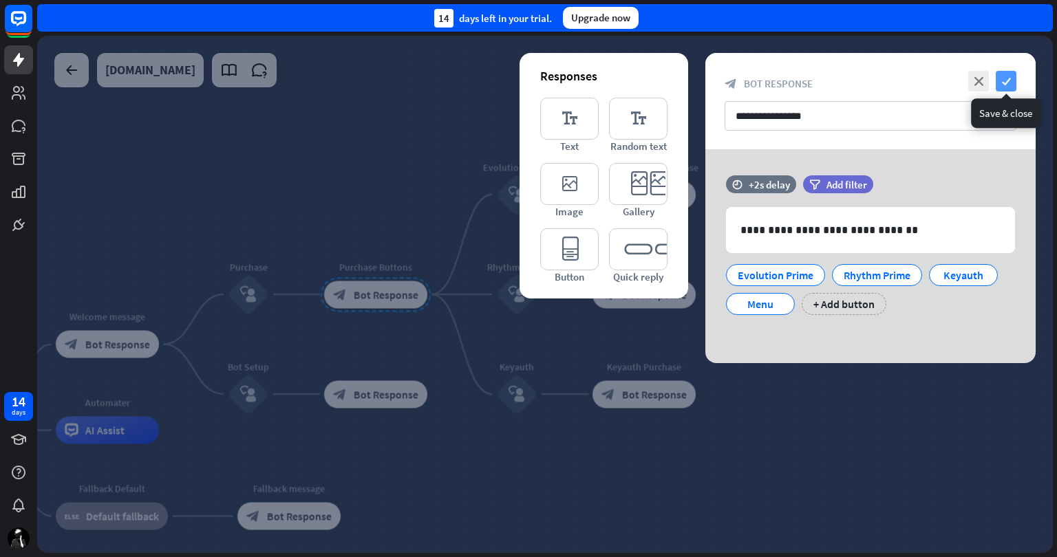
click at [1012, 86] on icon "check" at bounding box center [1006, 81] width 21 height 21
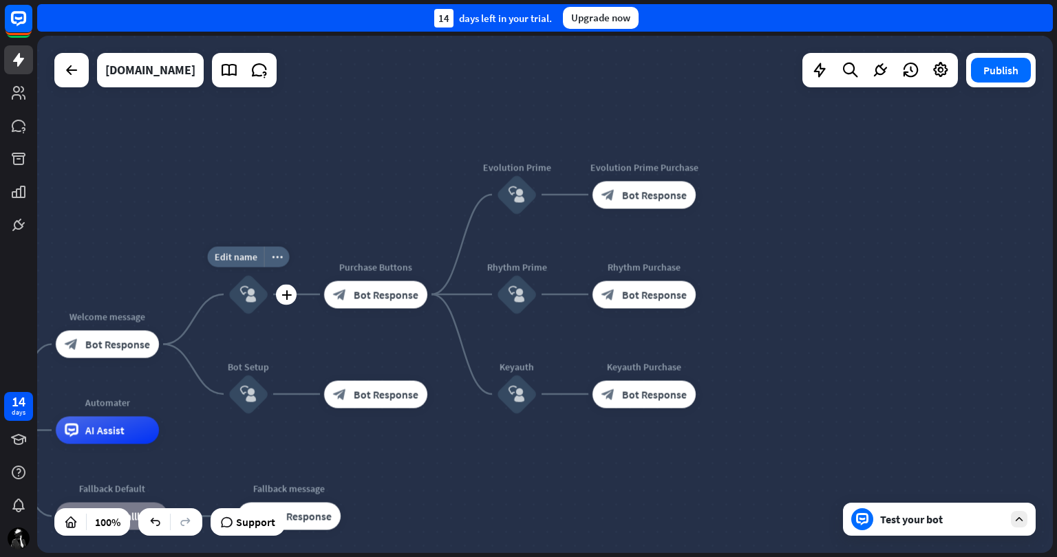
click at [248, 298] on icon "block_user_input" at bounding box center [248, 294] width 17 height 17
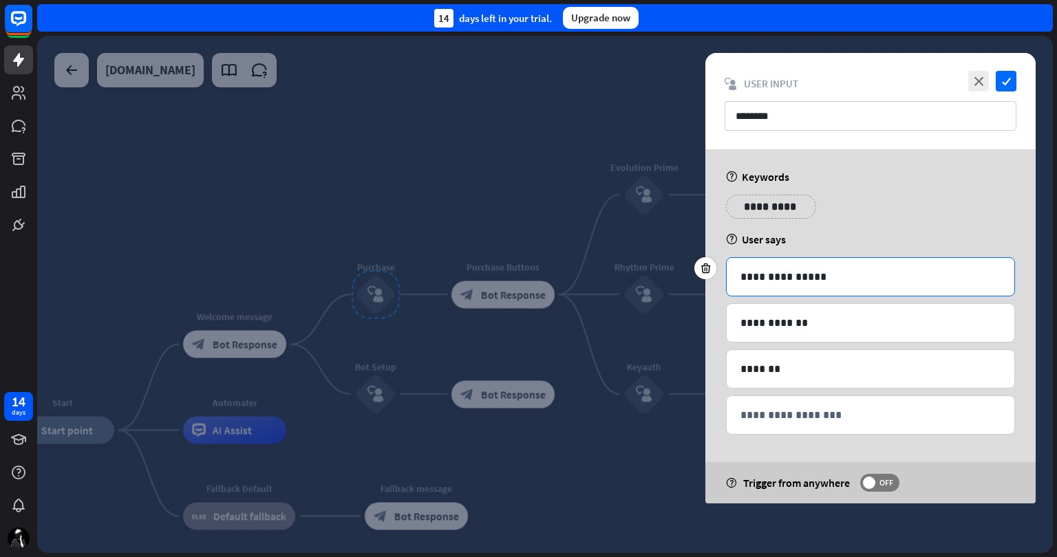
click at [866, 283] on p "**********" at bounding box center [870, 276] width 260 height 17
click at [844, 271] on p "**********" at bounding box center [870, 276] width 260 height 17
click at [1008, 78] on icon "check" at bounding box center [1006, 81] width 21 height 21
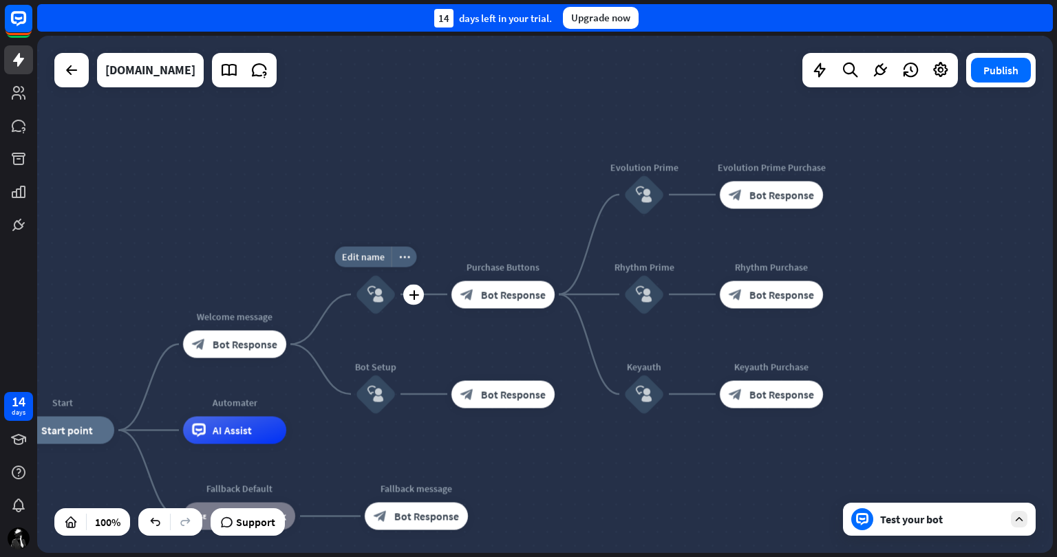
click at [383, 297] on icon "block_user_input" at bounding box center [375, 294] width 17 height 17
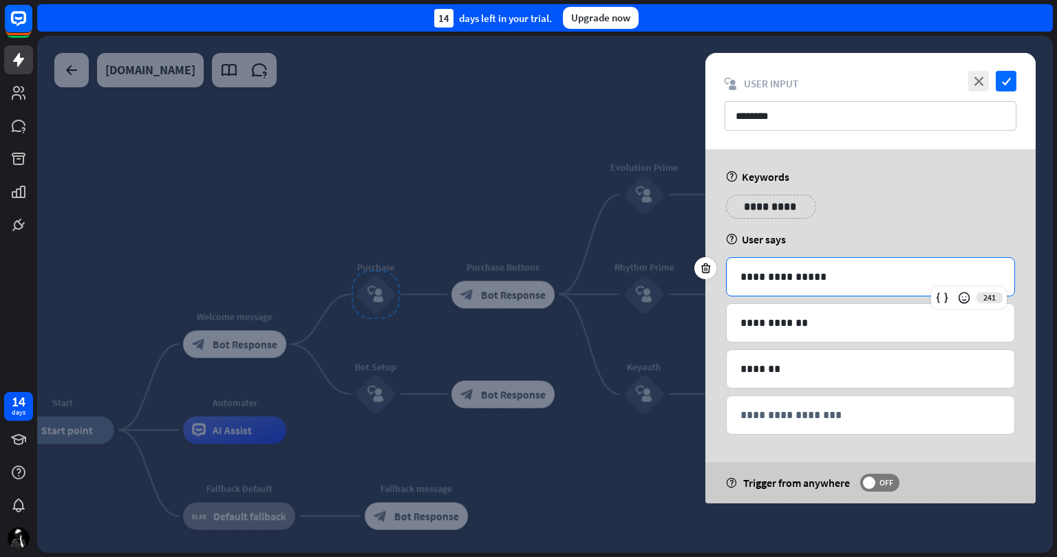
click at [820, 275] on p "**********" at bounding box center [870, 276] width 260 height 17
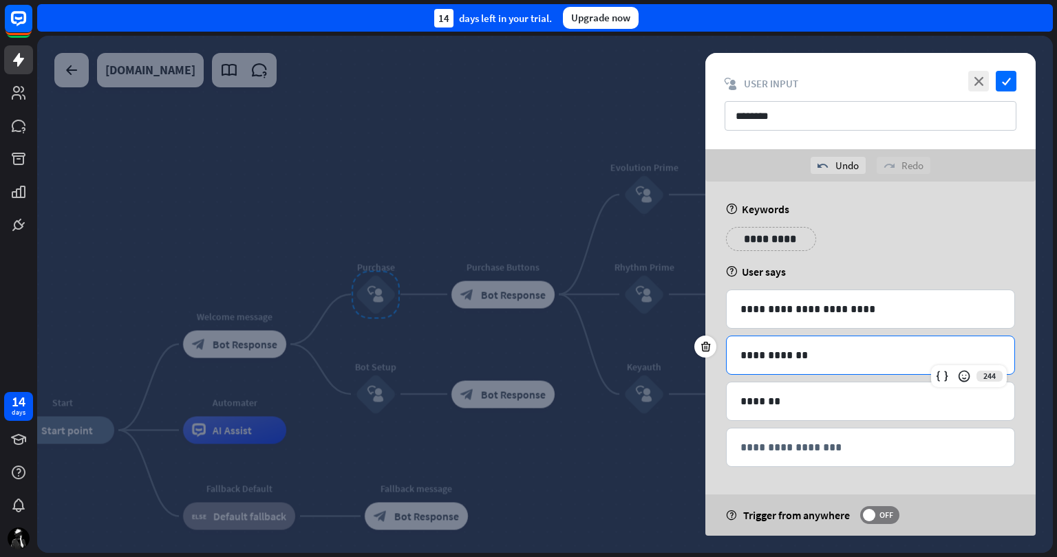
click at [859, 360] on p "**********" at bounding box center [870, 355] width 260 height 17
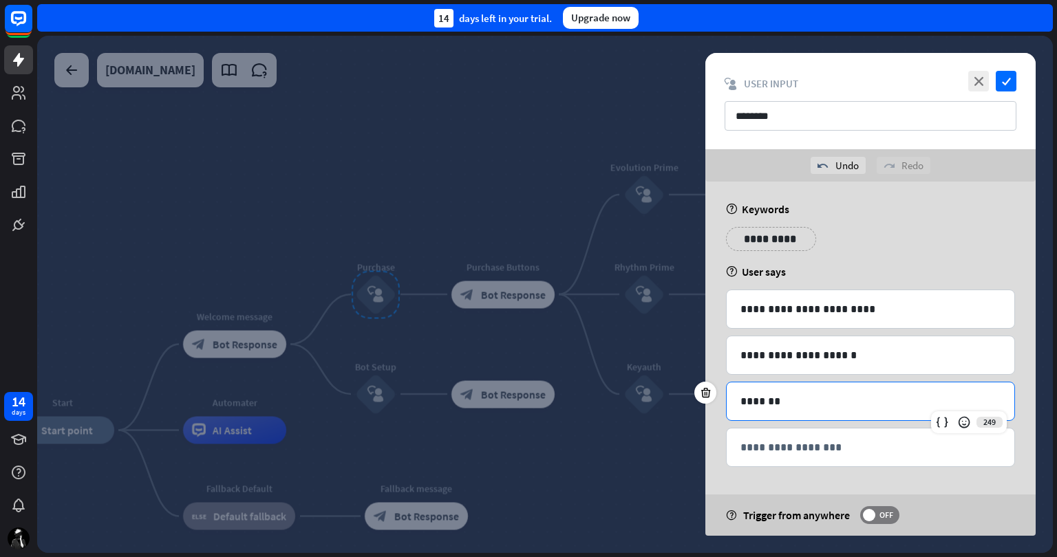
click at [814, 412] on div "*******" at bounding box center [871, 402] width 288 height 38
click at [1003, 78] on icon "check" at bounding box center [1006, 81] width 21 height 21
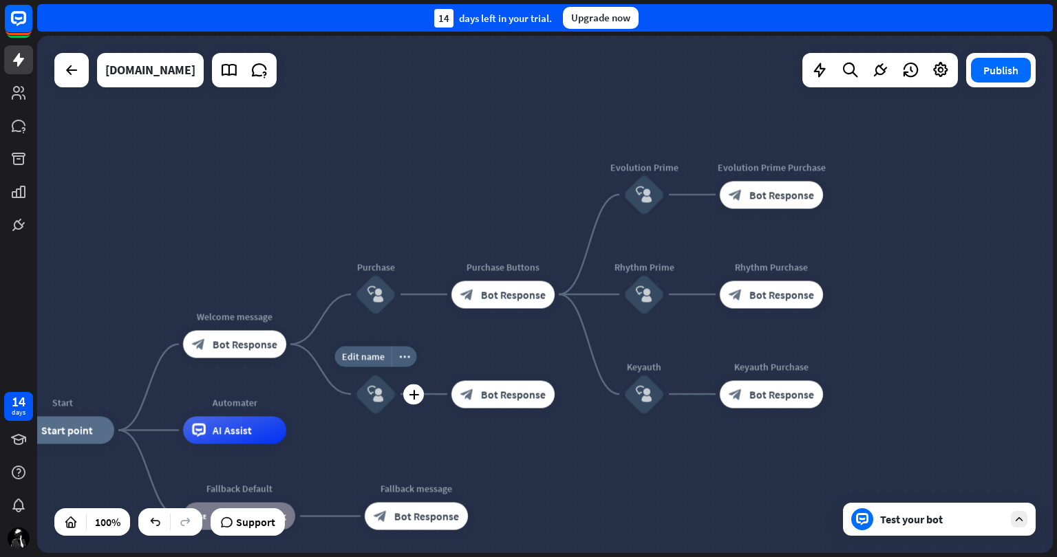
click at [367, 394] on div "block_user_input" at bounding box center [375, 394] width 41 height 41
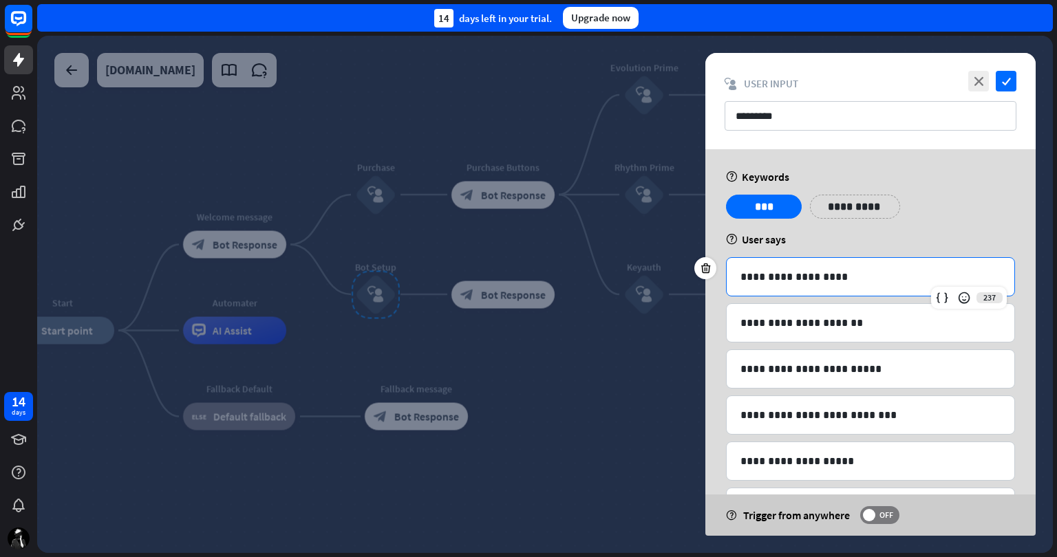
click at [842, 279] on p "**********" at bounding box center [870, 276] width 260 height 17
click at [1011, 74] on icon "check" at bounding box center [1006, 81] width 21 height 21
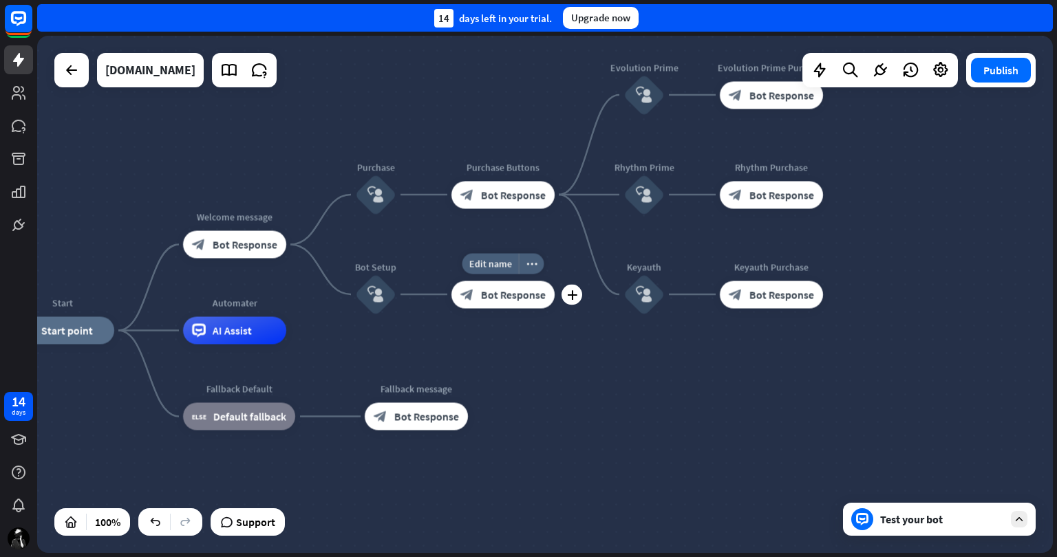
click at [496, 291] on span "Bot Response" at bounding box center [513, 295] width 65 height 14
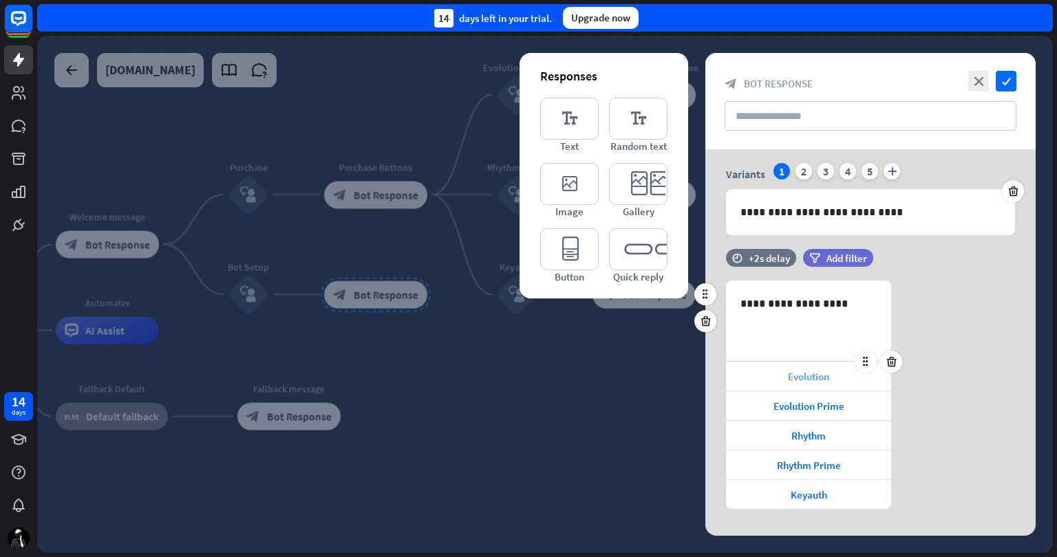
scroll to position [46, 0]
click at [799, 374] on span "Evolution" at bounding box center [808, 374] width 41 height 13
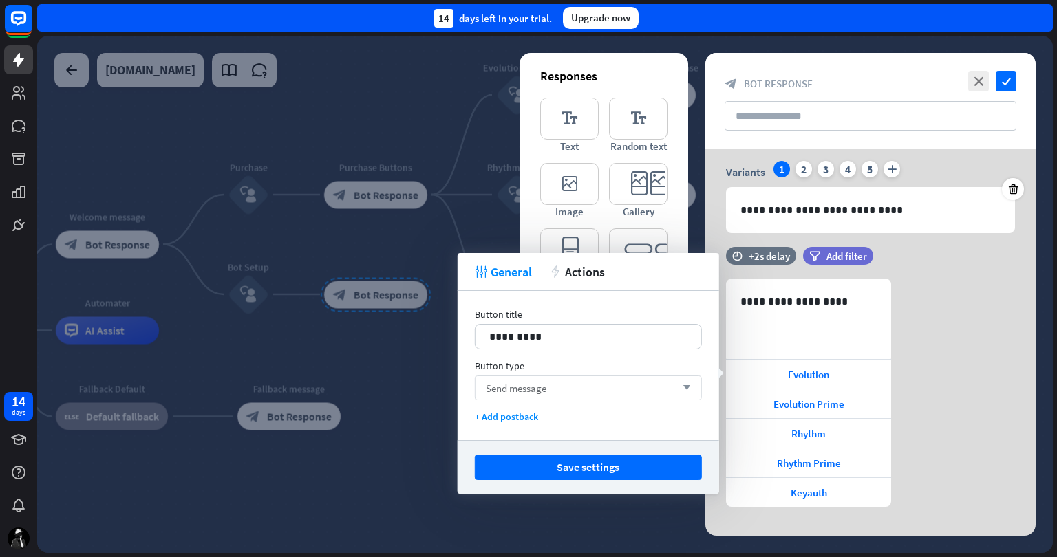
click at [606, 387] on div "Send message arrow_down" at bounding box center [588, 388] width 227 height 25
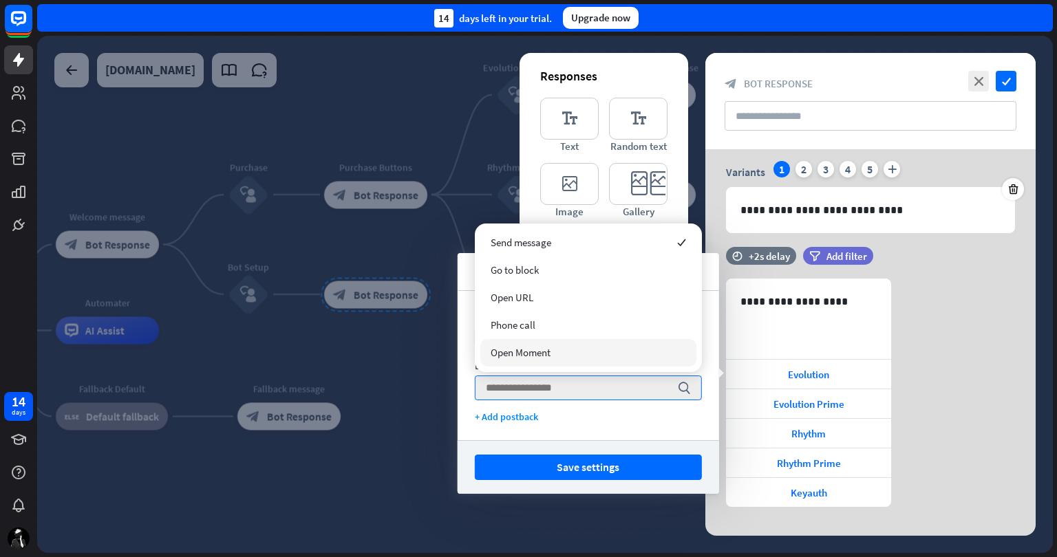
click at [597, 348] on div "Open Moment" at bounding box center [588, 353] width 216 height 28
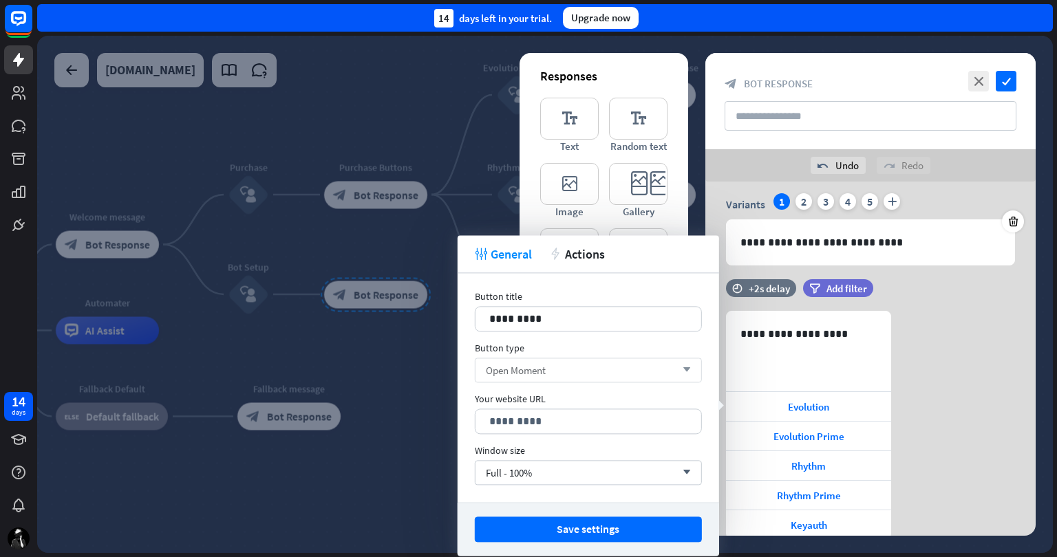
click at [584, 373] on div "Open Moment arrow_down" at bounding box center [588, 370] width 227 height 25
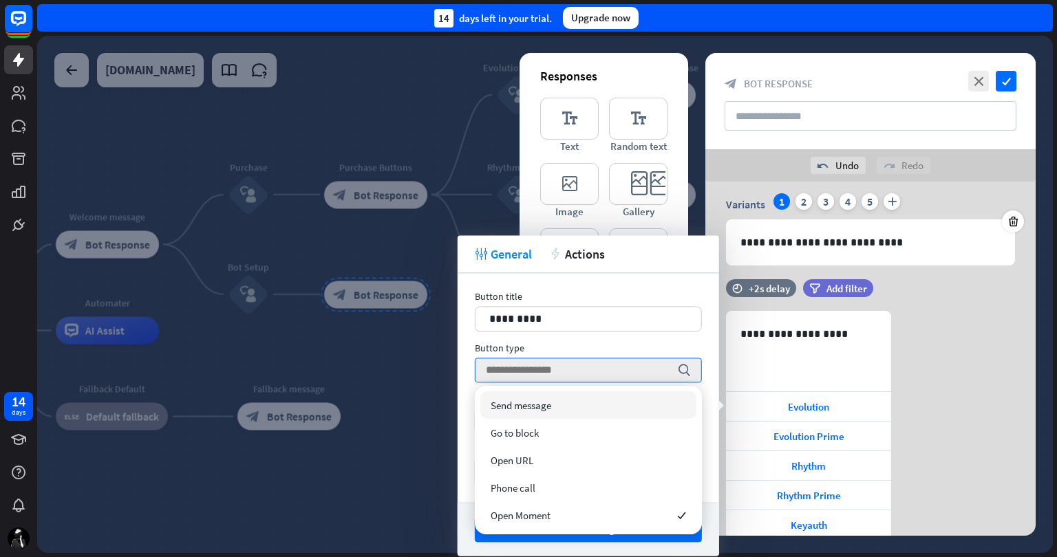
click at [575, 398] on div "Send message" at bounding box center [588, 406] width 216 height 28
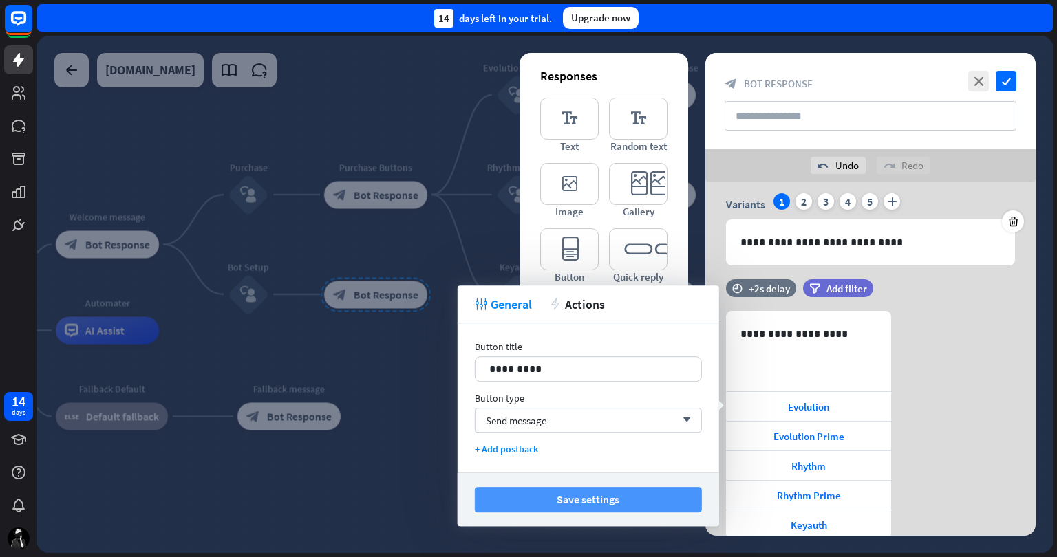
click at [584, 495] on button "Save settings" at bounding box center [588, 499] width 227 height 25
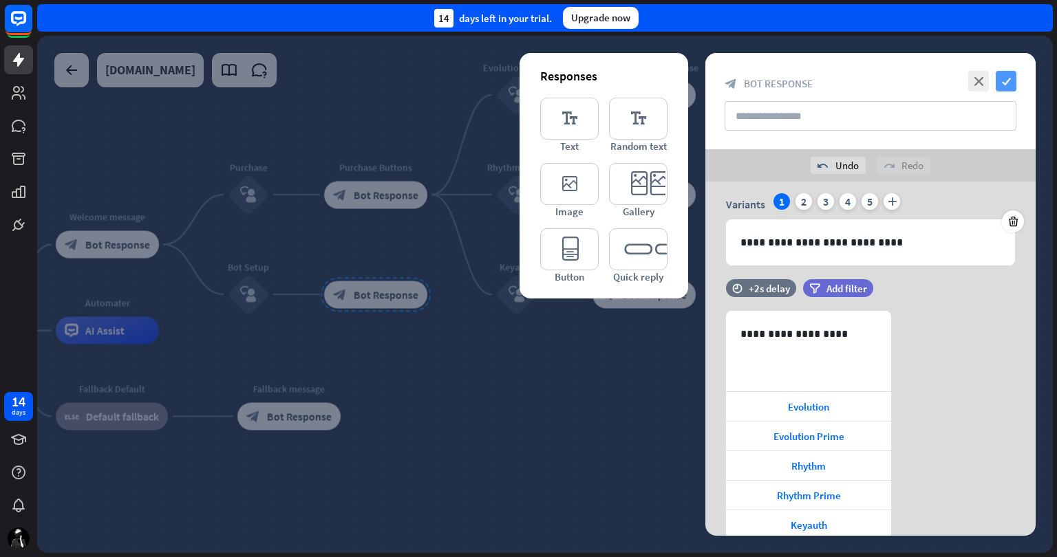
click at [1005, 78] on icon "check" at bounding box center [1006, 81] width 21 height 21
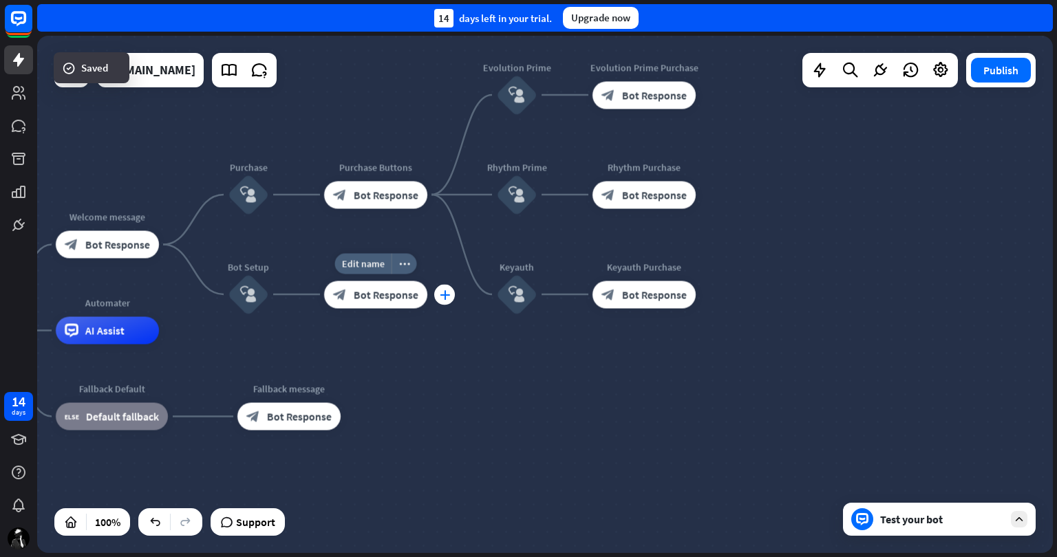
click at [447, 292] on icon "plus" at bounding box center [445, 295] width 10 height 10
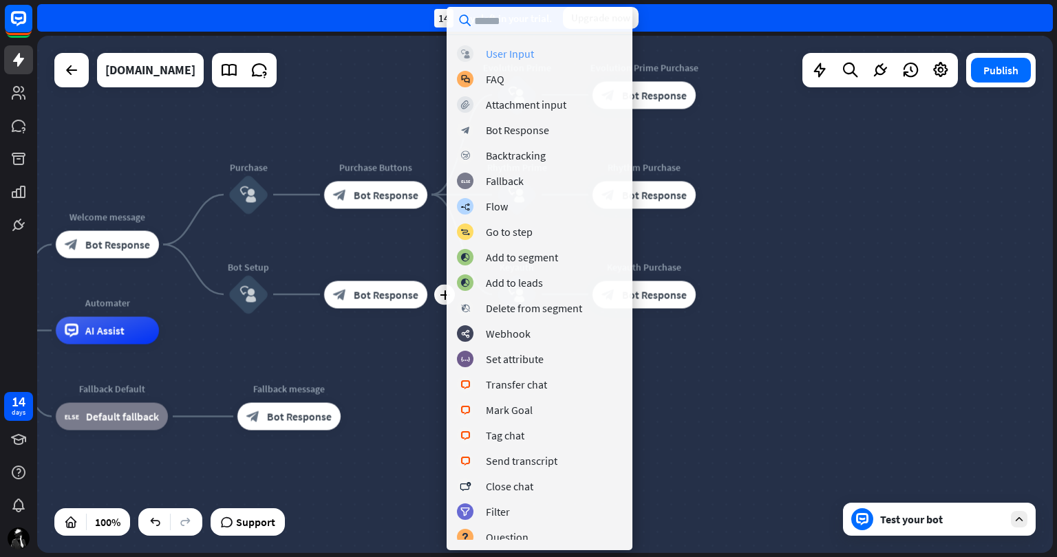
click at [534, 49] on div "block_user_input User Input" at bounding box center [539, 53] width 165 height 17
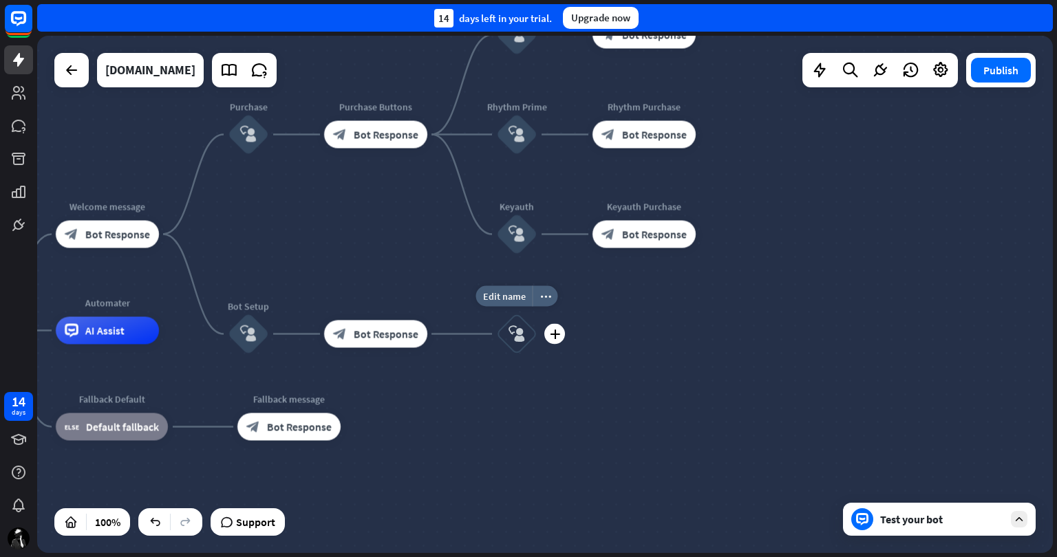
click at [520, 332] on icon "block_user_input" at bounding box center [517, 334] width 17 height 17
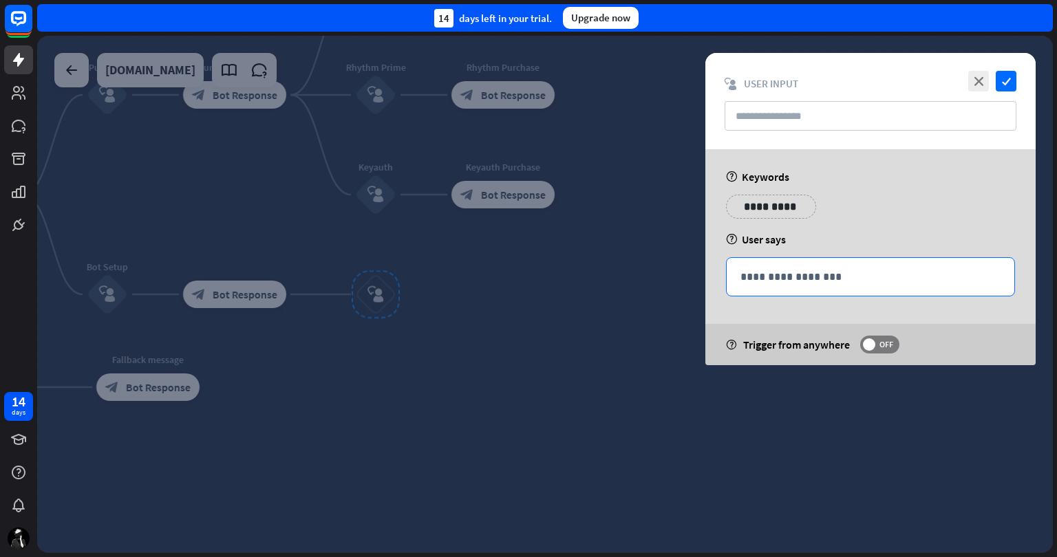
click at [775, 270] on p "**********" at bounding box center [870, 276] width 260 height 17
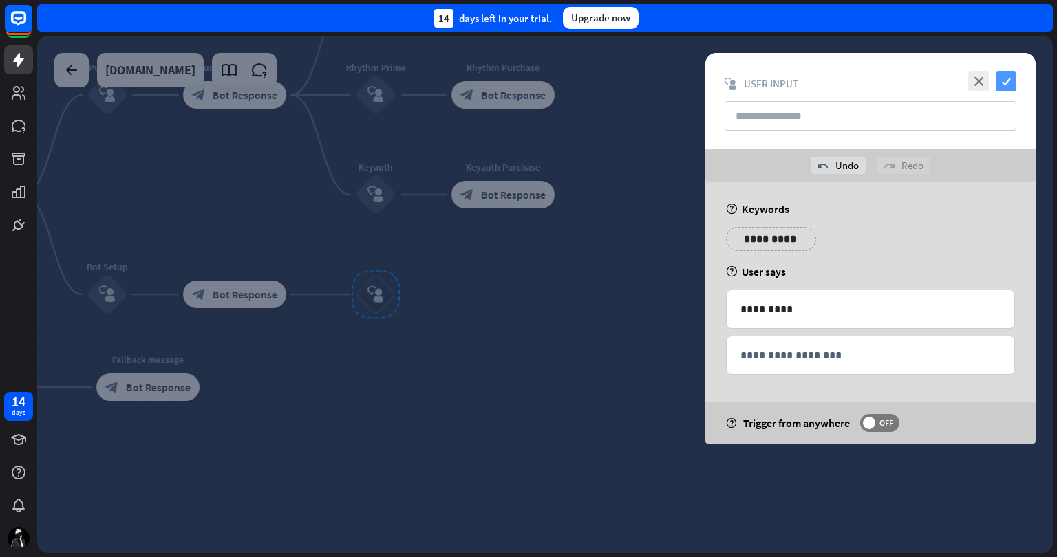
click at [1014, 76] on icon "check" at bounding box center [1006, 81] width 21 height 21
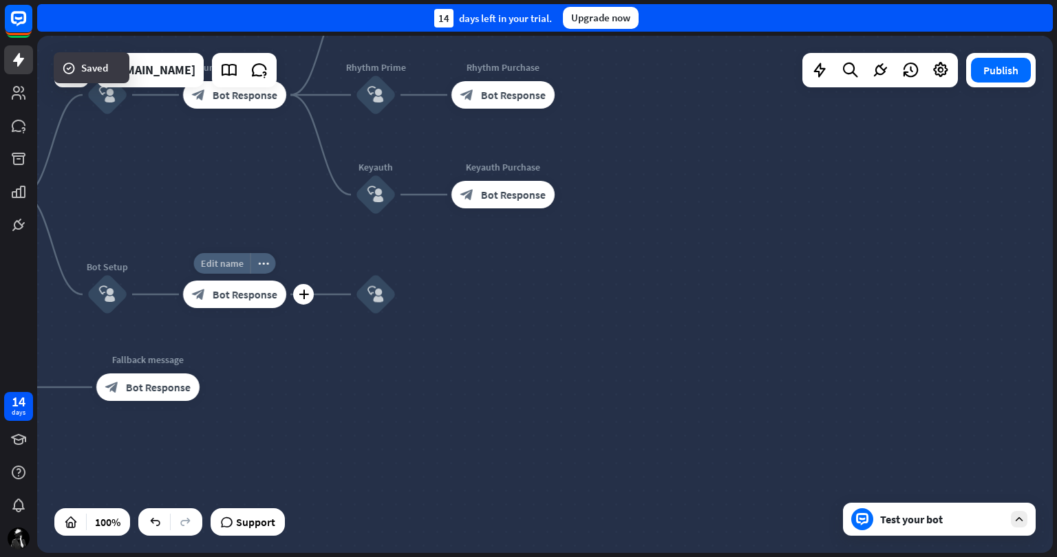
click at [233, 264] on span "Edit name" at bounding box center [222, 263] width 43 height 12
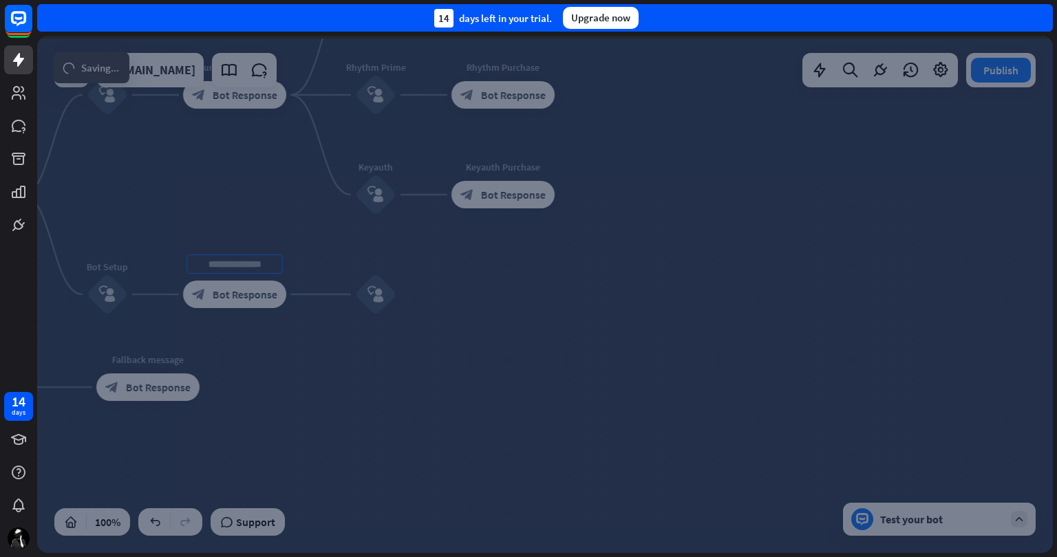
click at [502, 308] on div "**********" at bounding box center [545, 294] width 1016 height 517
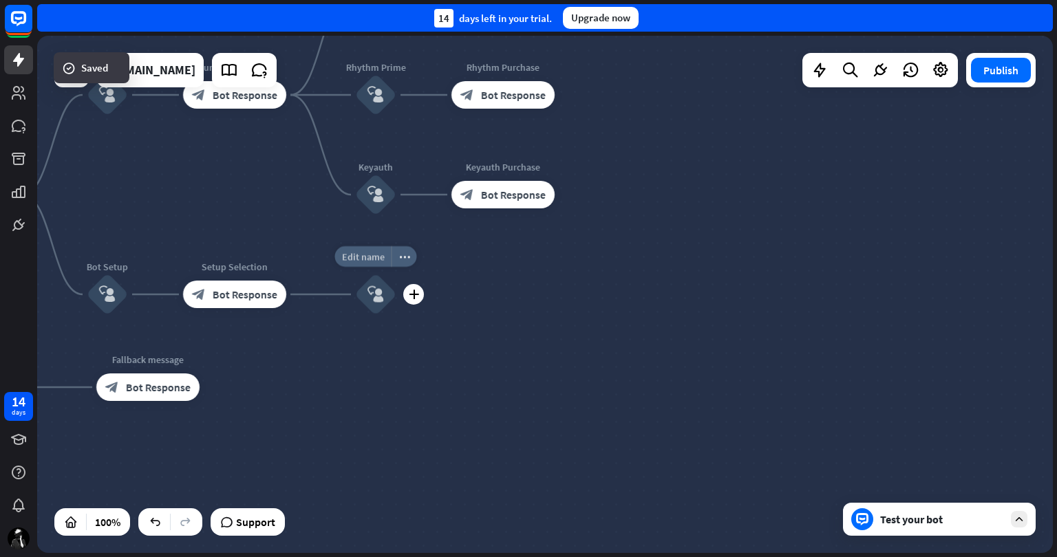
click at [374, 262] on span "Edit name" at bounding box center [363, 256] width 43 height 12
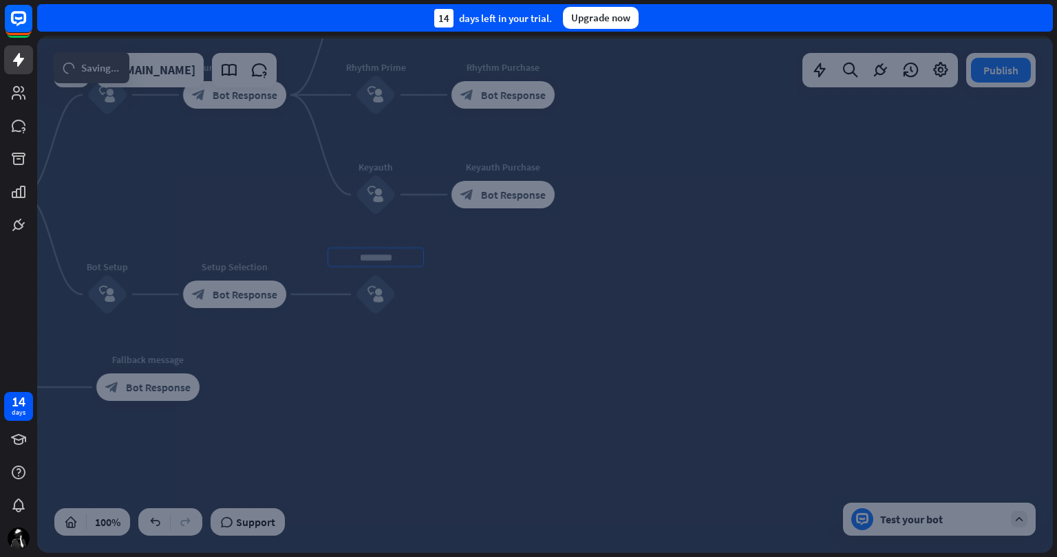
click at [647, 319] on div "Start home_2 Start point Welcome message block_bot_response Bot Response Purcha…" at bounding box center [545, 294] width 1016 height 517
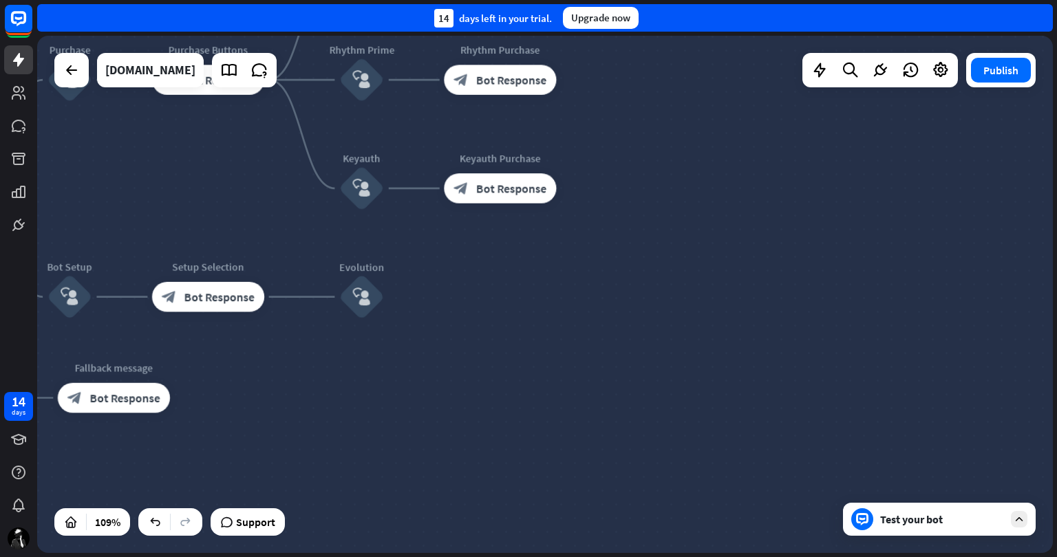
click at [921, 520] on div "Test your bot" at bounding box center [942, 520] width 124 height 14
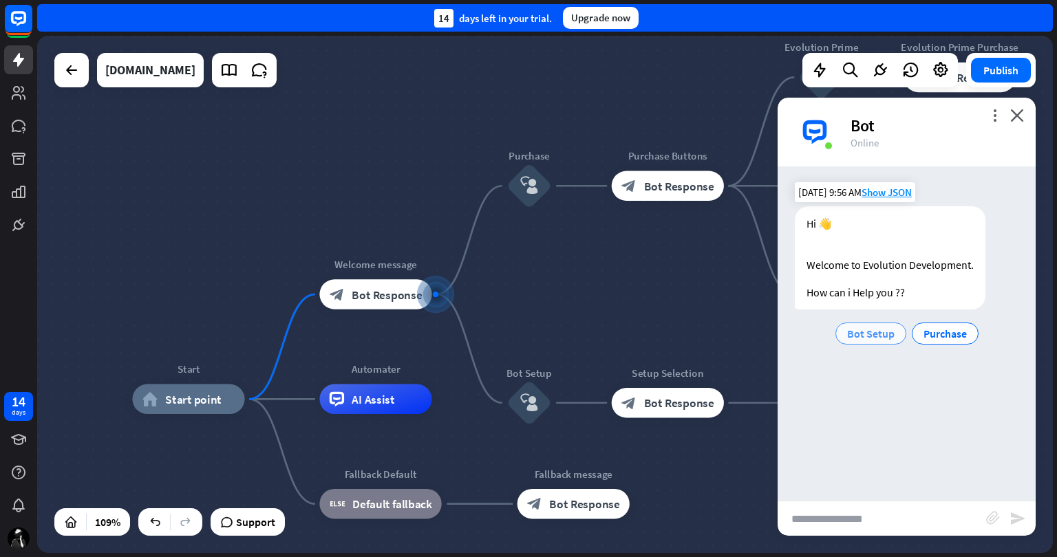
click at [879, 333] on span "Bot Setup" at bounding box center [870, 334] width 47 height 14
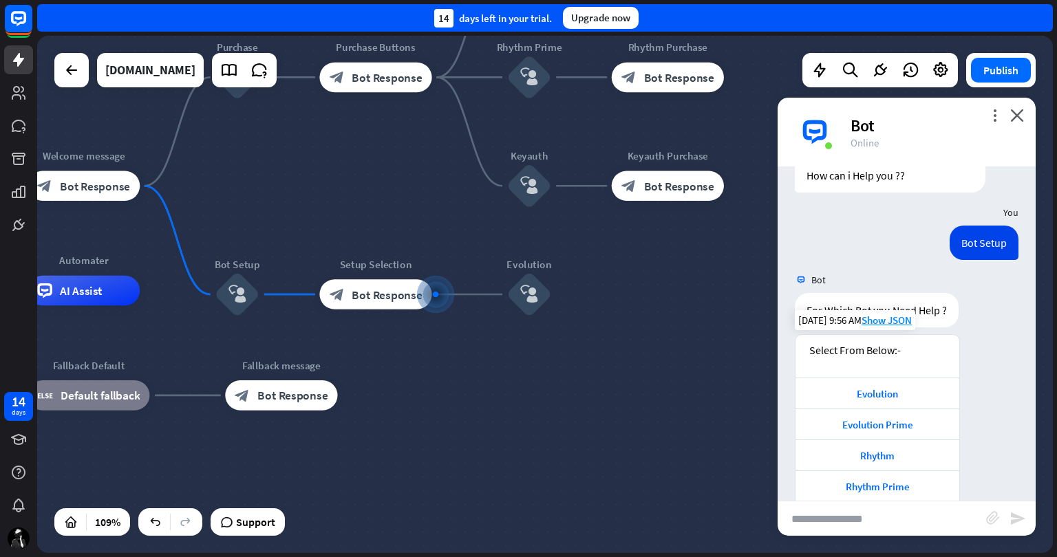
scroll to position [170, 0]
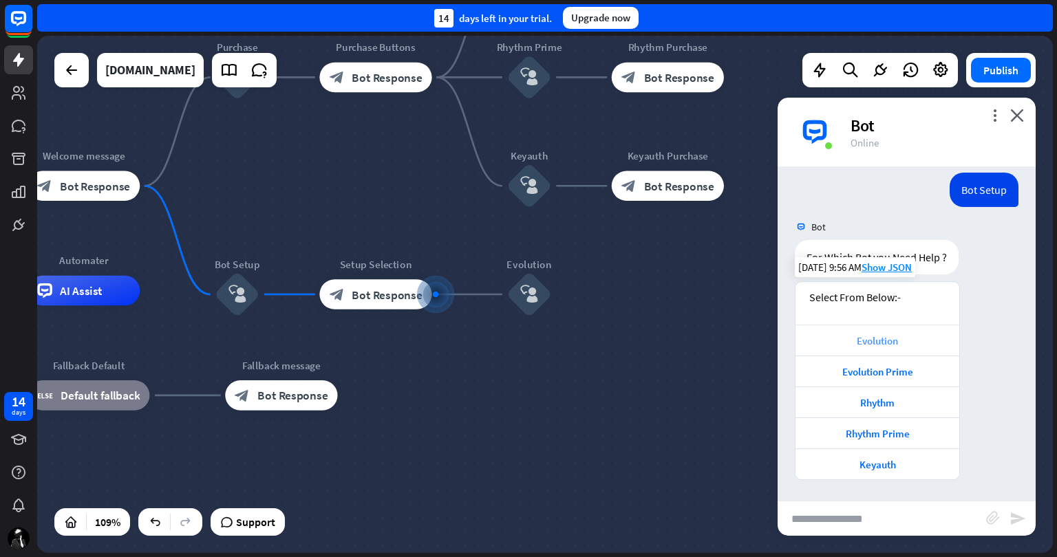
click at [895, 343] on div "Evolution" at bounding box center [877, 340] width 150 height 13
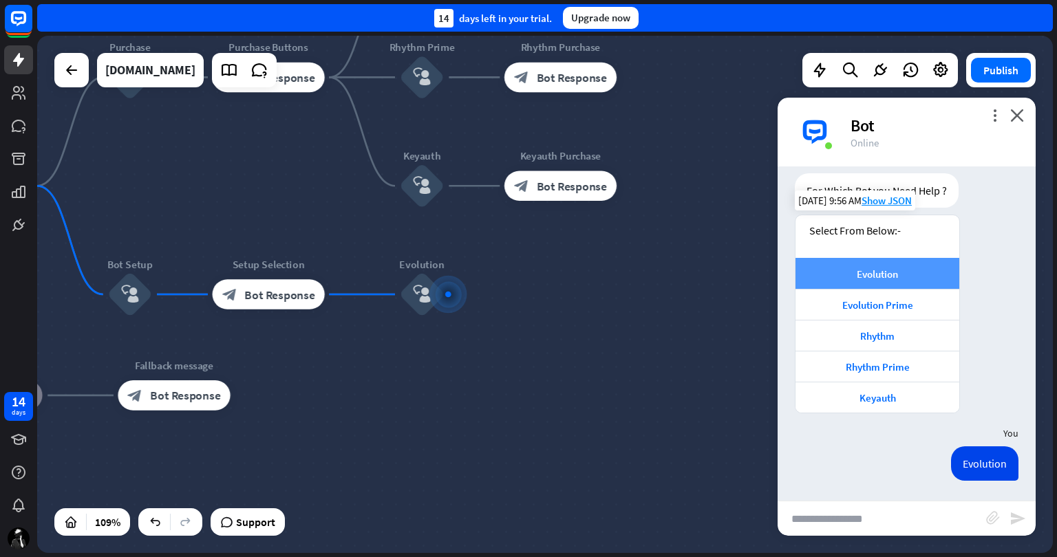
scroll to position [237, 0]
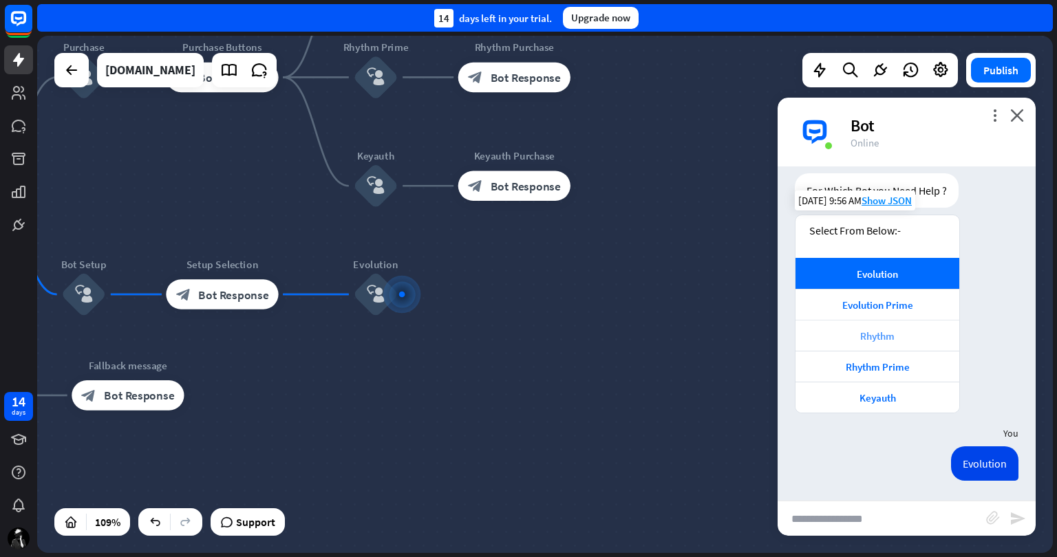
click at [892, 330] on div "Rhythm" at bounding box center [877, 336] width 150 height 13
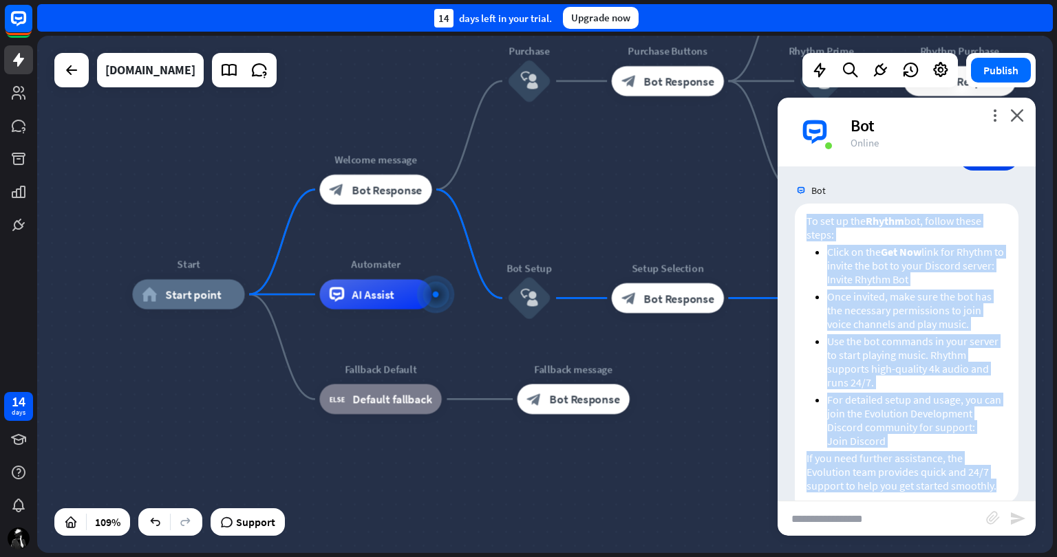
scroll to position [625, 0]
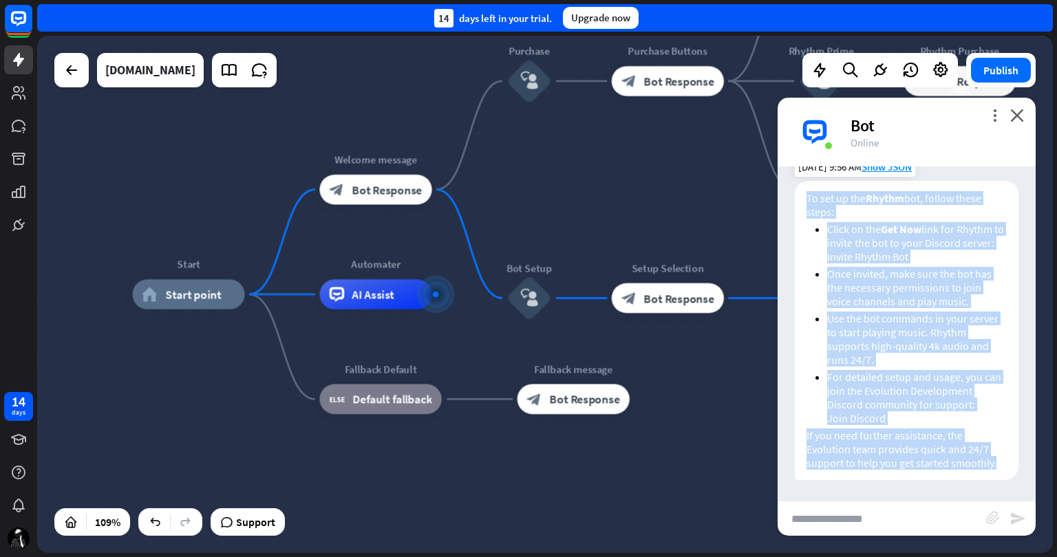
drag, startPoint x: 806, startPoint y: 297, endPoint x: 1003, endPoint y: 464, distance: 258.7
click at [1003, 464] on div "To set up the Rhythm bot, follow these steps: Click on the Get Now link for Rhy…" at bounding box center [907, 330] width 224 height 299
copy div "To set up the Rhythm bot, follow these steps: Click on the Get Now link for Rhy…"
click at [991, 225] on p "Click on the Get Now link for Rhythm to invite the bot to your Discord server: …" at bounding box center [917, 242] width 180 height 41
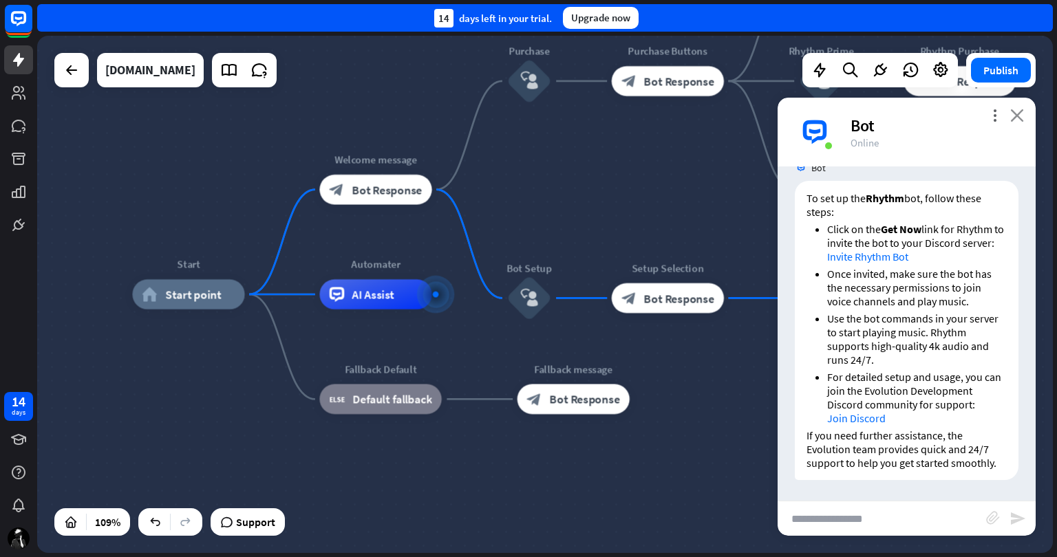
click at [1016, 112] on icon "close" at bounding box center [1017, 115] width 14 height 13
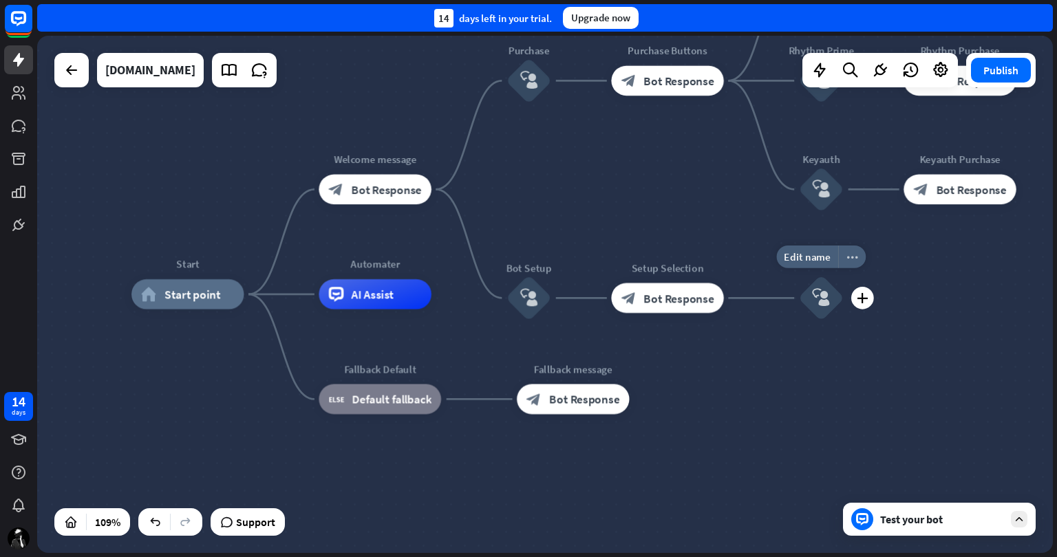
click at [855, 256] on icon "more_horiz" at bounding box center [852, 256] width 12 height 11
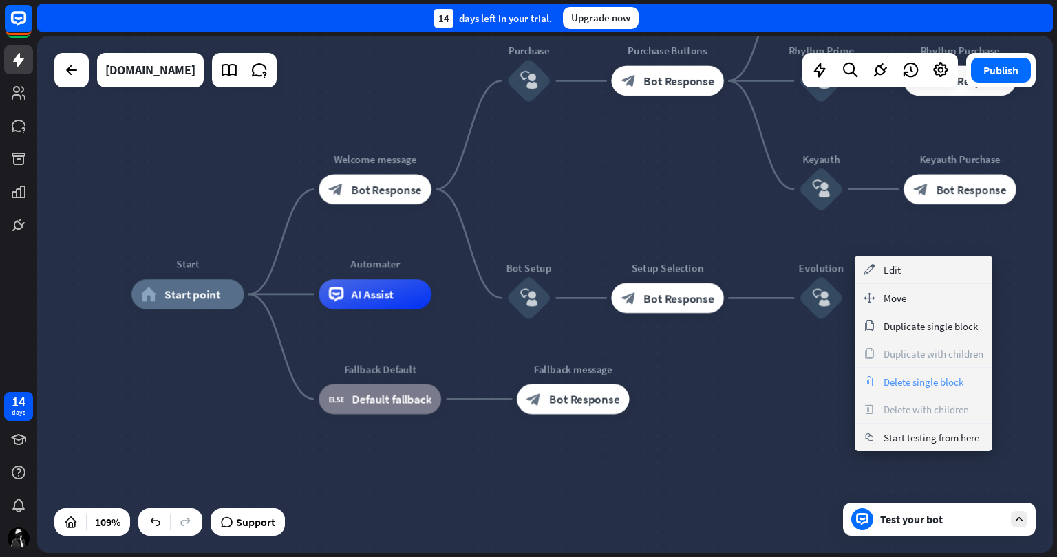
click at [913, 378] on span "Delete single block" at bounding box center [924, 382] width 80 height 13
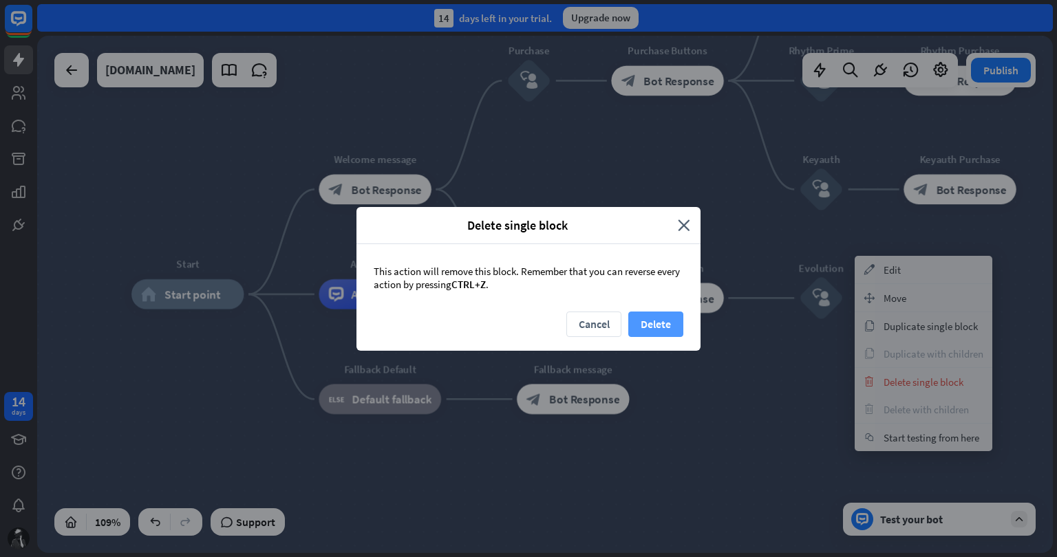
click at [666, 321] on button "Delete" at bounding box center [655, 324] width 55 height 25
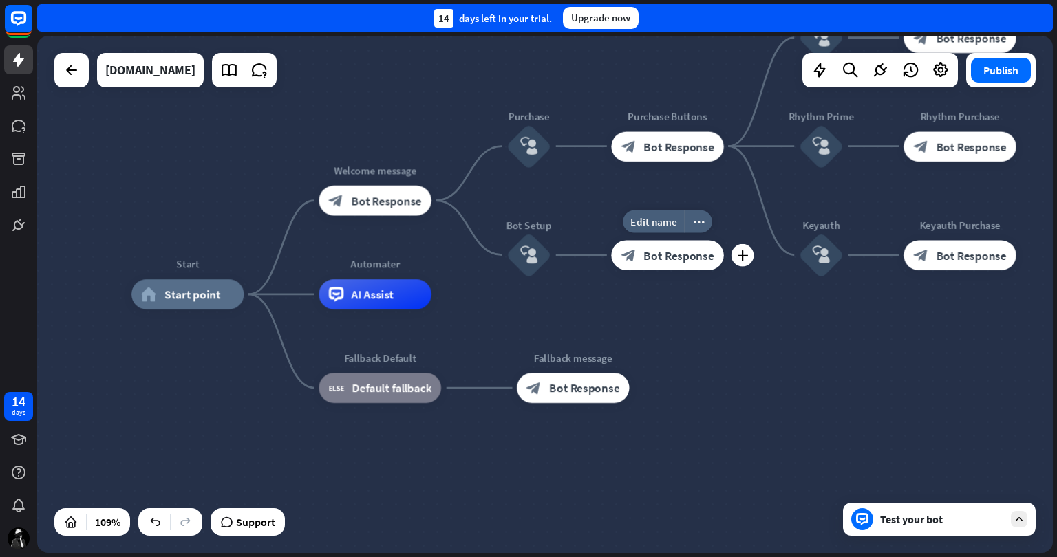
click at [674, 261] on span "Bot Response" at bounding box center [678, 255] width 70 height 15
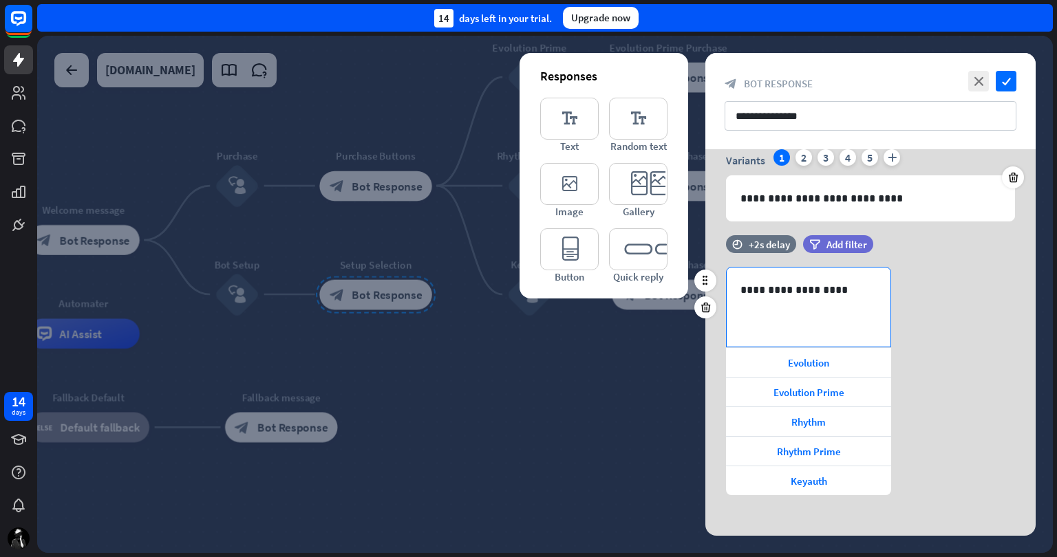
scroll to position [64, 0]
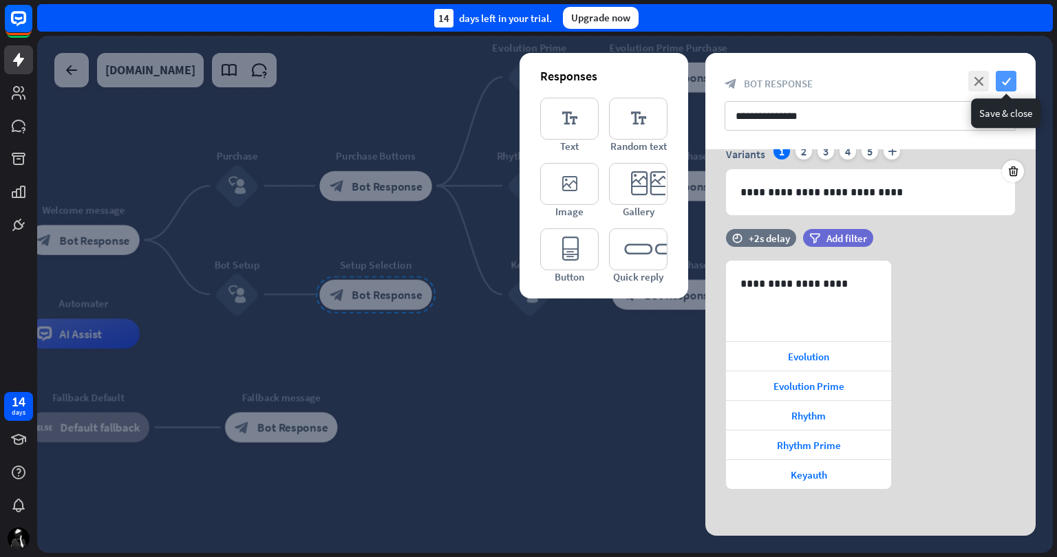
click at [1005, 76] on icon "check" at bounding box center [1006, 81] width 21 height 21
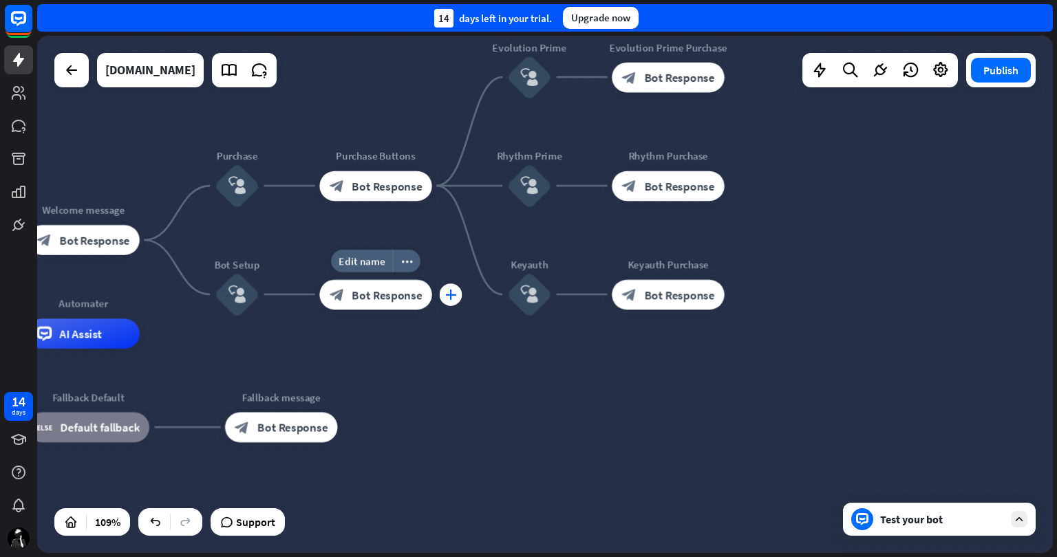
click at [446, 301] on div "plus" at bounding box center [451, 295] width 23 height 23
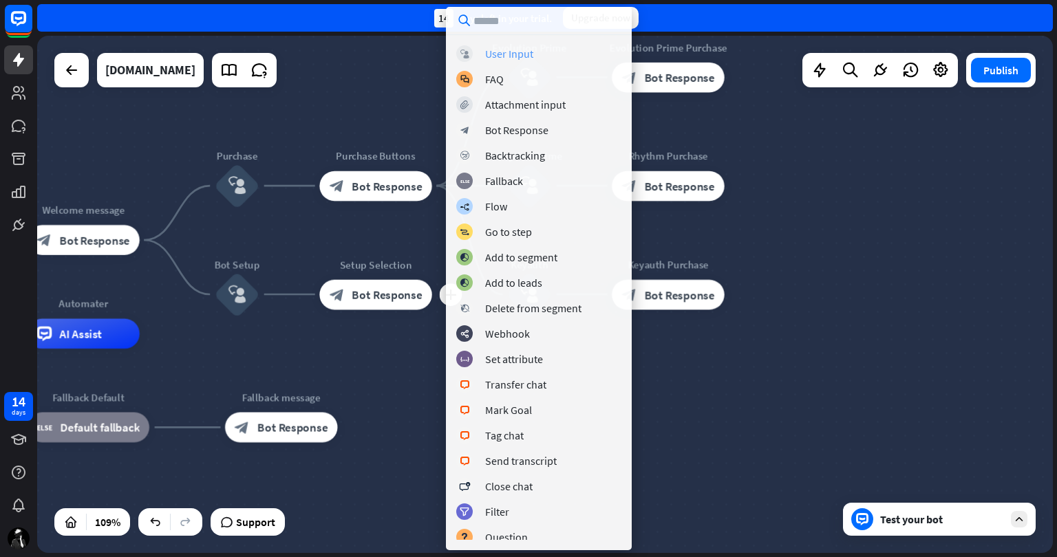
click at [523, 51] on div "User Input" at bounding box center [509, 54] width 48 height 14
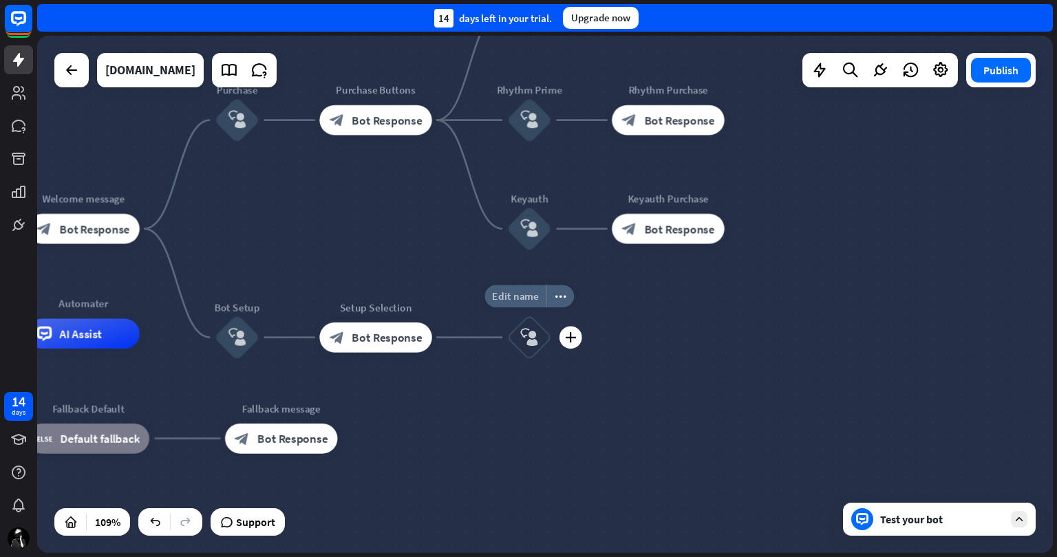
click at [517, 290] on span "Edit name" at bounding box center [515, 297] width 47 height 14
click at [531, 340] on icon "block_user_input" at bounding box center [529, 338] width 18 height 18
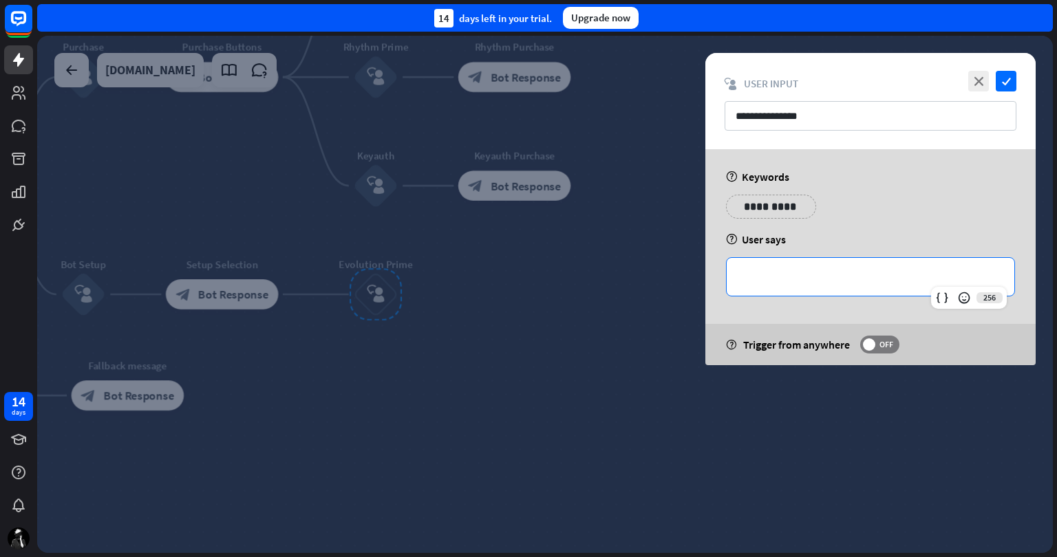
click at [820, 262] on div "**********" at bounding box center [871, 277] width 288 height 38
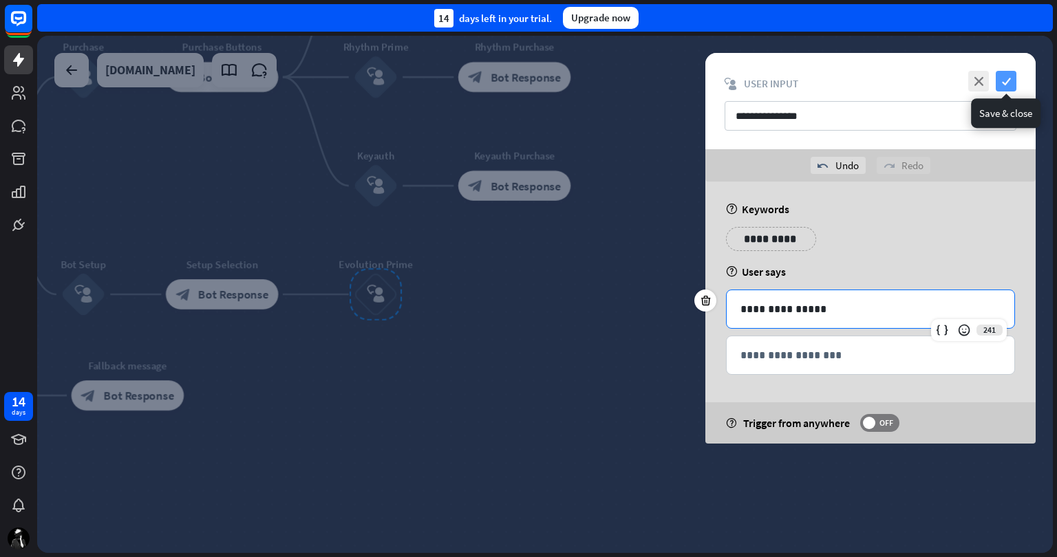
click at [1005, 82] on icon "check" at bounding box center [1006, 81] width 21 height 21
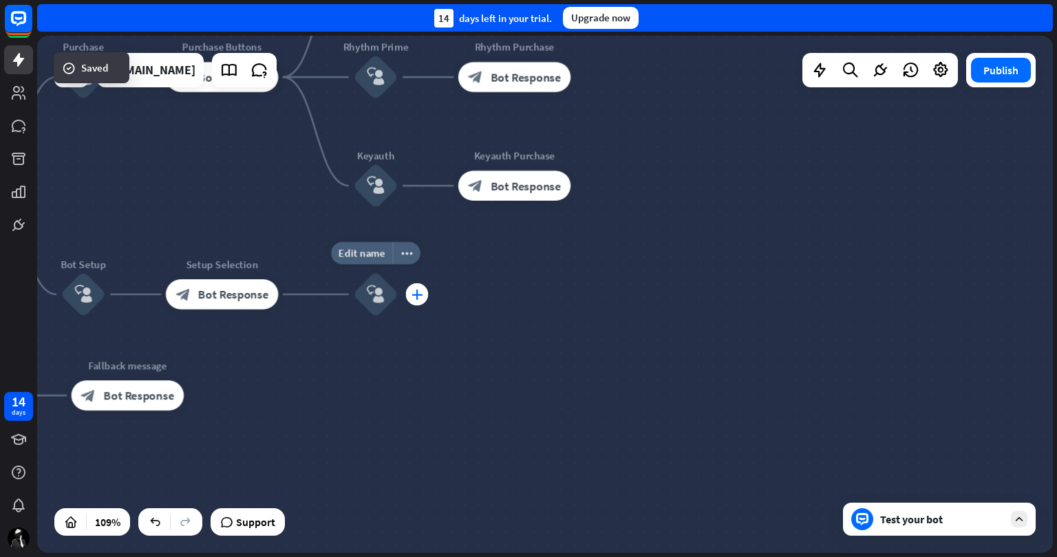
click at [417, 292] on icon "plus" at bounding box center [416, 294] width 11 height 10
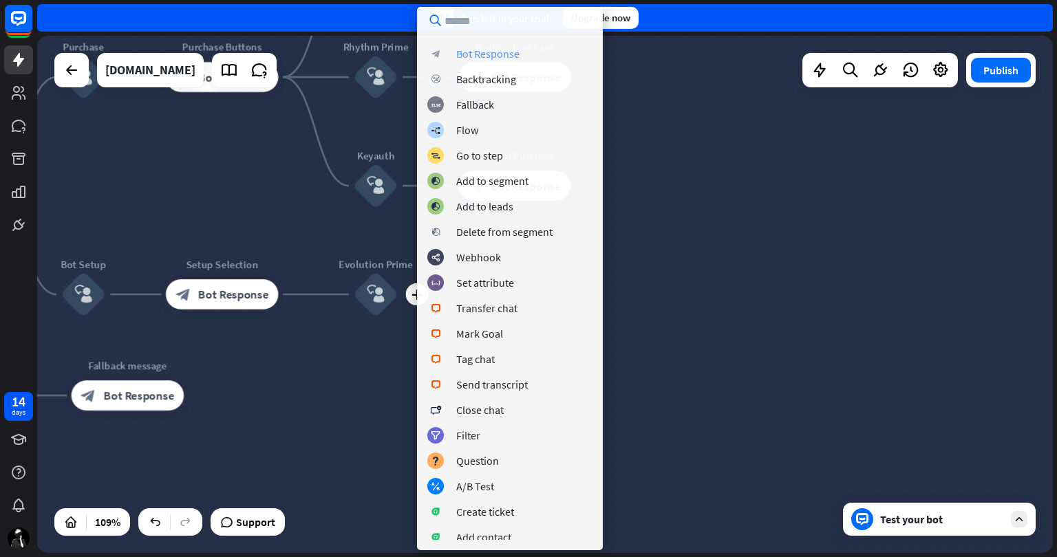
click at [493, 52] on div "Bot Response" at bounding box center [487, 54] width 63 height 14
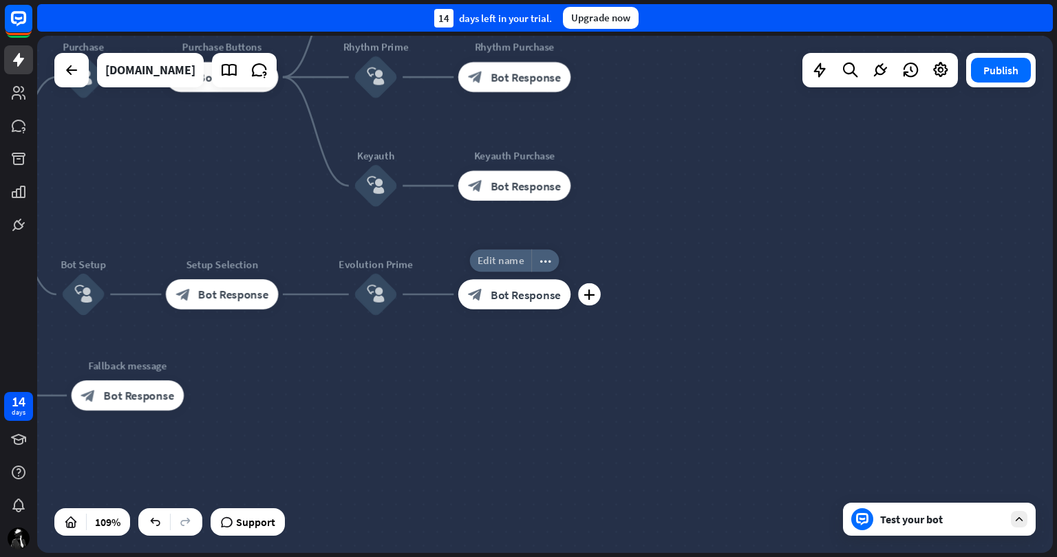
click at [516, 264] on span "Edit name" at bounding box center [501, 261] width 47 height 14
click at [840, 244] on div "**********" at bounding box center [545, 294] width 1016 height 517
click at [515, 293] on span "Bot Response" at bounding box center [526, 294] width 70 height 15
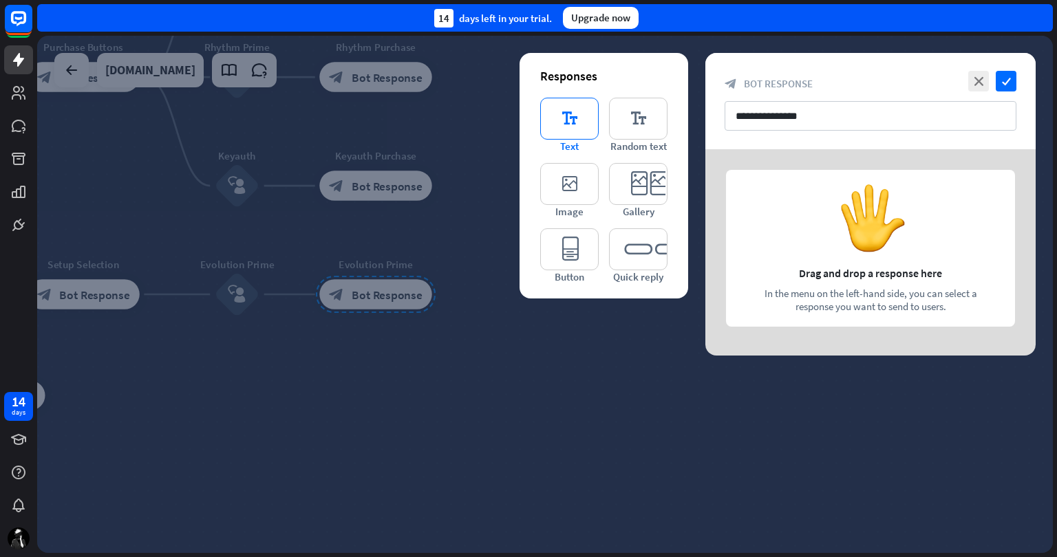
click at [577, 135] on icon "editor_text" at bounding box center [569, 119] width 58 height 42
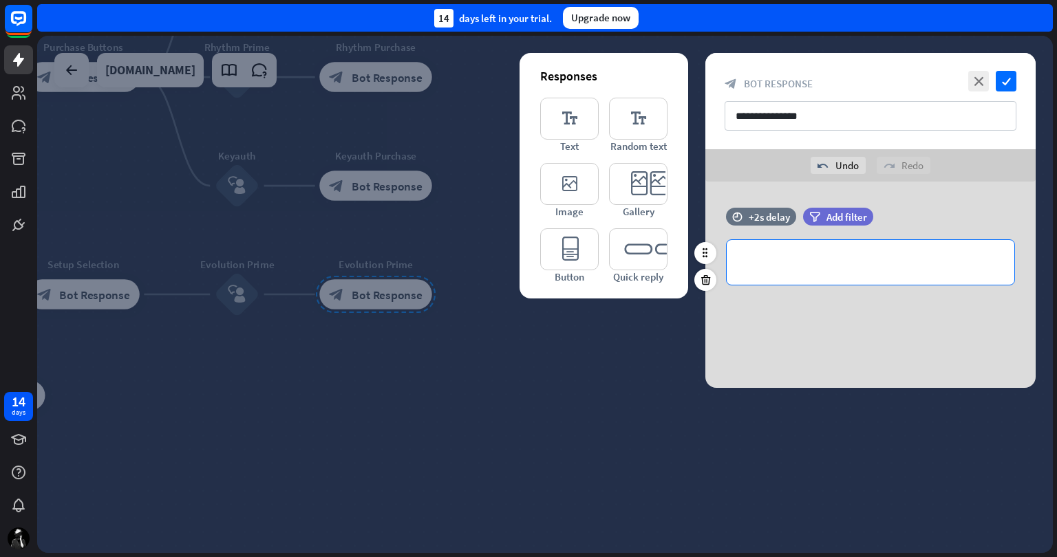
click at [881, 258] on p "**********" at bounding box center [870, 262] width 260 height 17
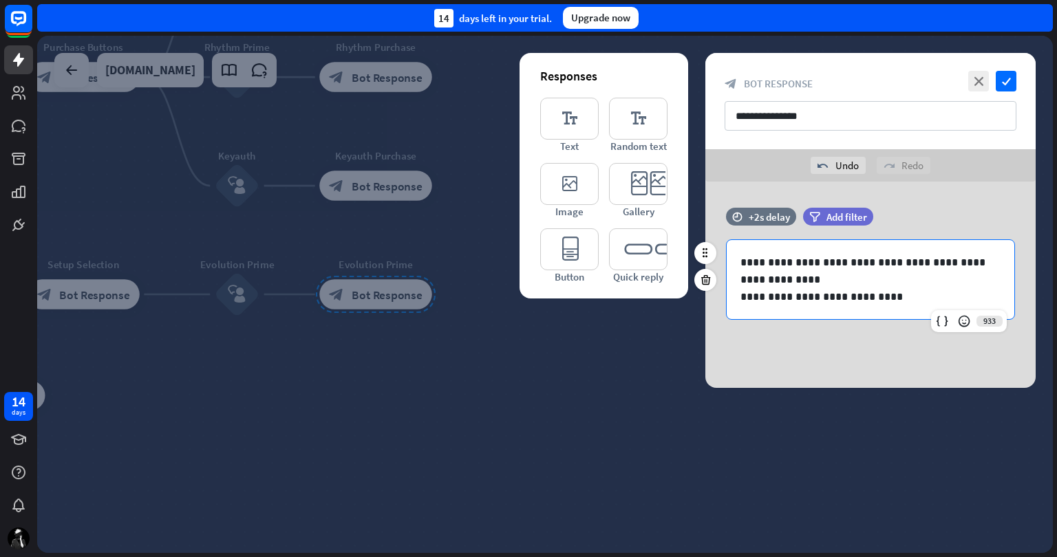
click at [896, 294] on p "**********" at bounding box center [870, 296] width 260 height 17
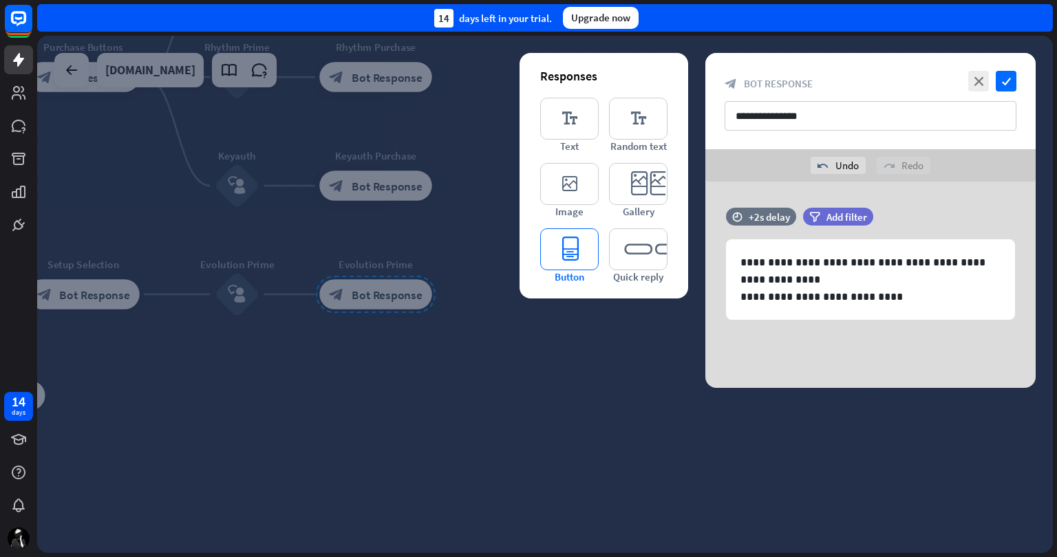
click at [564, 247] on icon "editor_button" at bounding box center [569, 249] width 58 height 42
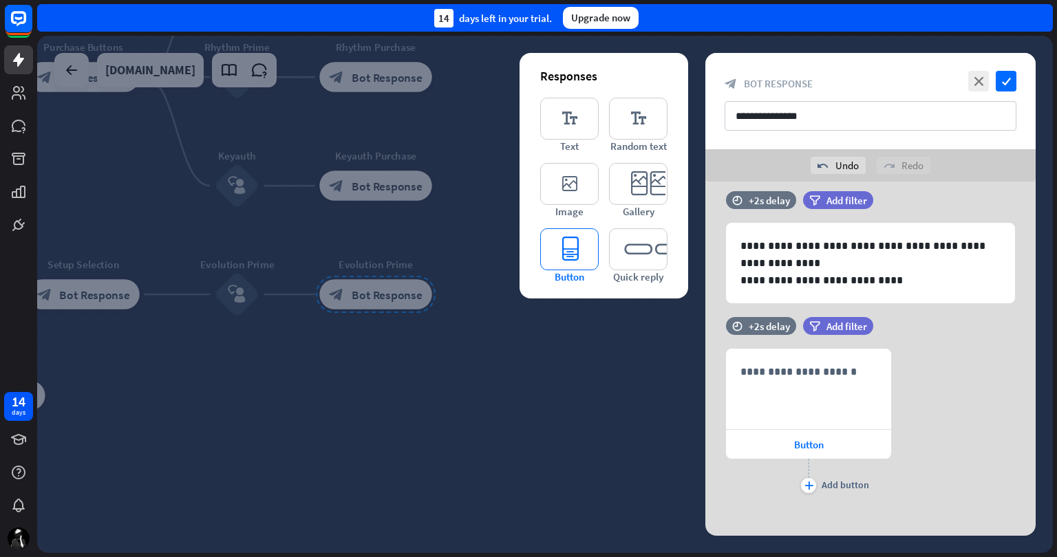
scroll to position [25, 0]
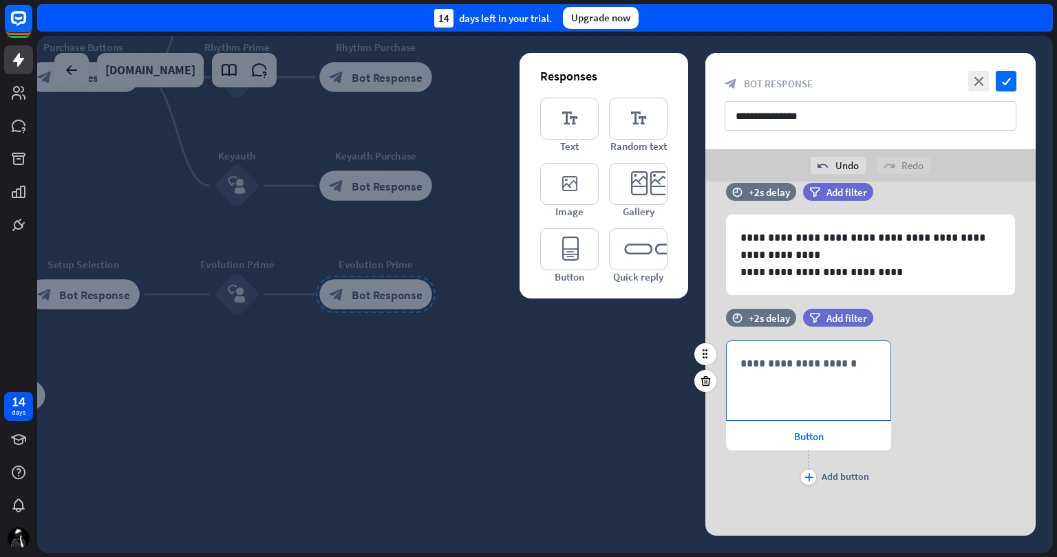
click at [798, 365] on p "**********" at bounding box center [808, 363] width 136 height 17
click at [784, 434] on div "Button" at bounding box center [808, 436] width 165 height 29
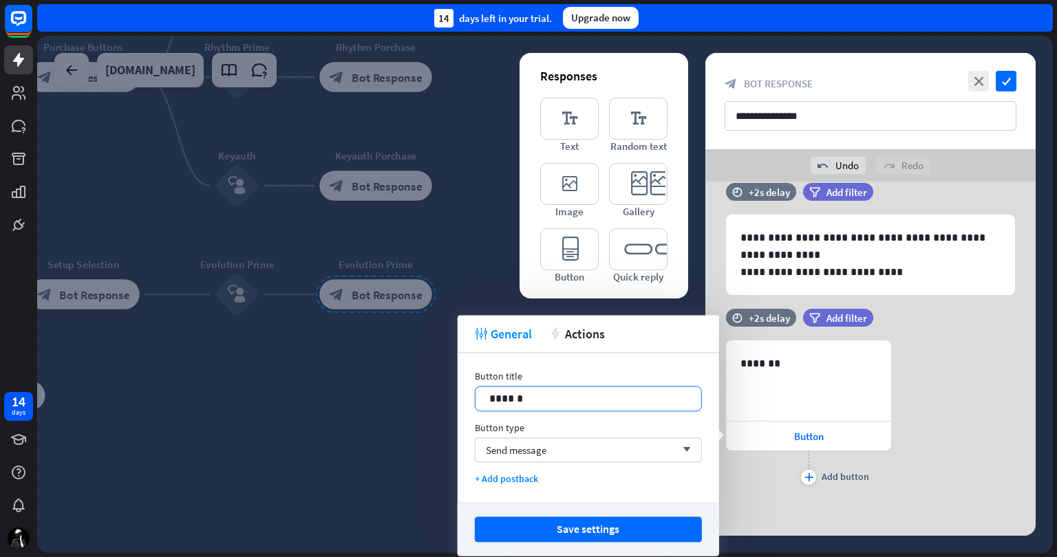
click at [550, 401] on p "******" at bounding box center [588, 398] width 198 height 17
click at [539, 451] on span "Send message" at bounding box center [516, 450] width 61 height 13
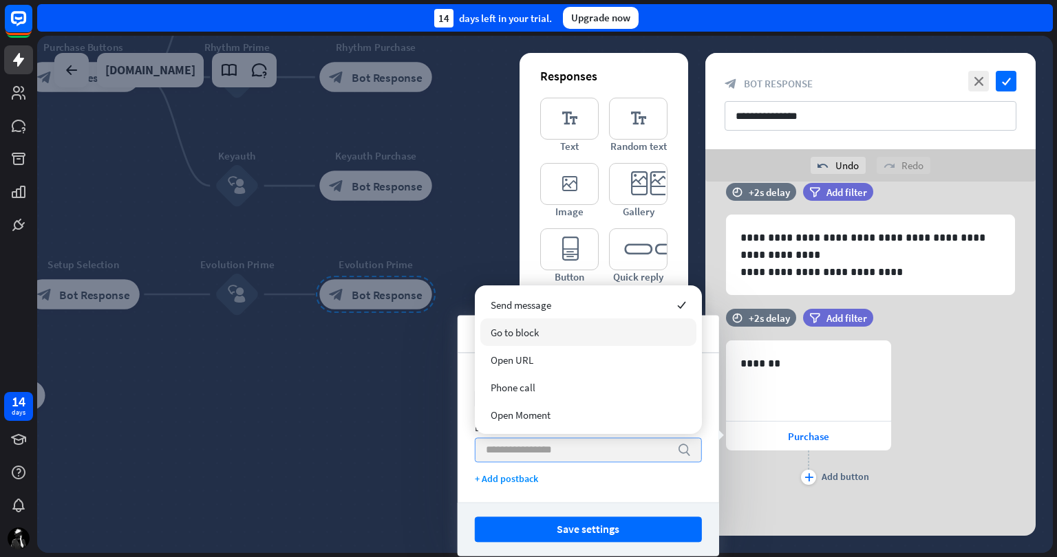
click at [558, 335] on div "Go to block" at bounding box center [588, 333] width 216 height 28
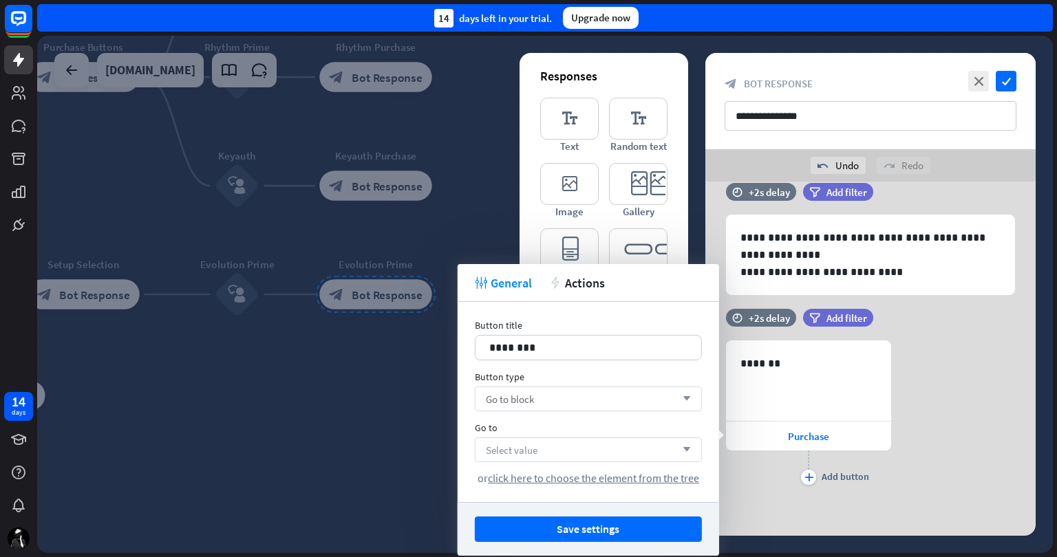
click at [550, 448] on div "Select value arrow_down" at bounding box center [588, 450] width 227 height 25
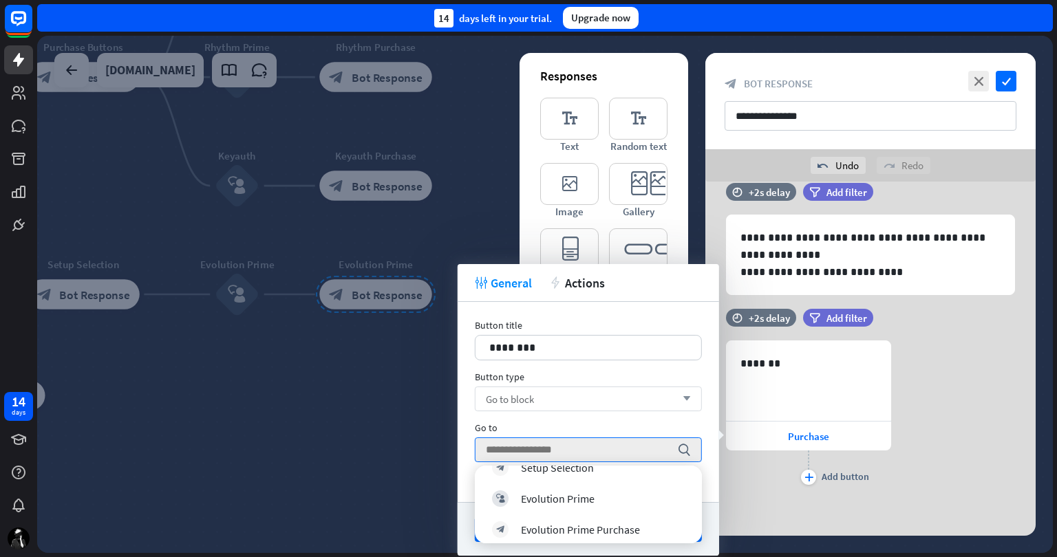
scroll to position [272, 0]
click at [606, 520] on div "Evolution Prime Purchase" at bounding box center [580, 524] width 119 height 14
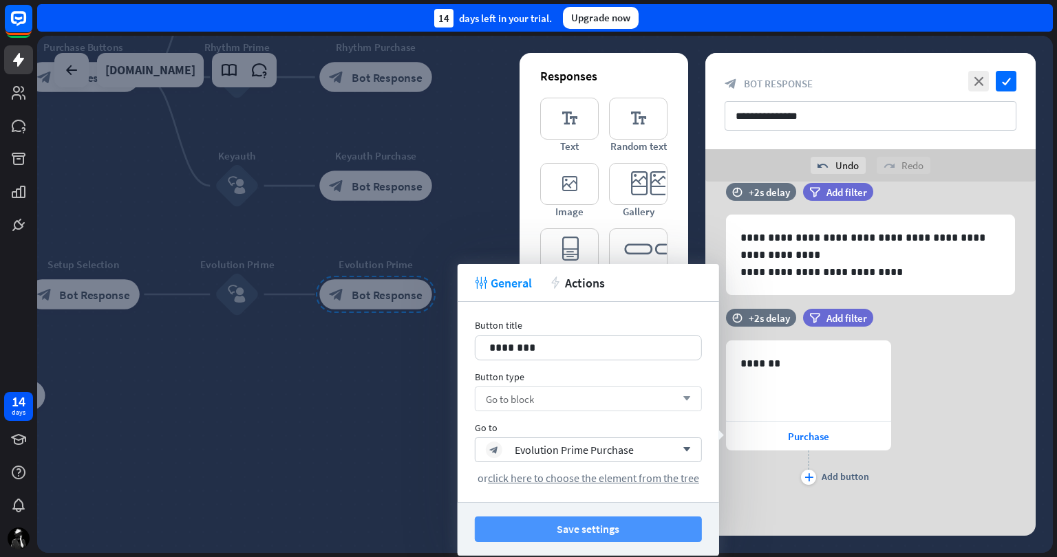
click at [573, 526] on button "Save settings" at bounding box center [588, 529] width 227 height 25
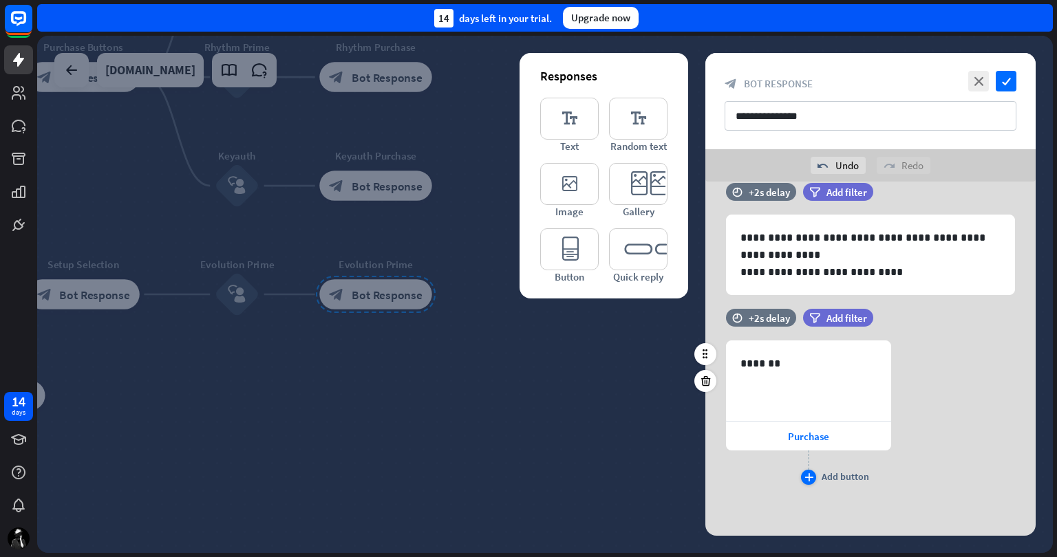
click at [809, 478] on icon "plus" at bounding box center [808, 477] width 9 height 8
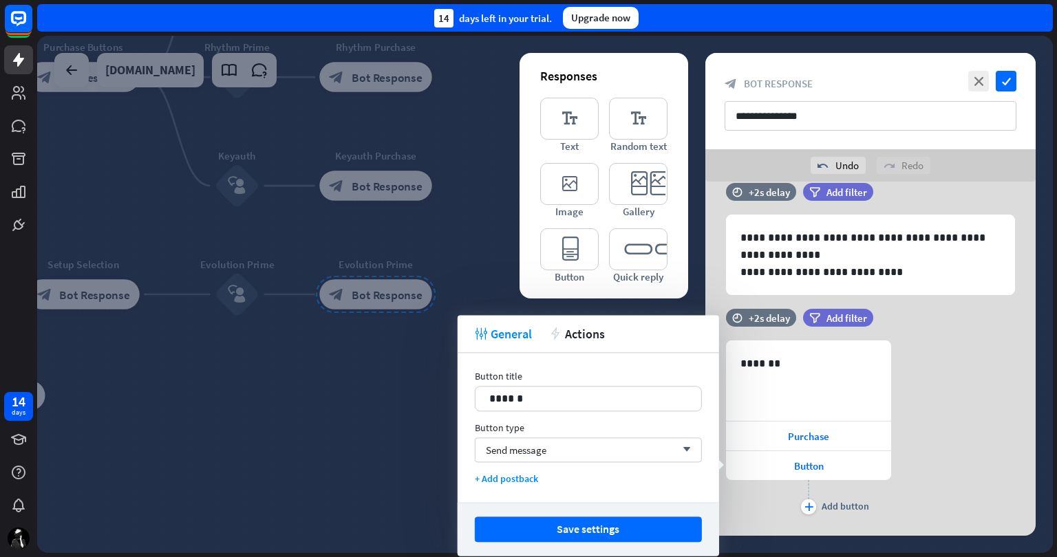
click at [581, 385] on div "Button title 14 ******" at bounding box center [588, 390] width 227 height 41
click at [584, 396] on p "******" at bounding box center [588, 398] width 198 height 17
click at [550, 446] on div "Send message arrow_down" at bounding box center [588, 450] width 227 height 25
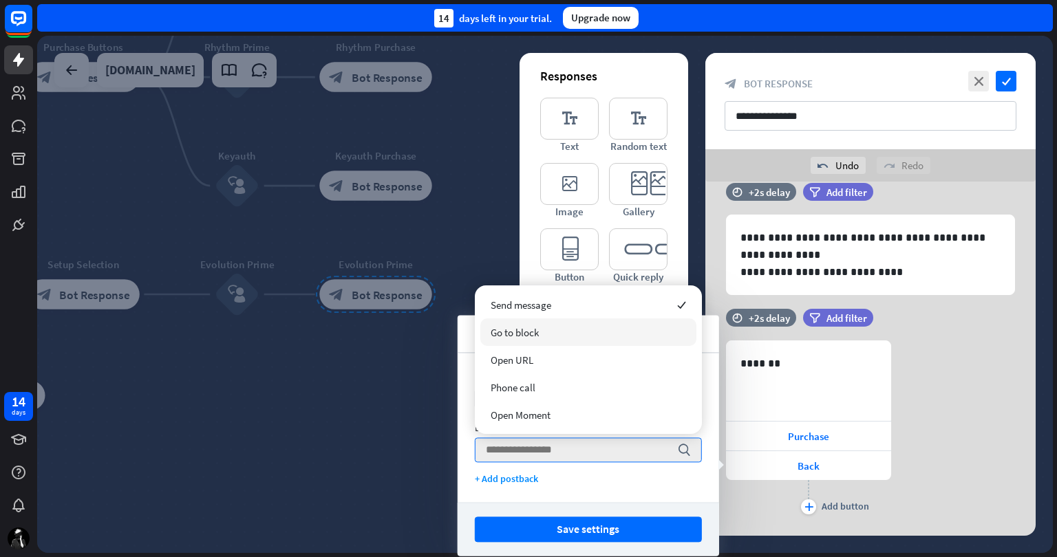
click at [575, 334] on div "Go to block" at bounding box center [588, 333] width 216 height 28
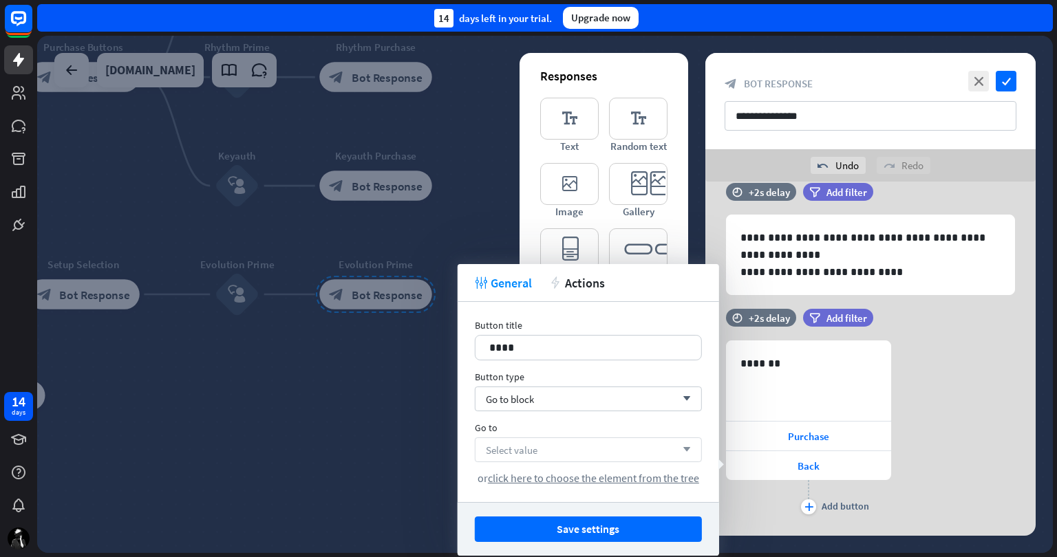
click at [551, 451] on div "Select value arrow_down" at bounding box center [588, 450] width 227 height 25
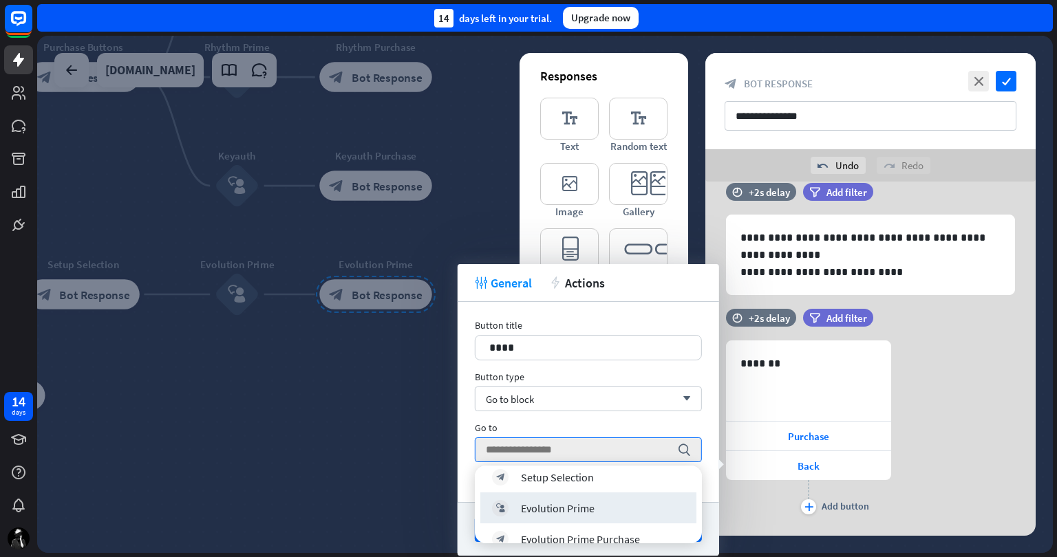
scroll to position [263, 0]
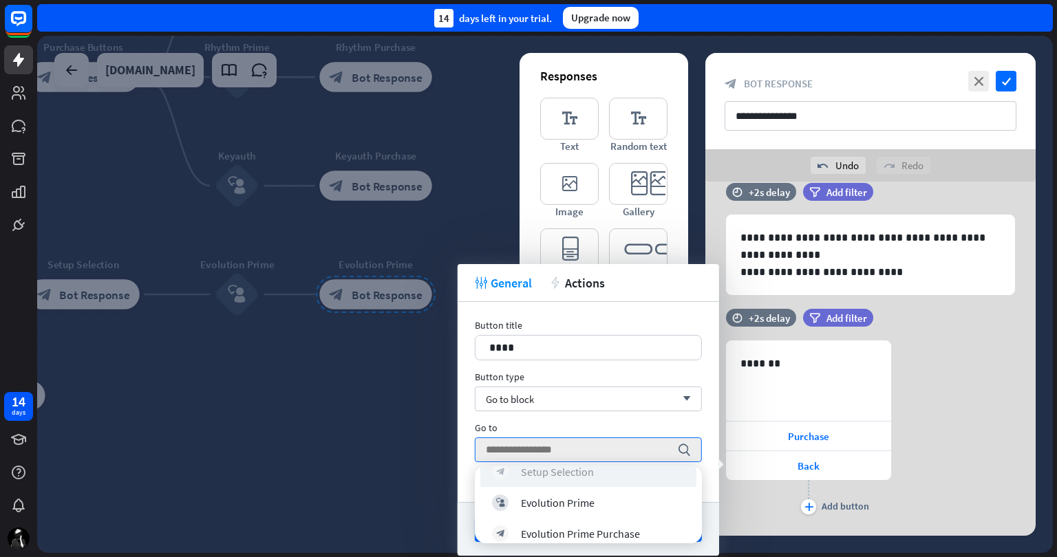
click at [594, 471] on div "block_bot_response Setup Selection" at bounding box center [588, 471] width 193 height 17
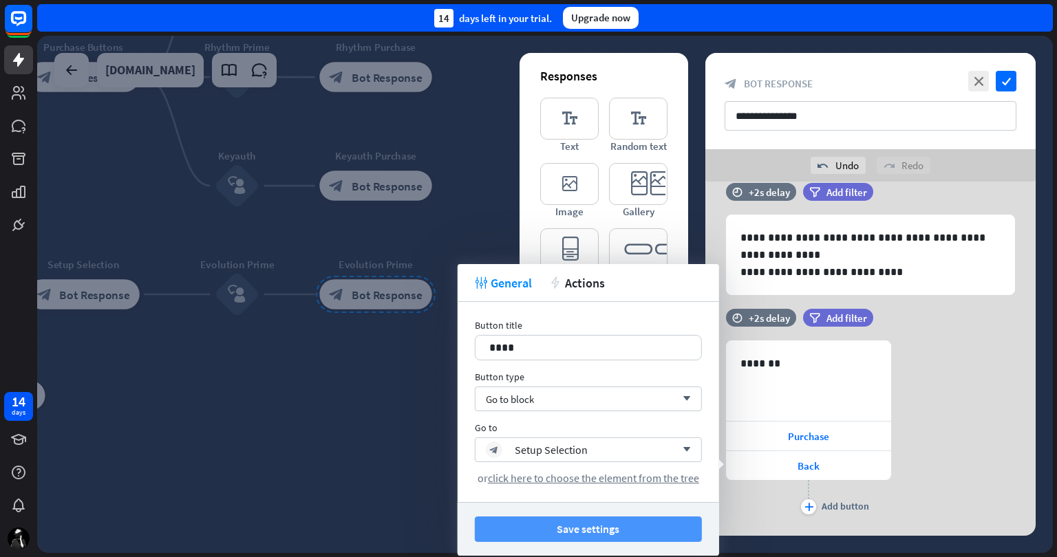
click at [573, 534] on button "Save settings" at bounding box center [588, 529] width 227 height 25
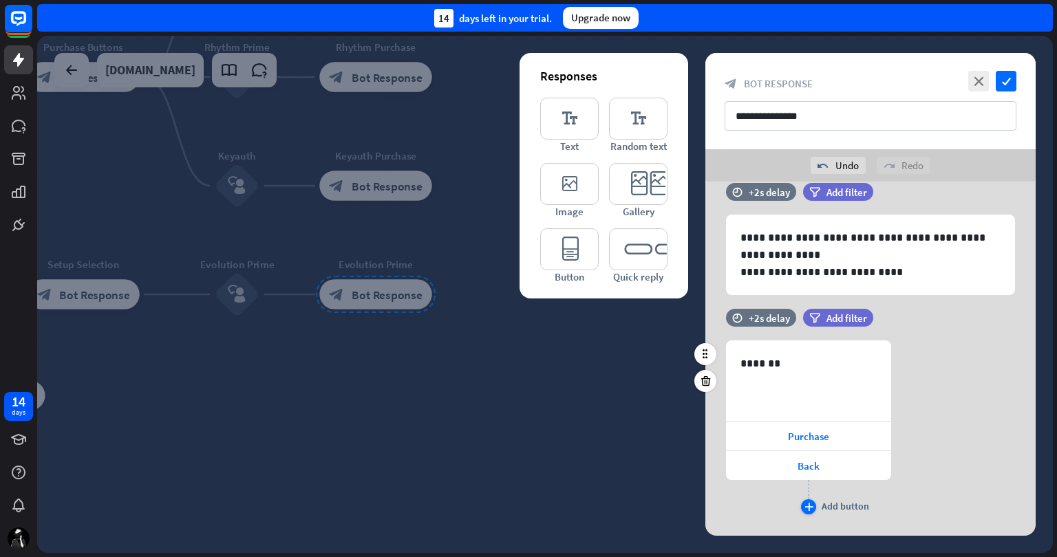
click at [809, 507] on icon "plus" at bounding box center [808, 507] width 9 height 8
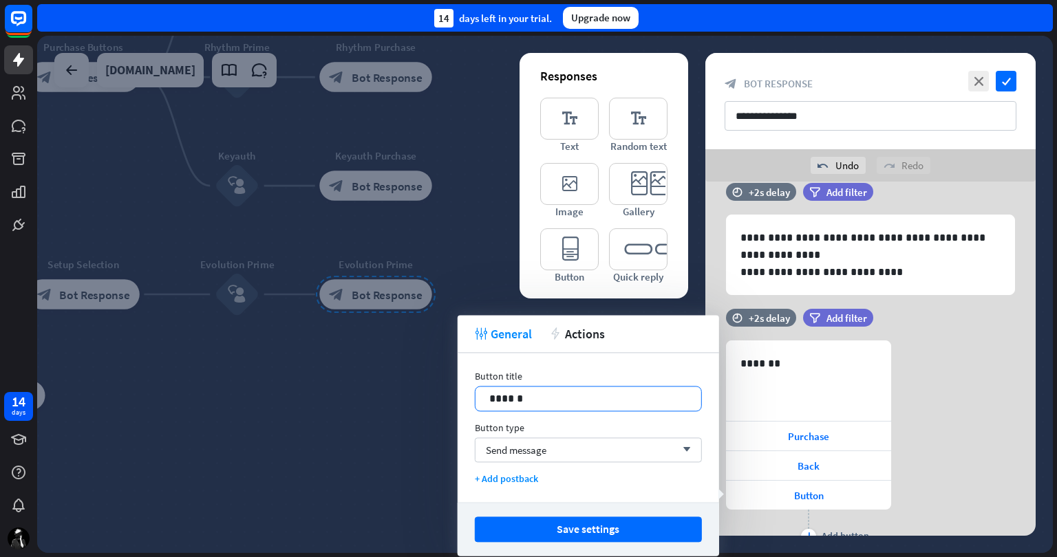
click at [553, 393] on p "******" at bounding box center [588, 398] width 198 height 17
click at [546, 445] on span "Send message" at bounding box center [516, 450] width 61 height 13
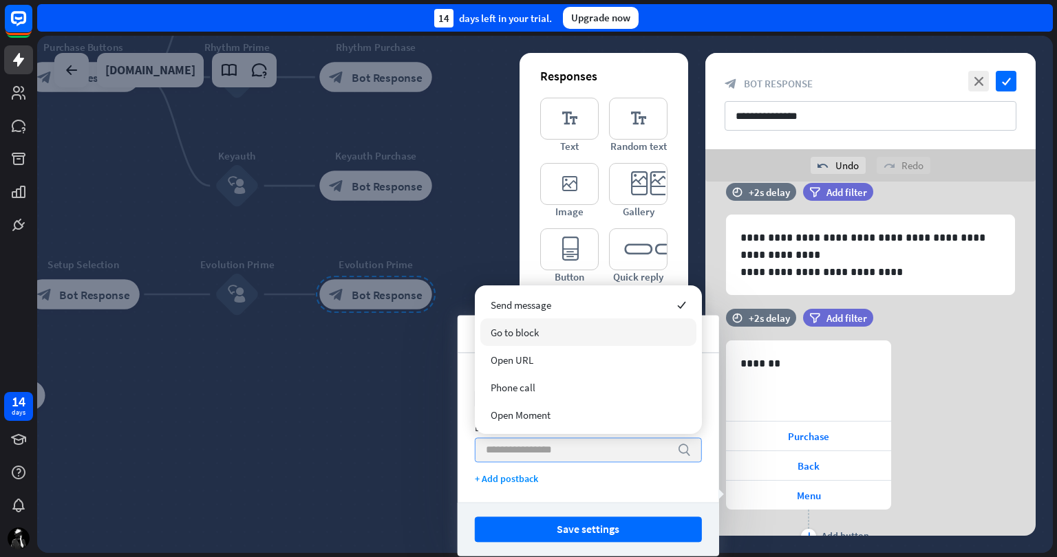
click at [583, 328] on div "Go to block" at bounding box center [588, 333] width 216 height 28
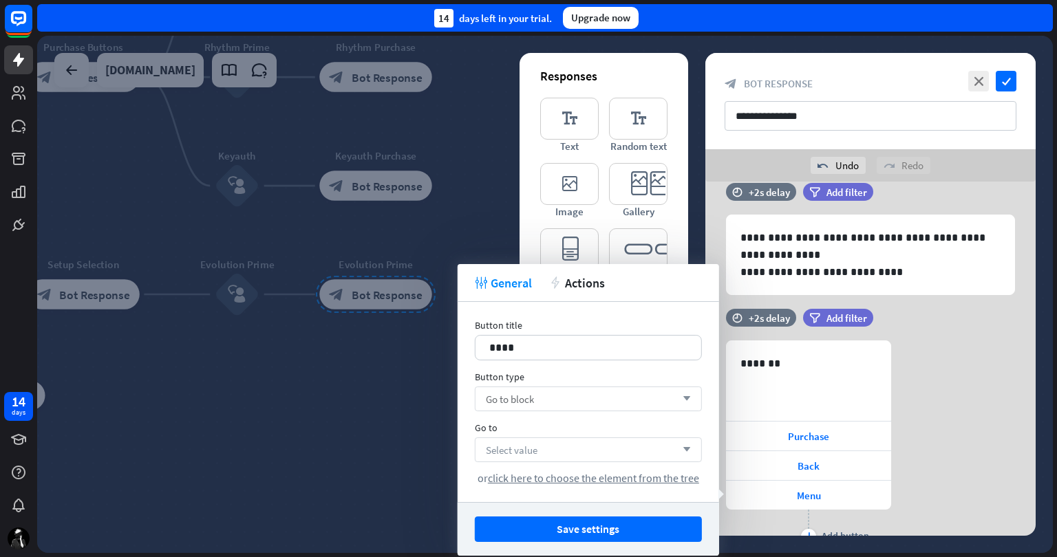
click at [553, 445] on div "Select value arrow_down" at bounding box center [588, 450] width 227 height 25
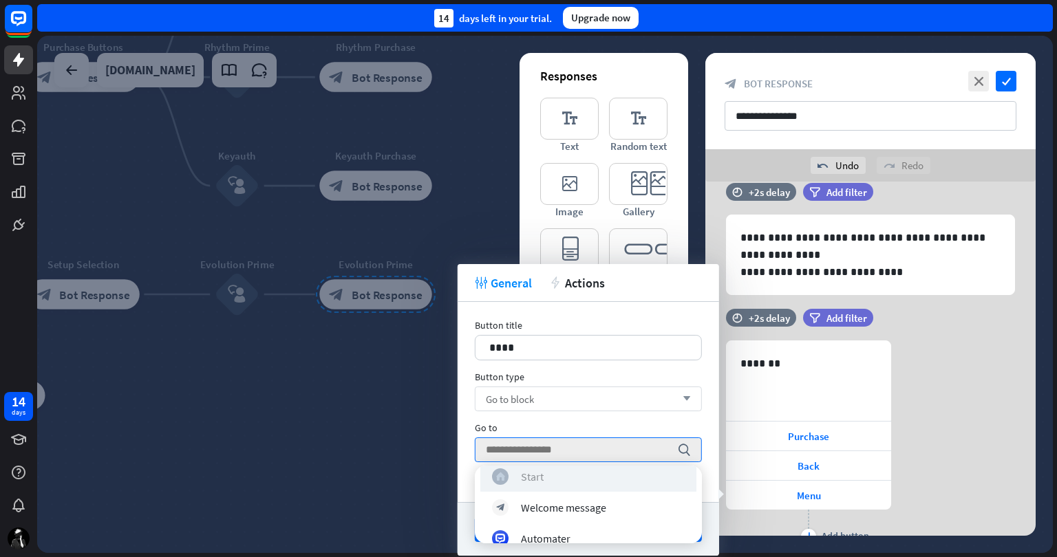
scroll to position [11, 0]
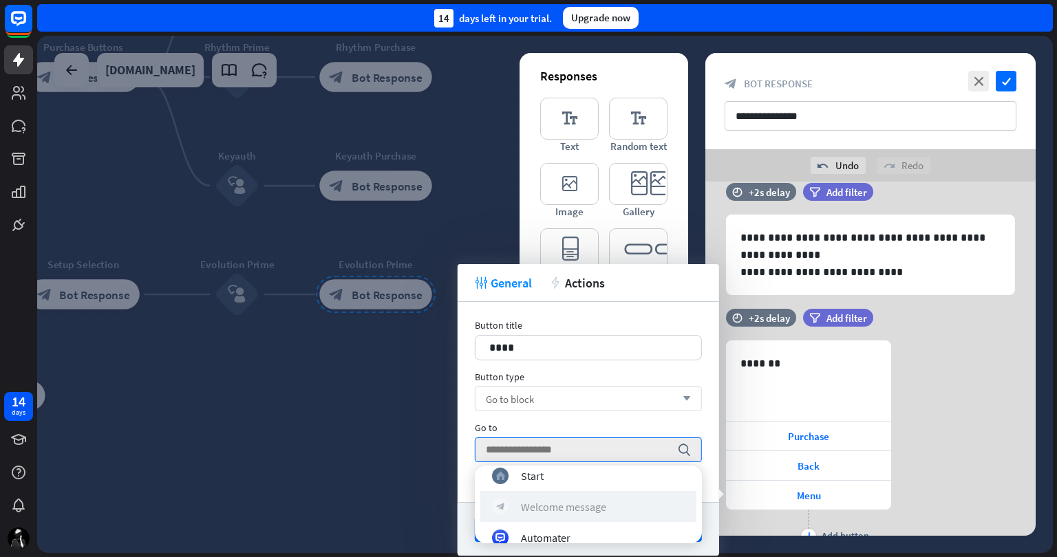
click at [590, 500] on div "Welcome message" at bounding box center [563, 507] width 85 height 14
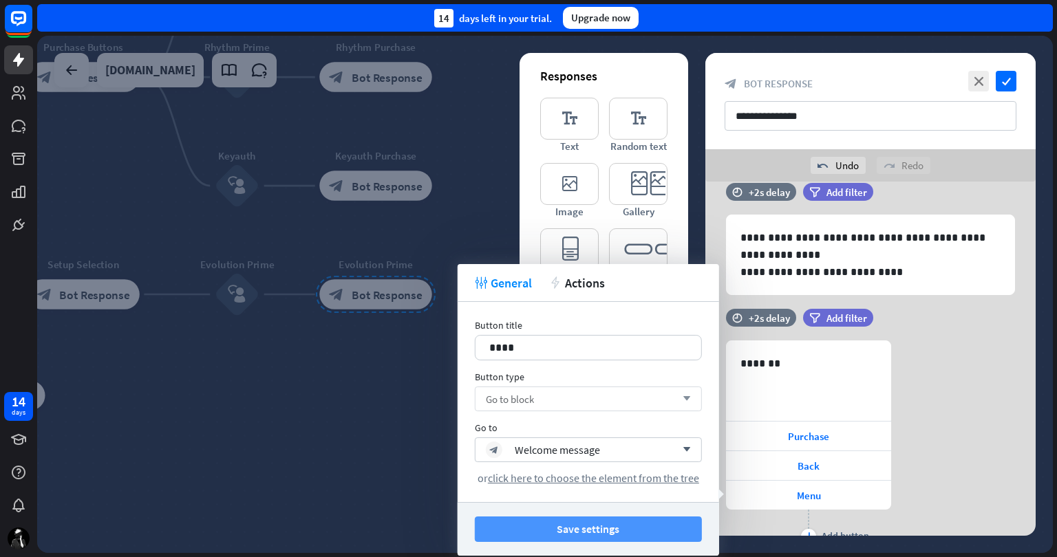
click at [573, 525] on button "Save settings" at bounding box center [588, 529] width 227 height 25
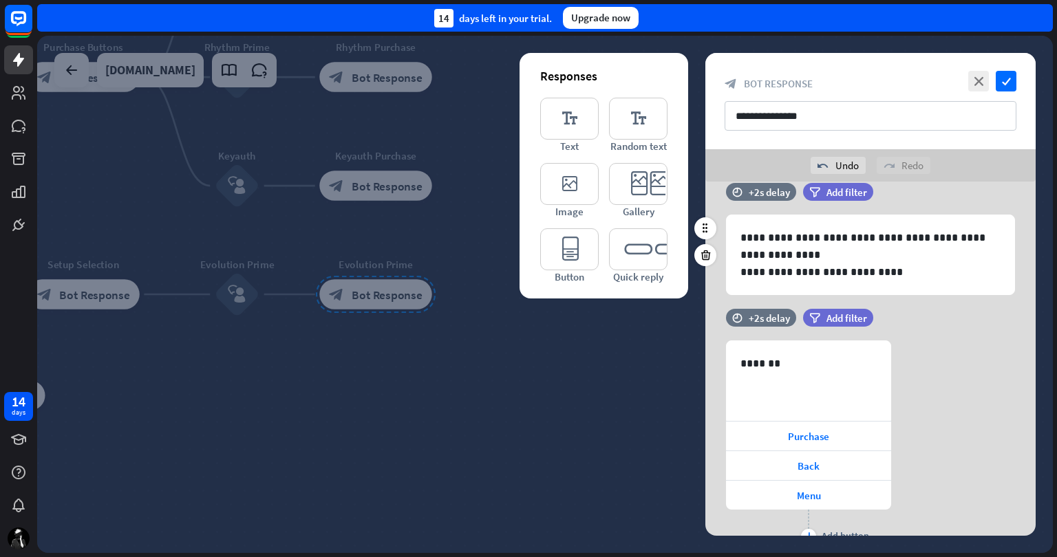
scroll to position [84, 0]
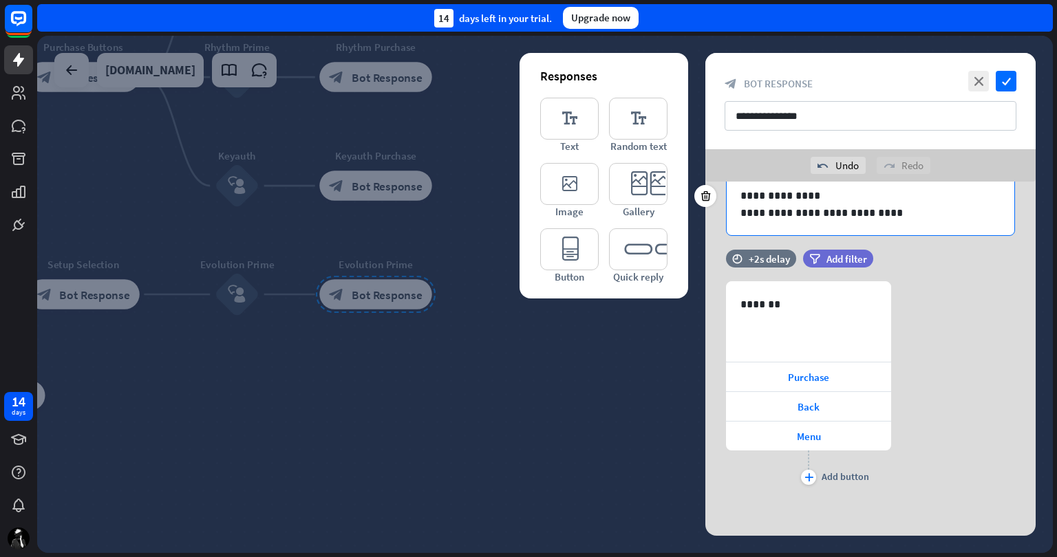
click at [947, 214] on p "**********" at bounding box center [870, 212] width 260 height 17
copy div "**********"
click at [1008, 76] on icon "check" at bounding box center [1006, 81] width 21 height 21
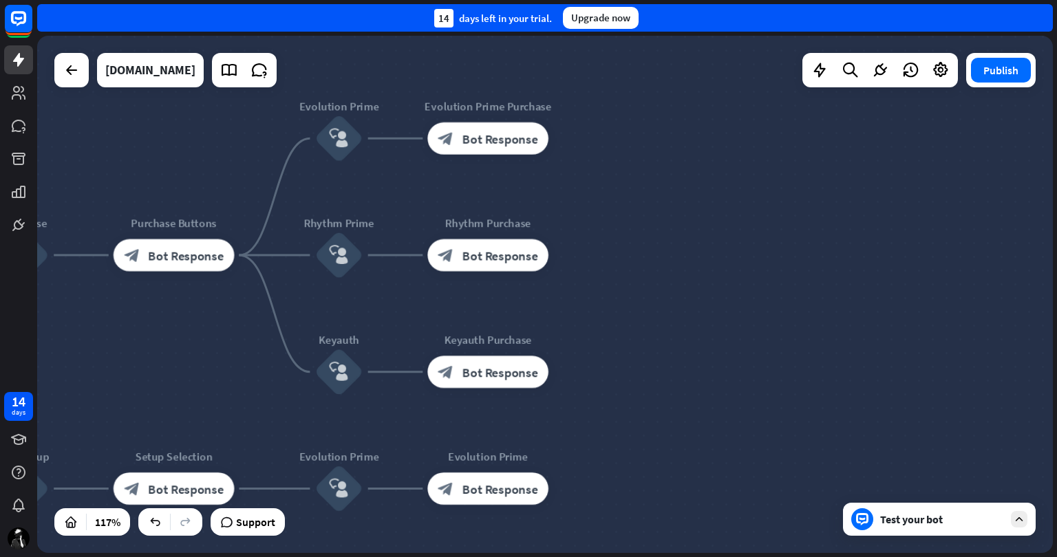
drag, startPoint x: 526, startPoint y: 215, endPoint x: 650, endPoint y: 414, distance: 233.3
click at [650, 414] on div "Start home_2 Start point Welcome message block_bot_response Bot Response Purcha…" at bounding box center [545, 294] width 1016 height 517
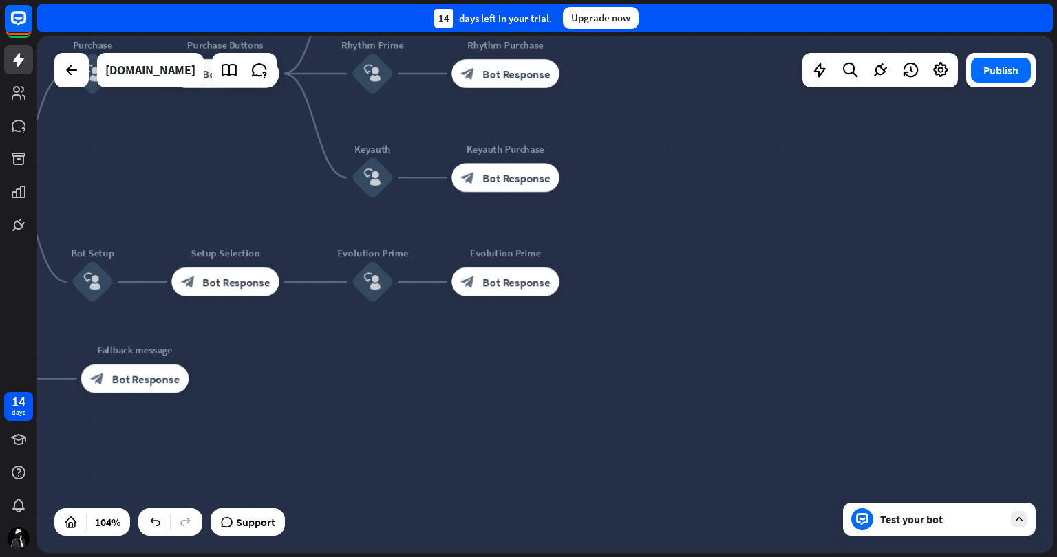
drag, startPoint x: 617, startPoint y: 501, endPoint x: 617, endPoint y: 302, distance: 198.9
click at [617, 302] on div "Start home_2 Start point Welcome message block_bot_response Bot Response Purcha…" at bounding box center [242, 548] width 1060 height 540
click at [299, 283] on icon "plus" at bounding box center [297, 282] width 11 height 10
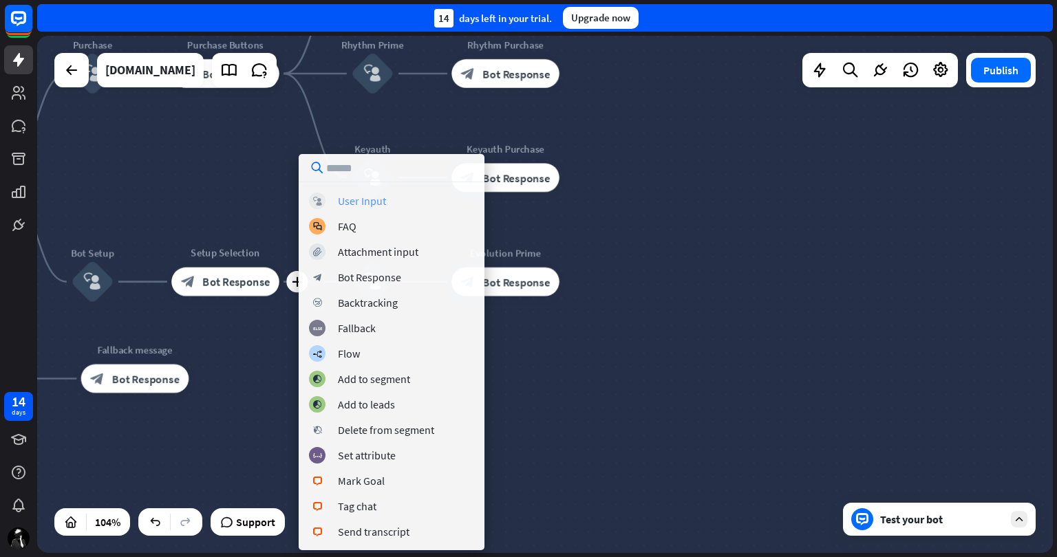
click at [382, 198] on div "User Input" at bounding box center [362, 201] width 48 height 14
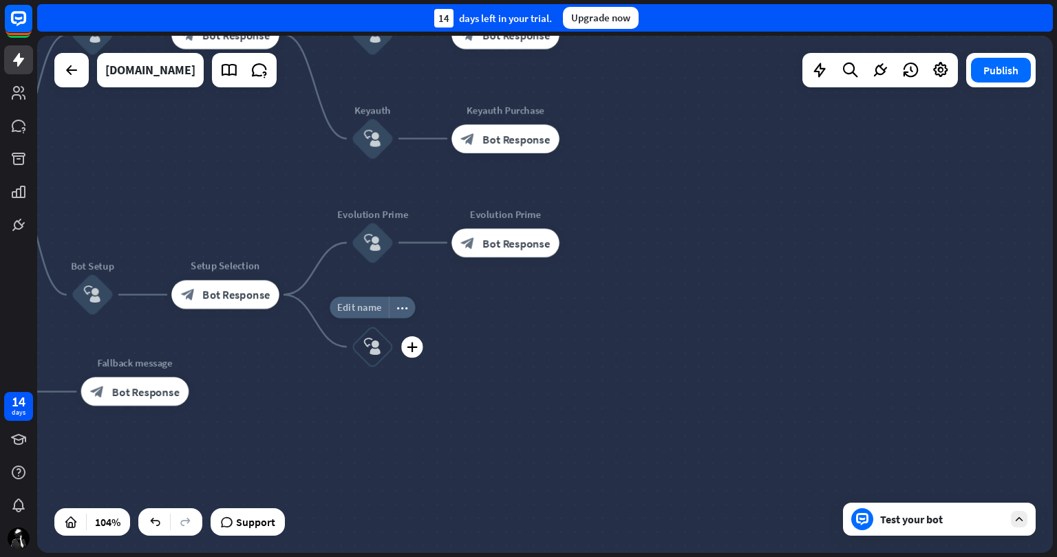
click at [371, 308] on span "Edit name" at bounding box center [359, 307] width 45 height 13
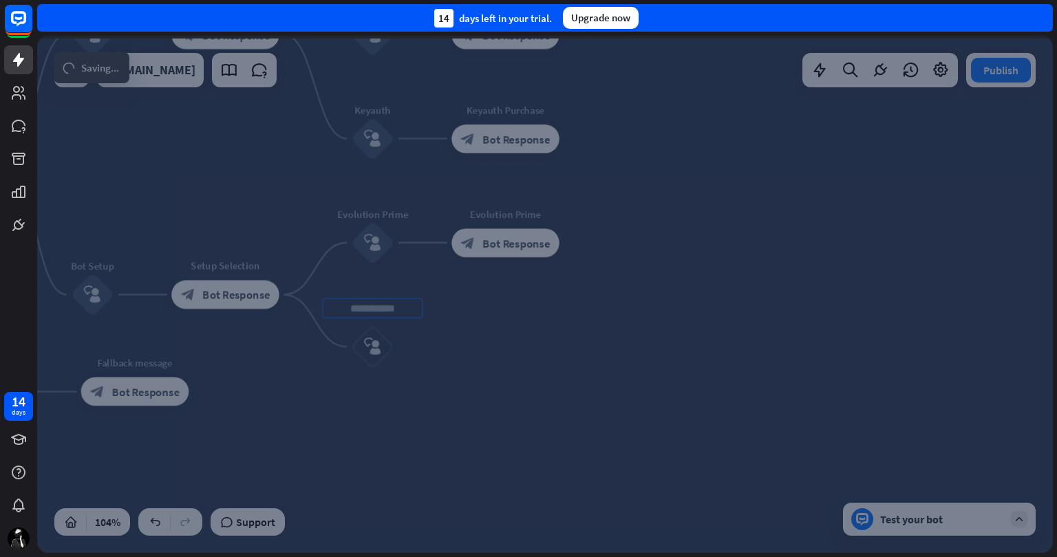
click at [504, 334] on div "**********" at bounding box center [545, 294] width 1016 height 517
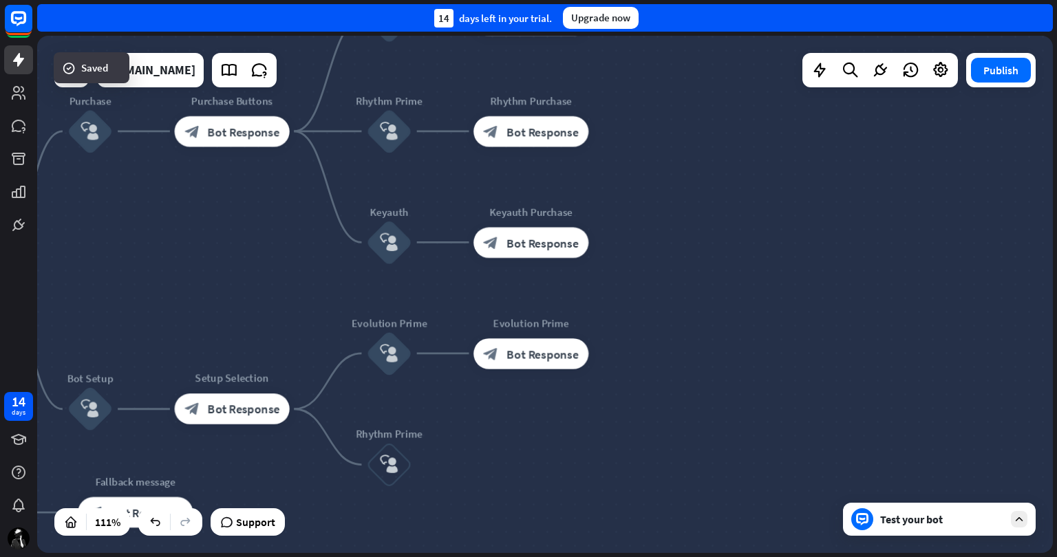
drag, startPoint x: 504, startPoint y: 334, endPoint x: 509, endPoint y: 425, distance: 91.0
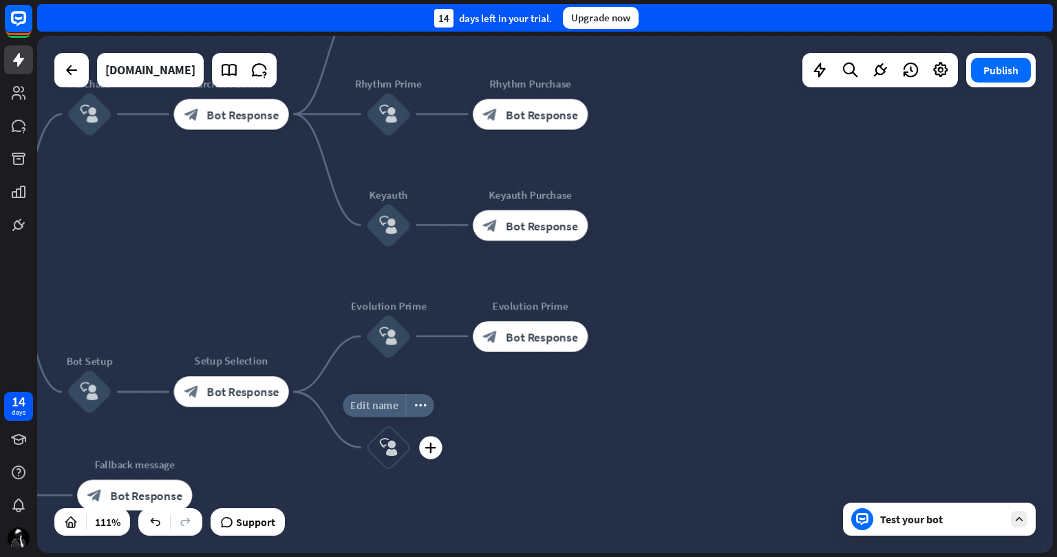
click at [381, 409] on span "Edit name" at bounding box center [373, 405] width 47 height 14
click at [390, 302] on div "**********" at bounding box center [545, 294] width 1016 height 517
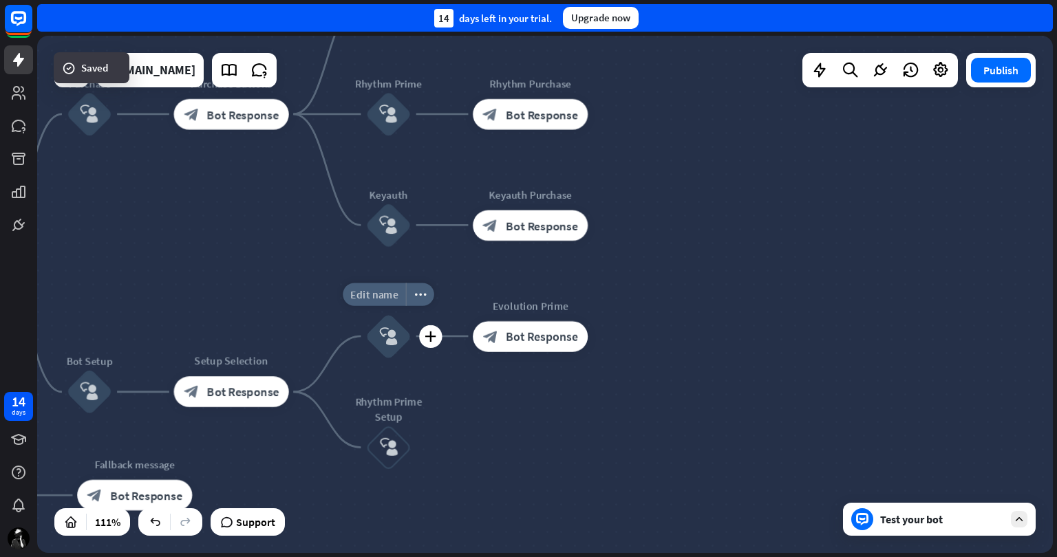
click at [388, 290] on span "Edit name" at bounding box center [373, 295] width 47 height 14
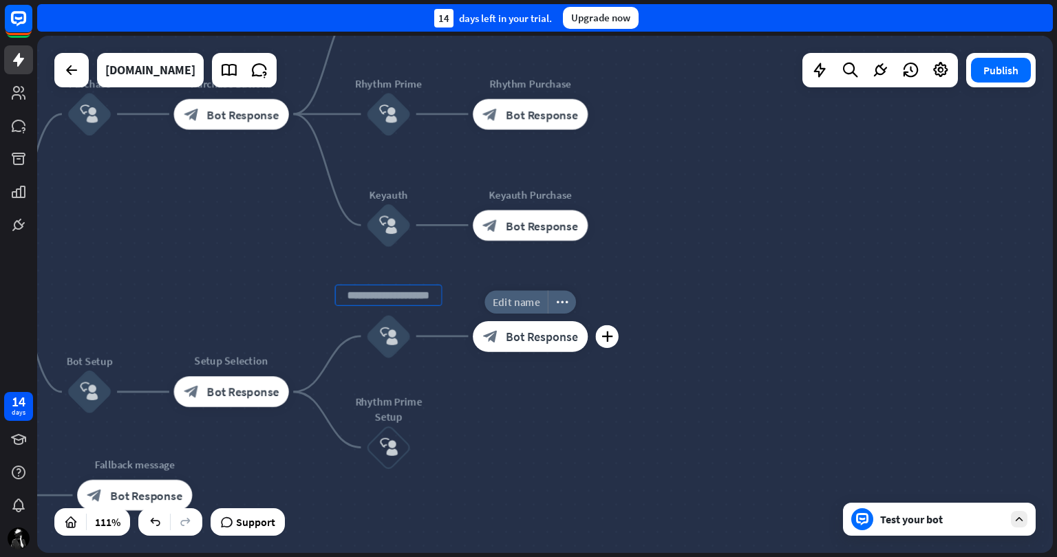
click at [529, 302] on div "**********" at bounding box center [545, 294] width 1016 height 517
click at [526, 297] on span "Edit name" at bounding box center [516, 302] width 47 height 14
click at [548, 438] on div "**********" at bounding box center [545, 294] width 1016 height 517
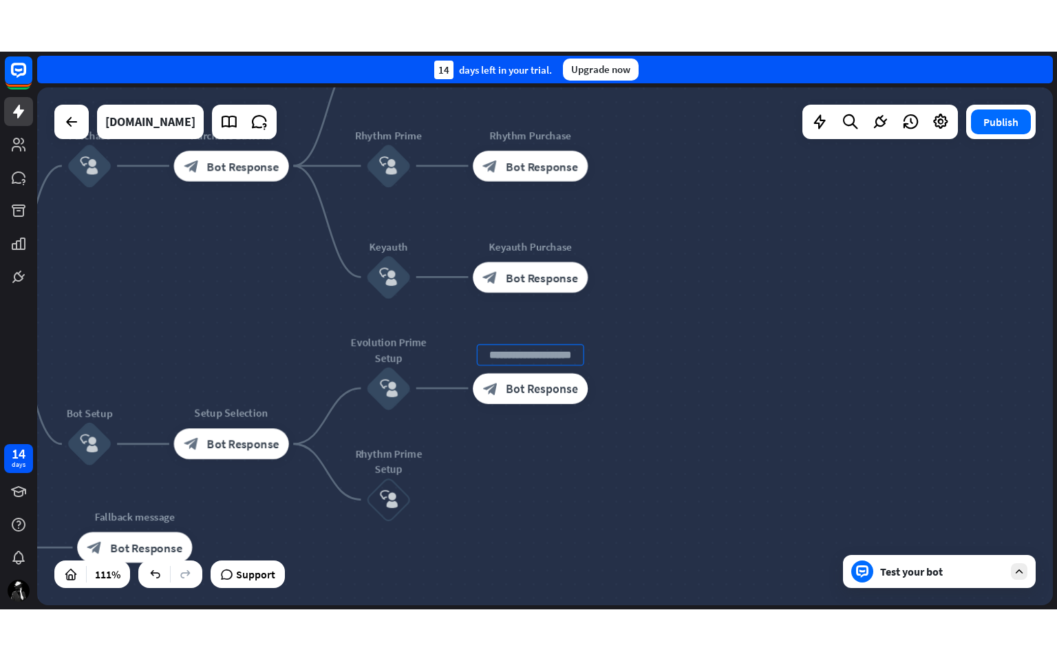
scroll to position [0, 0]
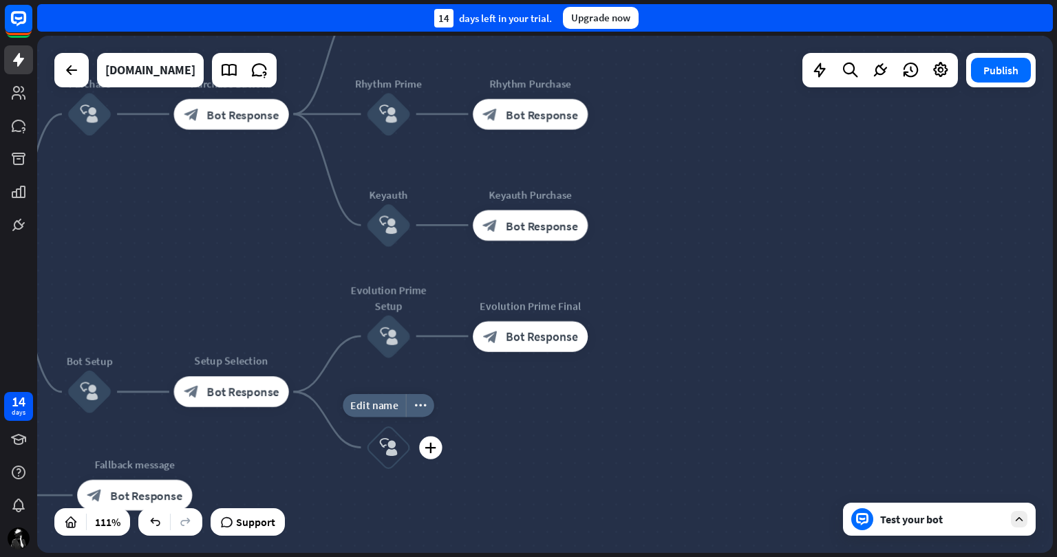
click at [386, 442] on icon "block_user_input" at bounding box center [388, 447] width 19 height 19
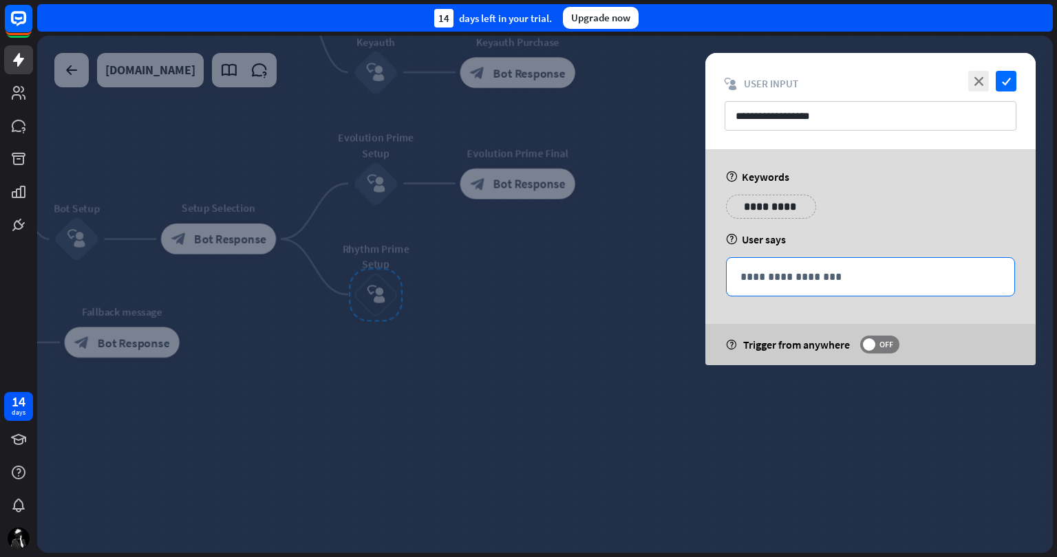
click at [842, 264] on div "**********" at bounding box center [871, 277] width 288 height 38
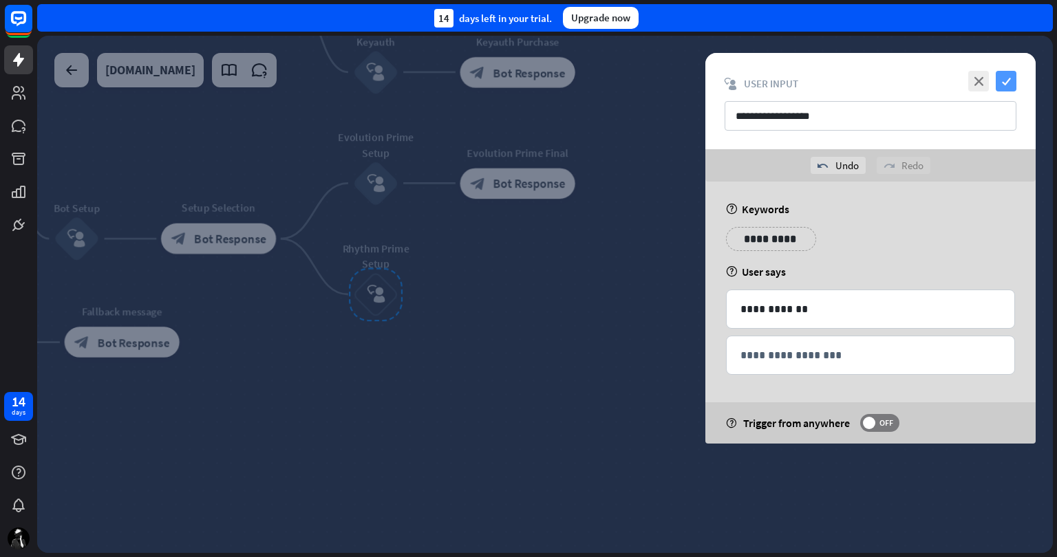
click at [1006, 81] on icon "check" at bounding box center [1006, 81] width 21 height 21
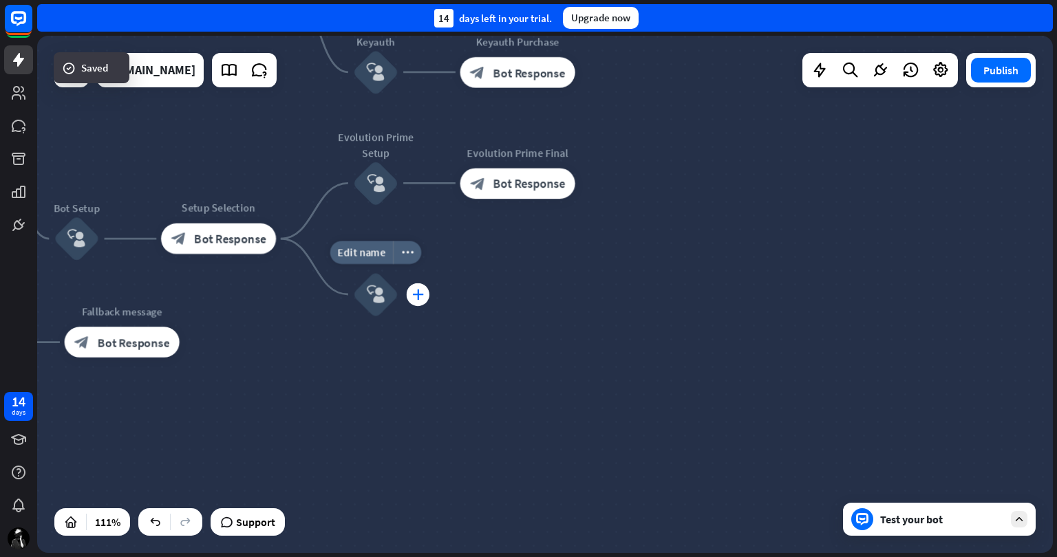
click at [416, 292] on icon "plus" at bounding box center [418, 294] width 12 height 11
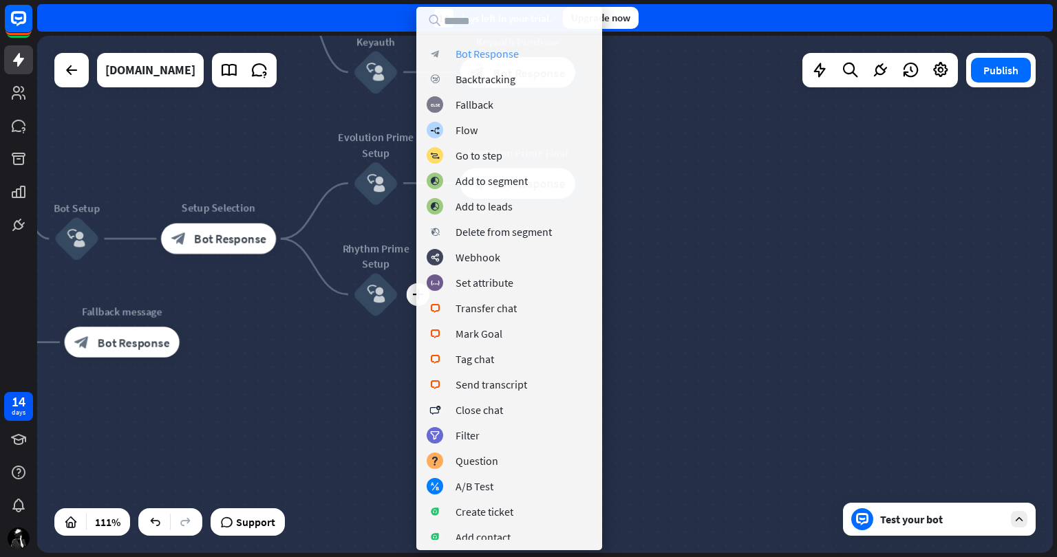
click at [485, 56] on div "Bot Response" at bounding box center [487, 54] width 63 height 14
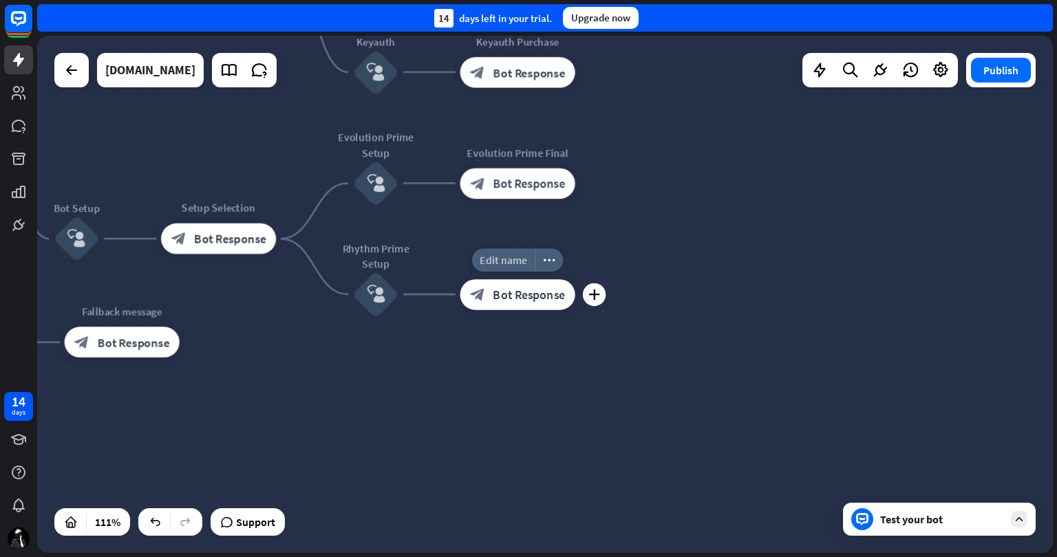
click at [513, 261] on span "Edit name" at bounding box center [503, 260] width 47 height 14
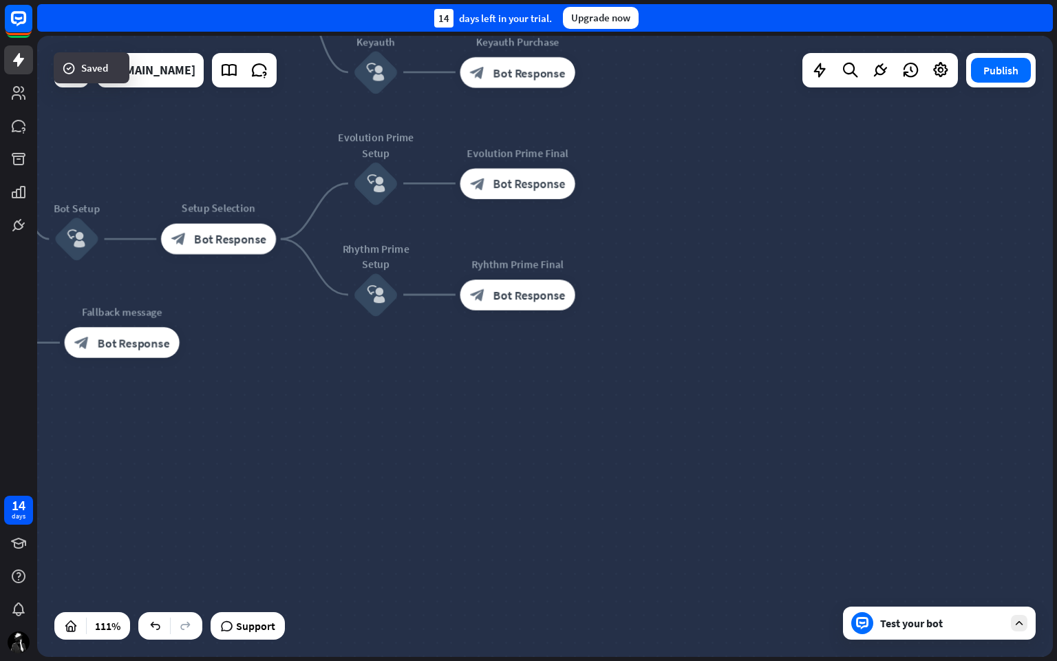
click at [691, 372] on div "Start home_2 Start point Welcome message block_bot_response Bot Response Purcha…" at bounding box center [236, 567] width 1132 height 692
click at [510, 291] on span "Bot Response" at bounding box center [529, 294] width 72 height 15
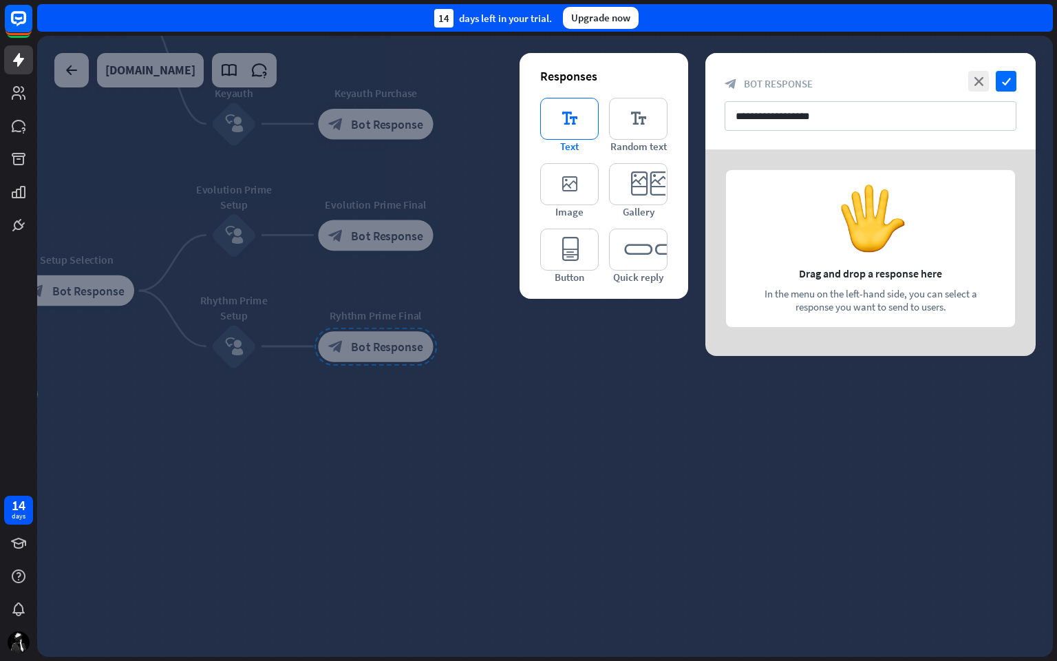
click at [562, 124] on icon "editor_text" at bounding box center [569, 119] width 58 height 42
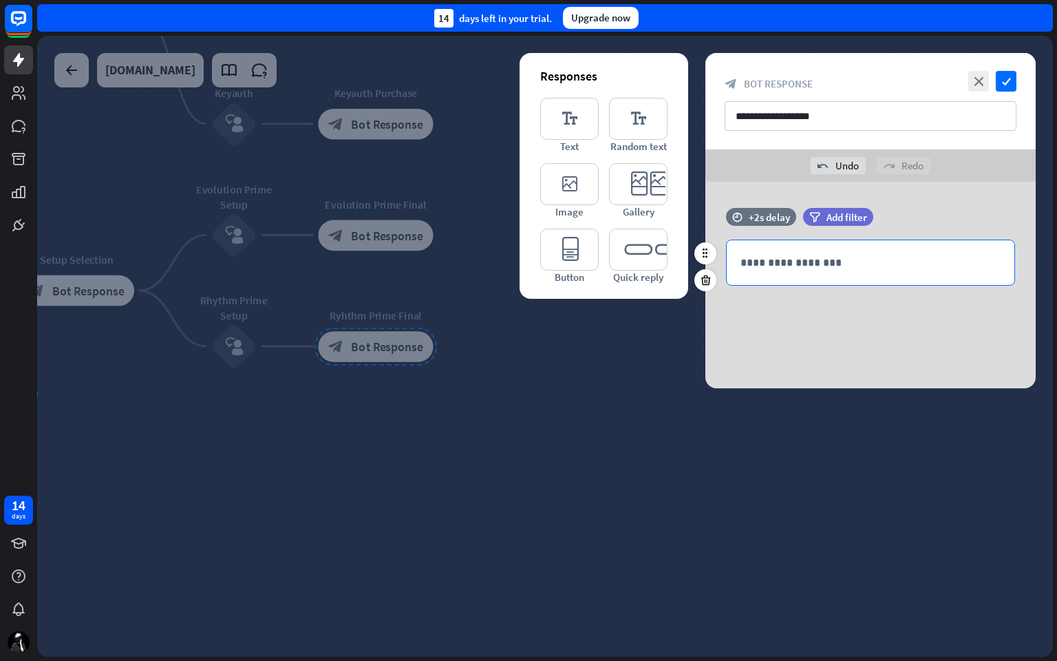
click at [794, 257] on p "**********" at bounding box center [870, 262] width 260 height 17
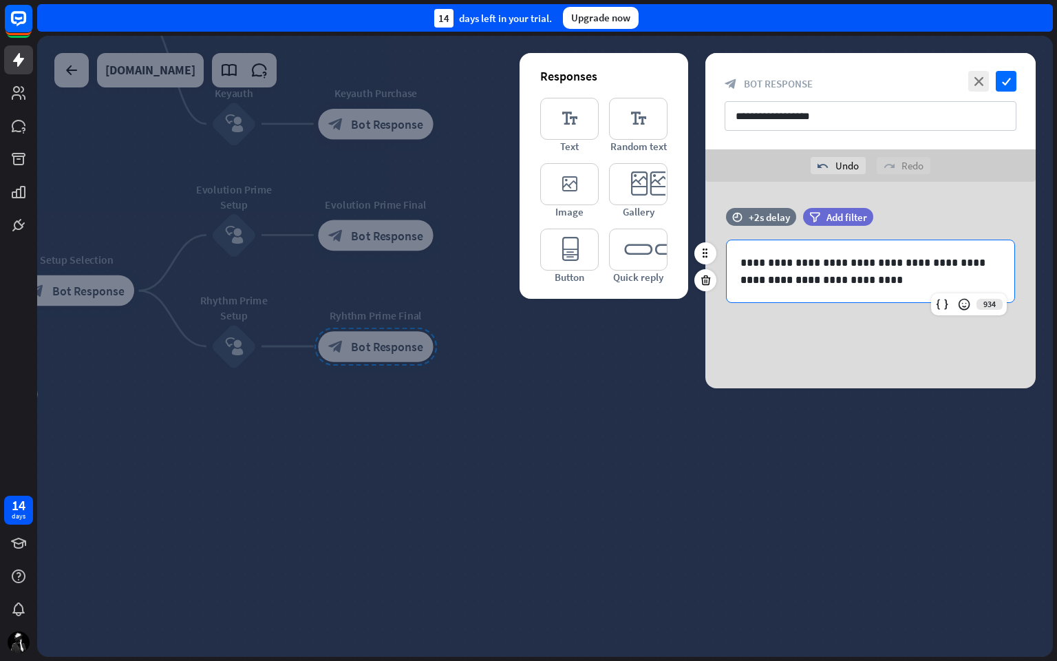
click at [937, 261] on p "**********" at bounding box center [870, 262] width 260 height 17
click at [970, 258] on p "**********" at bounding box center [870, 262] width 260 height 17
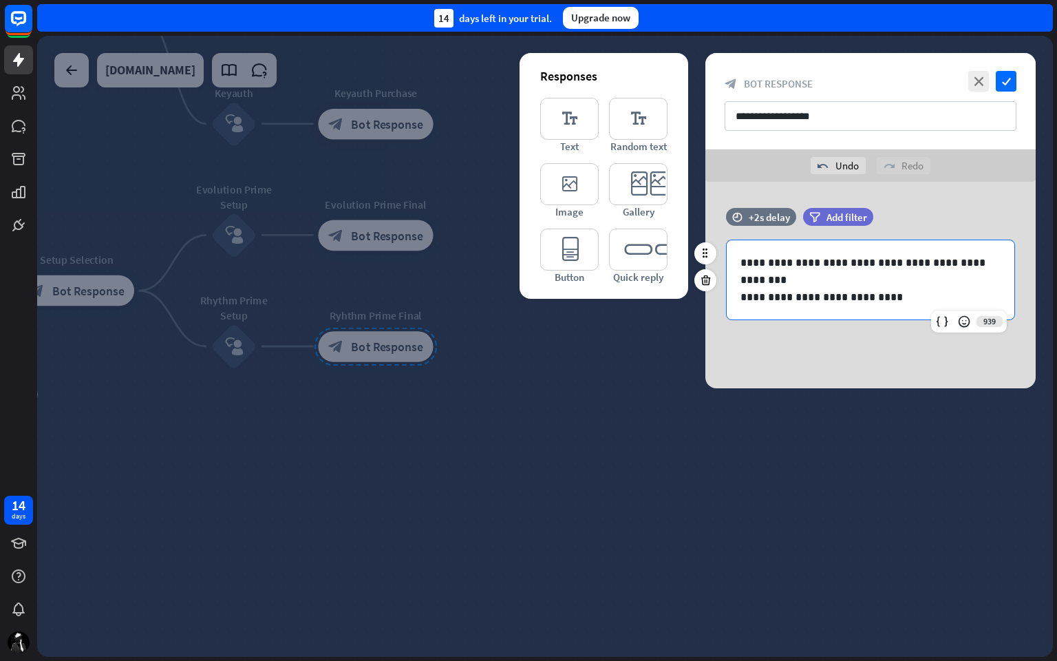
click at [844, 297] on p "**********" at bounding box center [870, 296] width 260 height 17
click at [568, 245] on icon "editor_button" at bounding box center [569, 249] width 58 height 42
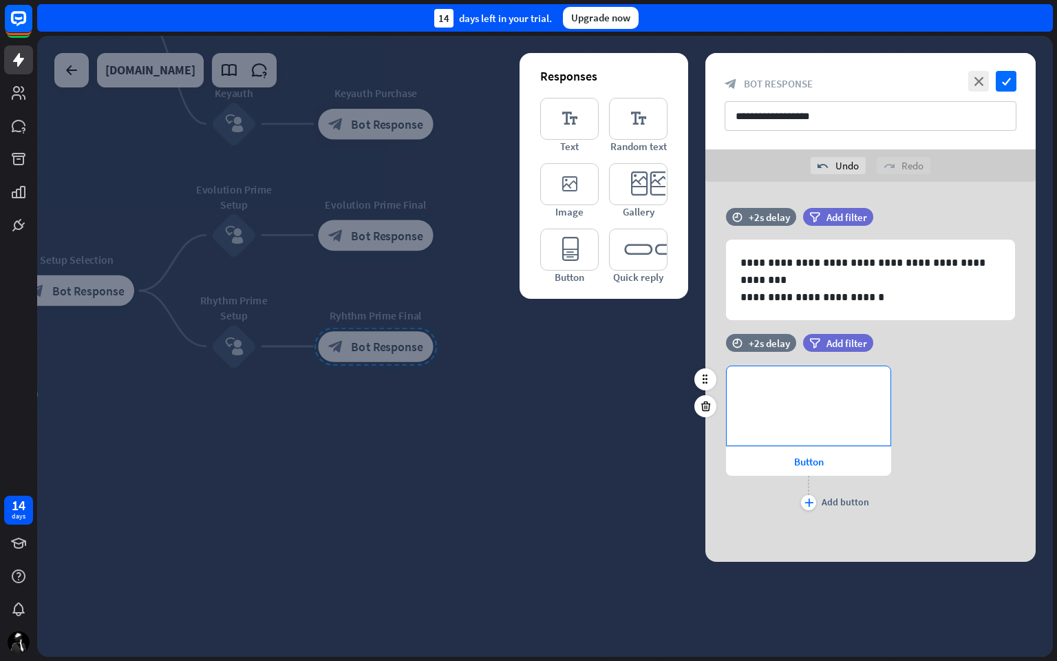
click at [757, 406] on div "**********" at bounding box center [809, 405] width 164 height 79
click at [798, 458] on span "Button" at bounding box center [809, 461] width 30 height 13
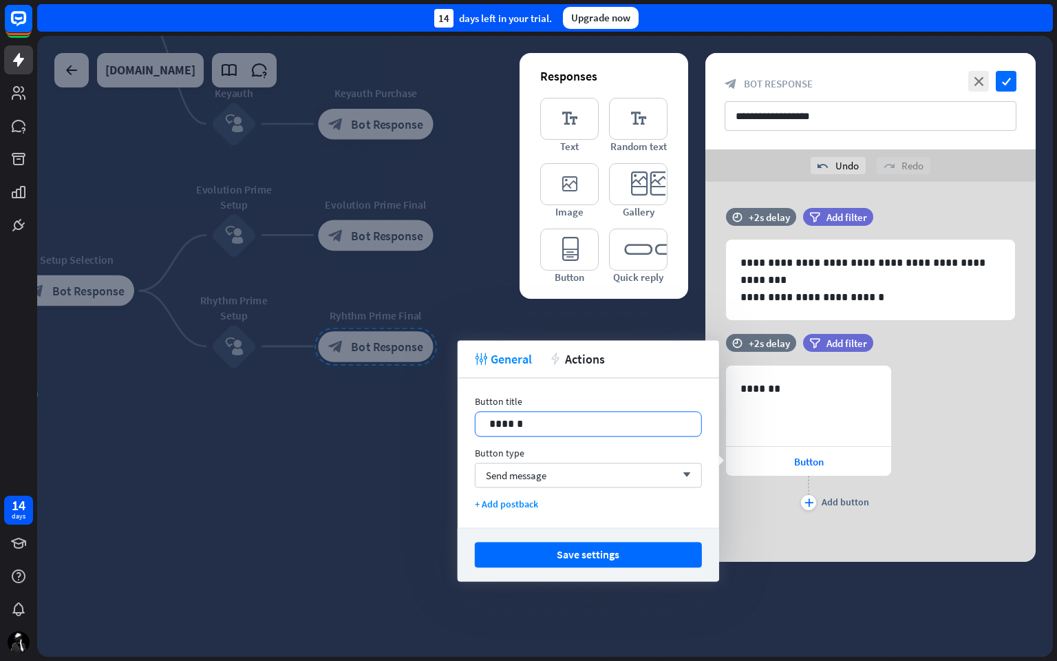
click at [586, 417] on p "******" at bounding box center [588, 423] width 198 height 17
click at [566, 492] on div "Button title 12 ******** Button type Send message arrow_down + Add postback" at bounding box center [588, 452] width 261 height 149
click at [570, 473] on div "Send message arrow_down" at bounding box center [588, 474] width 227 height 25
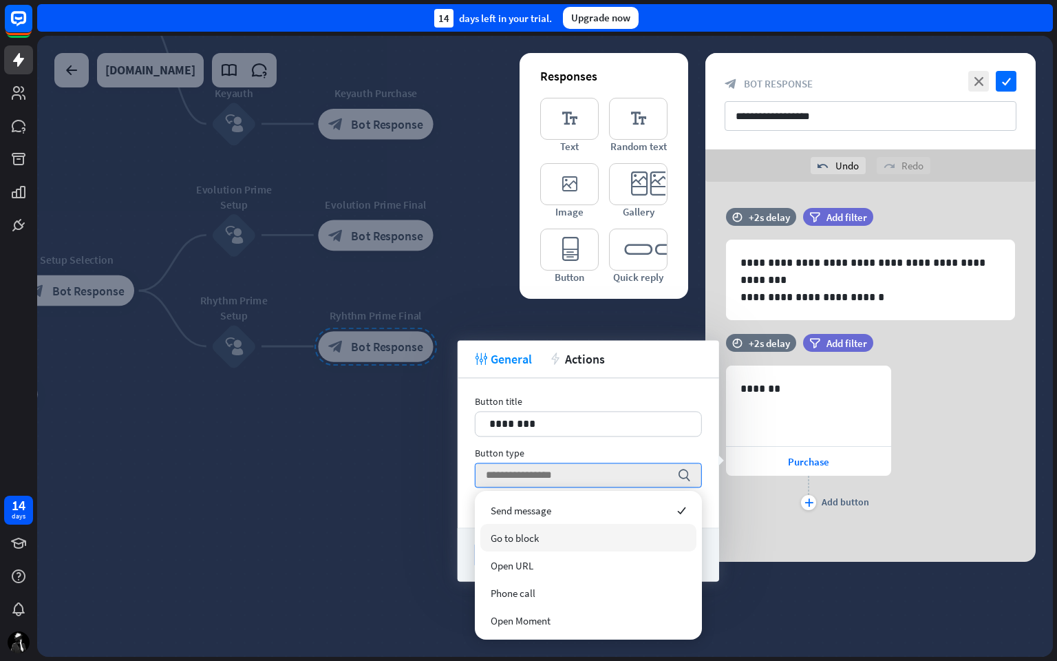
click at [570, 530] on div "Go to block" at bounding box center [588, 538] width 216 height 28
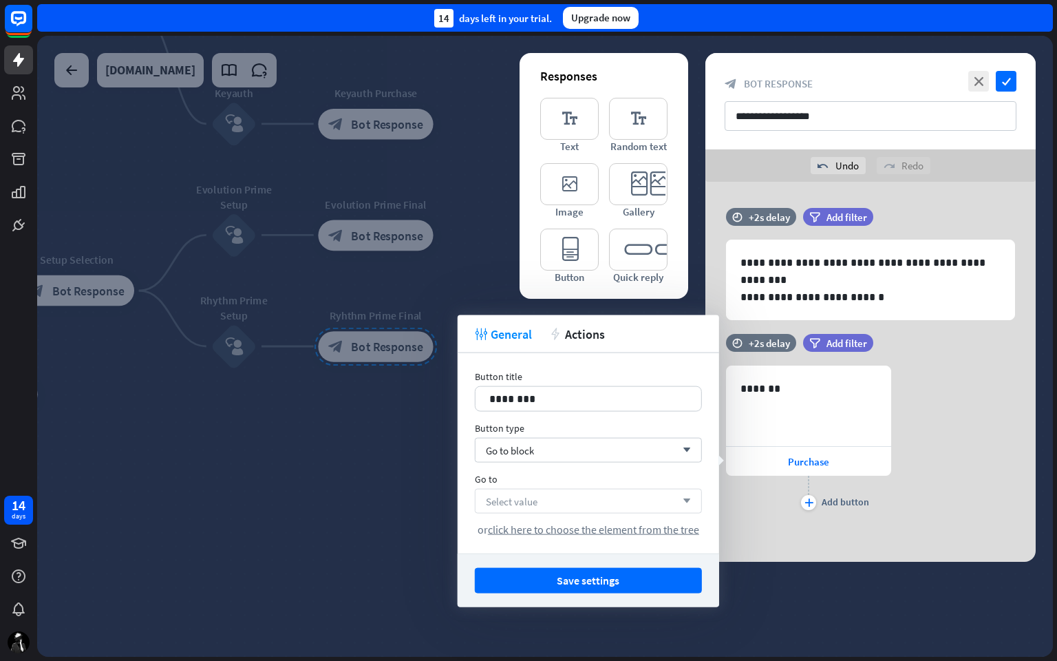
click at [591, 499] on div "Select value arrow_down" at bounding box center [588, 501] width 227 height 25
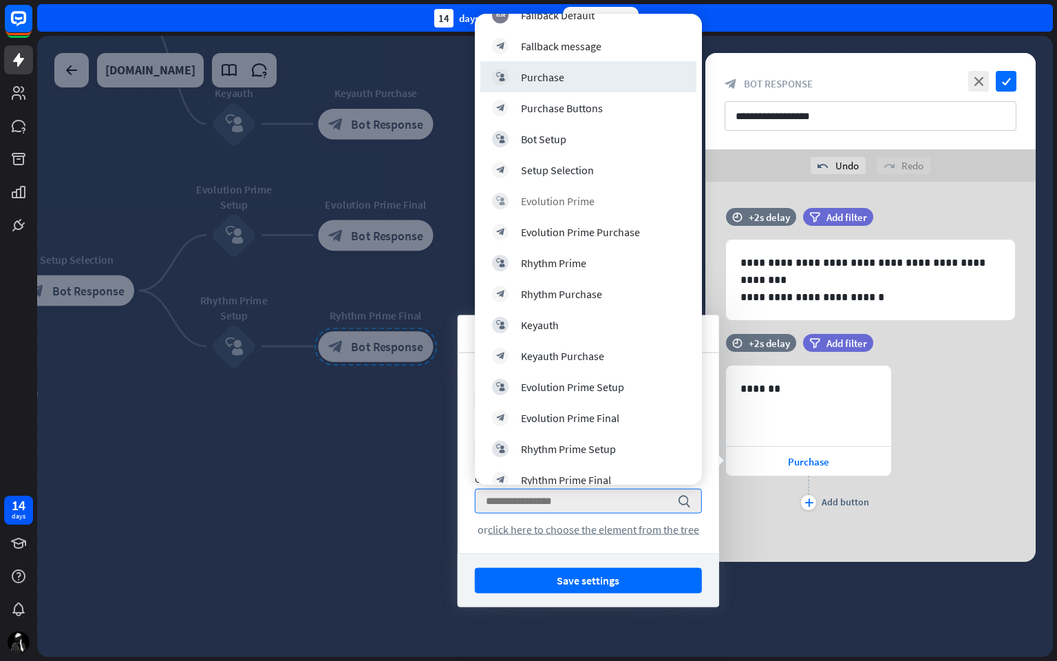
scroll to position [114, 0]
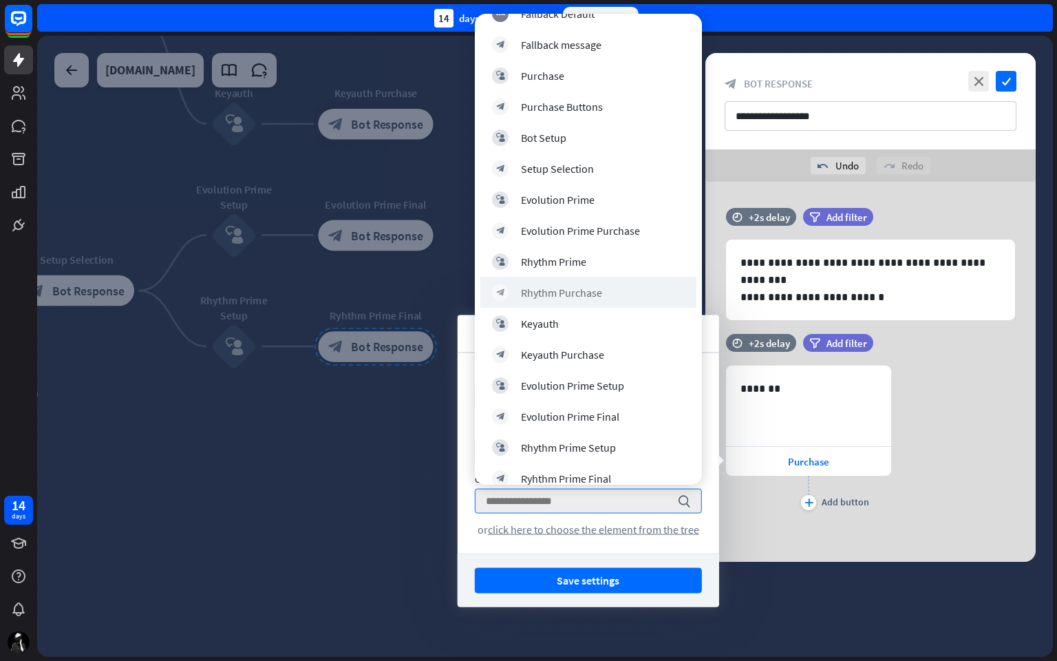
click at [590, 282] on div "block_bot_response Rhythm Purchase" at bounding box center [588, 292] width 216 height 31
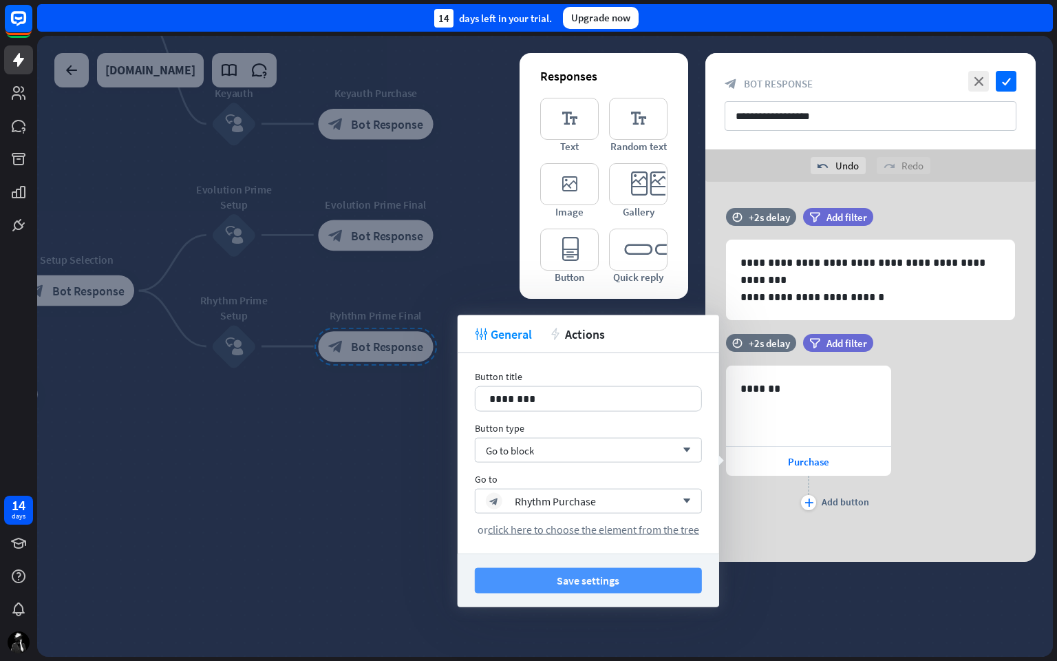
click at [584, 557] on button "Save settings" at bounding box center [588, 580] width 227 height 25
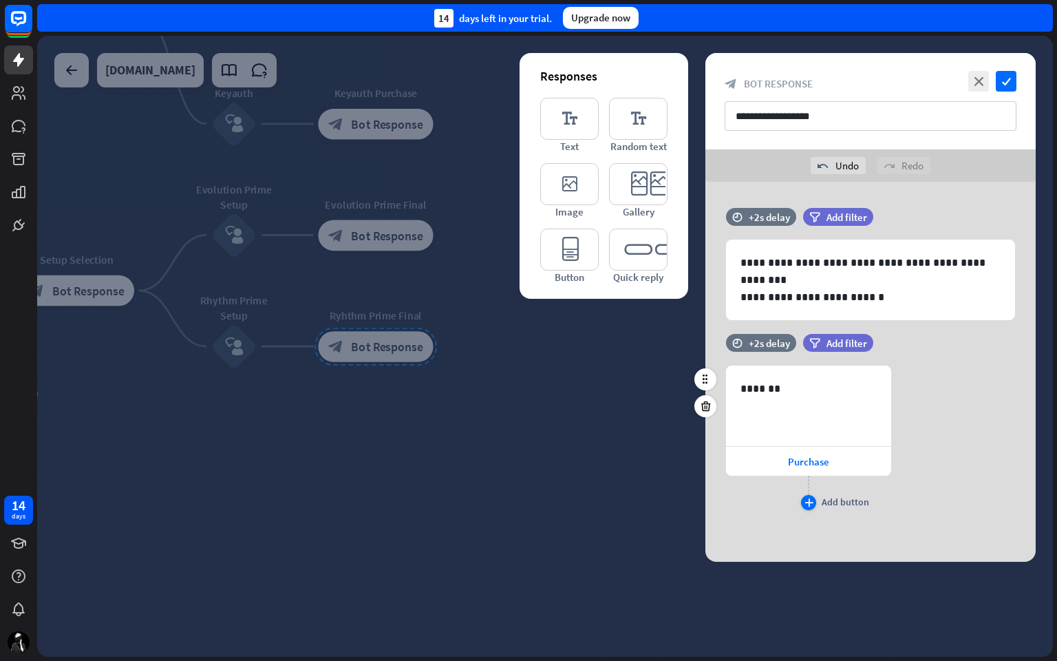
click at [815, 502] on div "plus" at bounding box center [808, 502] width 15 height 15
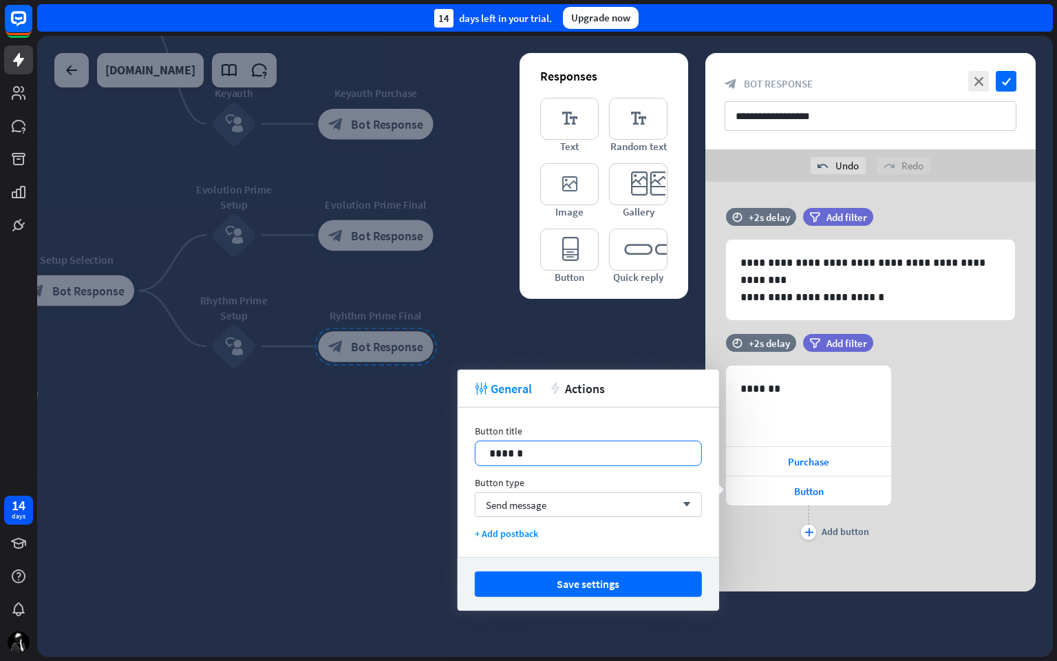
click at [566, 449] on p "******" at bounding box center [588, 453] width 198 height 17
click at [544, 499] on span "Send message" at bounding box center [516, 504] width 61 height 13
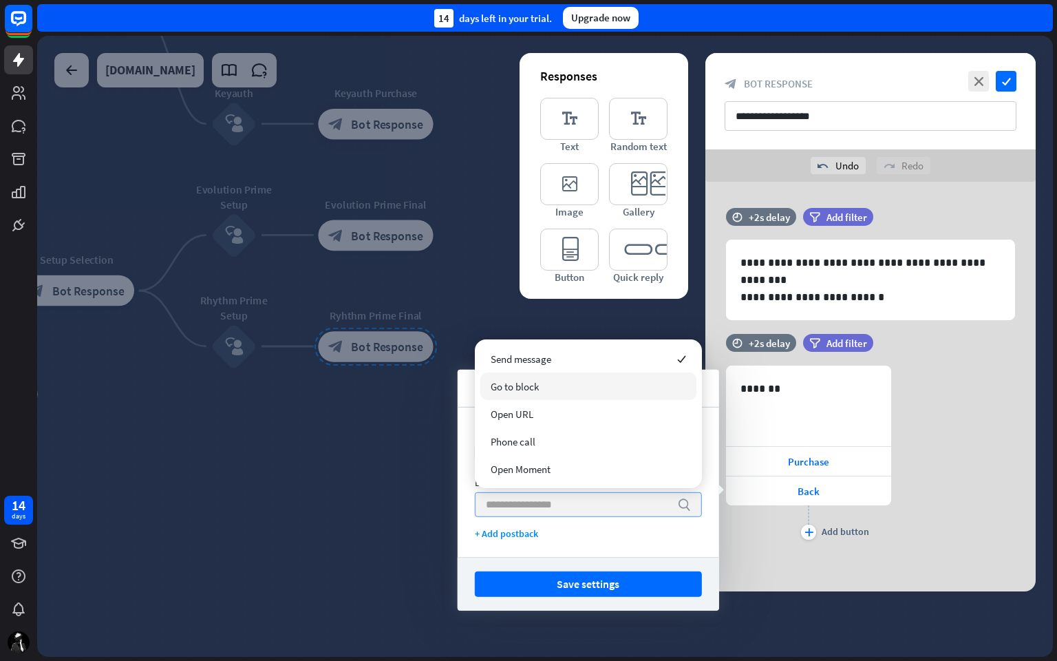
click at [589, 390] on div "Go to block" at bounding box center [588, 386] width 216 height 28
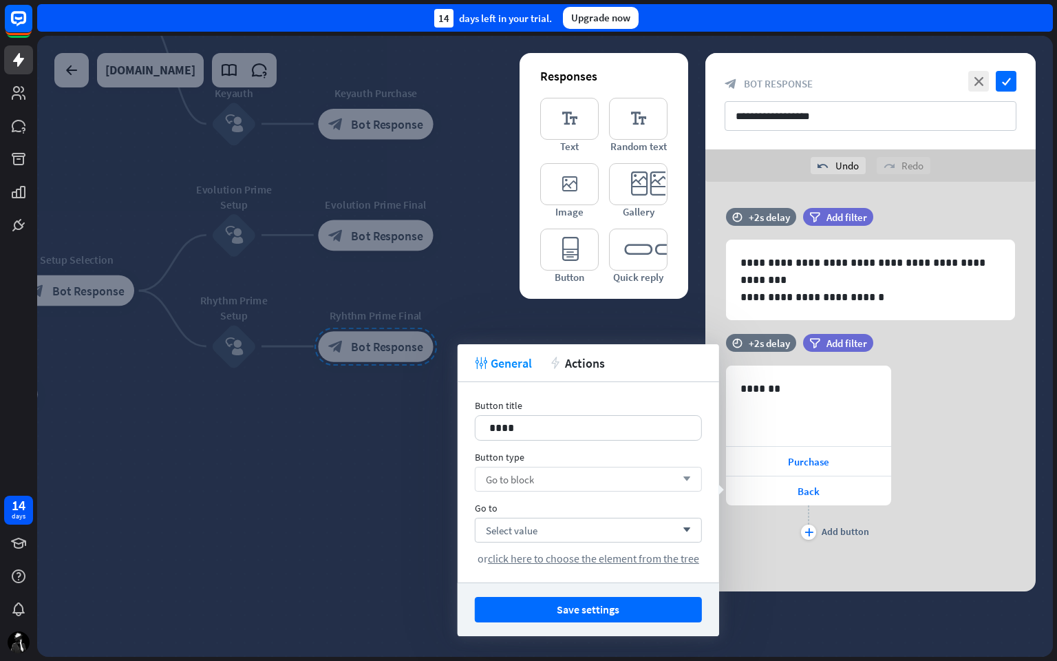
click at [589, 478] on div "Go to block arrow_down" at bounding box center [588, 479] width 227 height 25
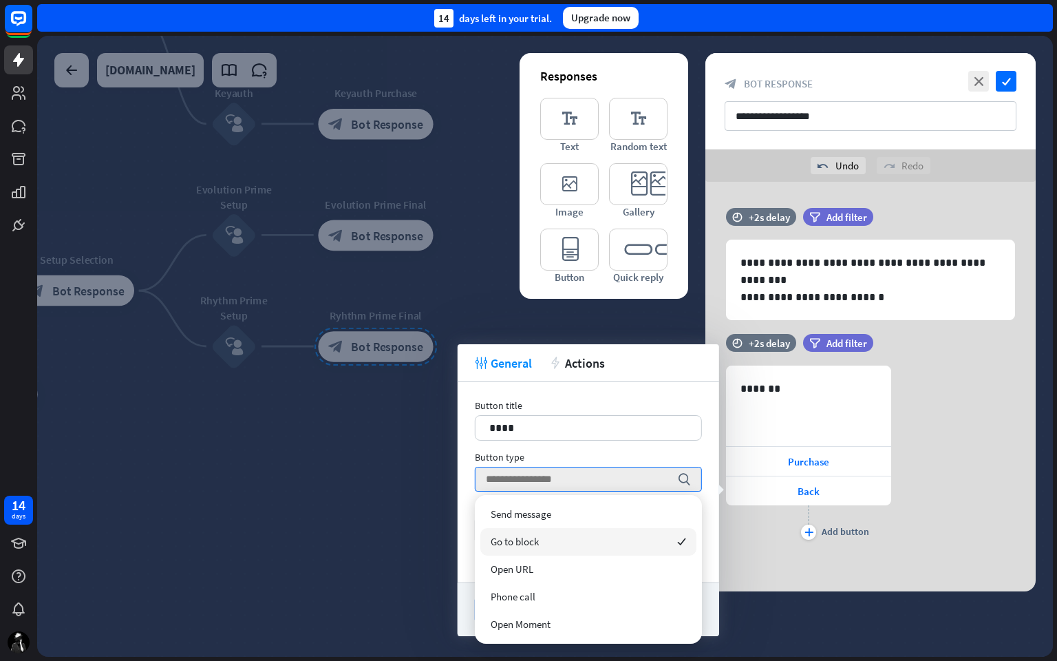
click at [564, 534] on div "Go to block checked" at bounding box center [588, 542] width 216 height 28
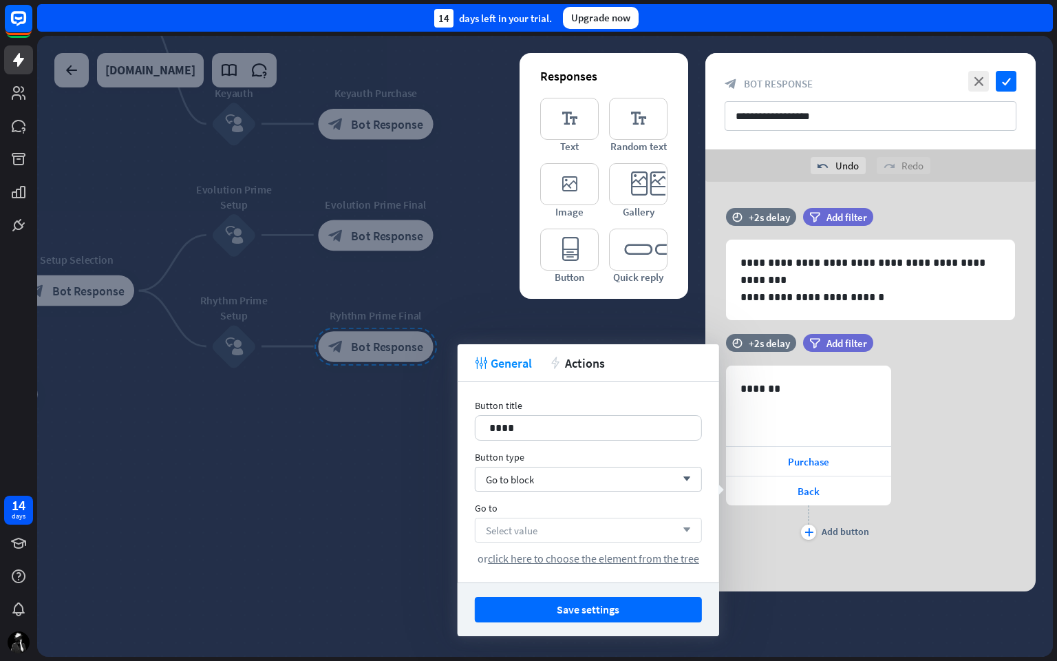
click at [578, 528] on div "Select value arrow_down" at bounding box center [588, 529] width 227 height 25
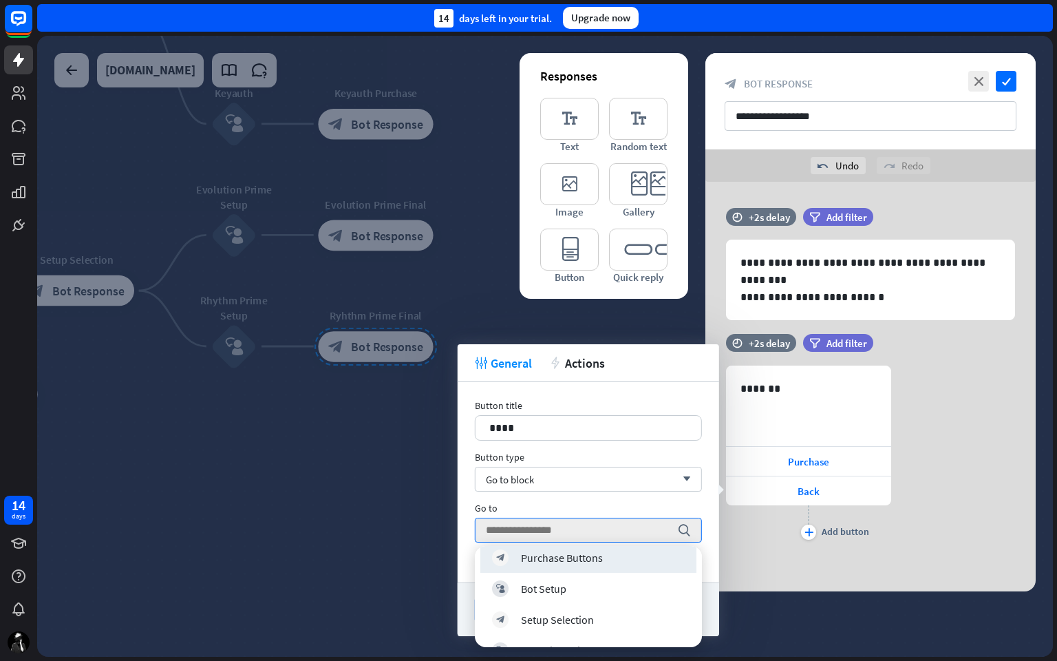
scroll to position [214, 0]
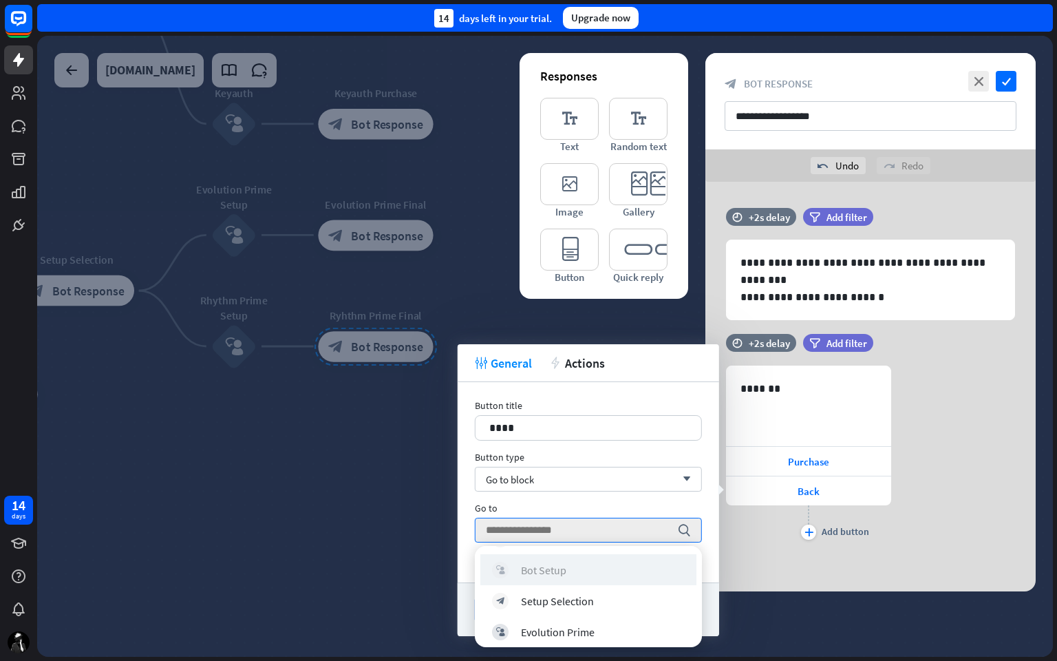
click at [588, 557] on div "block_user_input Bot Setup" at bounding box center [588, 569] width 193 height 17
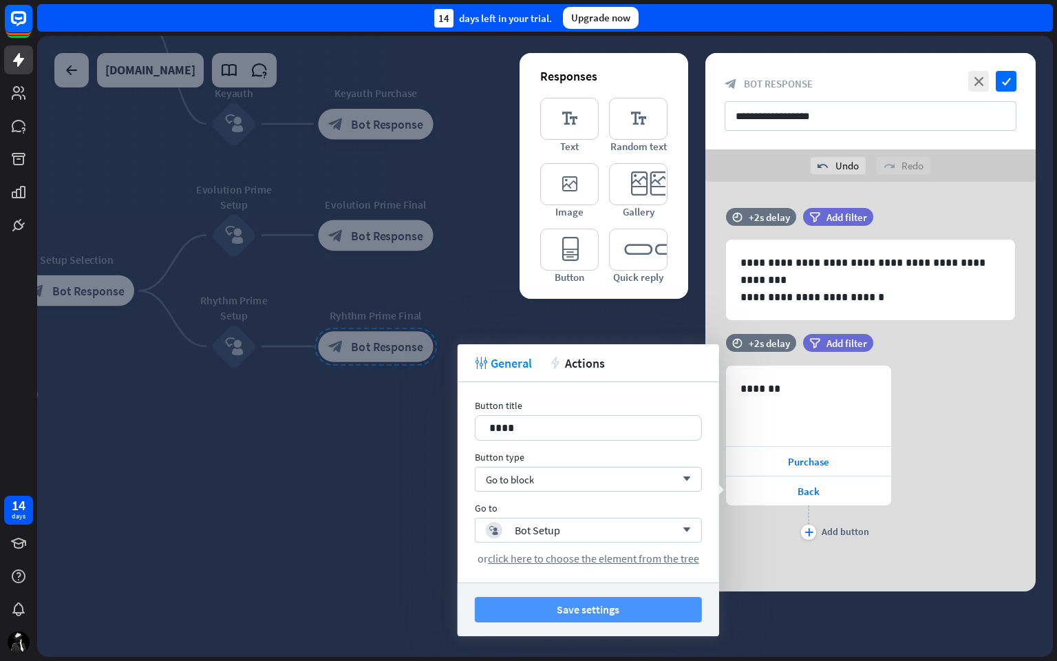
click at [580, 557] on button "Save settings" at bounding box center [588, 609] width 227 height 25
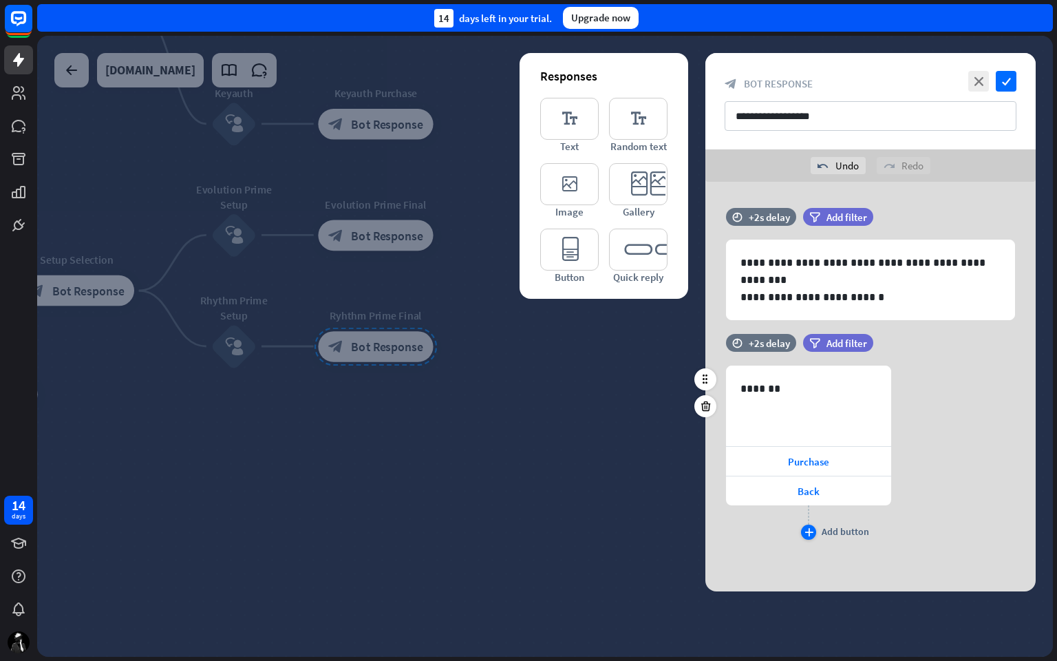
click at [807, 528] on icon "plus" at bounding box center [808, 532] width 9 height 8
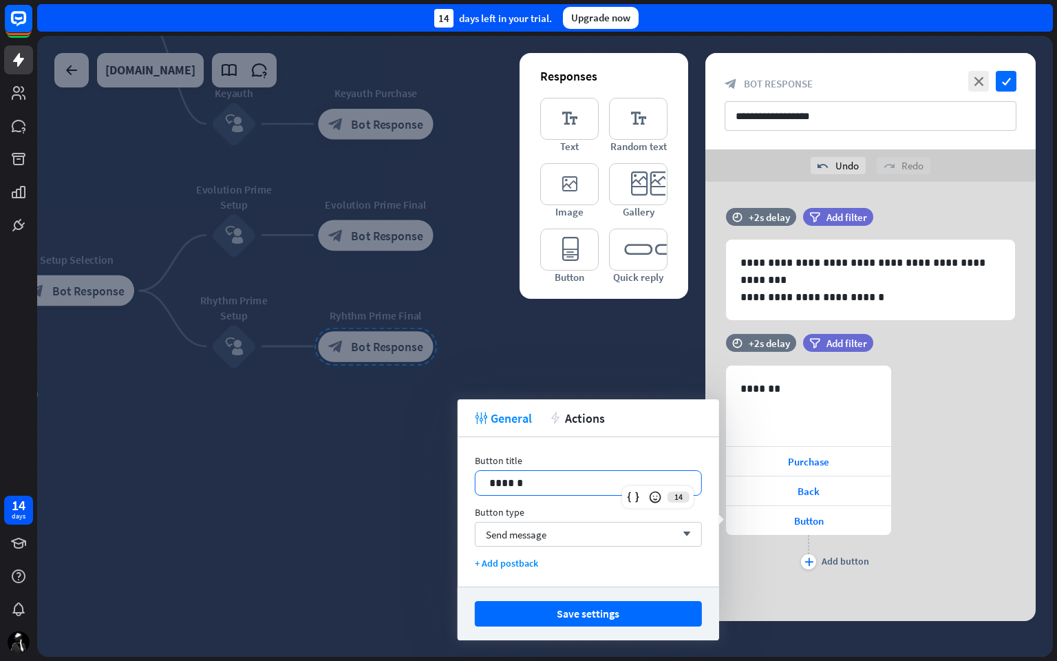
click at [584, 475] on p "******" at bounding box center [588, 482] width 198 height 17
click at [586, 527] on div "Send message arrow_down" at bounding box center [588, 534] width 227 height 25
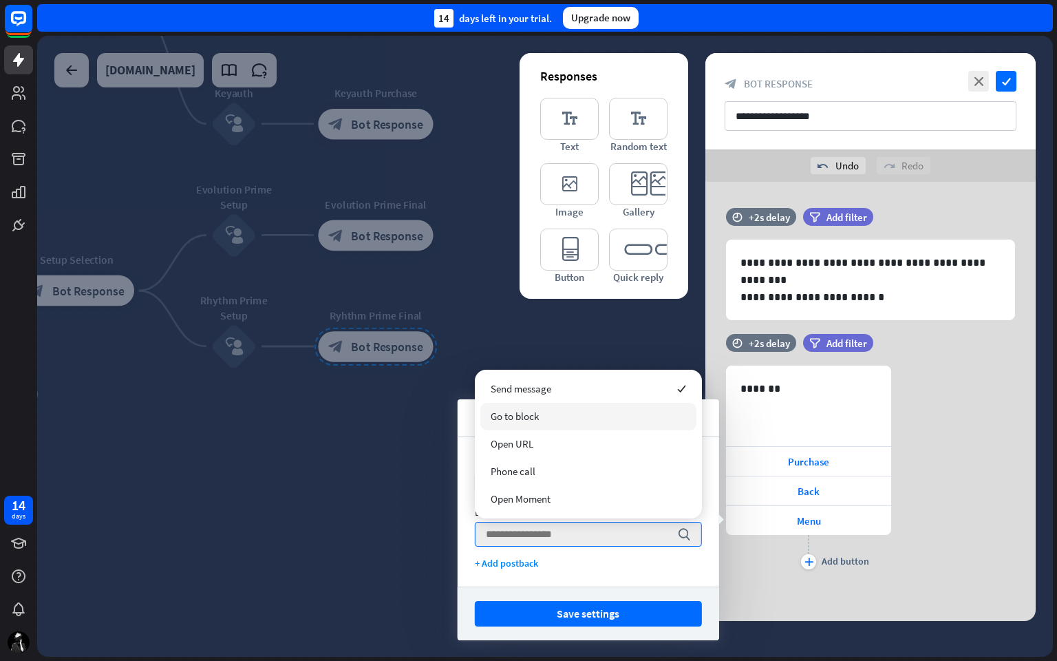
click at [579, 414] on div "Go to block" at bounding box center [588, 417] width 216 height 28
click at [579, 437] on div "Button title 16 **** Button type search + Add postback" at bounding box center [588, 511] width 261 height 149
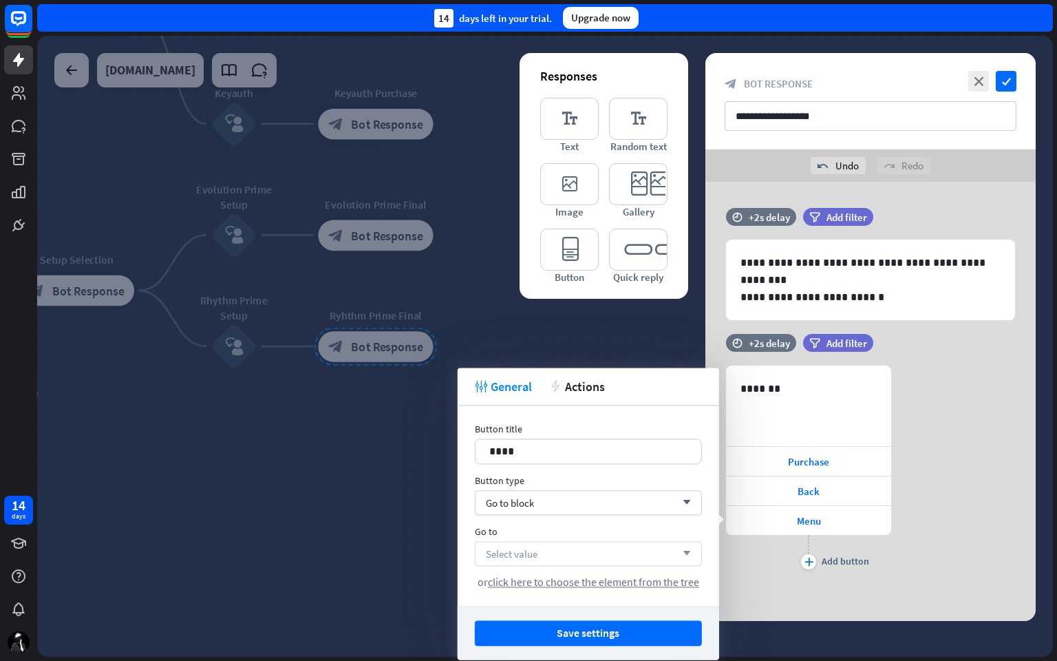
click at [573, 548] on div "Select value arrow_down" at bounding box center [588, 553] width 227 height 25
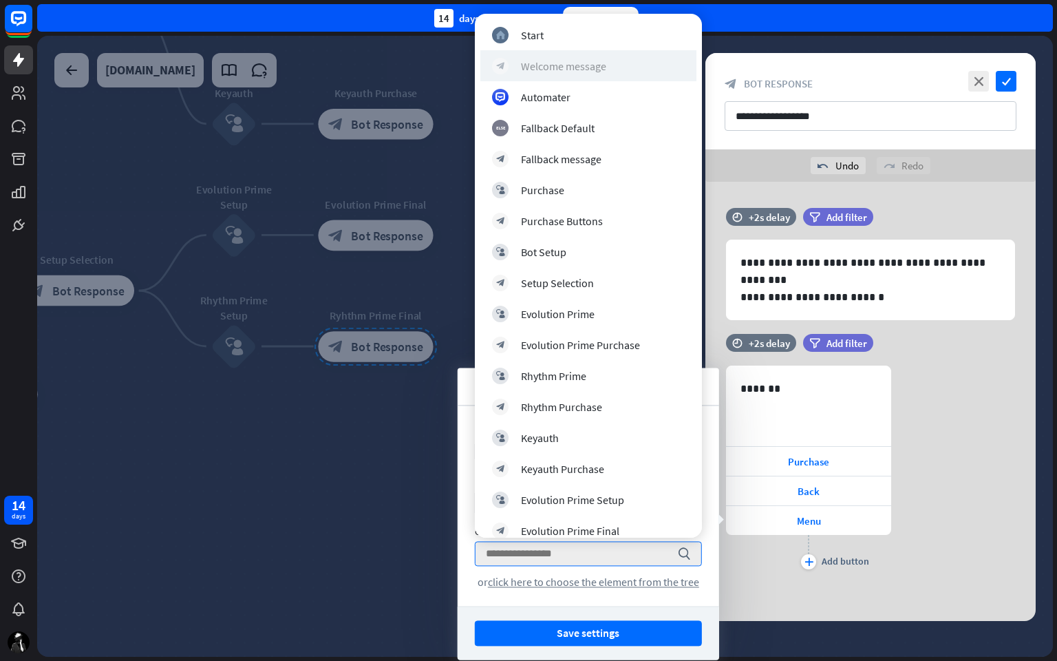
click at [584, 61] on div "Welcome message" at bounding box center [563, 66] width 85 height 14
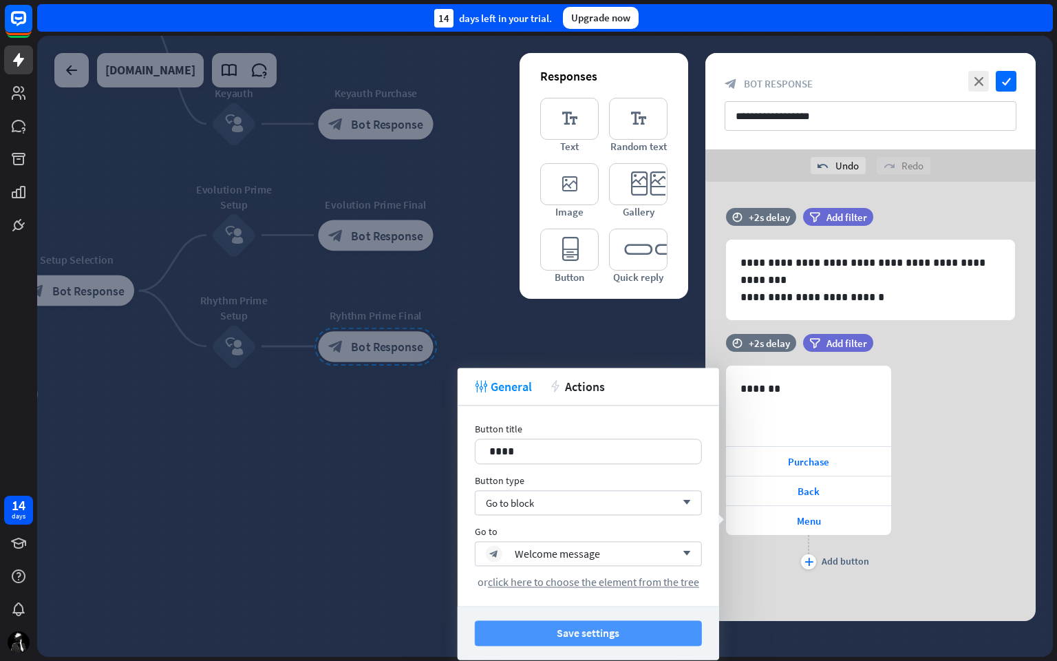
click at [584, 557] on button "Save settings" at bounding box center [588, 632] width 227 height 25
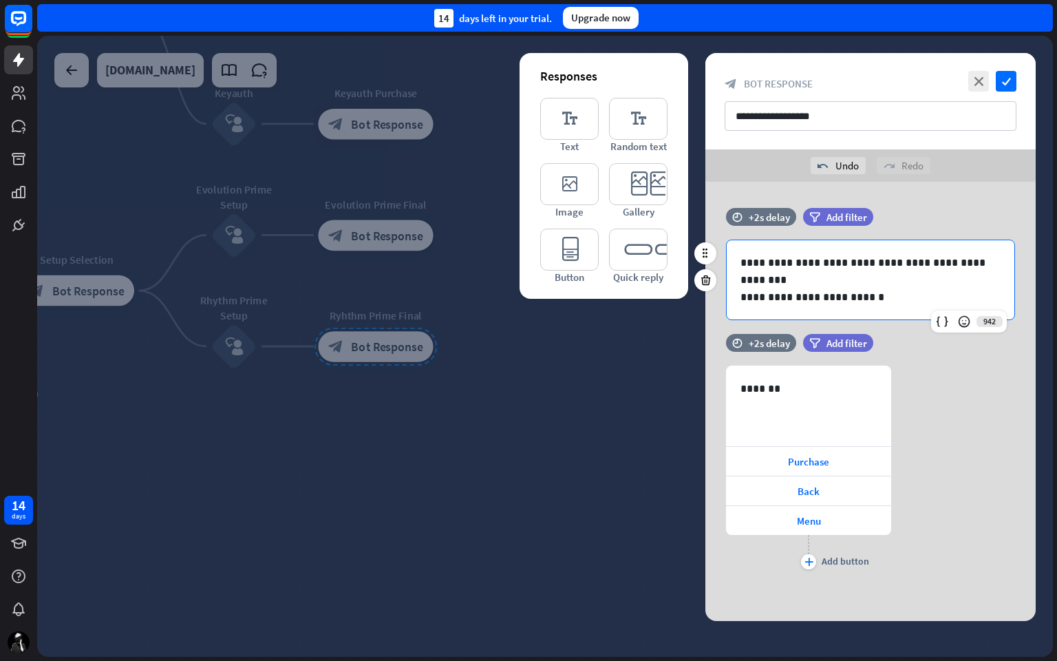
click at [853, 249] on div "**********" at bounding box center [871, 279] width 288 height 79
copy div "**********"
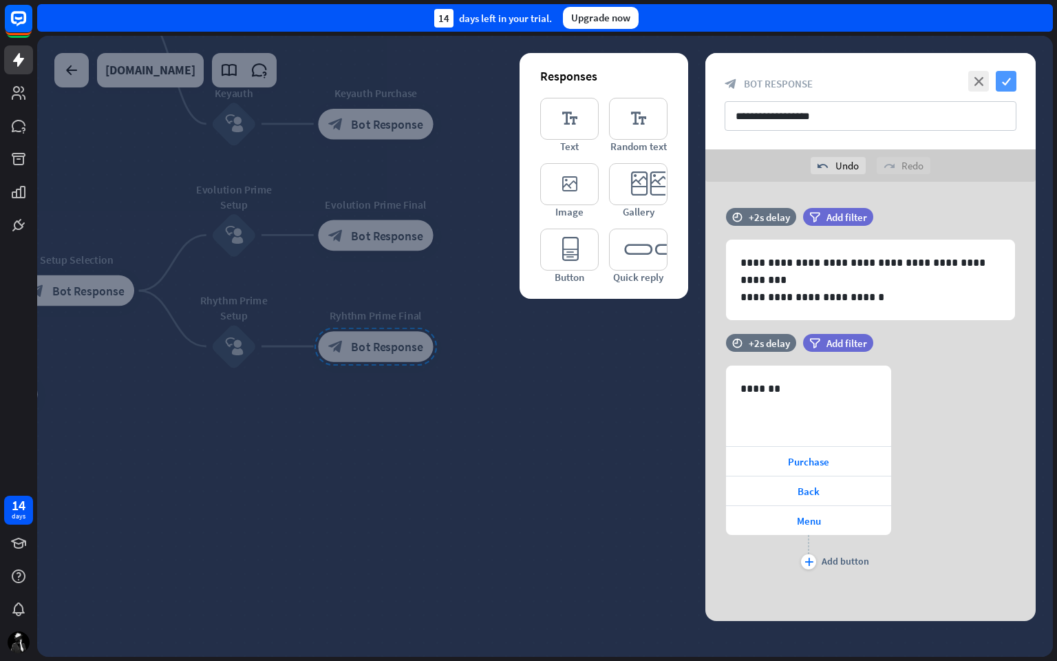
click at [1007, 80] on icon "check" at bounding box center [1006, 81] width 21 height 21
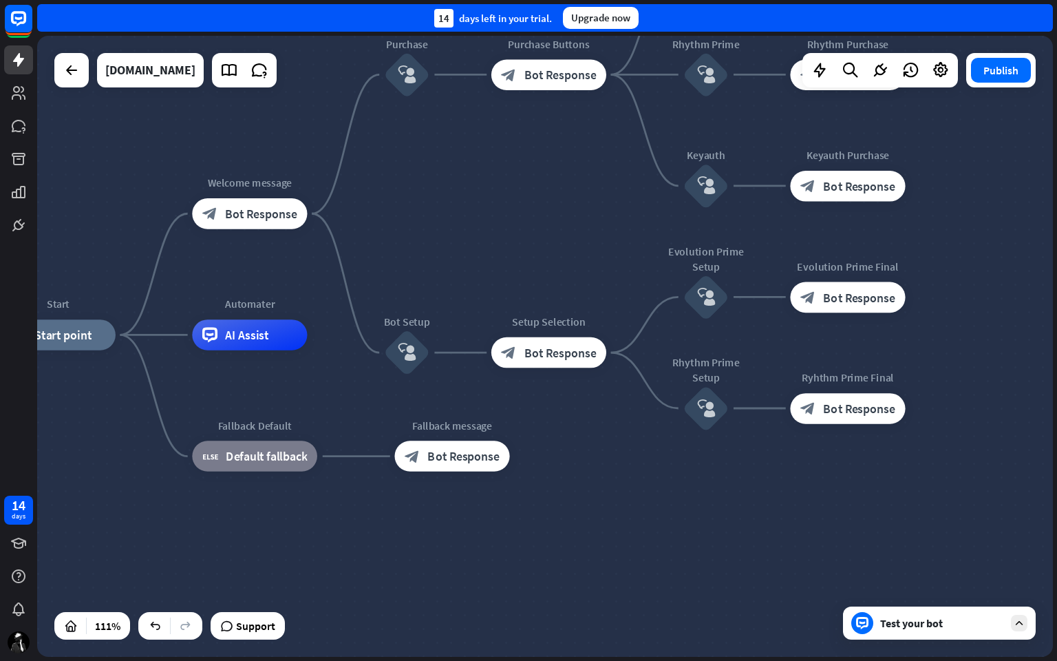
drag, startPoint x: 584, startPoint y: 297, endPoint x: 1052, endPoint y: 363, distance: 473.1
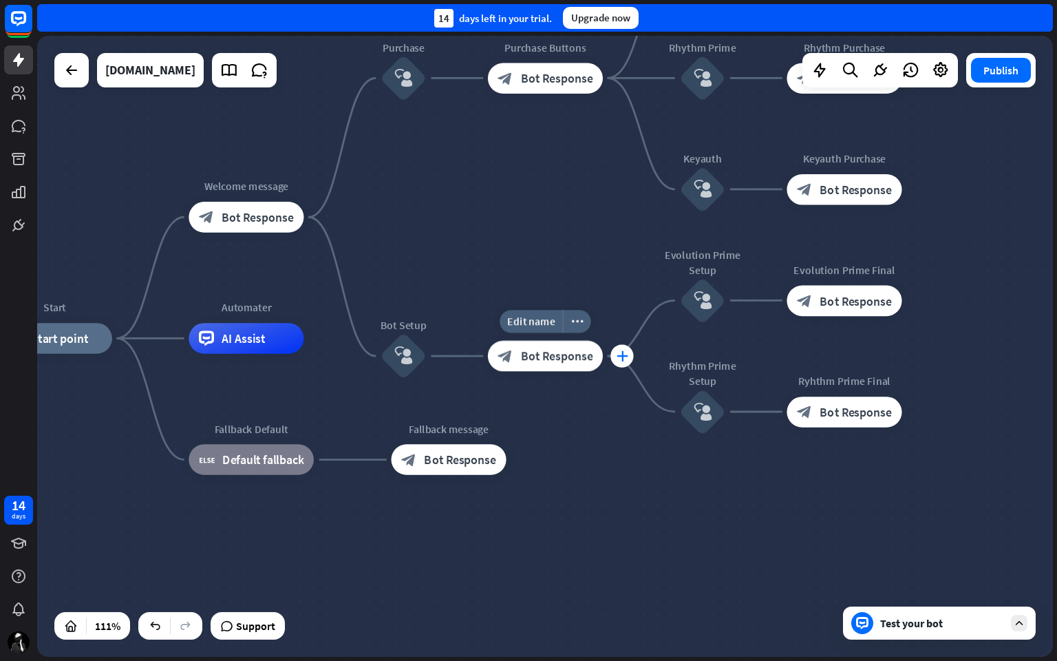
click at [618, 355] on icon "plus" at bounding box center [623, 355] width 12 height 11
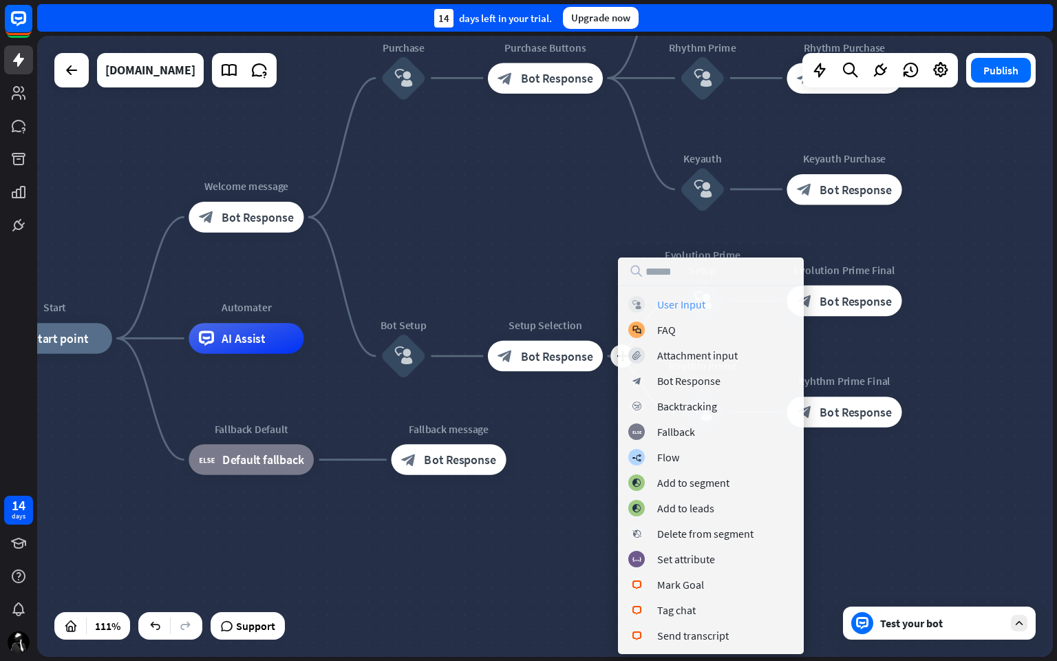
click at [697, 306] on div "User Input" at bounding box center [681, 304] width 48 height 14
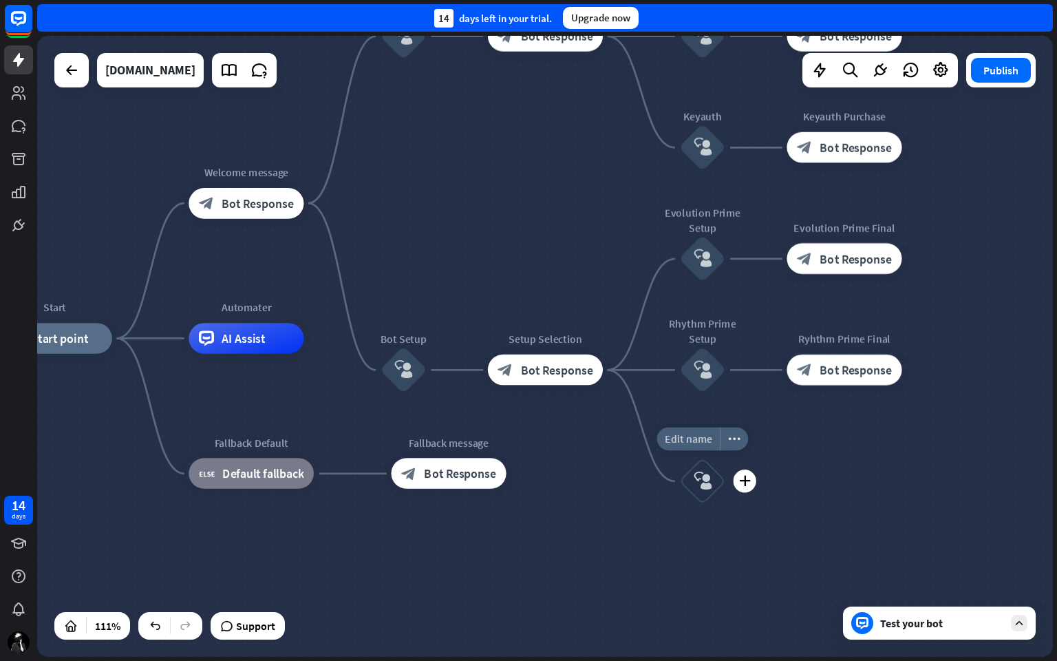
click at [697, 439] on span "Edit name" at bounding box center [688, 439] width 47 height 14
click at [862, 481] on div "**********" at bounding box center [545, 346] width 1016 height 621
click at [747, 479] on icon "plus" at bounding box center [745, 480] width 12 height 11
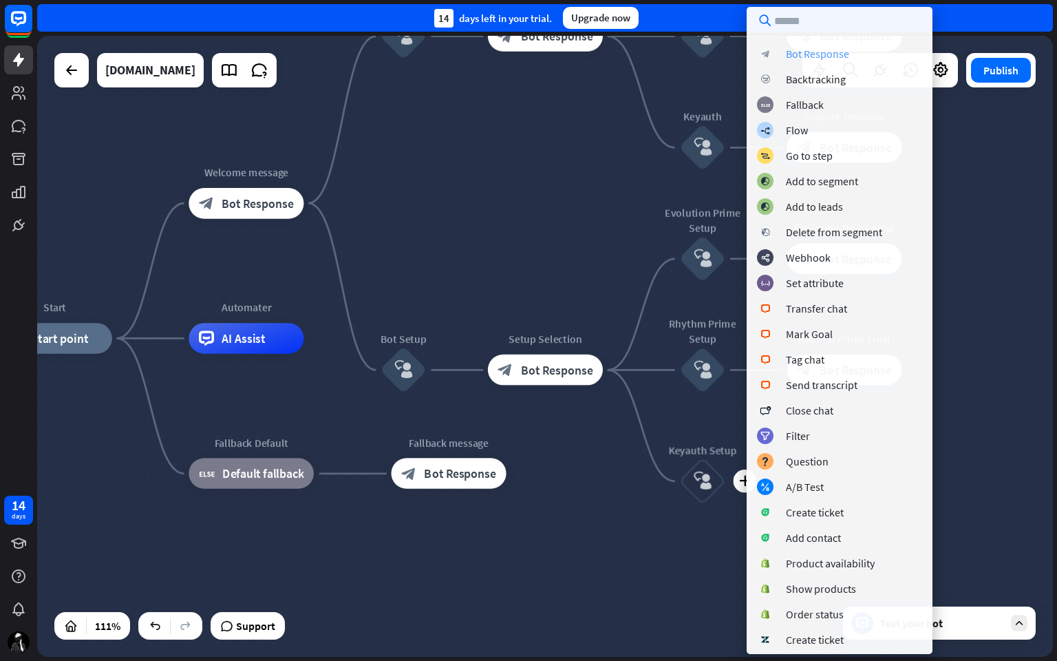
click at [826, 53] on div "Bot Response" at bounding box center [817, 54] width 63 height 14
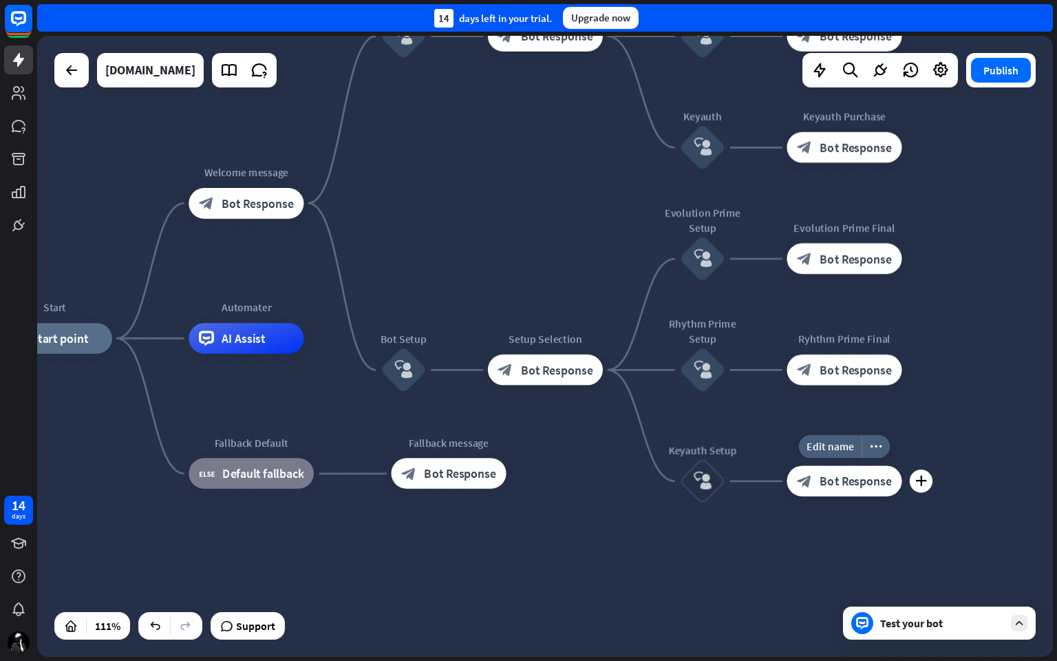
click at [837, 479] on span "Bot Response" at bounding box center [856, 480] width 72 height 15
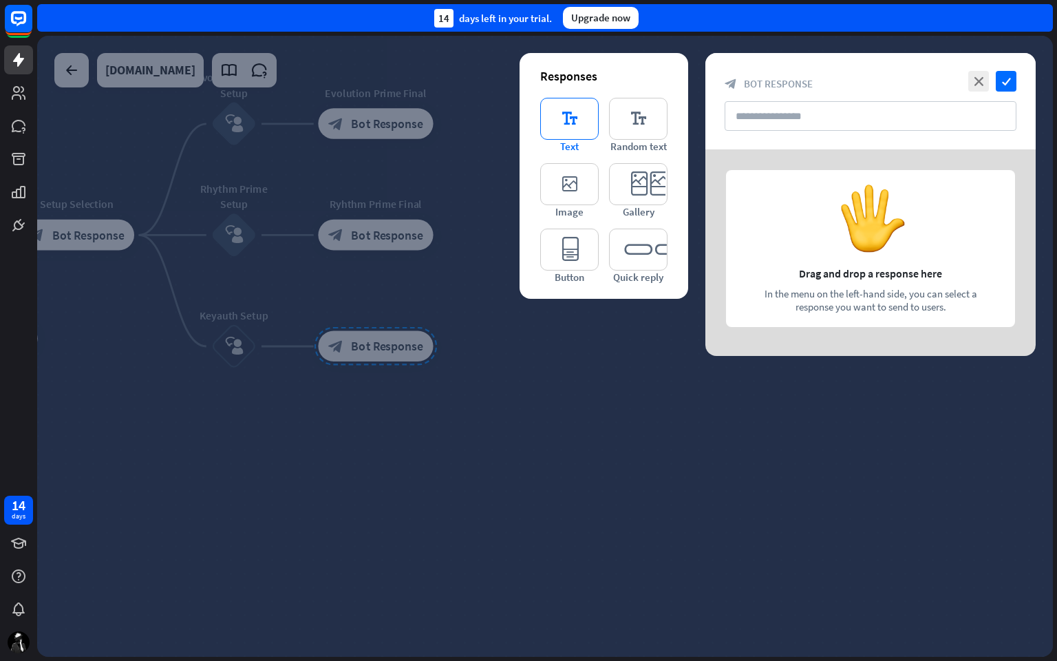
click at [558, 114] on icon "editor_text" at bounding box center [569, 119] width 58 height 42
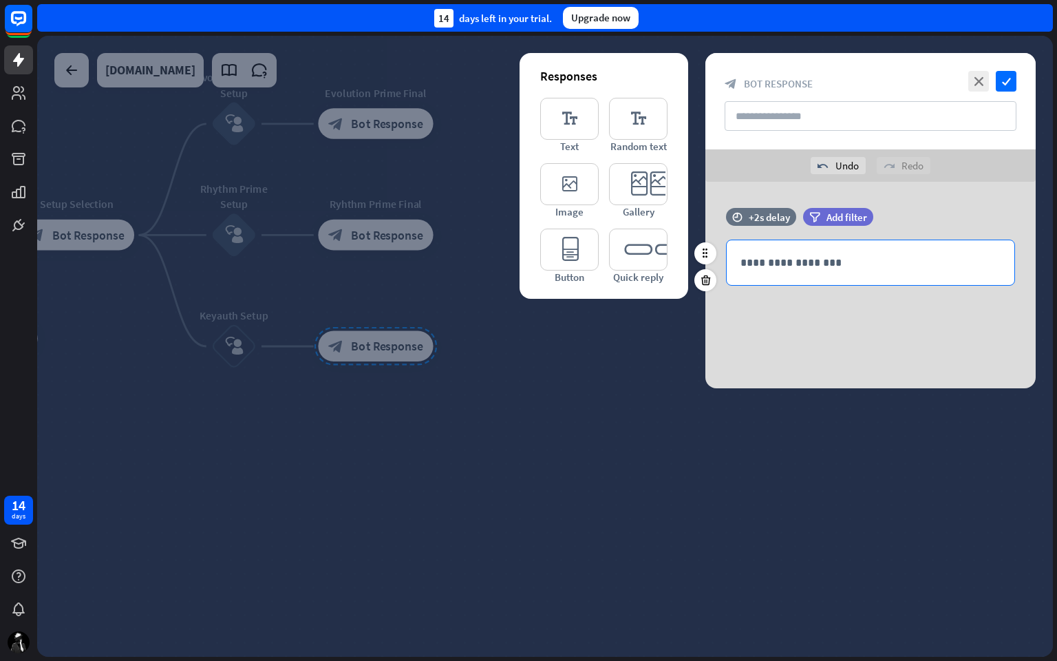
click at [884, 261] on p "**********" at bounding box center [870, 262] width 260 height 17
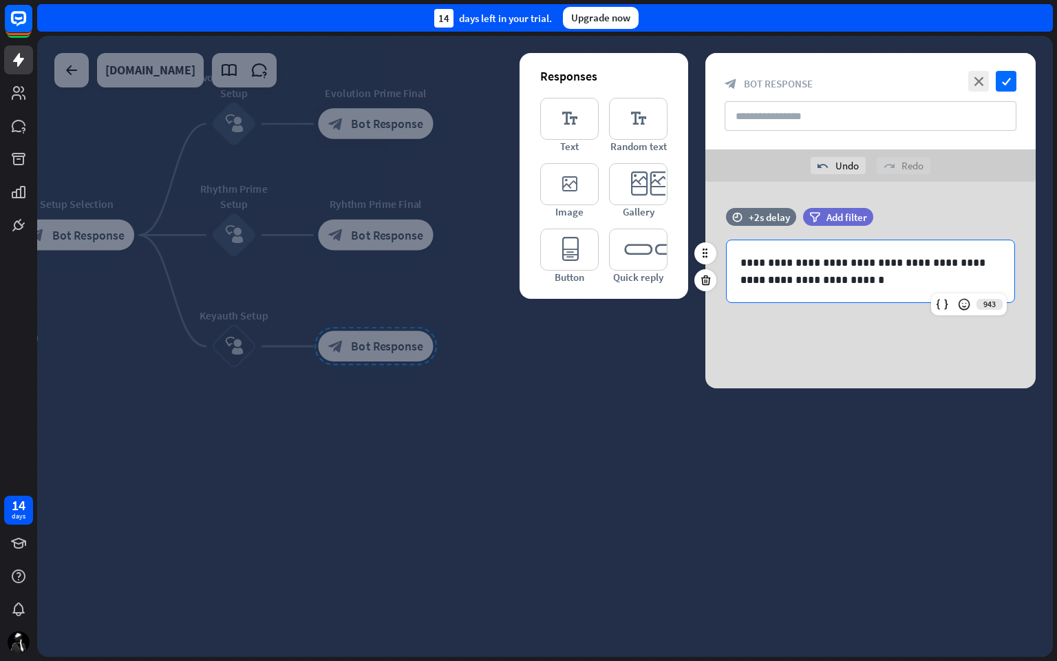
click at [926, 263] on p "**********" at bounding box center [870, 262] width 260 height 17
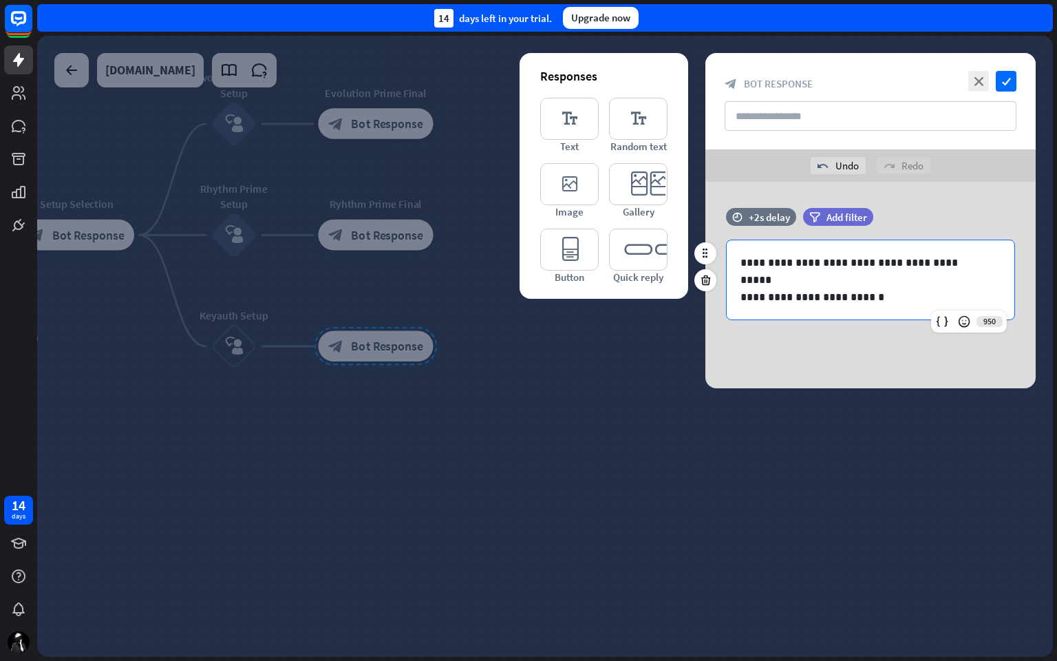
click at [837, 297] on p "**********" at bounding box center [870, 296] width 260 height 17
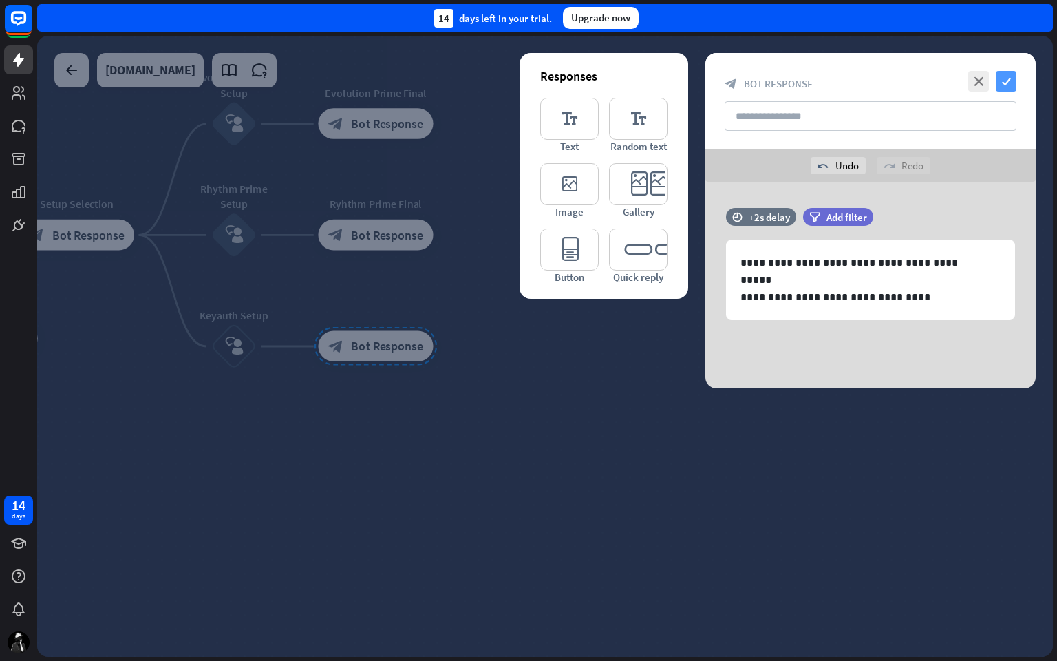
click at [1003, 76] on icon "check" at bounding box center [1006, 81] width 21 height 21
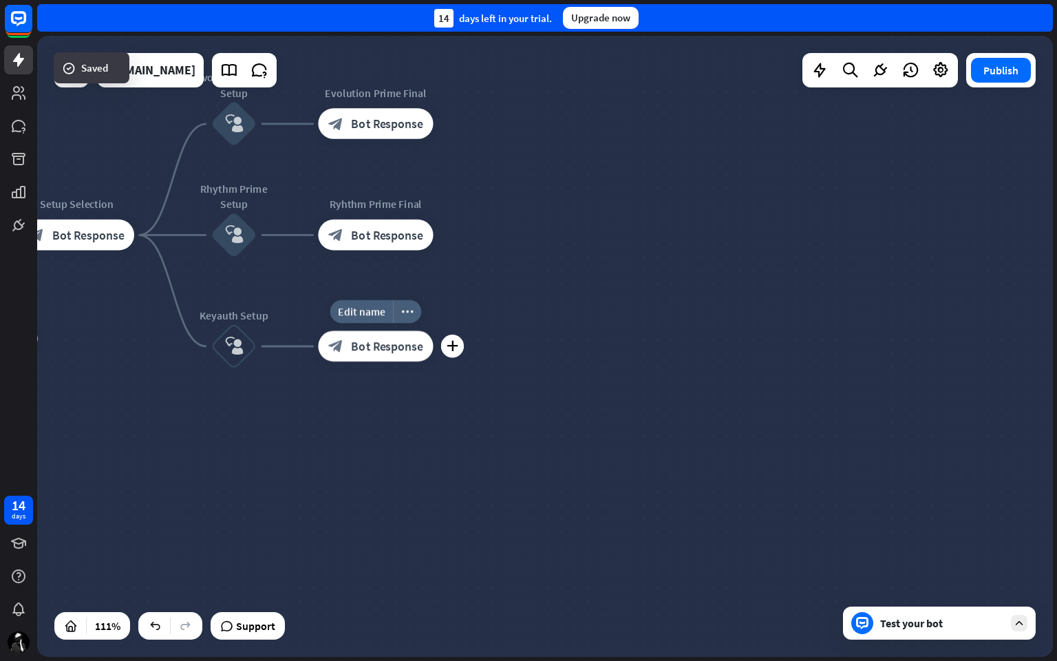
click at [368, 343] on span "Bot Response" at bounding box center [387, 346] width 72 height 15
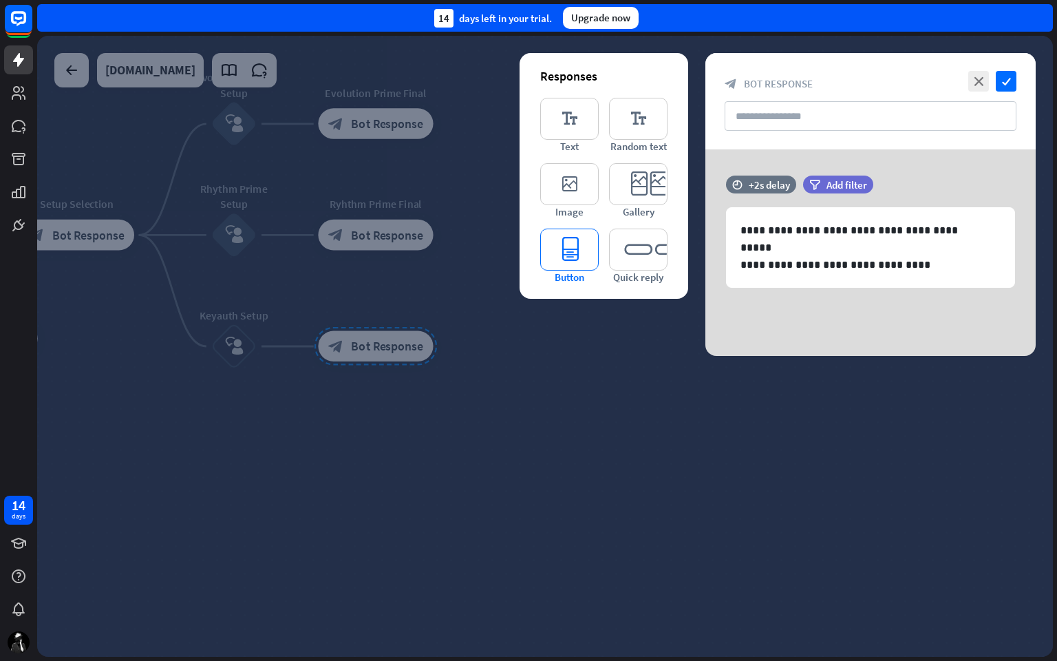
click at [564, 260] on icon "editor_button" at bounding box center [569, 249] width 58 height 42
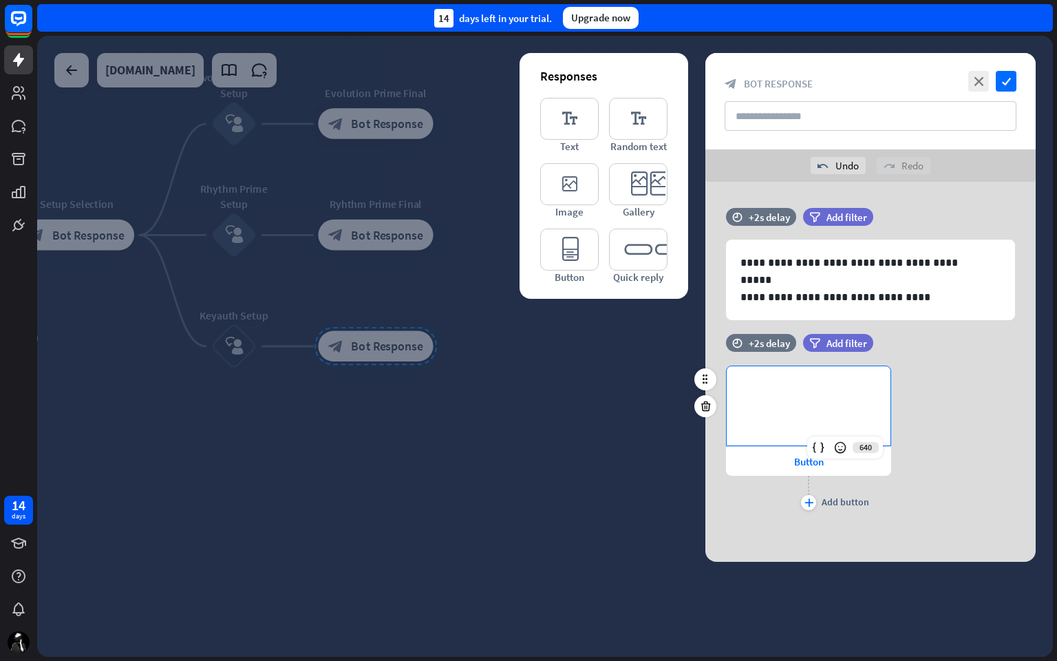
click at [782, 392] on p "**********" at bounding box center [808, 388] width 136 height 17
click at [806, 460] on span "Button" at bounding box center [809, 461] width 30 height 13
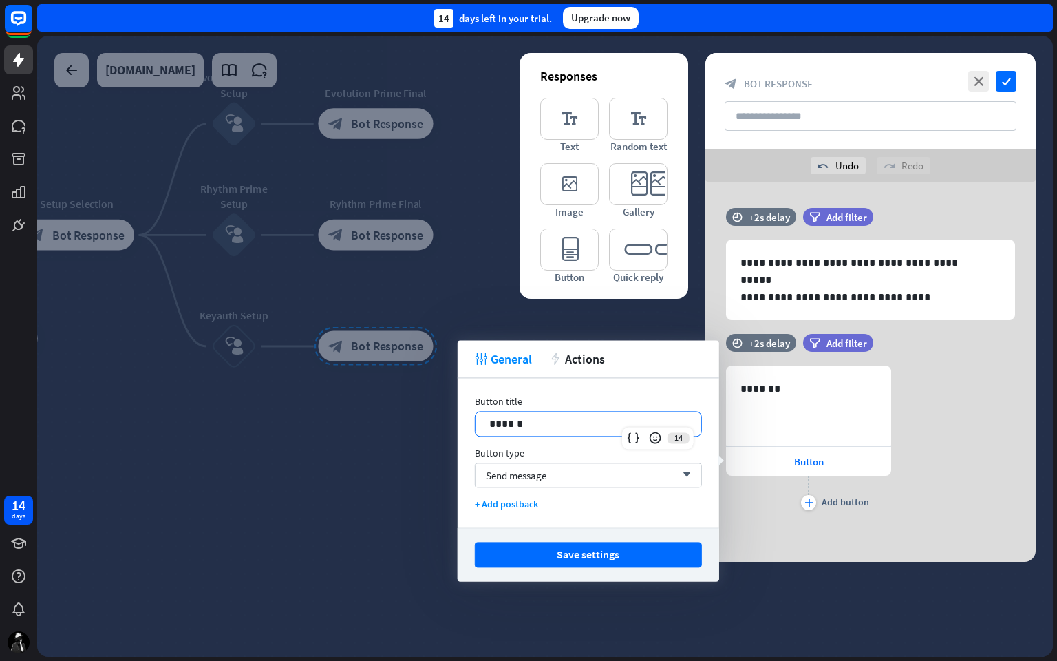
click at [586, 413] on div "******" at bounding box center [588, 423] width 226 height 24
click at [570, 467] on div "Send message arrow_down" at bounding box center [588, 474] width 227 height 25
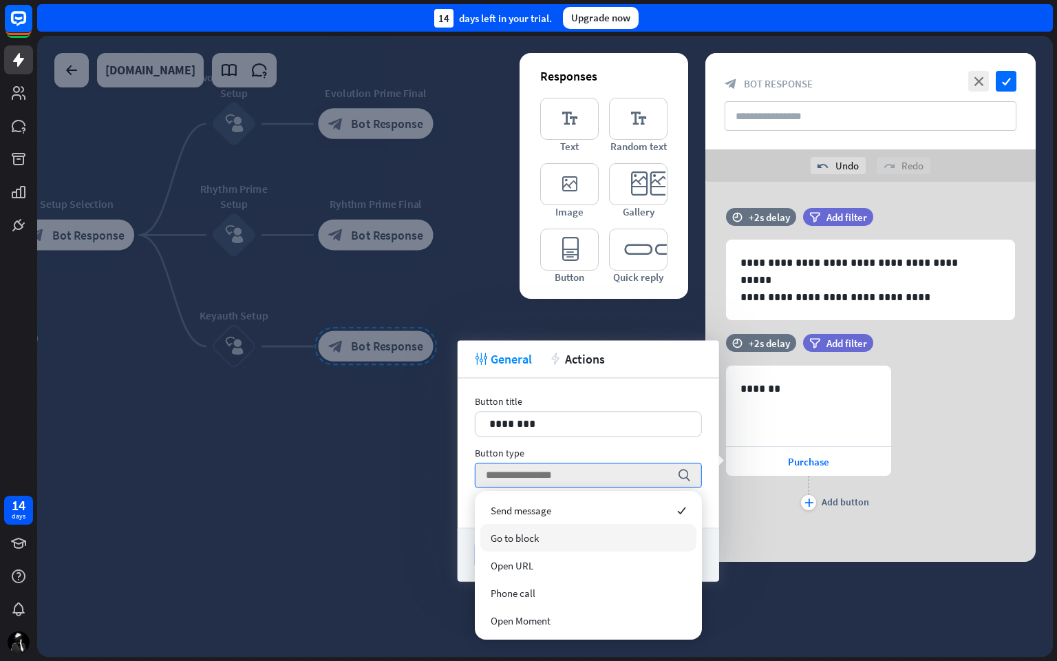
click at [573, 542] on div "Go to block" at bounding box center [588, 538] width 216 height 28
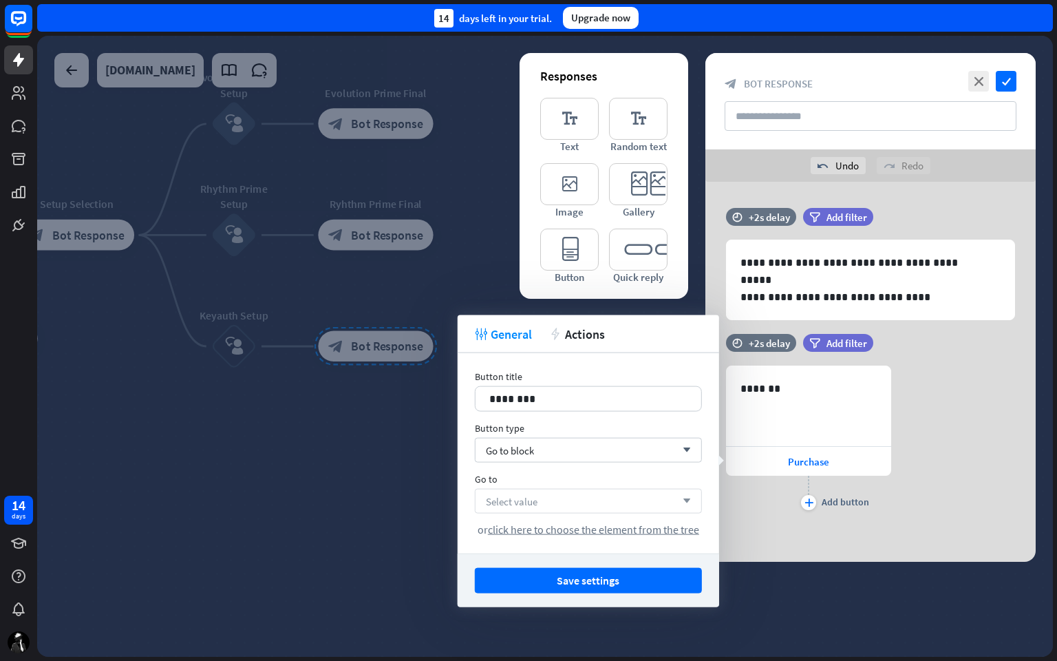
click at [580, 495] on div "Select value arrow_down" at bounding box center [588, 501] width 227 height 25
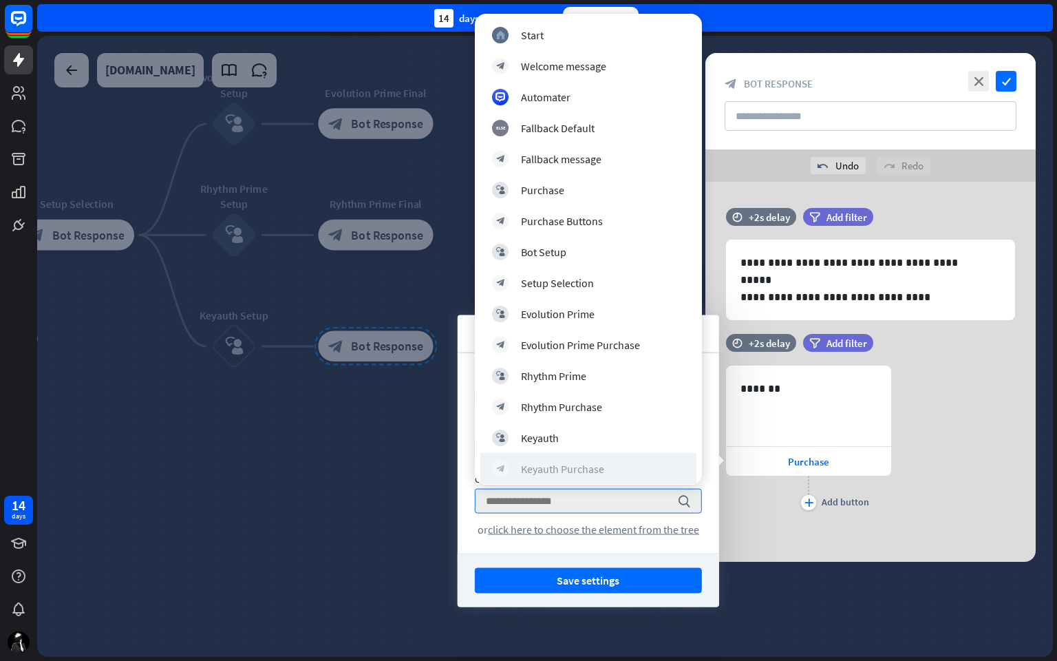
click at [586, 464] on div "Keyauth Purchase" at bounding box center [562, 469] width 83 height 14
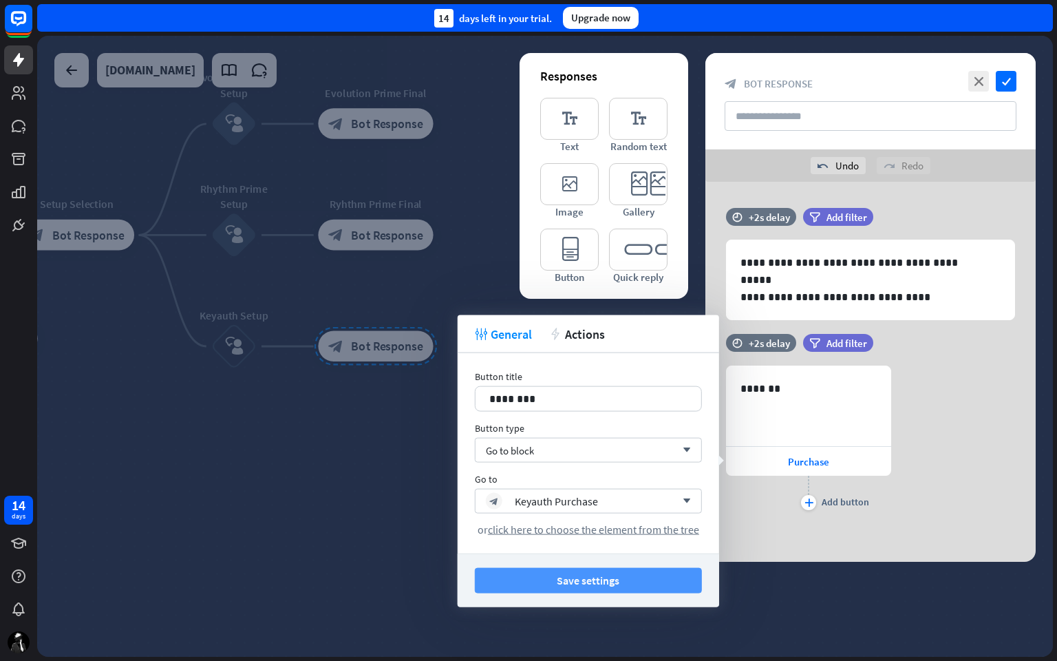
click at [574, 557] on button "Save settings" at bounding box center [588, 580] width 227 height 25
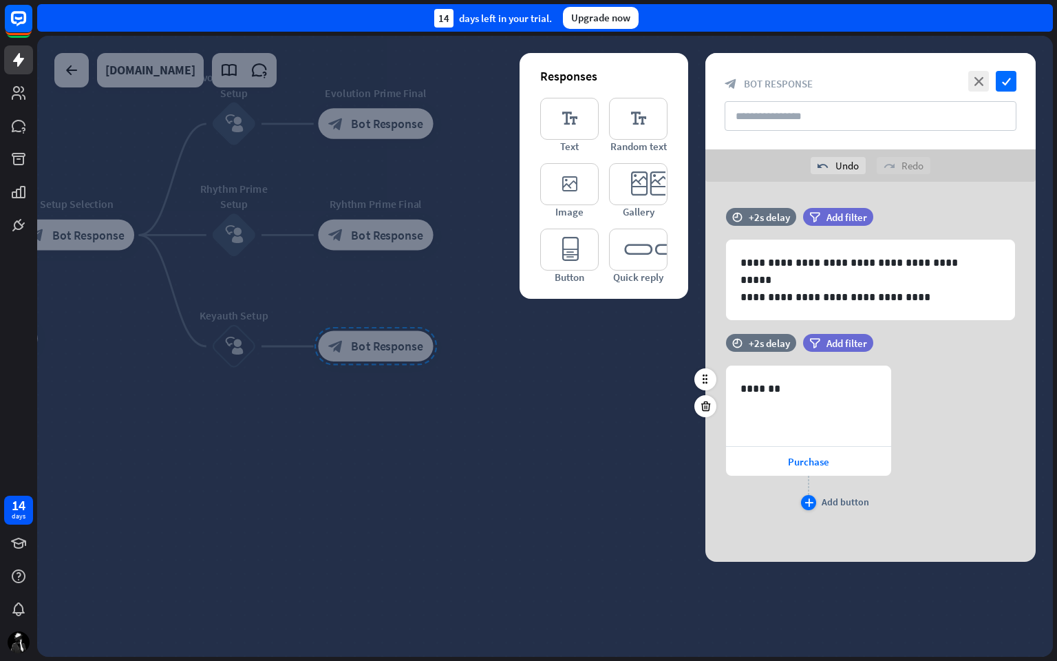
click at [807, 498] on icon "plus" at bounding box center [808, 502] width 9 height 8
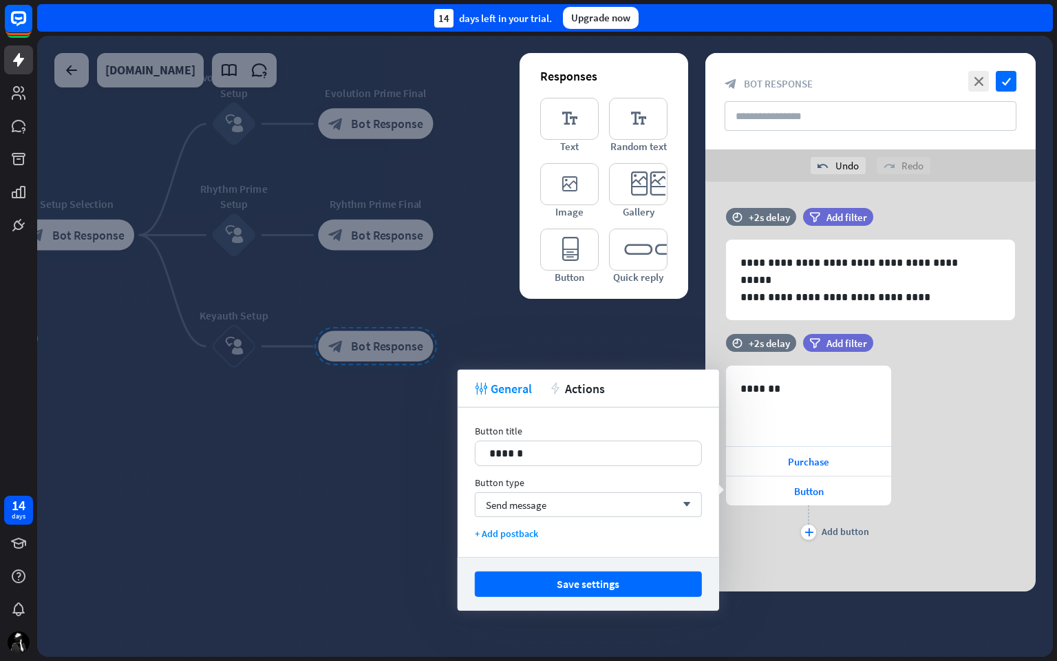
click at [584, 438] on div "Button title 14 ******" at bounding box center [588, 445] width 227 height 41
click at [599, 451] on p "******" at bounding box center [588, 453] width 198 height 17
click at [564, 507] on div "Send message arrow_down" at bounding box center [588, 504] width 227 height 25
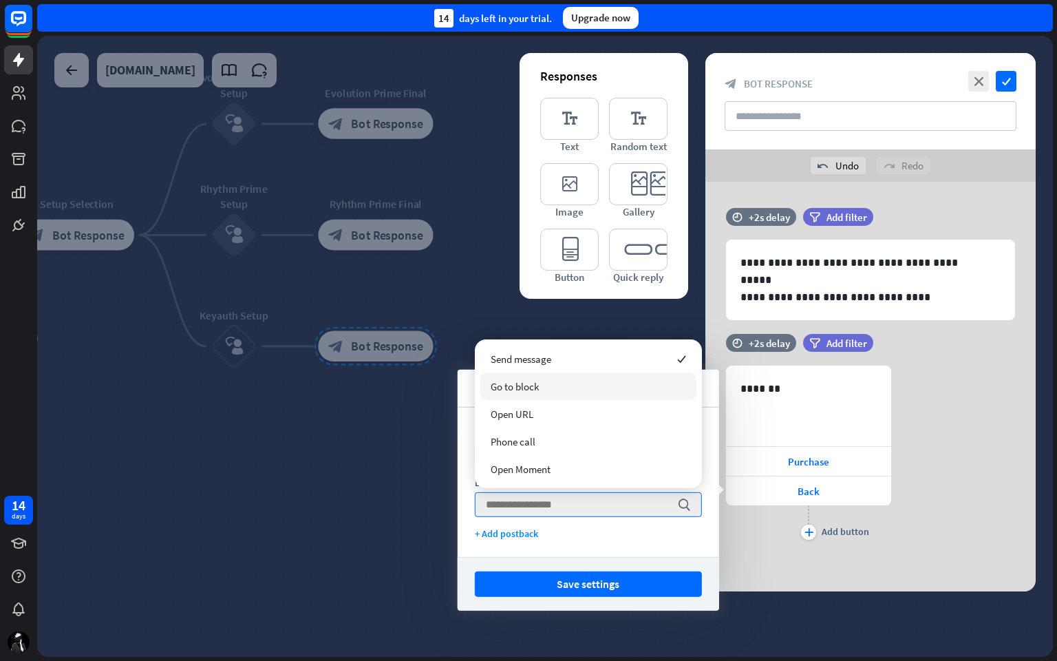
click at [563, 381] on div "Go to block" at bounding box center [588, 386] width 216 height 28
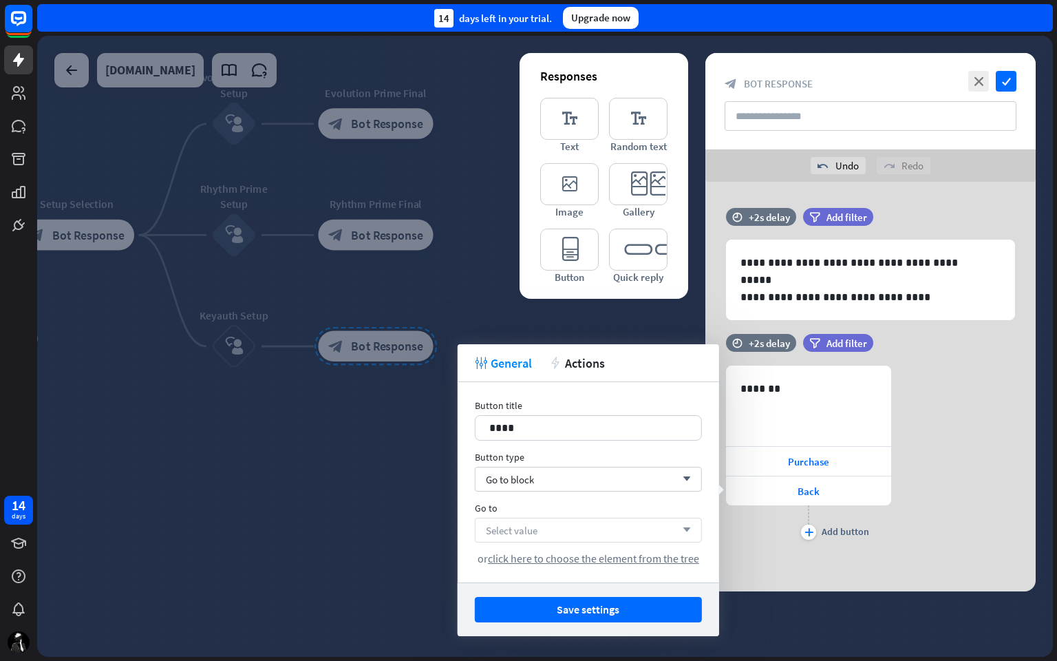
click at [564, 523] on div "Select value arrow_down" at bounding box center [588, 529] width 227 height 25
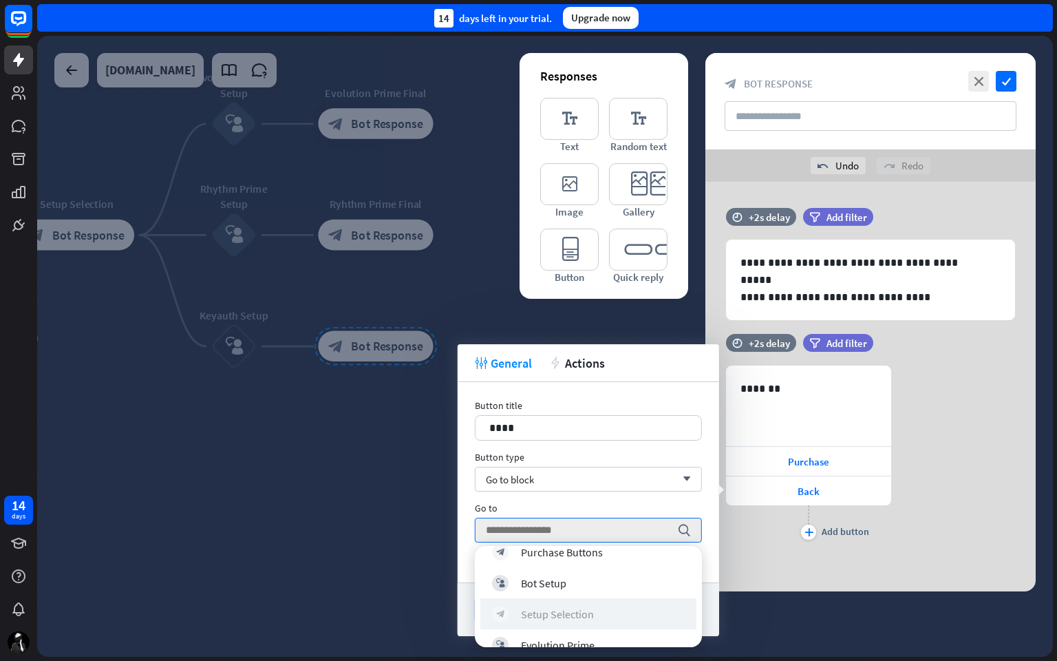
scroll to position [200, 0]
click at [595, 557] on div "block_bot_response Setup Selection" at bounding box center [588, 614] width 193 height 17
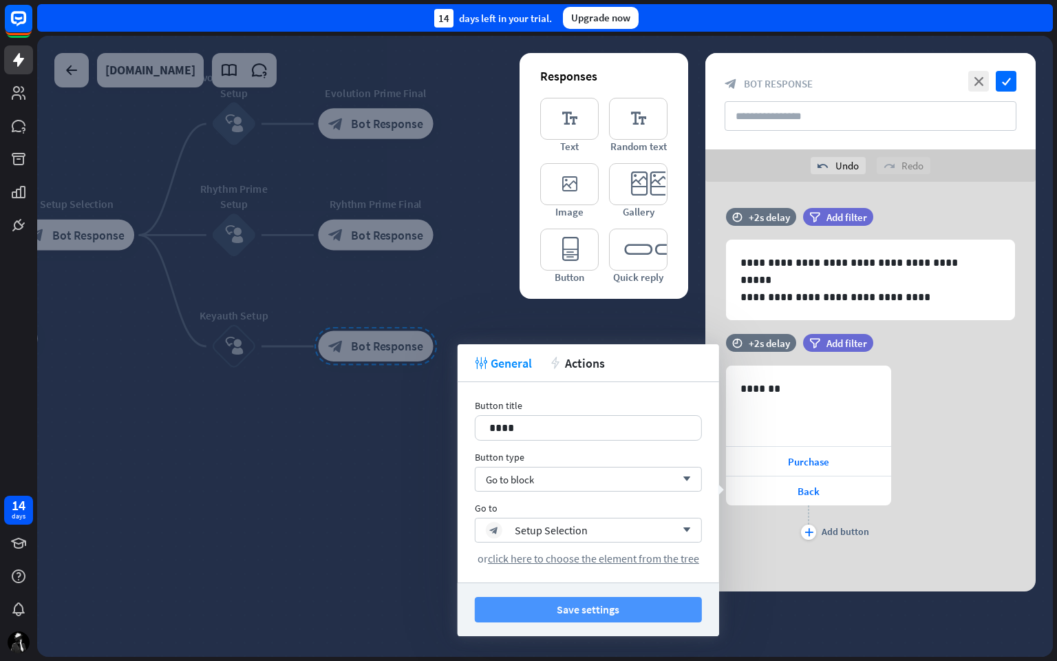
click at [592, 557] on button "Save settings" at bounding box center [588, 609] width 227 height 25
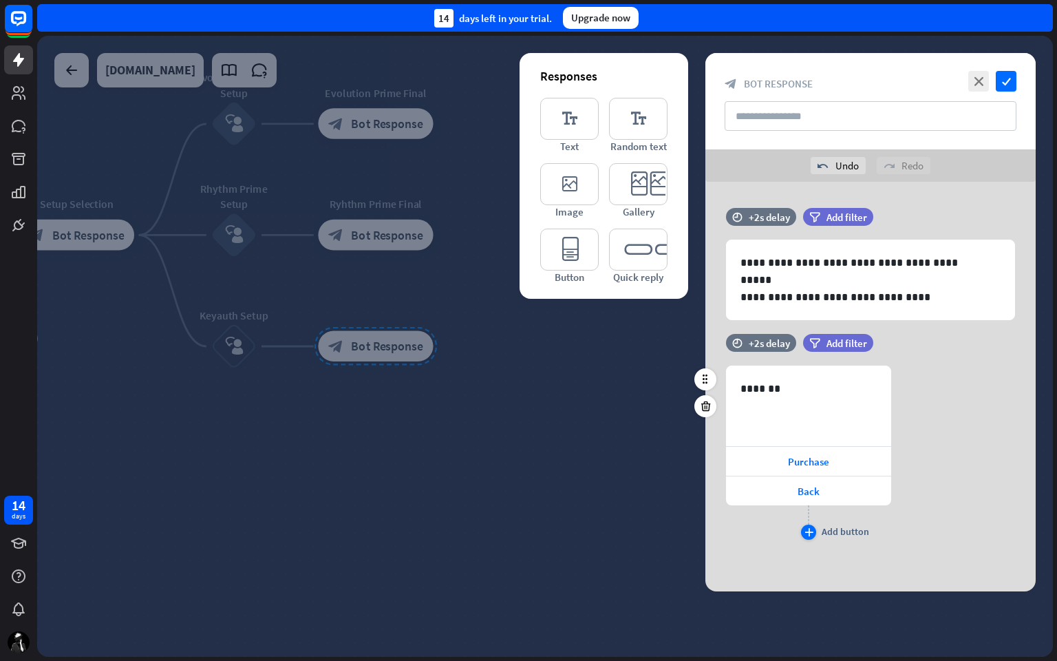
click at [809, 528] on icon "plus" at bounding box center [808, 532] width 9 height 8
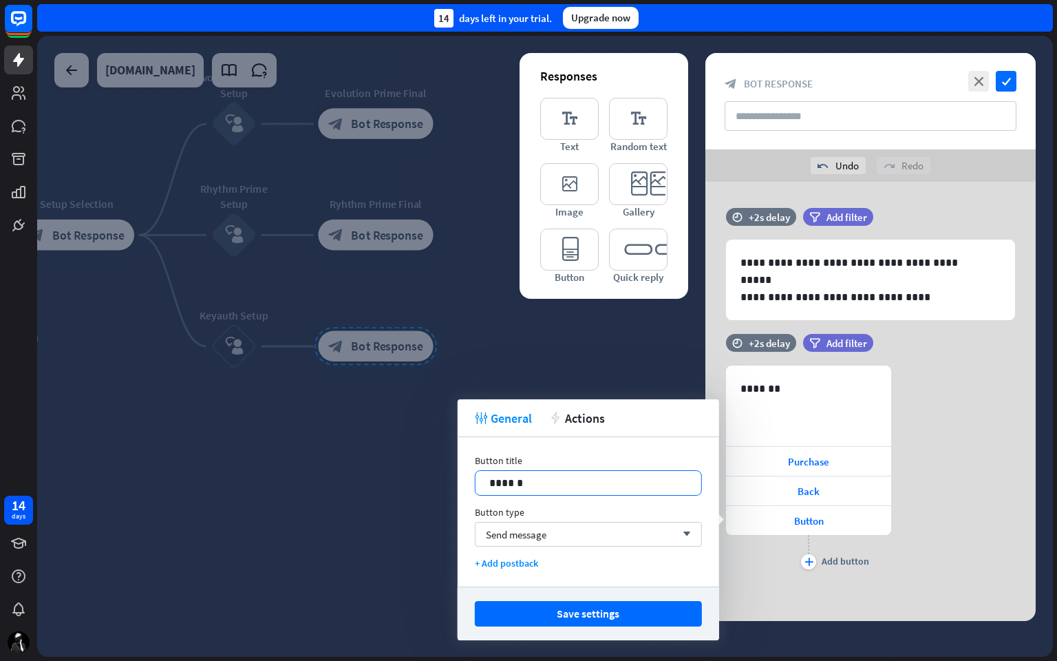
click at [548, 480] on p "******" at bounding box center [588, 482] width 198 height 17
click at [531, 522] on div "Send message arrow_down" at bounding box center [588, 534] width 227 height 25
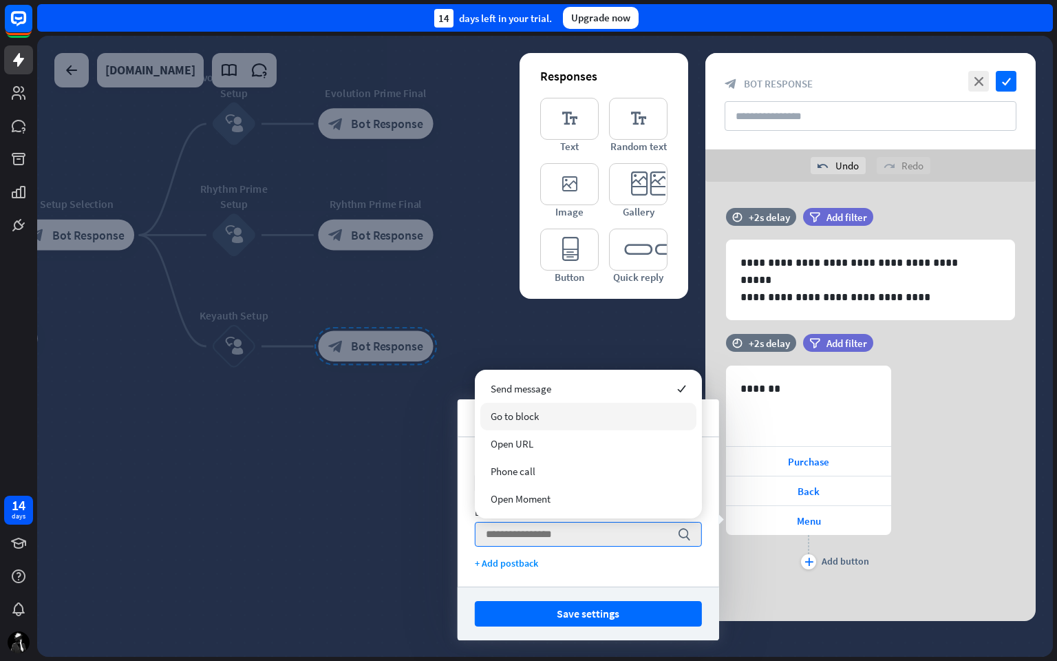
click at [592, 425] on div "Go to block" at bounding box center [588, 417] width 216 height 28
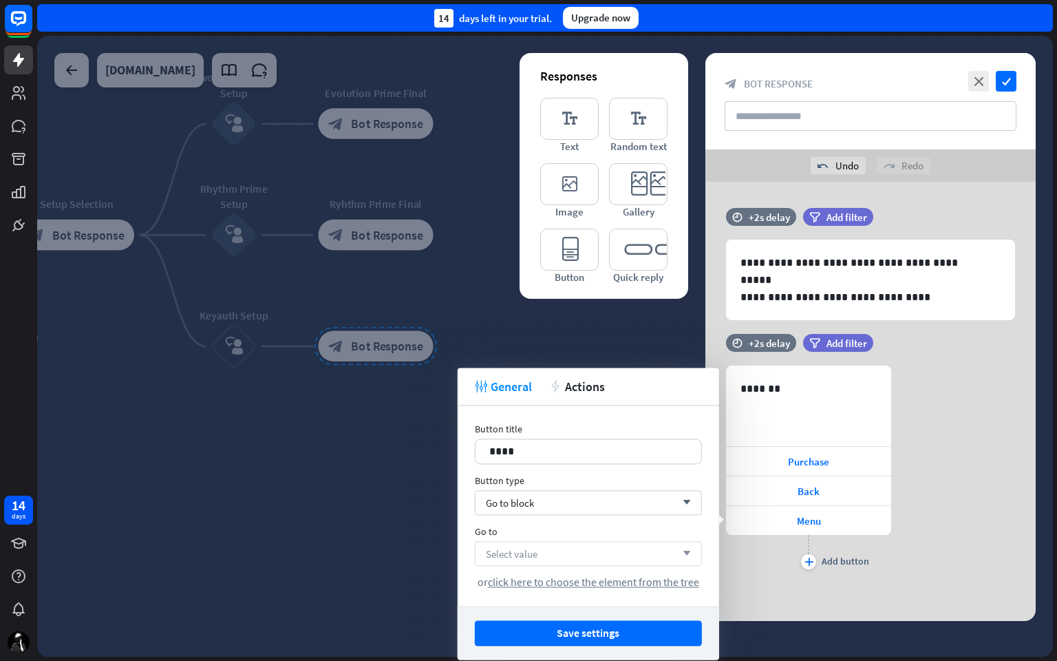
click at [559, 542] on div "Select value arrow_down" at bounding box center [588, 553] width 227 height 25
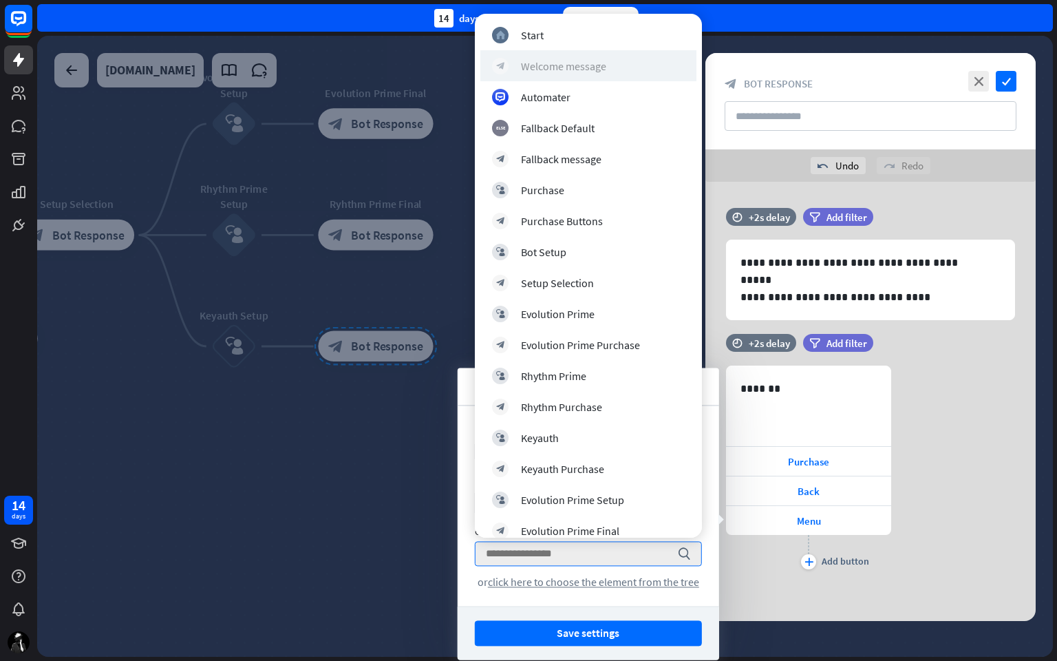
click at [585, 68] on div "Welcome message" at bounding box center [563, 66] width 85 height 14
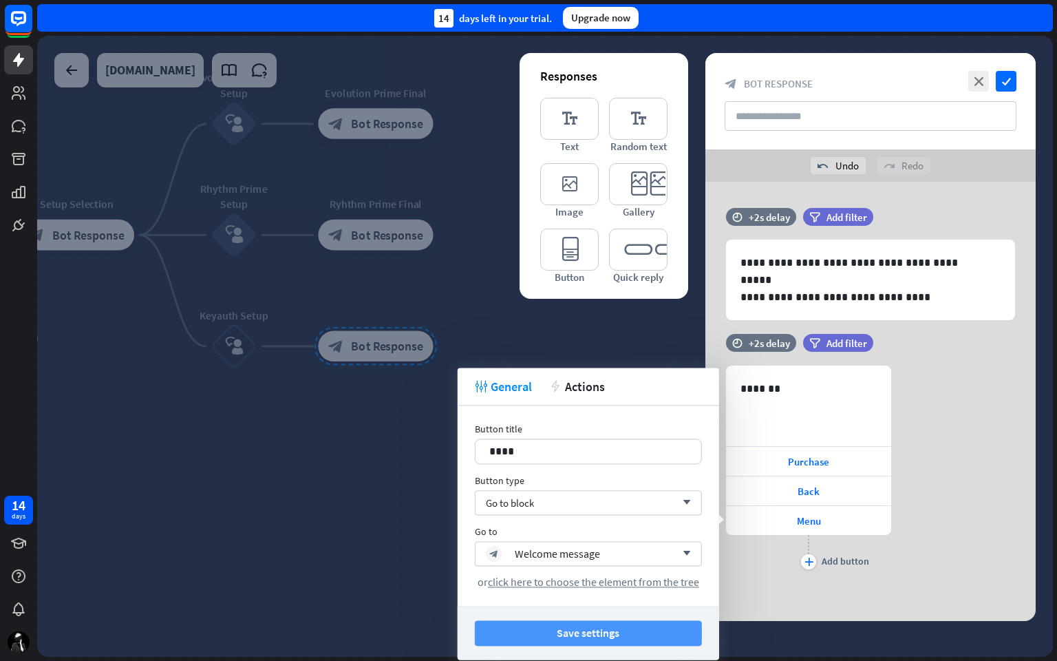
click at [576, 557] on button "Save settings" at bounding box center [588, 632] width 227 height 25
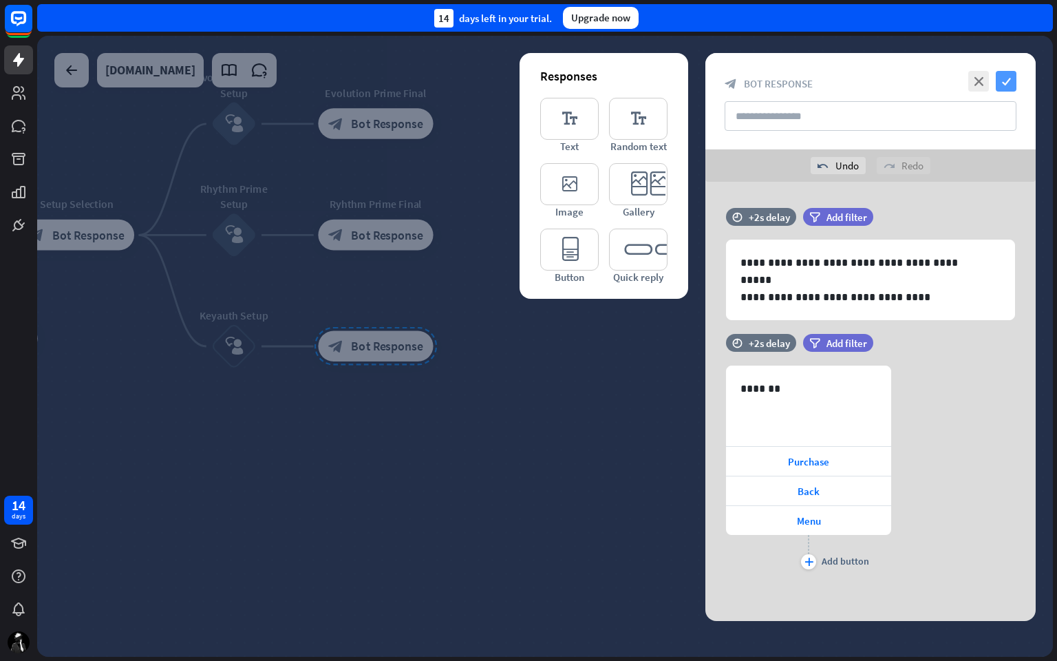
click at [1005, 72] on icon "check" at bounding box center [1006, 81] width 21 height 21
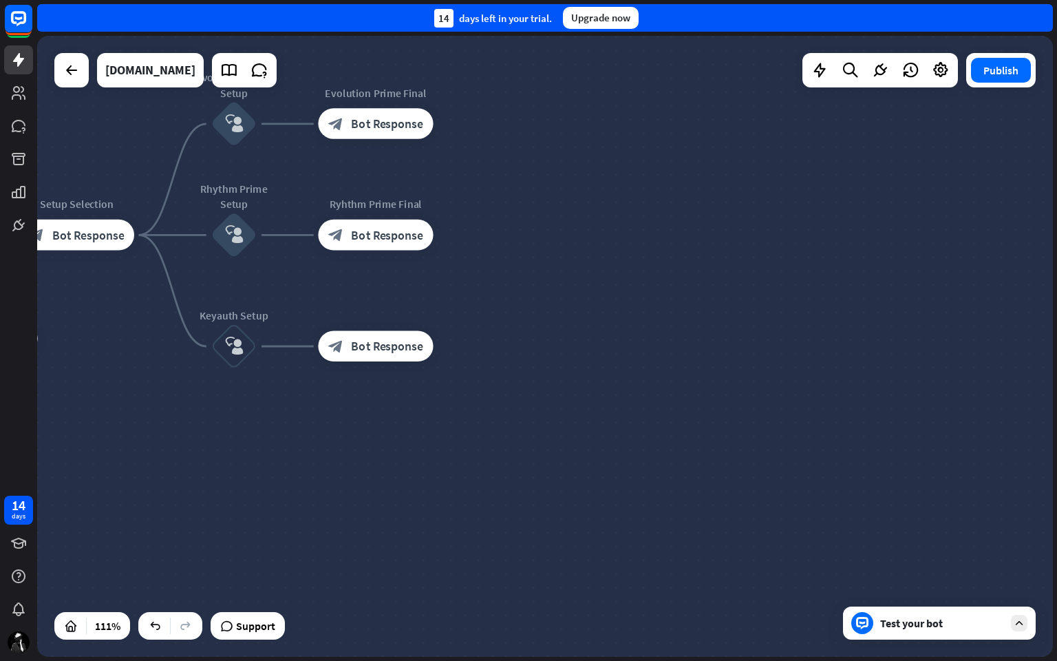
click at [939, 557] on div "Test your bot" at bounding box center [939, 622] width 193 height 33
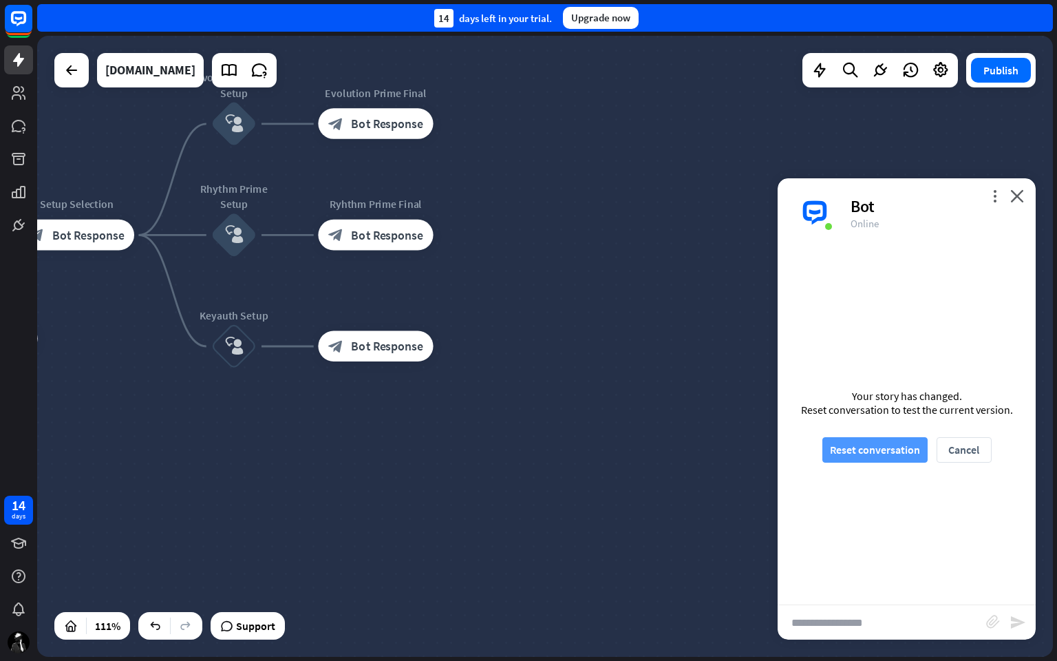
click at [870, 446] on button "Reset conversation" at bounding box center [874, 449] width 105 height 25
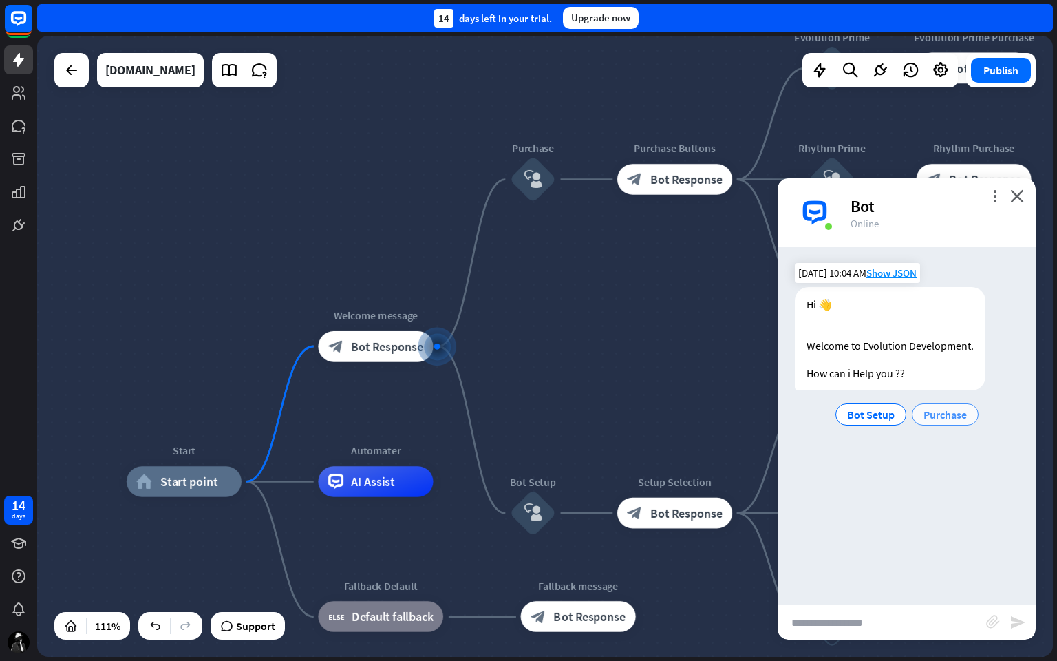
click at [941, 412] on span "Purchase" at bounding box center [944, 414] width 43 height 14
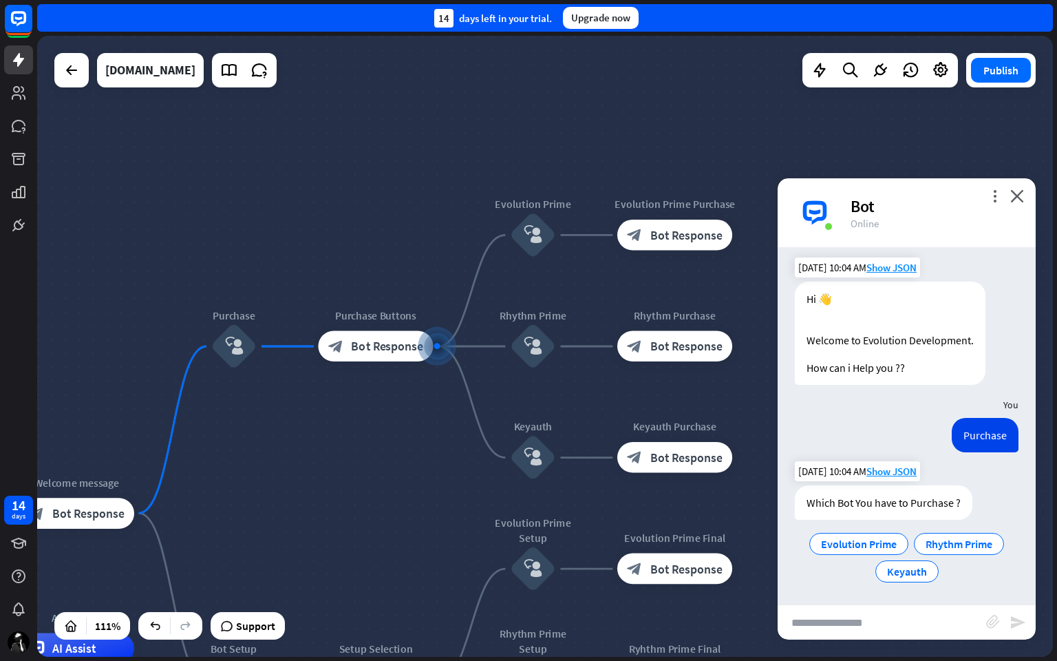
scroll to position [6, 0]
click at [854, 542] on span "Evolution Prime" at bounding box center [859, 543] width 76 height 14
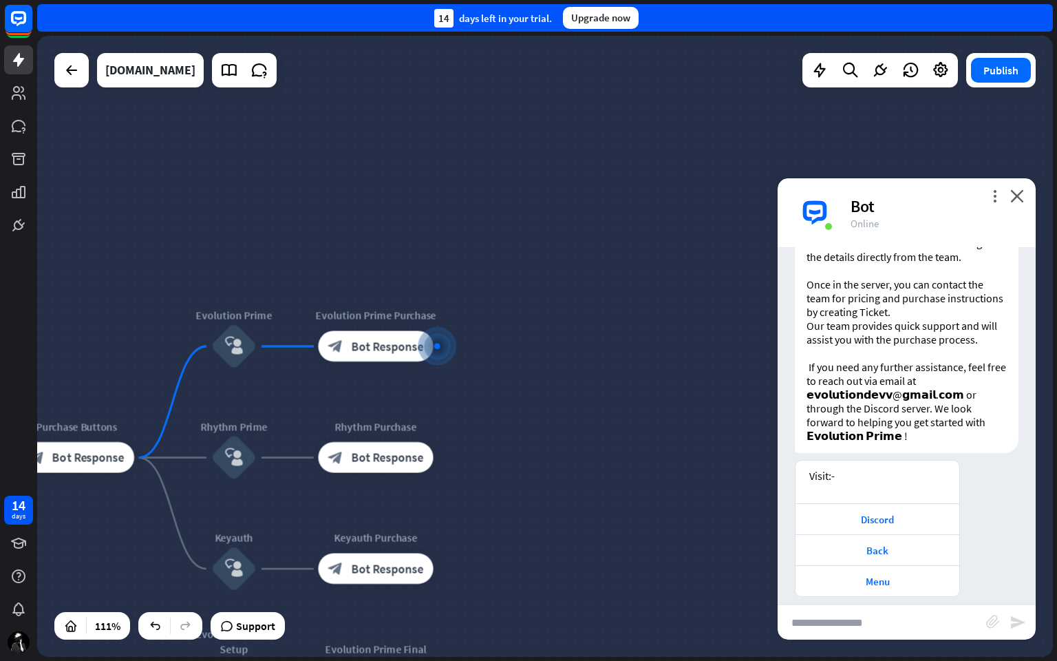
scroll to position [440, 0]
click at [884, 545] on div "Back" at bounding box center [877, 550] width 150 height 13
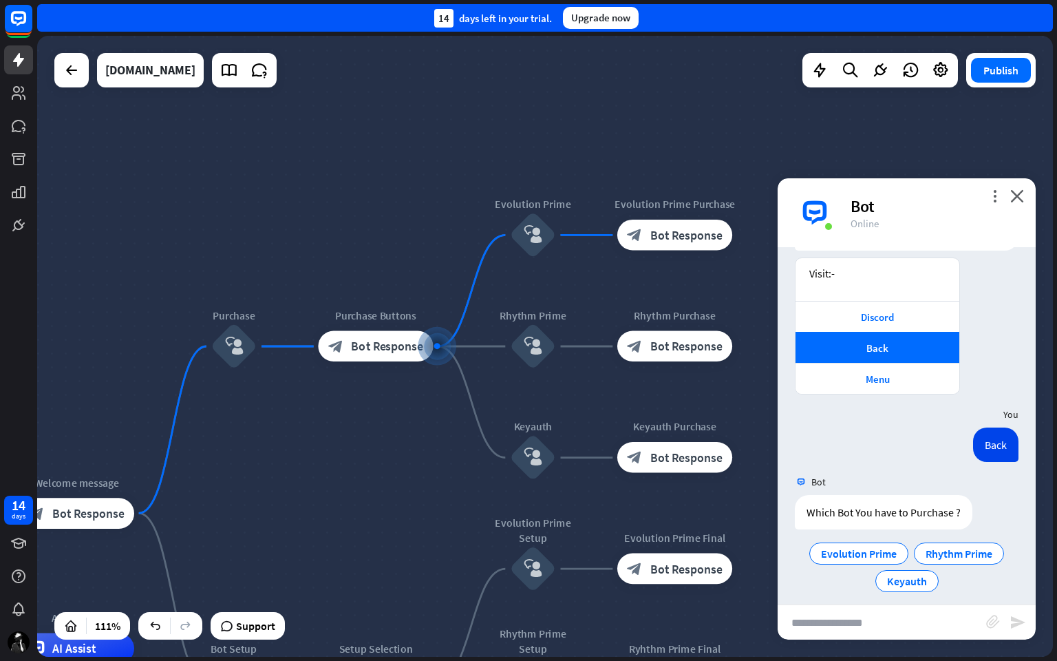
scroll to position [654, 0]
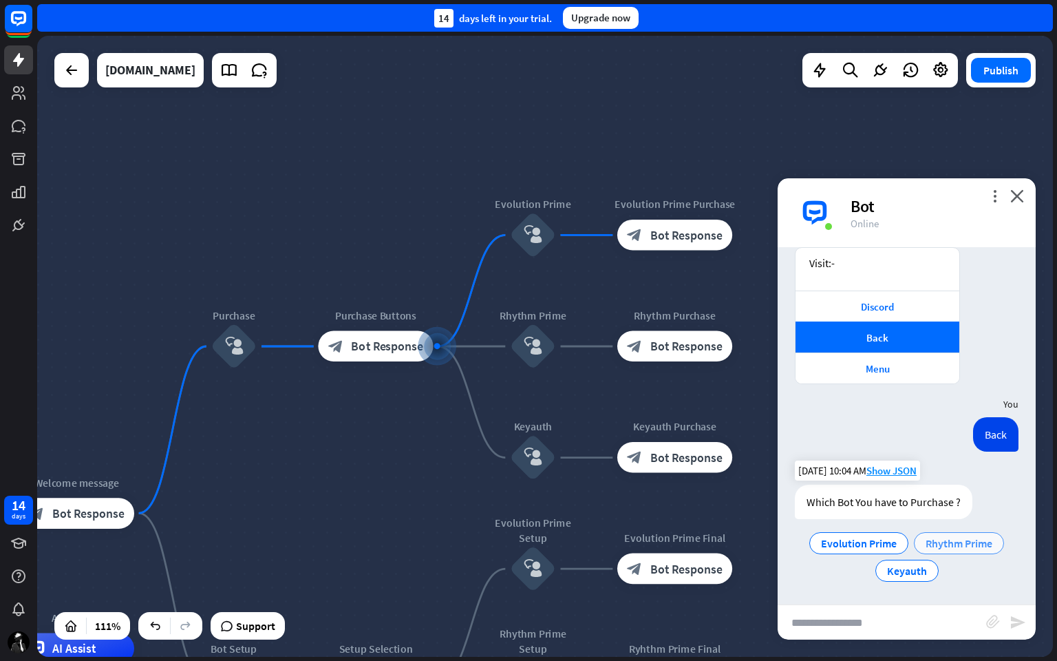
click at [941, 539] on span "Rhythm Prime" at bounding box center [959, 543] width 67 height 14
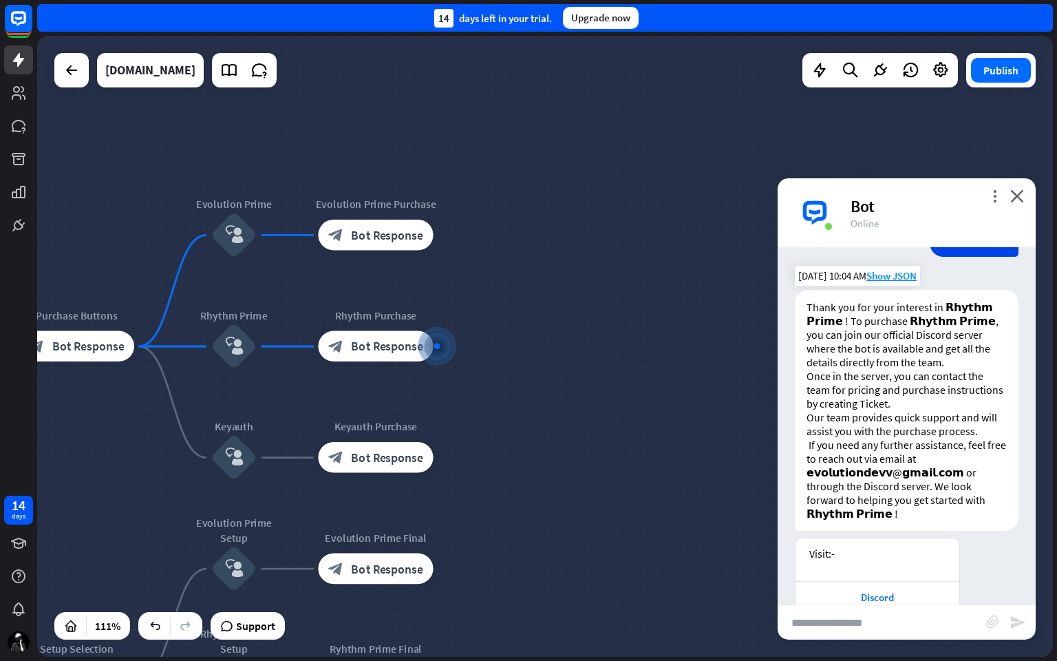
scroll to position [983, 0]
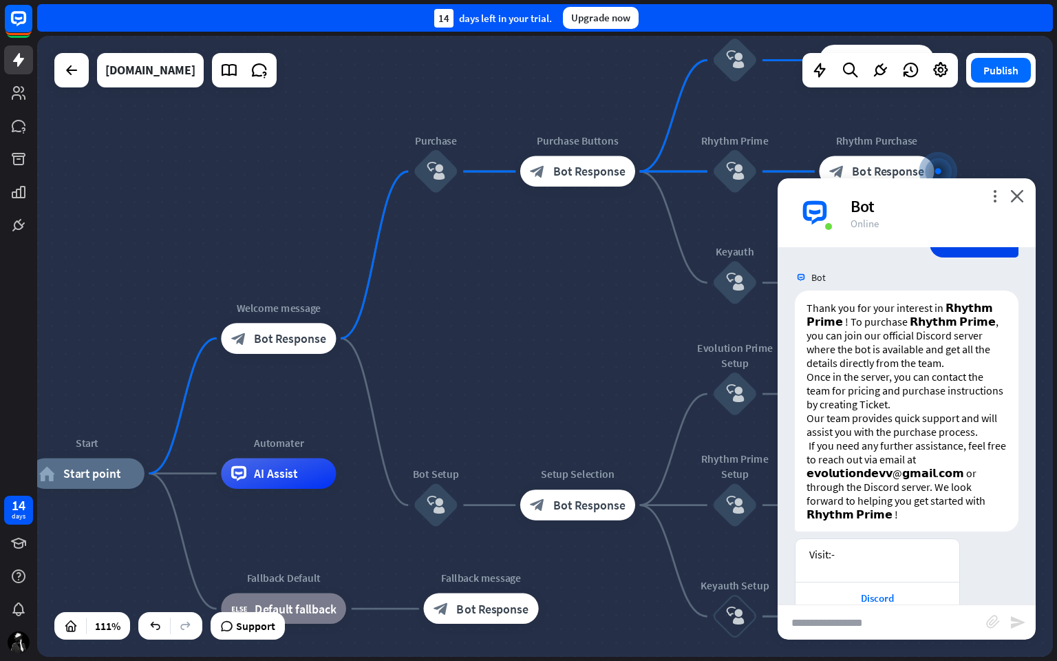
drag, startPoint x: 492, startPoint y: 271, endPoint x: 1003, endPoint y: 92, distance: 541.9
click at [1003, 92] on div "Start home_2 Start point Welcome message block_bot_response Bot Response Purcha…" at bounding box center [545, 346] width 1016 height 621
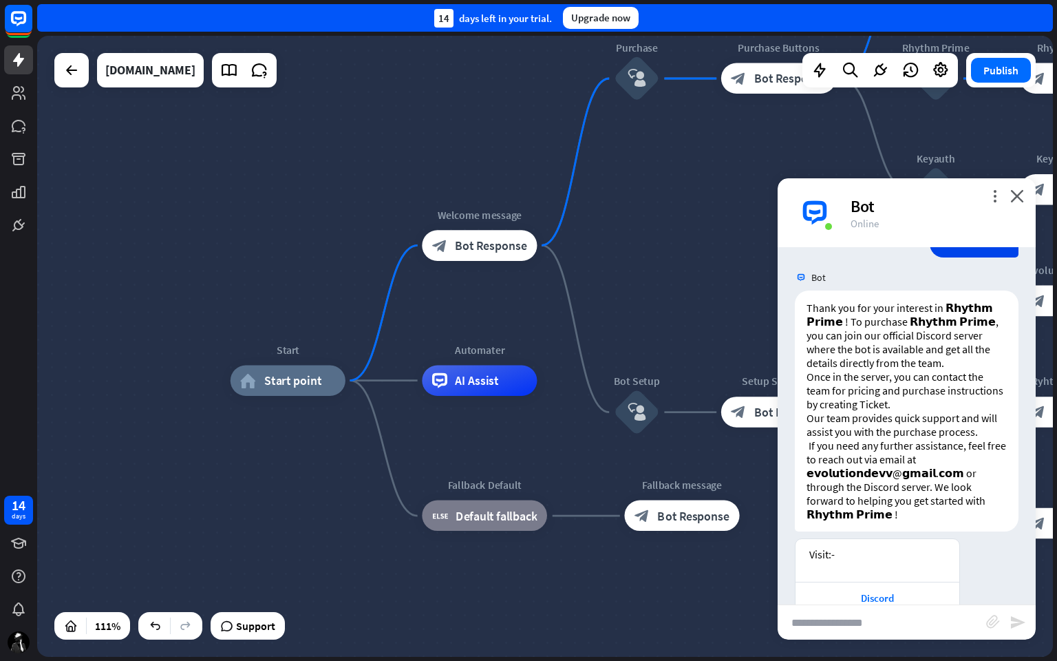
drag, startPoint x: 482, startPoint y: 397, endPoint x: 673, endPoint y: 309, distance: 210.0
click at [673, 309] on div "Start home_2 Start point Welcome message block_bot_response Bot Response Purcha…" at bounding box center [545, 346] width 1016 height 621
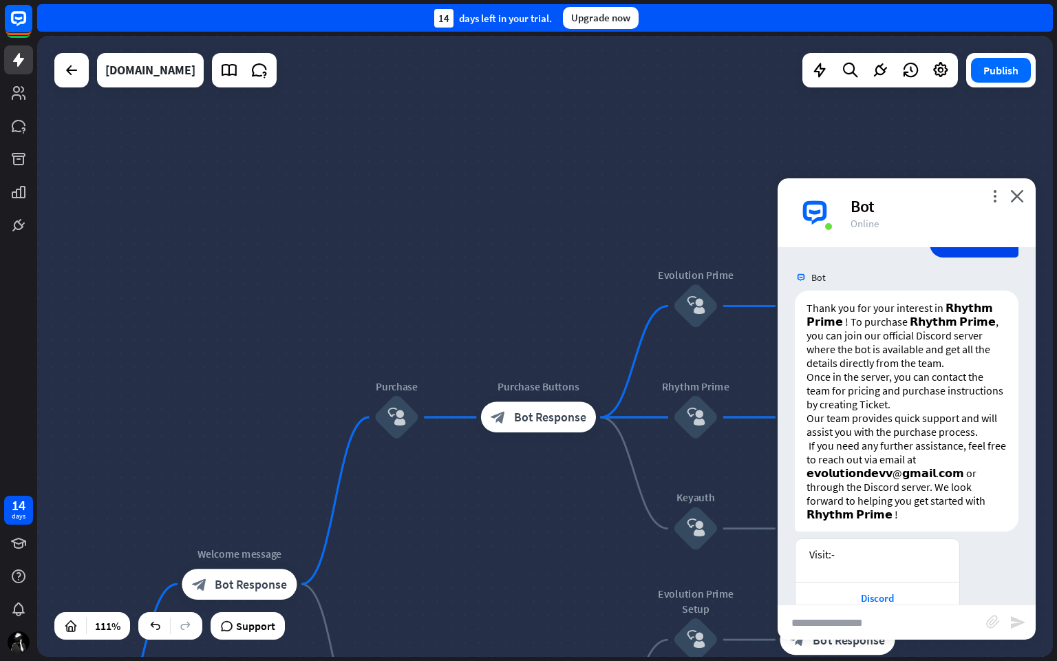
drag, startPoint x: 732, startPoint y: 234, endPoint x: 482, endPoint y: 573, distance: 421.1
click at [482, 557] on div "Start home_2 Start point Welcome message block_bot_response Bot Response Purcha…" at bounding box center [545, 346] width 1016 height 621
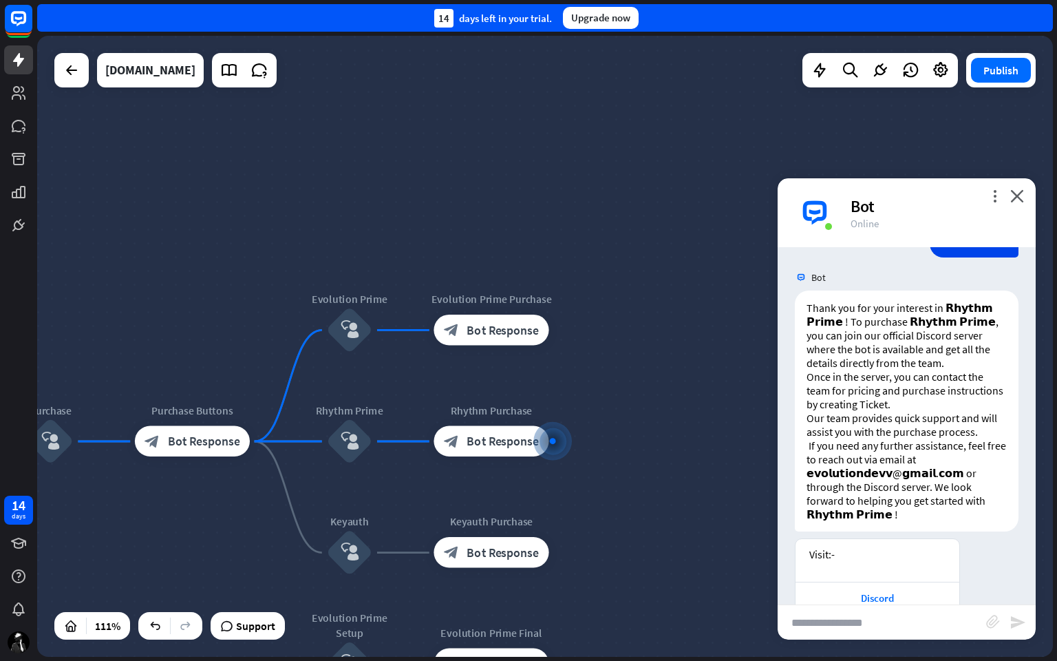
drag, startPoint x: 468, startPoint y: 354, endPoint x: 133, endPoint y: 377, distance: 335.9
click at [132, 377] on div "Start home_2 Start point Welcome message block_bot_response Bot Response Purcha…" at bounding box center [545, 346] width 1016 height 621
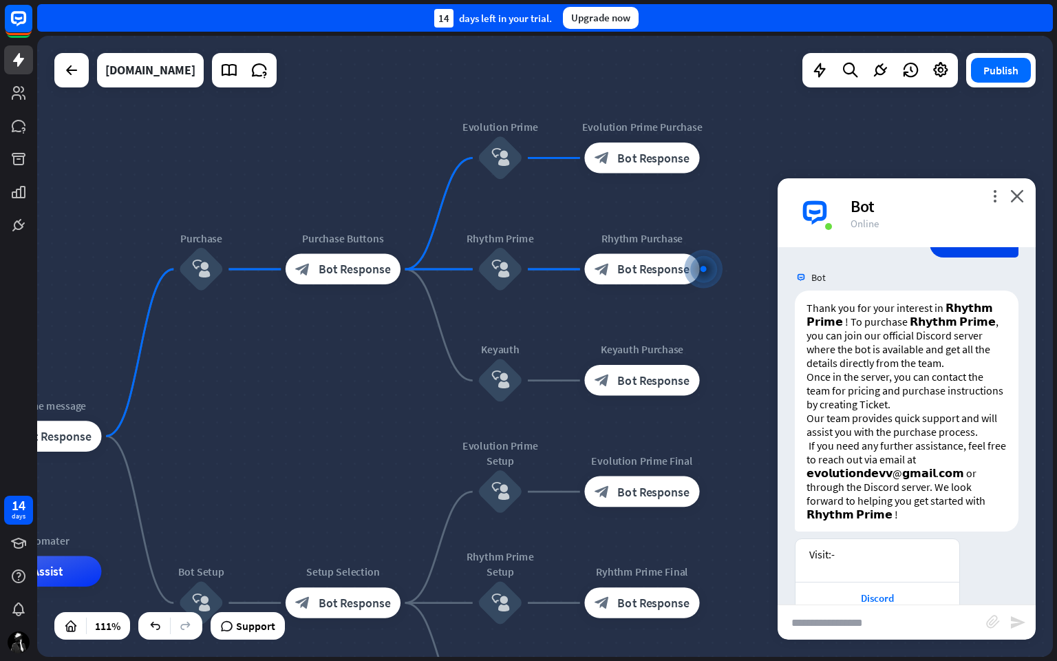
drag, startPoint x: 379, startPoint y: 181, endPoint x: 451, endPoint y: 33, distance: 164.3
click at [451, 33] on div "close Contact us arrow_left Back to home Contact our Experts Get in touch with …" at bounding box center [547, 330] width 1020 height 661
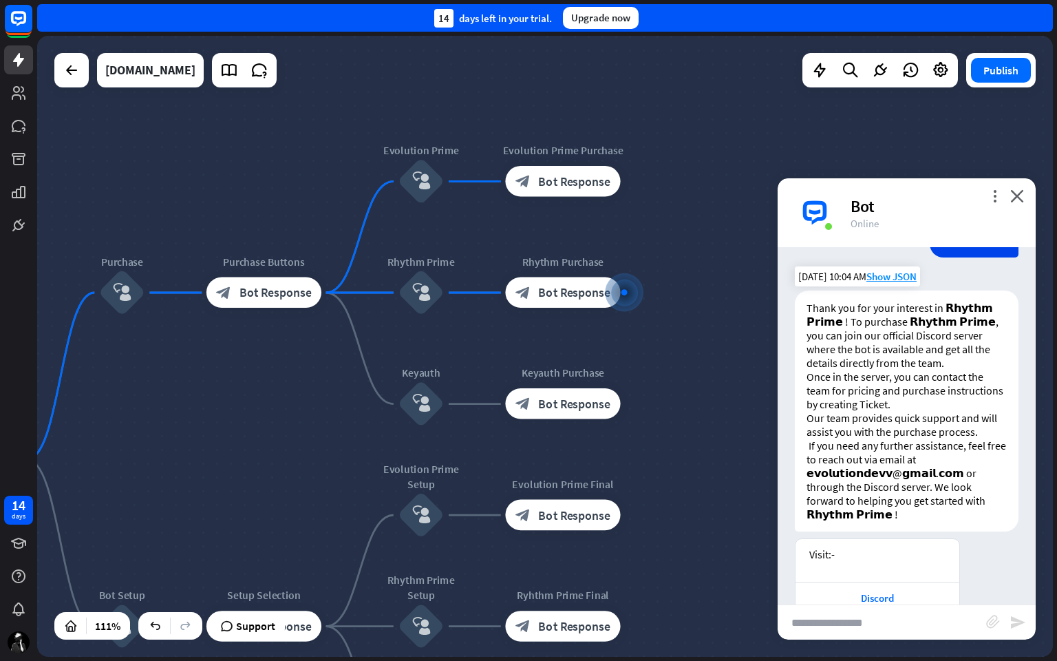
scroll to position [1073, 0]
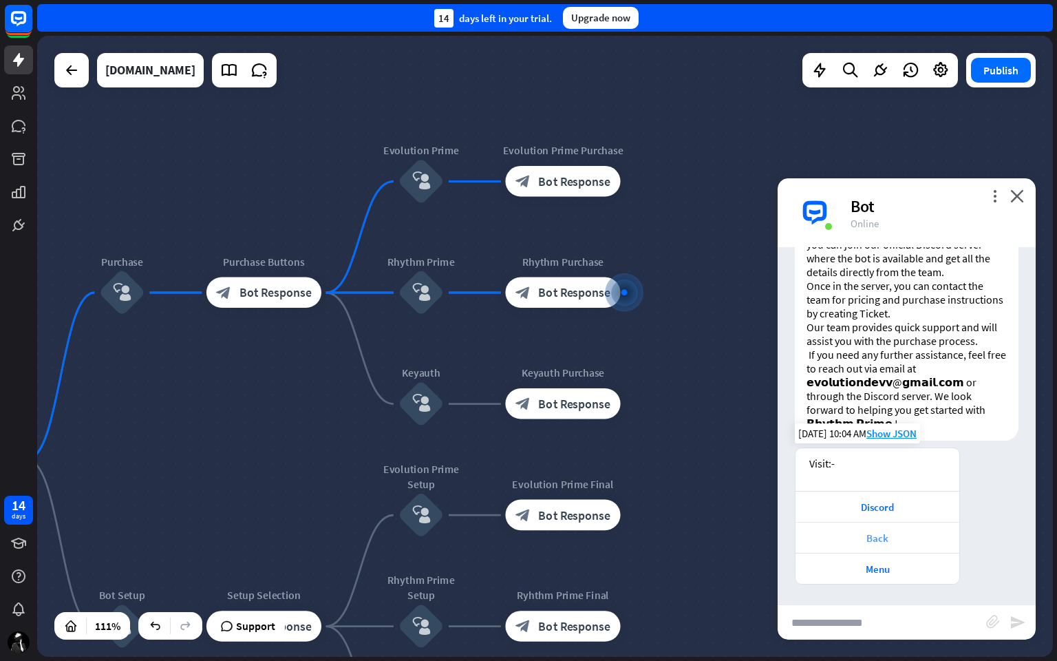
click at [878, 533] on div "Back" at bounding box center [877, 537] width 150 height 13
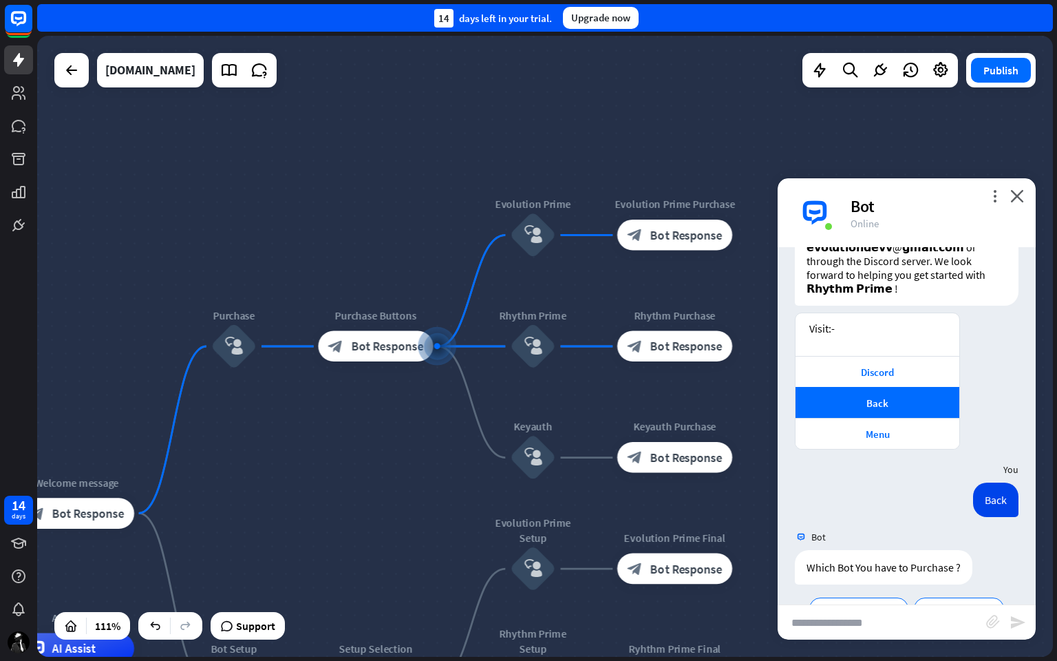
scroll to position [1274, 0]
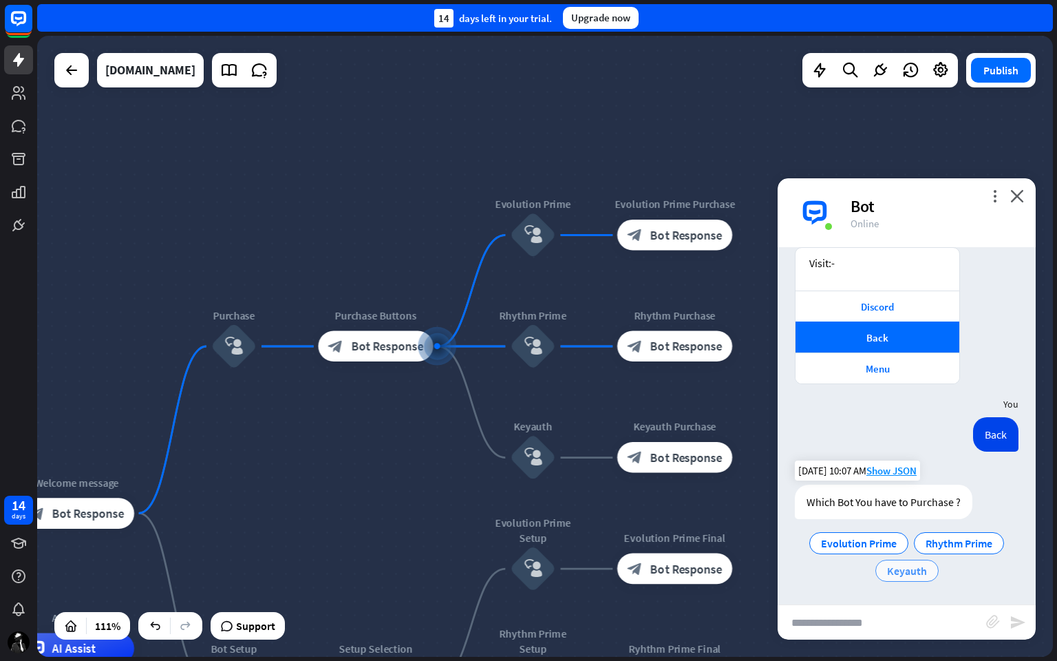
click at [917, 557] on span "Keyauth" at bounding box center [907, 571] width 40 height 14
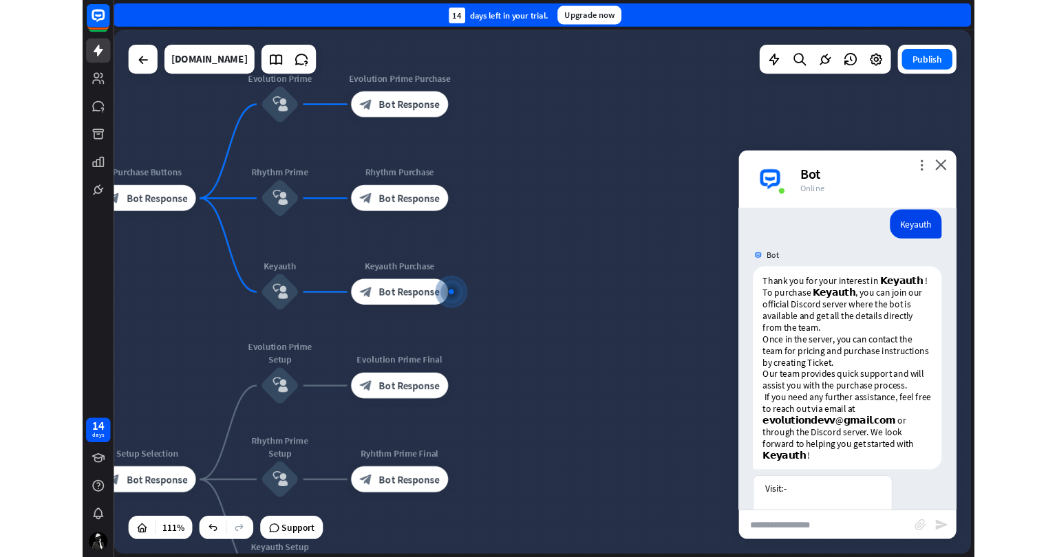
scroll to position [1679, 0]
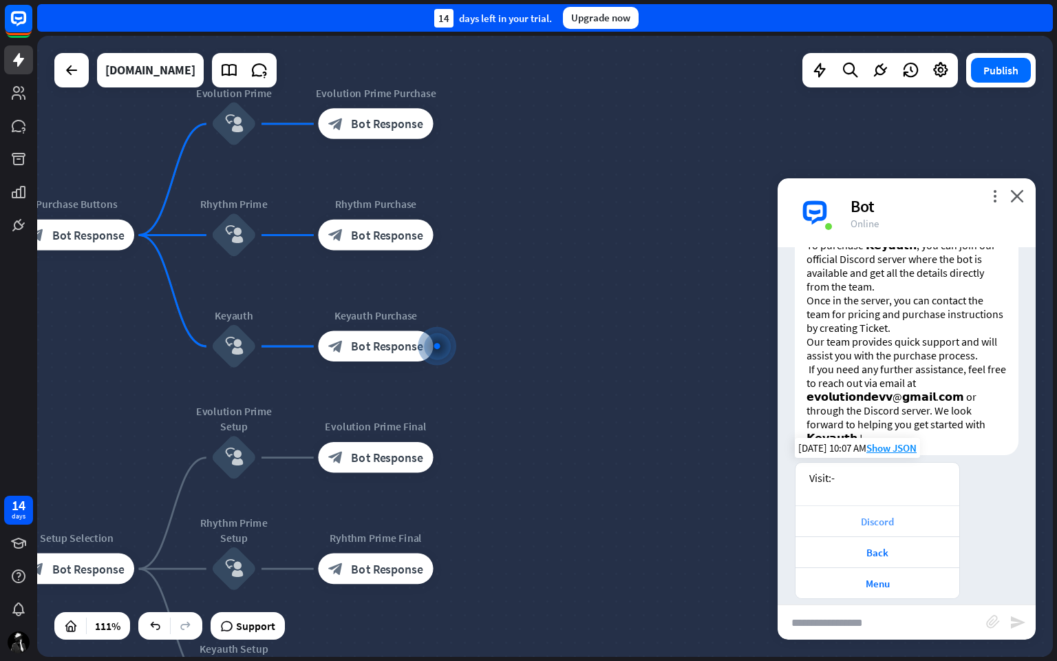
click at [915, 515] on div "Discord" at bounding box center [877, 521] width 150 height 13
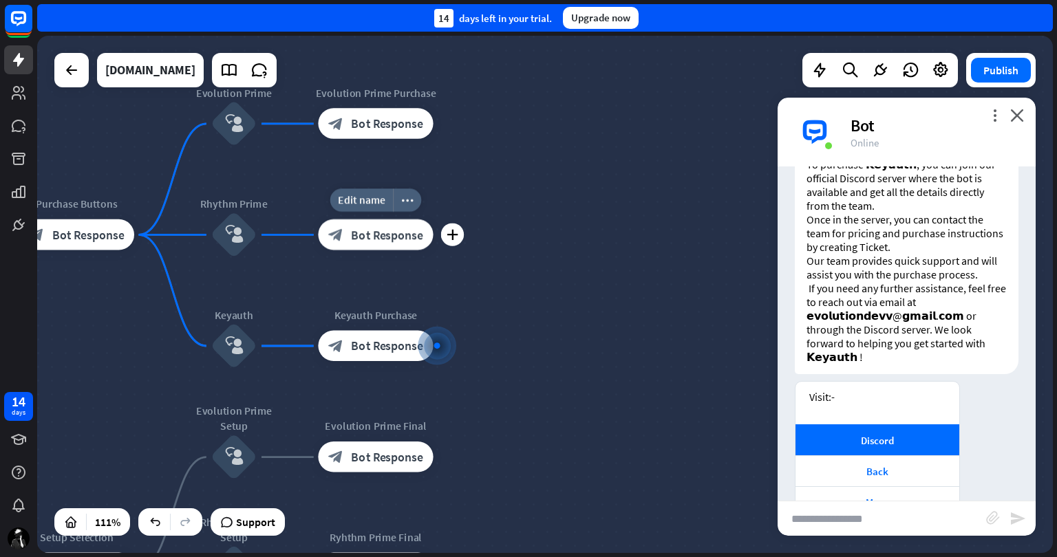
click at [377, 231] on span "Bot Response" at bounding box center [387, 234] width 72 height 15
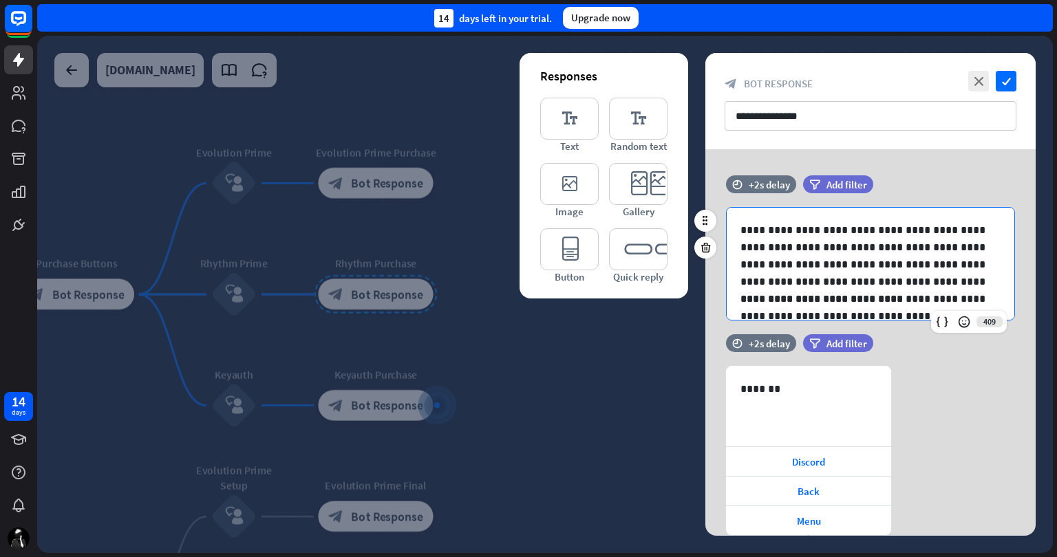
click at [917, 283] on p "**********" at bounding box center [865, 256] width 250 height 69
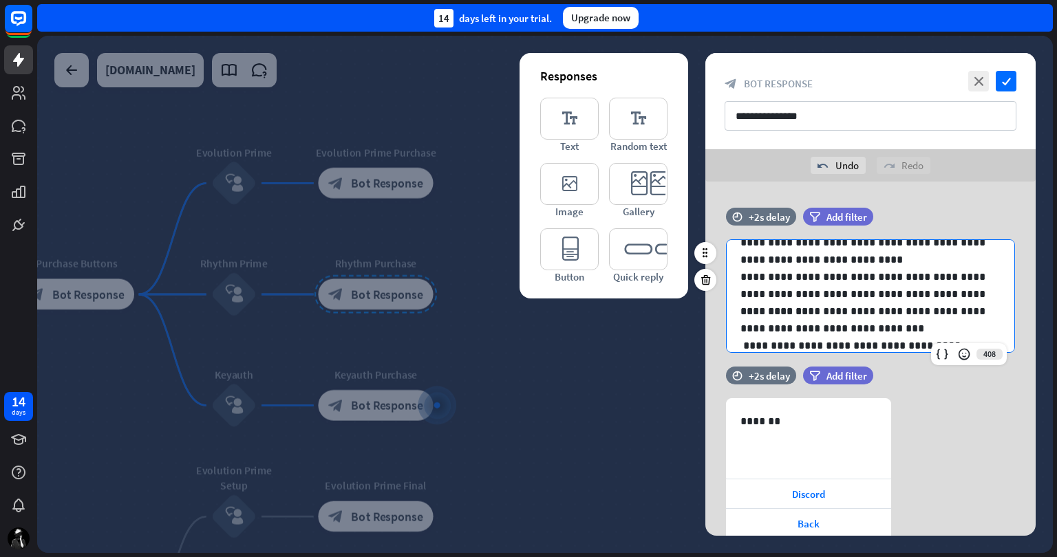
scroll to position [121, 0]
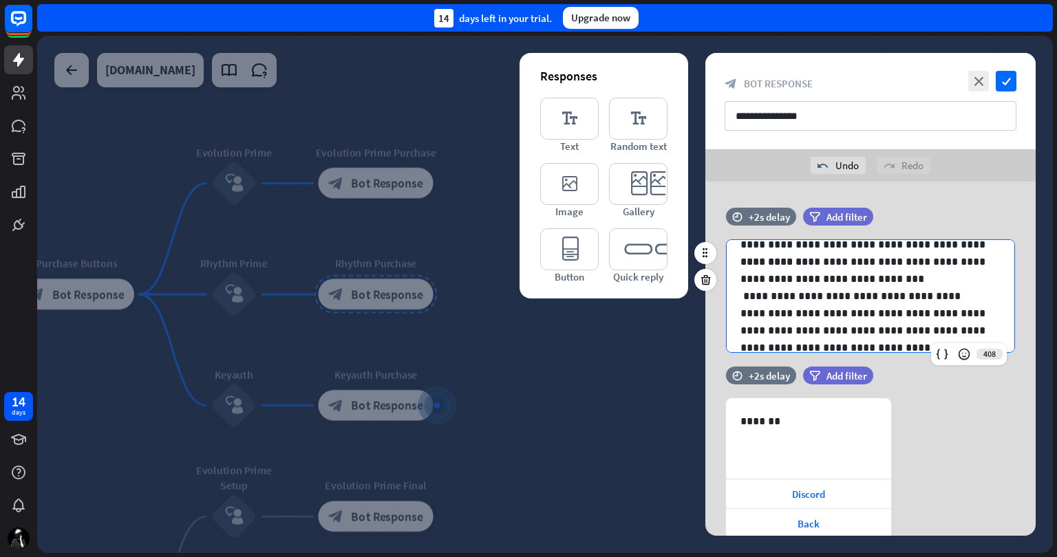
click at [899, 275] on p "**********" at bounding box center [865, 270] width 250 height 34
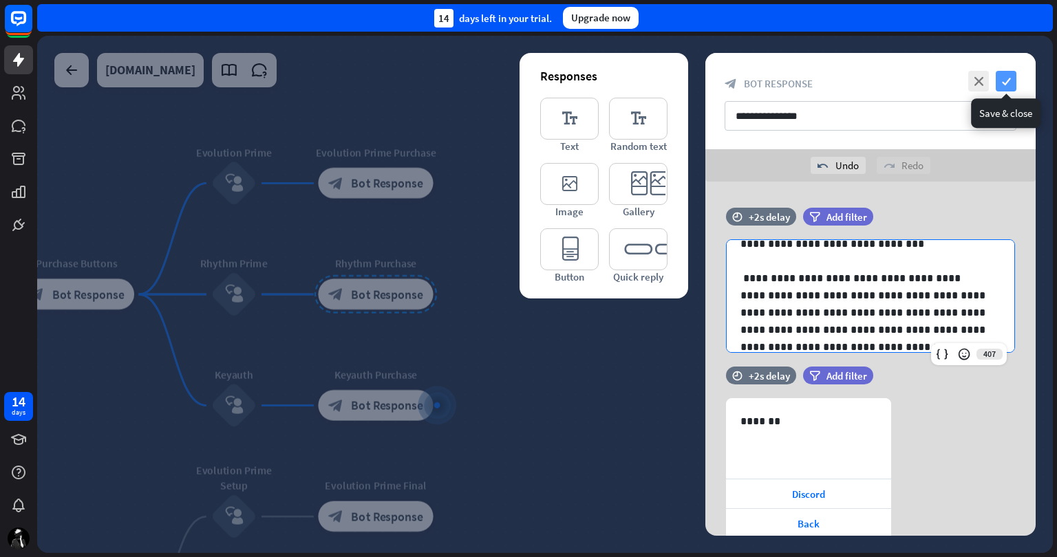
click at [1005, 77] on icon "check" at bounding box center [1006, 81] width 21 height 21
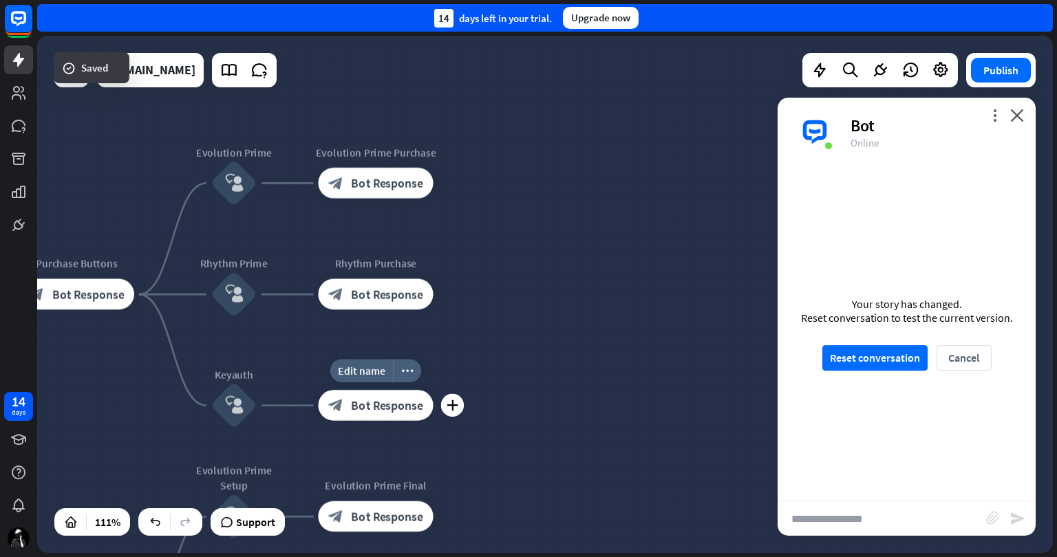
click at [389, 404] on span "Bot Response" at bounding box center [387, 405] width 72 height 15
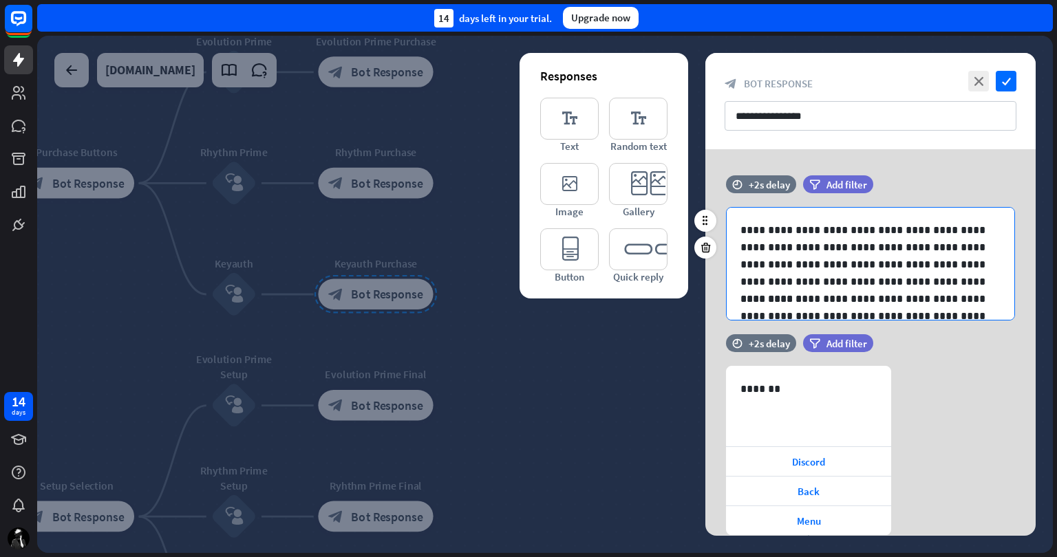
click at [885, 284] on p "**********" at bounding box center [865, 256] width 250 height 69
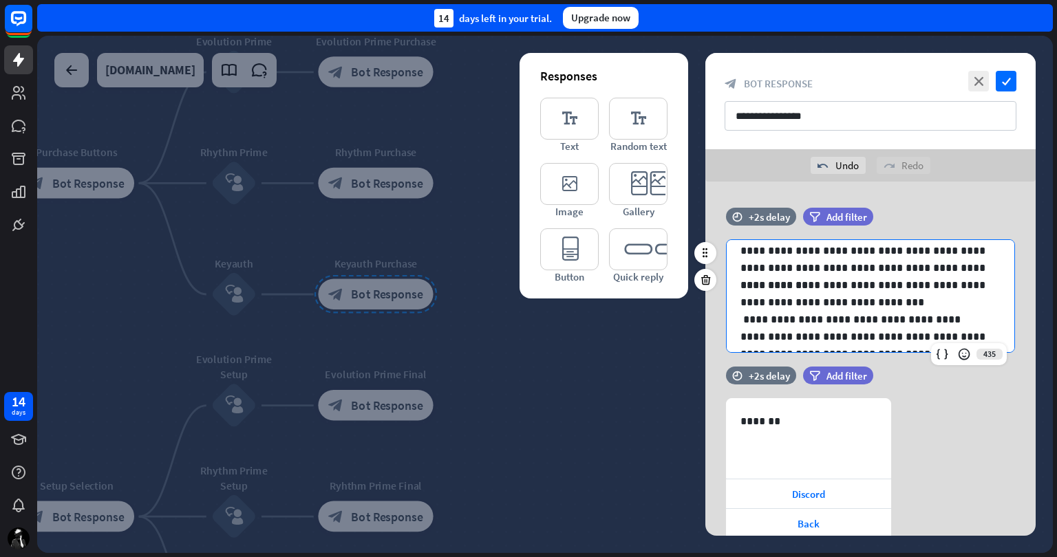
scroll to position [138, 0]
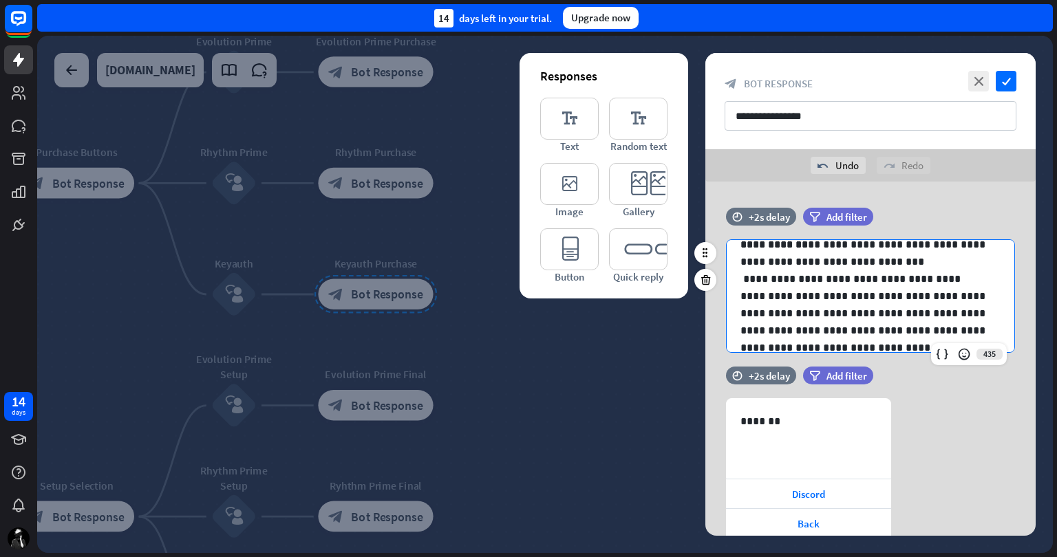
click at [901, 260] on p "**********" at bounding box center [865, 253] width 250 height 34
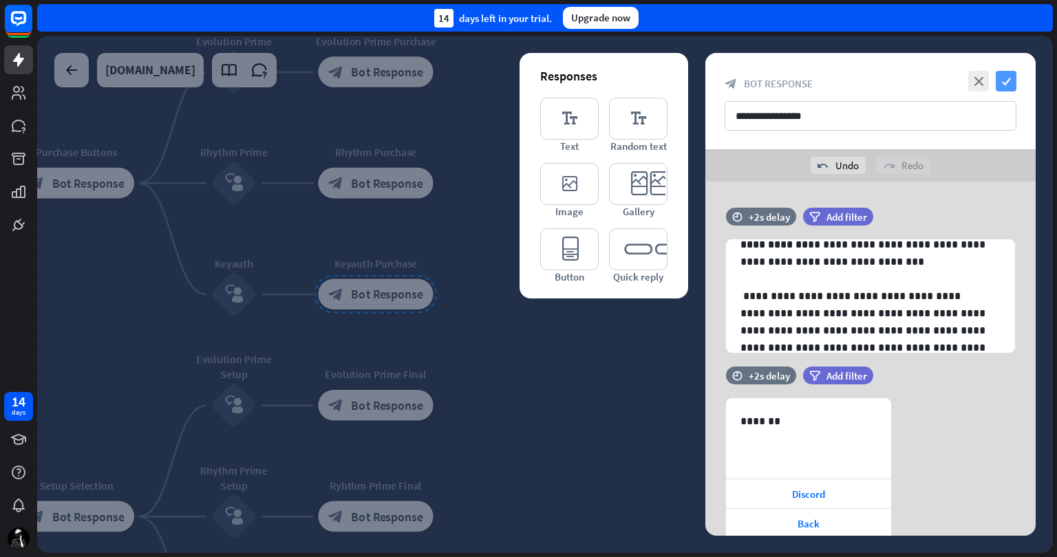
click at [1007, 78] on icon "check" at bounding box center [1006, 81] width 21 height 21
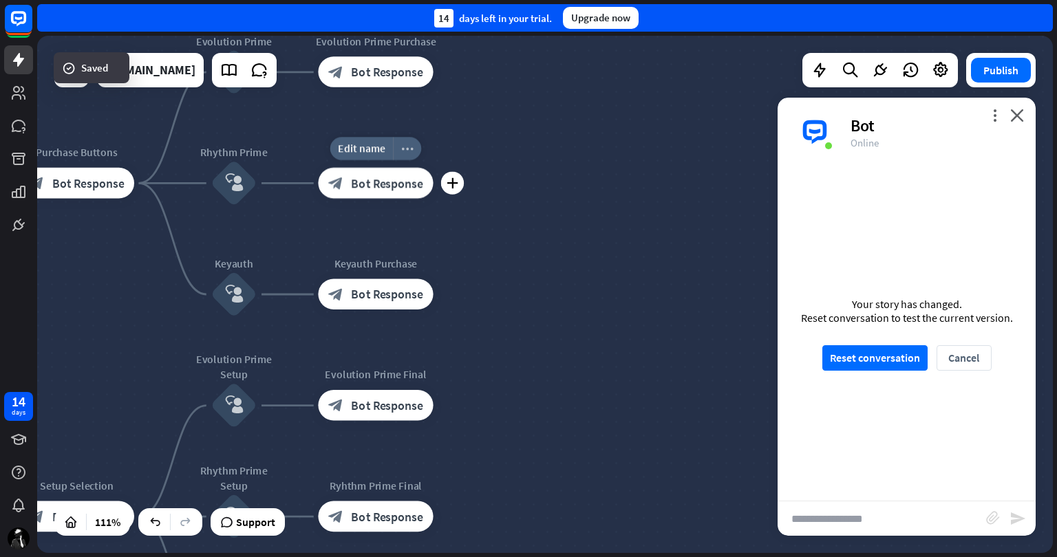
click at [404, 147] on icon "more_horiz" at bounding box center [407, 149] width 12 height 12
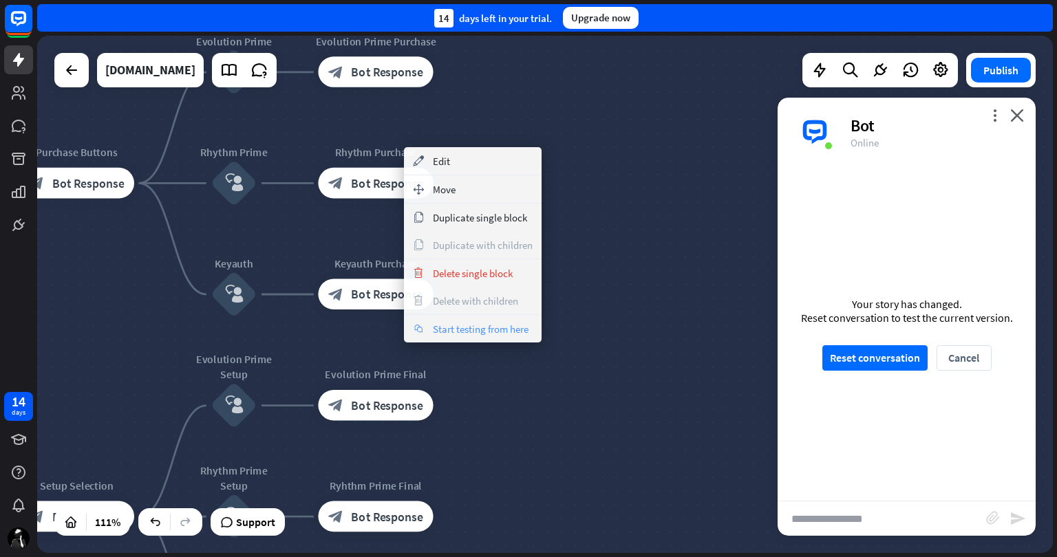
click at [476, 325] on span "Start testing from here" at bounding box center [481, 329] width 96 height 13
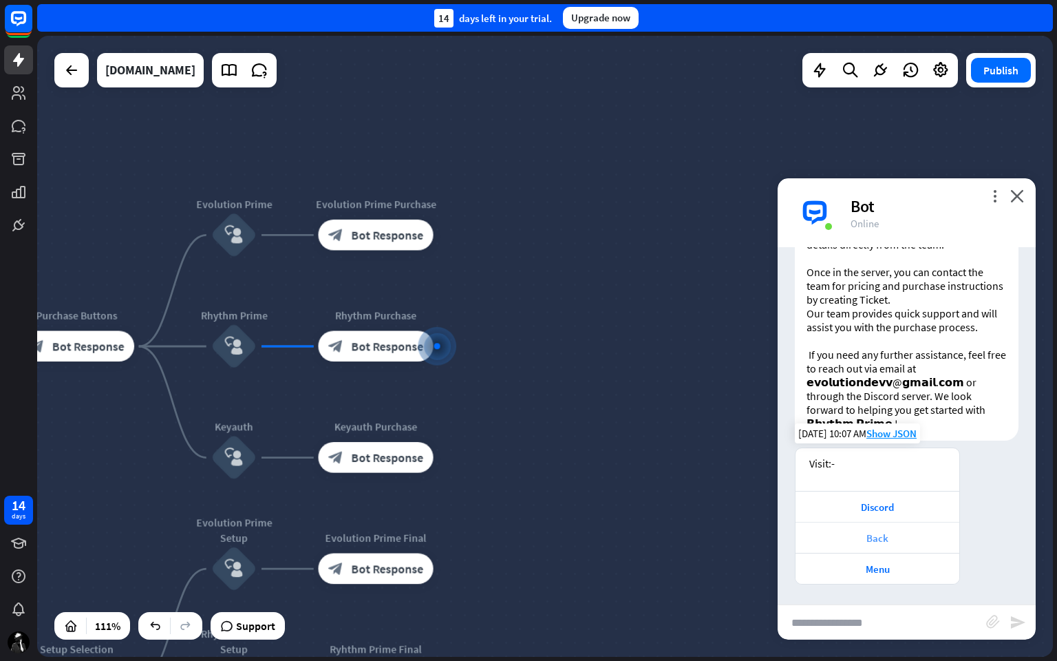
scroll to position [115, 0]
click at [877, 534] on div "Back" at bounding box center [877, 537] width 150 height 13
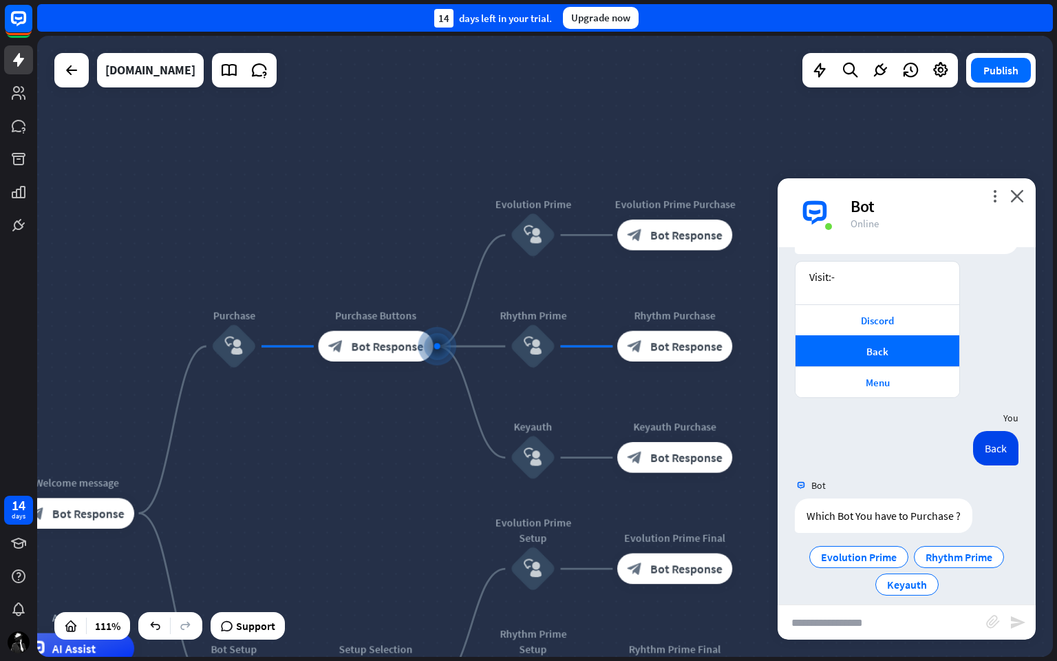
scroll to position [315, 0]
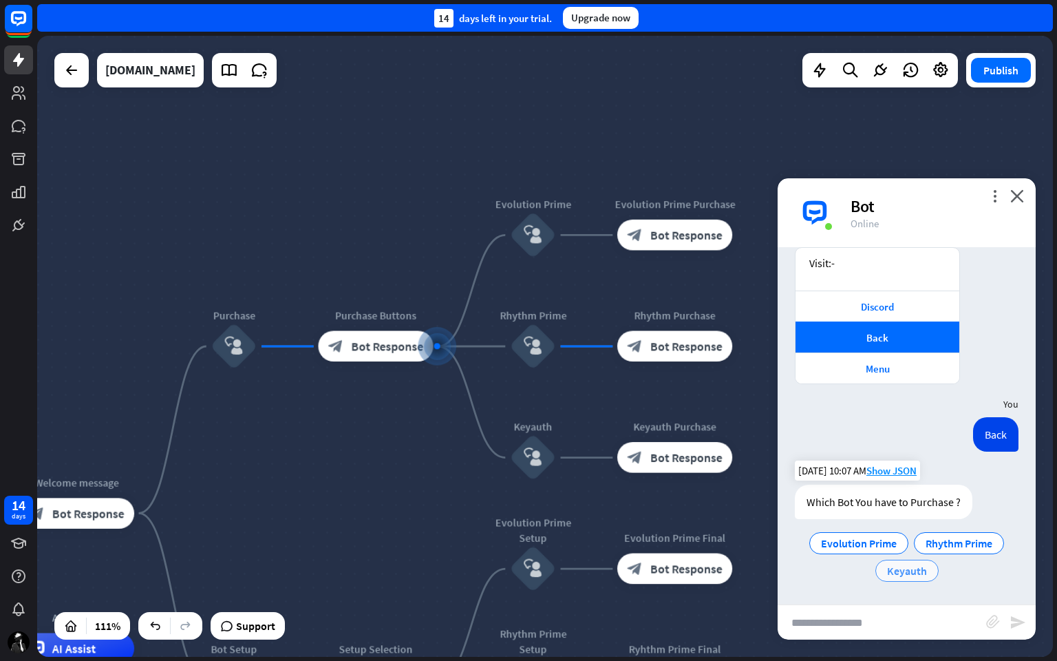
click at [917, 557] on span "Keyauth" at bounding box center [907, 571] width 40 height 14
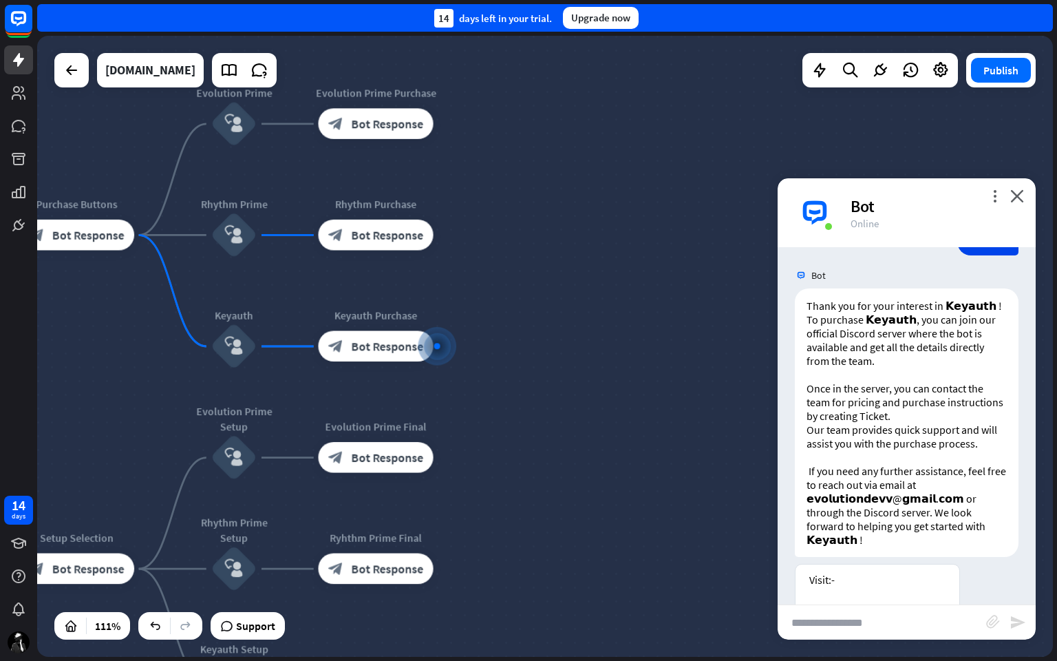
scroll to position [749, 0]
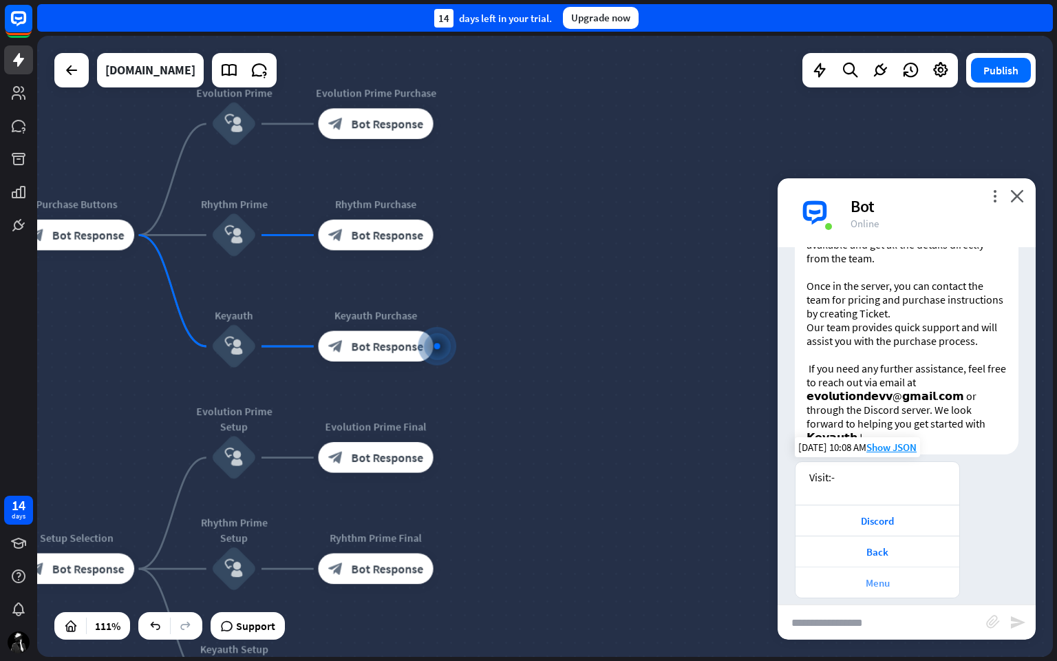
click at [885, 557] on div "Menu" at bounding box center [877, 582] width 150 height 13
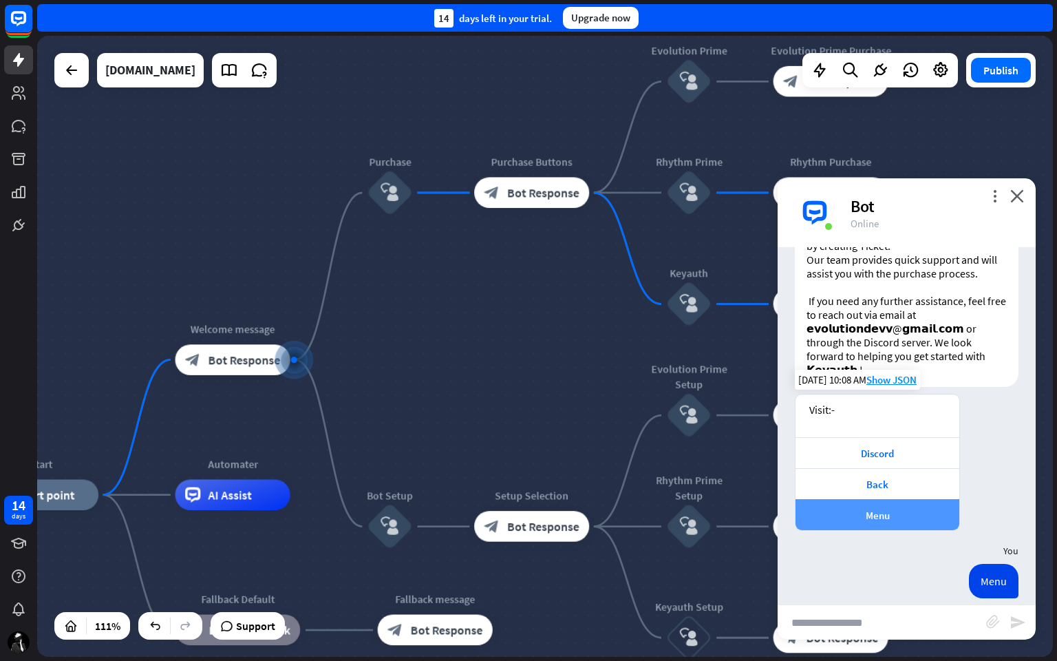
scroll to position [990, 0]
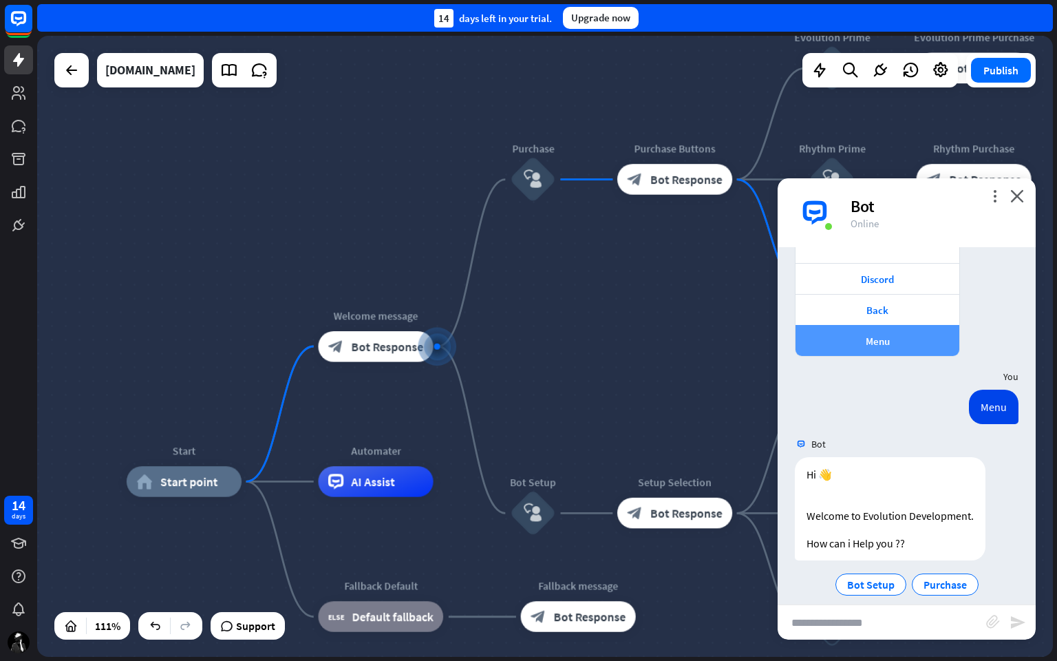
click at [885, 557] on span "Bot Setup" at bounding box center [870, 584] width 47 height 14
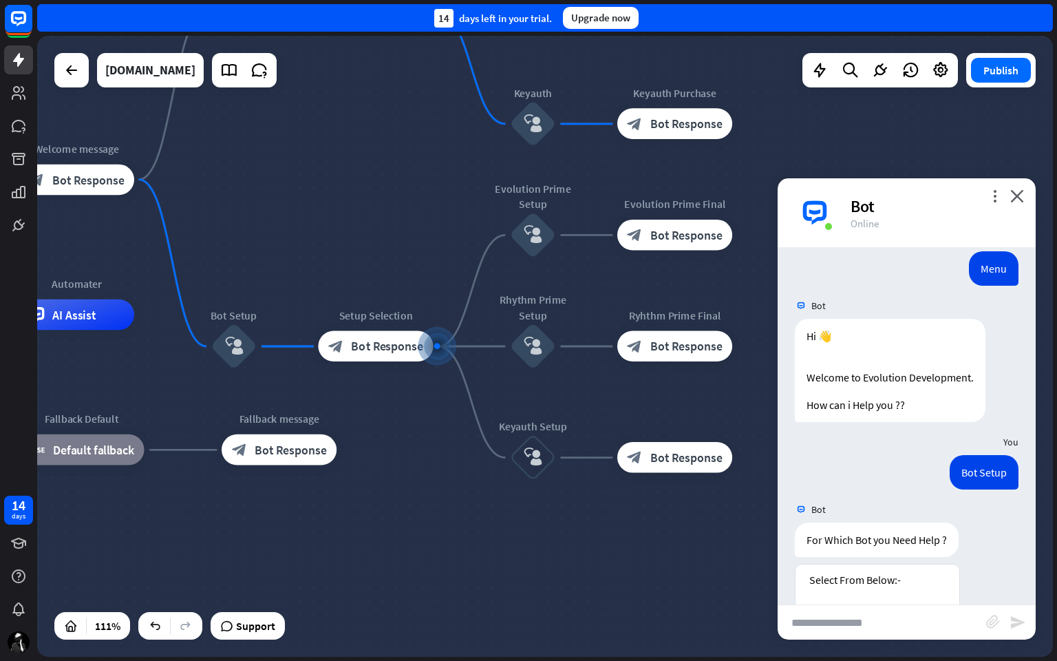
scroll to position [1292, 0]
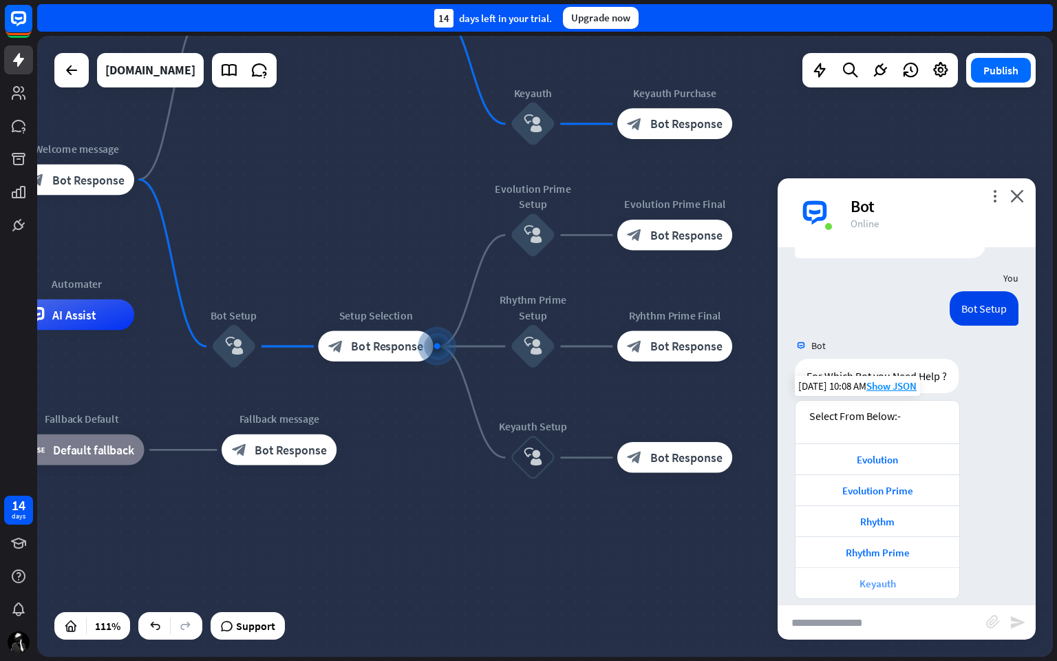
click at [892, 557] on div "Keyauth" at bounding box center [877, 583] width 150 height 13
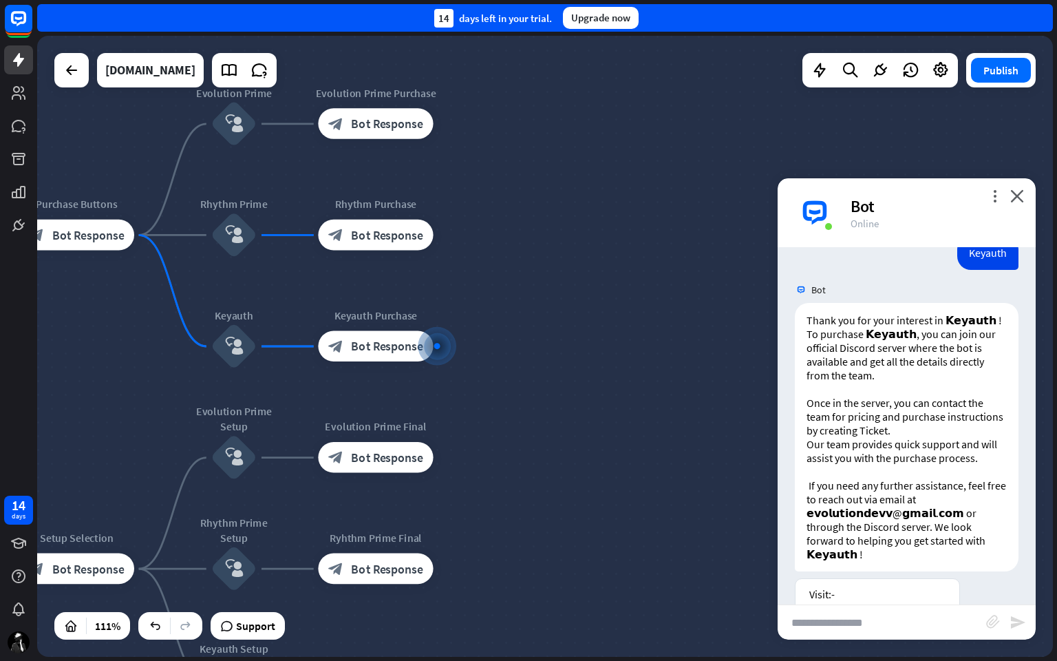
scroll to position [1791, 0]
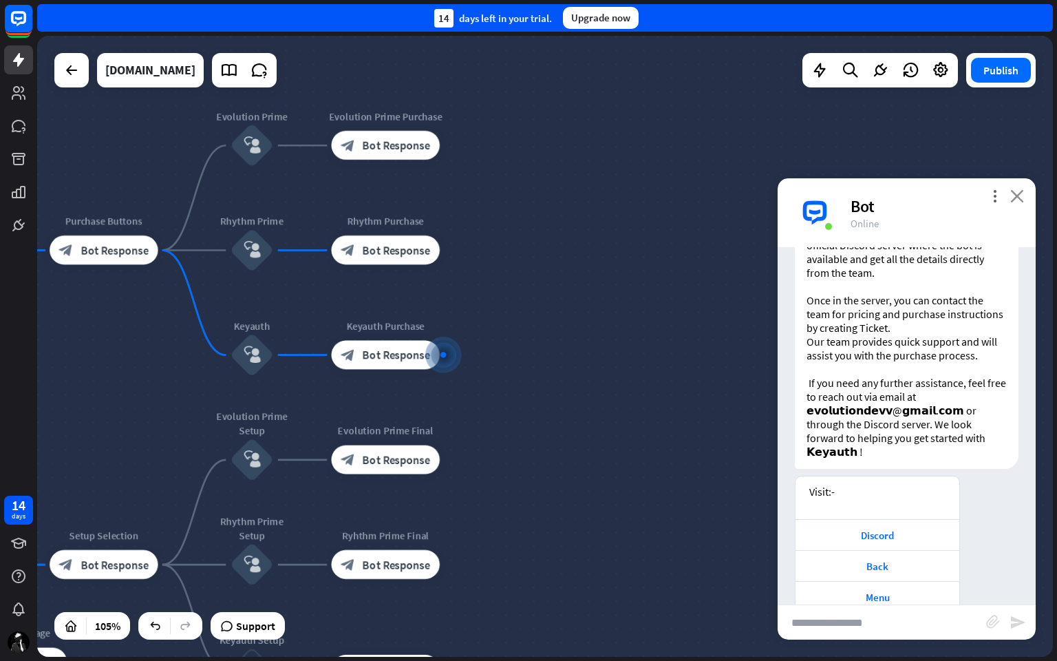
click at [1018, 193] on icon "close" at bounding box center [1017, 195] width 14 height 13
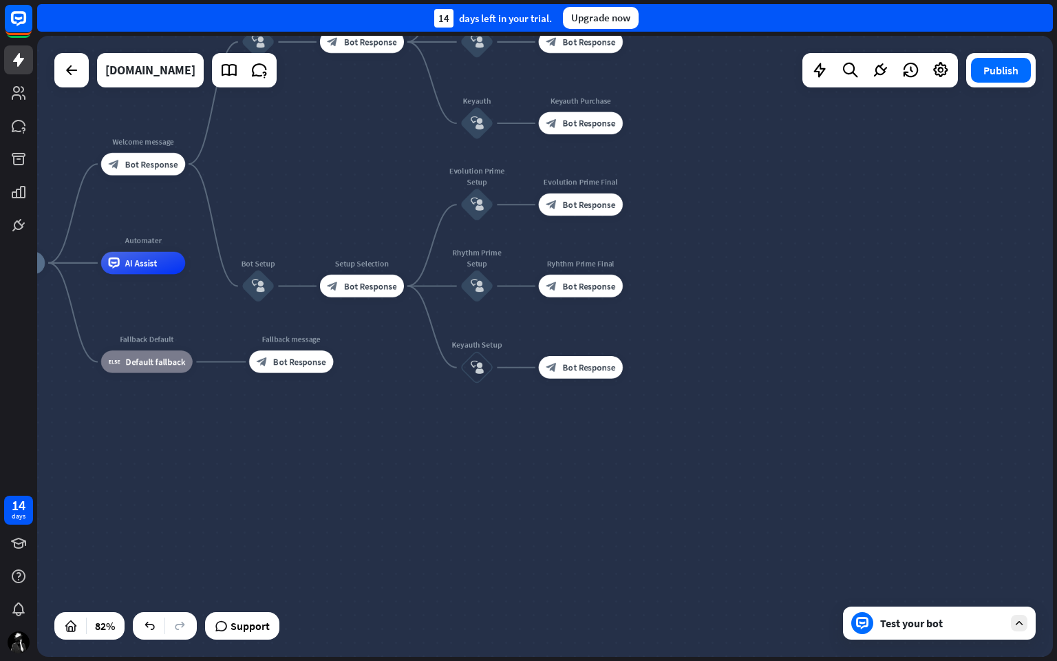
drag, startPoint x: 597, startPoint y: 463, endPoint x: 756, endPoint y: 184, distance: 320.8
click at [756, 184] on div "Start home_2 Start point Welcome message block_bot_response Bot Response Purcha…" at bounding box center [545, 346] width 1016 height 621
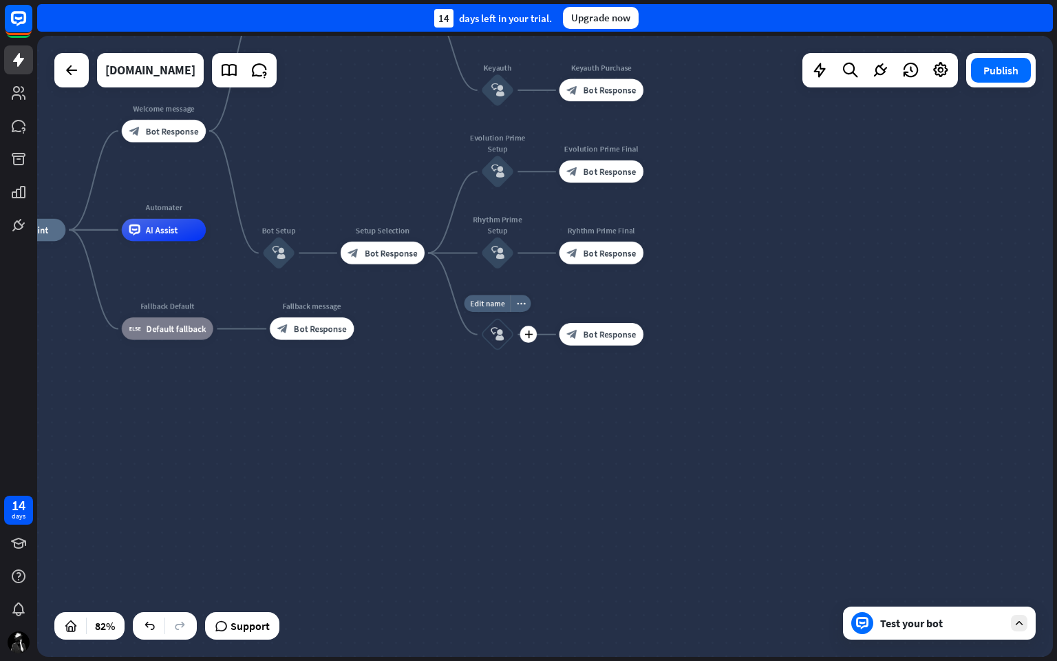
click at [498, 336] on icon "block_user_input" at bounding box center [498, 335] width 14 height 14
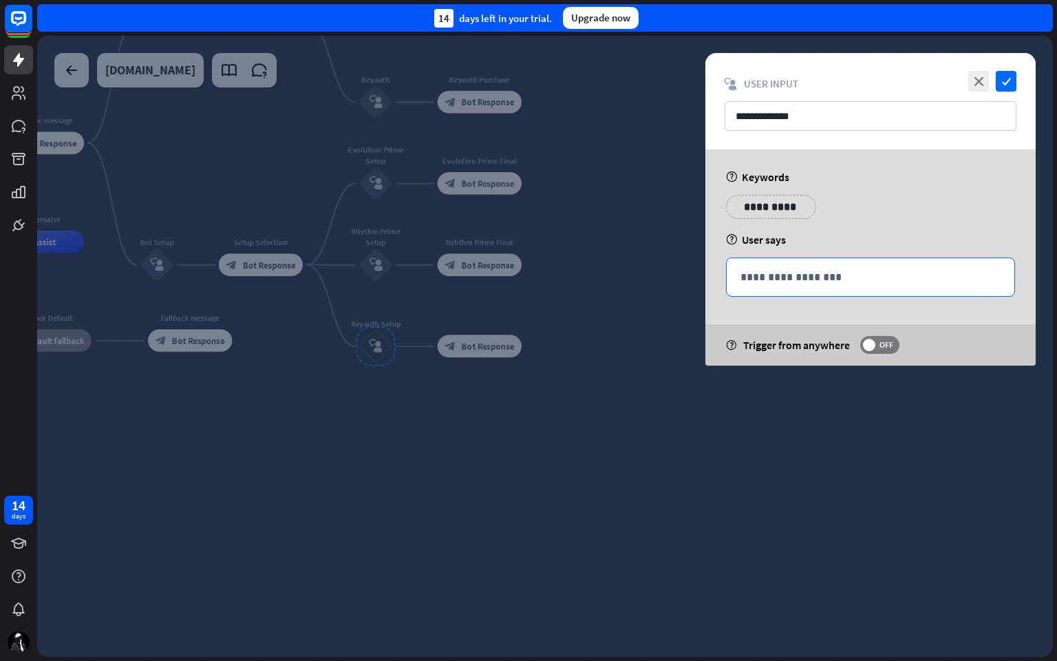
click at [809, 268] on p "**********" at bounding box center [870, 276] width 260 height 17
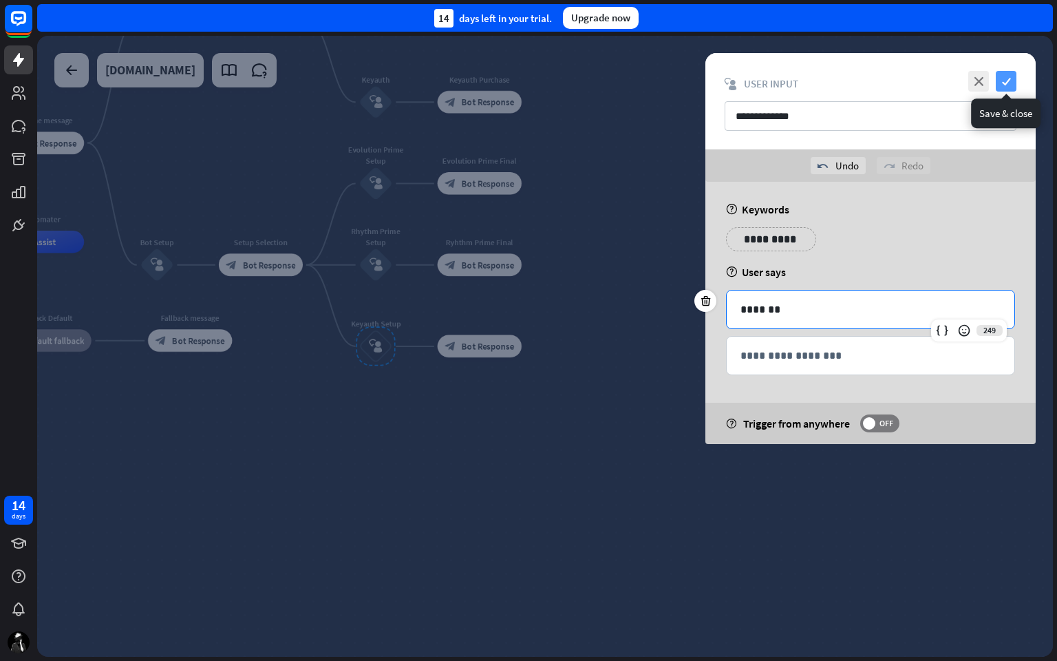
click at [1006, 77] on icon "check" at bounding box center [1006, 81] width 21 height 21
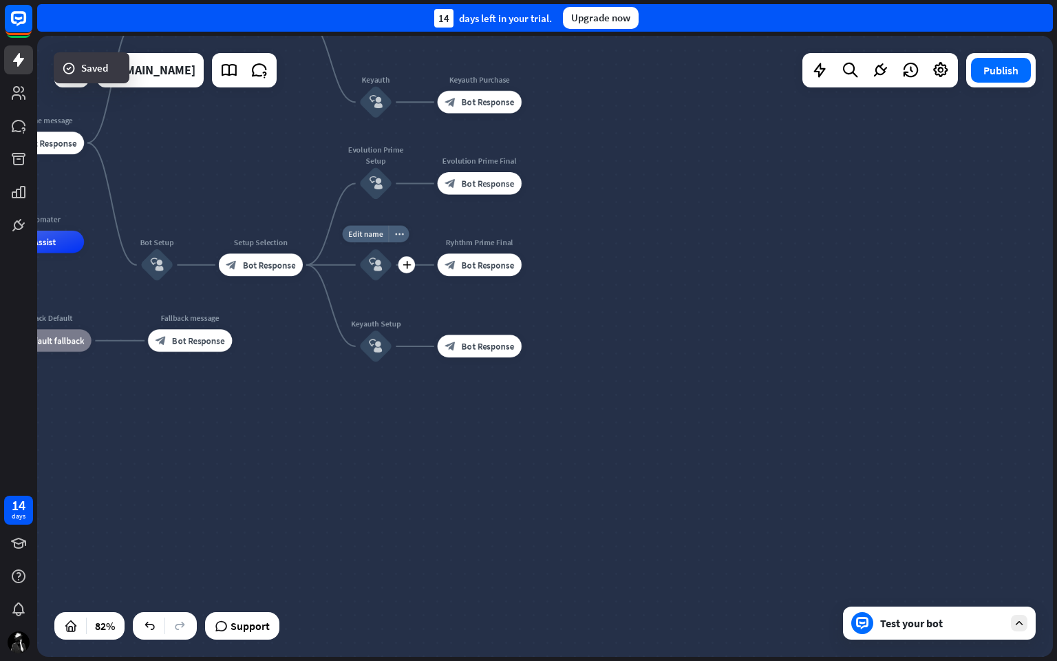
click at [374, 275] on div "block_user_input" at bounding box center [376, 265] width 34 height 34
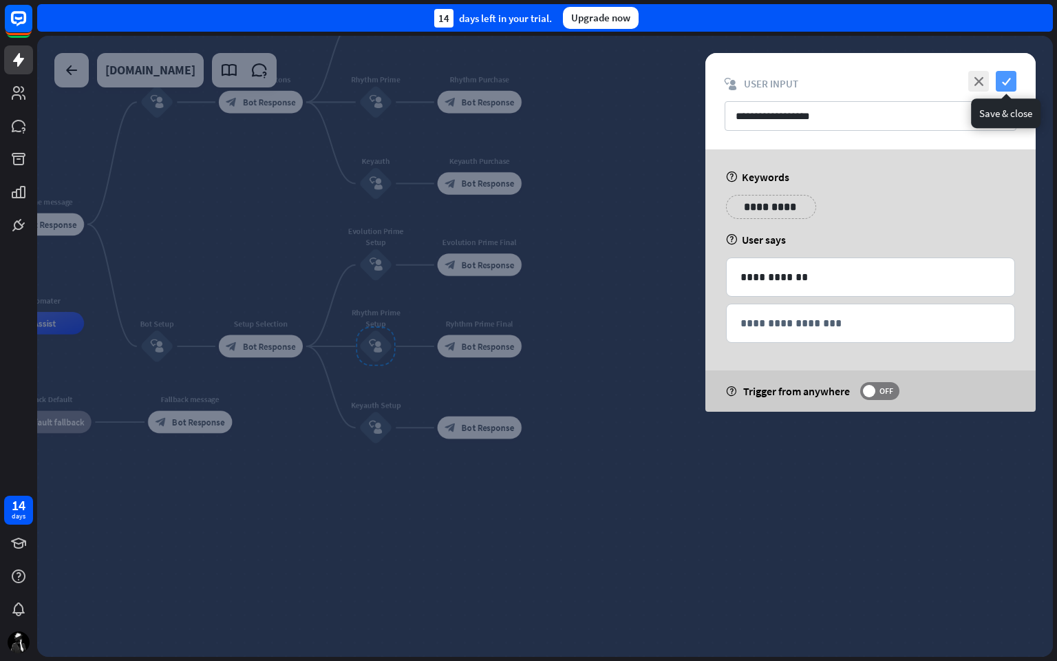
click at [1006, 77] on icon "check" at bounding box center [1006, 81] width 21 height 21
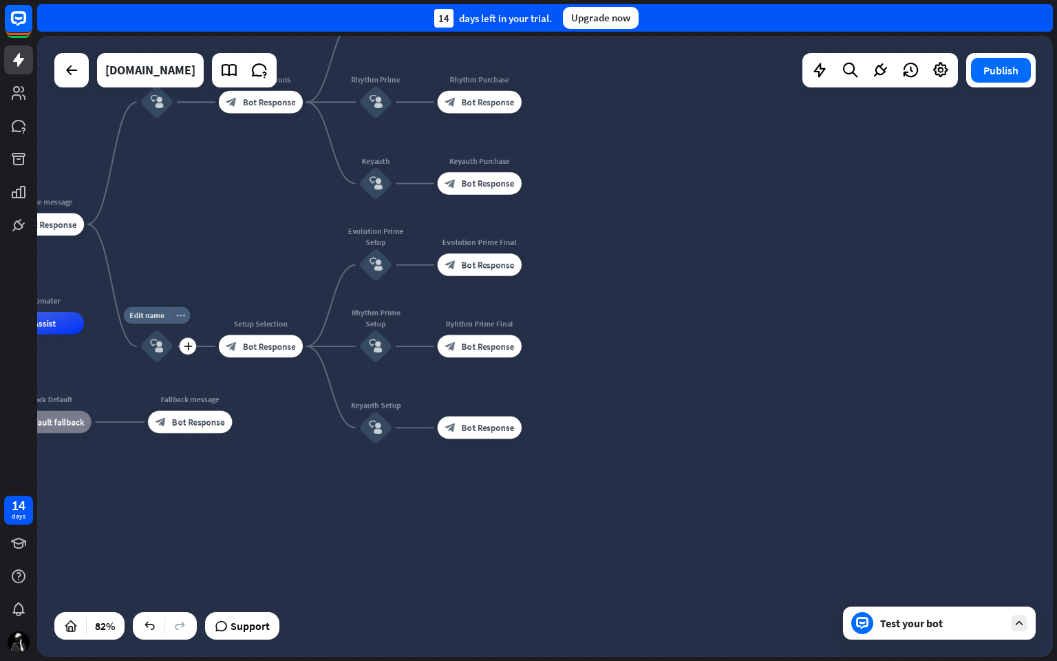
click at [178, 319] on div "more_horiz" at bounding box center [179, 315] width 21 height 17
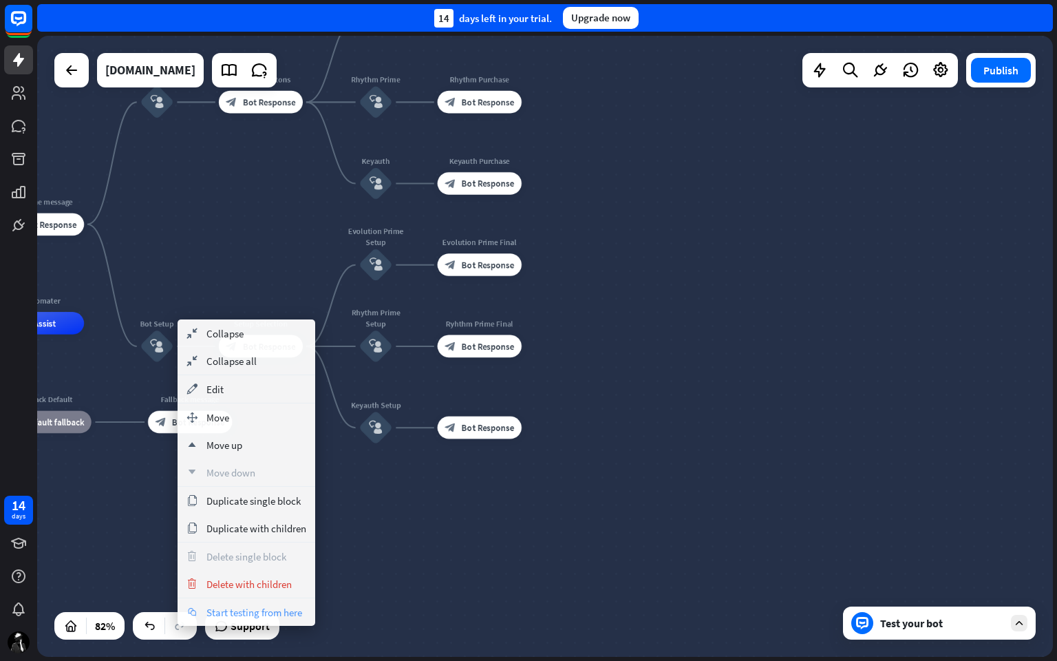
click at [257, 557] on div "chat Start testing from here" at bounding box center [247, 612] width 138 height 28
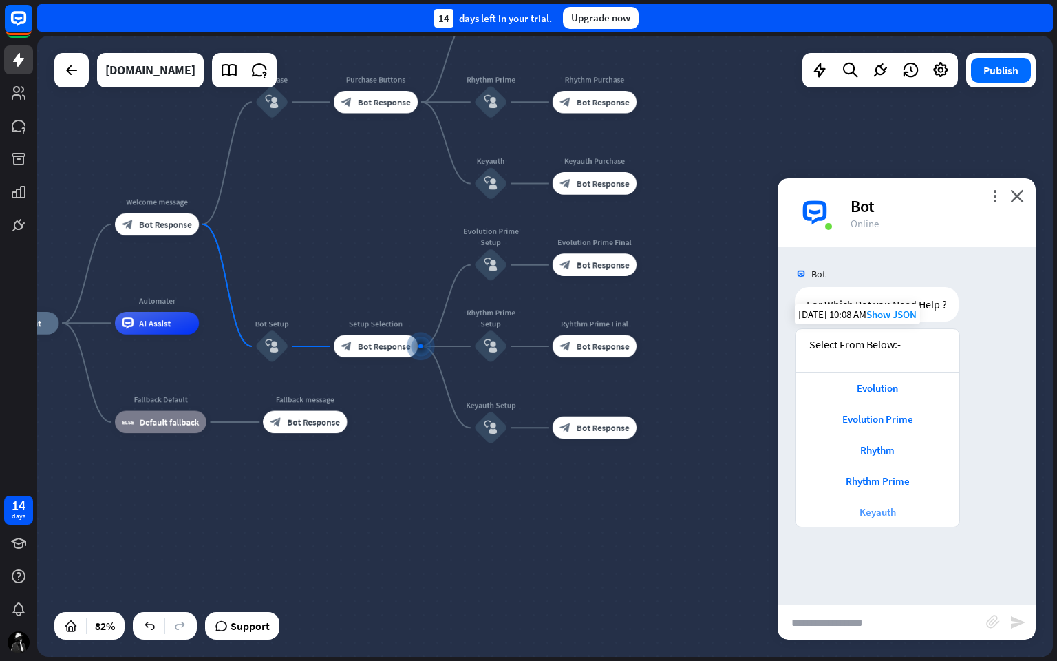
click at [902, 501] on div "Keyauth" at bounding box center [877, 510] width 164 height 31
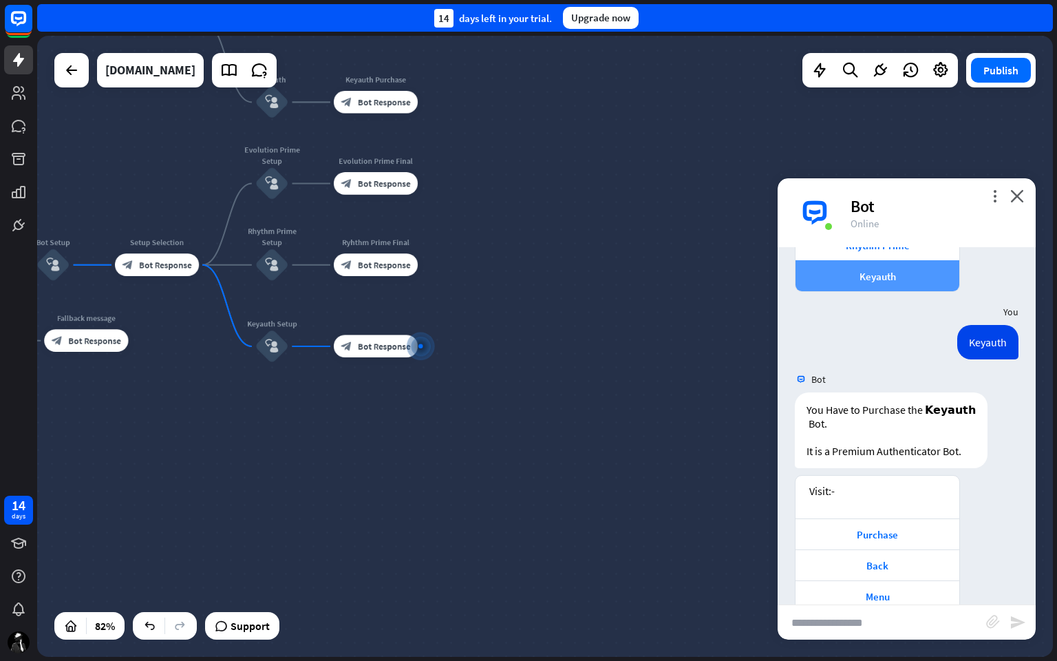
scroll to position [263, 0]
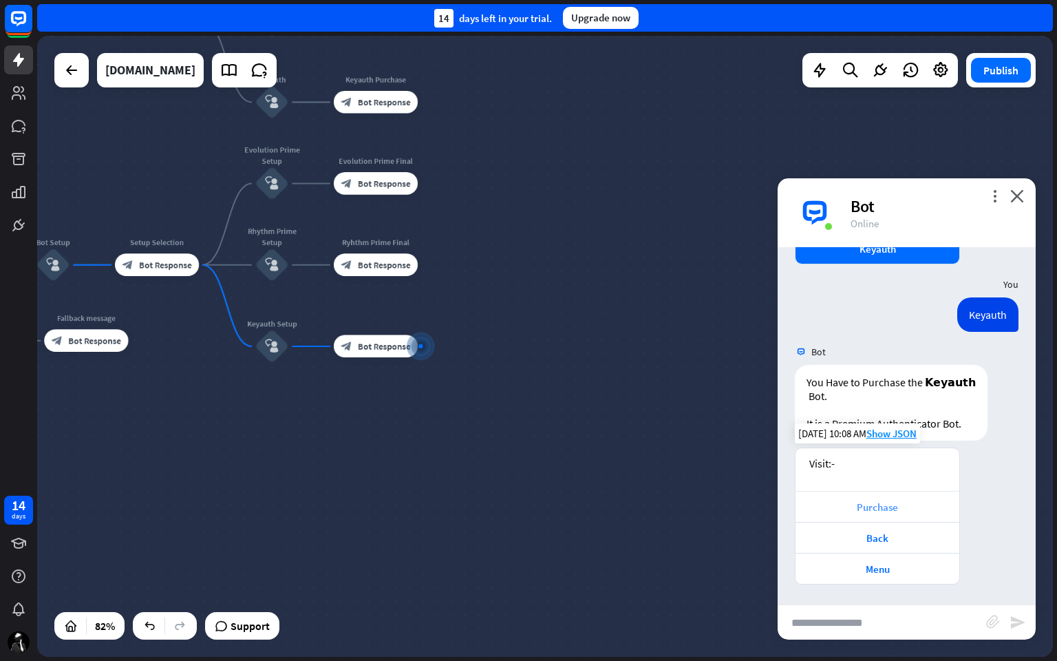
click at [860, 507] on div "Purchase" at bounding box center [877, 506] width 150 height 13
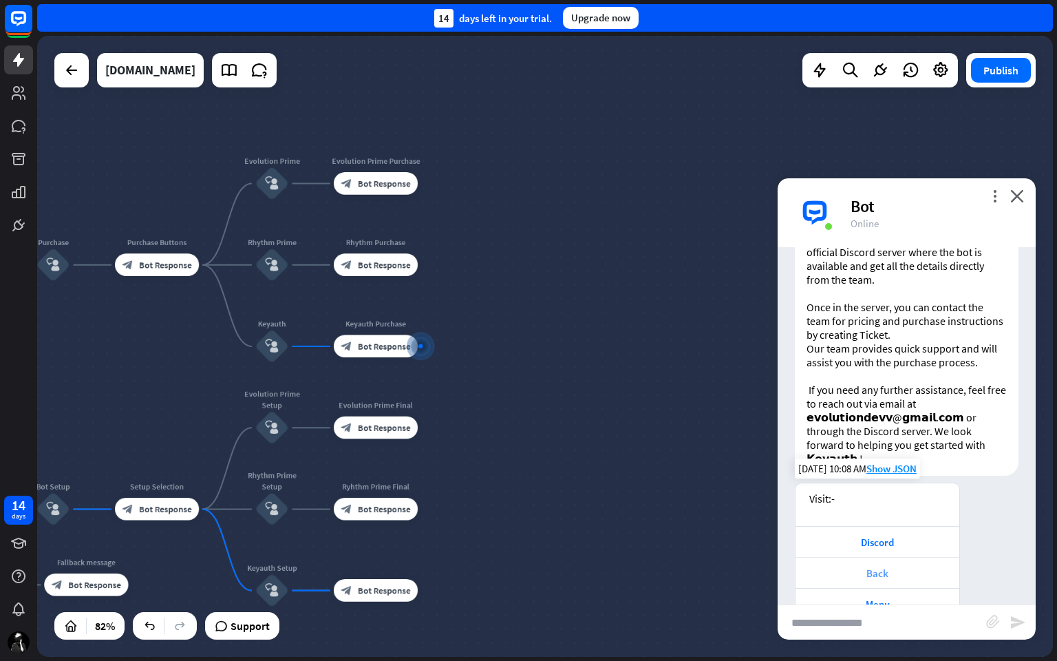
scroll to position [761, 0]
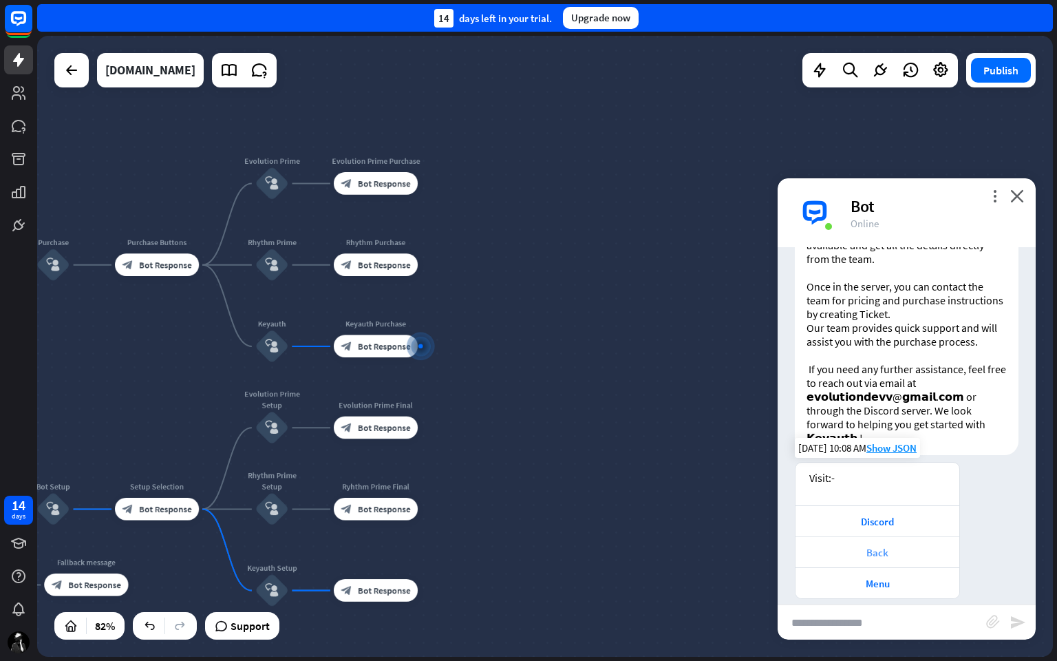
click at [872, 546] on div "Back" at bounding box center [877, 552] width 150 height 13
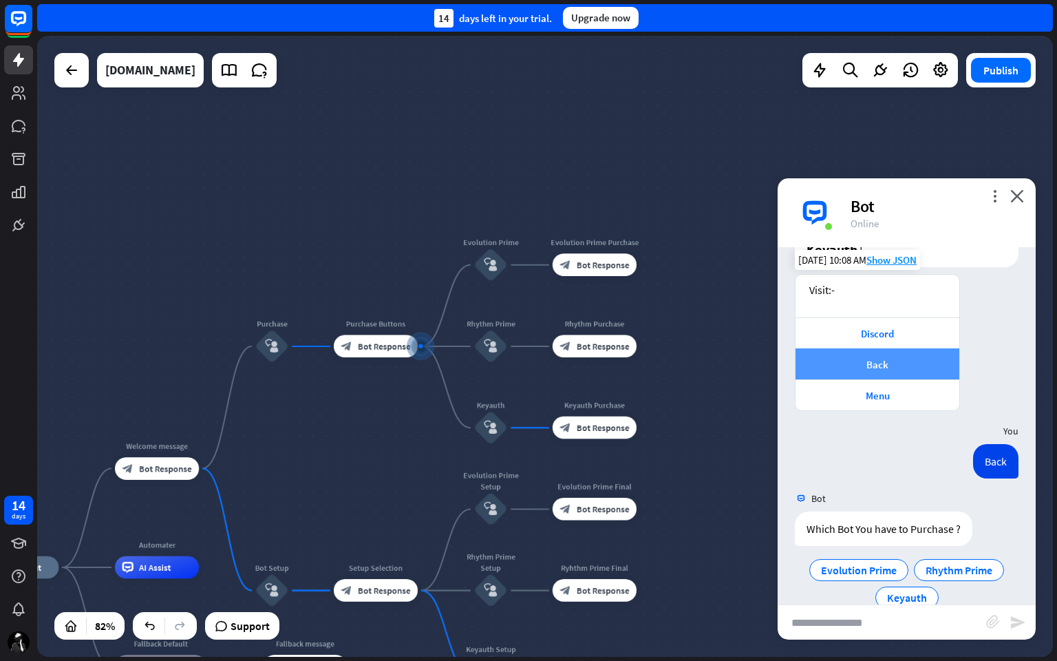
scroll to position [961, 0]
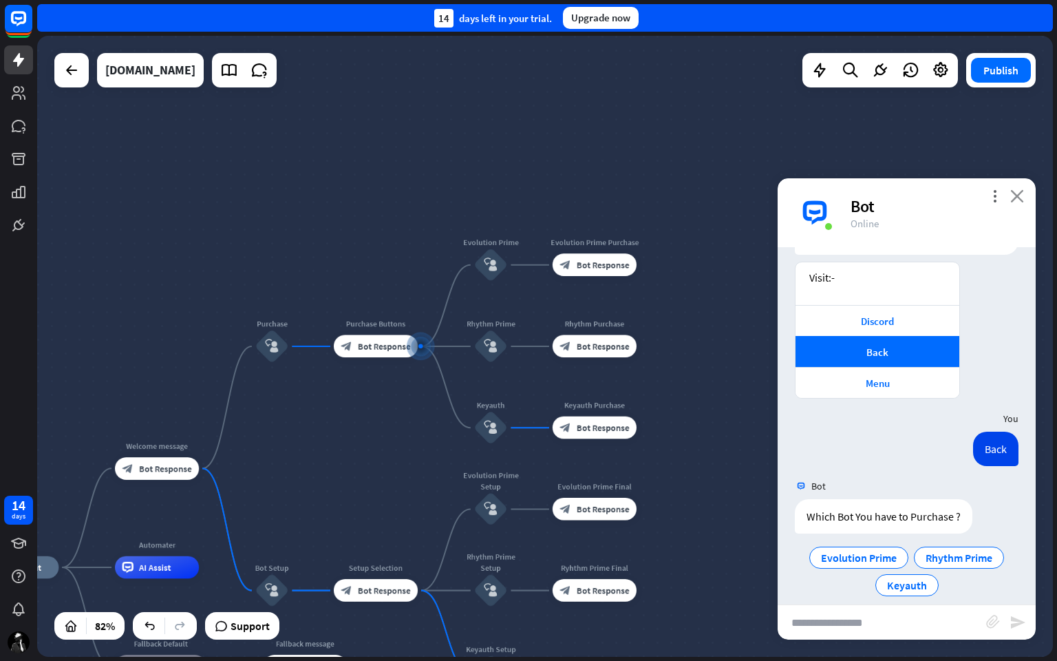
click at [1016, 195] on icon "close" at bounding box center [1017, 195] width 14 height 13
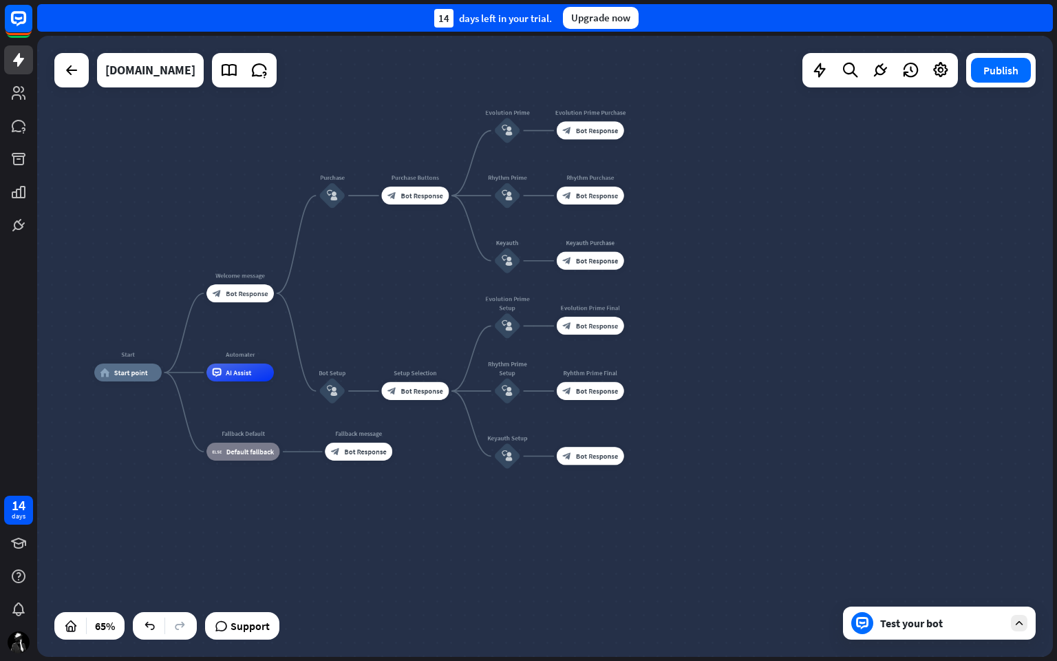
drag, startPoint x: 740, startPoint y: 542, endPoint x: 723, endPoint y: 300, distance: 242.8
click at [723, 300] on div "Start home_2 Start point Welcome message block_bot_response Bot Response Purcha…" at bounding box center [545, 346] width 1016 height 621
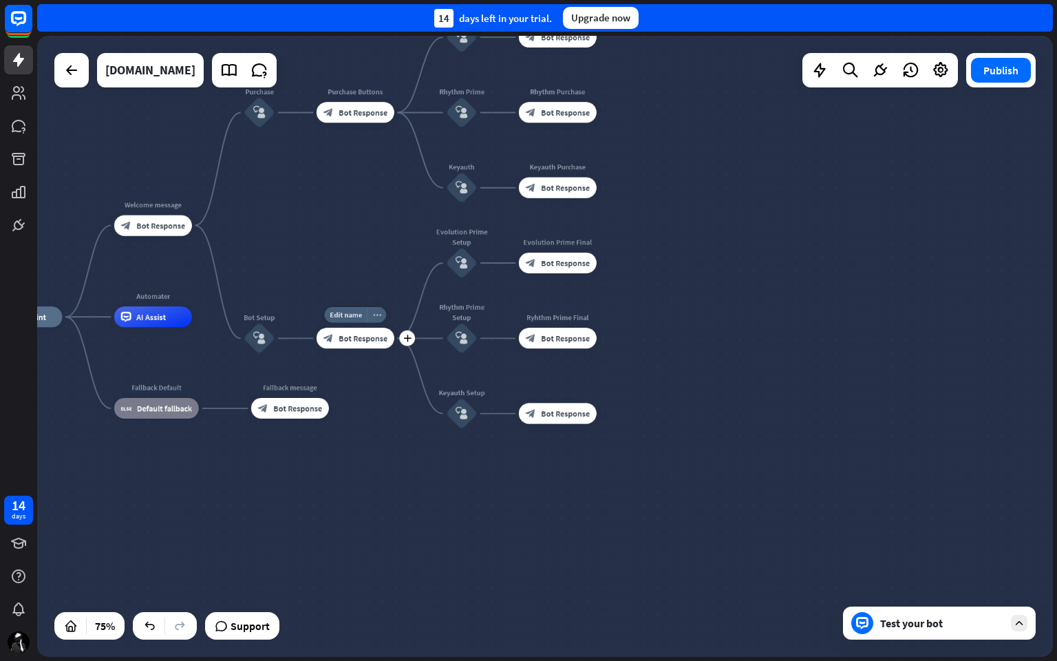
click at [377, 316] on icon "more_horiz" at bounding box center [377, 315] width 8 height 8
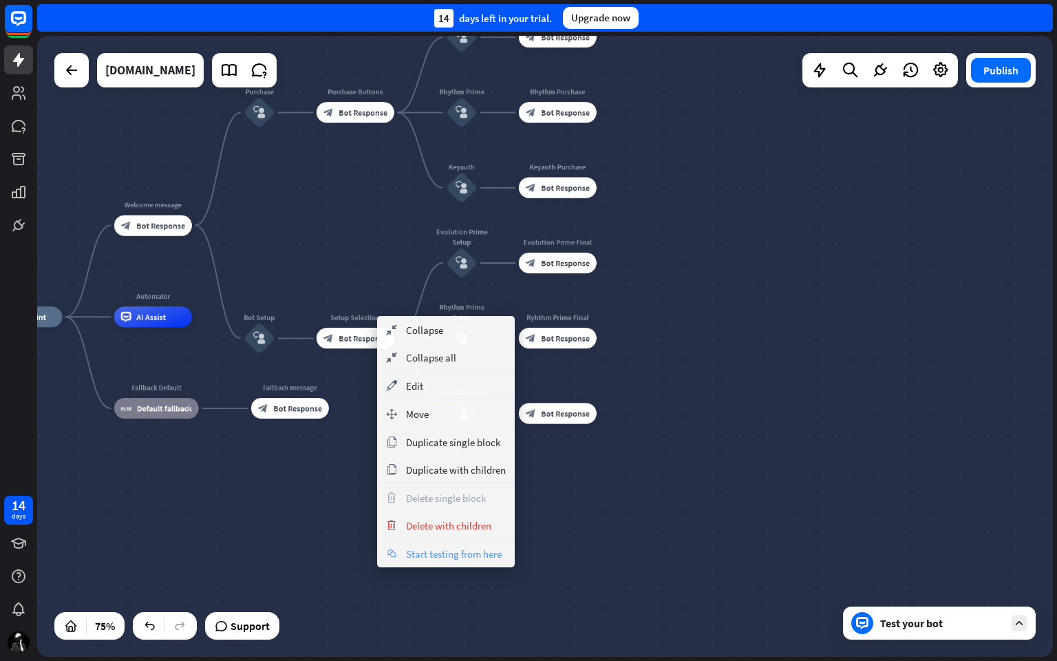
click at [464, 555] on span "Start testing from here" at bounding box center [454, 553] width 96 height 13
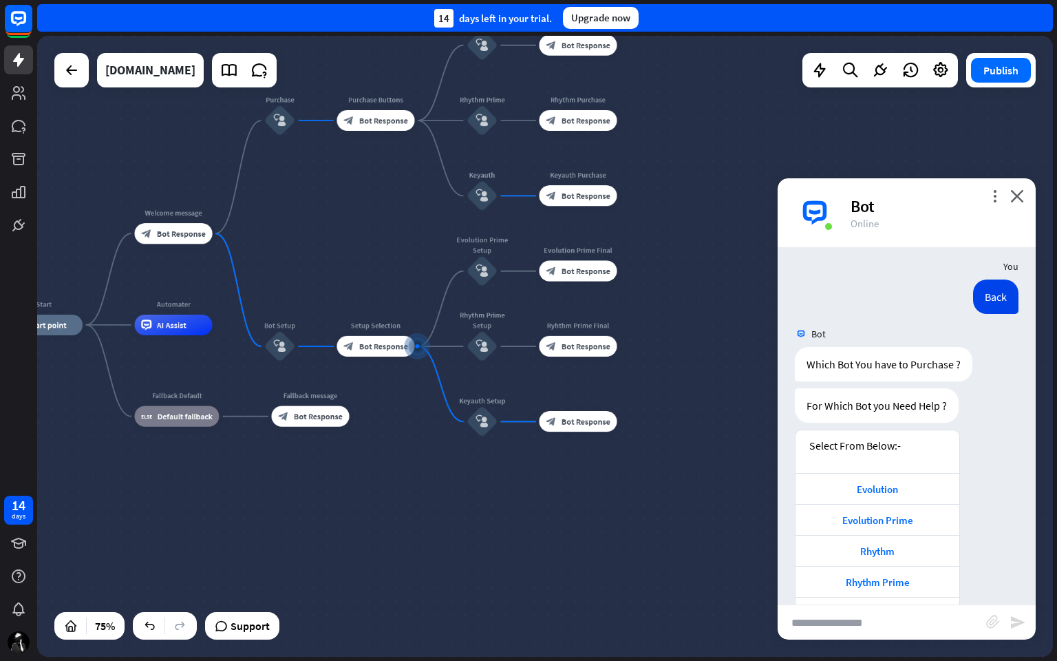
scroll to position [1142, 0]
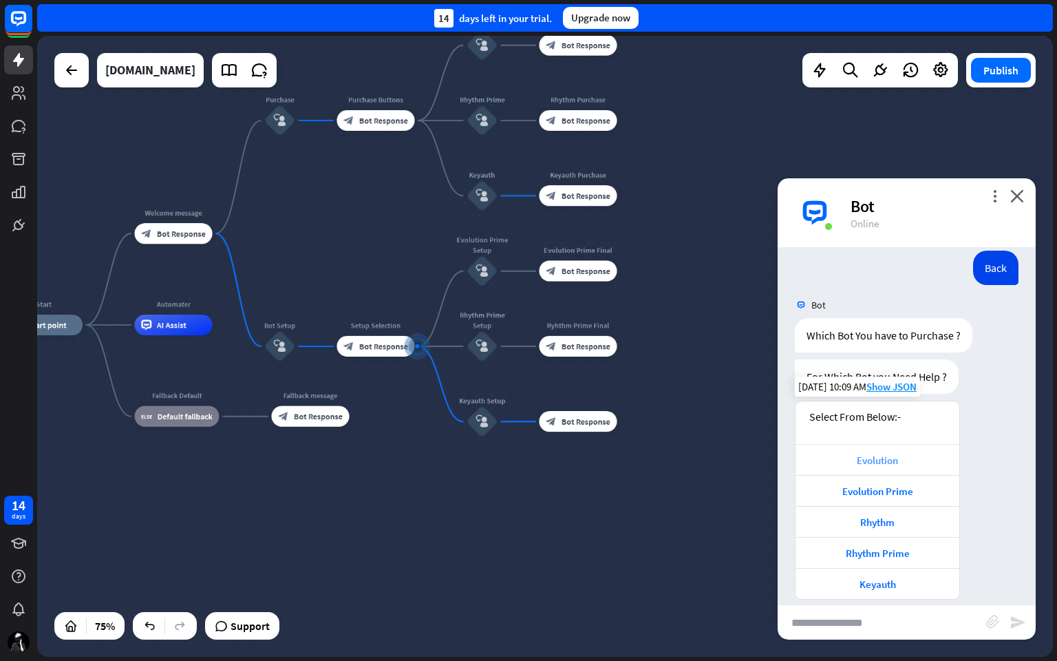
click at [870, 453] on div "Evolution" at bounding box center [877, 459] width 150 height 13
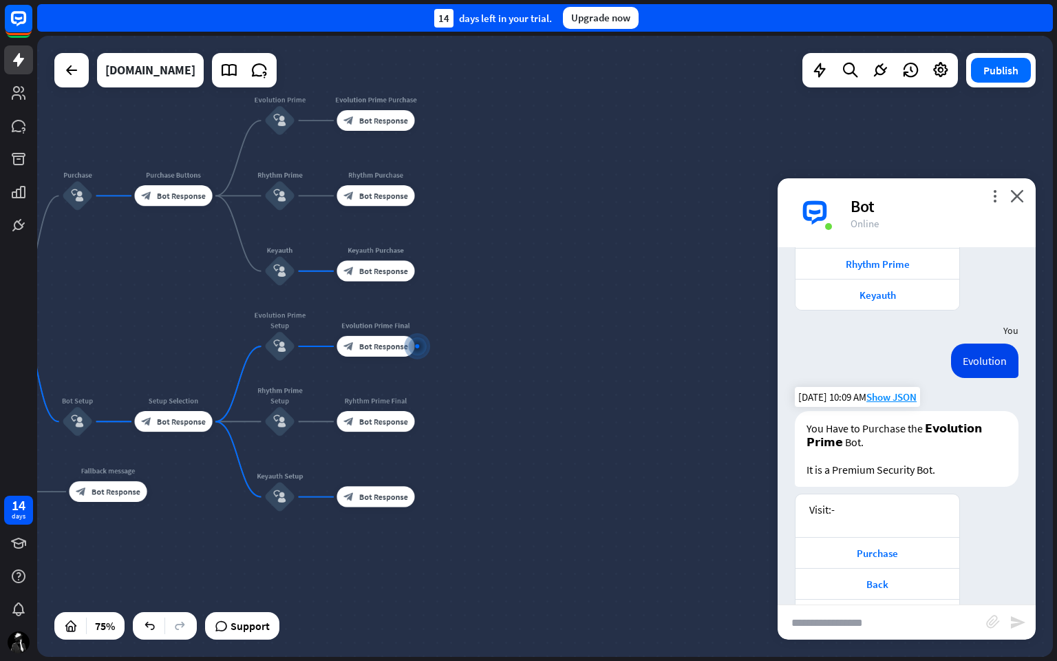
scroll to position [1462, 0]
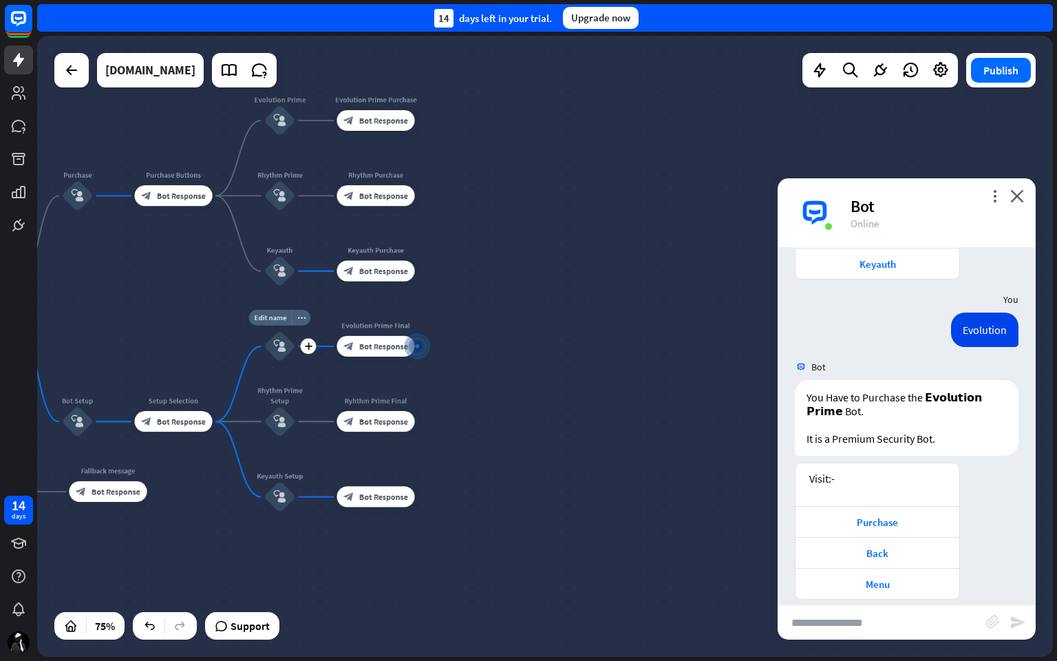
click at [284, 350] on icon "block_user_input" at bounding box center [279, 346] width 12 height 12
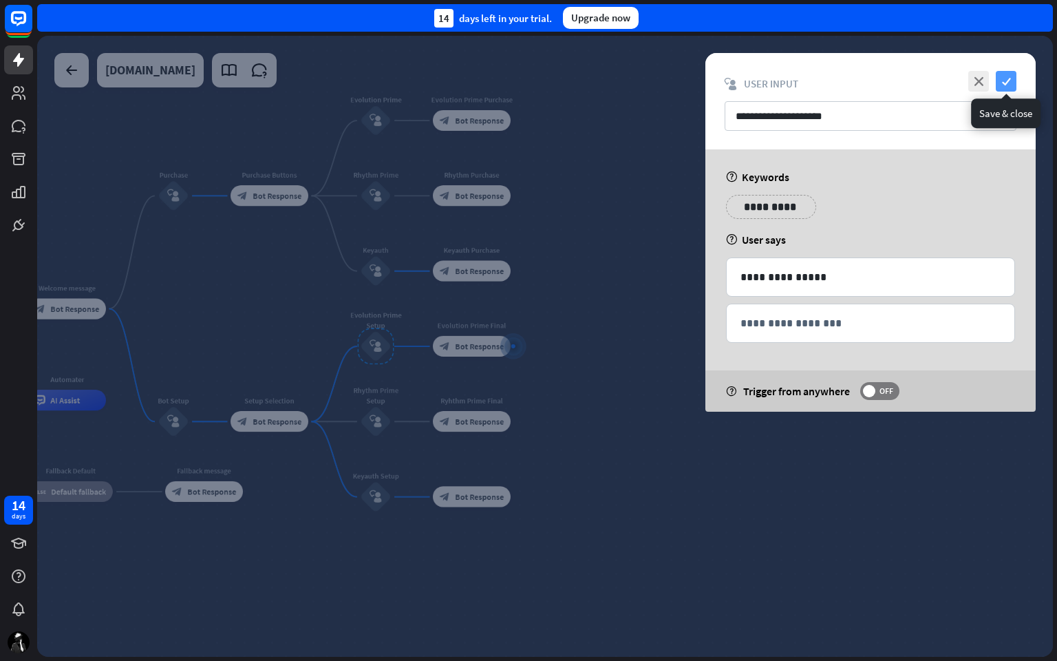
click at [1007, 73] on icon "check" at bounding box center [1006, 81] width 21 height 21
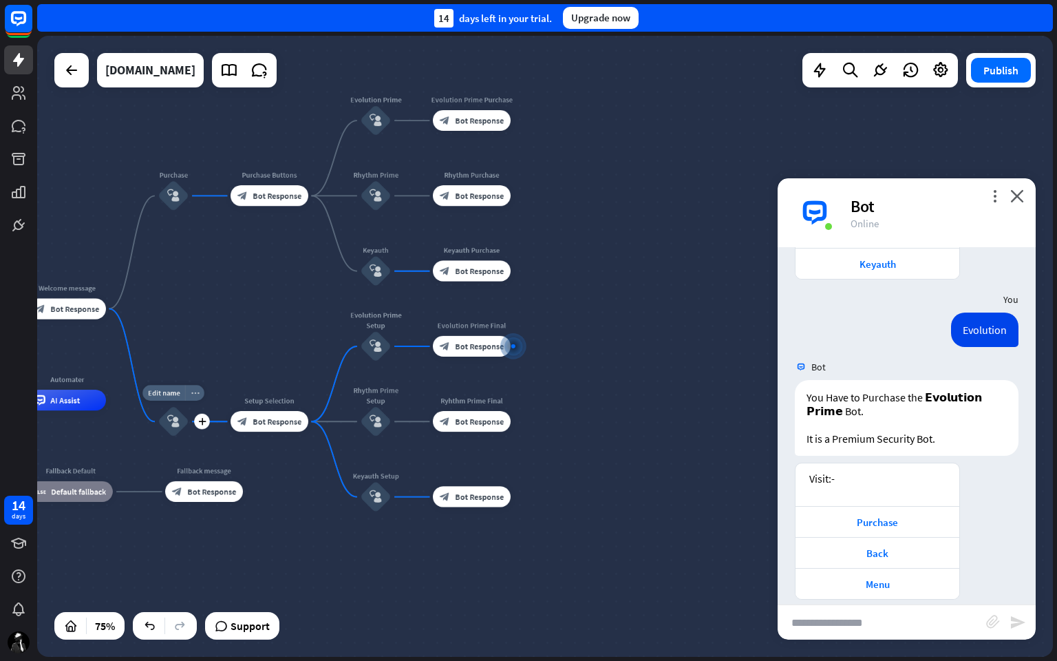
click at [195, 390] on icon "more_horiz" at bounding box center [195, 393] width 8 height 8
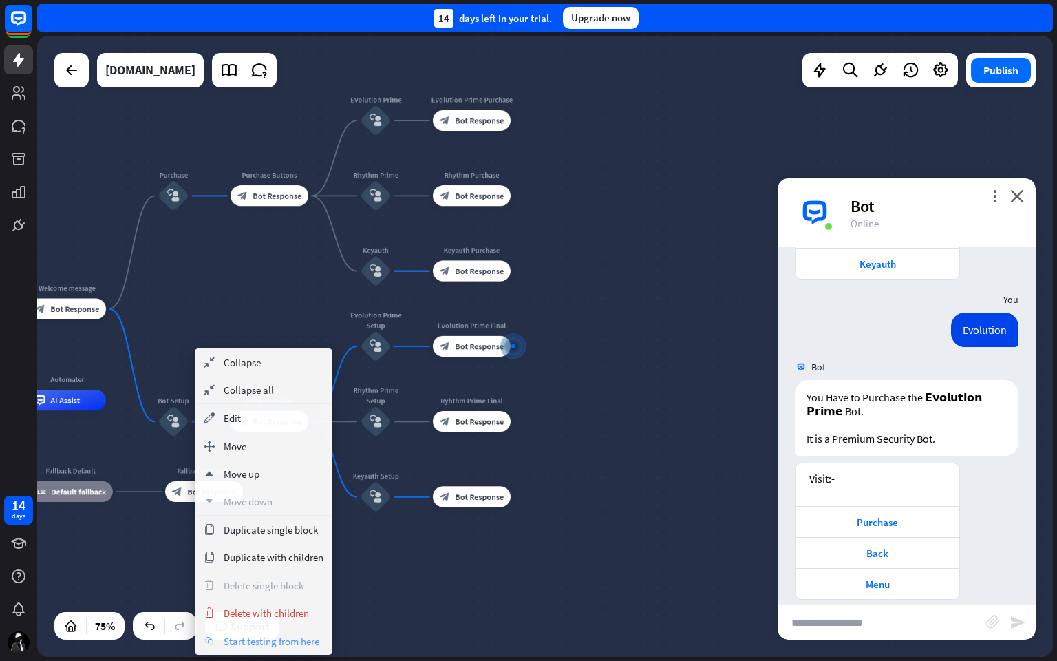
click at [270, 557] on span "Start testing from here" at bounding box center [272, 640] width 96 height 13
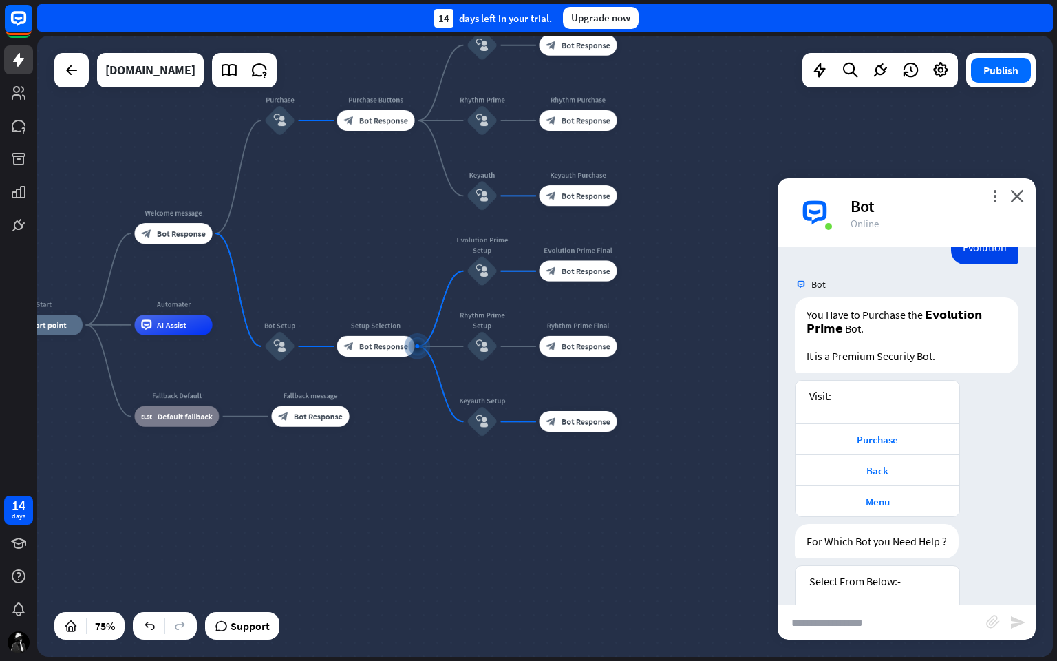
scroll to position [1709, 0]
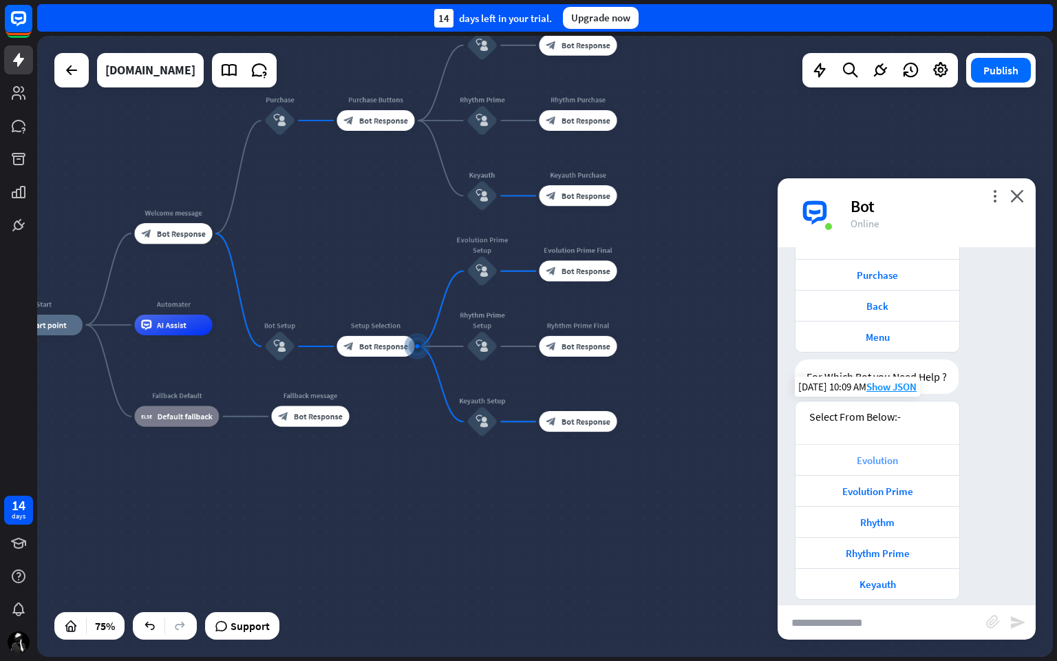
click at [892, 453] on div "Evolution" at bounding box center [877, 459] width 150 height 13
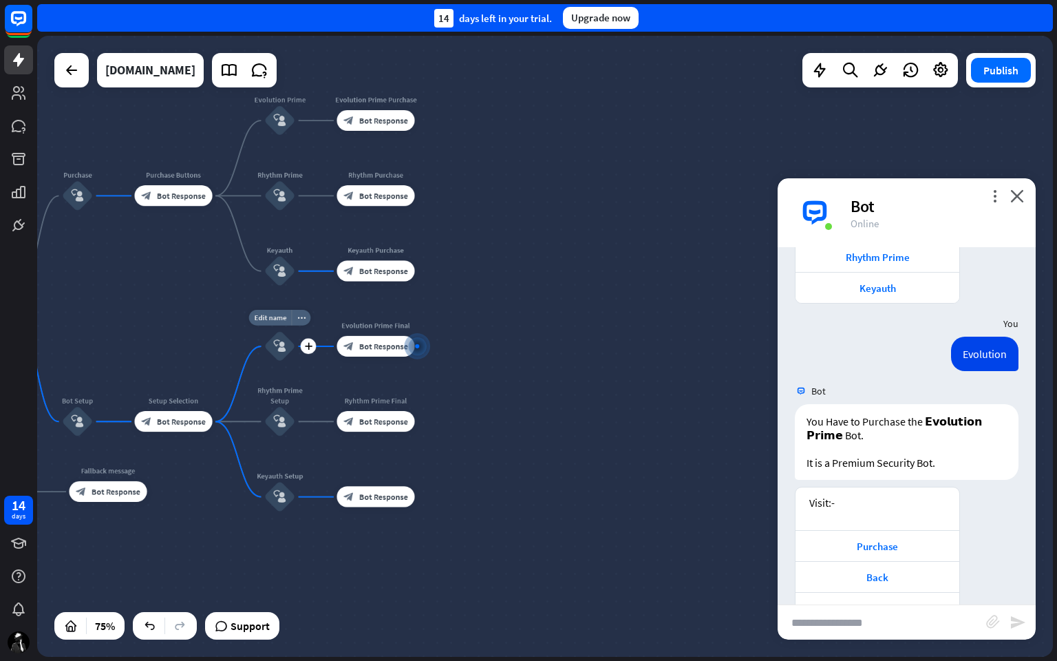
scroll to position [2029, 0]
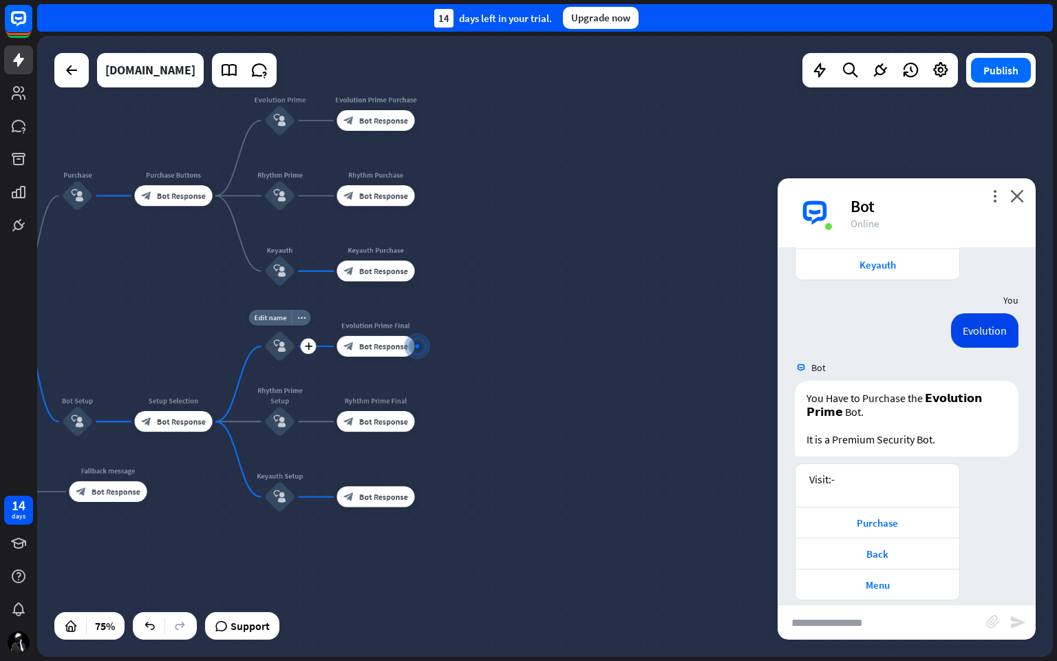
click at [279, 351] on icon "block_user_input" at bounding box center [279, 346] width 12 height 12
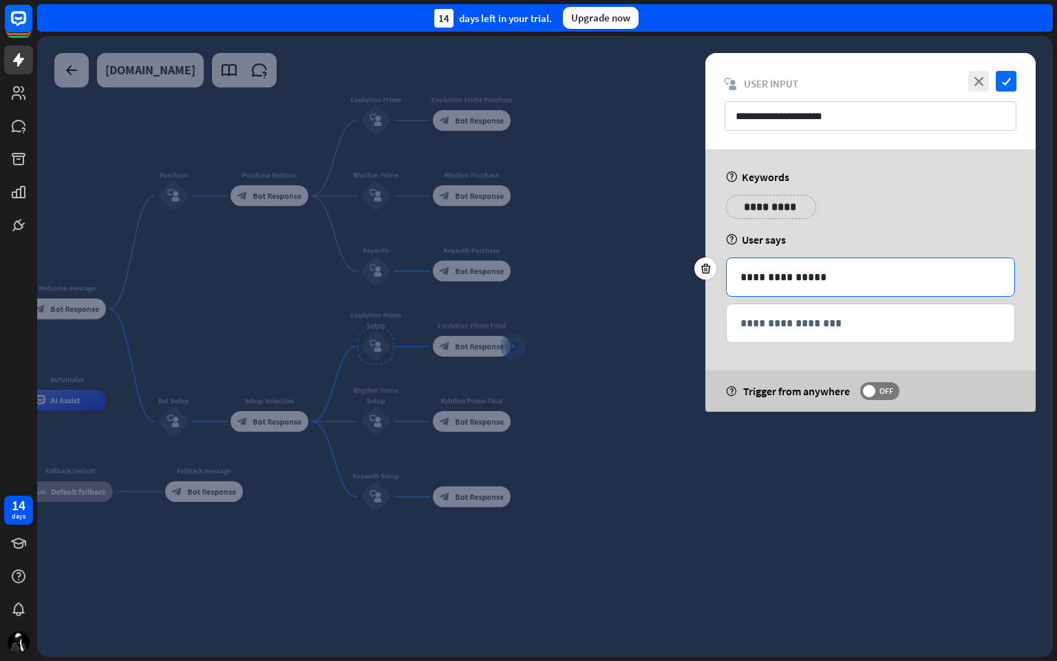
click at [834, 272] on p "**********" at bounding box center [870, 276] width 260 height 17
click at [550, 379] on div at bounding box center [545, 346] width 1016 height 621
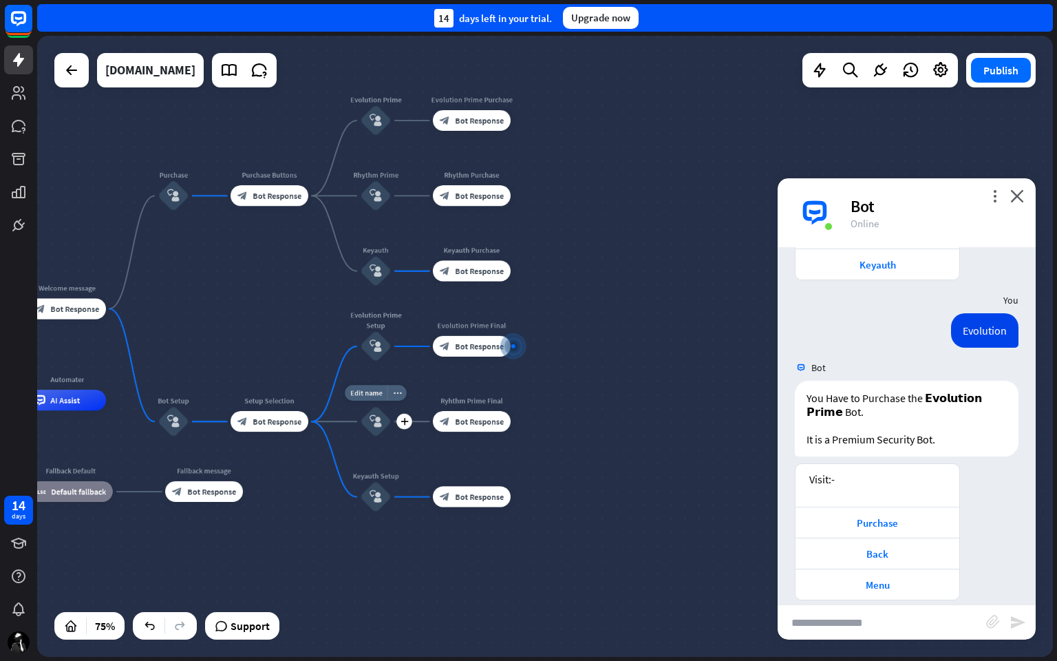
click at [374, 422] on icon "block_user_input" at bounding box center [376, 421] width 12 height 12
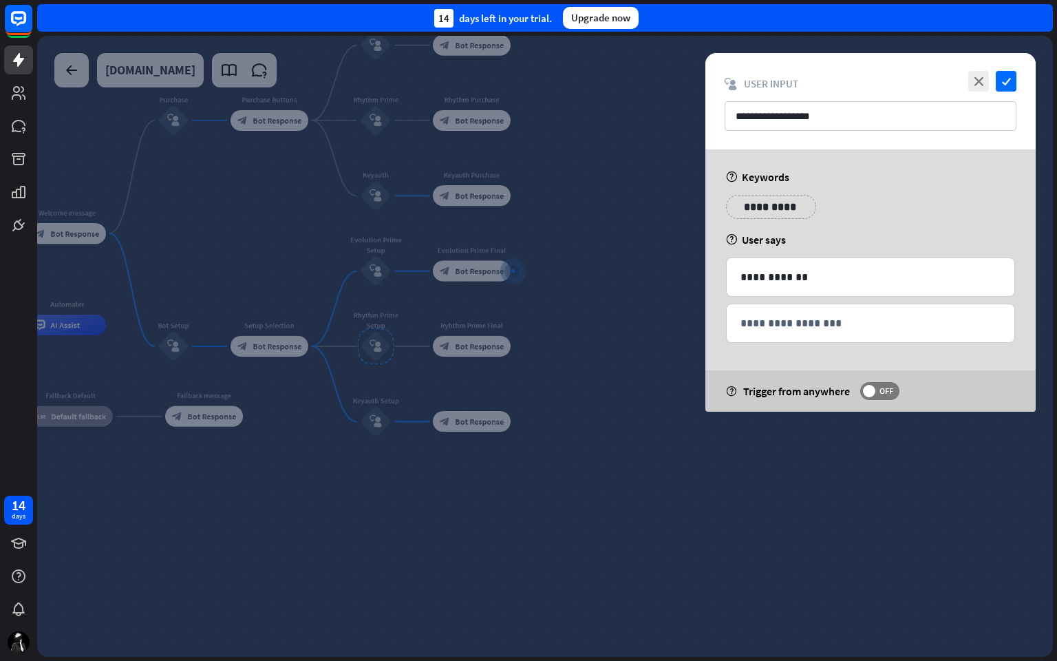
click at [514, 440] on div at bounding box center [545, 346] width 1016 height 621
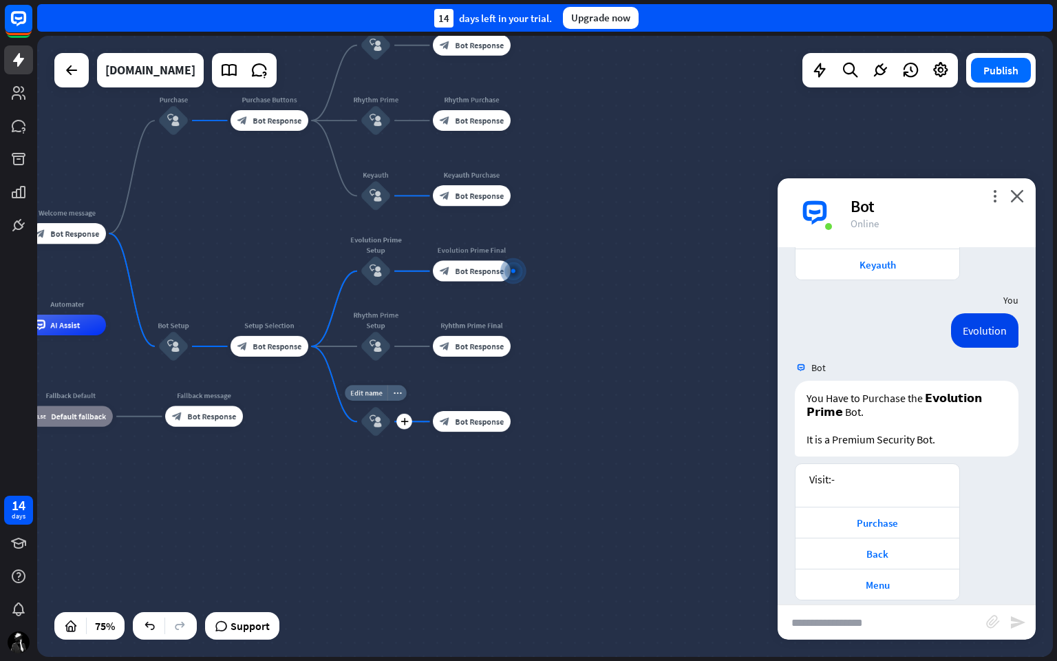
click at [383, 429] on div "block_user_input" at bounding box center [375, 421] width 31 height 31
